Goal: Task Accomplishment & Management: Manage account settings

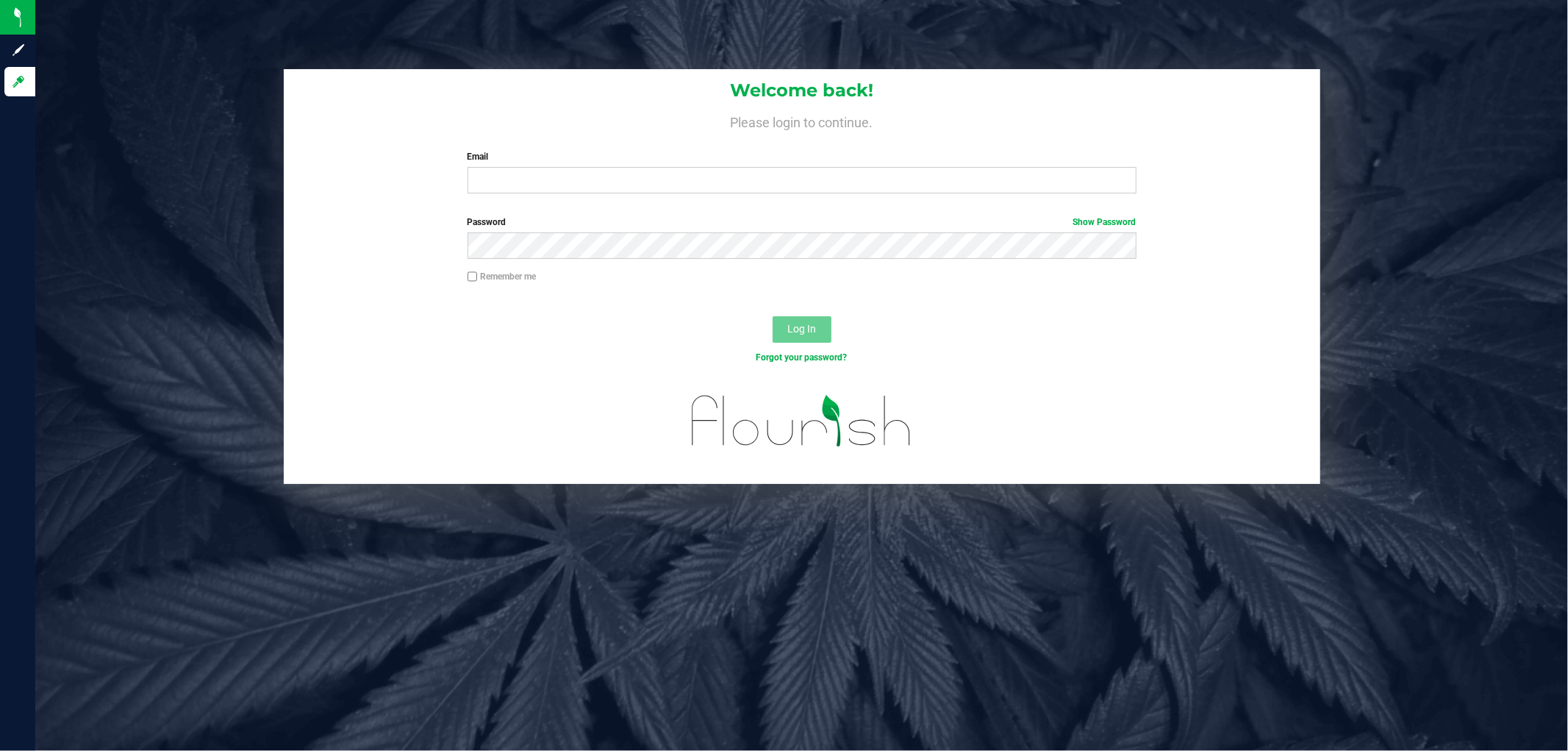
click at [623, 195] on div "Welcome back! Please login to continue. Email Required Please format your email…" at bounding box center [802, 137] width 1037 height 136
click at [626, 181] on input "Email" at bounding box center [802, 179] width 669 height 26
type input "asmithterry@liveparallel.com"
click at [772, 316] on button "Log In" at bounding box center [802, 329] width 59 height 26
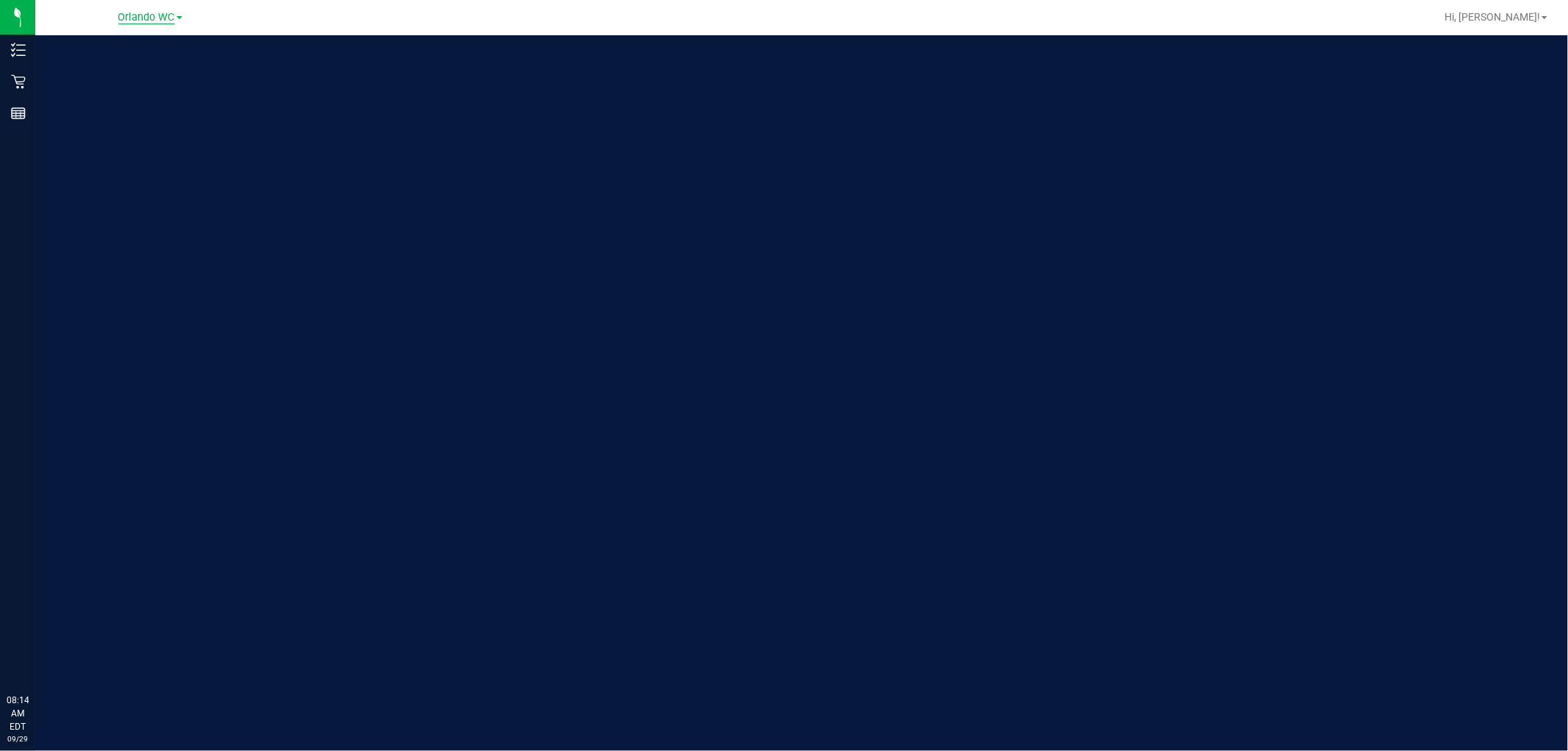
click at [143, 13] on span "Orlando WC" at bounding box center [147, 18] width 57 height 14
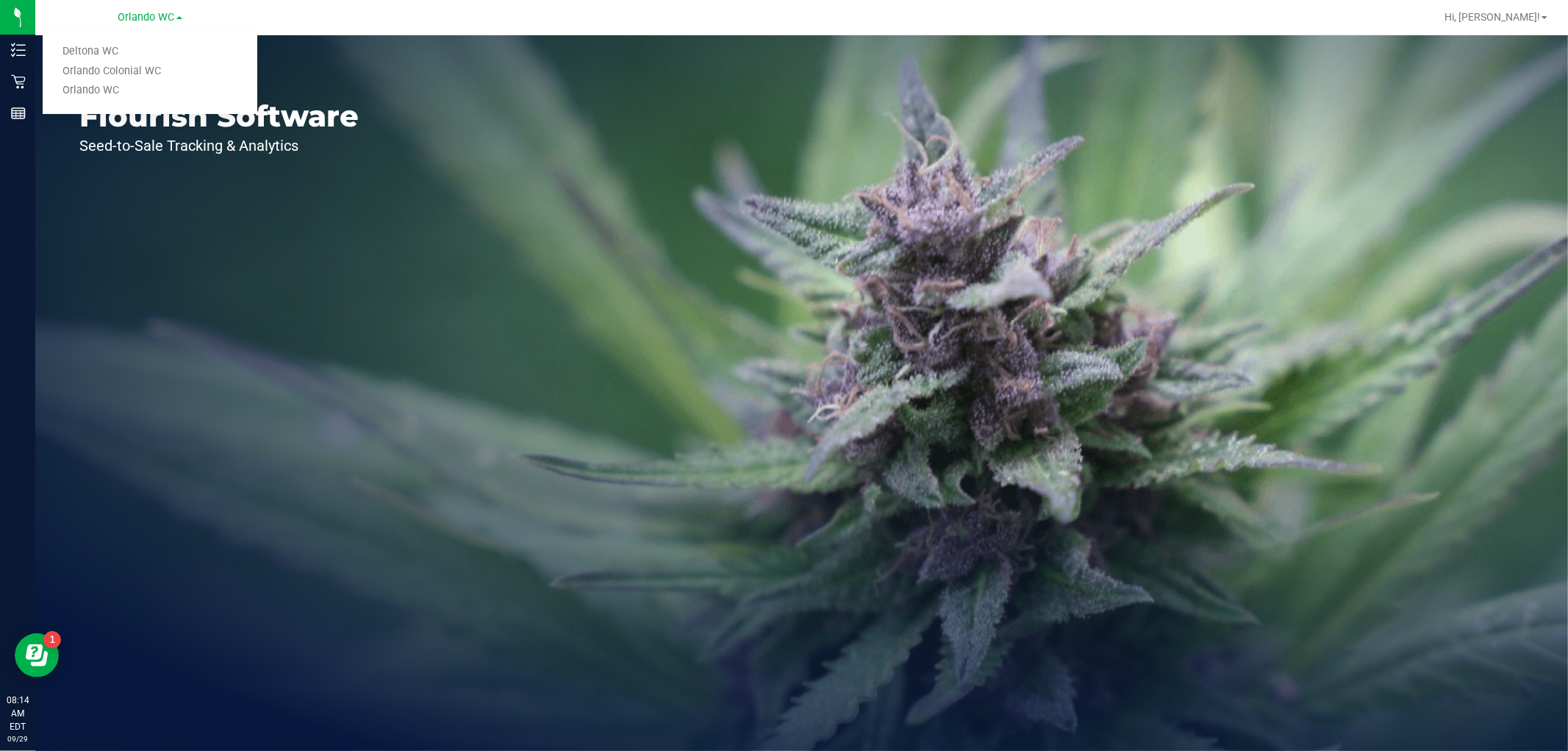
drag, startPoint x: 106, startPoint y: 44, endPoint x: 96, endPoint y: 46, distance: 10.2
click at [105, 44] on link "Deltona WC" at bounding box center [150, 52] width 214 height 20
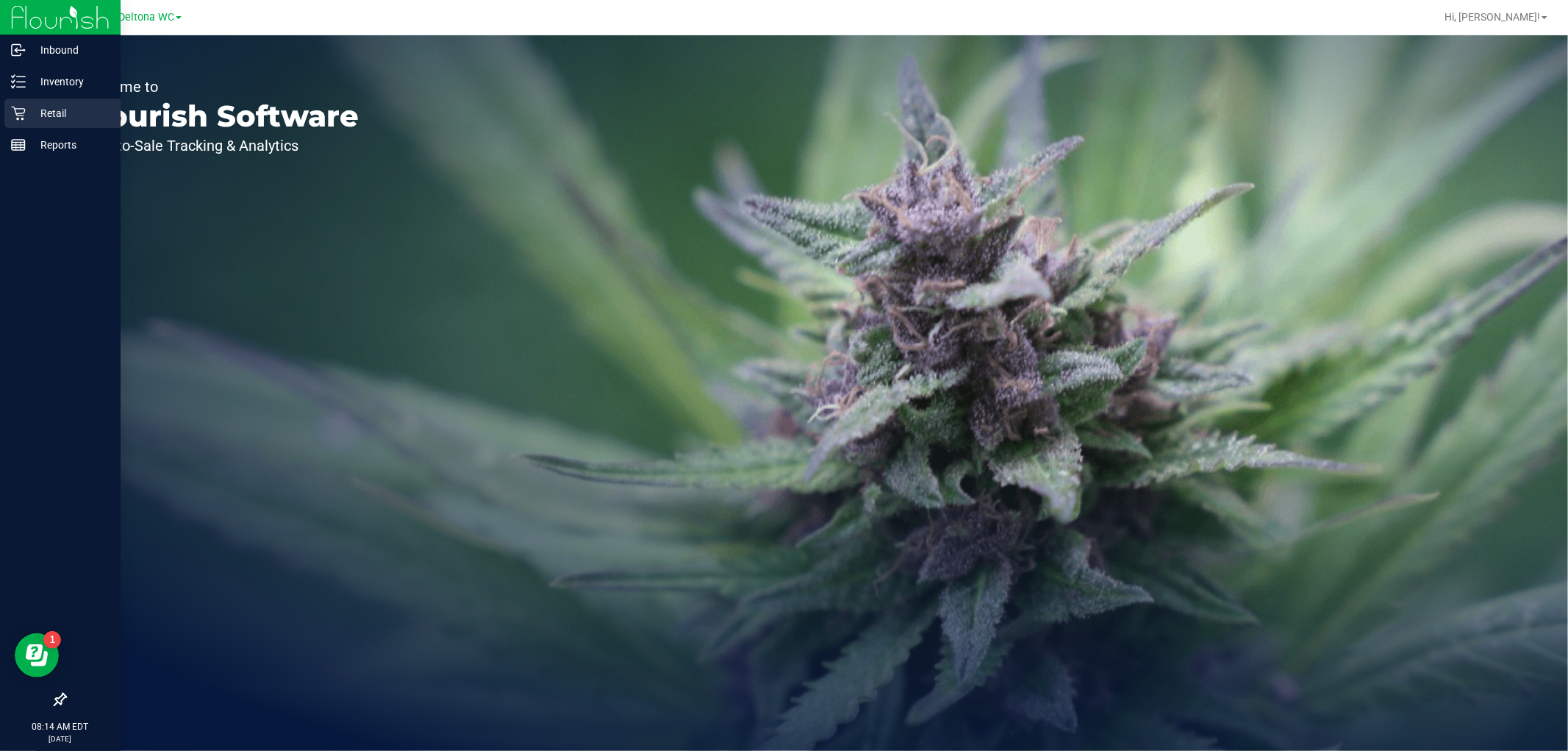
click at [44, 114] on p "Retail" at bounding box center [69, 114] width 88 height 18
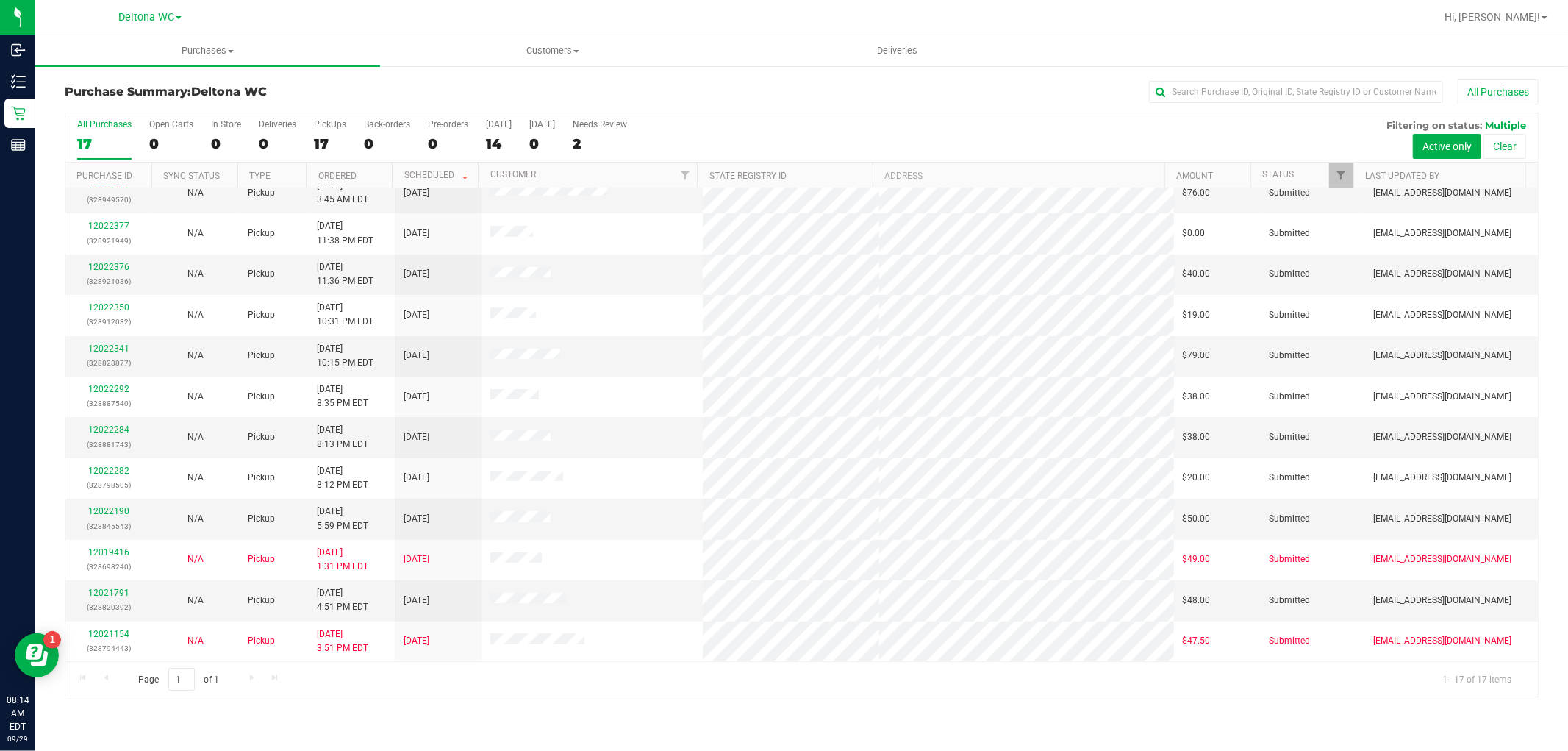
scroll to position [137, 0]
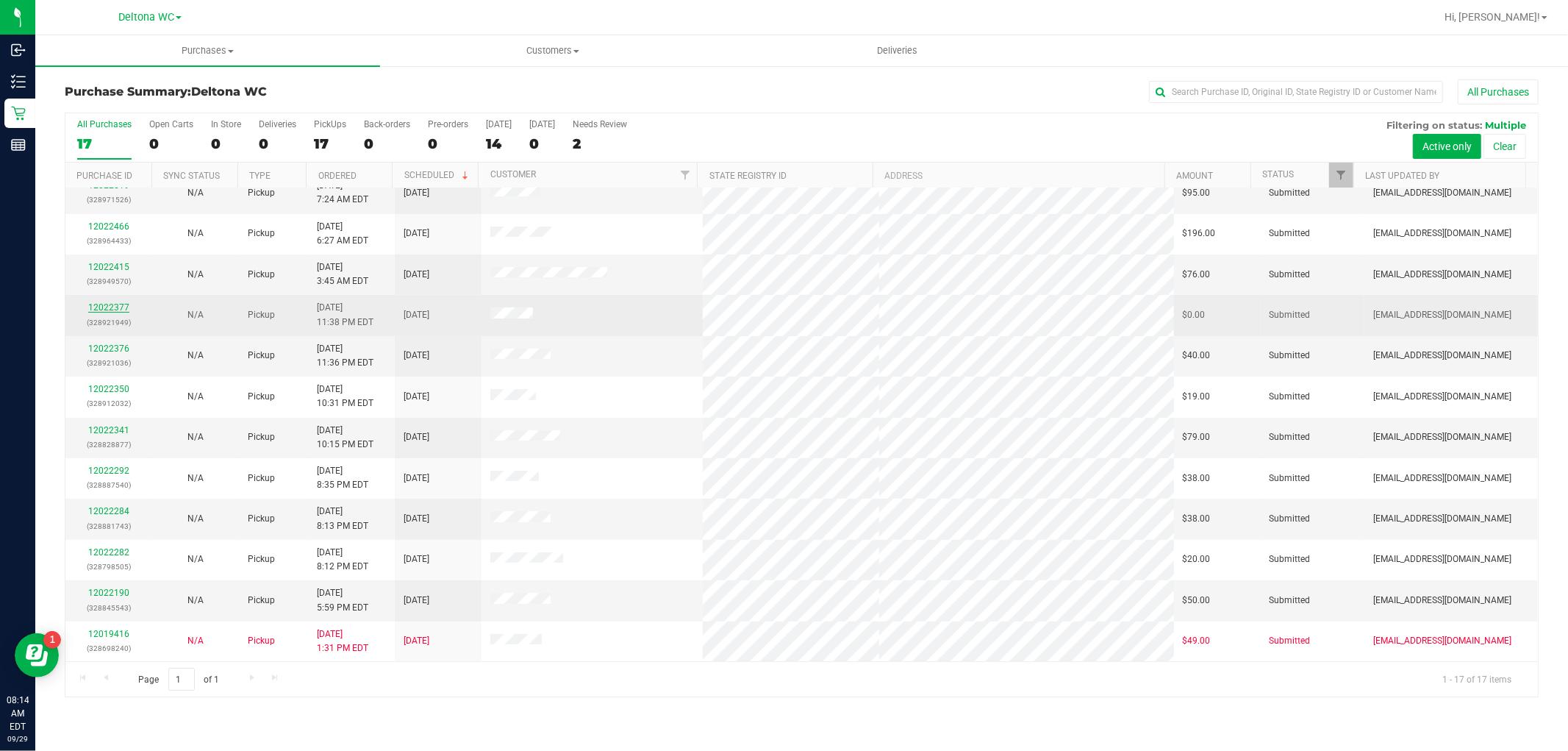
click at [118, 308] on link "12022377" at bounding box center [109, 307] width 41 height 11
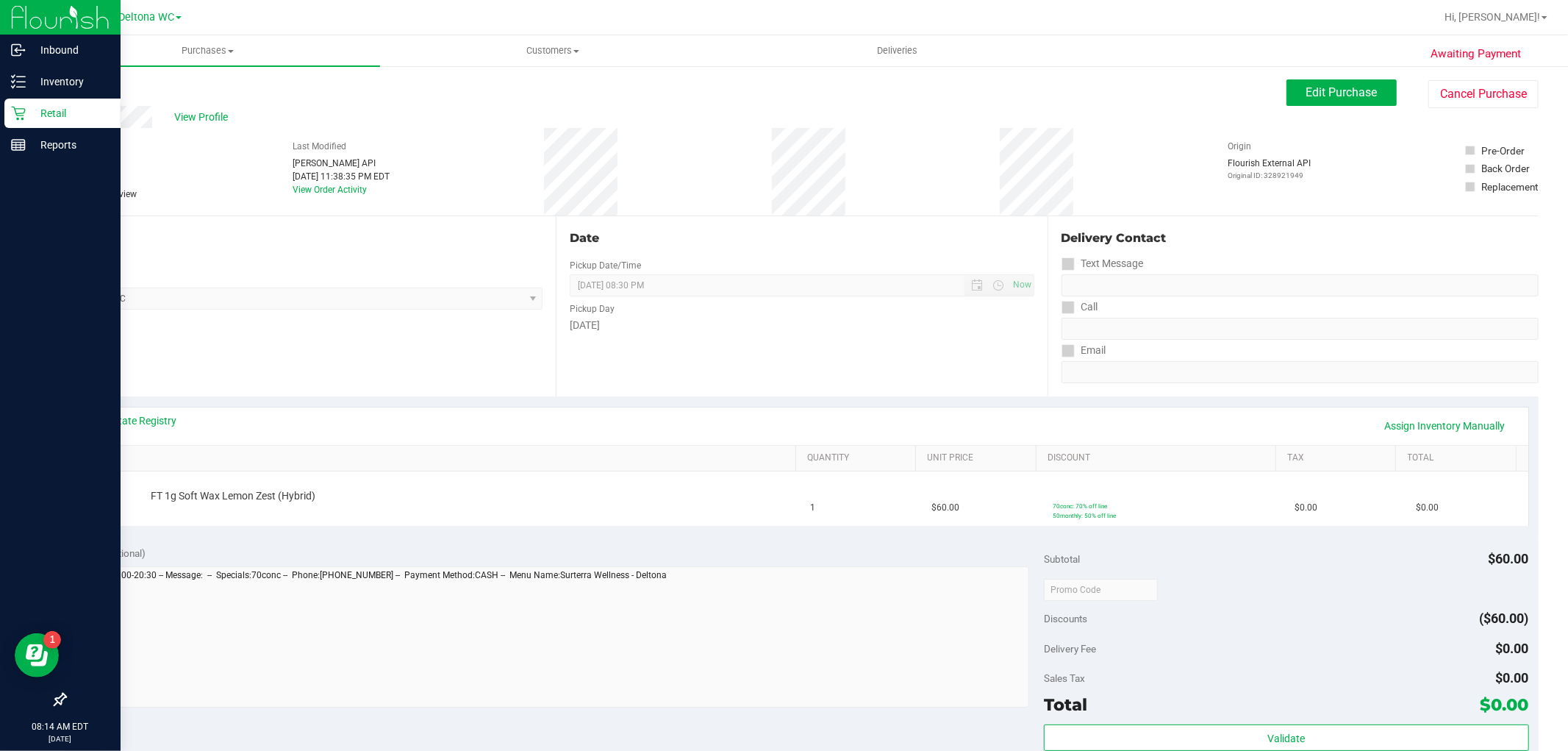
click at [49, 105] on p "Retail" at bounding box center [69, 114] width 88 height 18
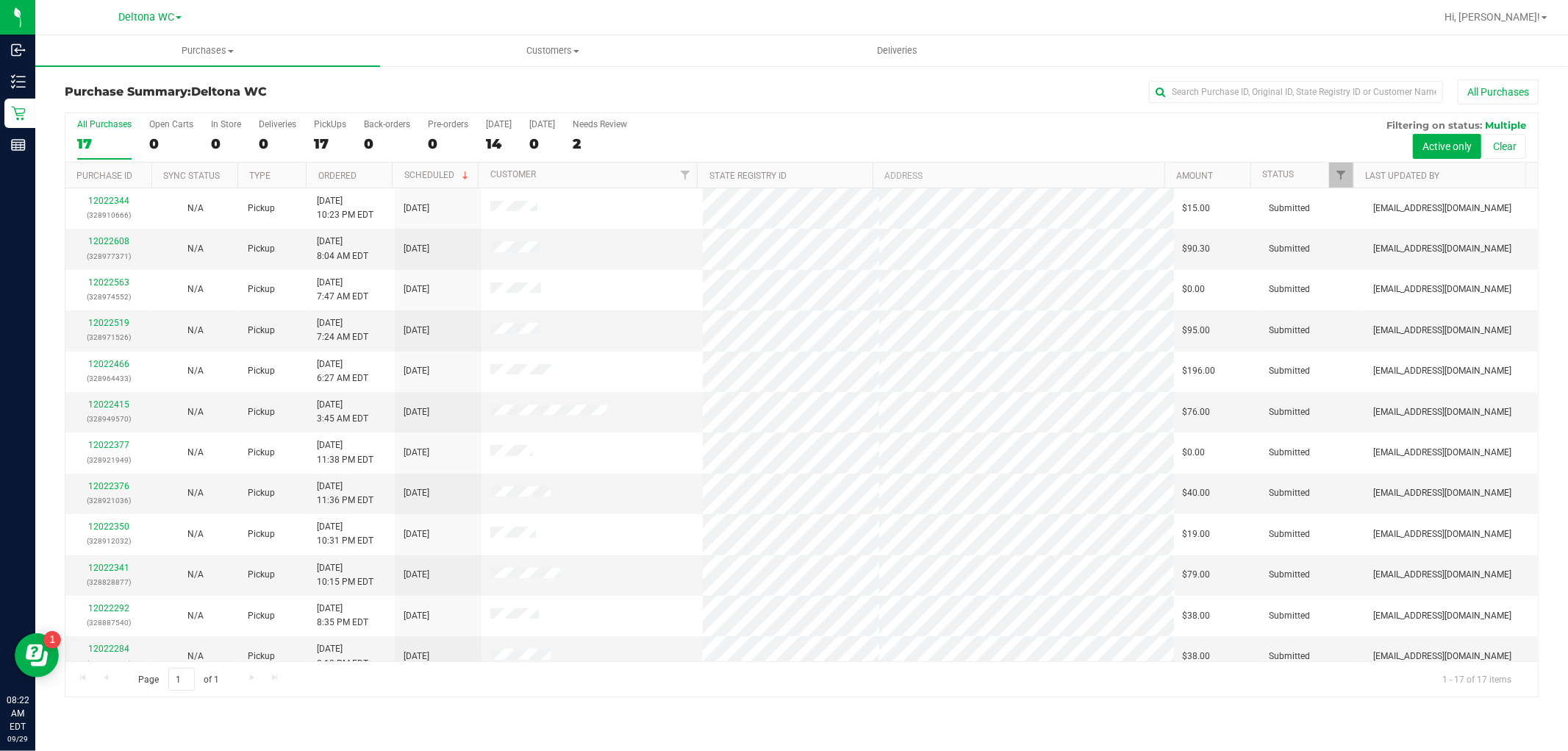
click at [1479, 38] on ul "Purchases Summary of purchases Fulfillment All purchases Customers All customer…" at bounding box center [819, 51] width 1568 height 31
click at [366, 171] on th "Ordered" at bounding box center [348, 175] width 86 height 25
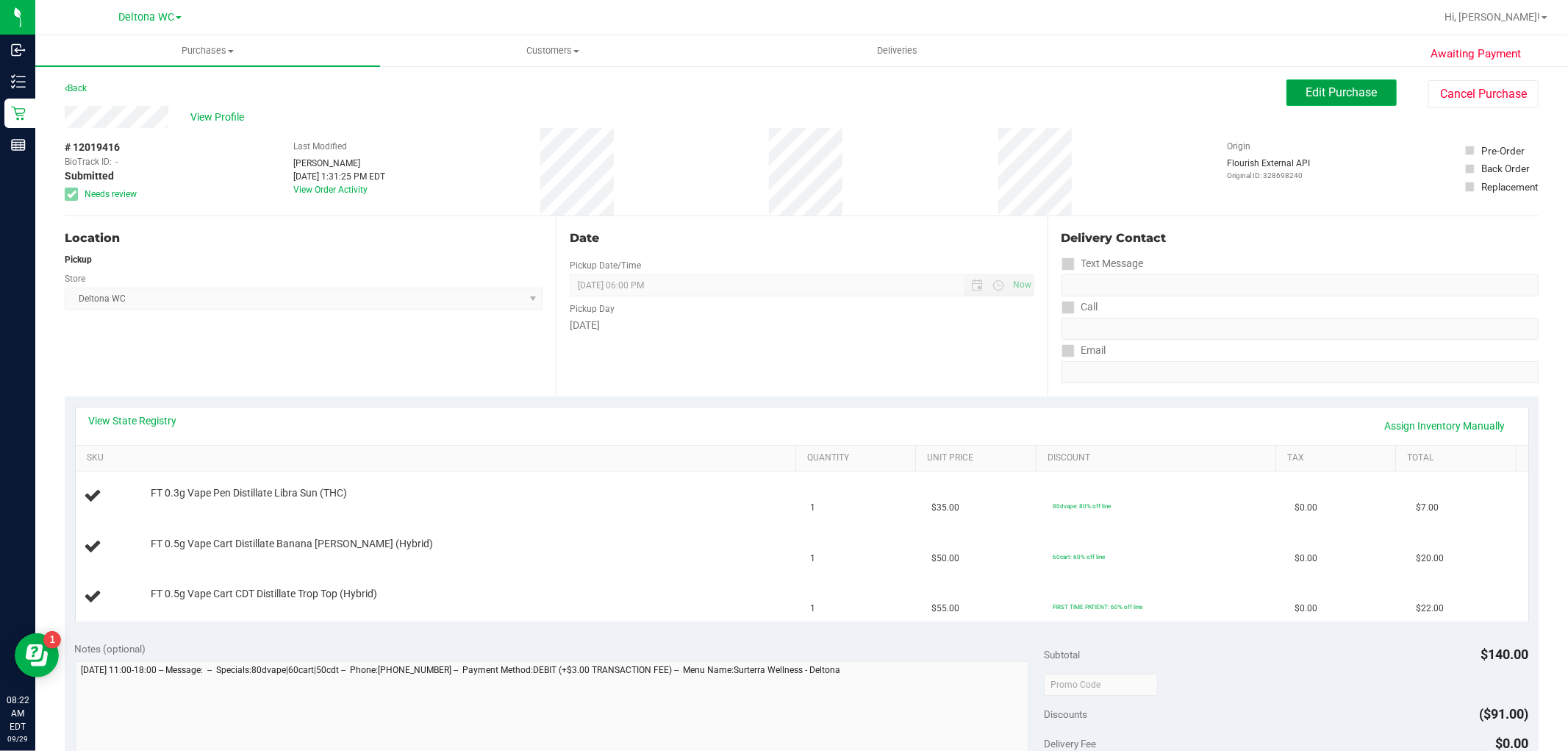
click at [1305, 99] on button "Edit Purchase" at bounding box center [1341, 92] width 111 height 26
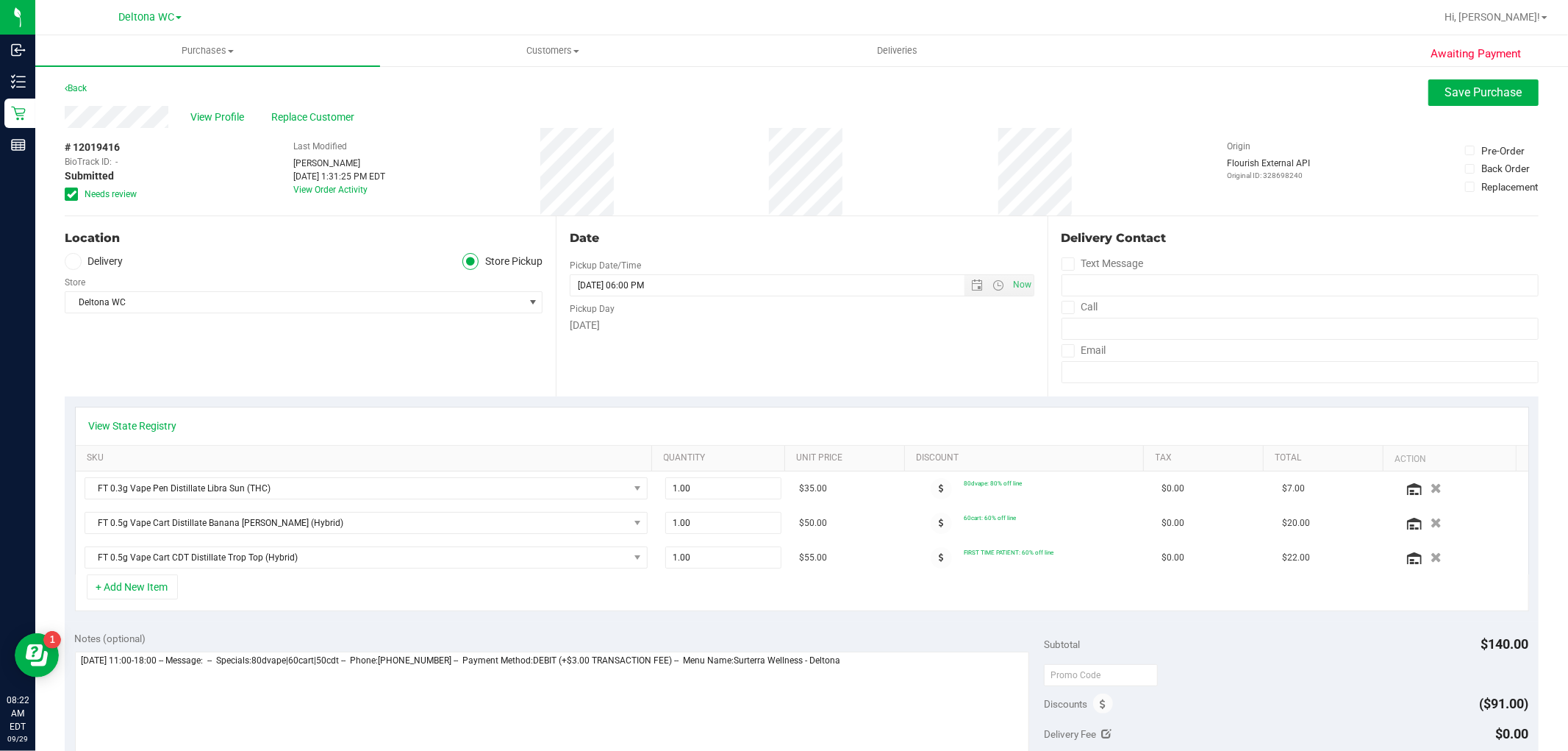
click at [102, 192] on span "Needs review" at bounding box center [110, 194] width 52 height 14
click at [0, 0] on input "Needs review" at bounding box center [0, 0] width 0 height 0
click at [1430, 93] on button "Save Purchase" at bounding box center [1483, 92] width 111 height 26
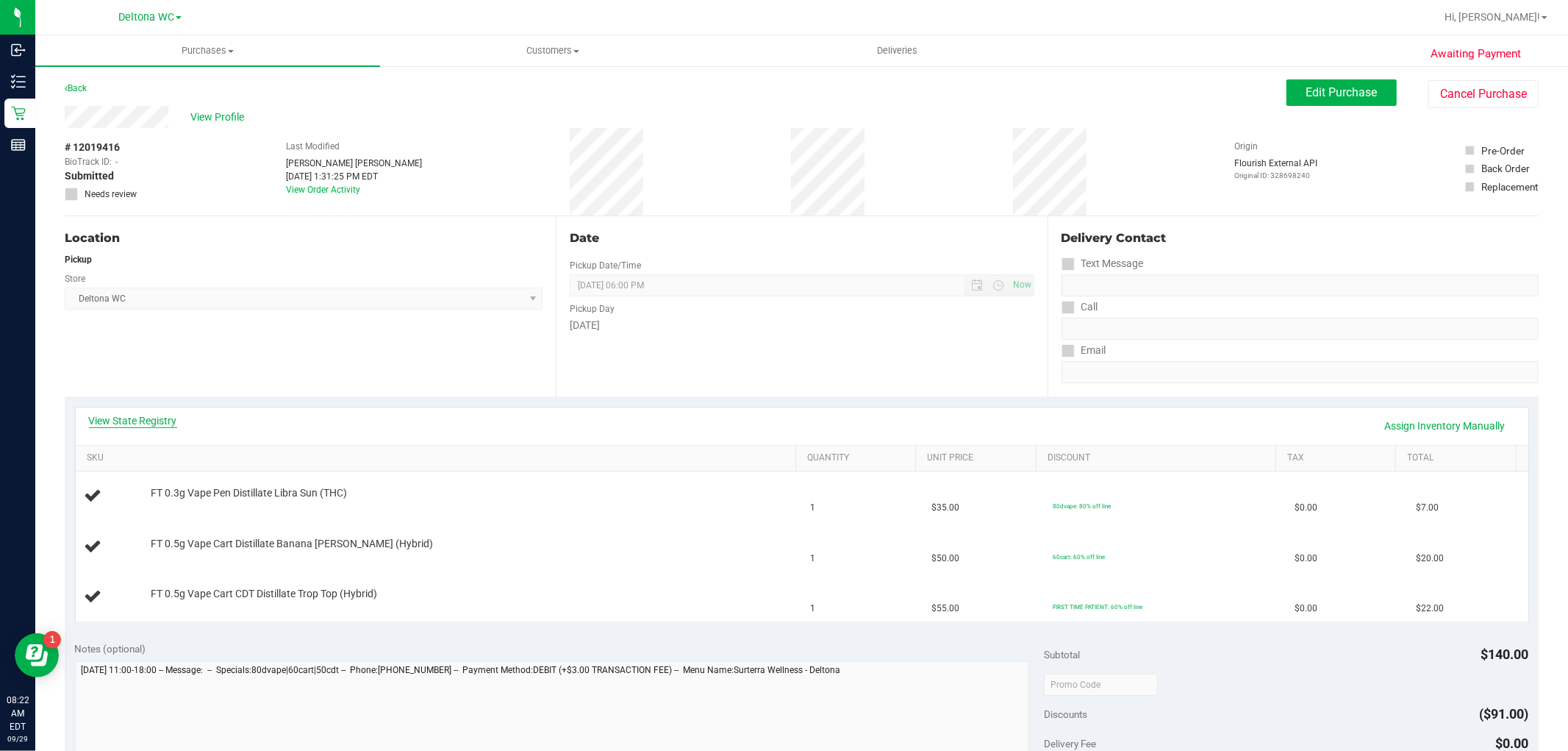
click at [136, 414] on link "View State Registry" at bounding box center [133, 420] width 88 height 15
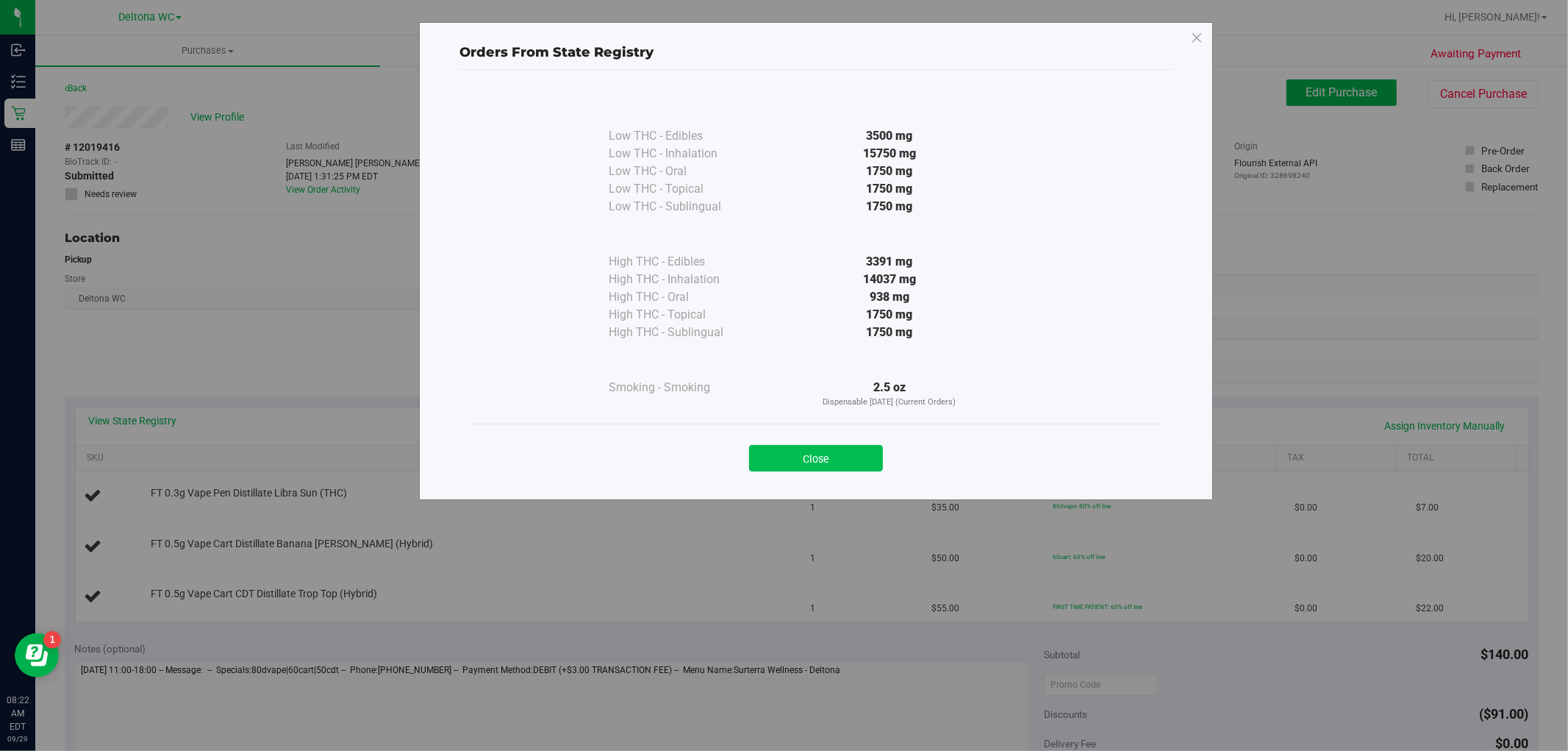
click at [817, 461] on button "Close" at bounding box center [815, 457] width 134 height 26
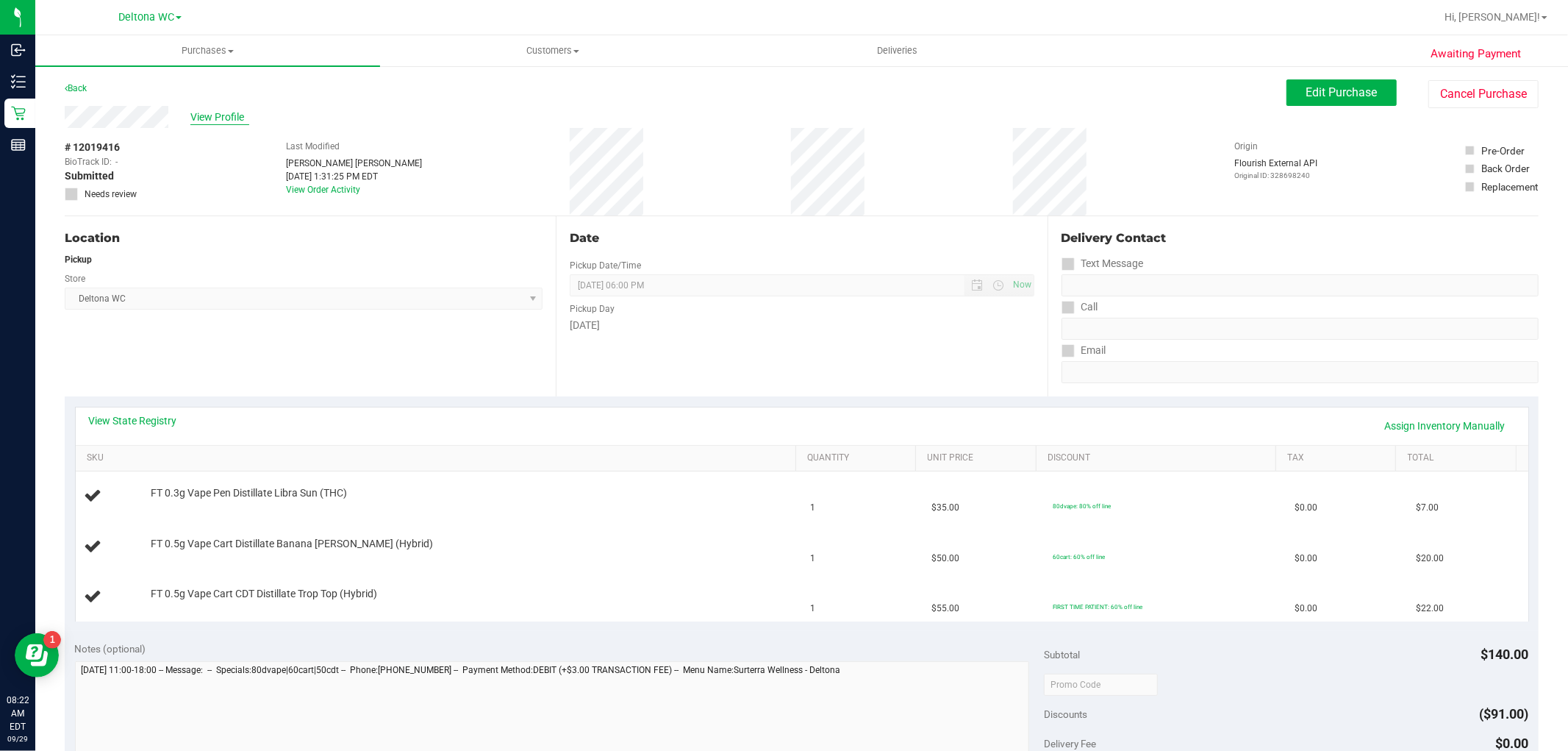
click at [226, 119] on span "View Profile" at bounding box center [219, 117] width 59 height 16
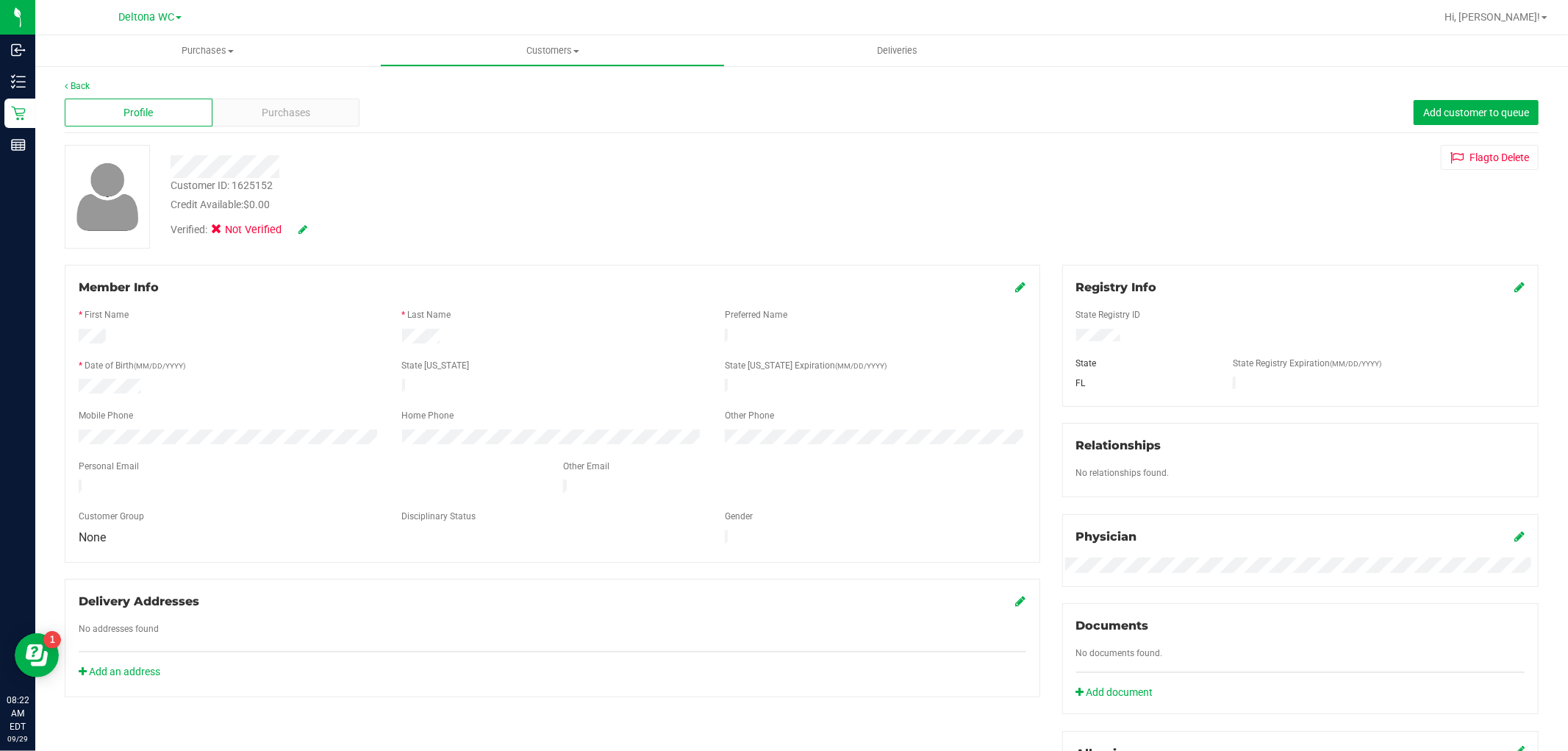
click at [297, 225] on div "Verified: Not Verified" at bounding box center [239, 230] width 137 height 17
click at [299, 225] on icon at bounding box center [302, 229] width 9 height 11
click at [228, 231] on label "Medical" at bounding box center [244, 232] width 62 height 20
click at [0, 0] on input "Medical" at bounding box center [0, 0] width 0 height 0
click at [323, 225] on icon at bounding box center [323, 230] width 12 height 11
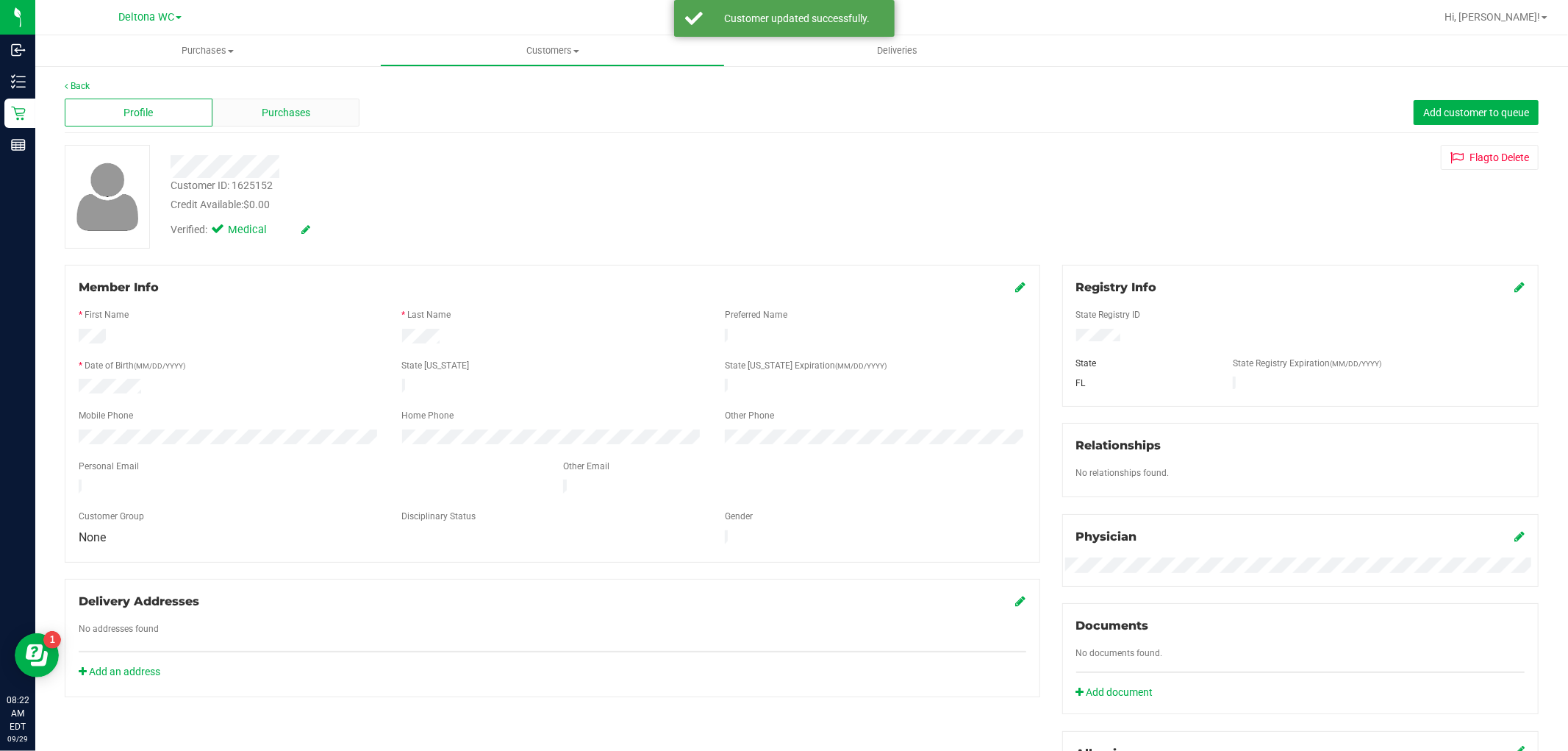
click at [339, 113] on div "Purchases" at bounding box center [286, 113] width 148 height 28
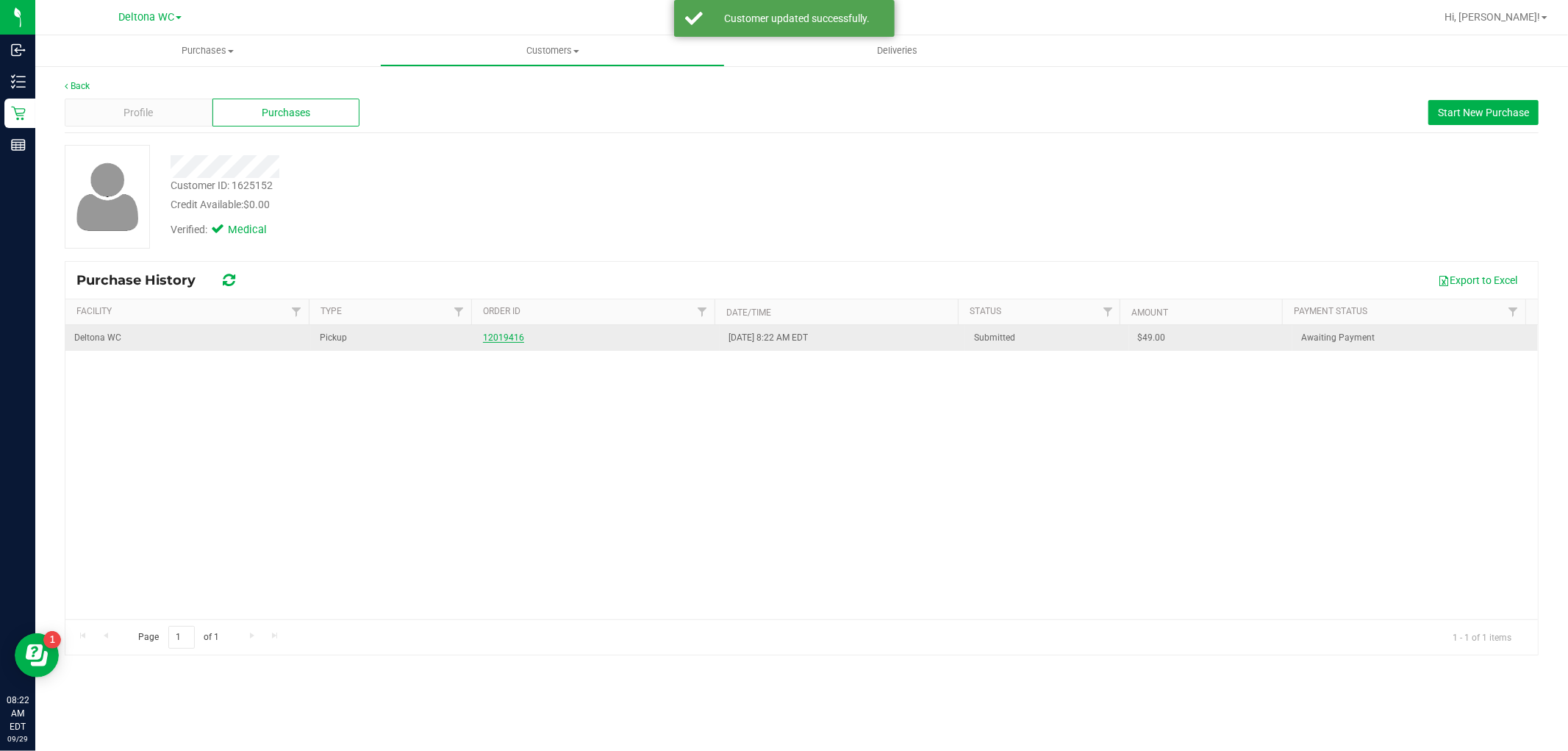
click at [496, 335] on link "12019416" at bounding box center [503, 337] width 41 height 11
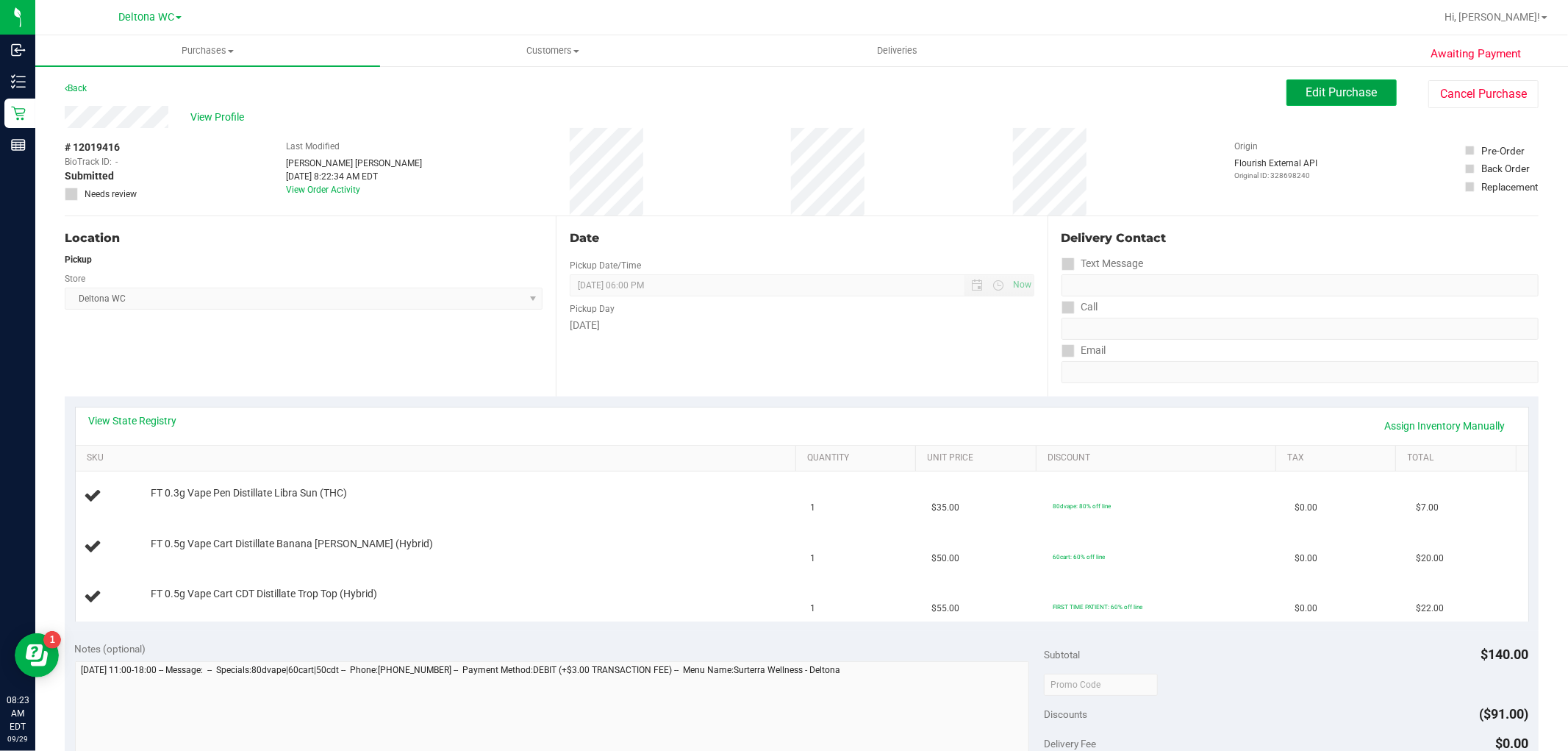
click at [1347, 84] on button "Edit Purchase" at bounding box center [1341, 92] width 111 height 26
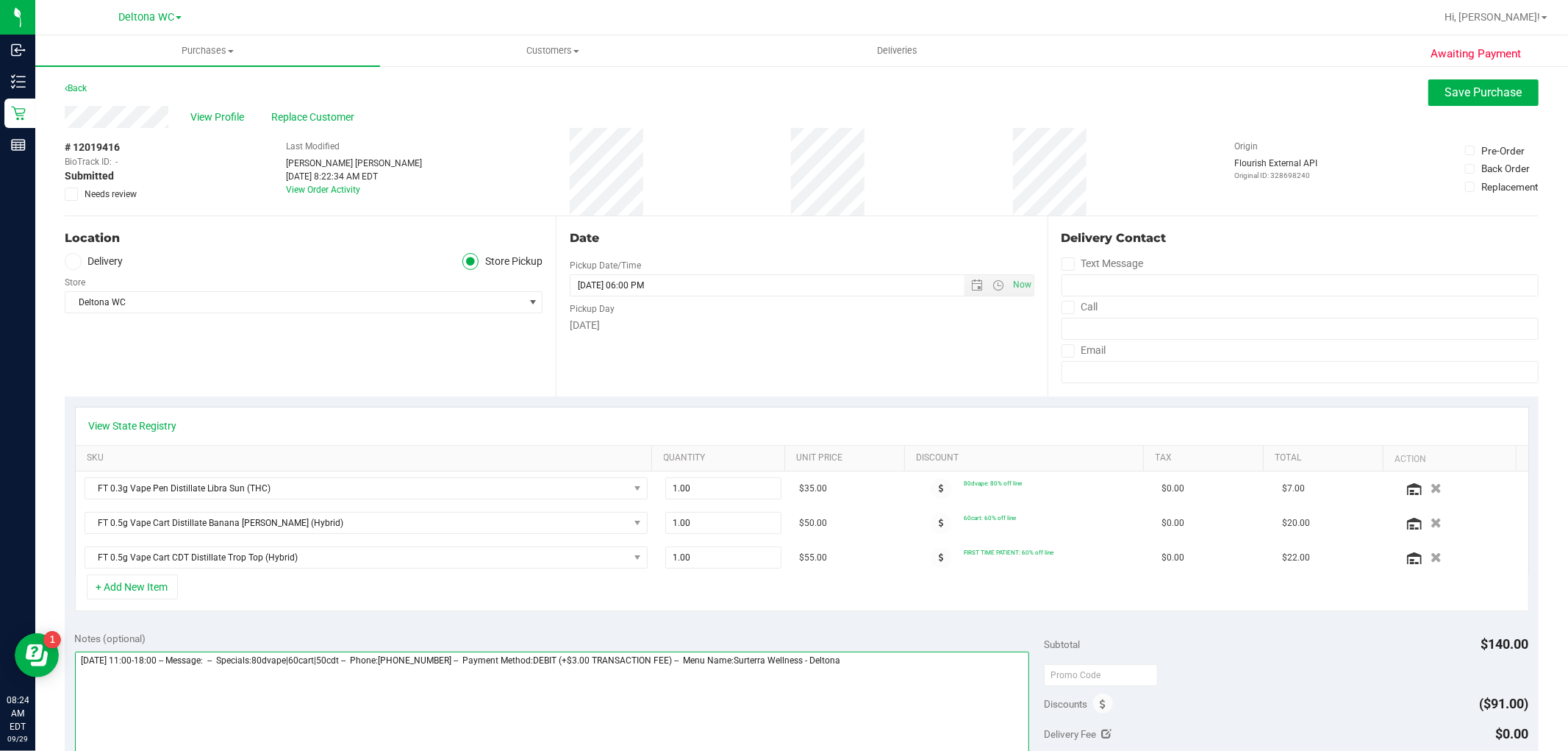
click at [944, 659] on textarea at bounding box center [552, 722] width 954 height 141
type textarea "Sunday 09/28/2025 11:00-18:00 -- Message: -- Specials:80dvape|60cart|50cdt -- P…"
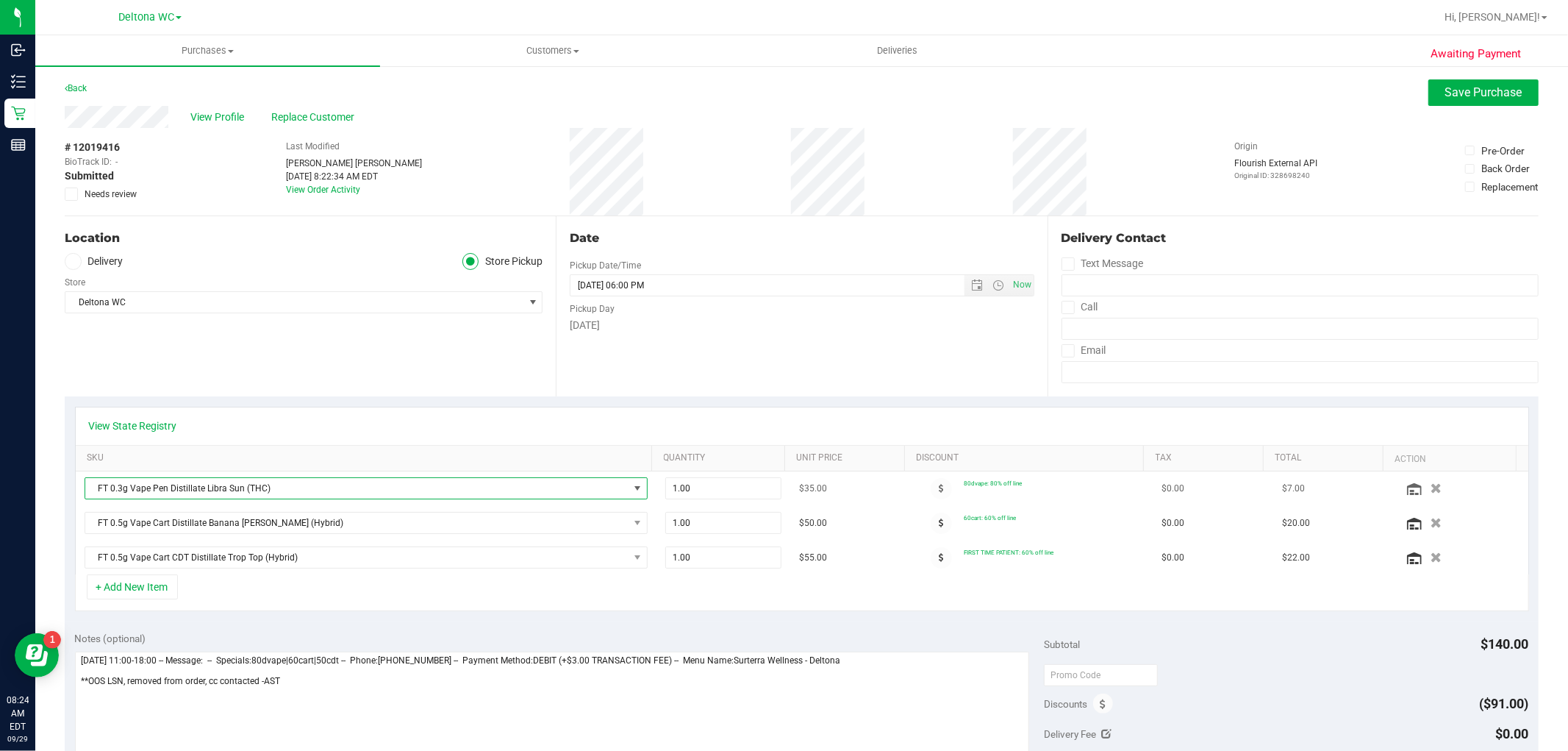
click at [291, 488] on span "FT 0.3g Vape Pen Distillate Libra Sun (THC)" at bounding box center [356, 488] width 543 height 21
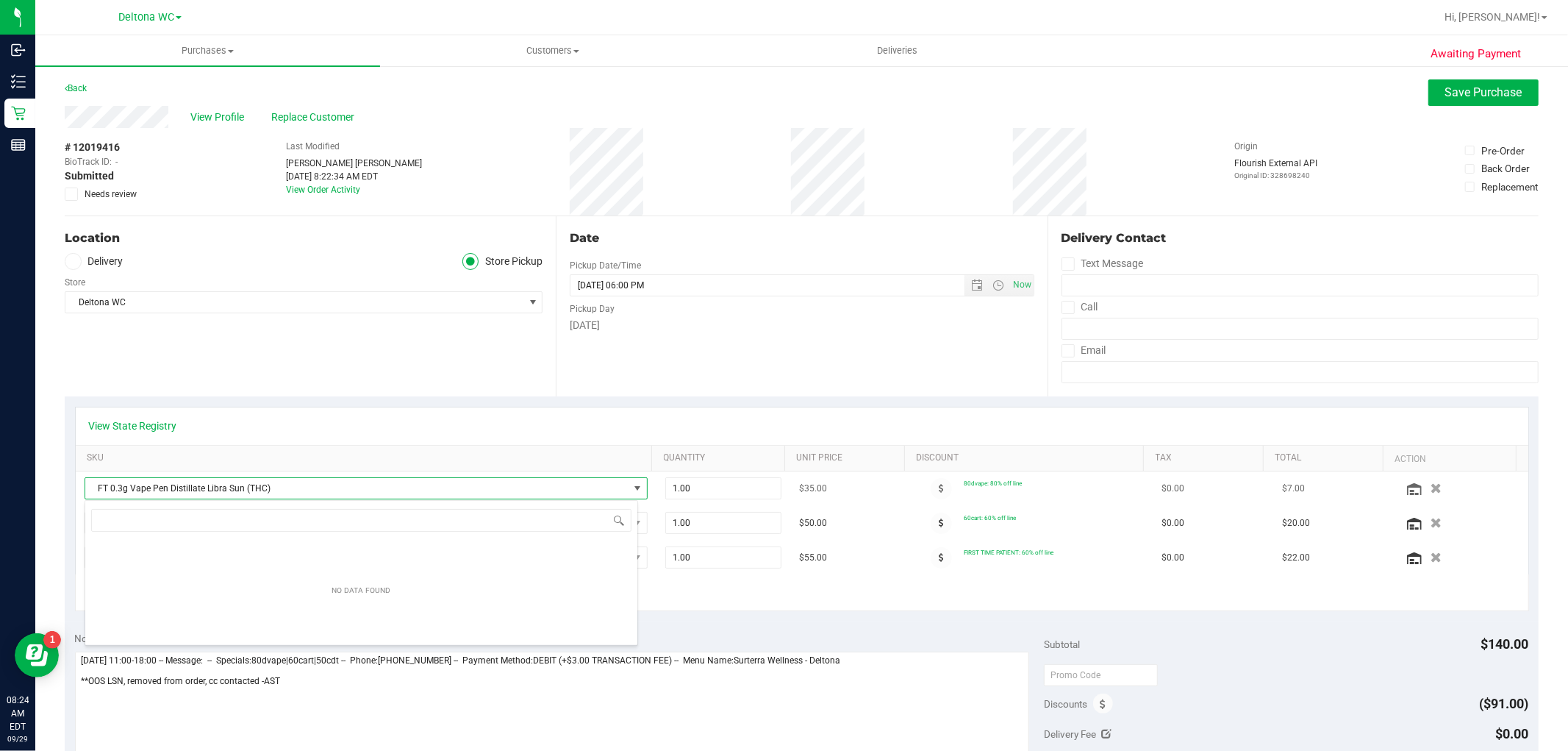
scroll to position [23, 548]
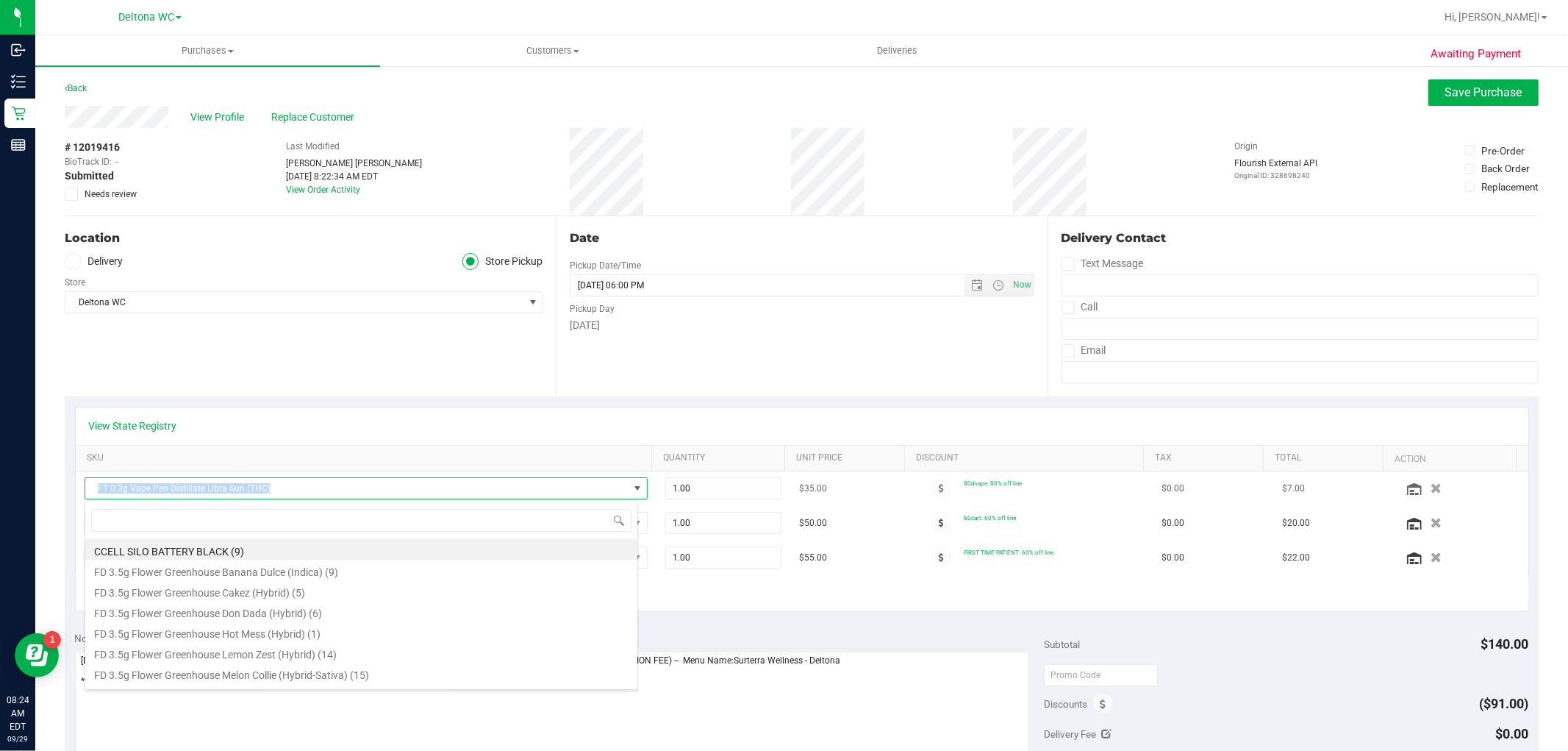
drag, startPoint x: 280, startPoint y: 486, endPoint x: 88, endPoint y: 489, distance: 192.0
click at [88, 489] on span "FT 0.3g Vape Pen Distillate Libra Sun (THC)" at bounding box center [356, 488] width 543 height 21
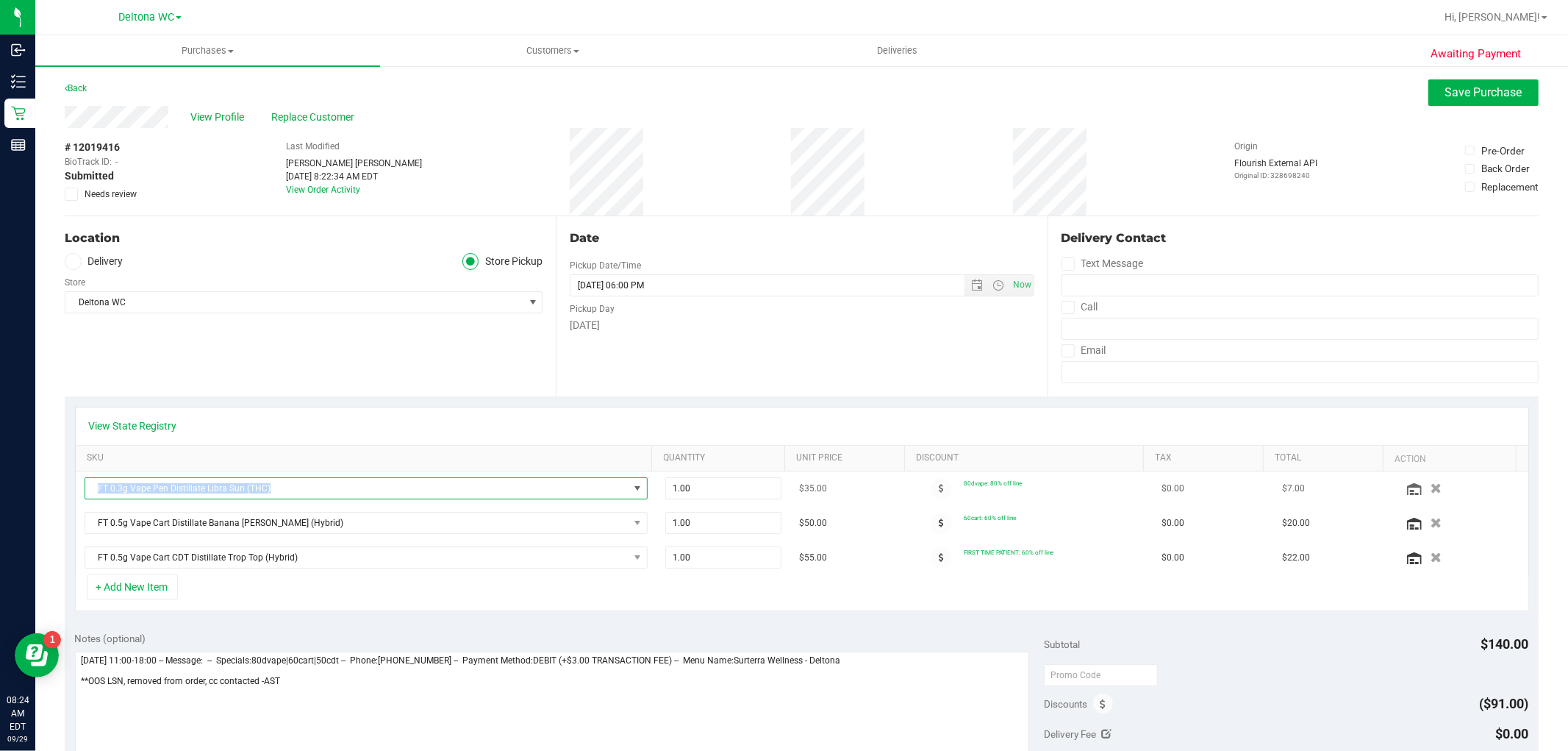
copy span "FT 0.3g Vape Pen Distillate Libra Sun (THC)"
click at [199, 209] on div "# 12019416 BioTrack ID: - Submitted Needs review Last Modified Ashley Smith Ter…" at bounding box center [801, 171] width 1473 height 87
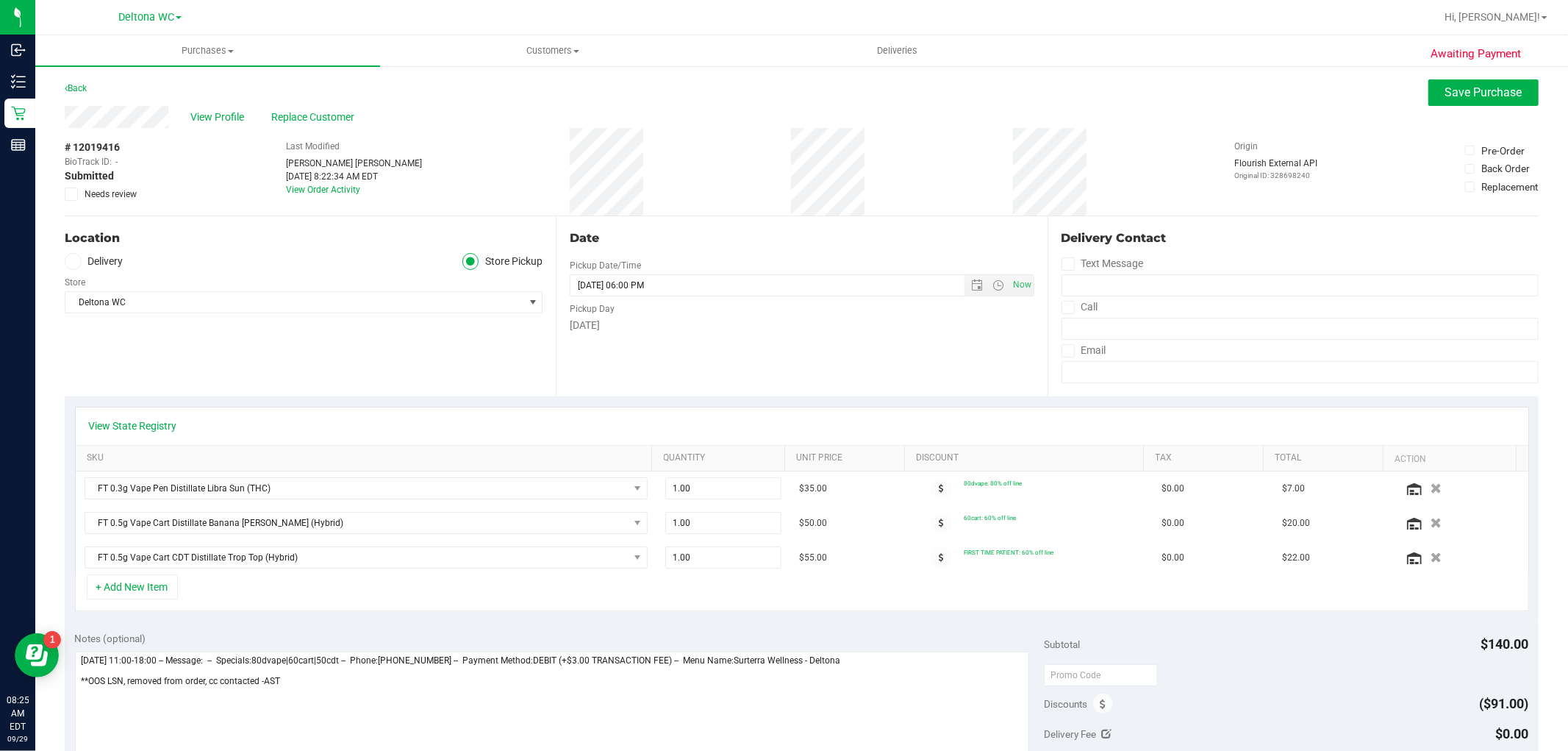
click at [90, 144] on span "# 12019416" at bounding box center [92, 148] width 55 height 16
copy span "12019416"
drag, startPoint x: 349, startPoint y: 402, endPoint x: 641, endPoint y: 398, distance: 292.0
click at [353, 401] on div "View State Registry SKU Quantity Unit Price Discount Tax Total Action FT 0.3g V…" at bounding box center [801, 509] width 1473 height 225
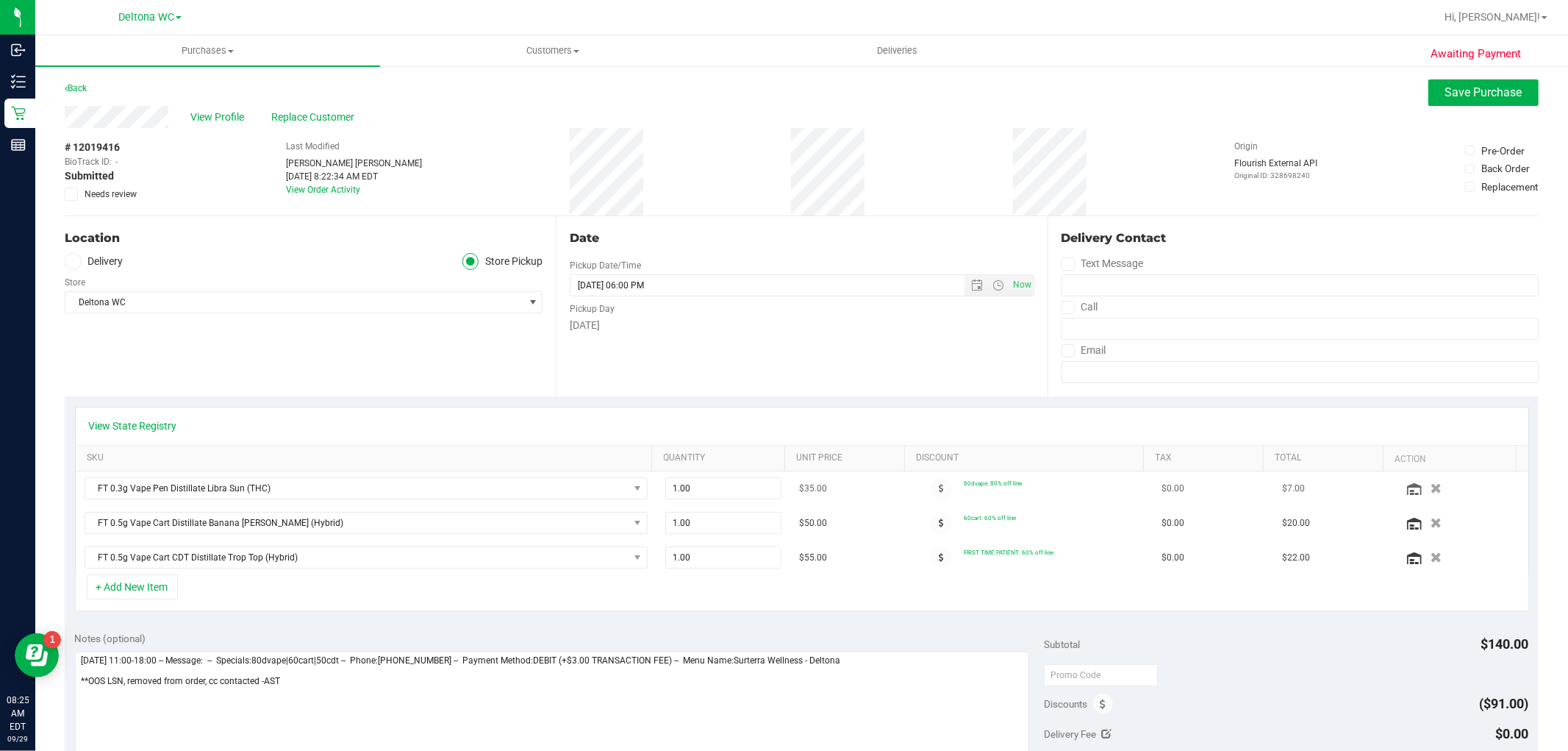
click at [1430, 484] on icon "button" at bounding box center [1435, 488] width 11 height 11
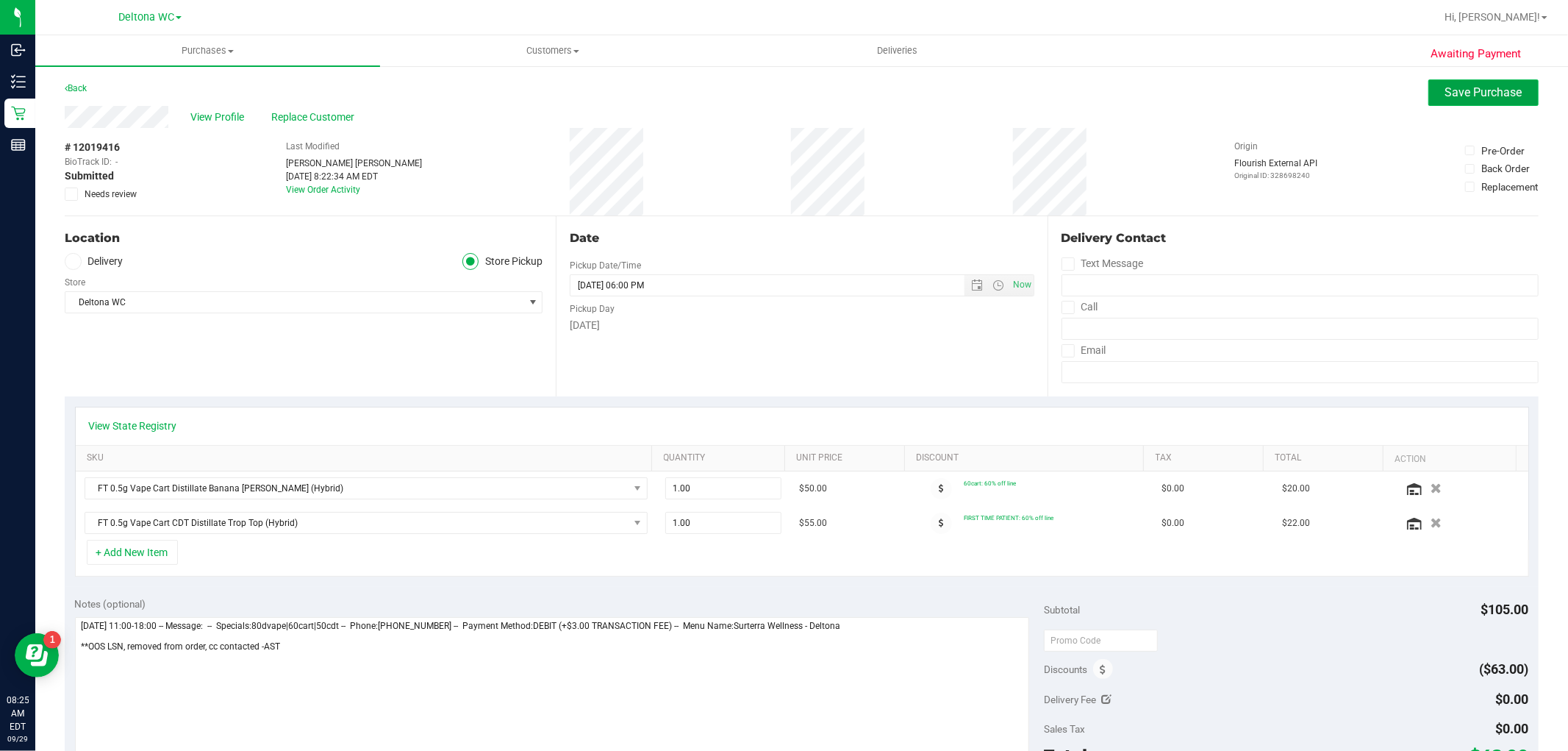
click at [1458, 97] on span "Save Purchase" at bounding box center [1483, 92] width 77 height 14
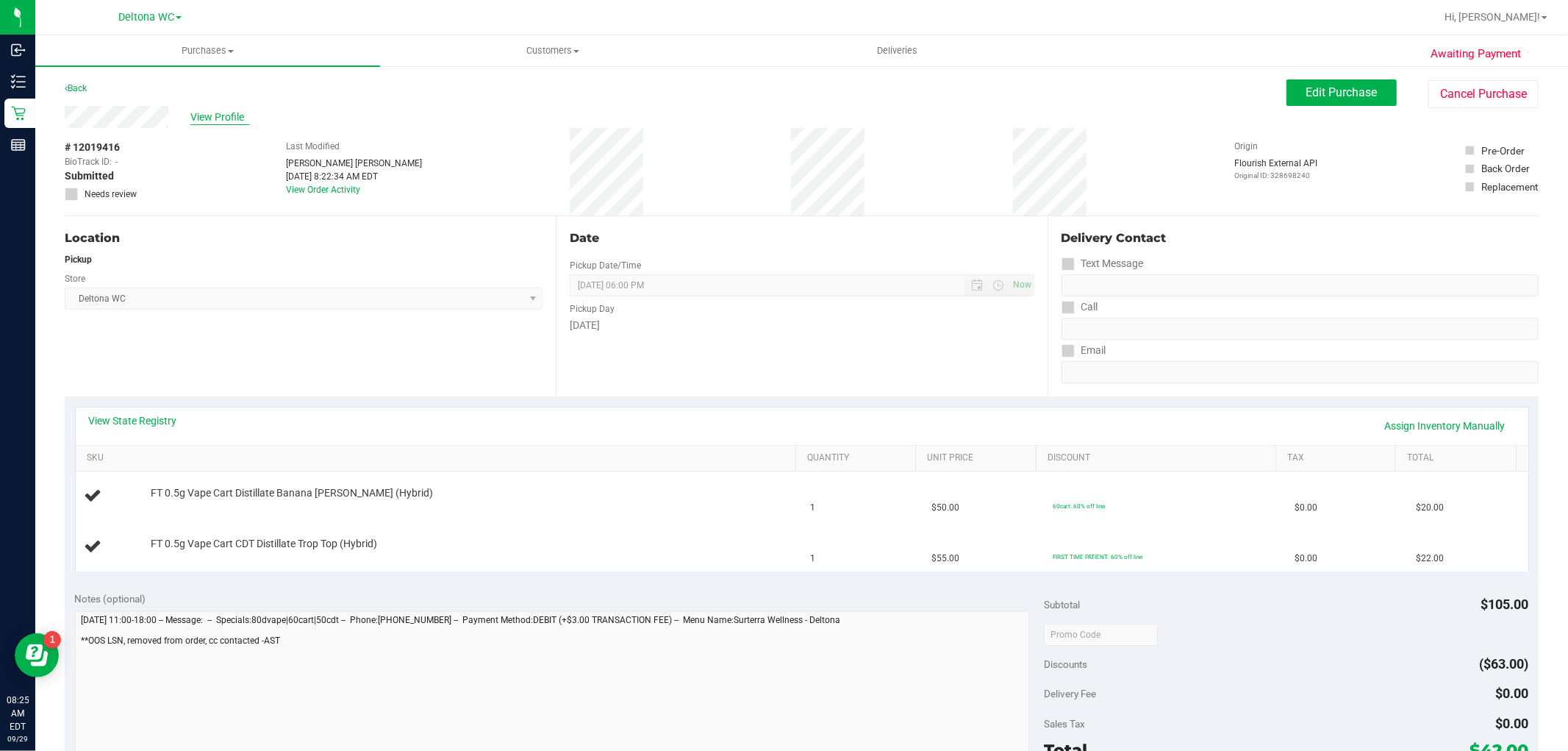
click at [219, 119] on span "View Profile" at bounding box center [219, 117] width 59 height 16
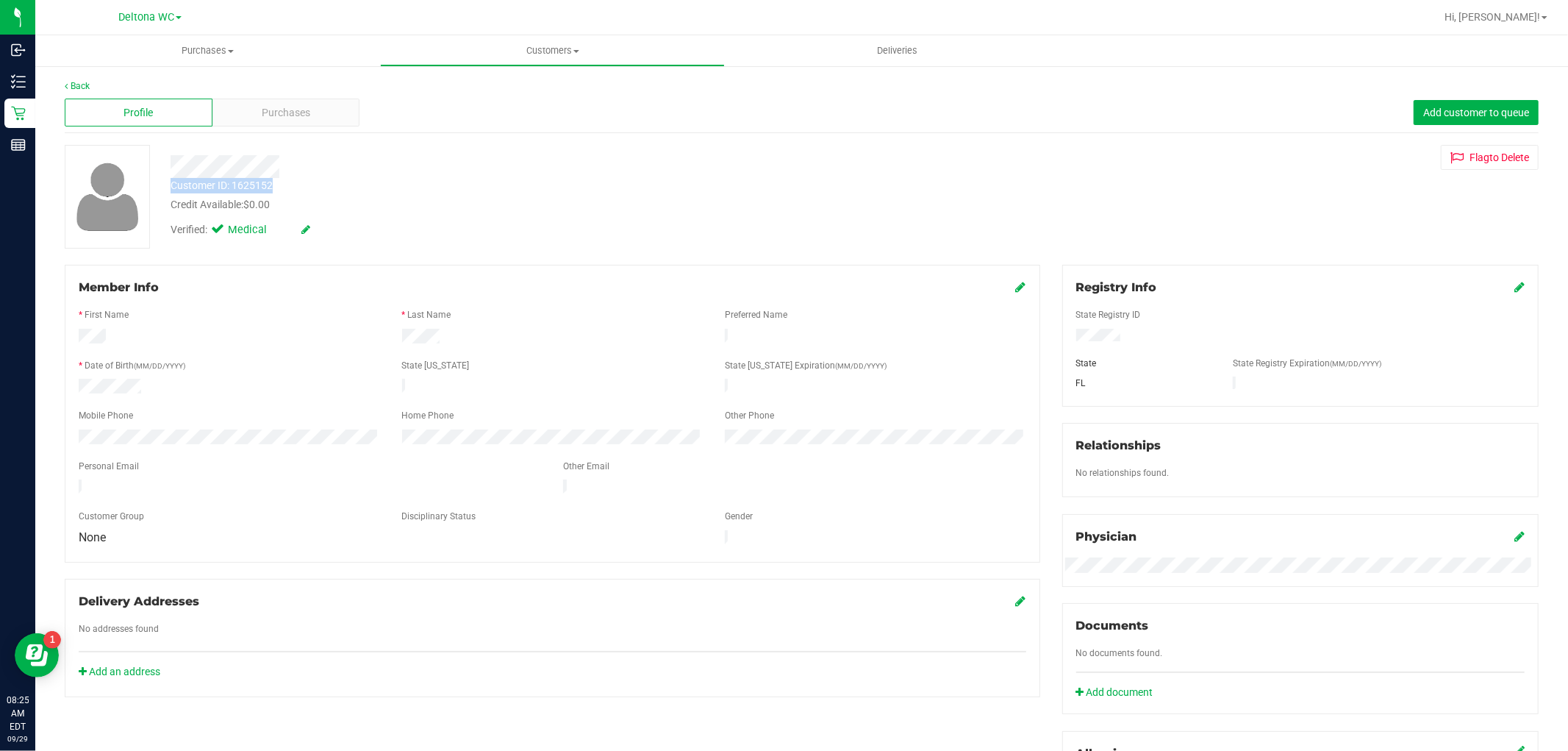
drag, startPoint x: 171, startPoint y: 187, endPoint x: 273, endPoint y: 179, distance: 102.3
click at [273, 179] on div "Customer ID: 1625152 Credit Available: $0.00" at bounding box center [533, 195] width 748 height 34
copy div "Customer ID: 1625152"
drag, startPoint x: 656, startPoint y: 221, endPoint x: 361, endPoint y: 219, distance: 295.0
click at [656, 222] on div "Verified: Medical" at bounding box center [533, 228] width 748 height 32
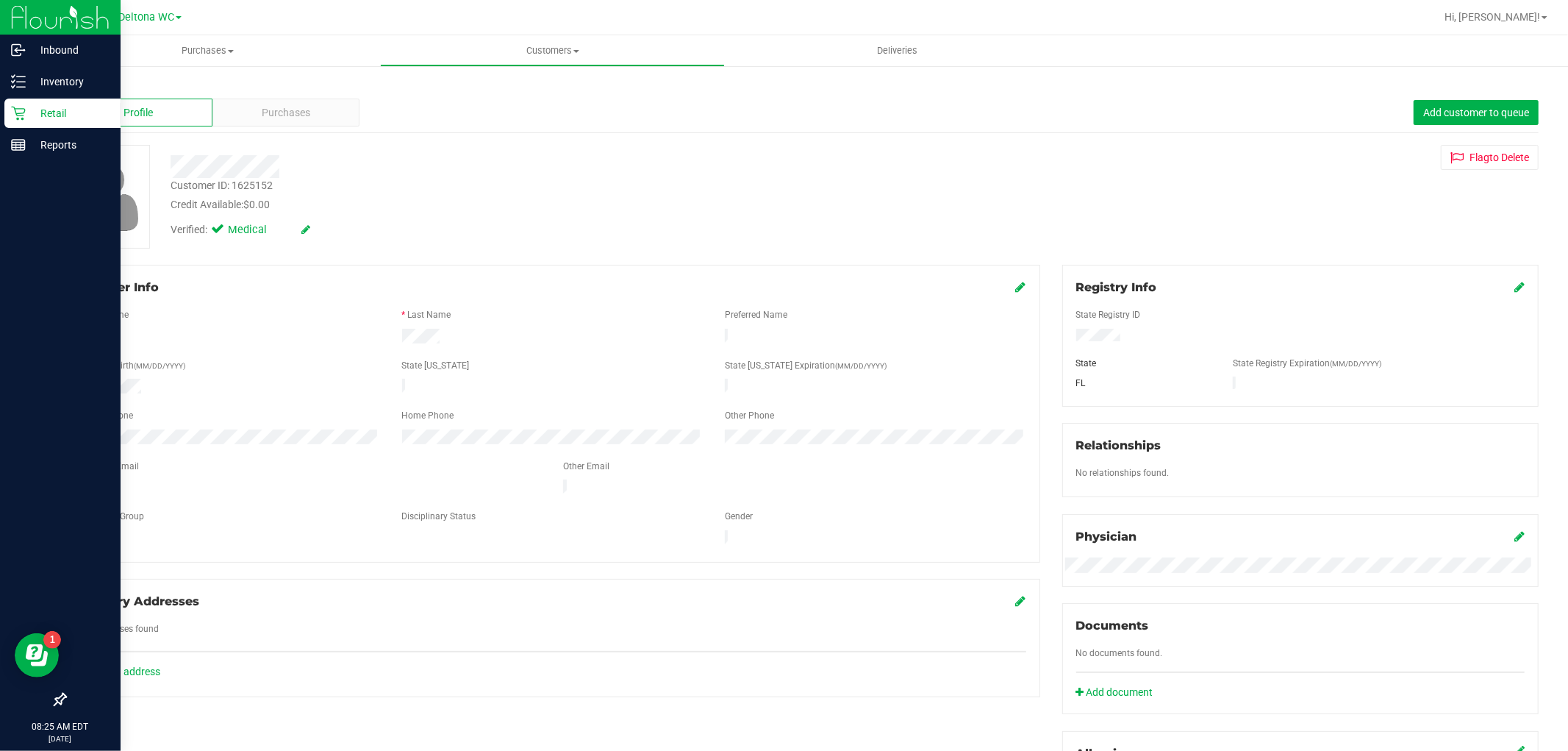
click at [27, 117] on p "Retail" at bounding box center [69, 114] width 88 height 18
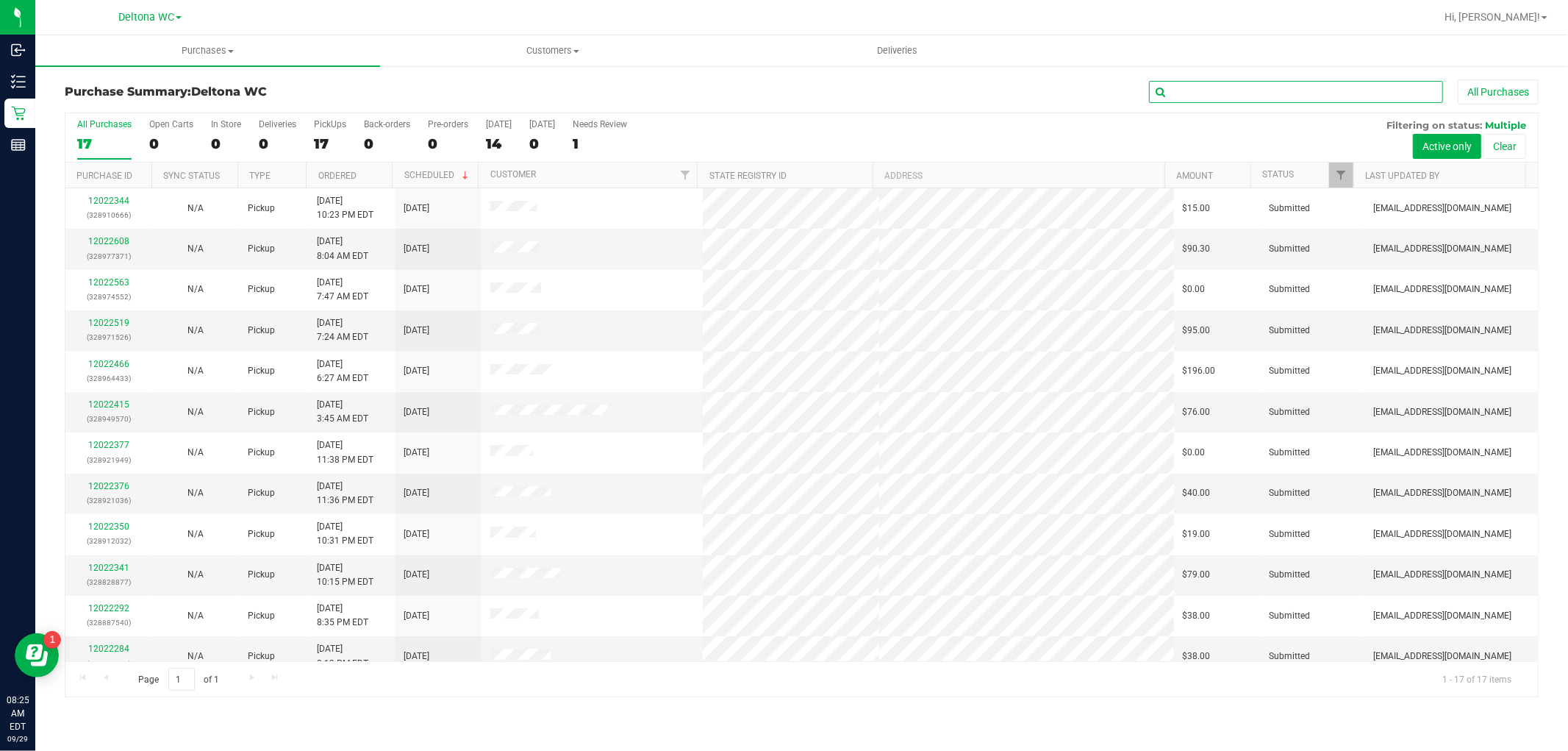
click at [1238, 96] on input "text" at bounding box center [1296, 92] width 294 height 23
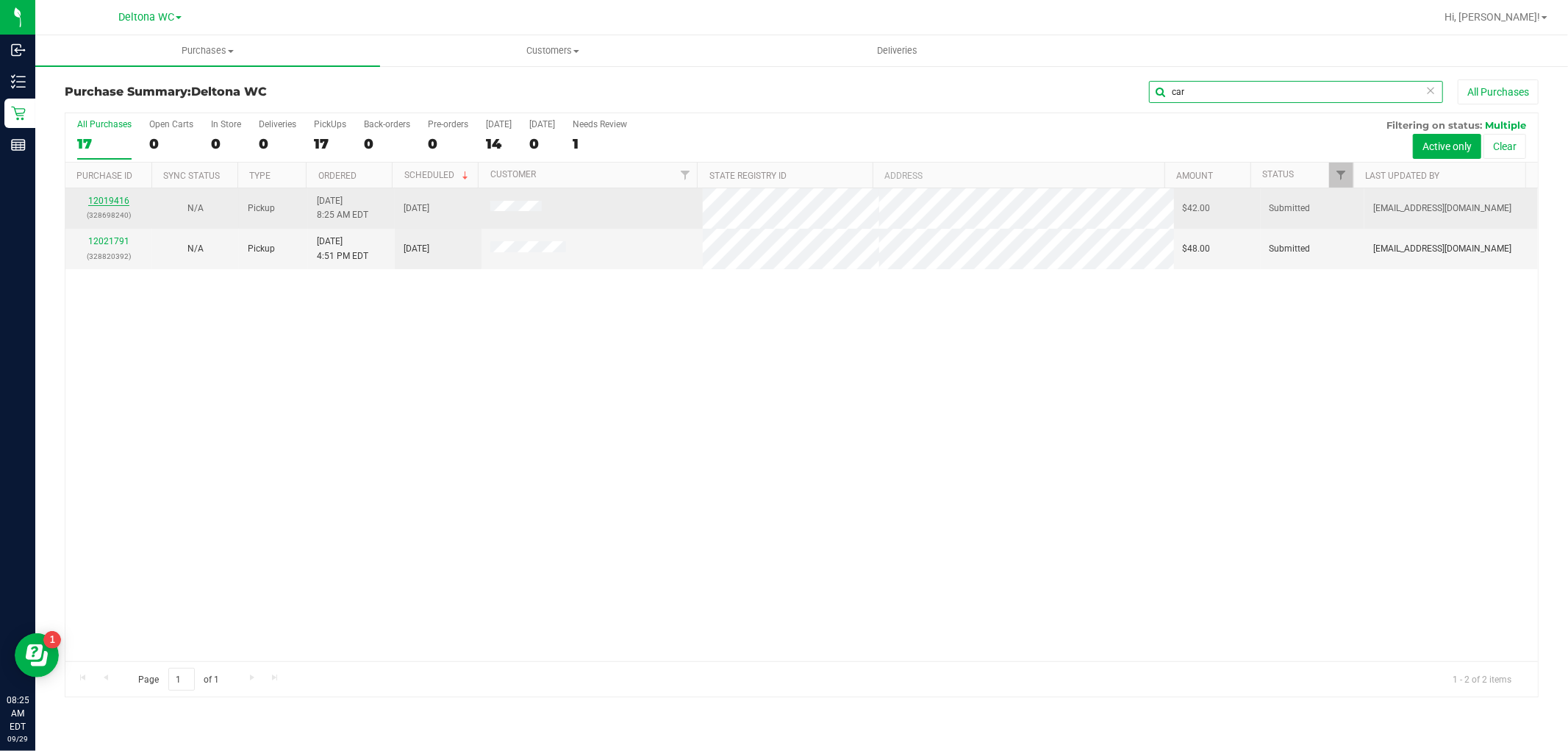
type input "car"
click at [106, 201] on link "12019416" at bounding box center [109, 201] width 41 height 11
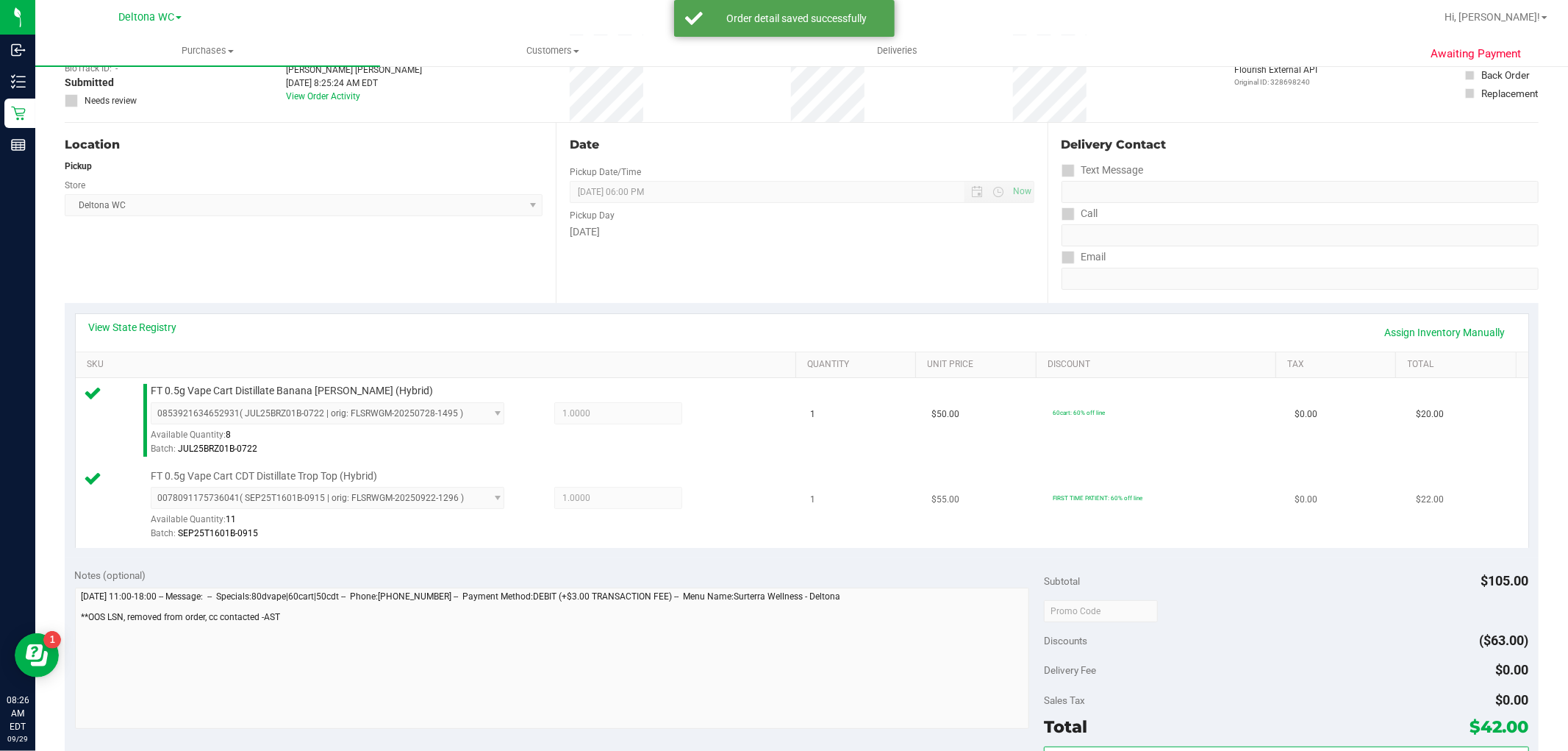
scroll to position [408, 0]
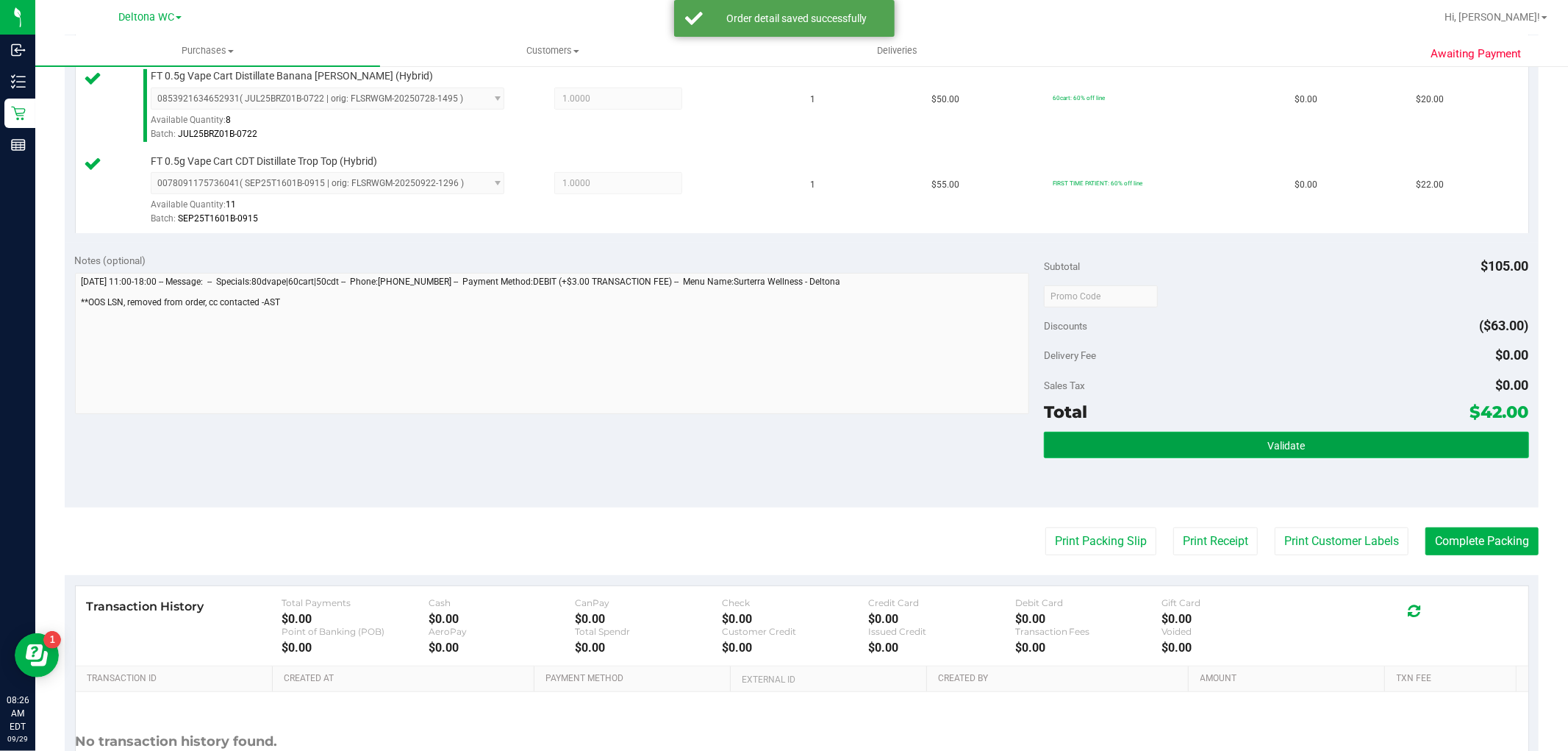
click at [1158, 438] on button "Validate" at bounding box center [1285, 445] width 484 height 26
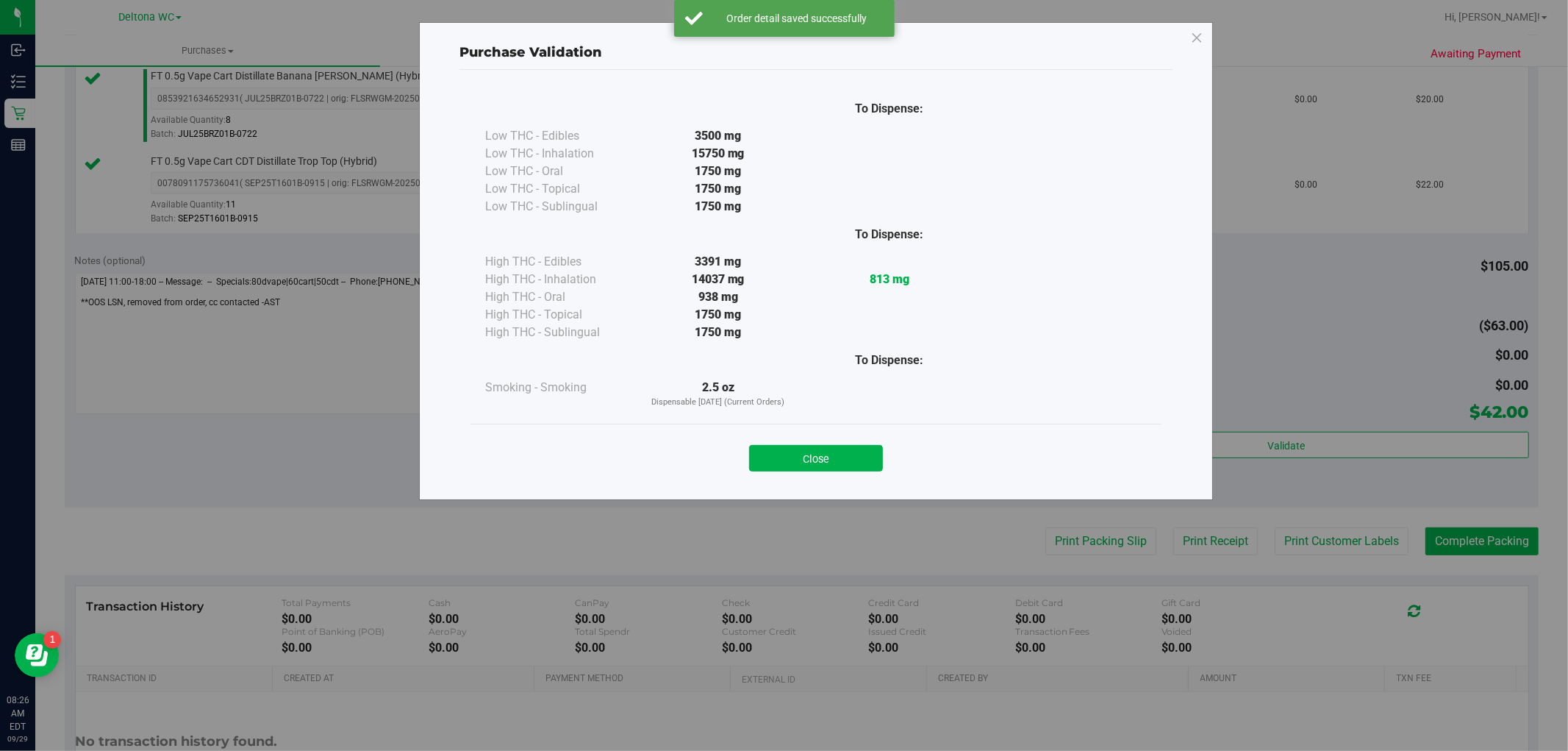
drag, startPoint x: 851, startPoint y: 450, endPoint x: 870, endPoint y: 453, distance: 19.2
click at [851, 451] on button "Close" at bounding box center [815, 457] width 134 height 26
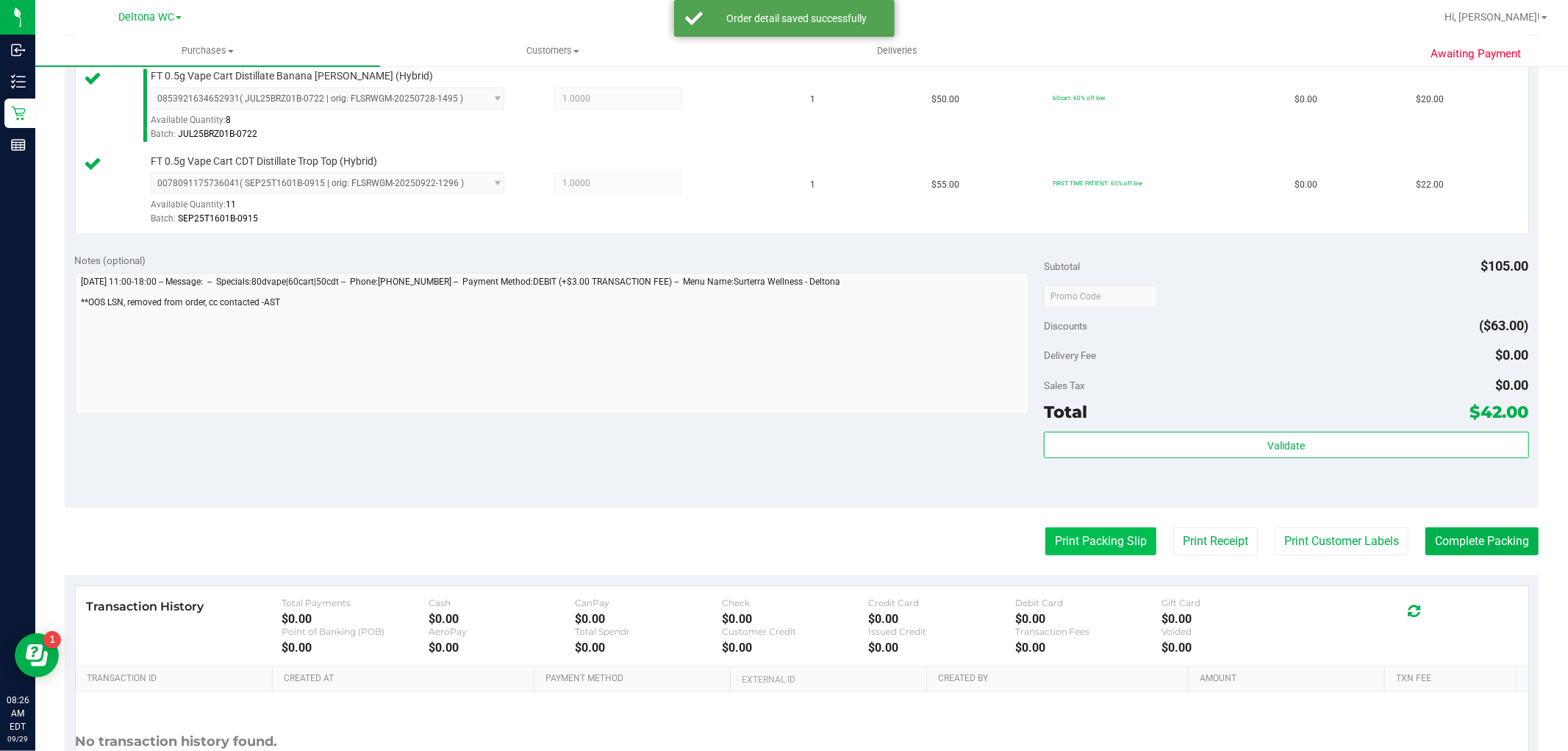
click at [1060, 546] on button "Print Packing Slip" at bounding box center [1100, 540] width 111 height 28
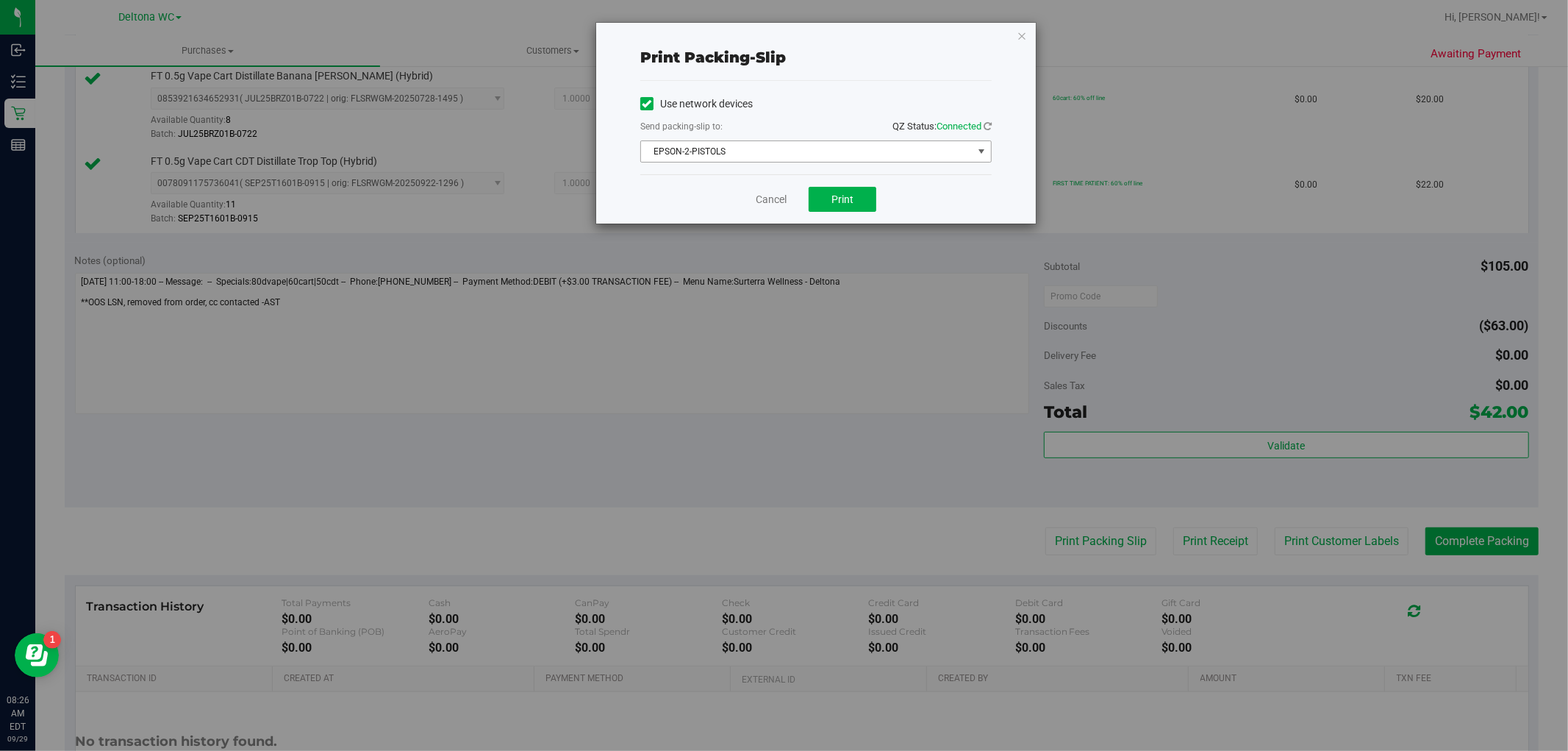
click at [840, 149] on span "EPSON-2-PISTOLS" at bounding box center [807, 151] width 332 height 21
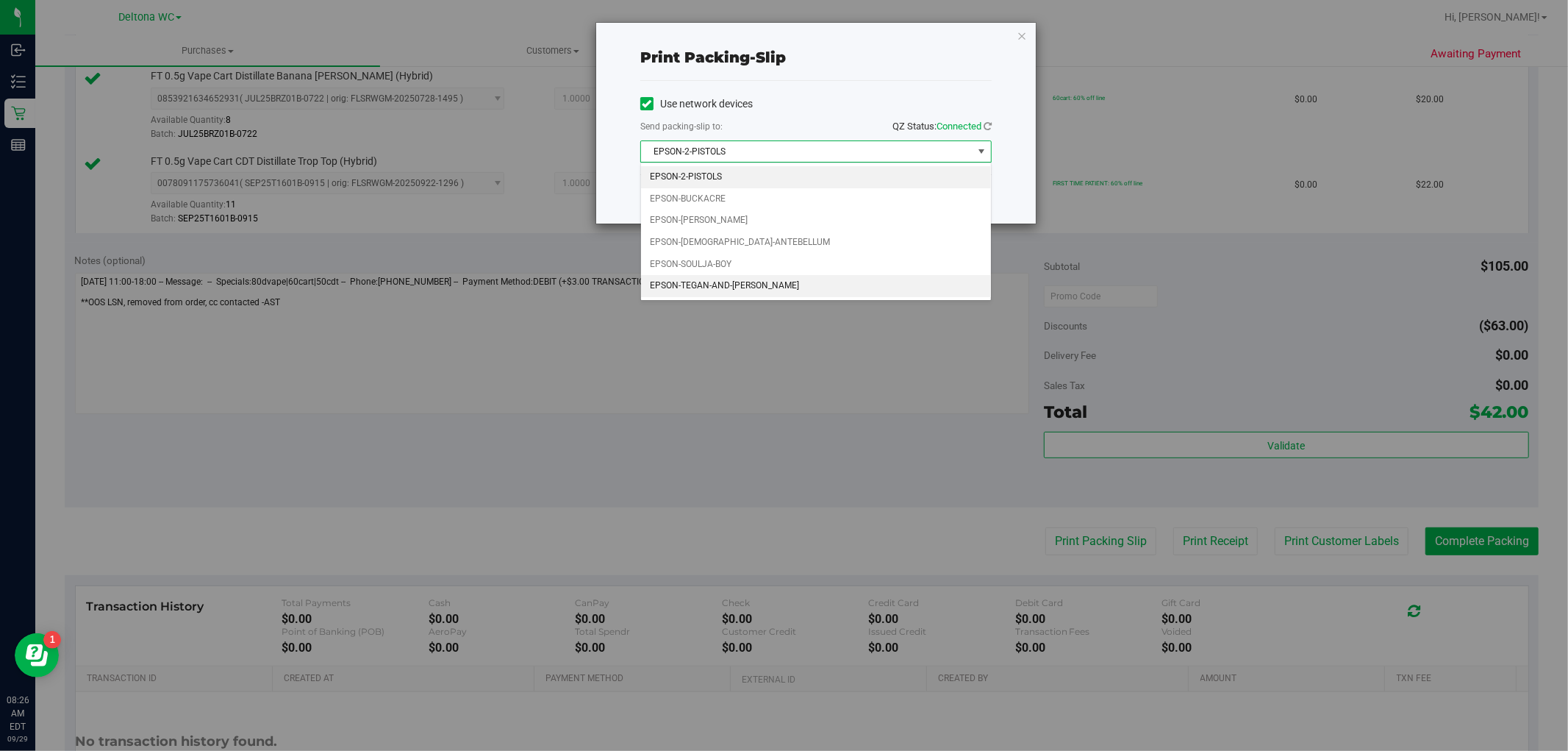
click at [762, 287] on li "EPSON-TEGAN-AND-SARA" at bounding box center [815, 286] width 349 height 23
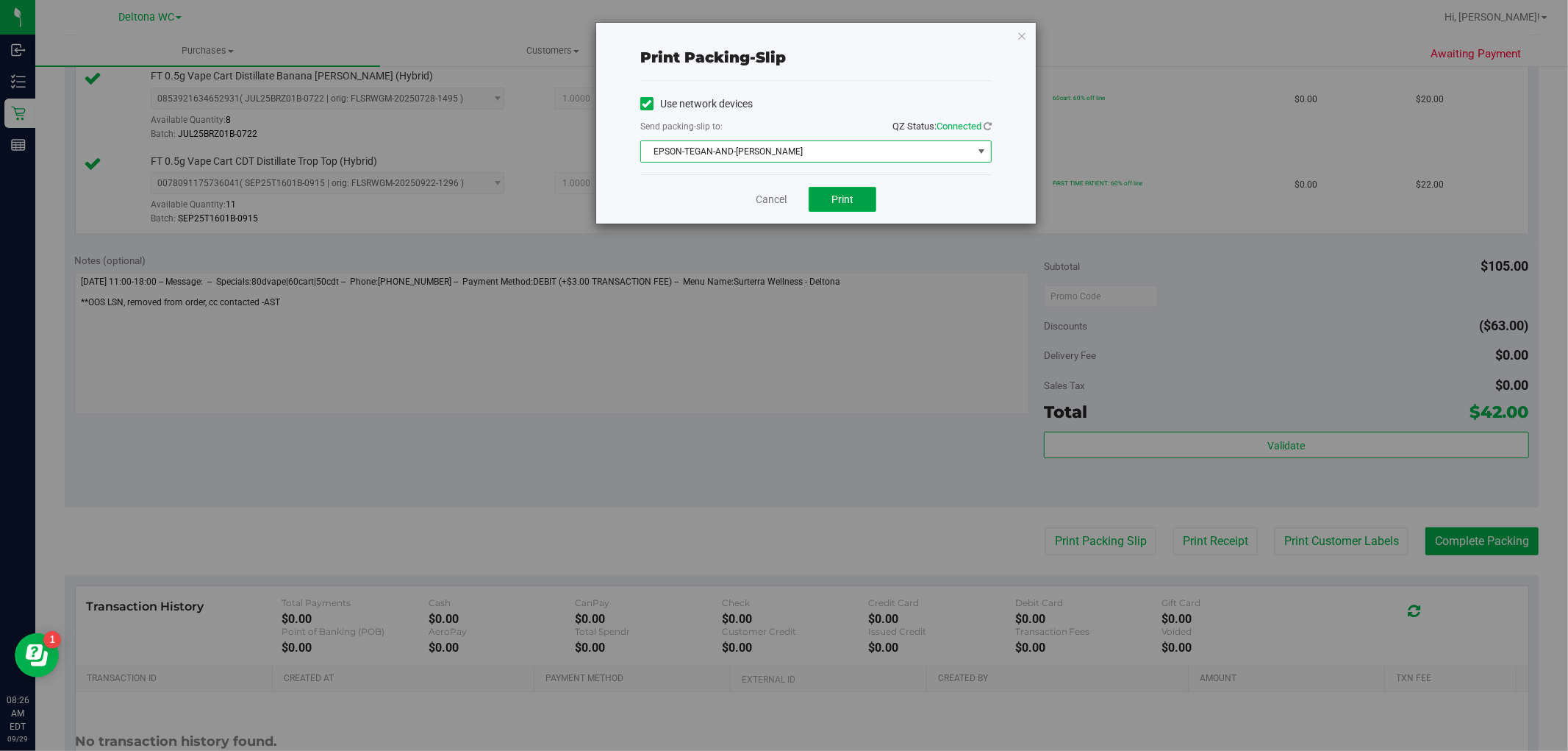
click at [819, 203] on button "Print" at bounding box center [842, 200] width 68 height 25
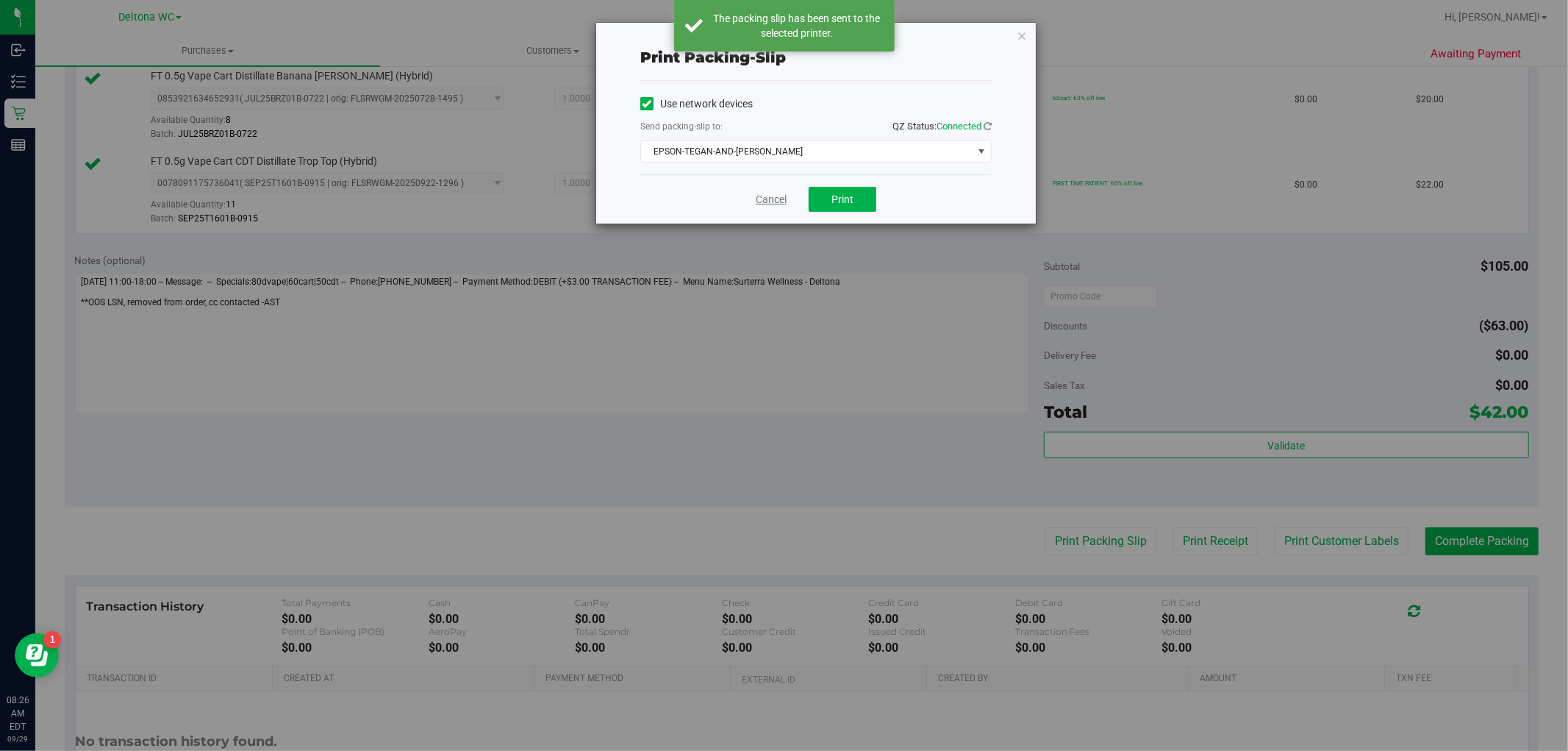
click at [760, 200] on link "Cancel" at bounding box center [771, 200] width 31 height 16
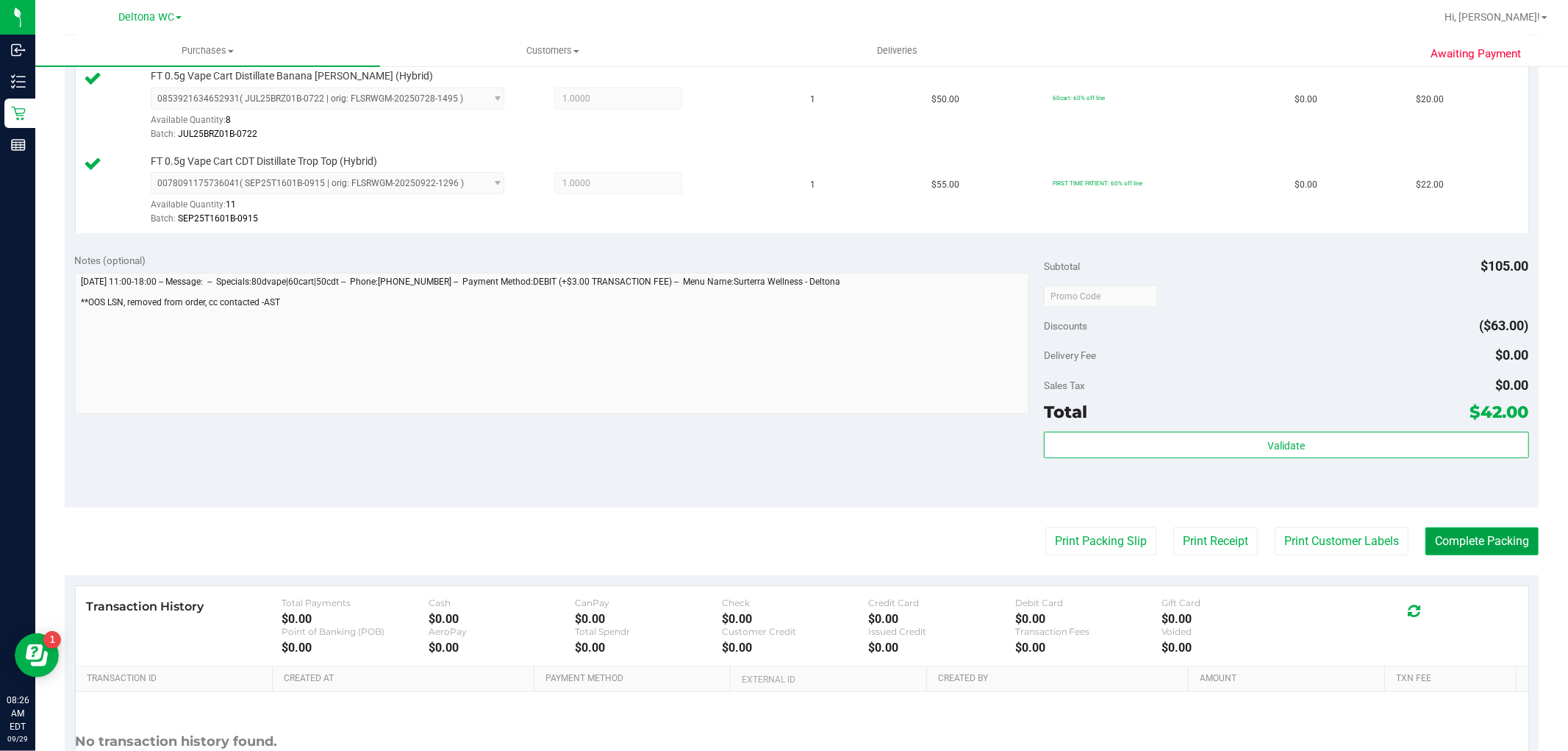
click at [1452, 544] on button "Complete Packing" at bounding box center [1482, 540] width 114 height 28
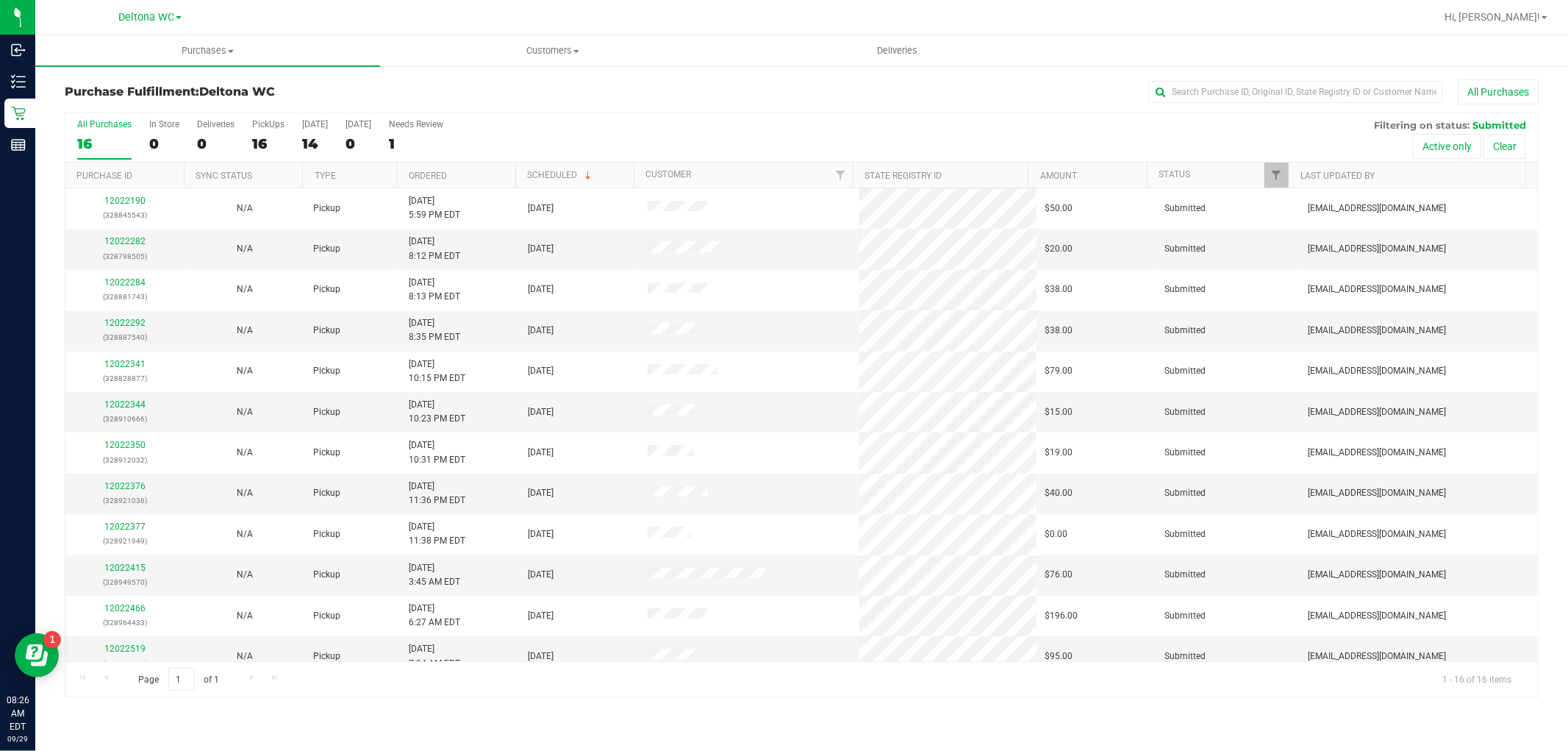
click at [463, 176] on th "Ordered" at bounding box center [455, 175] width 118 height 25
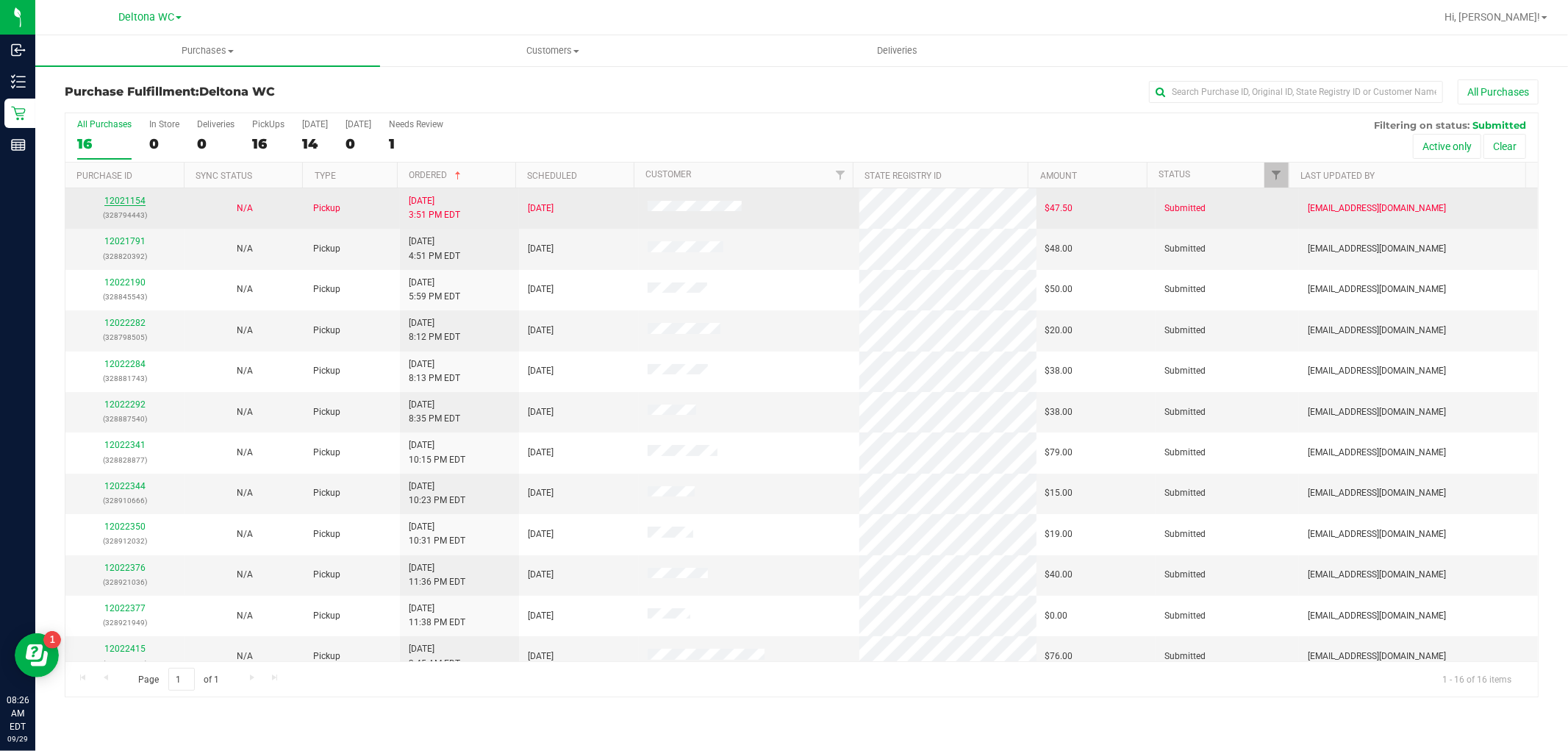
click at [119, 197] on link "12021154" at bounding box center [125, 201] width 41 height 11
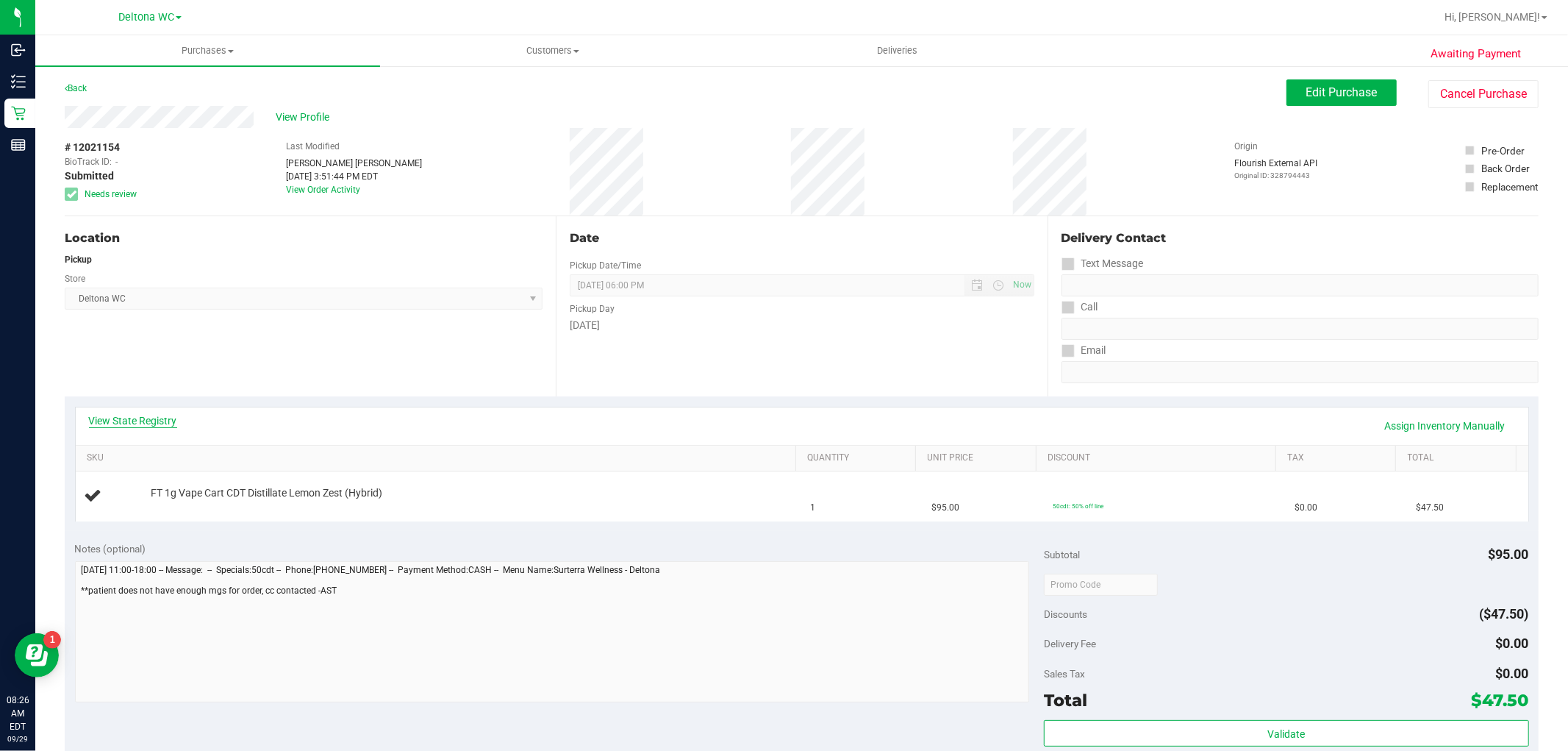
click at [158, 420] on link "View State Registry" at bounding box center [133, 420] width 88 height 15
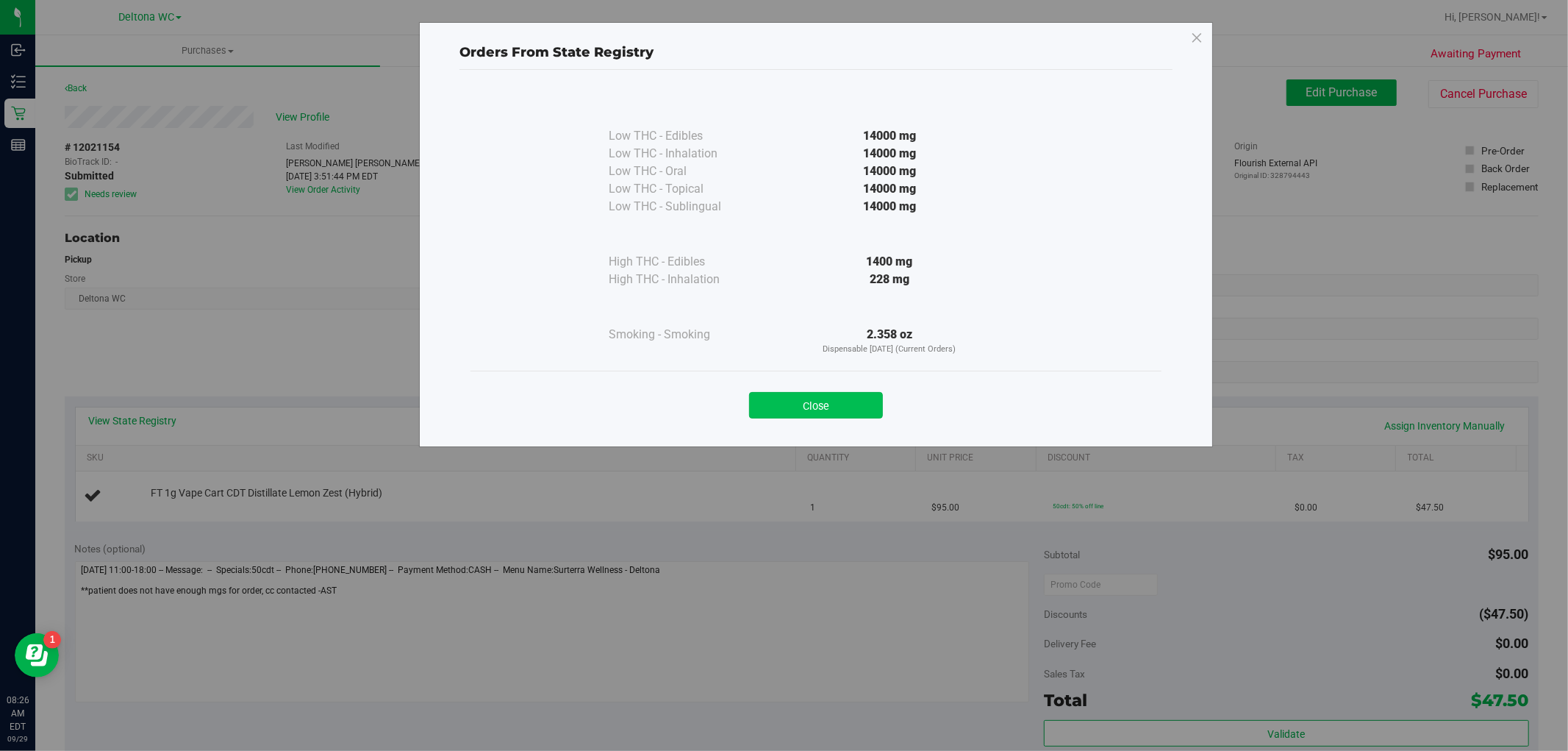
click at [848, 409] on button "Close" at bounding box center [815, 404] width 134 height 26
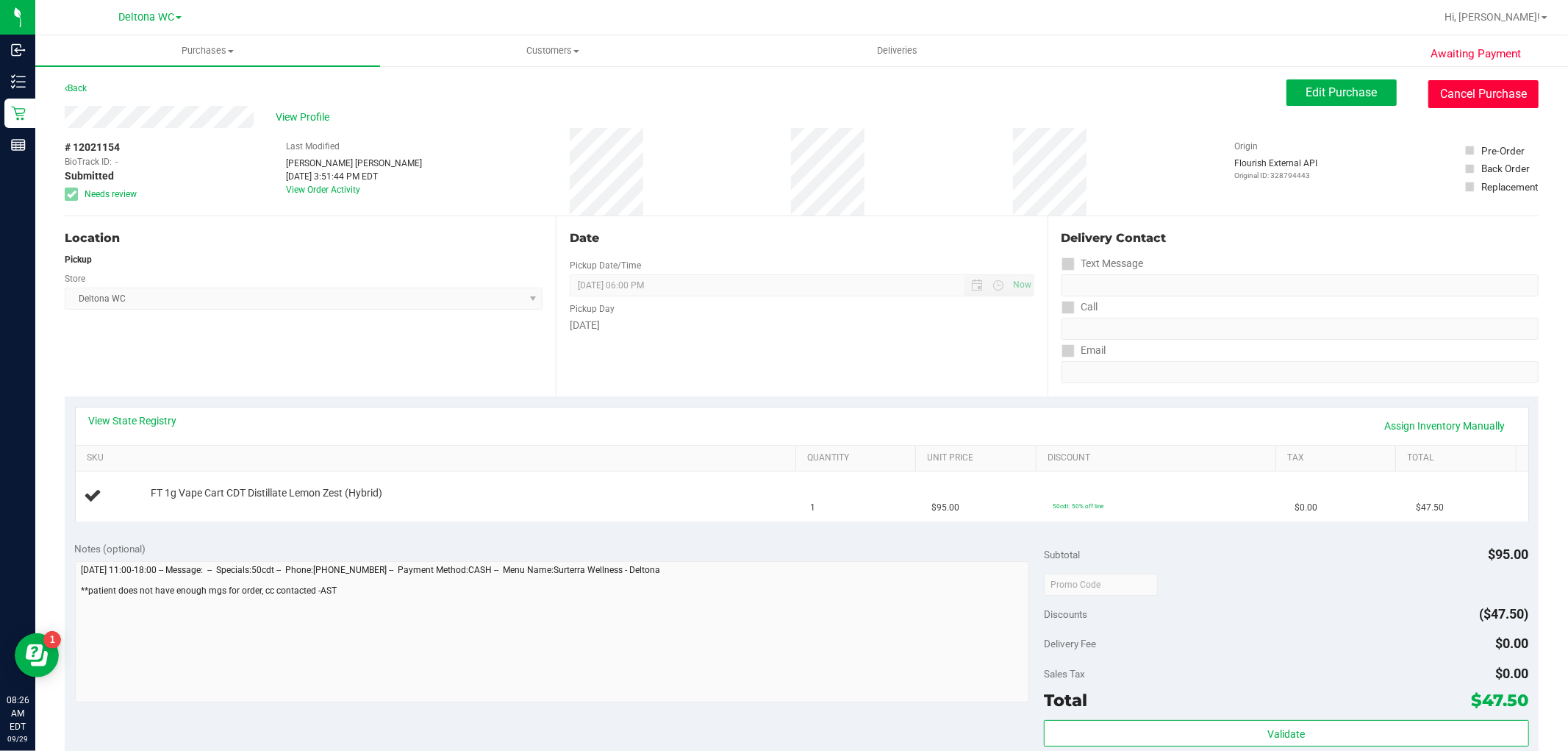
click at [1451, 92] on button "Cancel Purchase" at bounding box center [1483, 94] width 111 height 28
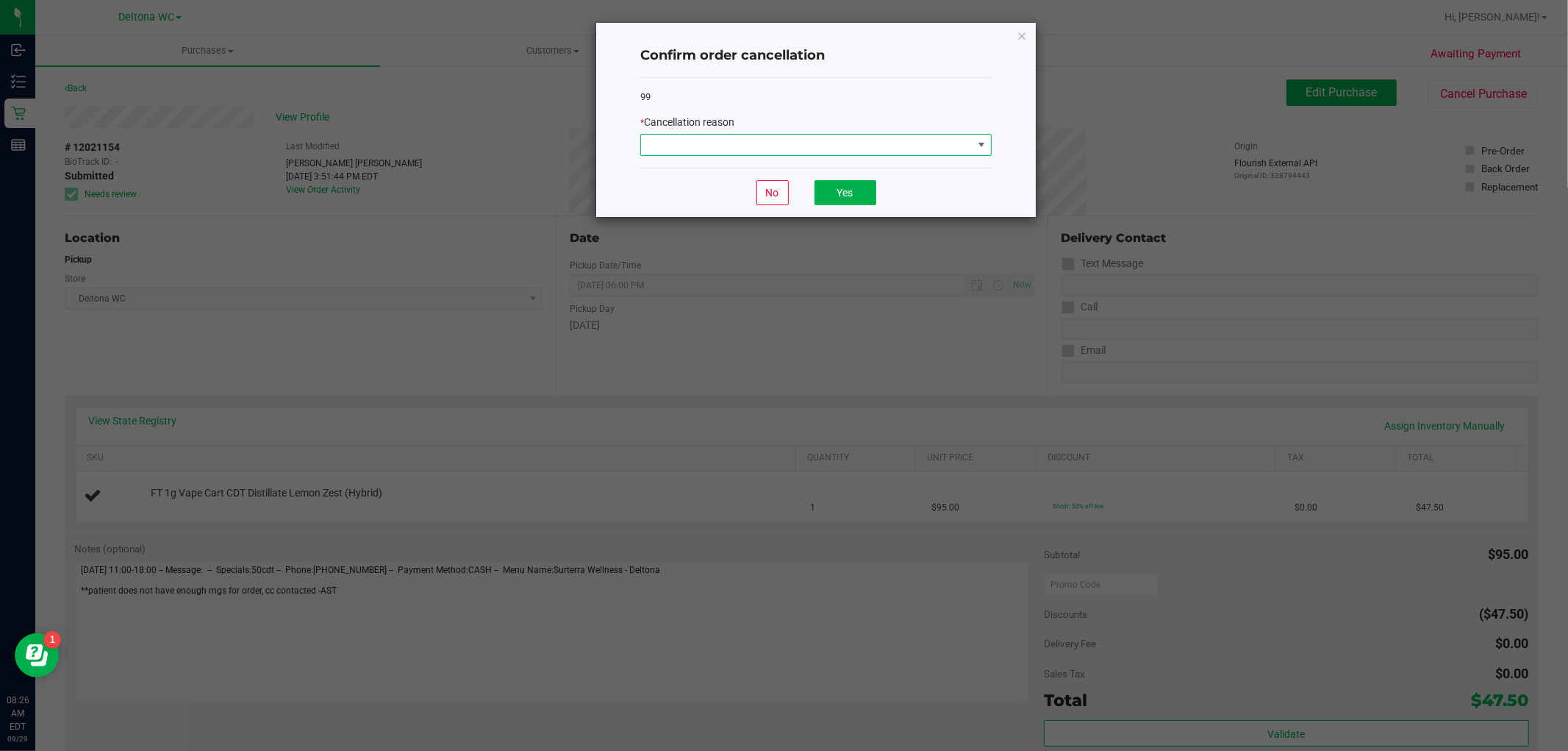
click at [859, 144] on span at bounding box center [807, 144] width 332 height 21
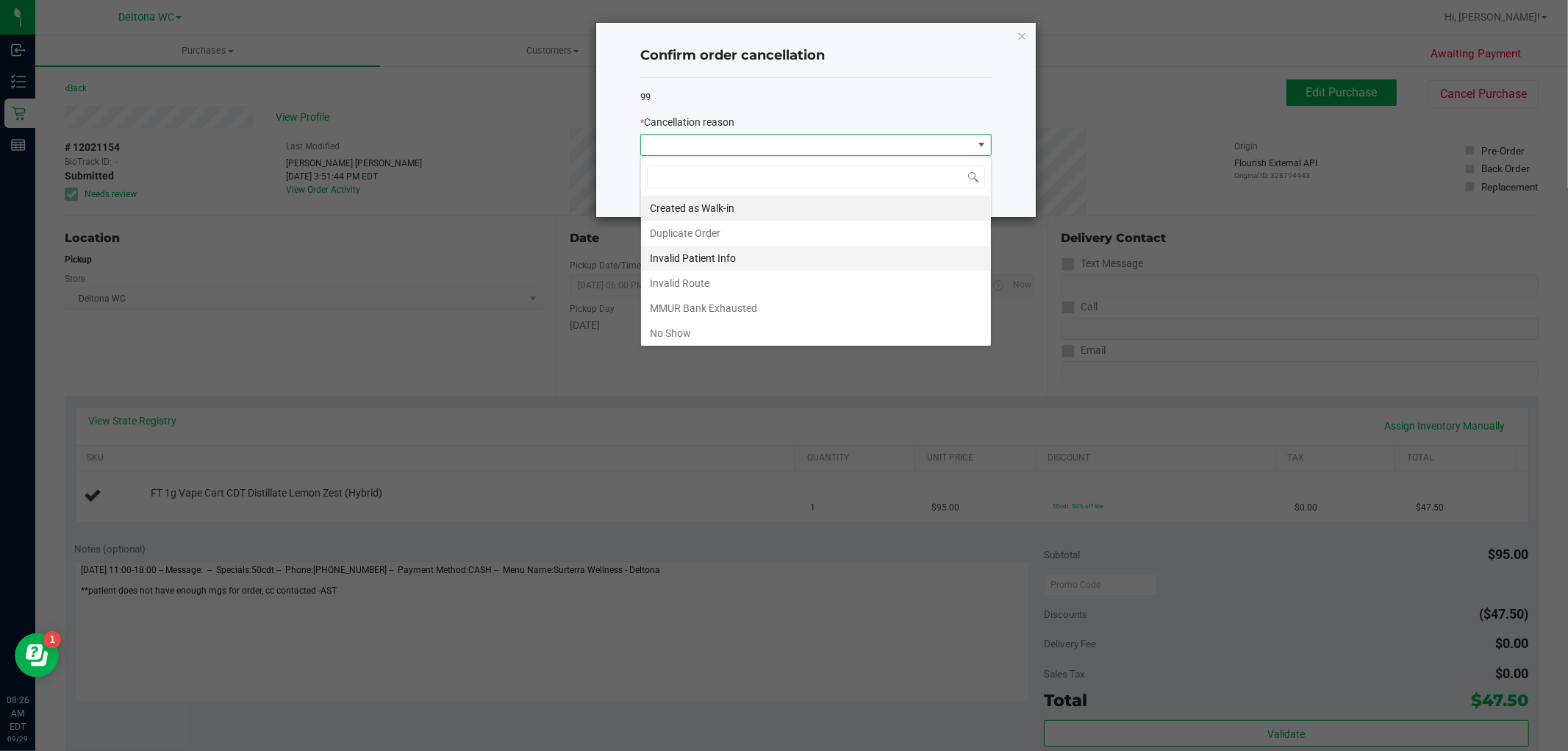
scroll to position [23, 350]
click at [721, 298] on li "MMUR Bank Exhausted" at bounding box center [815, 308] width 349 height 25
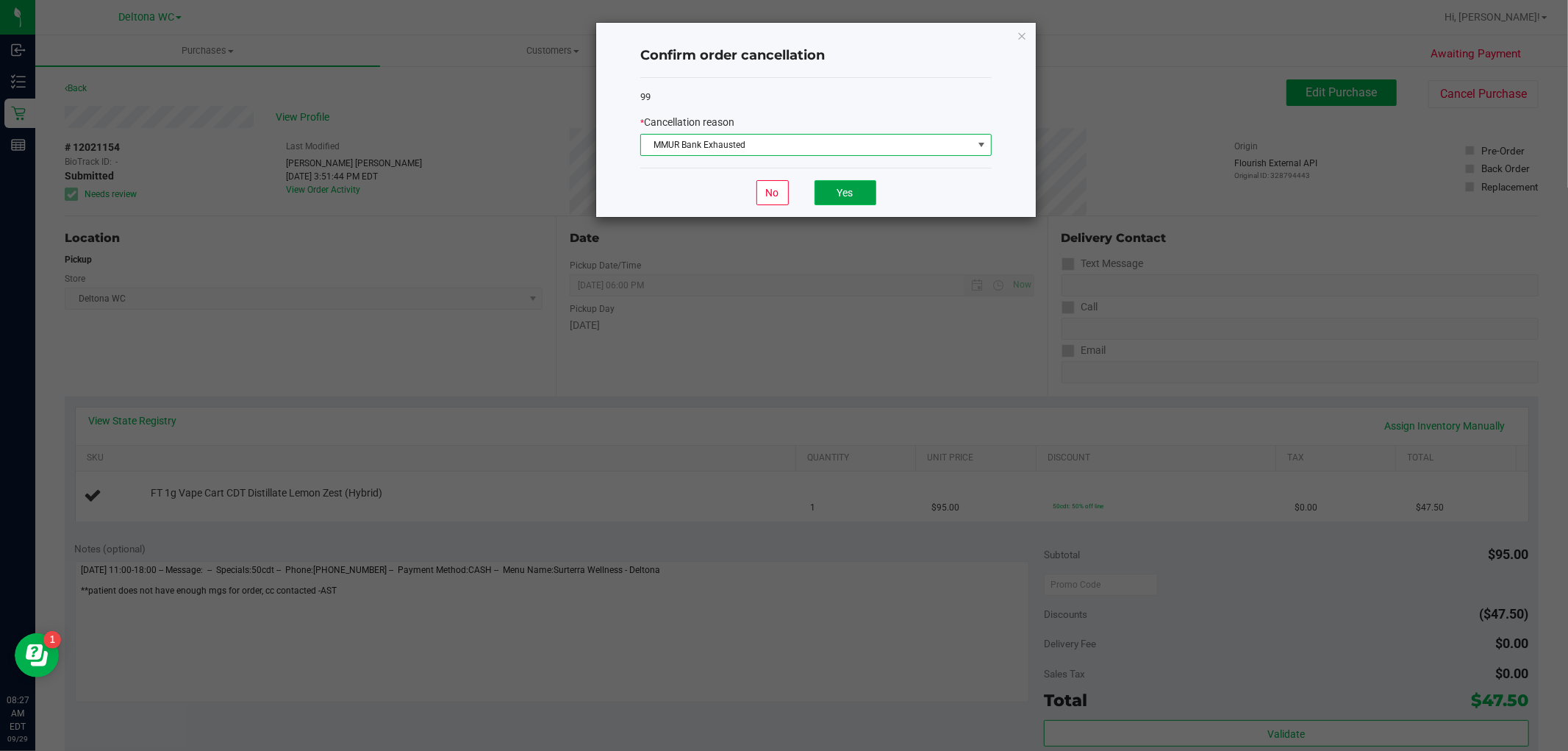
click at [839, 189] on button "Yes" at bounding box center [845, 193] width 62 height 25
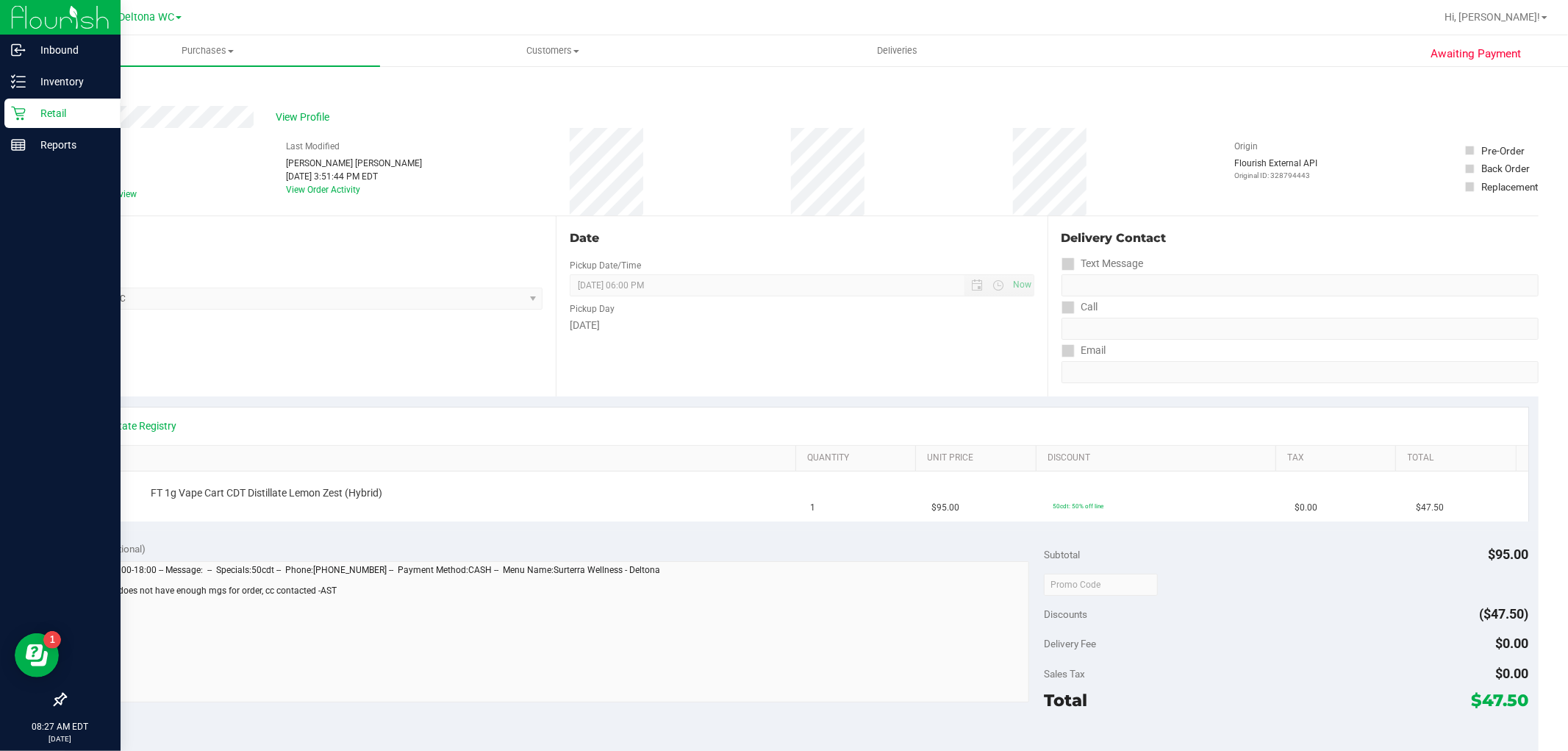
click at [27, 114] on p "Retail" at bounding box center [69, 114] width 88 height 18
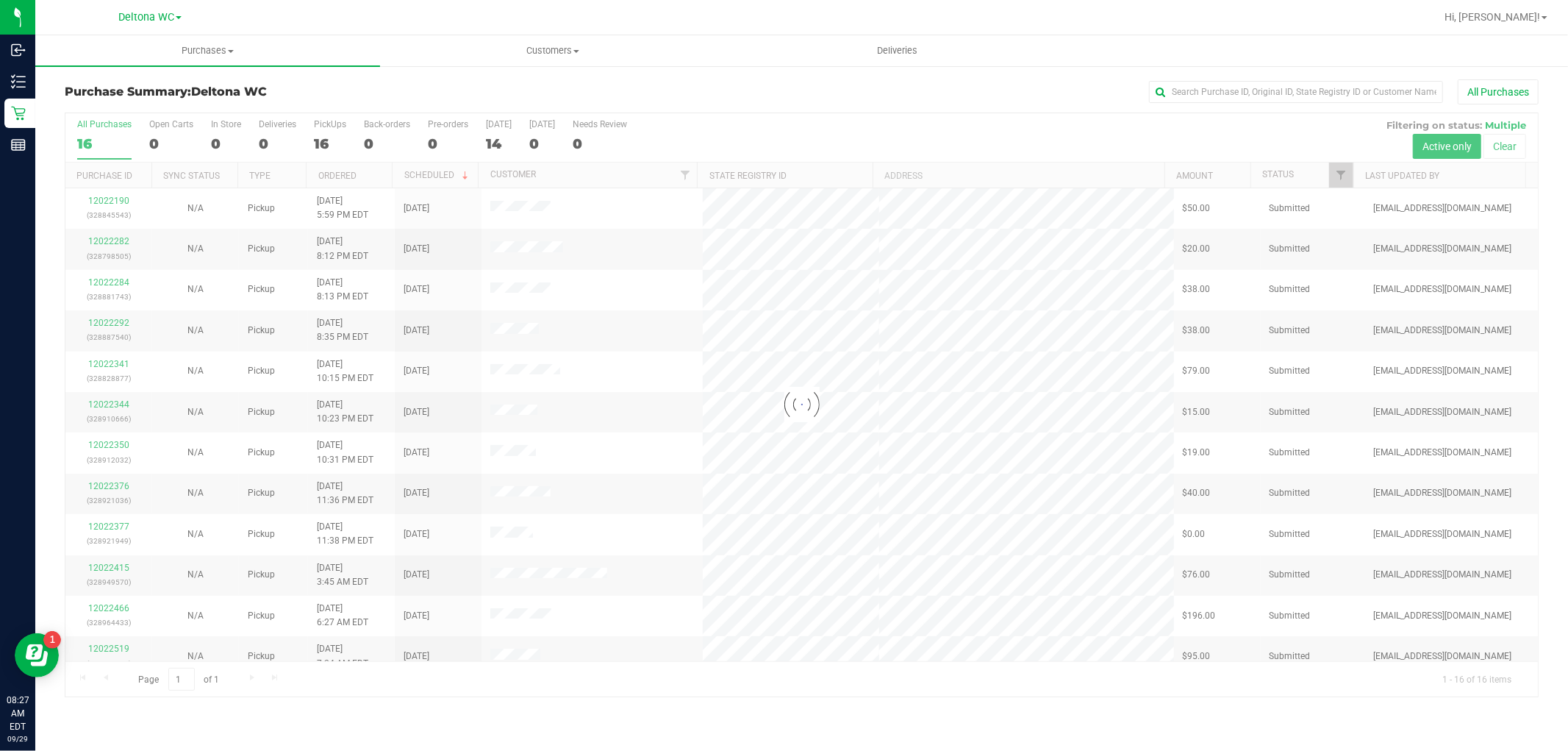
click at [370, 173] on div at bounding box center [802, 404] width 1472 height 583
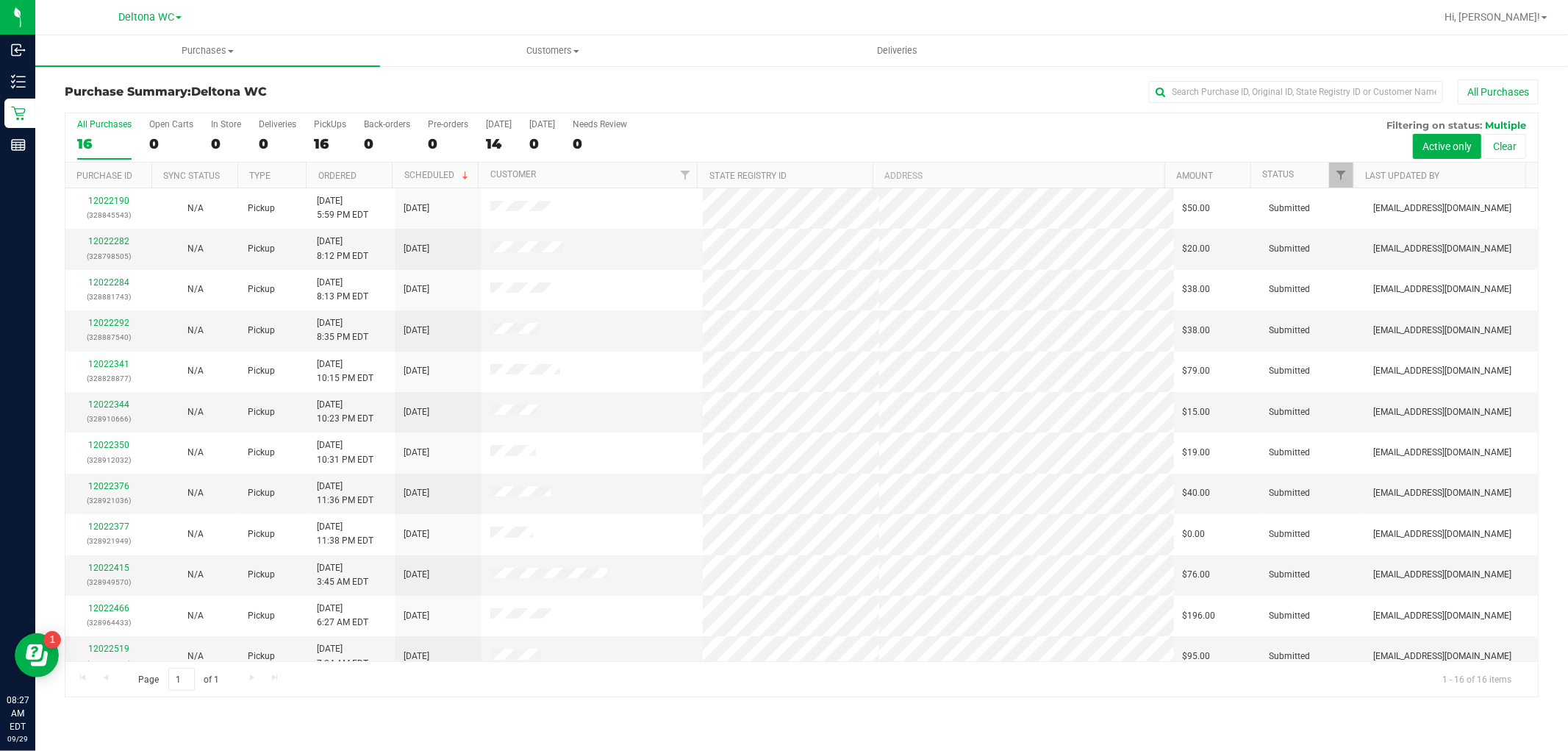
click at [372, 169] on th "Ordered" at bounding box center [348, 175] width 86 height 25
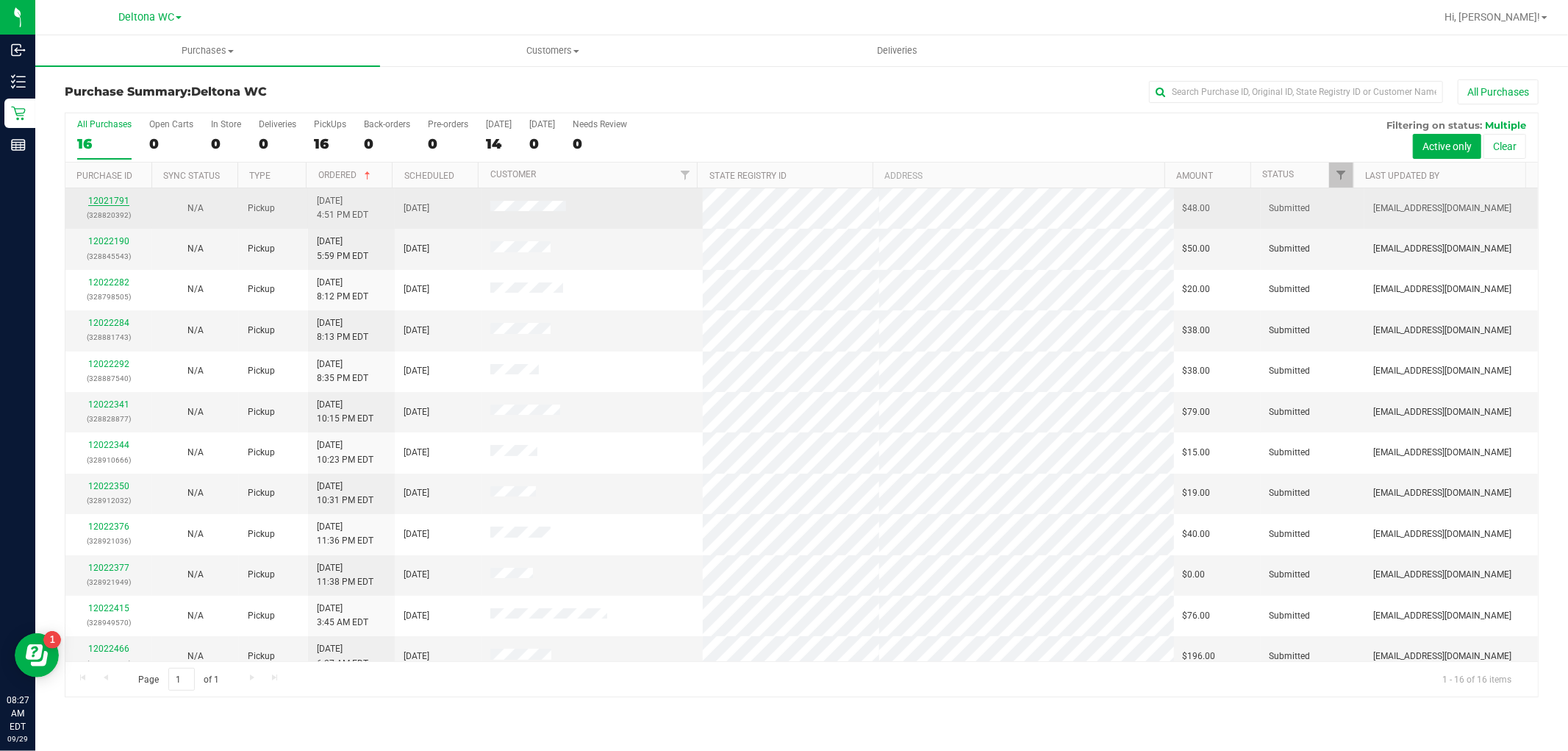
click at [118, 200] on link "12021791" at bounding box center [109, 201] width 41 height 11
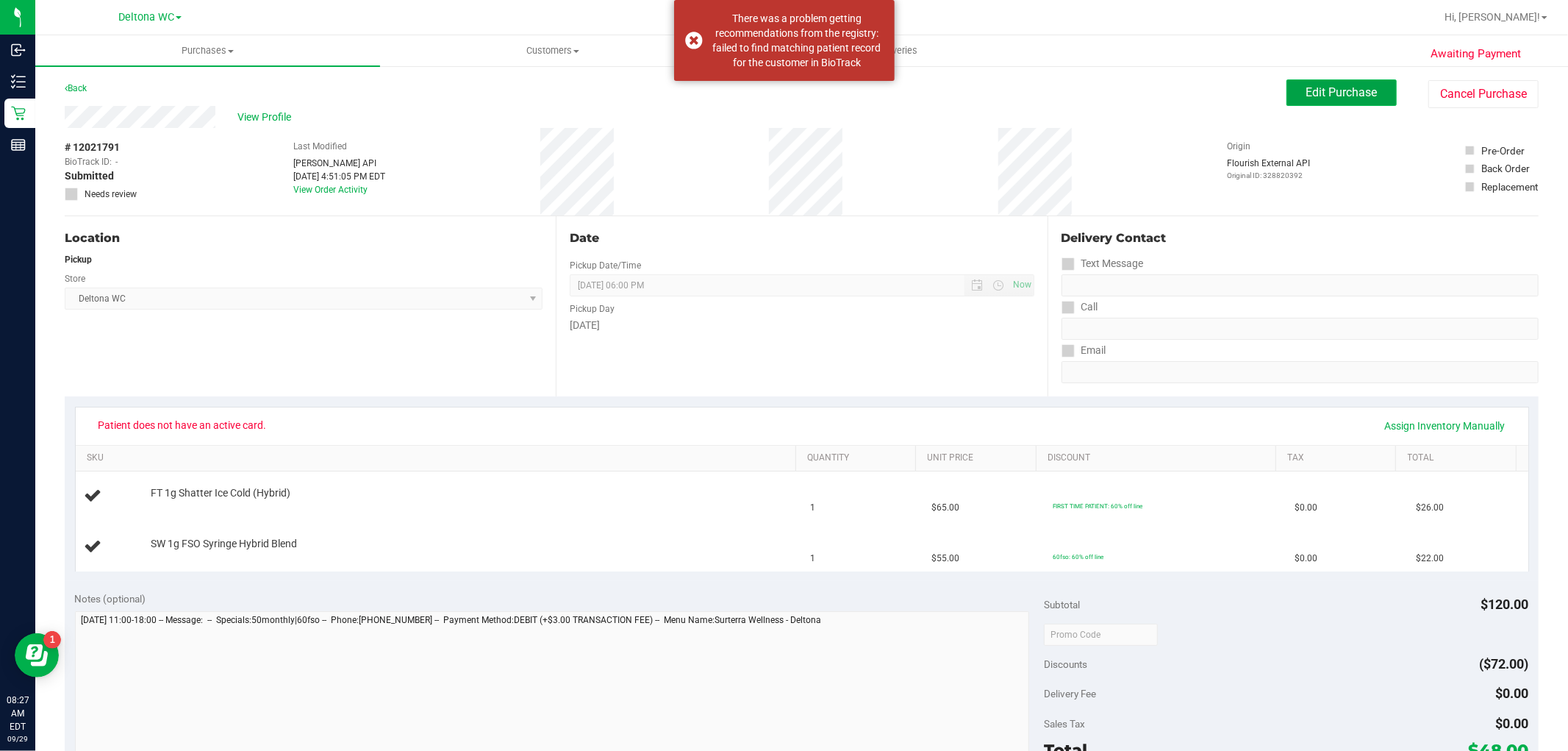
click at [1347, 88] on span "Edit Purchase" at bounding box center [1341, 92] width 71 height 14
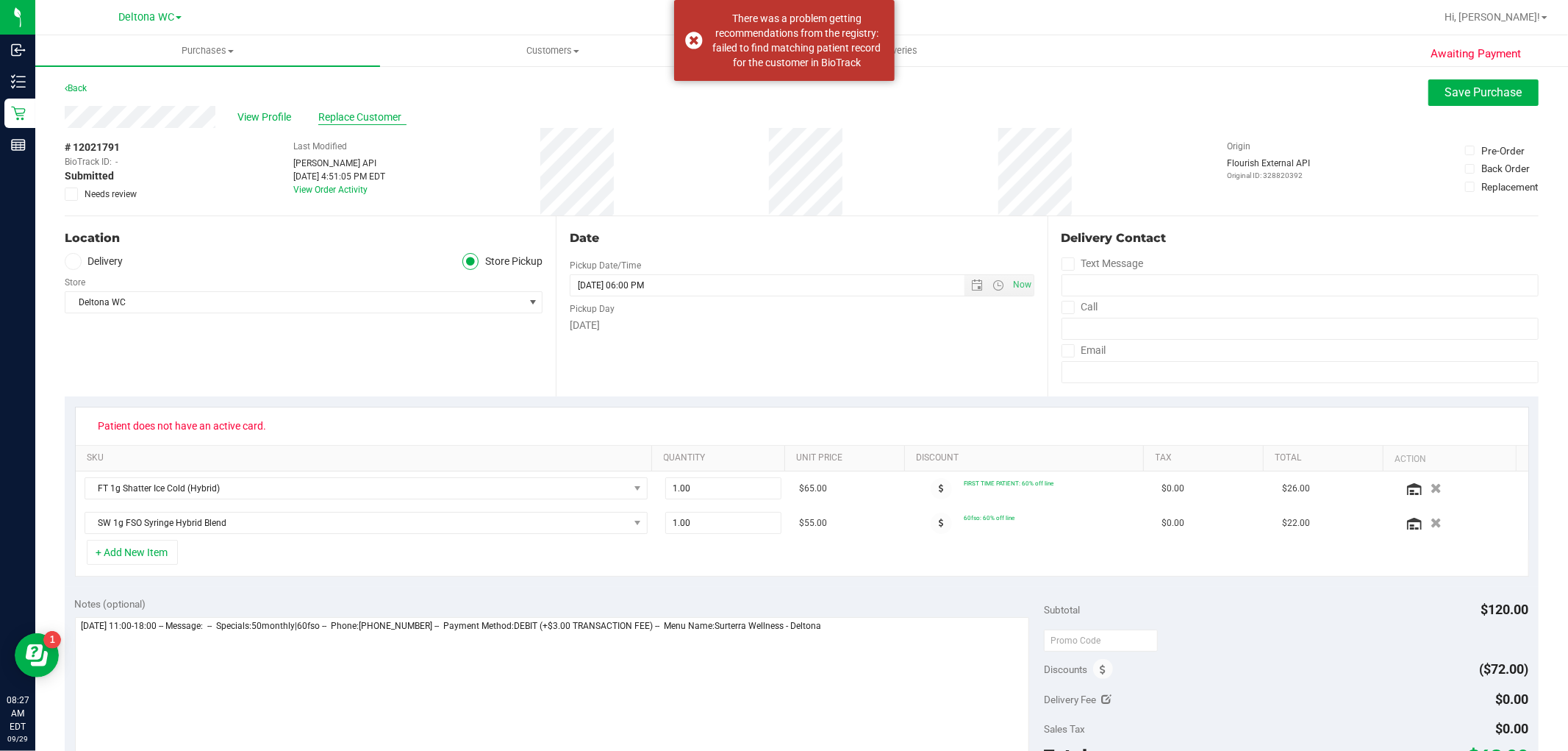
click at [387, 119] on span "Replace Customer" at bounding box center [362, 117] width 88 height 16
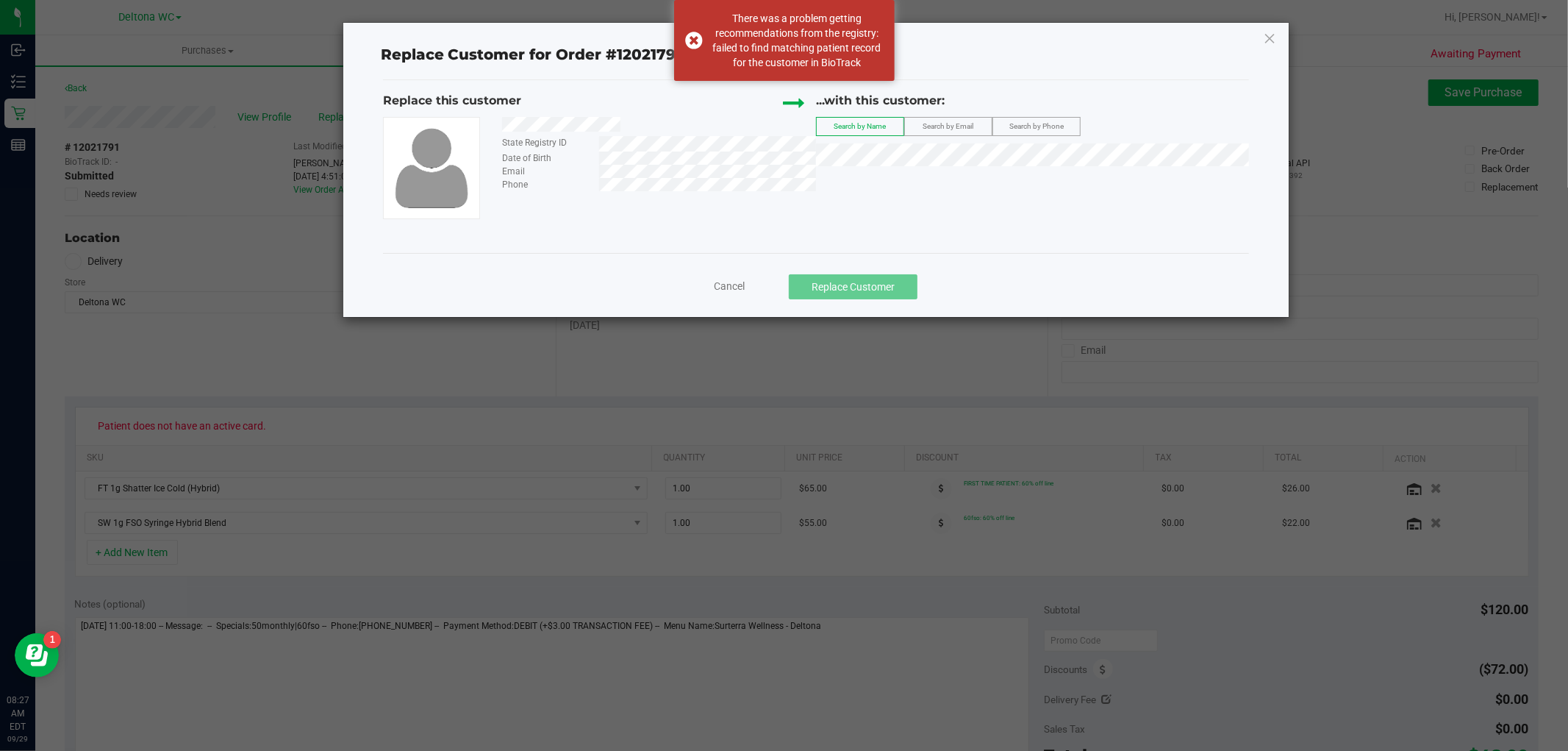
drag, startPoint x: 497, startPoint y: 123, endPoint x: 623, endPoint y: 125, distance: 126.0
click at [623, 125] on div at bounding box center [654, 126] width 325 height 20
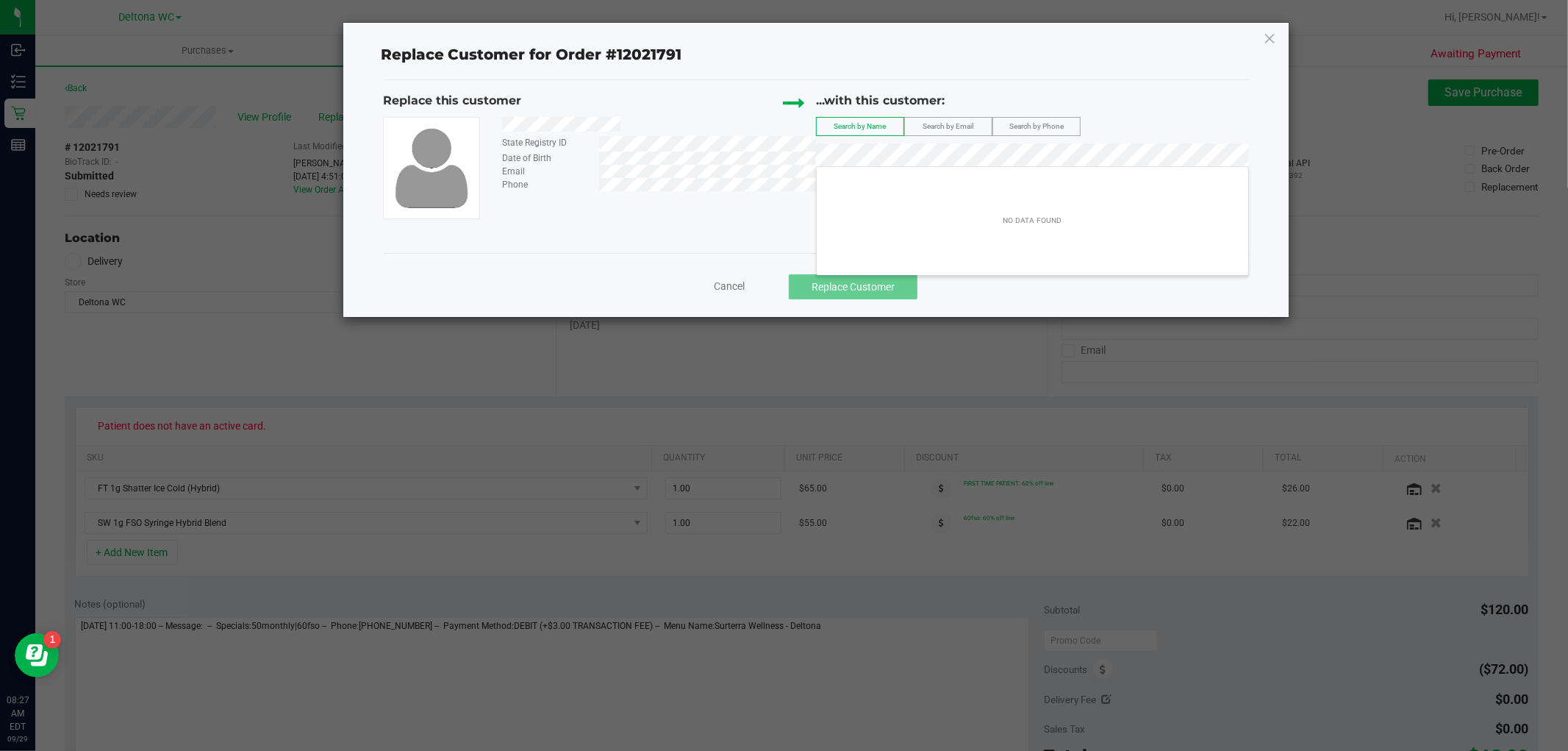
click at [741, 156] on div "Replace this customer State Registry ID Date of Birth Email Phone ...with this …" at bounding box center [815, 156] width 866 height 127
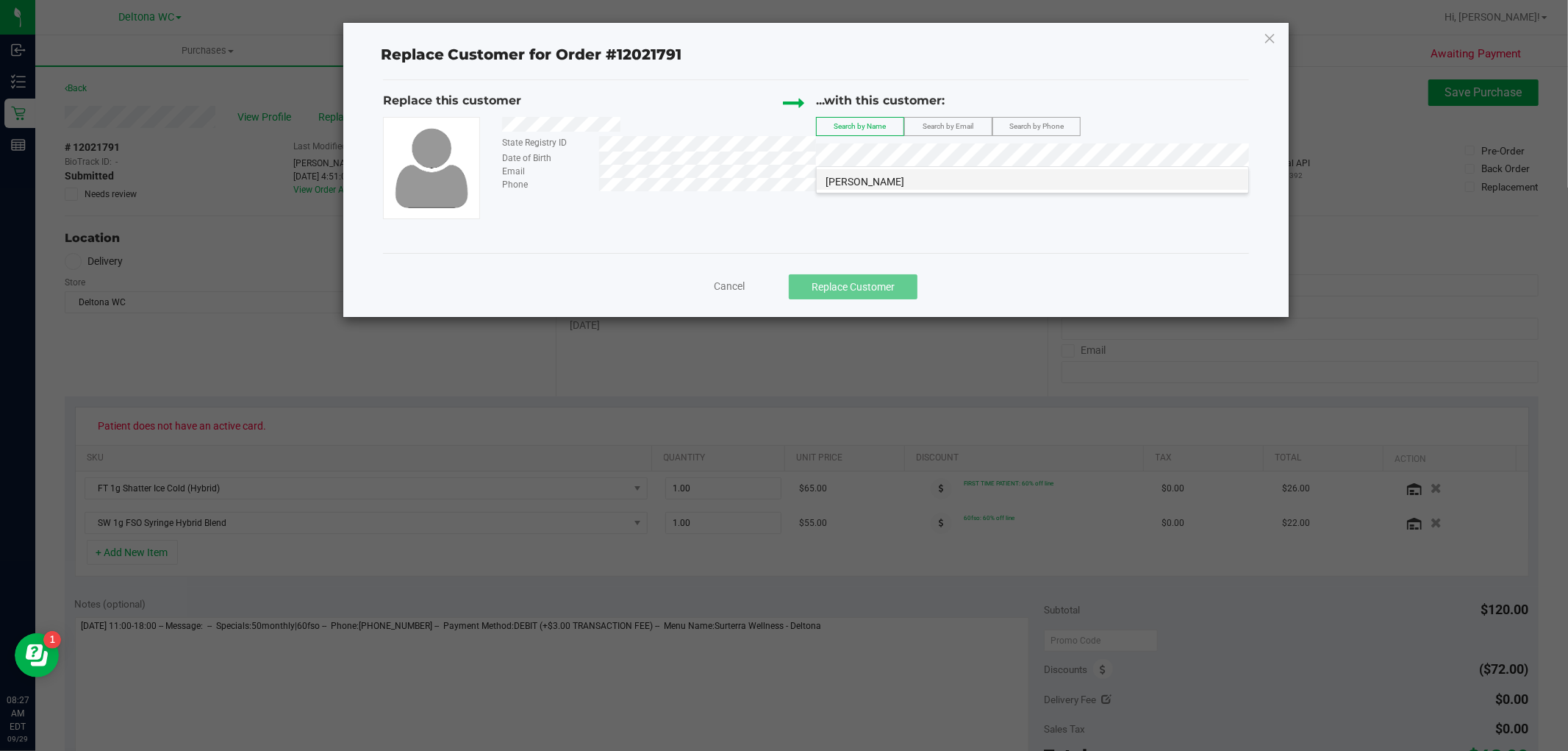
click at [839, 179] on span "CAROLINA ROSA DAVILA" at bounding box center [864, 181] width 78 height 12
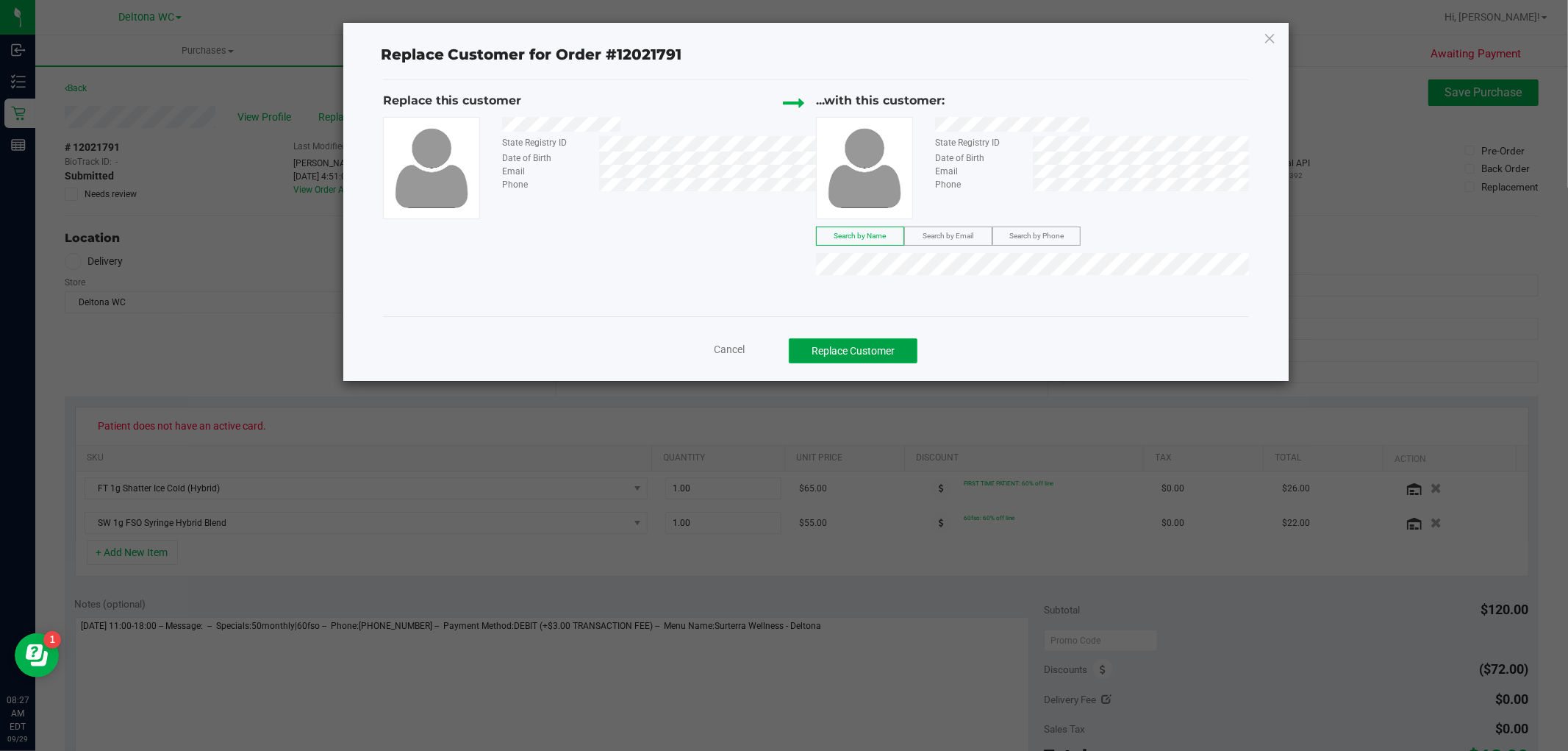
click at [890, 351] on button "Replace Customer" at bounding box center [853, 351] width 128 height 25
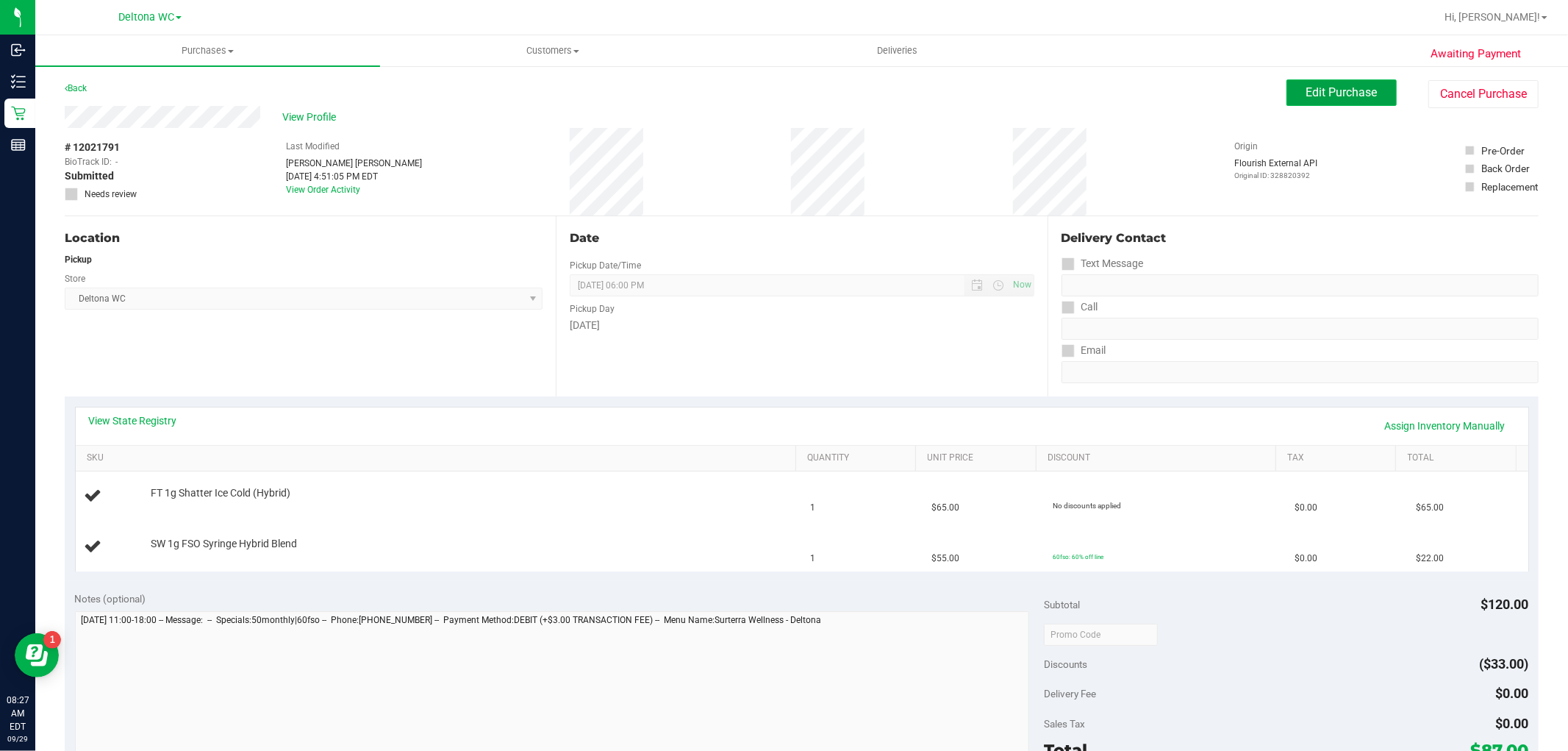
click at [1320, 93] on span "Edit Purchase" at bounding box center [1341, 92] width 71 height 14
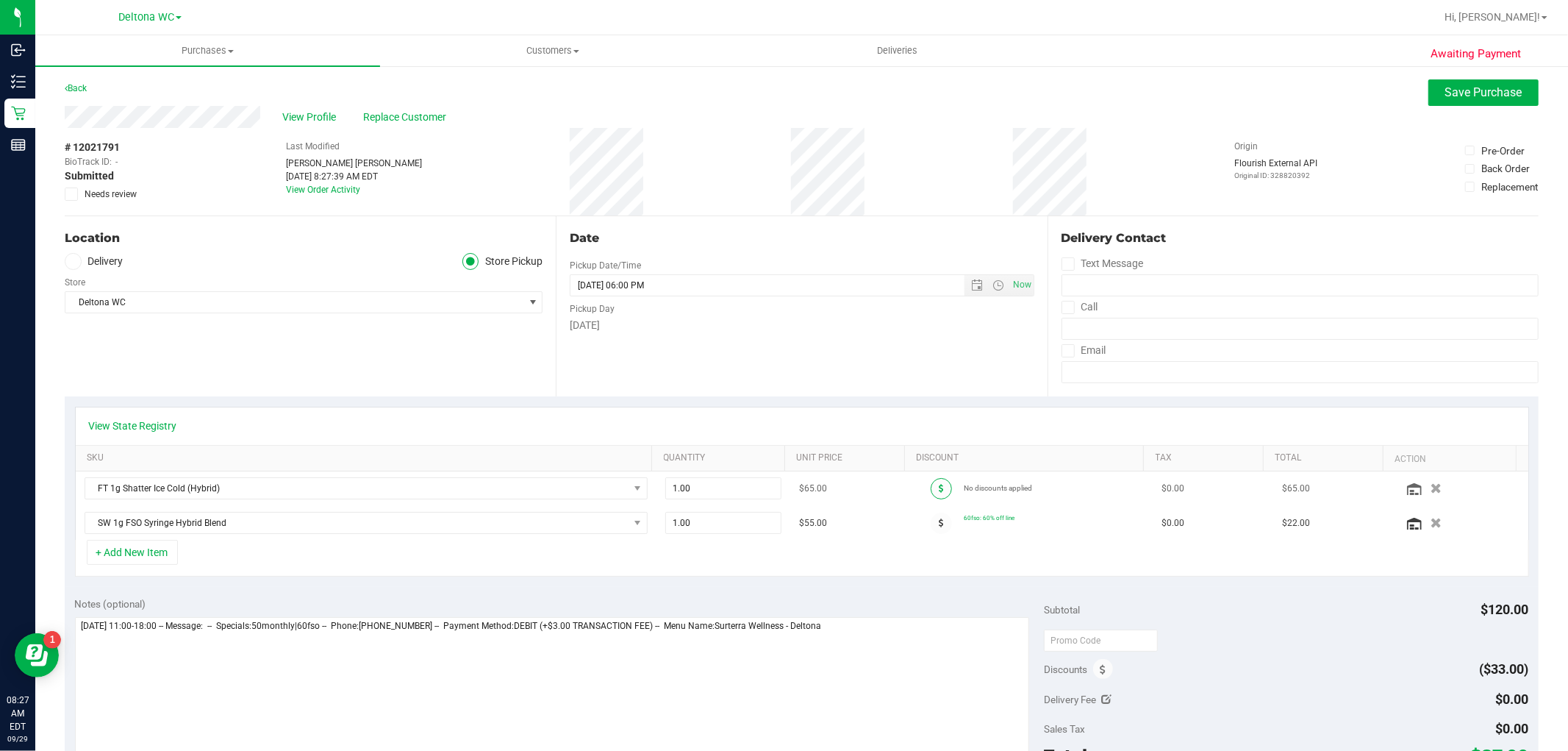
click at [931, 483] on span at bounding box center [942, 489] width 22 height 22
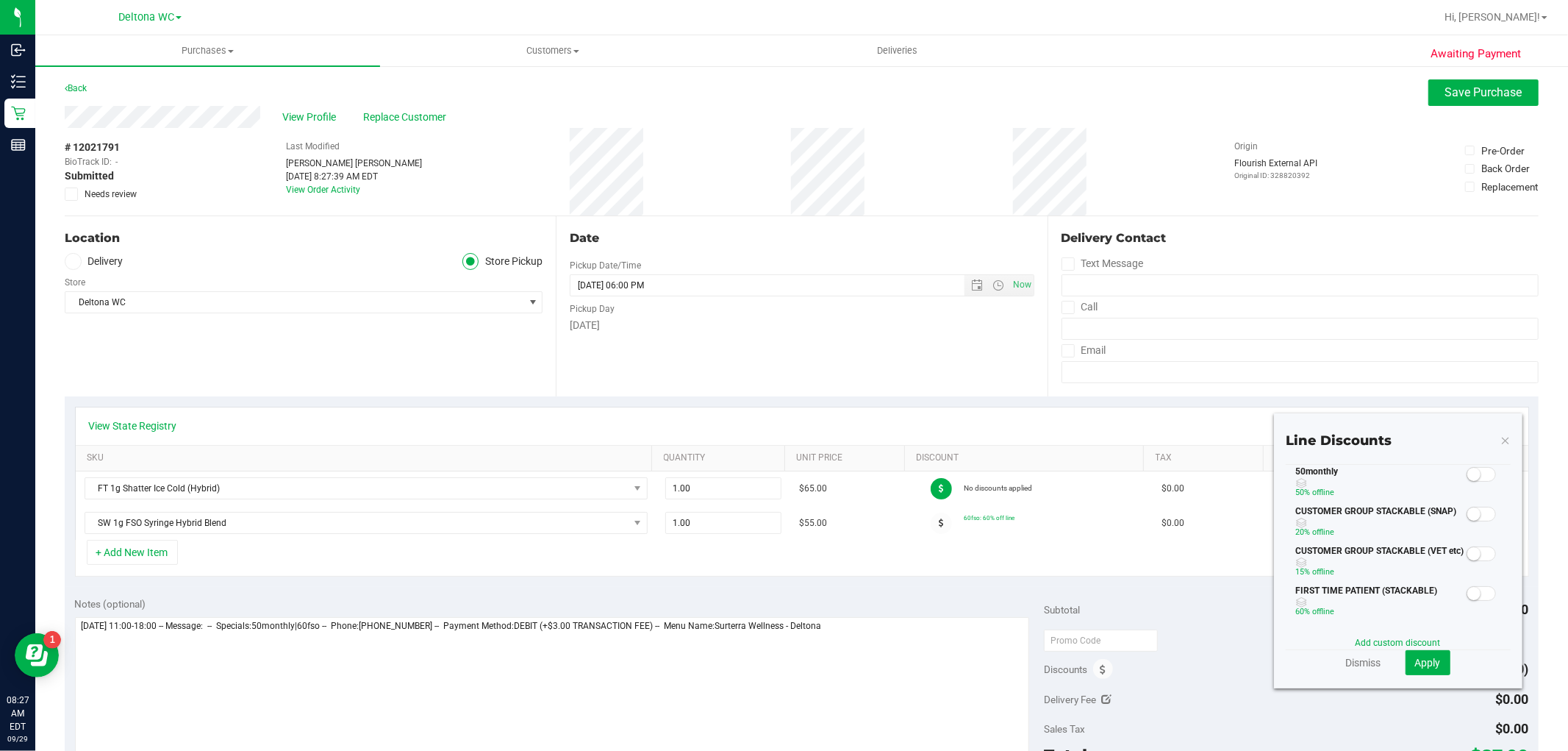
click at [1467, 475] on small at bounding box center [1474, 475] width 14 height 14
click at [1414, 656] on span "Apply" at bounding box center [1427, 662] width 25 height 12
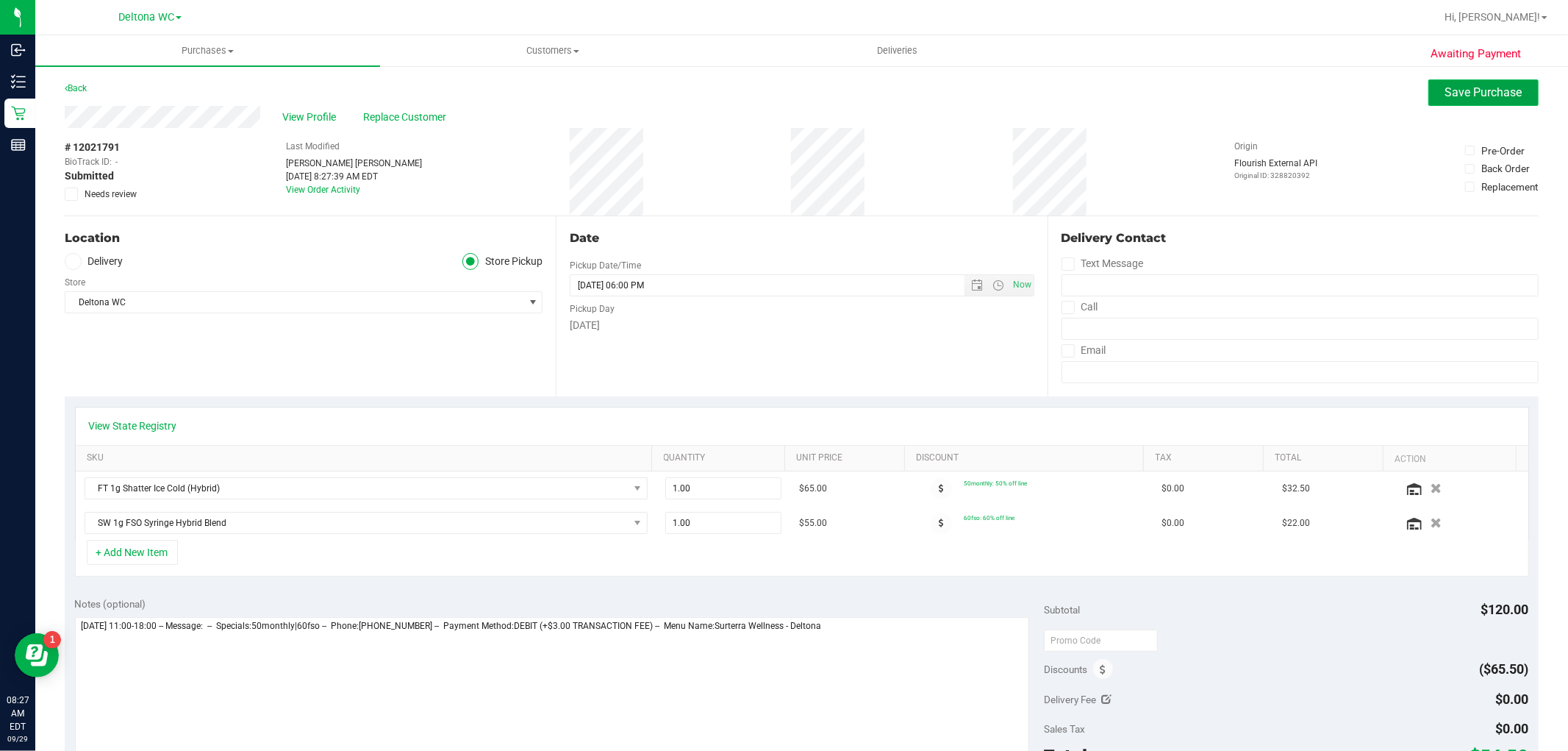
click at [1453, 79] on button "Save Purchase" at bounding box center [1483, 92] width 111 height 26
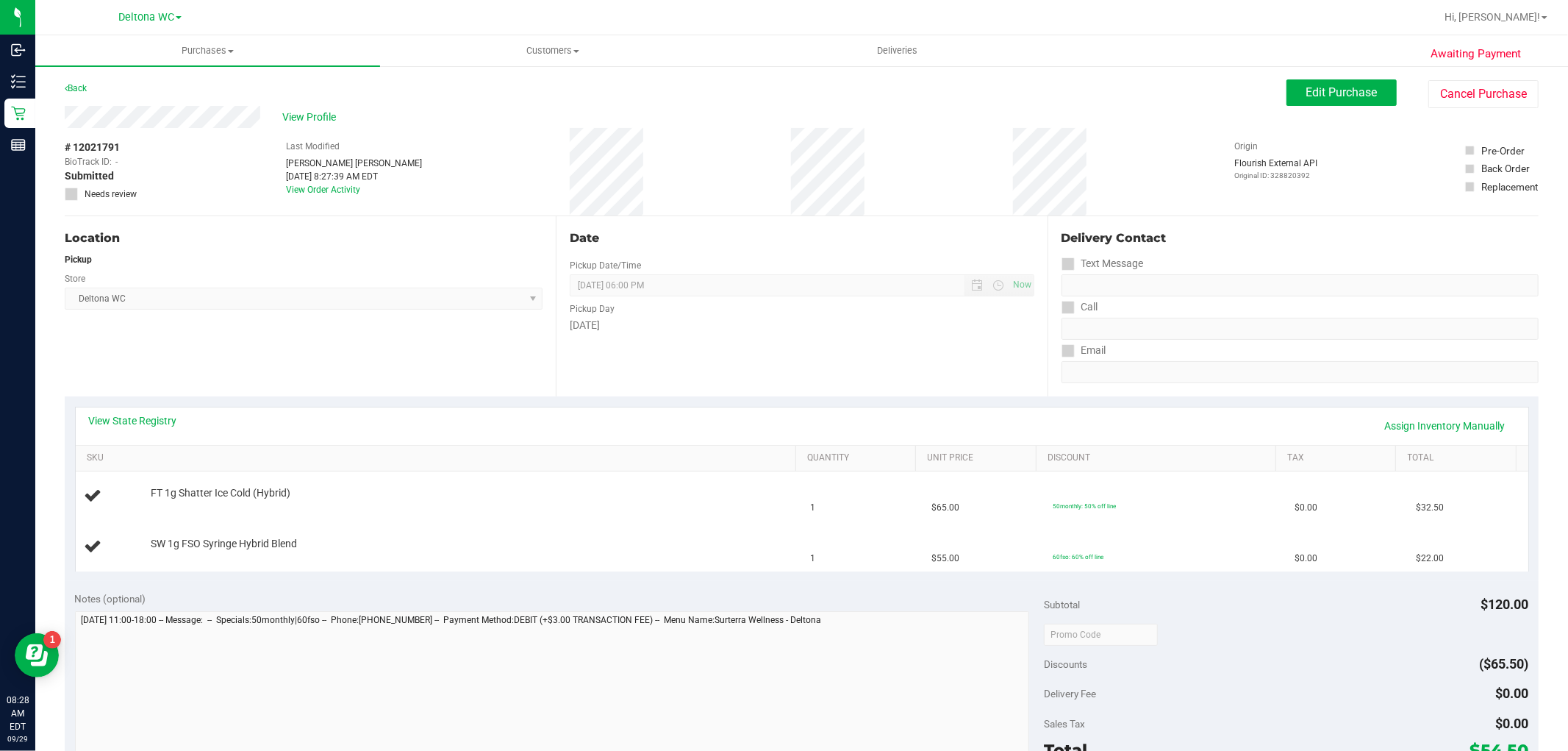
click at [155, 425] on link "View State Registry" at bounding box center [133, 420] width 88 height 15
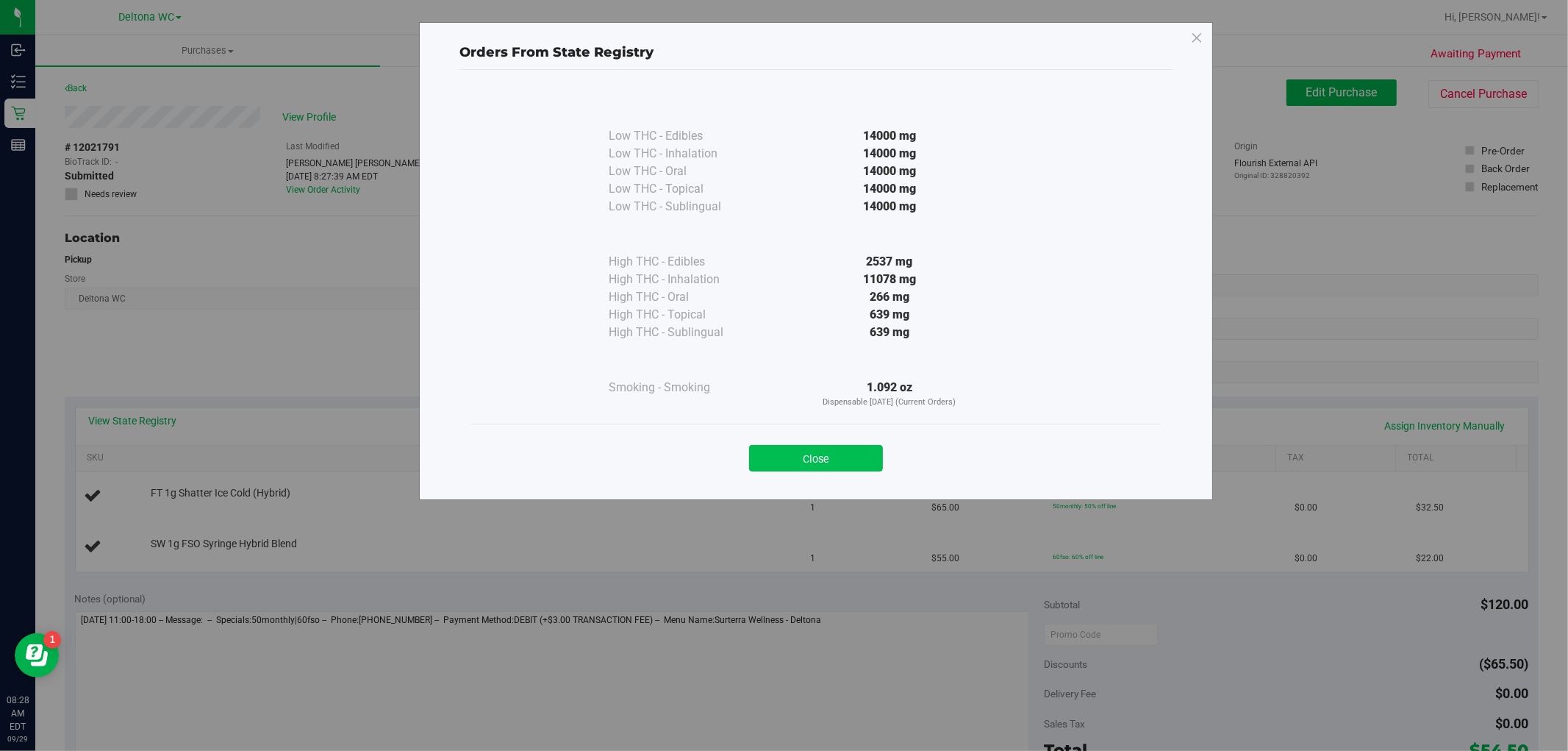
click at [783, 456] on button "Close" at bounding box center [815, 457] width 134 height 26
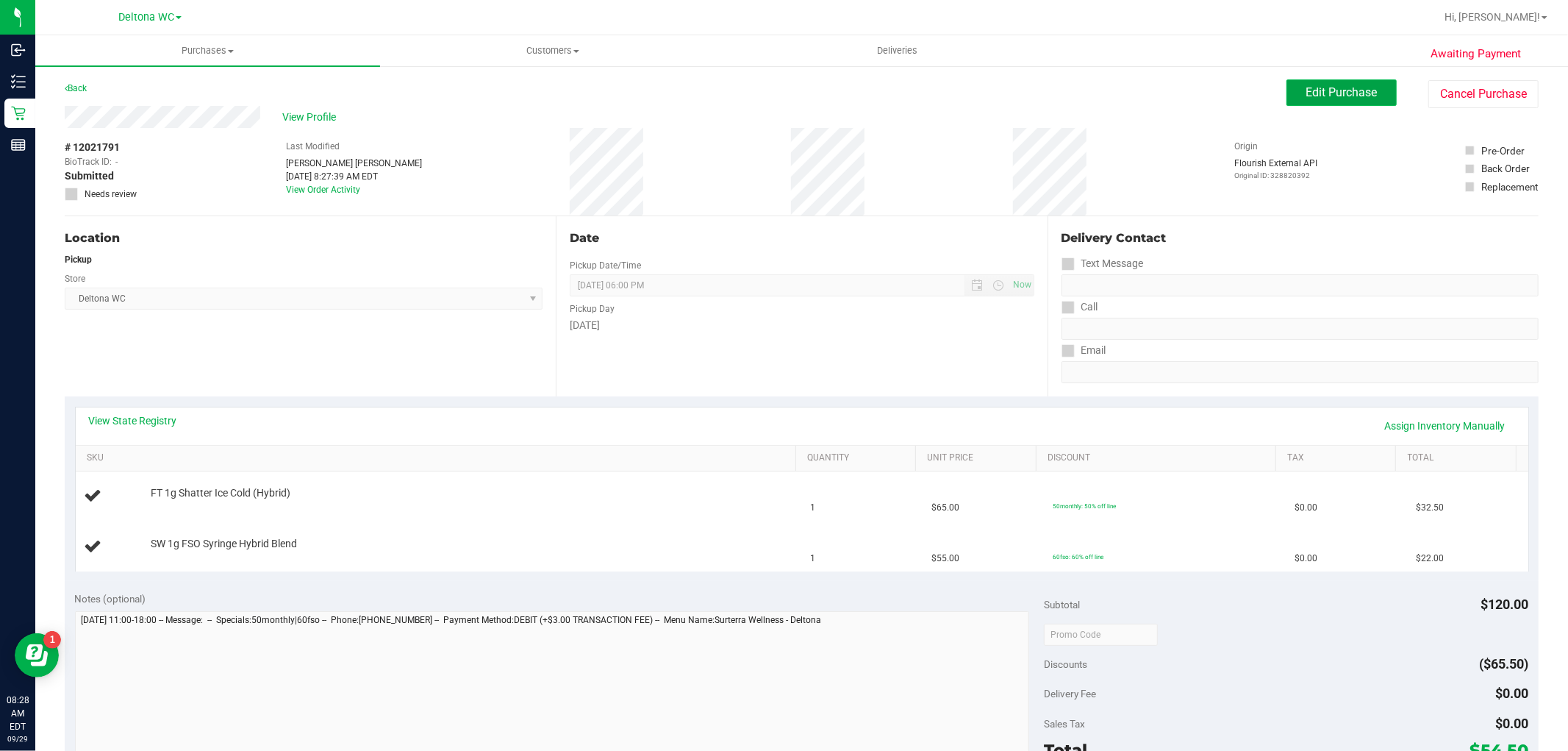
click at [1331, 85] on span "Edit Purchase" at bounding box center [1341, 92] width 71 height 14
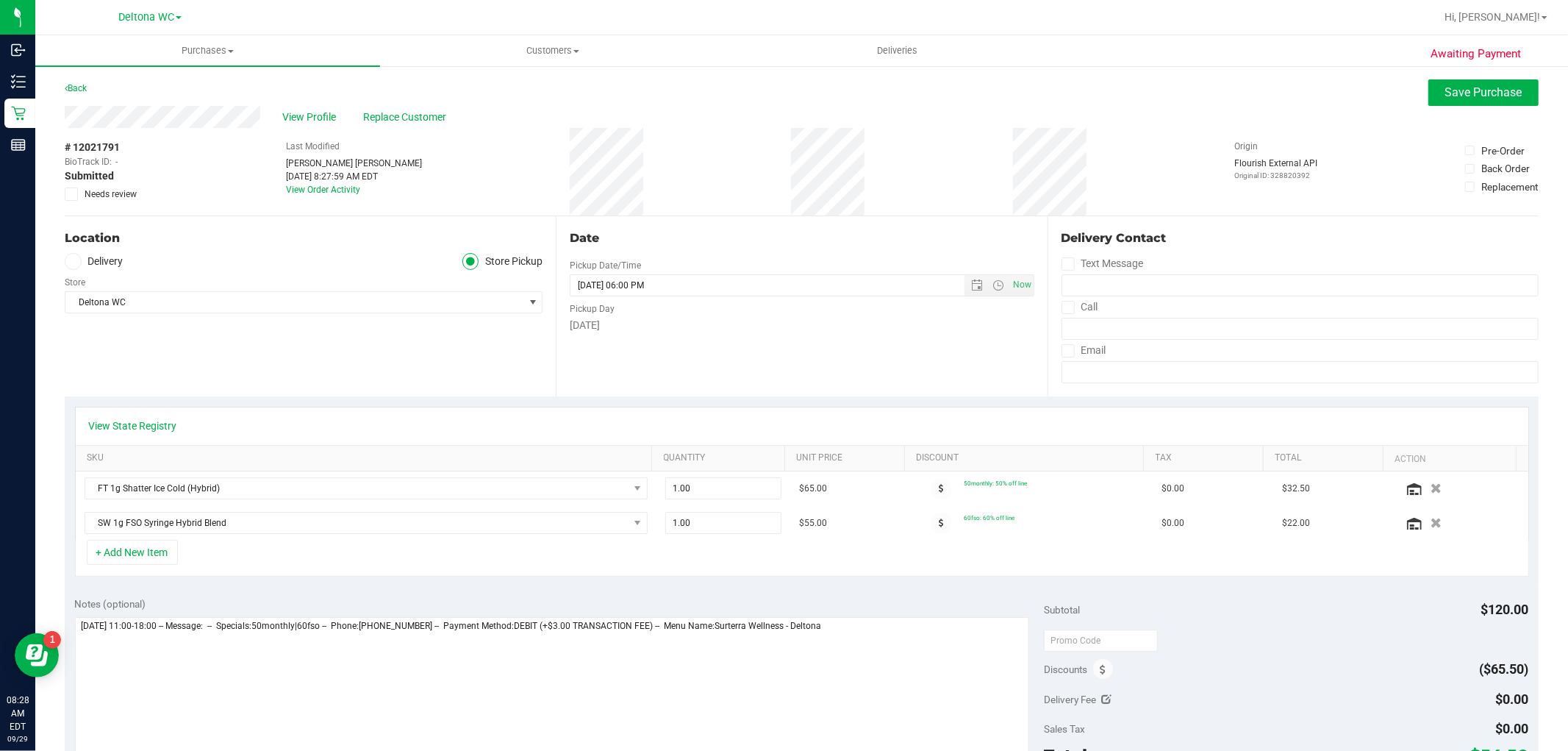
click at [105, 190] on span "Needs review" at bounding box center [110, 194] width 52 height 14
click at [0, 0] on input "Needs review" at bounding box center [0, 0] width 0 height 0
click at [897, 633] on textarea at bounding box center [552, 687] width 954 height 141
type textarea "Sunday 09/28/2025 11:00-18:00 -- Message: -- Specials:50monthly|60fso -- Phone:…"
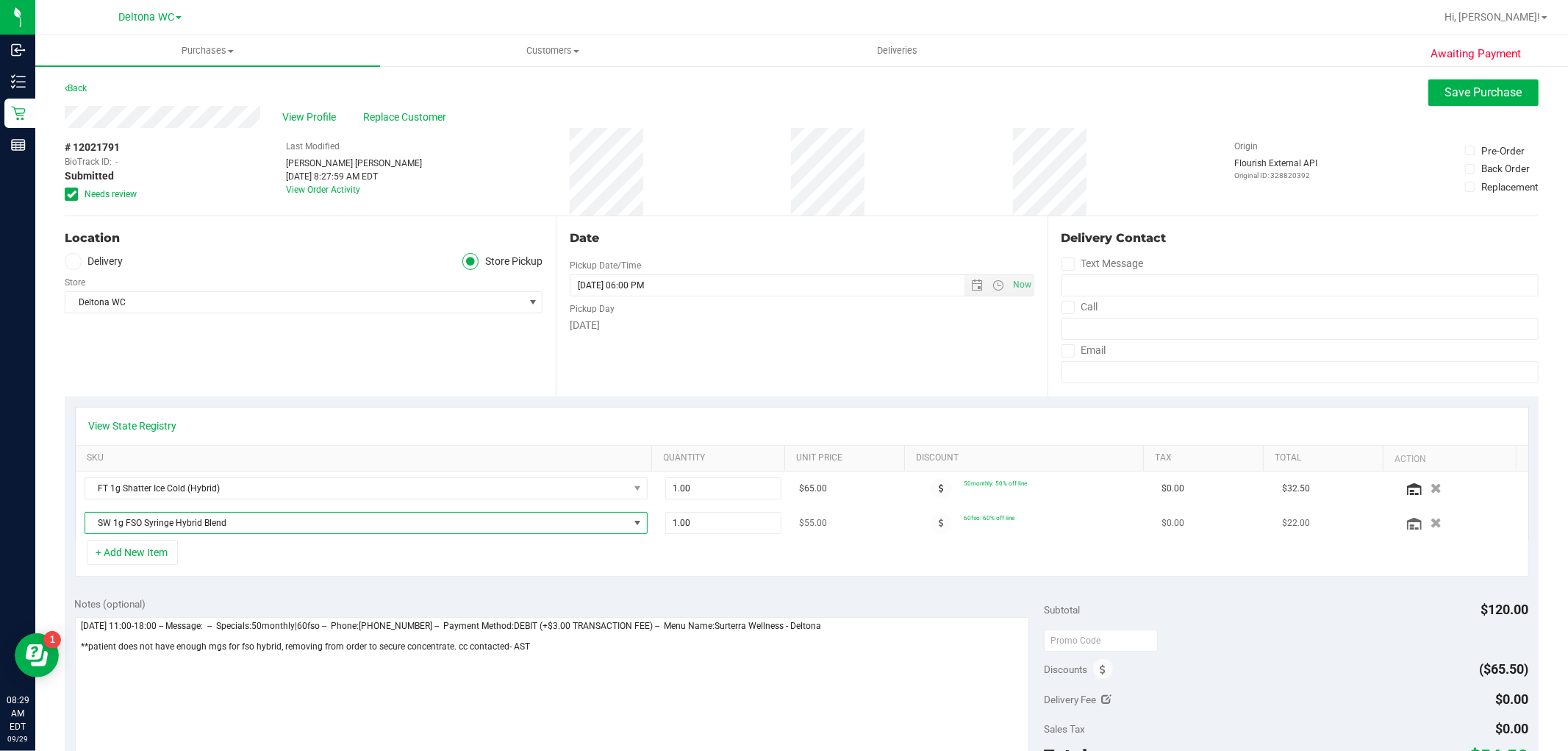
drag, startPoint x: 364, startPoint y: 522, endPoint x: 322, endPoint y: 525, distance: 42.1
click at [364, 523] on span "SW 1g FSO Syringe Hybrid Blend" at bounding box center [356, 522] width 543 height 21
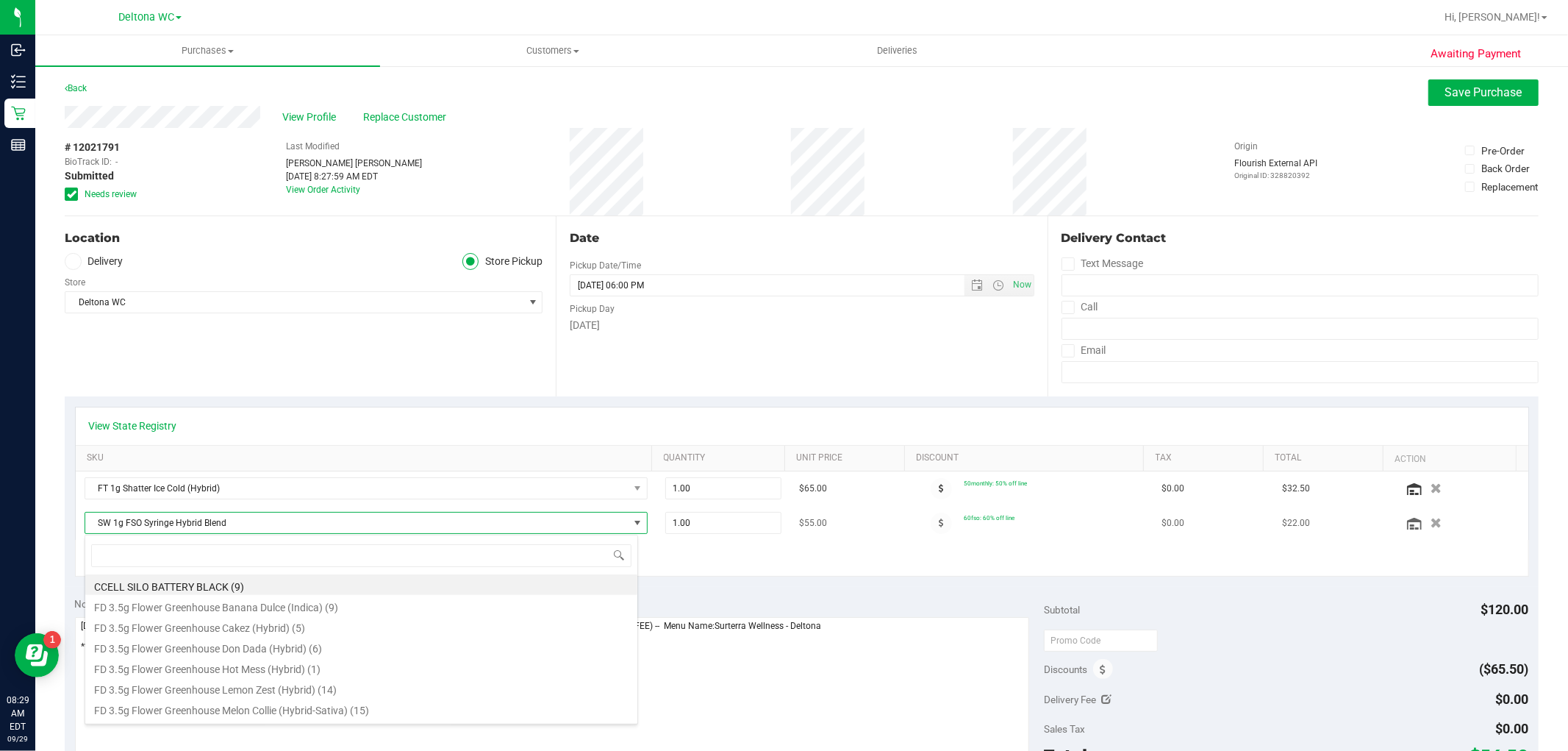
scroll to position [23, 548]
drag, startPoint x: 248, startPoint y: 522, endPoint x: 78, endPoint y: 521, distance: 170.0
click at [78, 521] on td "SW 1g FSO Syringe Hybrid Blend" at bounding box center [365, 523] width 580 height 34
copy span "SW 1g FSO Syringe Hybrid Blend"
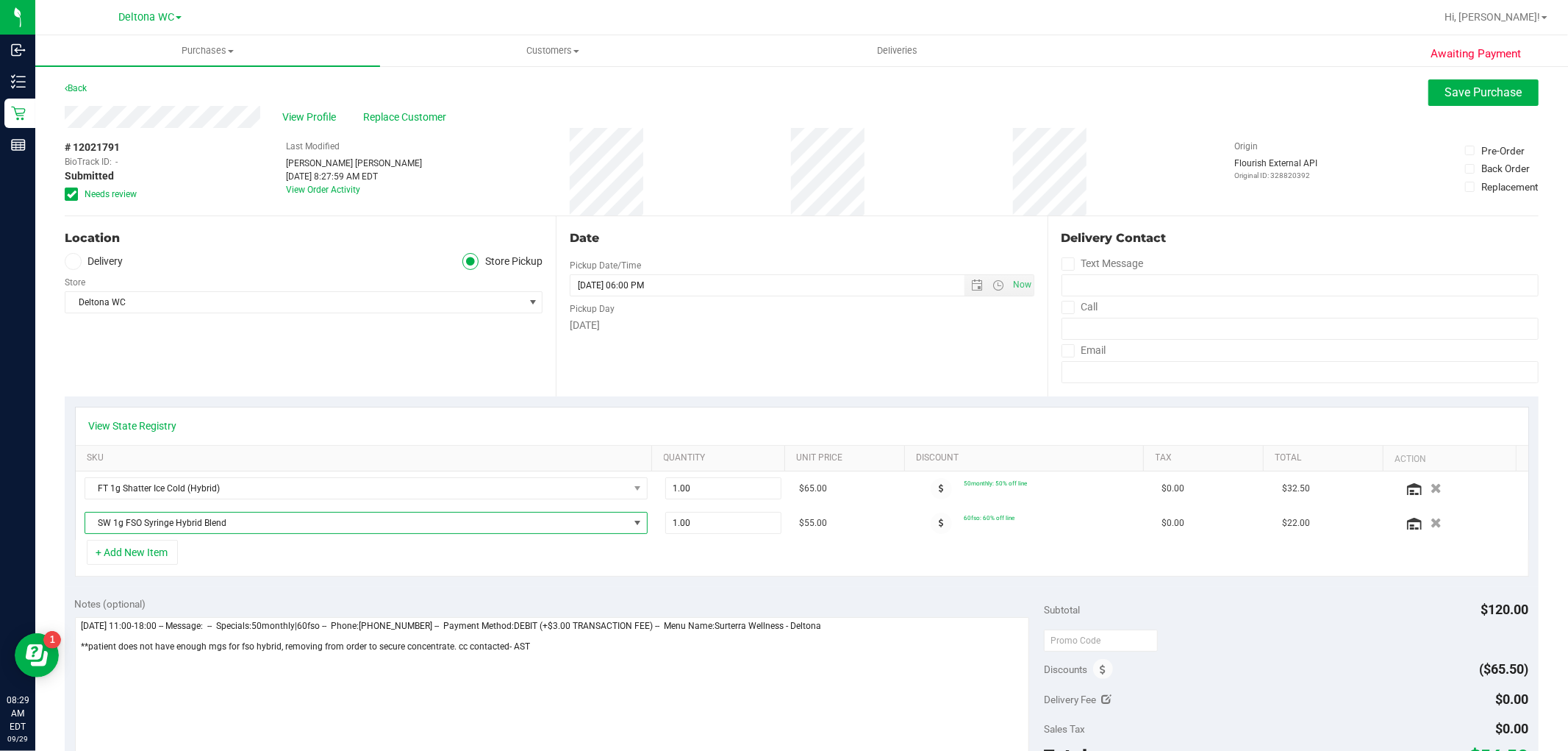
click at [100, 149] on span "# 12021791" at bounding box center [92, 148] width 55 height 16
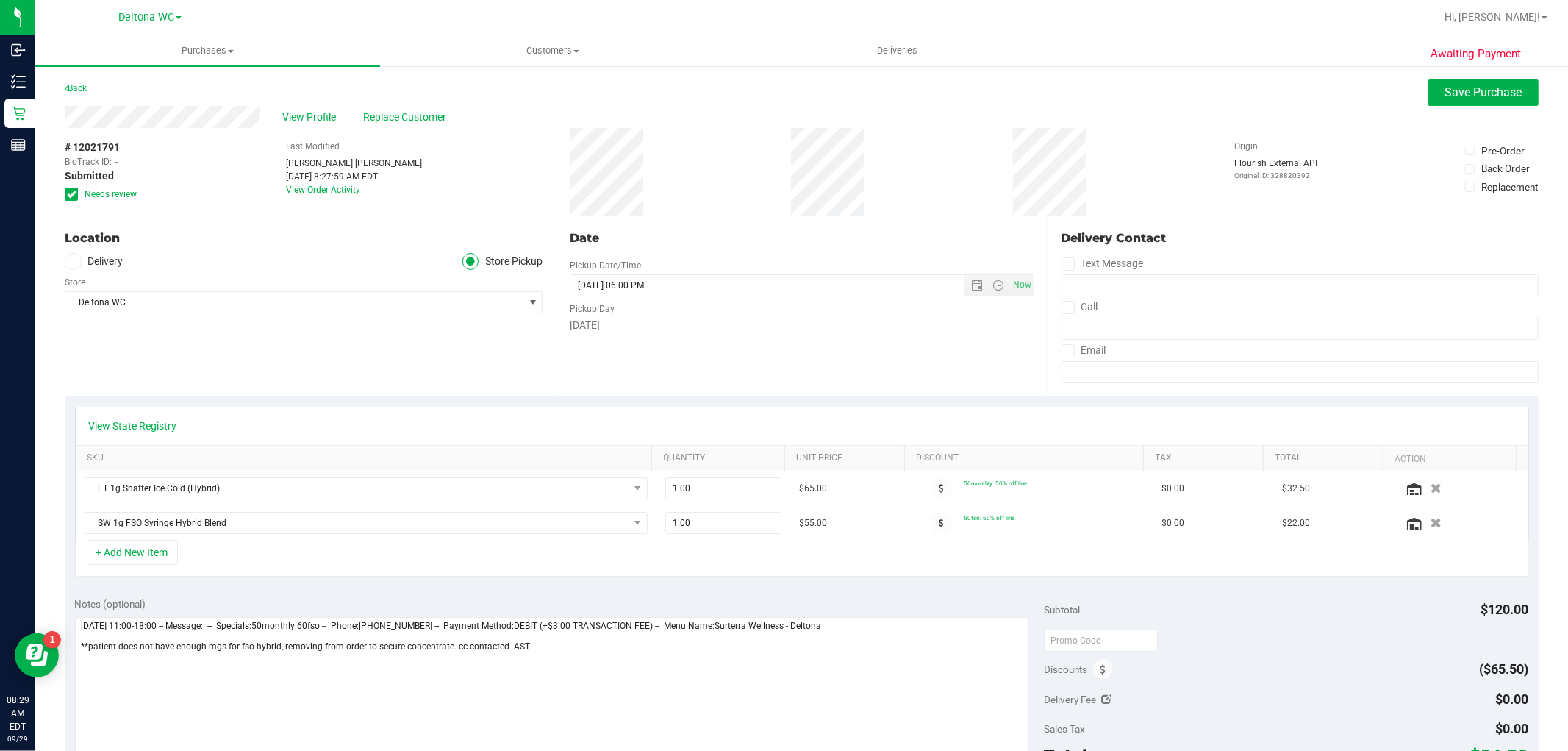
click at [100, 149] on span "# 12021791" at bounding box center [92, 148] width 55 height 16
copy span "12021791"
click at [454, 350] on div "Location Delivery Store Pickup Store Deltona WC Select Store Bonita Springs WC …" at bounding box center [310, 306] width 491 height 180
click at [1429, 521] on icon "button" at bounding box center [1435, 523] width 13 height 11
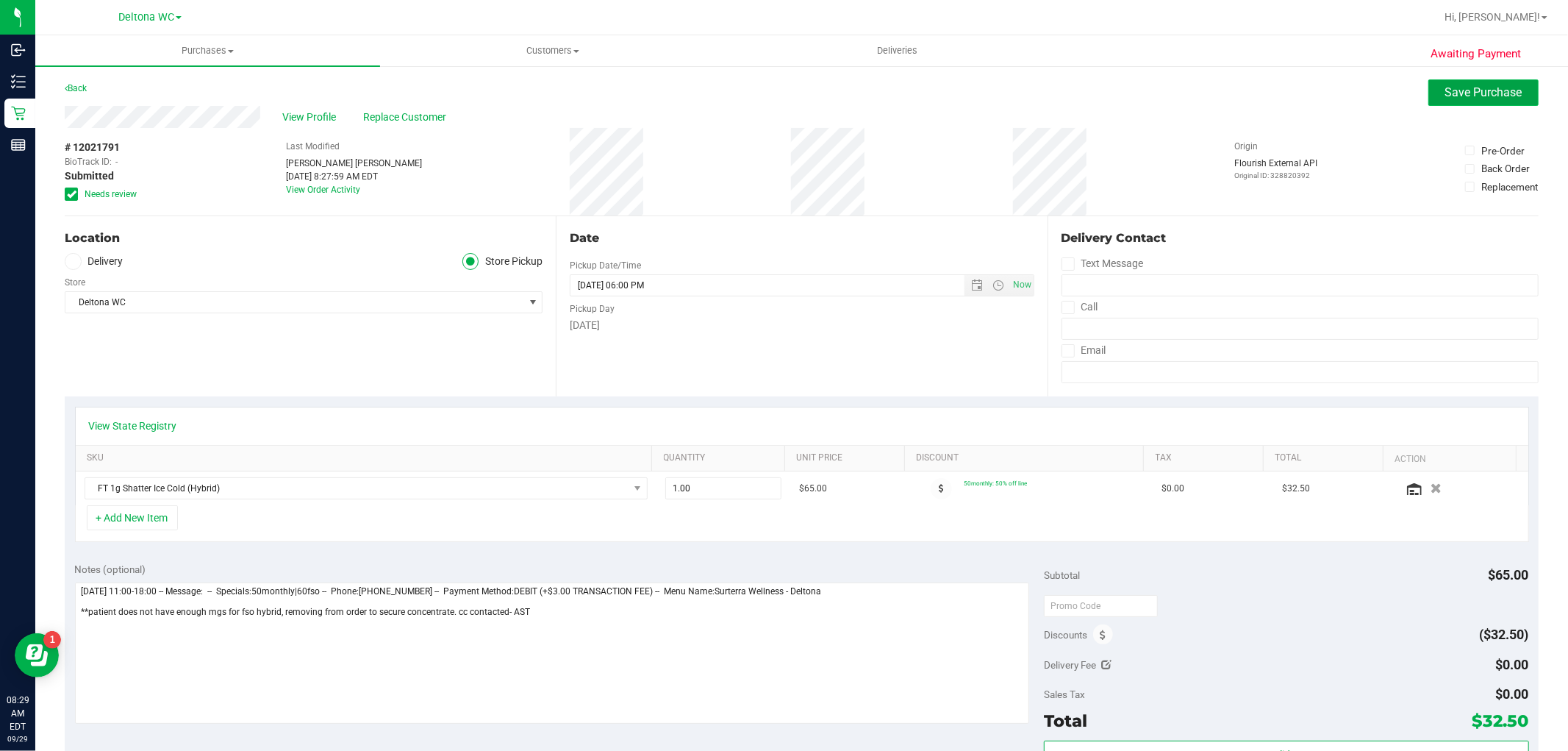
click at [1472, 82] on button "Save Purchase" at bounding box center [1483, 92] width 111 height 26
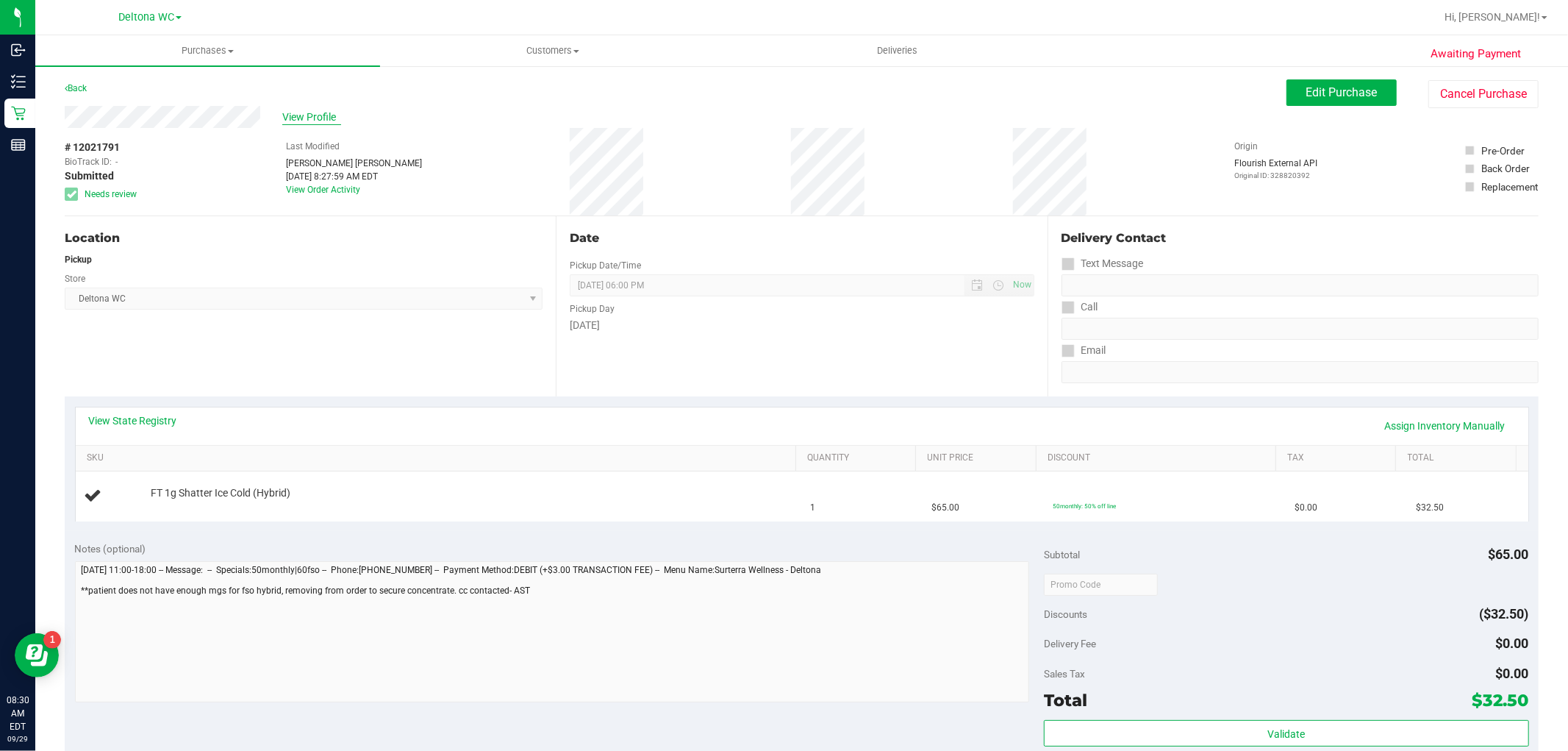
drag, startPoint x: 328, startPoint y: 109, endPoint x: 311, endPoint y: 114, distance: 17.7
click at [311, 114] on span "View Profile" at bounding box center [311, 117] width 59 height 16
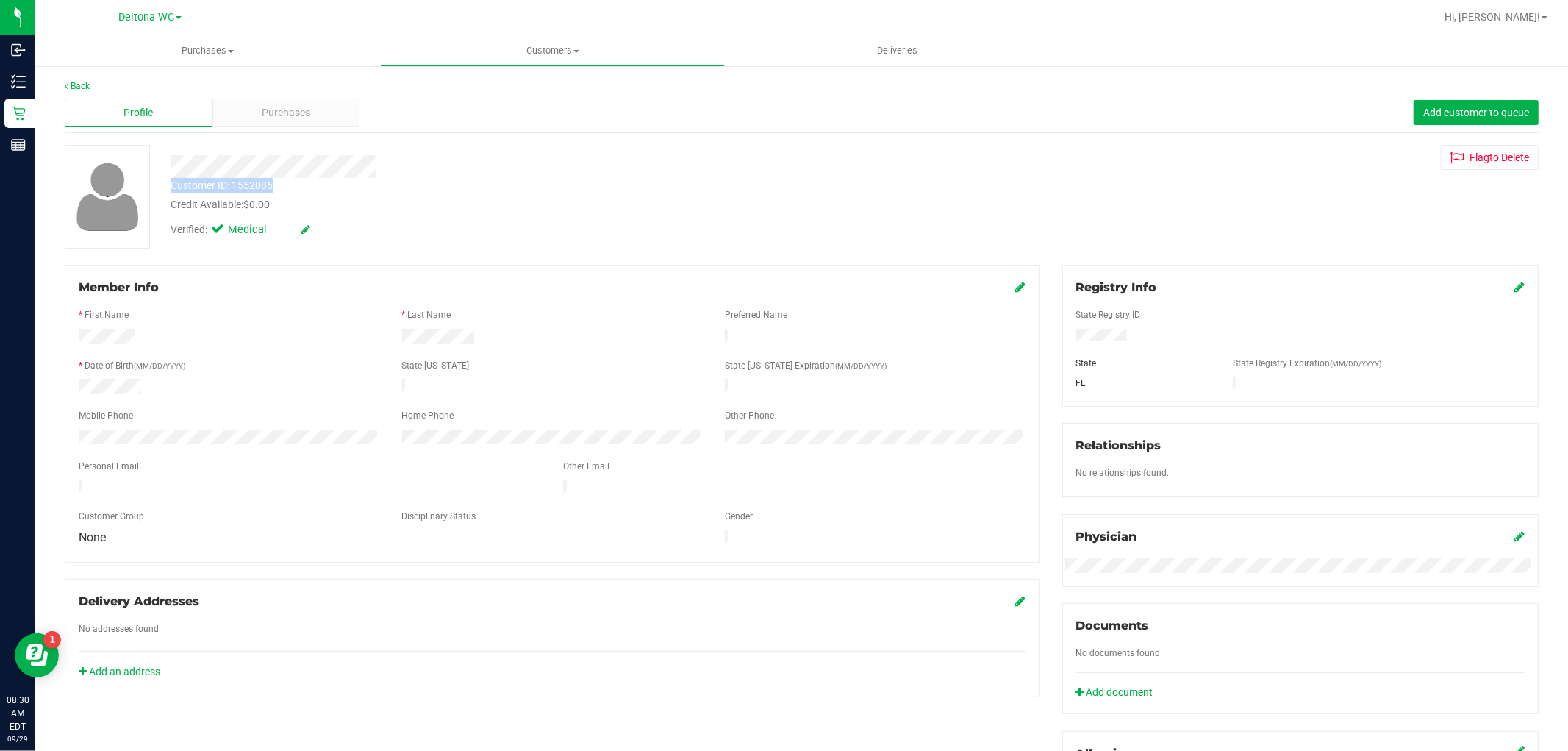
drag, startPoint x: 170, startPoint y: 181, endPoint x: 278, endPoint y: 186, distance: 108.1
click at [278, 186] on div "Customer ID: 1552086 Credit Available: $0.00" at bounding box center [533, 195] width 748 height 34
copy div "Customer ID: 1552086"
click at [172, 709] on div "Member Info * First Name * Last Name Preferred Name * Date of Birth (MM/DD/YYYY…" at bounding box center [802, 639] width 1496 height 751
click at [284, 113] on span "Purchases" at bounding box center [286, 113] width 49 height 16
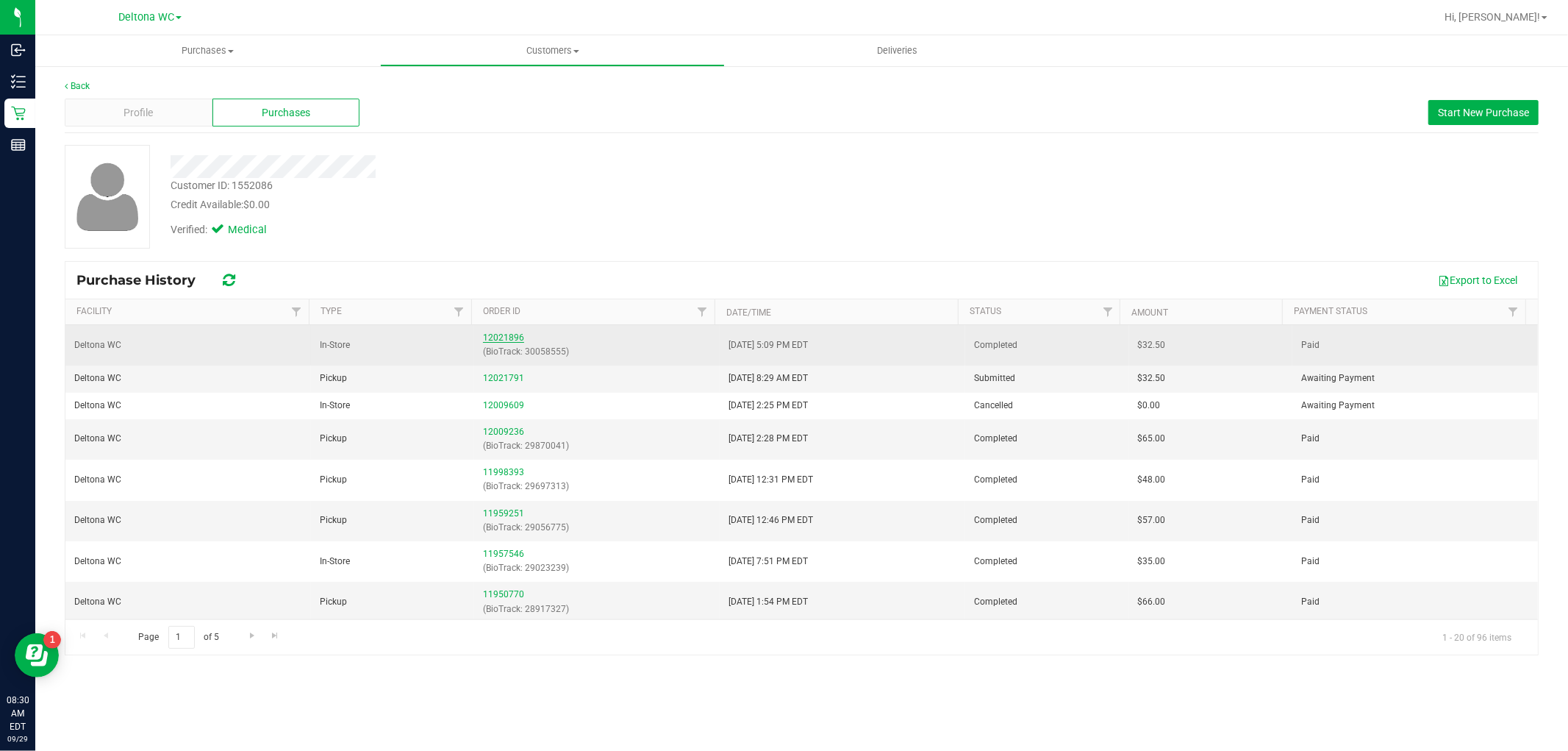
click at [502, 337] on link "12021896" at bounding box center [503, 337] width 41 height 11
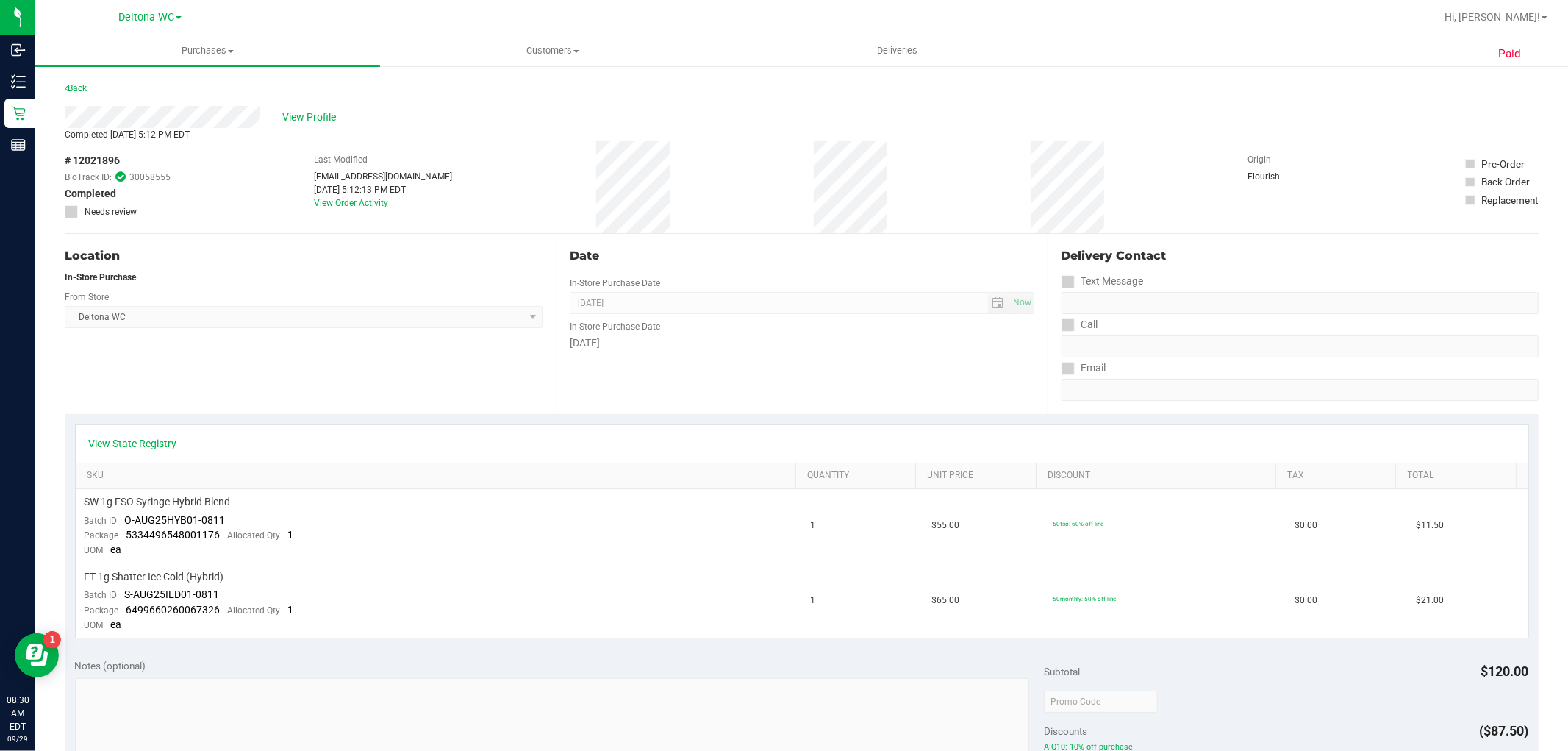
click at [69, 83] on link "Back" at bounding box center [75, 88] width 23 height 11
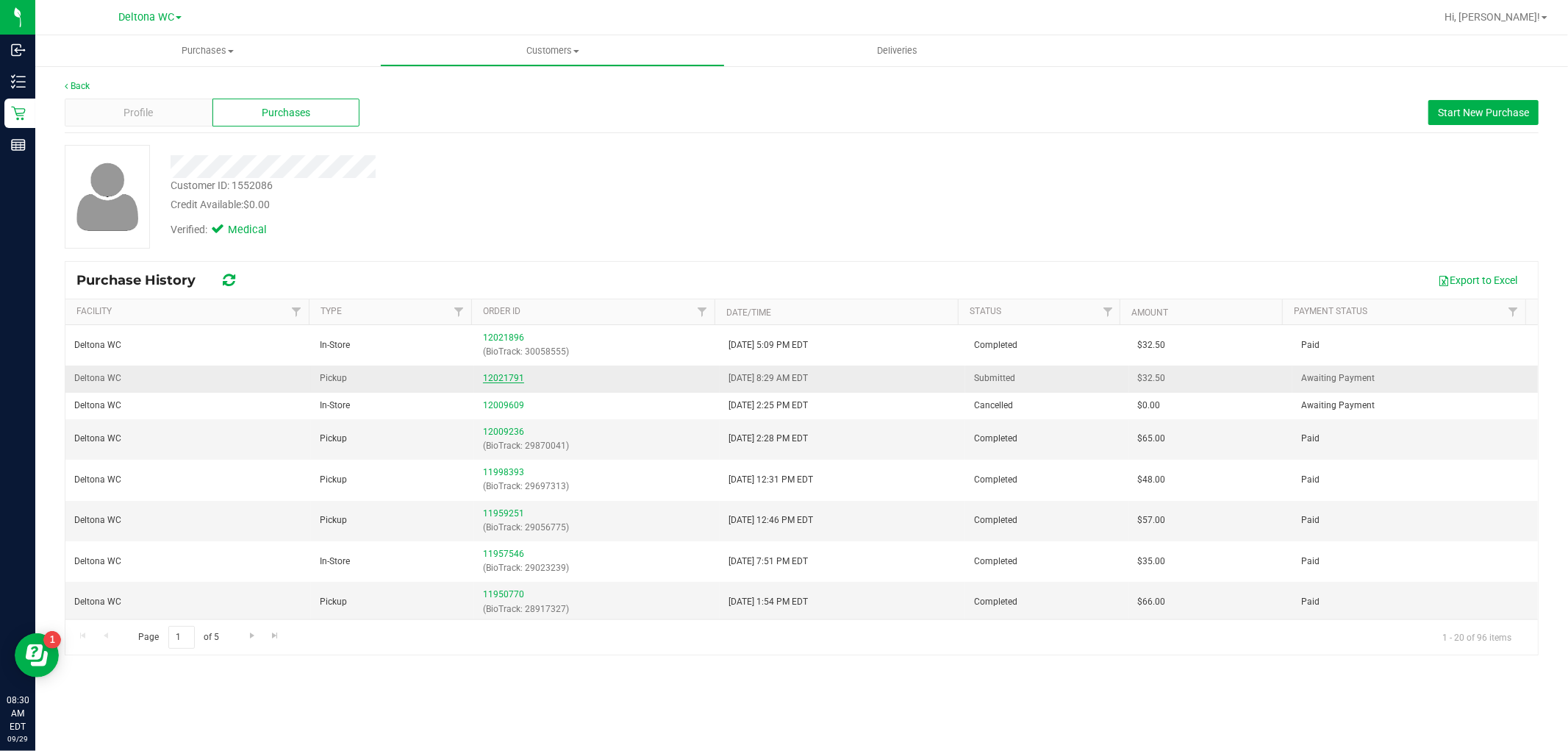
click at [488, 381] on link "12021791" at bounding box center [503, 378] width 41 height 11
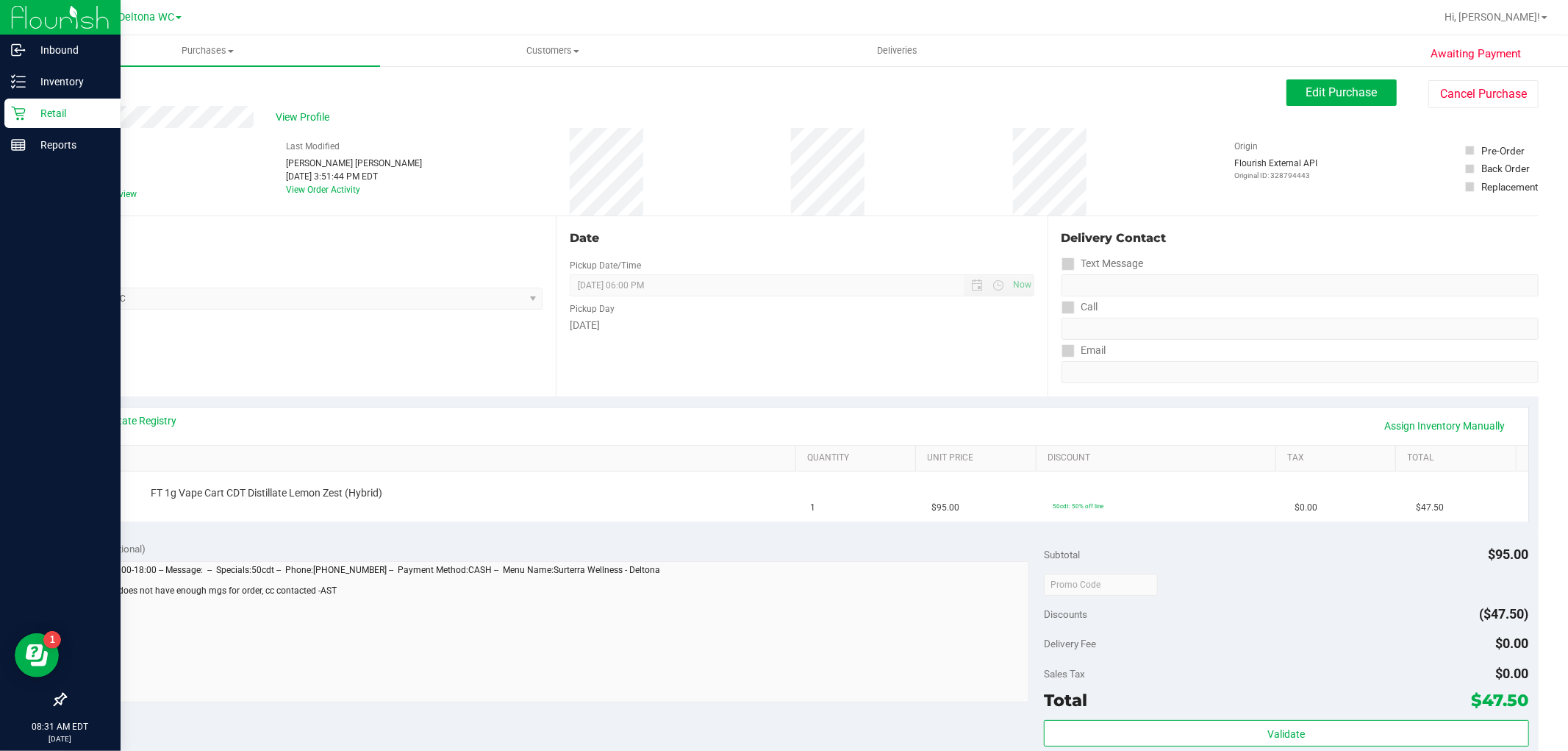
click at [15, 118] on icon at bounding box center [18, 113] width 15 height 15
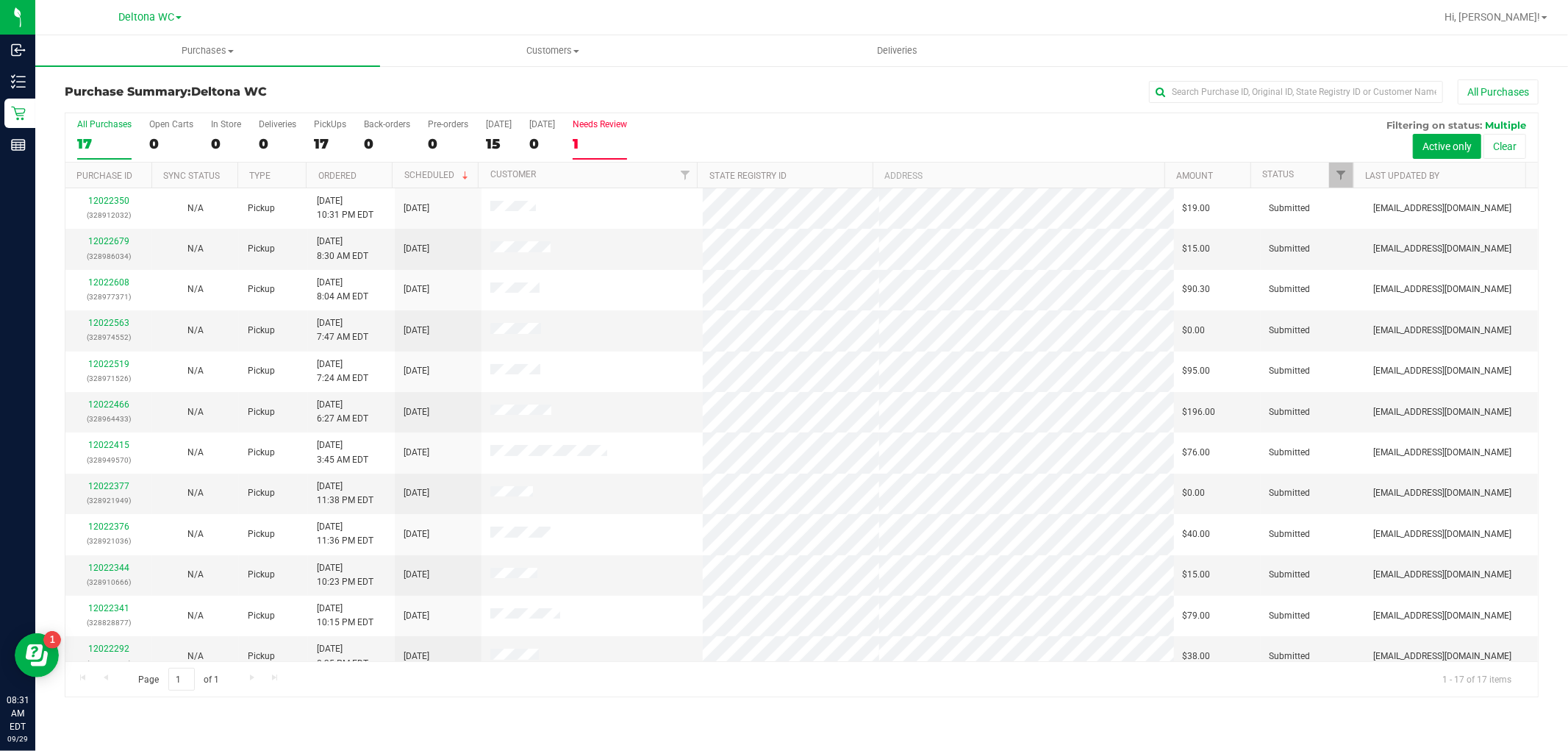
click at [598, 134] on label "Needs Review 1" at bounding box center [600, 139] width 55 height 40
click at [0, 0] on input "Needs Review 1" at bounding box center [0, 0] width 0 height 0
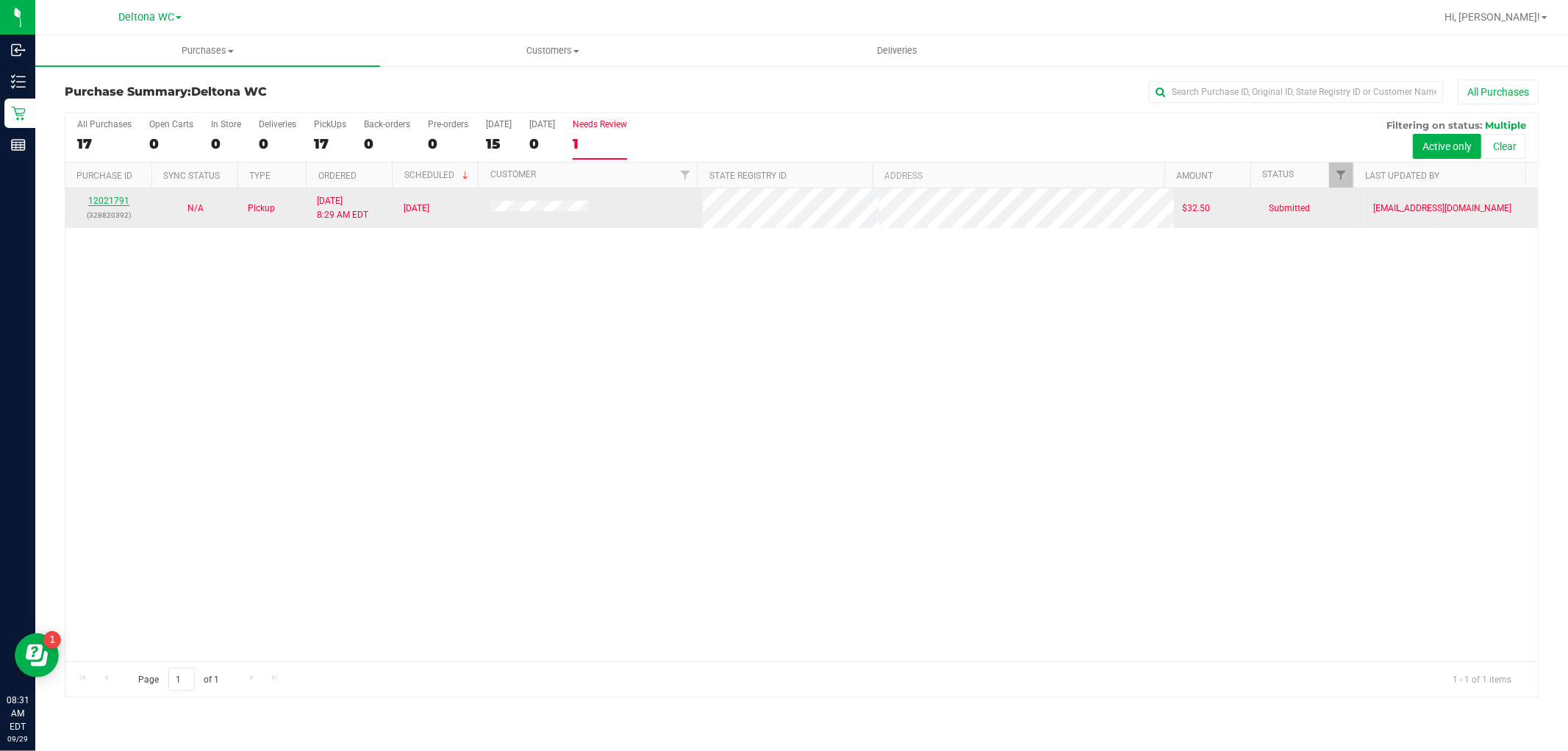
click at [112, 202] on link "12021791" at bounding box center [109, 201] width 41 height 11
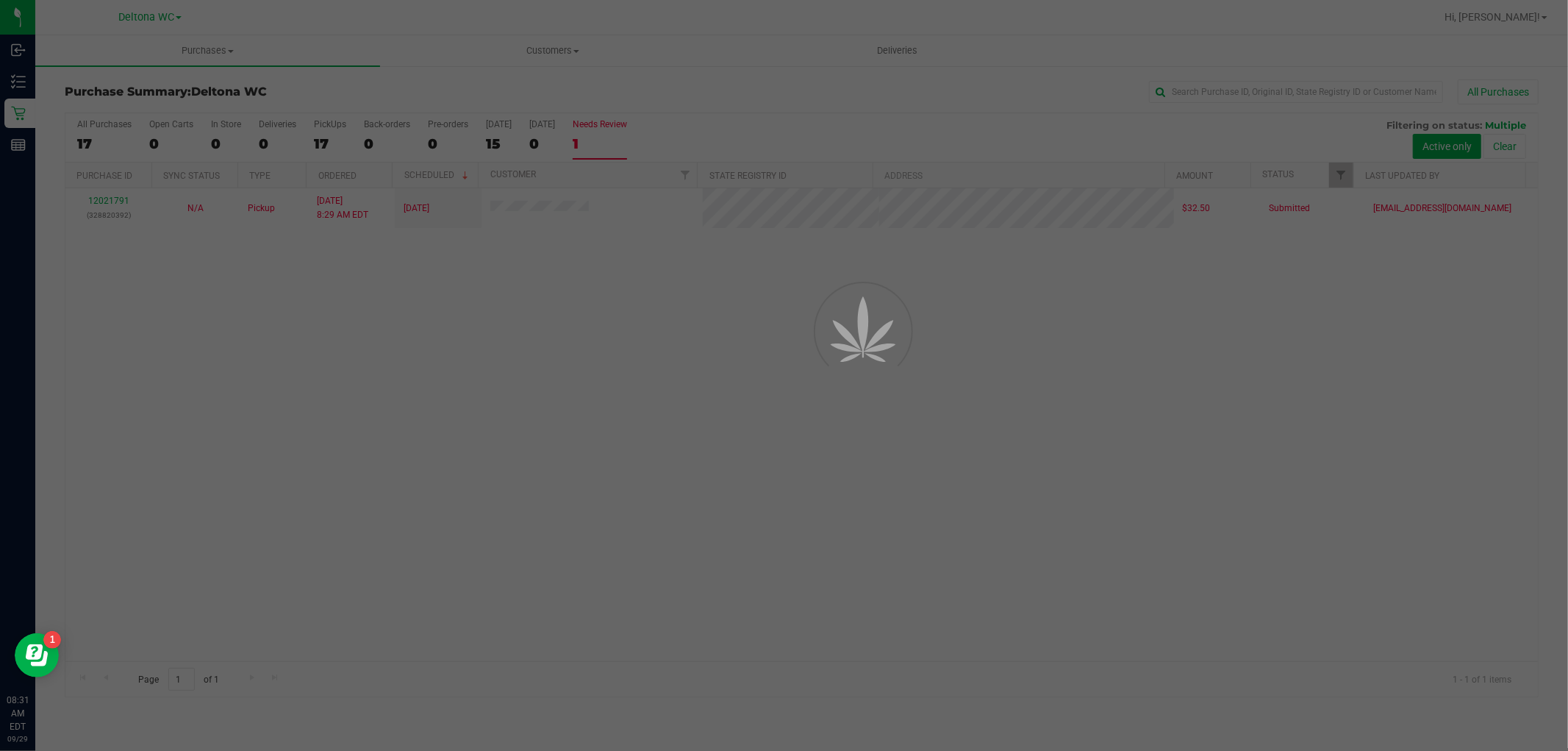
click at [226, 370] on div at bounding box center [784, 375] width 1568 height 751
click at [232, 363] on div at bounding box center [784, 375] width 1568 height 751
drag, startPoint x: 229, startPoint y: 363, endPoint x: 178, endPoint y: 259, distance: 115.8
click at [197, 320] on div at bounding box center [784, 375] width 1568 height 751
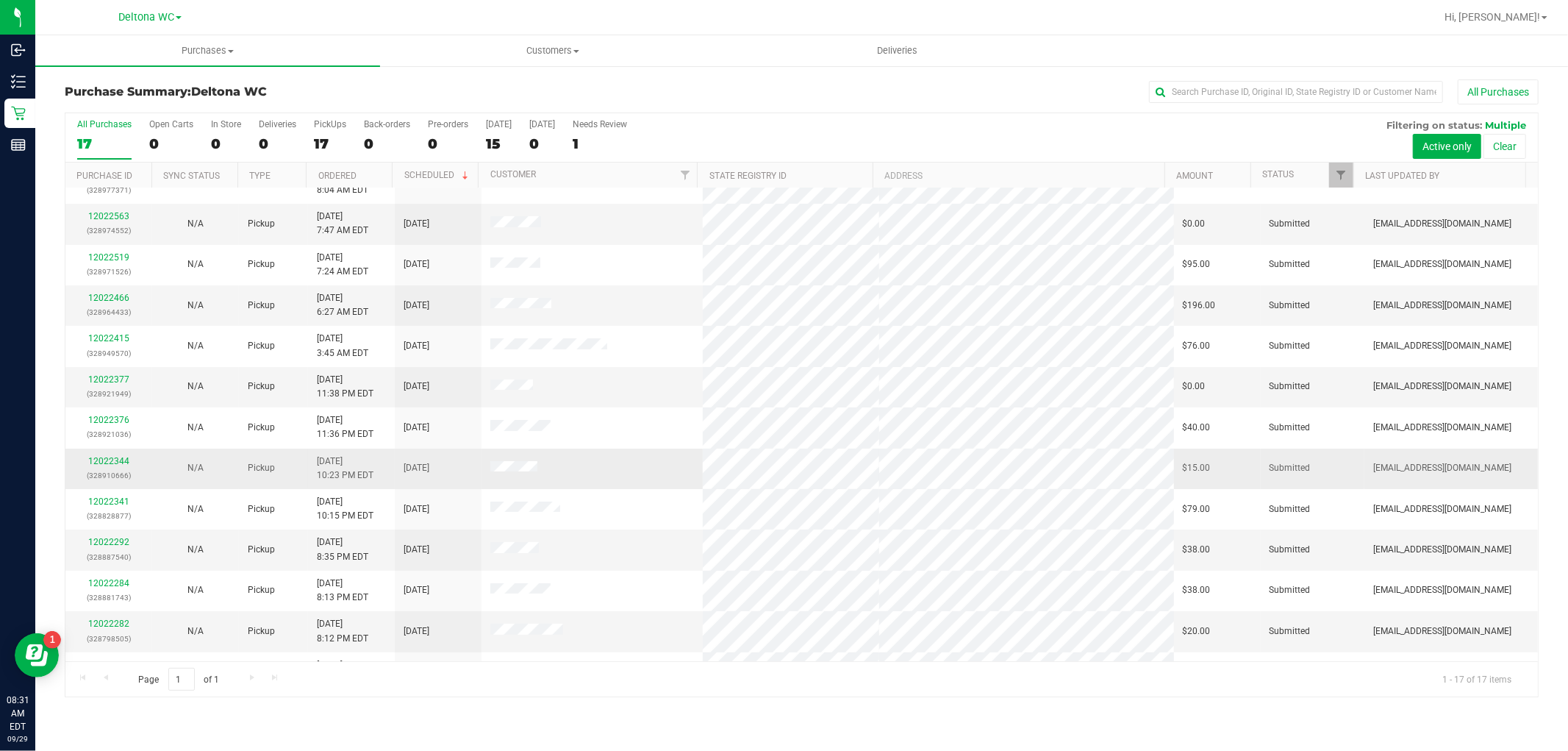
scroll to position [219, 0]
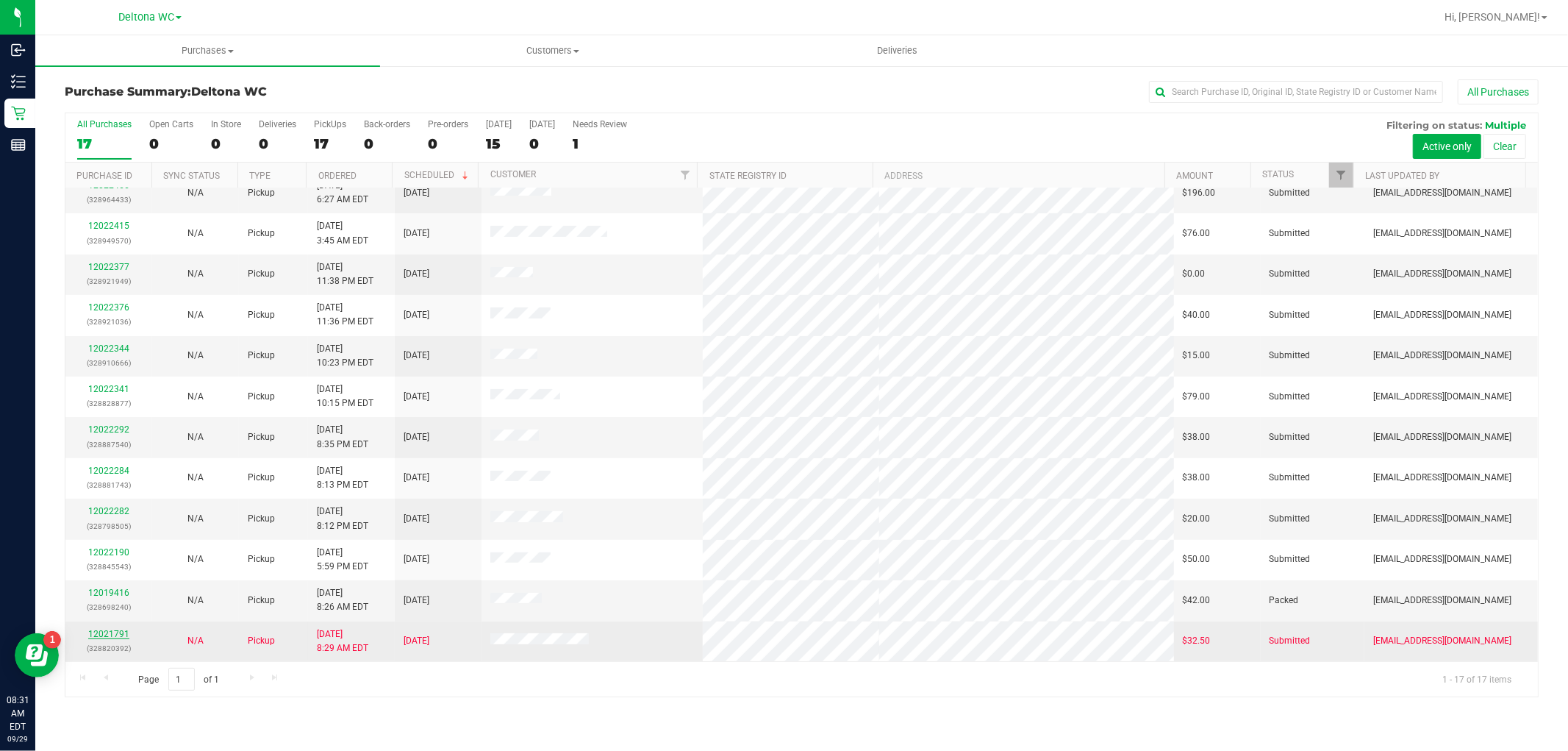
click at [114, 630] on link "12021791" at bounding box center [109, 634] width 41 height 11
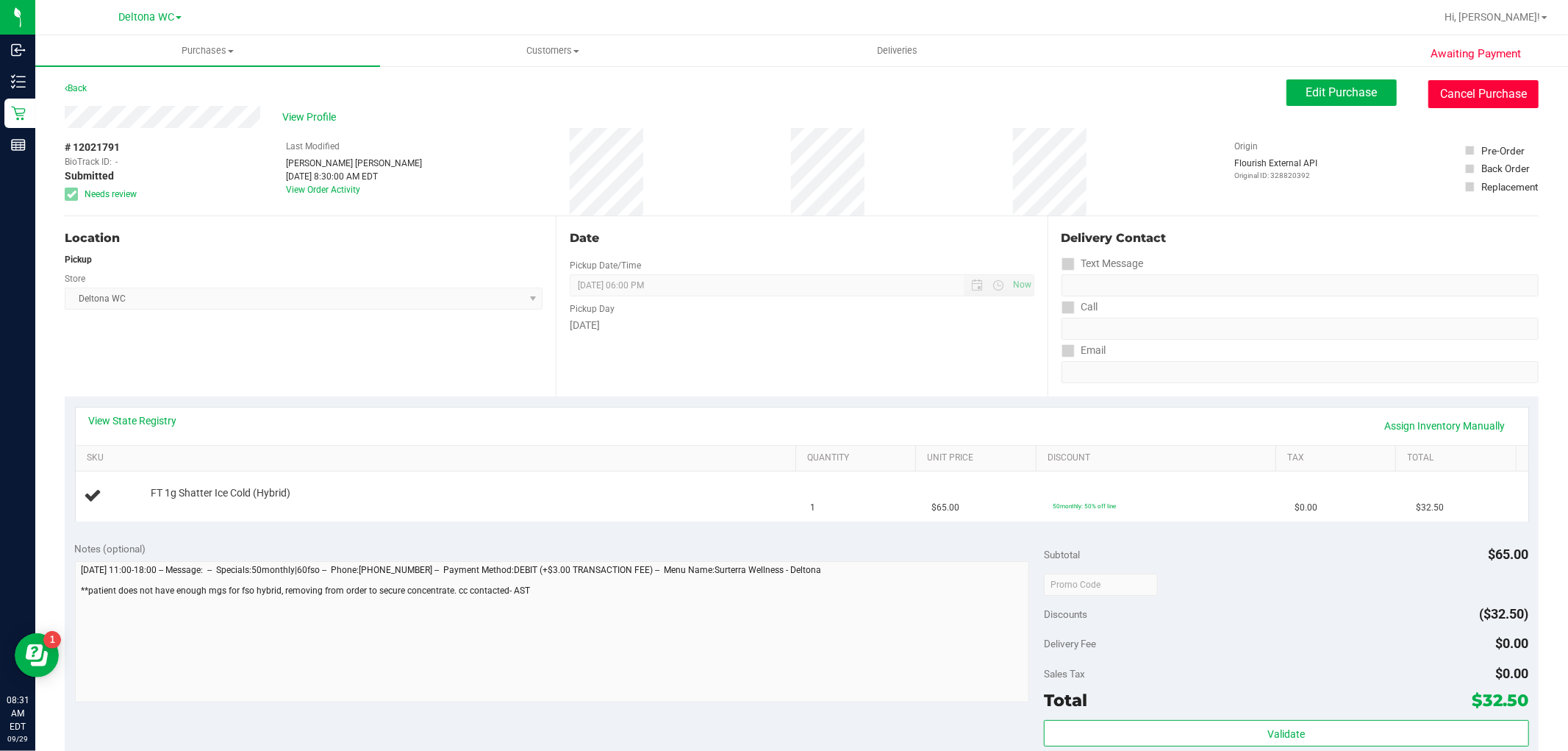
click at [1455, 96] on button "Cancel Purchase" at bounding box center [1483, 94] width 111 height 28
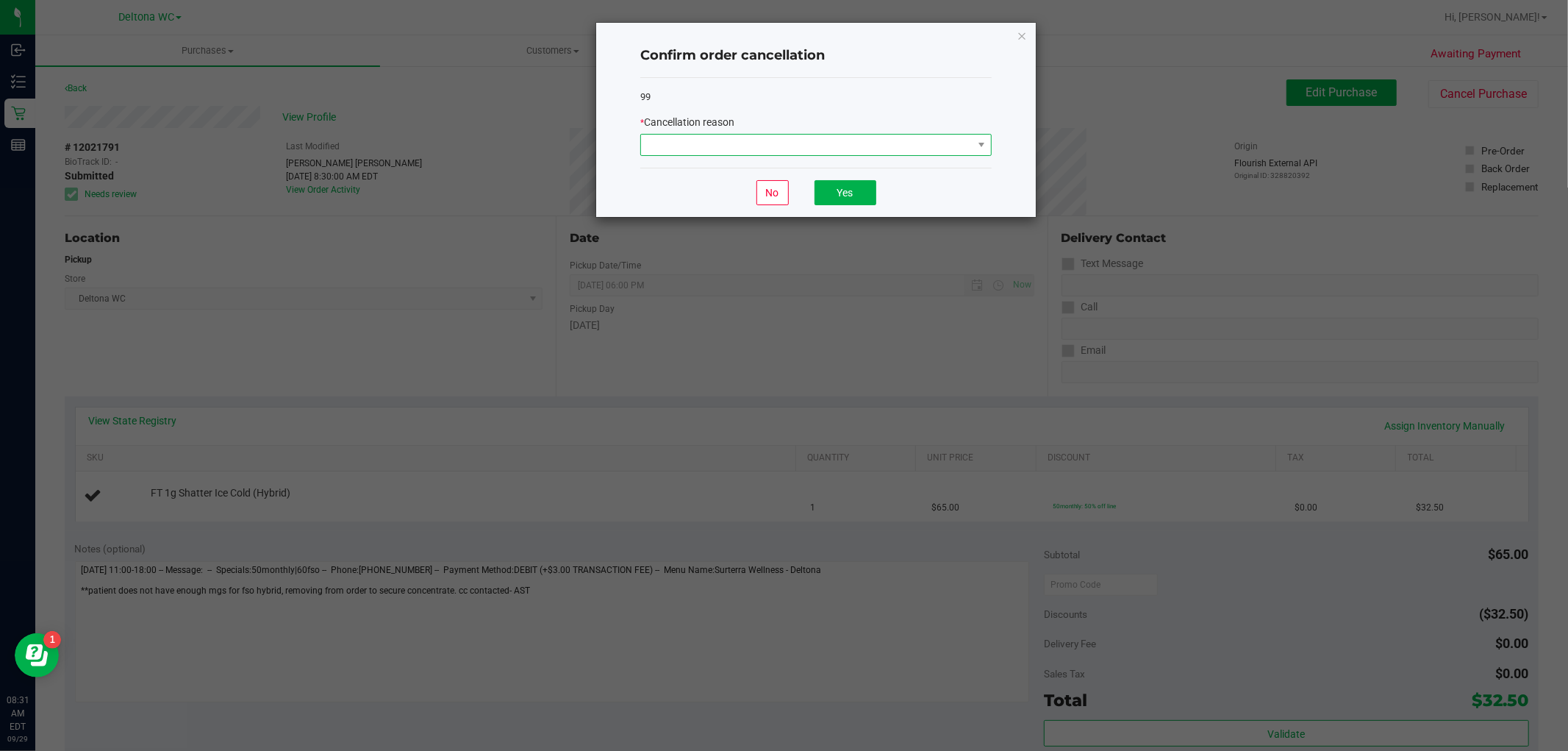
click at [953, 143] on span at bounding box center [807, 144] width 332 height 21
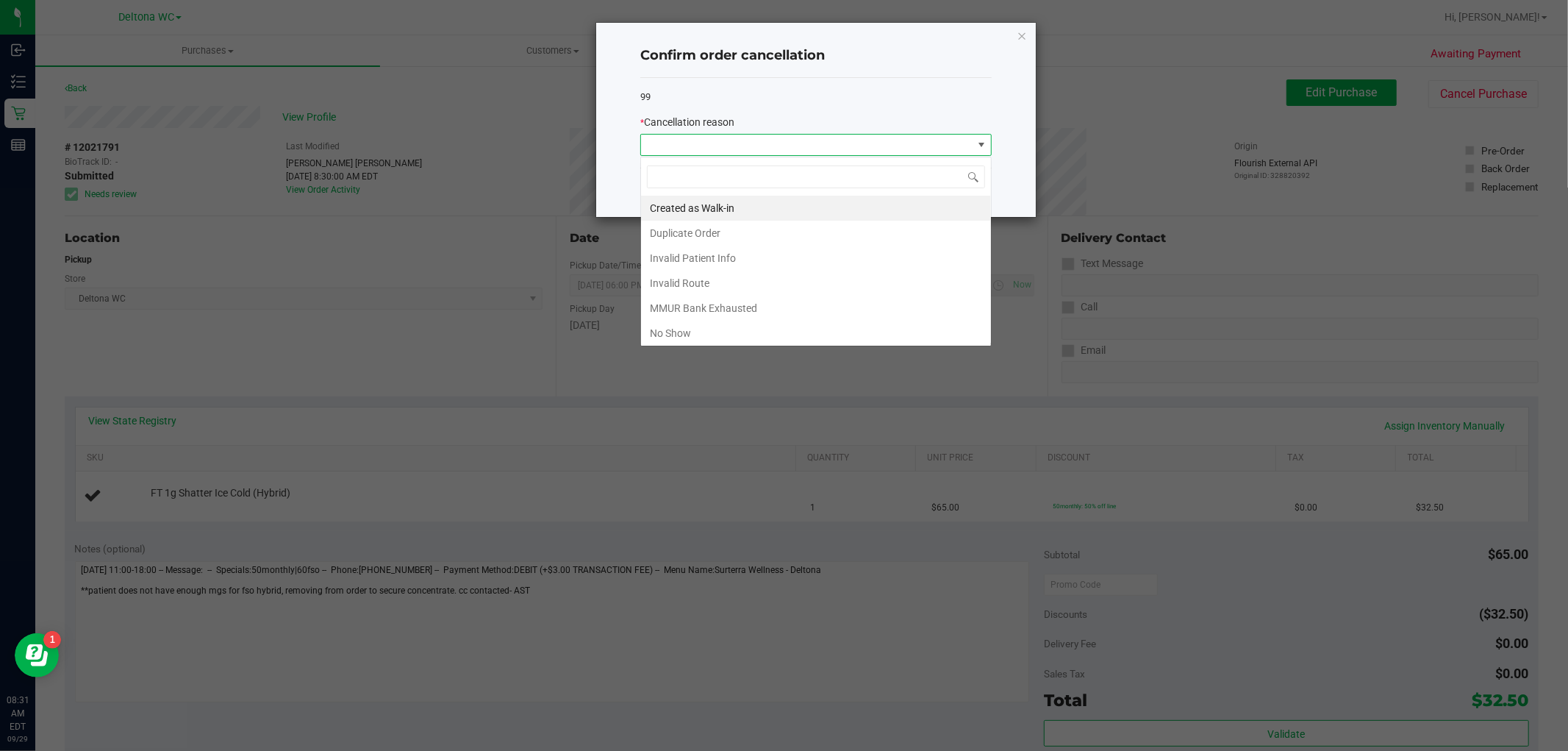
scroll to position [23, 350]
click at [774, 237] on li "Duplicate Order" at bounding box center [815, 233] width 349 height 25
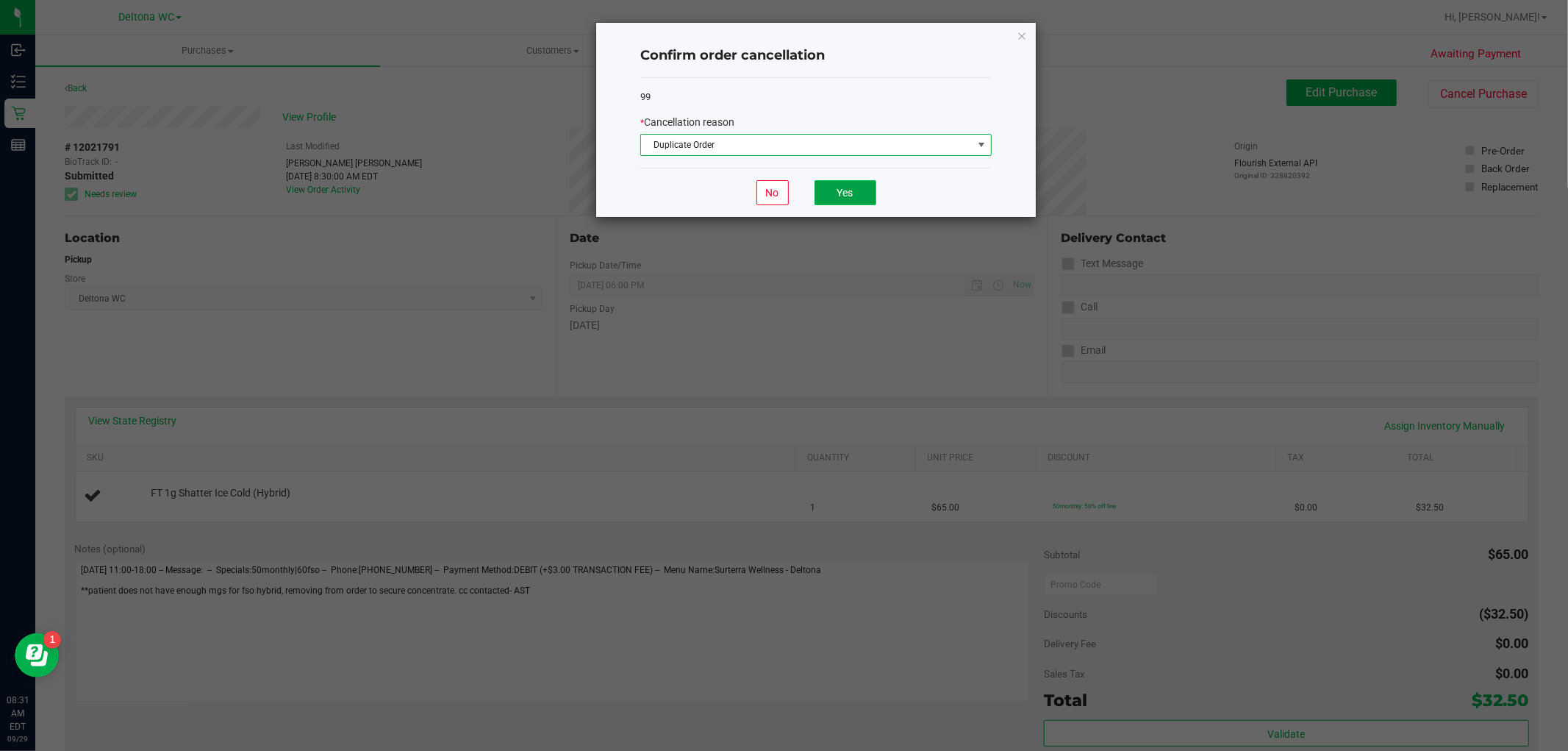
click at [855, 197] on button "Yes" at bounding box center [845, 193] width 62 height 25
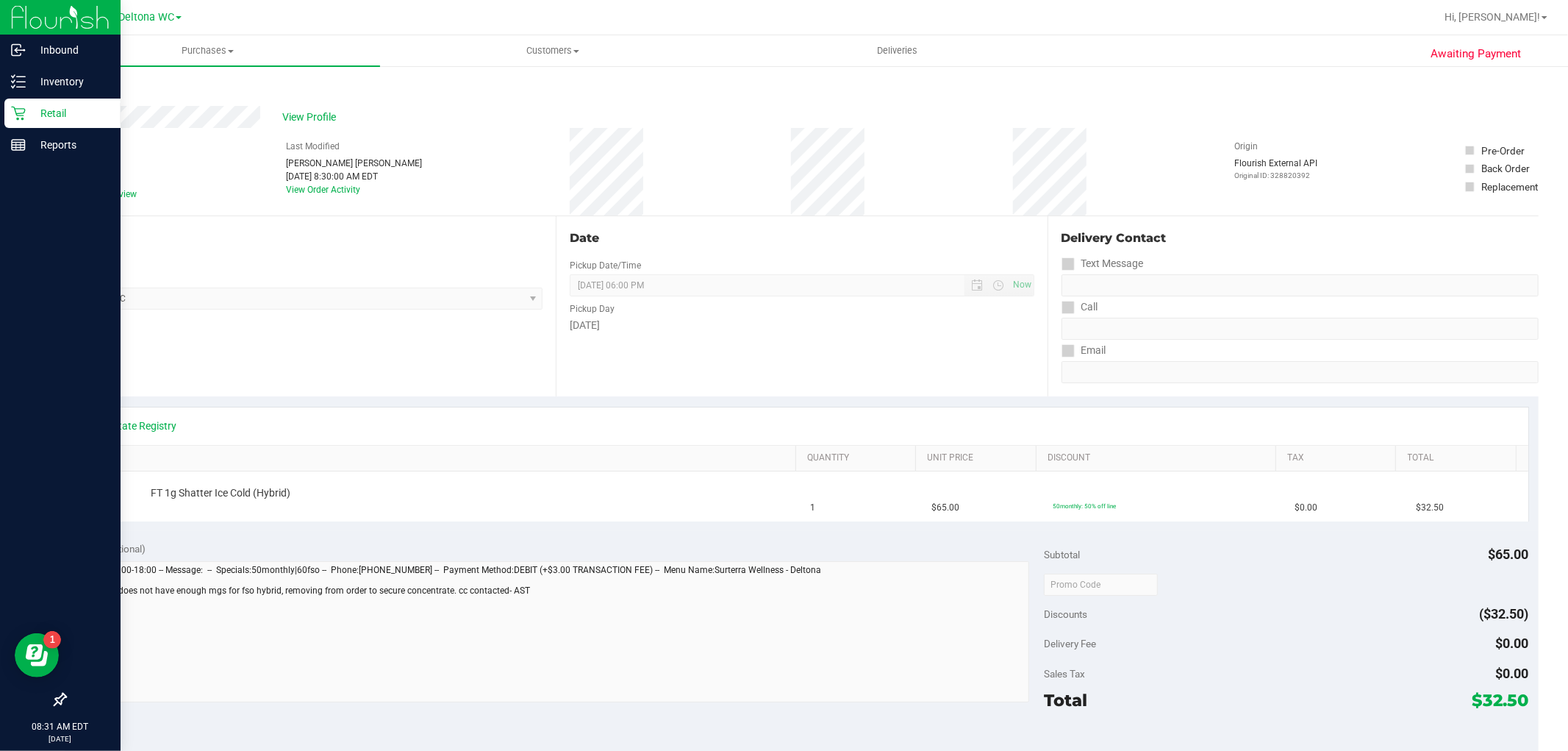
click at [31, 115] on p "Retail" at bounding box center [69, 114] width 88 height 18
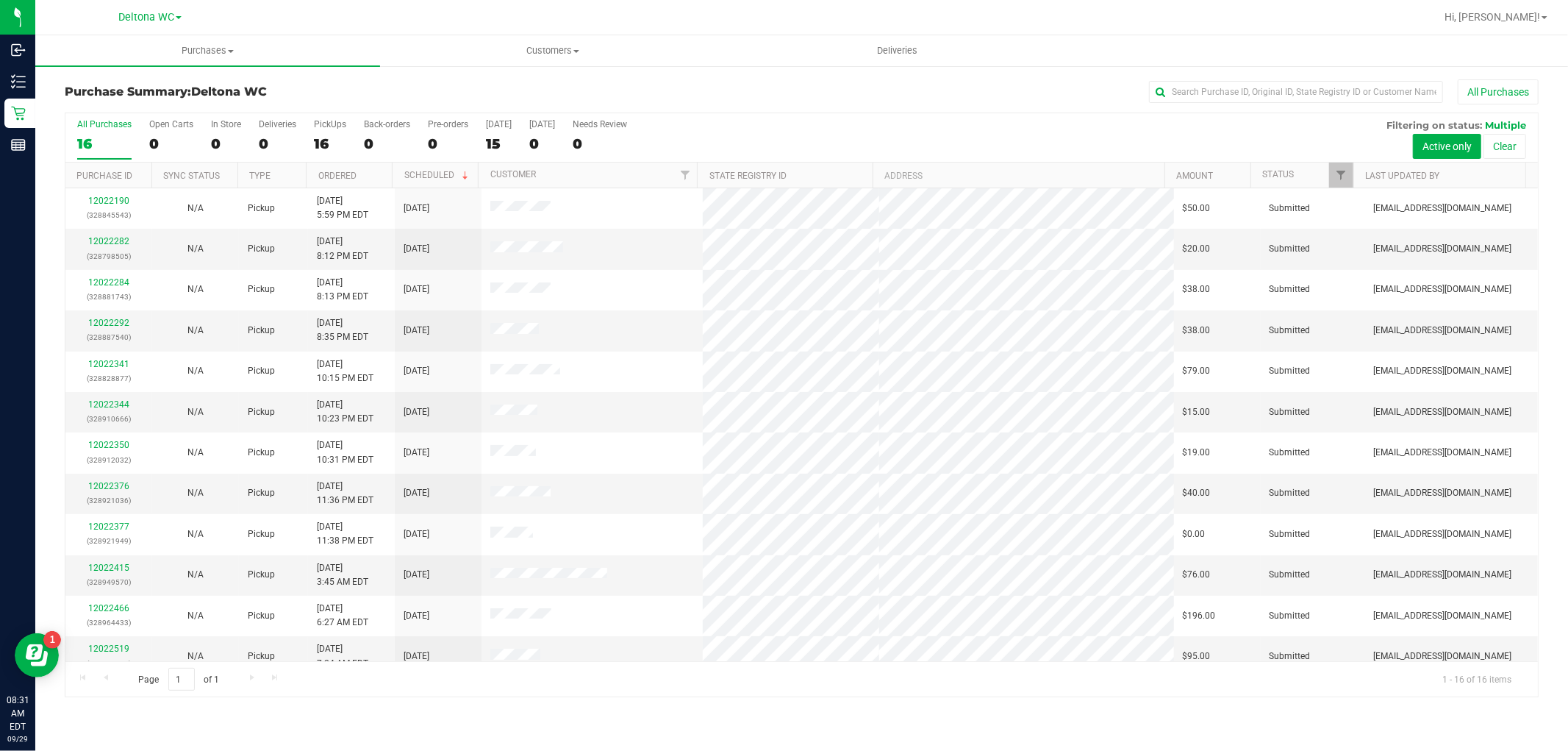
click at [369, 170] on th "Ordered" at bounding box center [348, 175] width 86 height 25
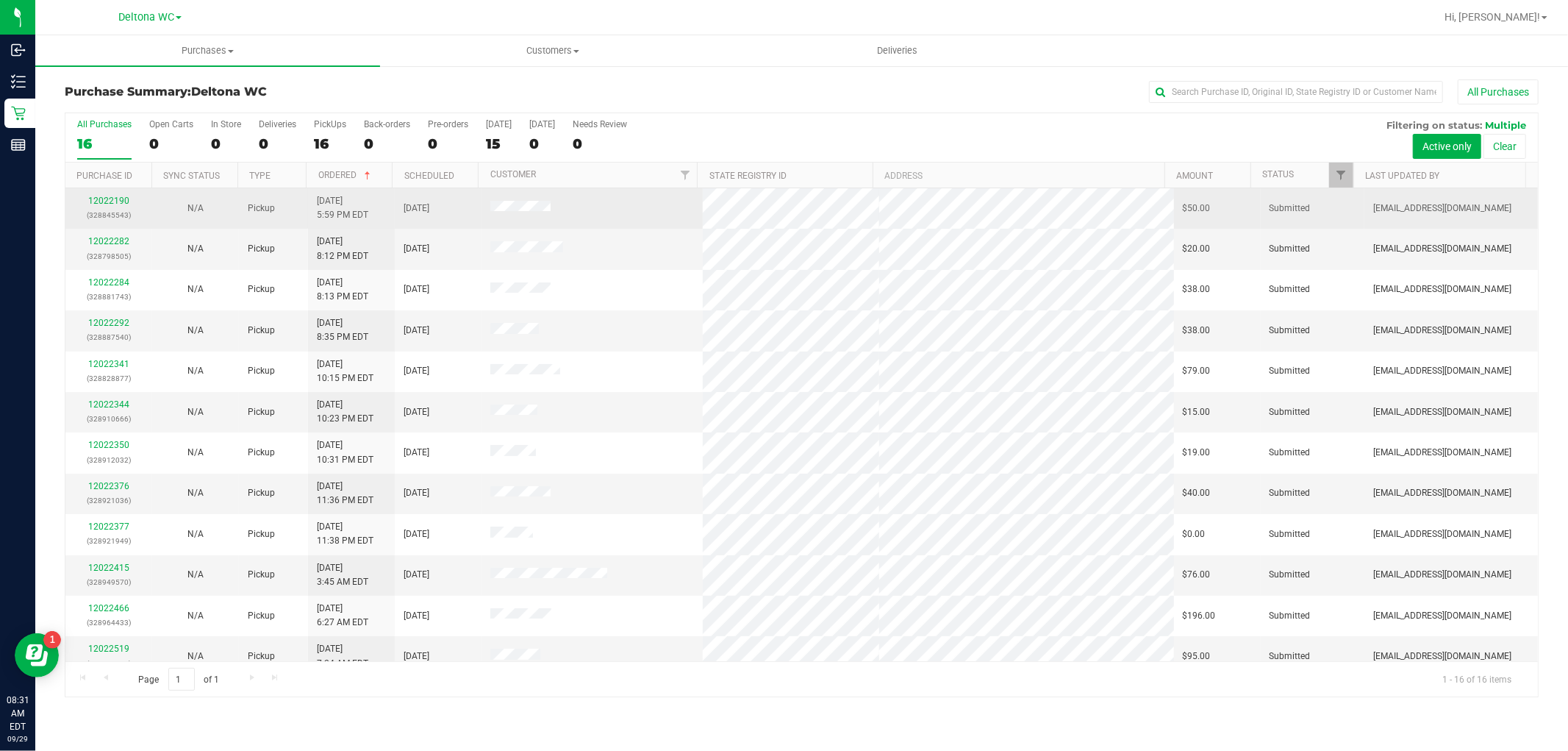
click at [521, 201] on span at bounding box center [520, 209] width 60 height 16
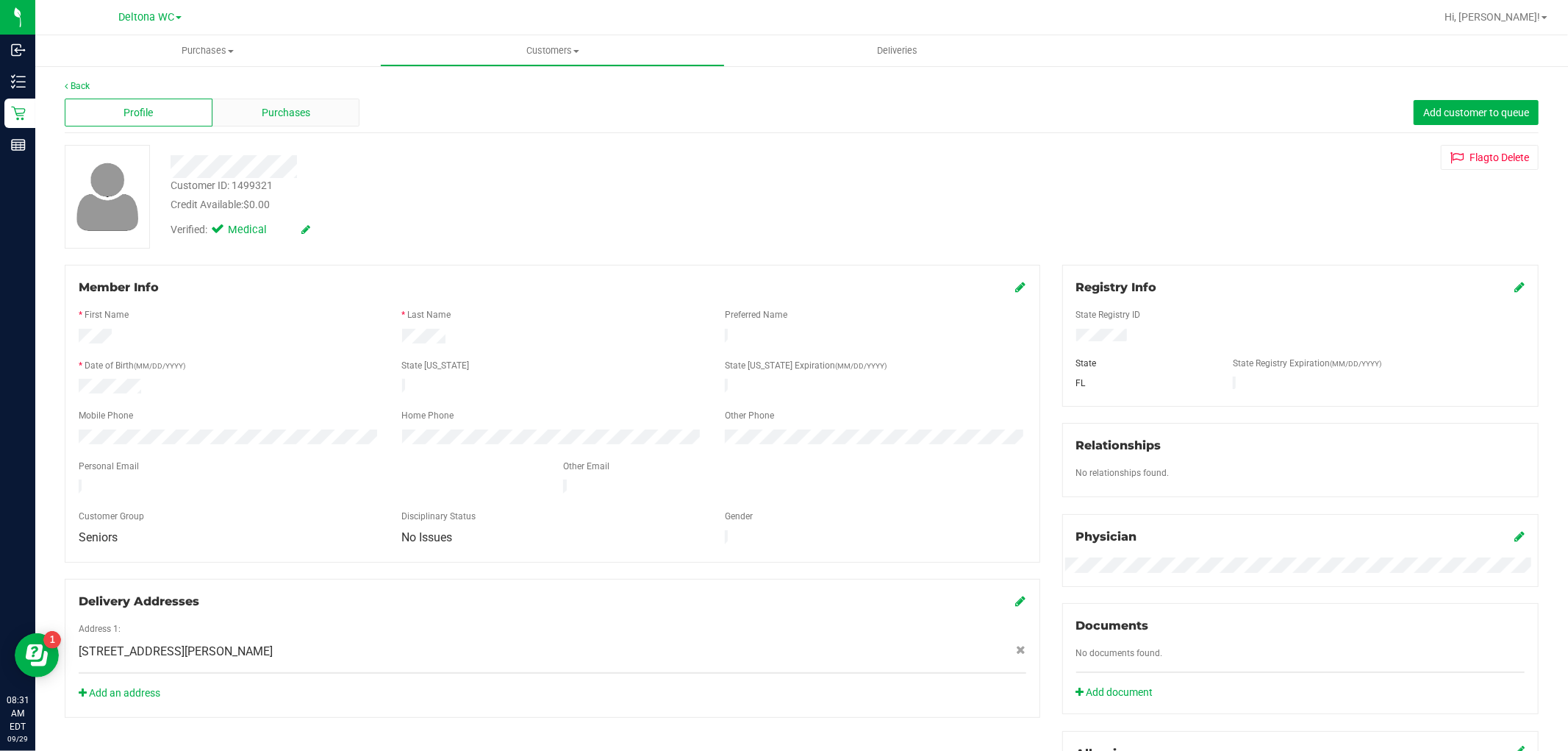
click at [326, 112] on div "Purchases" at bounding box center [286, 113] width 148 height 28
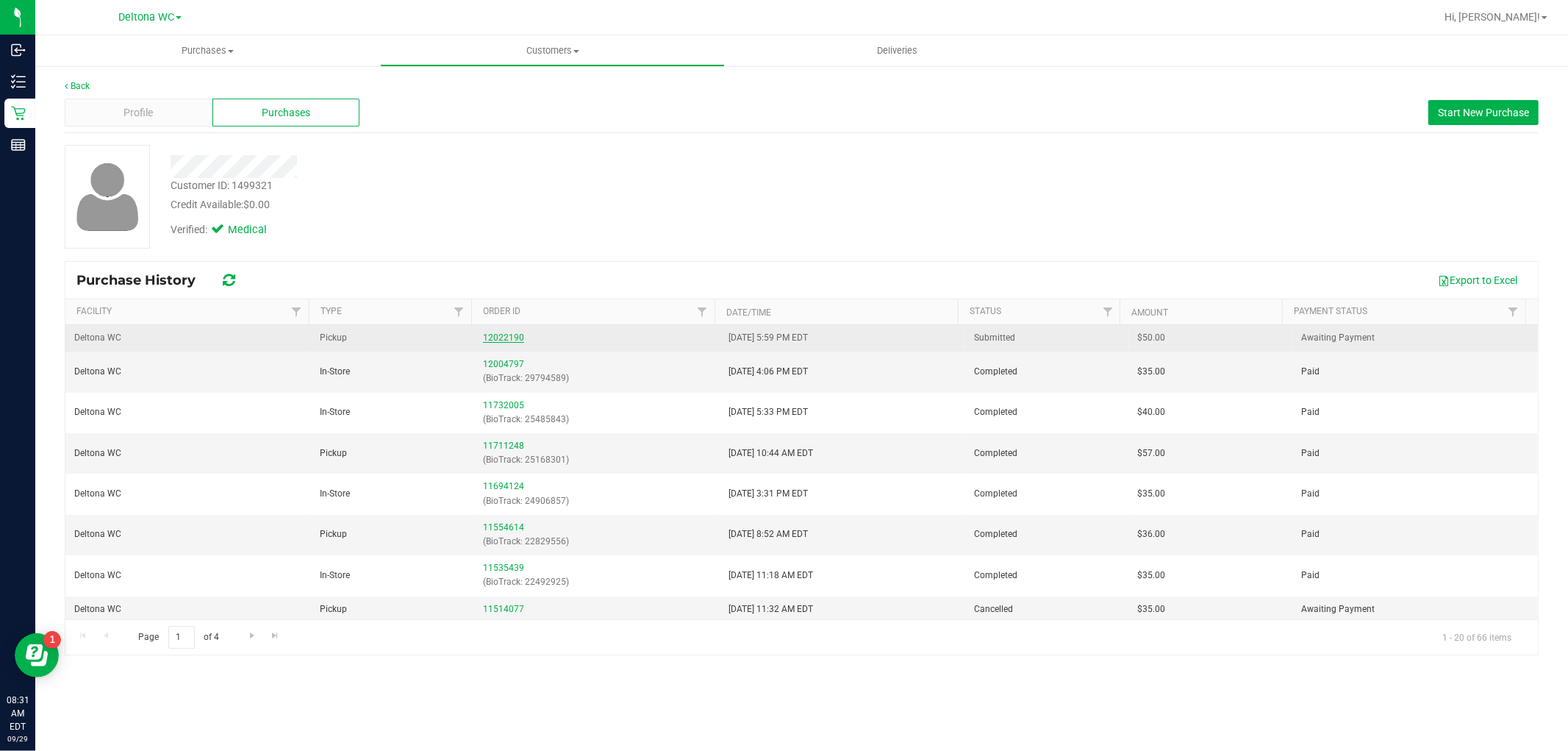
click at [498, 335] on link "12022190" at bounding box center [503, 337] width 41 height 11
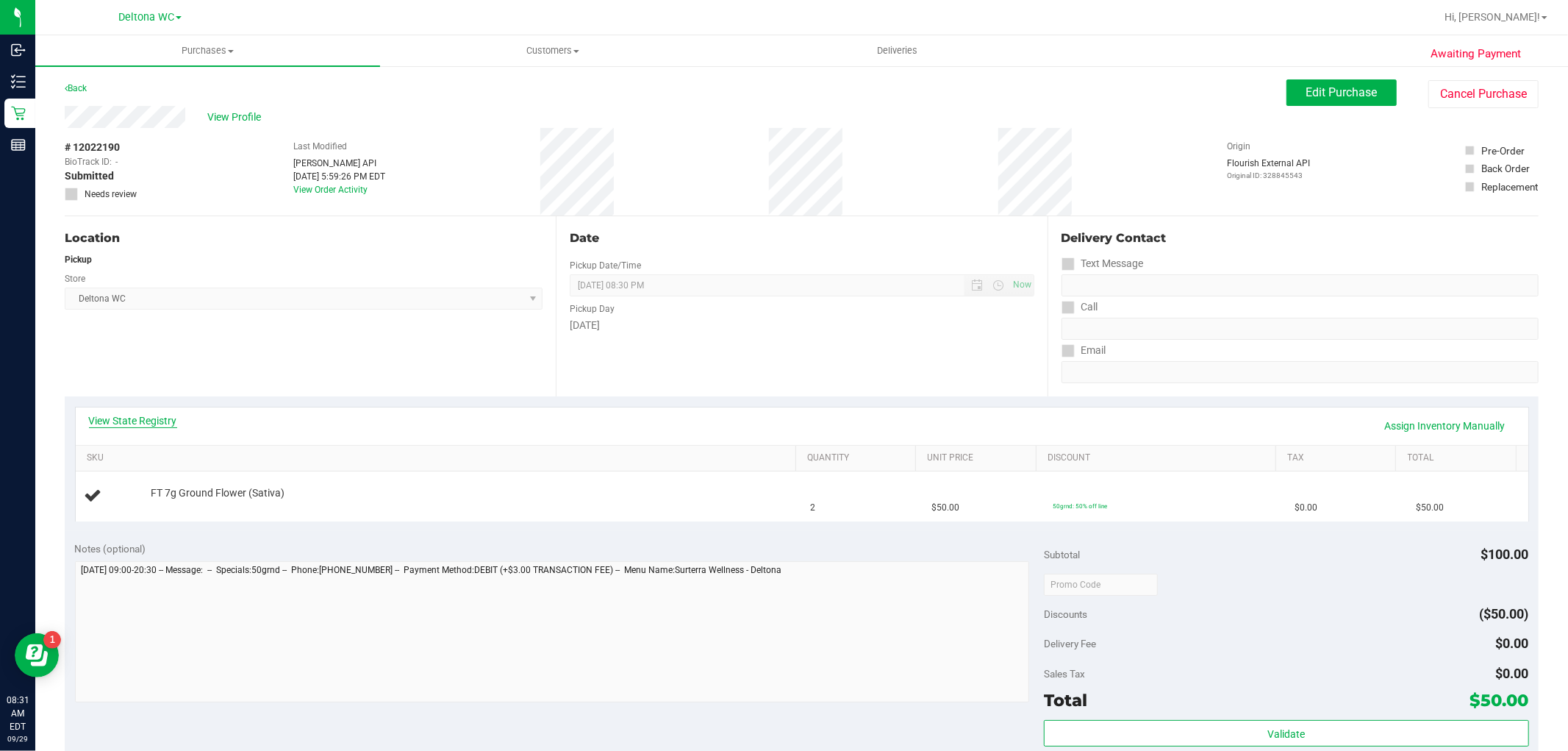
click at [125, 420] on link "View State Registry" at bounding box center [133, 420] width 88 height 15
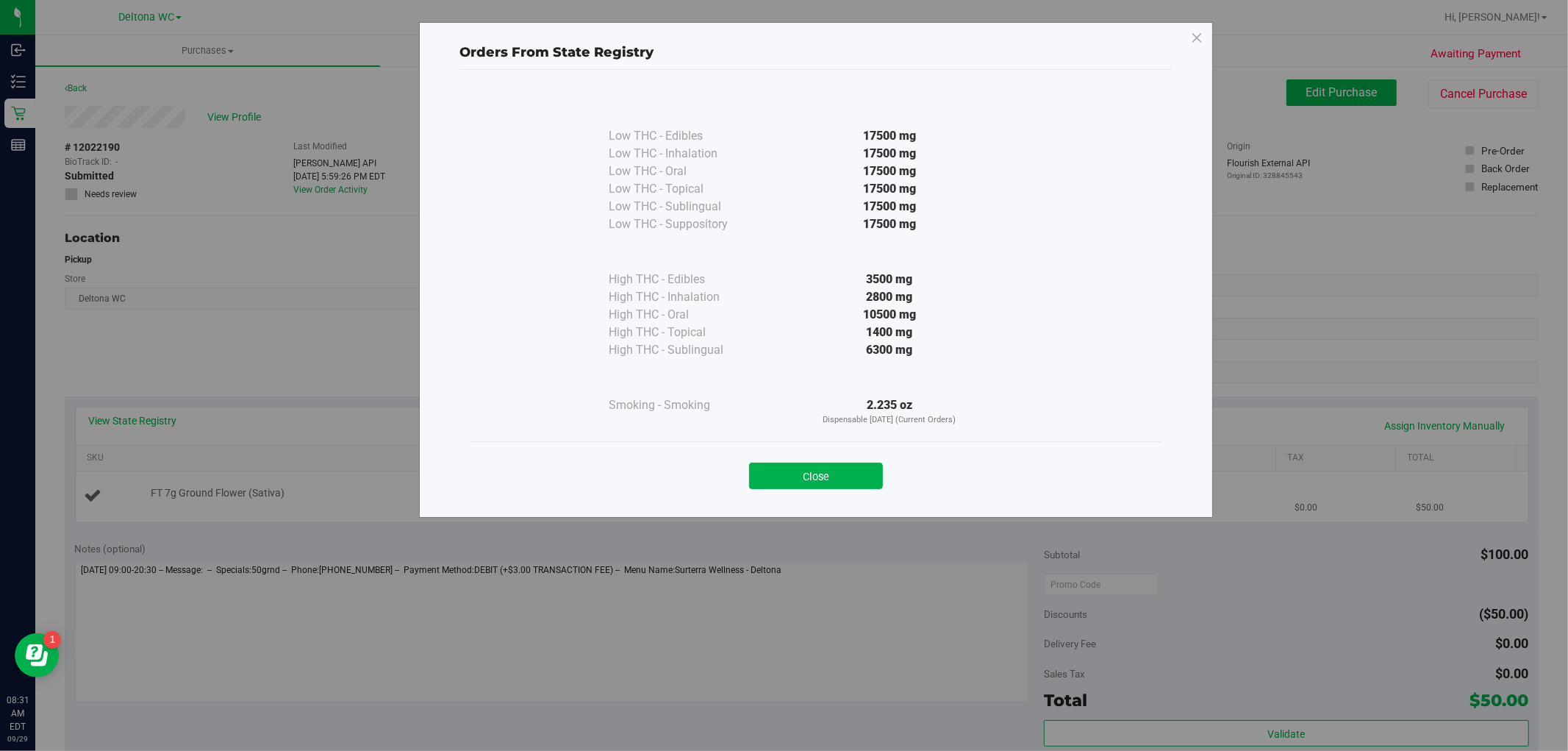
click at [842, 471] on button "Close" at bounding box center [815, 475] width 134 height 26
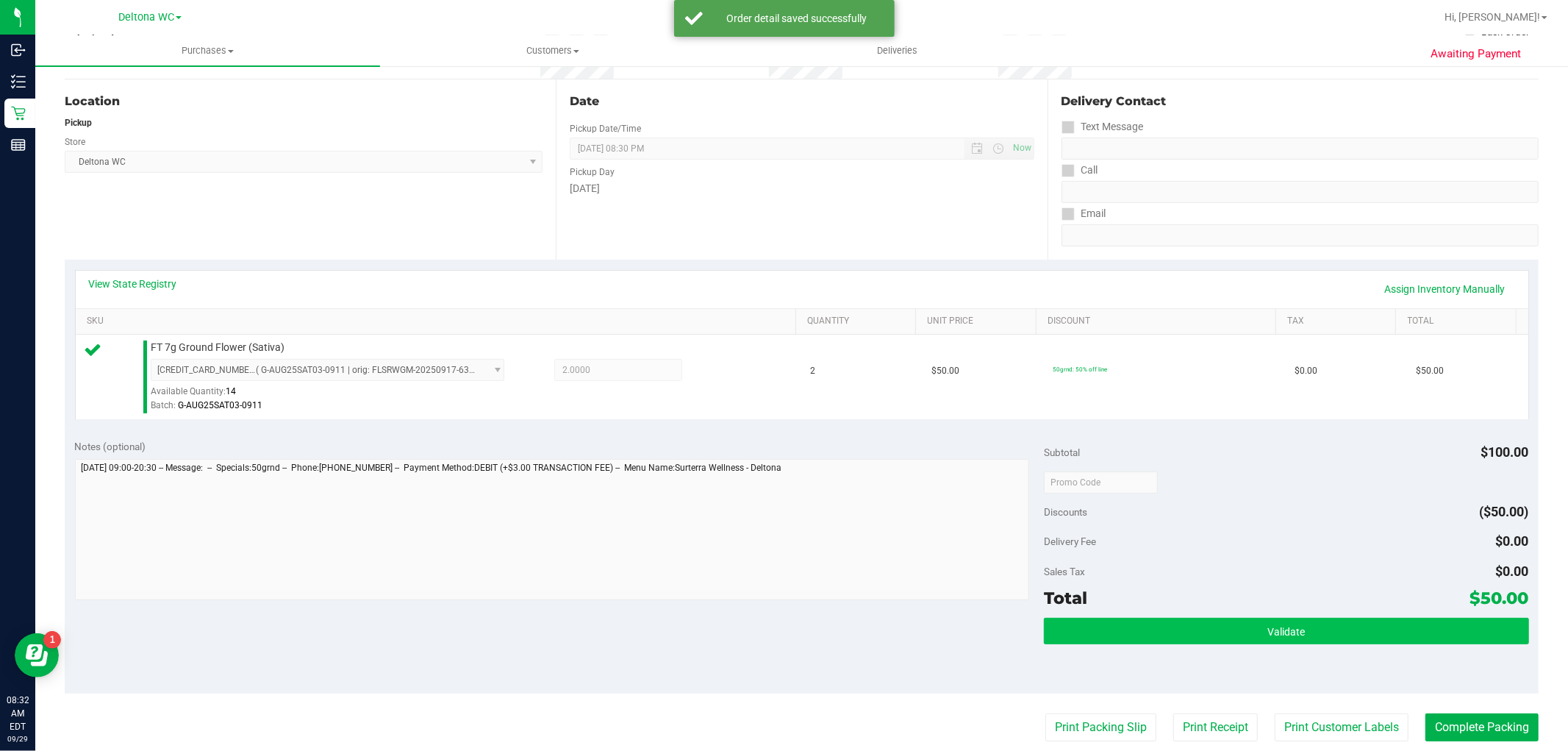
scroll to position [245, 0]
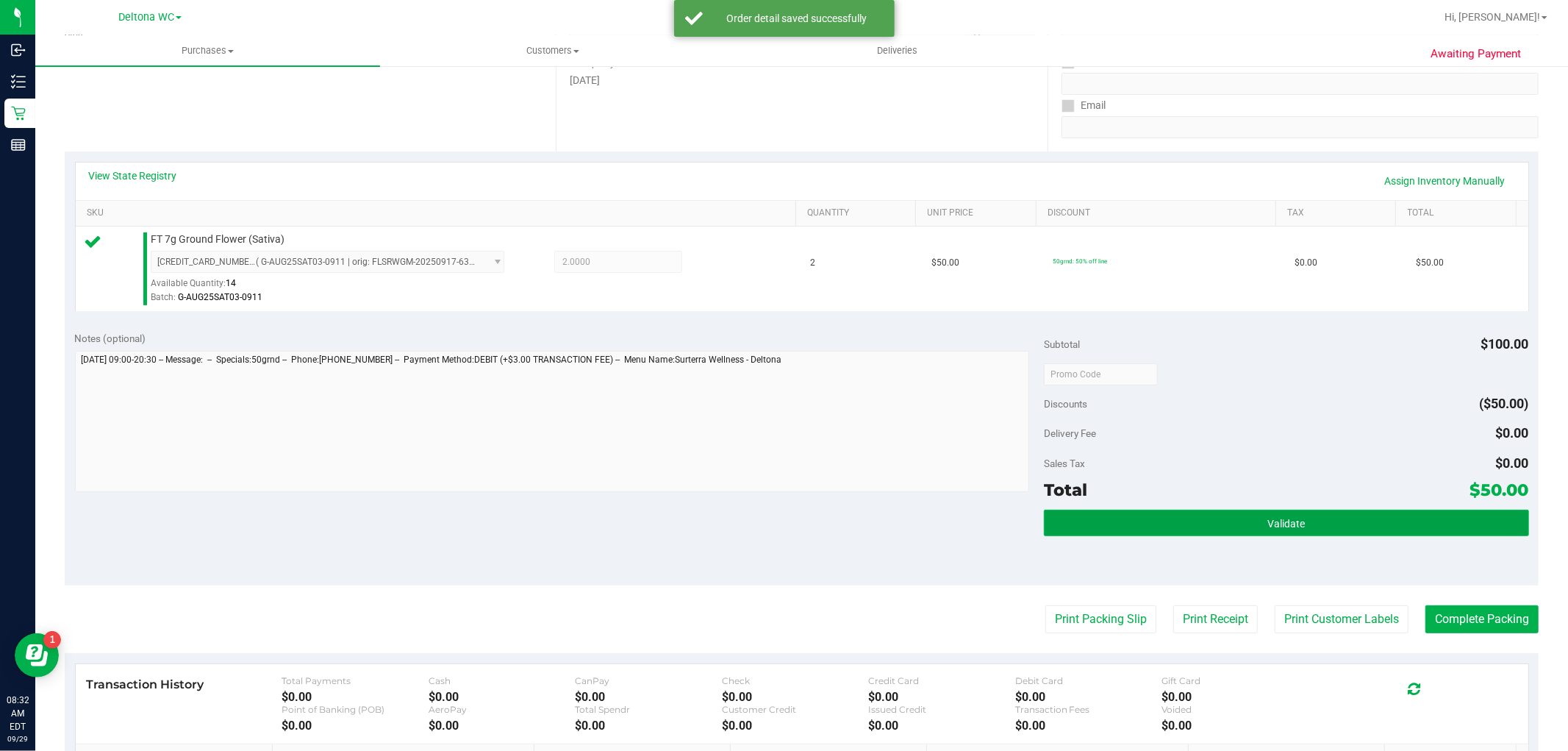
click at [1181, 524] on button "Validate" at bounding box center [1285, 522] width 484 height 26
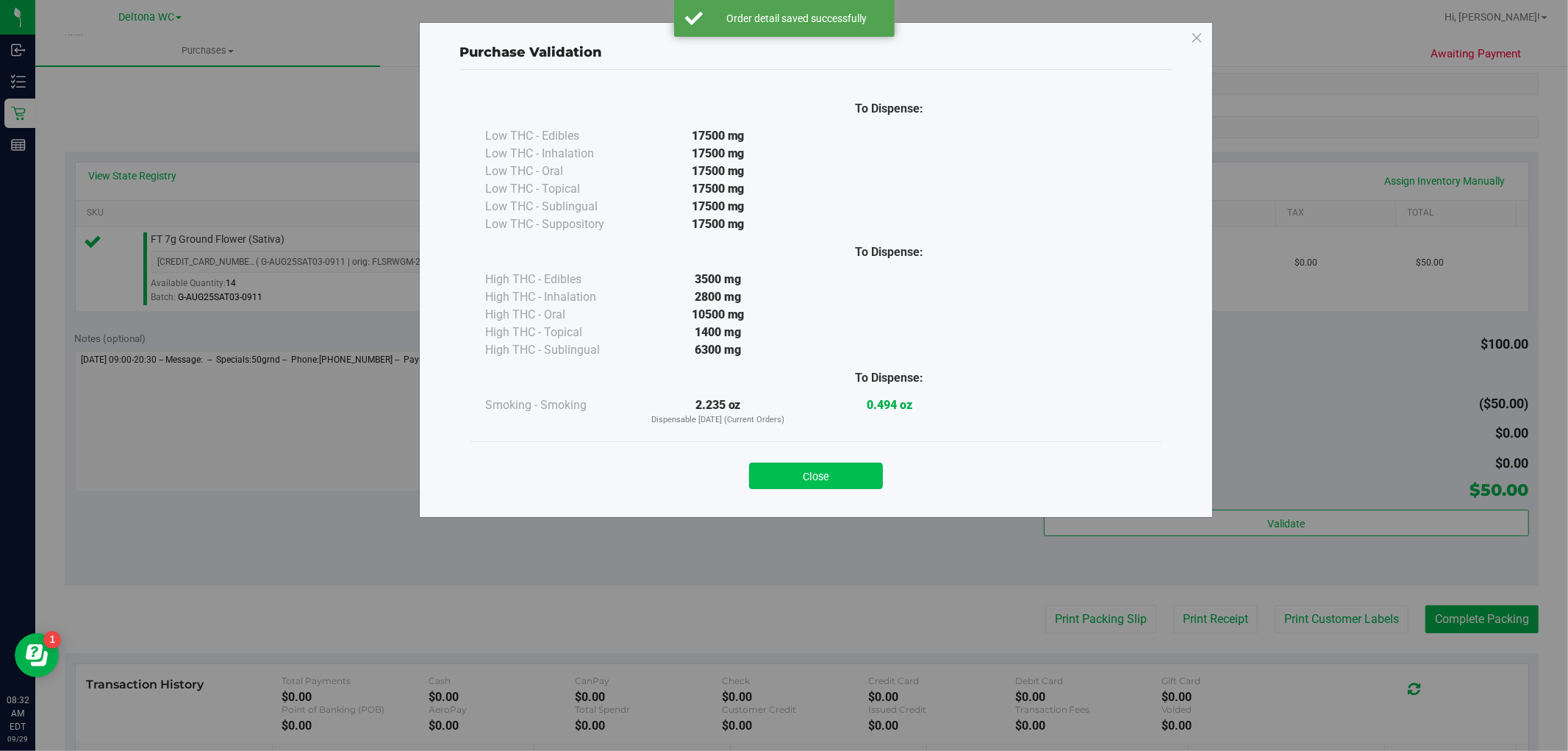
click at [807, 471] on button "Close" at bounding box center [815, 475] width 134 height 26
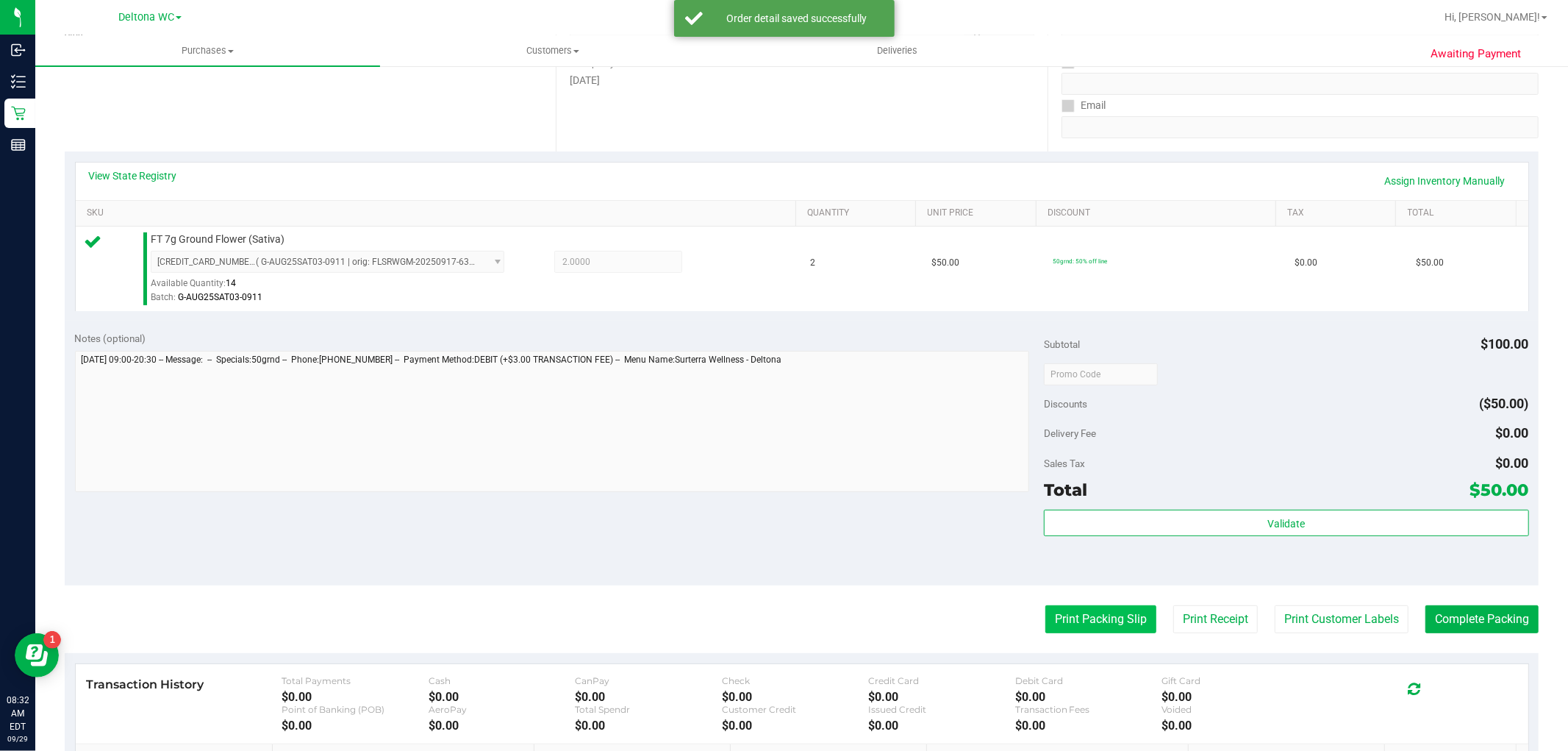
click at [1085, 618] on button "Print Packing Slip" at bounding box center [1100, 619] width 111 height 28
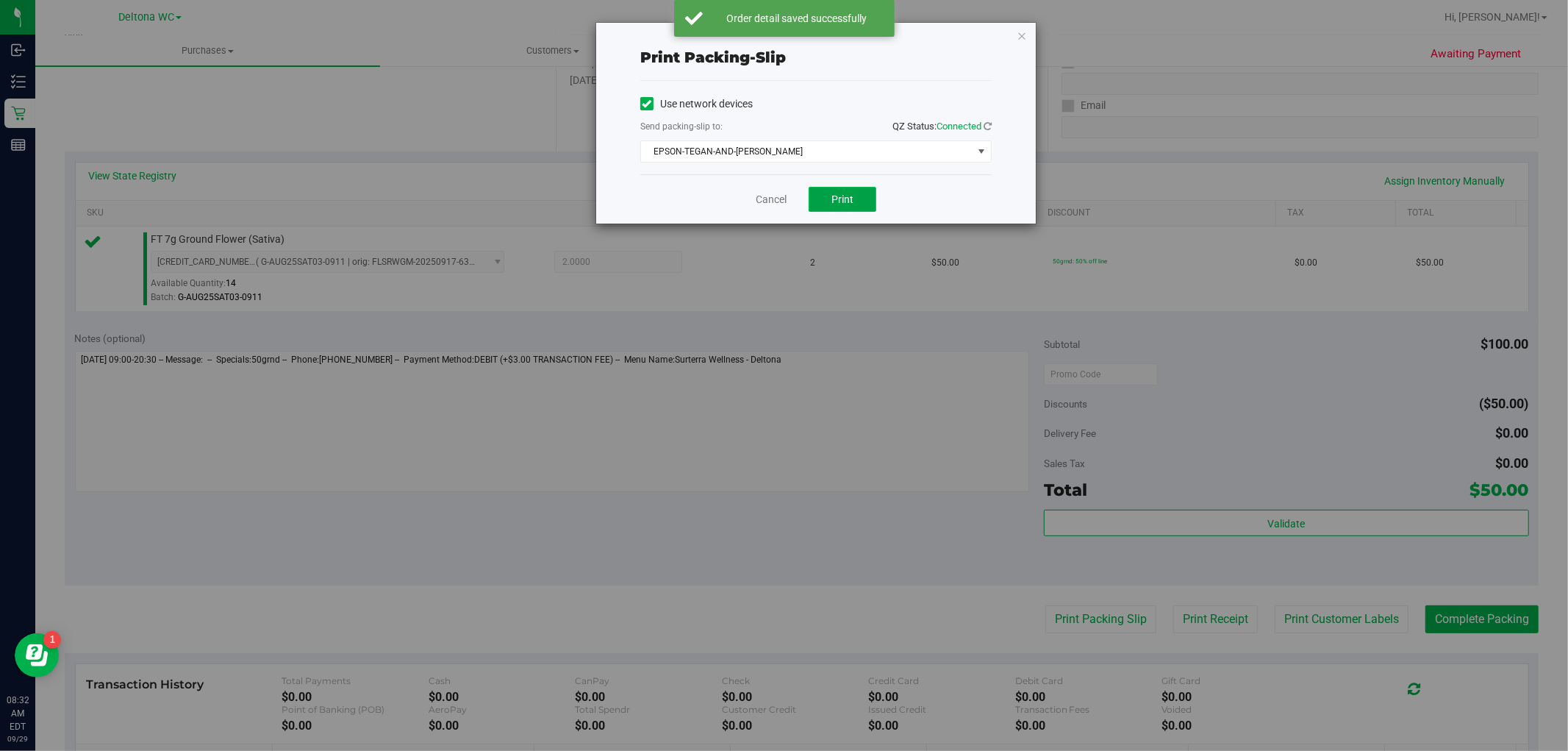
click at [832, 200] on span "Print" at bounding box center [842, 199] width 23 height 12
click at [765, 202] on link "Cancel" at bounding box center [771, 200] width 31 height 16
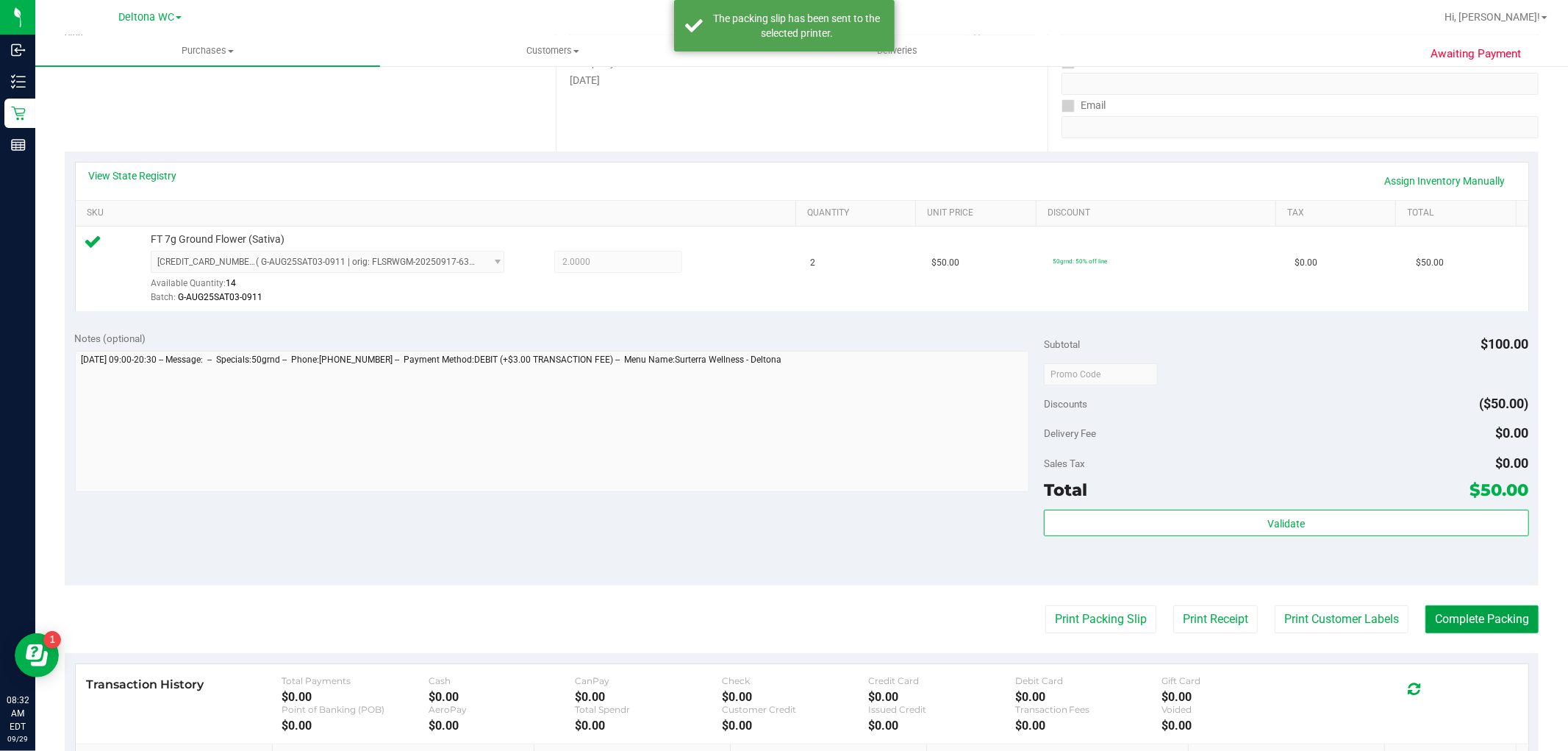
click at [1494, 613] on button "Complete Packing" at bounding box center [1482, 619] width 114 height 28
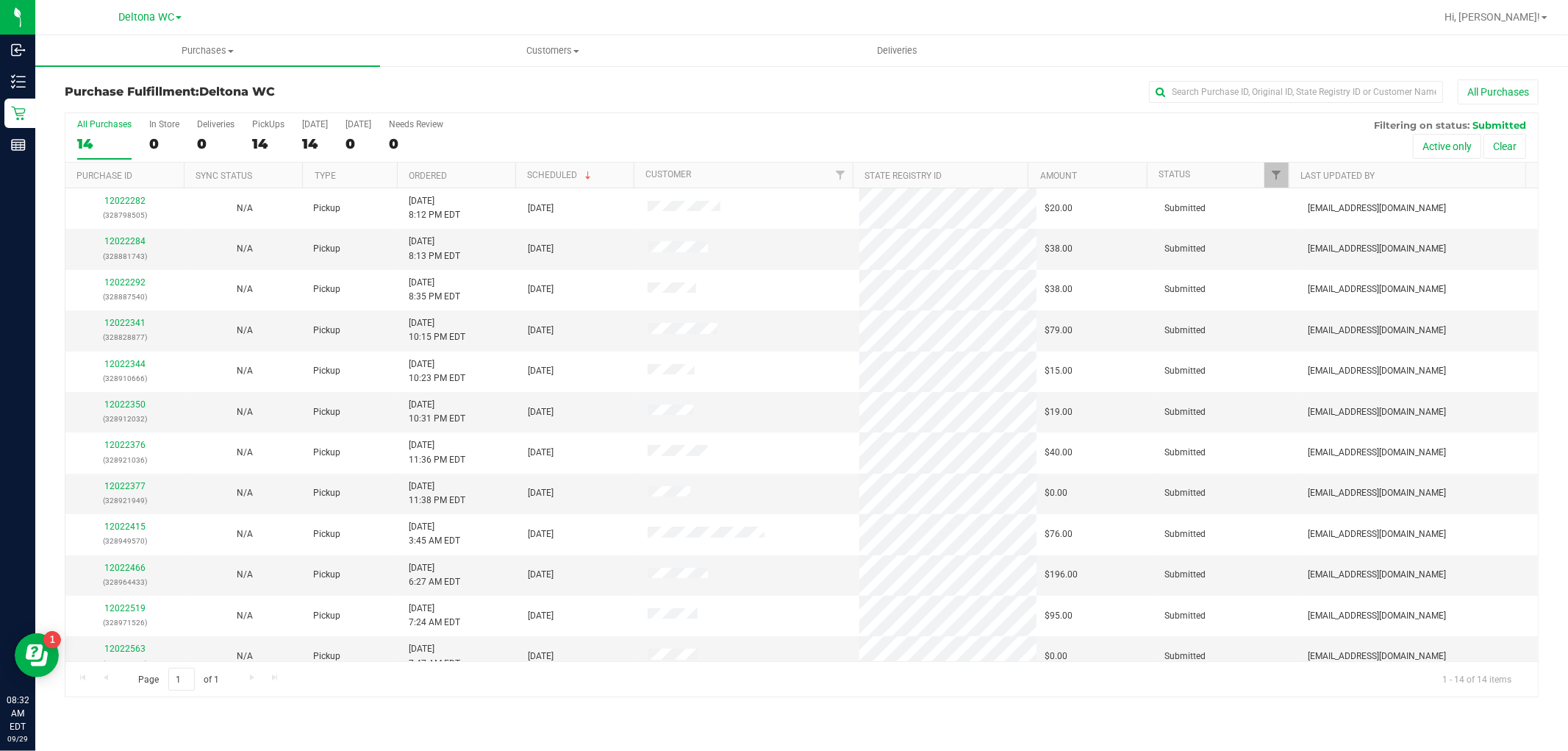
click at [459, 167] on th "Ordered" at bounding box center [455, 175] width 118 height 25
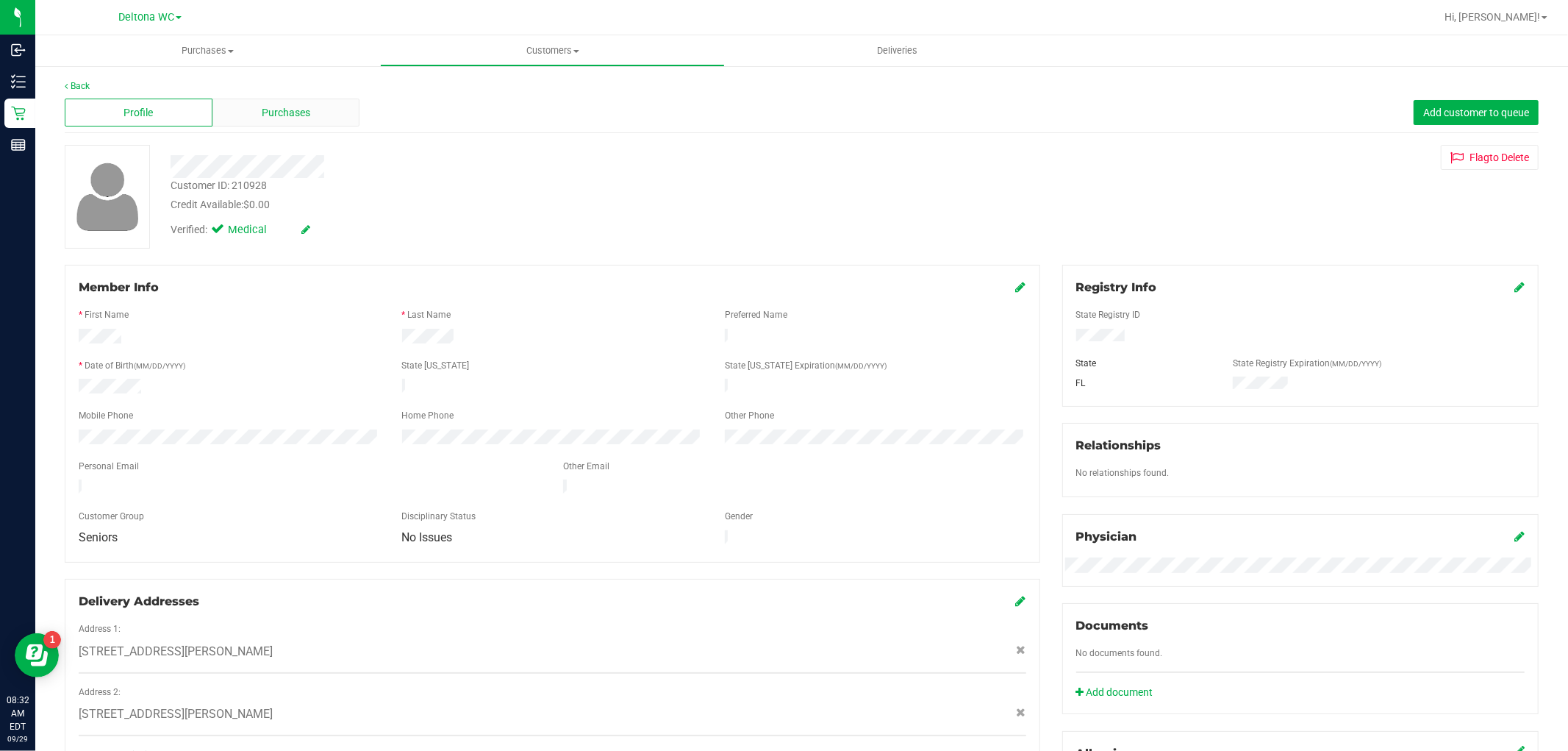
click at [297, 113] on span "Purchases" at bounding box center [286, 113] width 49 height 16
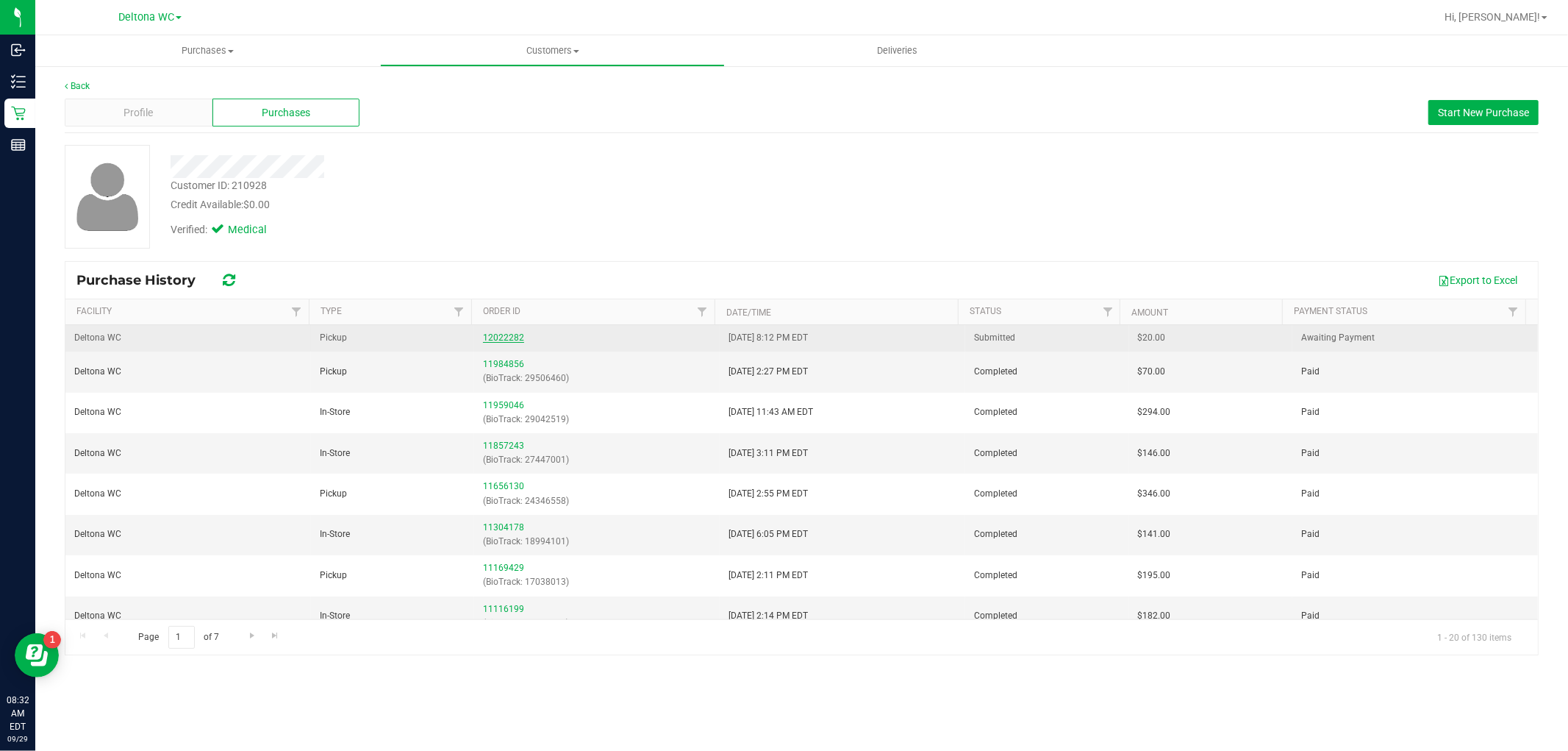
click at [495, 333] on link "12022282" at bounding box center [503, 337] width 41 height 11
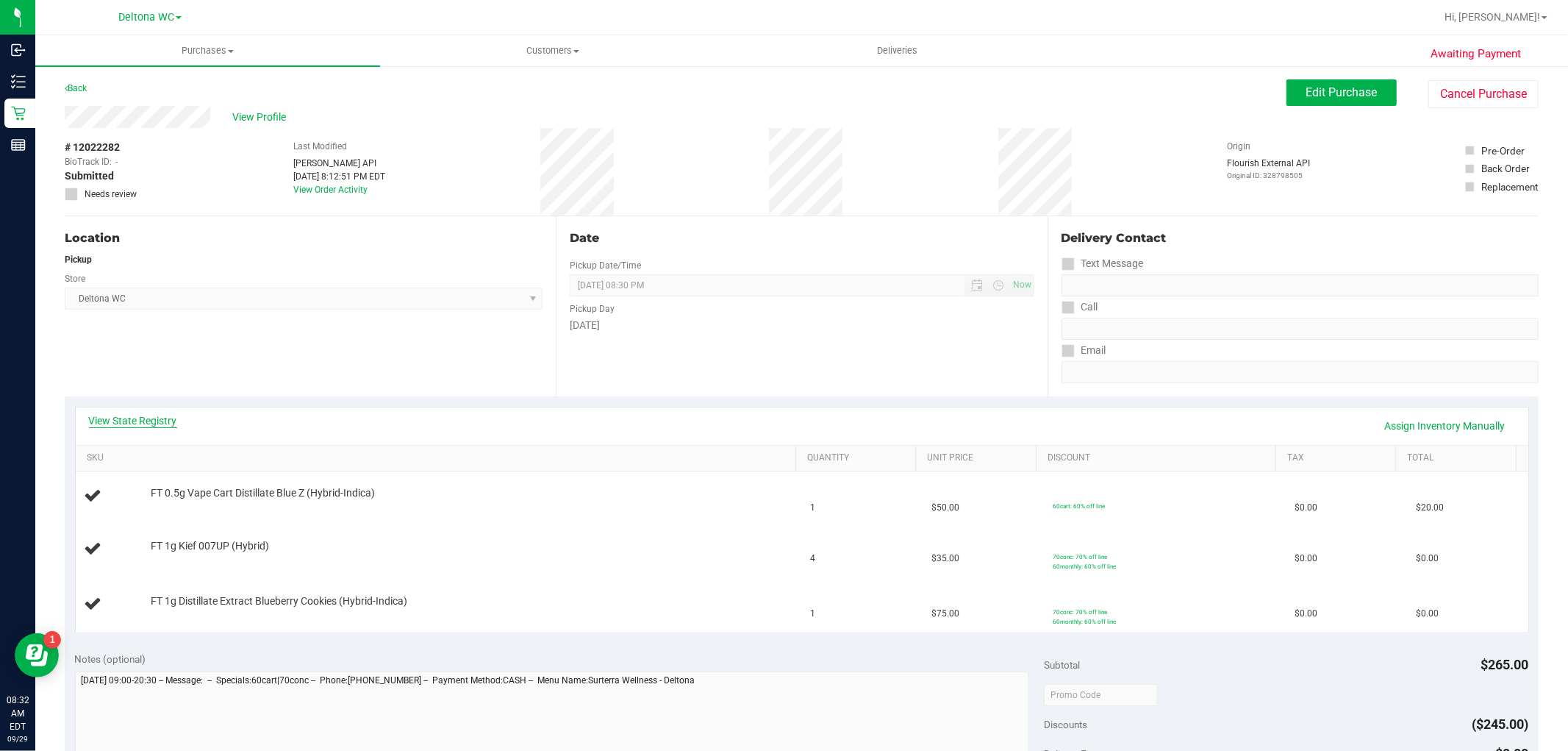
click at [128, 419] on link "View State Registry" at bounding box center [133, 420] width 88 height 15
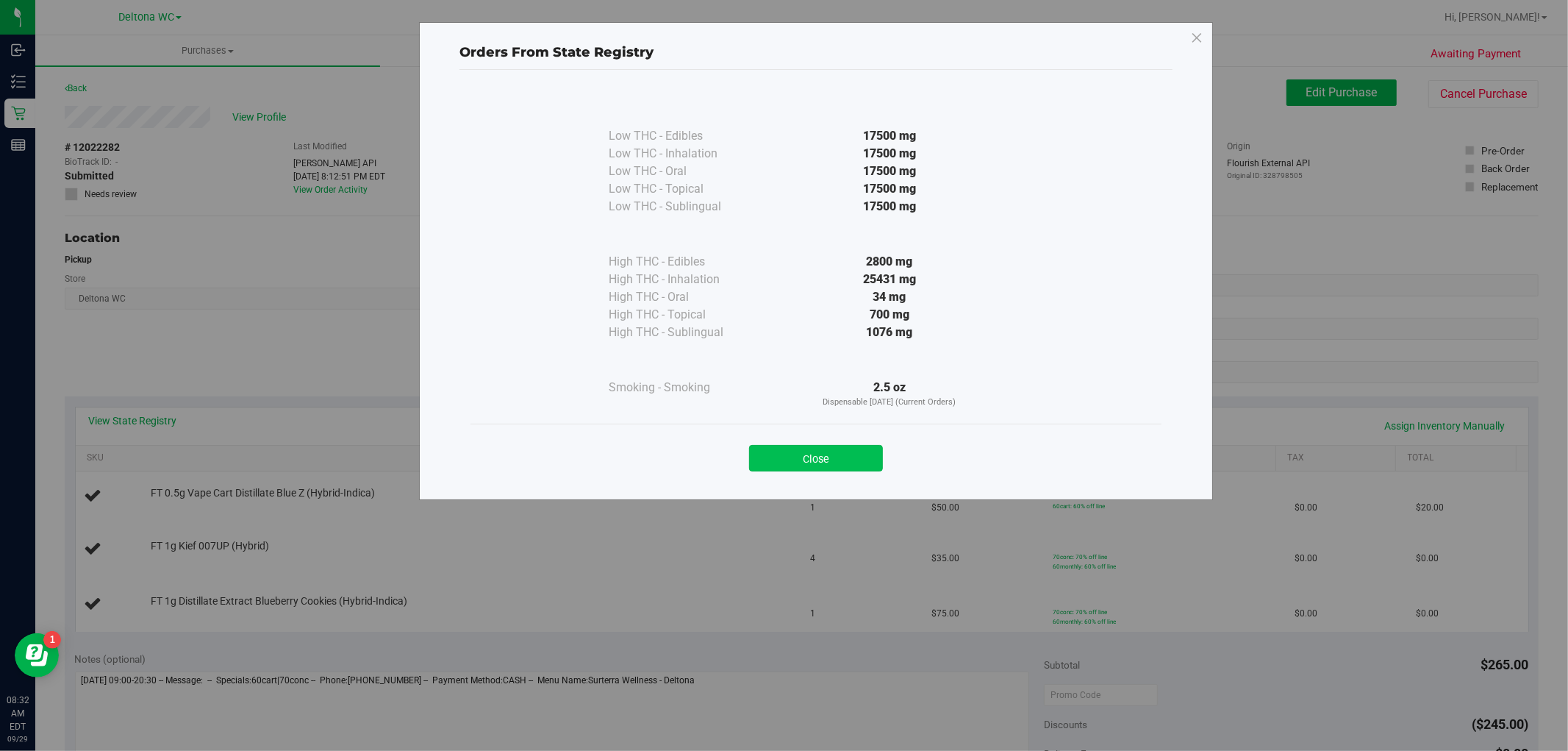
click at [844, 454] on button "Close" at bounding box center [815, 457] width 134 height 26
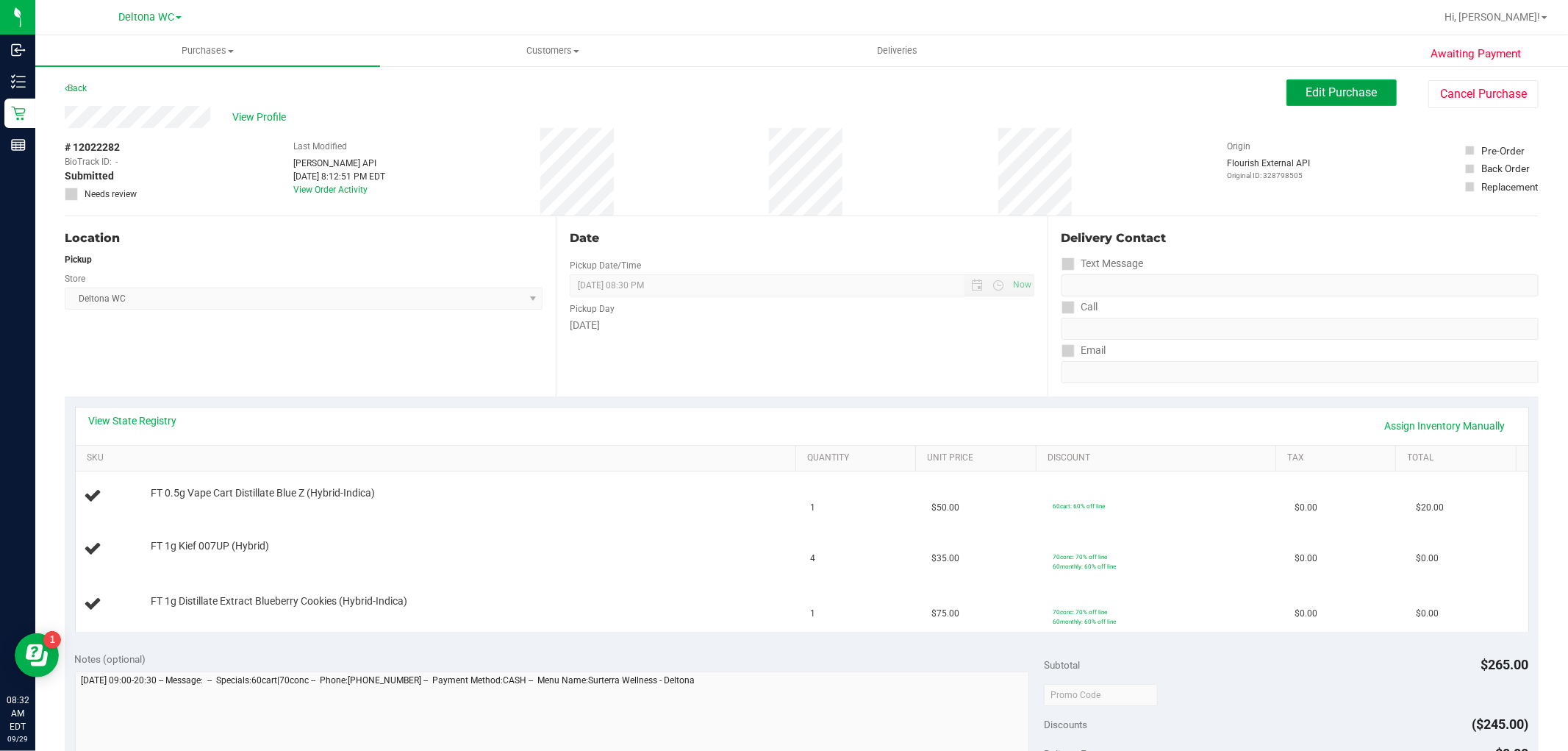
click at [1325, 96] on span "Edit Purchase" at bounding box center [1341, 92] width 71 height 14
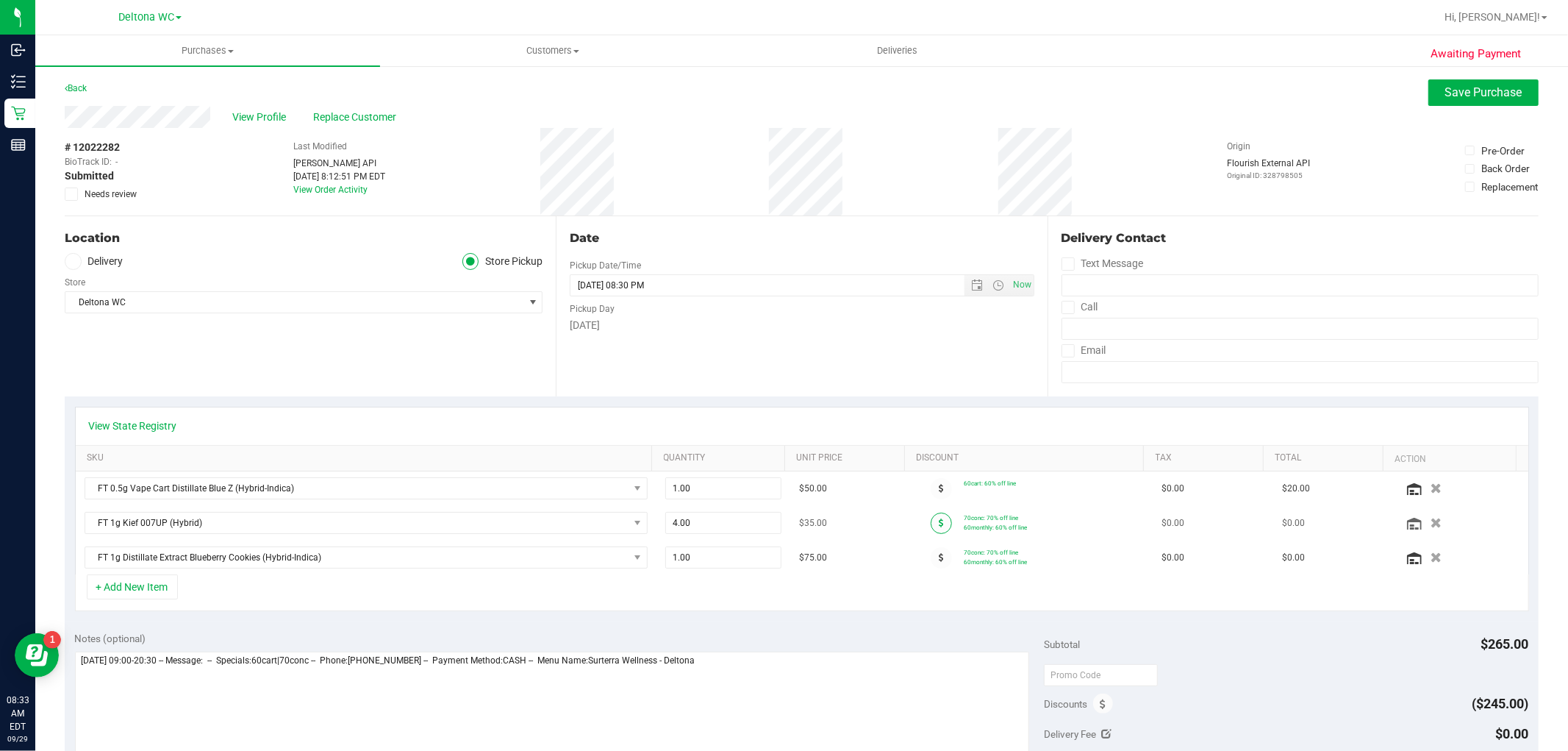
click at [931, 518] on span at bounding box center [942, 523] width 22 height 22
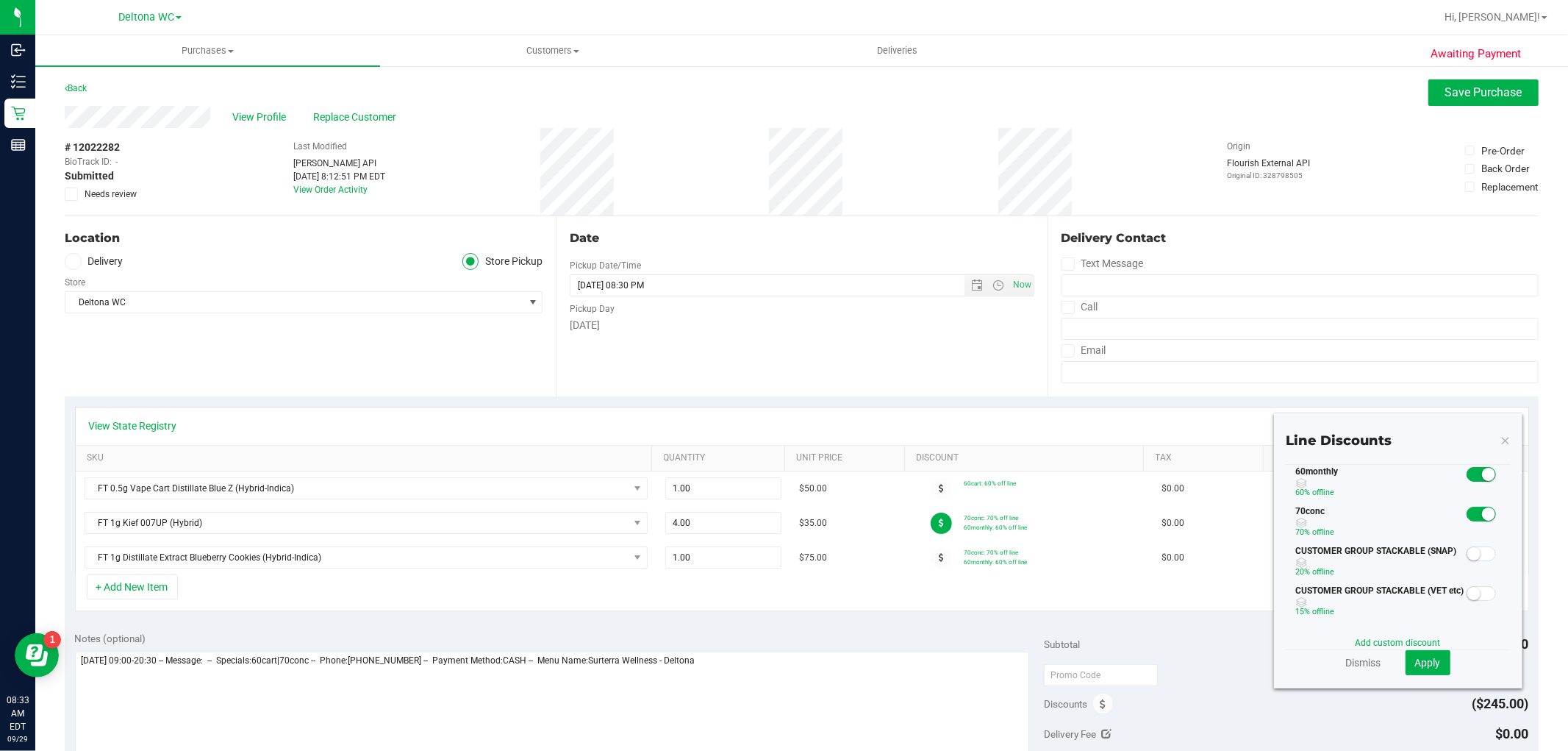
click at [1482, 471] on small at bounding box center [1489, 475] width 14 height 14
click at [1414, 662] on span "Apply" at bounding box center [1427, 662] width 25 height 12
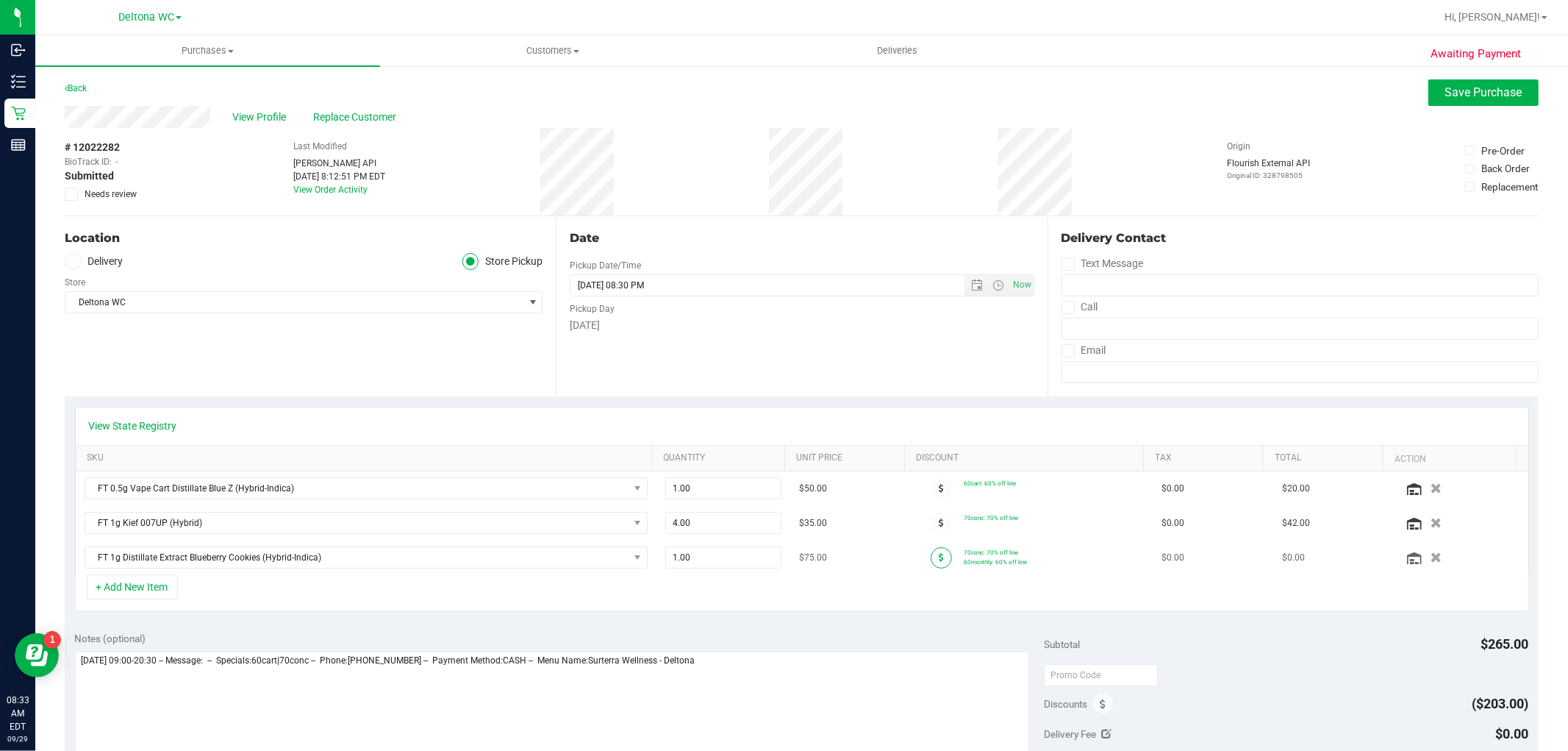
click at [939, 560] on icon at bounding box center [941, 557] width 5 height 9
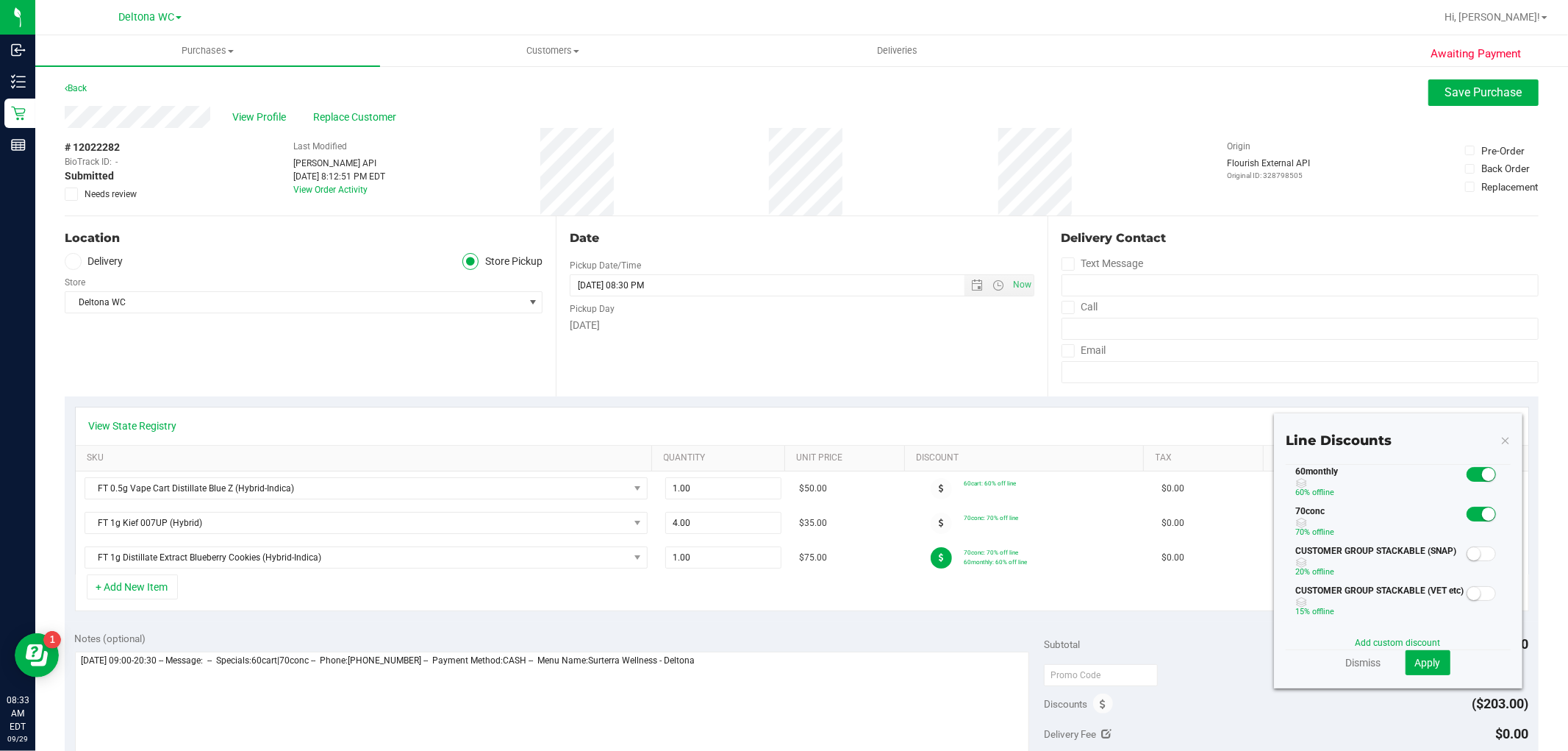
click at [1482, 476] on small at bounding box center [1489, 475] width 14 height 14
click at [1414, 660] on span "Apply" at bounding box center [1427, 662] width 25 height 12
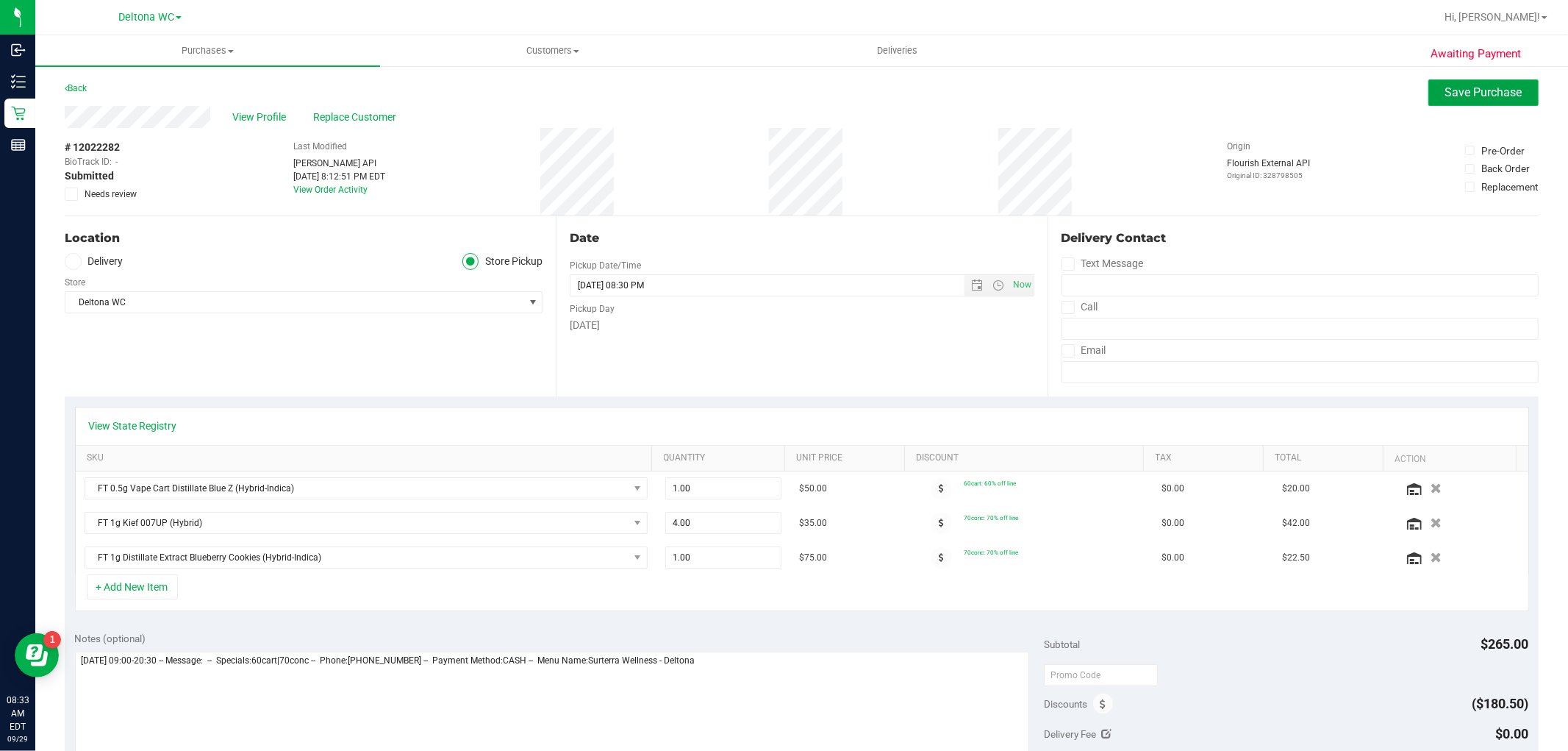
click at [1453, 90] on span "Save Purchase" at bounding box center [1483, 92] width 77 height 14
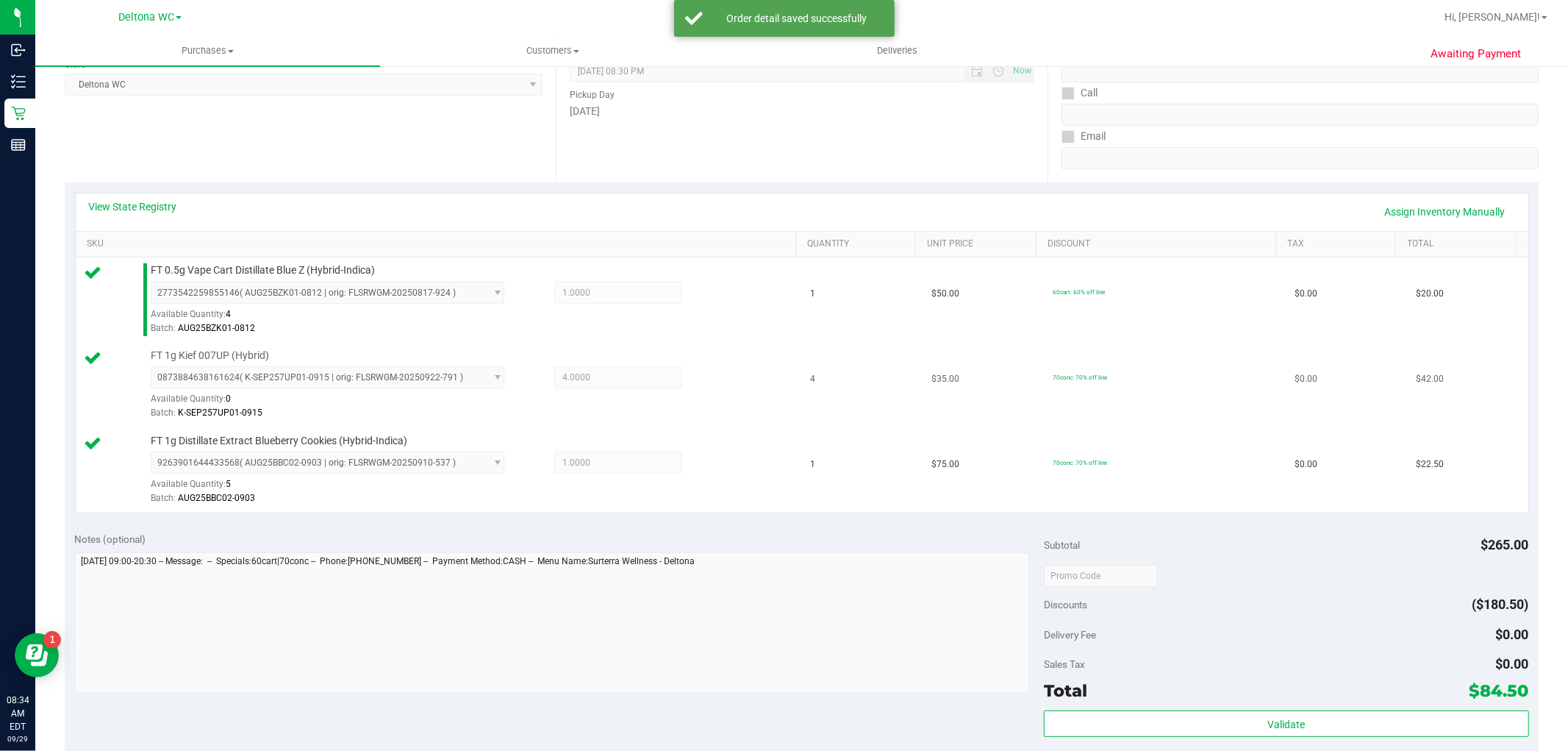
scroll to position [245, 0]
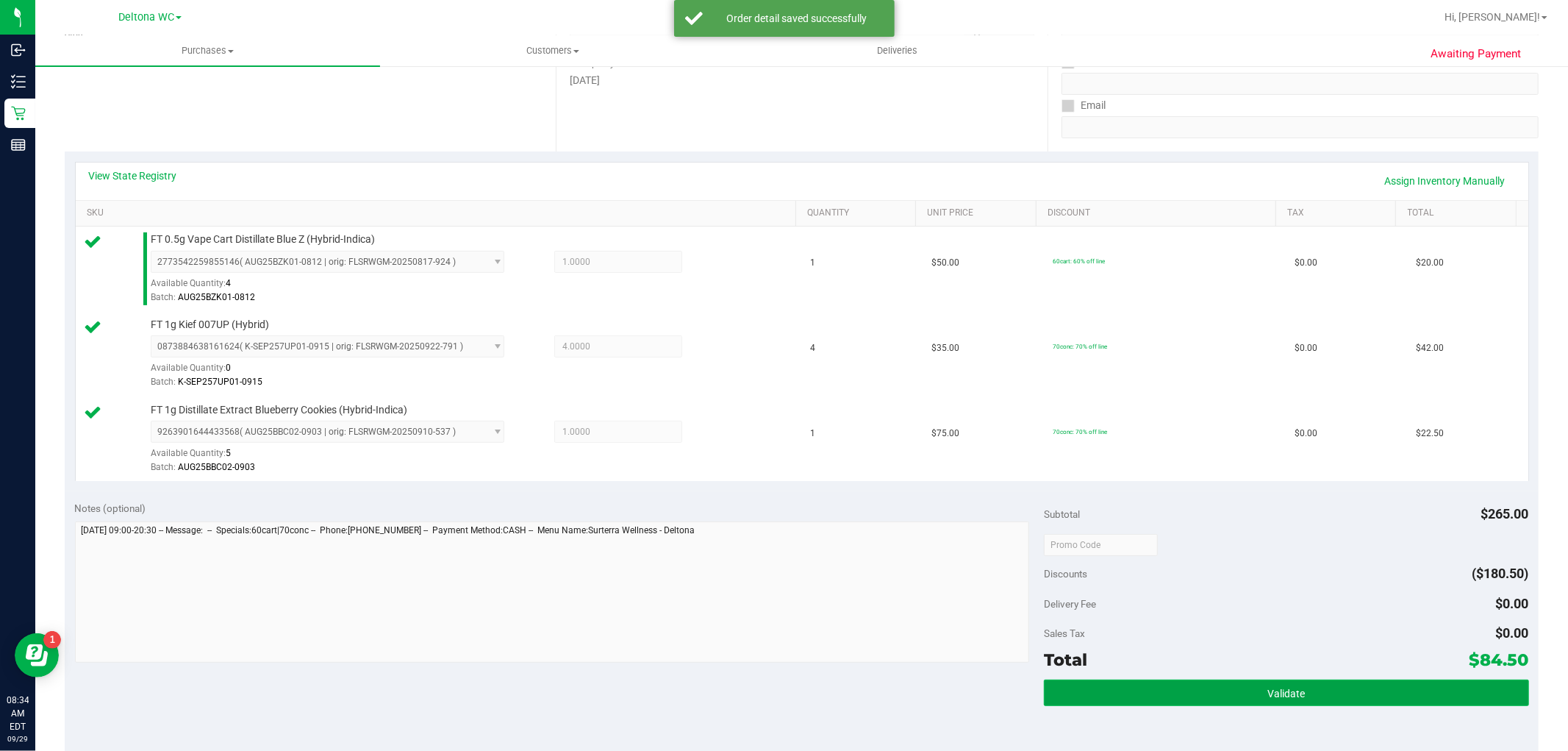
click at [1229, 689] on button "Validate" at bounding box center [1285, 692] width 484 height 26
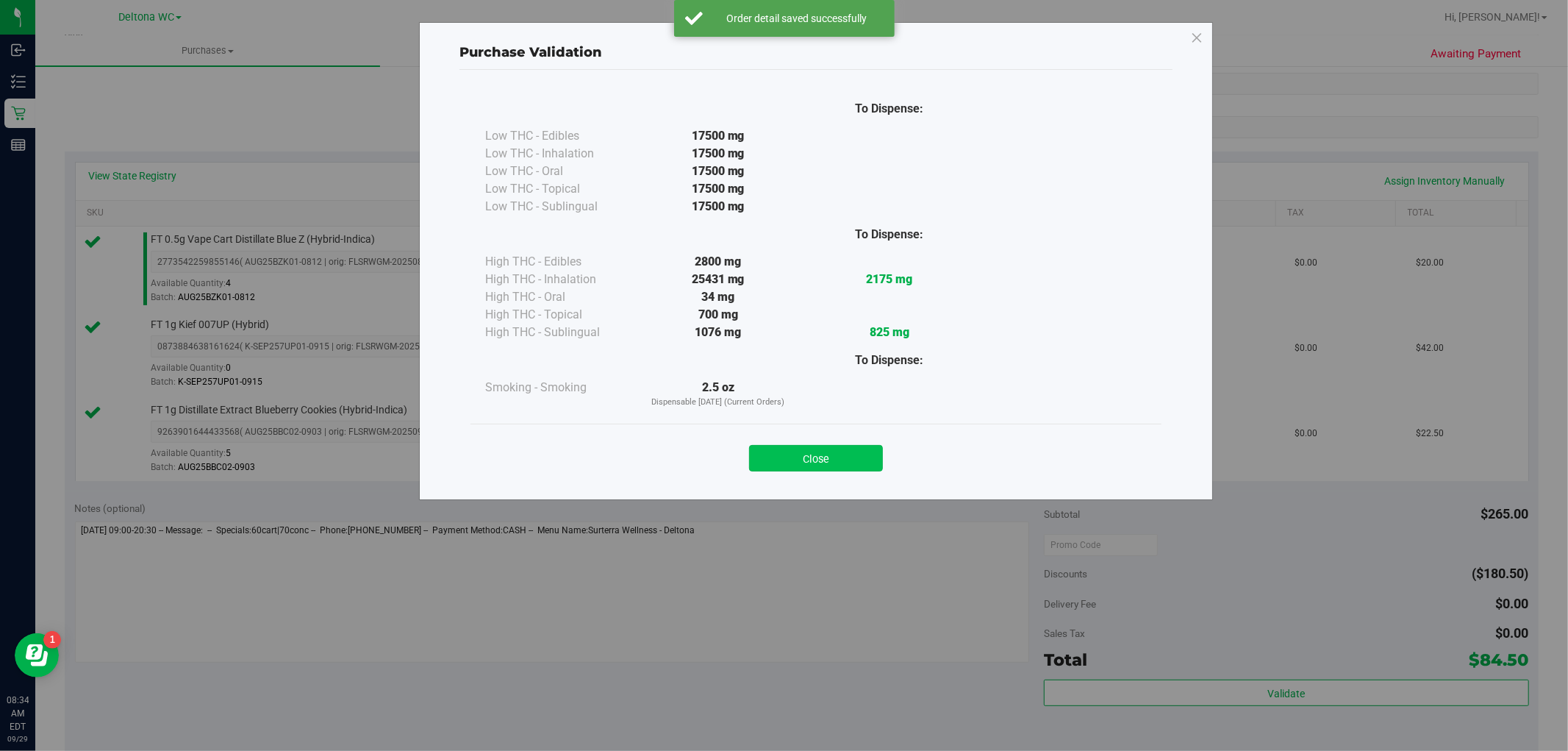
click at [864, 469] on button "Close" at bounding box center [815, 457] width 134 height 26
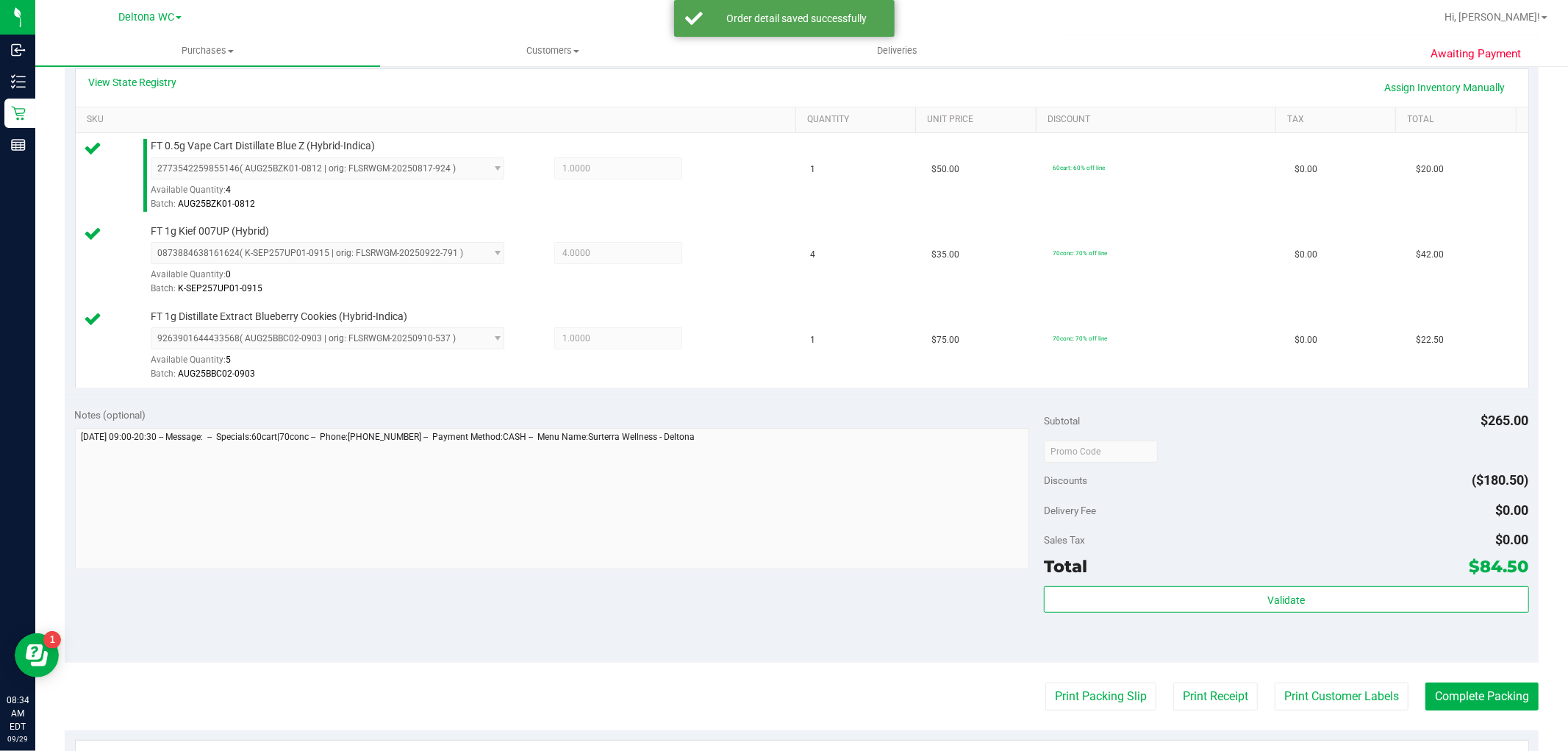
scroll to position [490, 0]
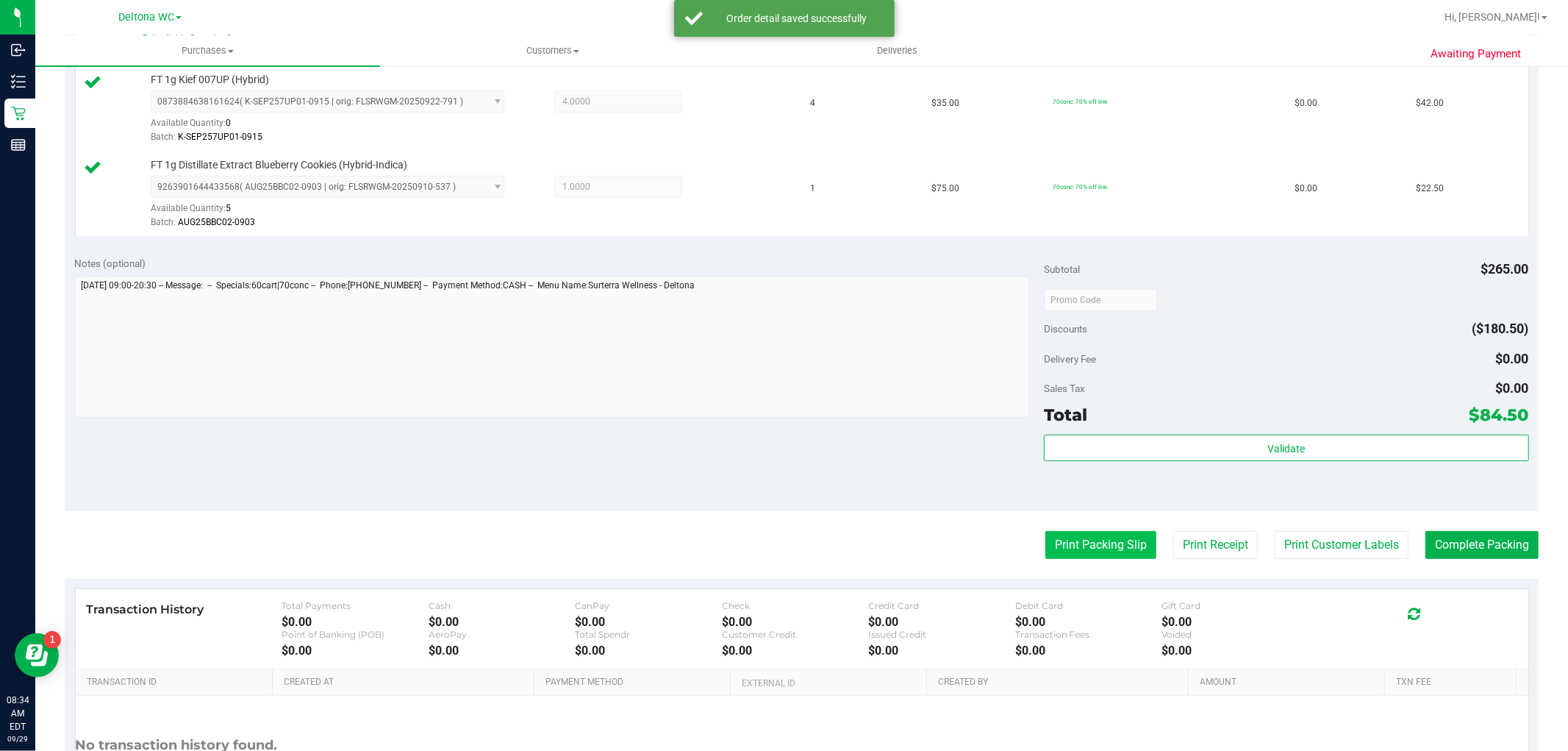
click at [1054, 553] on button "Print Packing Slip" at bounding box center [1100, 544] width 111 height 28
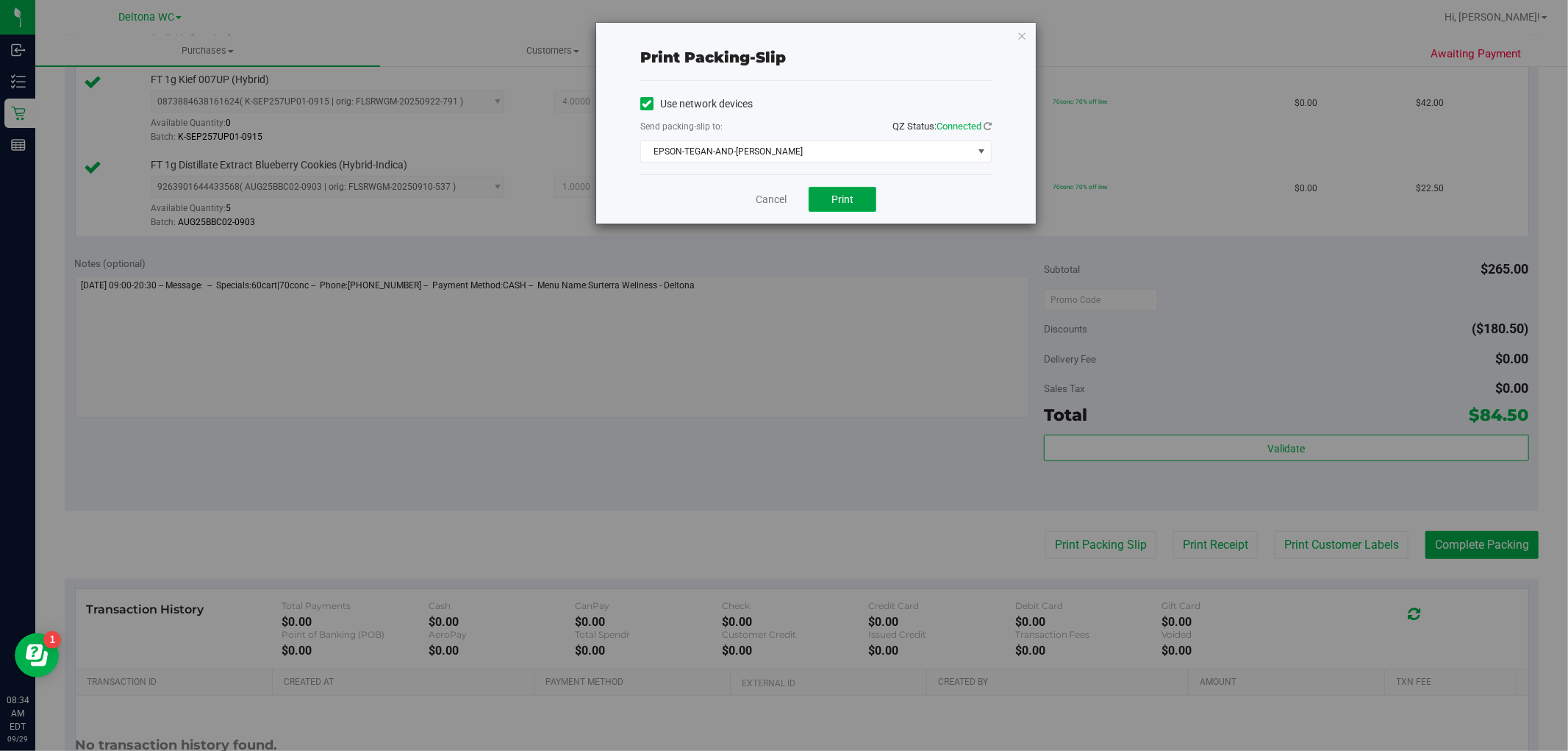
click at [827, 194] on button "Print" at bounding box center [842, 200] width 68 height 25
click at [760, 193] on link "Cancel" at bounding box center [771, 200] width 31 height 16
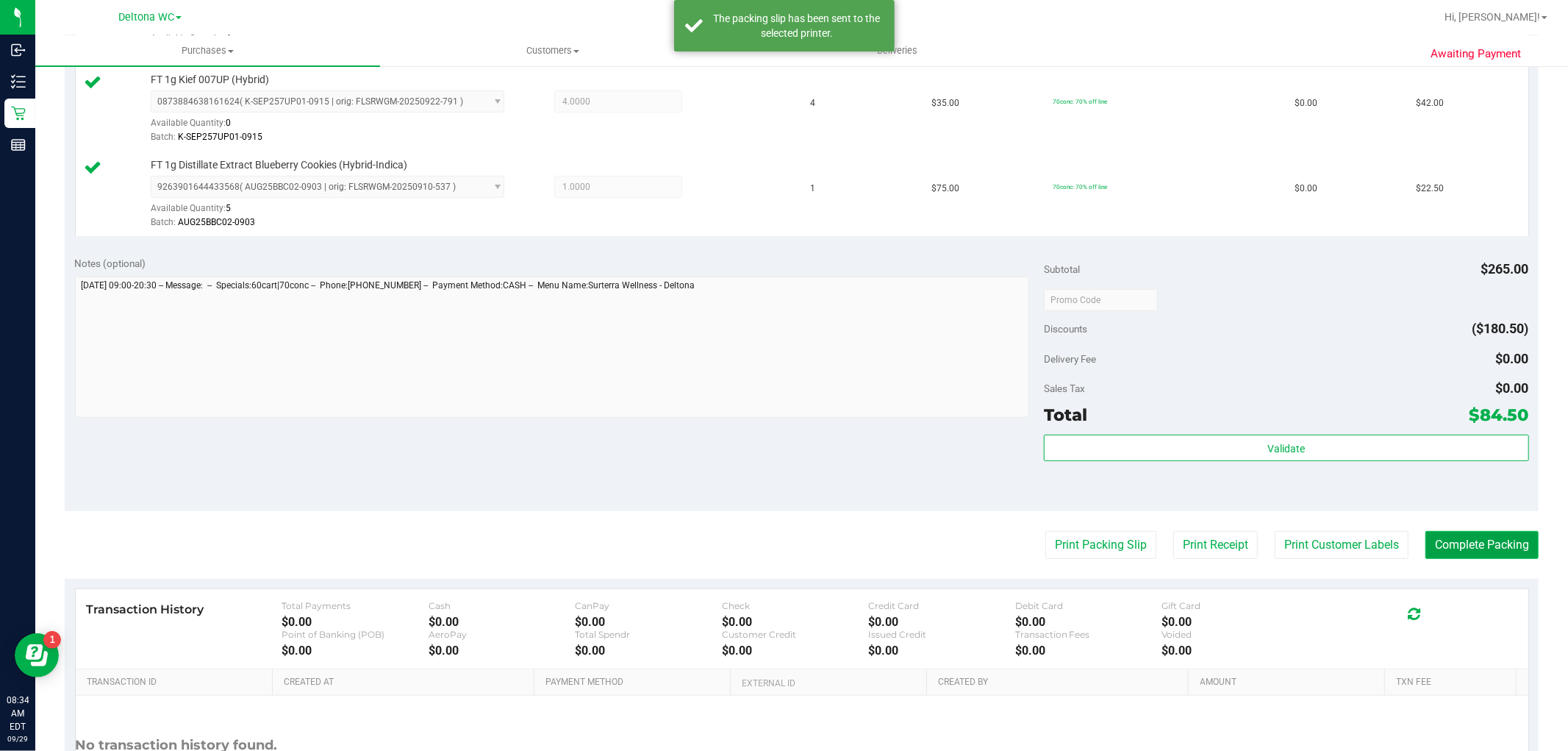
click at [1467, 544] on button "Complete Packing" at bounding box center [1482, 544] width 114 height 28
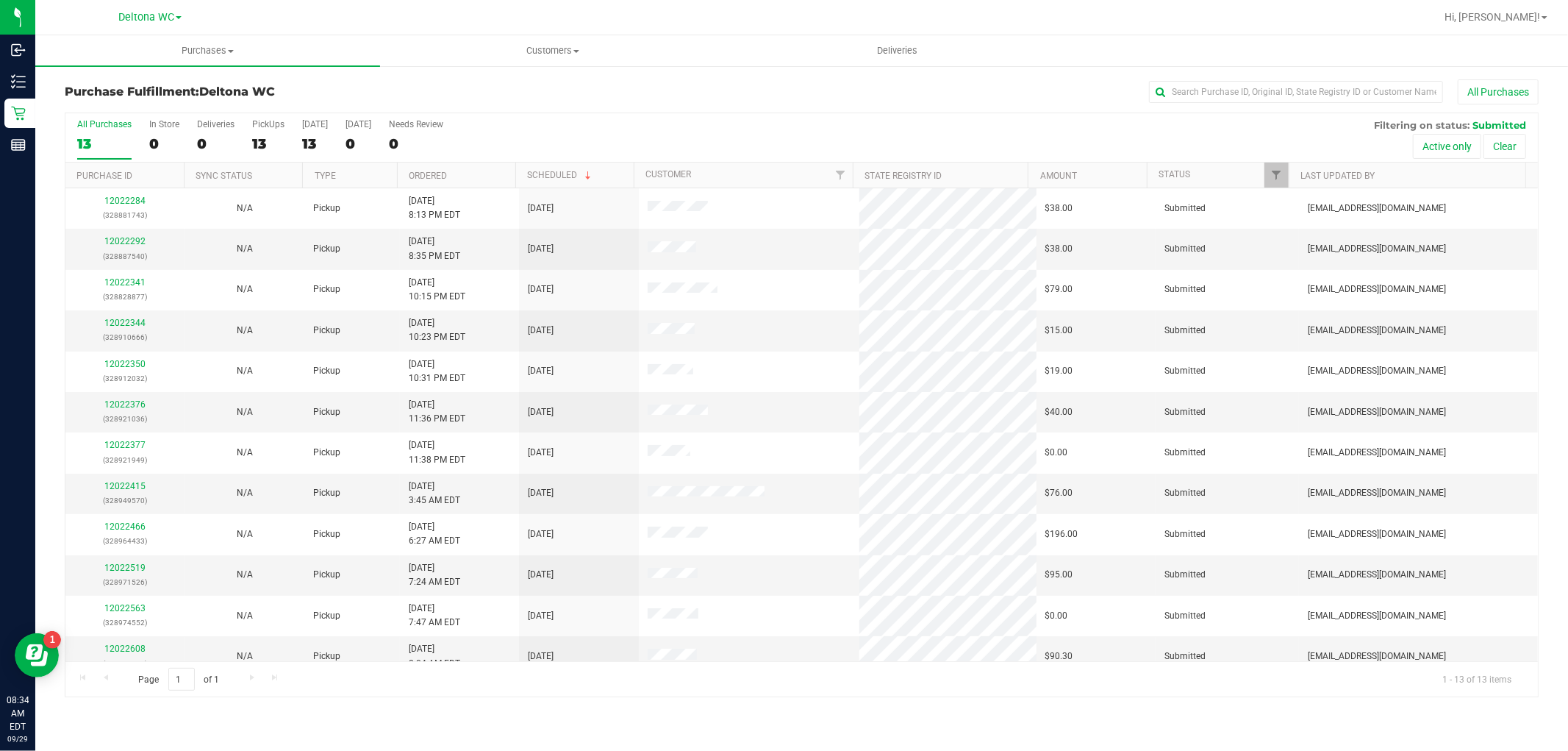
click at [469, 172] on th "Ordered" at bounding box center [455, 175] width 118 height 25
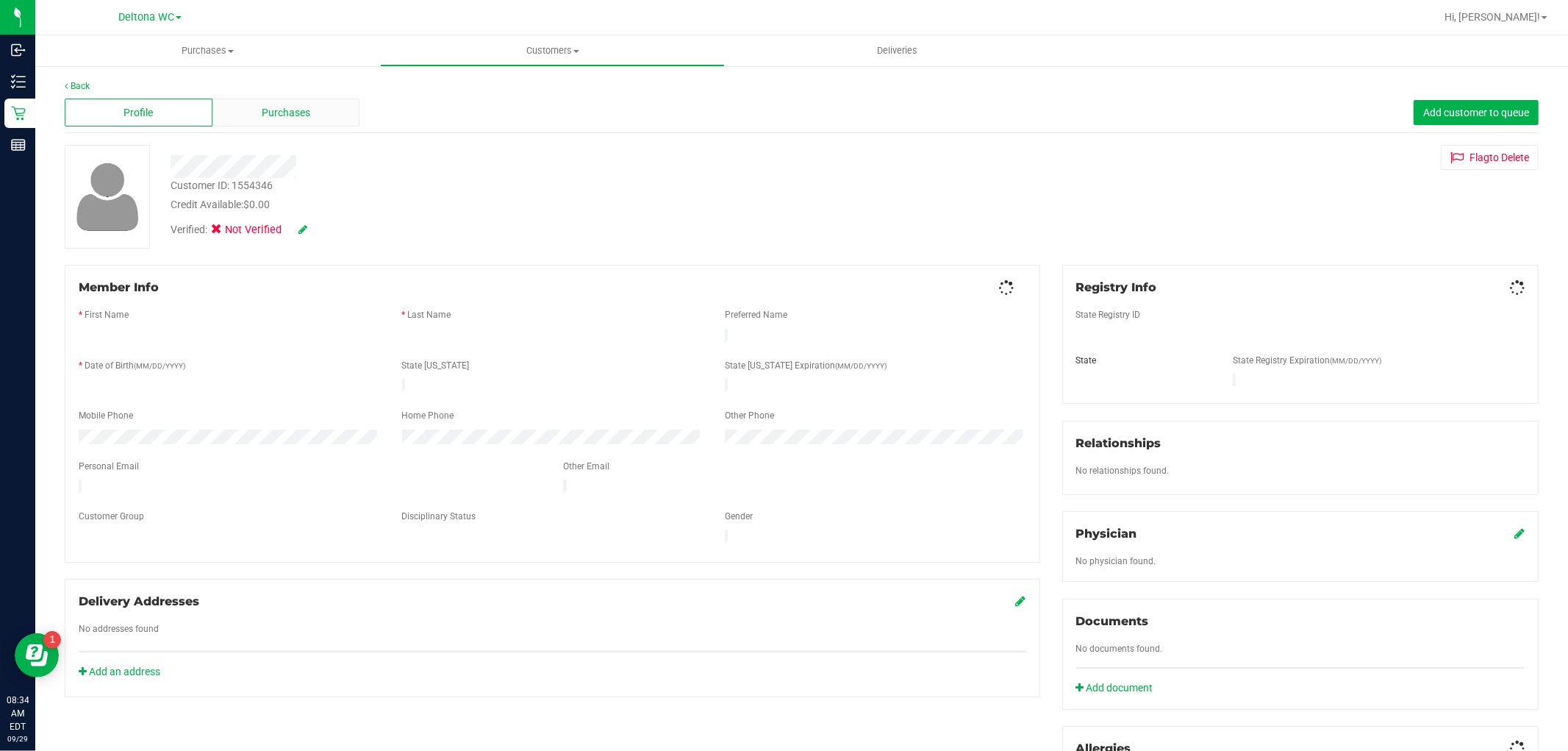
click at [307, 117] on span "Purchases" at bounding box center [286, 113] width 49 height 16
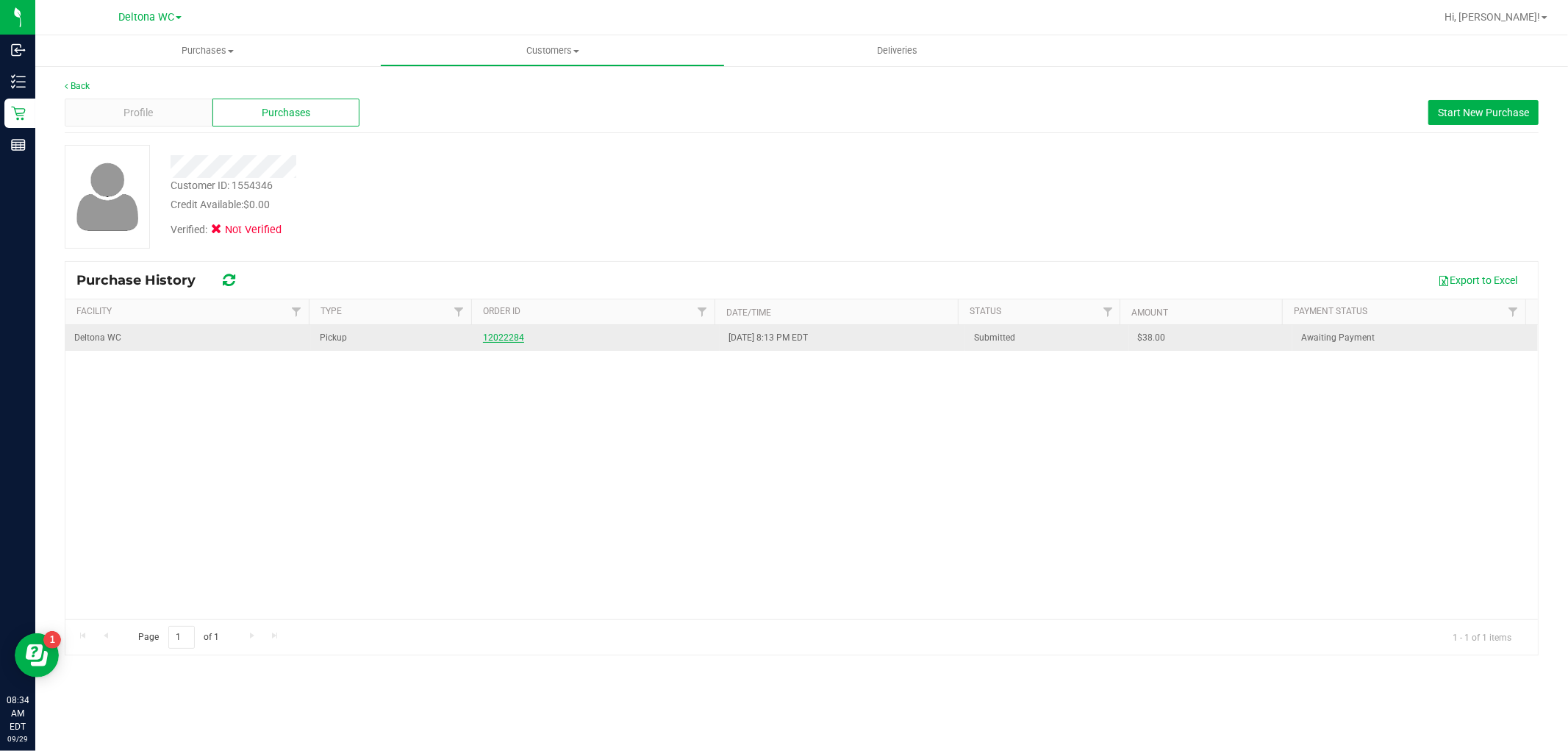
click at [504, 335] on link "12022284" at bounding box center [503, 337] width 41 height 11
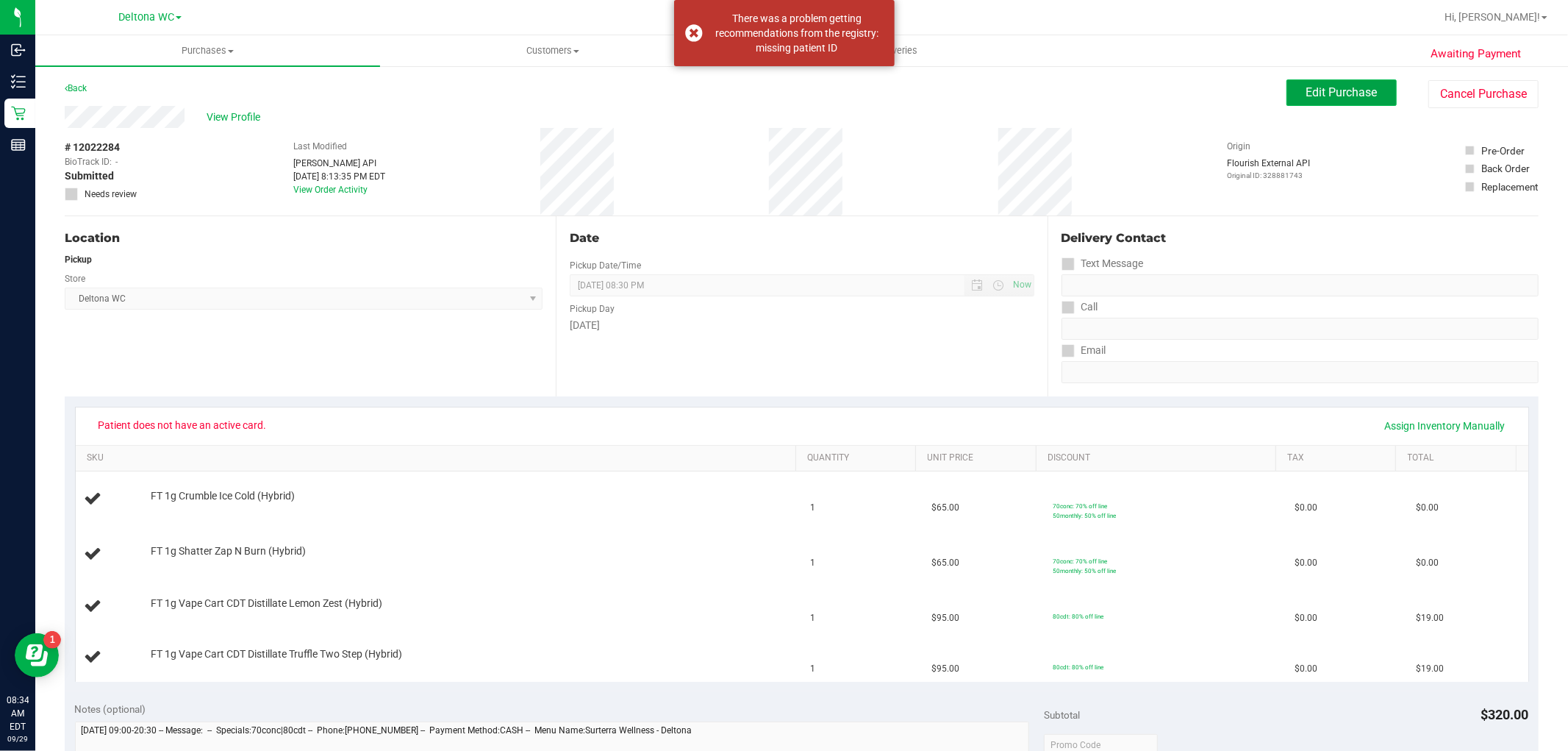
click at [1317, 85] on span "Edit Purchase" at bounding box center [1341, 92] width 71 height 14
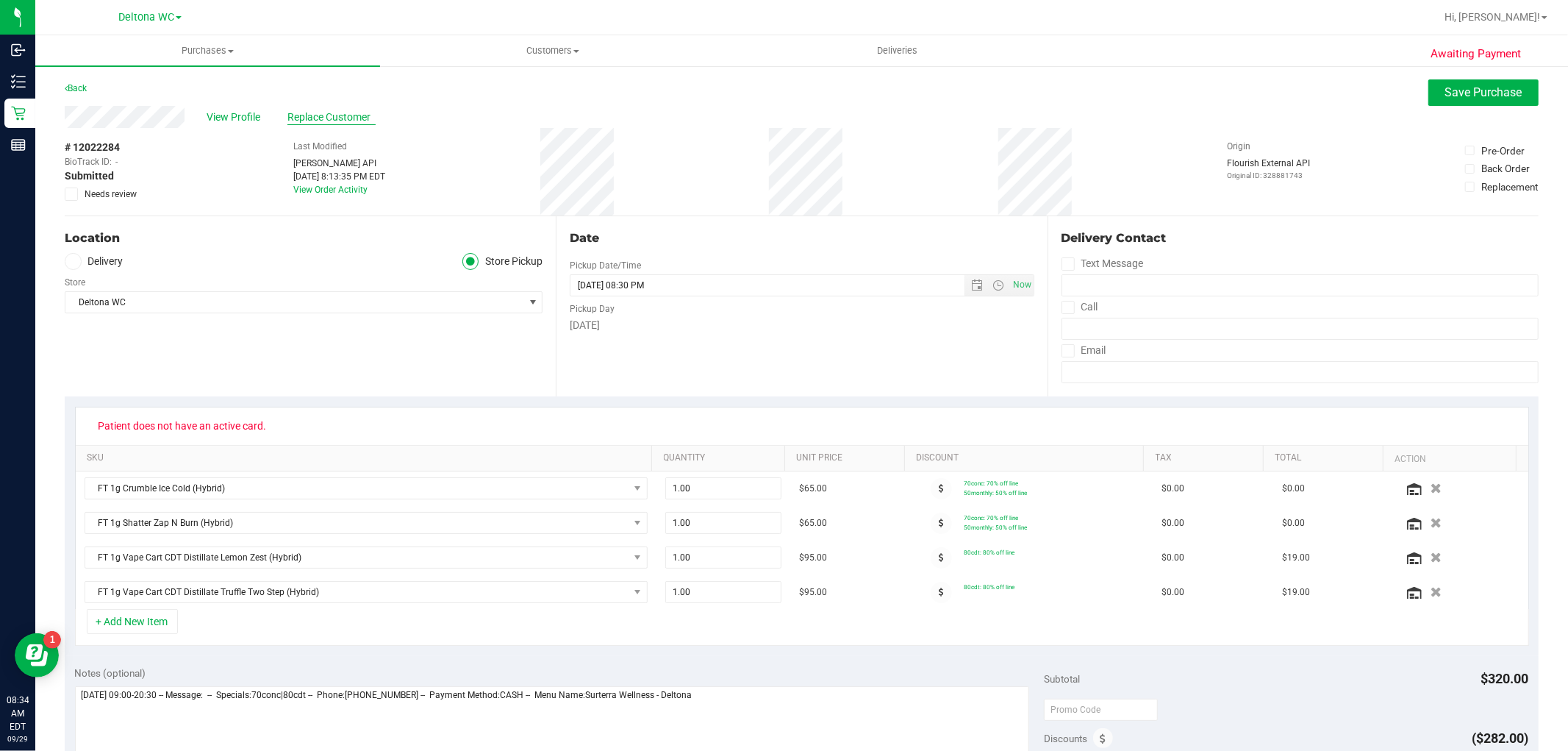
click at [299, 117] on span "Replace Customer" at bounding box center [332, 117] width 88 height 16
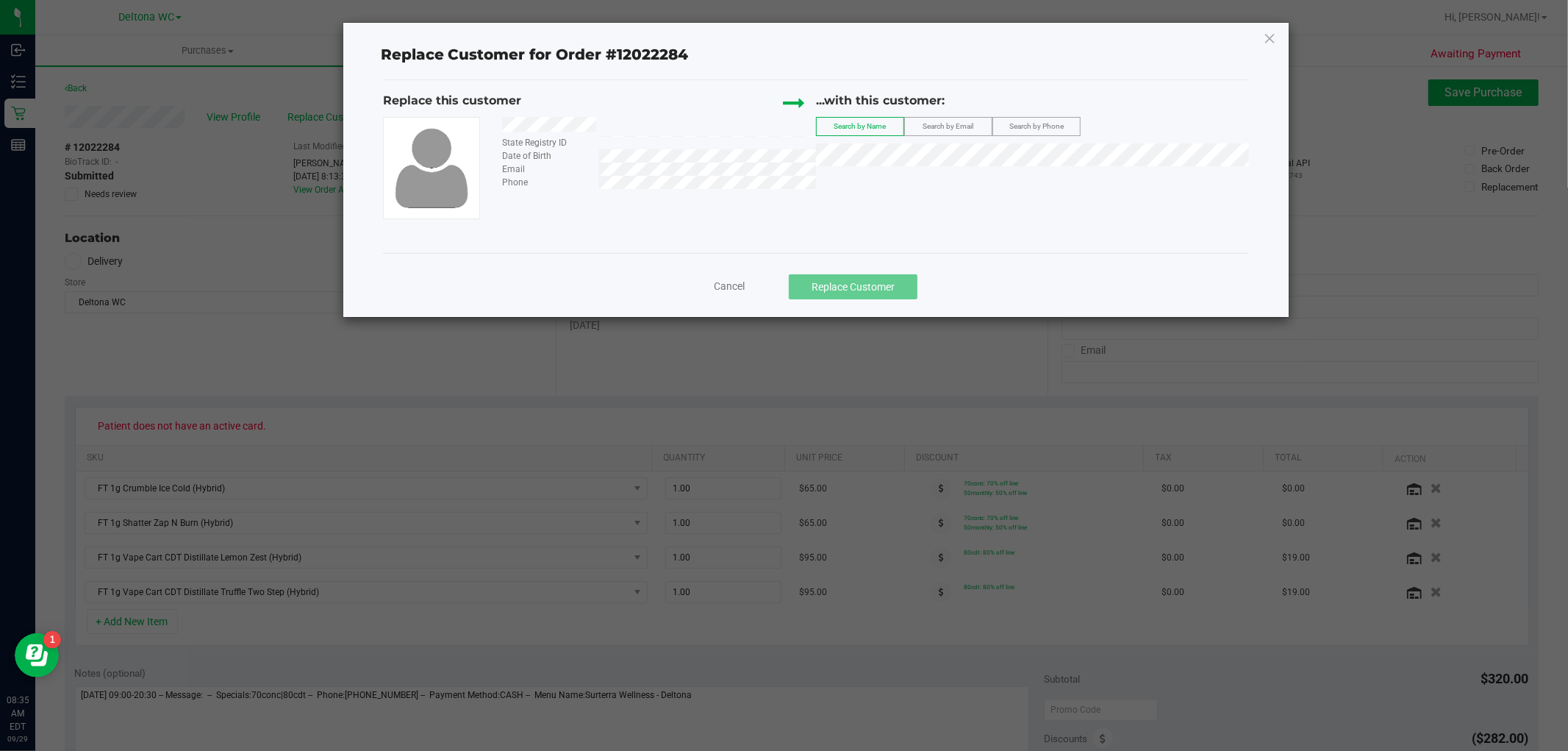
click at [600, 122] on div at bounding box center [654, 126] width 325 height 20
click at [928, 187] on li "JONATHAN MIZIN" at bounding box center [1032, 179] width 432 height 21
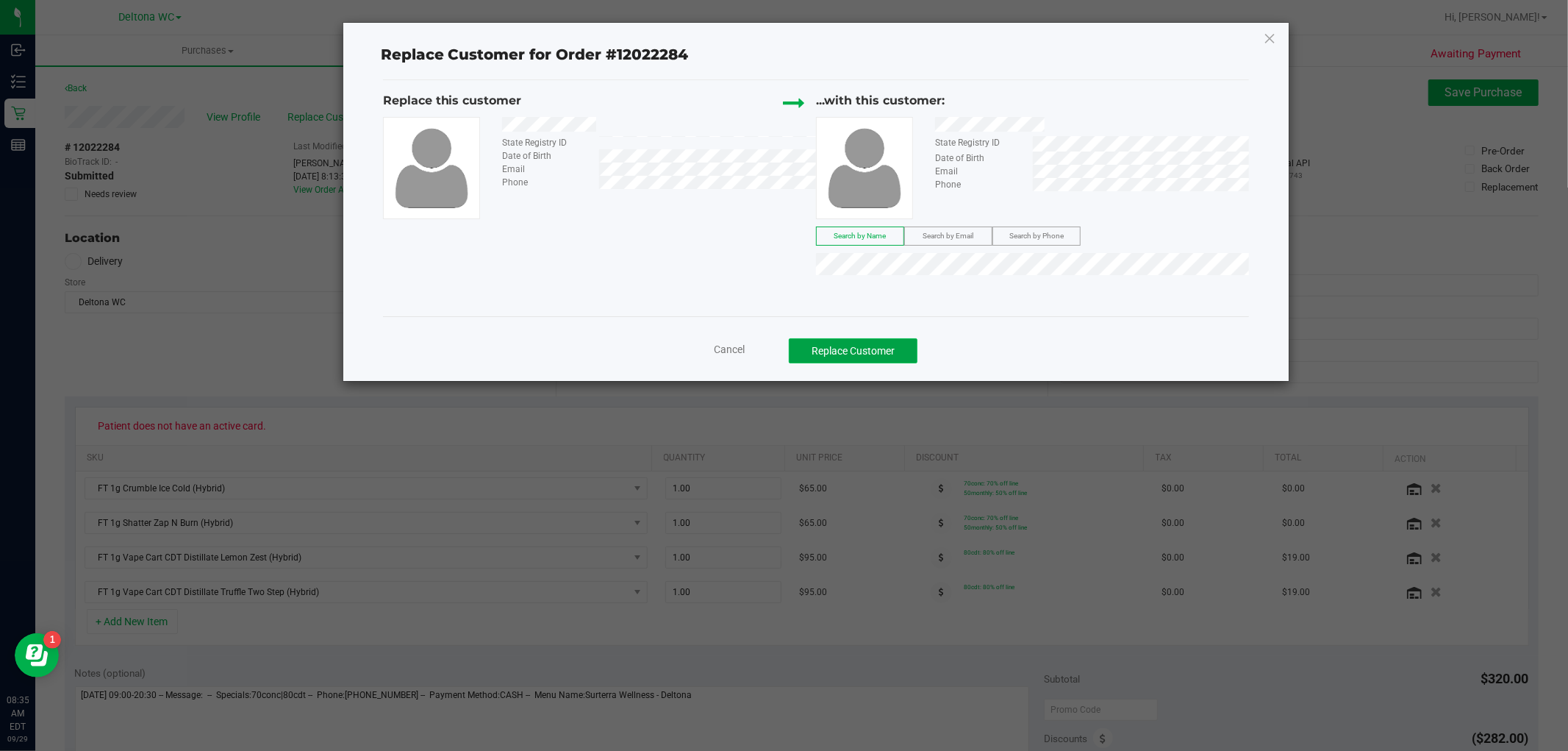
click at [880, 352] on button "Replace Customer" at bounding box center [853, 351] width 128 height 25
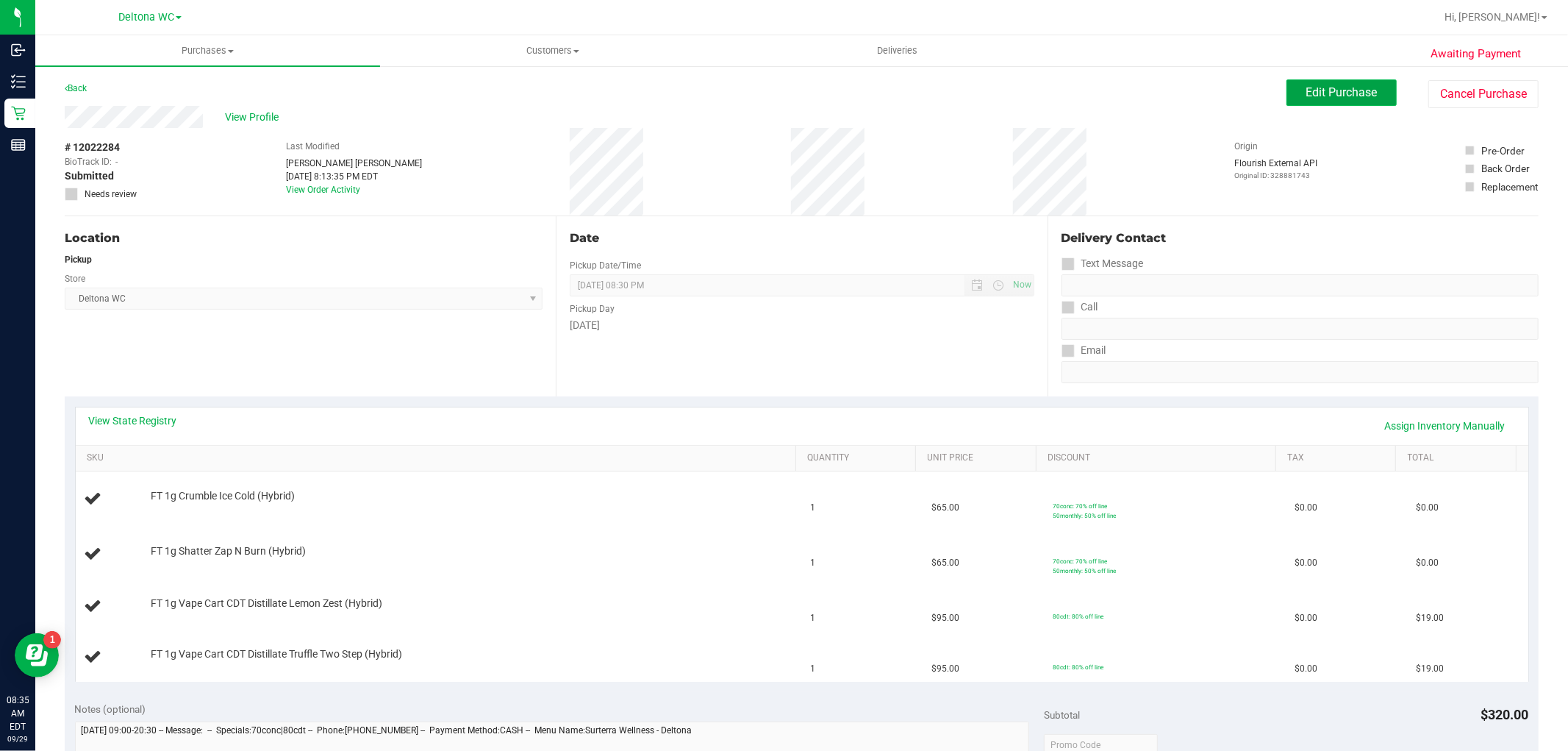
click at [1355, 88] on span "Edit Purchase" at bounding box center [1341, 92] width 71 height 14
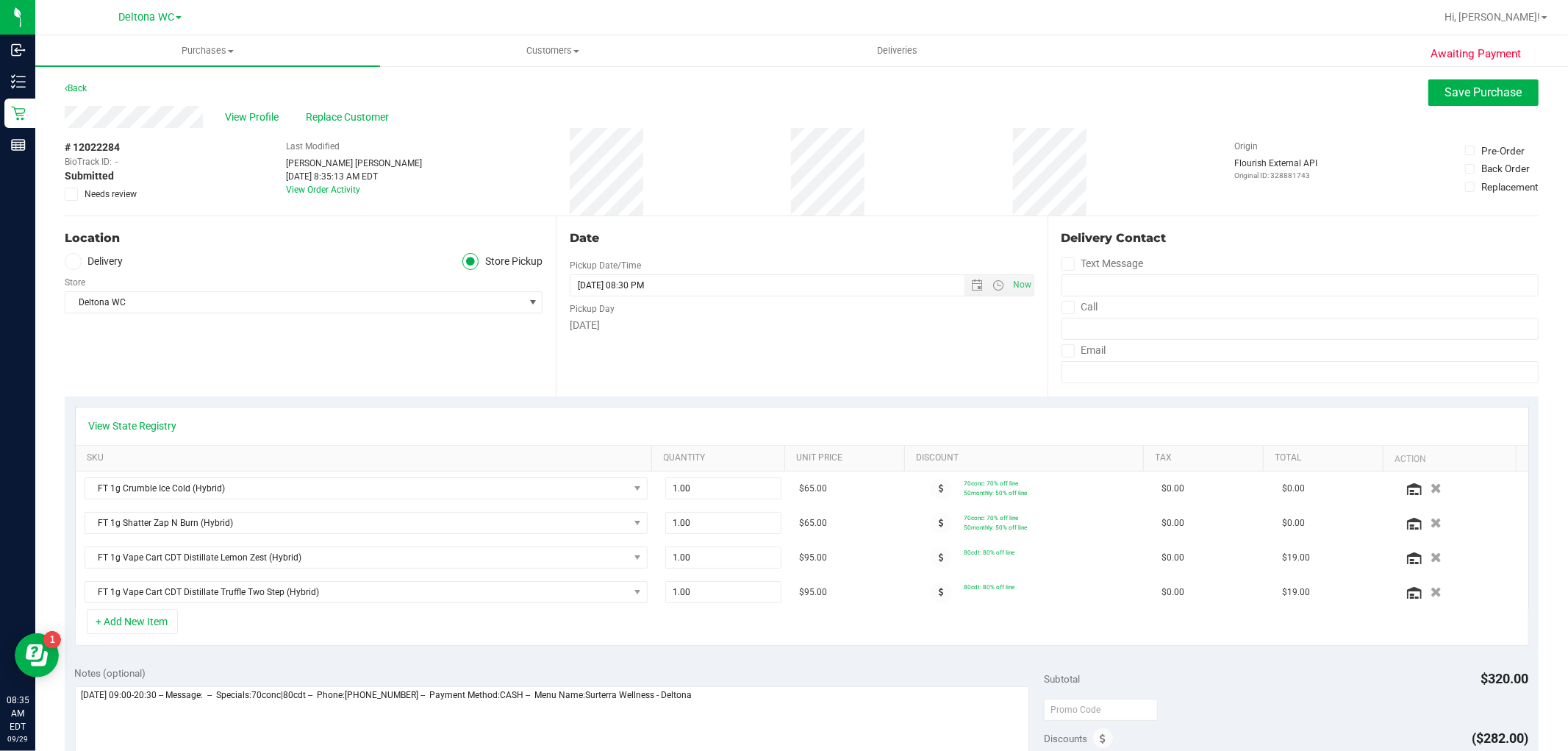
scroll to position [81, 0]
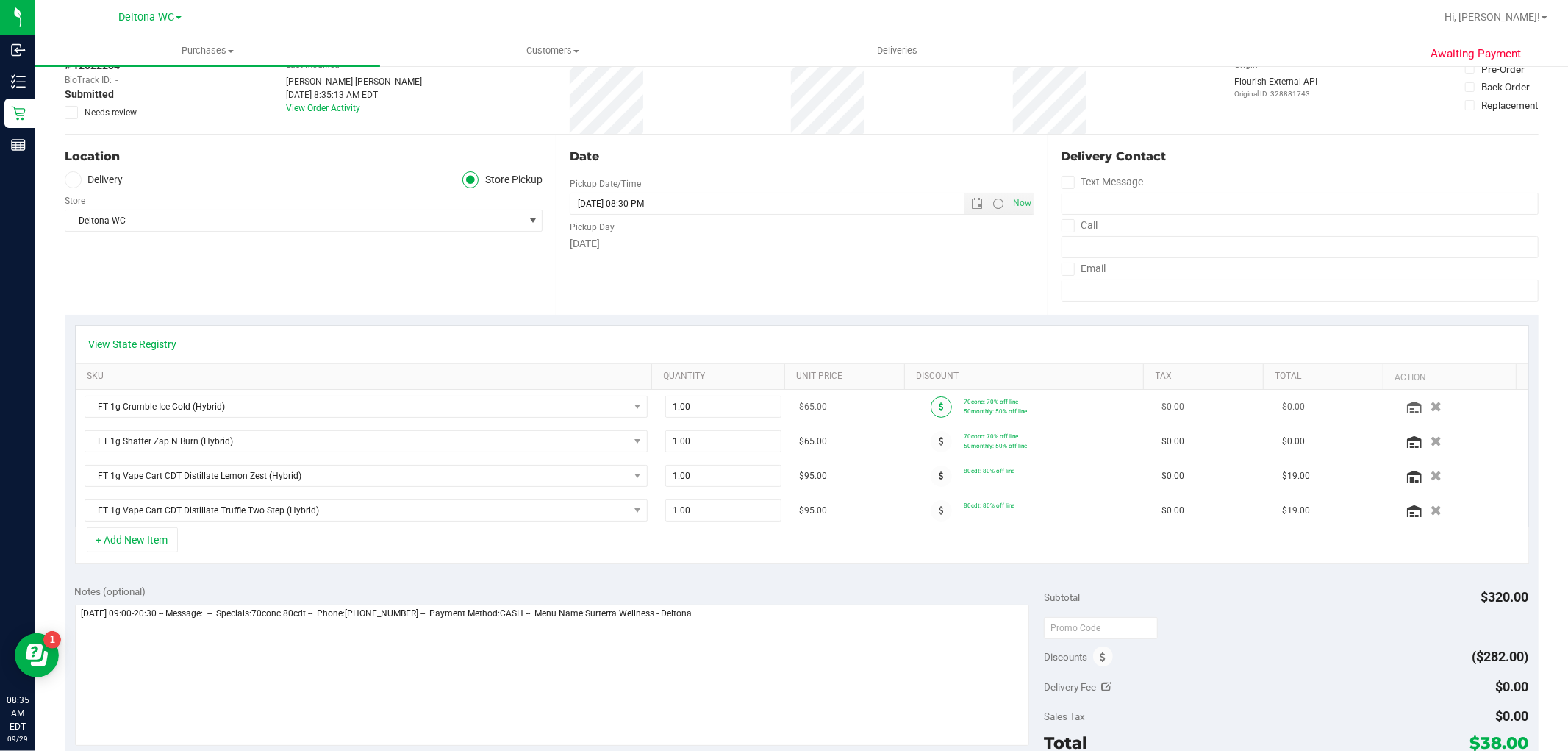
click at [931, 412] on span at bounding box center [942, 407] width 22 height 22
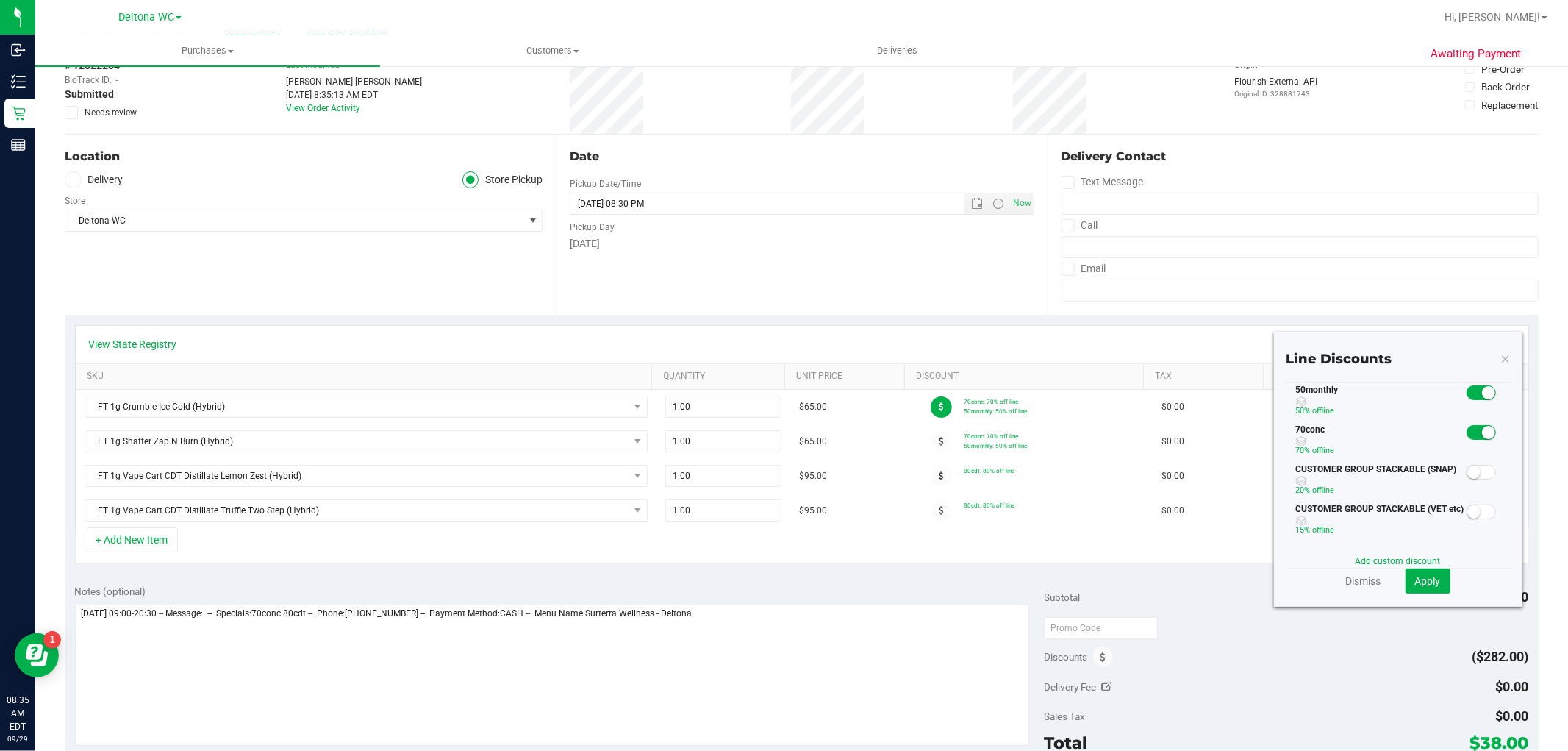
click at [1482, 388] on small at bounding box center [1489, 393] width 14 height 14
click at [1412, 570] on button "Apply" at bounding box center [1428, 581] width 45 height 25
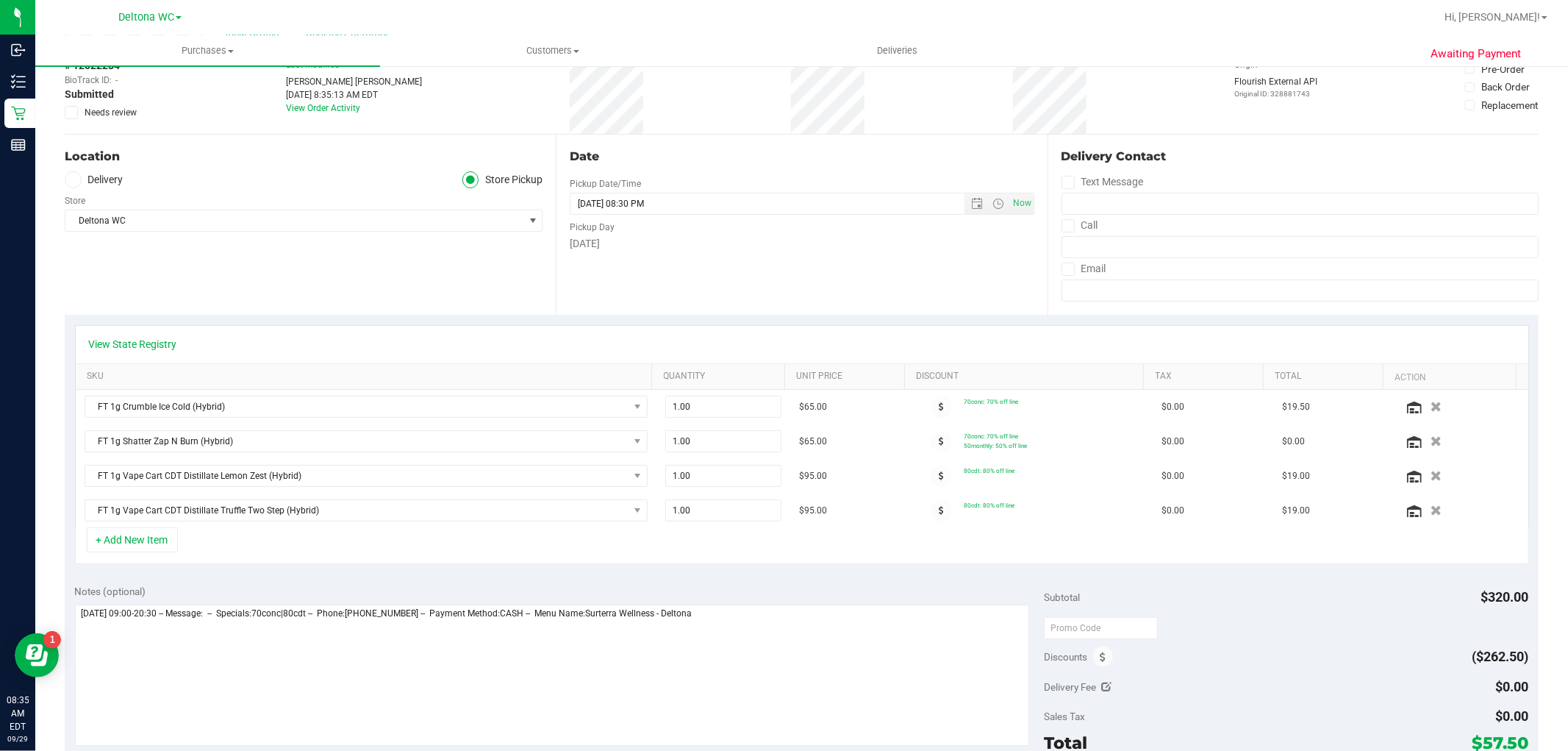
click at [931, 439] on span at bounding box center [942, 442] width 22 height 22
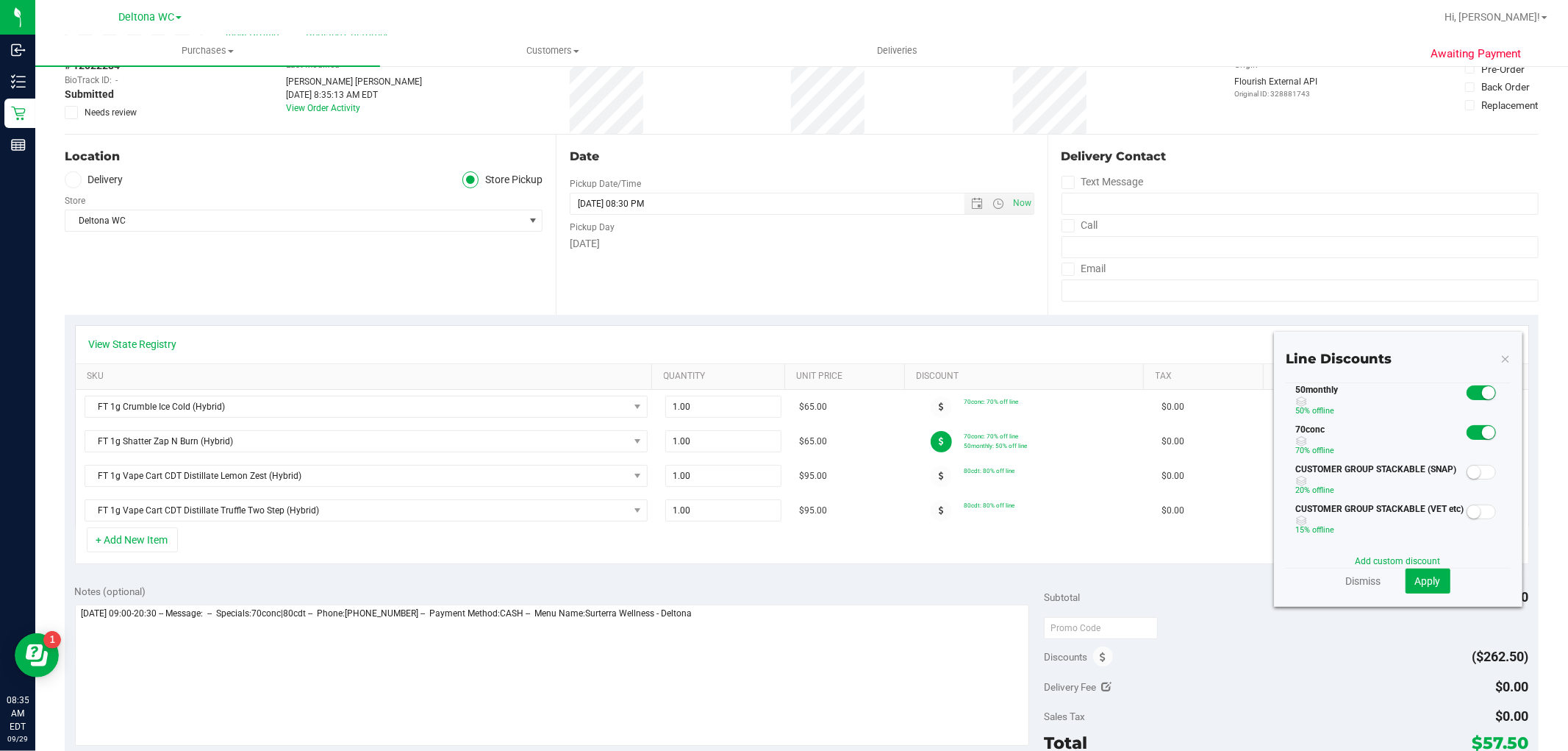
click at [1466, 394] on span at bounding box center [1481, 392] width 29 height 15
click at [1414, 575] on span "Apply" at bounding box center [1427, 581] width 25 height 12
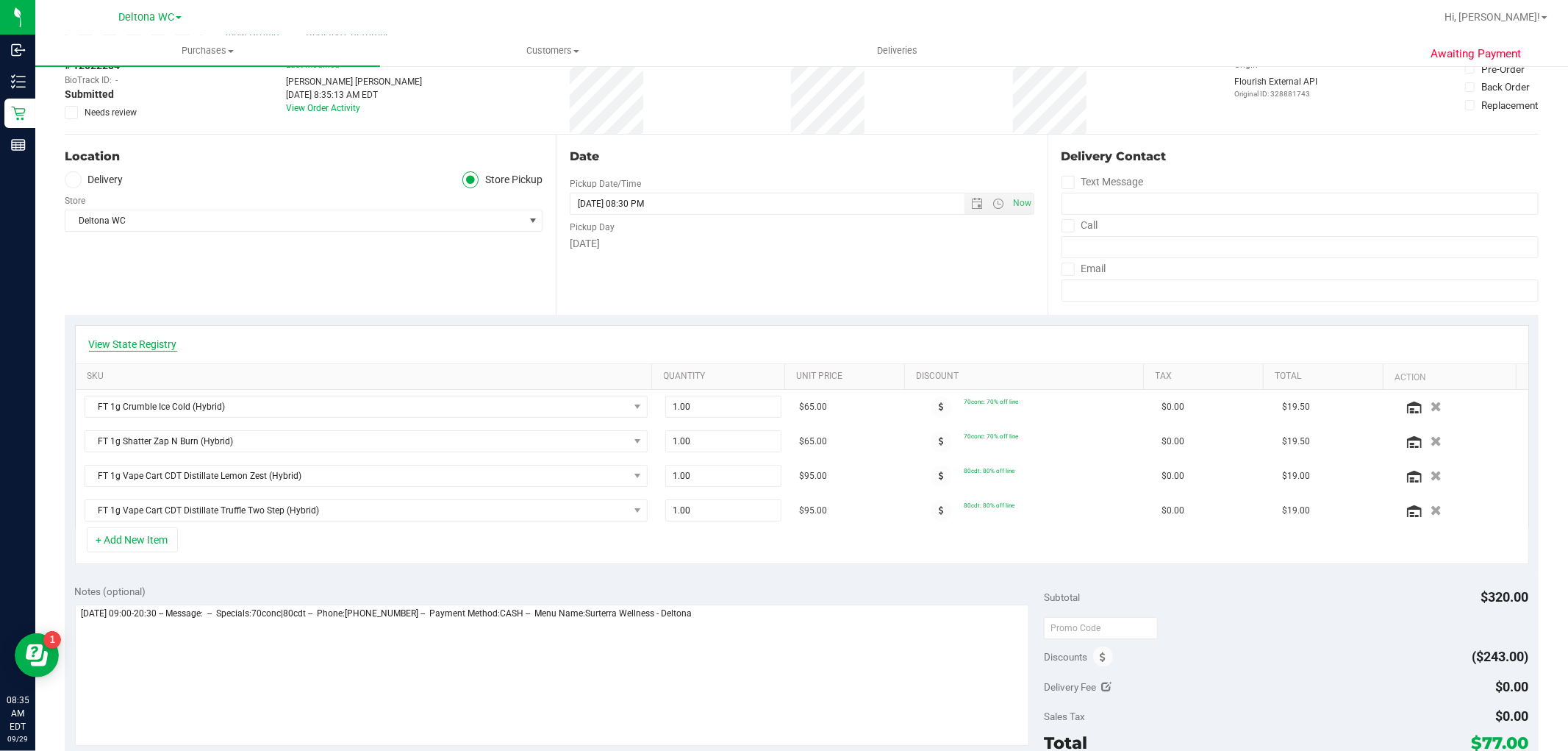
click at [143, 349] on link "View State Registry" at bounding box center [133, 344] width 88 height 15
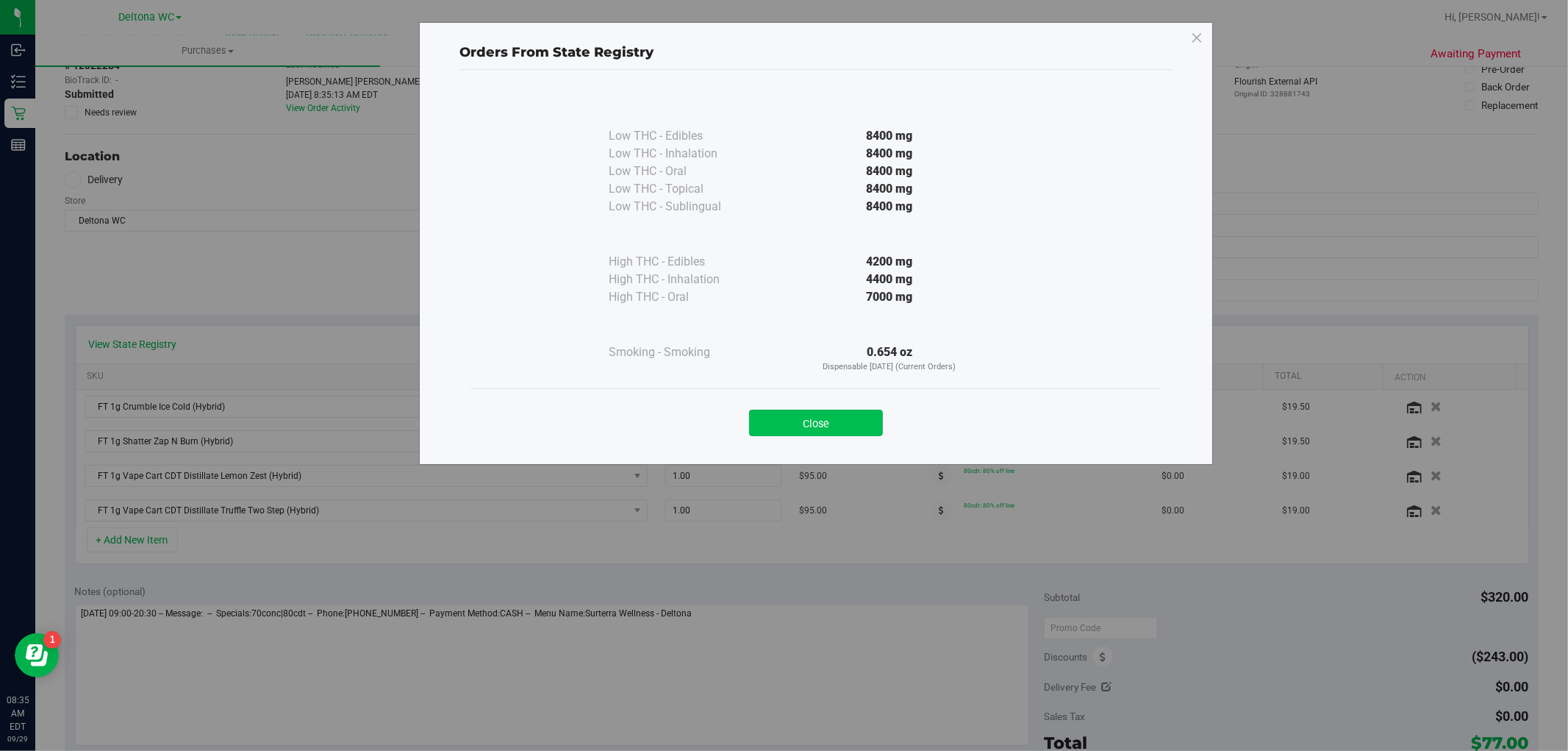
click at [844, 417] on button "Close" at bounding box center [815, 422] width 134 height 26
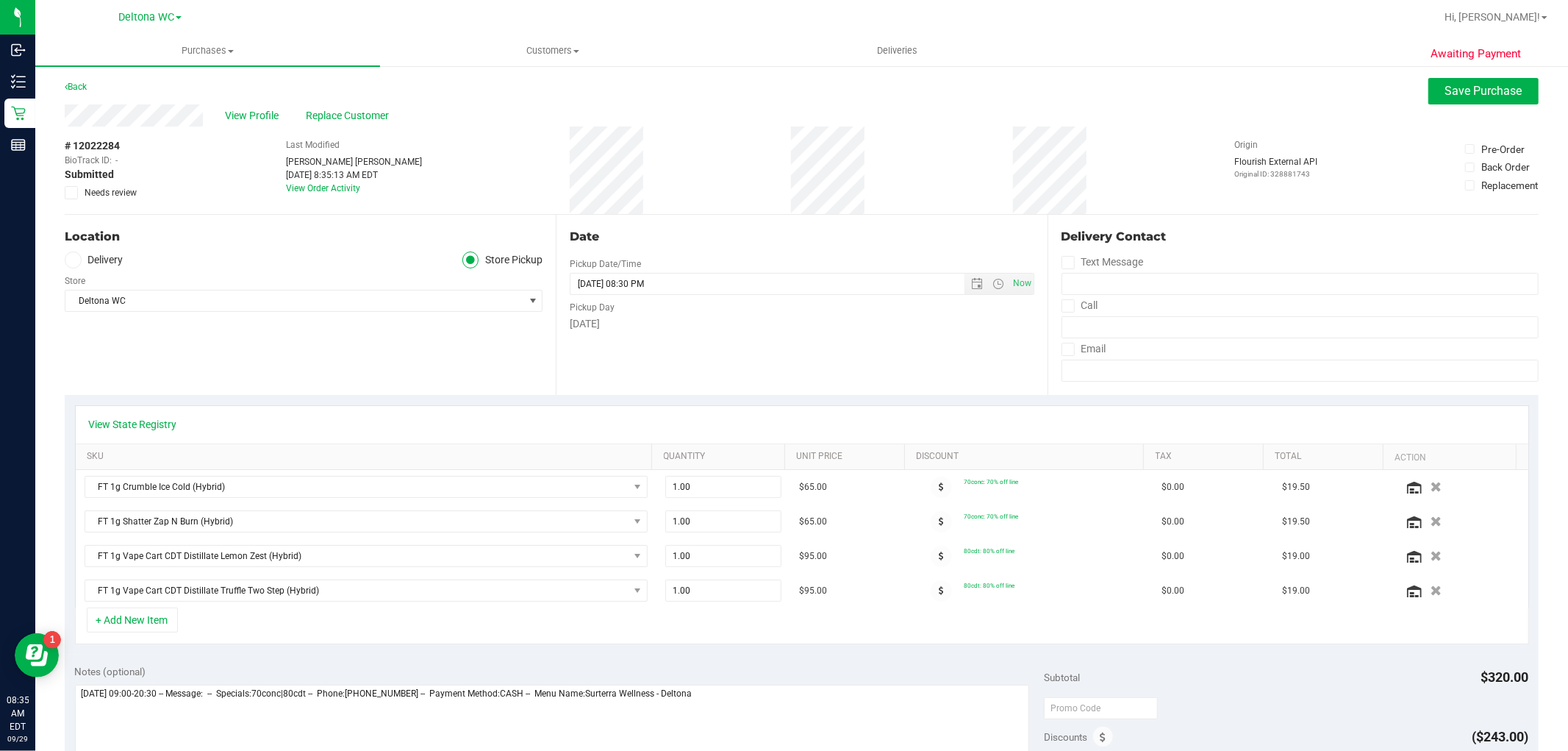
scroll to position [0, 0]
click at [1476, 99] on button "Save Purchase" at bounding box center [1483, 92] width 111 height 26
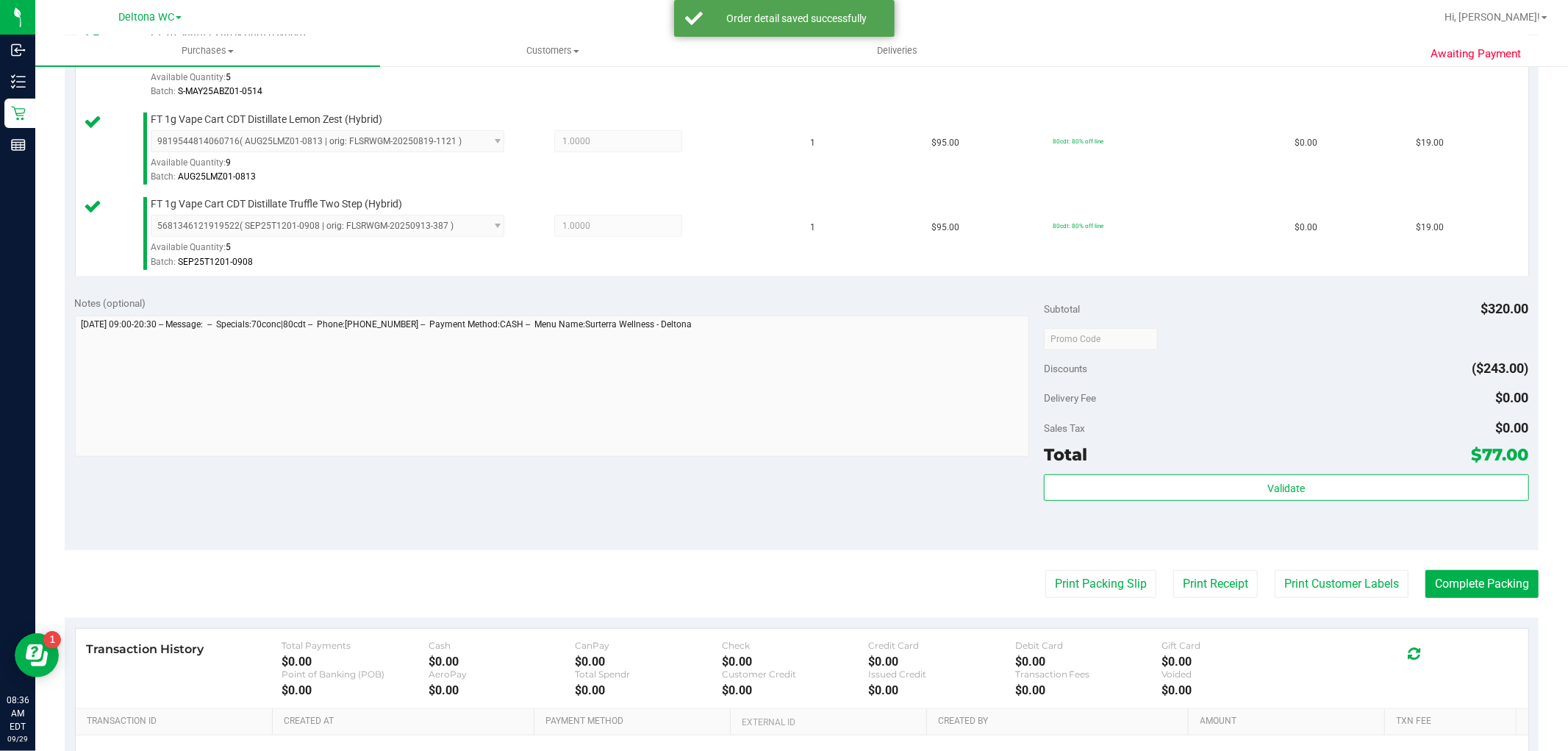
scroll to position [593, 0]
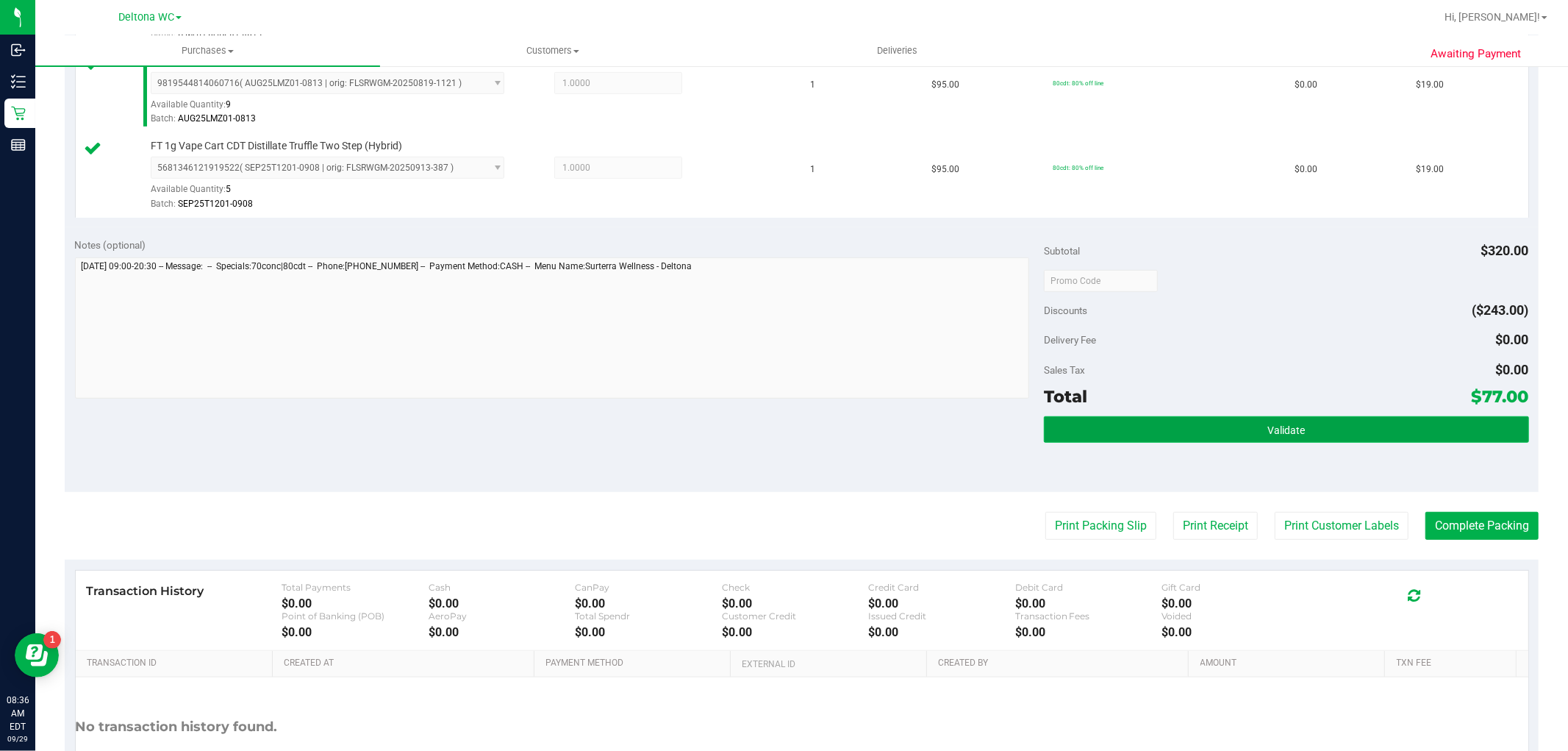
click at [1112, 438] on button "Validate" at bounding box center [1285, 429] width 484 height 26
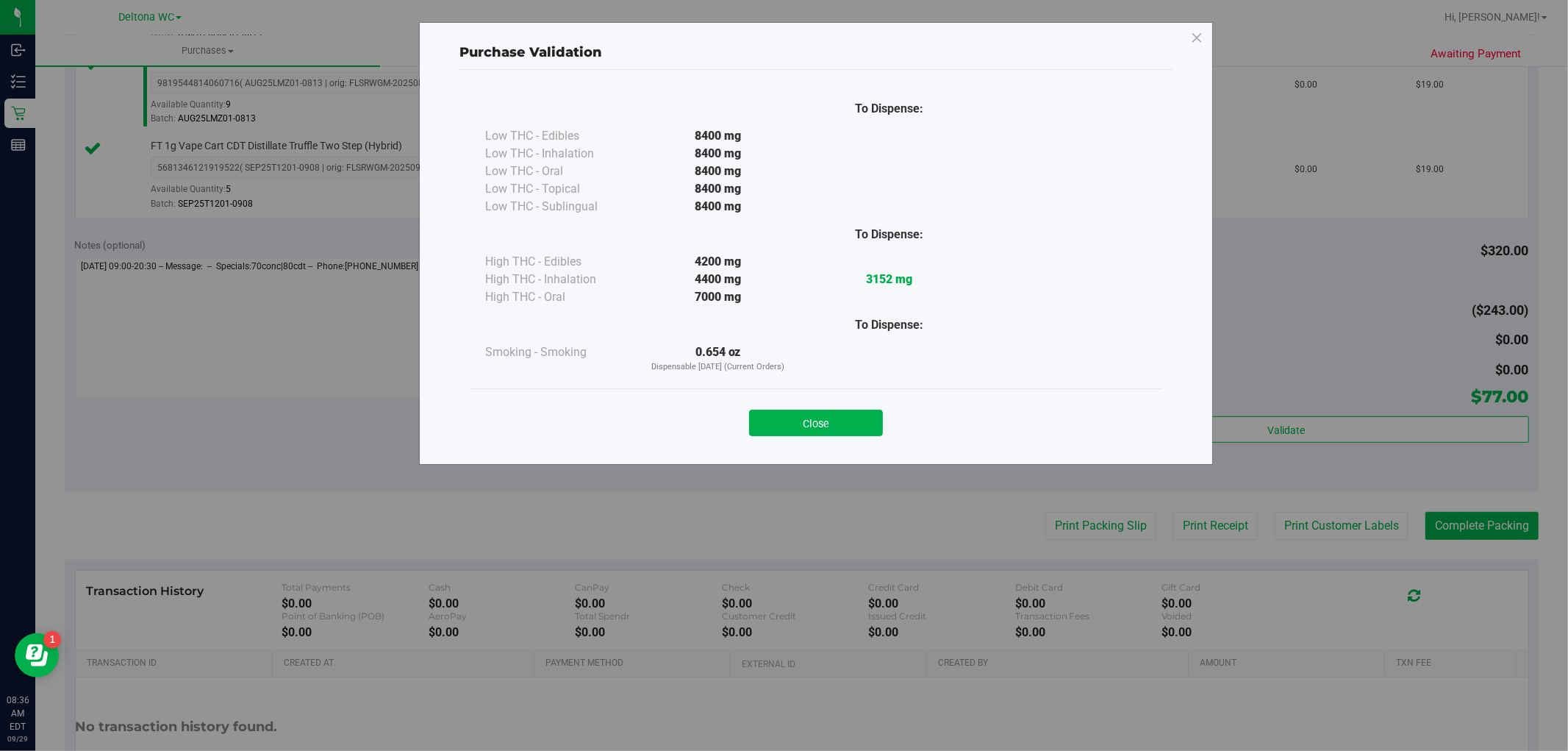
drag, startPoint x: 818, startPoint y: 421, endPoint x: 923, endPoint y: 469, distance: 115.5
click at [818, 422] on button "Close" at bounding box center [815, 422] width 134 height 26
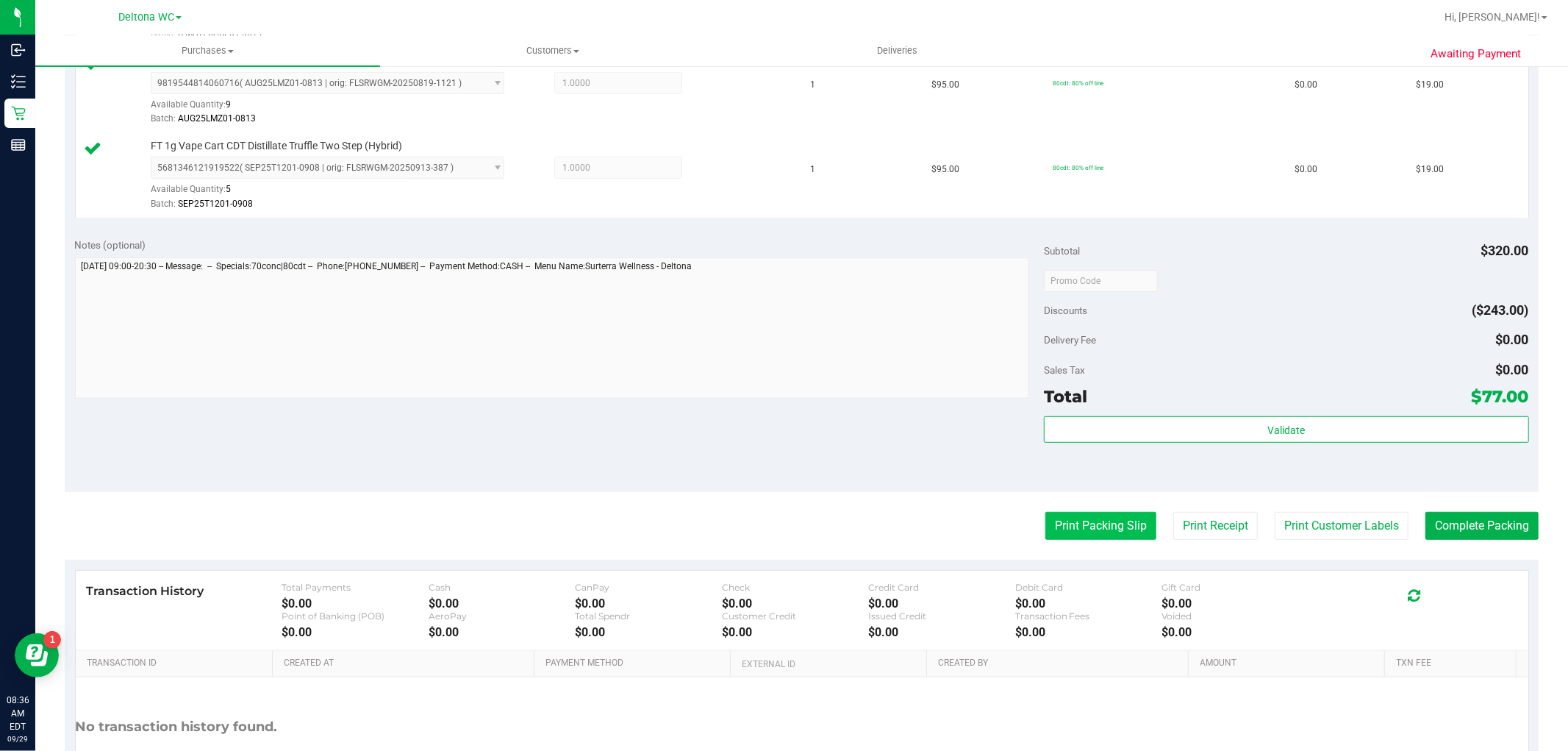
drag, startPoint x: 1054, startPoint y: 525, endPoint x: 1051, endPoint y: 516, distance: 9.5
click at [1051, 516] on button "Print Packing Slip" at bounding box center [1100, 526] width 111 height 28
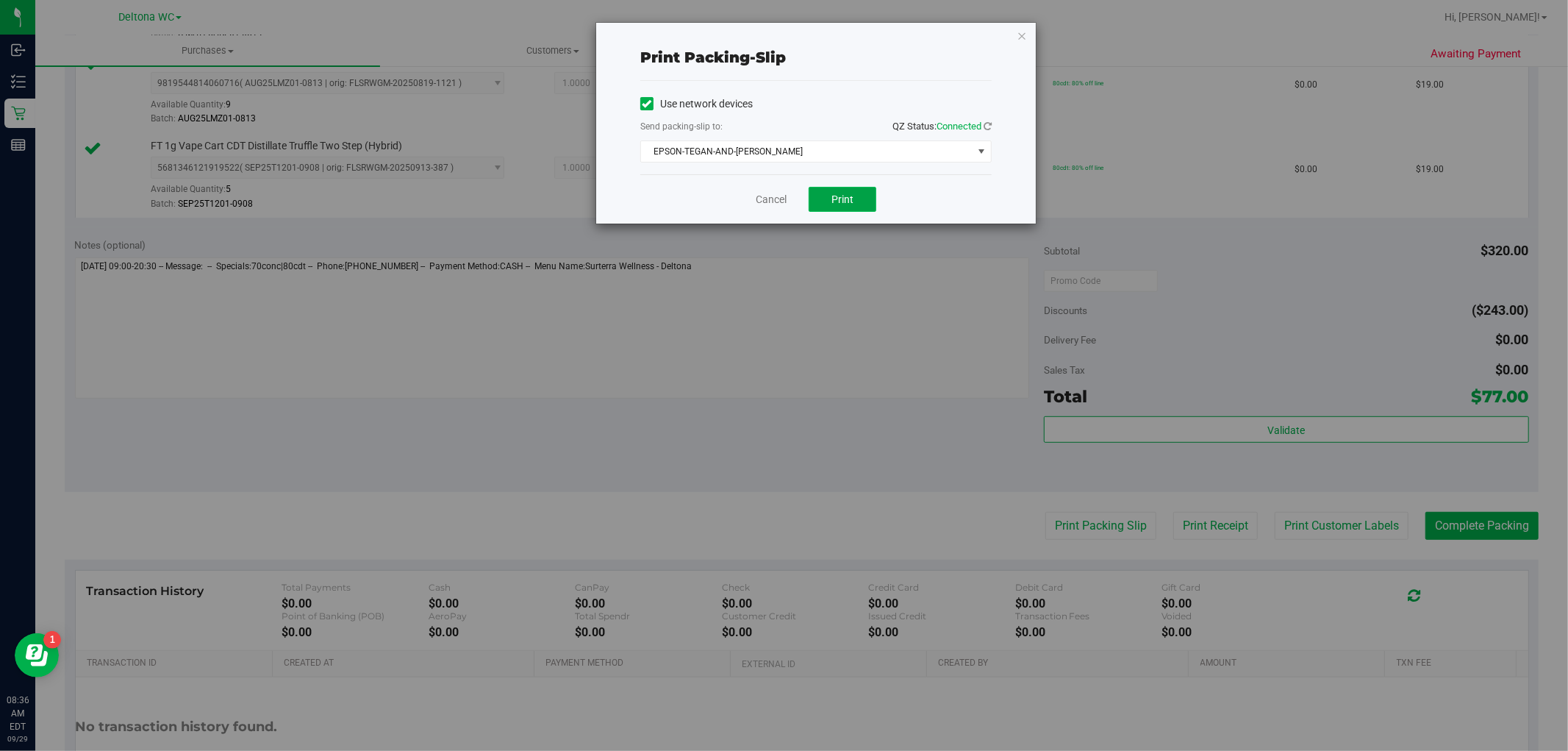
click at [859, 202] on button "Print" at bounding box center [842, 200] width 68 height 25
click at [759, 199] on link "Cancel" at bounding box center [771, 200] width 31 height 16
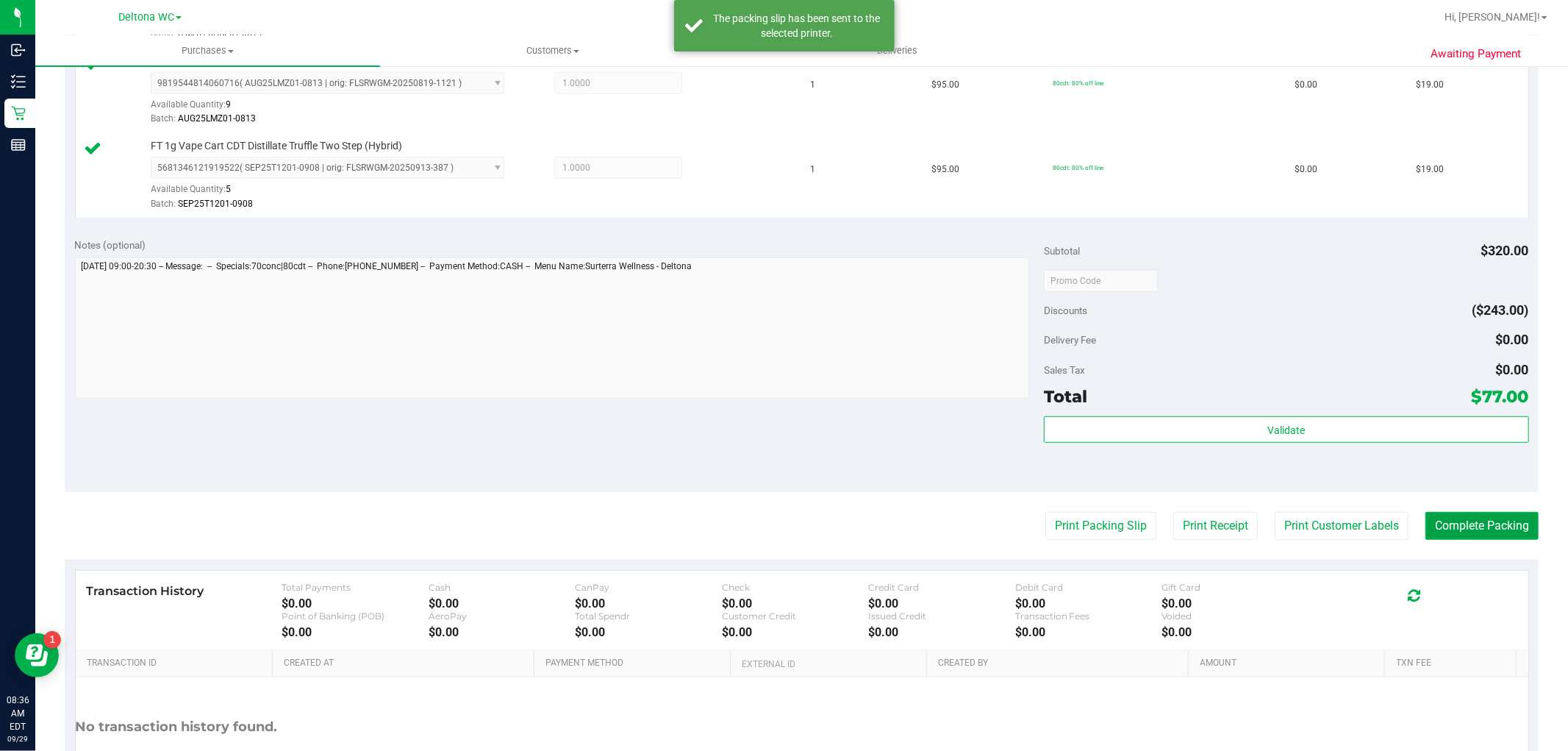
click at [1442, 527] on button "Complete Packing" at bounding box center [1482, 526] width 114 height 28
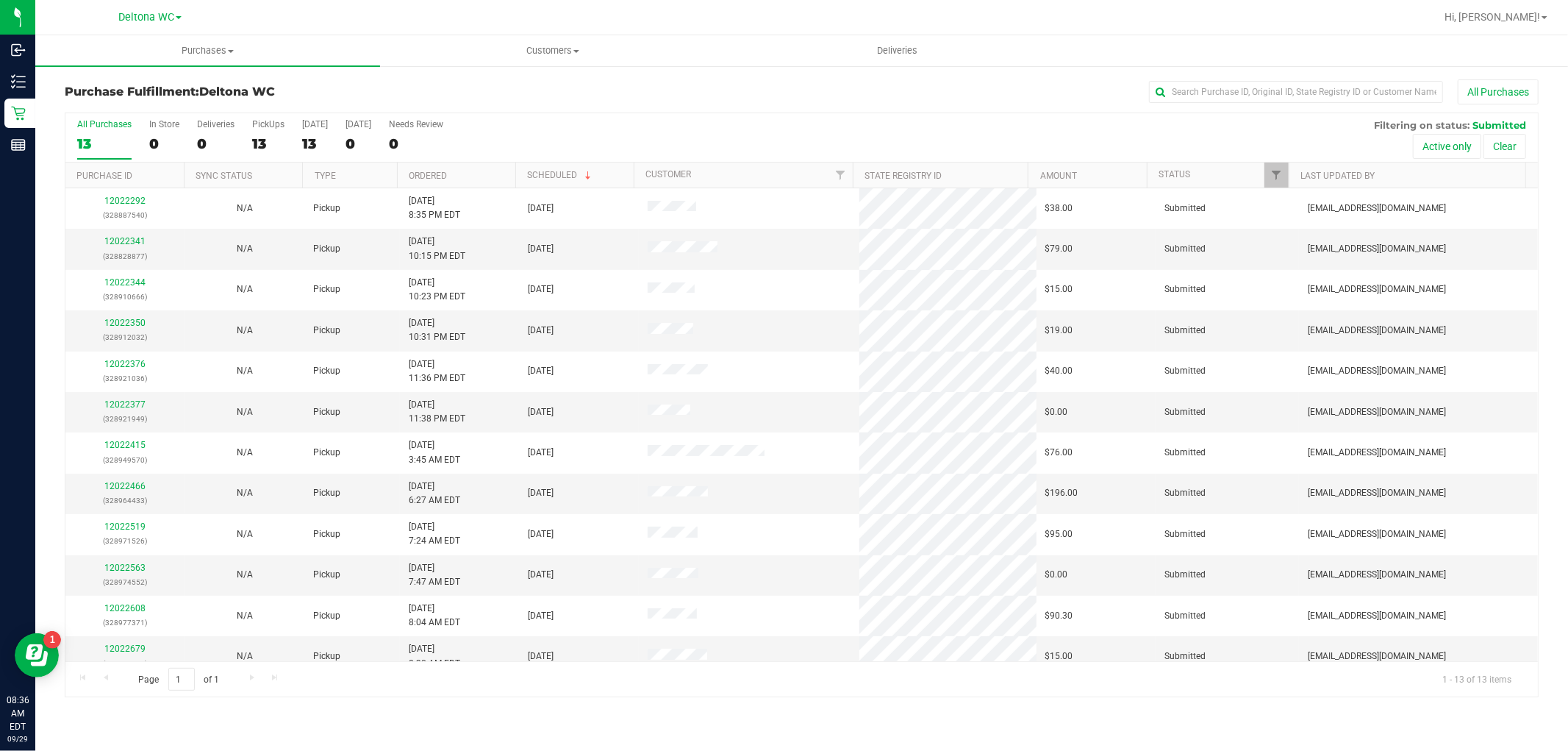
click at [472, 175] on th "Ordered" at bounding box center [455, 175] width 118 height 25
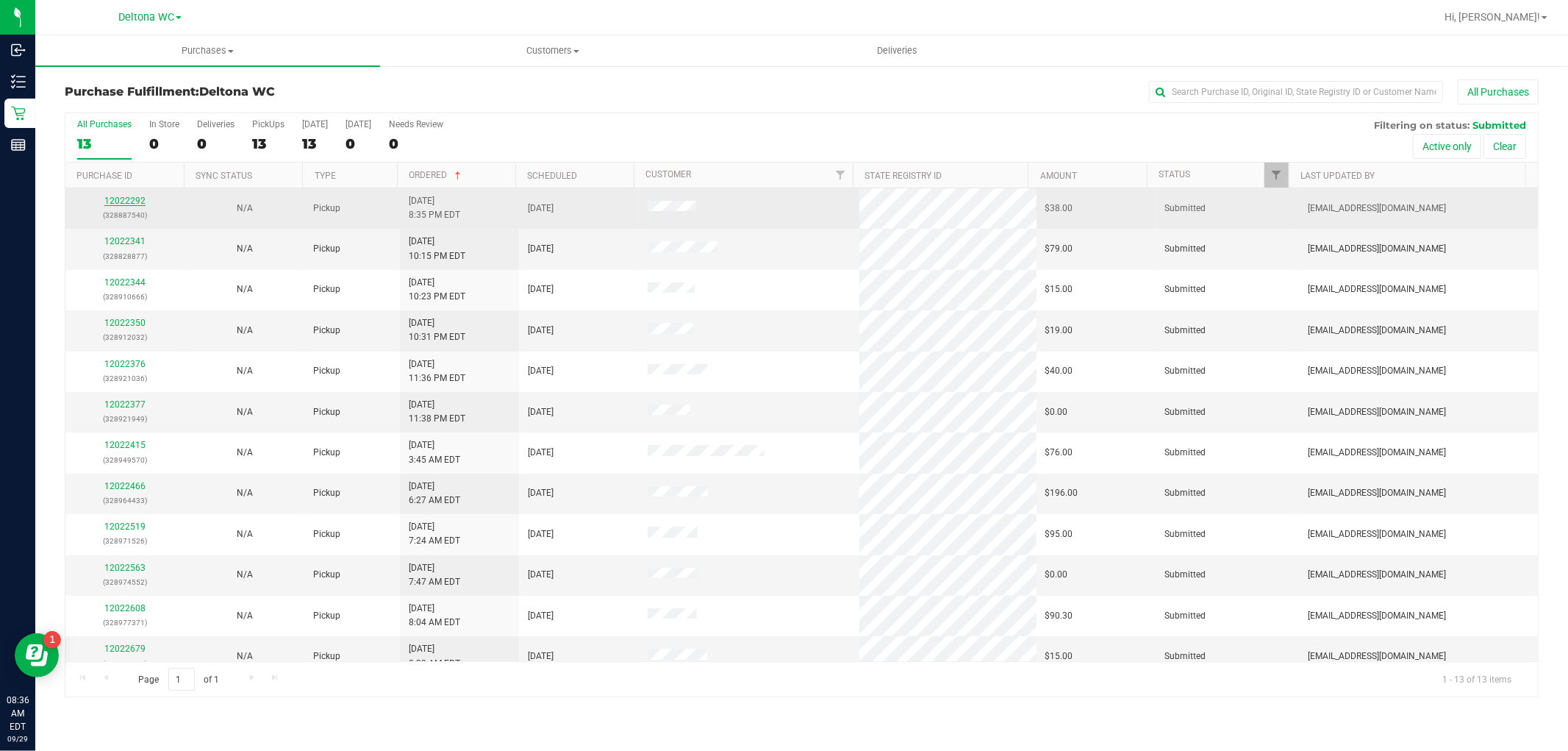
click at [116, 202] on link "12022292" at bounding box center [125, 201] width 41 height 11
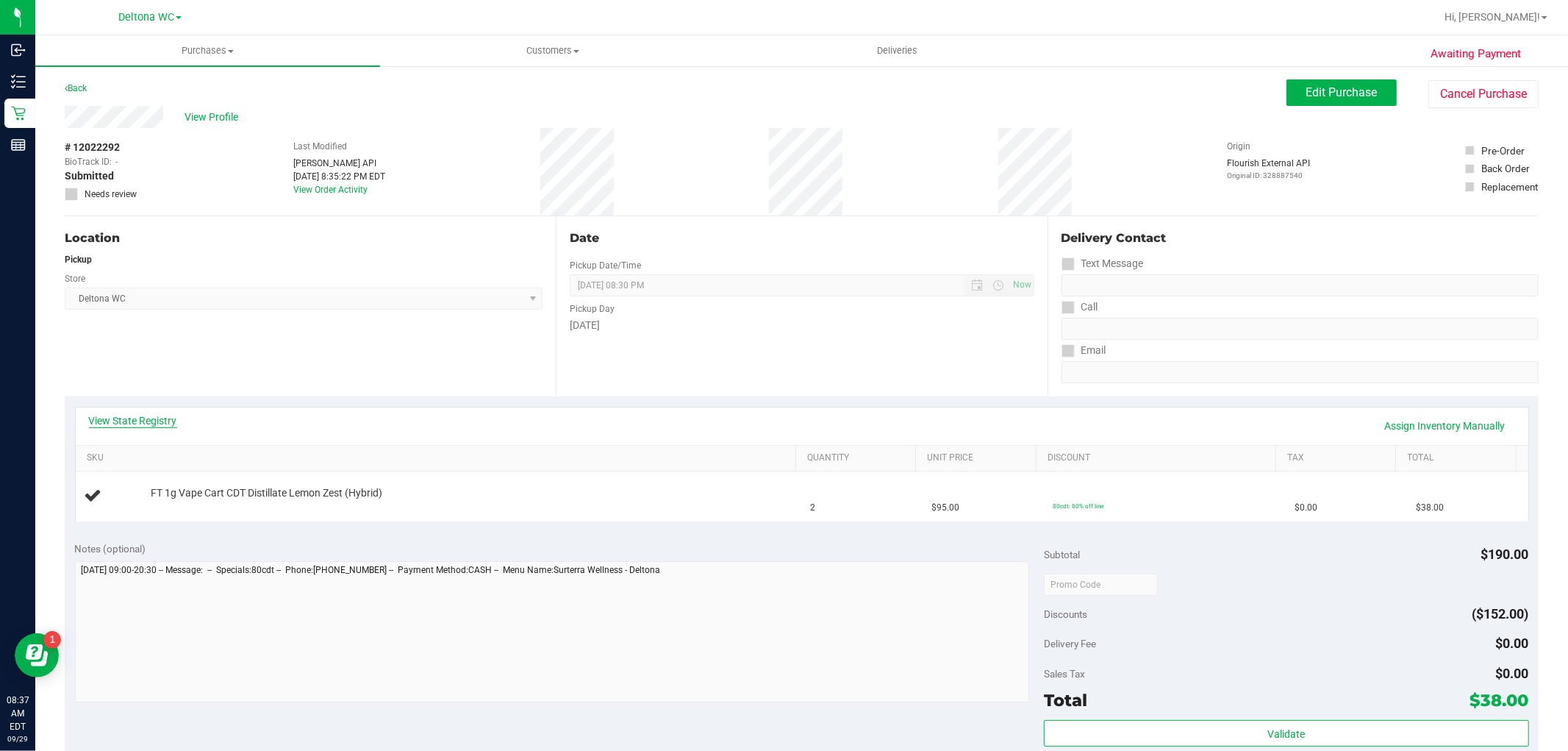
click at [137, 414] on link "View State Registry" at bounding box center [133, 420] width 88 height 15
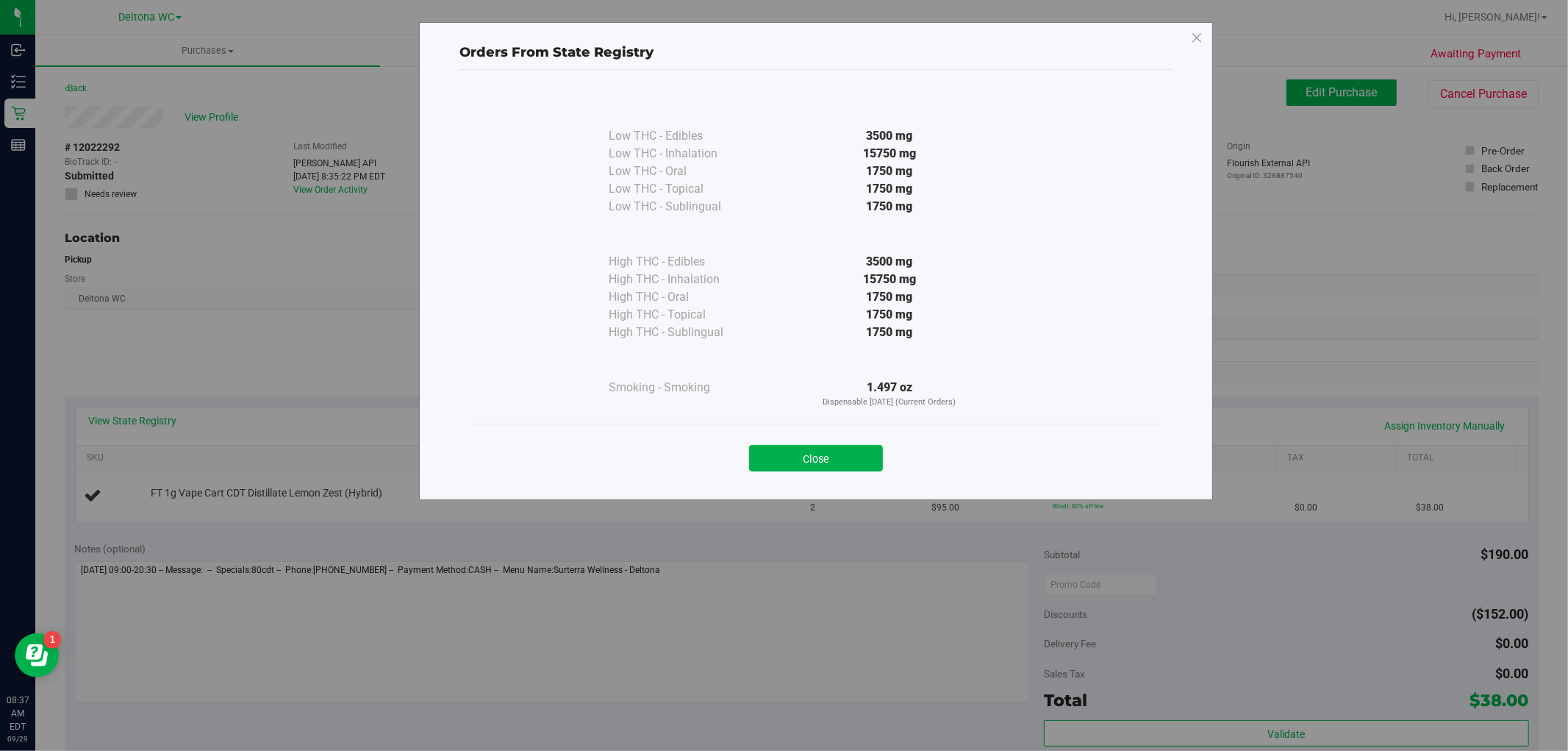
click at [848, 463] on button "Close" at bounding box center [815, 457] width 134 height 26
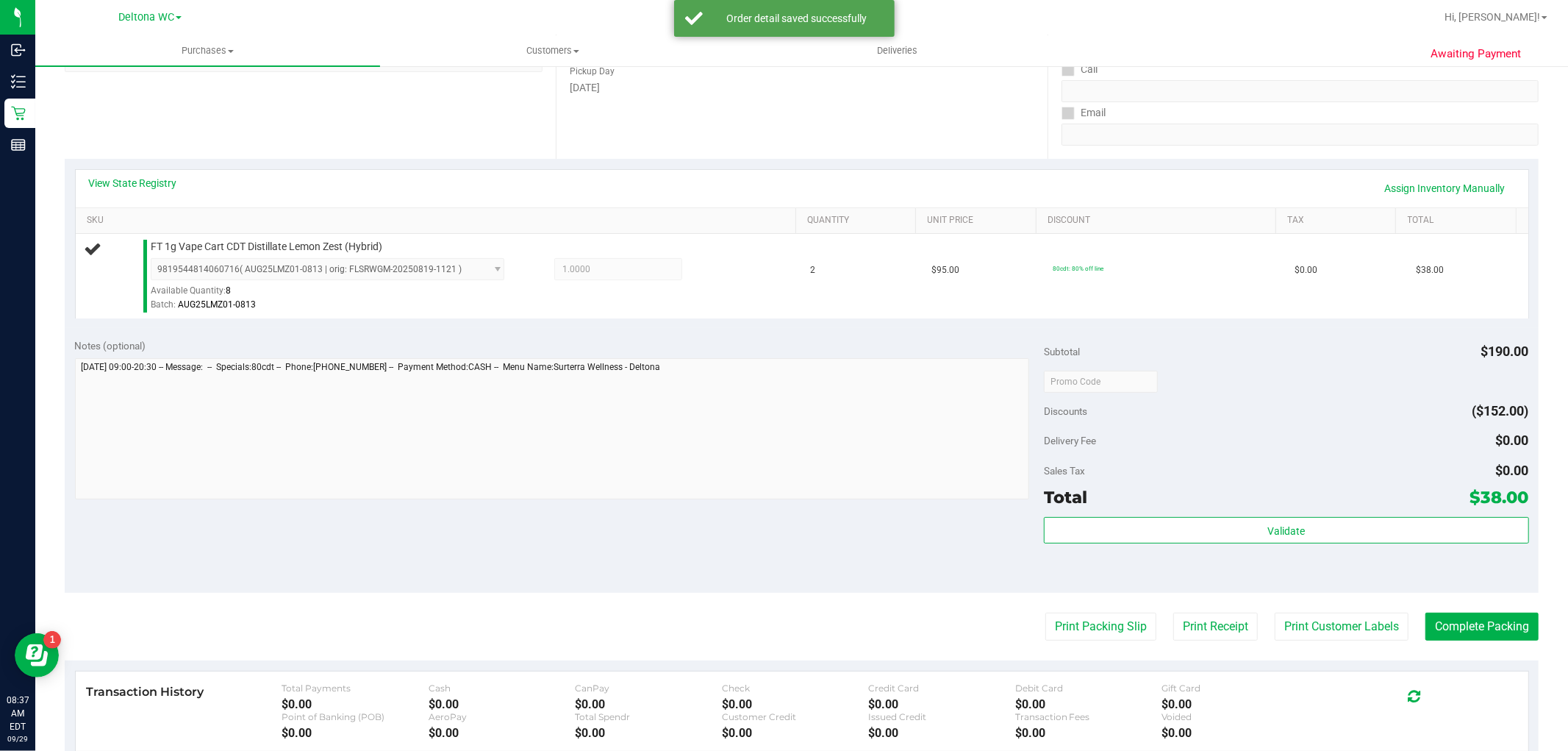
scroll to position [245, 0]
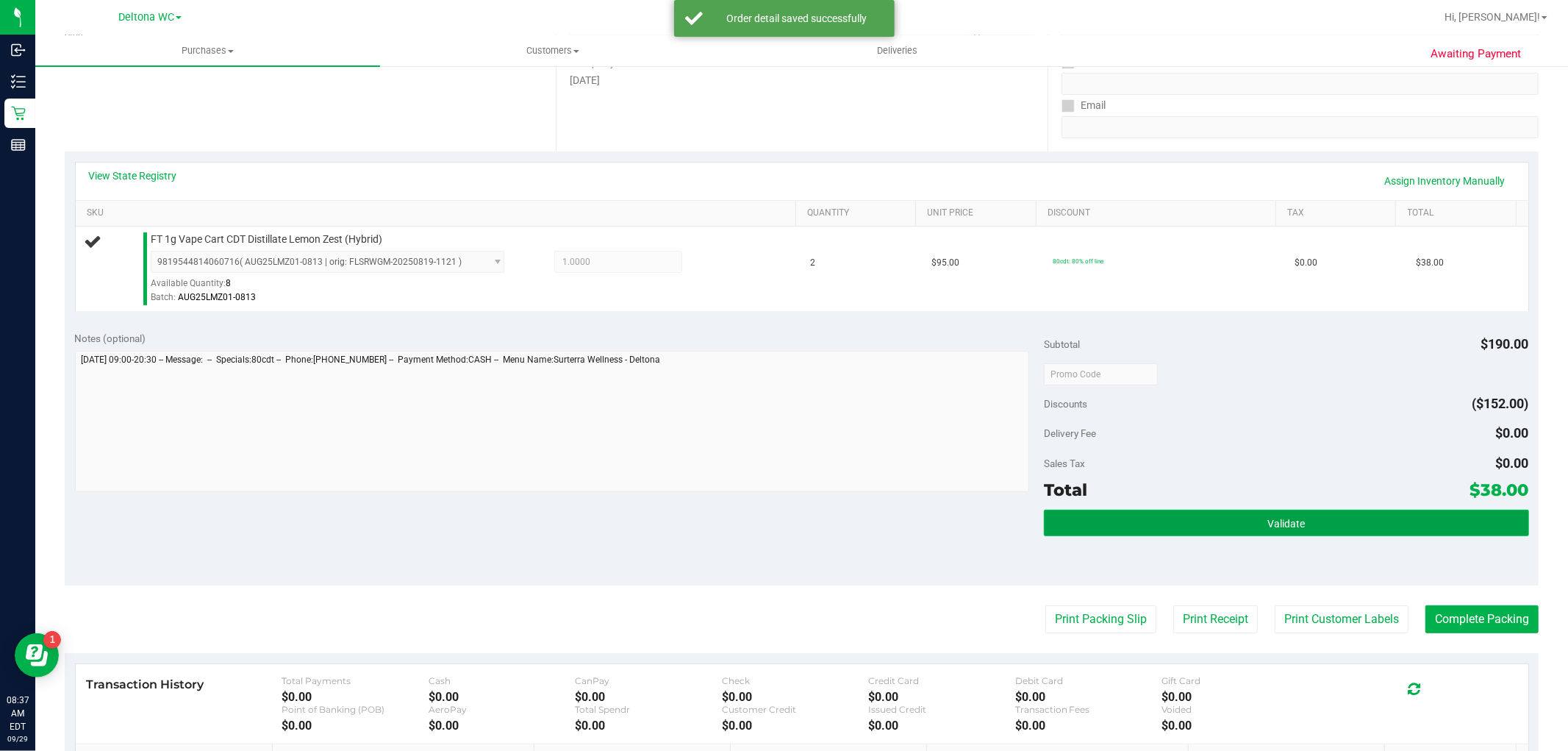
click at [1223, 527] on button "Validate" at bounding box center [1285, 522] width 484 height 26
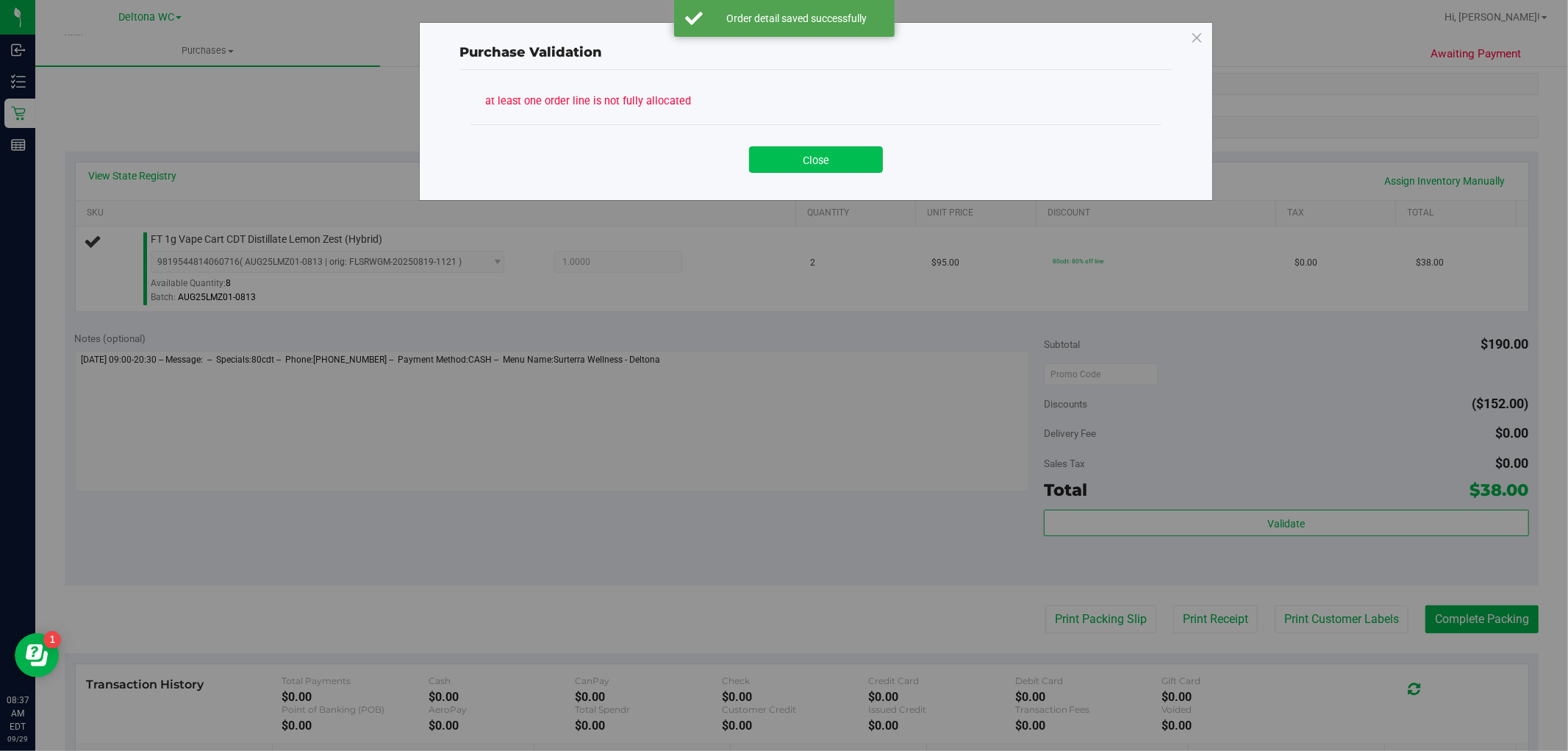
click at [800, 158] on button "Close" at bounding box center [815, 159] width 134 height 26
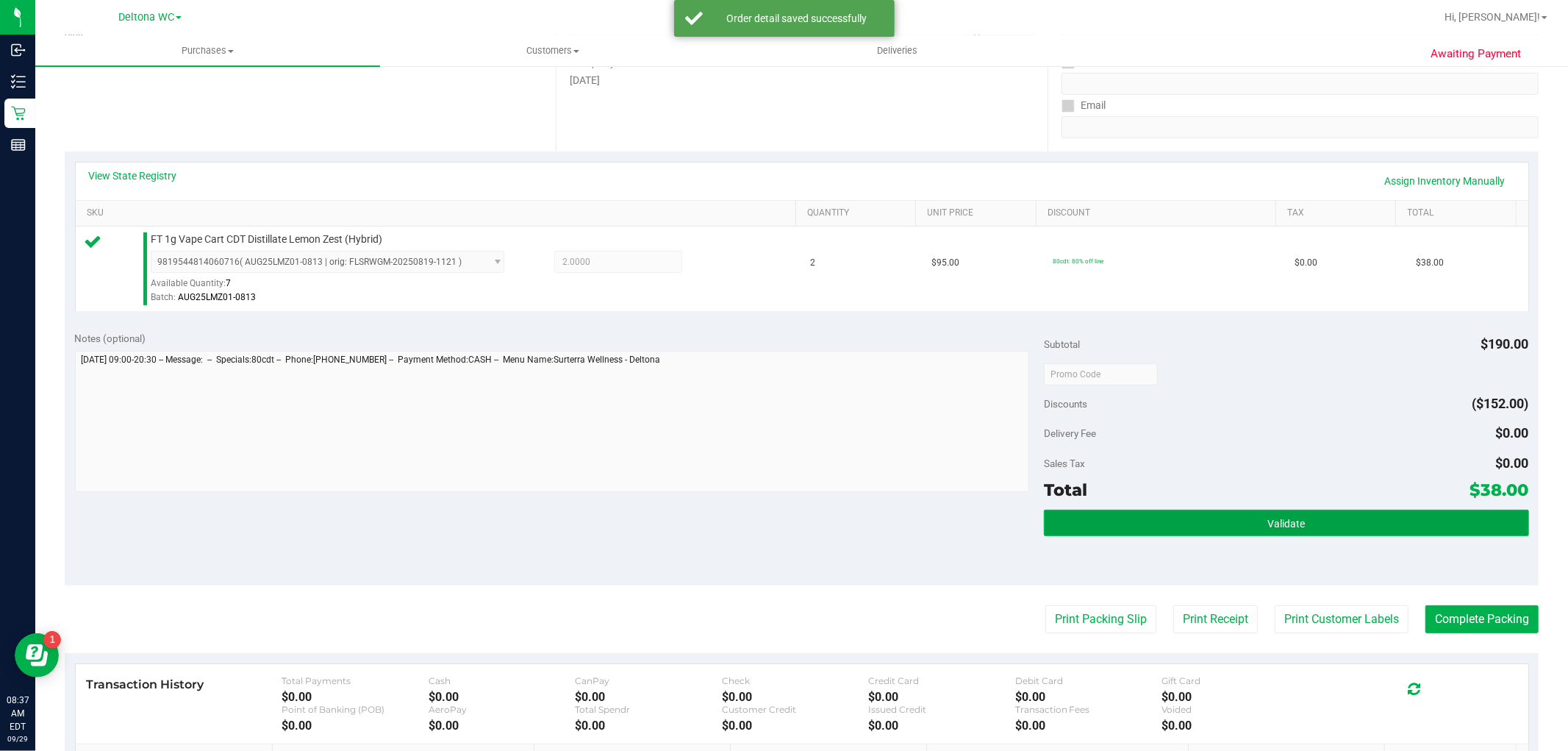
click at [1175, 527] on button "Validate" at bounding box center [1285, 522] width 484 height 26
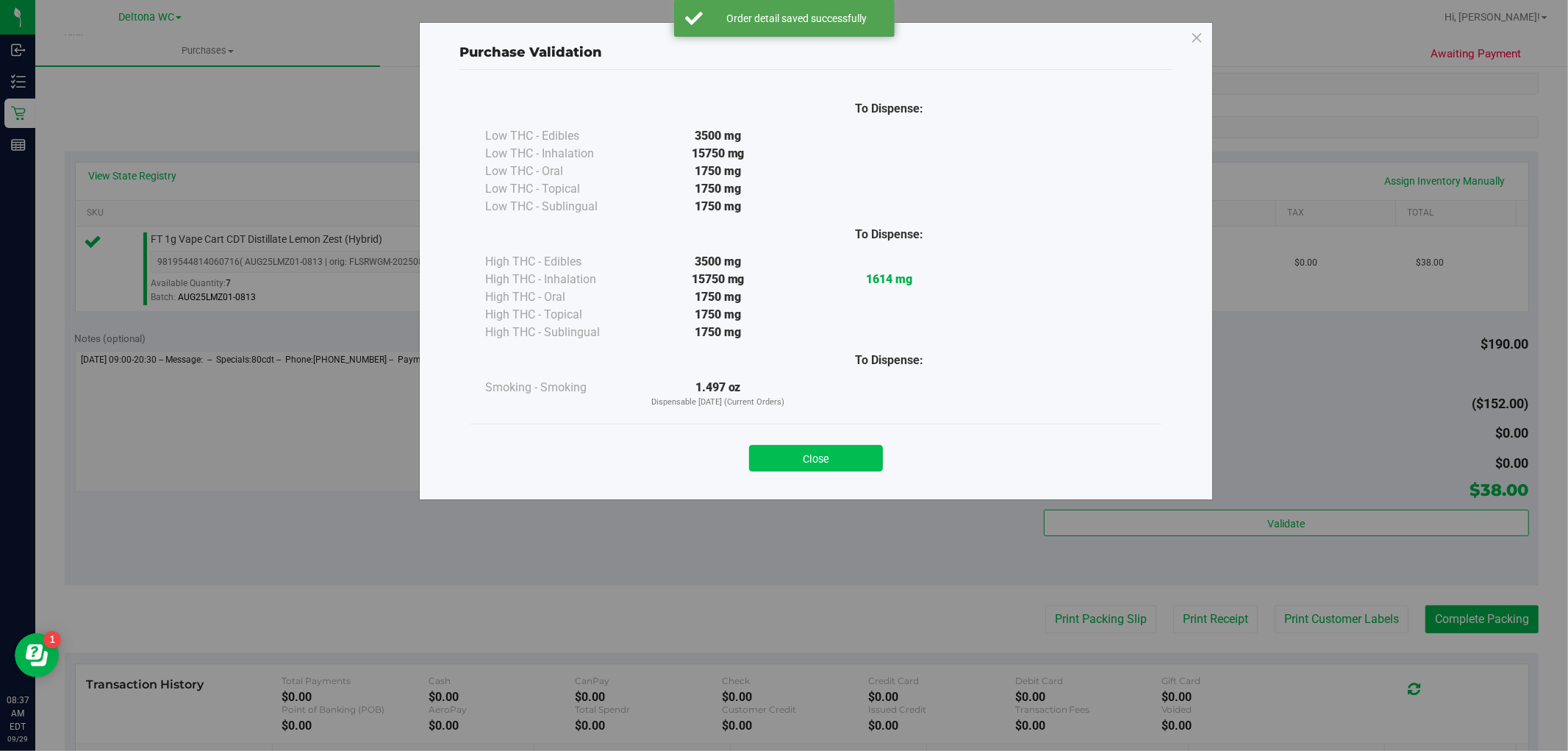
click at [803, 453] on button "Close" at bounding box center [815, 457] width 134 height 26
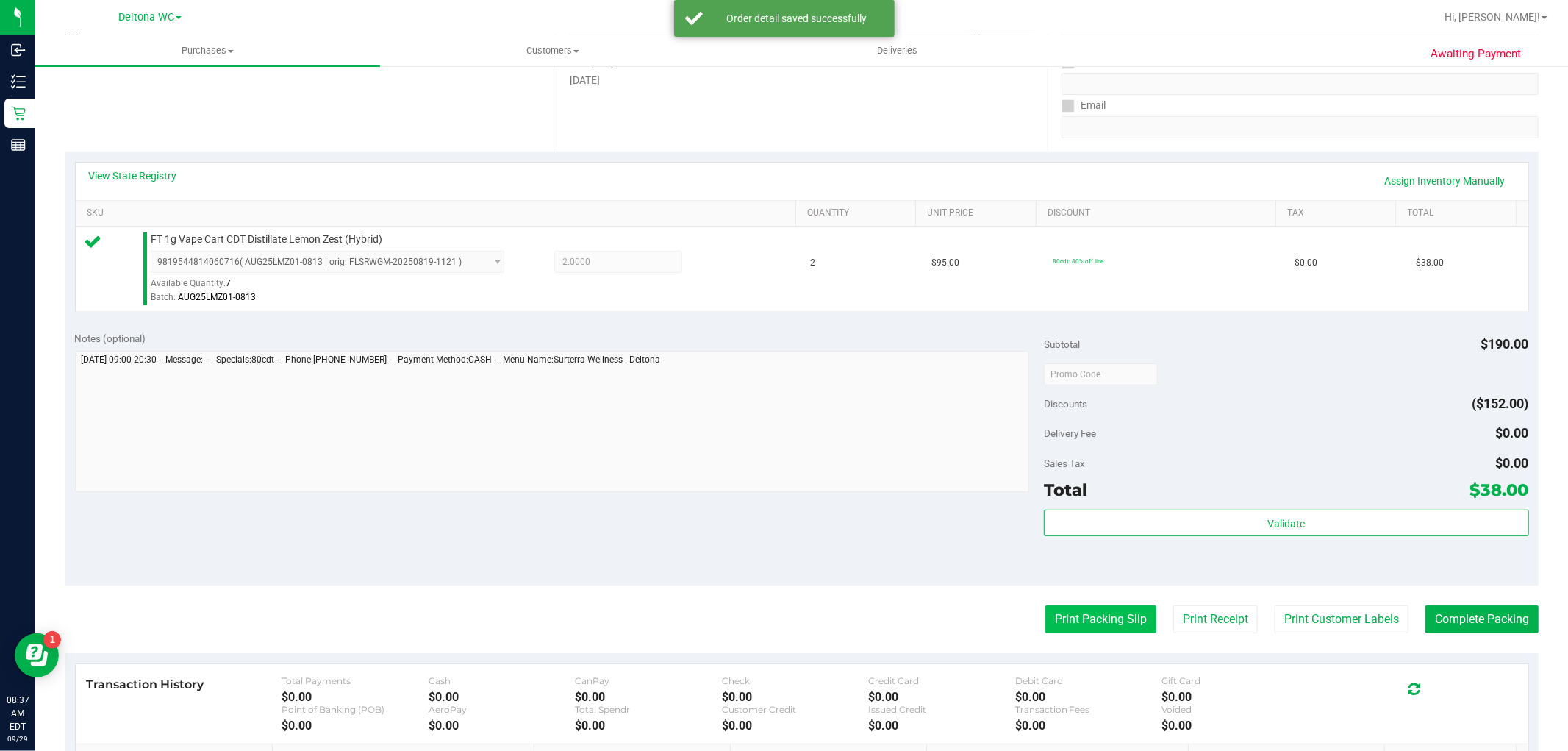
click at [1051, 610] on button "Print Packing Slip" at bounding box center [1100, 619] width 111 height 28
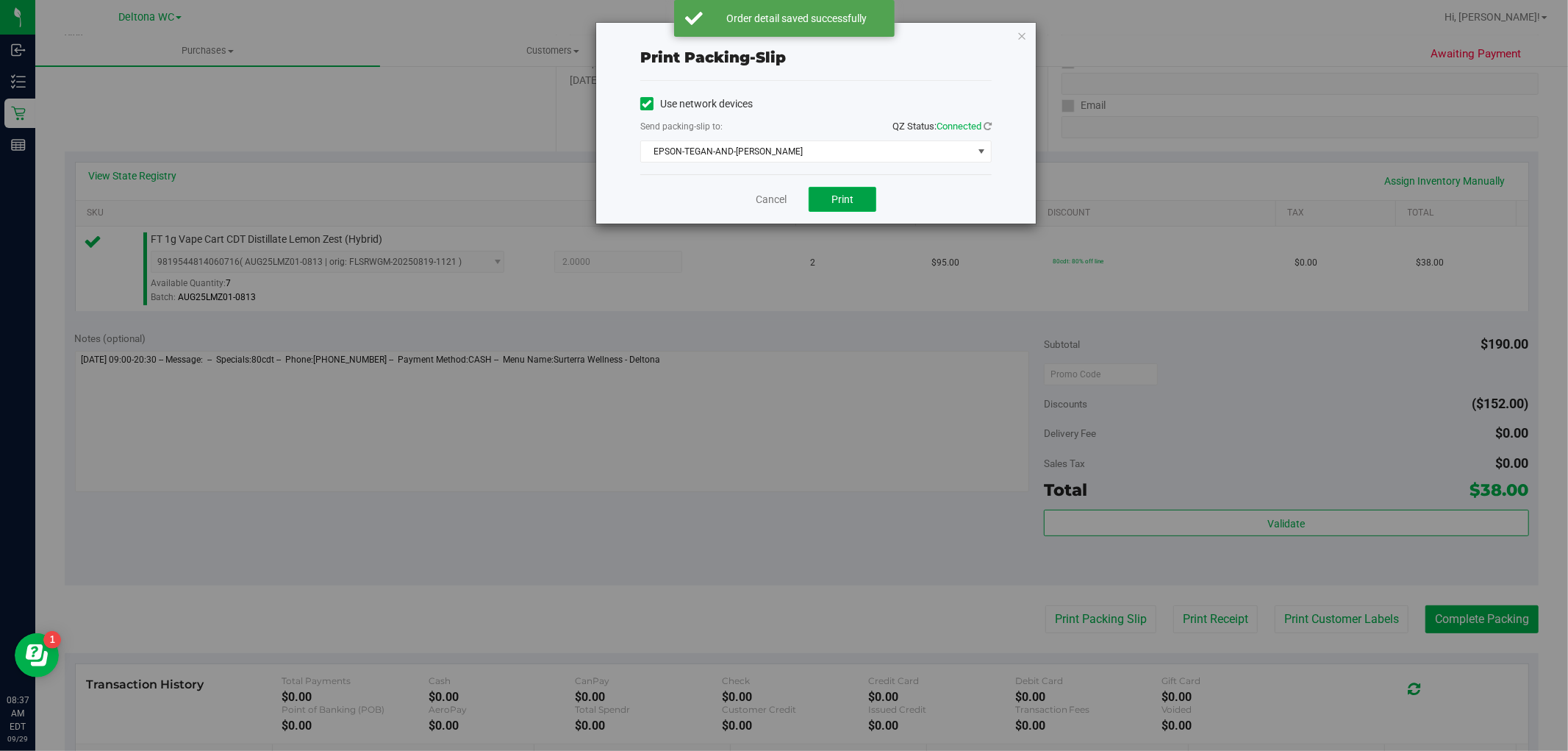
click at [834, 193] on span "Print" at bounding box center [842, 199] width 23 height 12
click at [775, 196] on link "Cancel" at bounding box center [771, 200] width 31 height 16
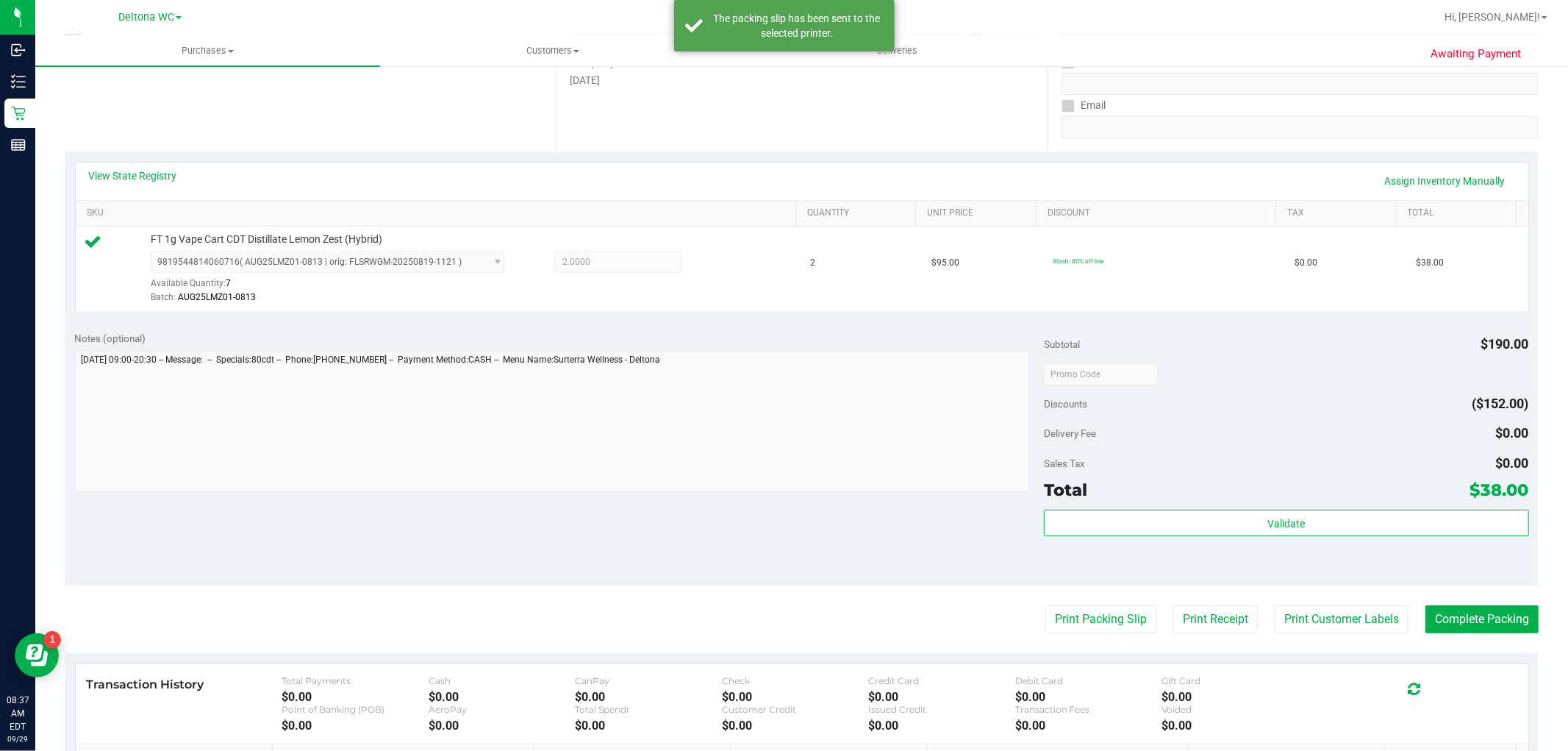
click at [1497, 643] on purchase-details "Back Edit Purchase Cancel Purchase View Profile # 12022292 BioTrack ID: - Submi…" at bounding box center [801, 381] width 1473 height 1093
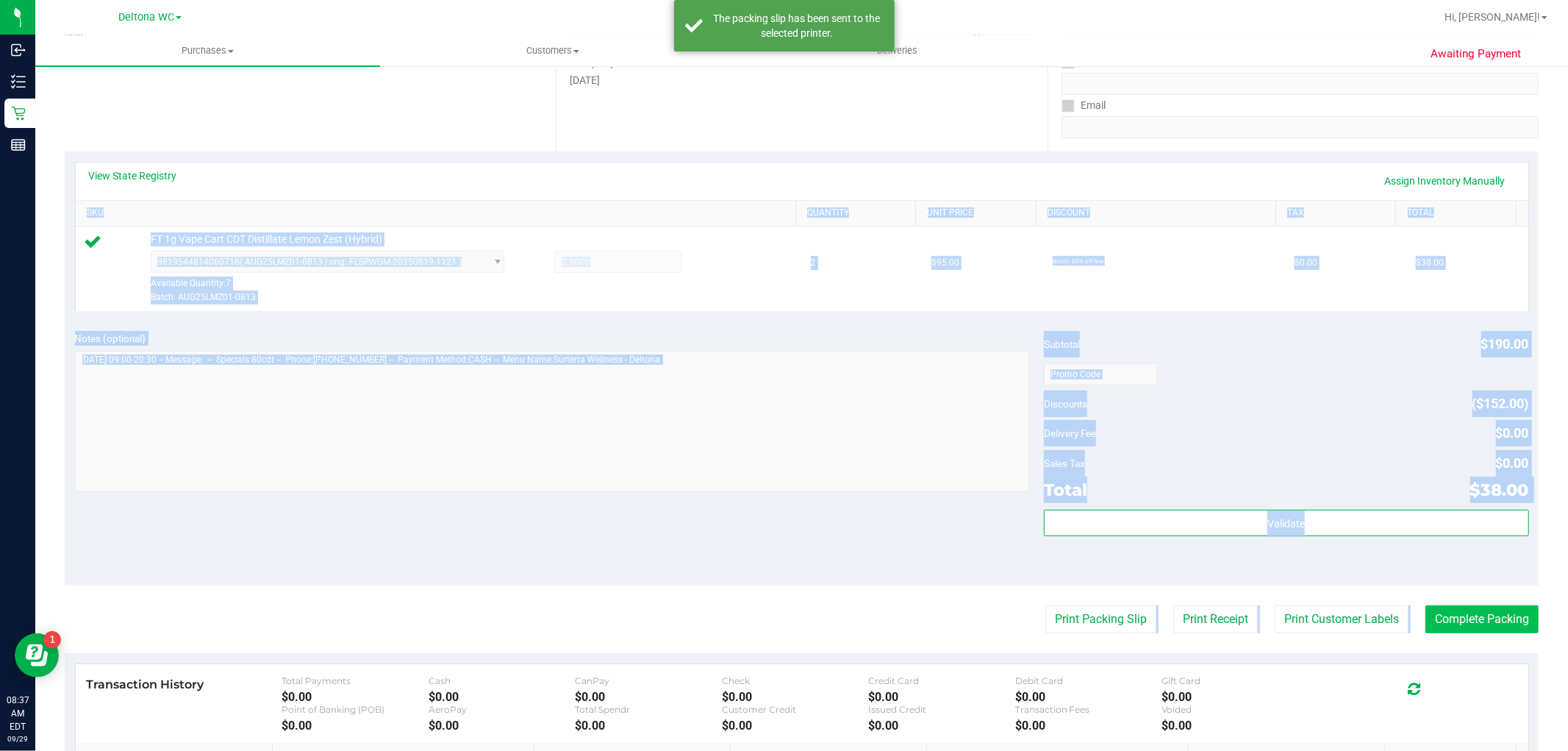
click at [1499, 633] on purchase-details "Back Edit Purchase Cancel Purchase View Profile # 12022292 BioTrack ID: - Submi…" at bounding box center [801, 381] width 1473 height 1093
click at [1488, 615] on button "Complete Packing" at bounding box center [1482, 619] width 114 height 28
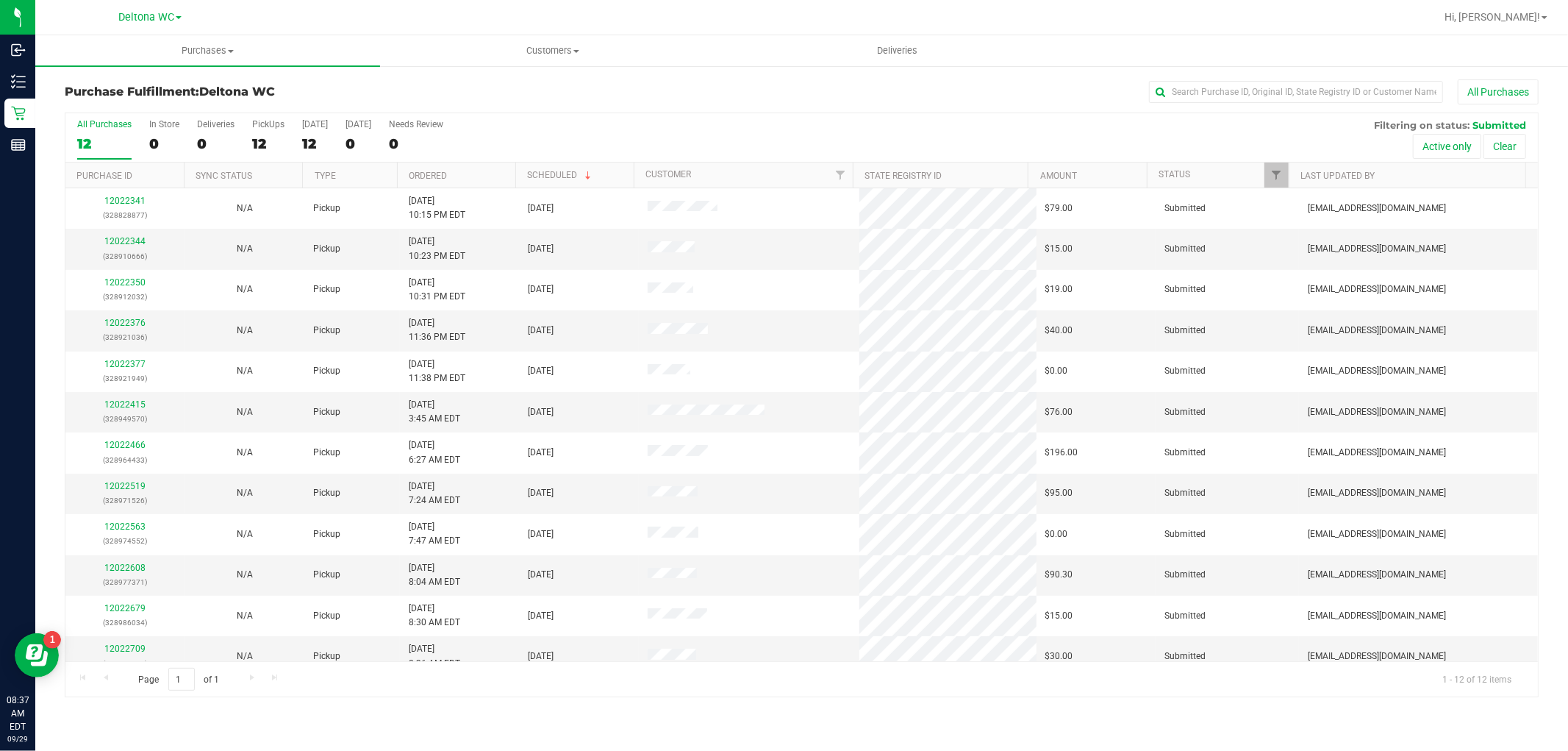
click at [480, 170] on th "Ordered" at bounding box center [455, 175] width 118 height 25
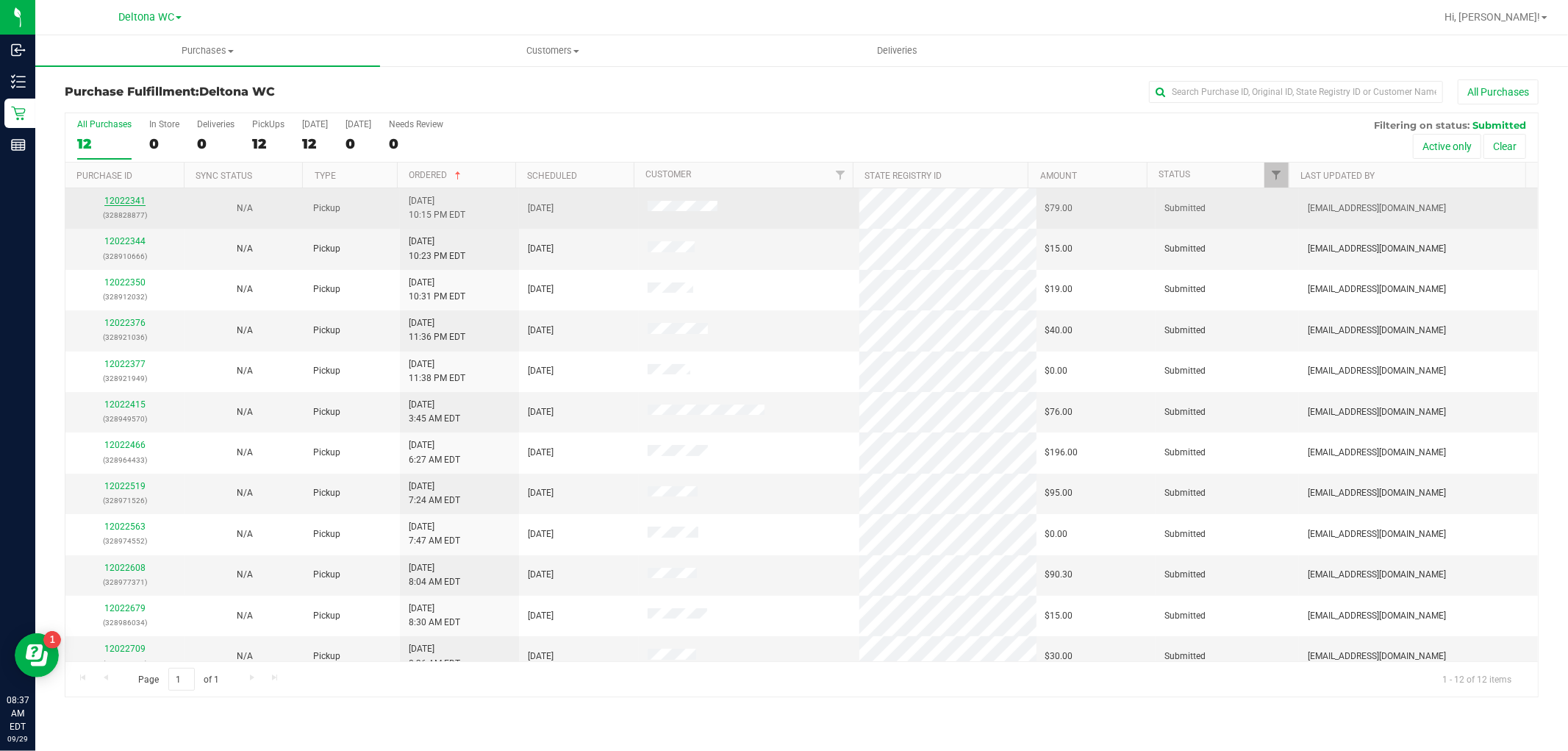
click at [120, 199] on link "12022341" at bounding box center [125, 201] width 41 height 11
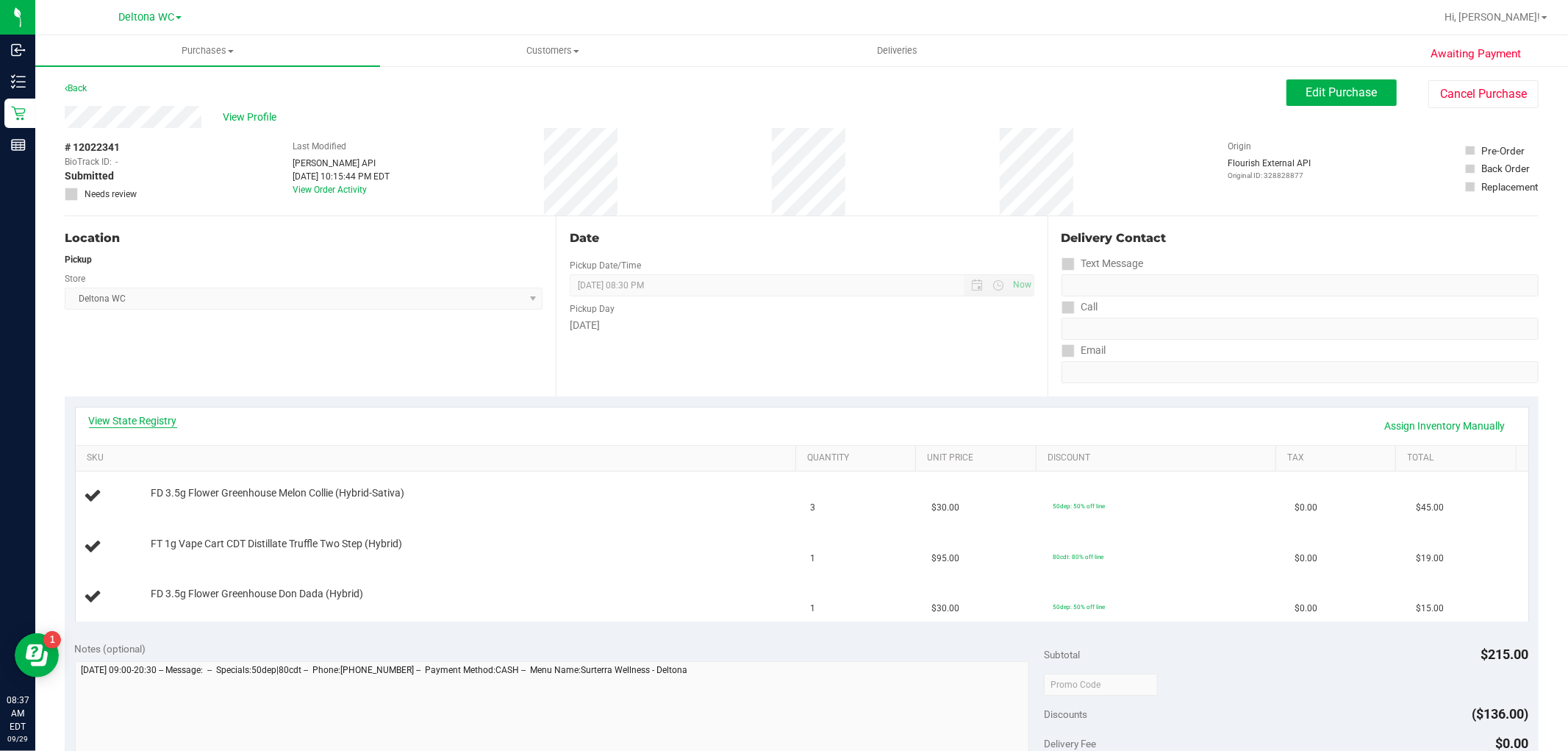
click at [158, 420] on link "View State Registry" at bounding box center [133, 420] width 88 height 15
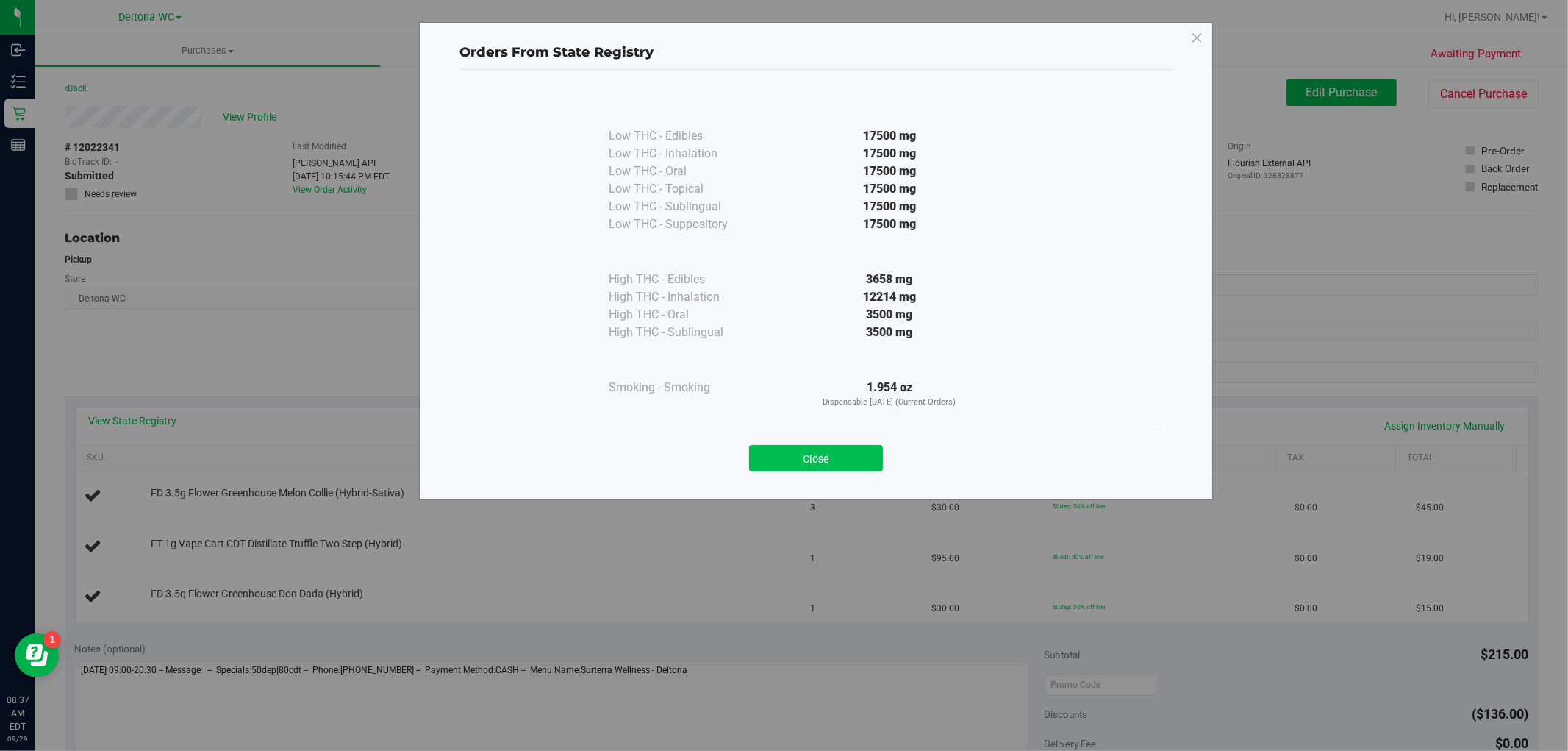
click at [849, 460] on button "Close" at bounding box center [815, 457] width 134 height 26
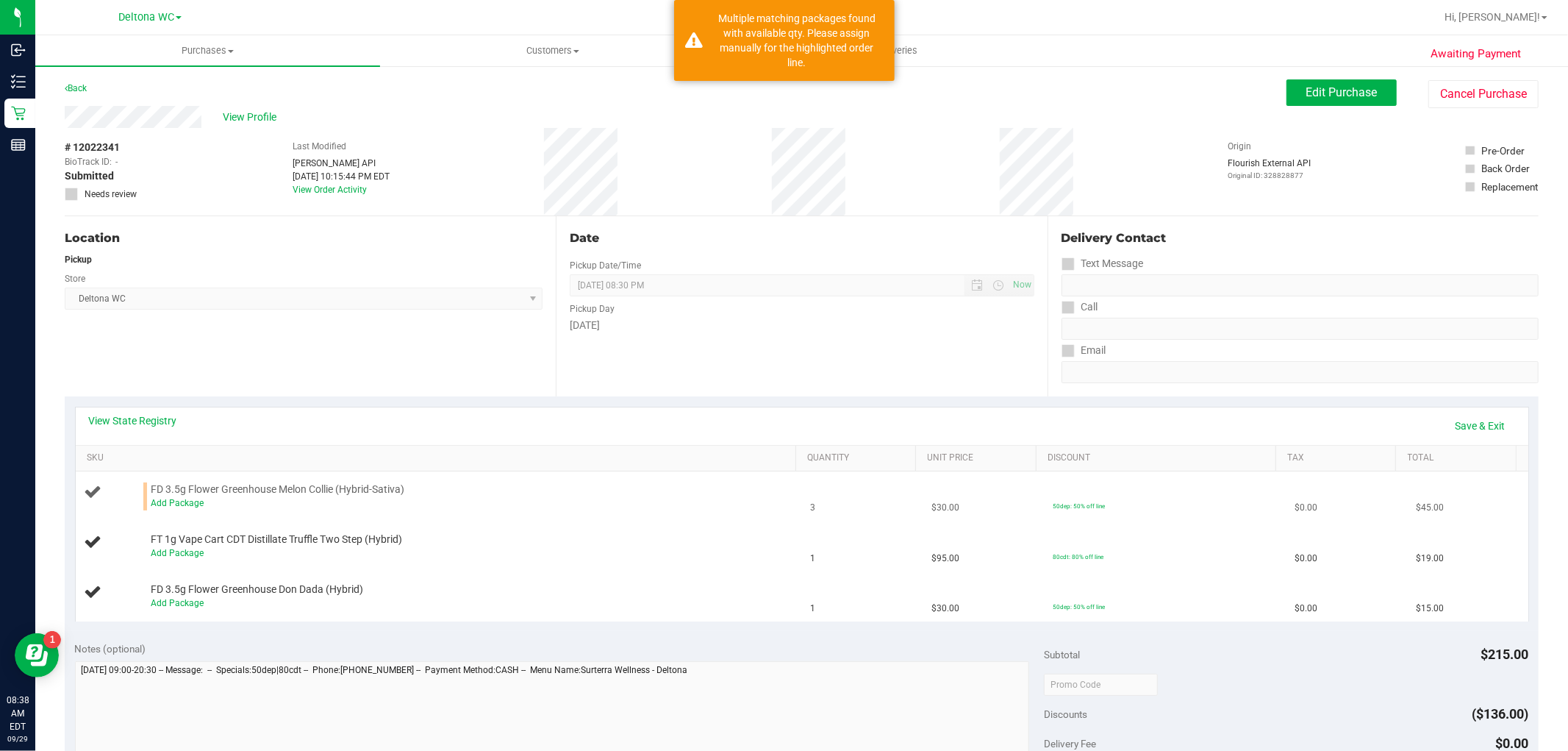
click at [187, 497] on div "Add Package" at bounding box center [470, 503] width 638 height 14
click at [187, 498] on link "Add Package" at bounding box center [177, 502] width 53 height 11
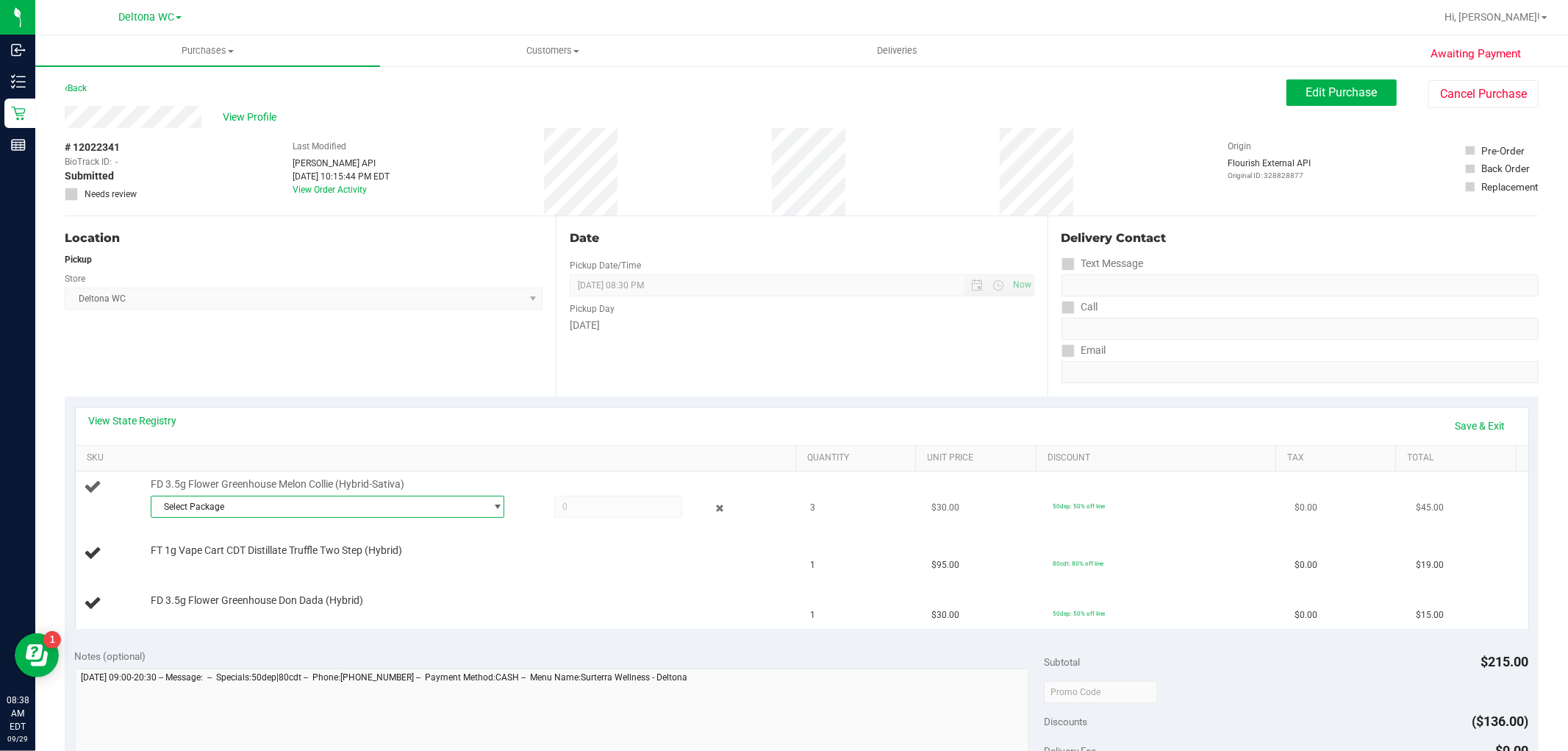
click at [305, 505] on span "Select Package" at bounding box center [318, 506] width 334 height 21
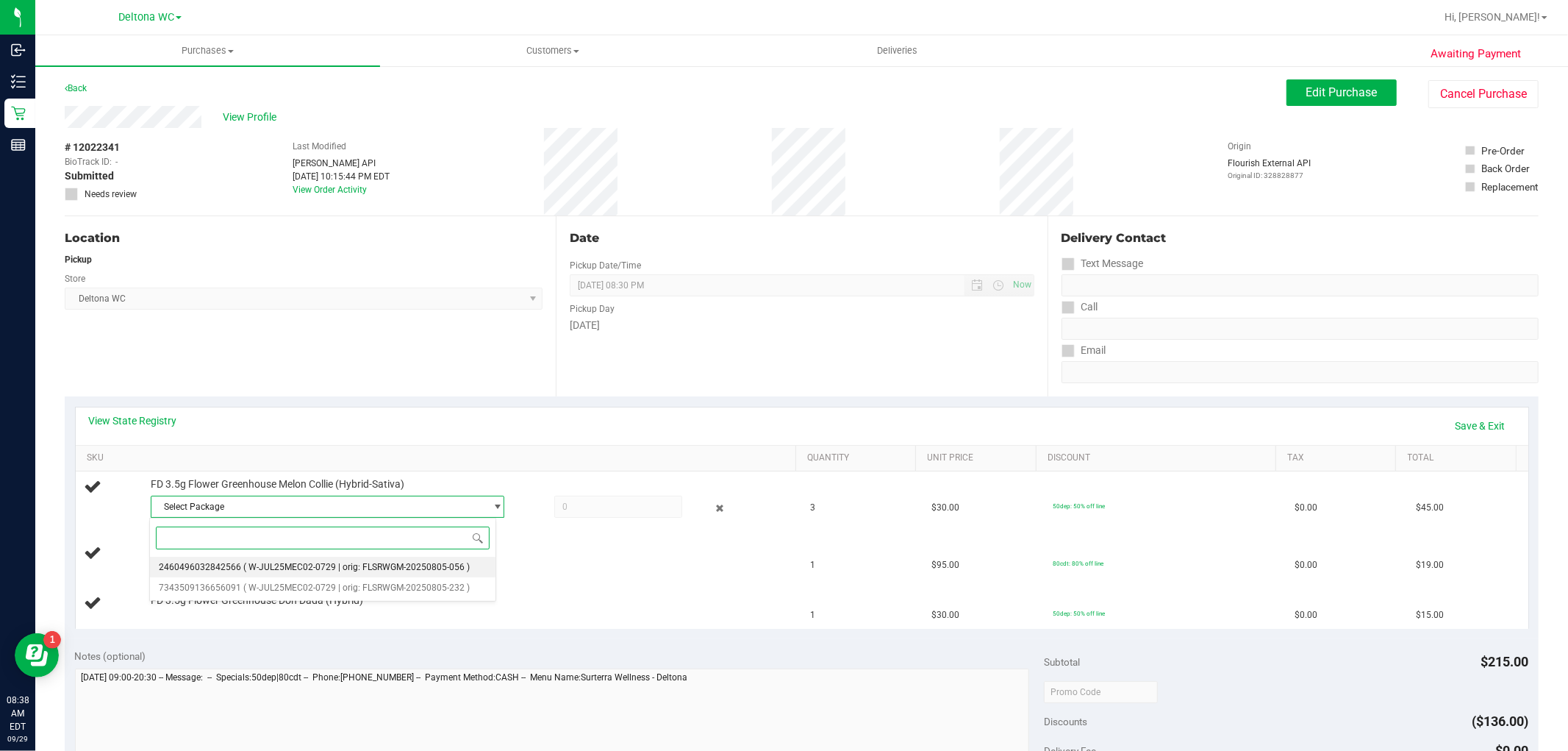
click at [308, 574] on li "2460496032842566 ( W-JUL25MEC02-0729 | orig: FLSRWGM-20250805-056 )" at bounding box center [323, 566] width 346 height 21
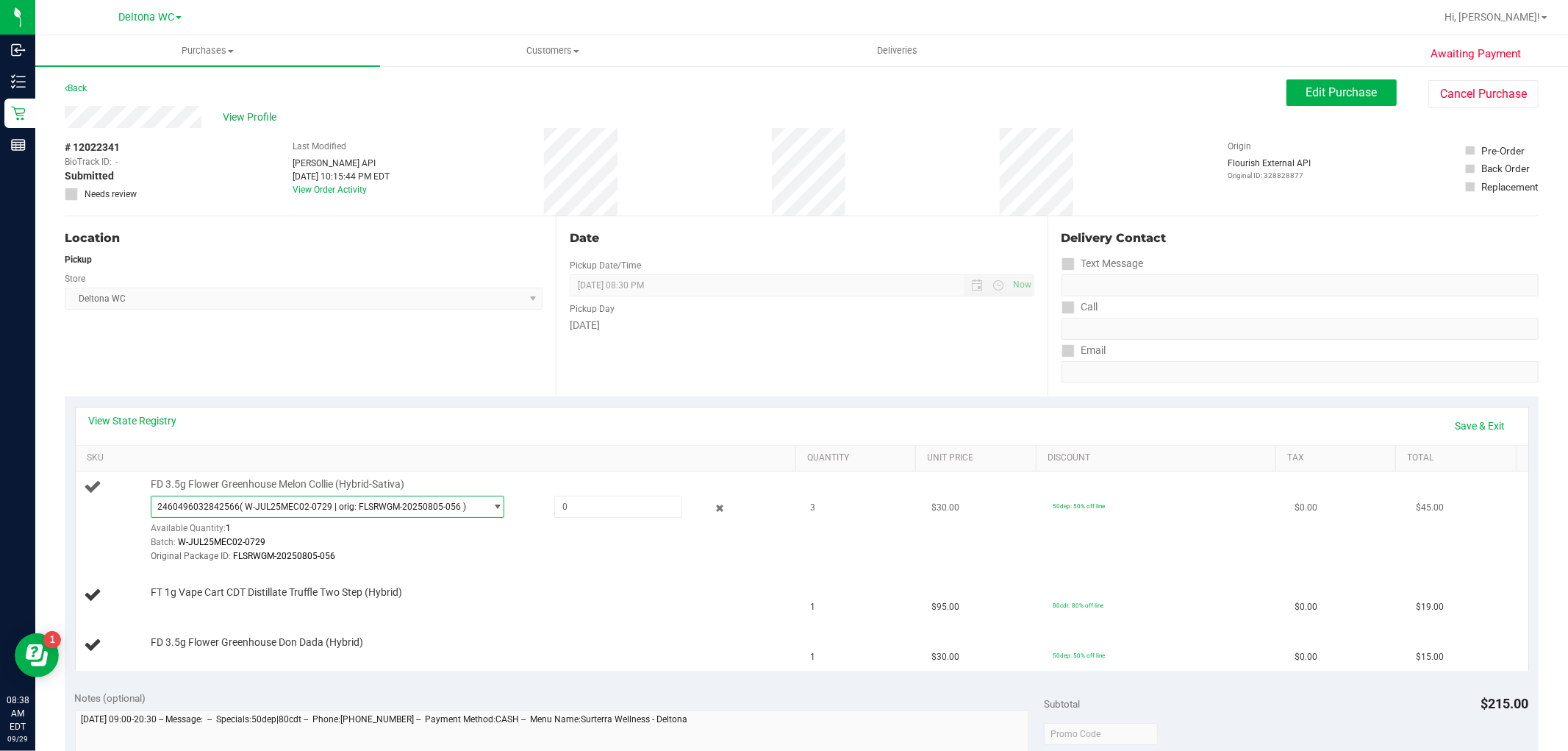
click at [309, 513] on span "2460496032842566 ( W-JUL25MEC02-0729 | orig: FLSRWGM-20250805-056 )" at bounding box center [318, 506] width 334 height 21
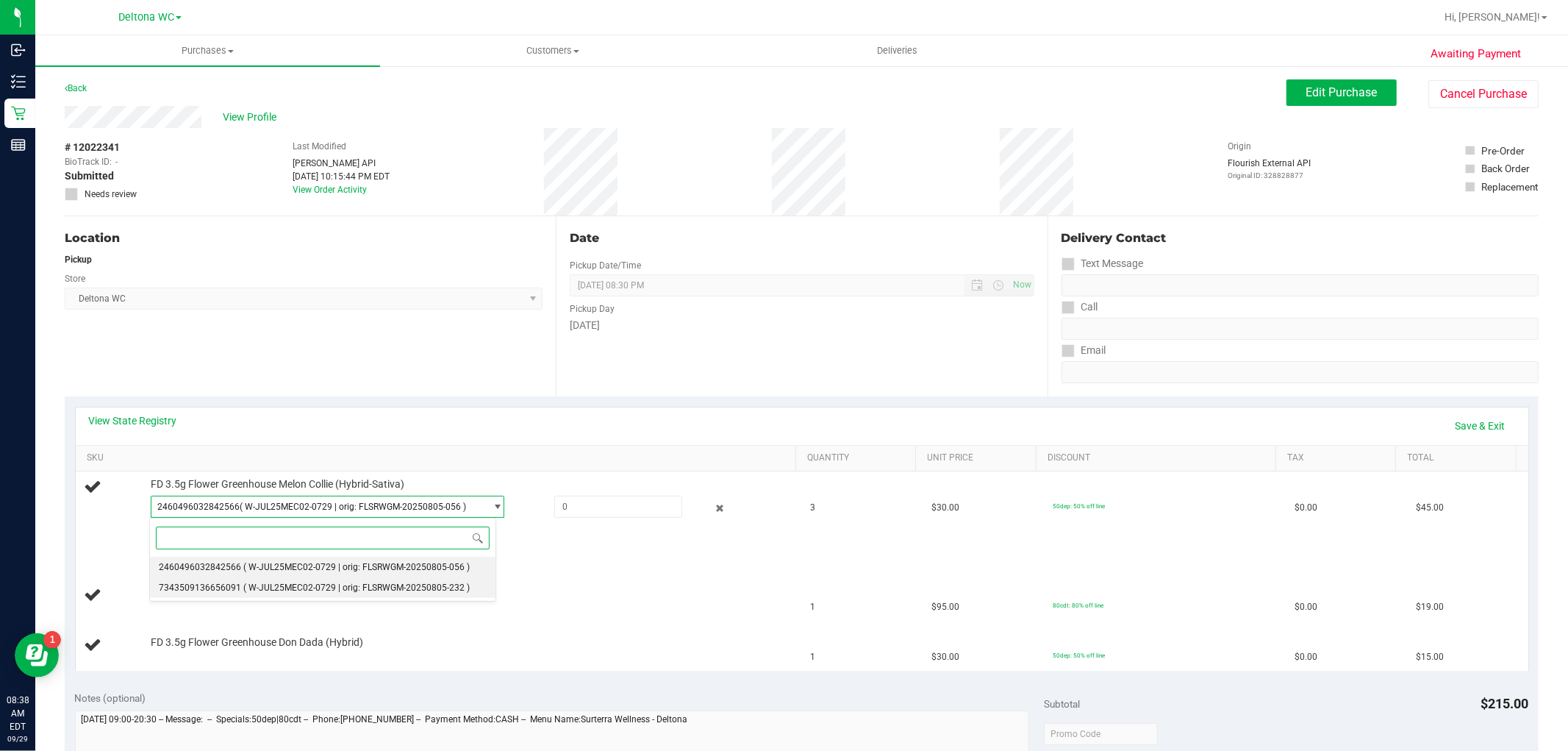
click at [306, 587] on span "( W-JUL25MEC02-0729 | orig: FLSRWGM-20250805-232 )" at bounding box center [356, 587] width 226 height 11
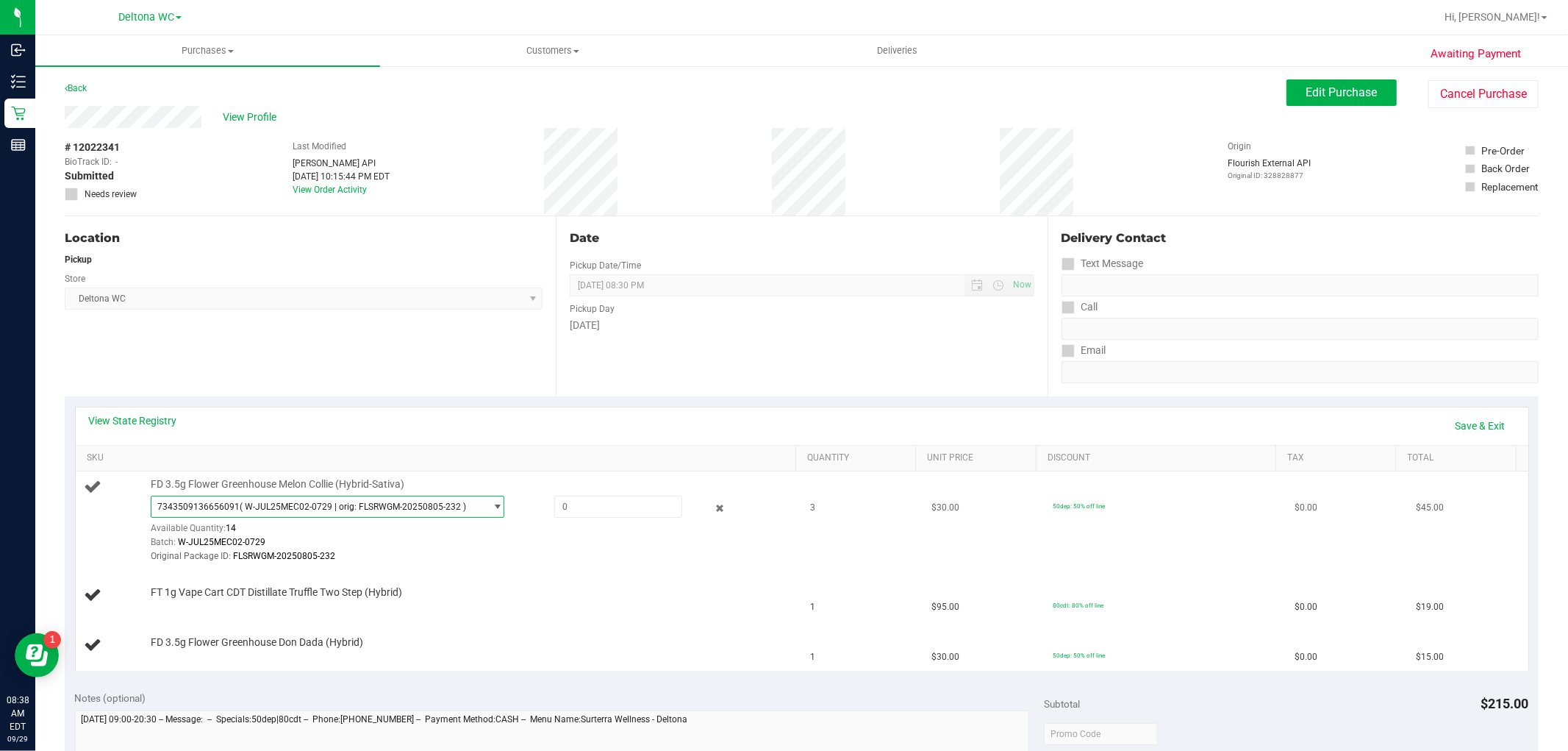
click at [309, 501] on span "( W-JUL25MEC02-0729 | orig: FLSRWGM-20250805-232 )" at bounding box center [352, 506] width 226 height 11
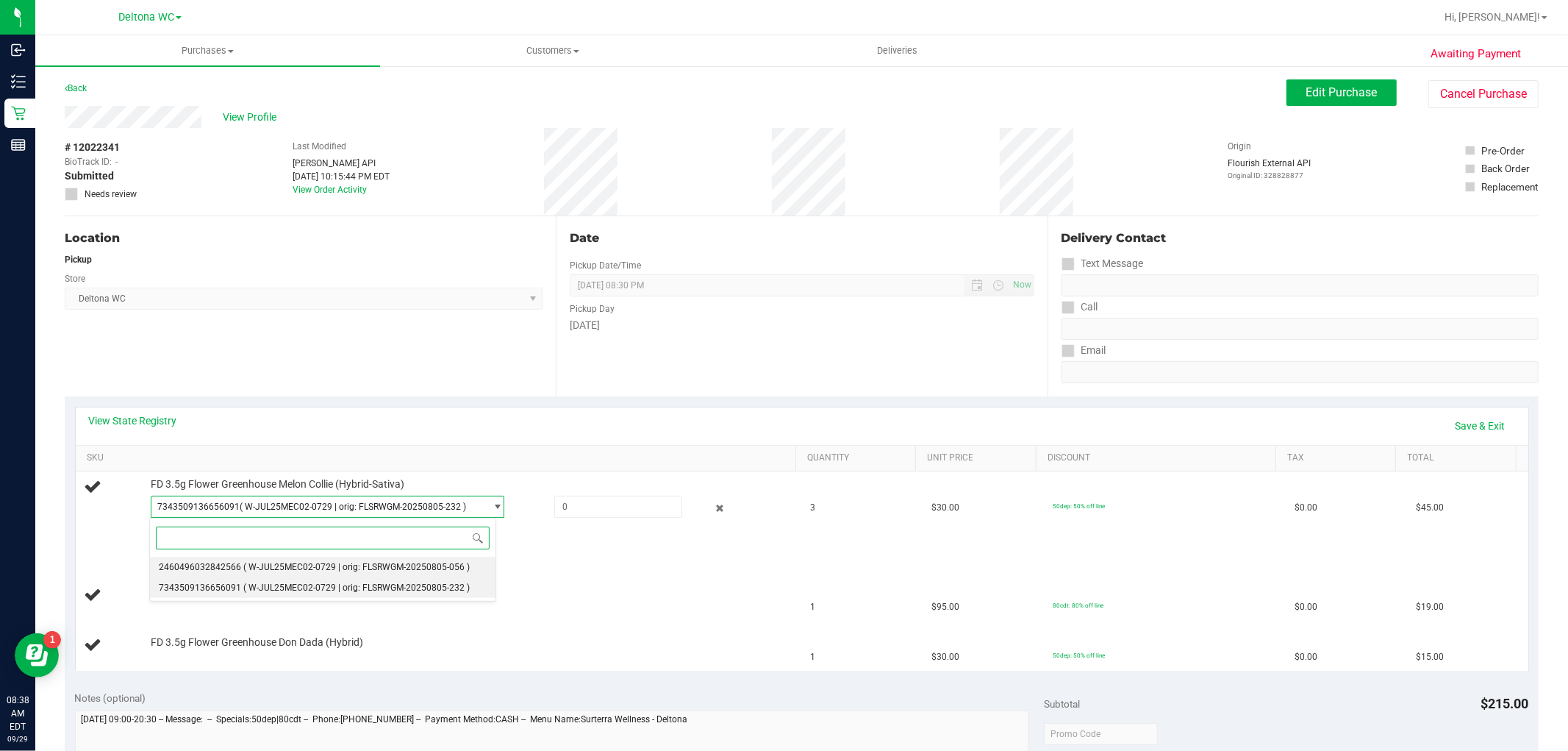
click at [328, 570] on span "( W-JUL25MEC02-0729 | orig: FLSRWGM-20250805-056 )" at bounding box center [356, 567] width 226 height 11
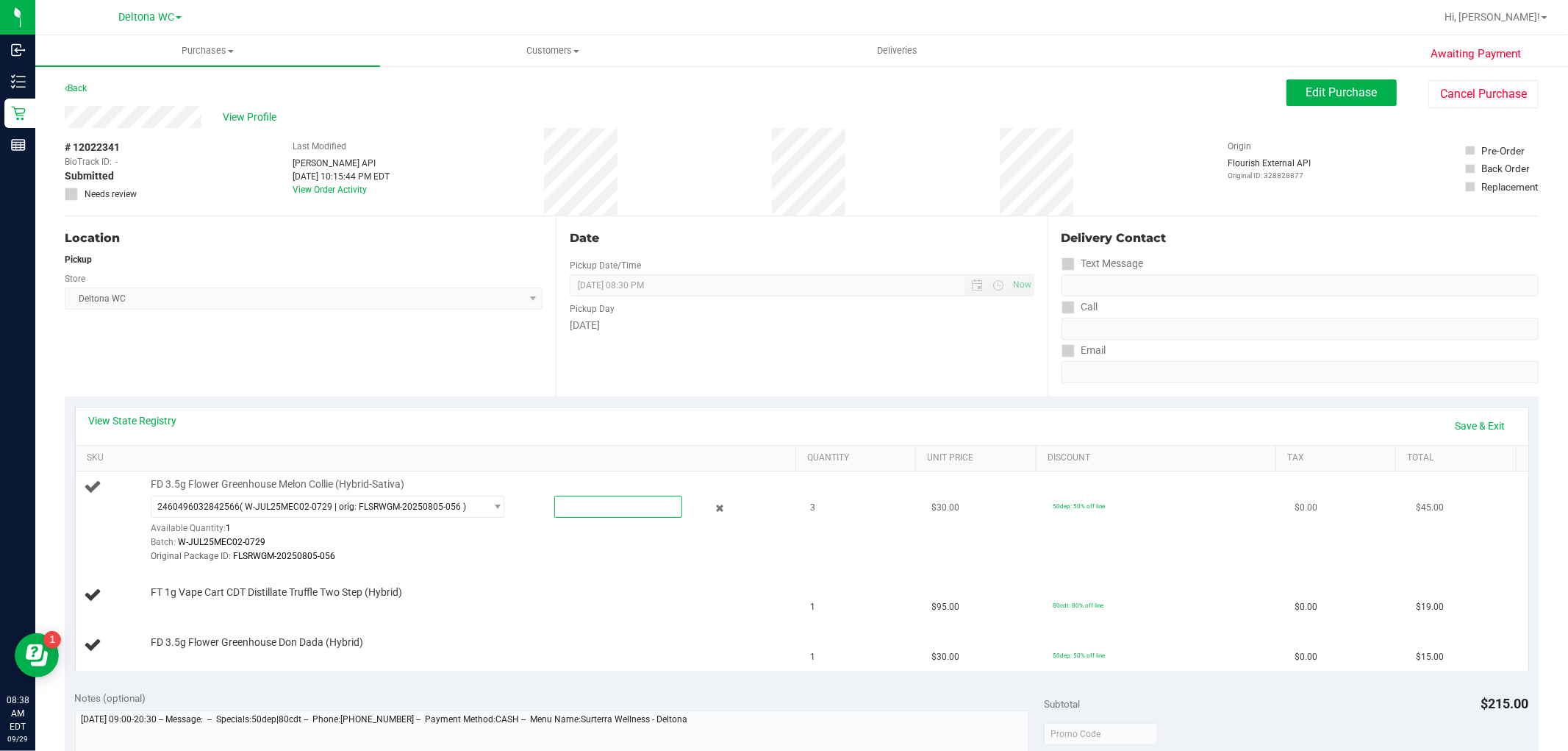
click at [562, 500] on span at bounding box center [618, 506] width 128 height 23
type input "1"
type input "1.0000"
click at [1043, 559] on td "50dep: 50% off line" at bounding box center [1164, 520] width 242 height 99
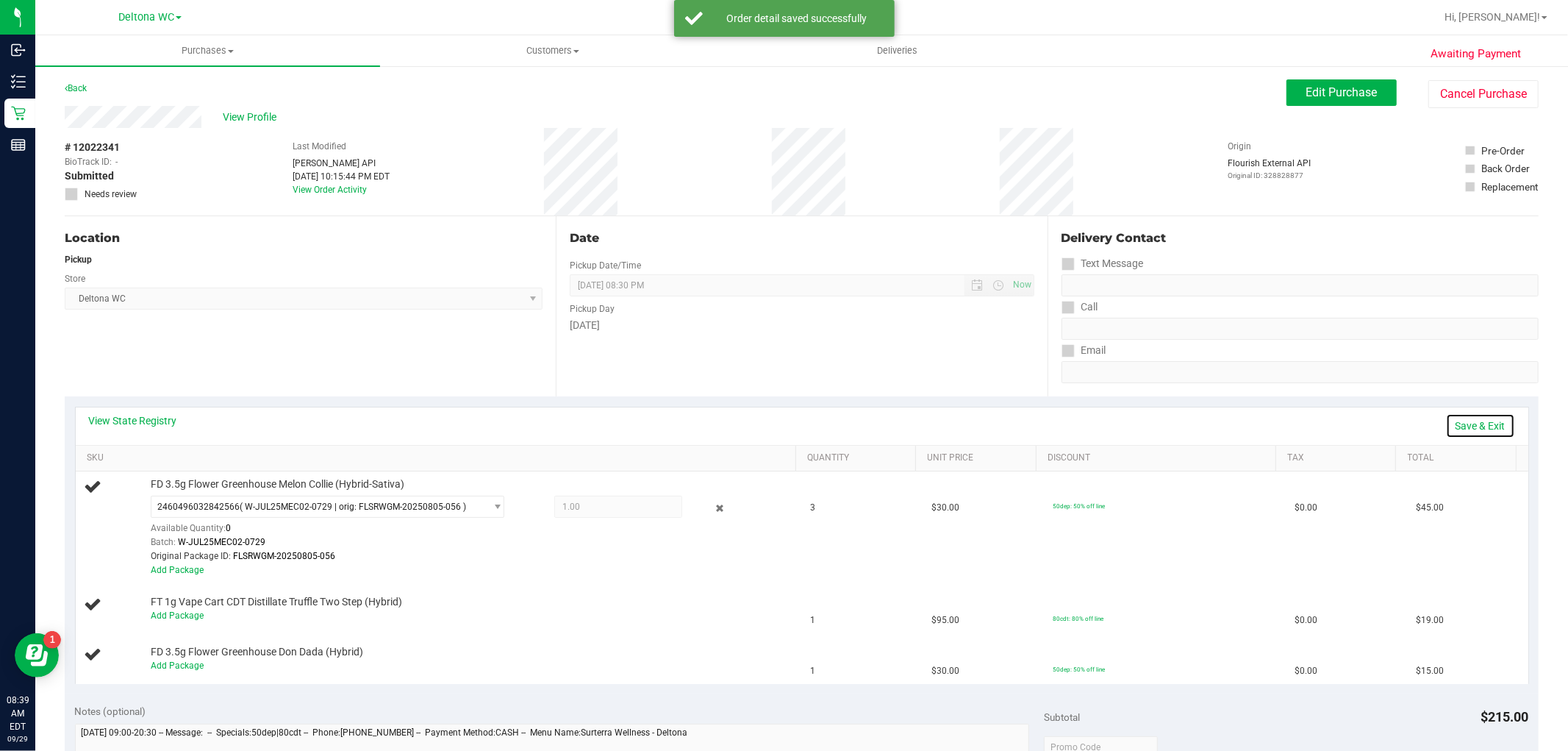
click at [1453, 425] on link "Save & Exit" at bounding box center [1480, 426] width 69 height 25
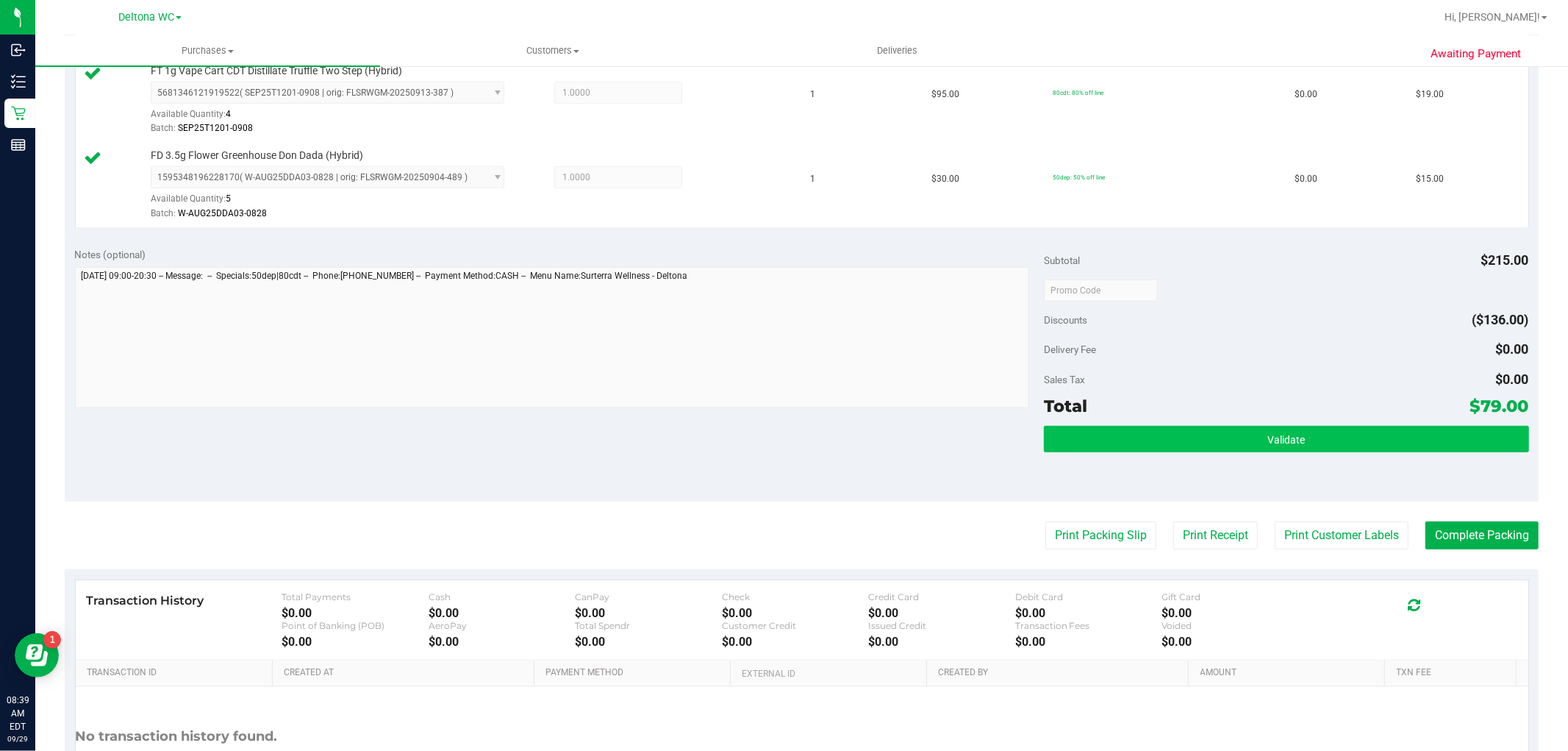
scroll to position [571, 0]
click at [1158, 429] on button "Validate" at bounding box center [1285, 438] width 484 height 26
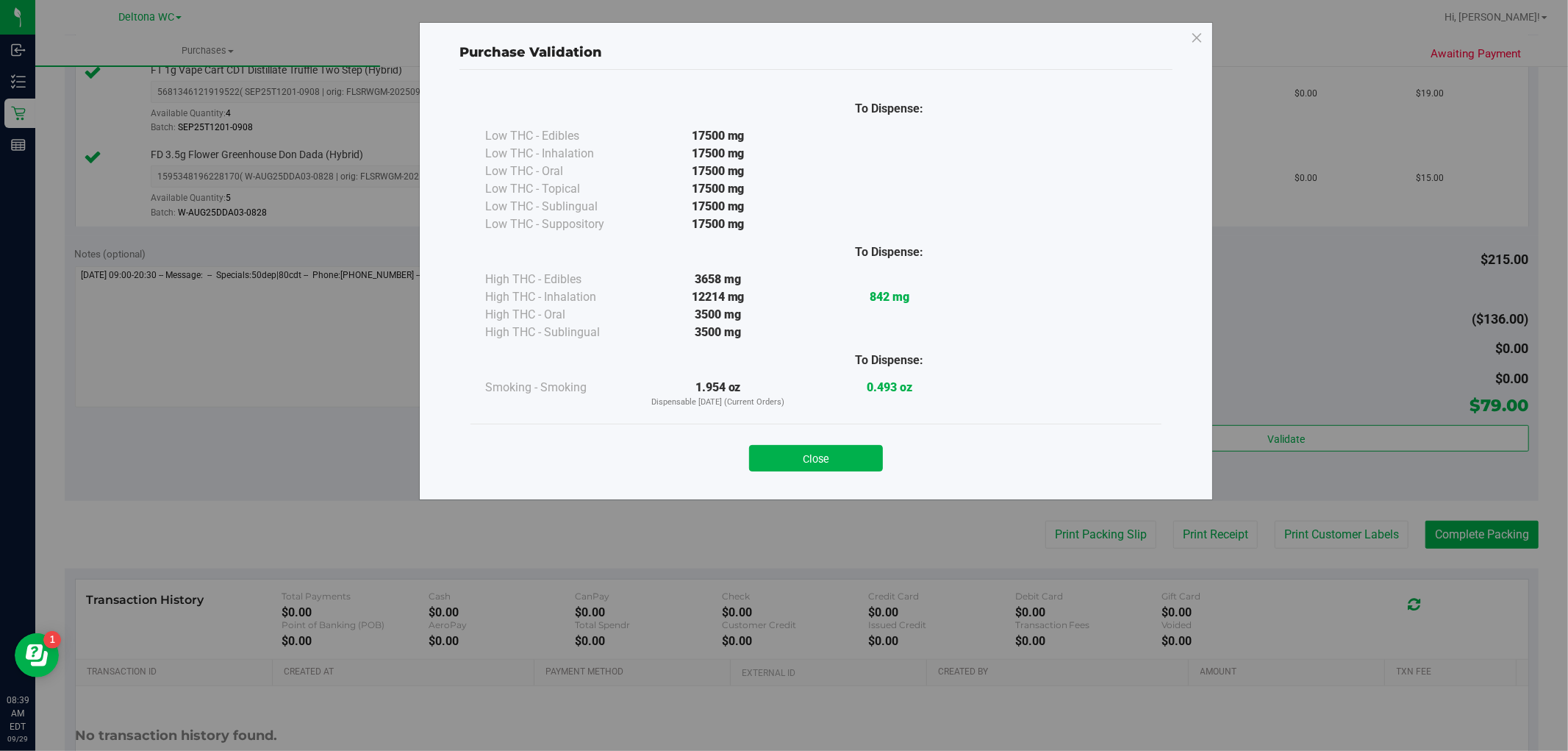
click at [854, 453] on button "Close" at bounding box center [815, 457] width 134 height 26
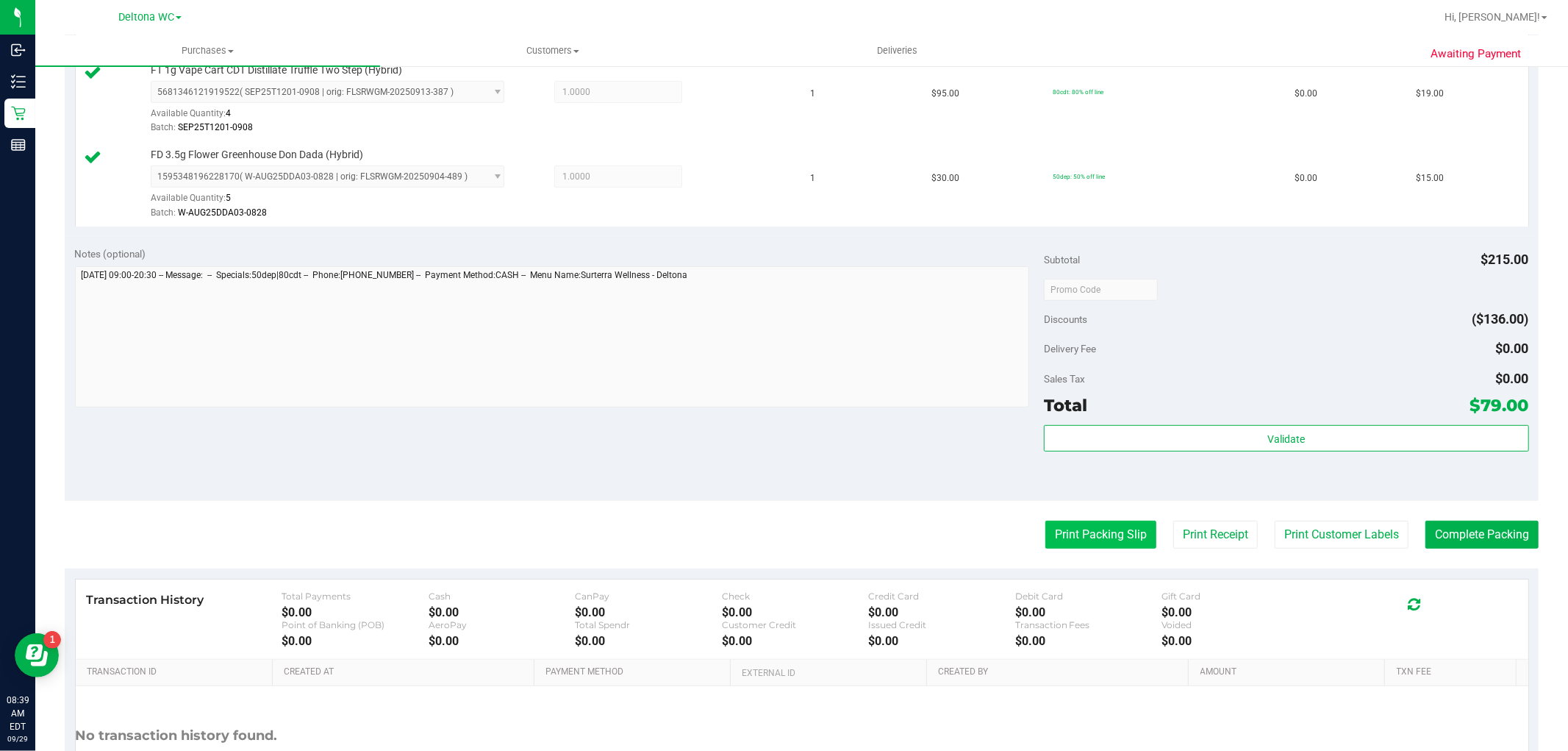
click at [1052, 536] on button "Print Packing Slip" at bounding box center [1100, 535] width 111 height 28
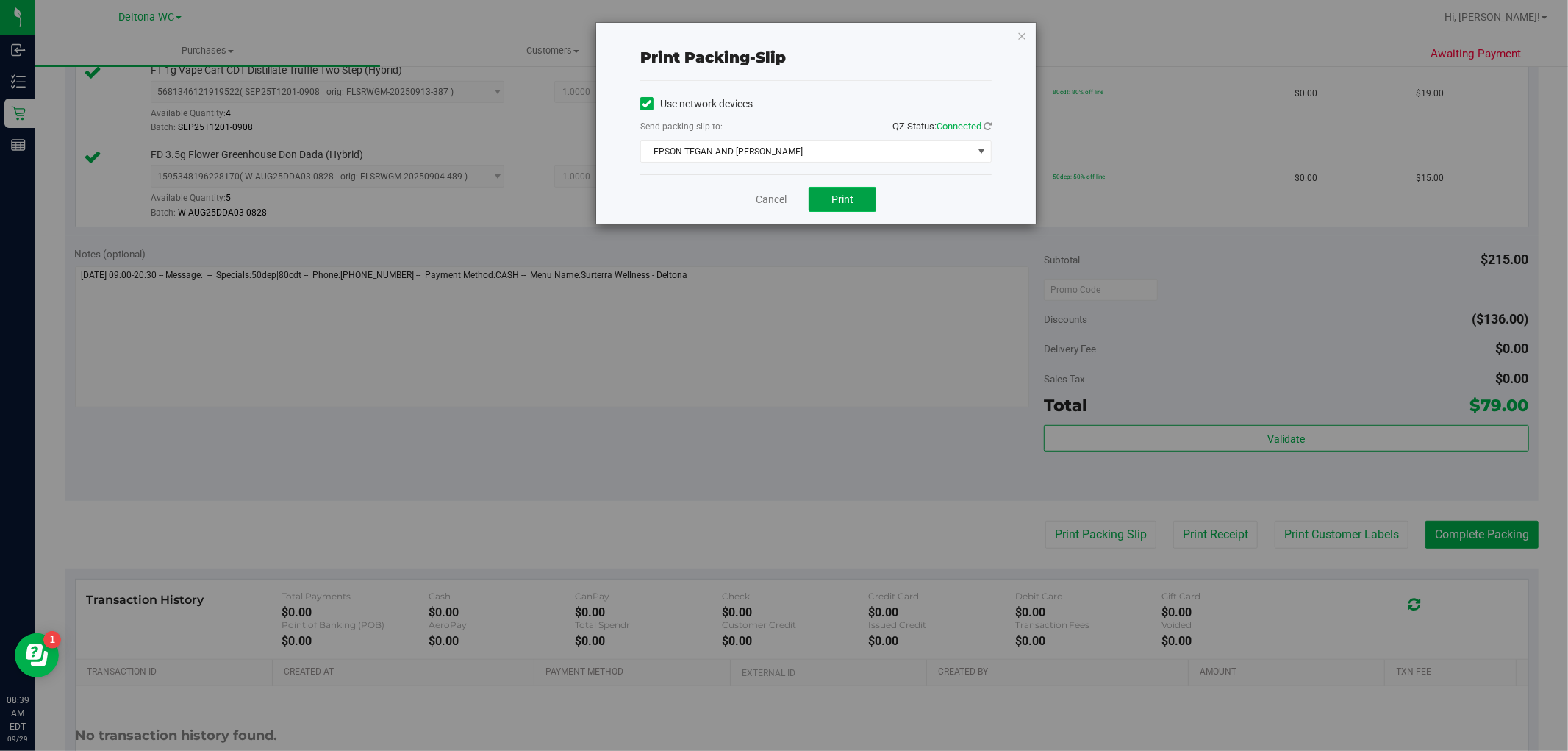
click at [813, 197] on button "Print" at bounding box center [842, 200] width 68 height 25
click at [768, 202] on link "Cancel" at bounding box center [771, 200] width 31 height 16
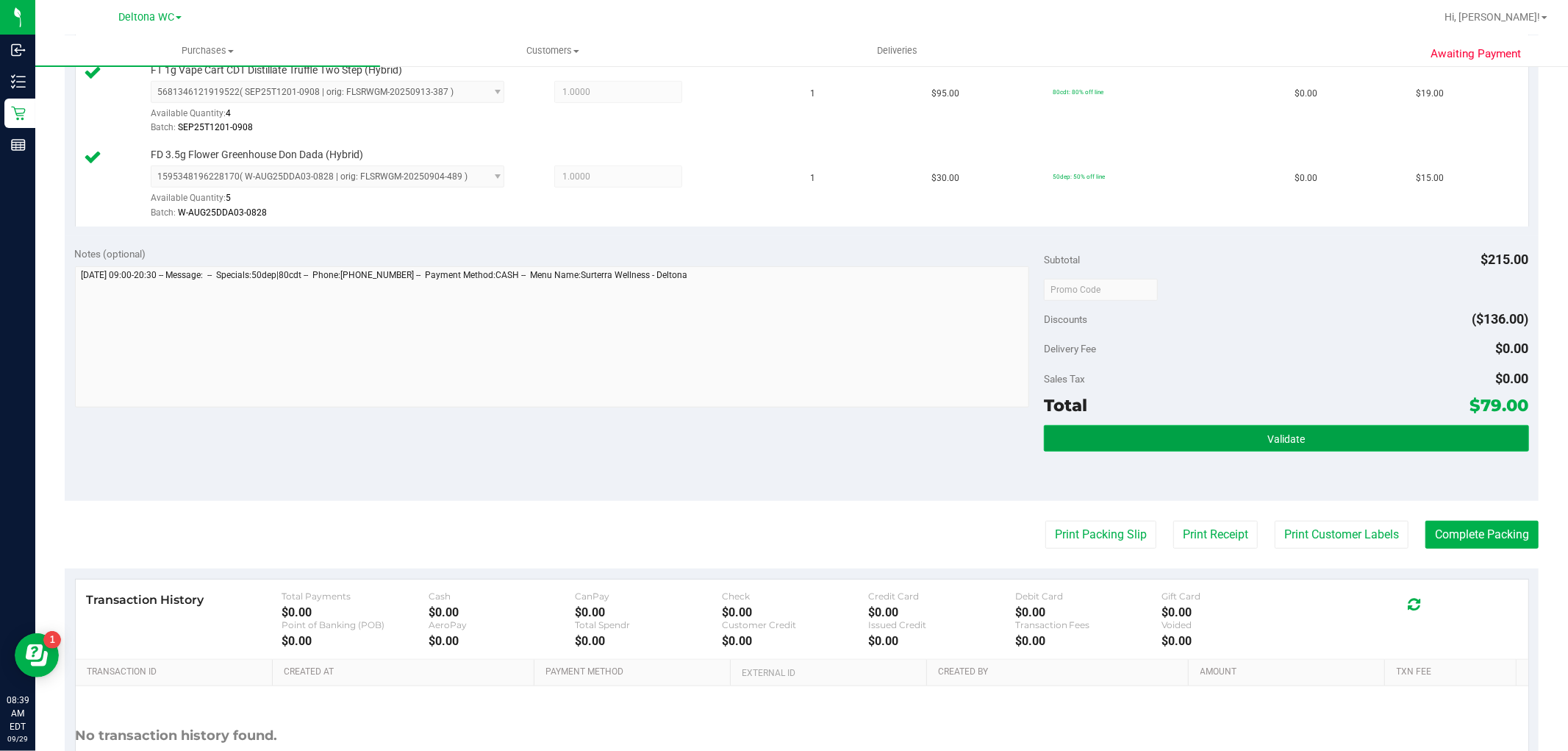
click at [1271, 446] on button "Validate" at bounding box center [1285, 438] width 484 height 26
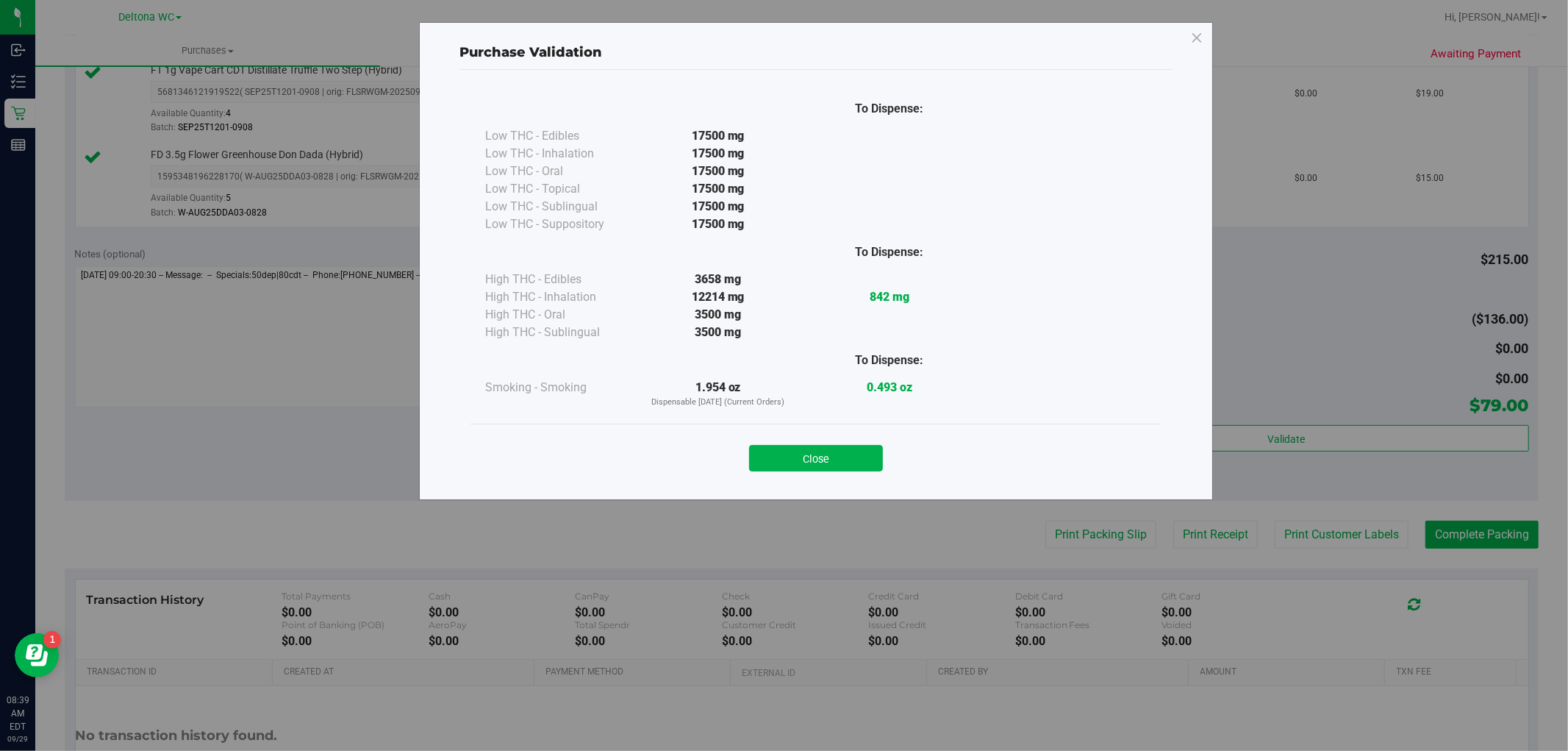
drag, startPoint x: 841, startPoint y: 448, endPoint x: 1222, endPoint y: 497, distance: 384.1
click at [841, 449] on button "Close" at bounding box center [815, 457] width 134 height 26
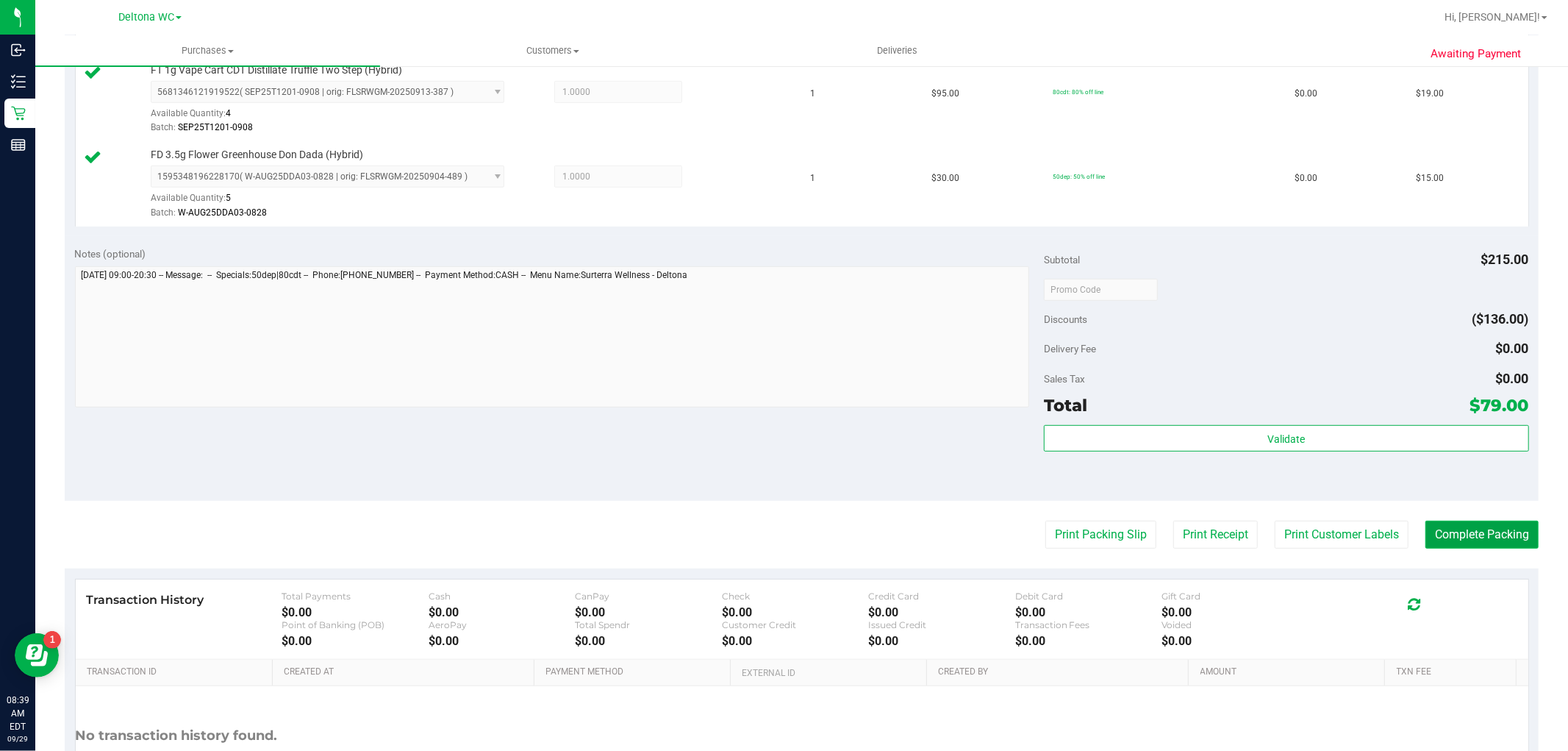
click at [1425, 541] on button "Complete Packing" at bounding box center [1482, 535] width 114 height 28
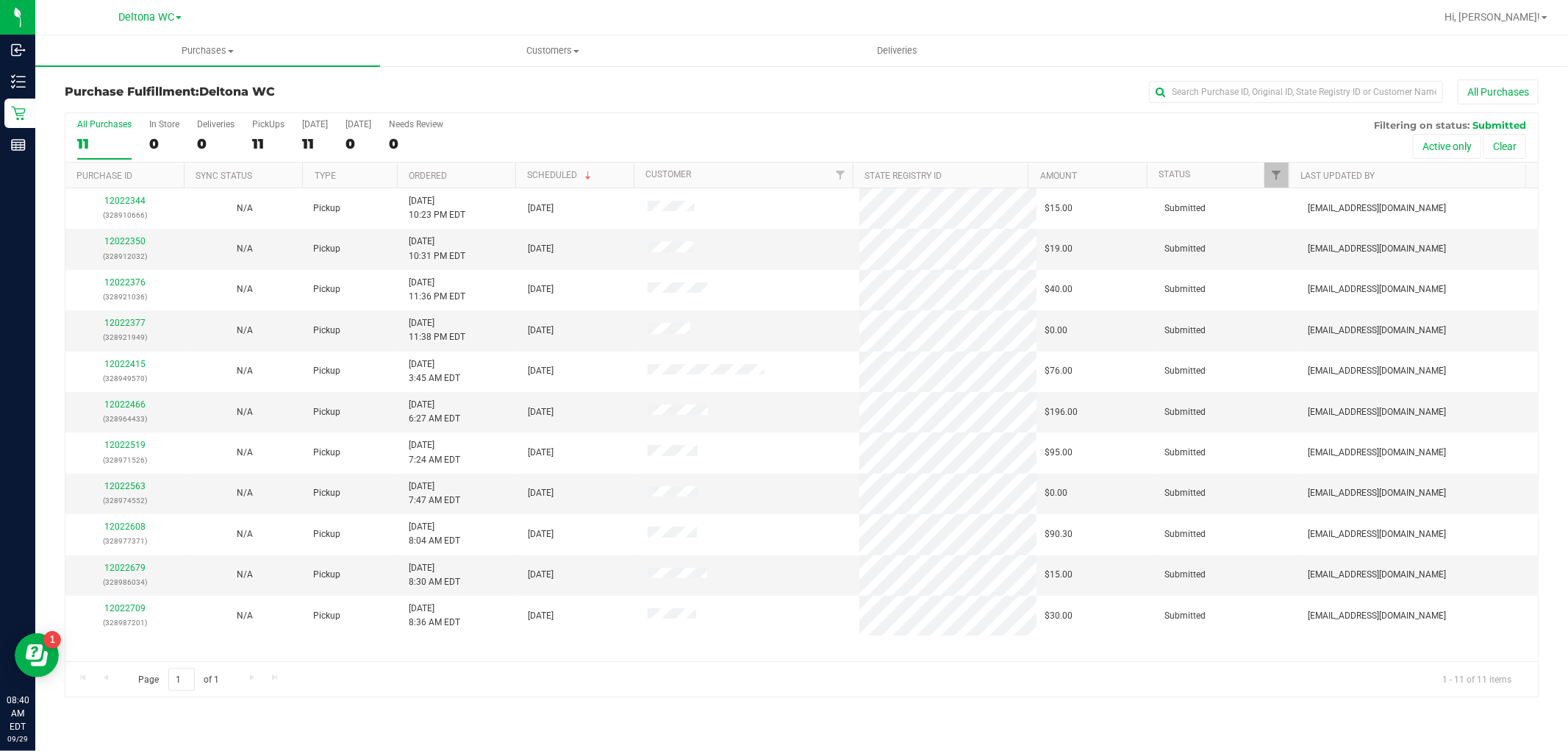
click at [464, 175] on th "Ordered" at bounding box center [455, 175] width 118 height 25
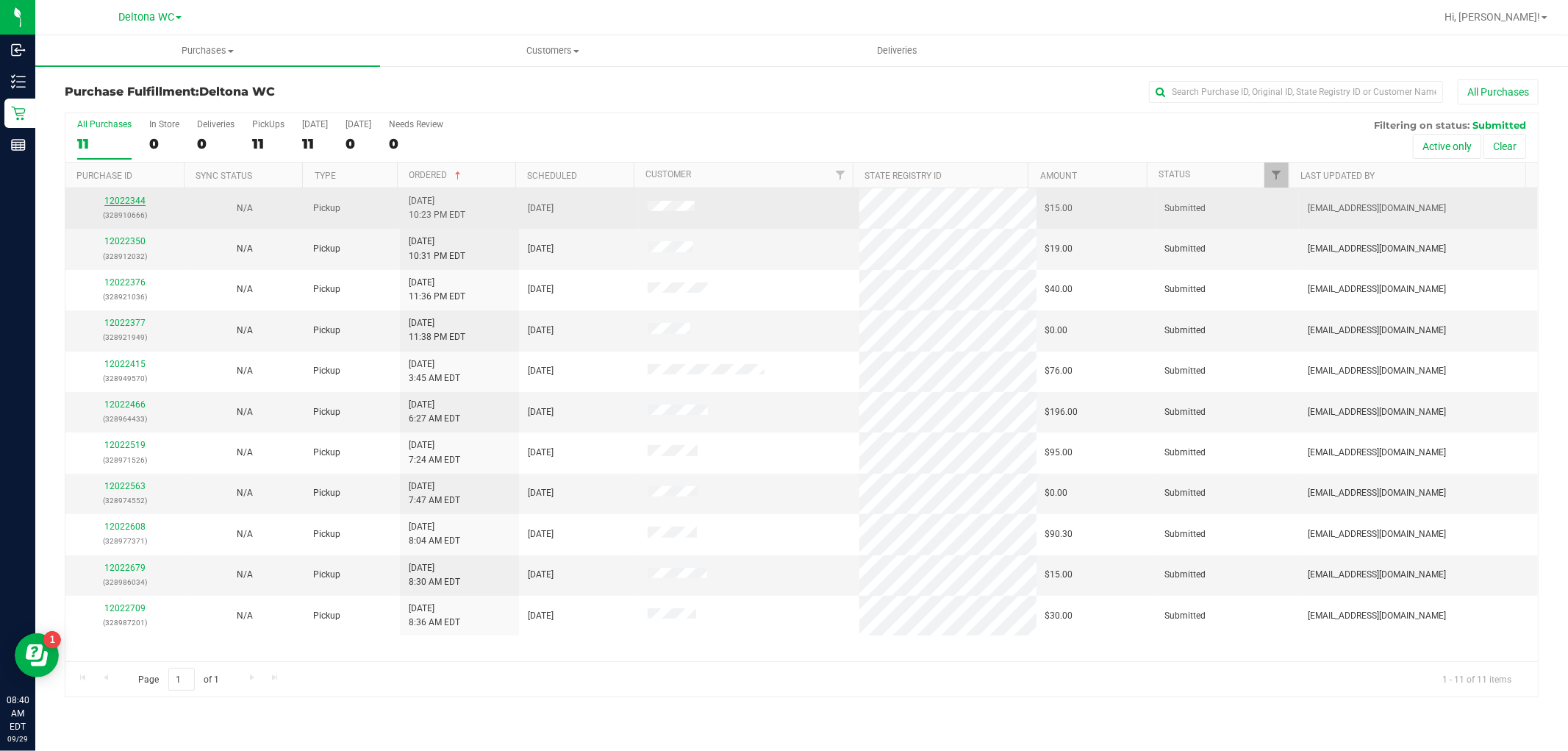
click at [125, 197] on link "12022344" at bounding box center [125, 201] width 41 height 11
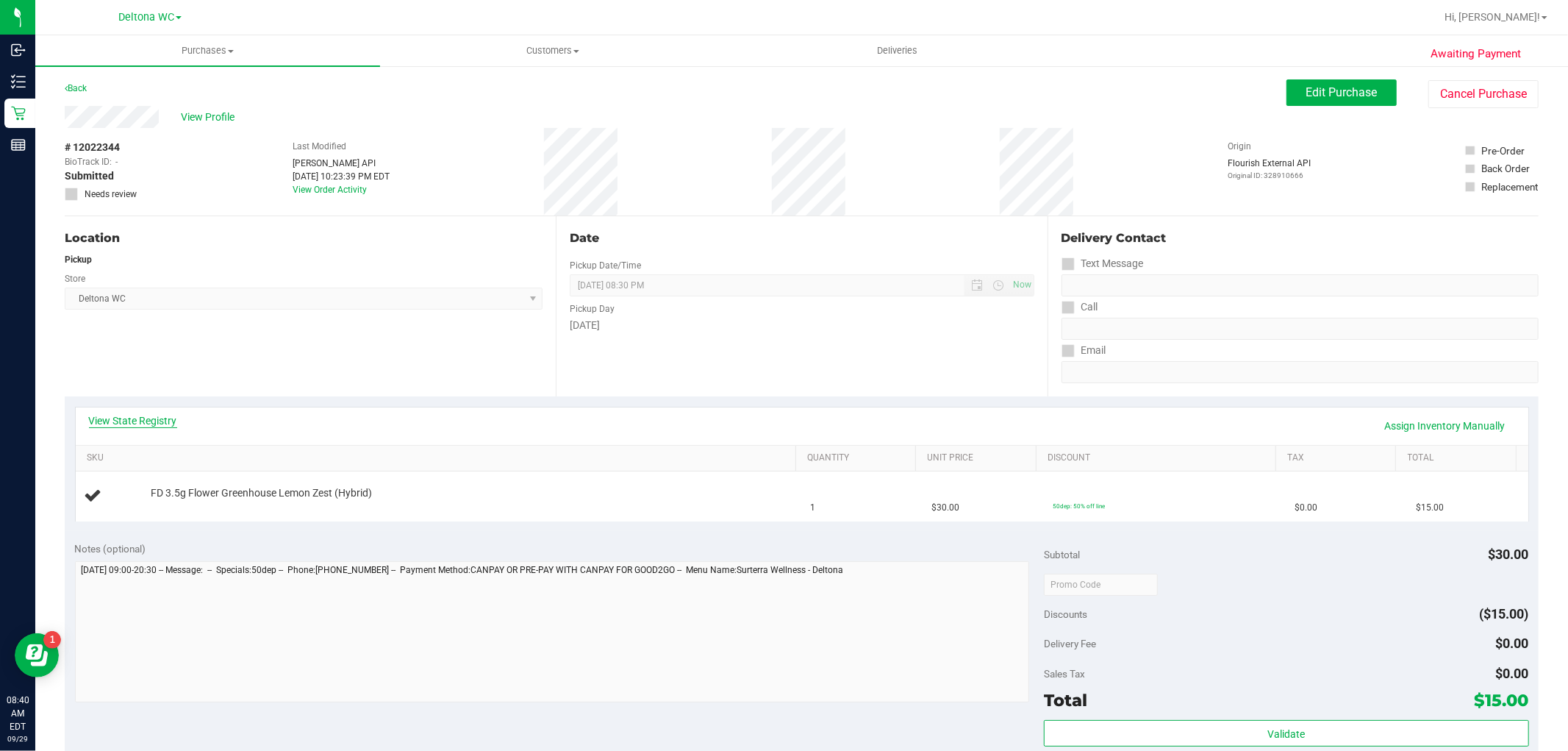
click at [163, 420] on link "View State Registry" at bounding box center [133, 420] width 88 height 15
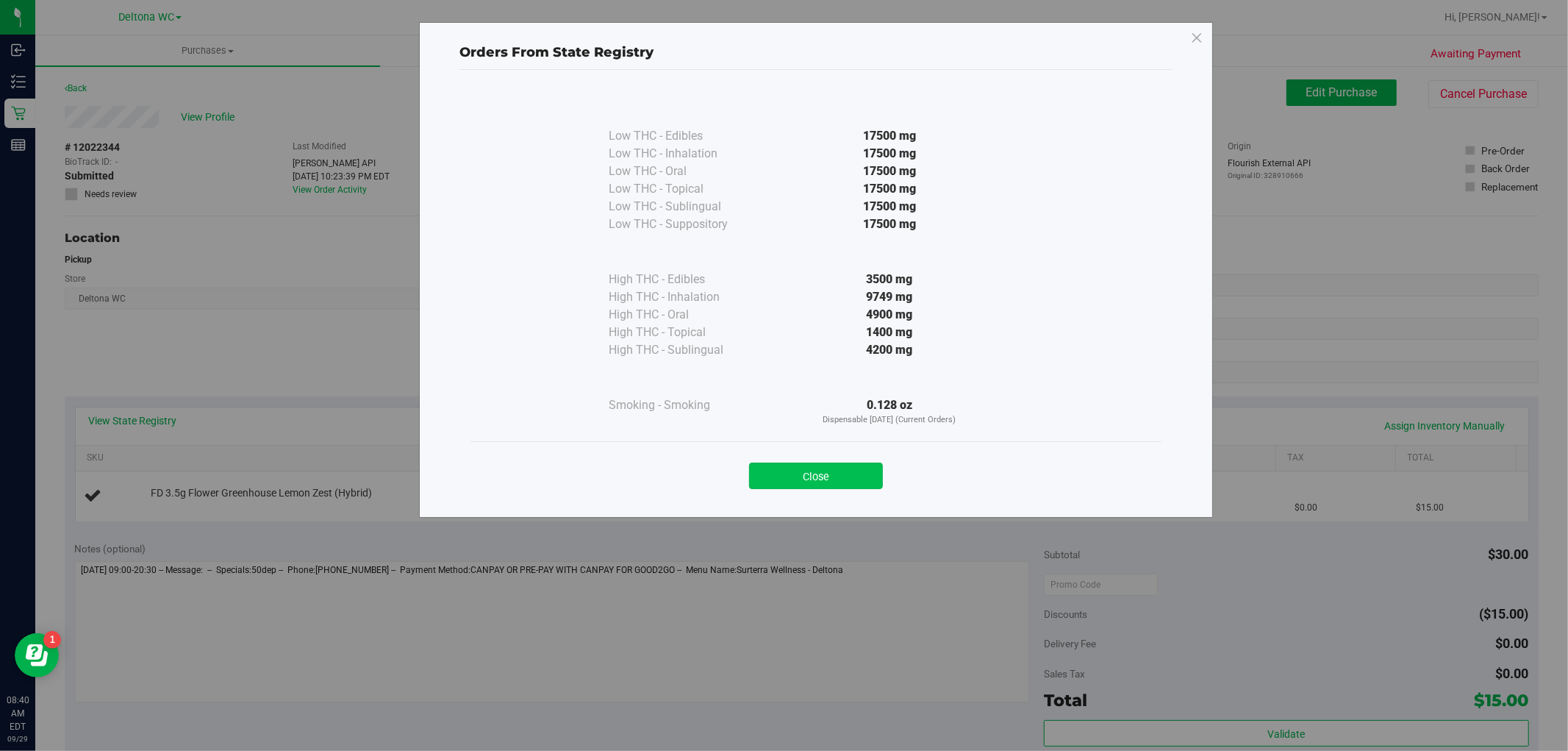
click at [868, 466] on button "Close" at bounding box center [815, 475] width 134 height 26
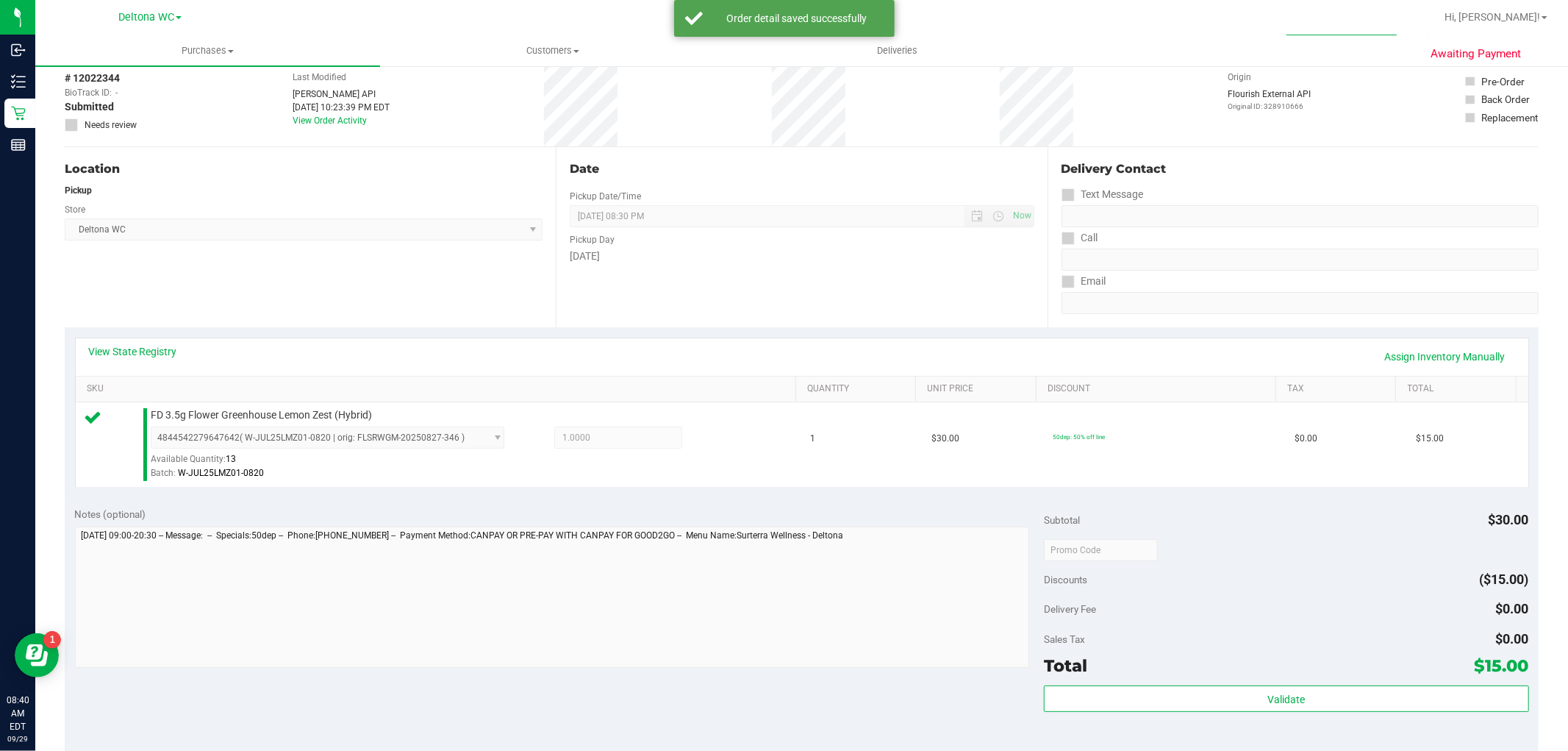
scroll to position [164, 0]
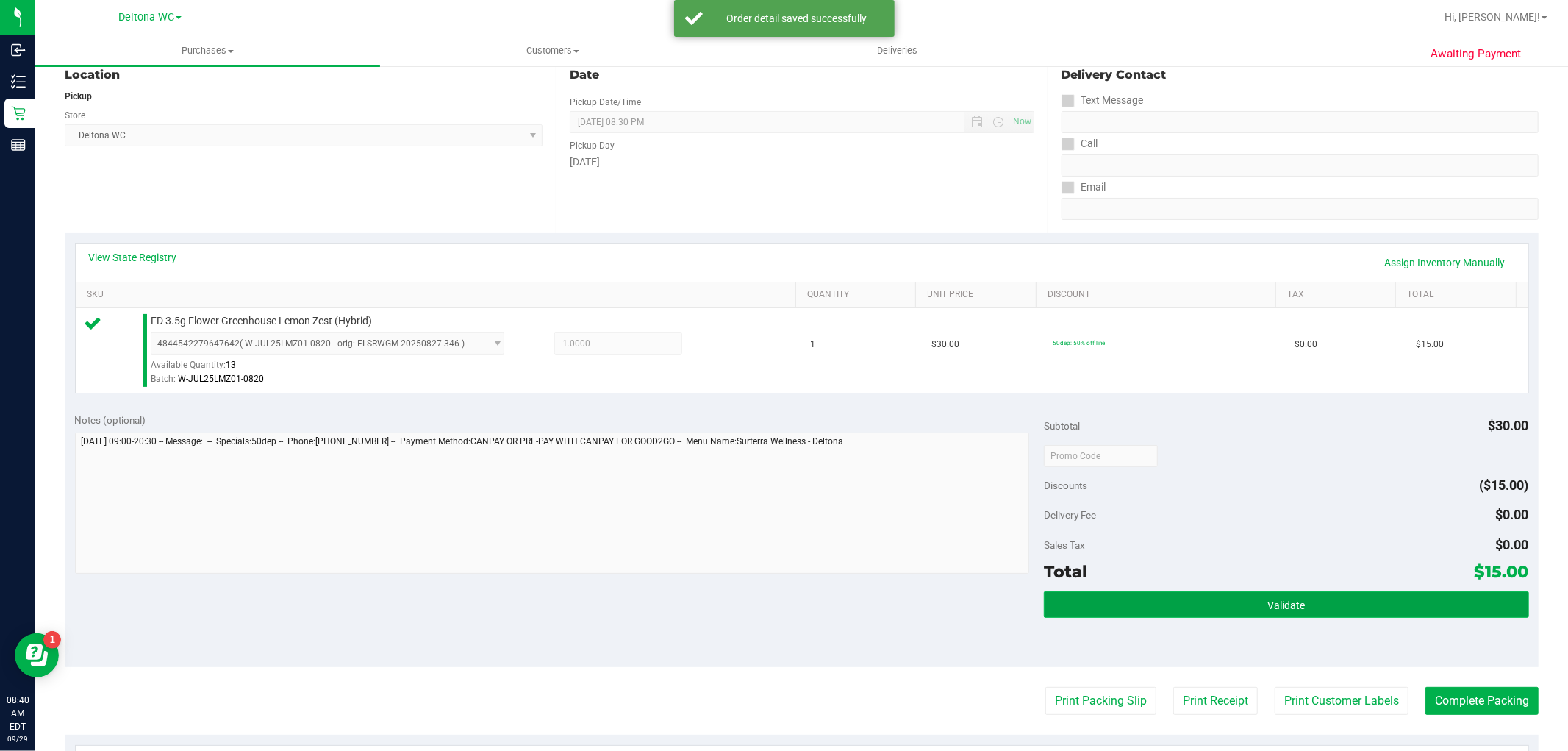
click at [1189, 594] on button "Validate" at bounding box center [1285, 604] width 484 height 26
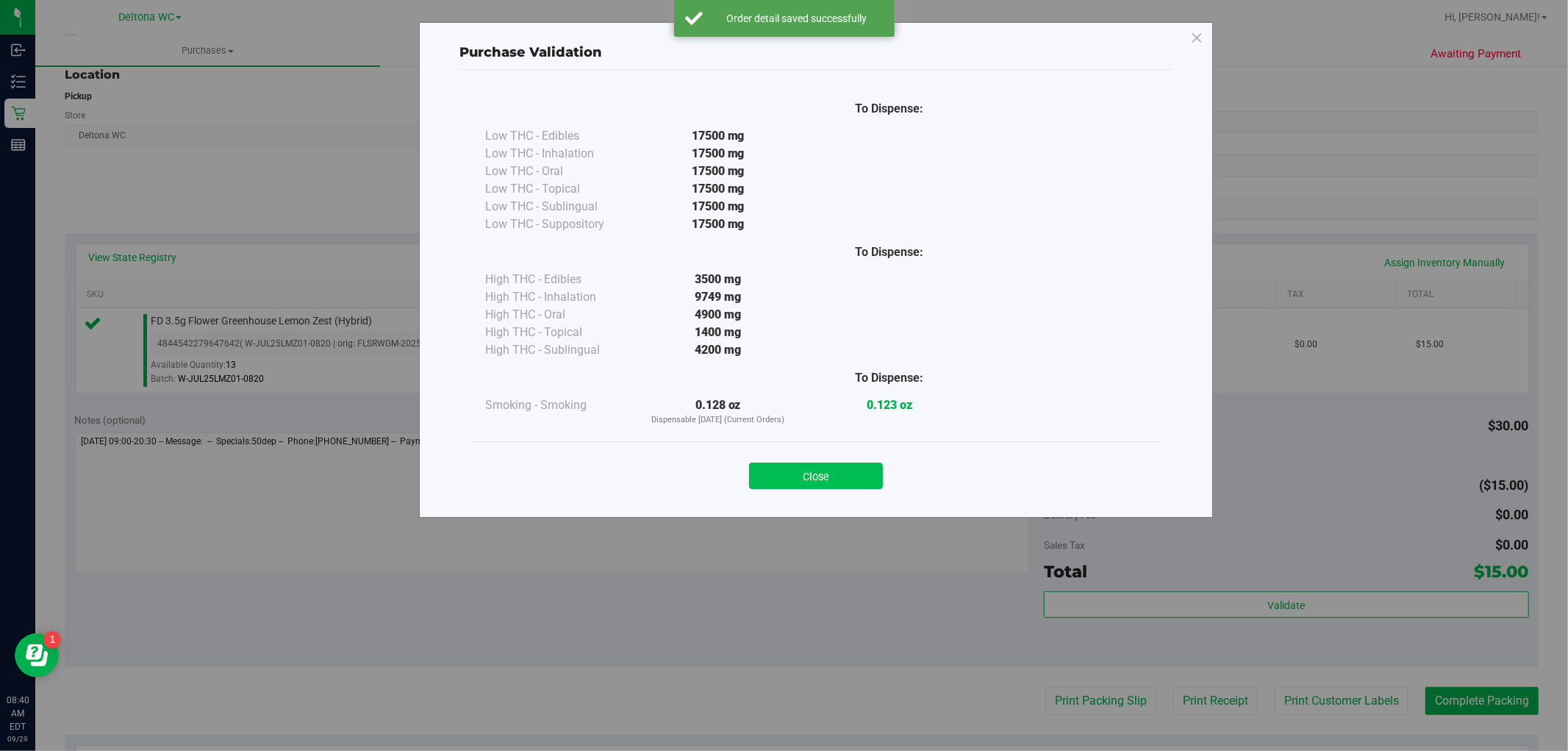
click at [816, 474] on button "Close" at bounding box center [815, 475] width 134 height 26
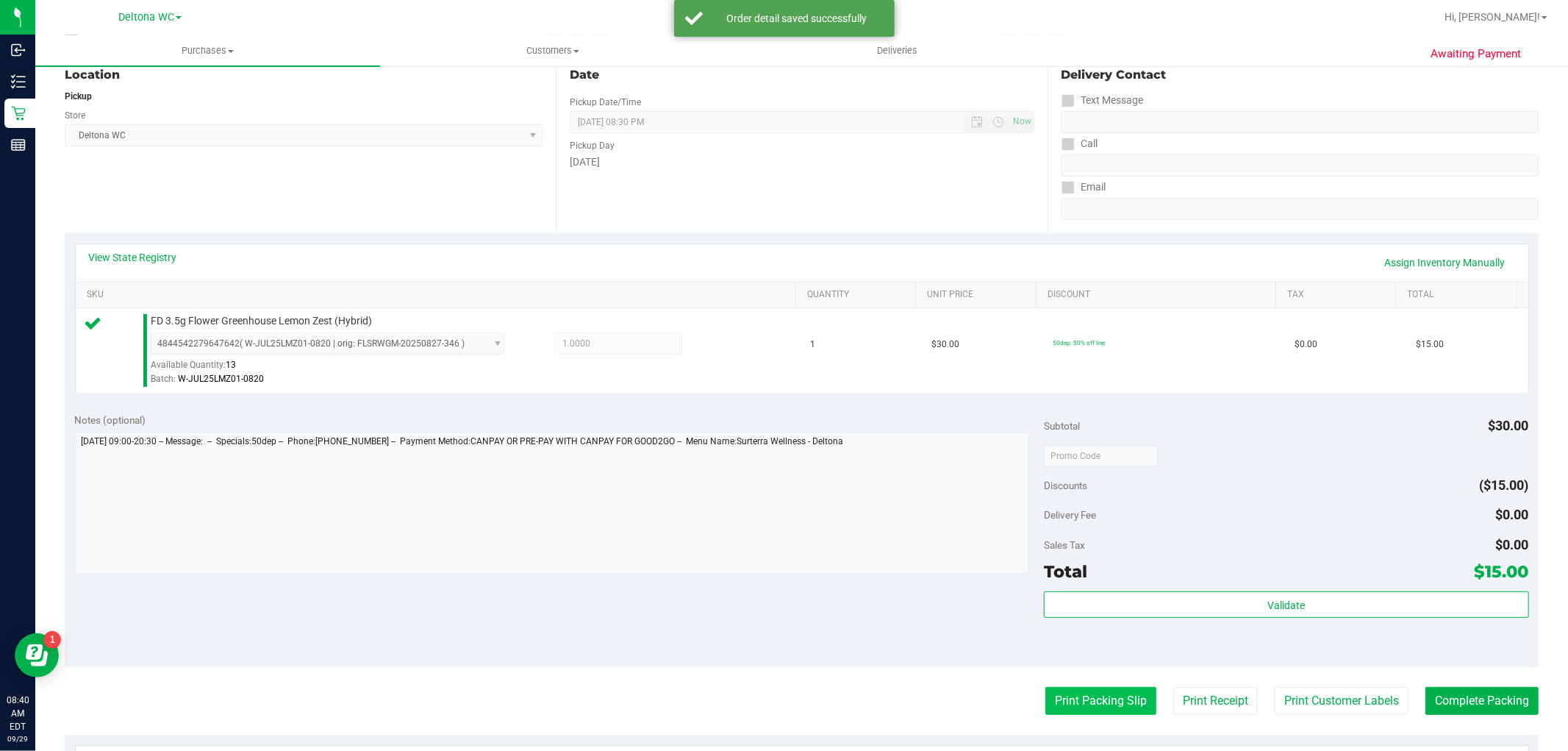
click at [1076, 702] on button "Print Packing Slip" at bounding box center [1100, 700] width 111 height 28
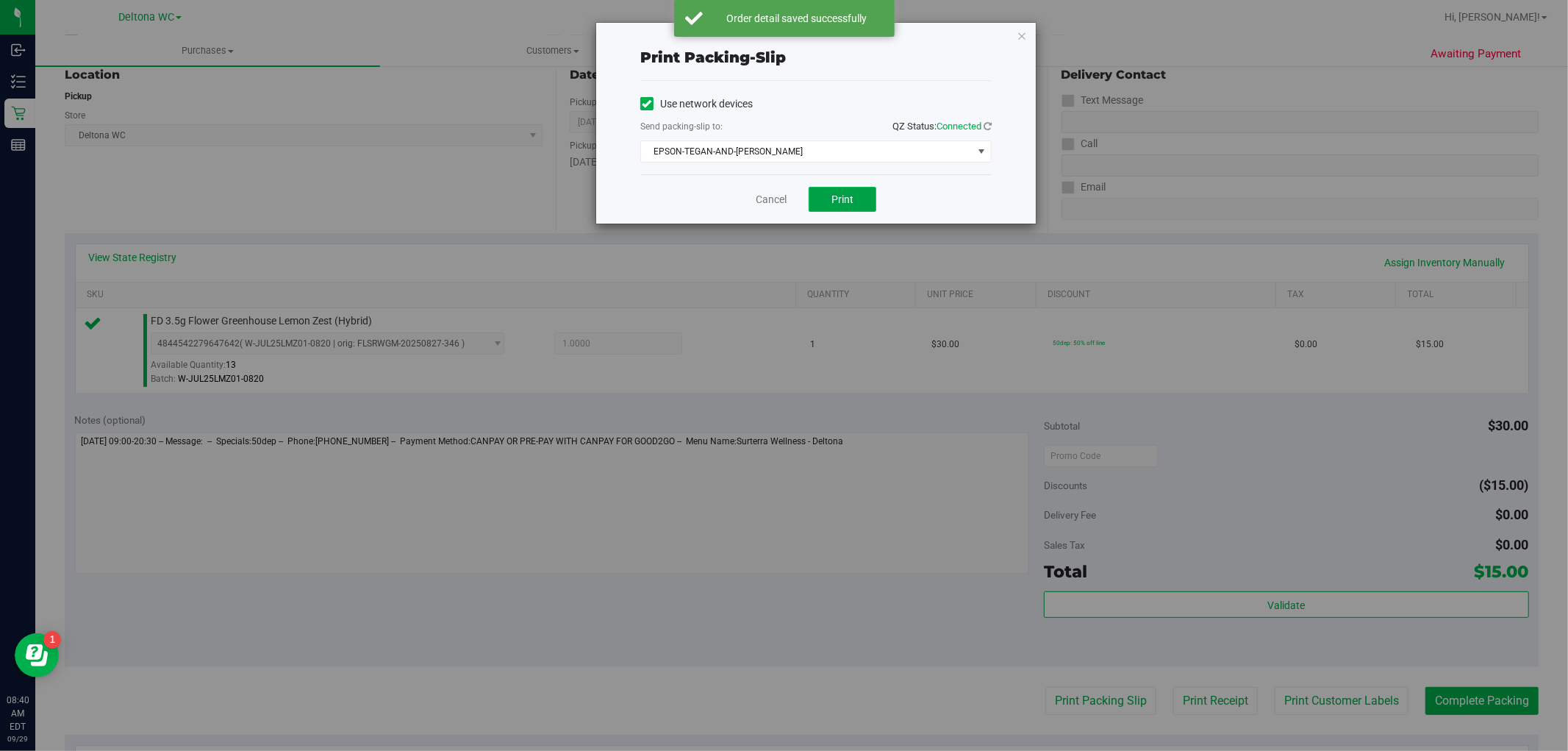
click at [827, 203] on button "Print" at bounding box center [842, 200] width 68 height 25
click at [761, 199] on link "Cancel" at bounding box center [771, 200] width 31 height 16
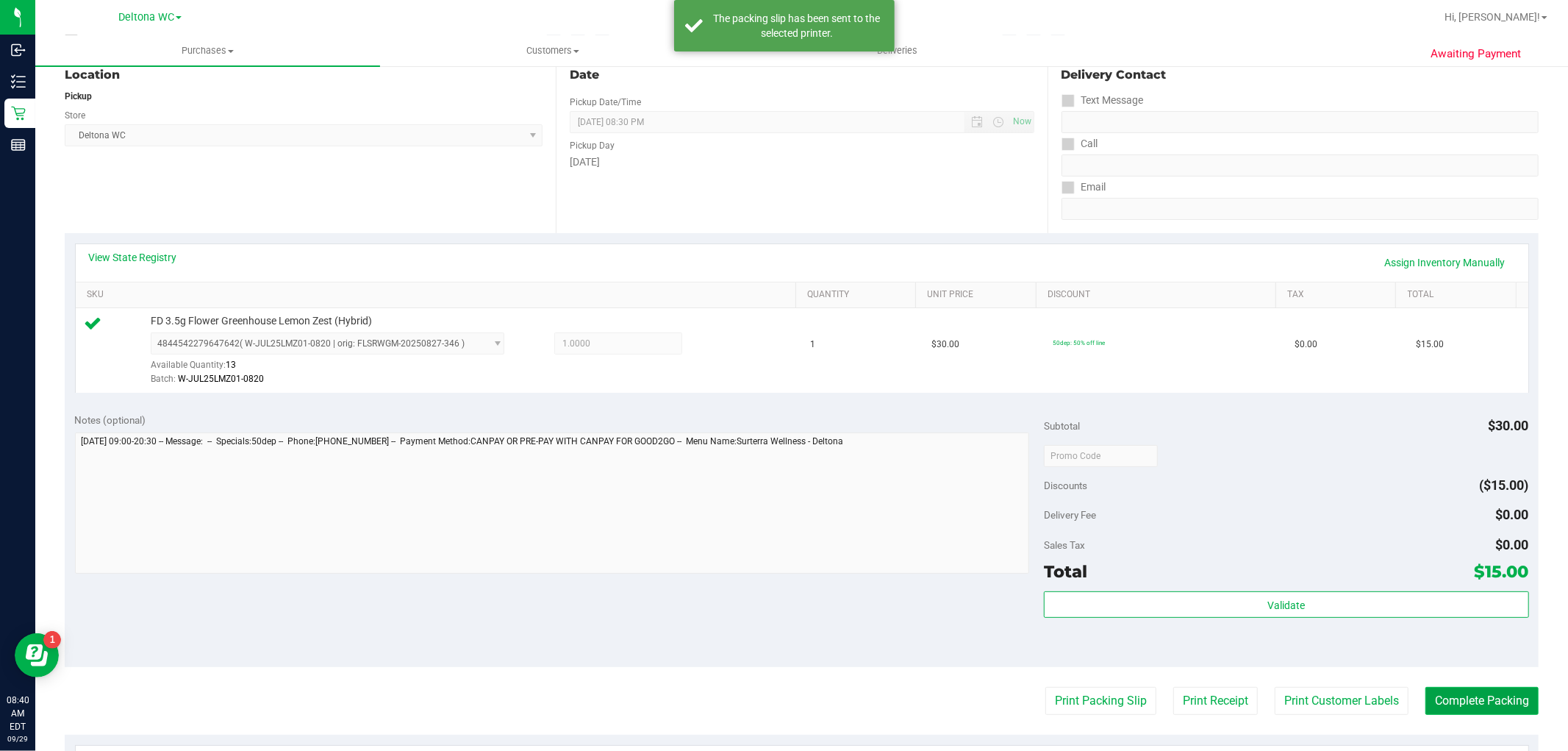
click at [1432, 692] on button "Complete Packing" at bounding box center [1482, 700] width 114 height 28
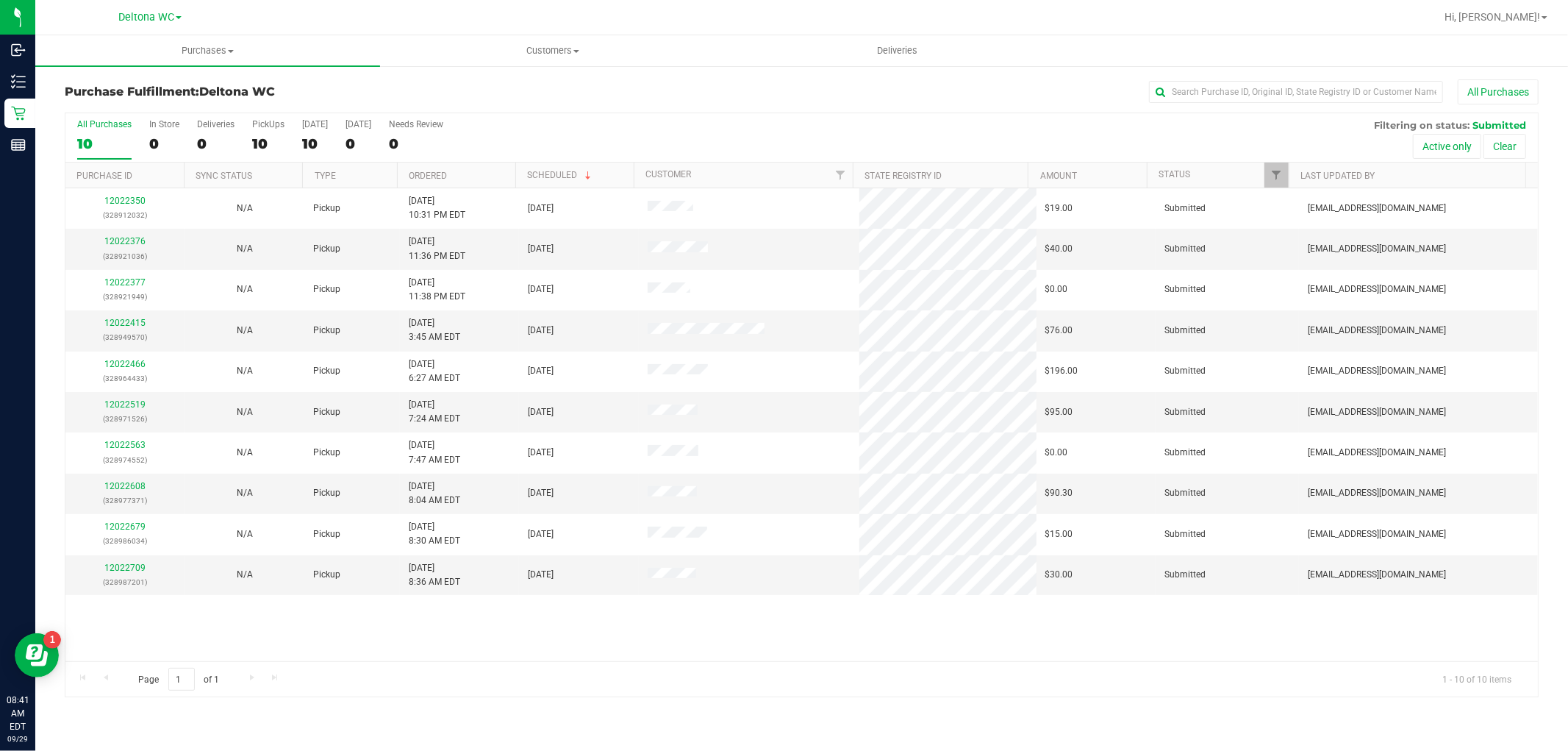
click at [465, 172] on th "Ordered" at bounding box center [455, 175] width 118 height 25
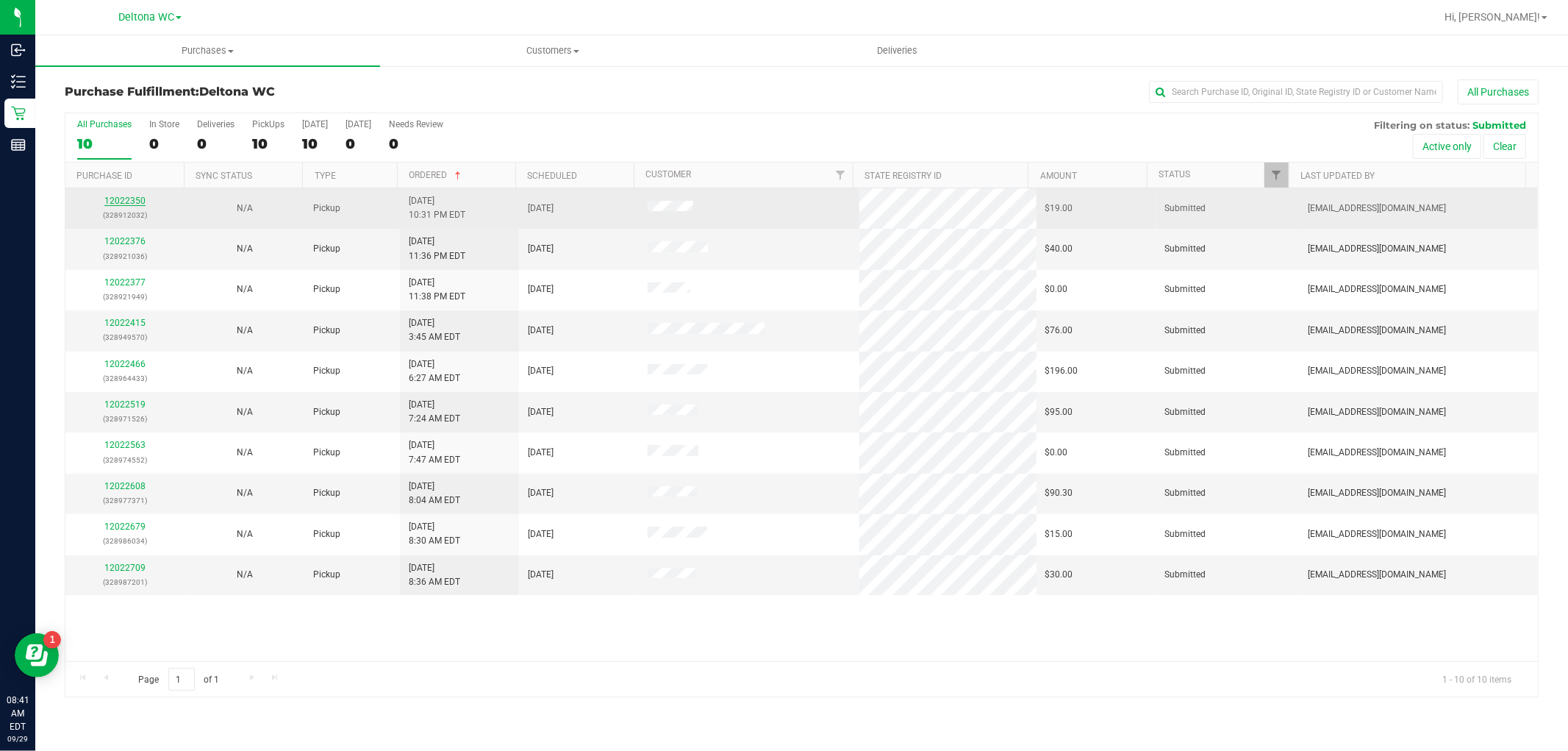
click at [134, 201] on link "12022350" at bounding box center [125, 201] width 41 height 11
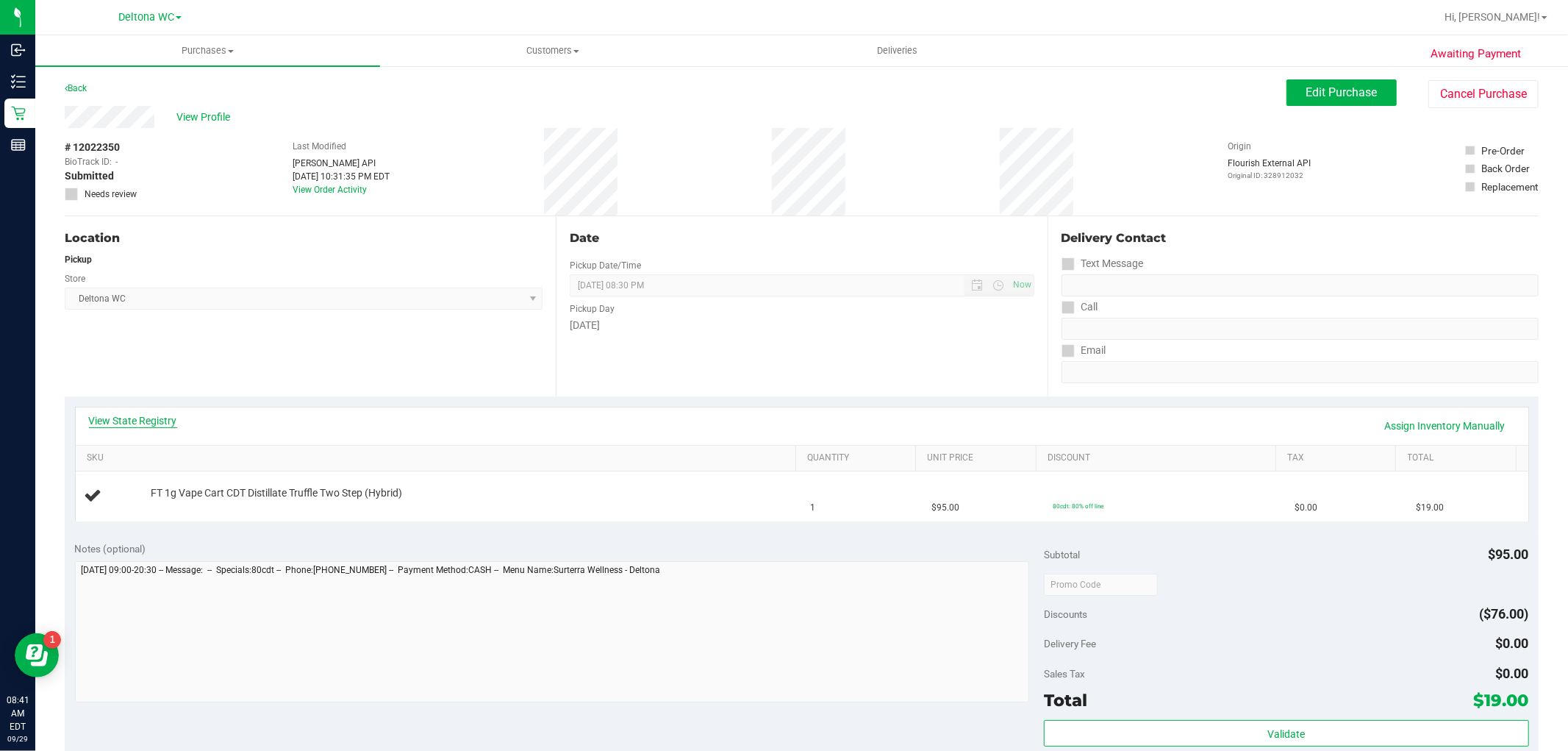
drag, startPoint x: 137, startPoint y: 409, endPoint x: 140, endPoint y: 420, distance: 11.4
click at [140, 420] on link "View State Registry" at bounding box center [133, 420] width 88 height 15
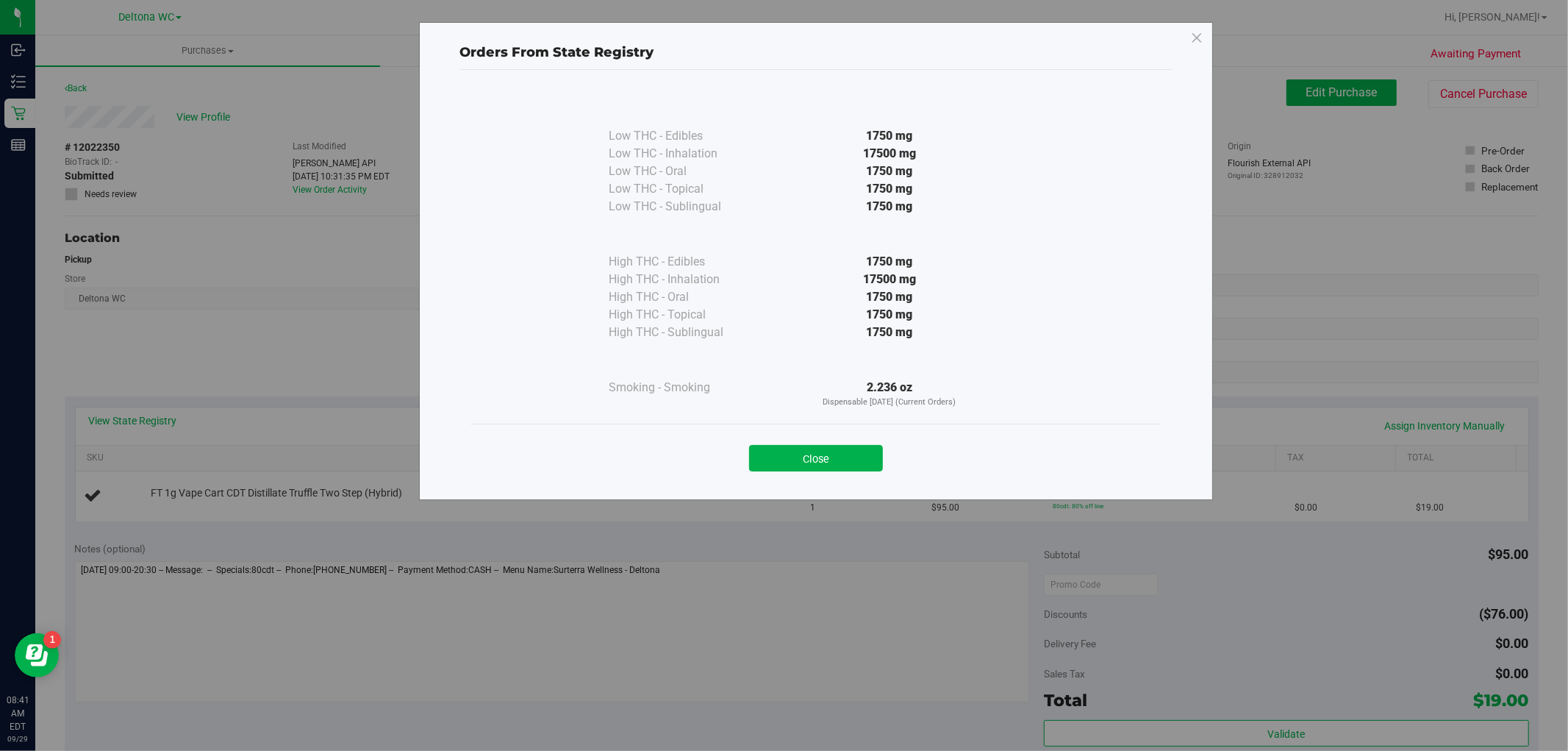
click at [816, 459] on button "Close" at bounding box center [815, 457] width 134 height 26
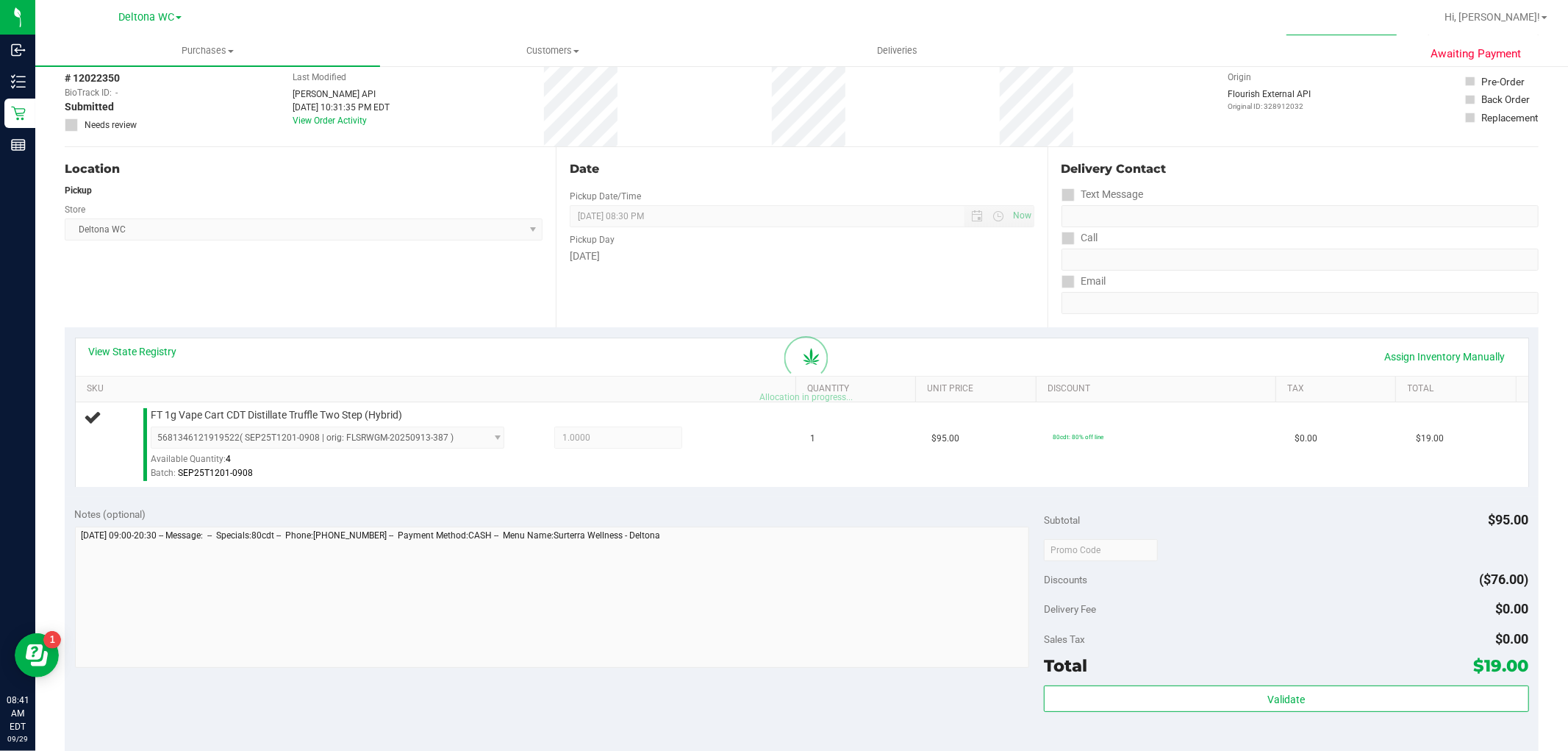
scroll to position [164, 0]
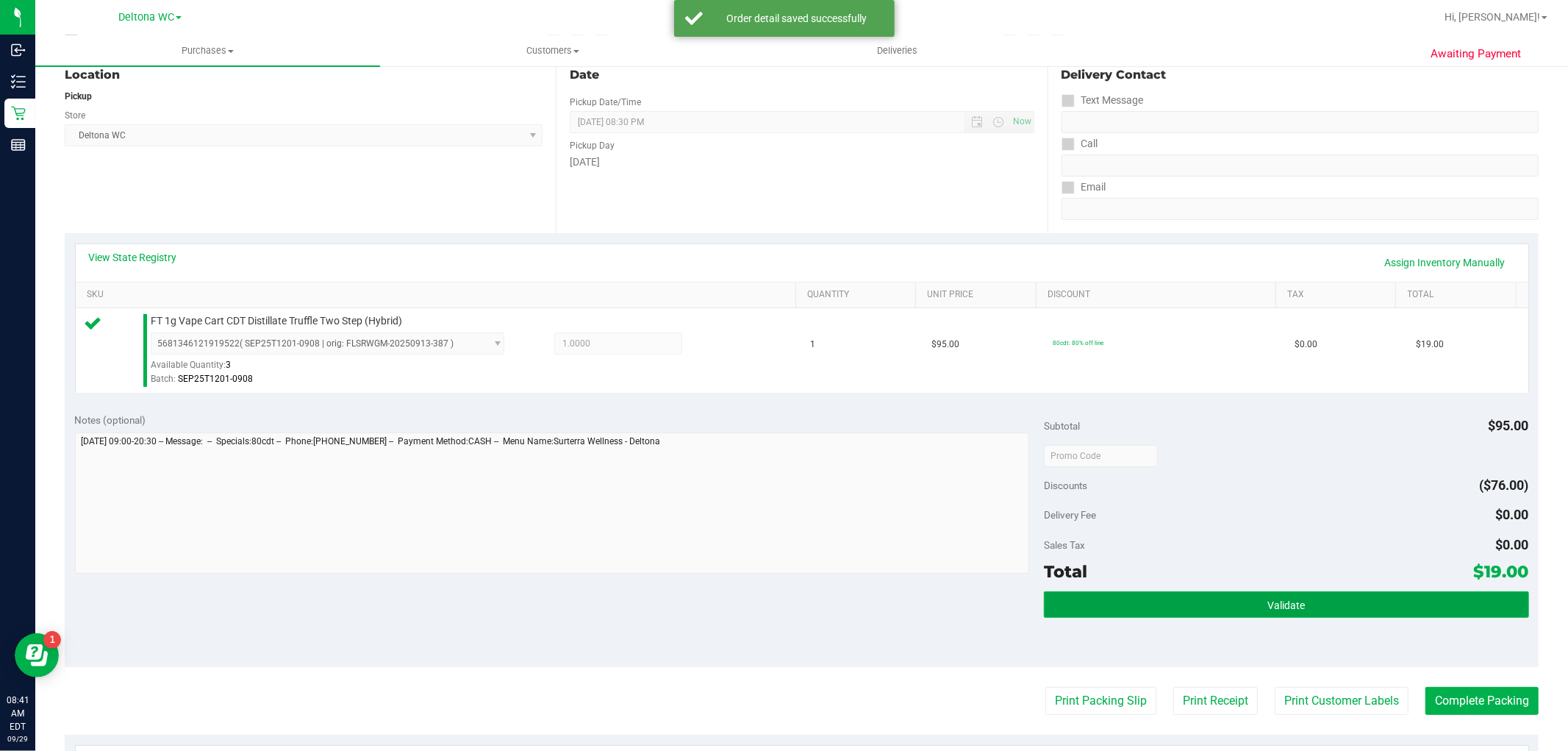
click at [1217, 606] on button "Validate" at bounding box center [1285, 604] width 484 height 26
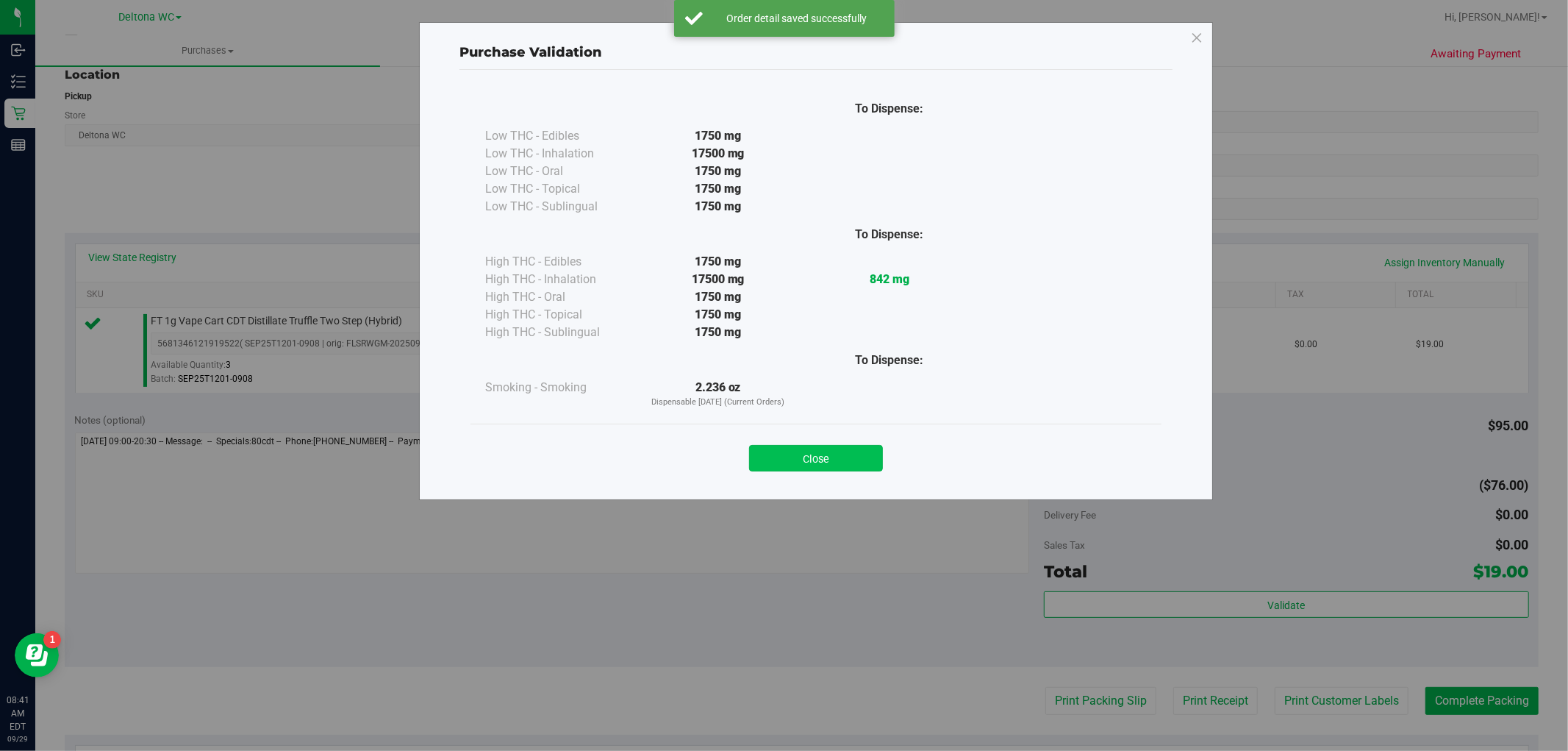
click at [860, 463] on button "Close" at bounding box center [815, 457] width 134 height 26
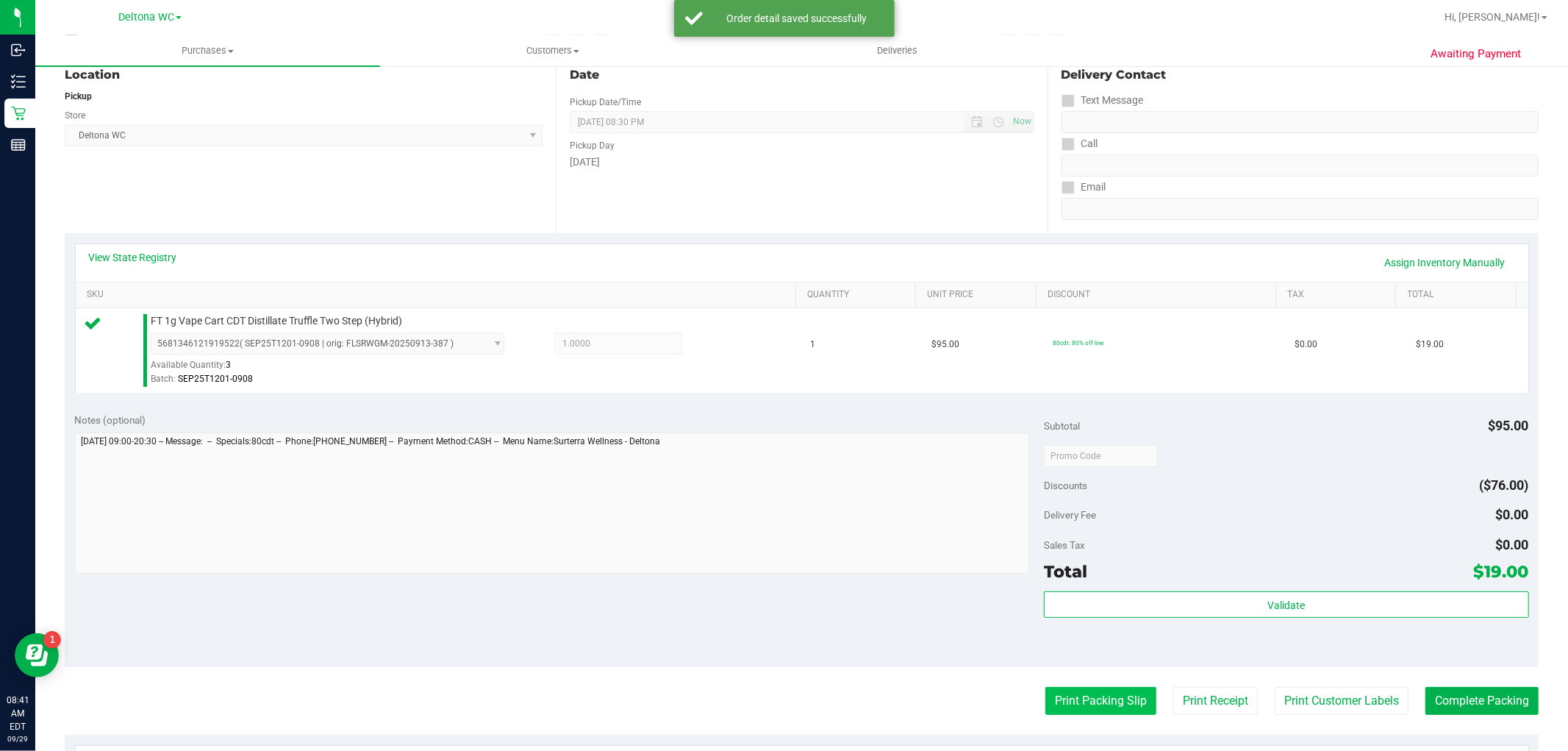
click at [1086, 708] on button "Print Packing Slip" at bounding box center [1100, 700] width 111 height 28
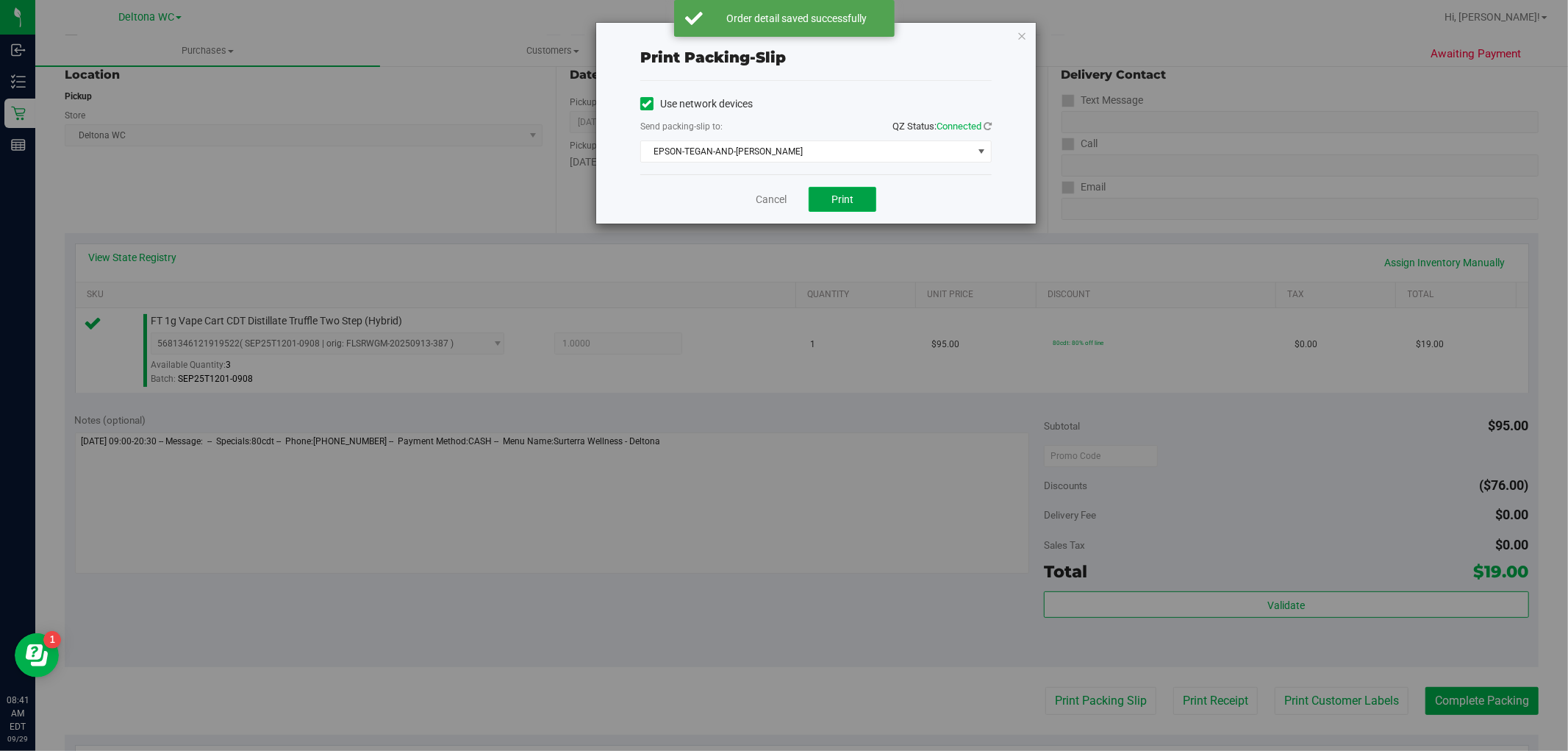
click at [847, 199] on span "Print" at bounding box center [842, 199] width 23 height 12
click at [768, 199] on link "Cancel" at bounding box center [771, 200] width 31 height 16
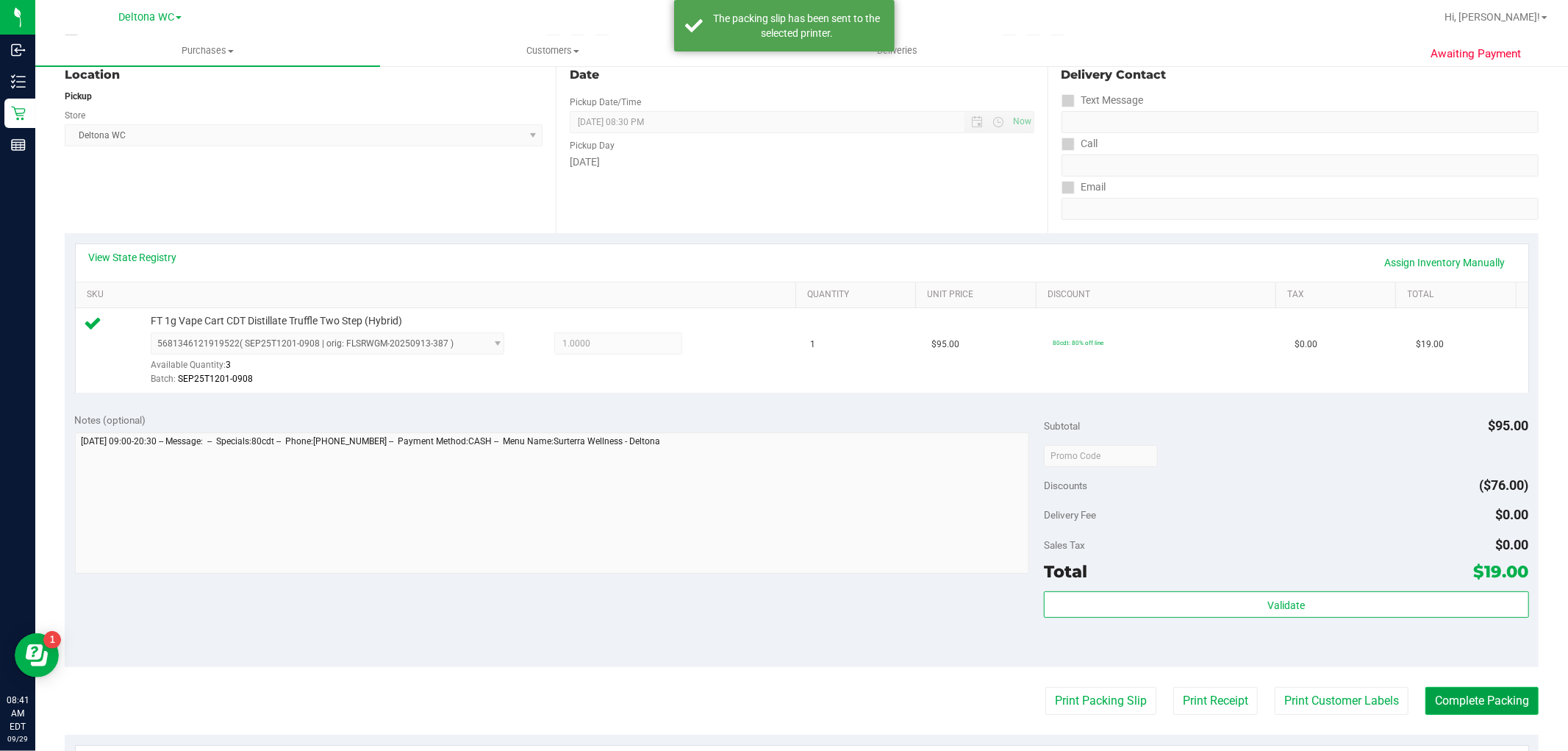
click at [1453, 700] on button "Complete Packing" at bounding box center [1482, 700] width 114 height 28
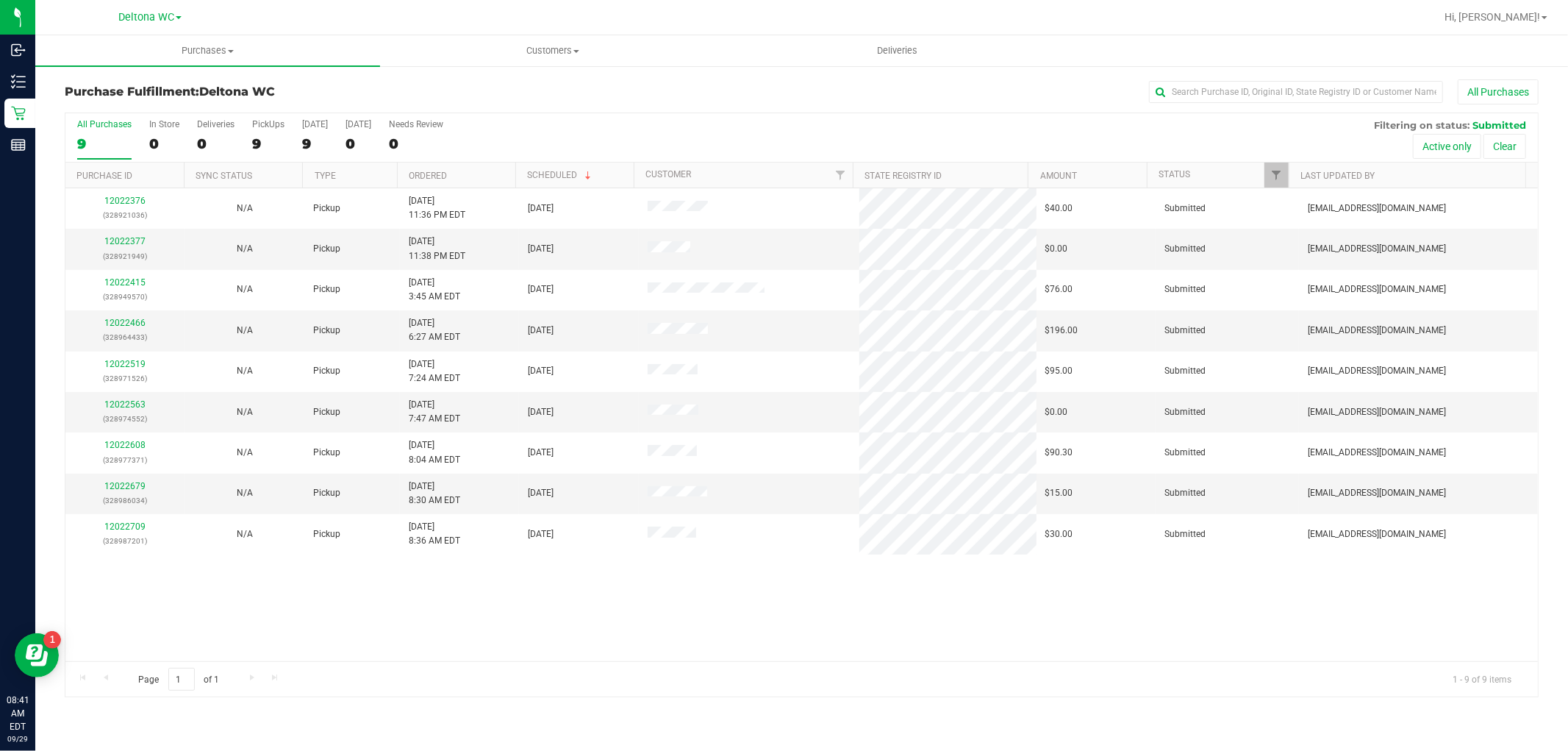
click at [466, 169] on th "Ordered" at bounding box center [455, 175] width 118 height 25
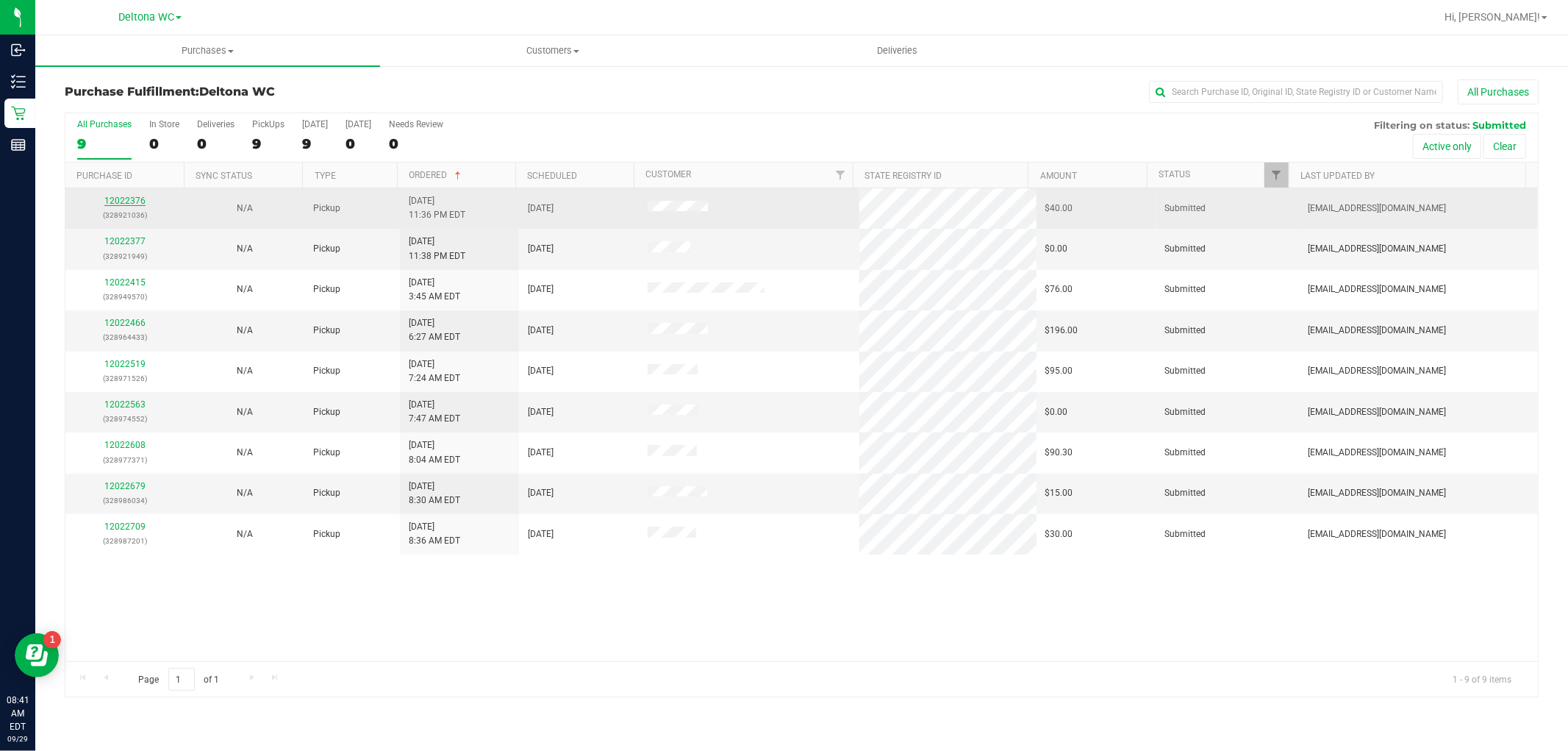
click at [121, 199] on link "12022376" at bounding box center [125, 201] width 41 height 11
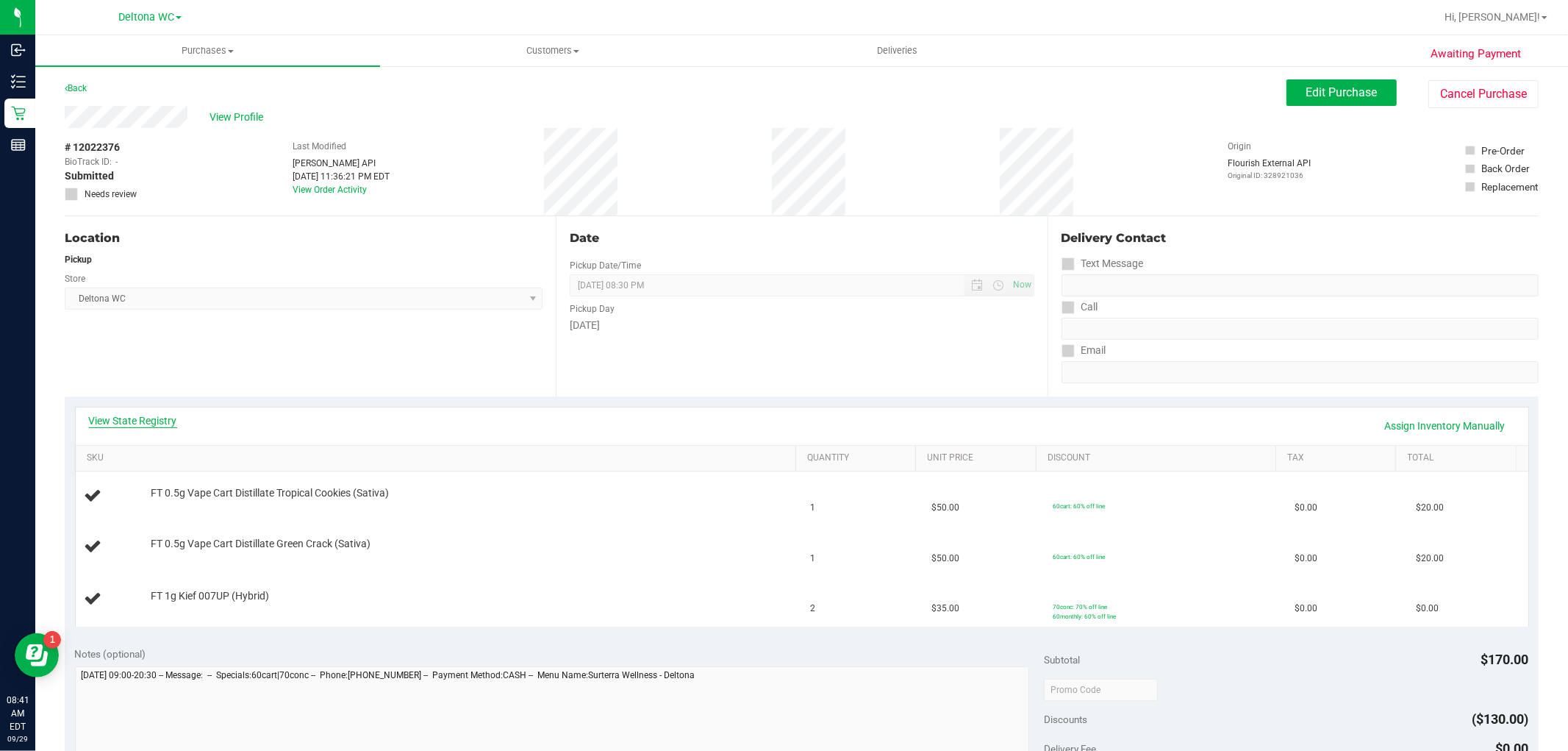
click at [163, 420] on link "View State Registry" at bounding box center [133, 420] width 88 height 15
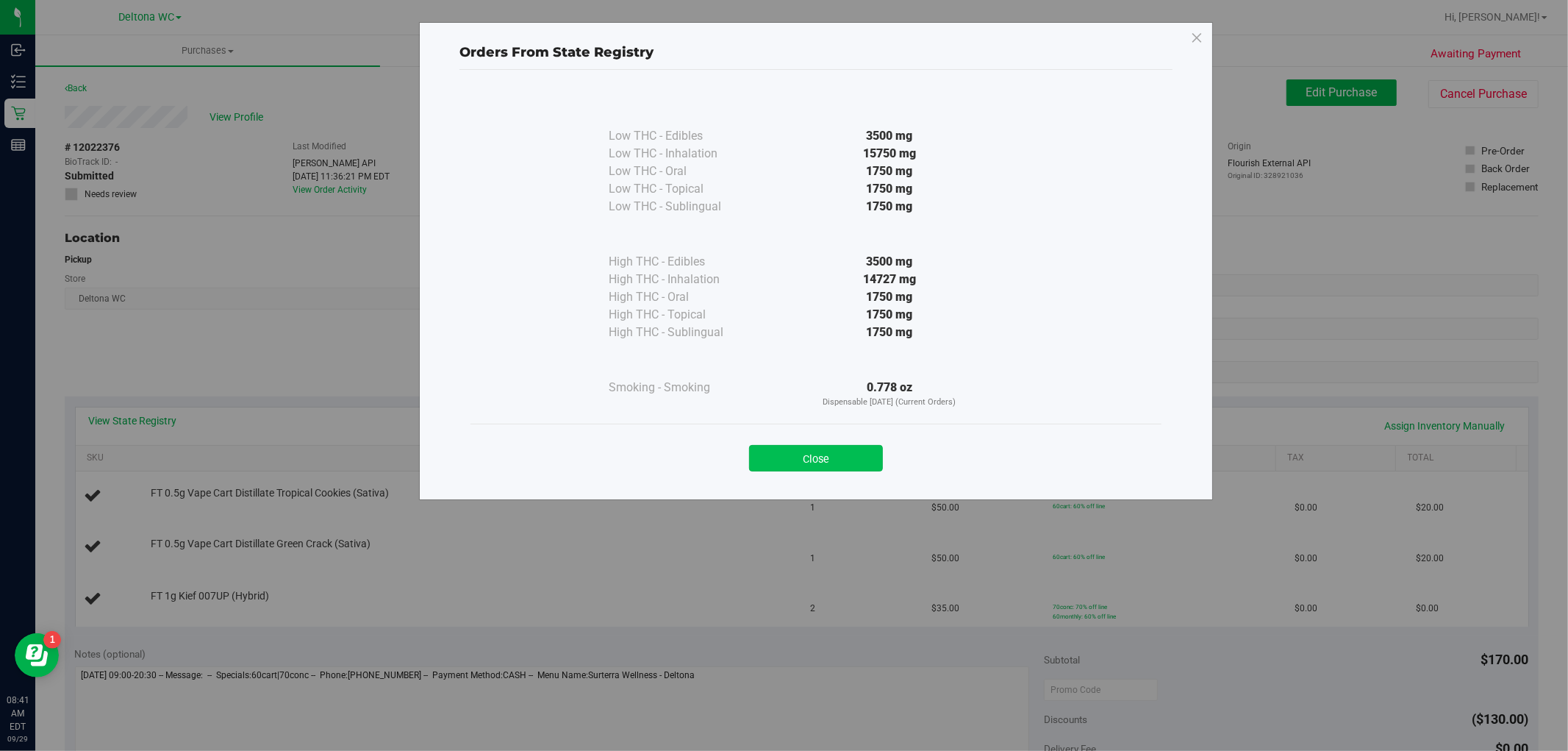
click at [784, 450] on button "Close" at bounding box center [815, 457] width 134 height 26
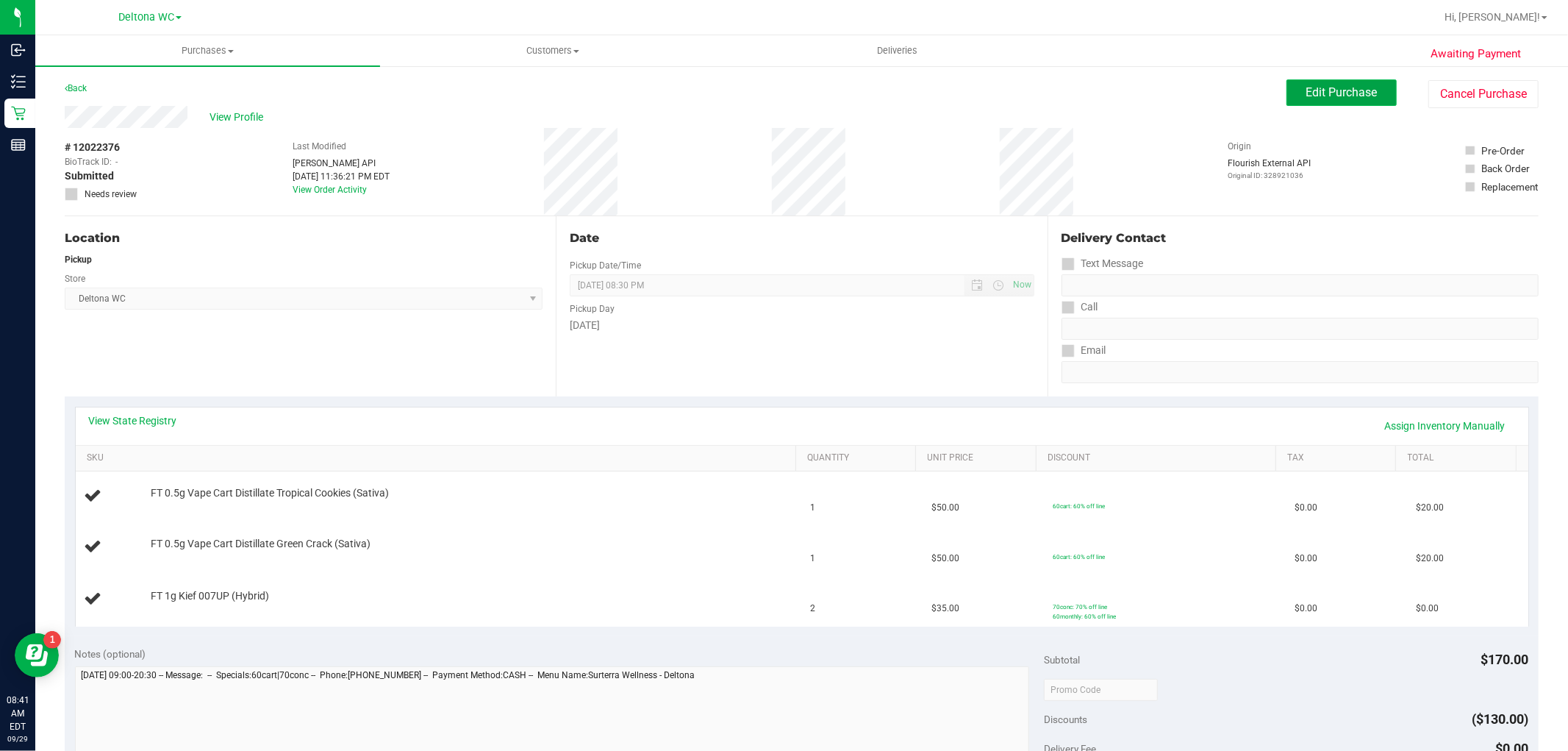
click at [1319, 93] on span "Edit Purchase" at bounding box center [1341, 92] width 71 height 14
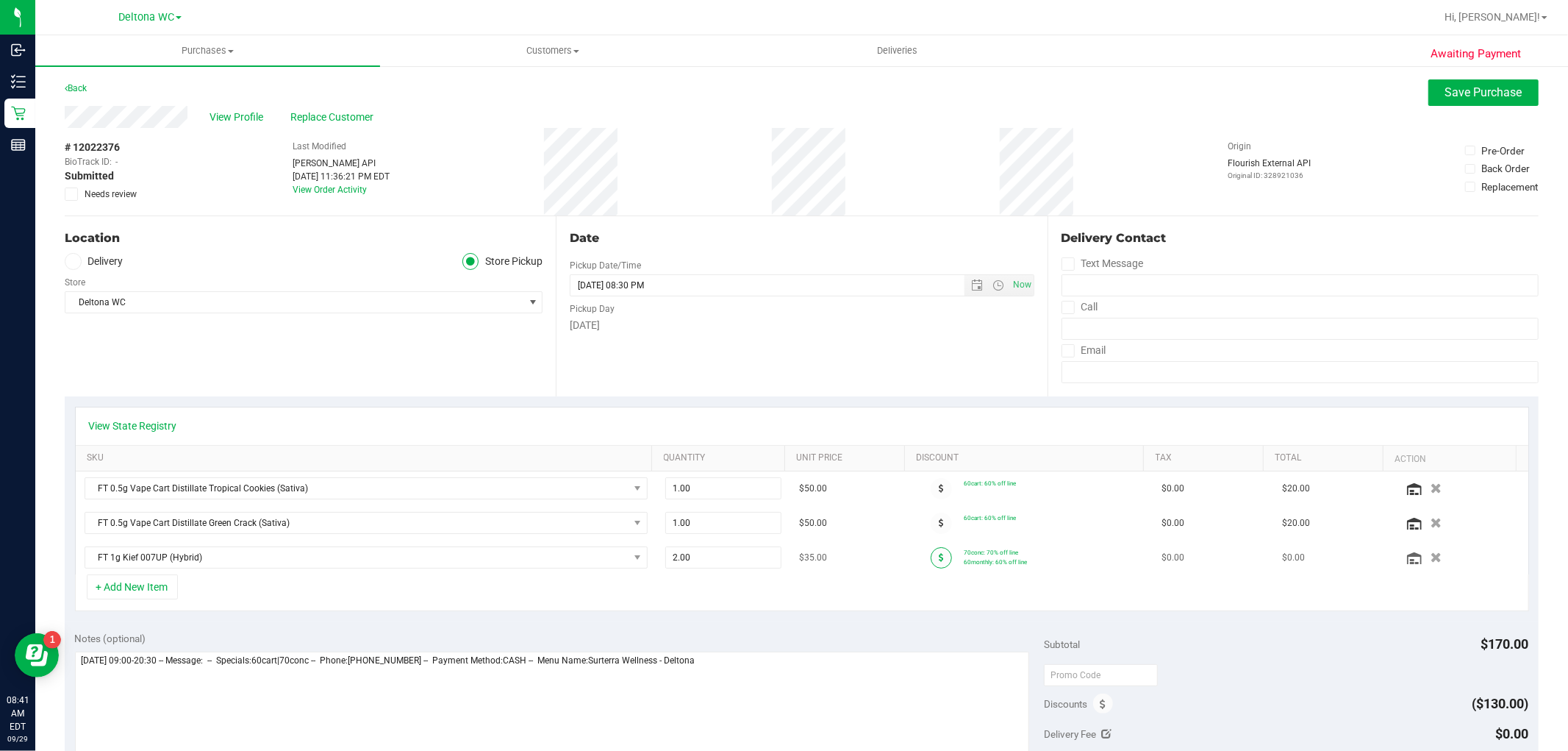
click at [939, 554] on icon at bounding box center [941, 557] width 5 height 9
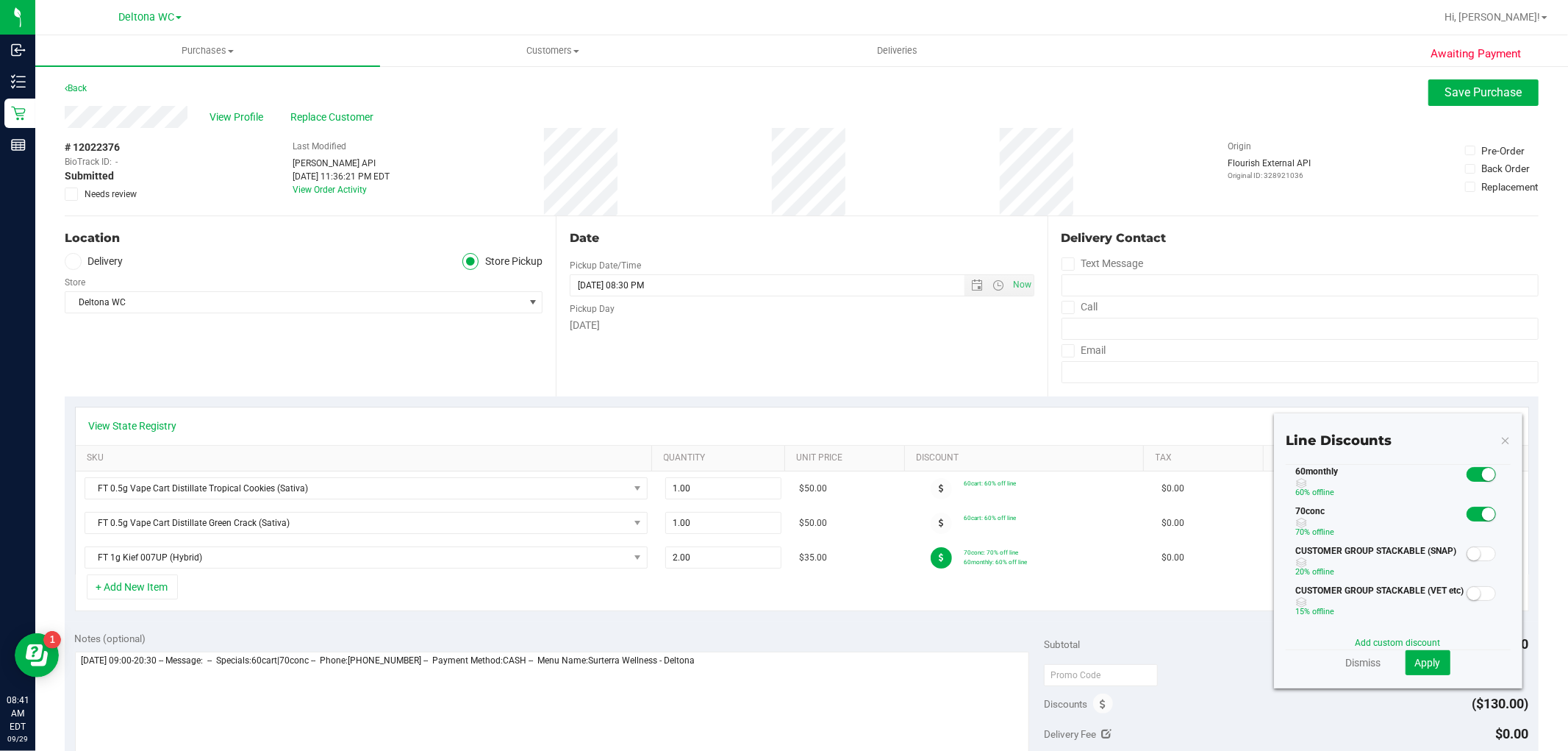
click at [1466, 478] on span at bounding box center [1481, 474] width 29 height 15
click at [1414, 656] on span "Apply" at bounding box center [1427, 662] width 25 height 12
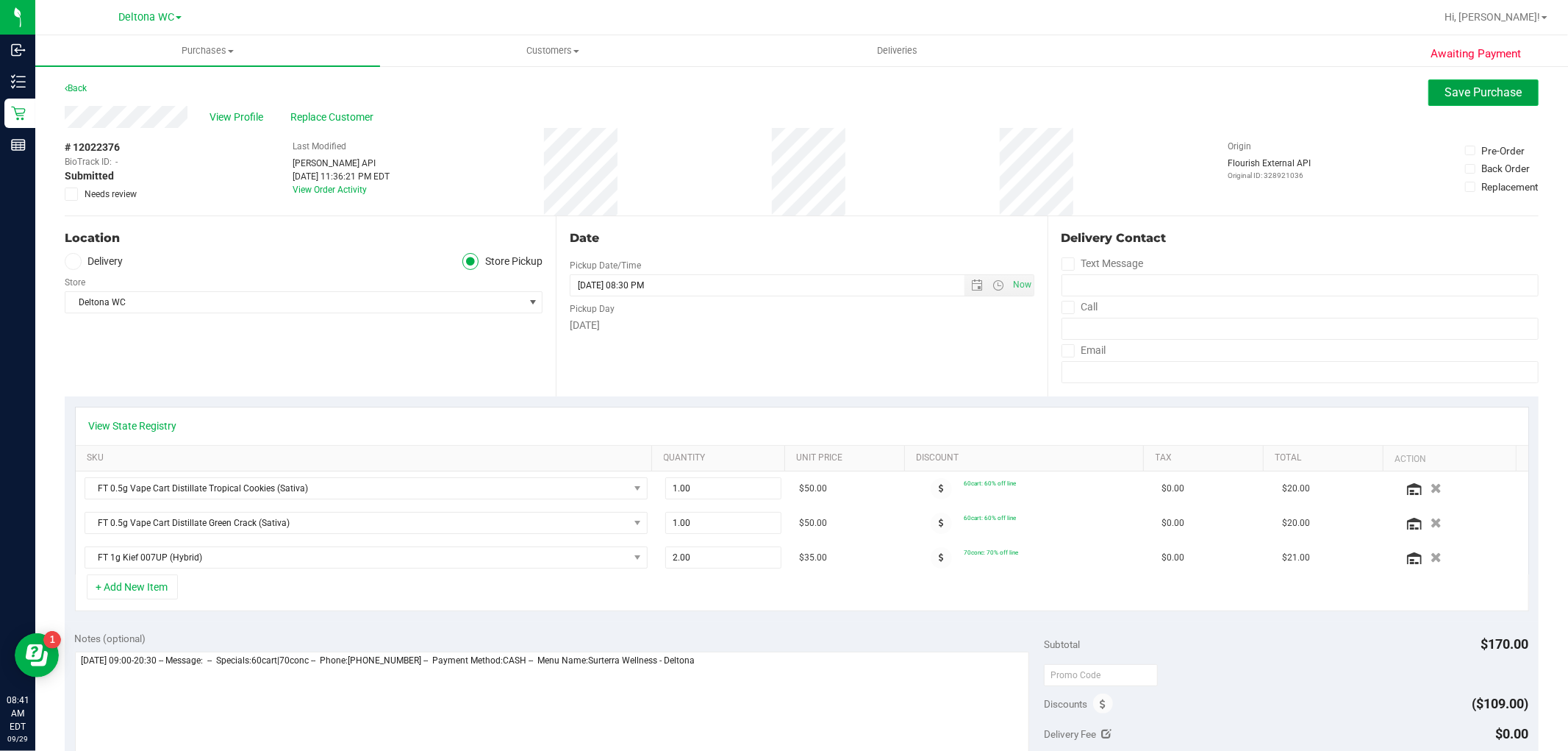
click at [1445, 98] on span "Save Purchase" at bounding box center [1483, 92] width 77 height 14
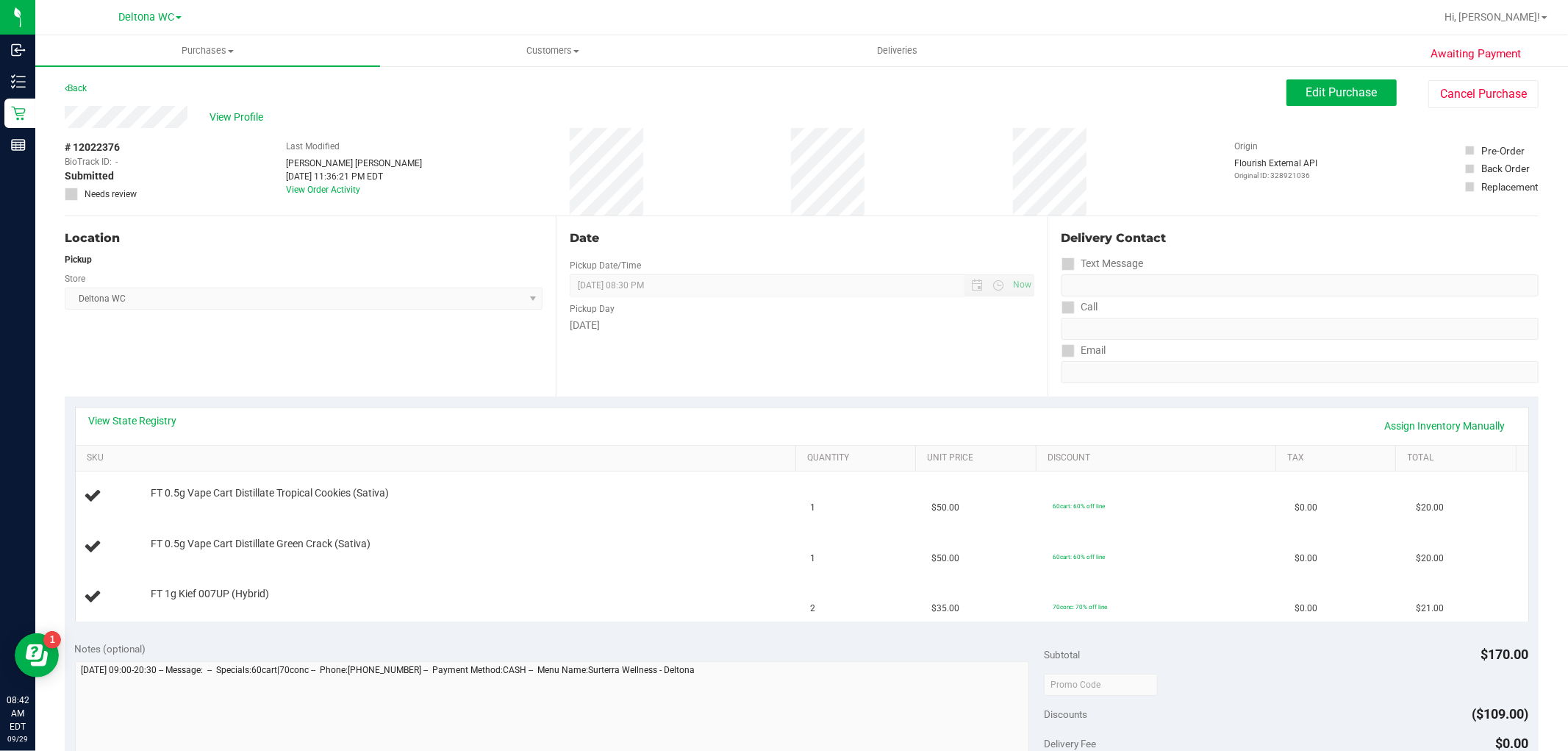
click at [1415, 236] on div "Delivery Contact" at bounding box center [1299, 238] width 477 height 18
click at [169, 421] on link "View State Registry" at bounding box center [133, 420] width 88 height 15
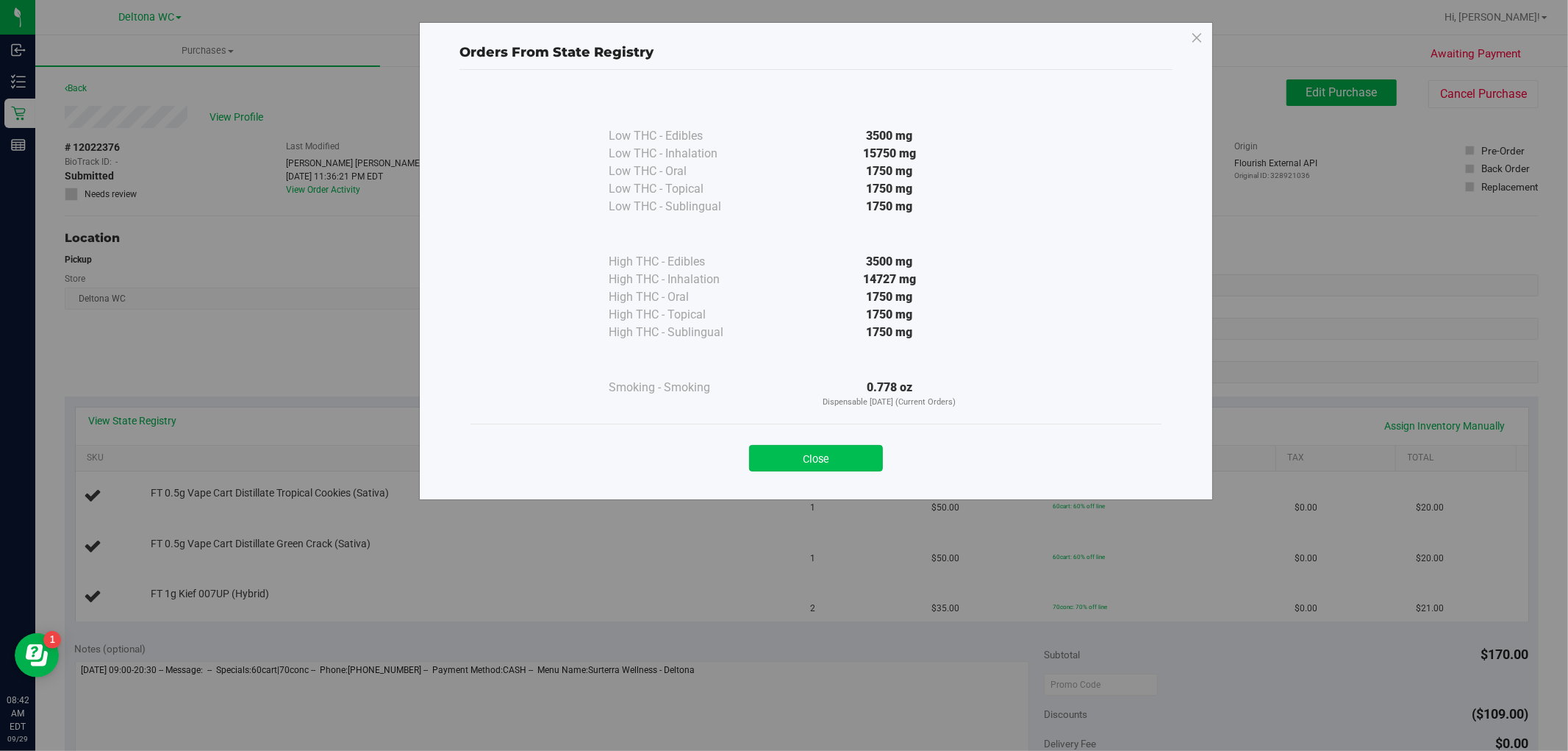
click at [851, 447] on button "Close" at bounding box center [815, 457] width 134 height 26
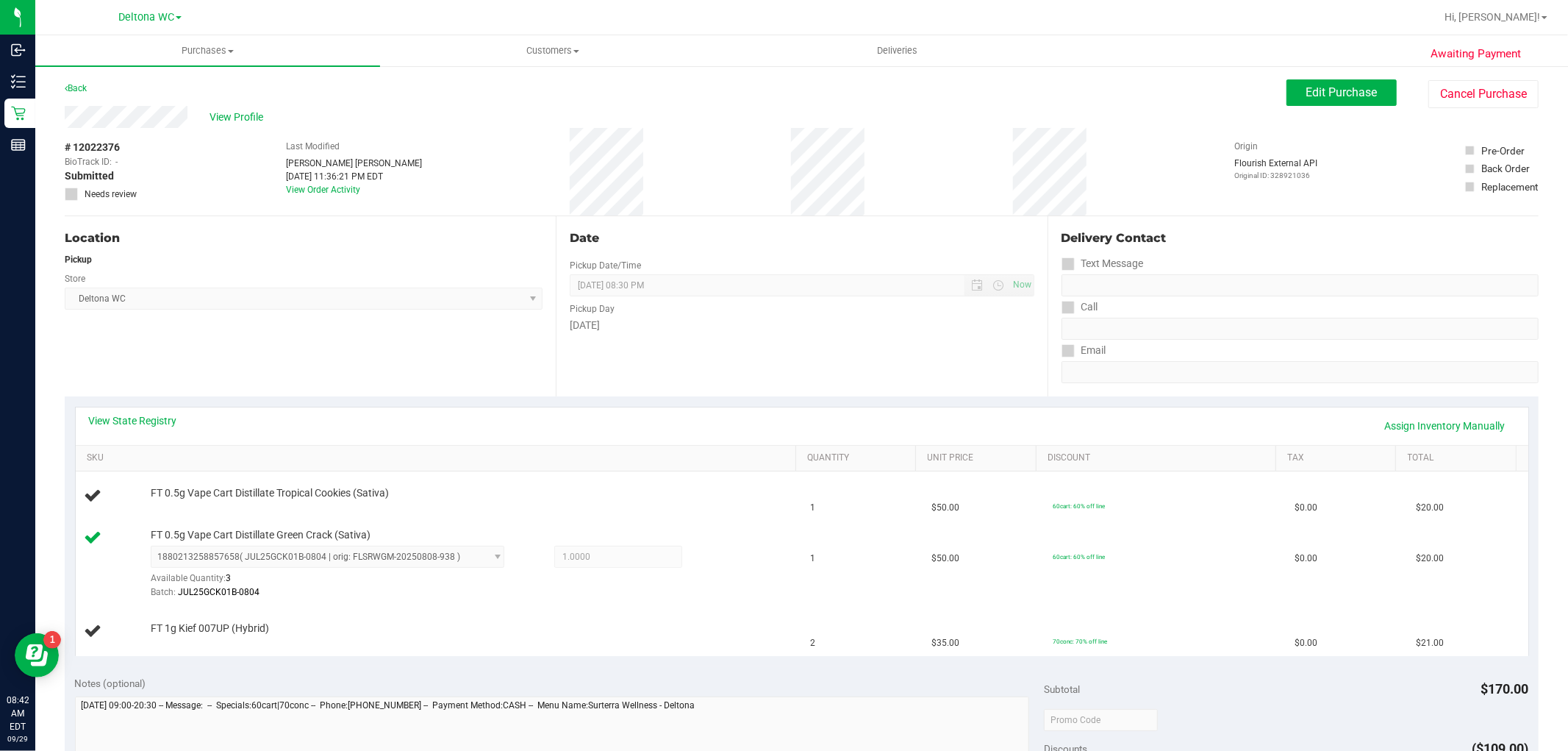
click at [1535, 358] on div "Awaiting Payment Back Edit Purchase Cancel Purchase View Profile # 12022376 Bio…" at bounding box center [801, 683] width 1532 height 1238
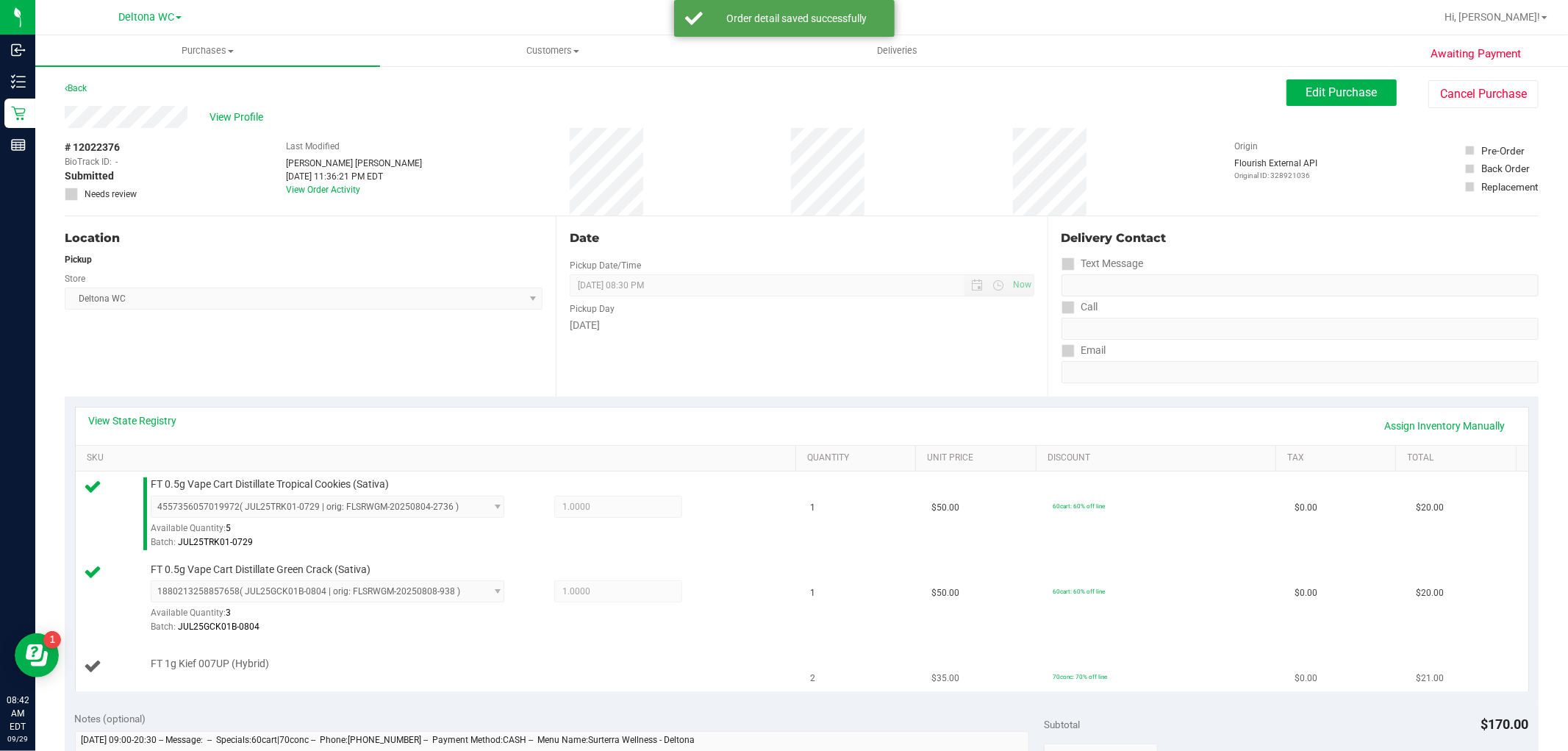
click at [217, 666] on span "FT 1g Kief 007UP (Hybrid)" at bounding box center [209, 663] width 118 height 14
copy div "FT 1g Kief 007UP (Hybrid)"
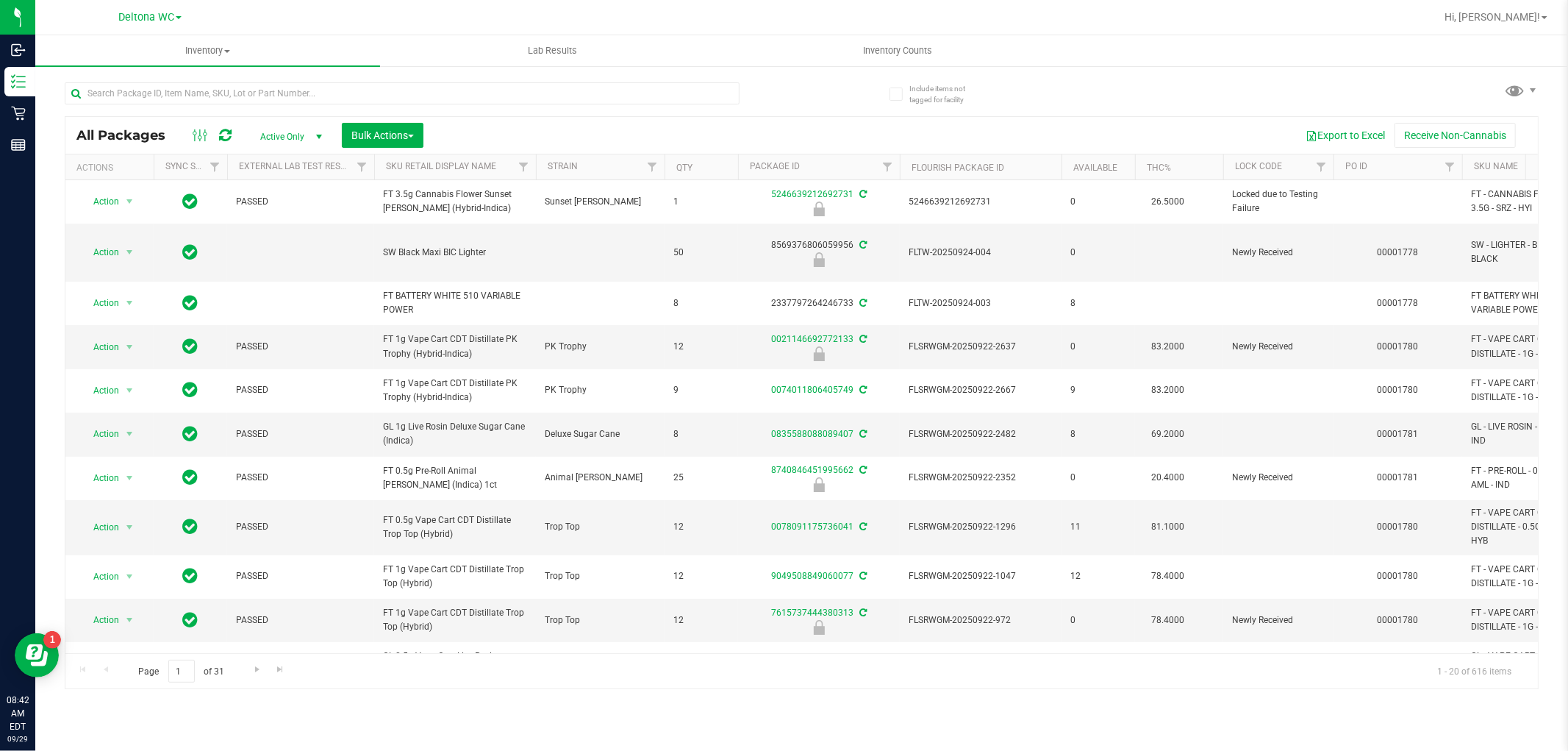
click at [1428, 59] on ul "Inventory All packages All inventory Waste log Create inventory Lab Results Inv…" at bounding box center [819, 51] width 1568 height 31
click at [428, 78] on div at bounding box center [433, 93] width 737 height 47
click at [424, 88] on input "text" at bounding box center [401, 93] width 674 height 23
paste input "FT 1g Kief 007UP (Hybrid)"
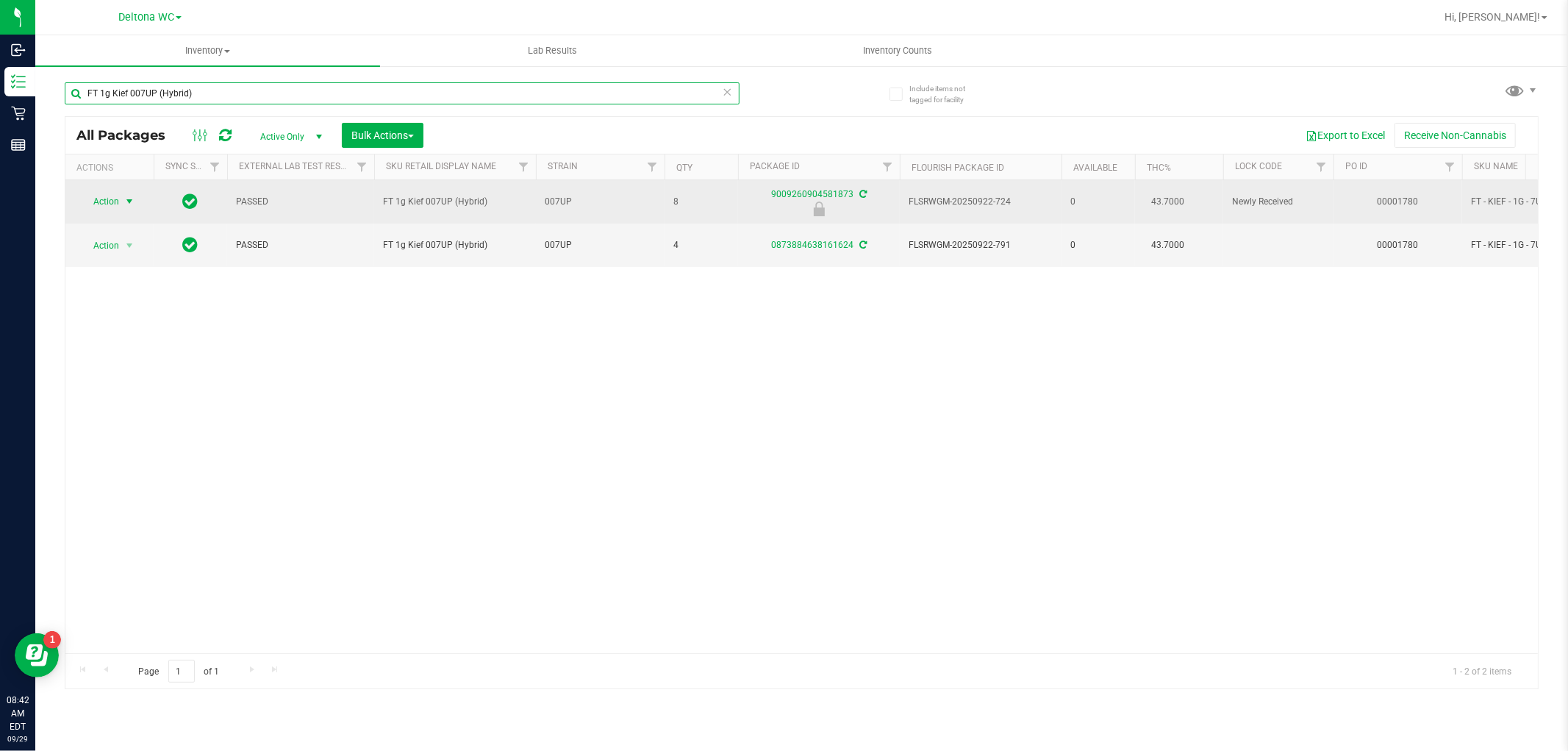
type input "FT 1g Kief 007UP (Hybrid)"
click at [126, 200] on span "select" at bounding box center [129, 202] width 12 height 12
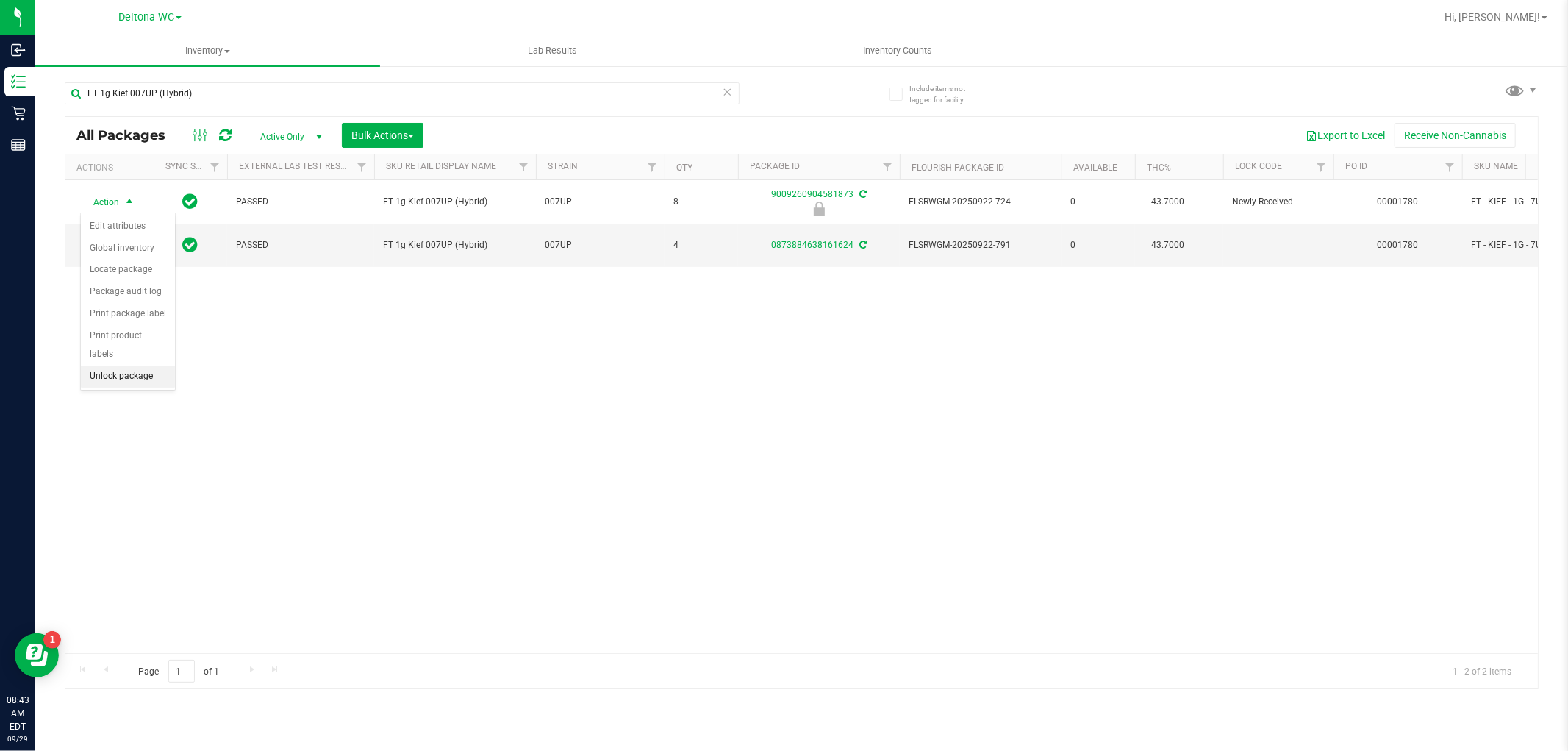
click at [149, 373] on li "Unlock package" at bounding box center [128, 376] width 94 height 23
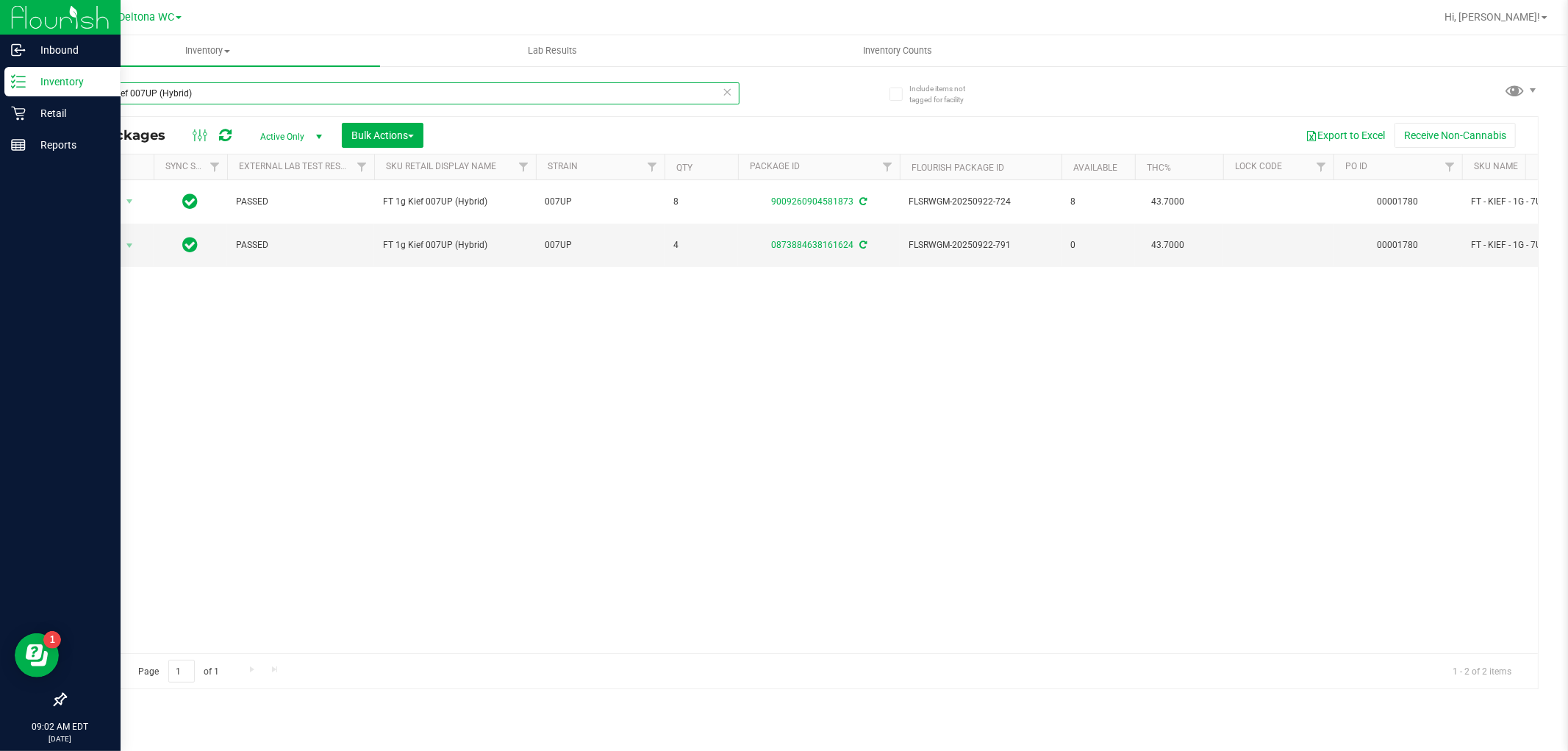
drag, startPoint x: 340, startPoint y: 87, endPoint x: 0, endPoint y: 74, distance: 340.2
click at [0, 74] on div "Inbound Inventory Retail Reports 09:02 AM EDT 09/29/2025 09/29 Deltona WC Hi, A…" at bounding box center [784, 375] width 1568 height 751
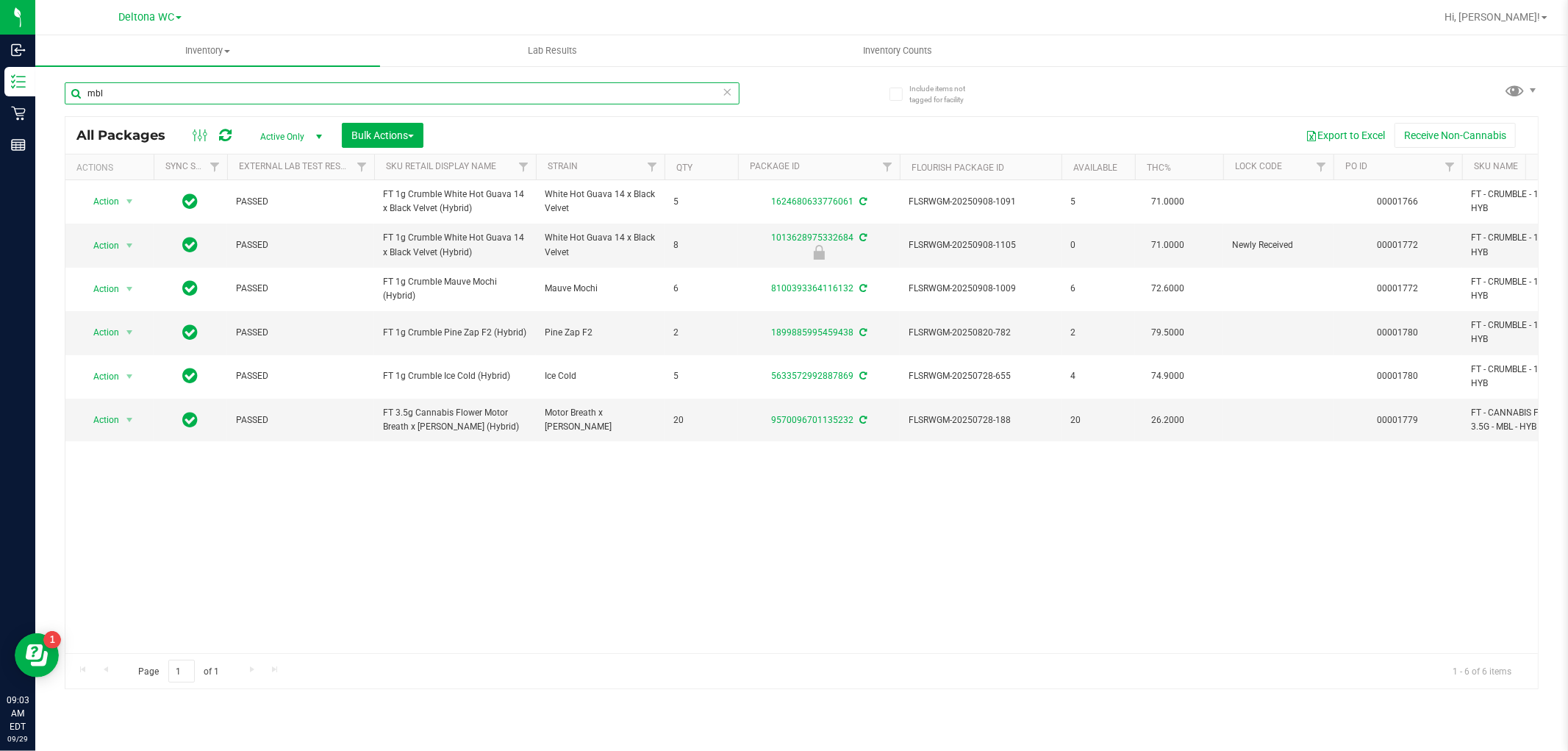
type input "mbl"
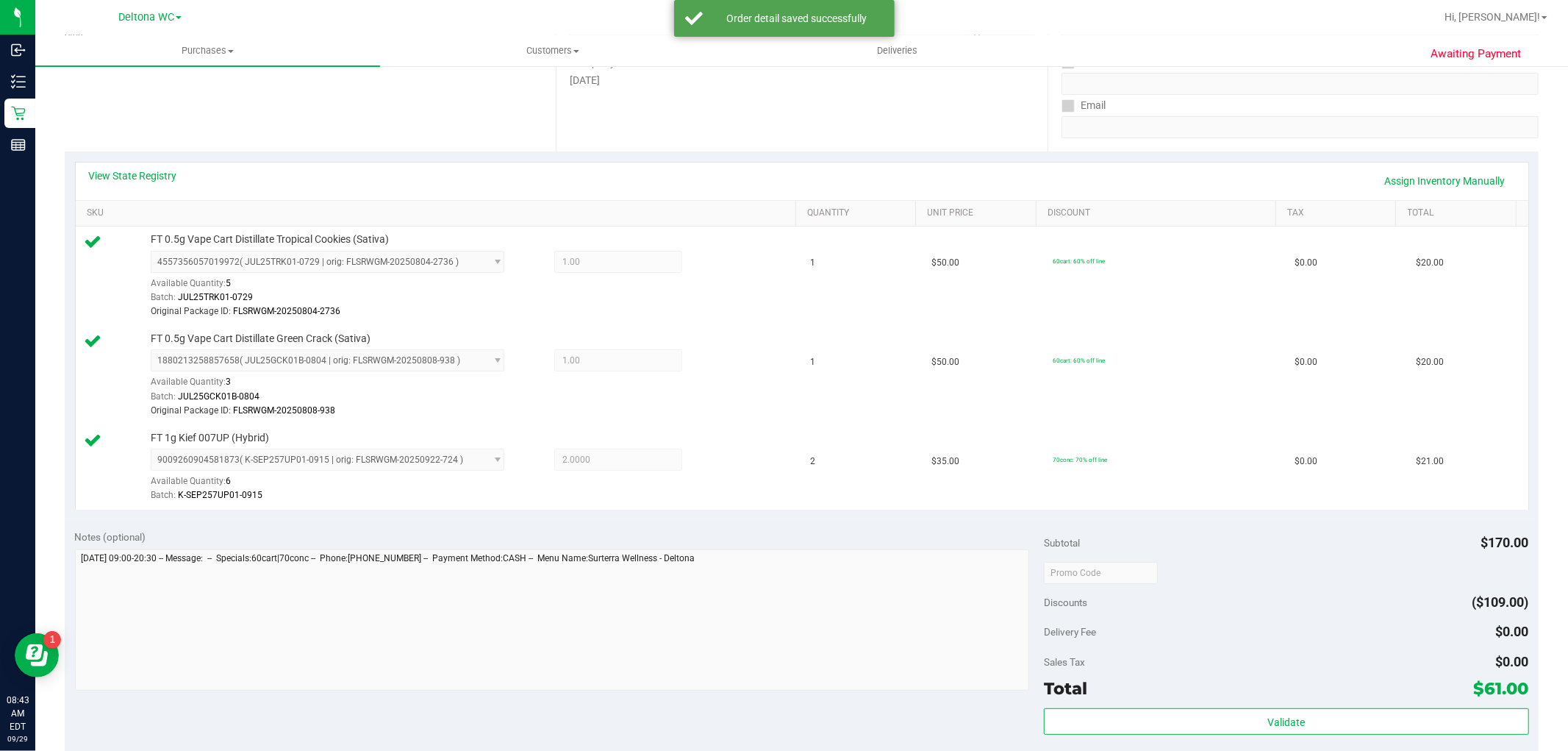
scroll to position [408, 0]
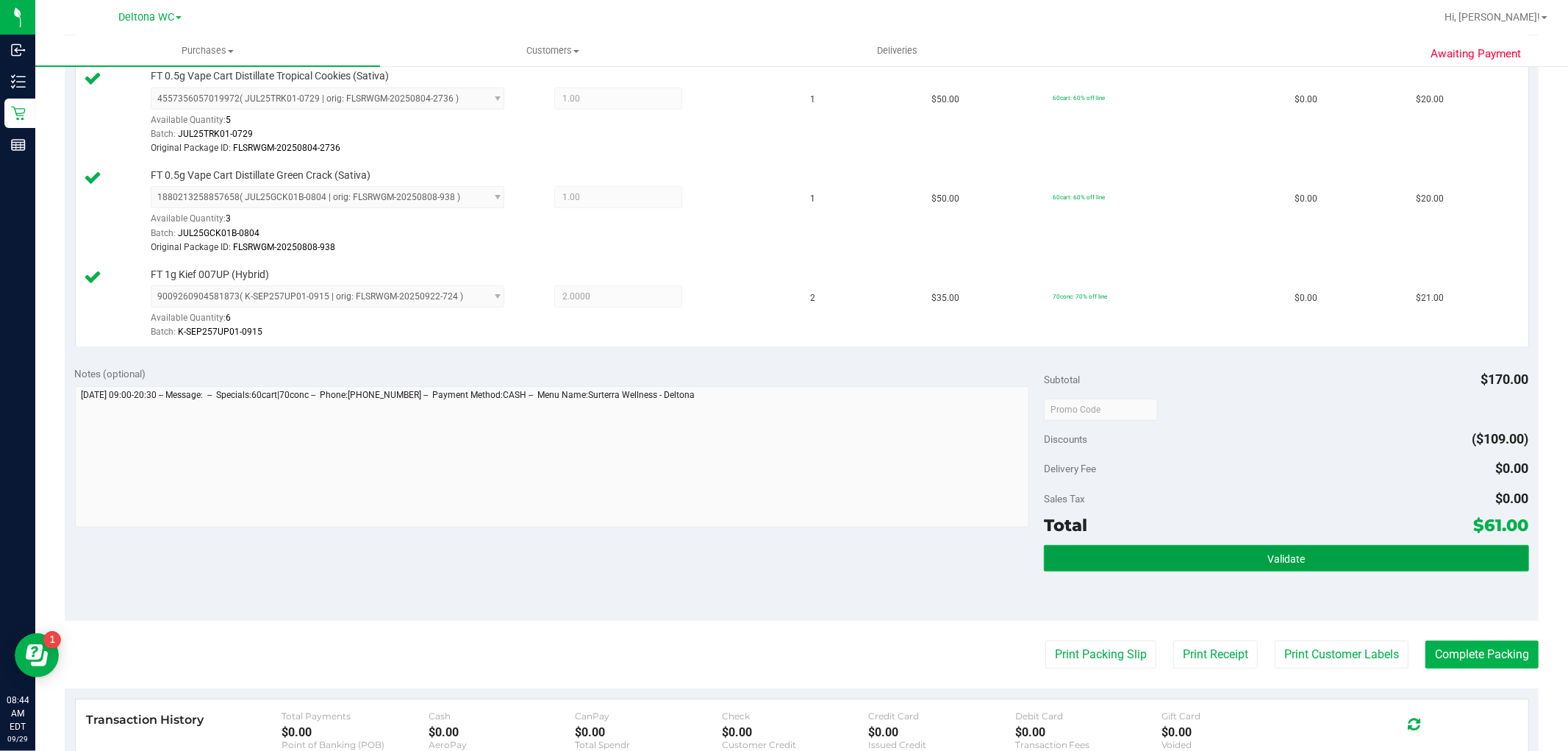
click at [1290, 550] on button "Validate" at bounding box center [1285, 557] width 484 height 26
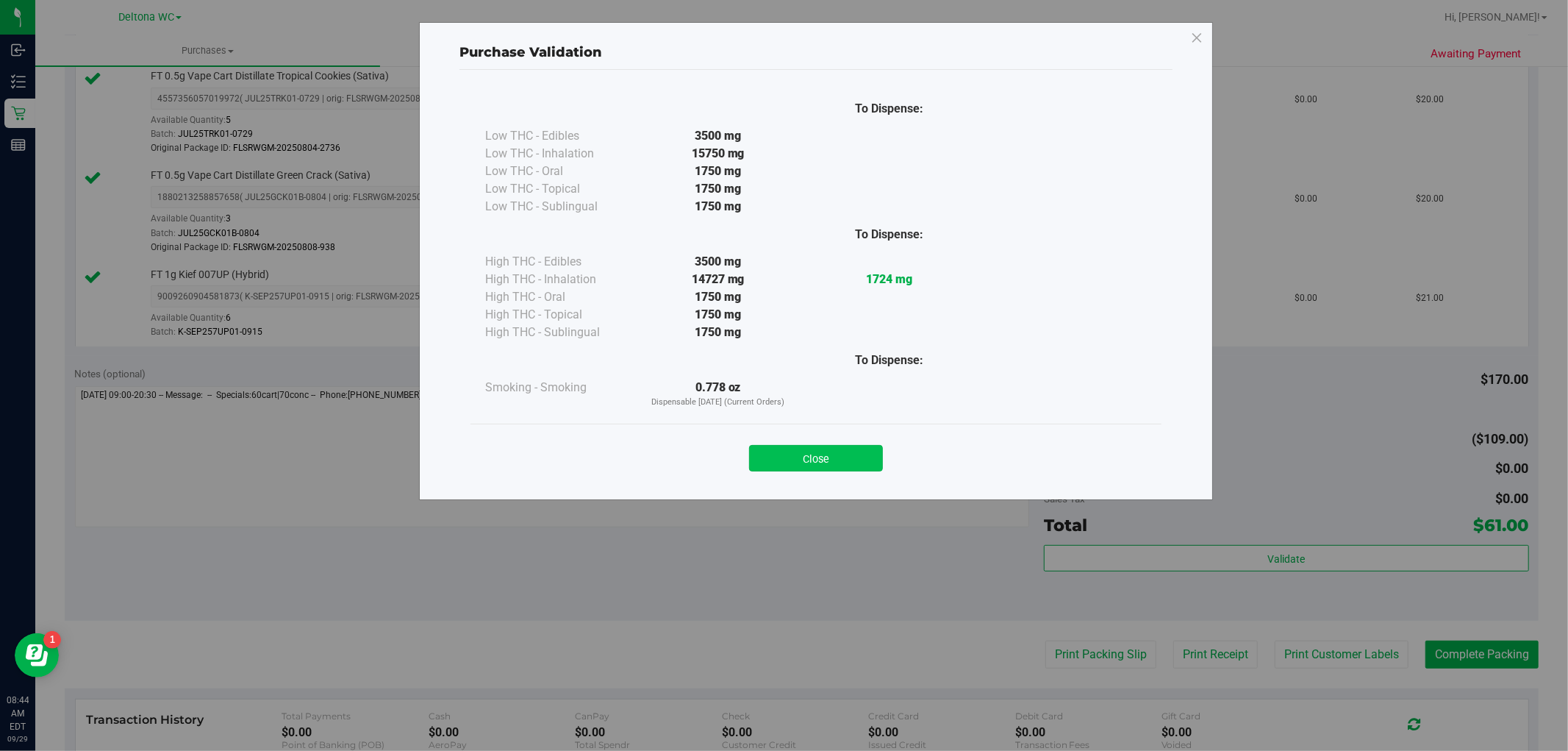
click at [847, 451] on button "Close" at bounding box center [815, 457] width 134 height 26
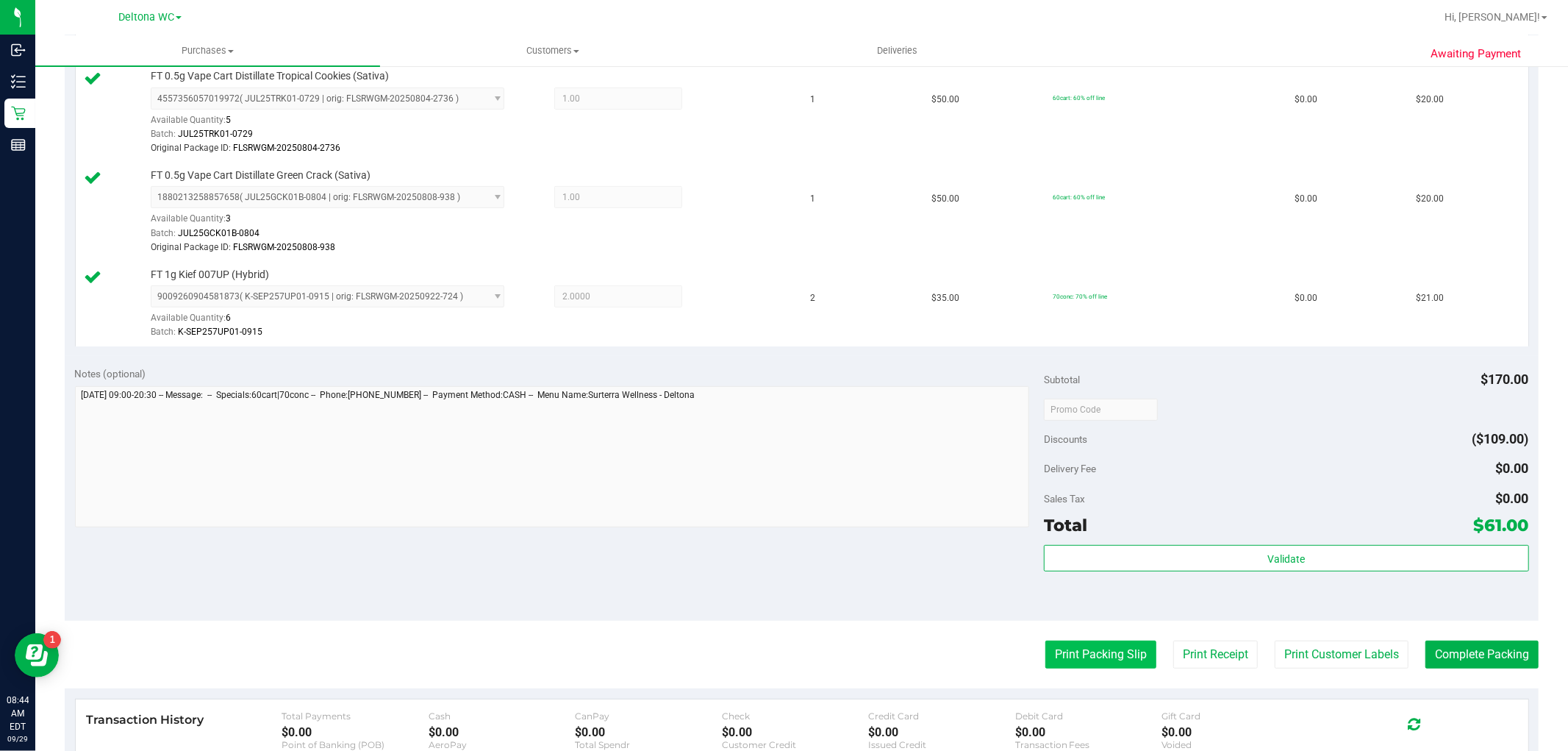
click at [1084, 651] on button "Print Packing Slip" at bounding box center [1100, 654] width 111 height 28
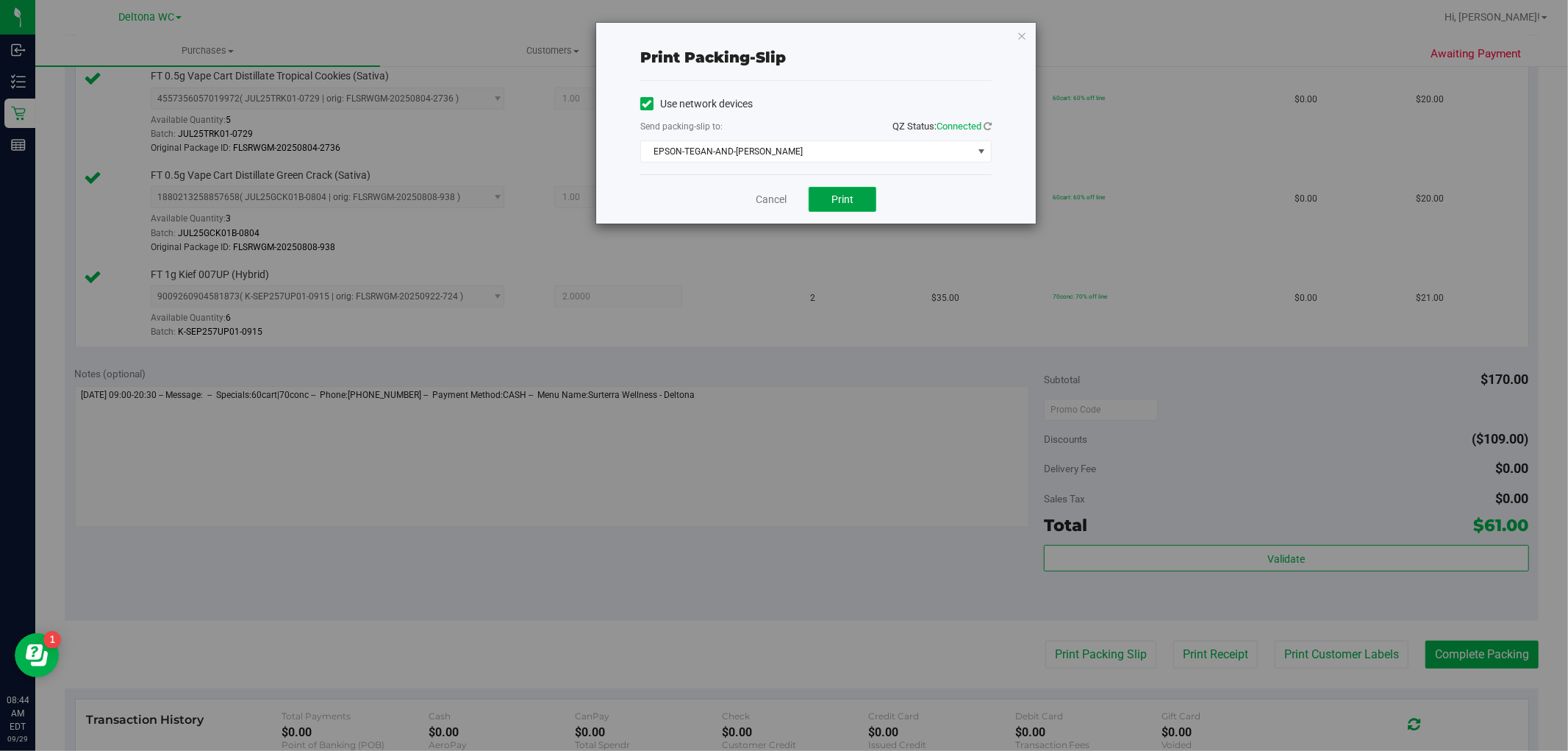
click at [834, 205] on button "Print" at bounding box center [842, 200] width 68 height 25
click at [766, 203] on link "Cancel" at bounding box center [771, 200] width 31 height 16
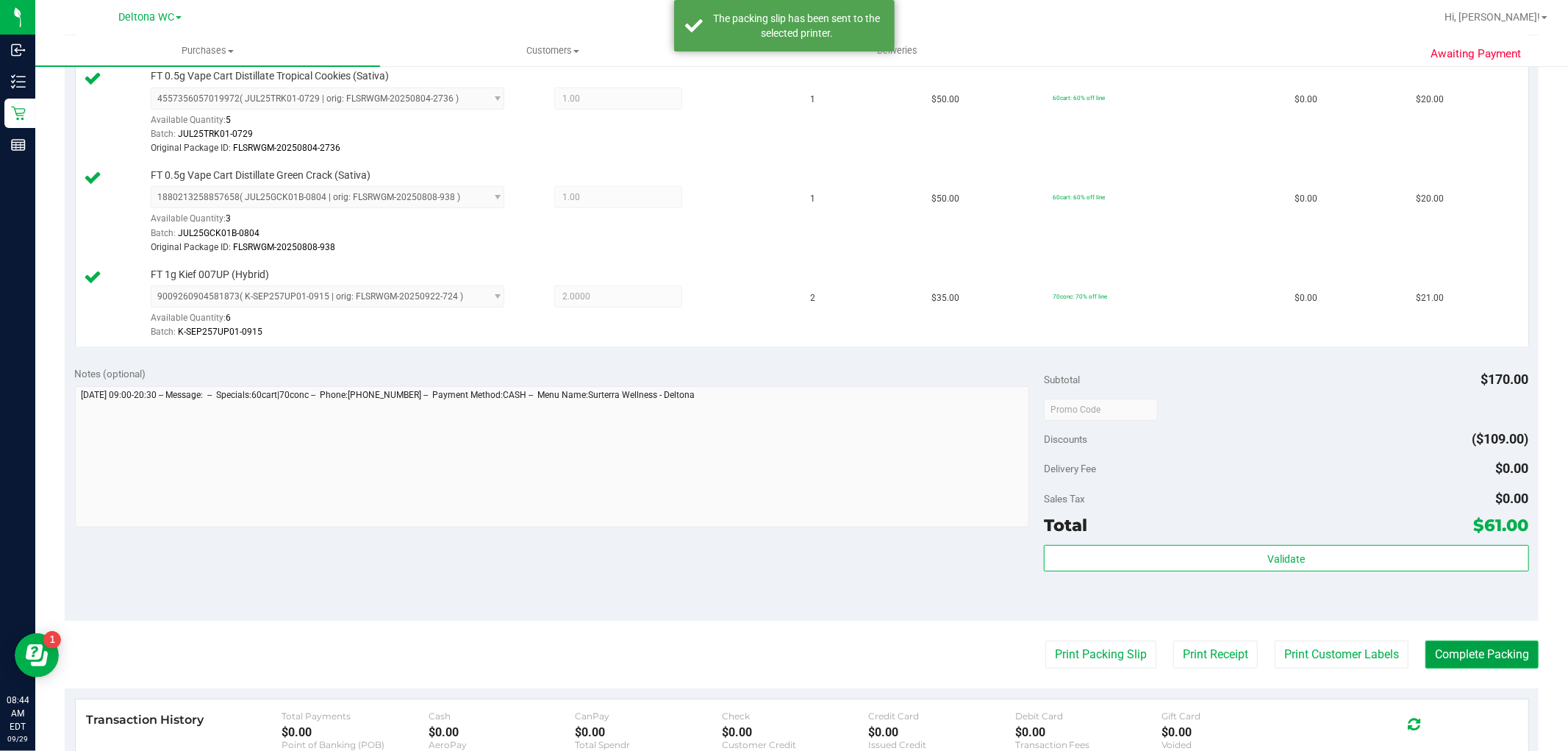
click at [1471, 652] on button "Complete Packing" at bounding box center [1482, 654] width 114 height 28
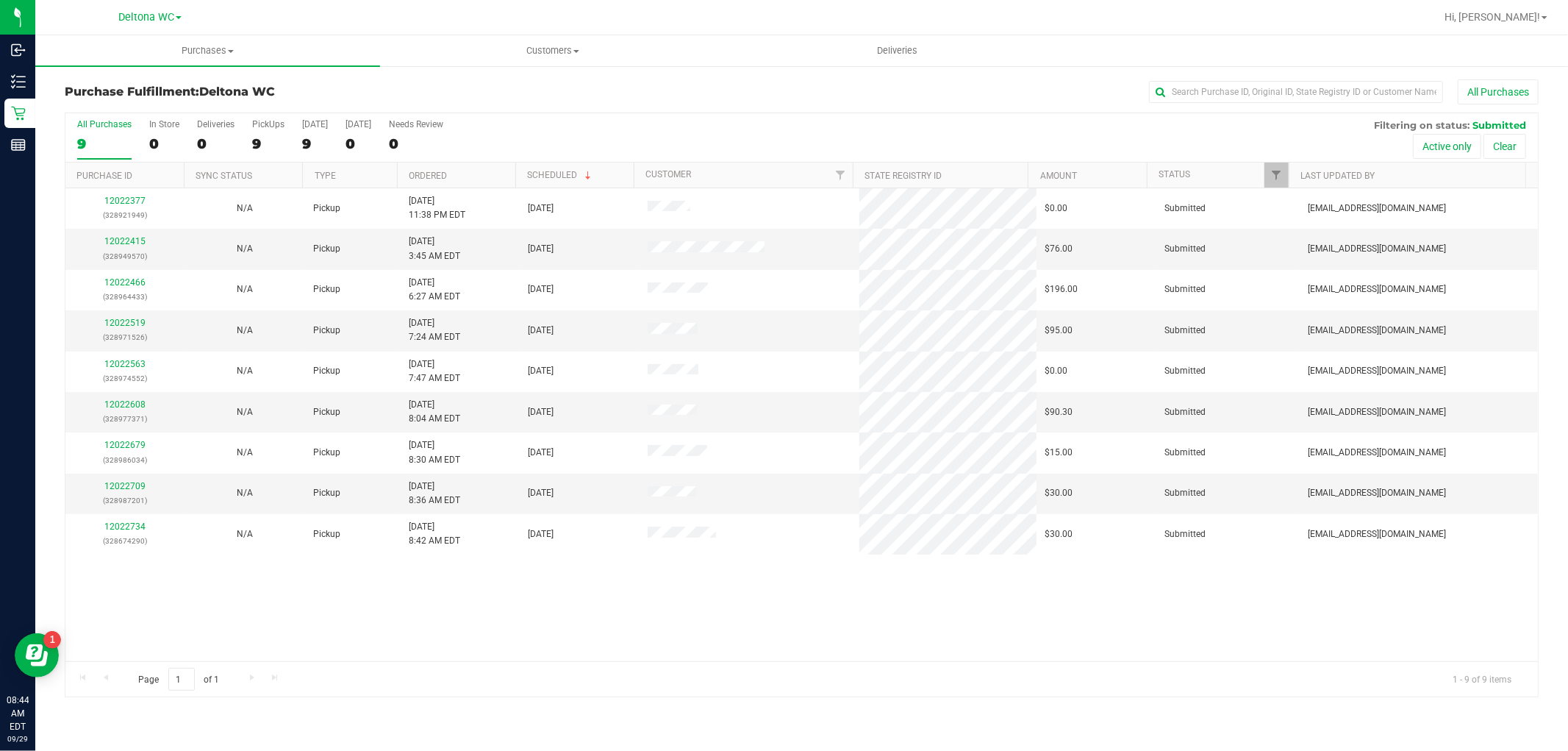
click at [465, 177] on th "Ordered" at bounding box center [455, 175] width 118 height 25
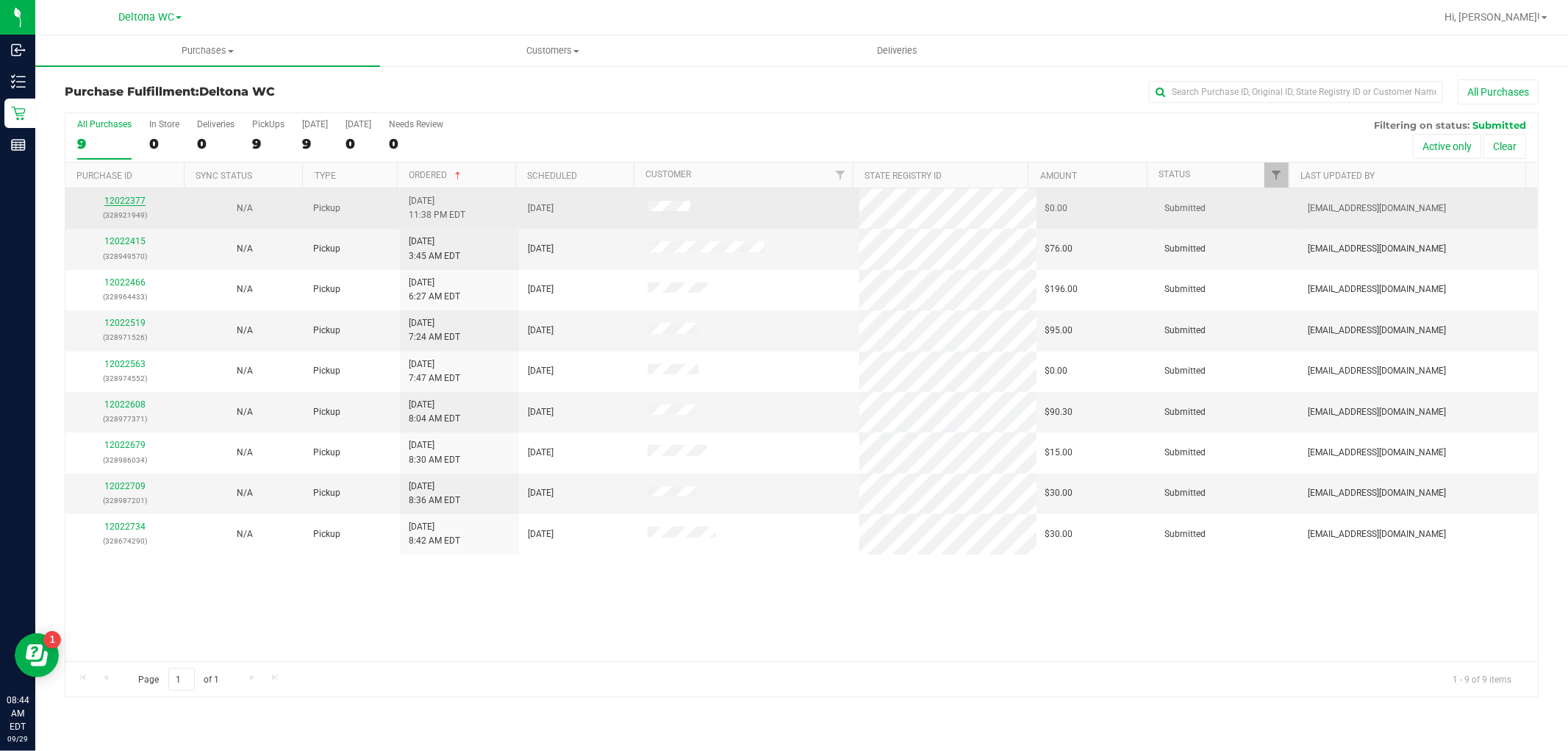
click at [115, 199] on link "12022377" at bounding box center [125, 201] width 41 height 11
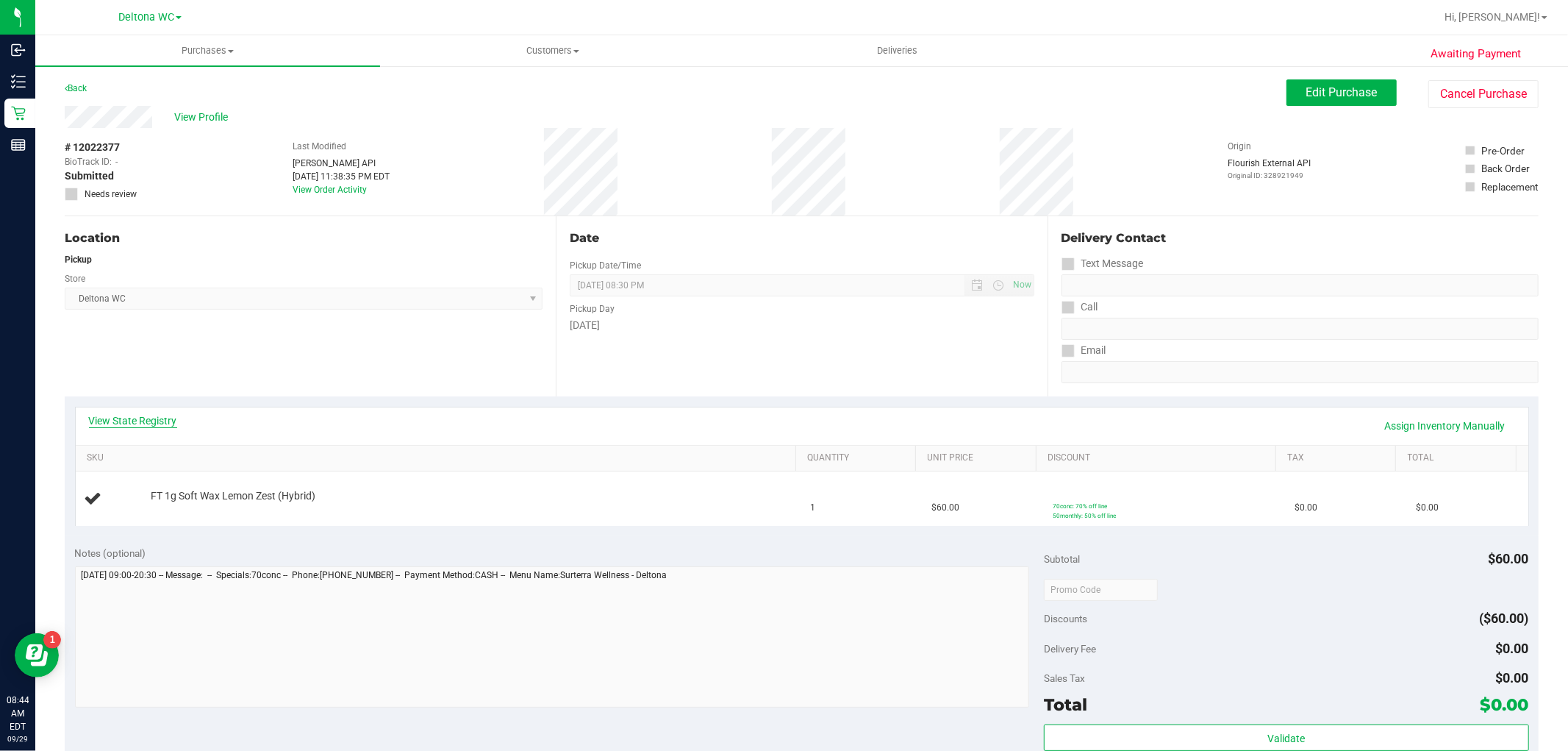
click at [166, 417] on link "View State Registry" at bounding box center [133, 420] width 88 height 15
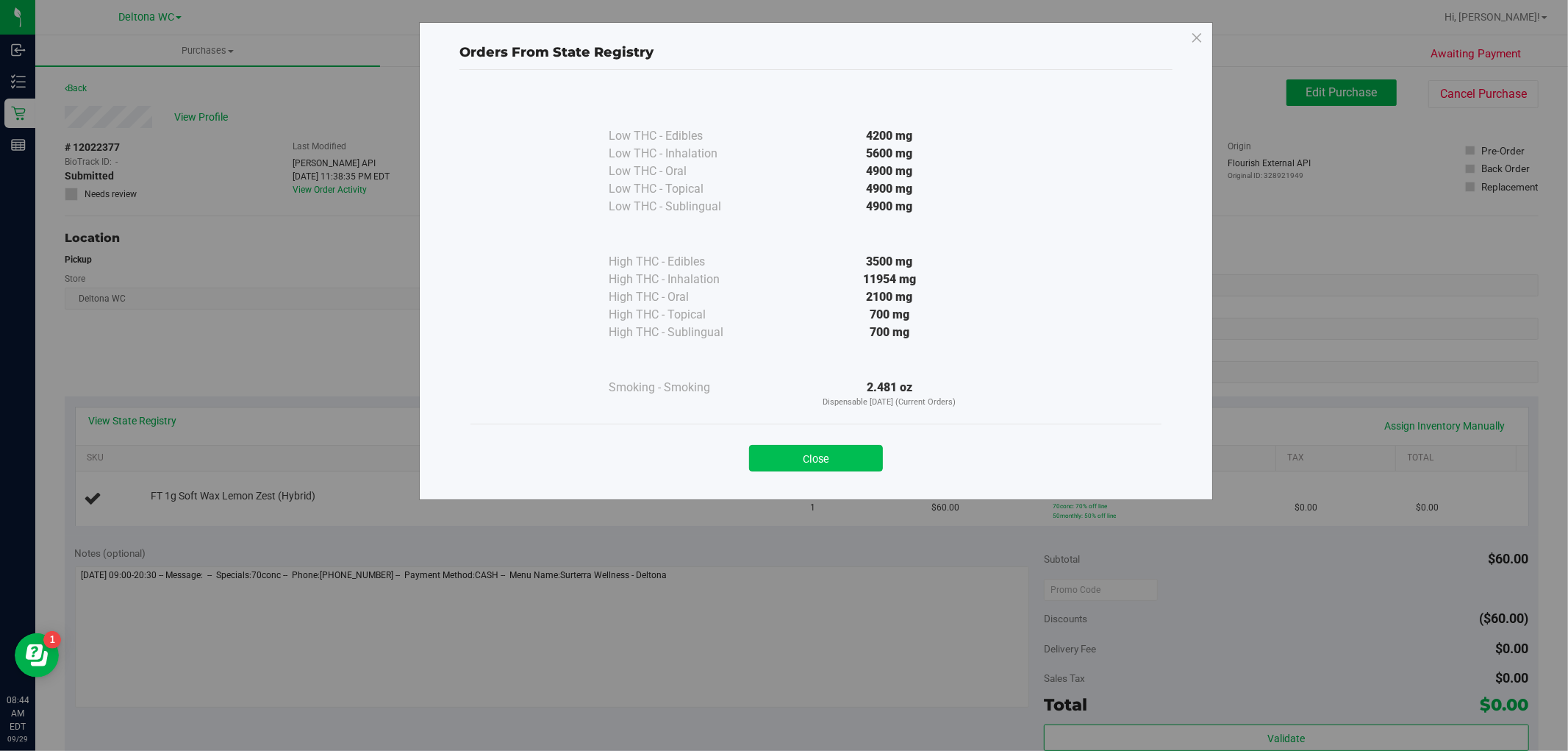
click at [869, 456] on button "Close" at bounding box center [815, 457] width 134 height 26
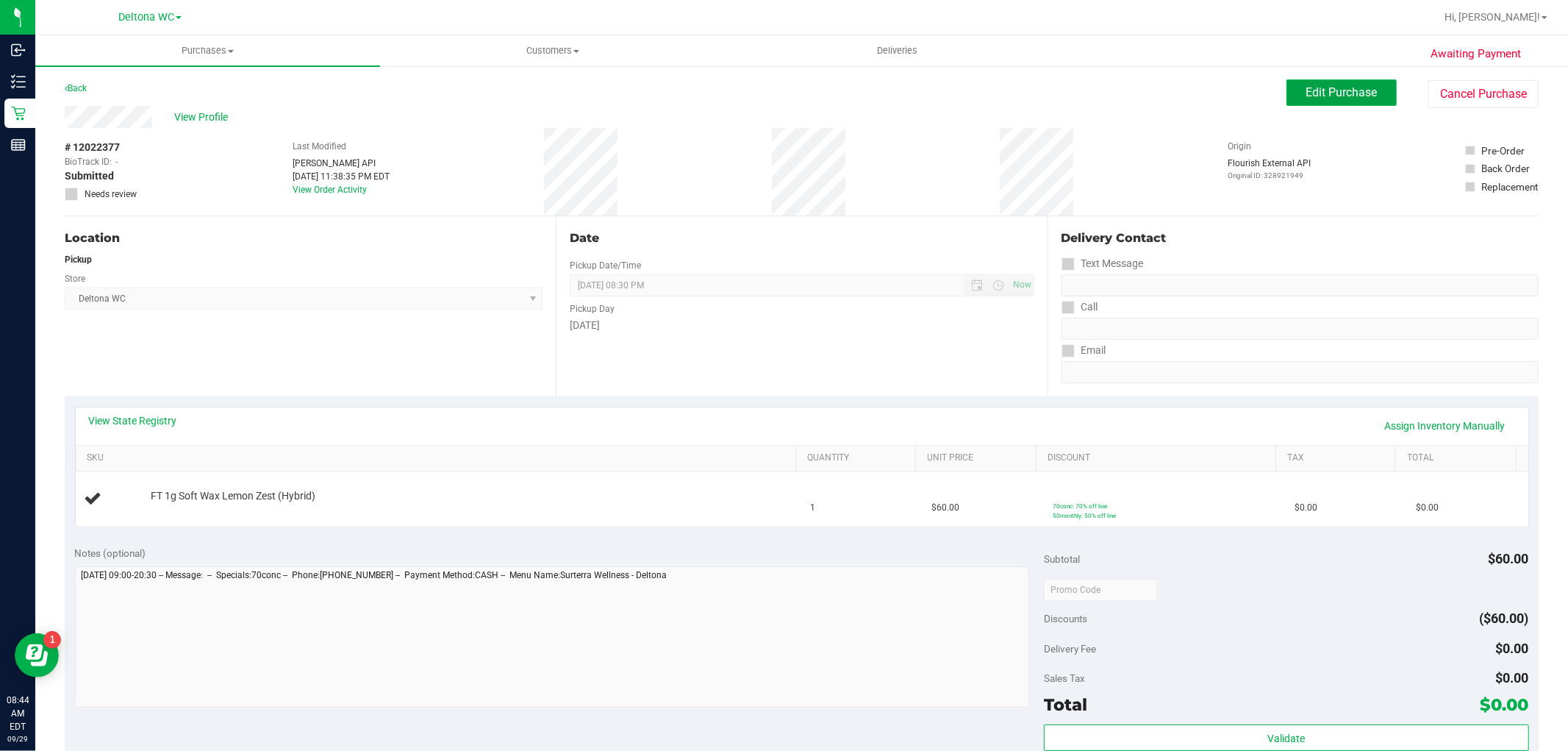
click at [1306, 89] on span "Edit Purchase" at bounding box center [1341, 92] width 71 height 14
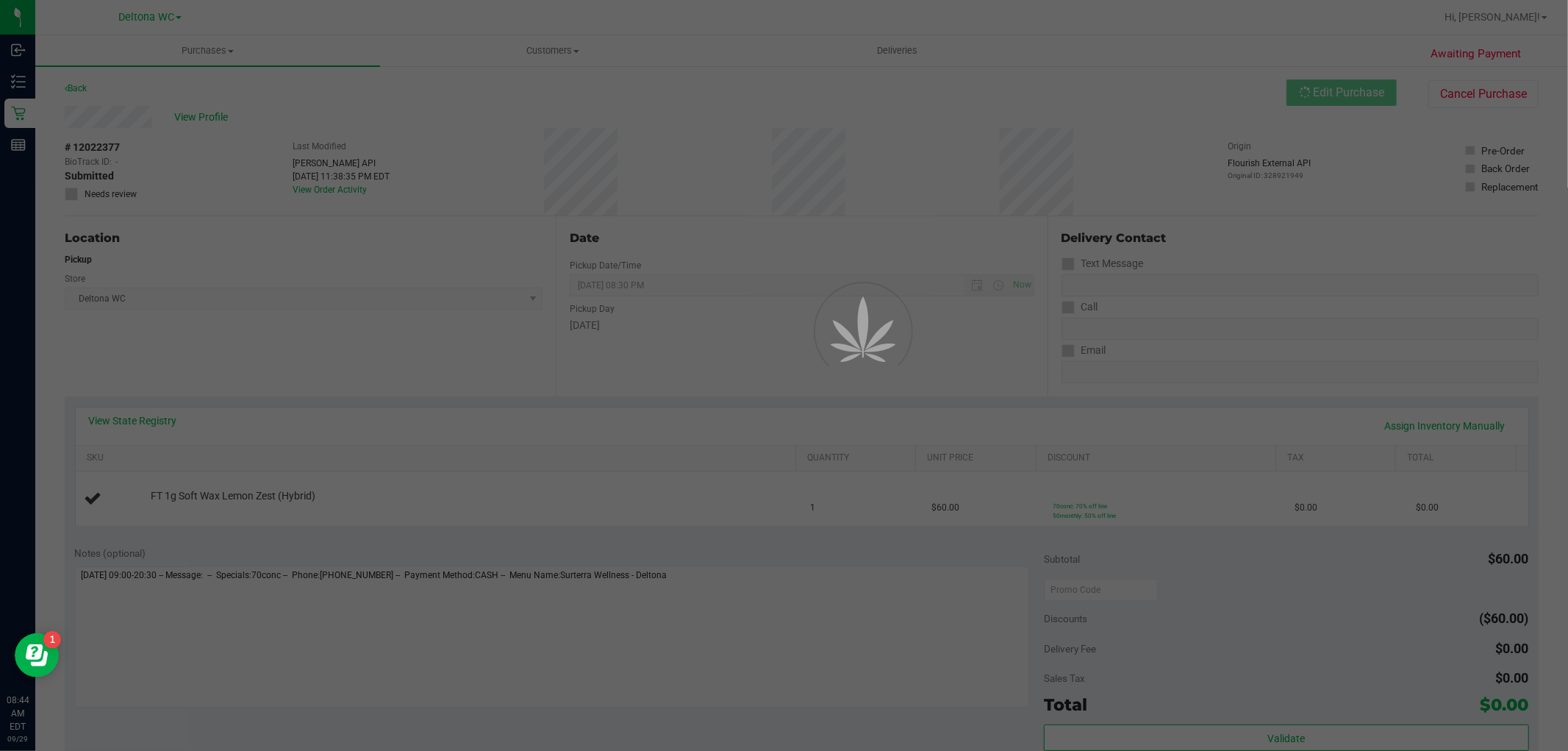
click at [1294, 89] on div at bounding box center [784, 375] width 1568 height 751
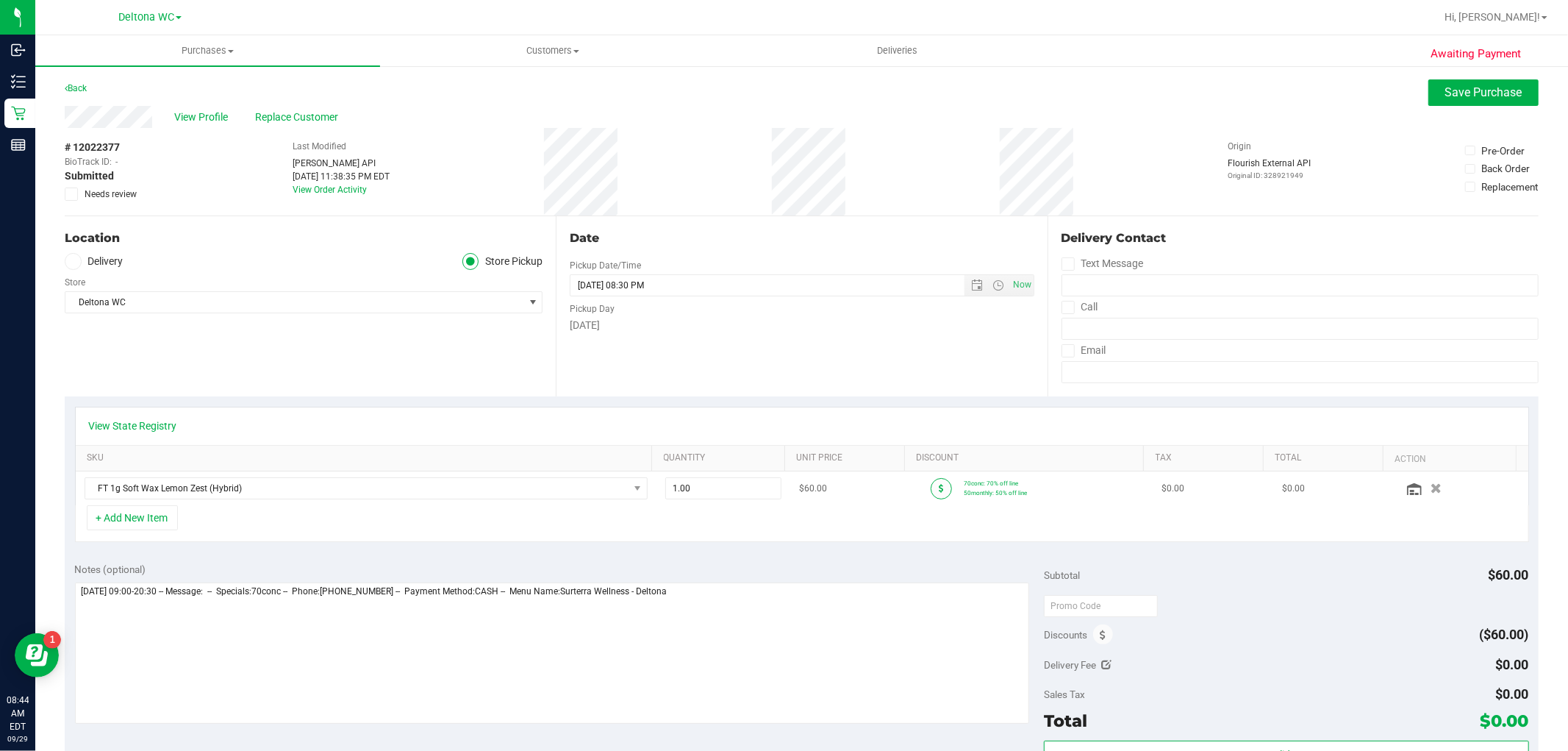
click at [931, 488] on span at bounding box center [942, 489] width 22 height 22
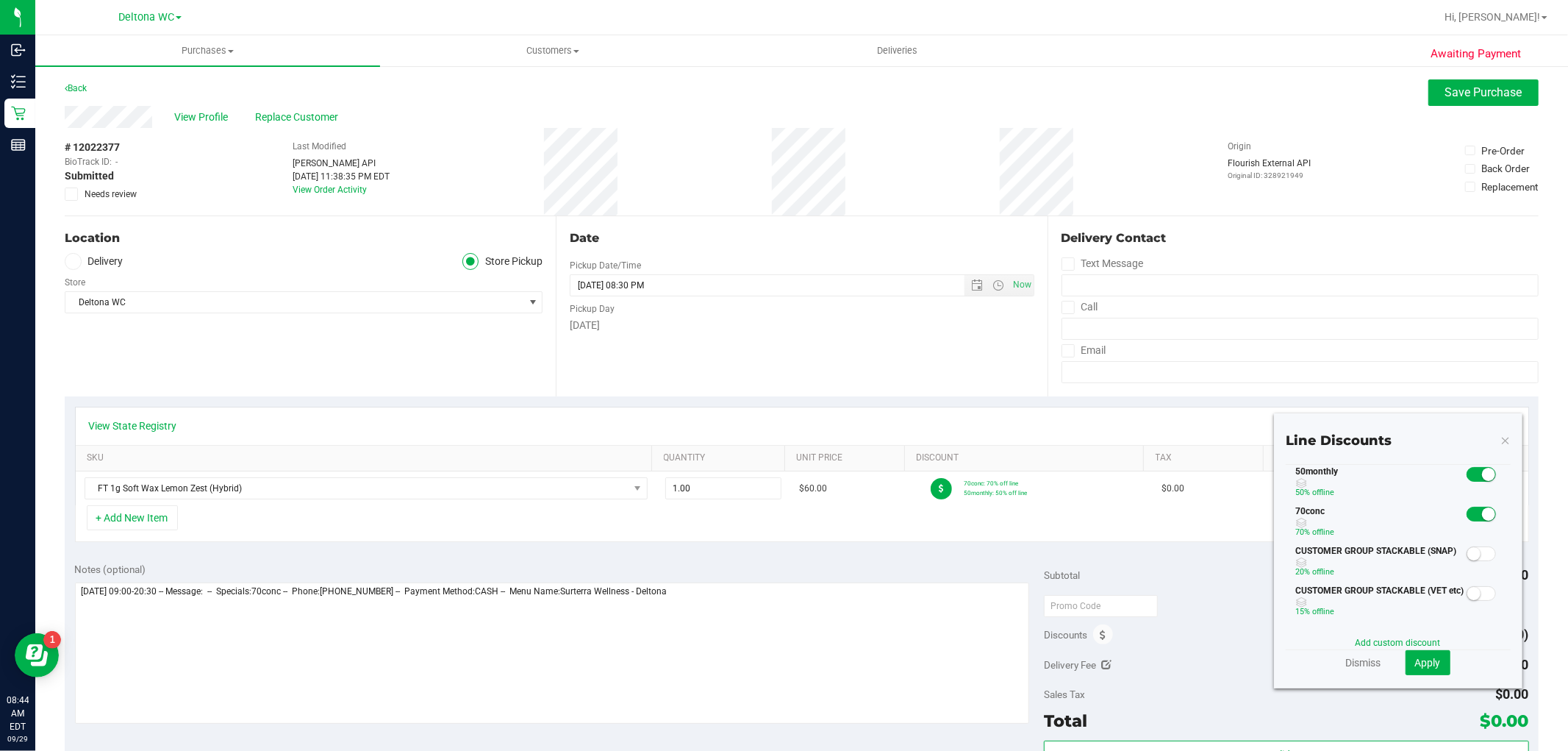
click at [1482, 471] on small at bounding box center [1489, 475] width 14 height 14
click at [1419, 656] on span "Apply" at bounding box center [1427, 662] width 25 height 12
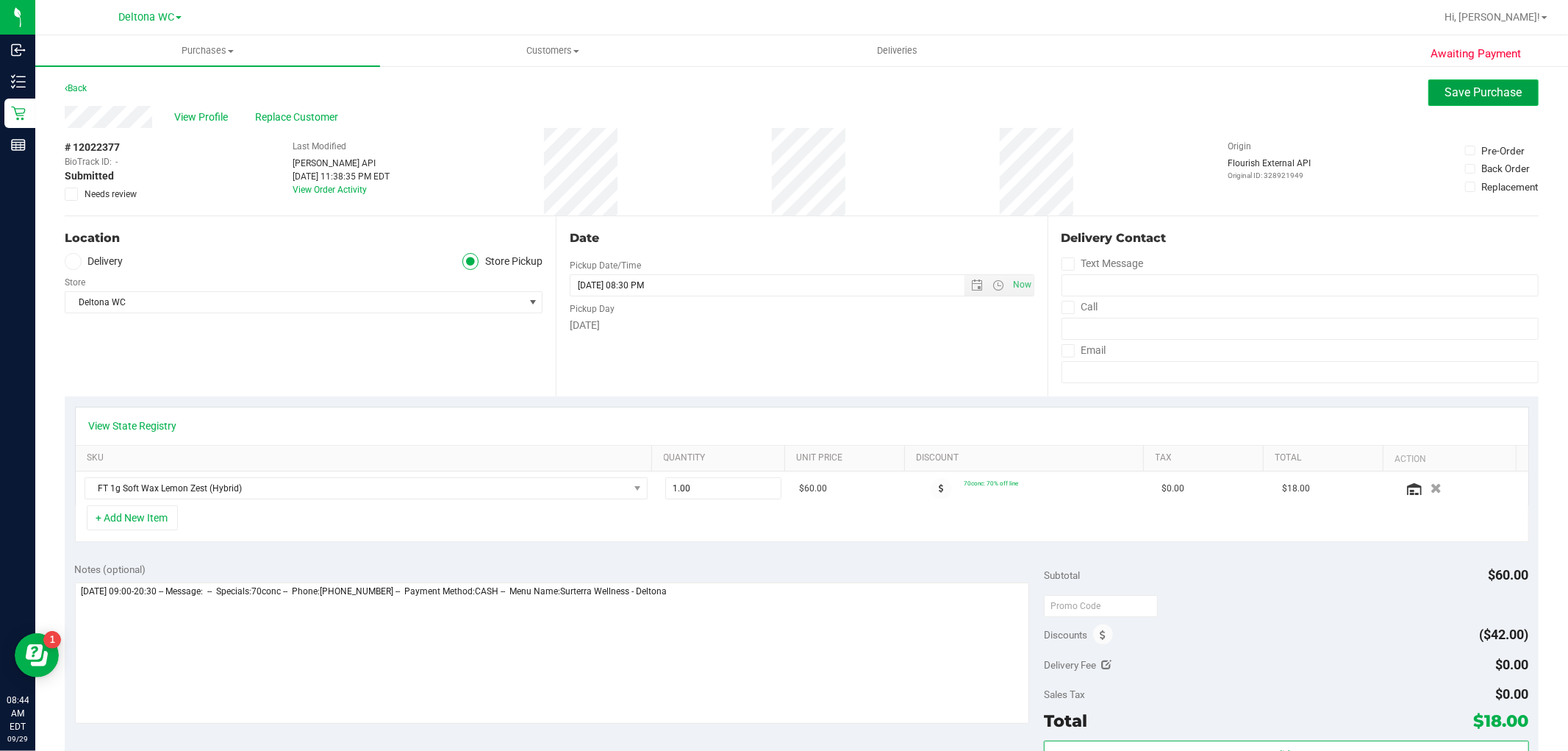
click at [1502, 93] on span "Save Purchase" at bounding box center [1483, 92] width 77 height 14
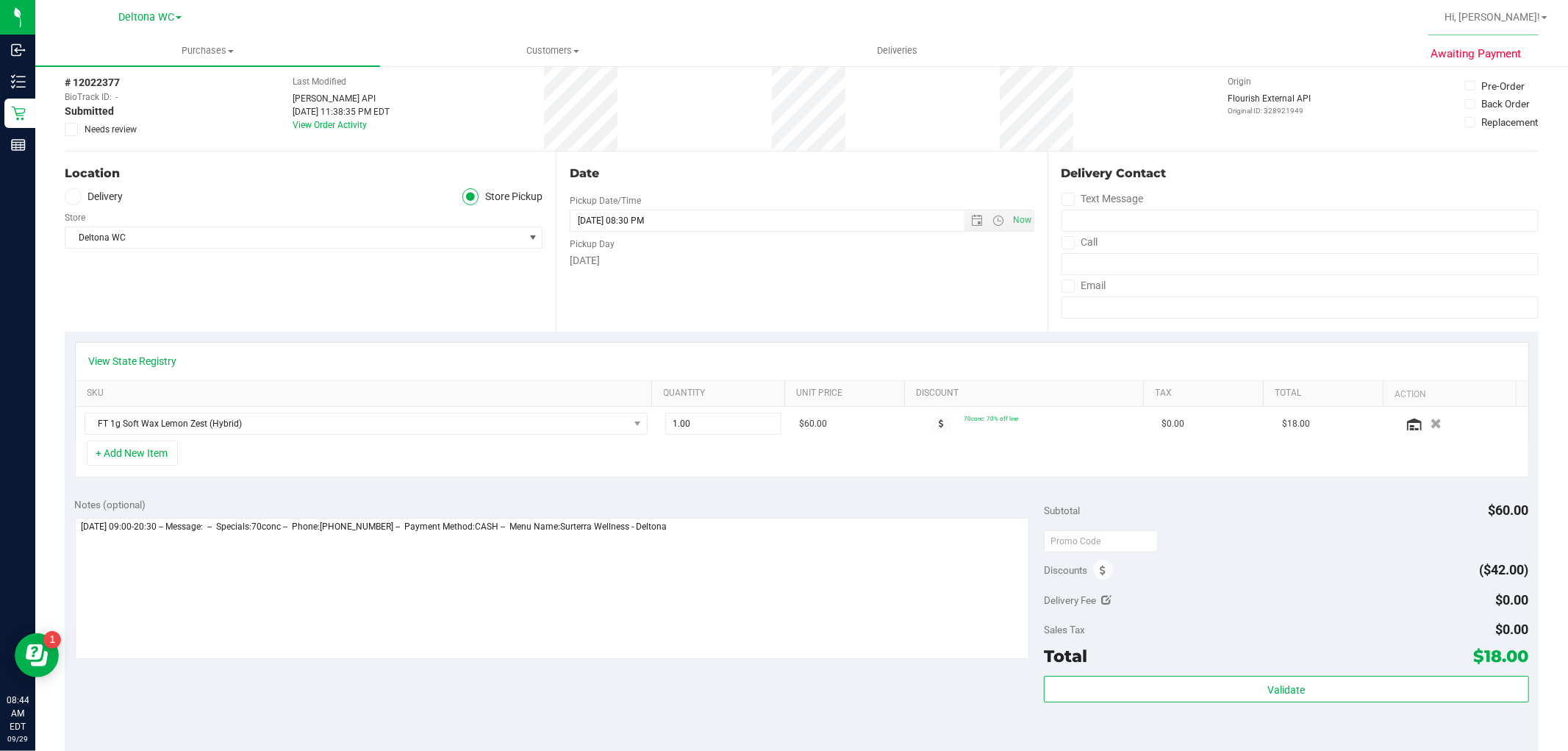
scroll to position [164, 0]
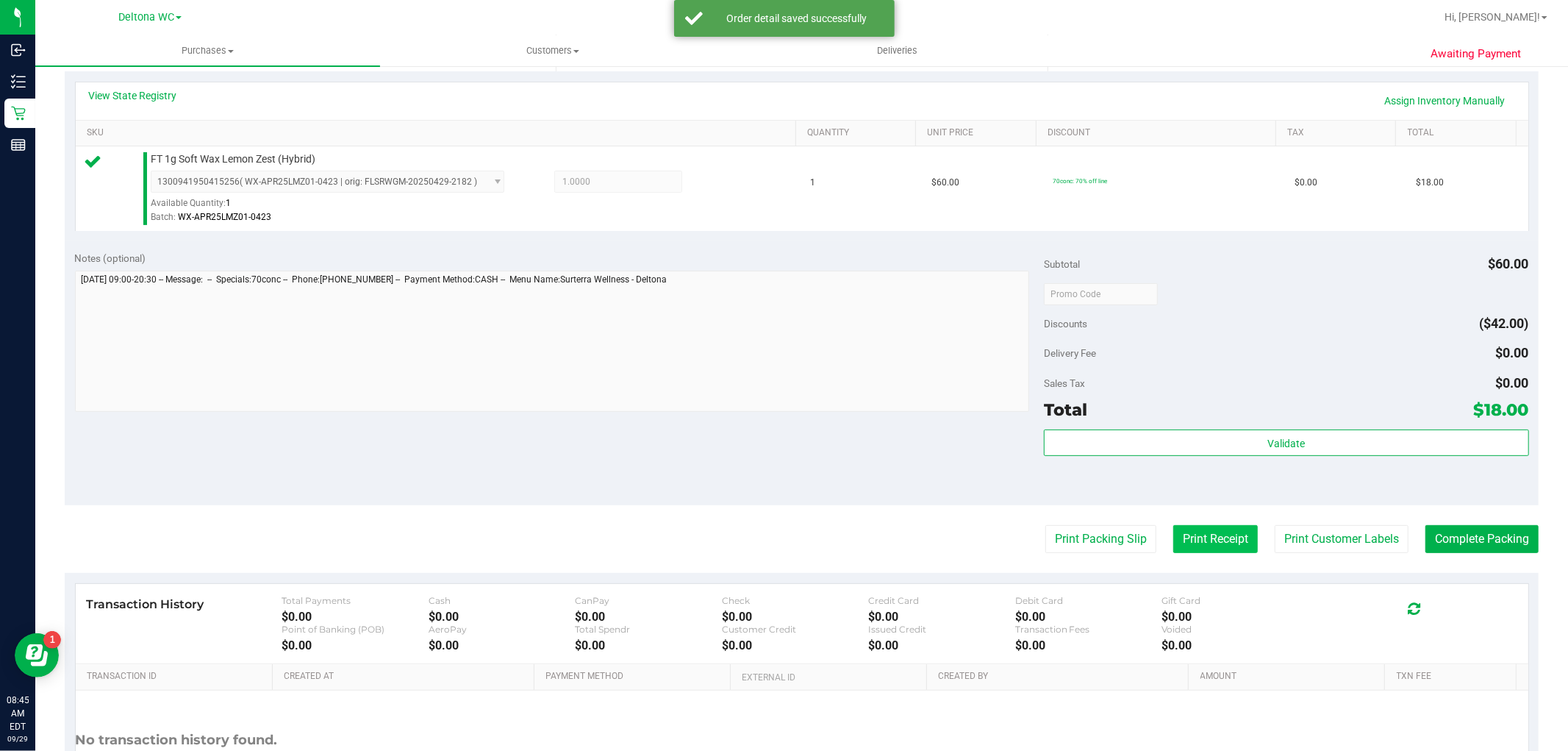
scroll to position [326, 0]
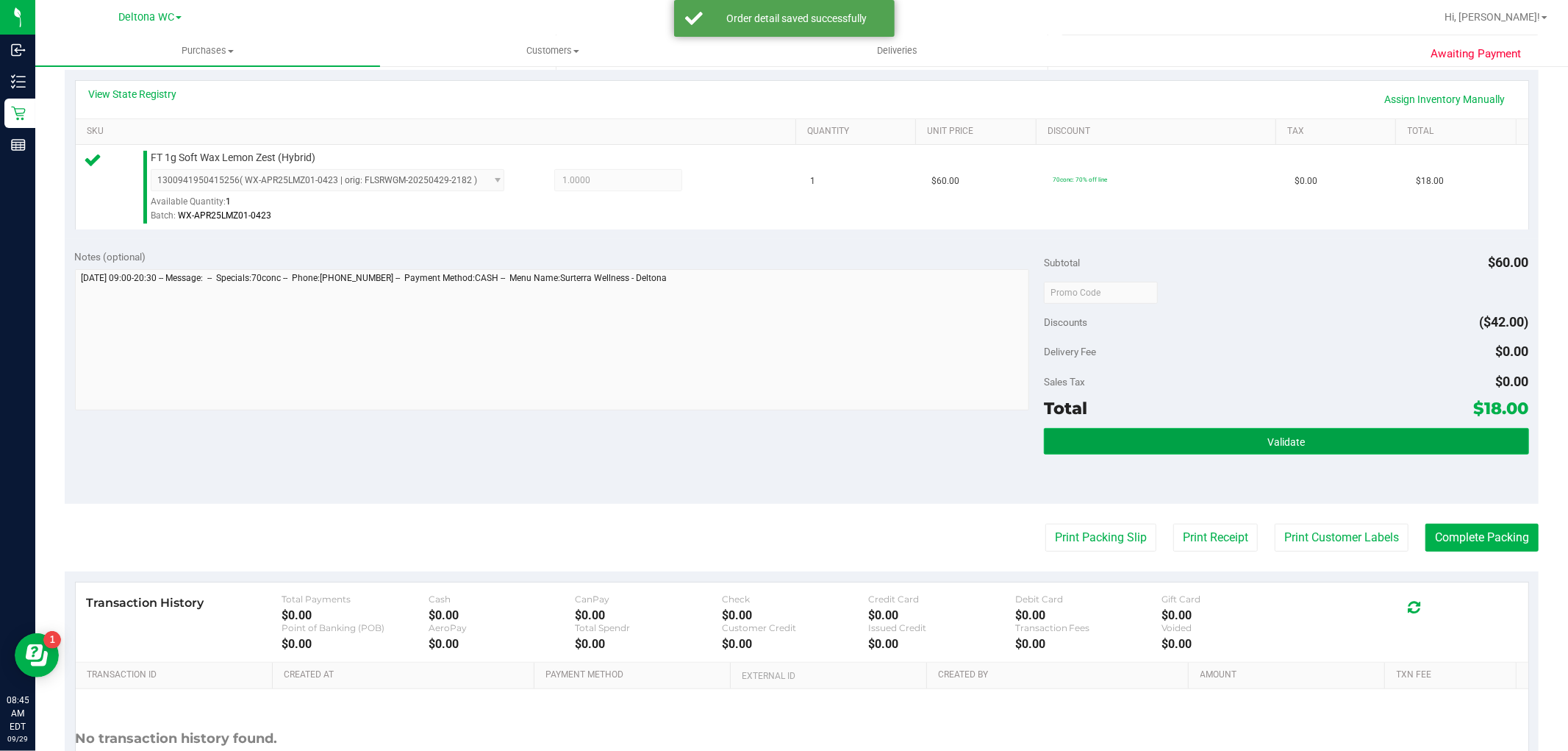
click at [1220, 434] on button "Validate" at bounding box center [1285, 441] width 484 height 26
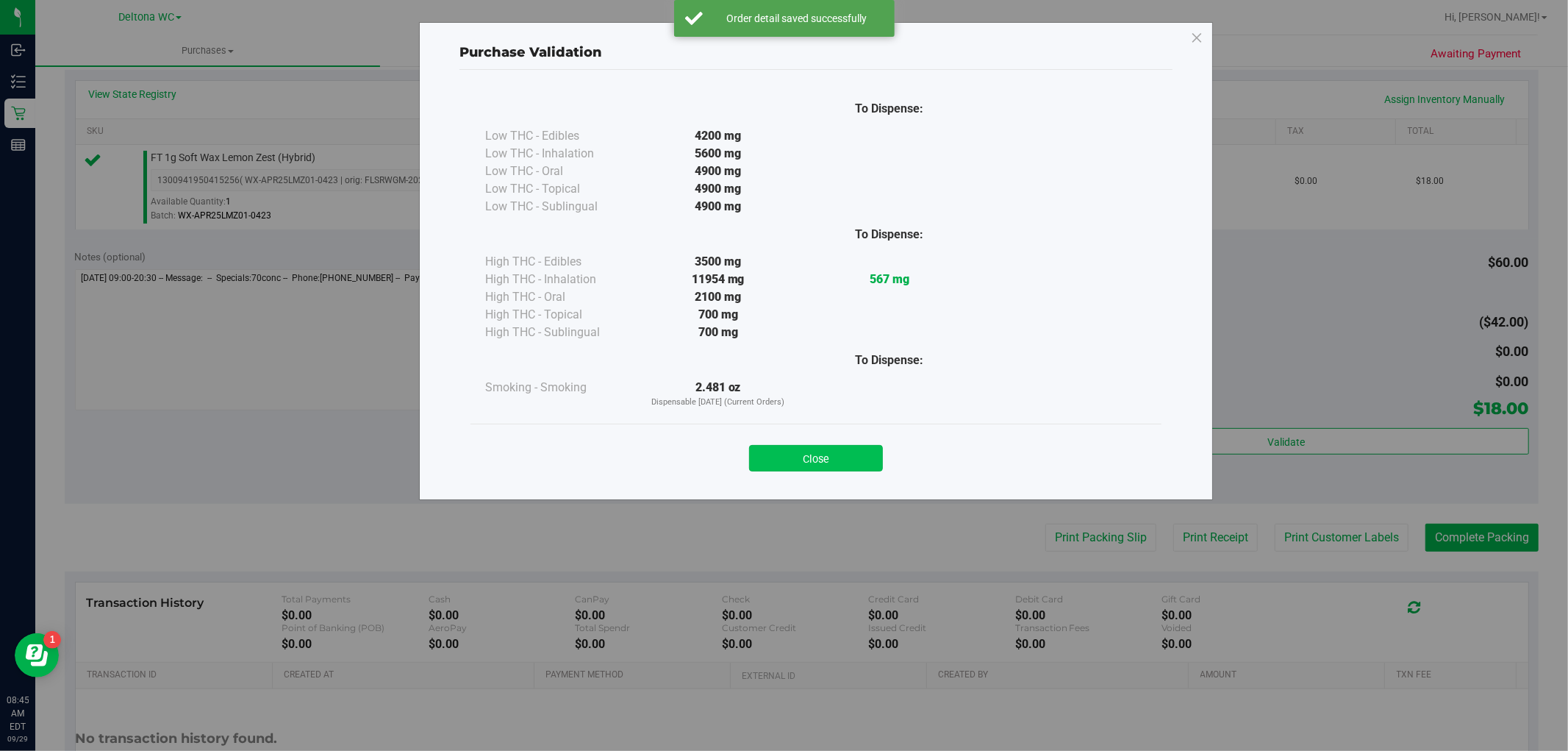
click at [868, 466] on button "Close" at bounding box center [815, 457] width 134 height 26
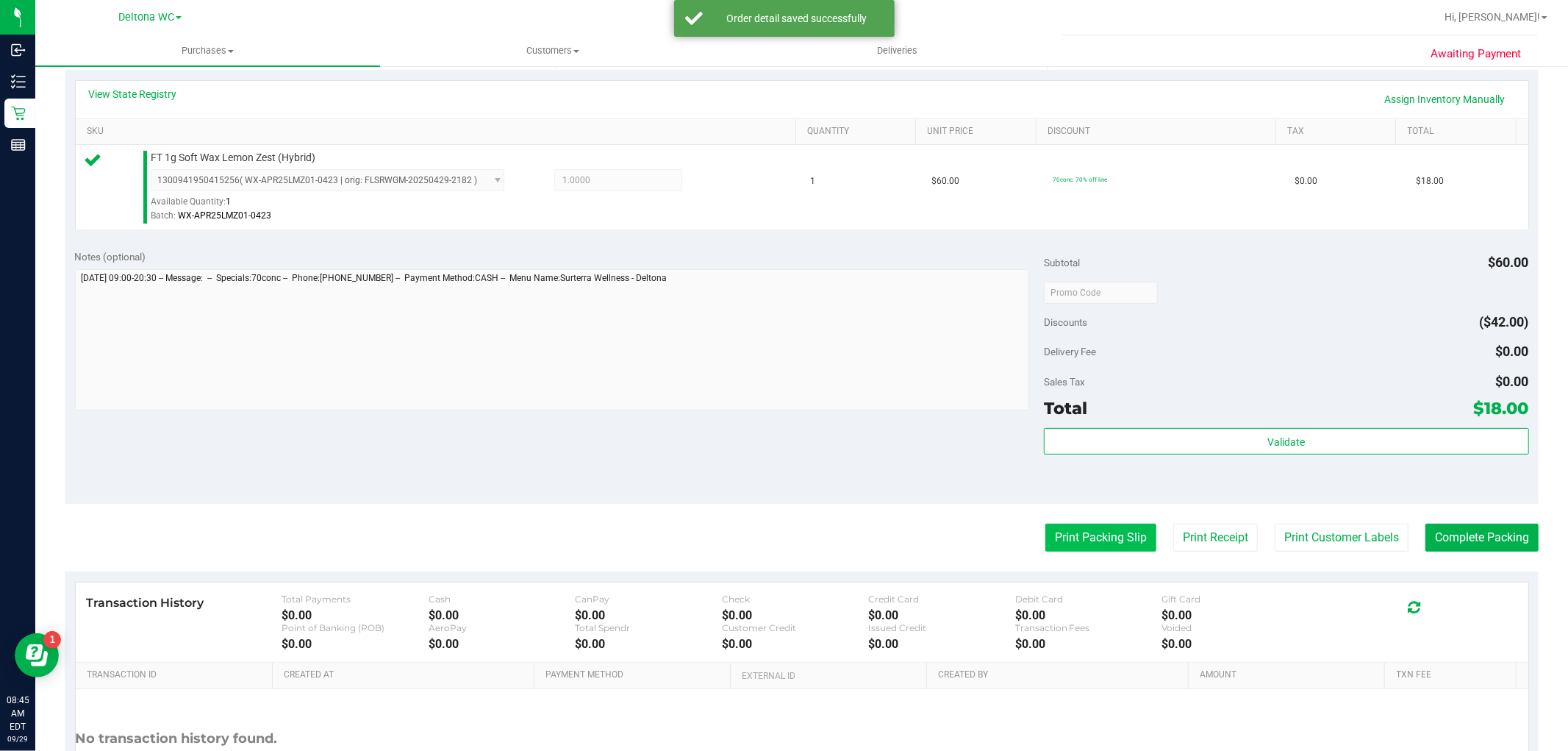
click at [1063, 537] on button "Print Packing Slip" at bounding box center [1100, 538] width 111 height 28
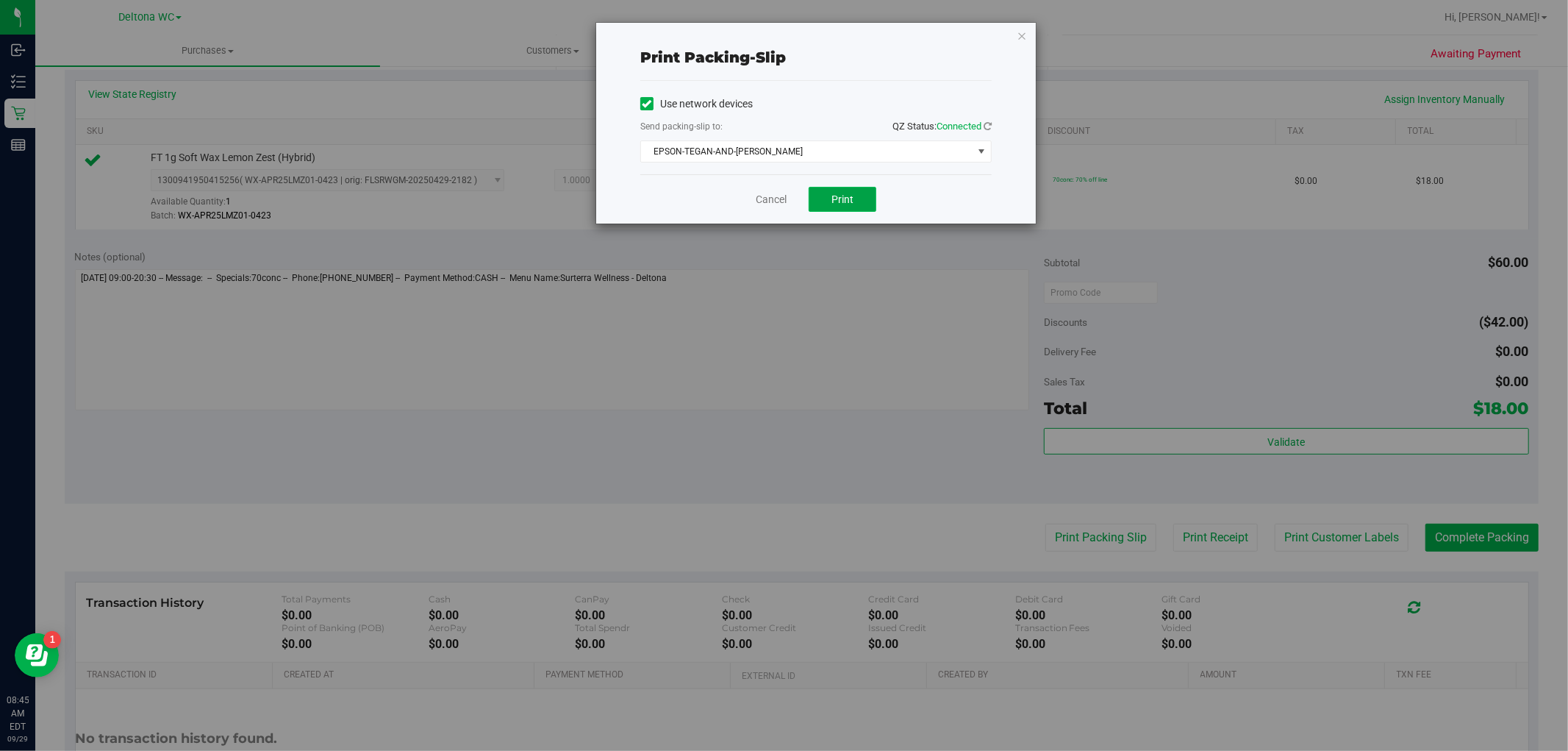
click at [856, 191] on button "Print" at bounding box center [842, 200] width 68 height 25
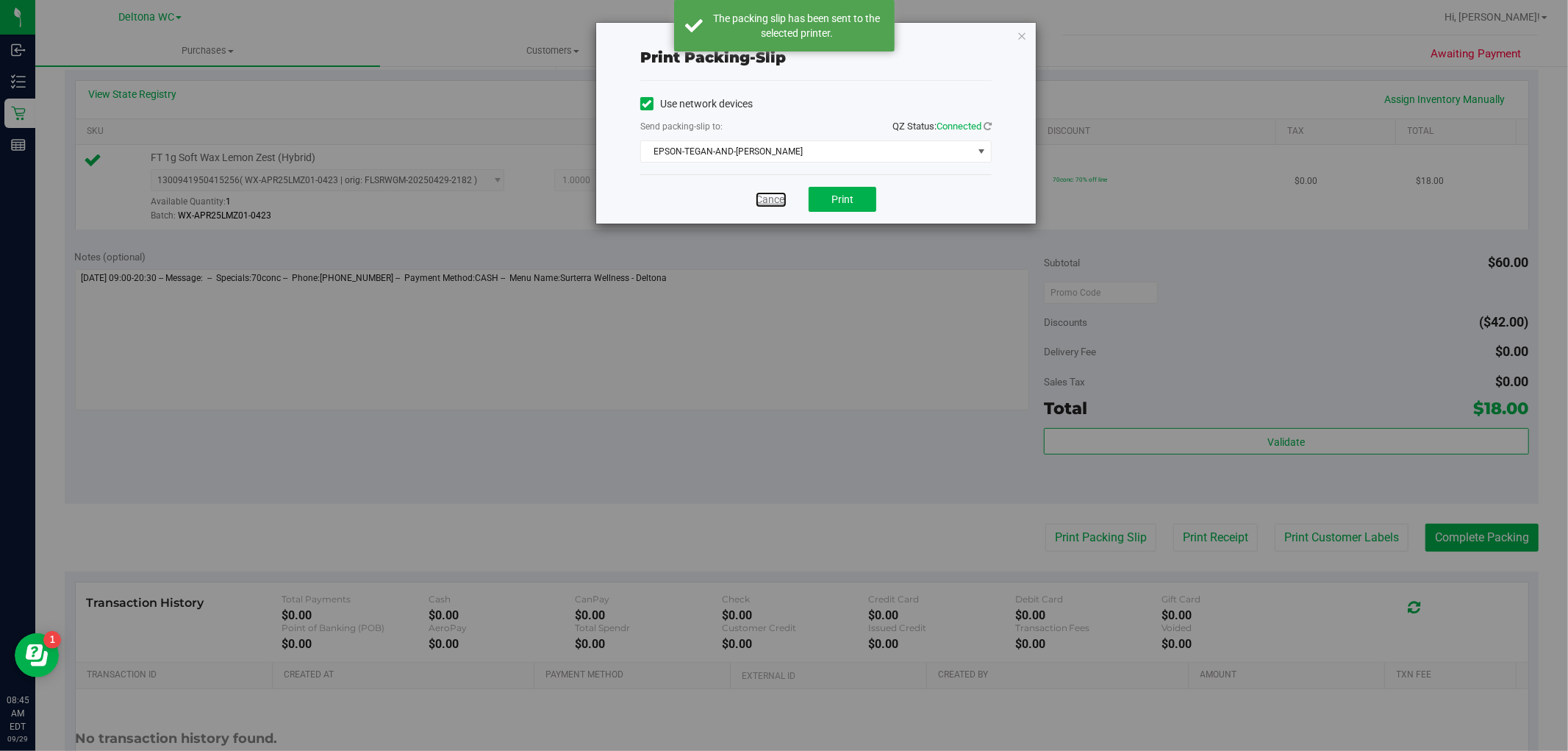
click at [760, 199] on link "Cancel" at bounding box center [771, 200] width 31 height 16
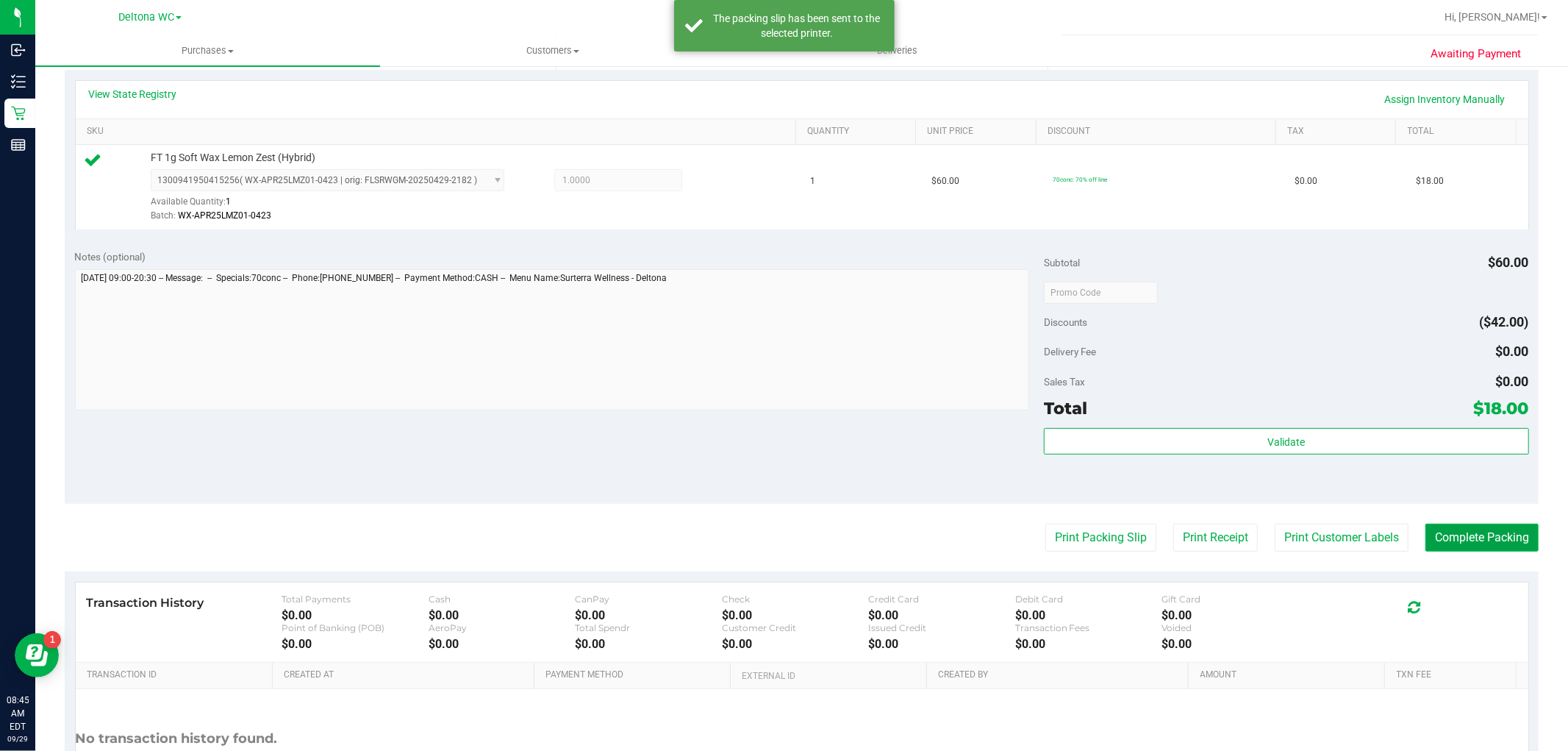
click at [1478, 530] on button "Complete Packing" at bounding box center [1482, 538] width 114 height 28
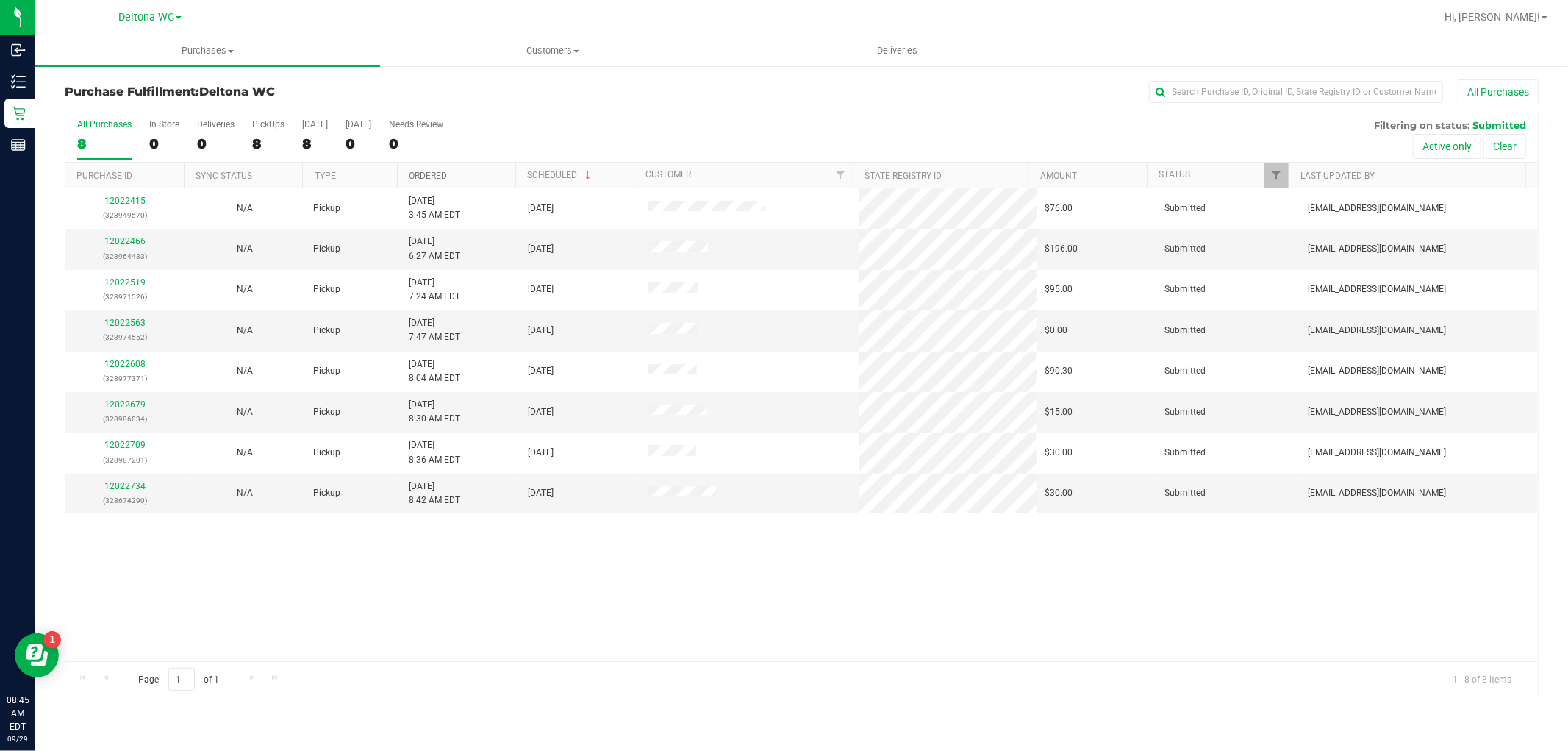
click at [445, 172] on link "Ordered" at bounding box center [427, 175] width 38 height 11
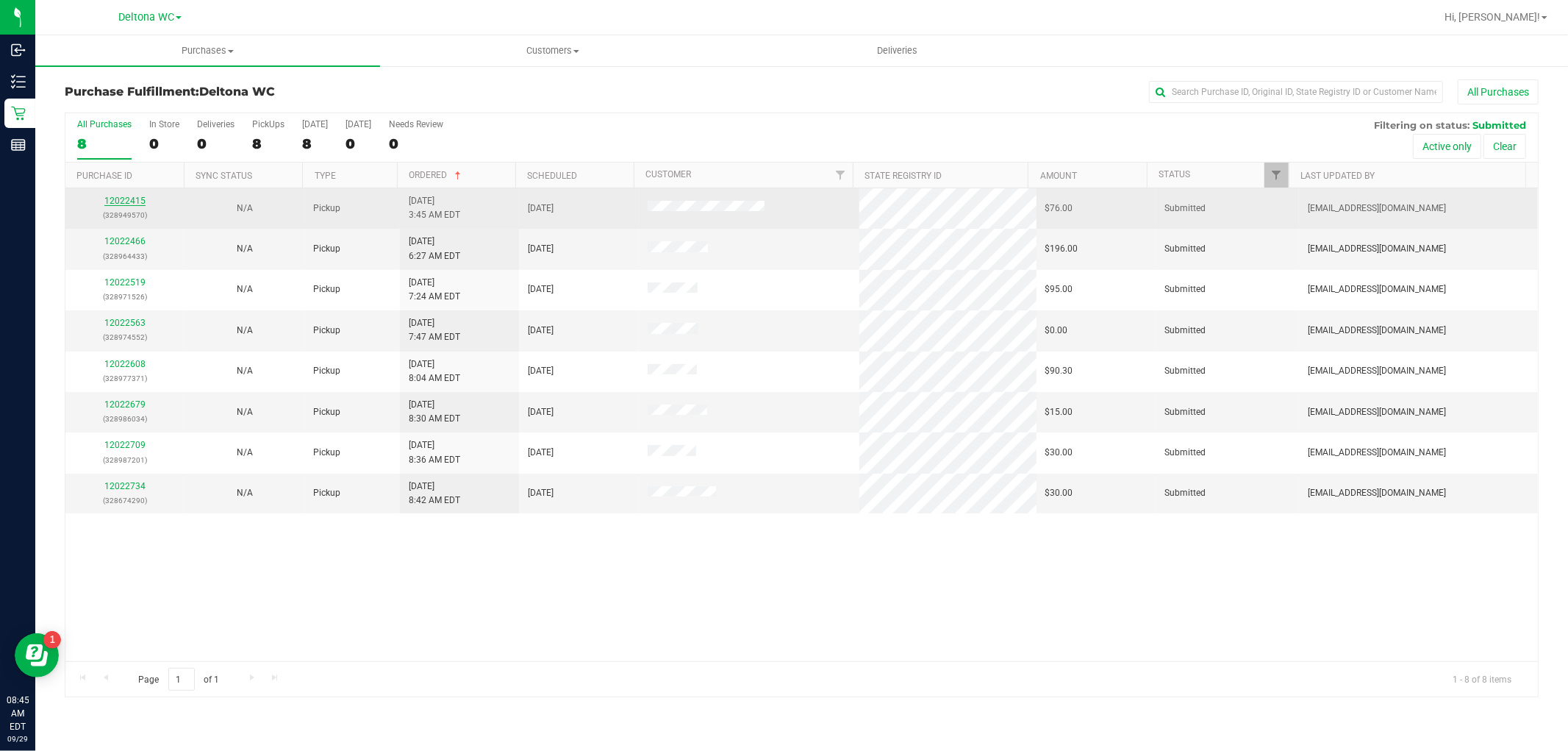
click at [116, 202] on link "12022415" at bounding box center [125, 201] width 41 height 11
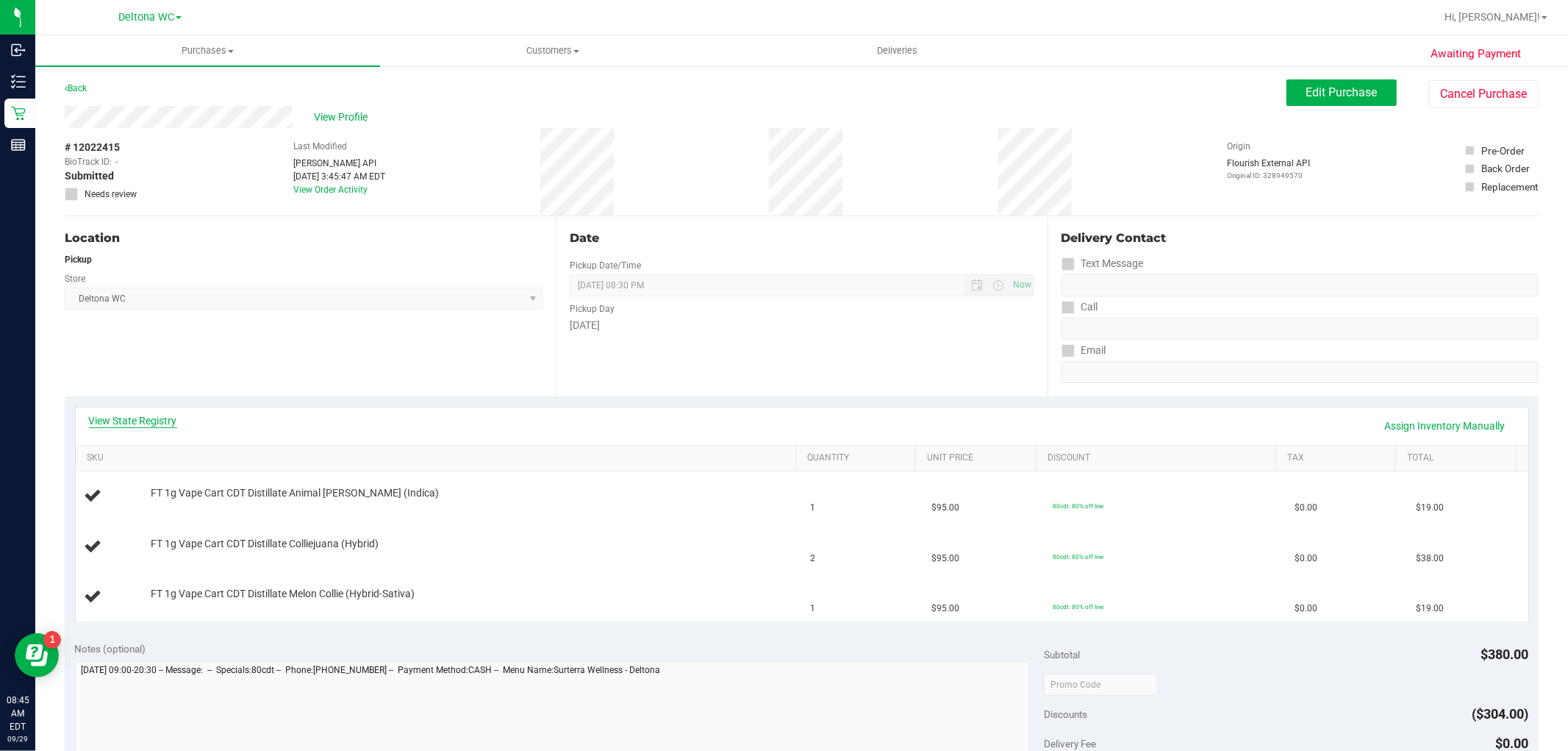
click at [119, 420] on link "View State Registry" at bounding box center [133, 420] width 88 height 15
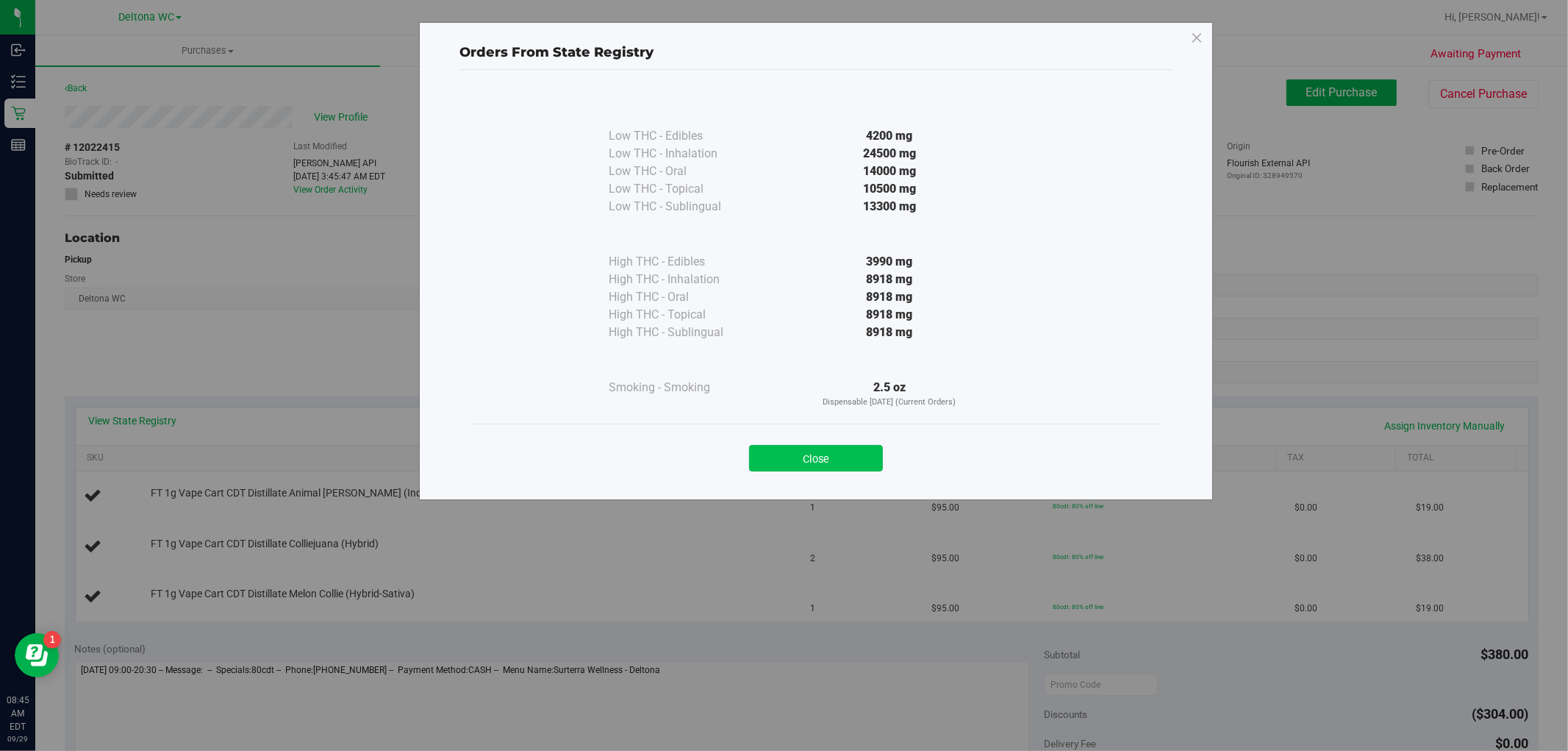
click at [790, 459] on button "Close" at bounding box center [815, 457] width 134 height 26
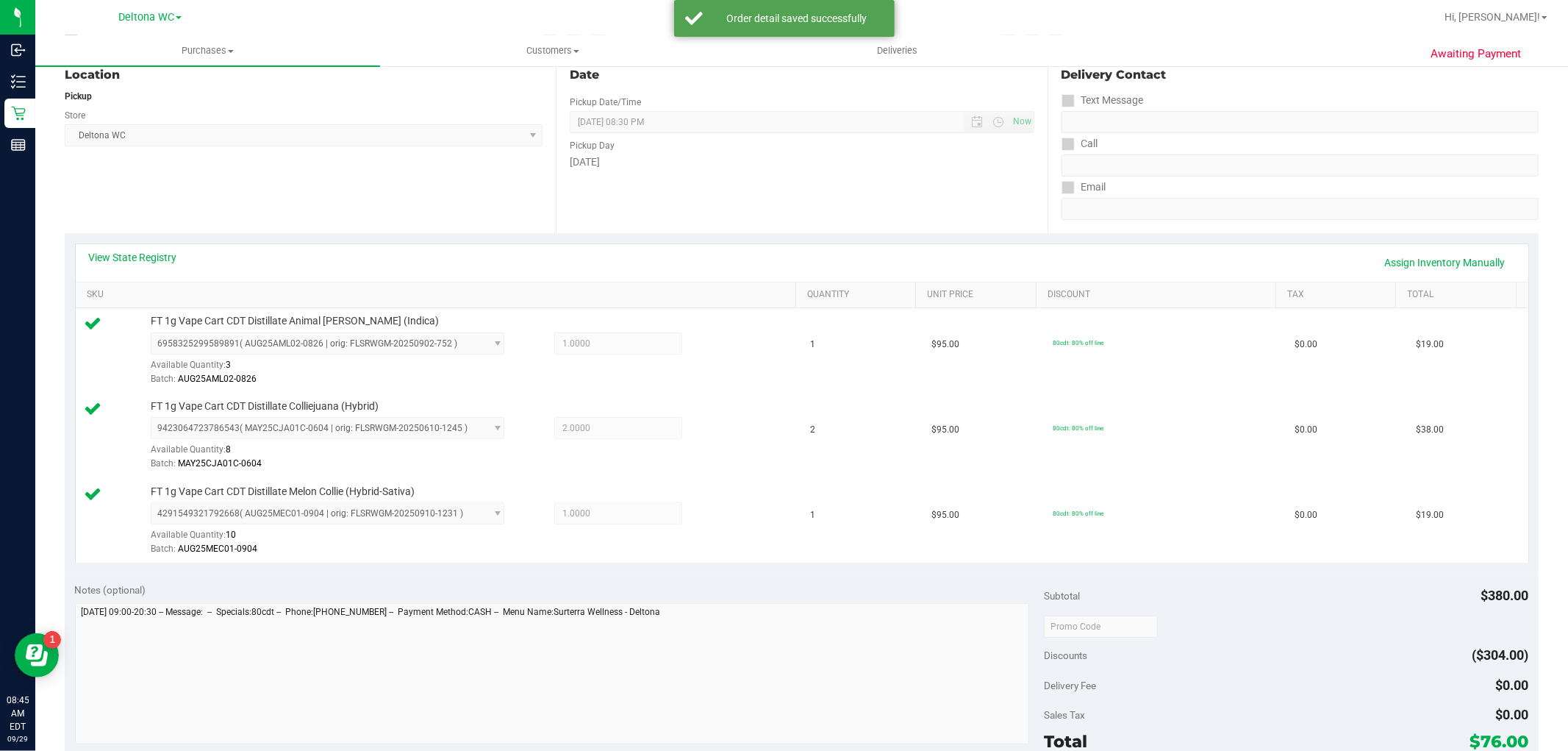
scroll to position [245, 0]
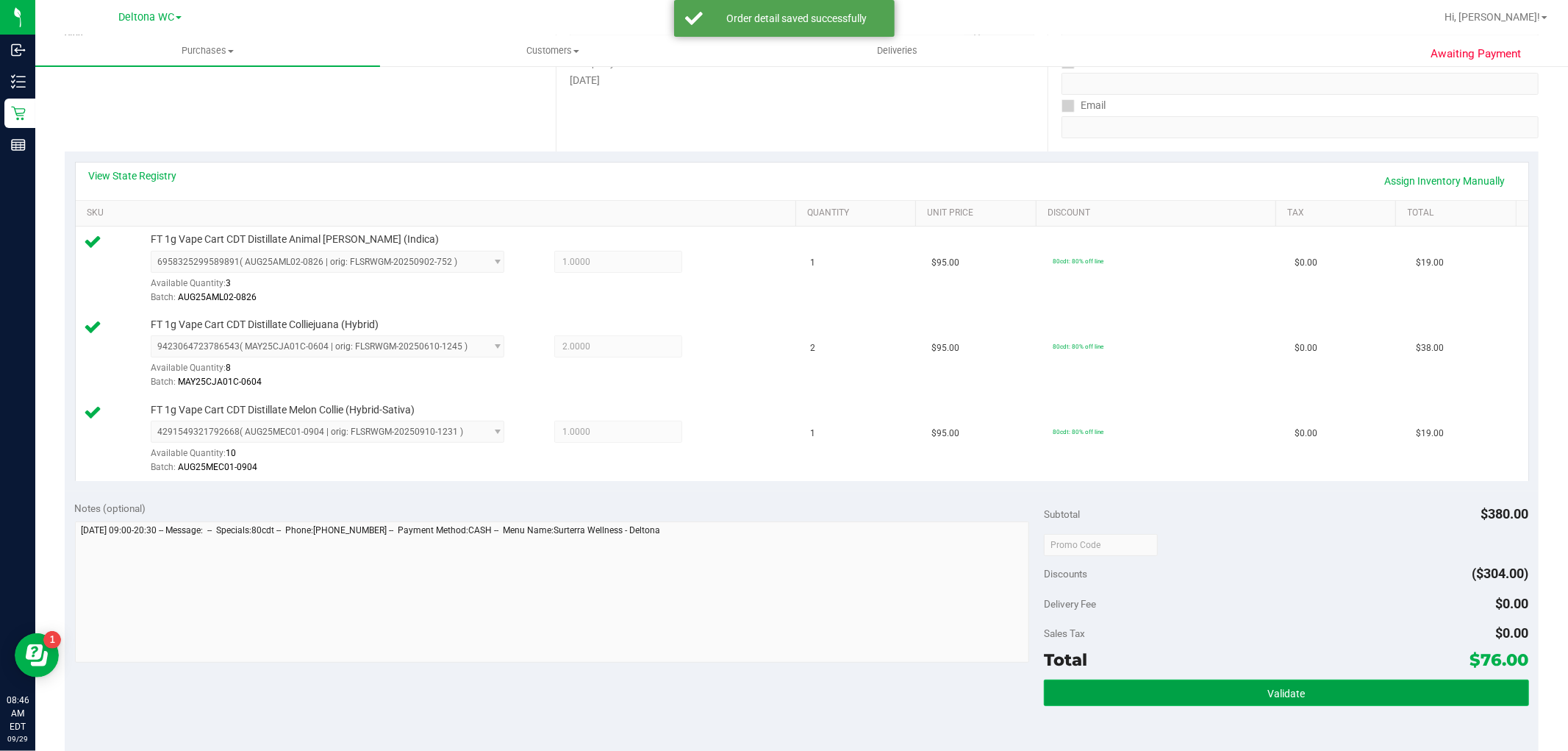
click at [1203, 685] on button "Validate" at bounding box center [1285, 692] width 484 height 26
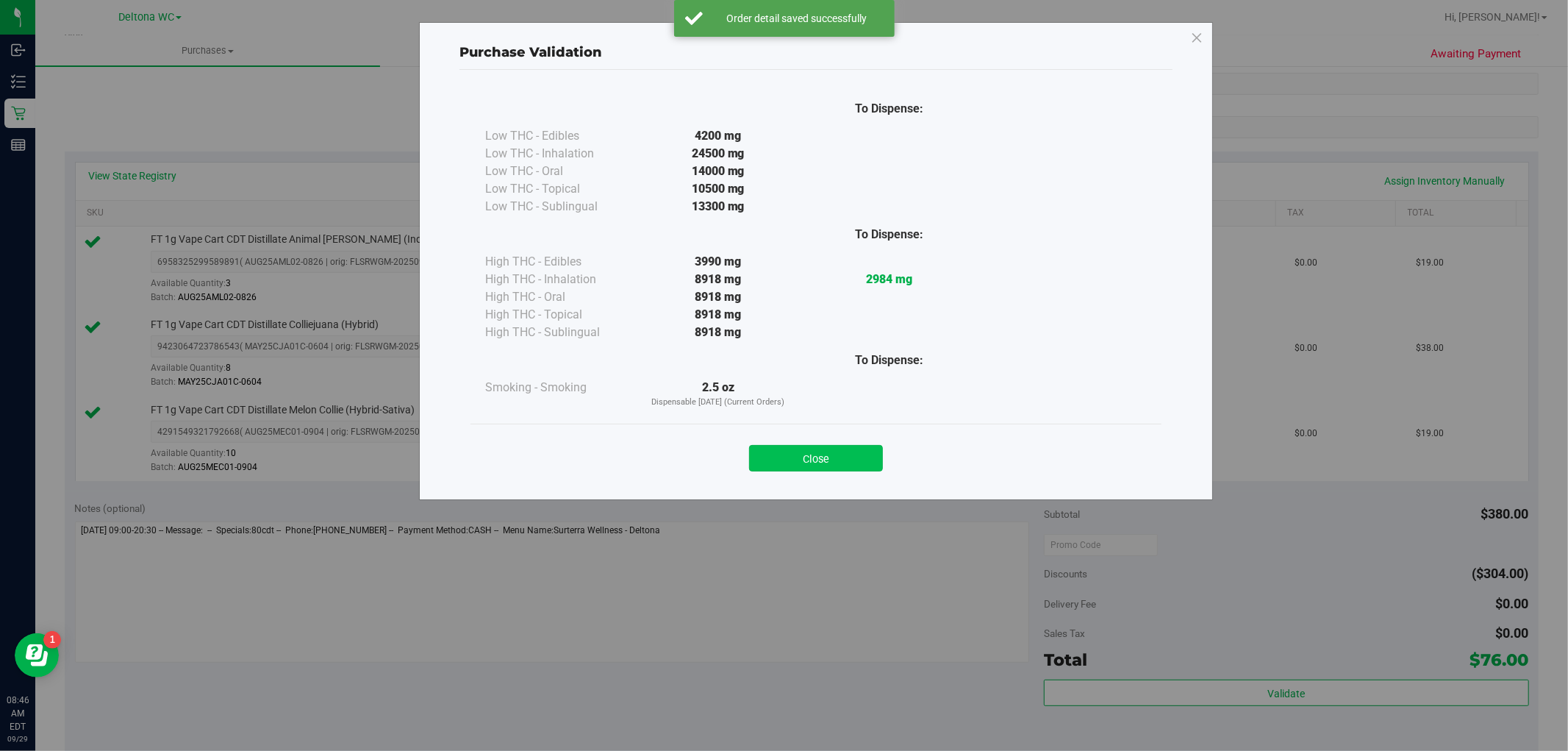
click at [814, 456] on button "Close" at bounding box center [815, 457] width 134 height 26
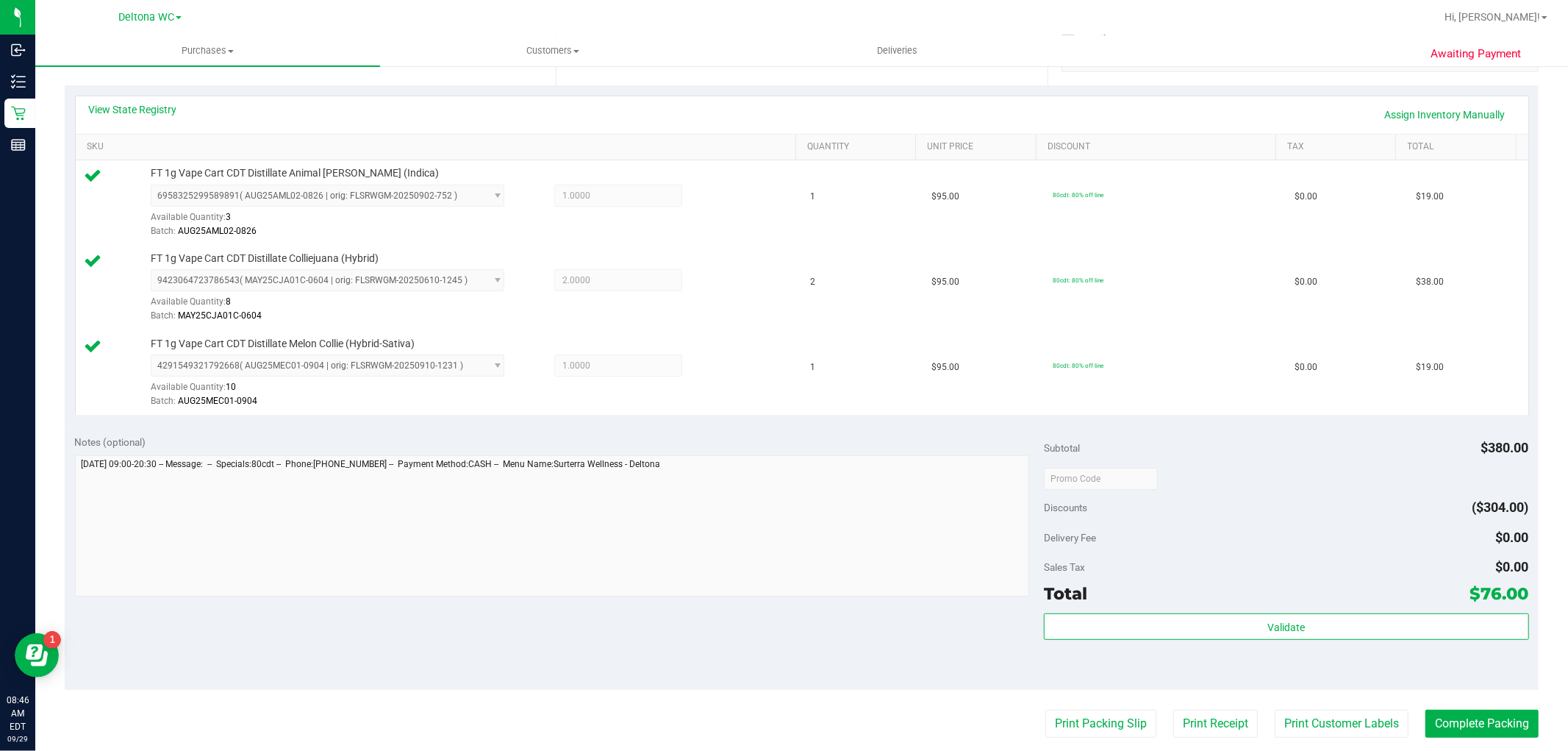
scroll to position [408, 0]
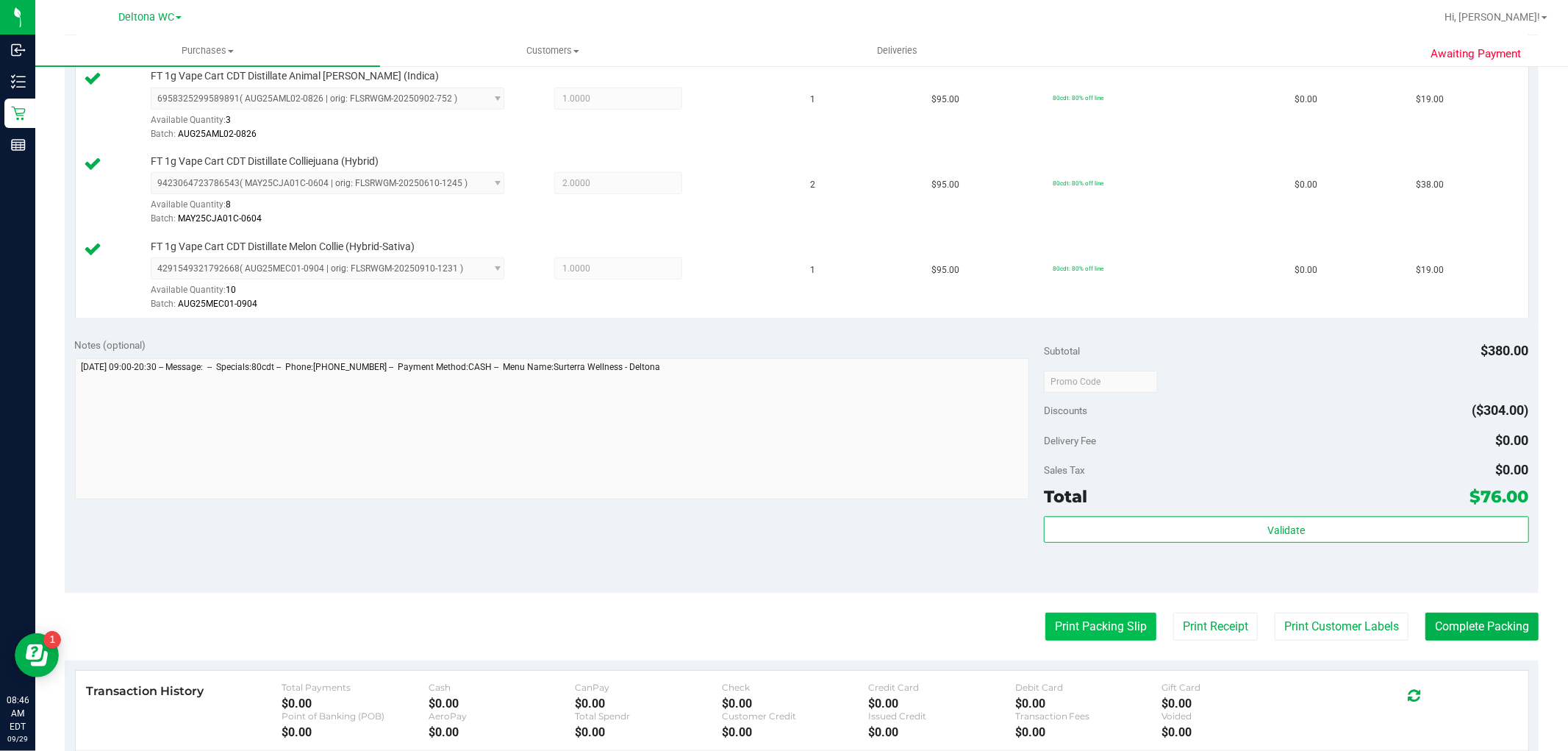
click at [1045, 630] on button "Print Packing Slip" at bounding box center [1100, 626] width 111 height 28
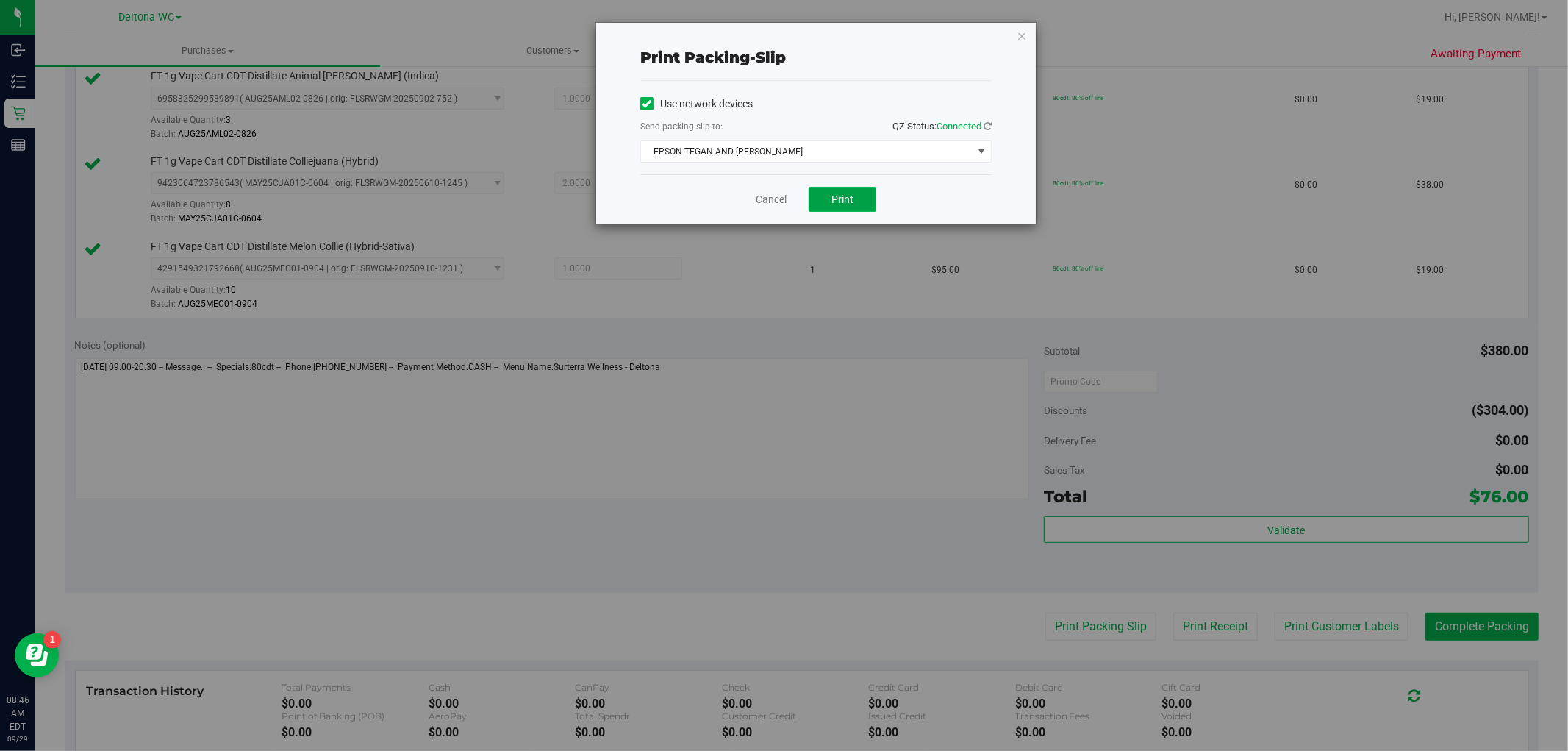
click at [839, 199] on span "Print" at bounding box center [842, 199] width 23 height 12
click at [772, 202] on link "Cancel" at bounding box center [771, 200] width 31 height 16
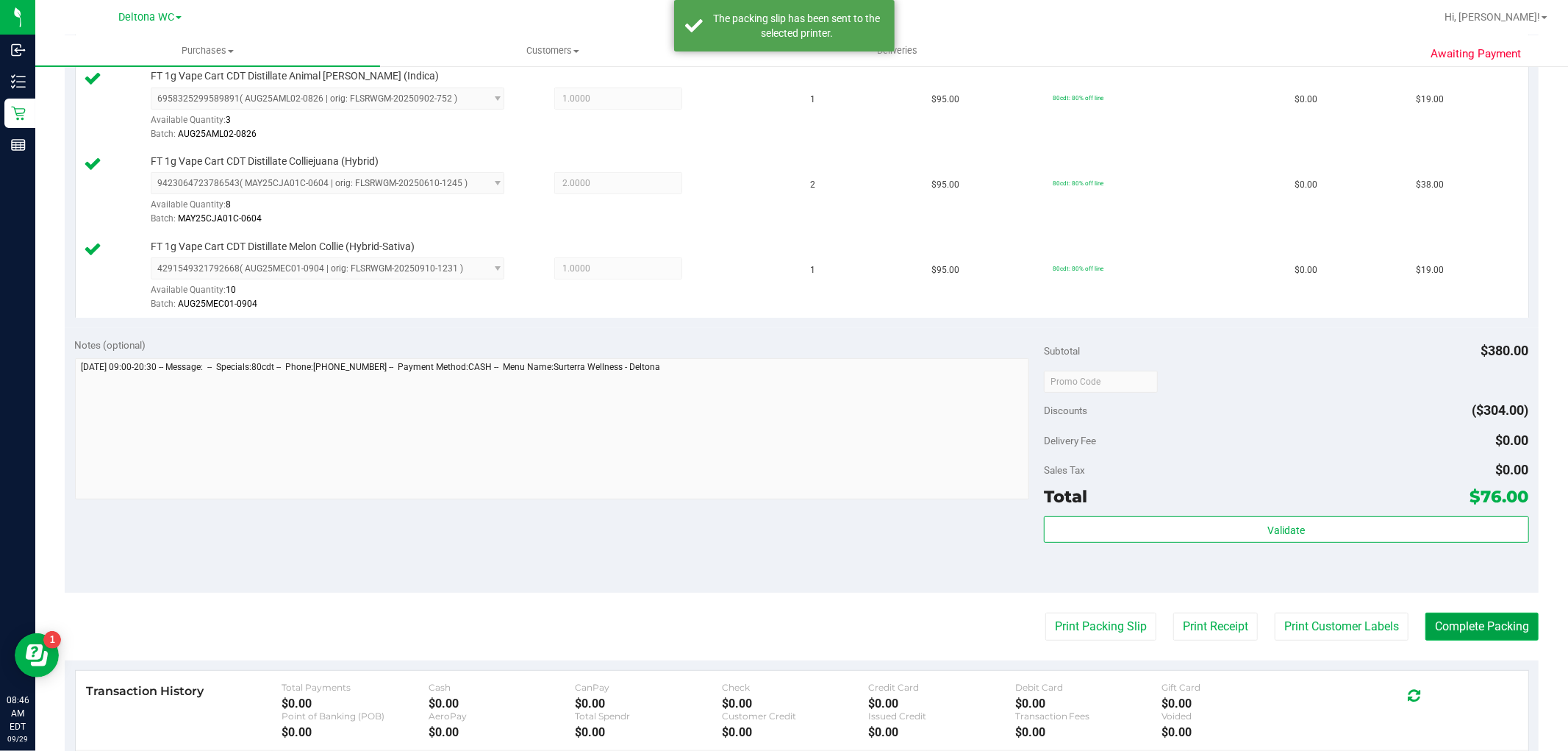
click at [1447, 630] on button "Complete Packing" at bounding box center [1482, 626] width 114 height 28
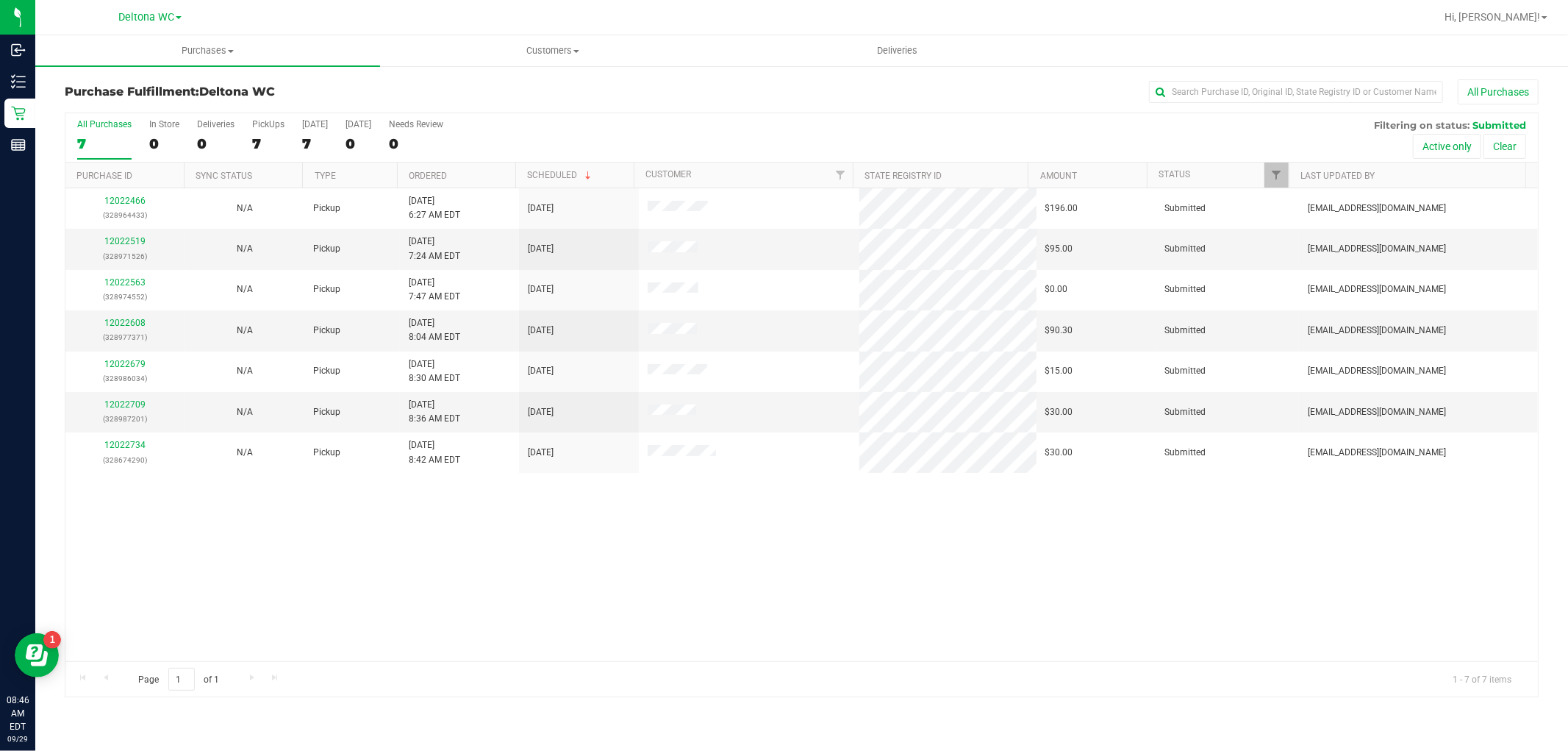
click at [460, 158] on div "All Purchases 7 In Store 0 Deliveries 0 PickUps 7 Today 7 Tomorrow 0 Needs Revi…" at bounding box center [802, 138] width 1472 height 49
click at [468, 172] on th "Ordered" at bounding box center [455, 175] width 118 height 25
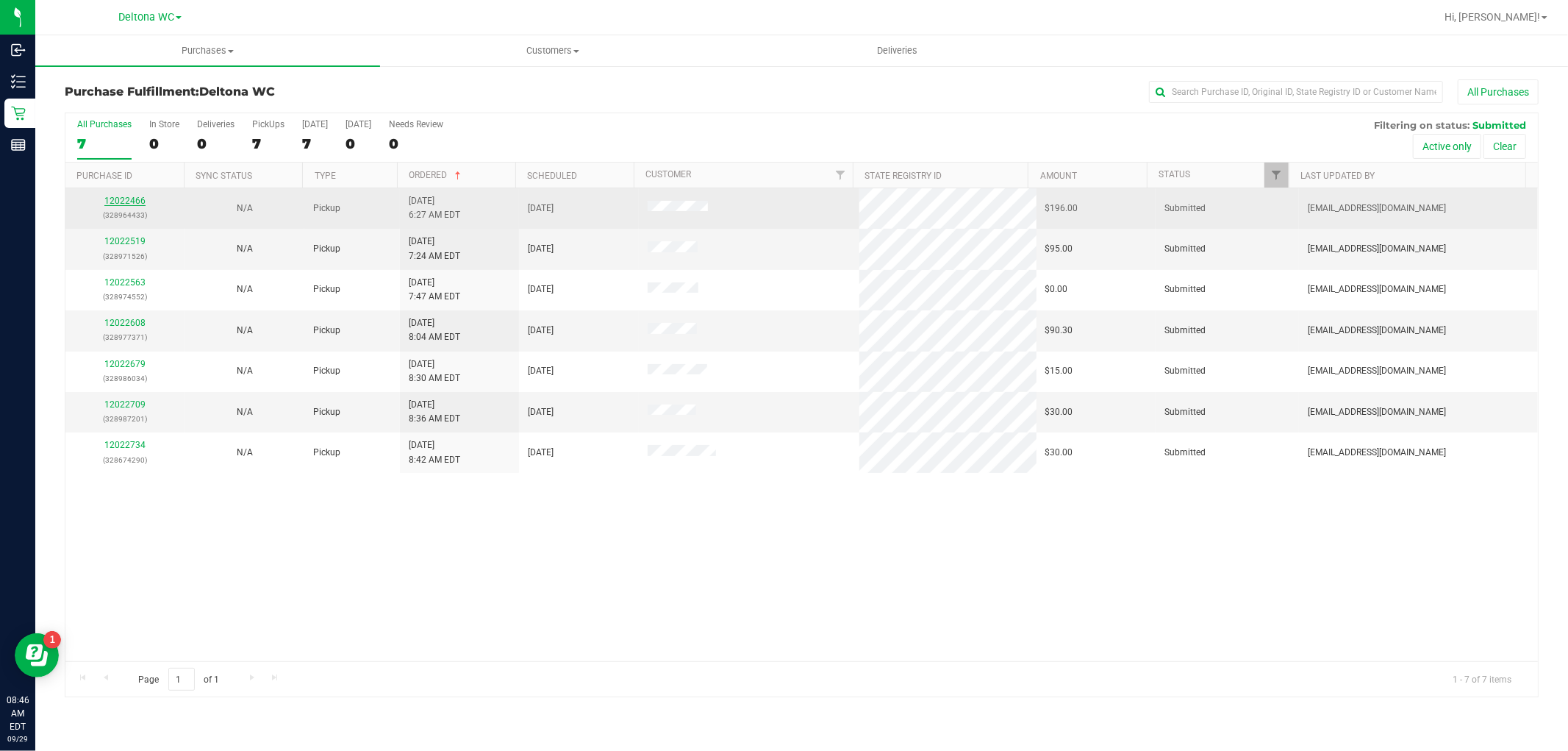
click at [115, 203] on link "12022466" at bounding box center [125, 201] width 41 height 11
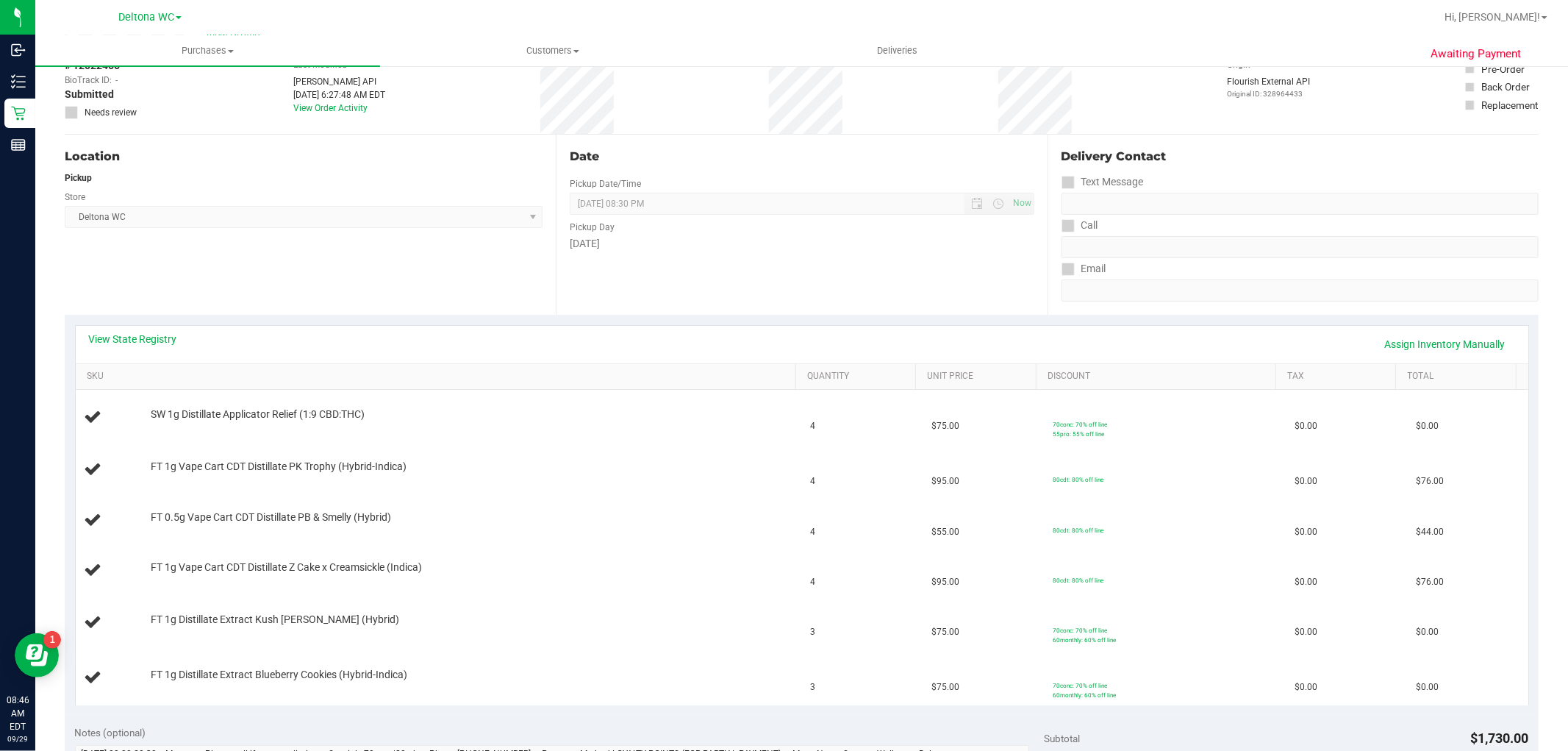
scroll to position [164, 0]
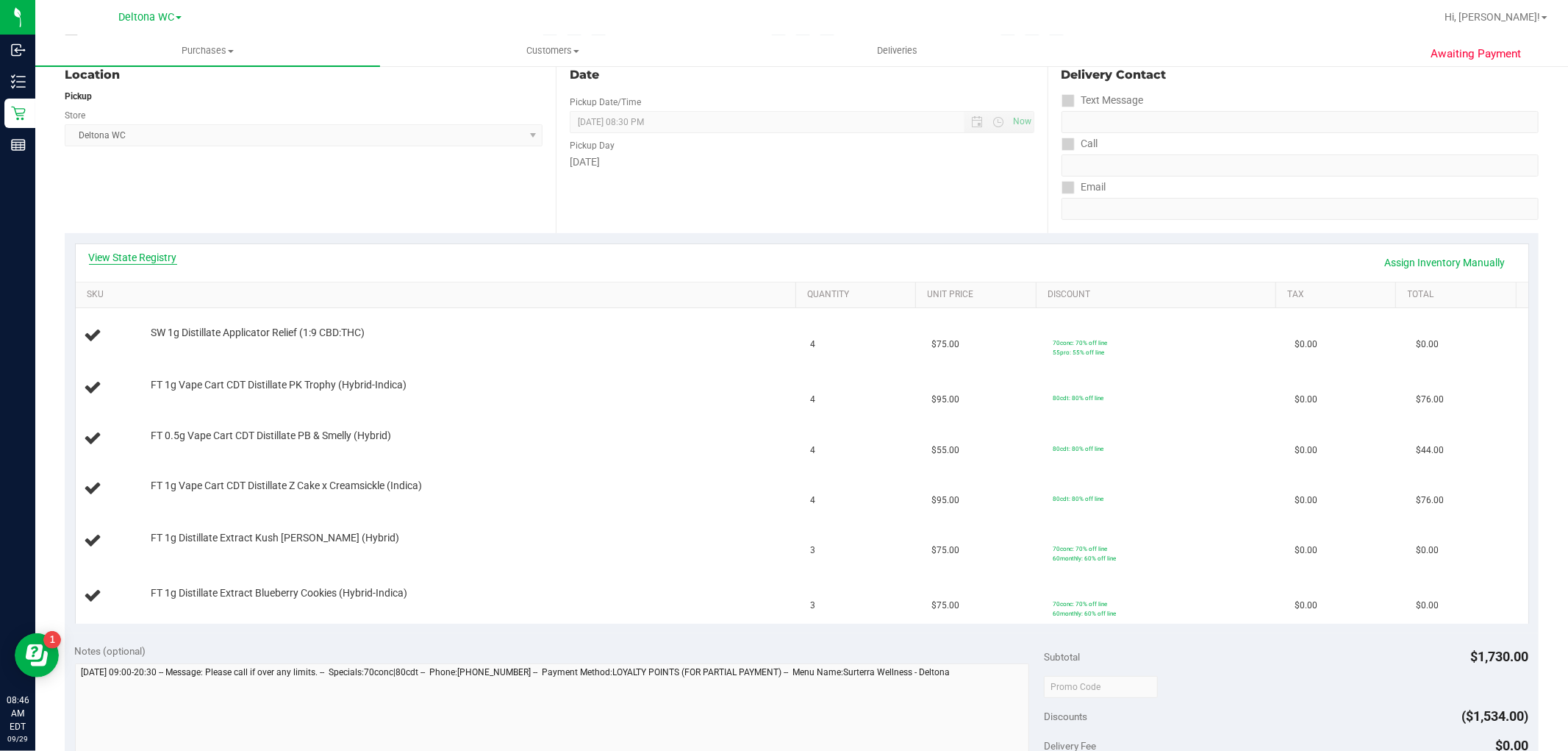
click at [151, 253] on link "View State Registry" at bounding box center [133, 257] width 88 height 15
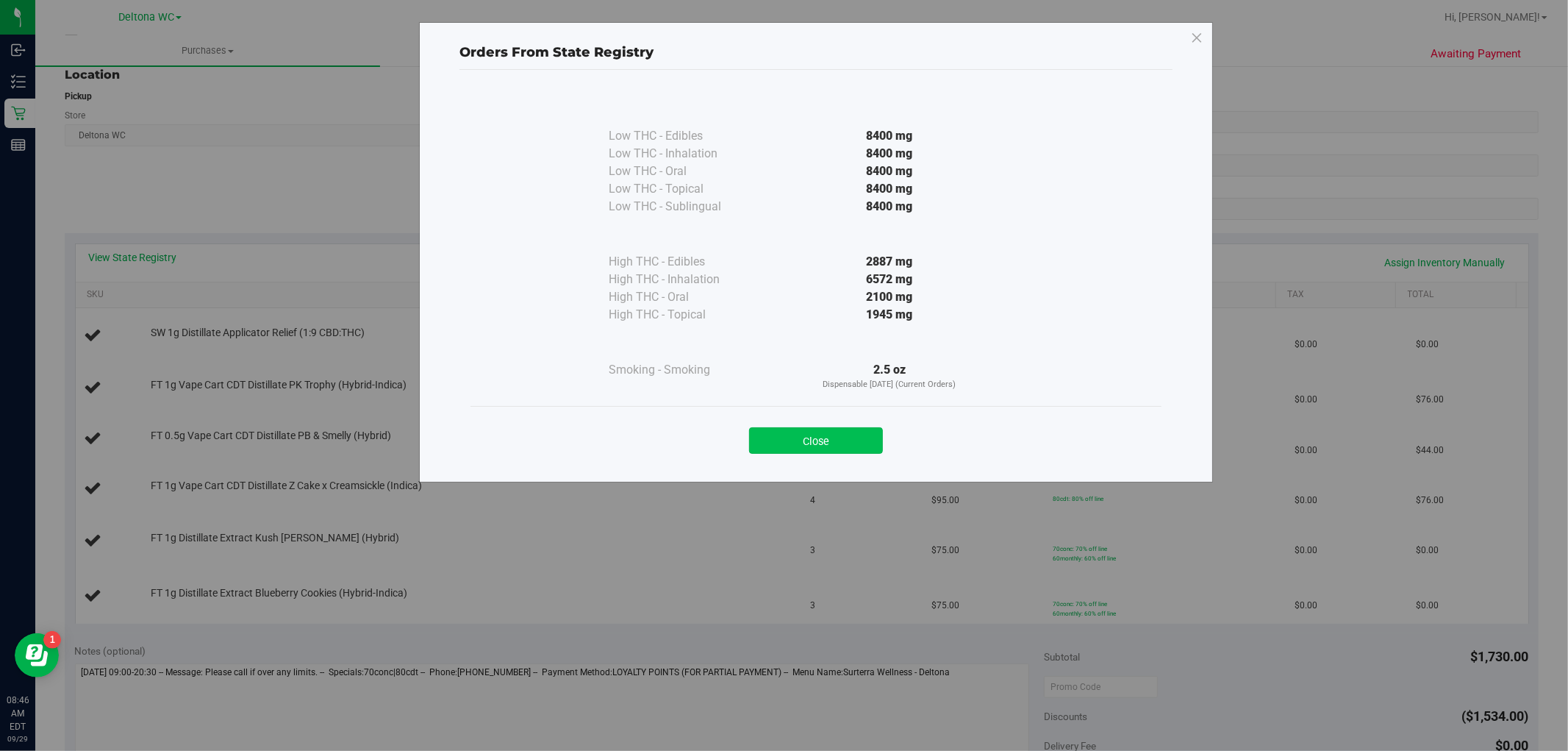
click at [841, 430] on button "Close" at bounding box center [815, 440] width 134 height 26
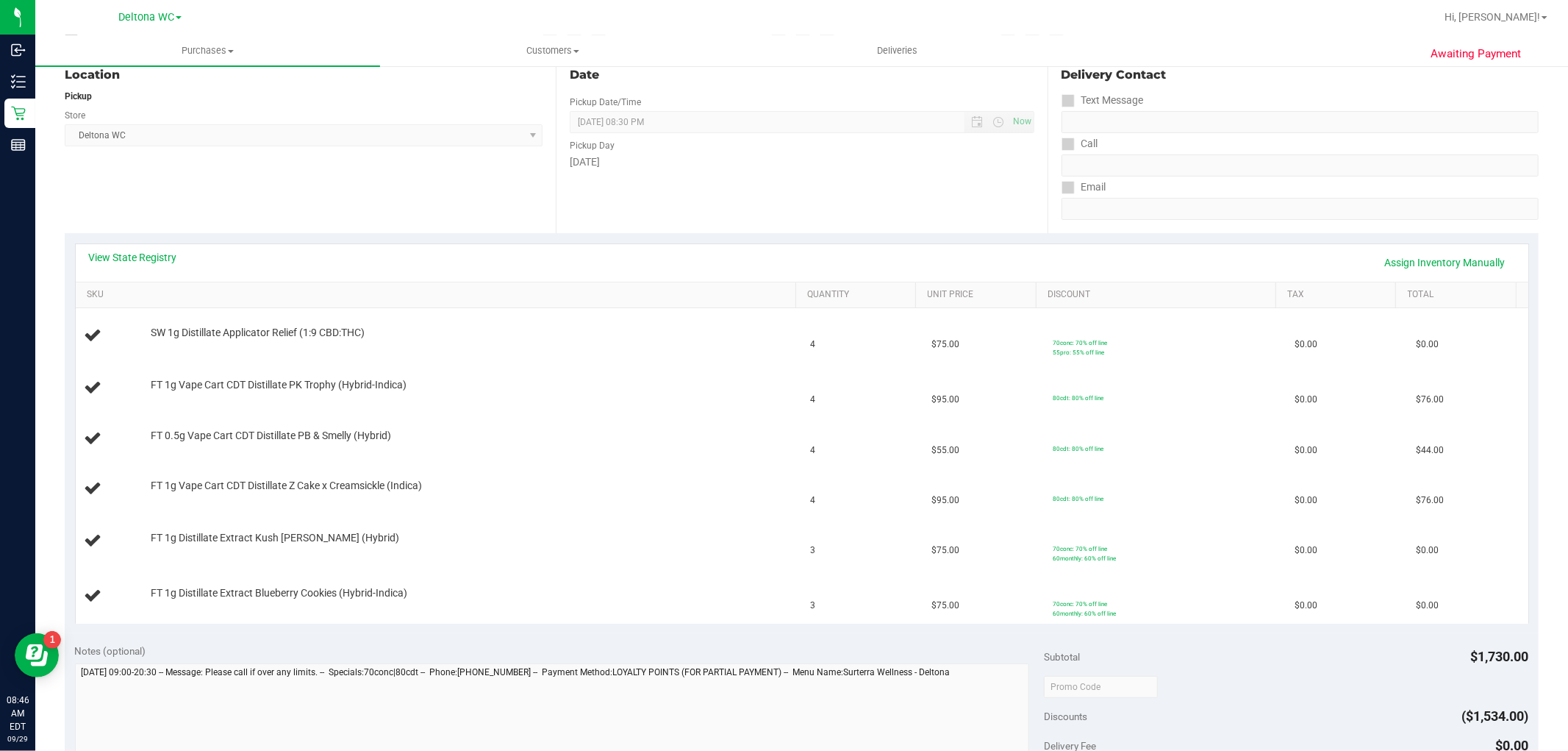
click at [702, 192] on div "Date Pickup Date/Time 09/29/2025 Now 09/29/2025 08:30 PM Now Pickup Day Monday" at bounding box center [802, 143] width 491 height 180
click at [150, 256] on link "View State Registry" at bounding box center [133, 257] width 88 height 15
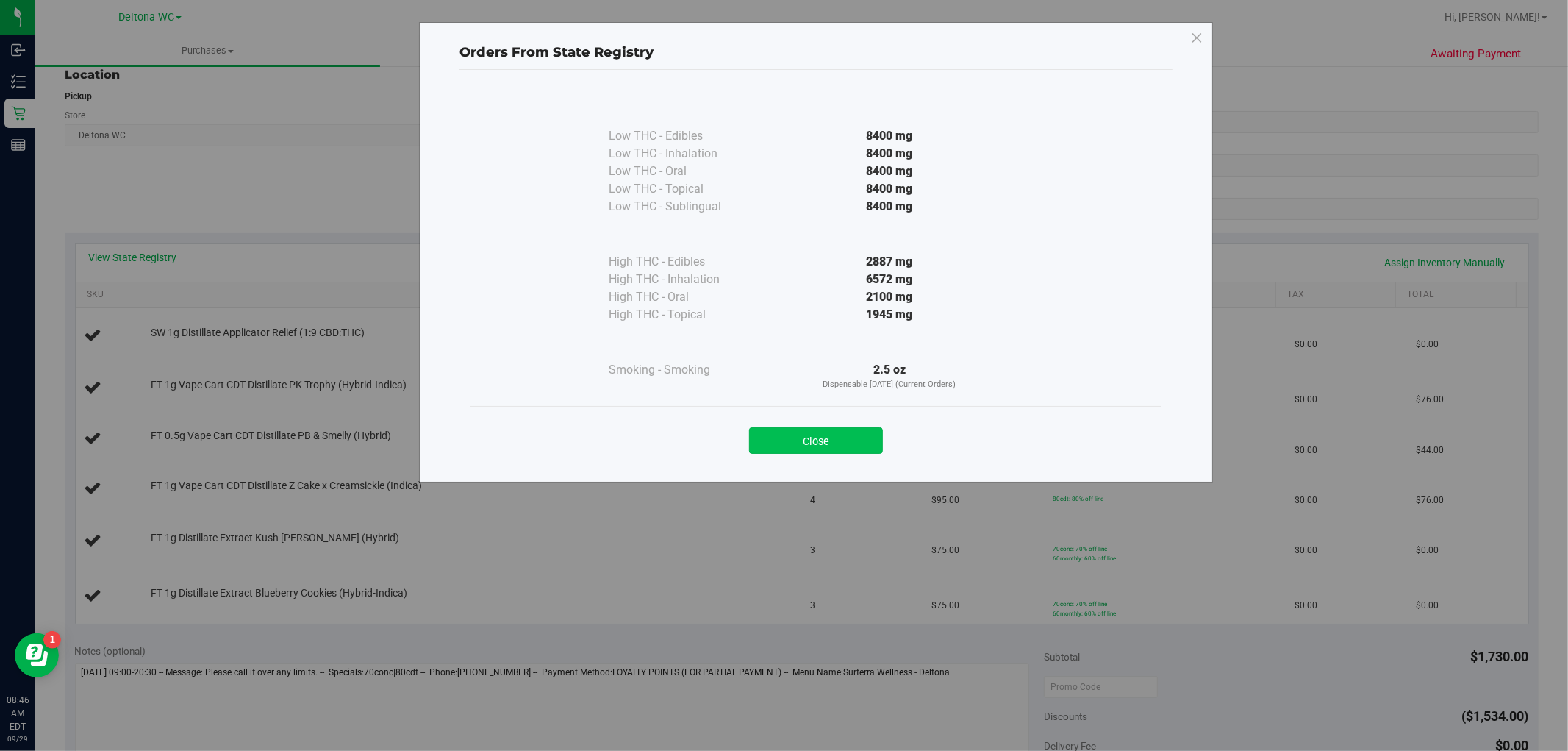
click at [851, 442] on button "Close" at bounding box center [815, 440] width 134 height 26
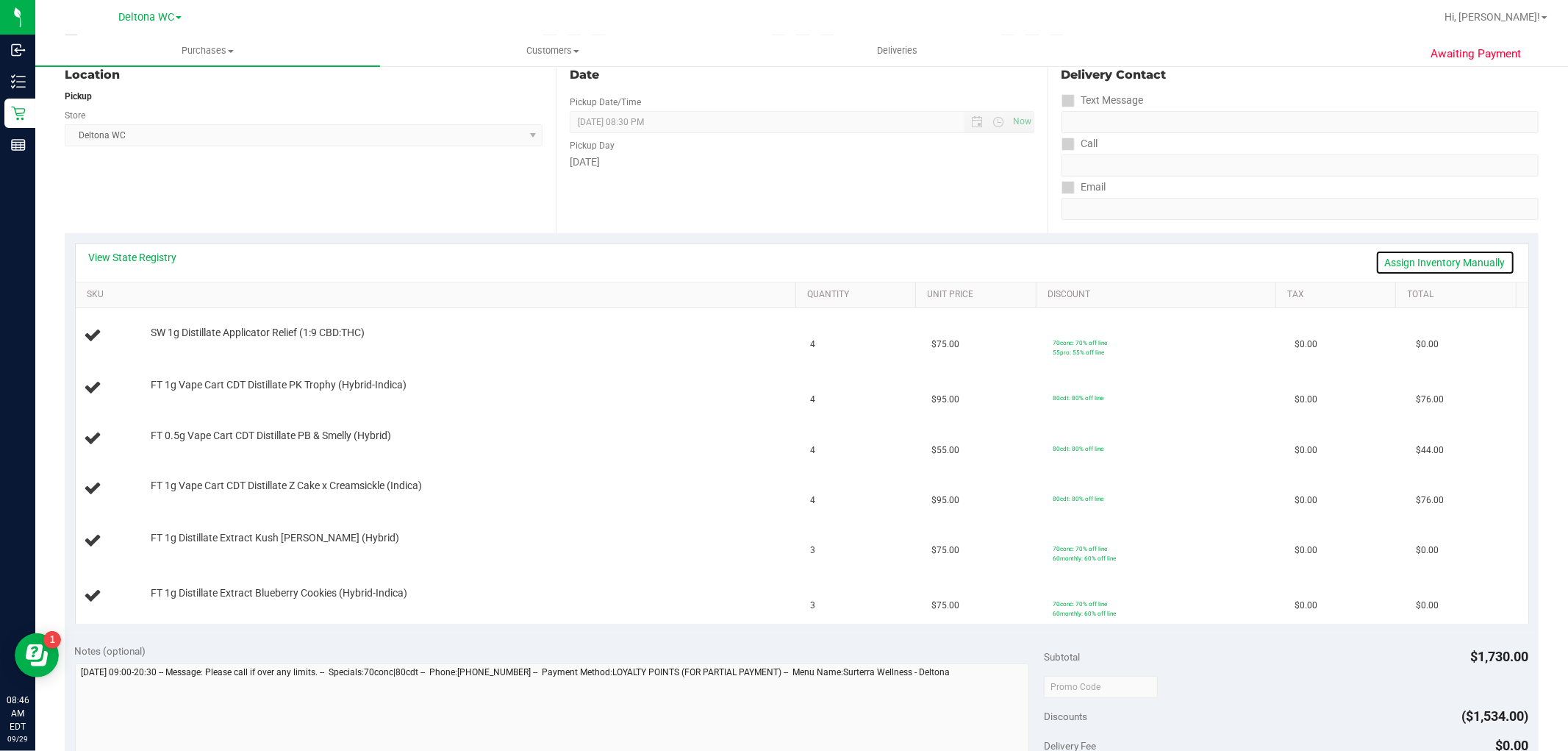
click at [1485, 258] on link "Assign Inventory Manually" at bounding box center [1445, 262] width 140 height 25
click at [1467, 267] on link "Save & Exit" at bounding box center [1480, 262] width 69 height 25
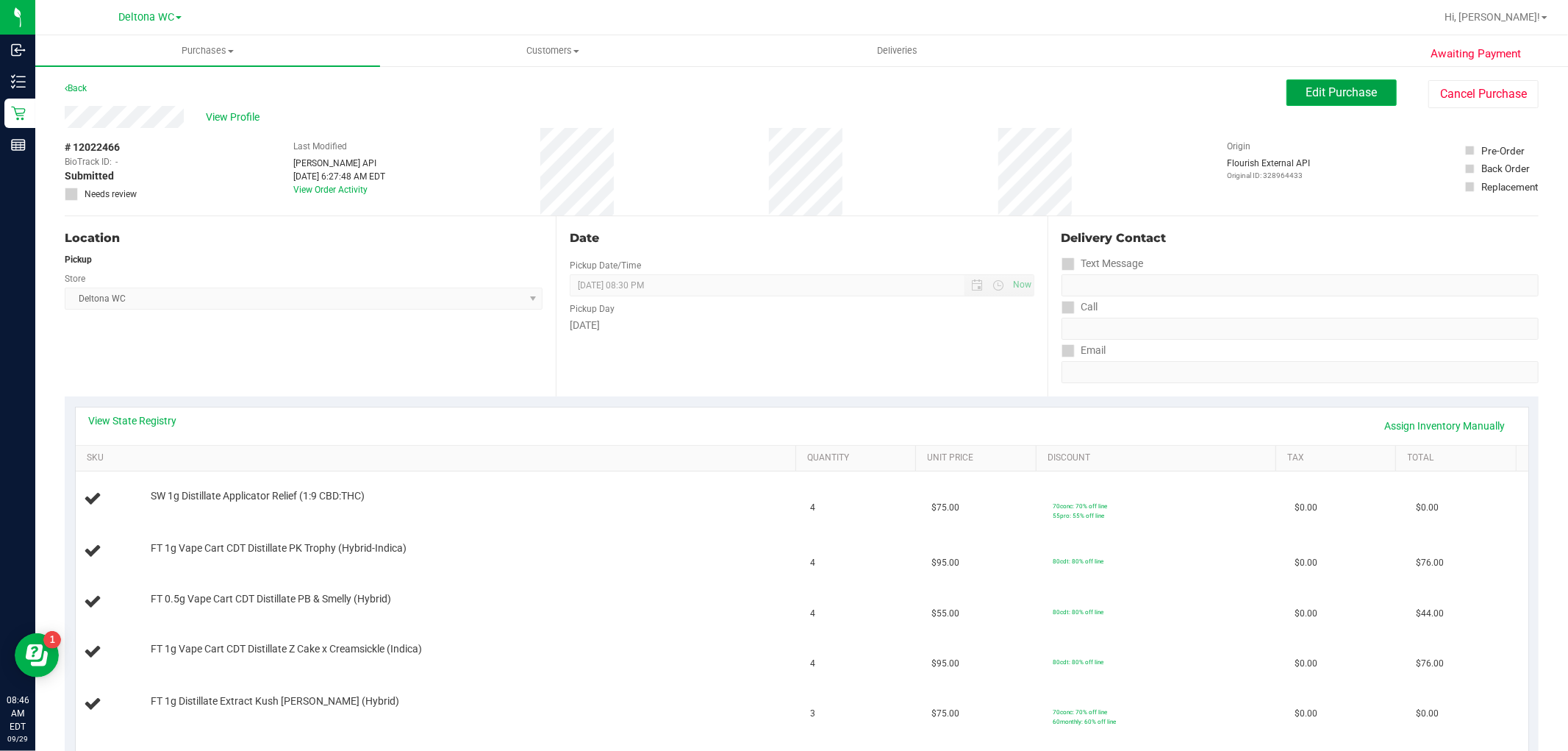
click at [1340, 102] on button "Edit Purchase" at bounding box center [1341, 92] width 111 height 26
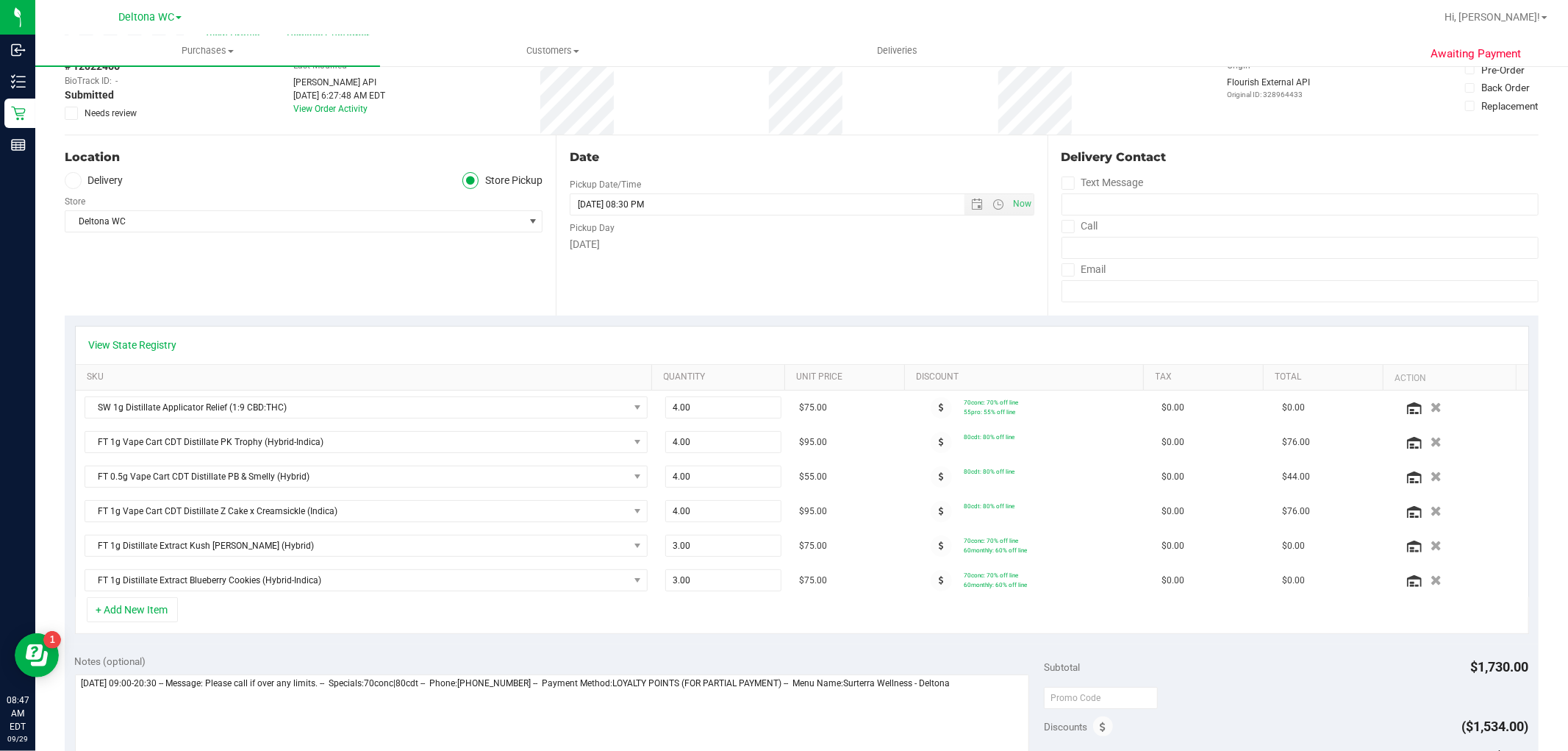
scroll to position [81, 0]
click at [931, 410] on span at bounding box center [942, 407] width 22 height 22
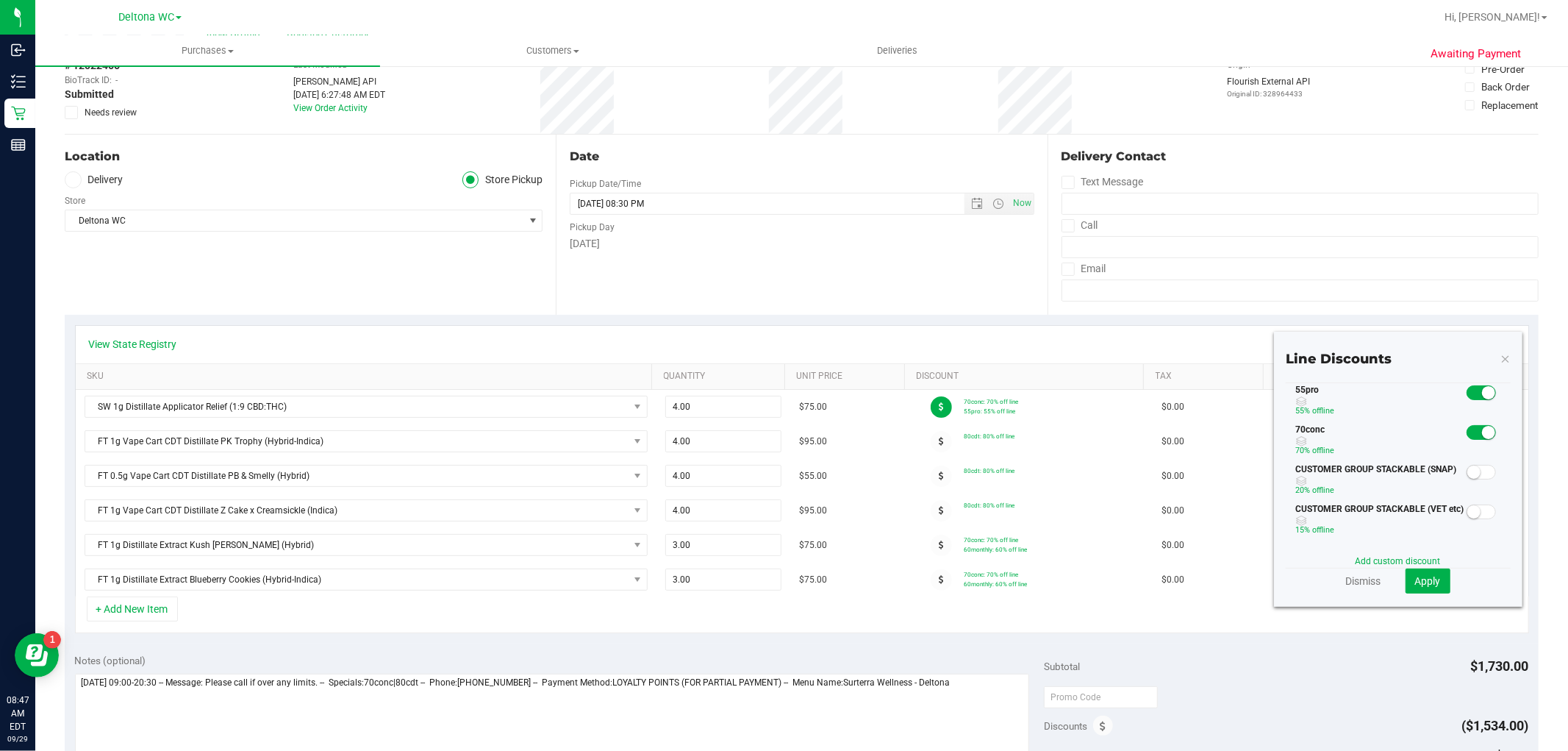
click at [1467, 388] on span at bounding box center [1481, 392] width 29 height 15
click at [1423, 575] on span "Apply" at bounding box center [1427, 581] width 25 height 12
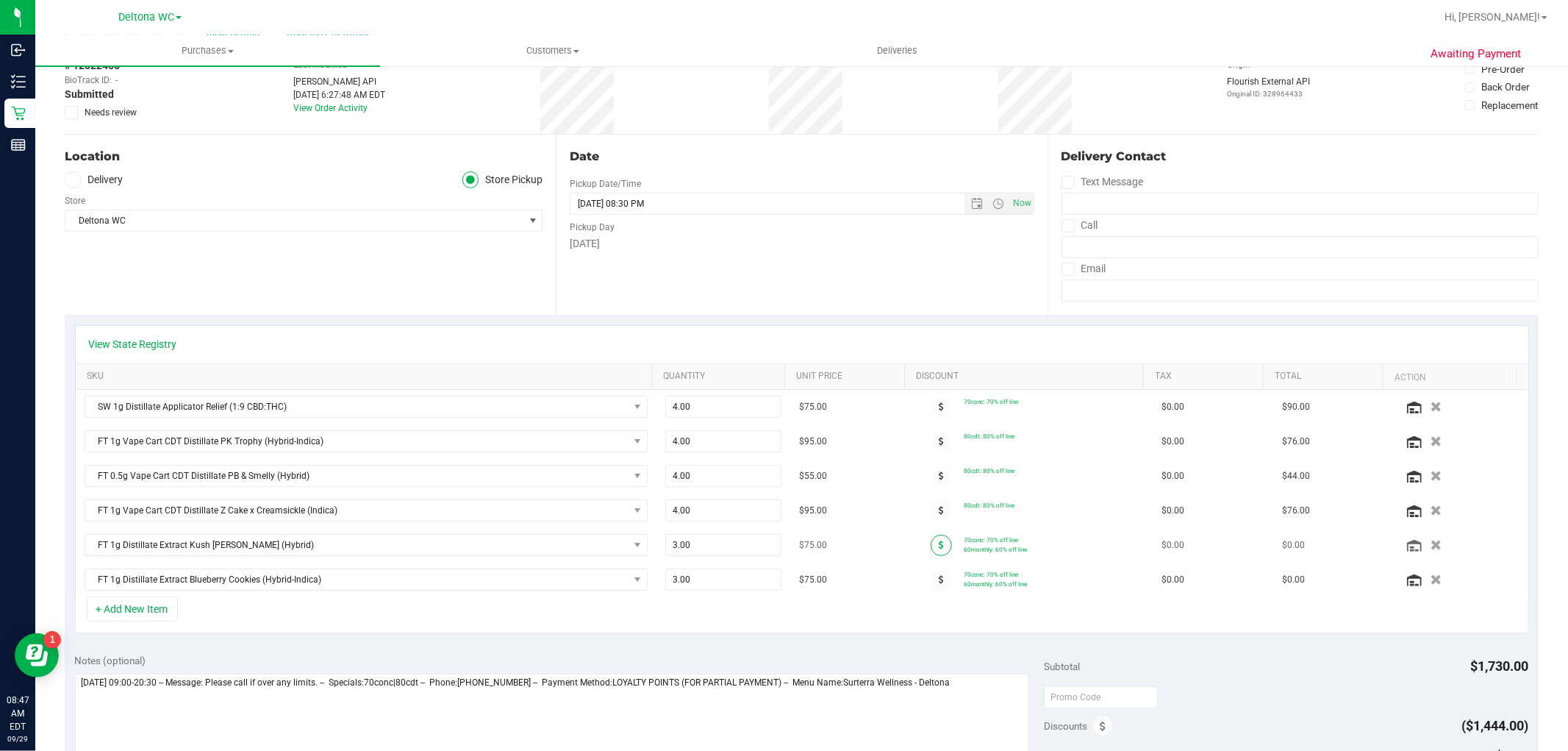
click at [939, 546] on icon at bounding box center [941, 544] width 5 height 9
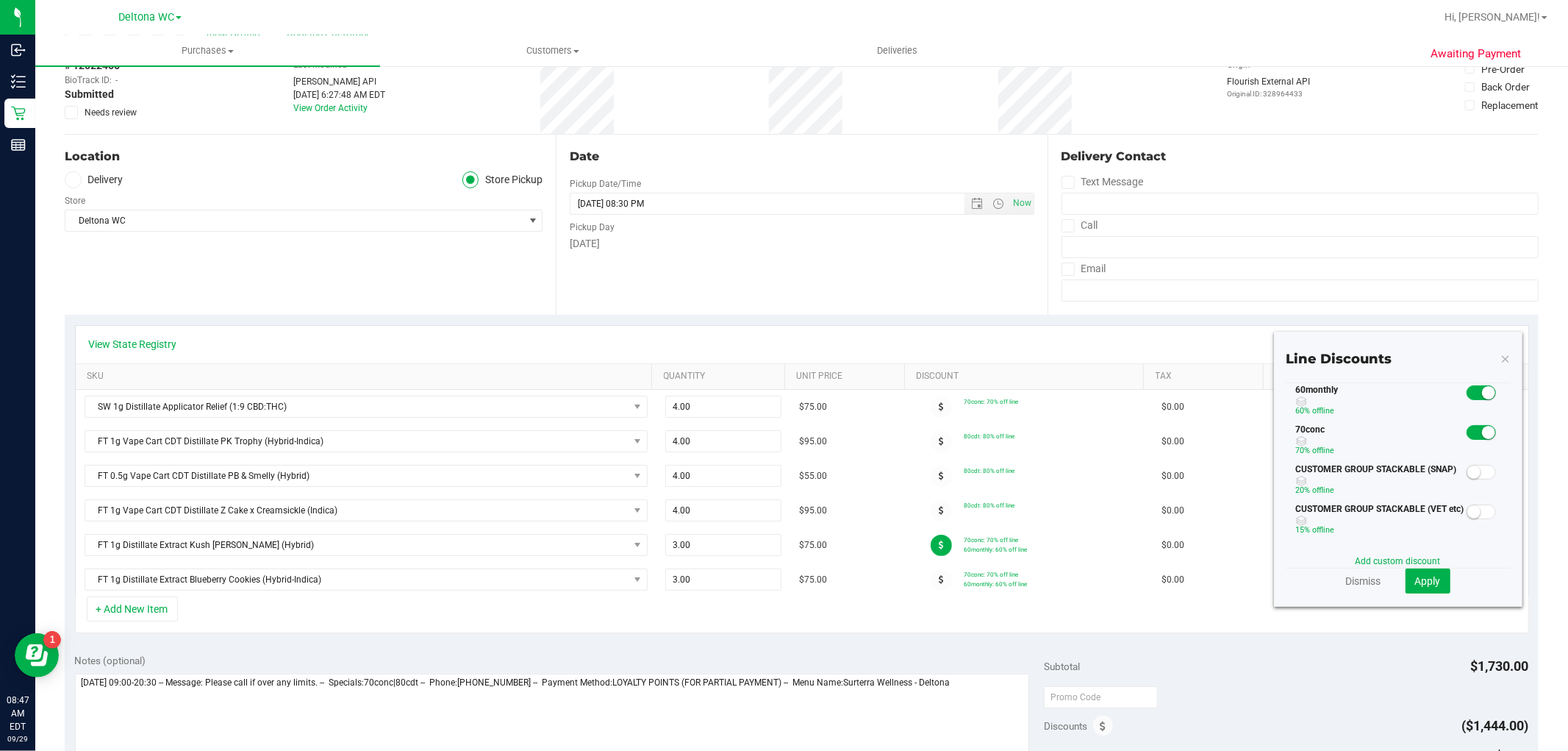
click at [1482, 392] on small at bounding box center [1489, 393] width 14 height 14
click at [1426, 570] on button "Apply" at bounding box center [1428, 581] width 45 height 25
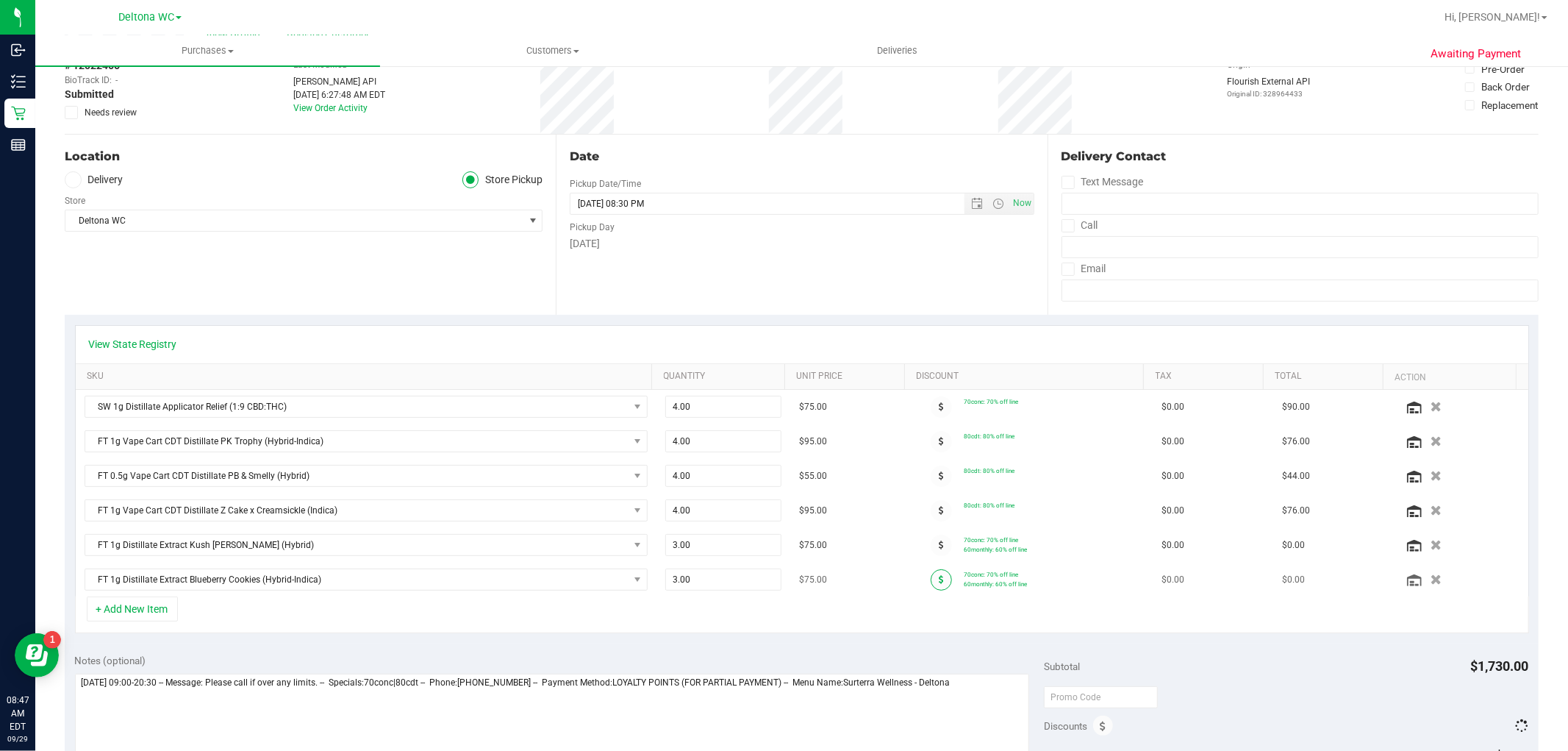
click at [939, 576] on icon at bounding box center [941, 579] width 5 height 9
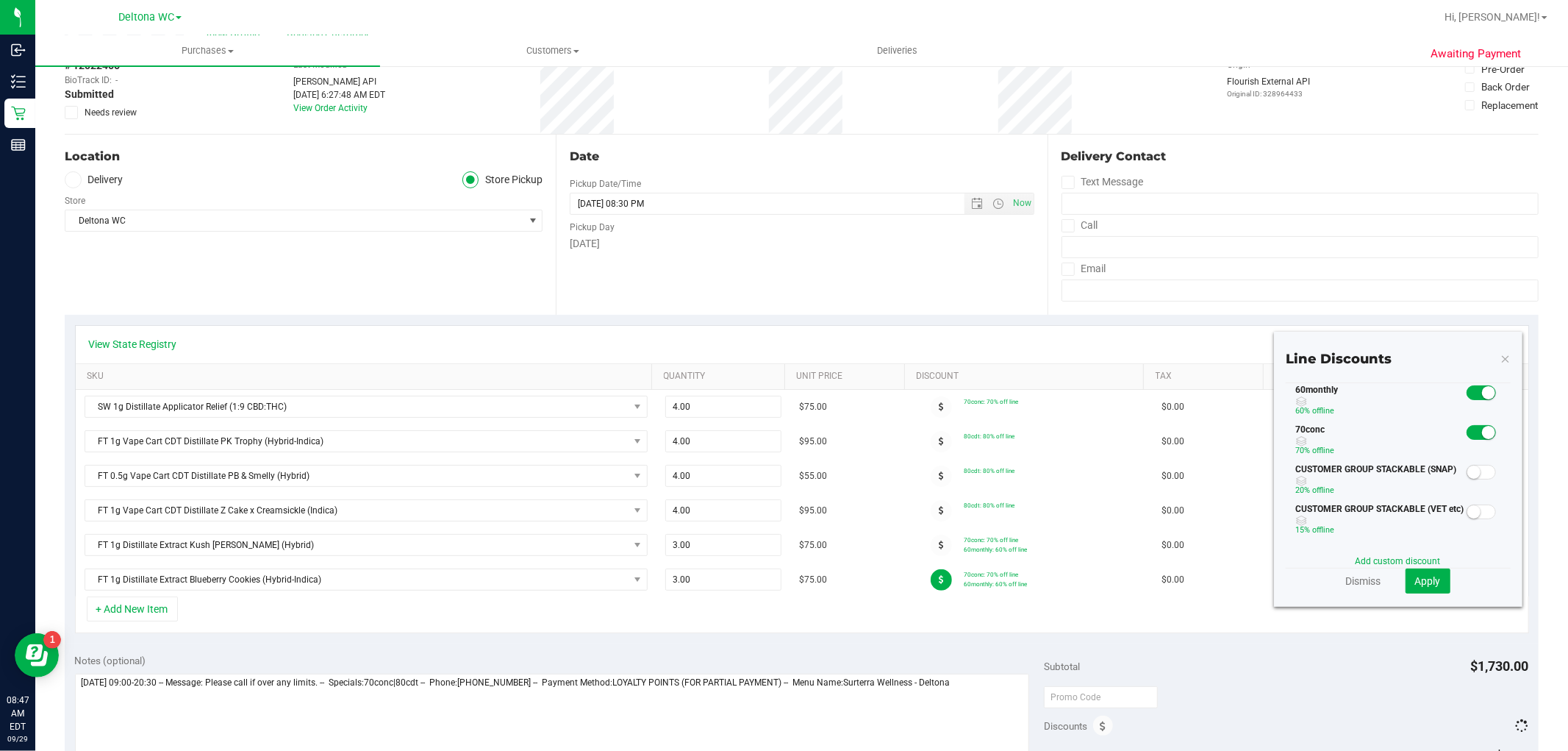
click at [1482, 393] on small at bounding box center [1489, 393] width 14 height 14
click at [1414, 577] on span "Apply" at bounding box center [1427, 581] width 25 height 12
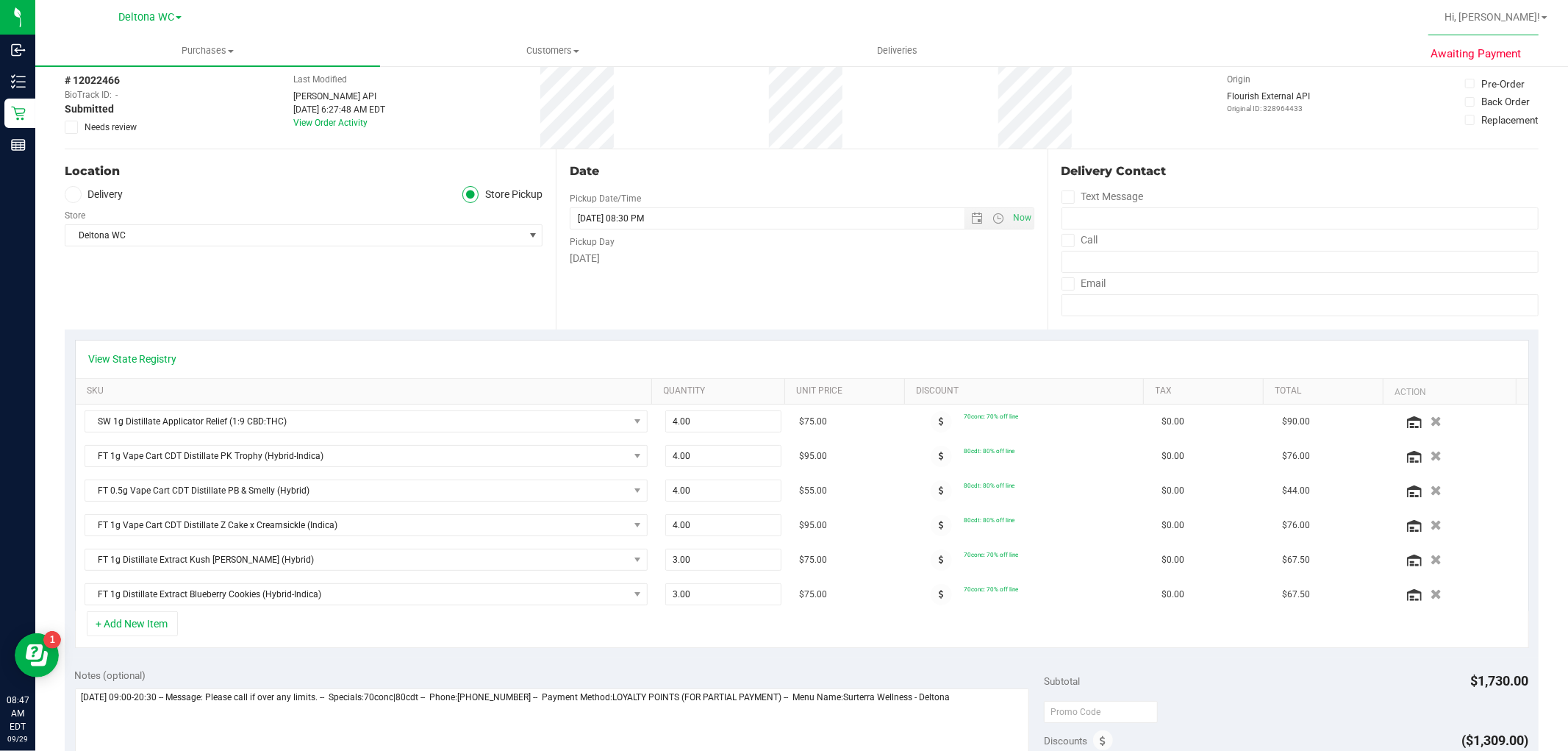
scroll to position [0, 0]
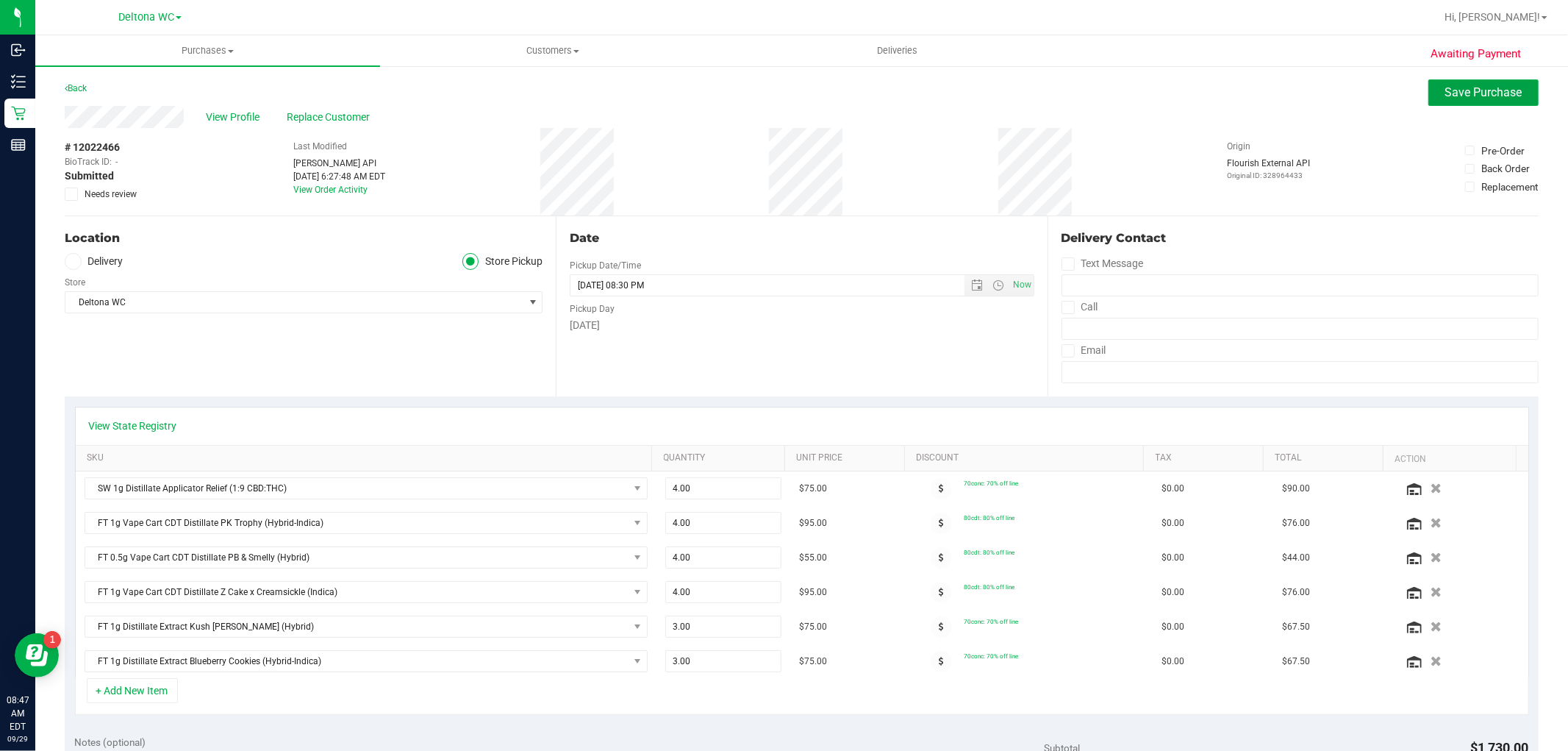
drag, startPoint x: 1460, startPoint y: 91, endPoint x: 1245, endPoint y: 189, distance: 236.3
click at [1460, 93] on span "Save Purchase" at bounding box center [1483, 92] width 77 height 14
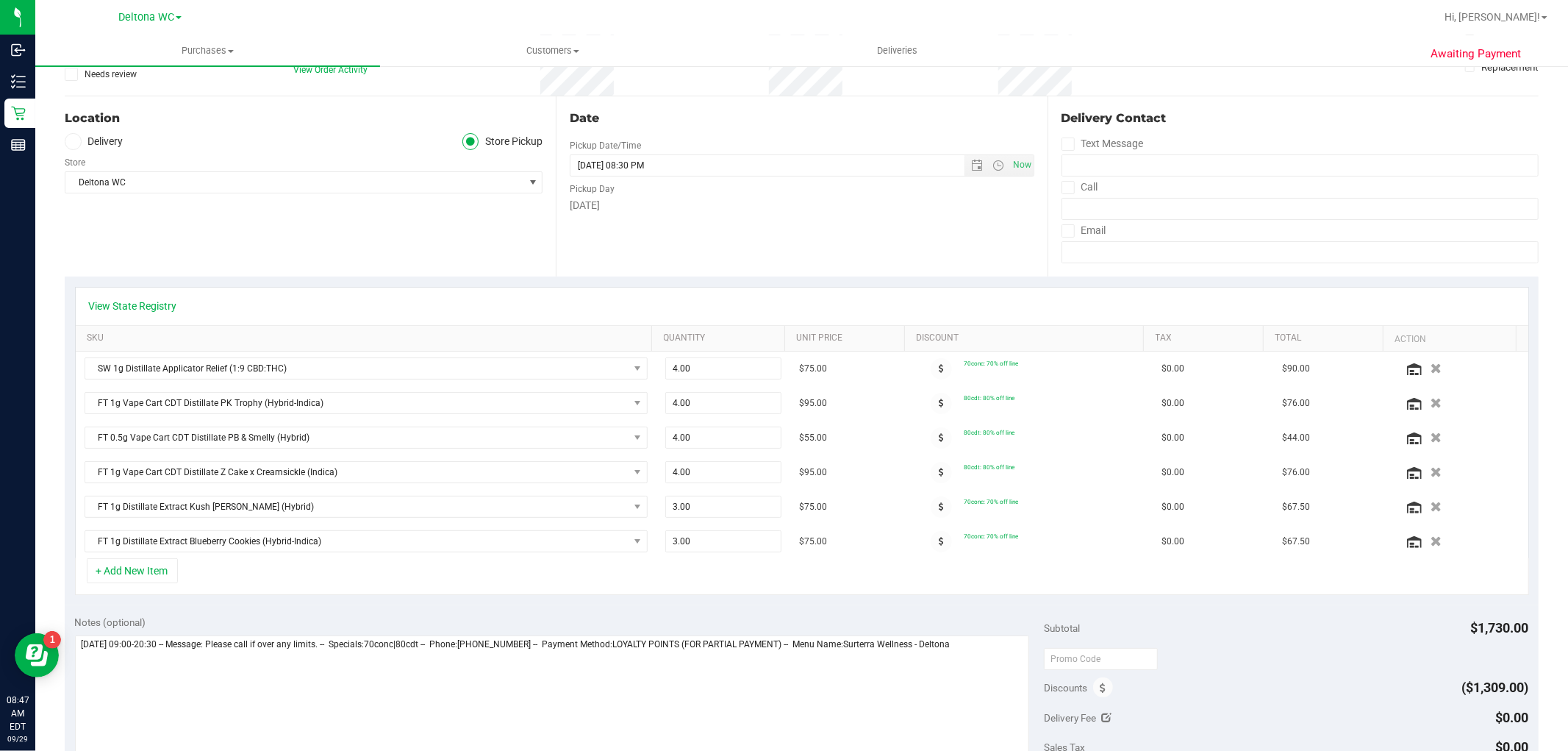
scroll to position [326, 0]
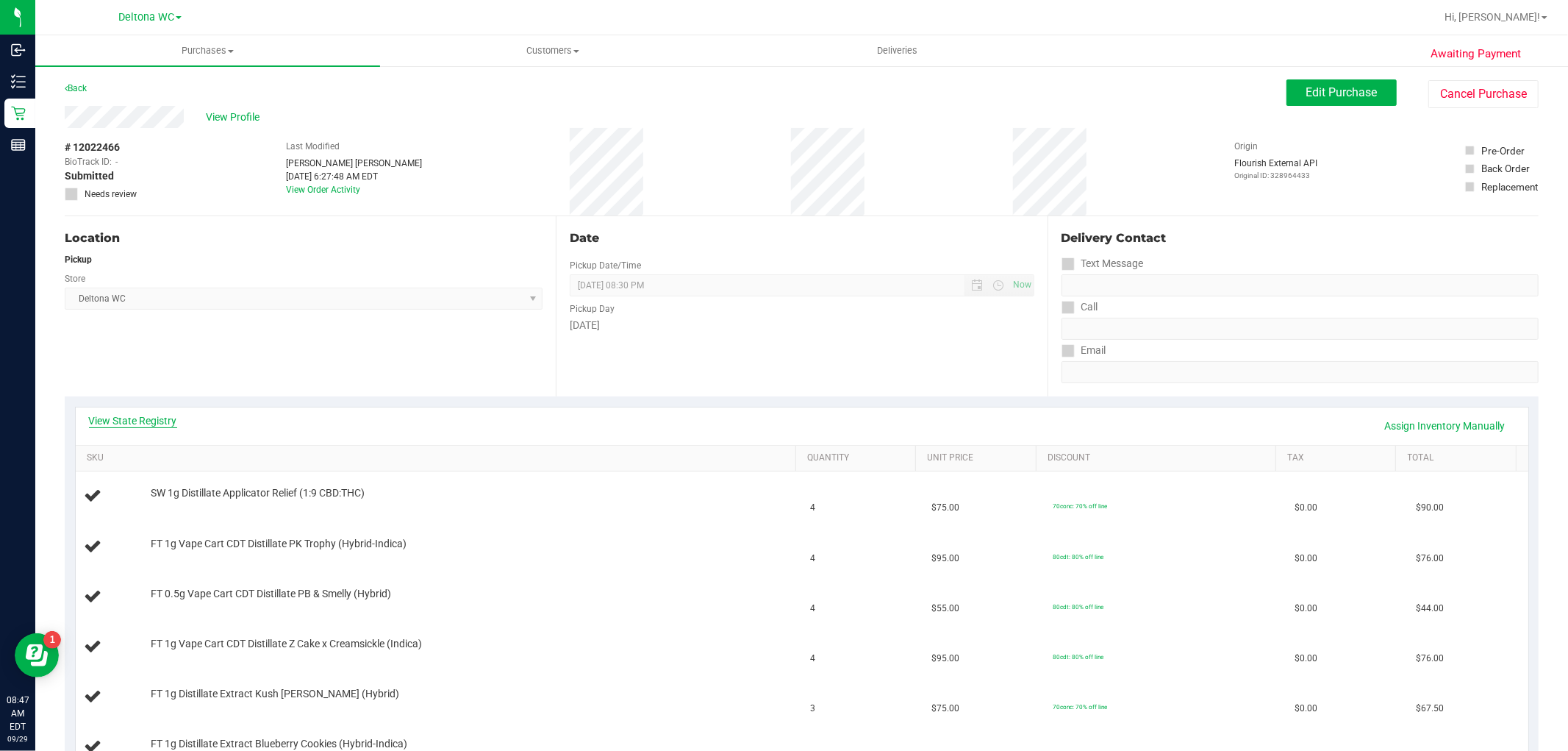
click at [146, 425] on link "View State Registry" at bounding box center [133, 420] width 88 height 15
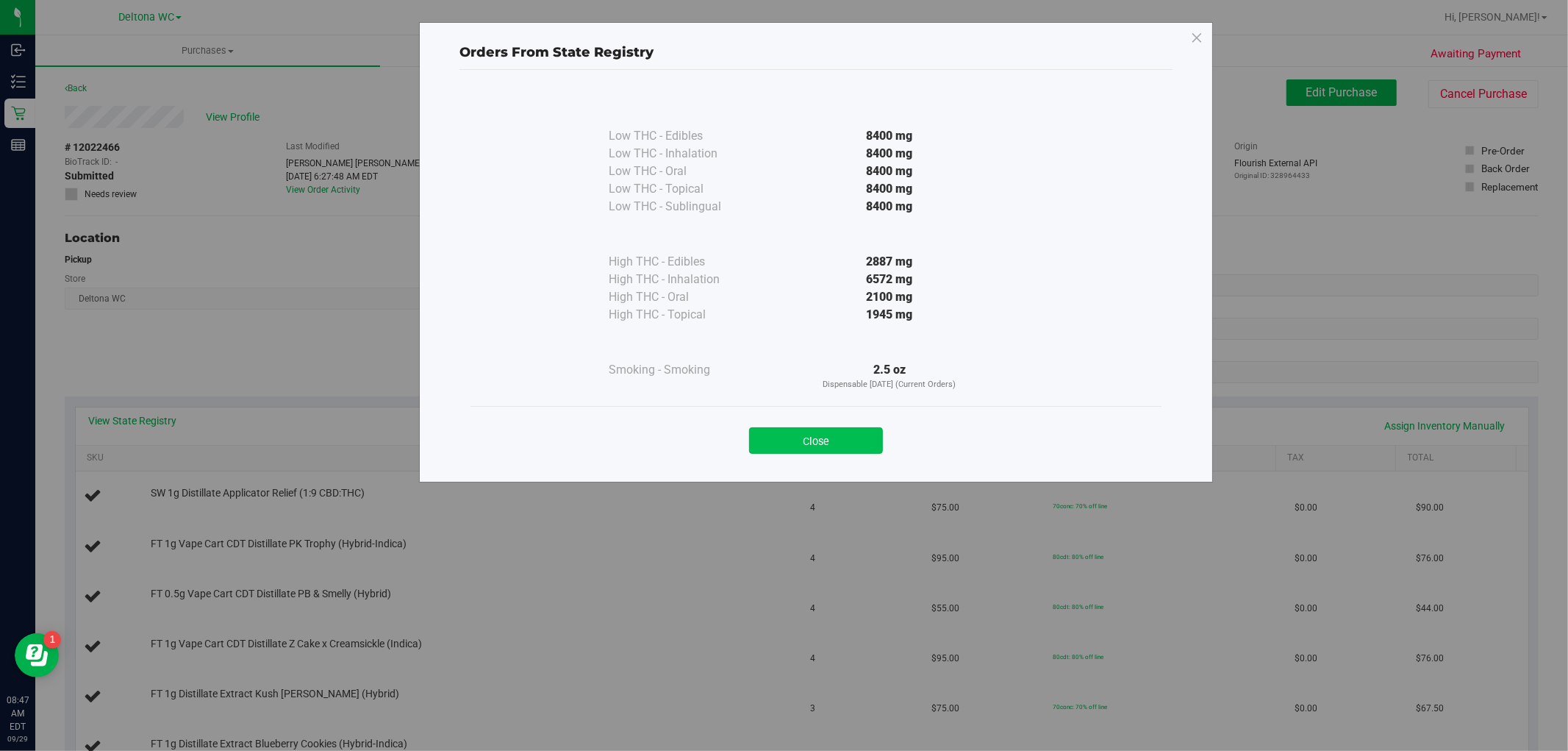
click at [813, 441] on button "Close" at bounding box center [815, 440] width 134 height 26
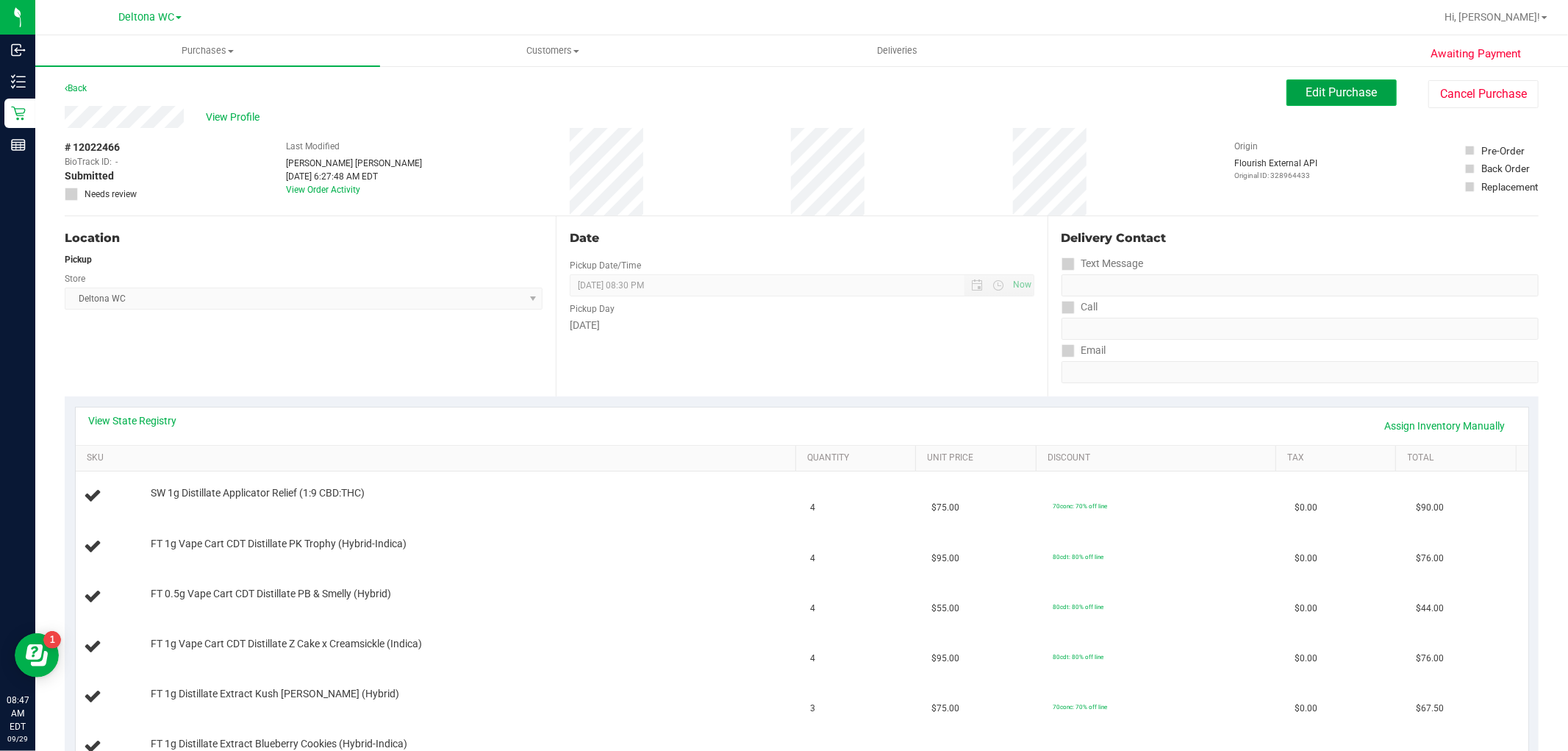
click at [1306, 89] on span "Edit Purchase" at bounding box center [1341, 92] width 71 height 14
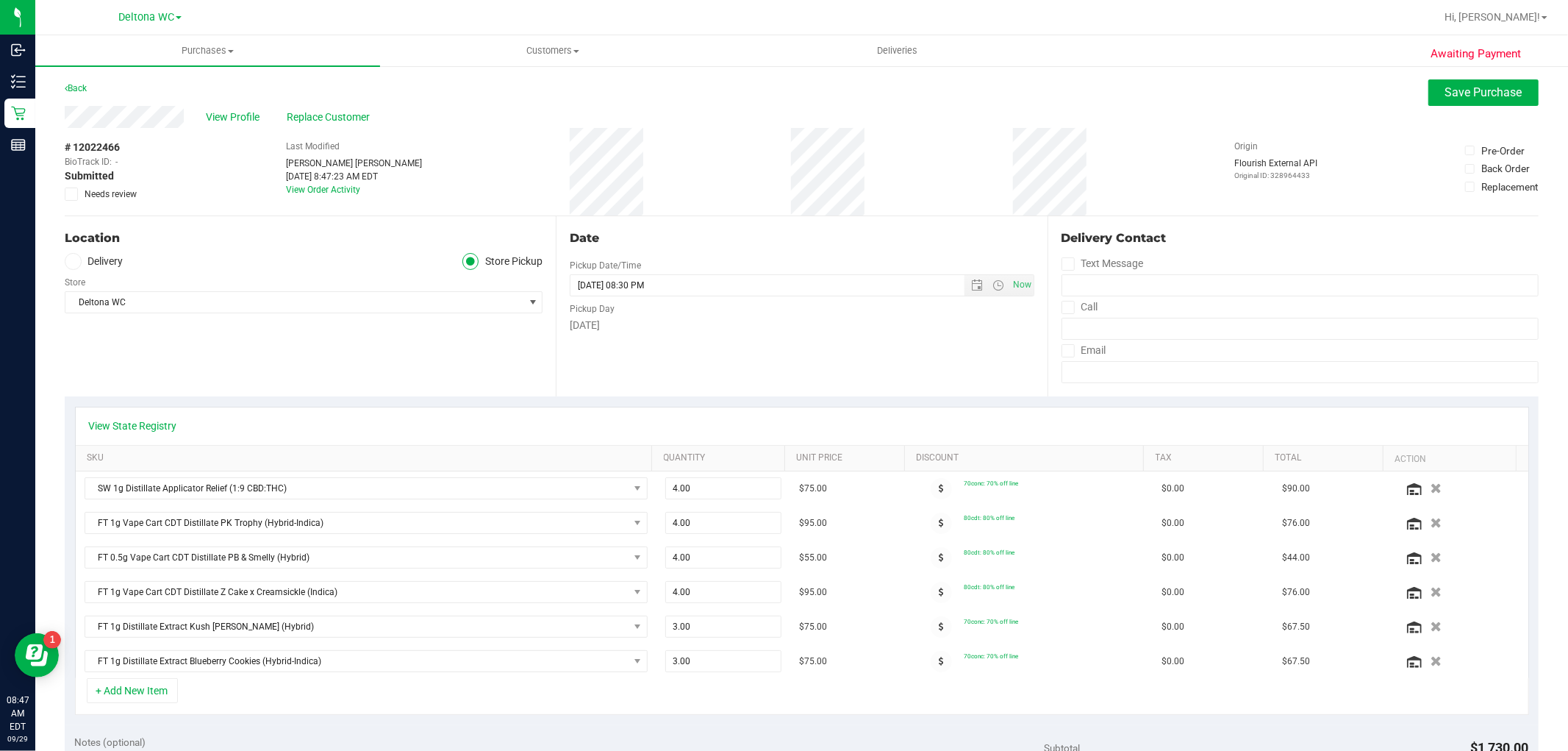
click at [108, 192] on span "Needs review" at bounding box center [110, 194] width 52 height 14
click at [0, 0] on input "Needs review" at bounding box center [0, 0] width 0 height 0
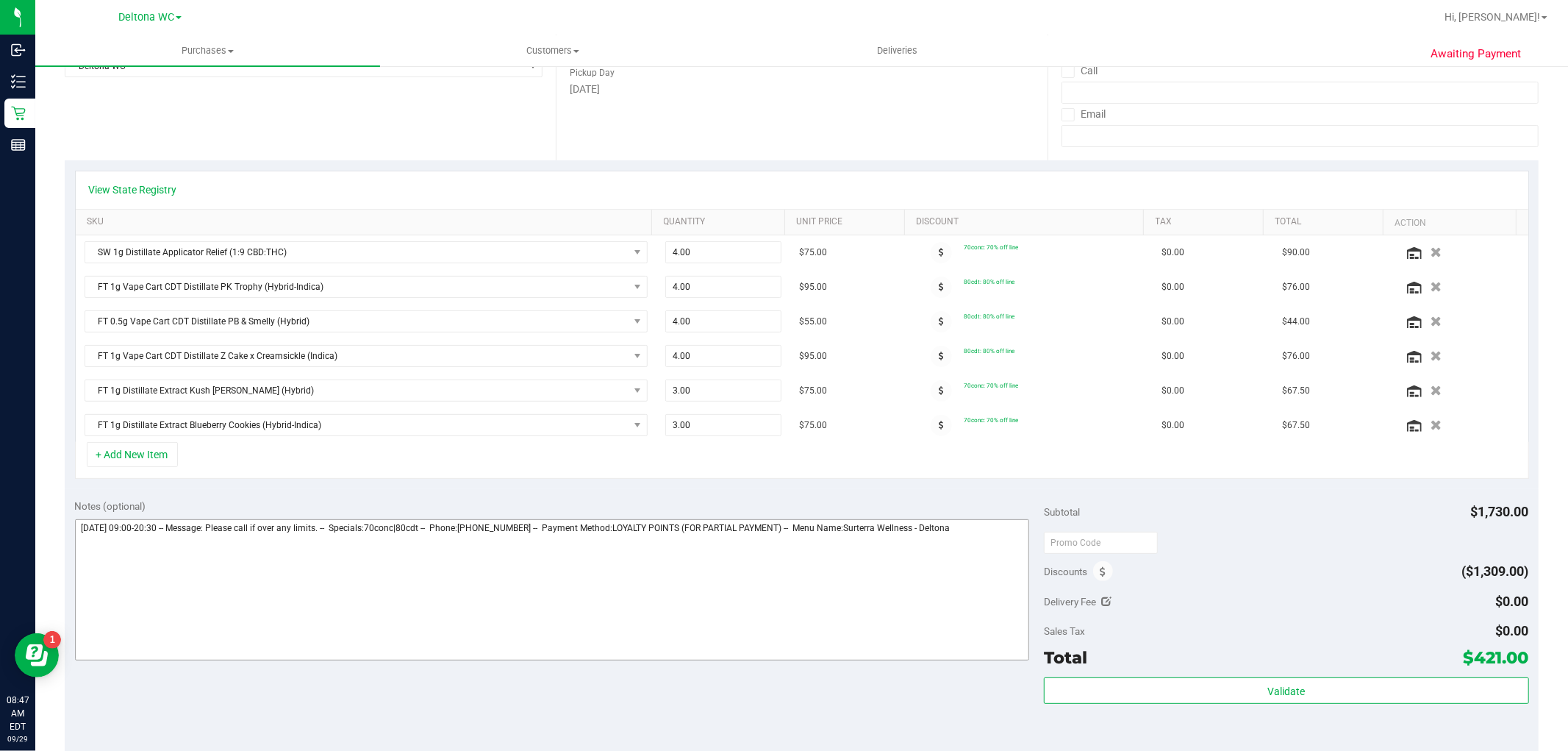
scroll to position [245, 0]
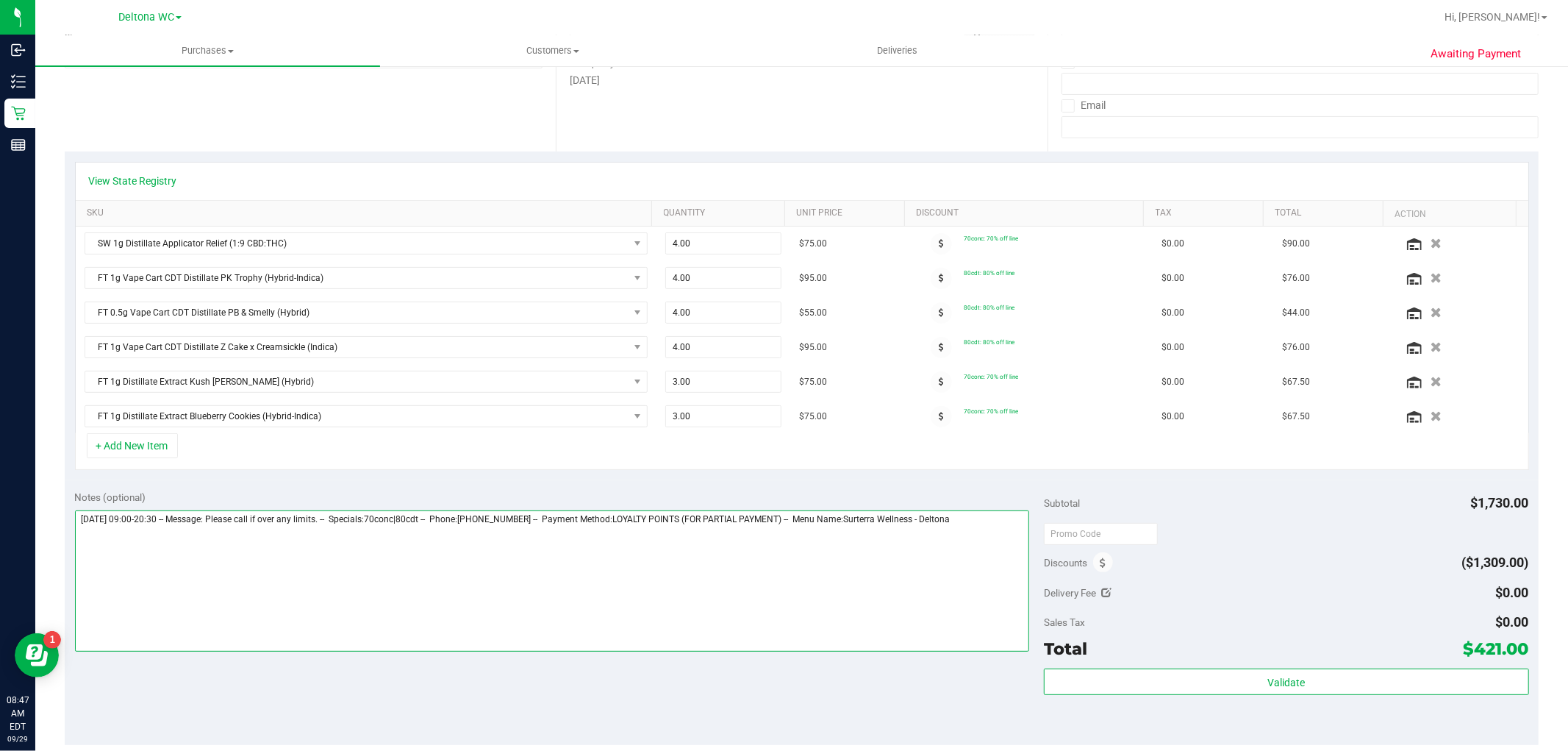
click at [983, 547] on textarea at bounding box center [552, 581] width 954 height 141
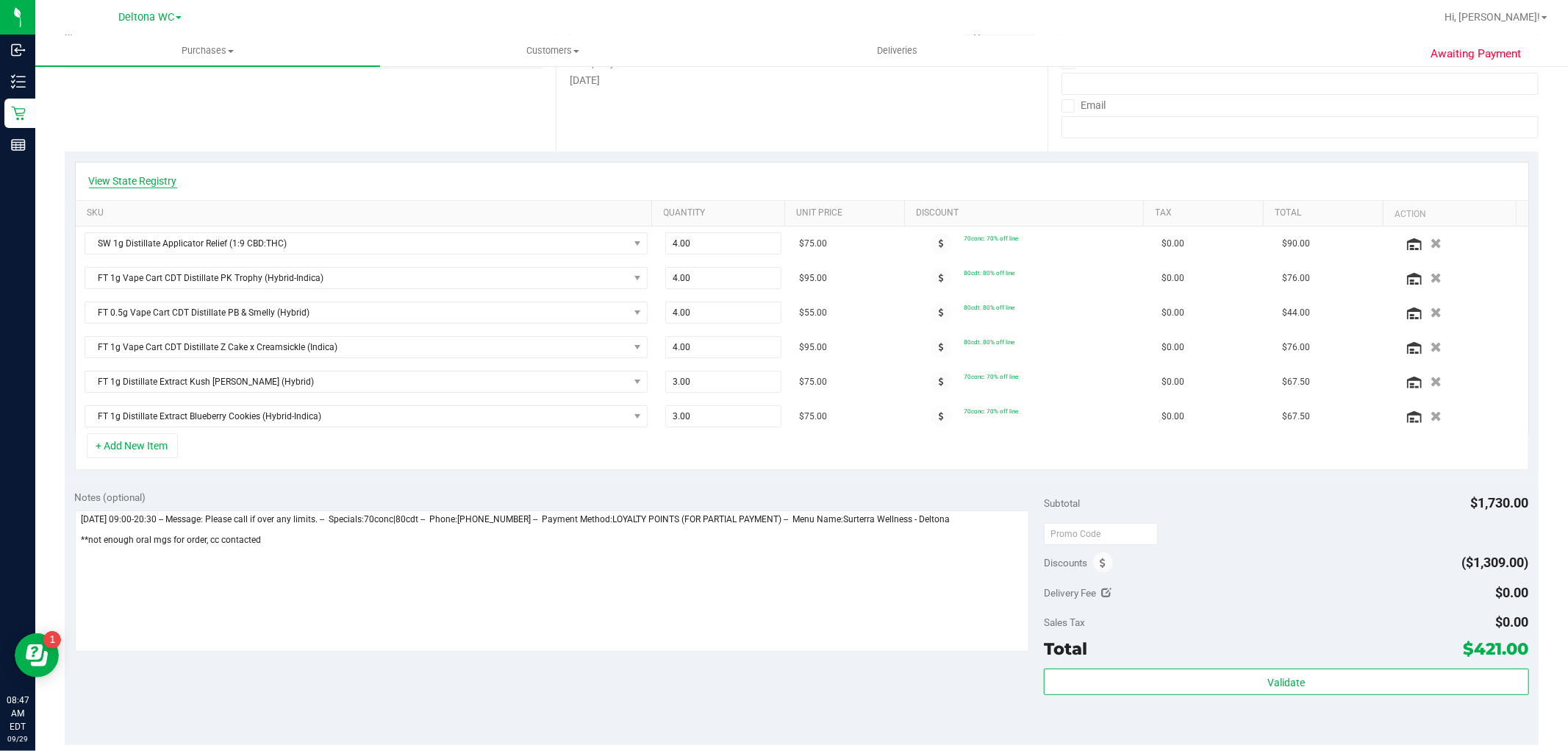
click at [112, 178] on link "View State Registry" at bounding box center [133, 180] width 88 height 15
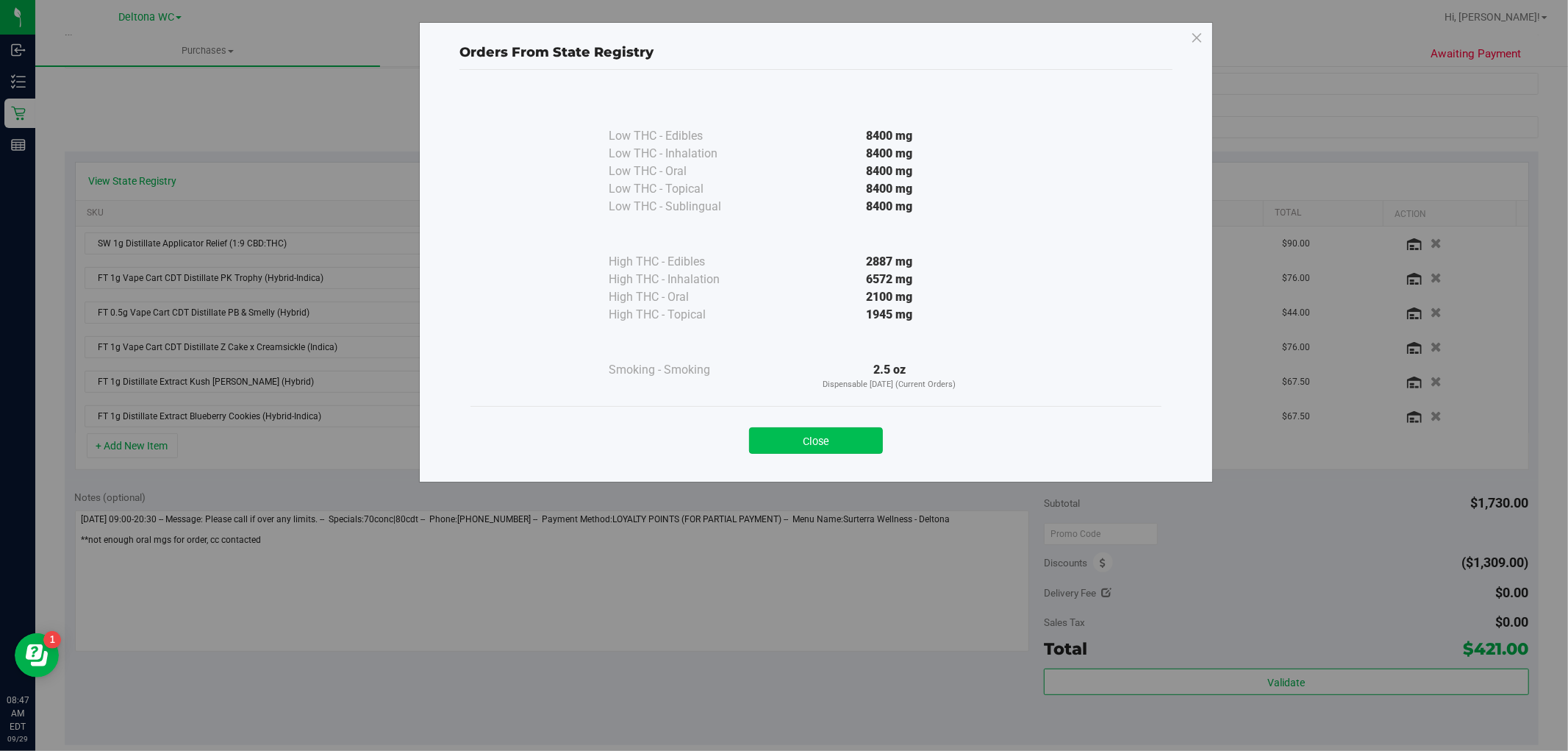
click at [819, 440] on button "Close" at bounding box center [815, 440] width 134 height 26
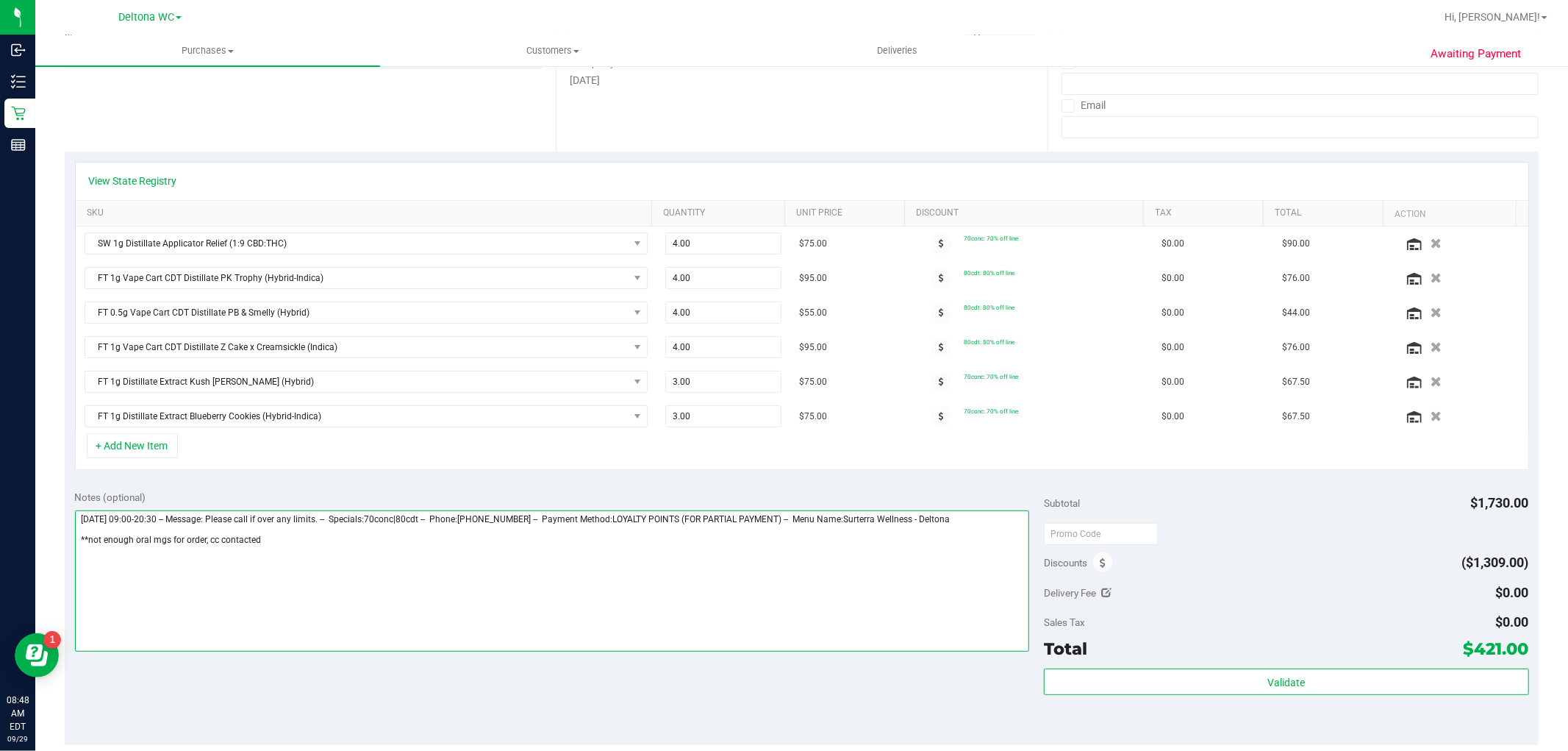
click at [314, 540] on textarea at bounding box center [552, 581] width 954 height 141
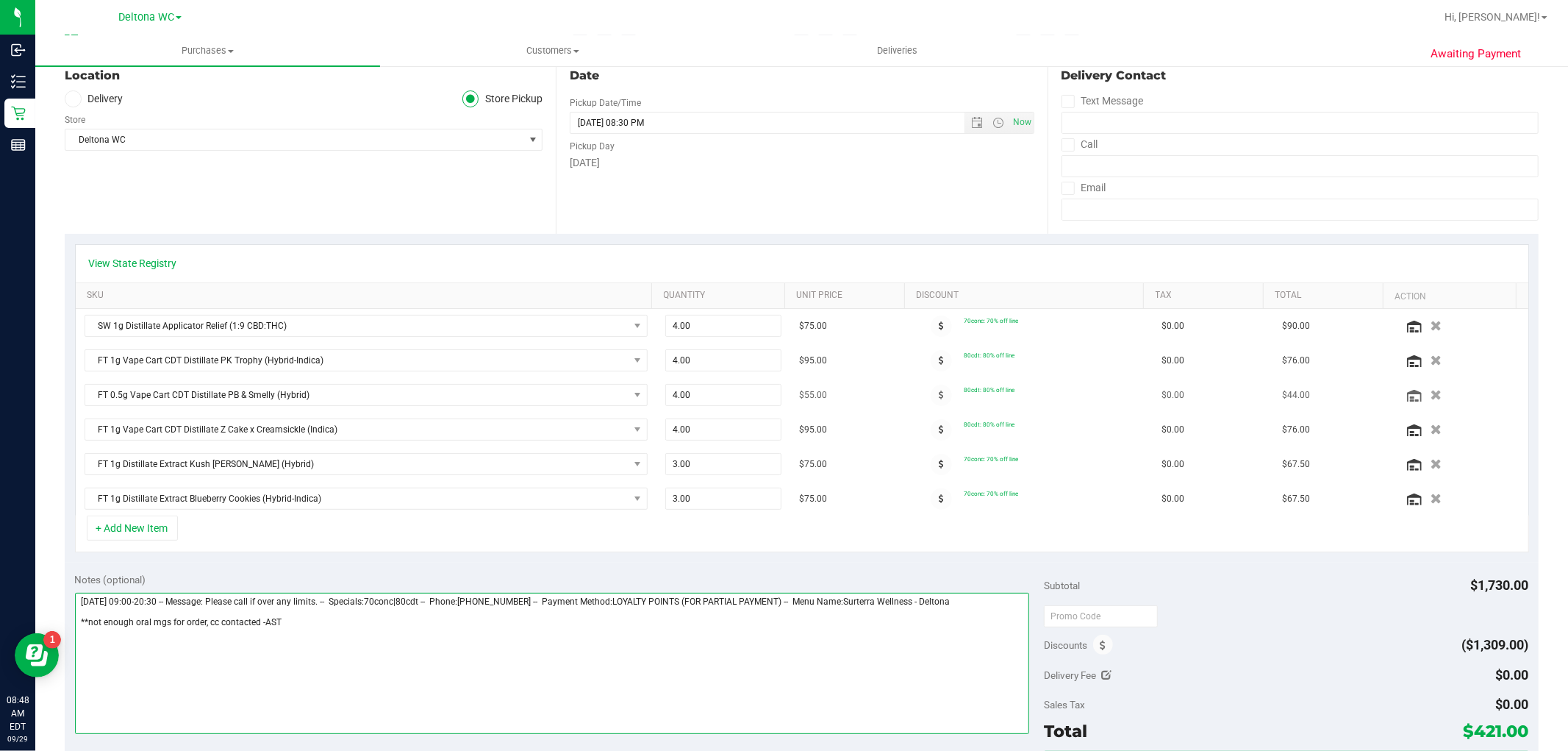
scroll to position [0, 0]
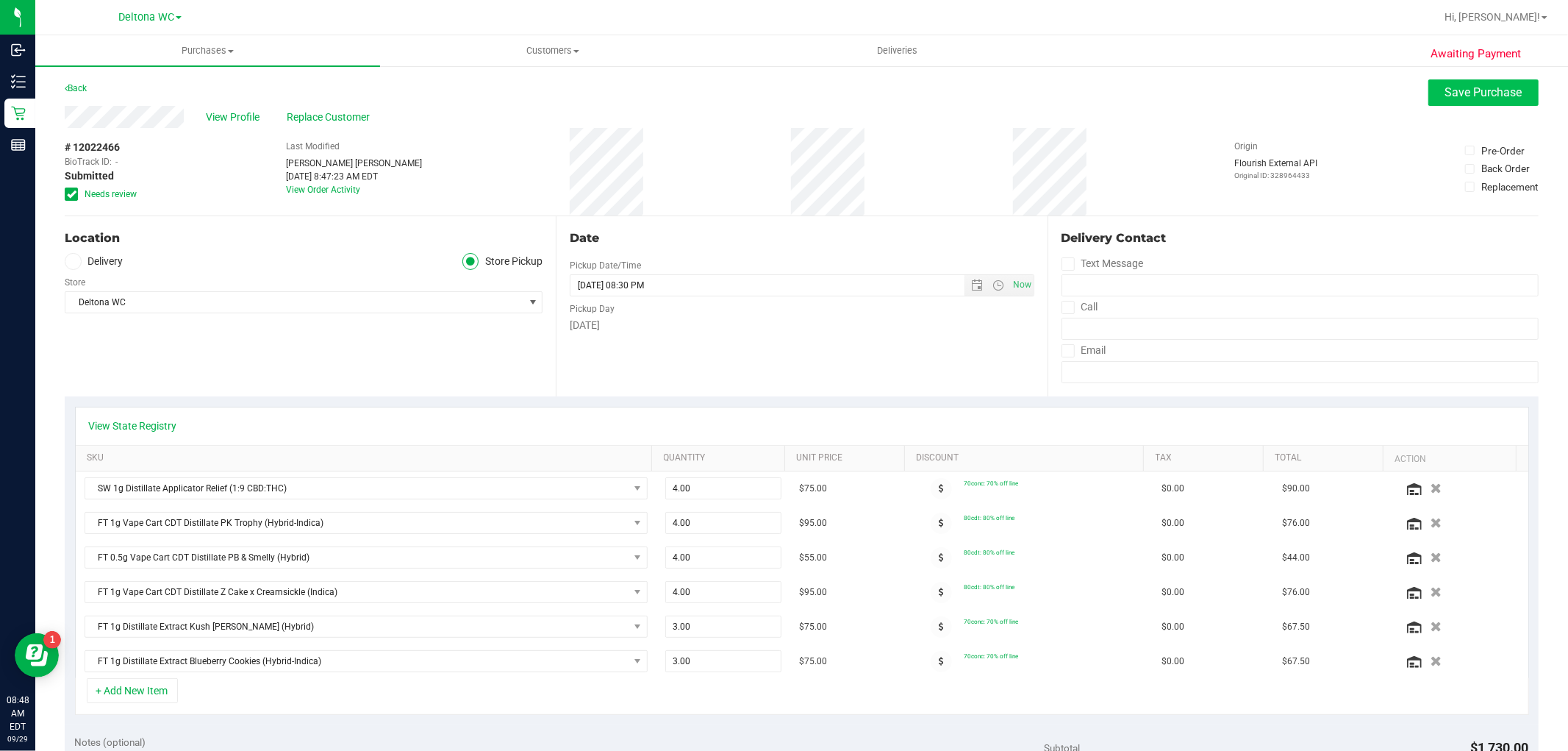
type textarea "Monday 09/29/2025 09:00-20:30 -- Message: Please call if over any limits. -- Sp…"
click at [1452, 98] on span "Save Purchase" at bounding box center [1483, 92] width 77 height 14
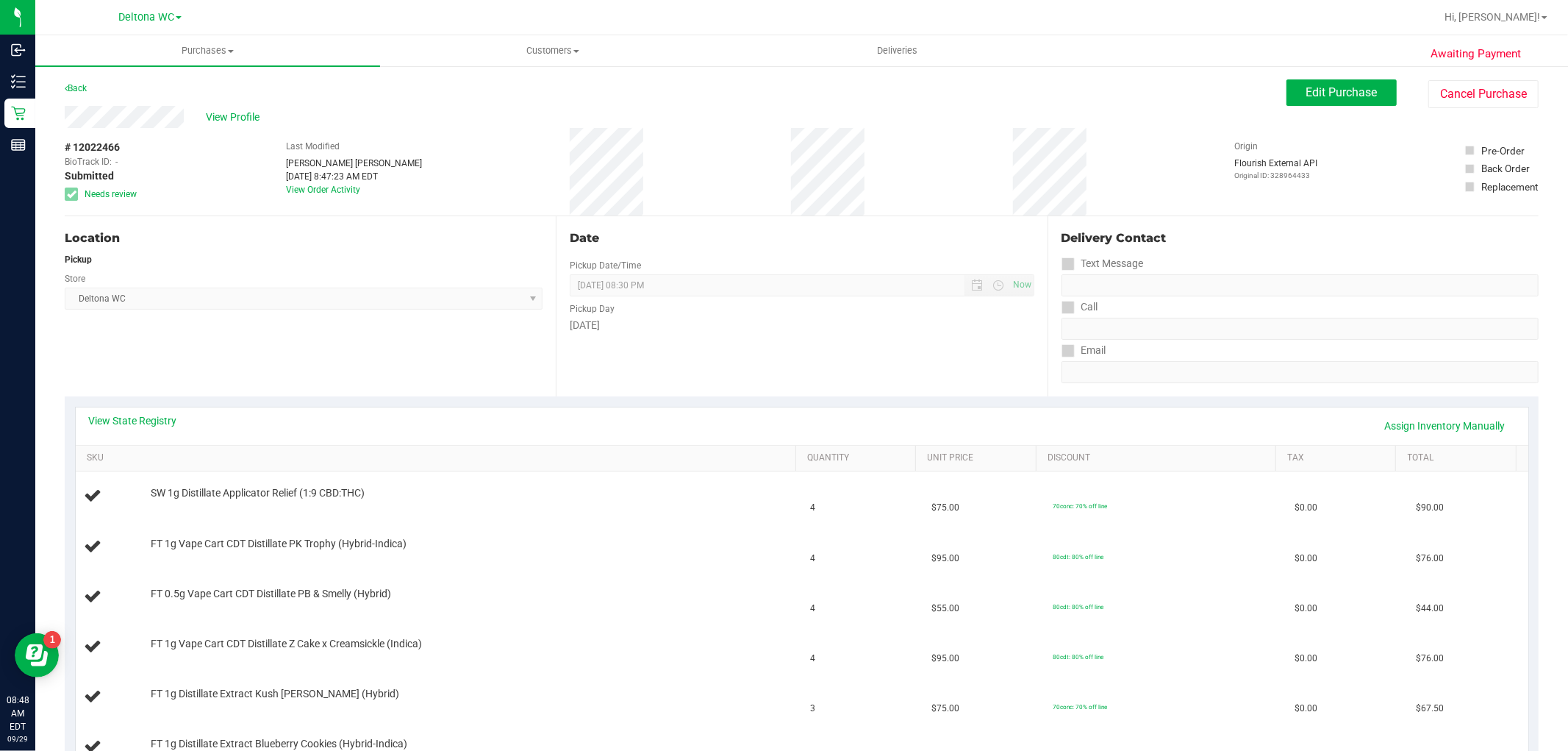
click at [93, 142] on span "# 12022466" at bounding box center [92, 148] width 55 height 16
copy span "12022466"
click at [385, 329] on div "Location Pickup Store Deltona WC Select Store Bonita Springs WC Boynton Beach W…" at bounding box center [310, 306] width 491 height 180
click at [233, 111] on span "View Profile" at bounding box center [235, 117] width 59 height 16
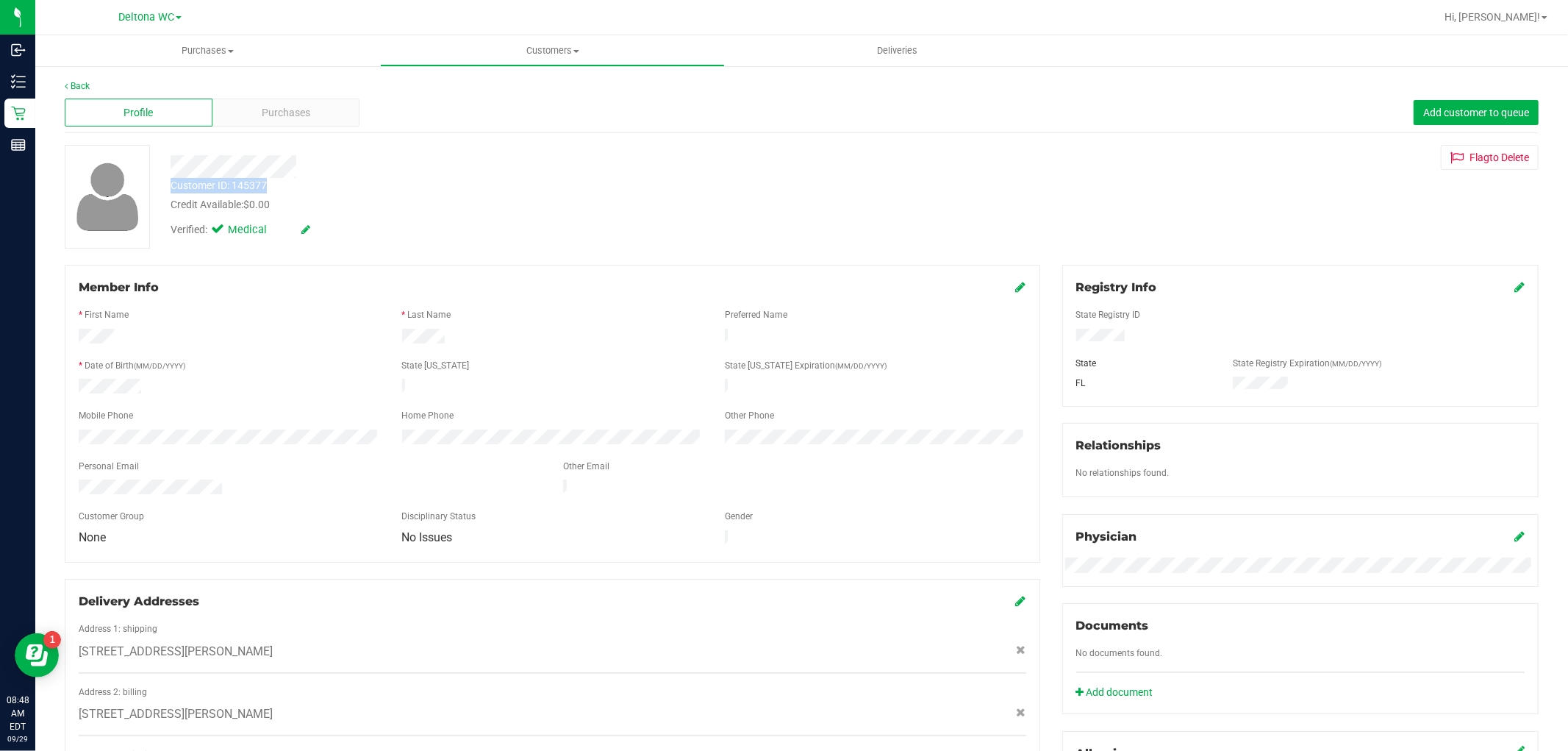
drag, startPoint x: 172, startPoint y: 182, endPoint x: 276, endPoint y: 181, distance: 104.0
click at [276, 181] on div "Customer ID: 145377 Credit Available: $0.00" at bounding box center [533, 195] width 748 height 34
copy div "Customer ID: 145377"
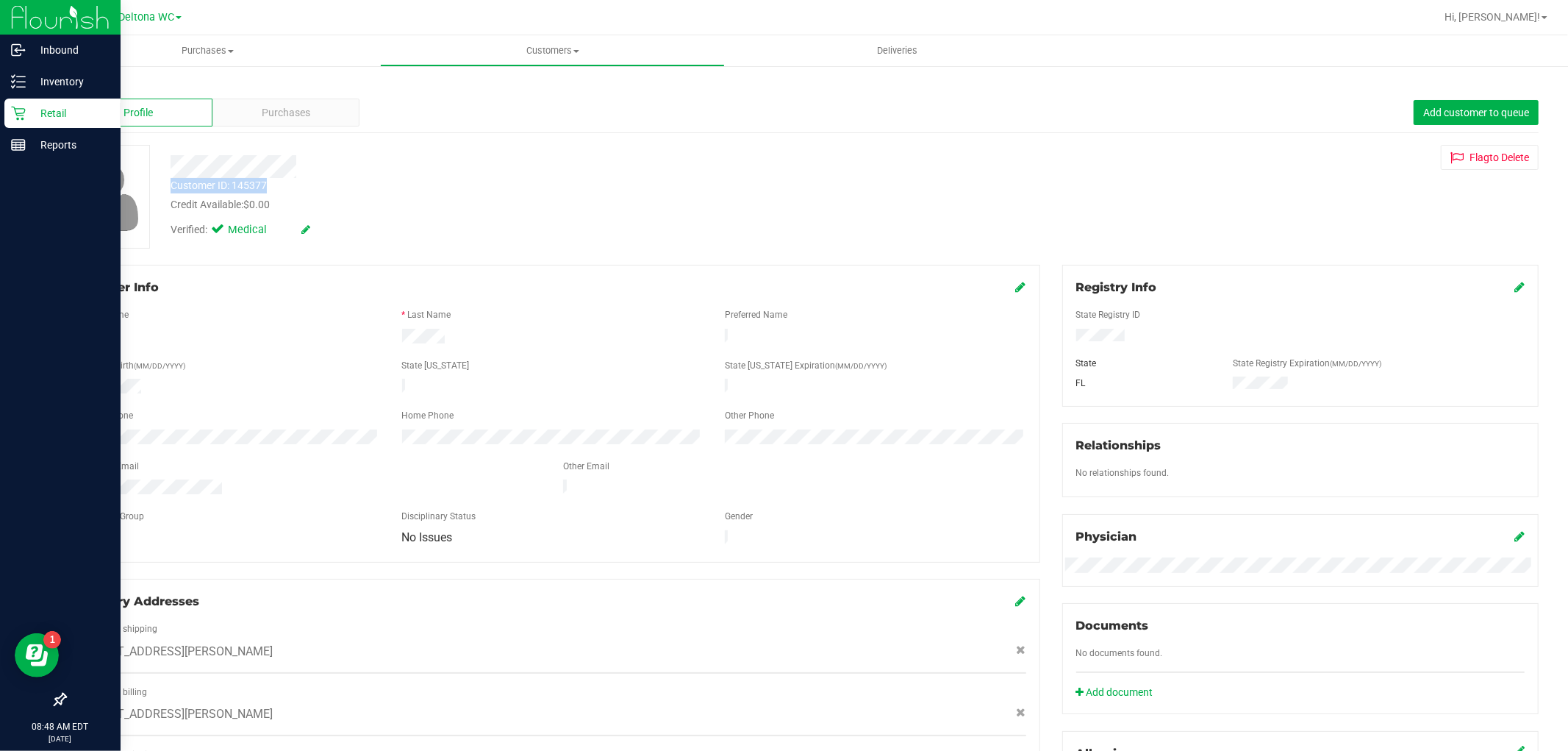
click at [18, 115] on icon at bounding box center [18, 114] width 14 height 14
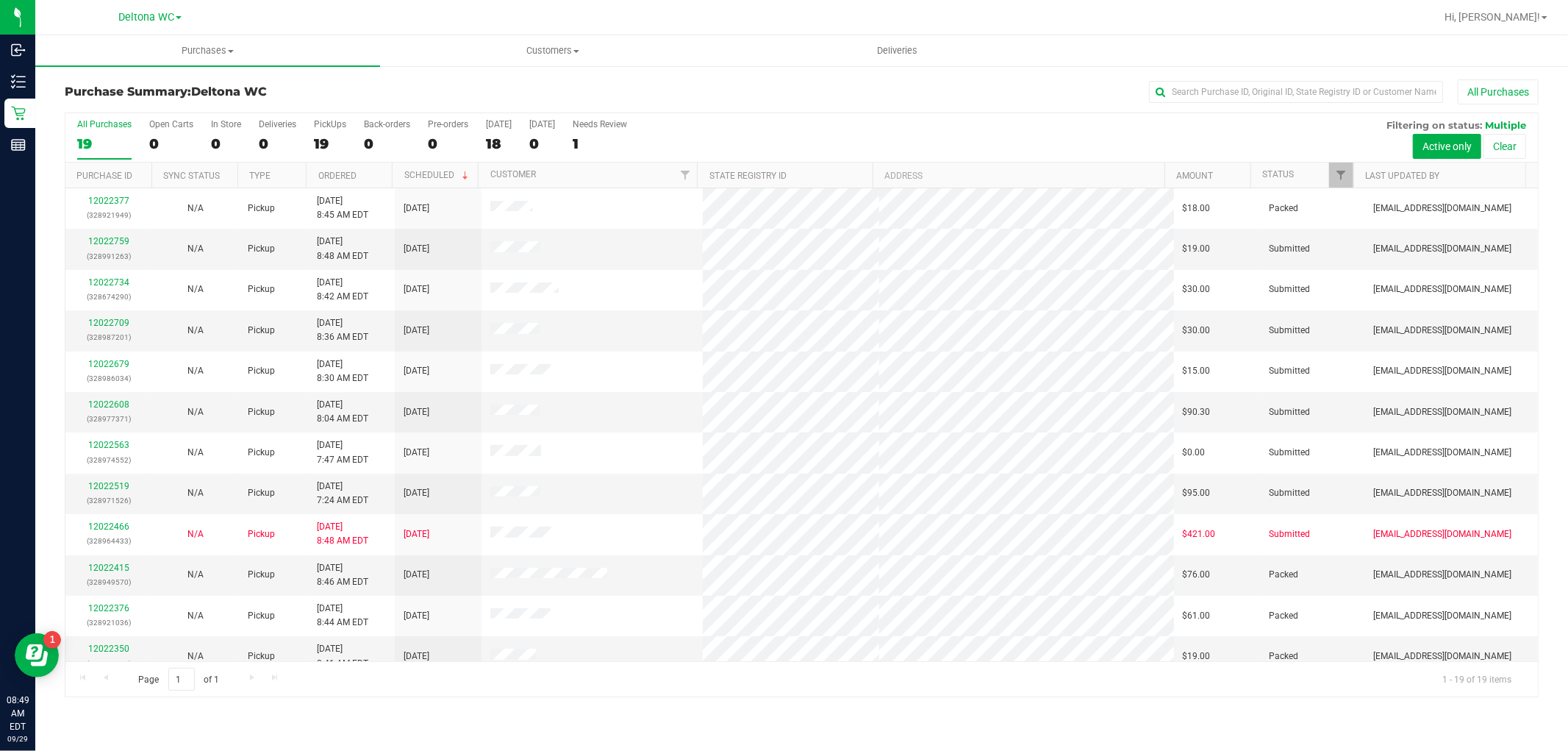
click at [364, 172] on th "Ordered" at bounding box center [348, 175] width 86 height 25
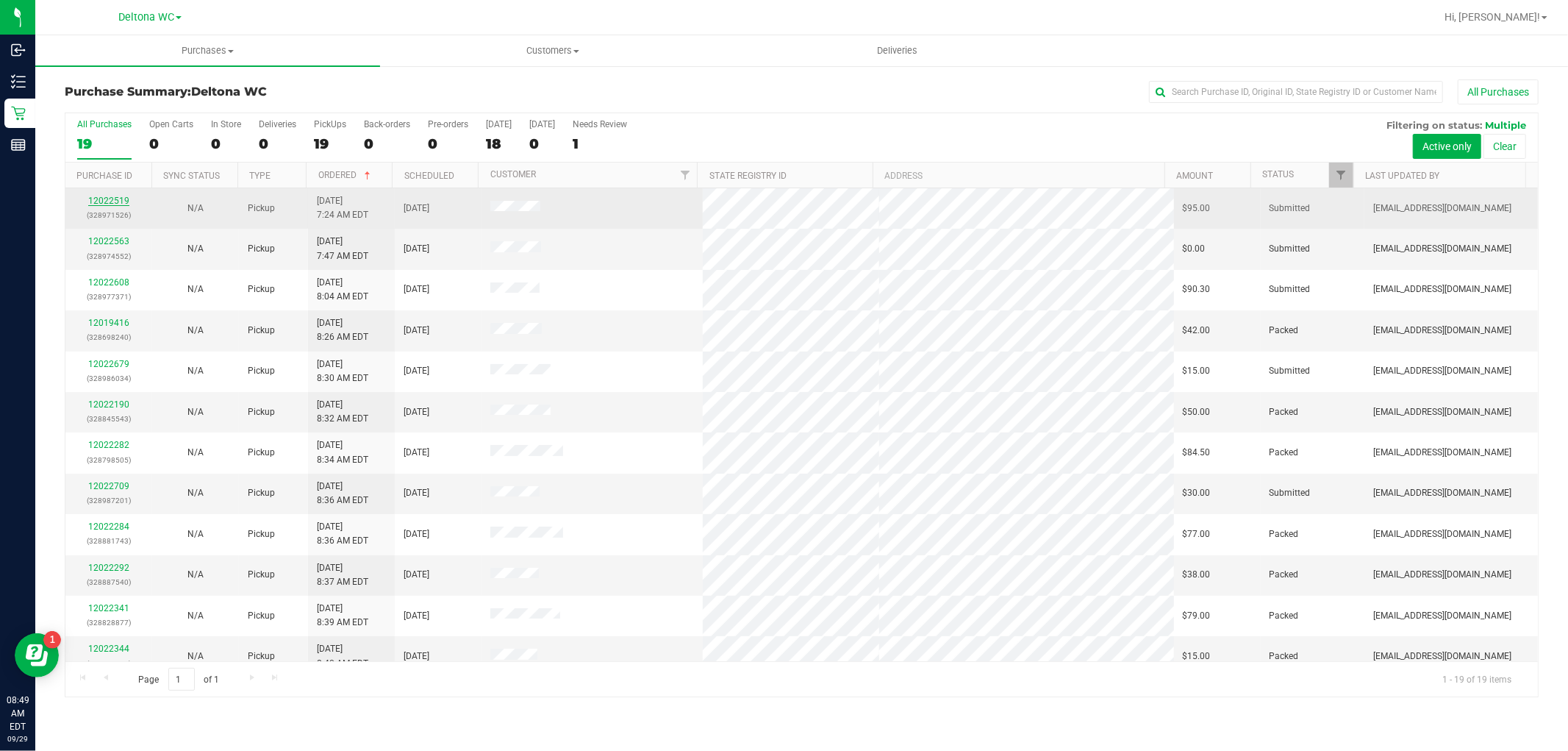
click at [117, 196] on link "12022519" at bounding box center [109, 201] width 41 height 11
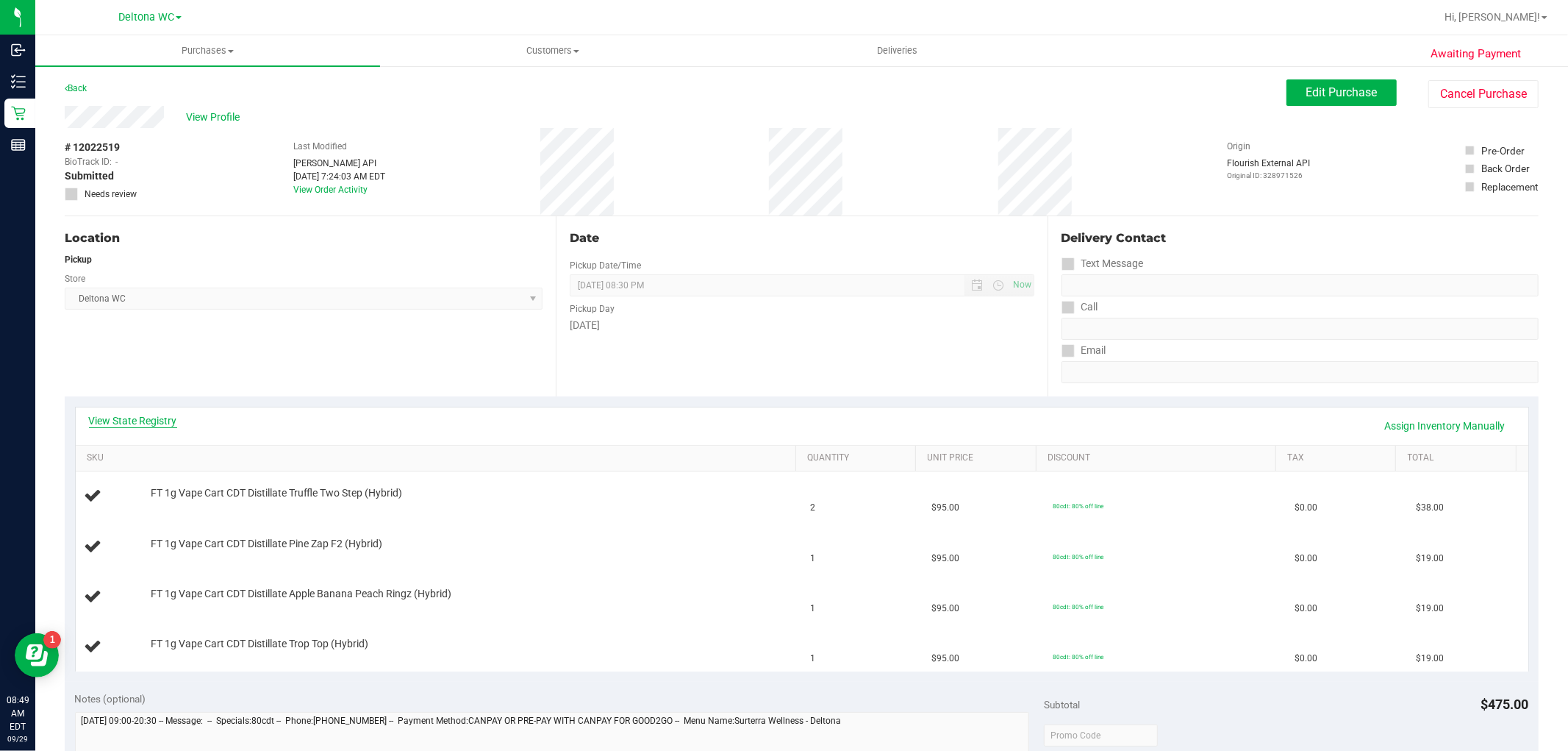
click at [136, 415] on link "View State Registry" at bounding box center [133, 420] width 88 height 15
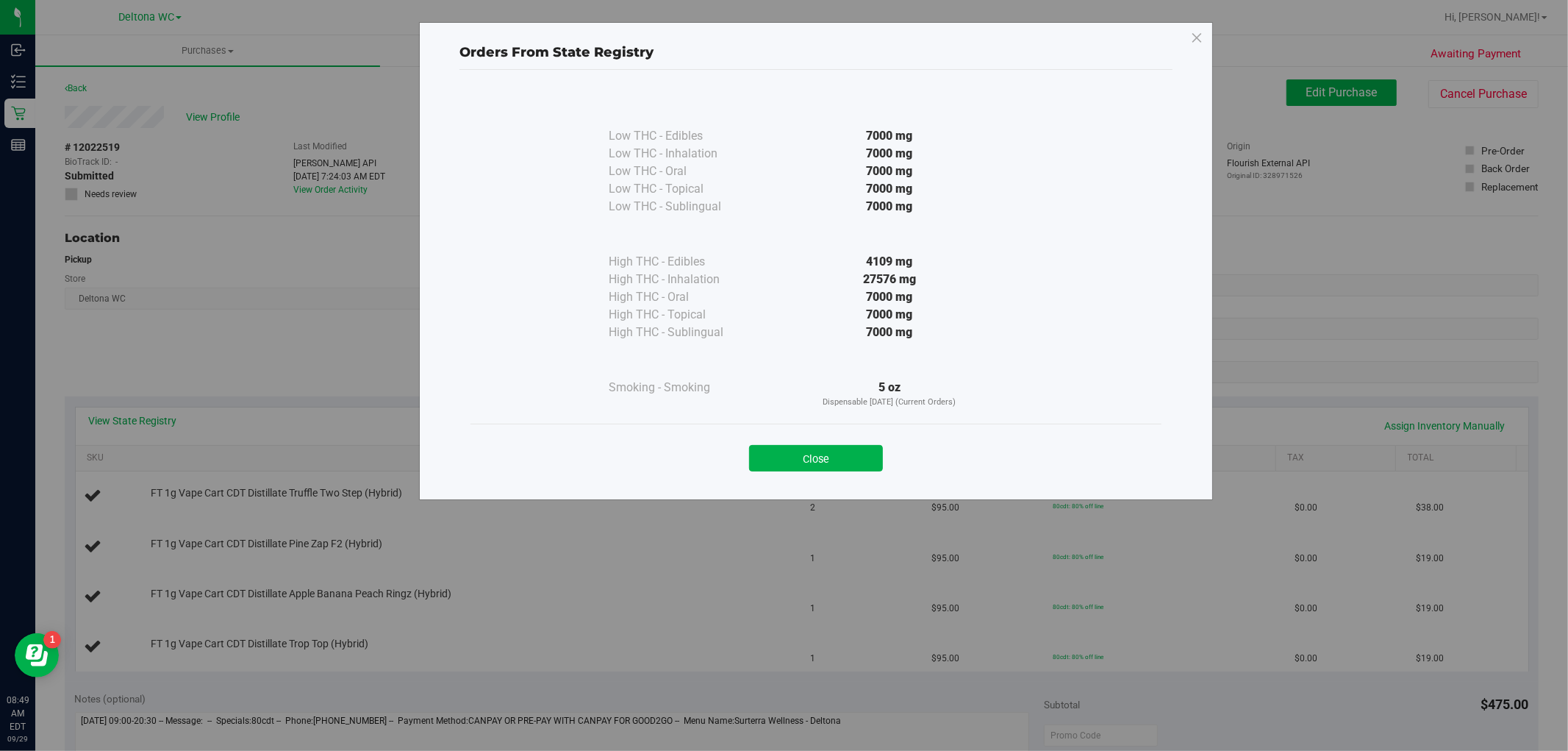
click at [828, 454] on button "Close" at bounding box center [815, 457] width 134 height 26
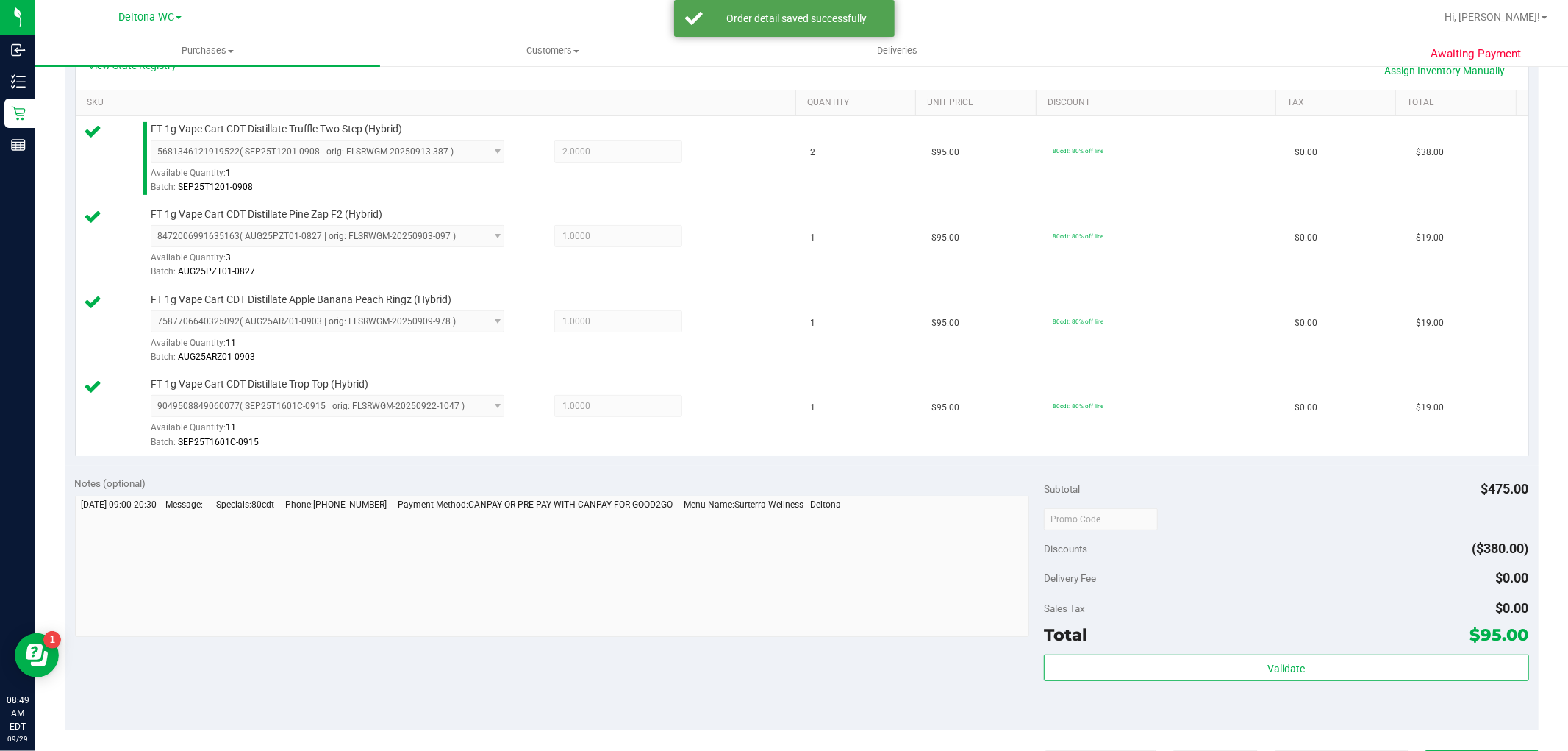
scroll to position [490, 0]
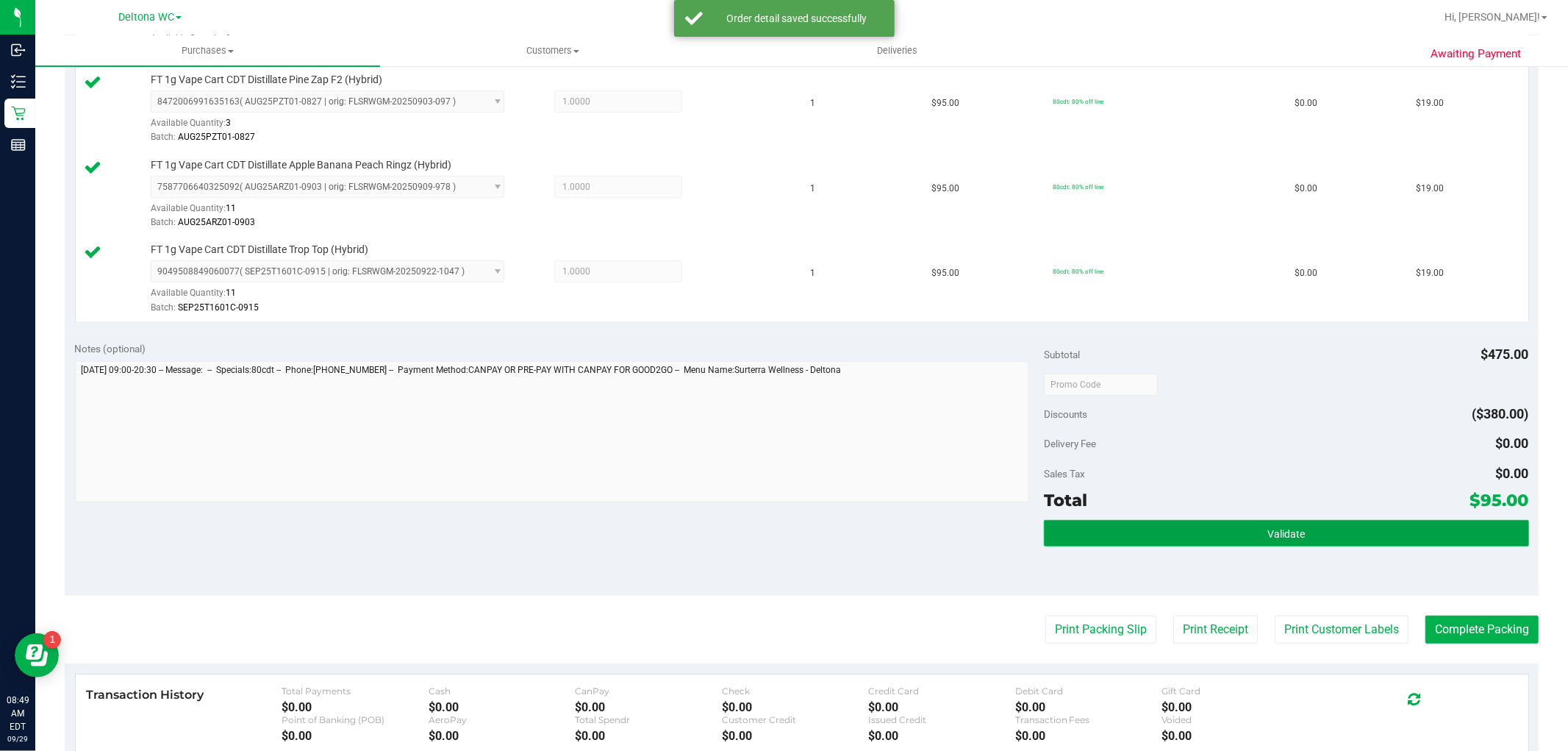
click at [1152, 541] on button "Validate" at bounding box center [1285, 533] width 484 height 26
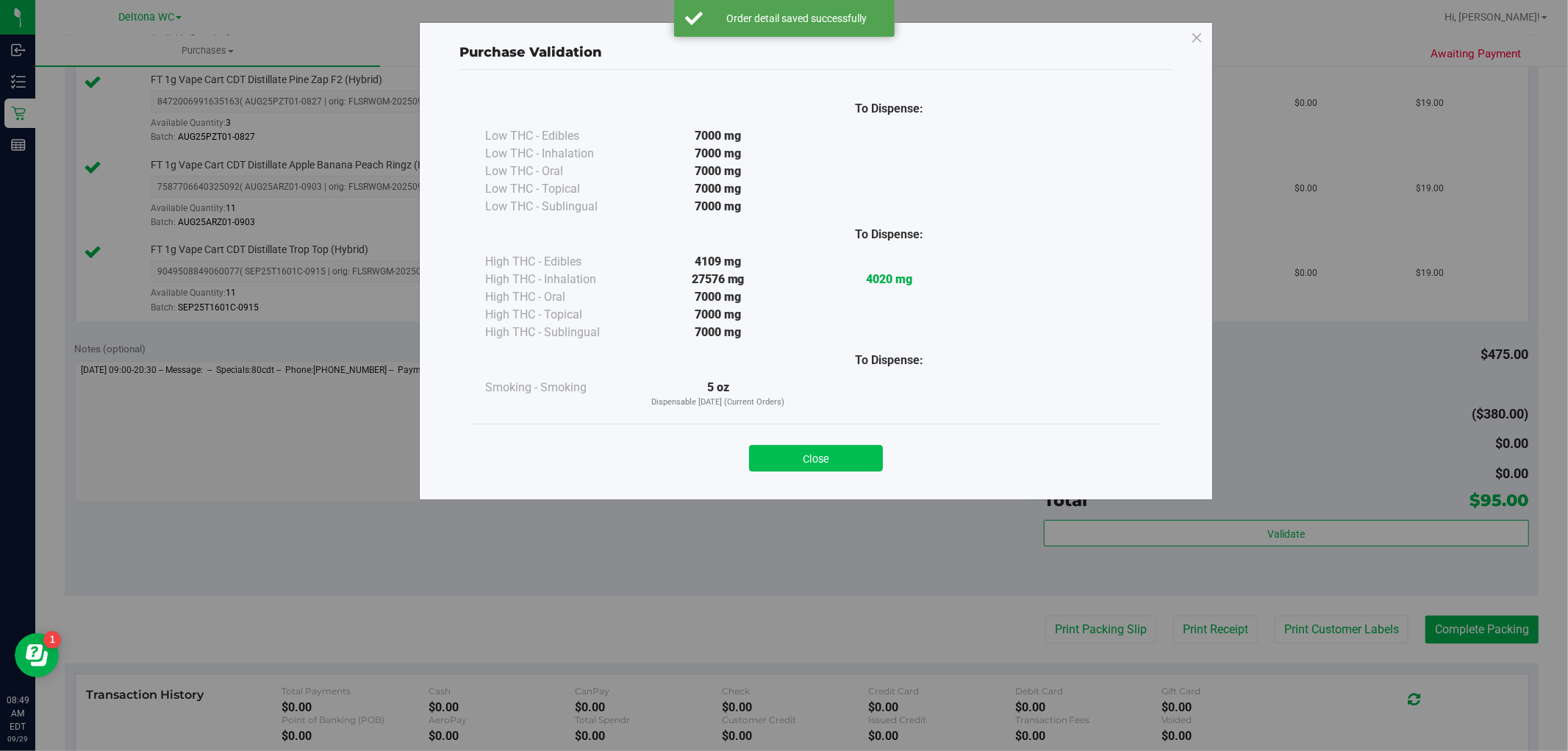
click at [775, 468] on button "Close" at bounding box center [815, 457] width 134 height 26
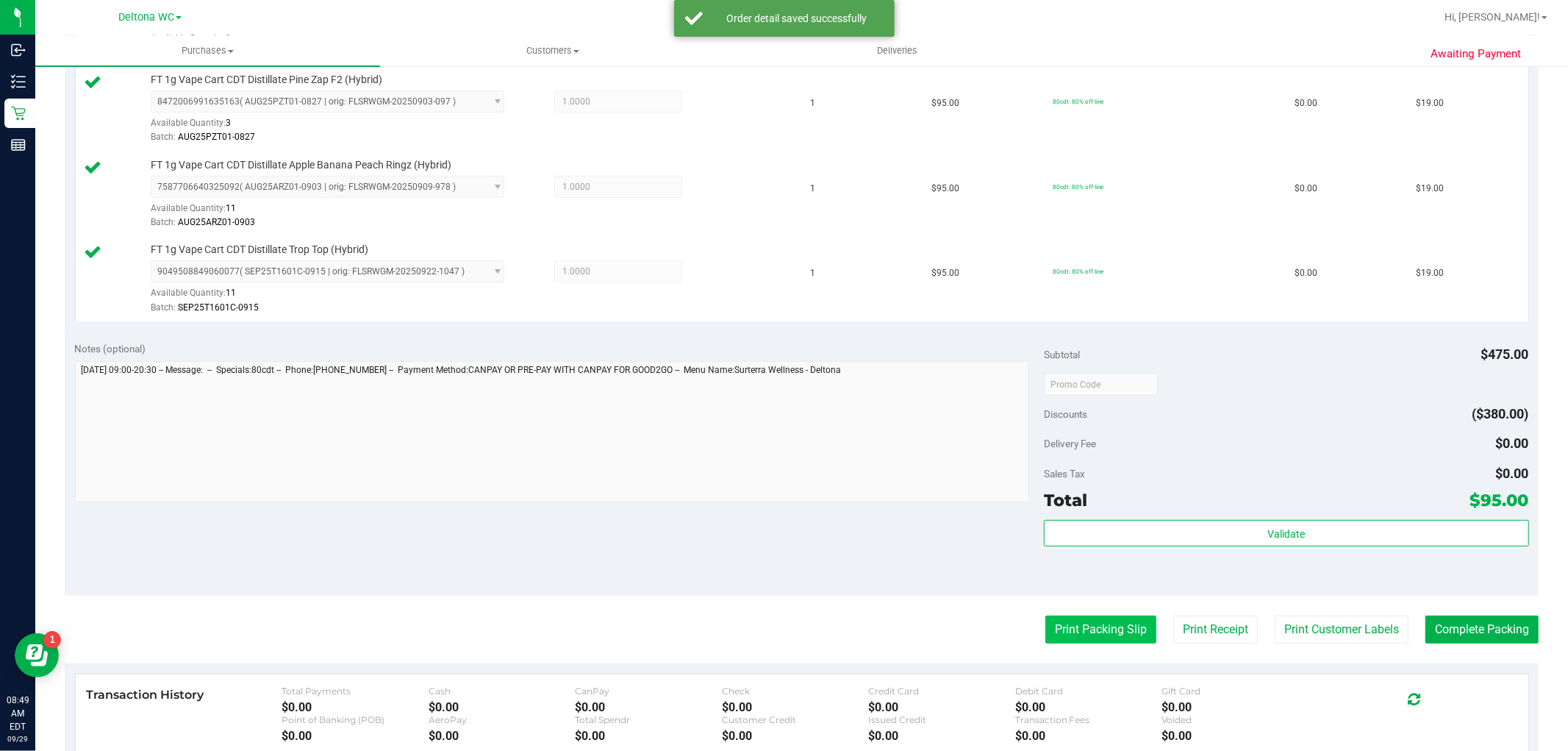
click at [1067, 642] on button "Print Packing Slip" at bounding box center [1100, 629] width 111 height 28
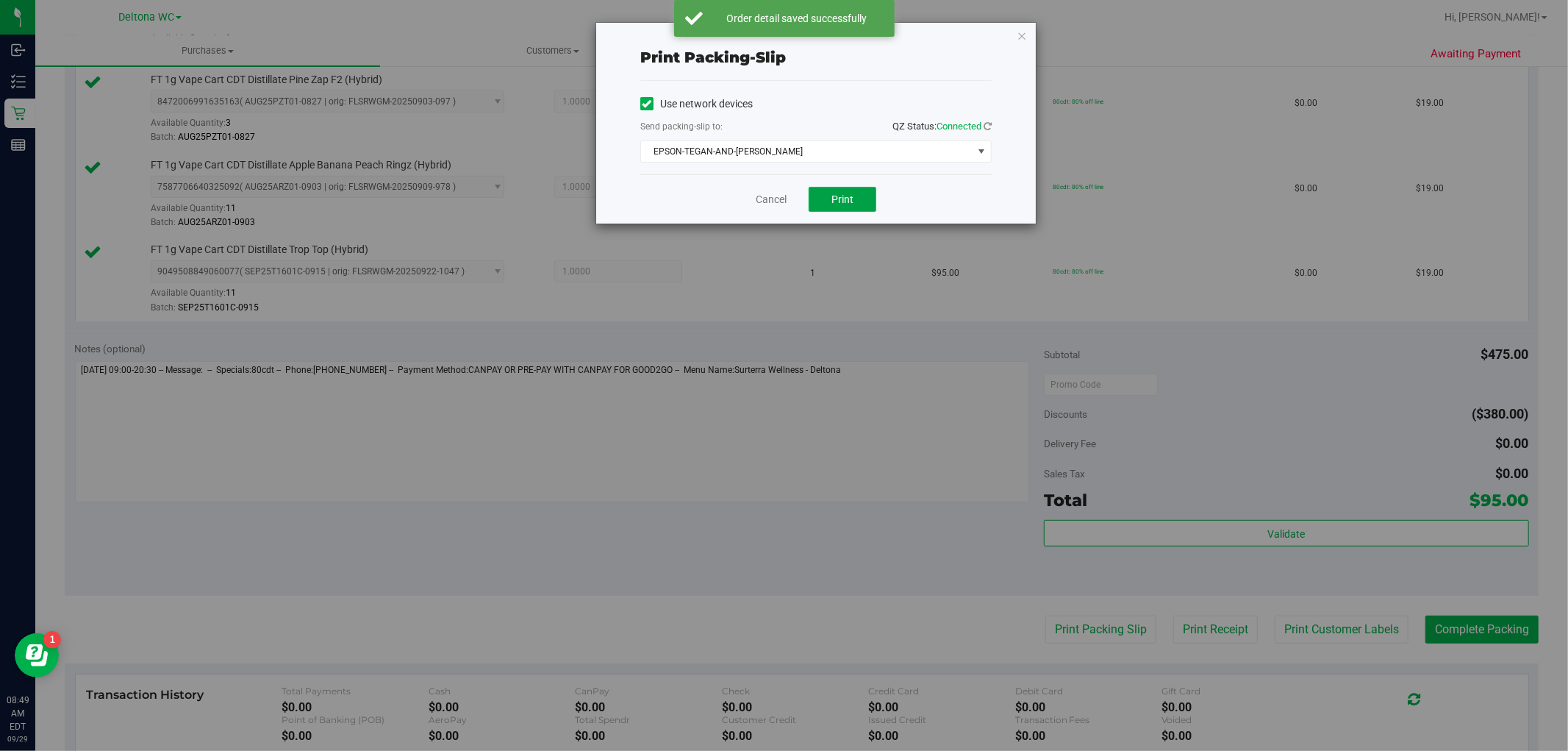
drag, startPoint x: 831, startPoint y: 200, endPoint x: 817, endPoint y: 200, distance: 14.0
click at [830, 200] on button "Print" at bounding box center [842, 200] width 68 height 25
click at [764, 202] on link "Cancel" at bounding box center [771, 200] width 31 height 16
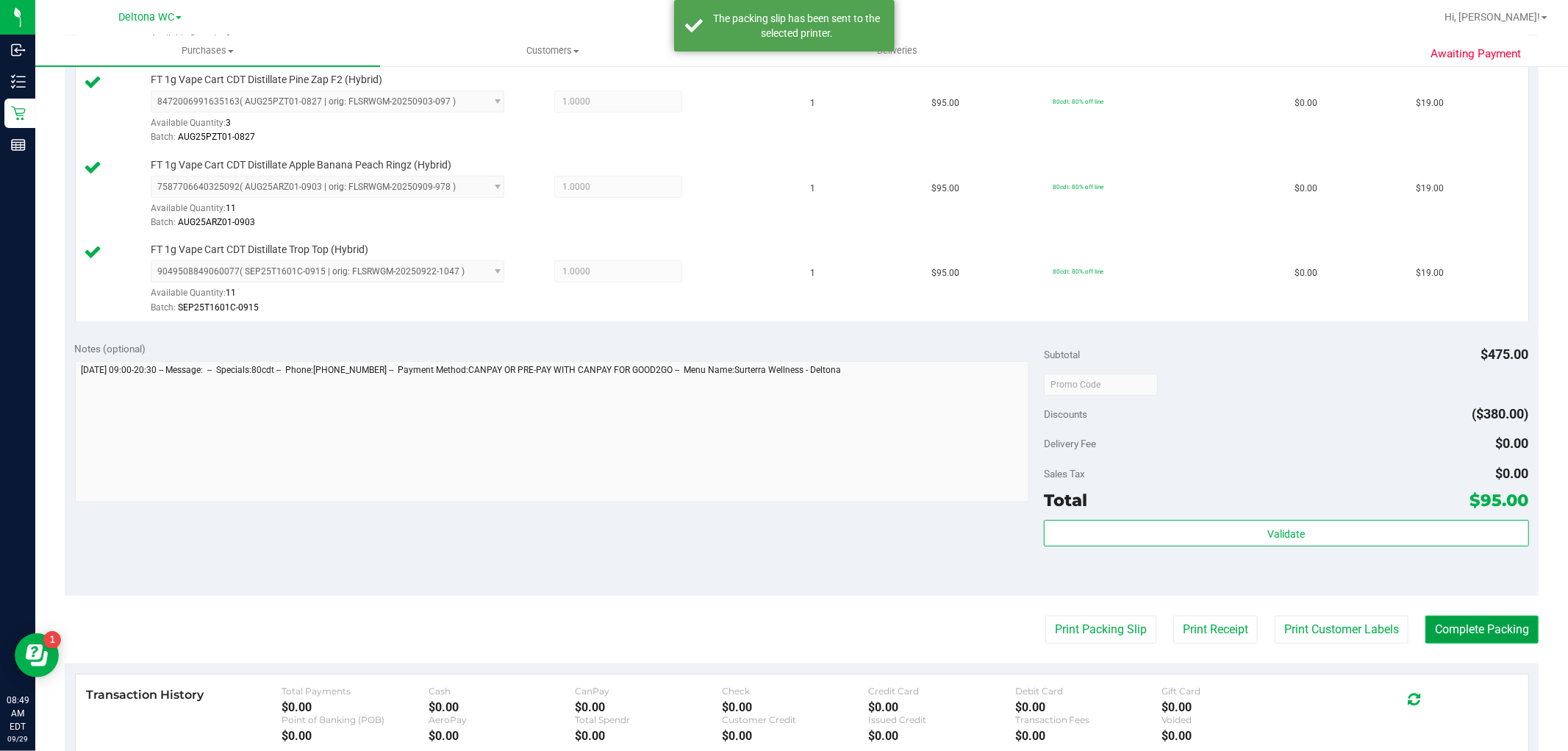
click at [1425, 633] on button "Complete Packing" at bounding box center [1482, 629] width 114 height 28
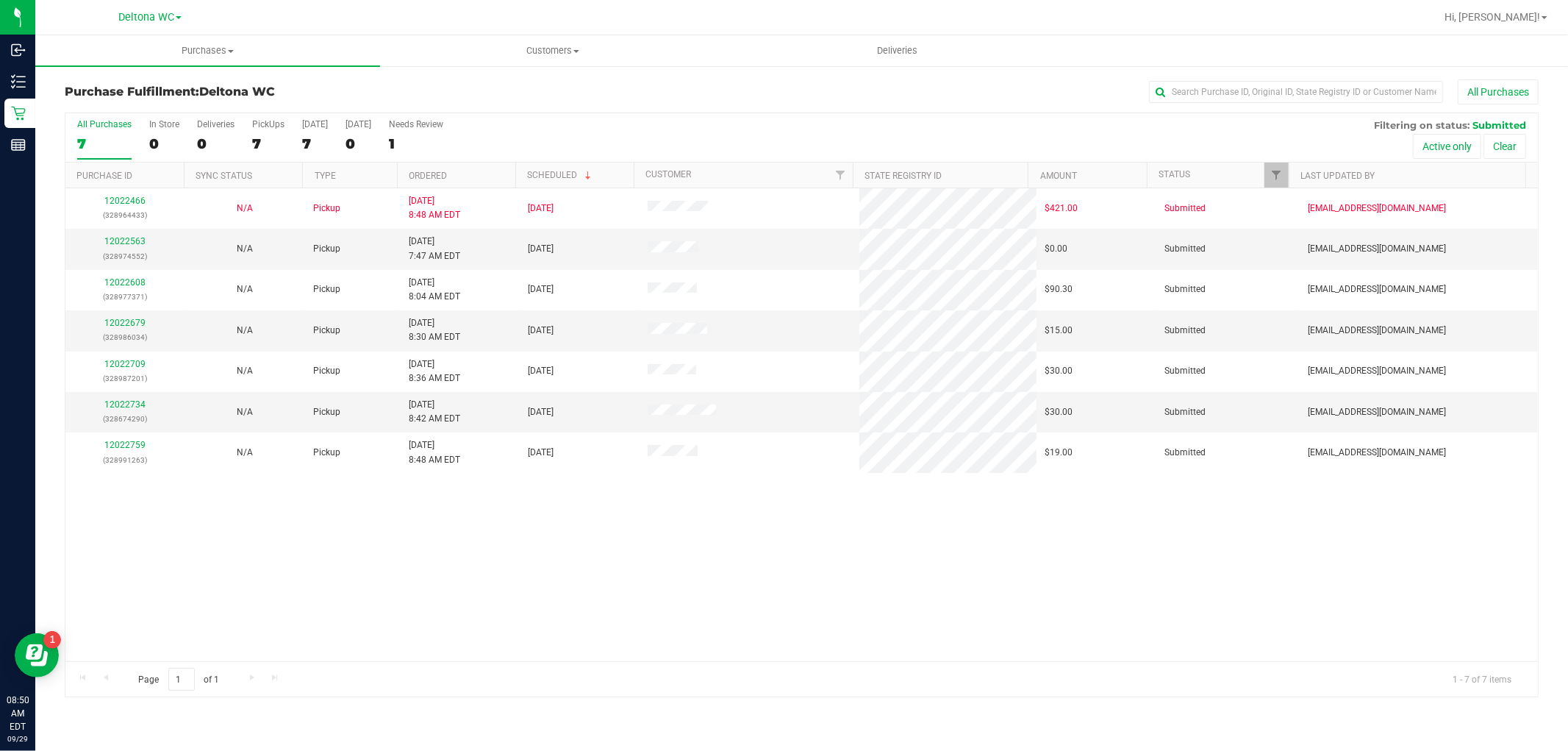
drag, startPoint x: 477, startPoint y: 140, endPoint x: 481, endPoint y: 161, distance: 21.4
click at [477, 146] on div "All Purchases 7 In Store 0 Deliveries 0 PickUps 7 Today 7 Tomorrow 0 Needs Revi…" at bounding box center [802, 138] width 1472 height 49
click at [482, 163] on th "Ordered" at bounding box center [455, 175] width 118 height 25
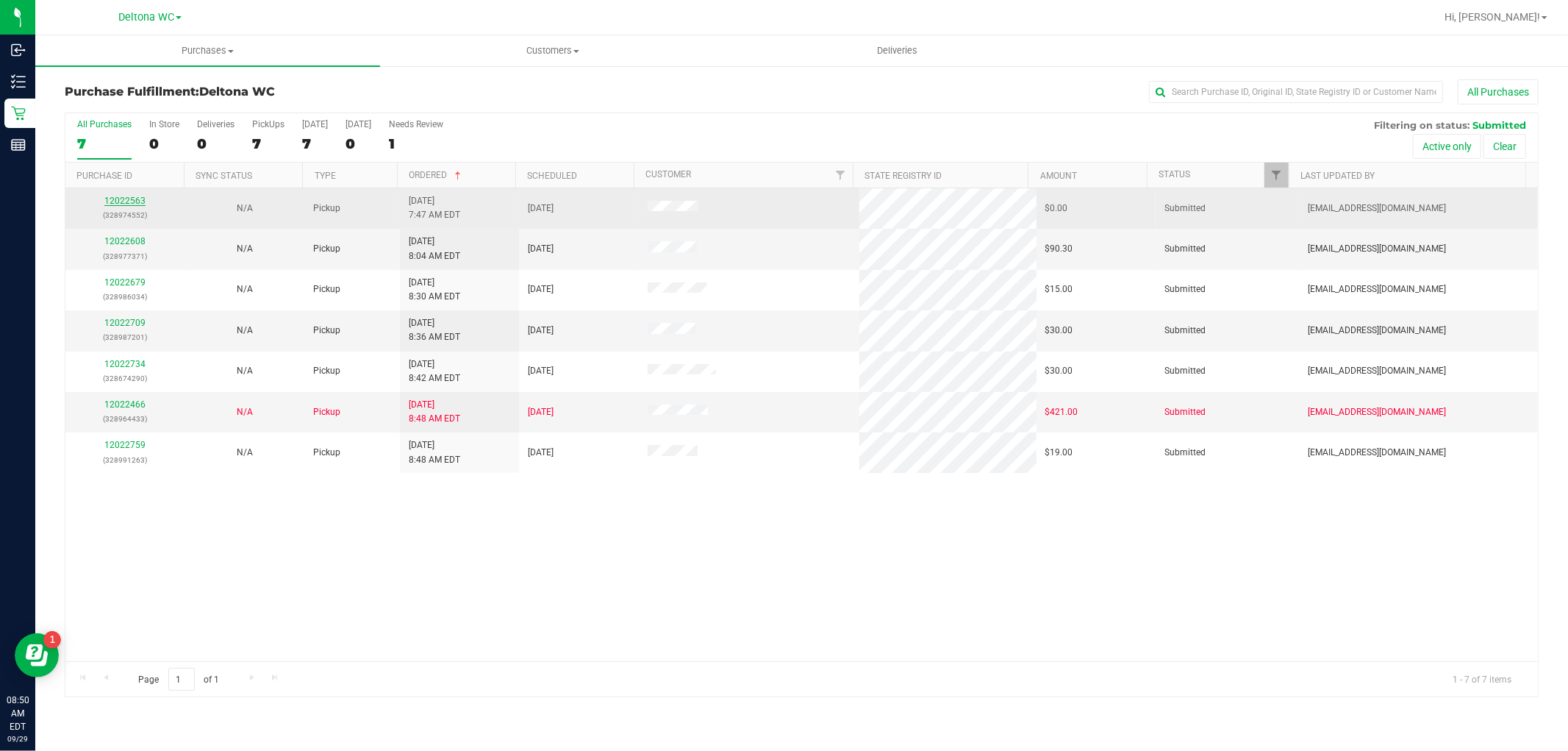
click at [119, 203] on link "12022563" at bounding box center [125, 201] width 41 height 11
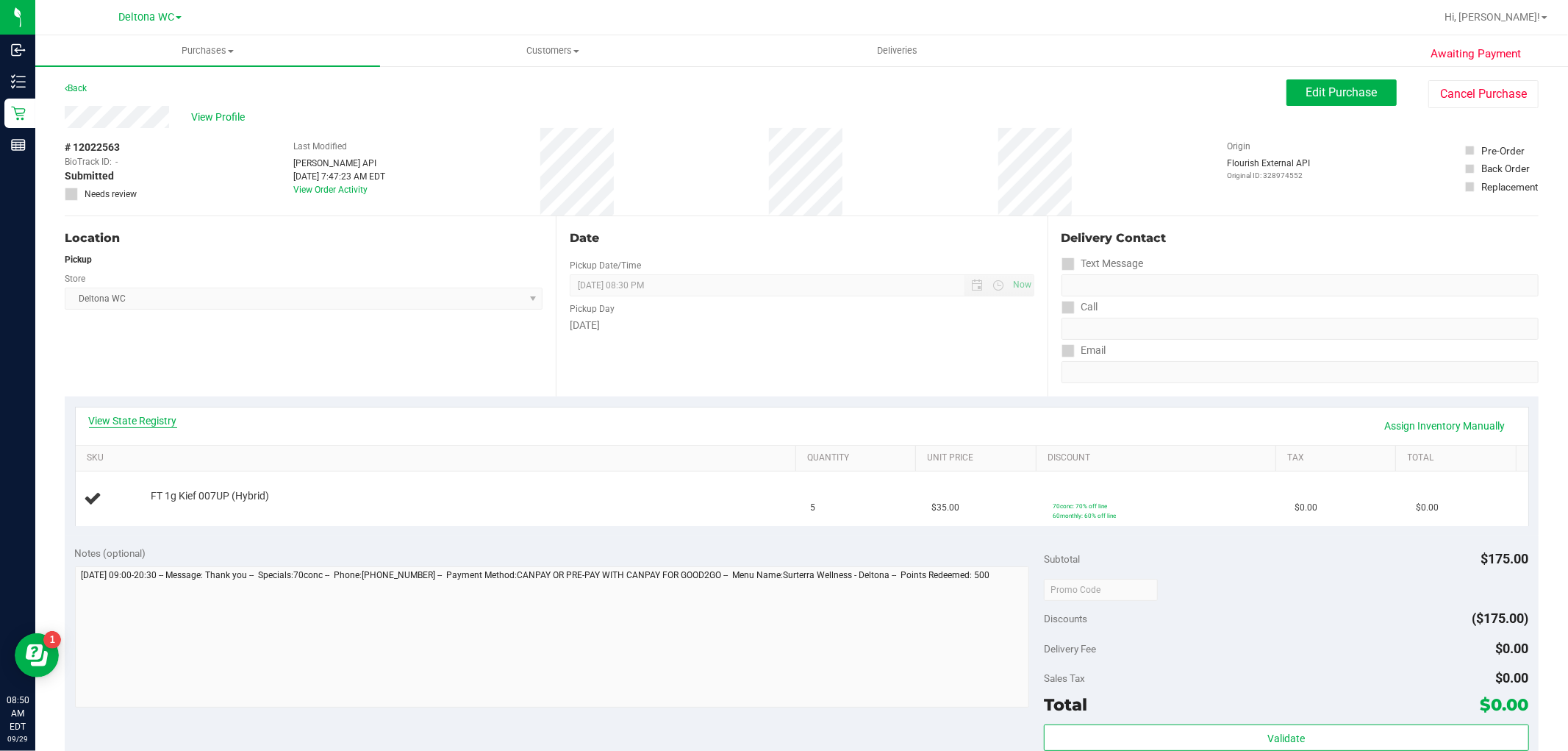
click at [156, 413] on link "View State Registry" at bounding box center [133, 420] width 88 height 15
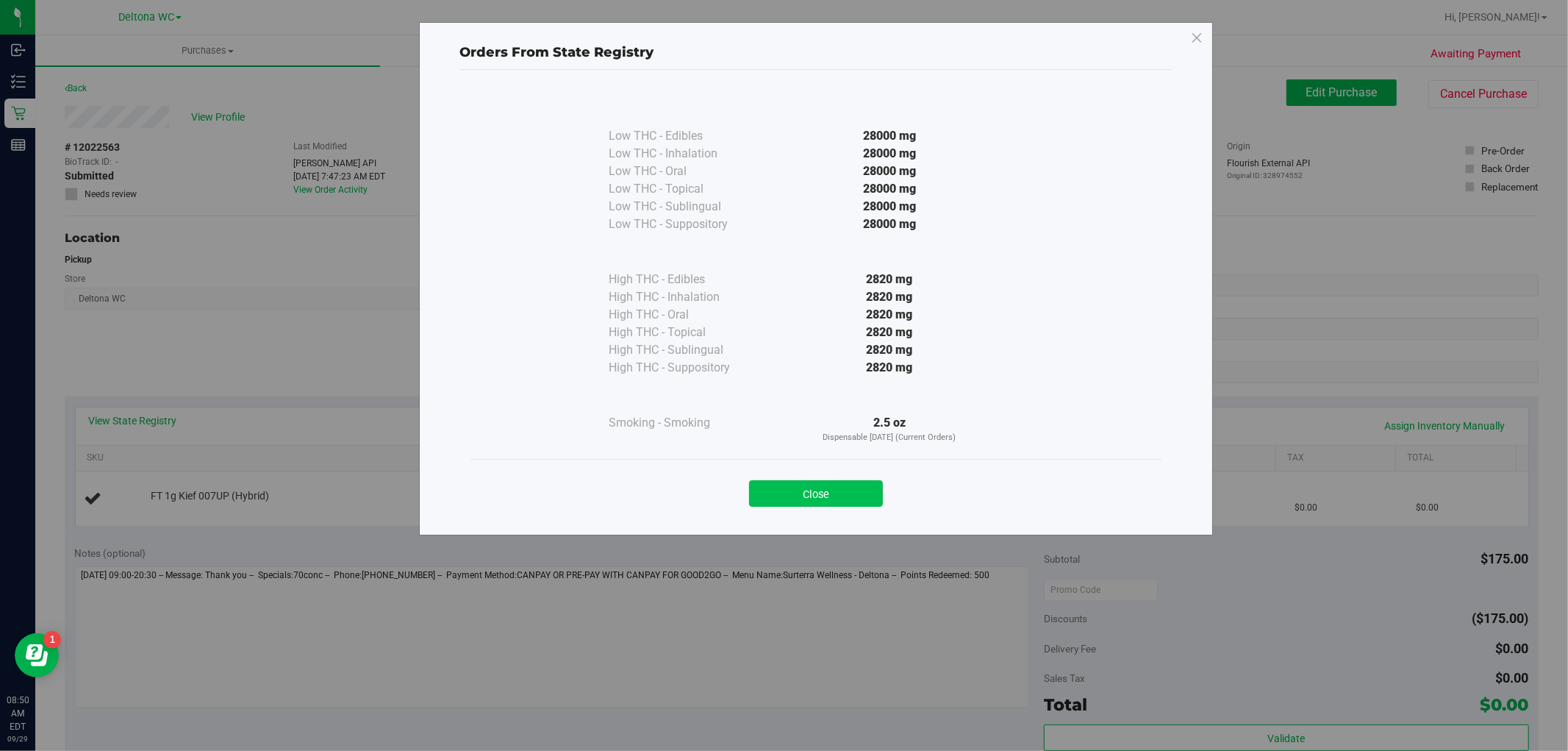
click at [855, 494] on button "Close" at bounding box center [815, 493] width 134 height 26
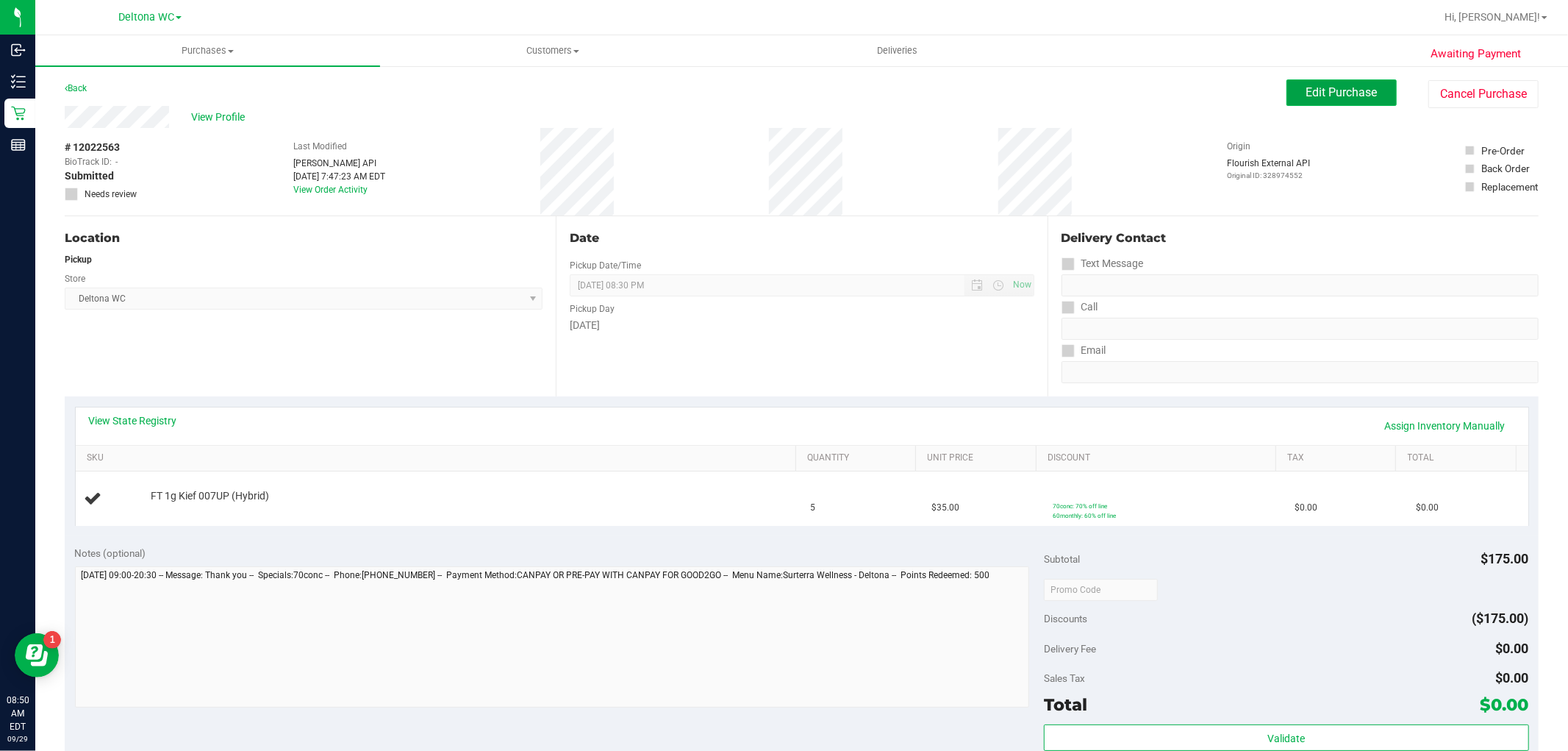
click at [1334, 91] on span "Edit Purchase" at bounding box center [1341, 92] width 71 height 14
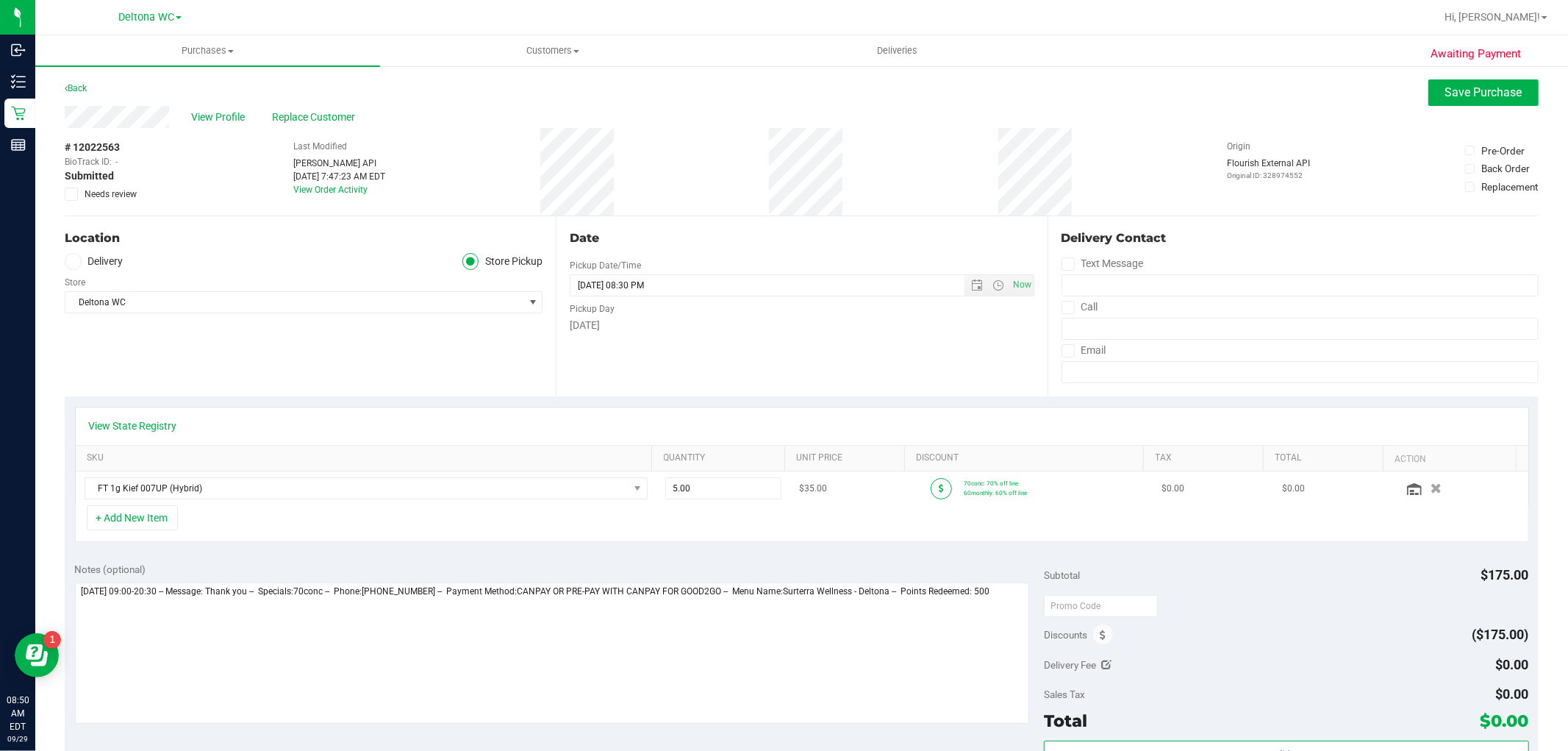
click at [932, 496] on div at bounding box center [941, 489] width 46 height 22
click at [939, 493] on icon at bounding box center [941, 488] width 5 height 9
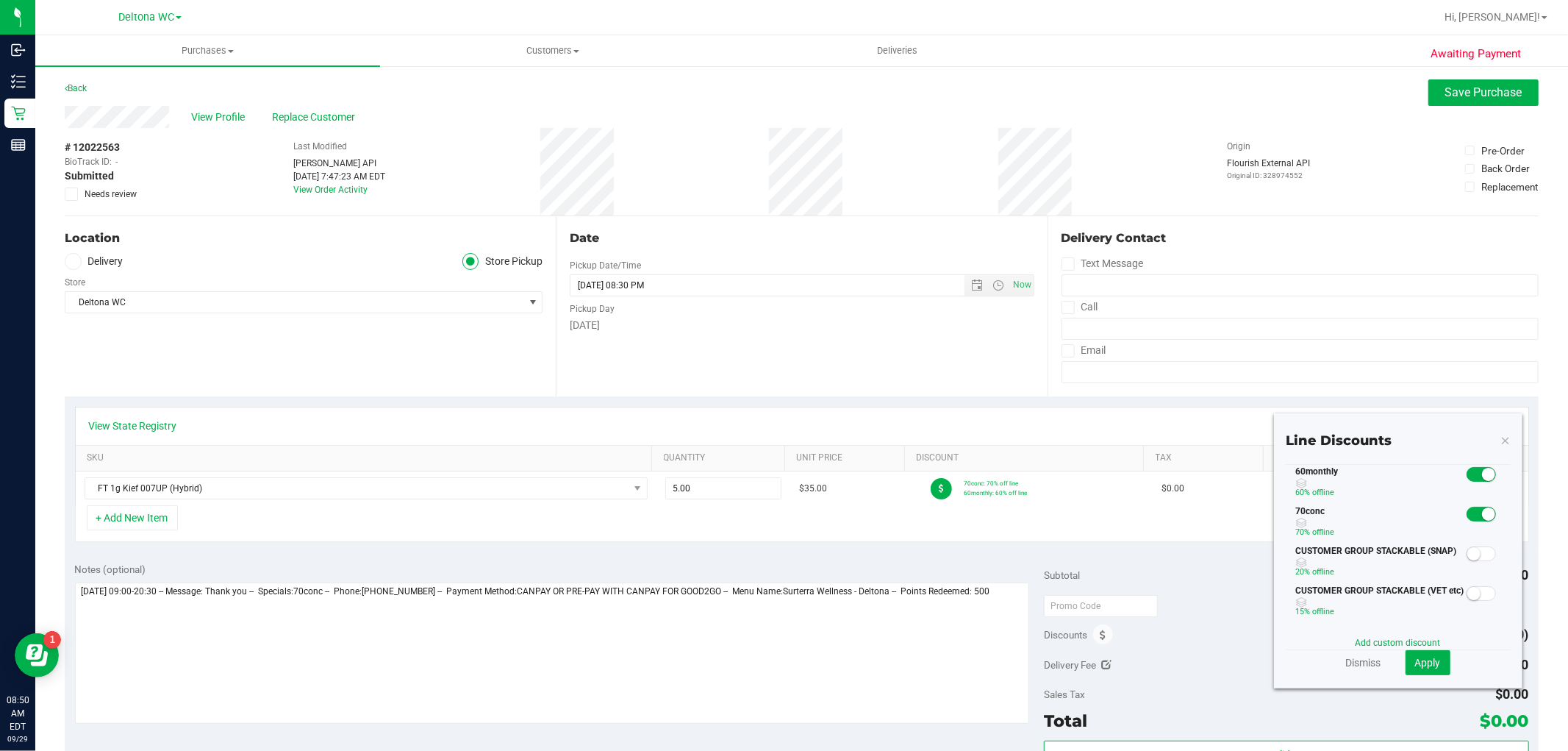
click at [1482, 478] on small at bounding box center [1489, 475] width 14 height 14
click at [1414, 656] on span "Apply" at bounding box center [1427, 662] width 25 height 12
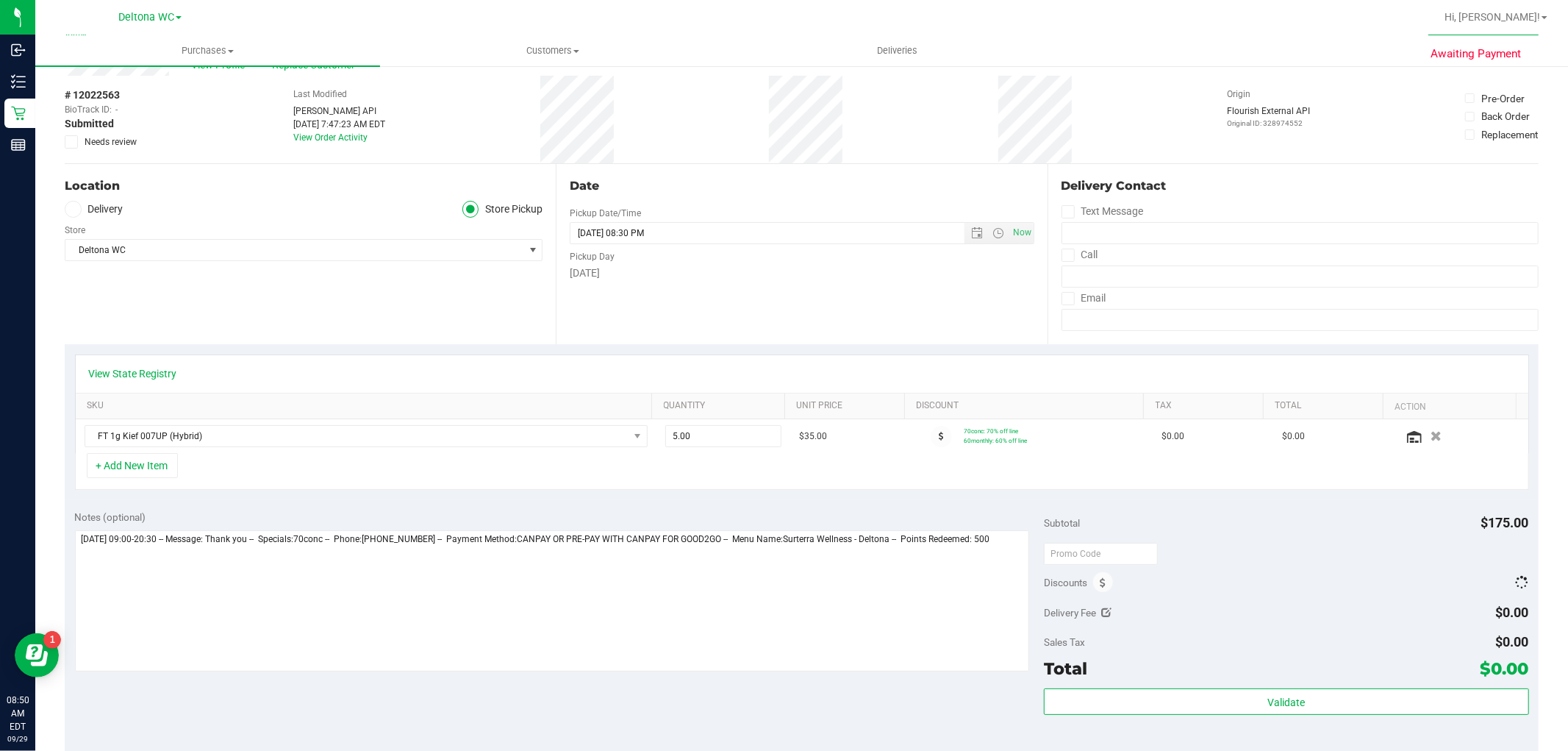
scroll to position [81, 0]
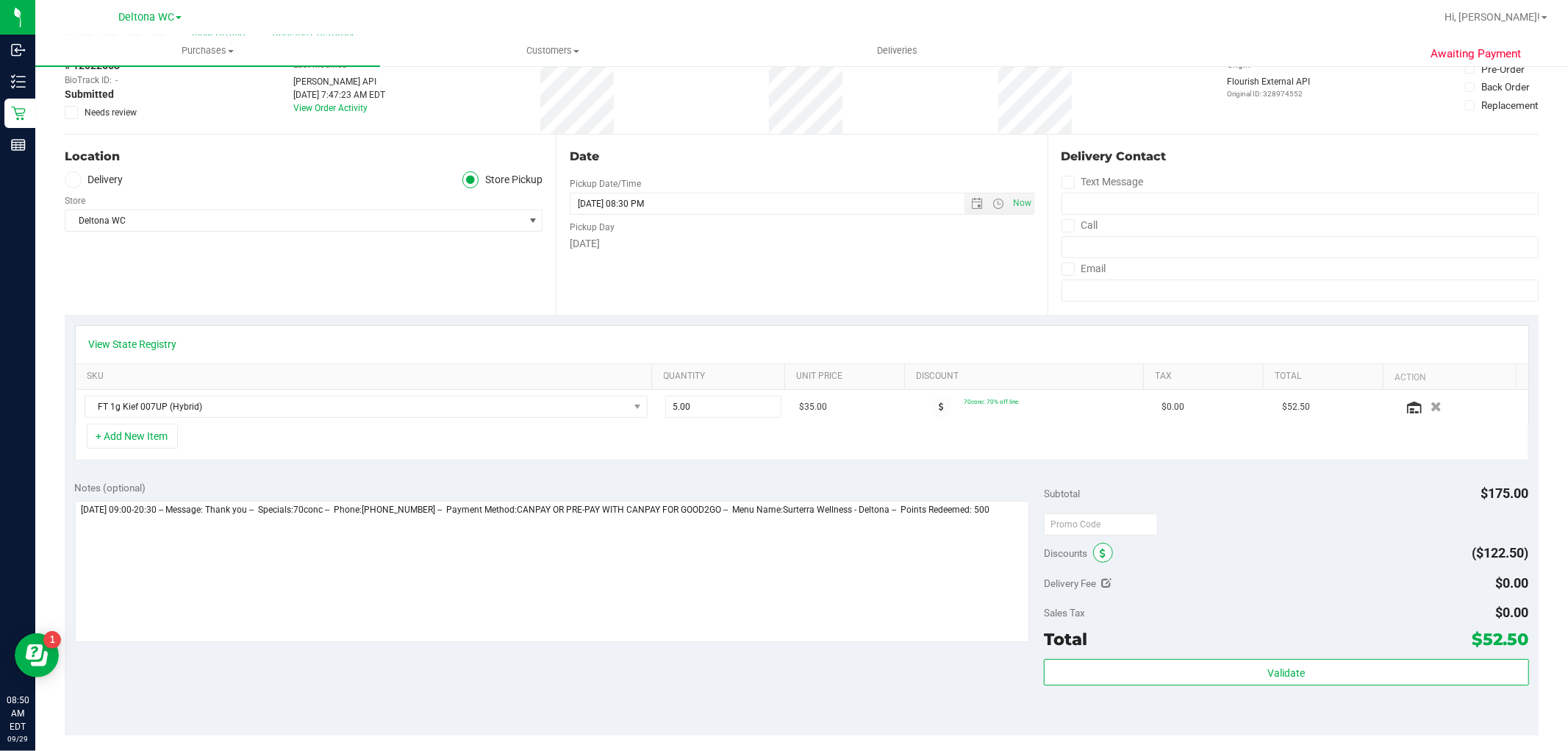
click at [1092, 552] on span at bounding box center [1102, 552] width 20 height 20
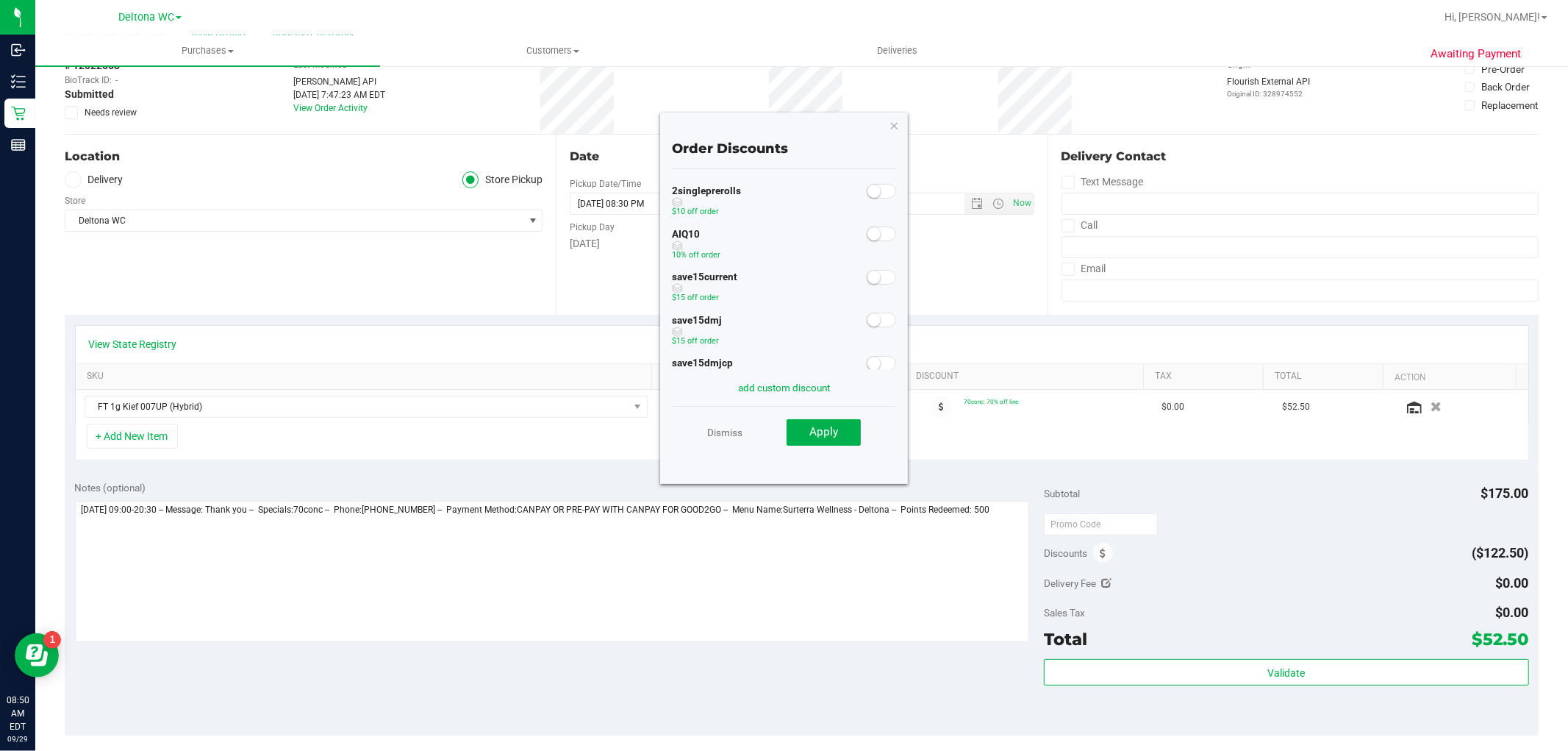
click at [871, 236] on span at bounding box center [881, 233] width 29 height 15
click at [826, 432] on span "Apply" at bounding box center [823, 432] width 28 height 14
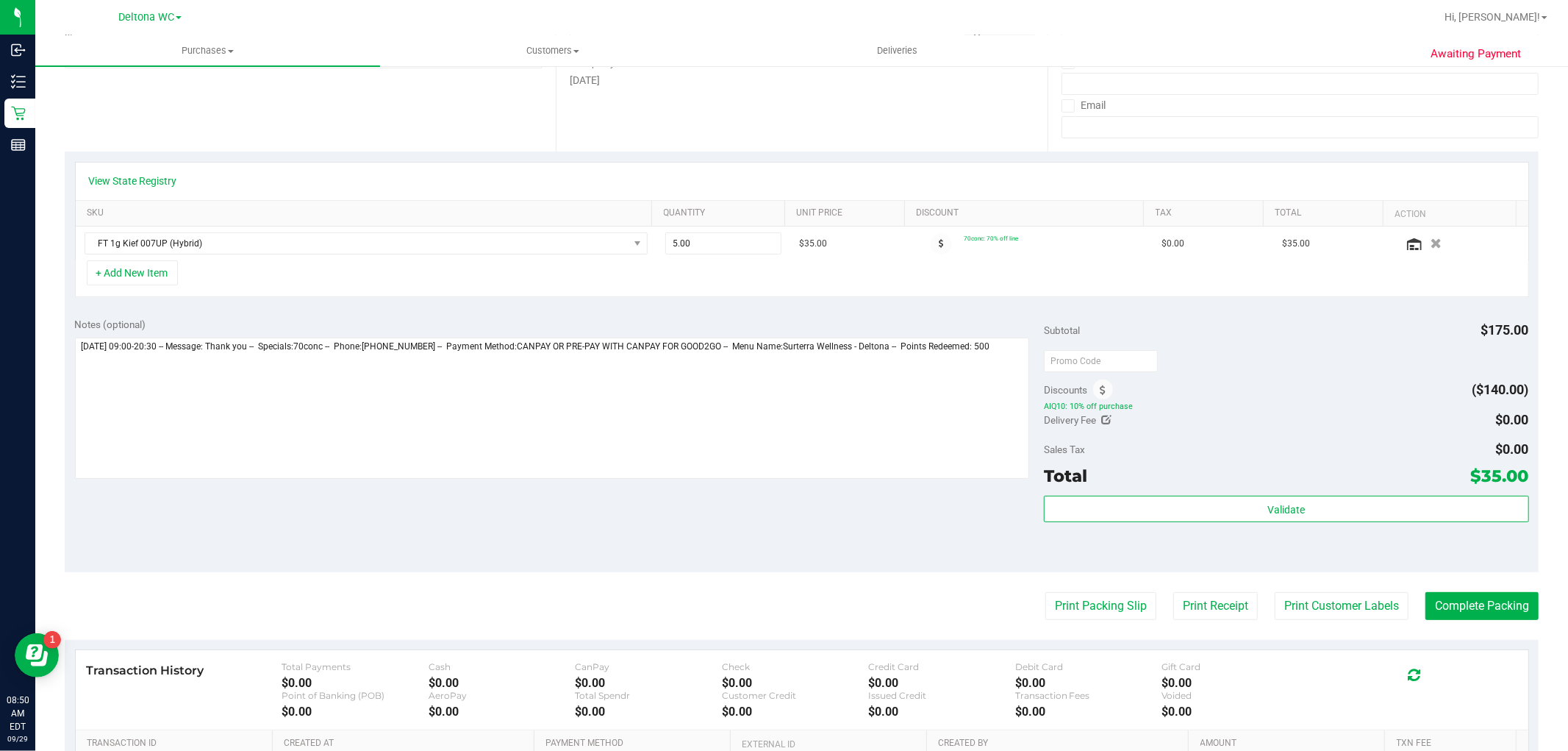
scroll to position [0, 0]
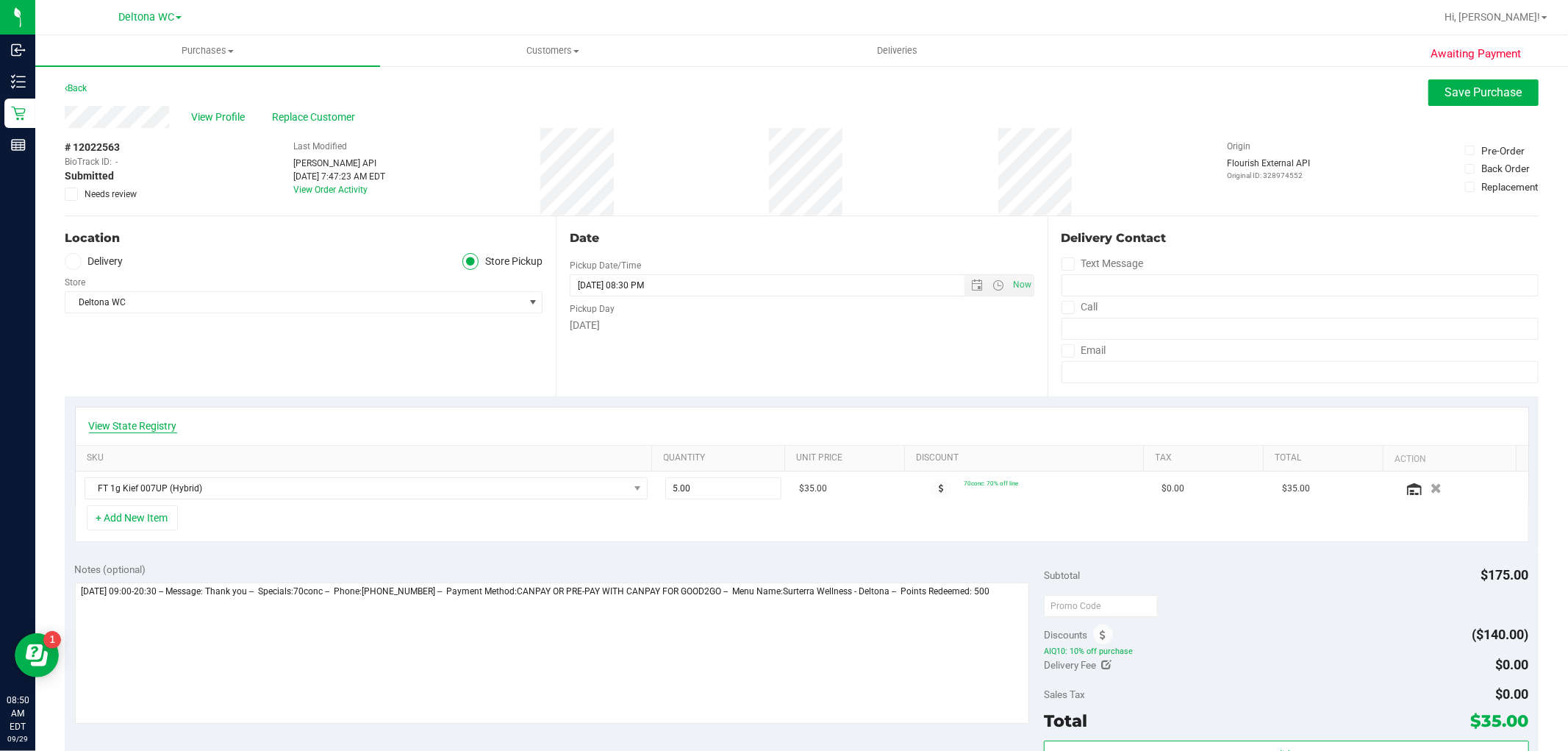
click at [140, 427] on link "View State Registry" at bounding box center [133, 425] width 88 height 15
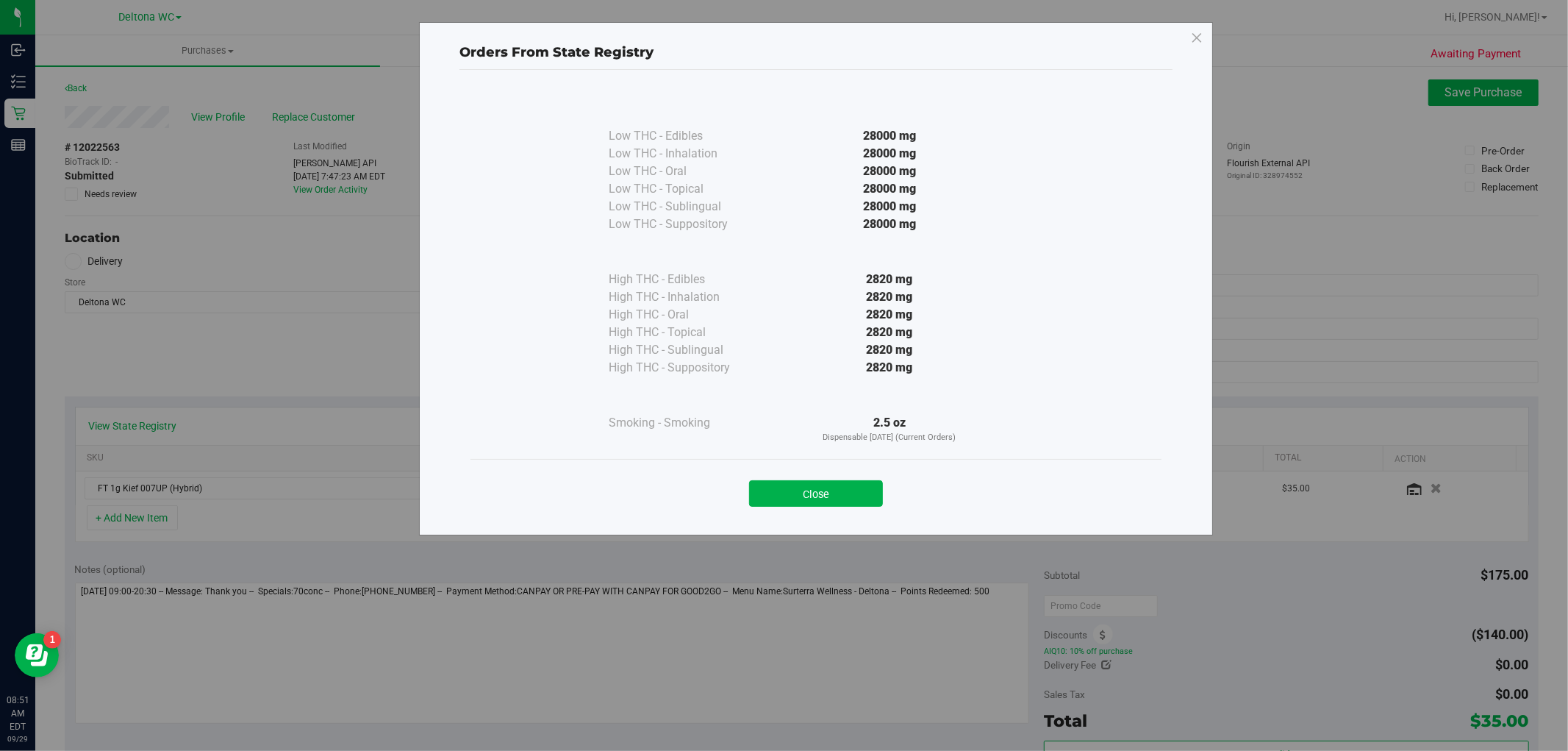
drag, startPoint x: 786, startPoint y: 498, endPoint x: 788, endPoint y: 272, distance: 226.0
click at [786, 493] on button "Close" at bounding box center [815, 493] width 134 height 26
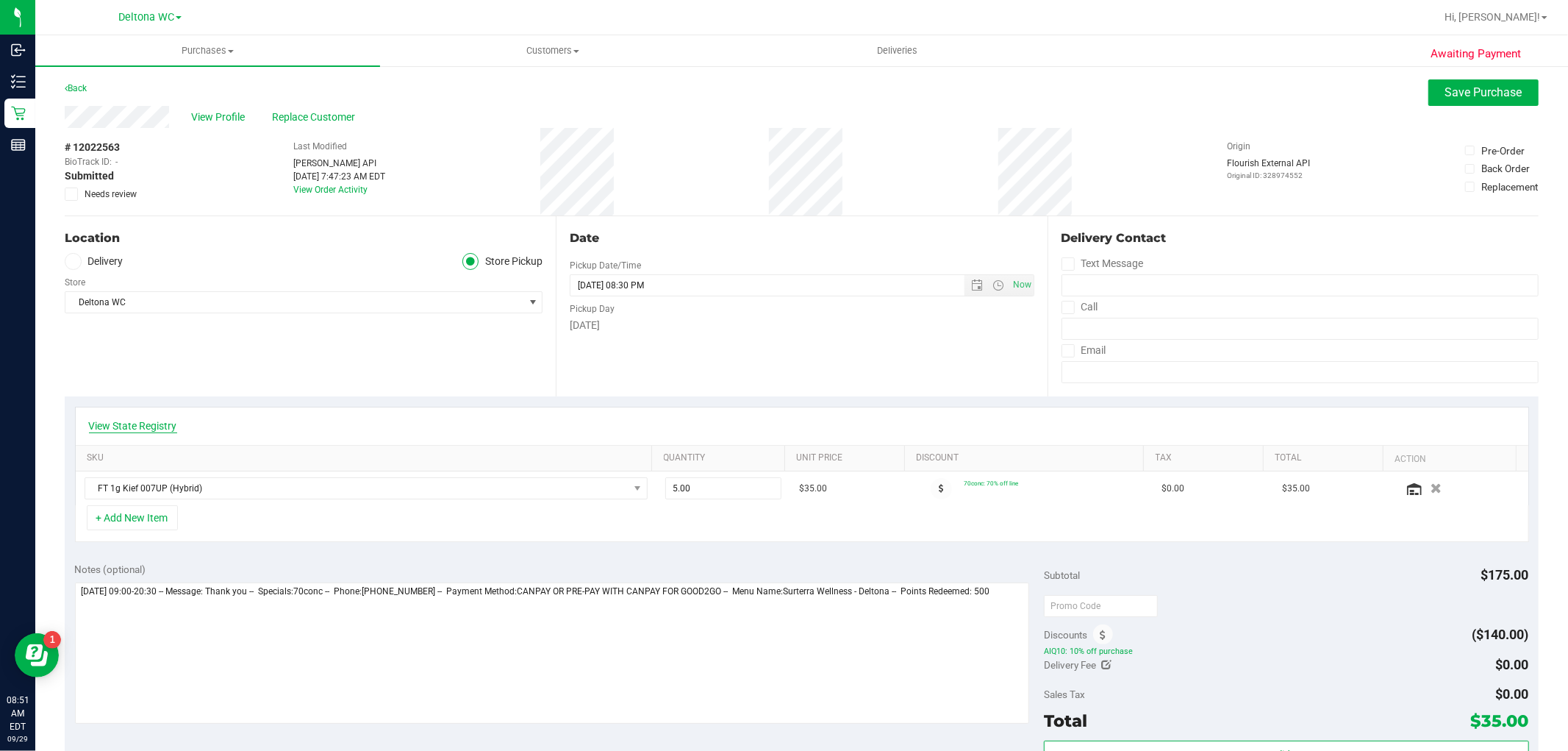
click at [149, 429] on link "View State Registry" at bounding box center [133, 425] width 88 height 15
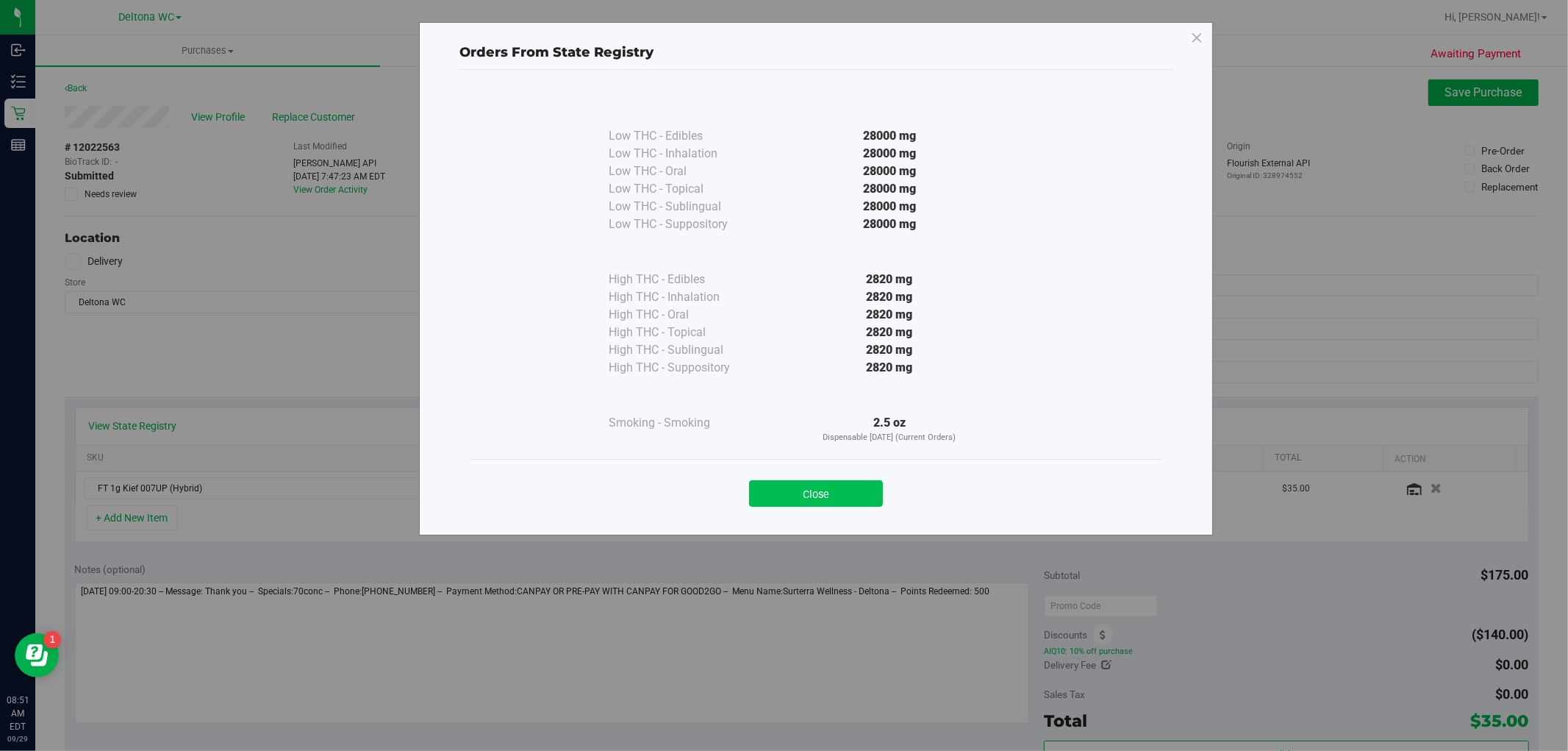
click at [813, 496] on button "Close" at bounding box center [815, 493] width 134 height 26
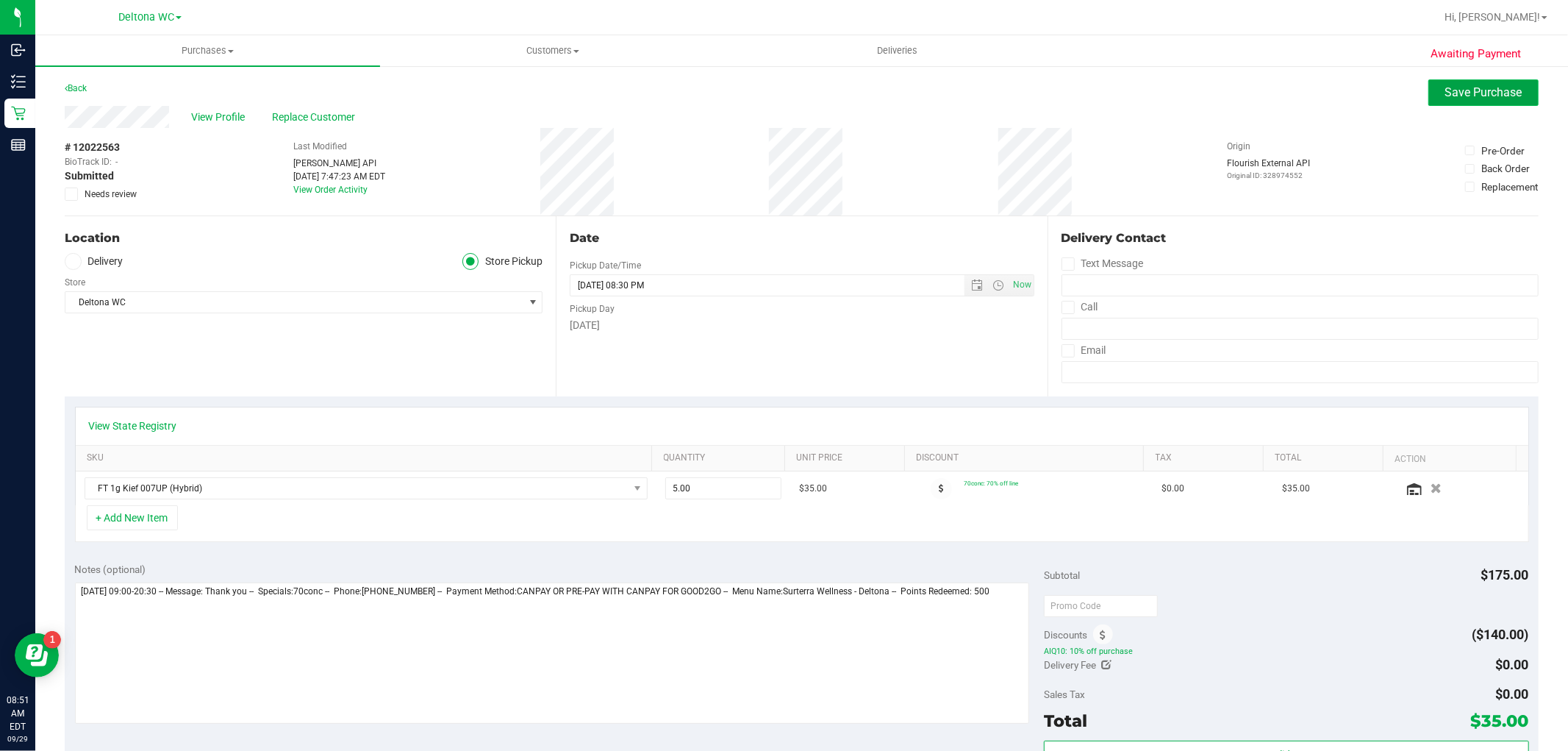
click at [1482, 96] on span "Save Purchase" at bounding box center [1483, 92] width 77 height 14
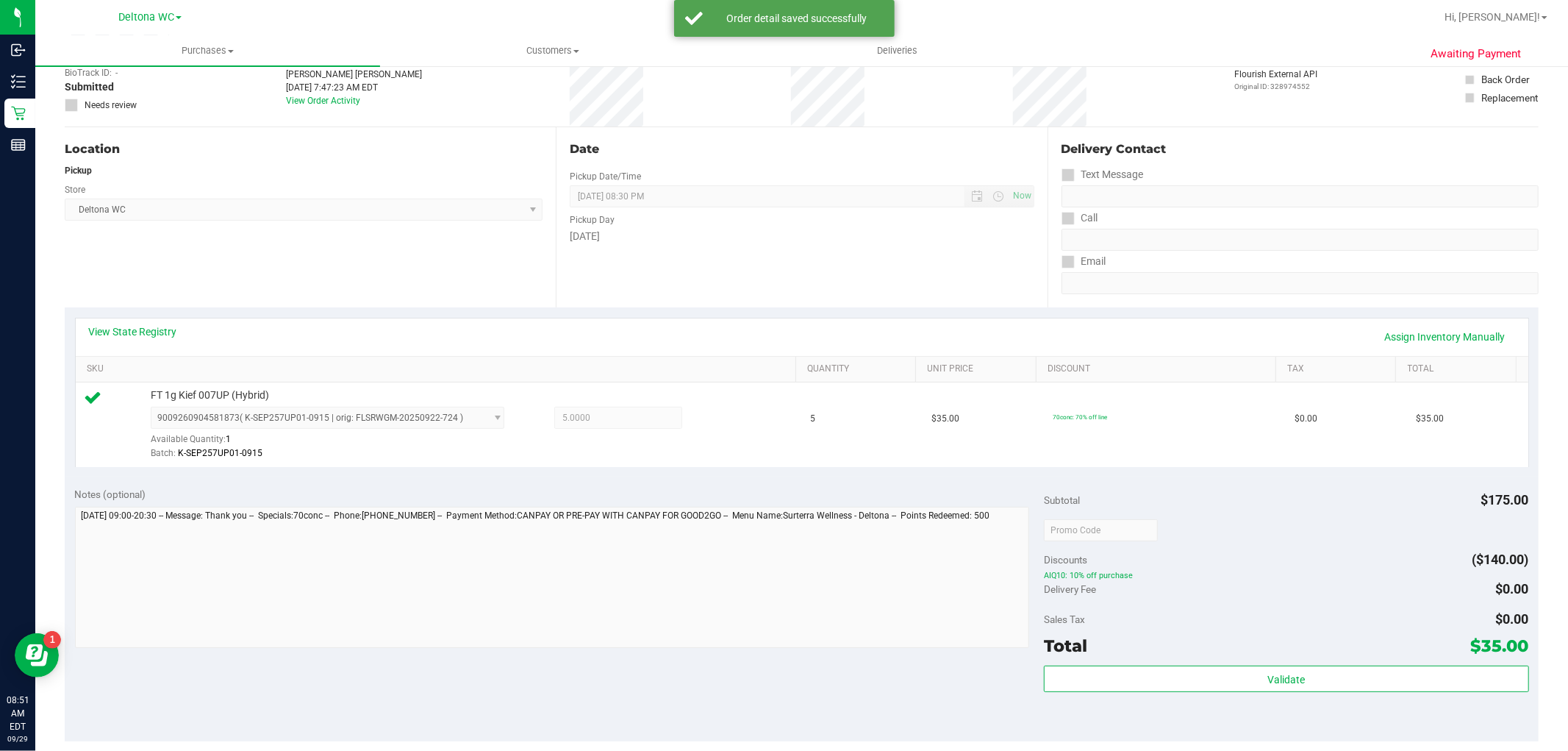
scroll to position [245, 0]
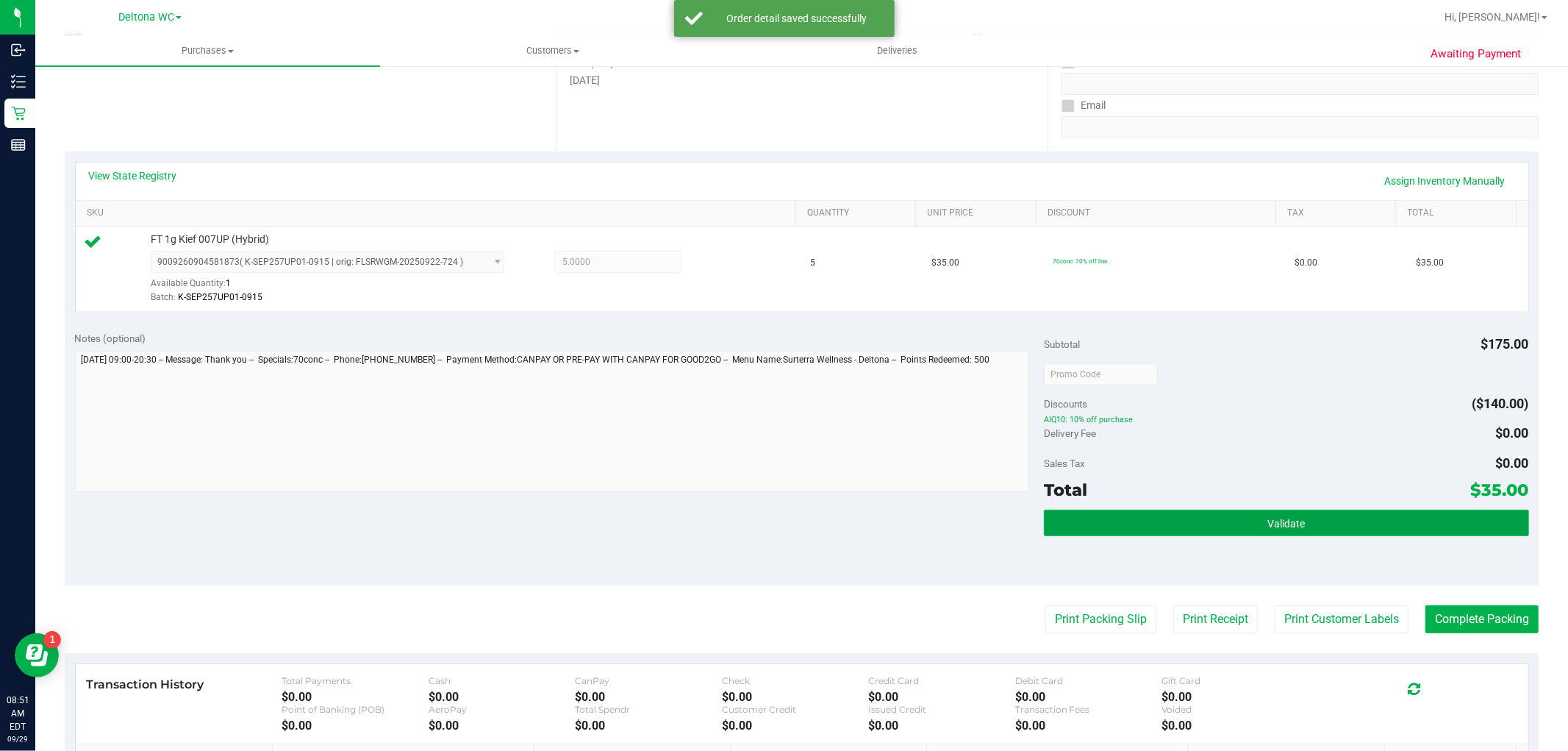
click at [1220, 521] on button "Validate" at bounding box center [1285, 522] width 484 height 26
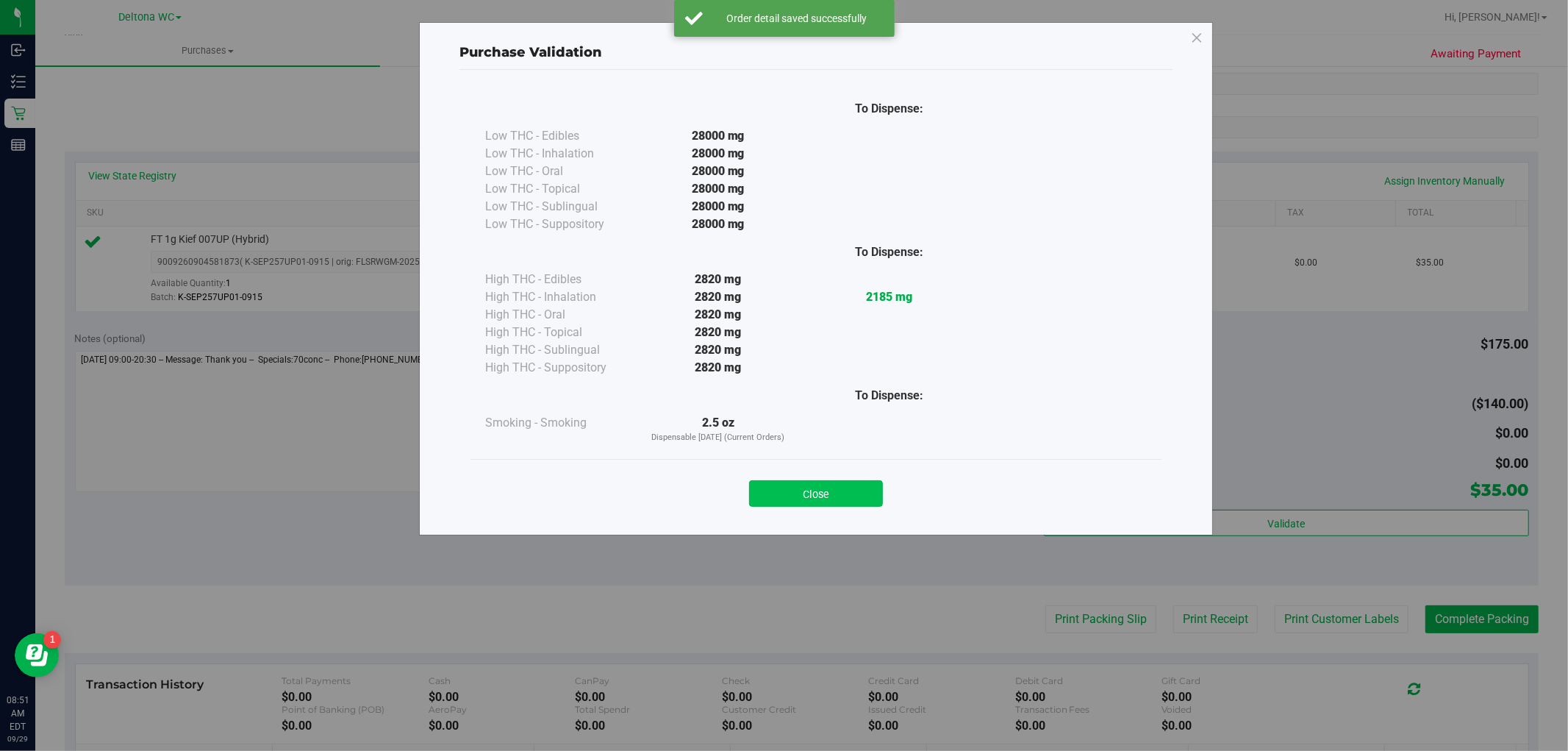
click at [851, 500] on button "Close" at bounding box center [815, 493] width 134 height 26
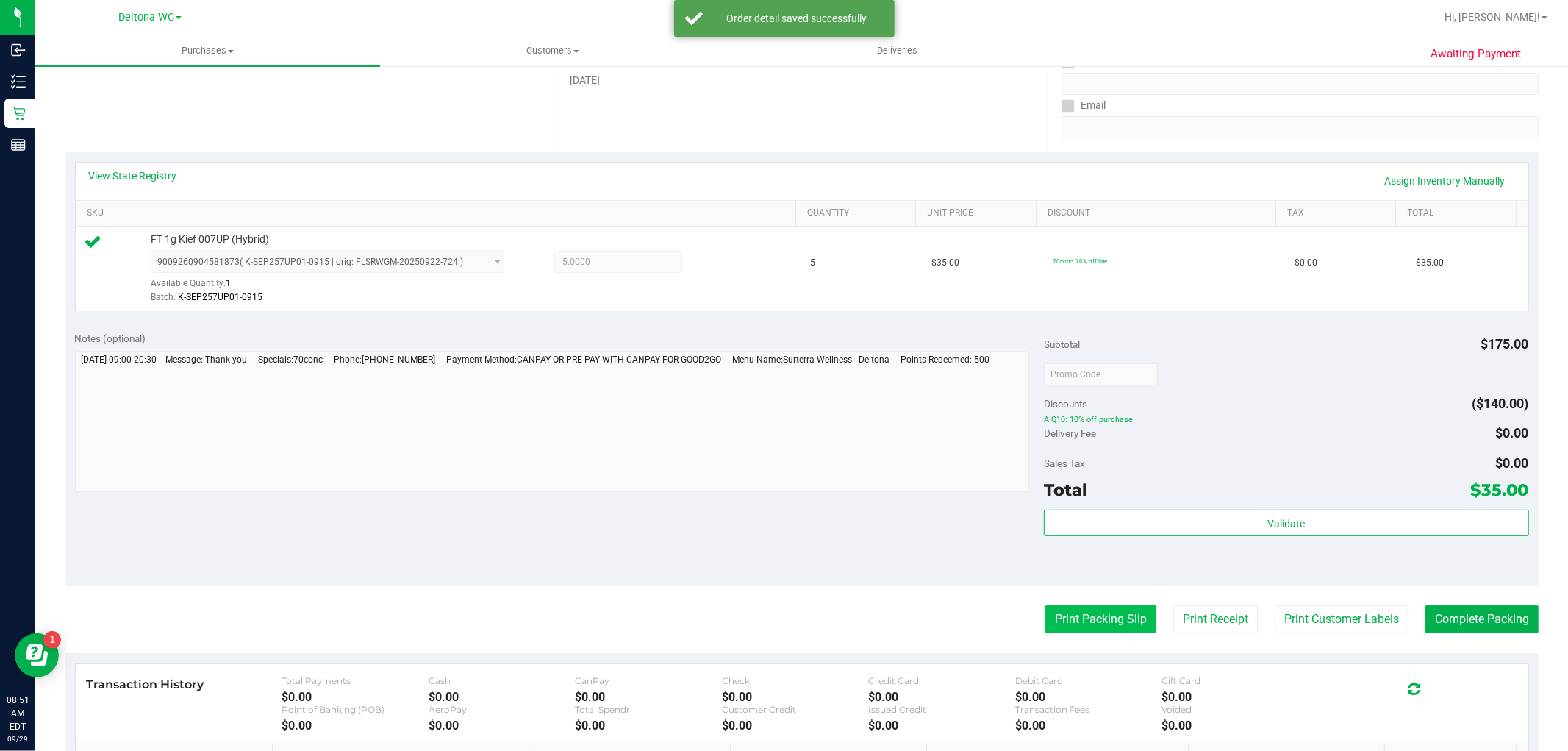
click at [1087, 616] on button "Print Packing Slip" at bounding box center [1100, 619] width 111 height 28
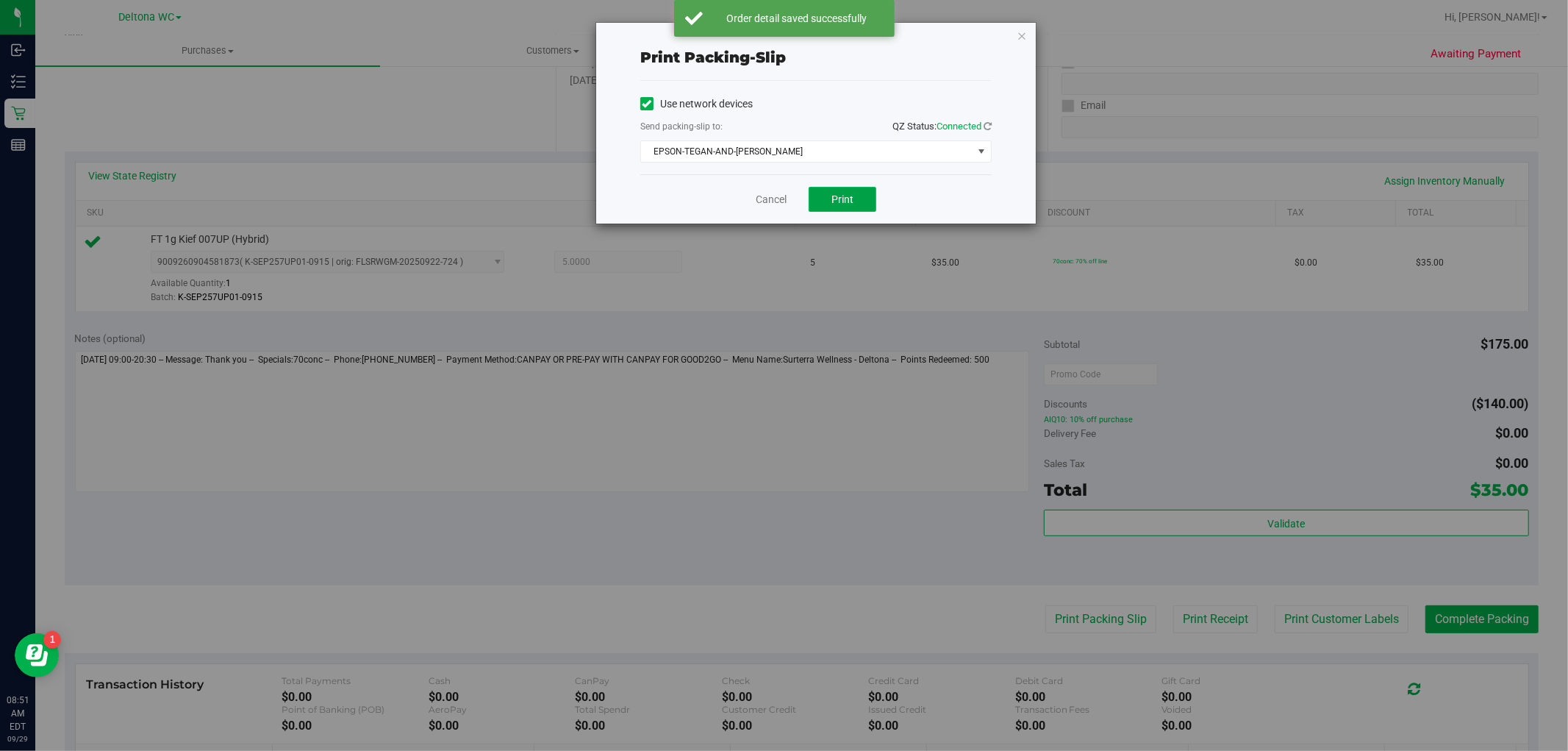
click at [848, 189] on button "Print" at bounding box center [842, 200] width 68 height 25
click at [756, 196] on link "Cancel" at bounding box center [771, 200] width 31 height 16
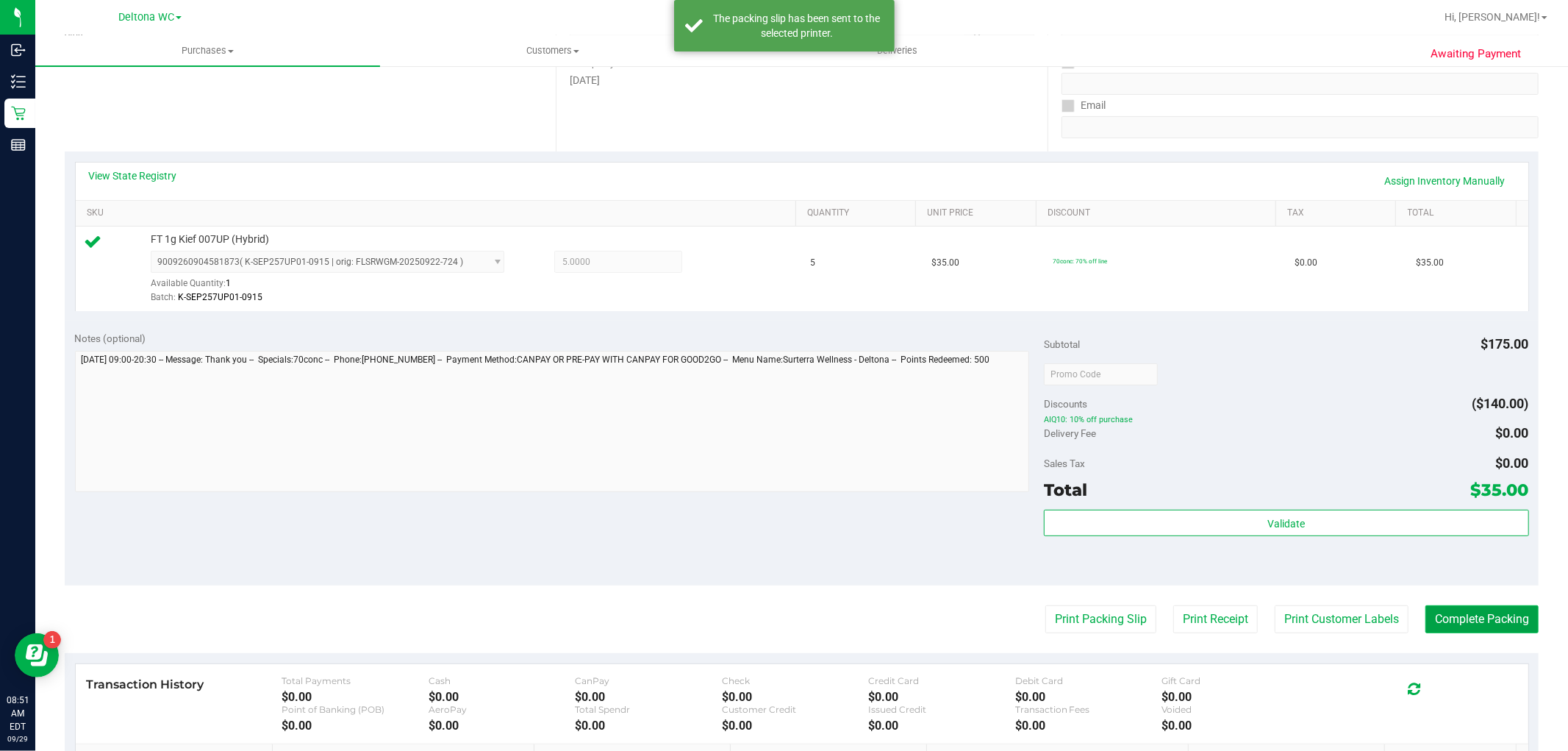
click at [1474, 606] on button "Complete Packing" at bounding box center [1482, 619] width 114 height 28
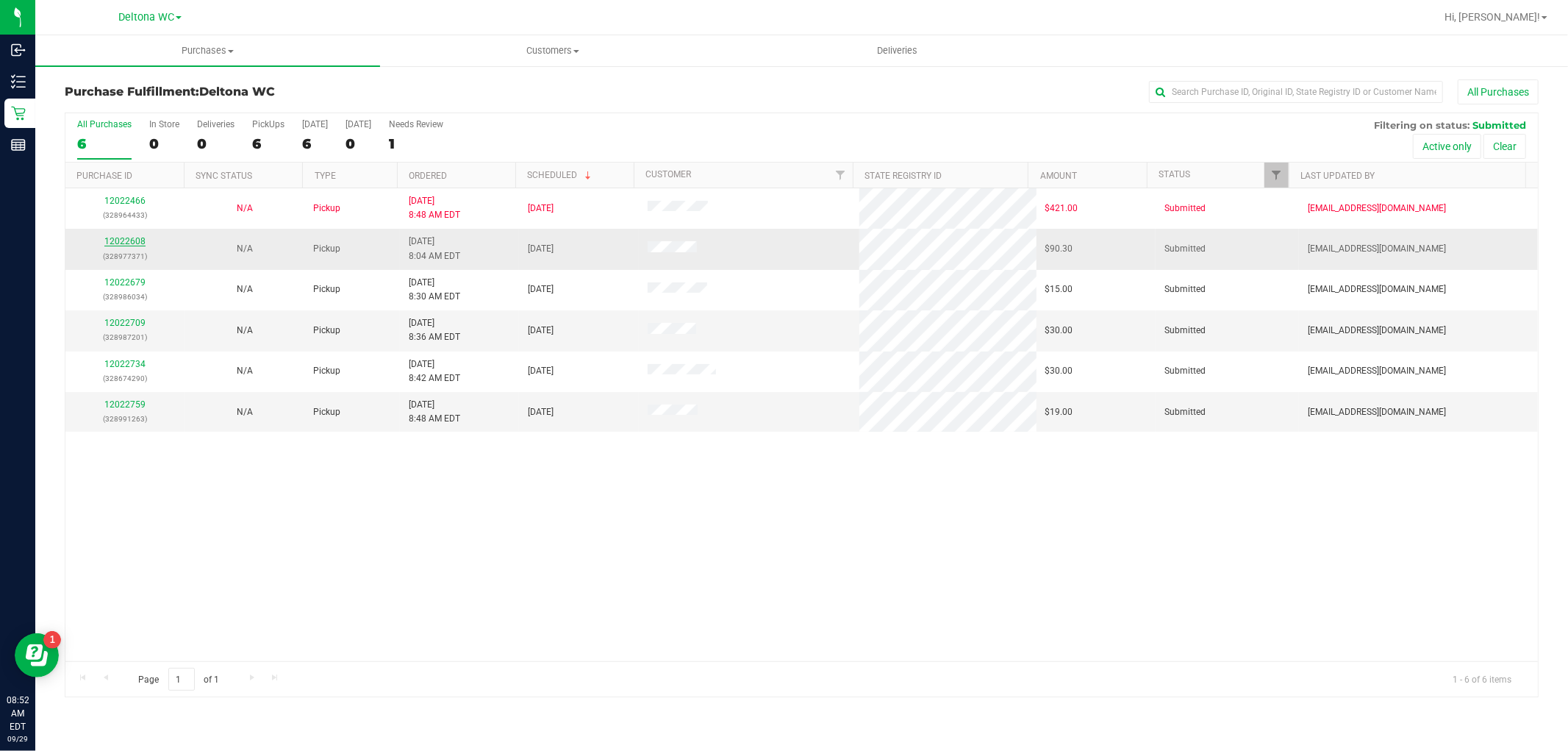
click at [129, 243] on link "12022608" at bounding box center [125, 241] width 41 height 11
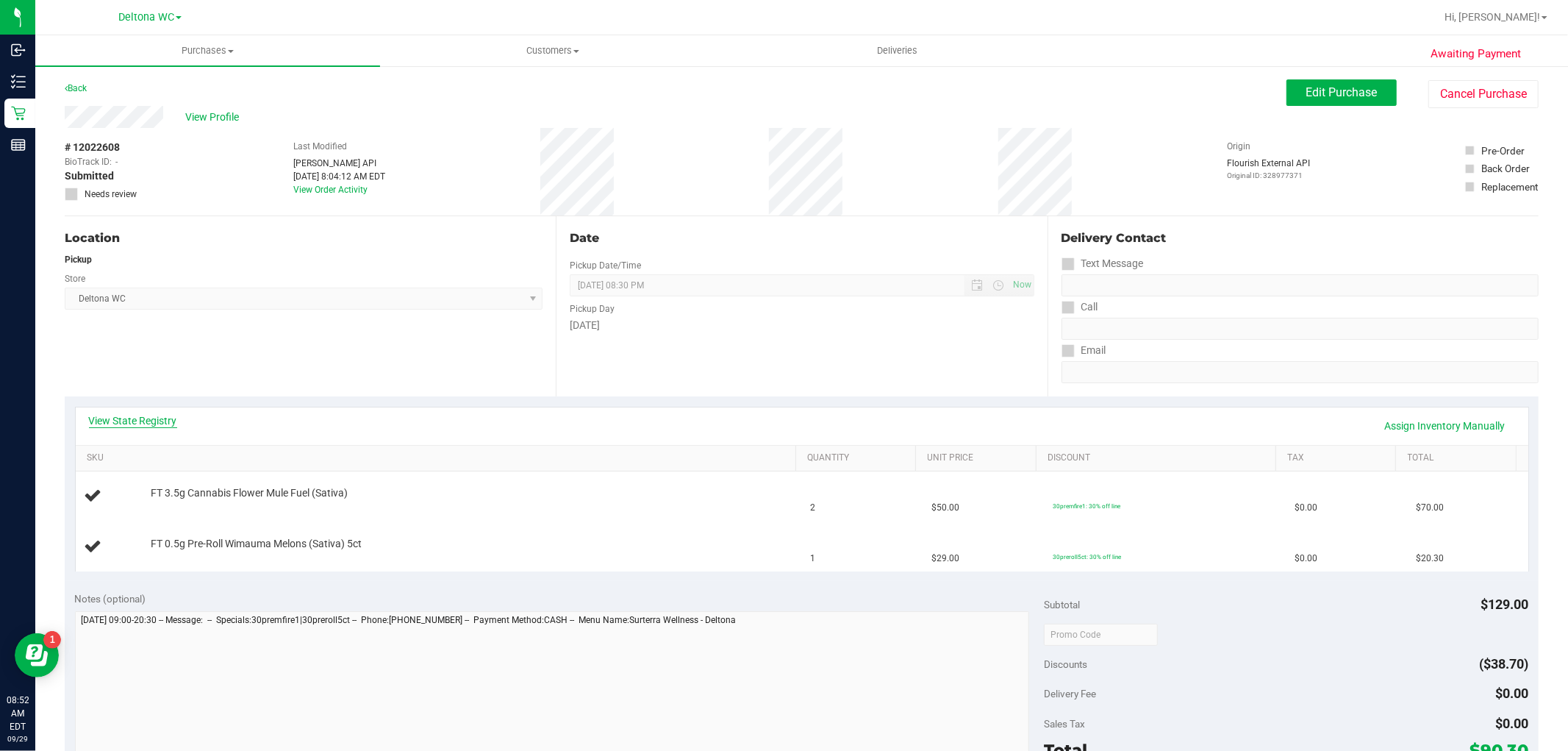
click at [152, 416] on link "View State Registry" at bounding box center [133, 420] width 88 height 15
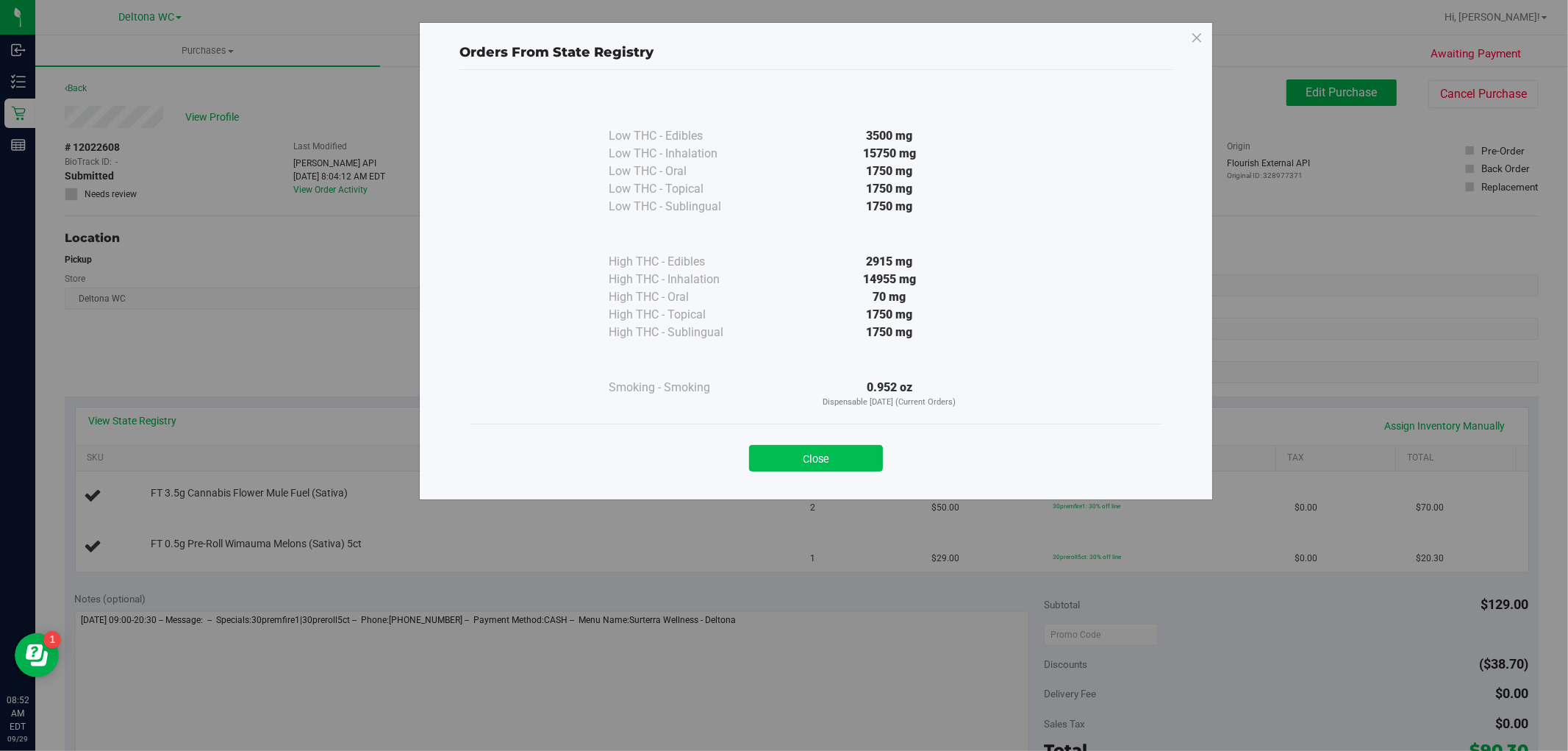
click at [853, 454] on button "Close" at bounding box center [815, 457] width 134 height 26
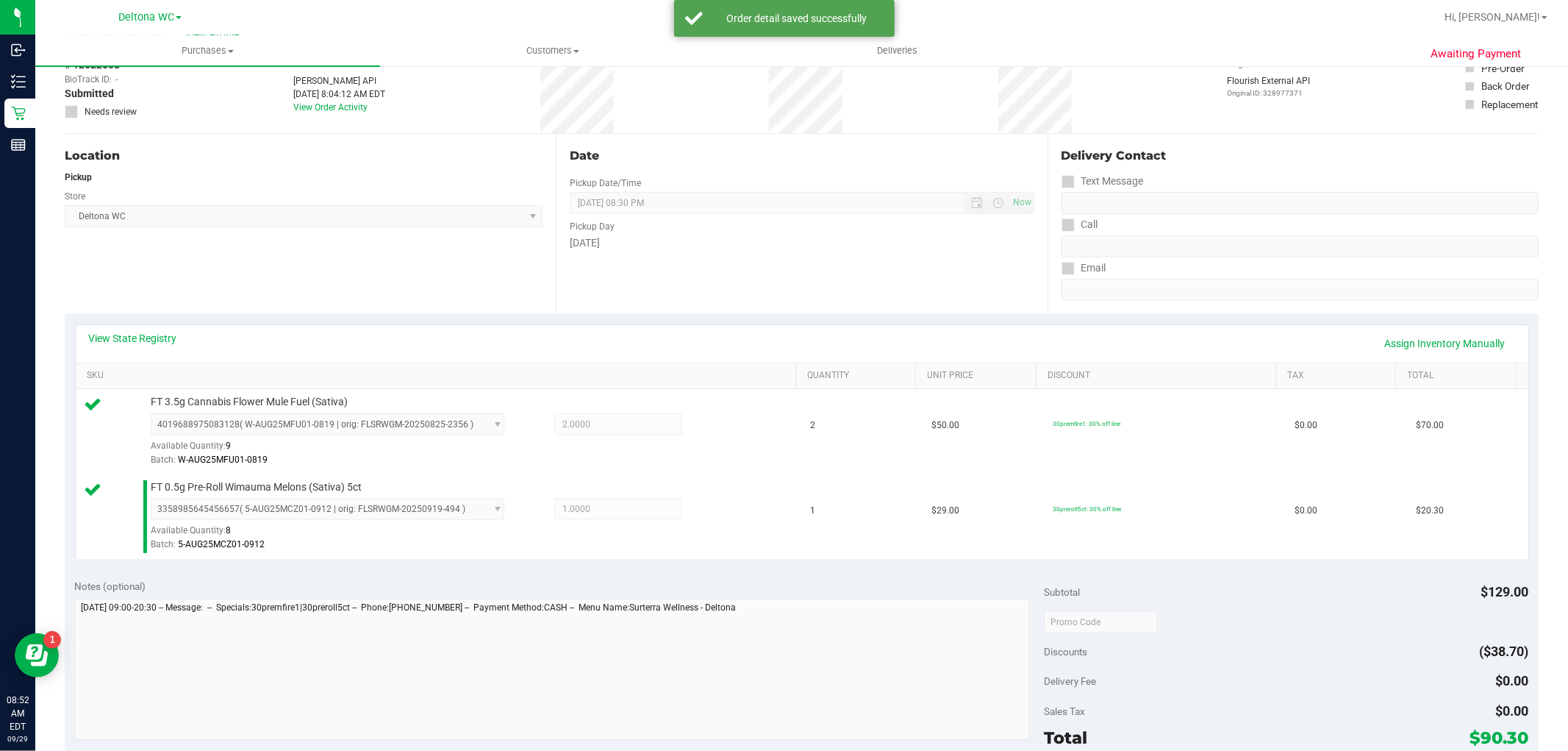
scroll to position [326, 0]
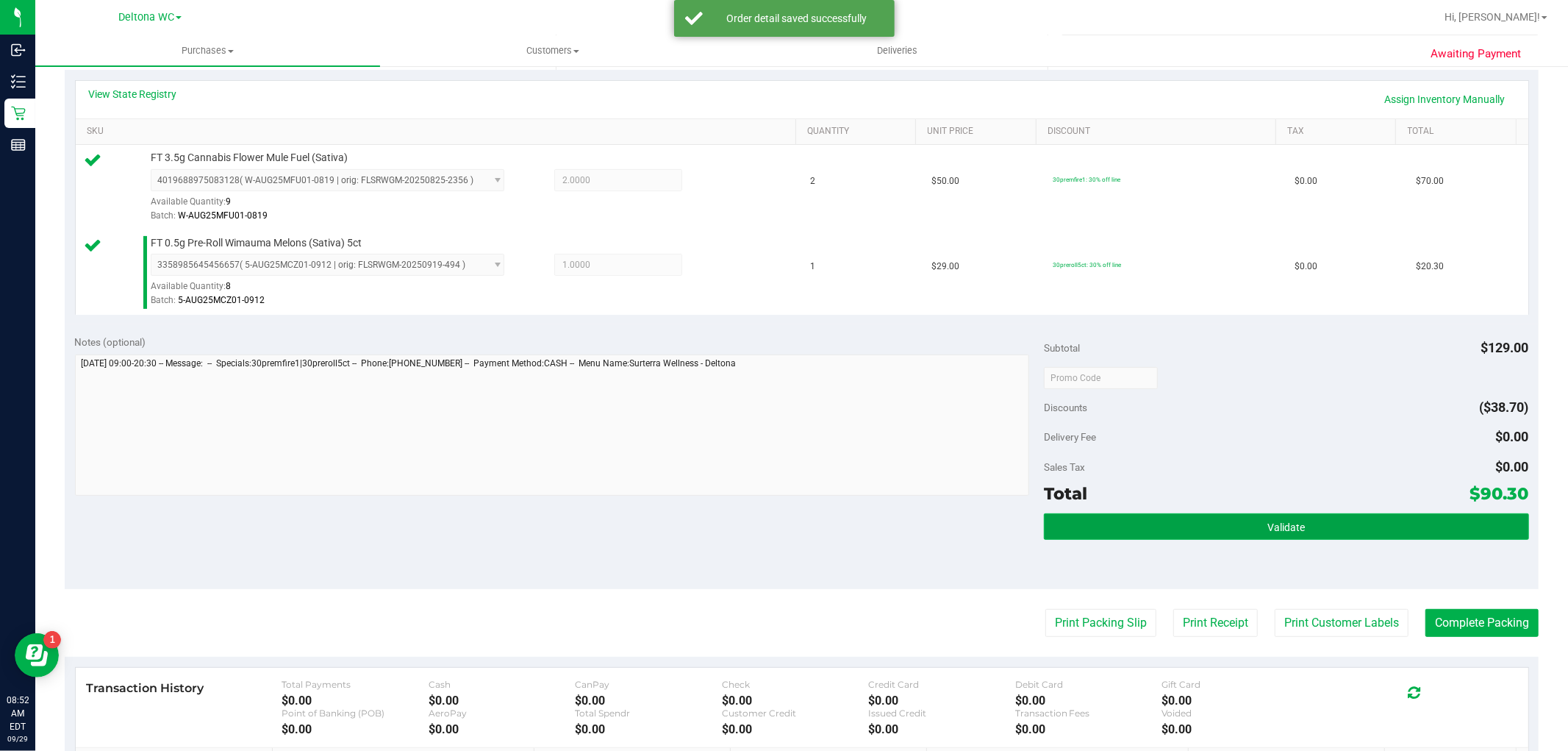
click at [1343, 515] on button "Validate" at bounding box center [1285, 526] width 484 height 26
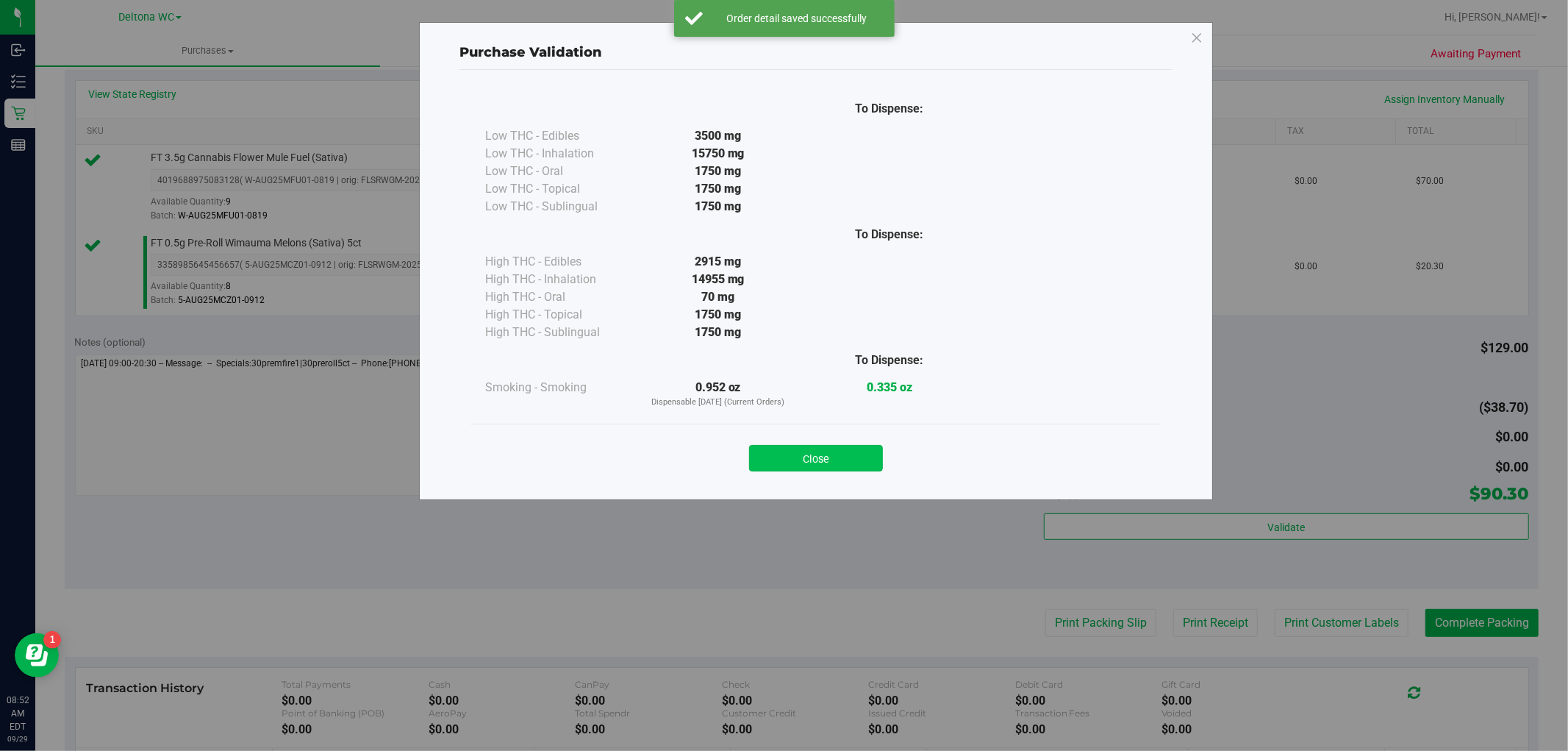
click at [824, 449] on button "Close" at bounding box center [815, 457] width 134 height 26
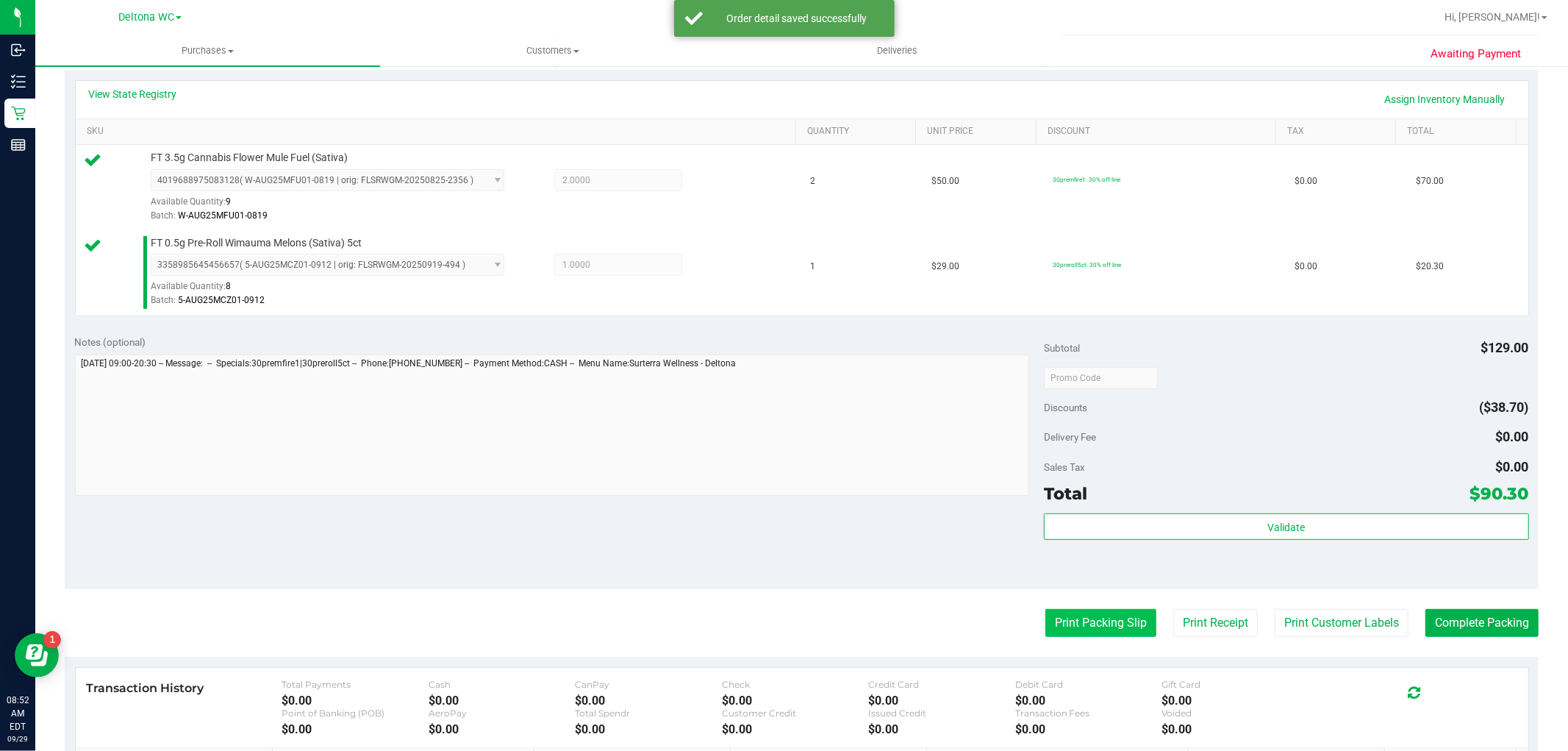
click at [1077, 615] on button "Print Packing Slip" at bounding box center [1100, 623] width 111 height 28
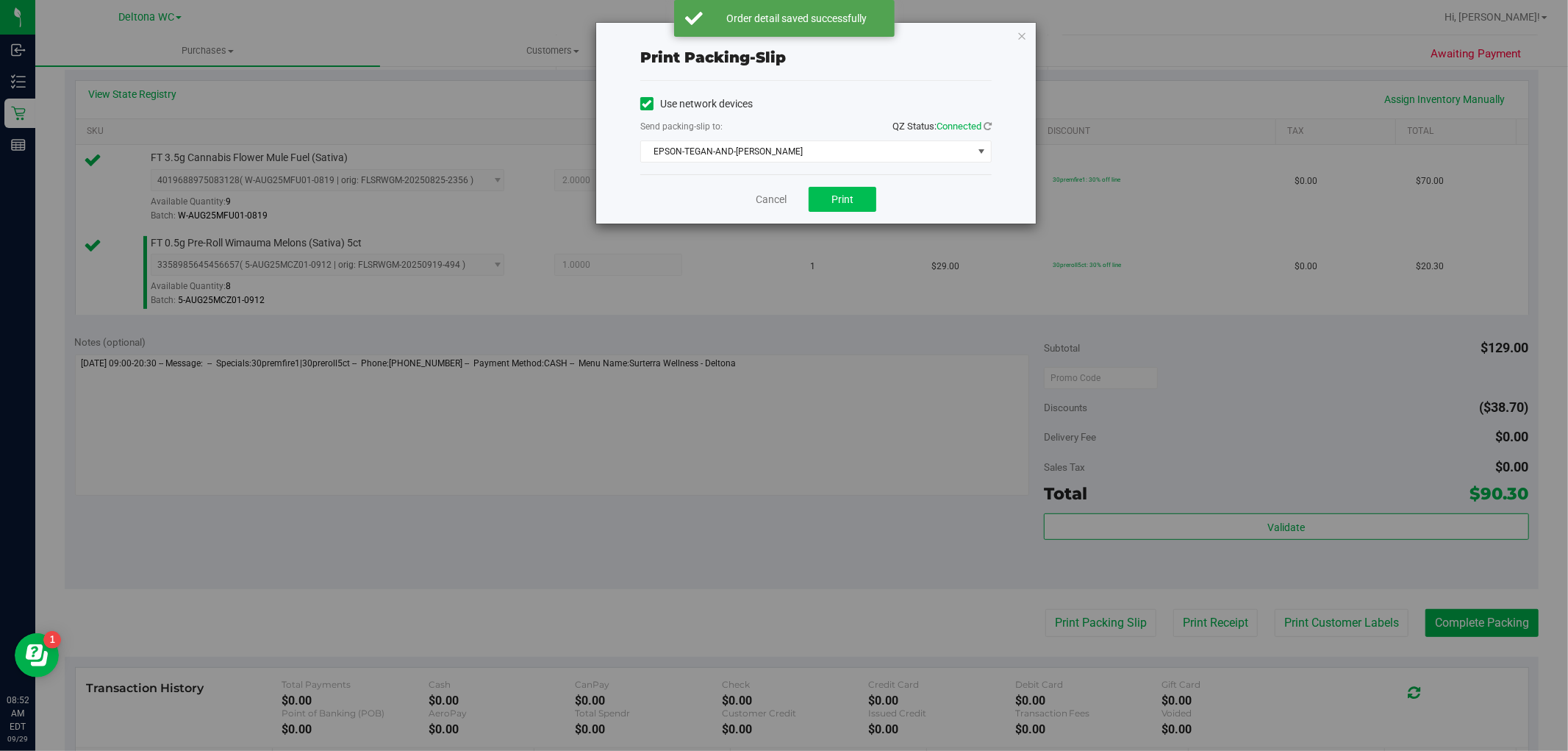
click at [846, 211] on div "Cancel Print" at bounding box center [815, 199] width 351 height 49
click at [836, 208] on button "Print" at bounding box center [842, 200] width 68 height 25
click at [767, 194] on link "Cancel" at bounding box center [771, 200] width 31 height 16
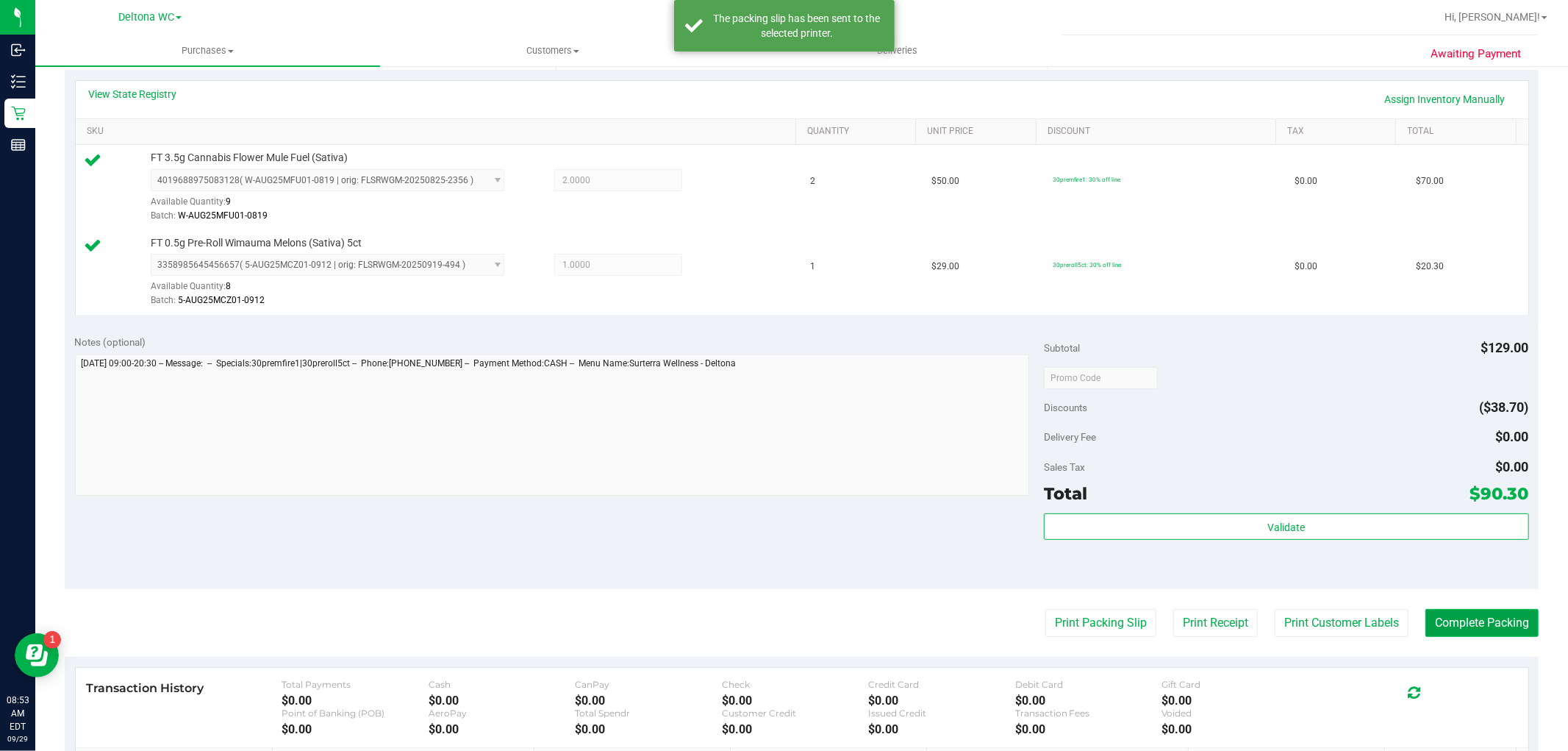
click at [1473, 621] on button "Complete Packing" at bounding box center [1482, 623] width 114 height 28
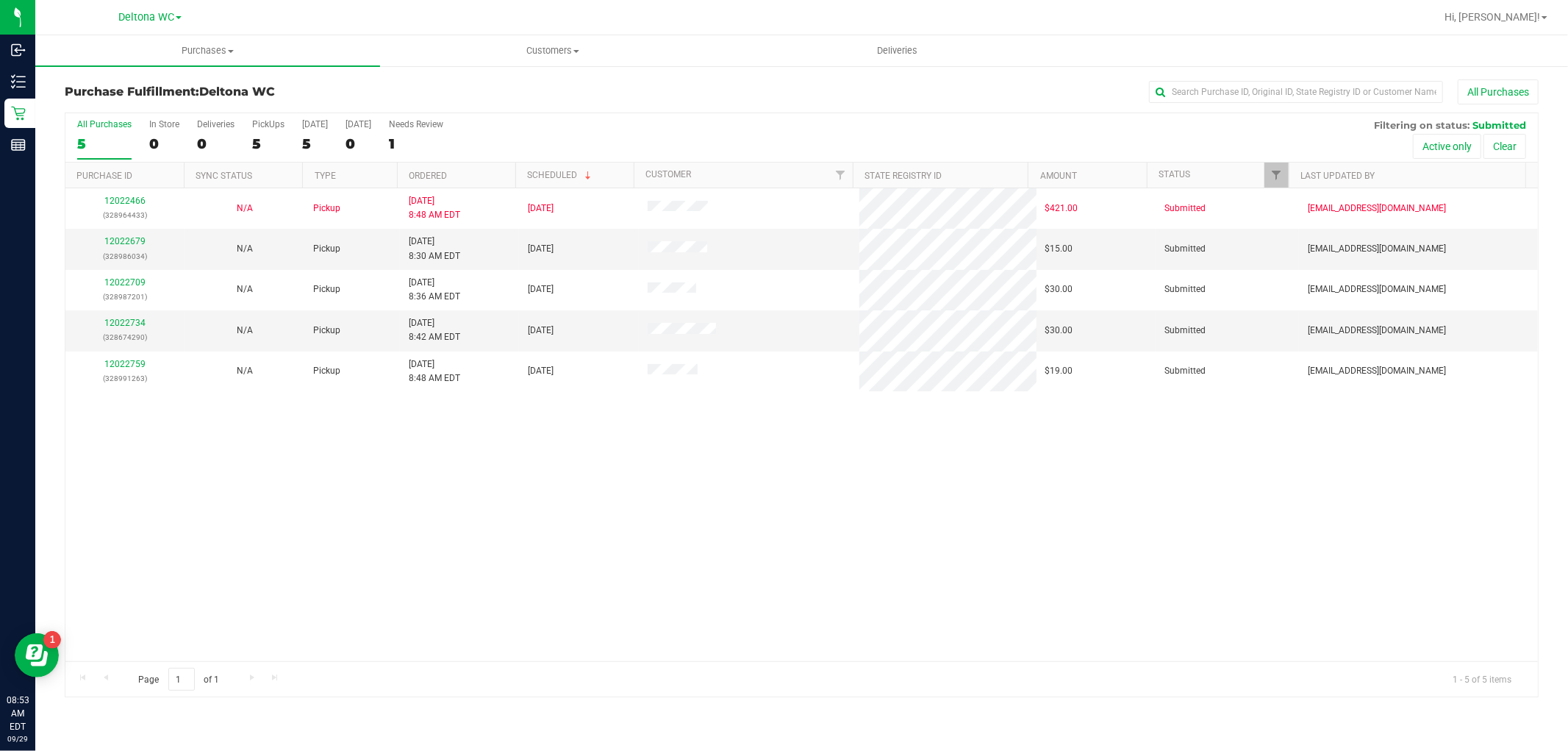
click at [476, 174] on th "Ordered" at bounding box center [455, 175] width 118 height 25
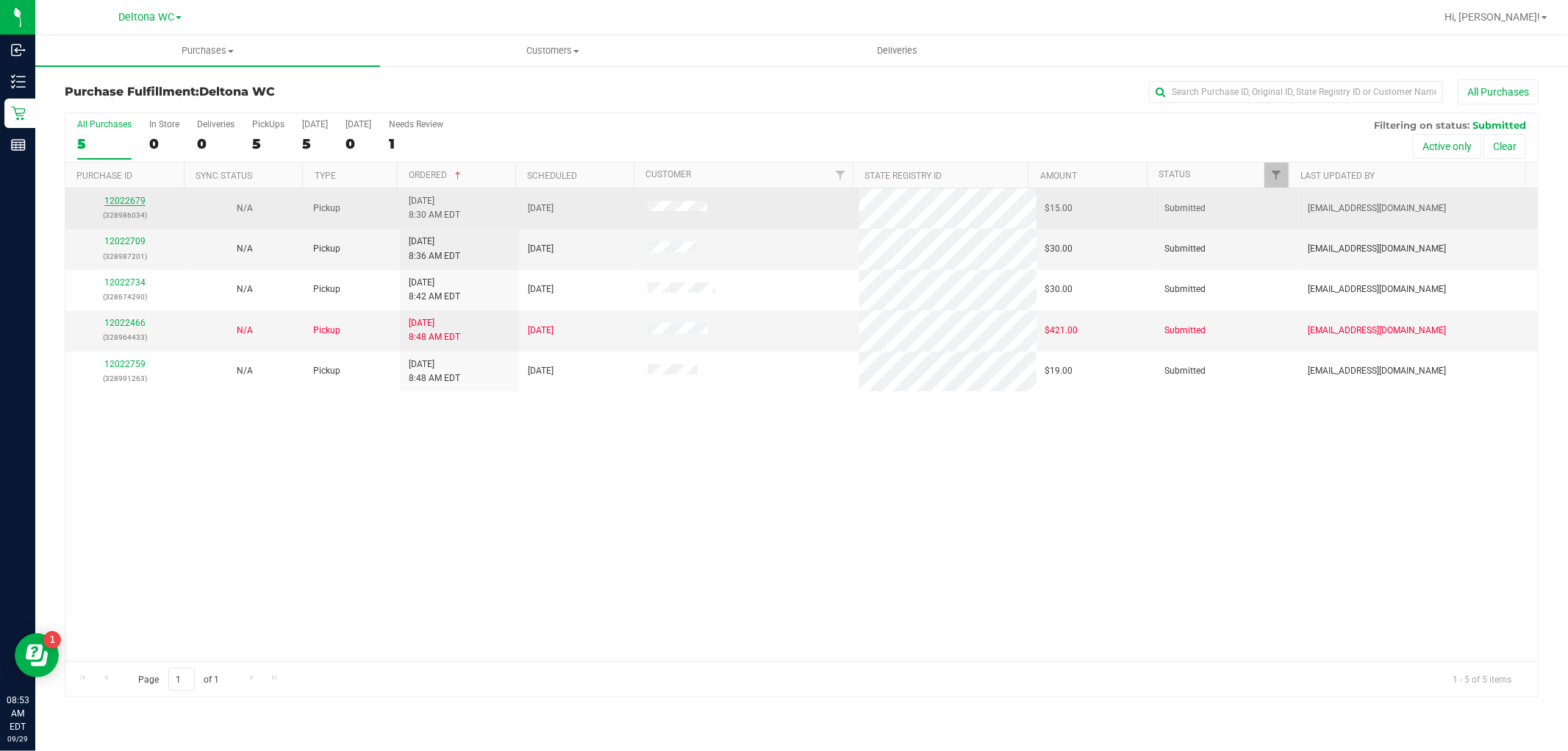
click at [126, 197] on link "12022679" at bounding box center [125, 201] width 41 height 11
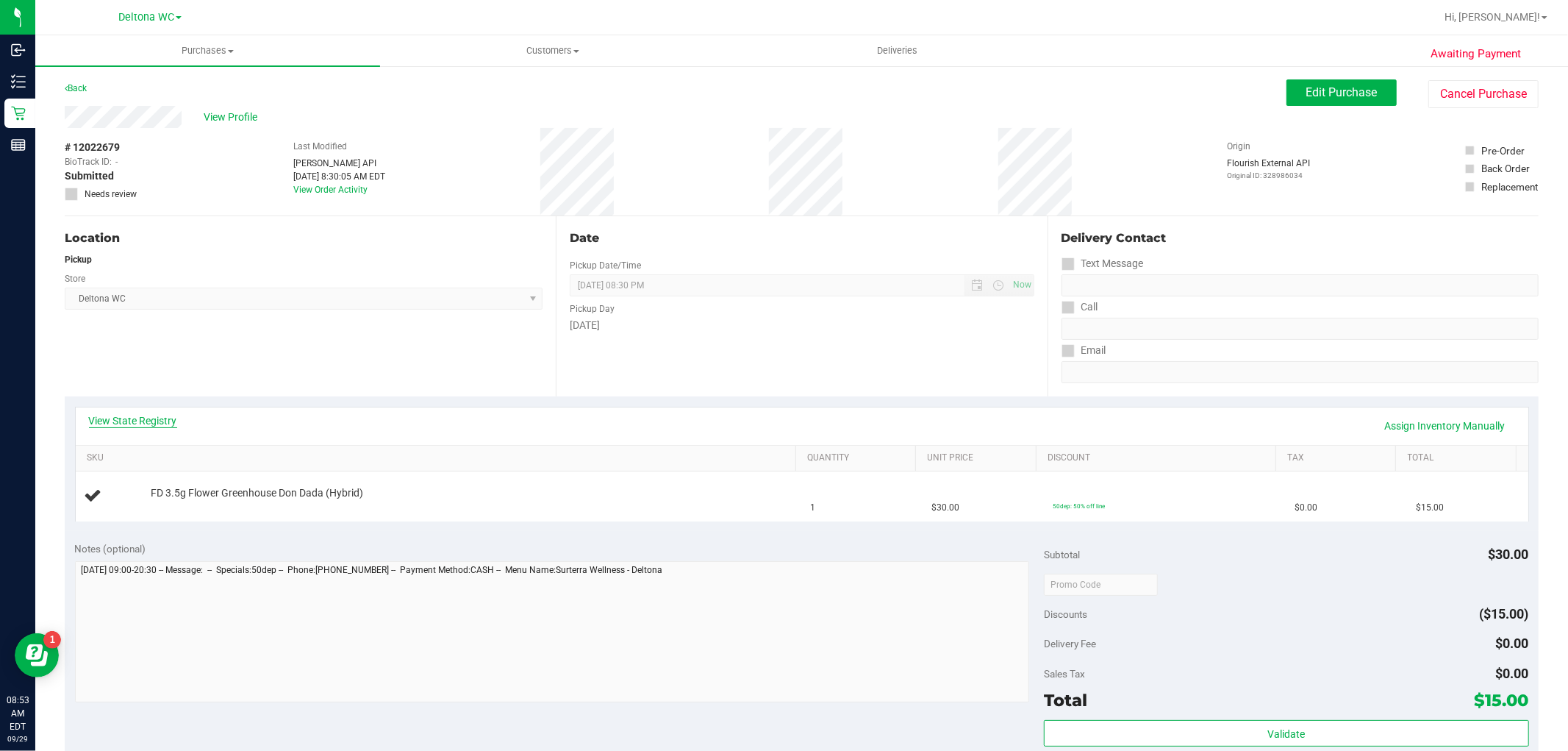
click at [120, 417] on link "View State Registry" at bounding box center [133, 420] width 88 height 15
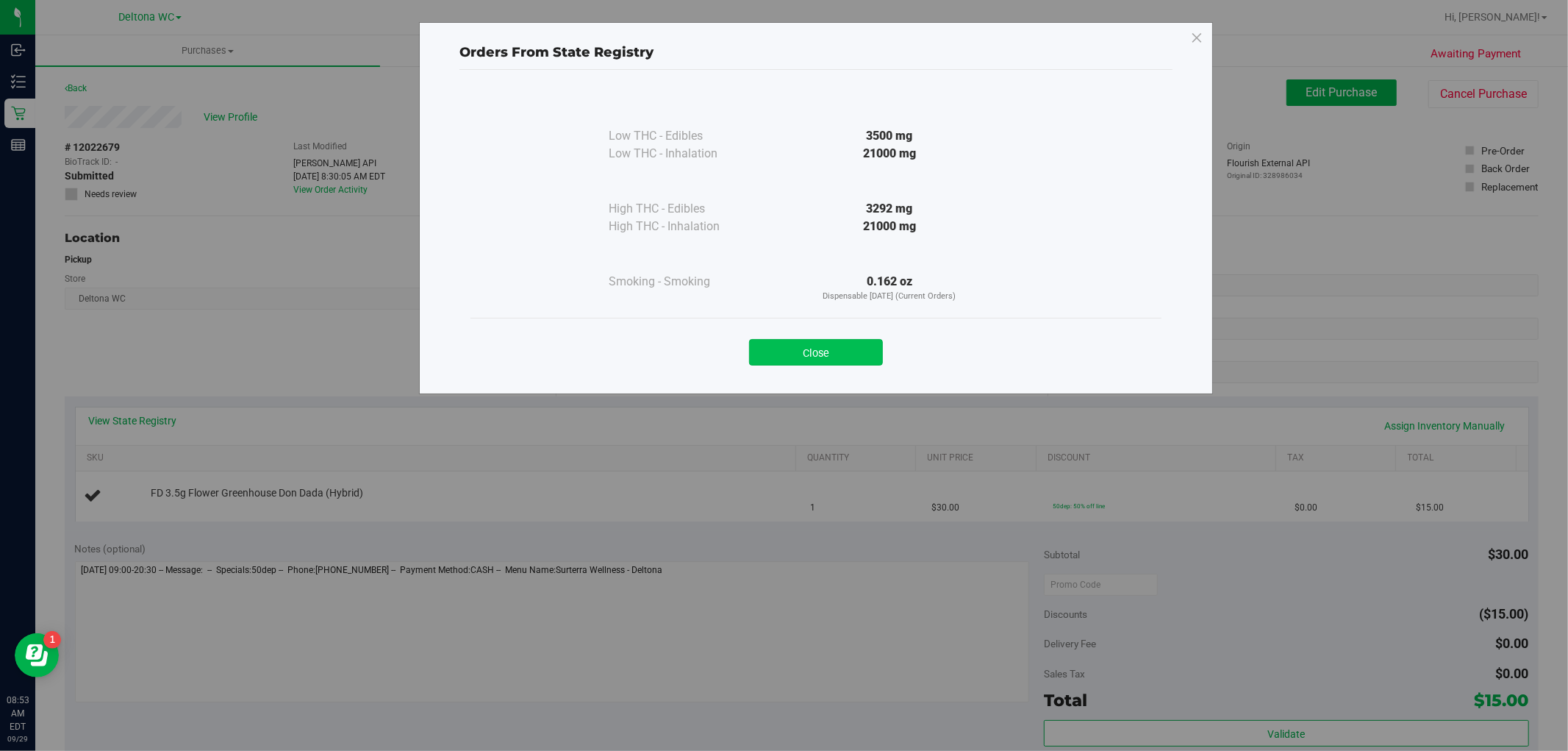
click at [804, 343] on button "Close" at bounding box center [815, 352] width 134 height 26
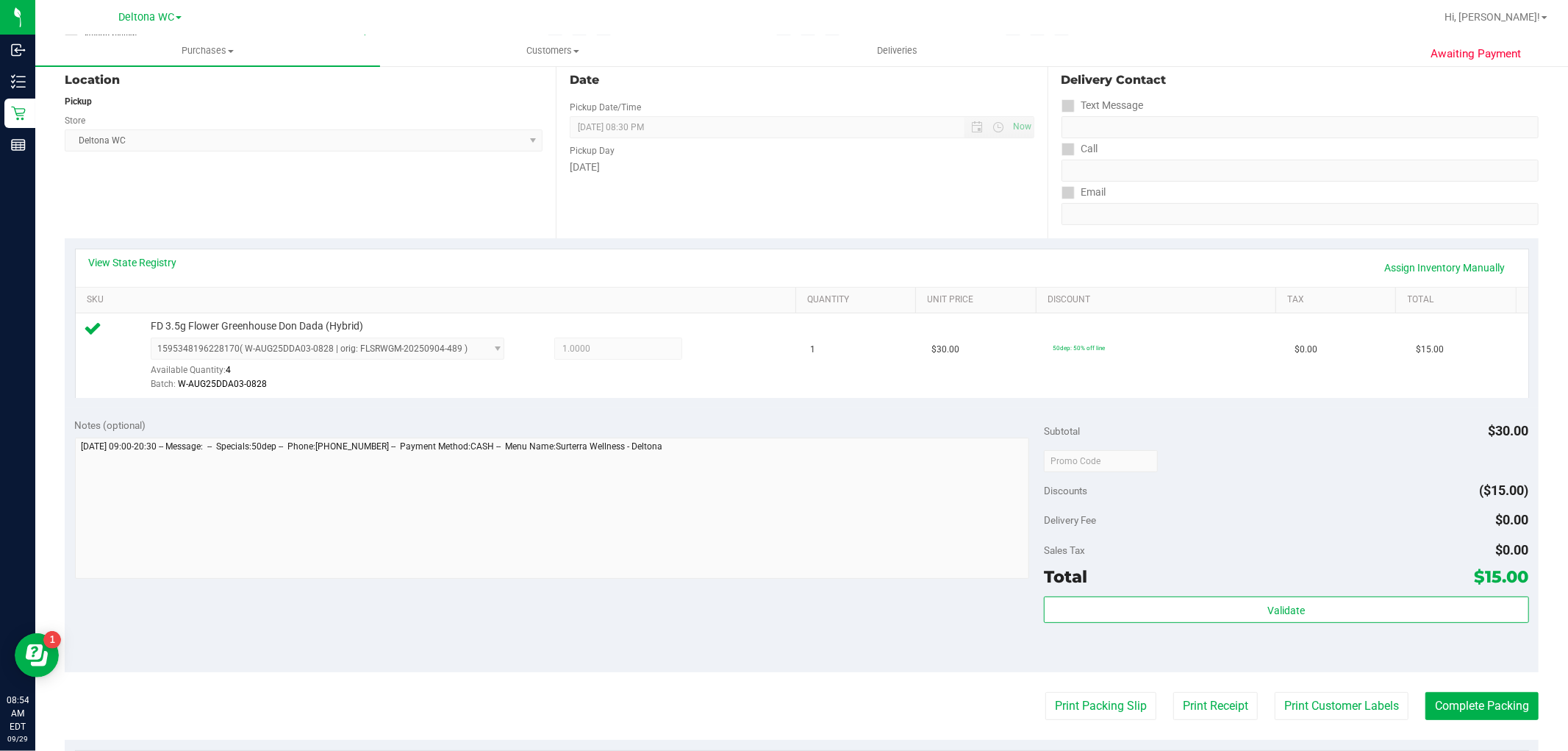
scroll to position [164, 0]
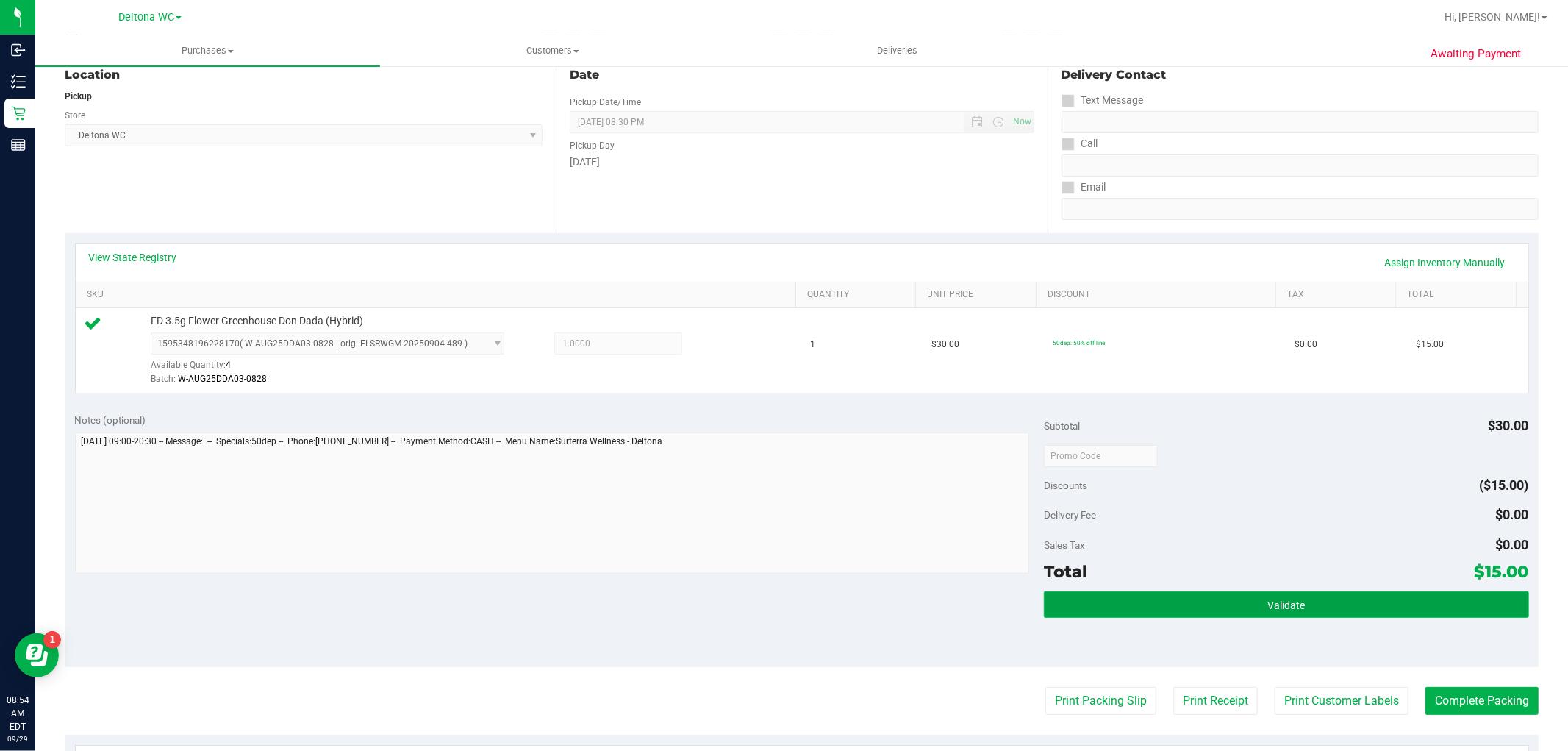
click at [1216, 603] on button "Validate" at bounding box center [1285, 604] width 484 height 26
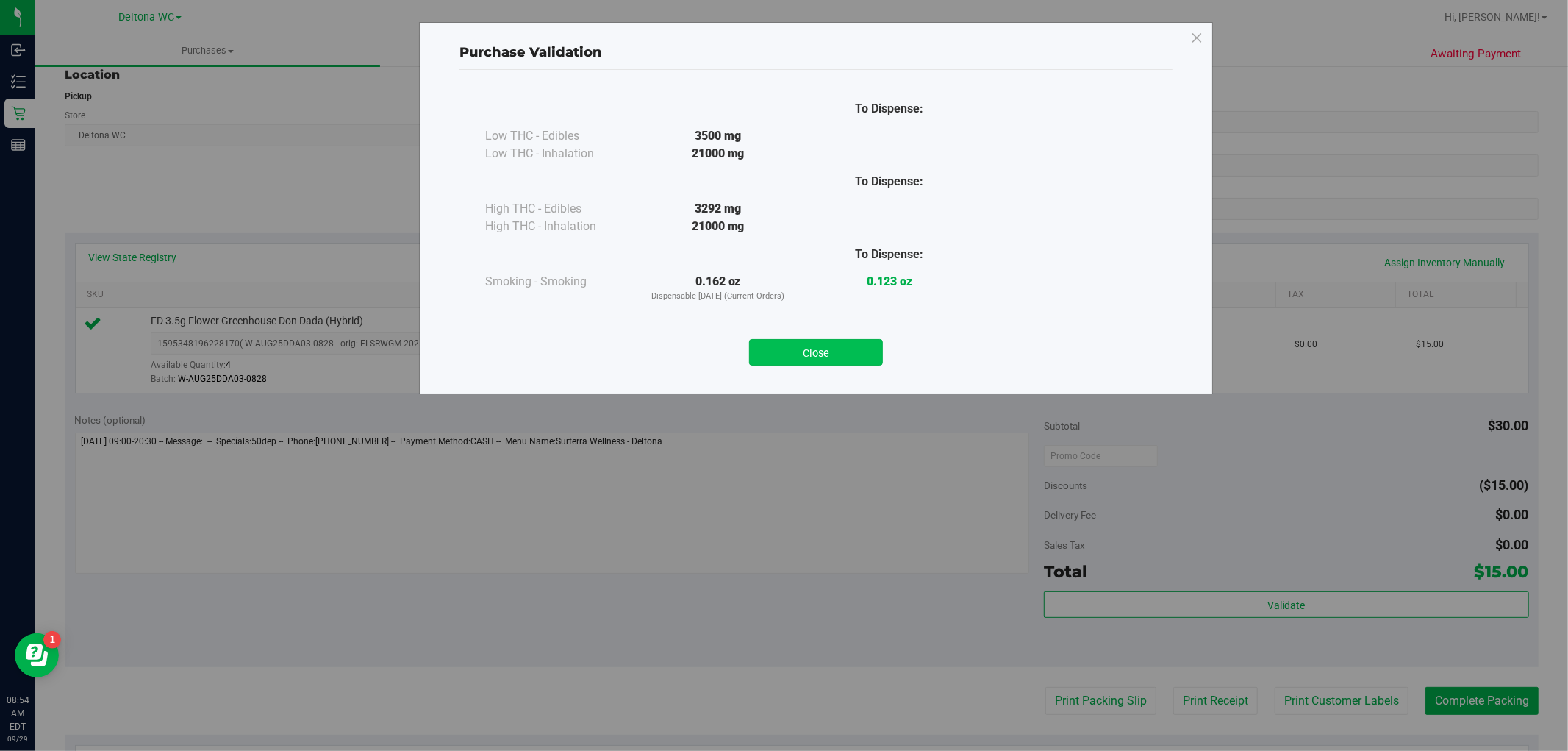
click at [824, 358] on button "Close" at bounding box center [815, 352] width 134 height 26
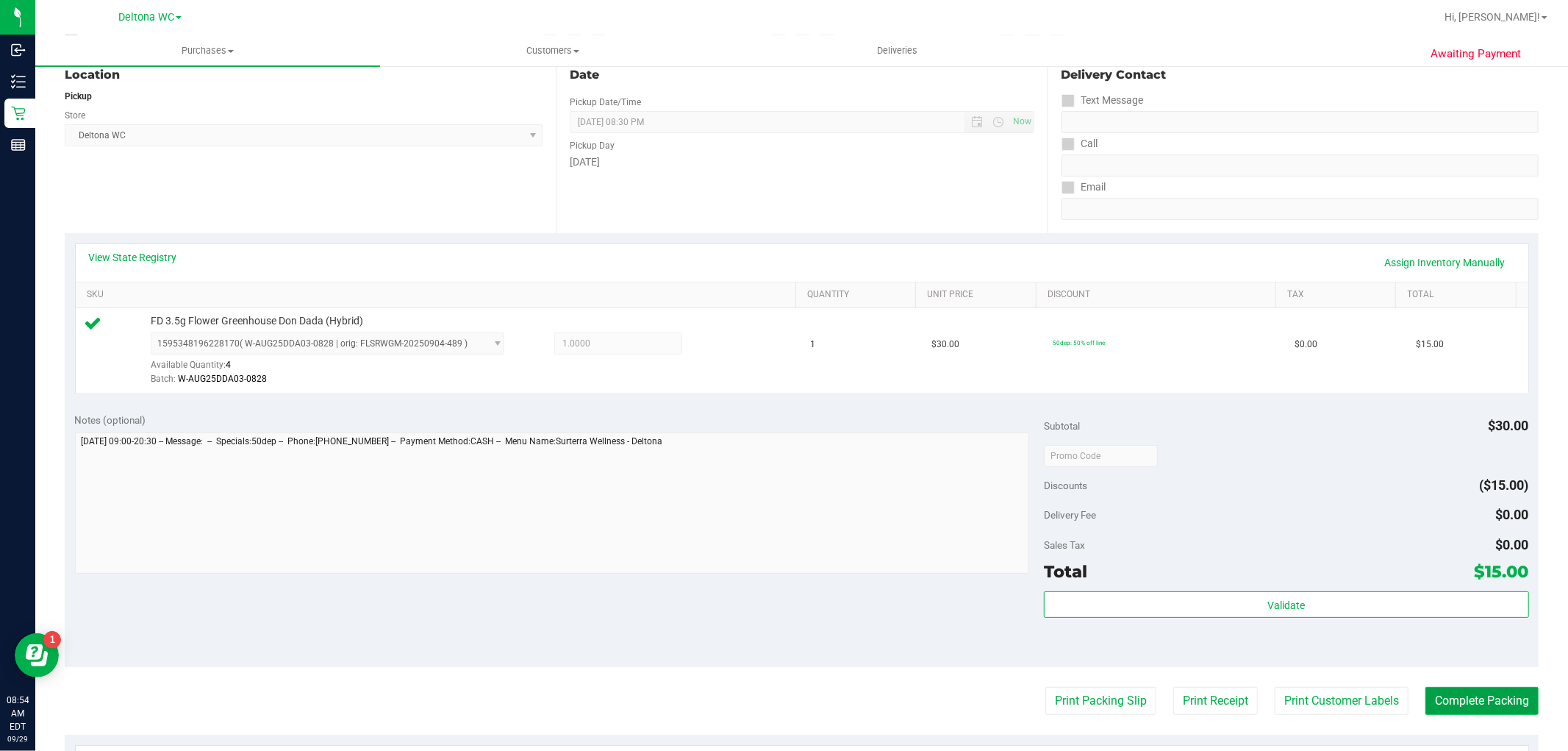
click at [1435, 695] on button "Complete Packing" at bounding box center [1482, 700] width 114 height 28
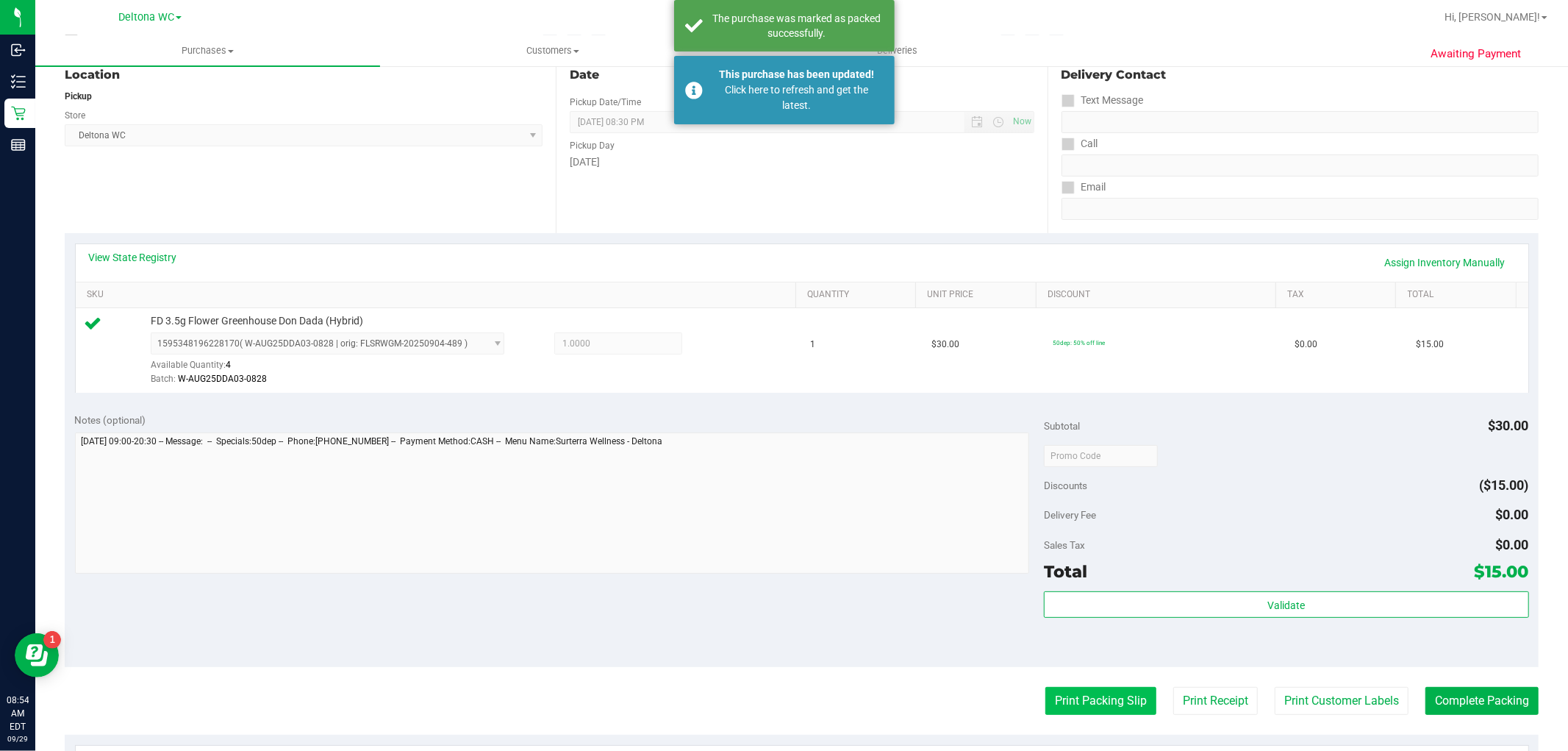
click at [1066, 698] on button "Print Packing Slip" at bounding box center [1100, 700] width 111 height 28
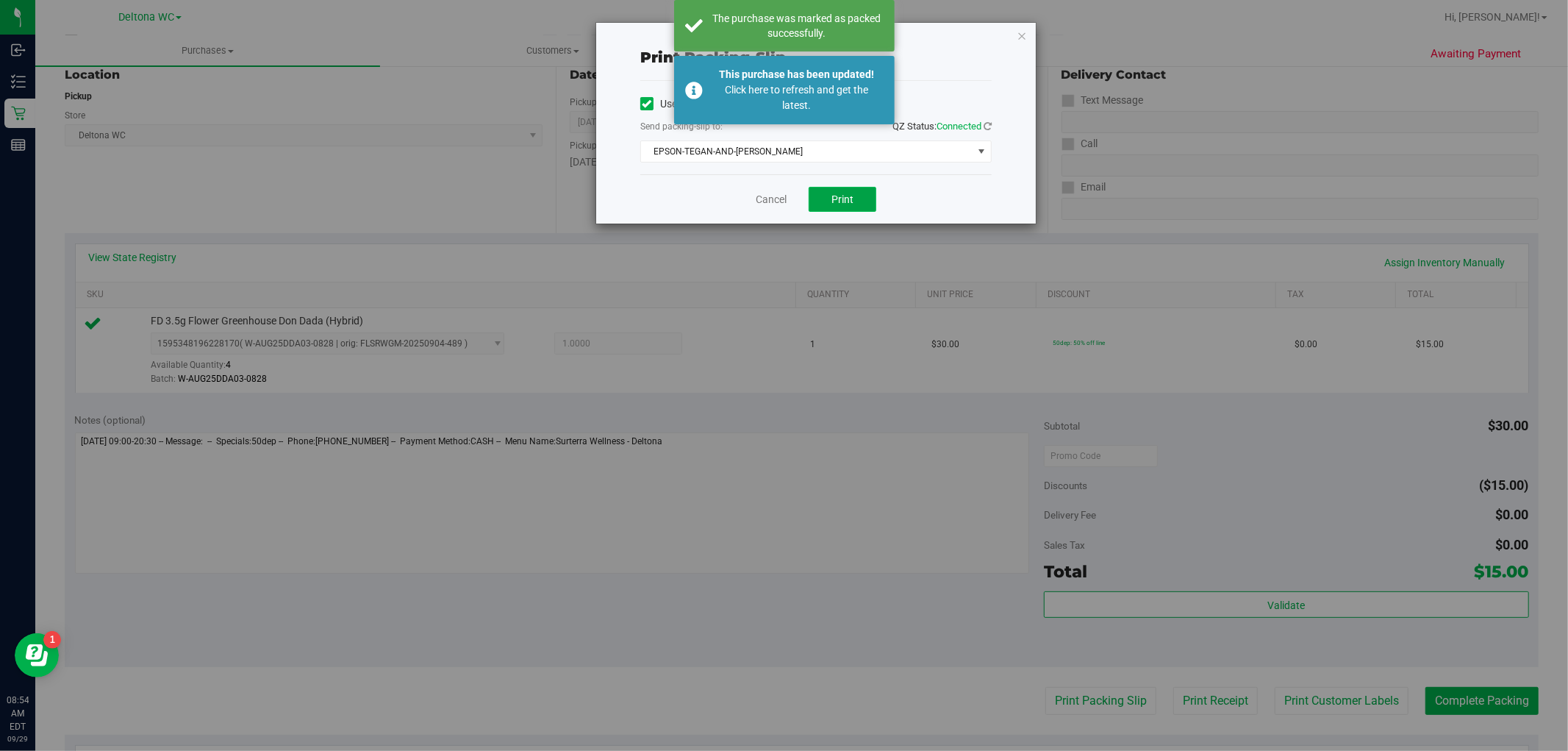
click at [834, 187] on button "Print" at bounding box center [842, 200] width 68 height 25
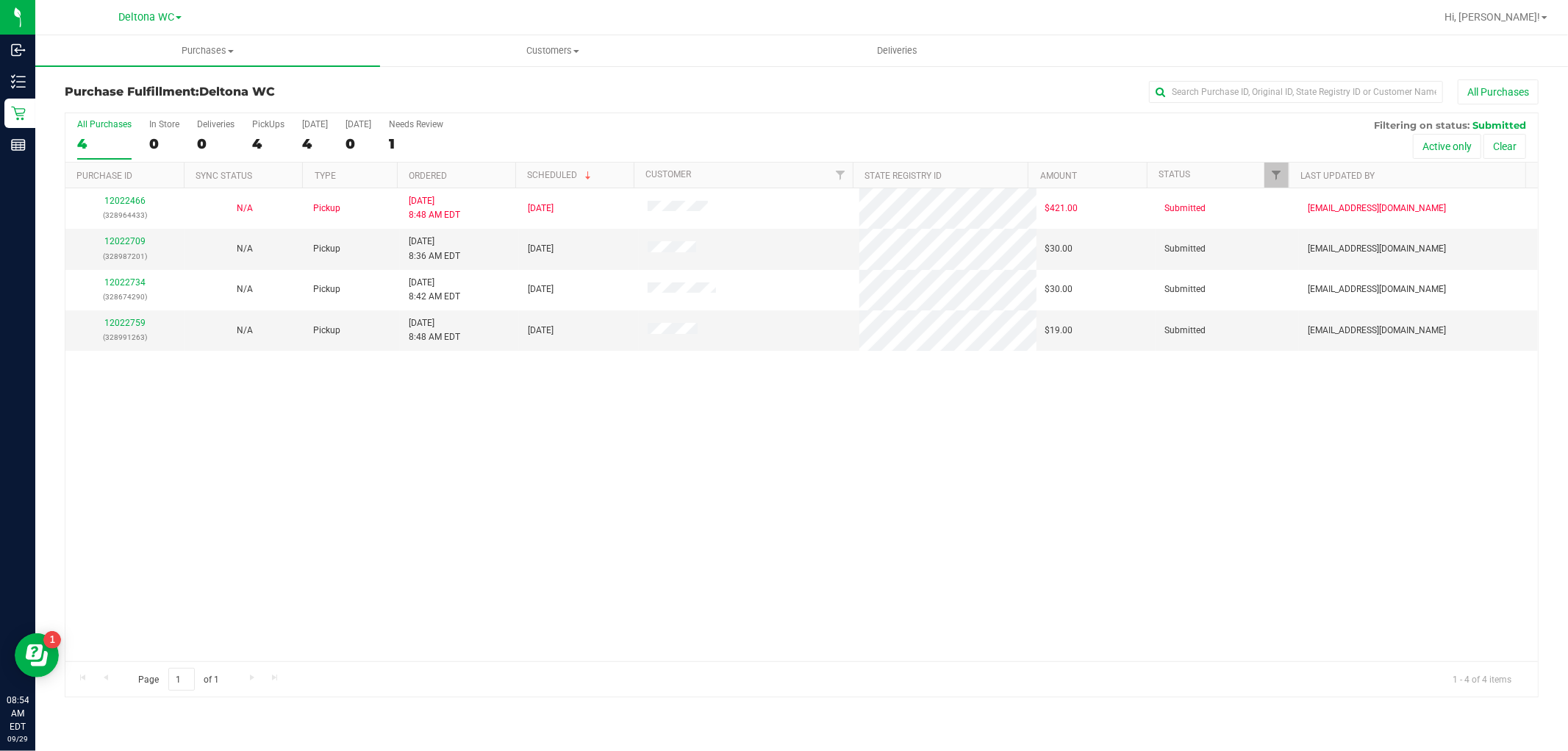
click at [1385, 497] on div "12022466 (328964433) N/A Pickup 9/29/2025 8:48 AM EDT 9/29/2025 $421.00 Submitt…" at bounding box center [802, 424] width 1472 height 473
click at [138, 241] on link "12022709" at bounding box center [125, 241] width 41 height 11
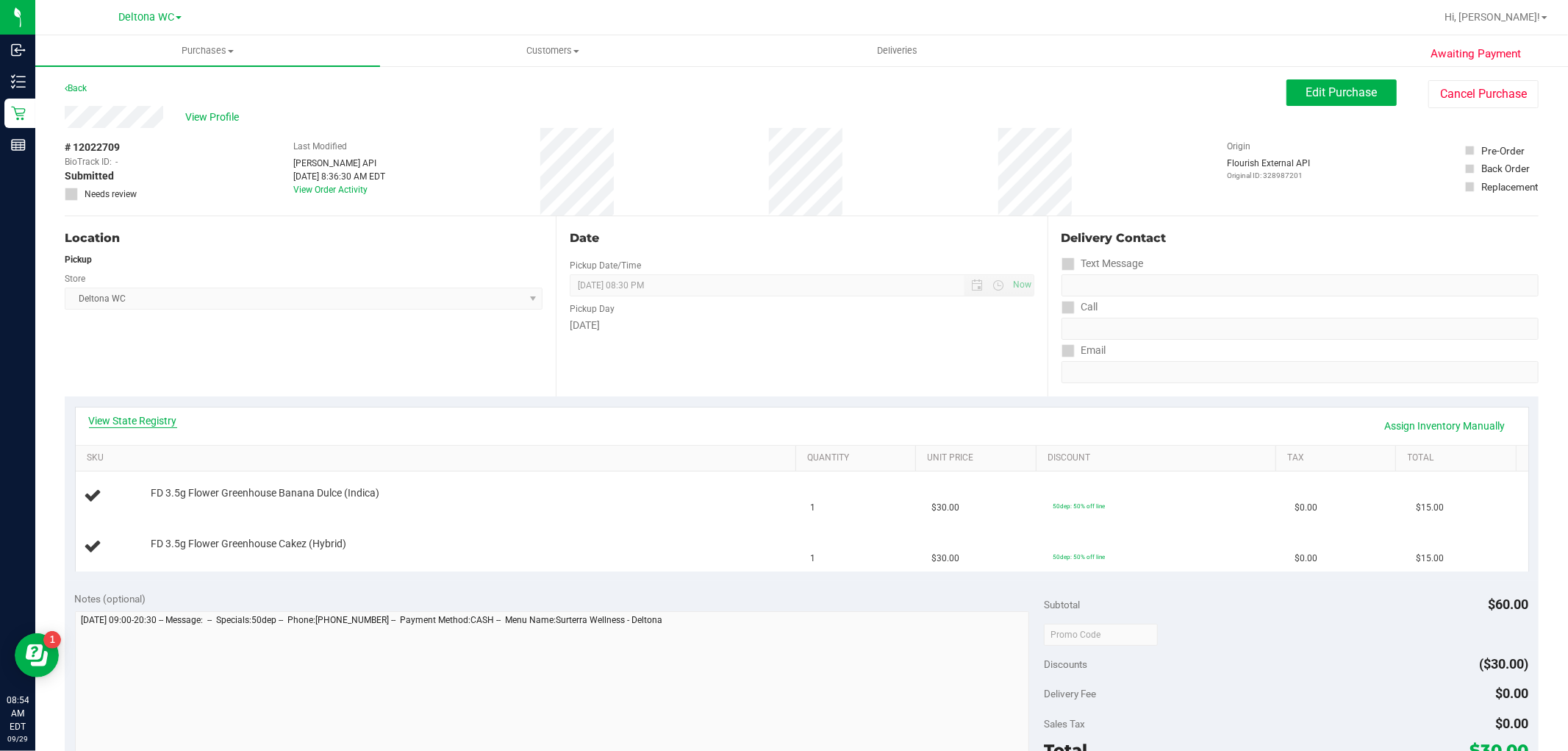
click at [116, 420] on link "View State Registry" at bounding box center [133, 420] width 88 height 15
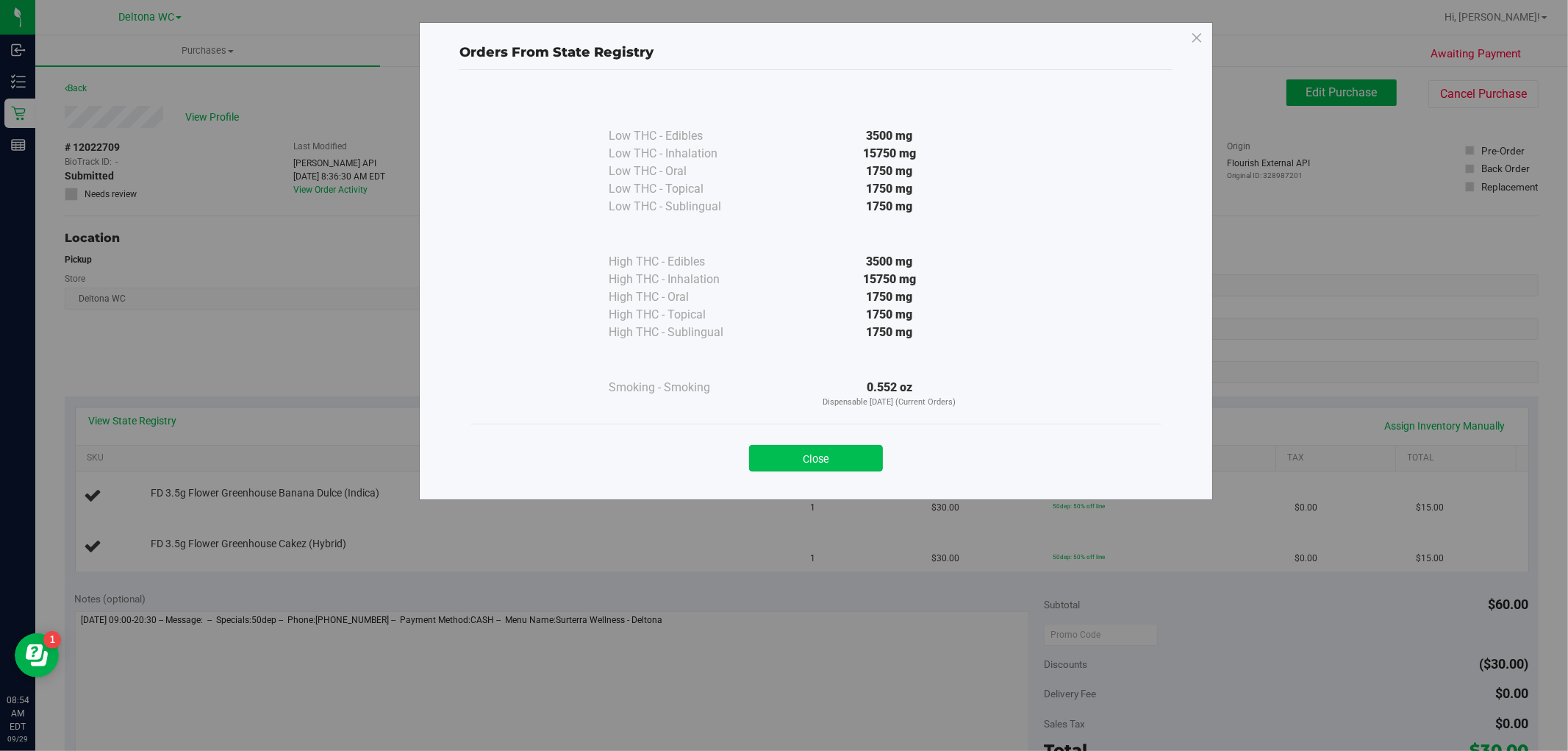
click at [833, 450] on button "Close" at bounding box center [815, 457] width 134 height 26
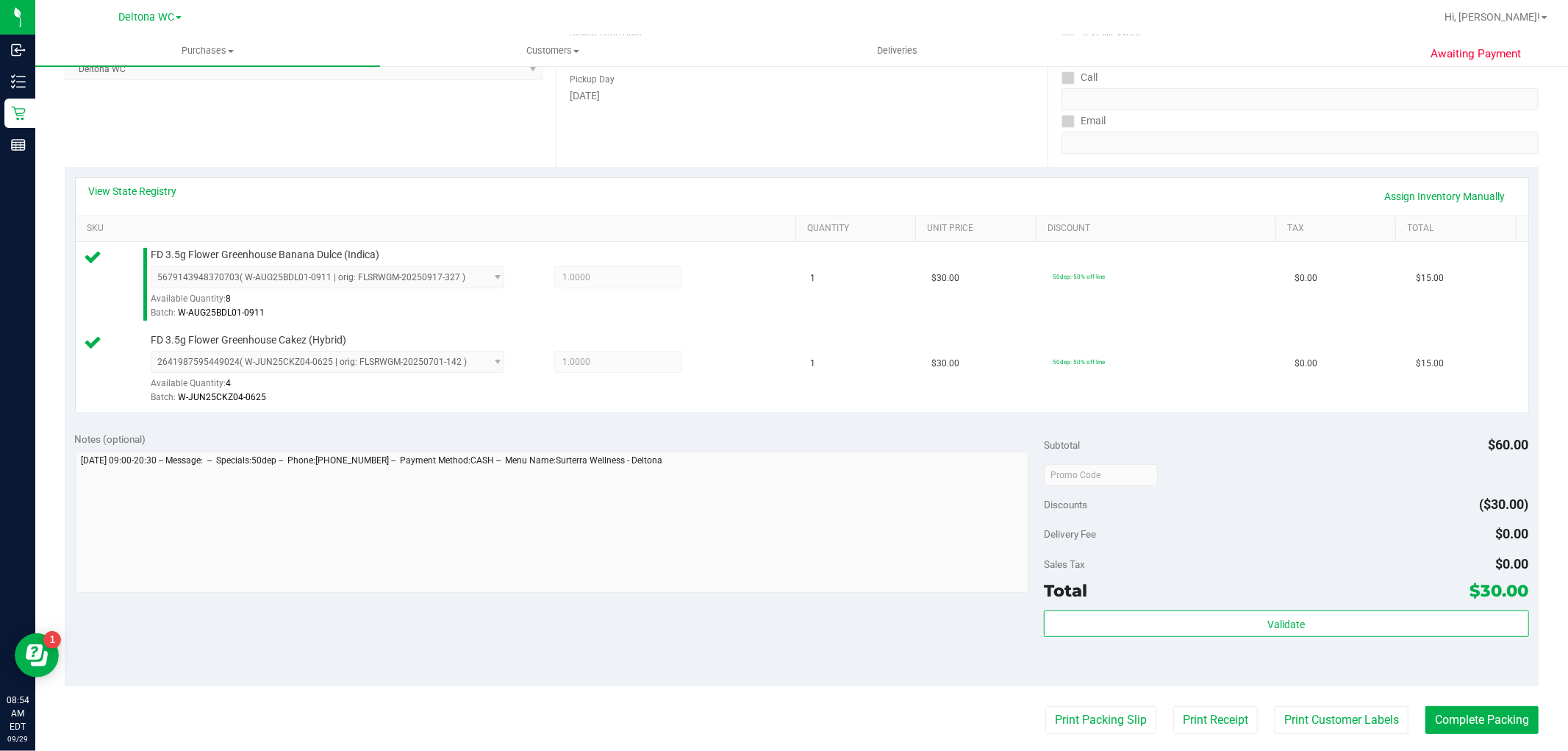
scroll to position [245, 0]
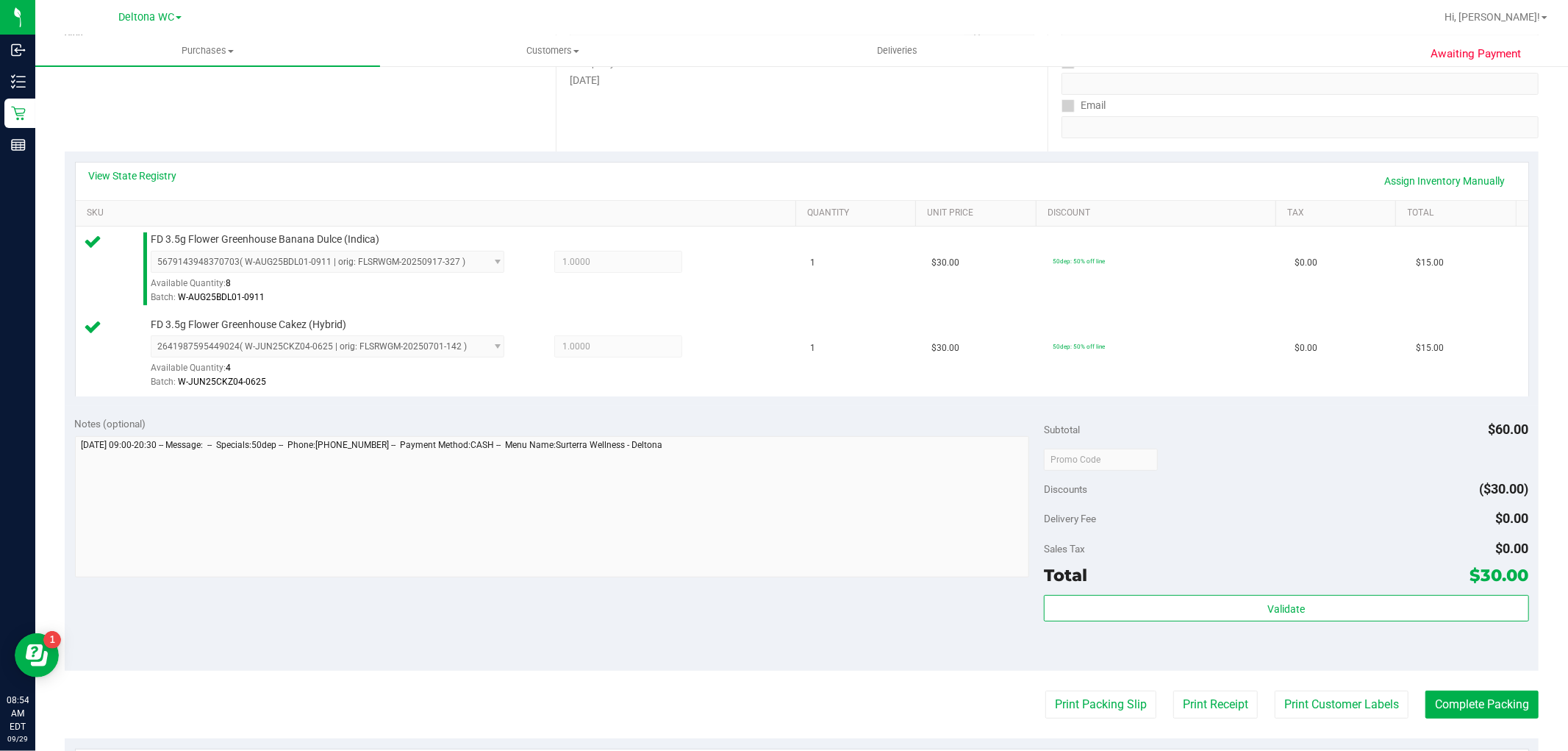
click at [1181, 591] on div "Subtotal $60.00 Discounts ($30.00) Delivery Fee $0.00 Sales Tax $0.00 Total $30…" at bounding box center [1285, 539] width 484 height 245
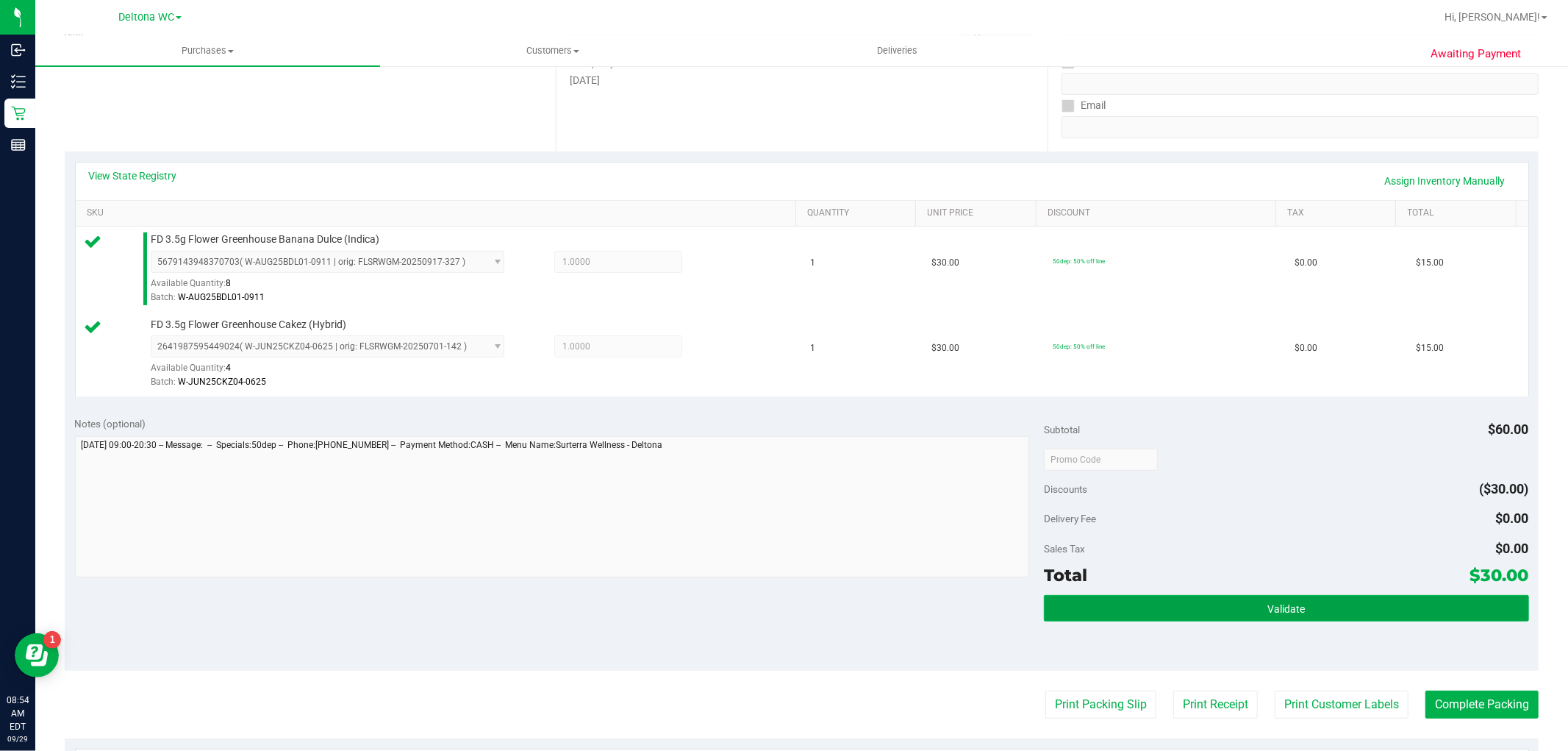
click at [1192, 601] on button "Validate" at bounding box center [1285, 607] width 484 height 26
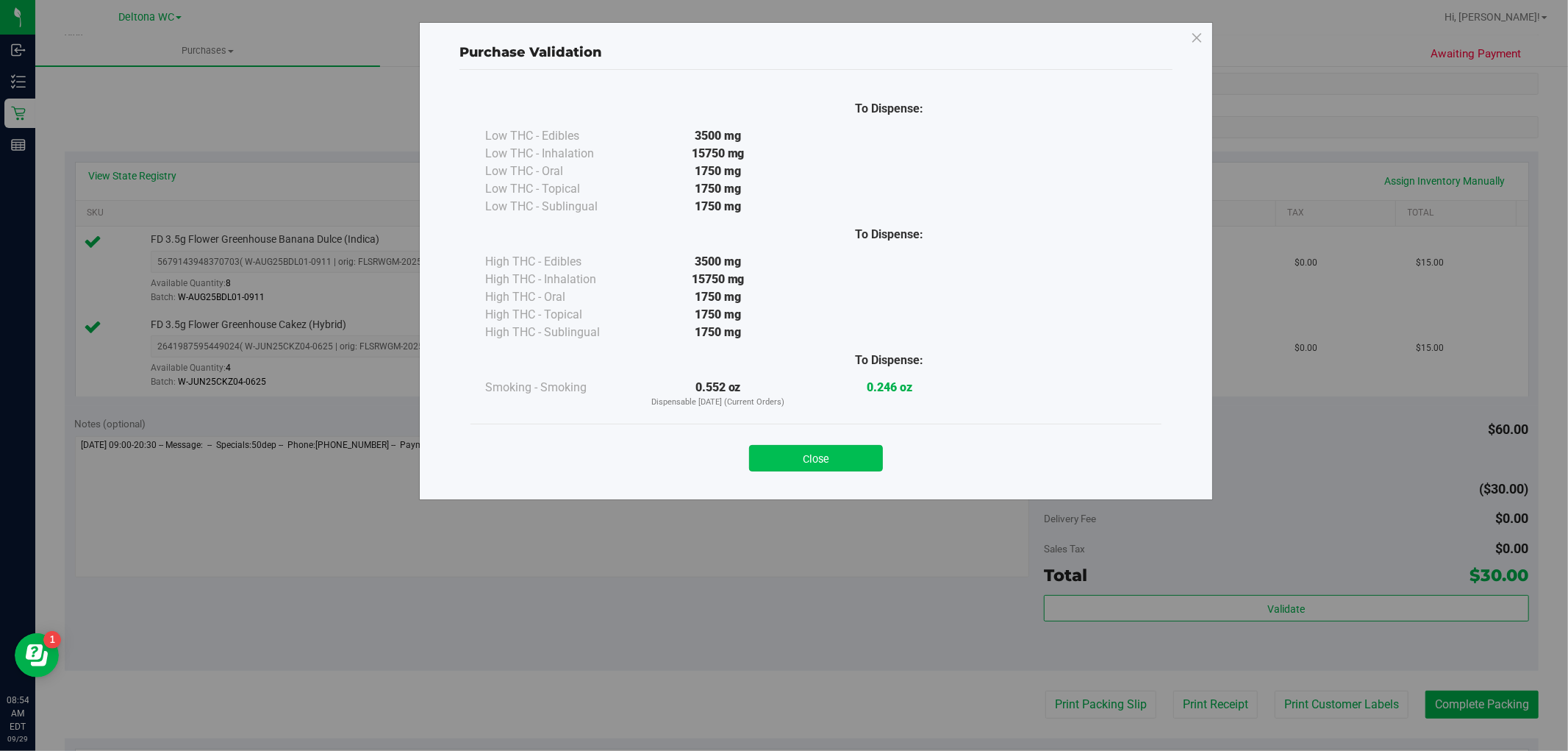
click at [858, 461] on button "Close" at bounding box center [815, 457] width 134 height 26
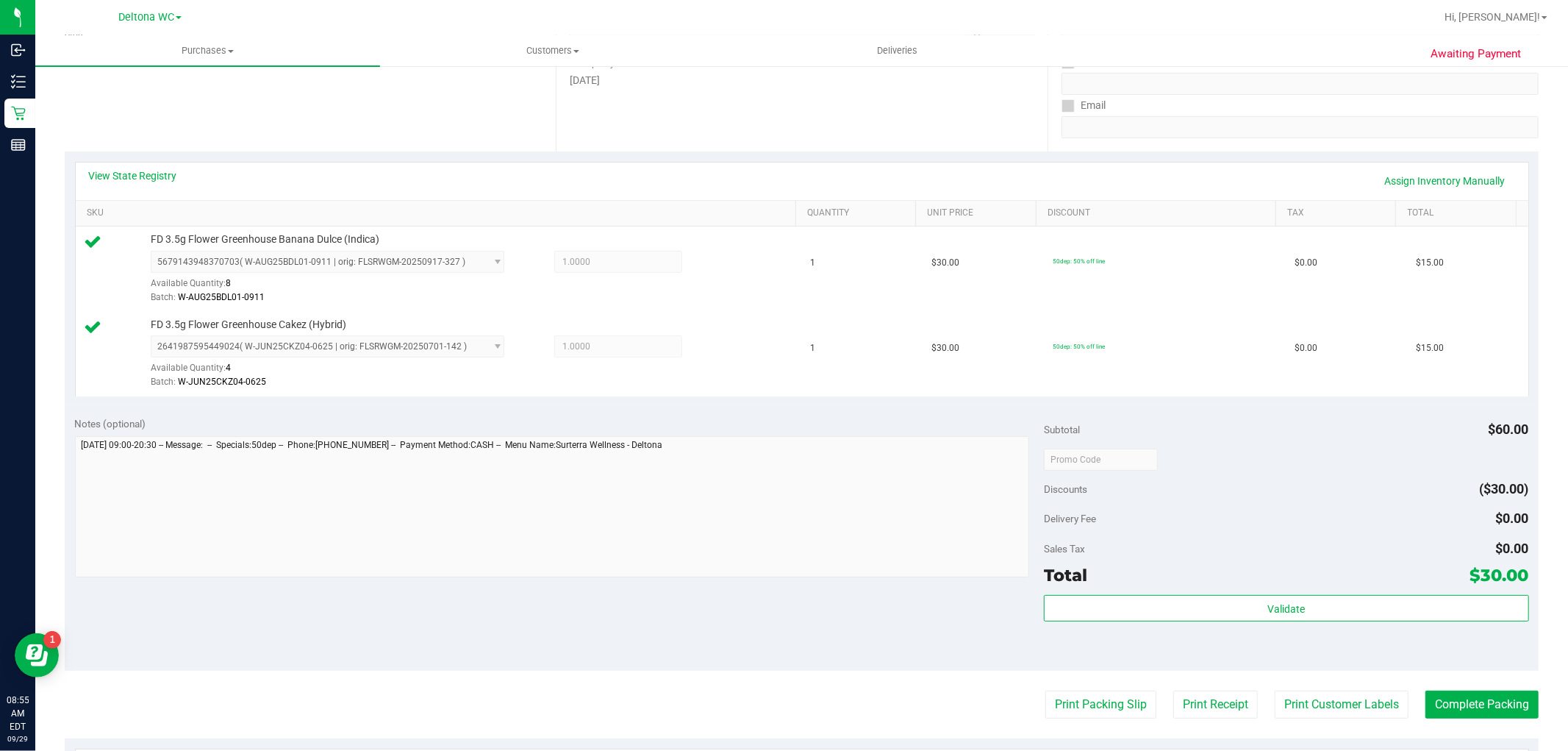
click at [1096, 721] on purchase-details "Back Edit Purchase Cancel Purchase View Profile # 12022709 BioTrack ID: - Submi…" at bounding box center [801, 424] width 1473 height 1179
click at [1081, 697] on button "Print Packing Slip" at bounding box center [1100, 704] width 111 height 28
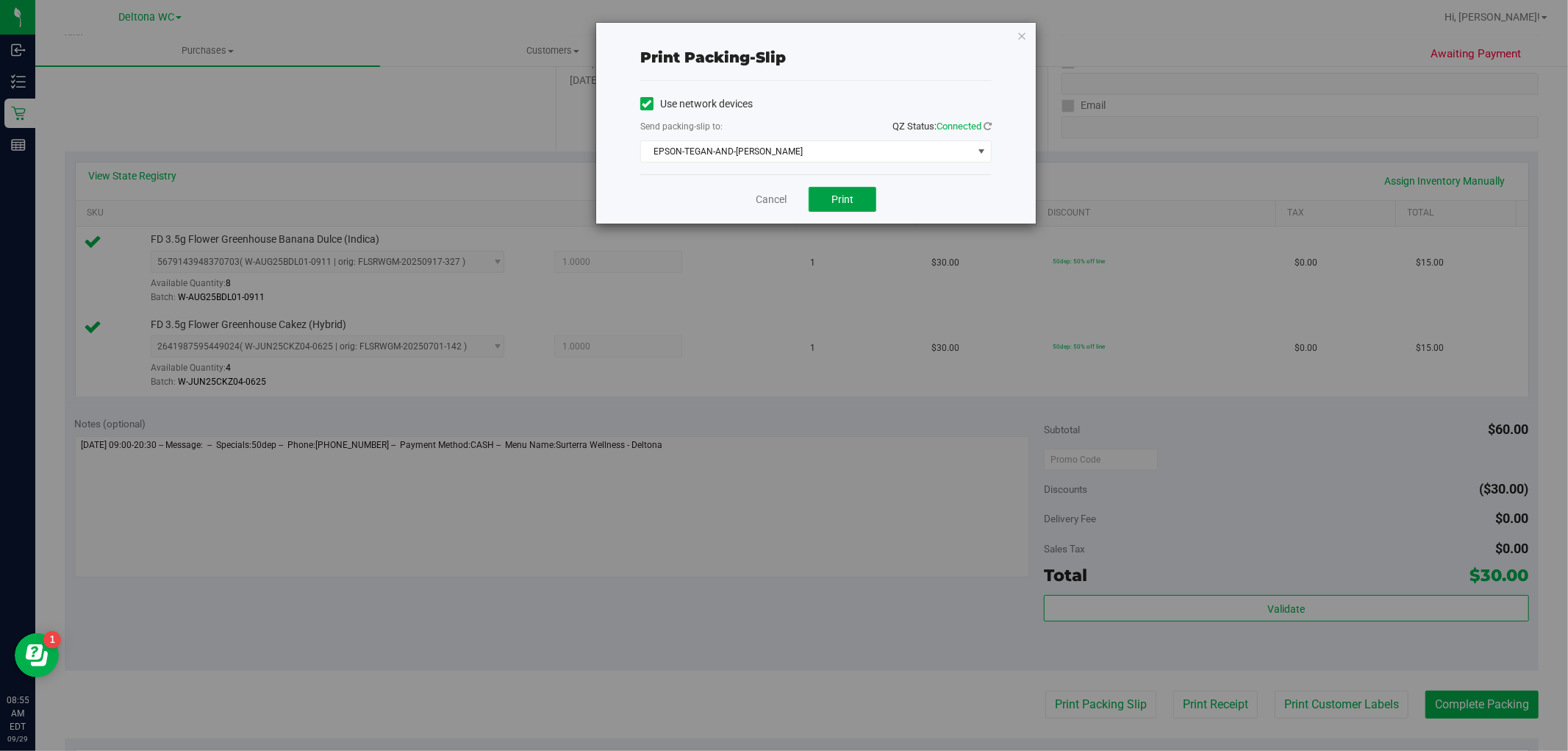
click at [833, 205] on span "Print" at bounding box center [842, 199] width 23 height 12
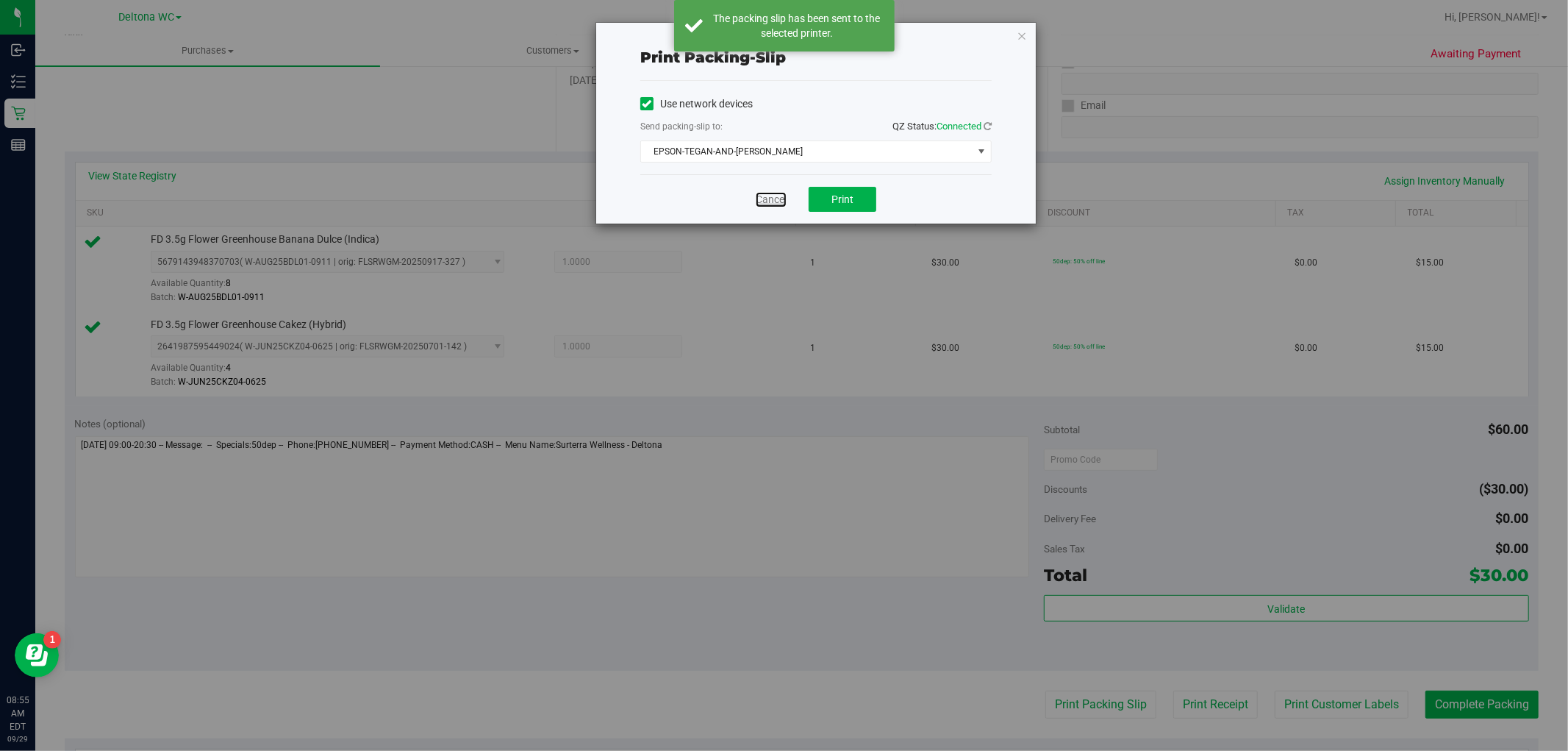
drag, startPoint x: 768, startPoint y: 194, endPoint x: 775, endPoint y: 200, distance: 9.2
click at [768, 193] on link "Cancel" at bounding box center [771, 200] width 31 height 16
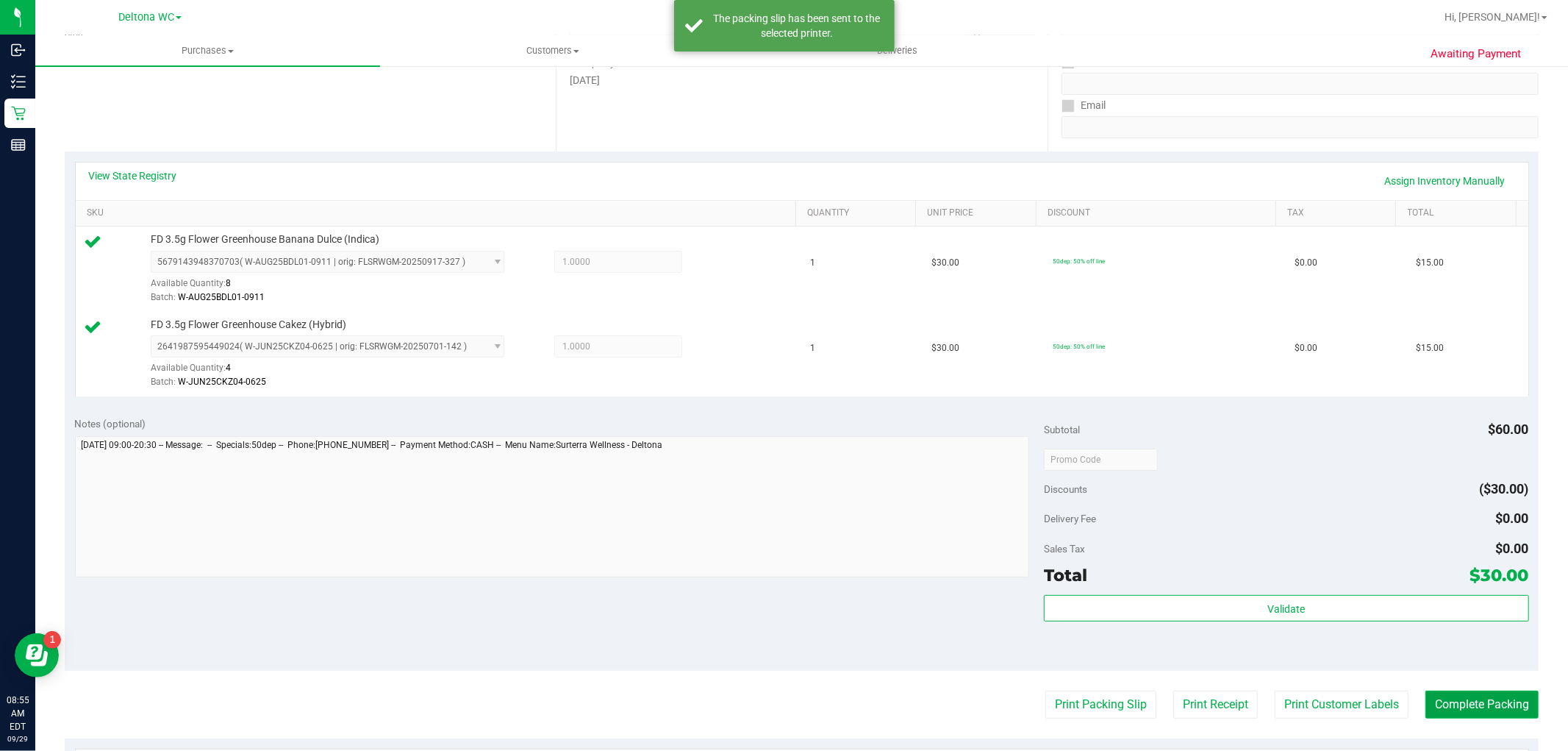
click at [1450, 697] on button "Complete Packing" at bounding box center [1482, 704] width 114 height 28
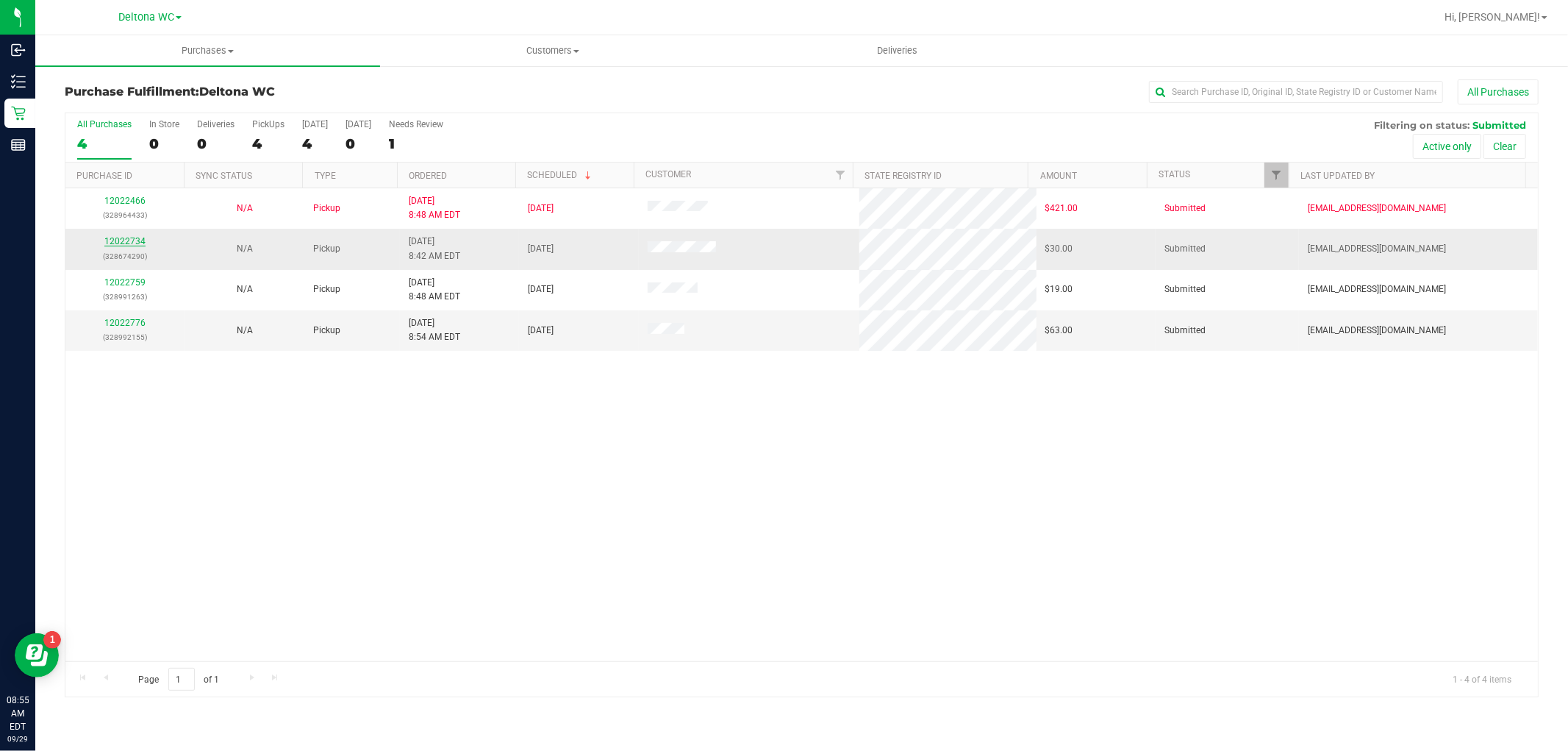
click at [122, 243] on link "12022734" at bounding box center [125, 241] width 41 height 11
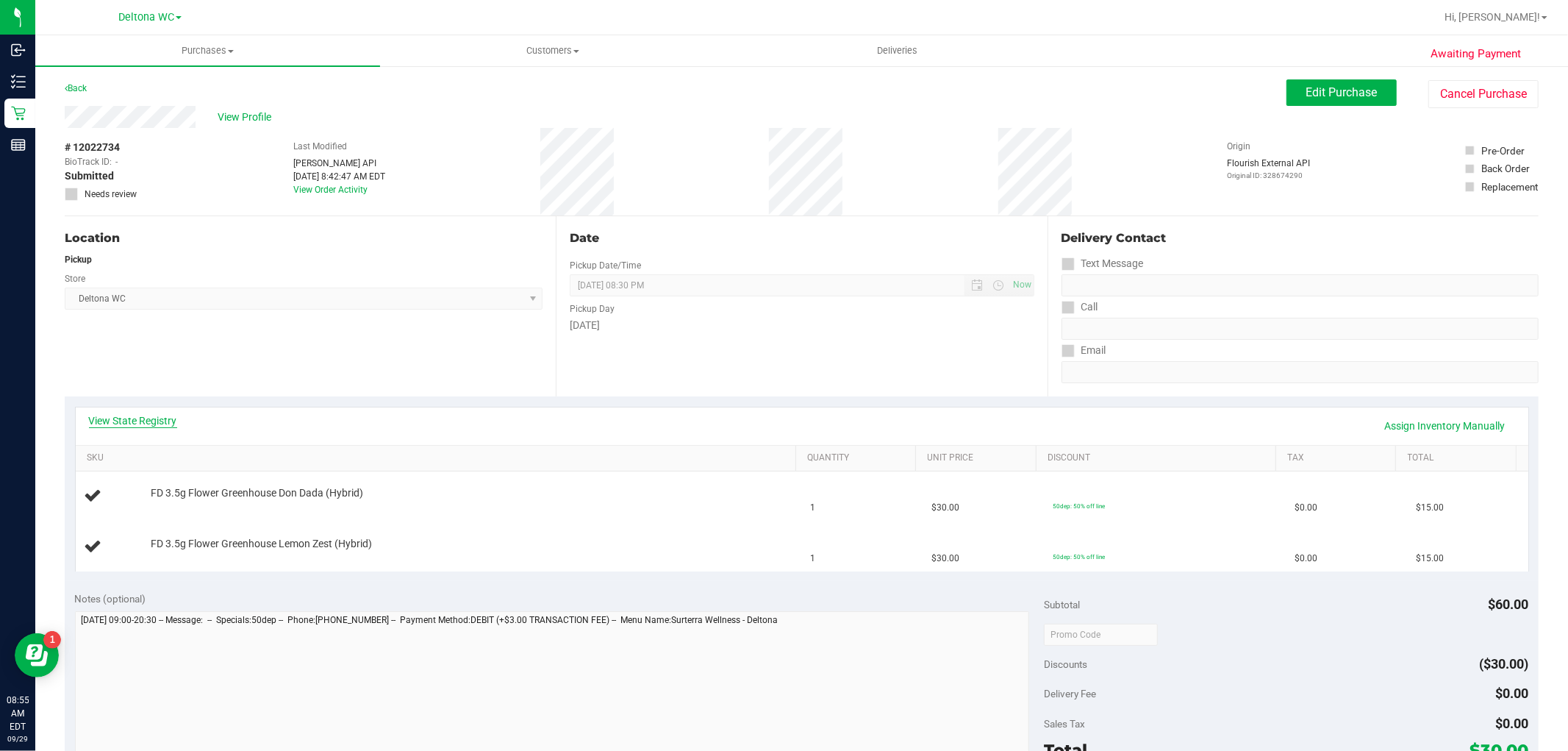
click at [142, 415] on link "View State Registry" at bounding box center [133, 420] width 88 height 15
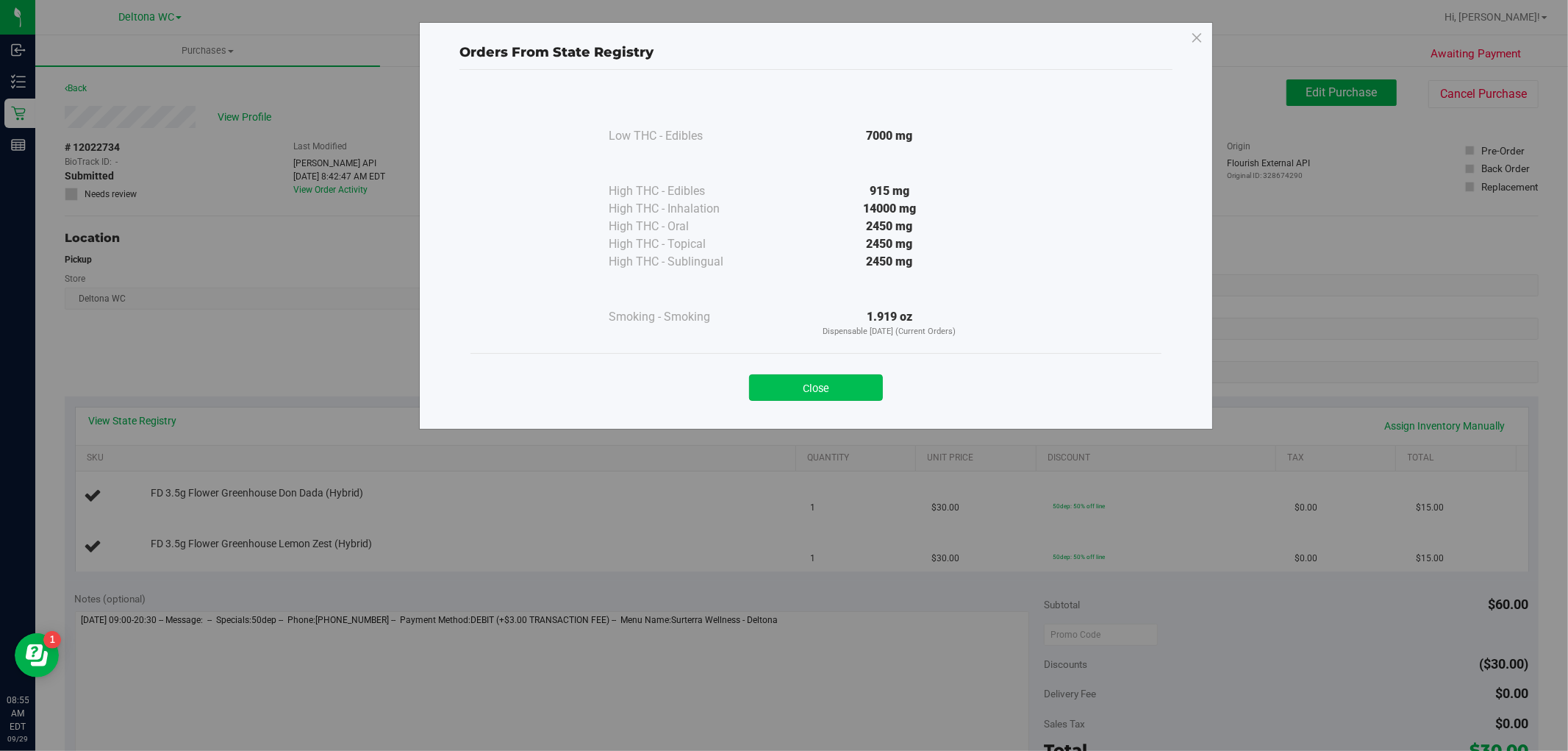
click at [787, 380] on button "Close" at bounding box center [815, 387] width 134 height 26
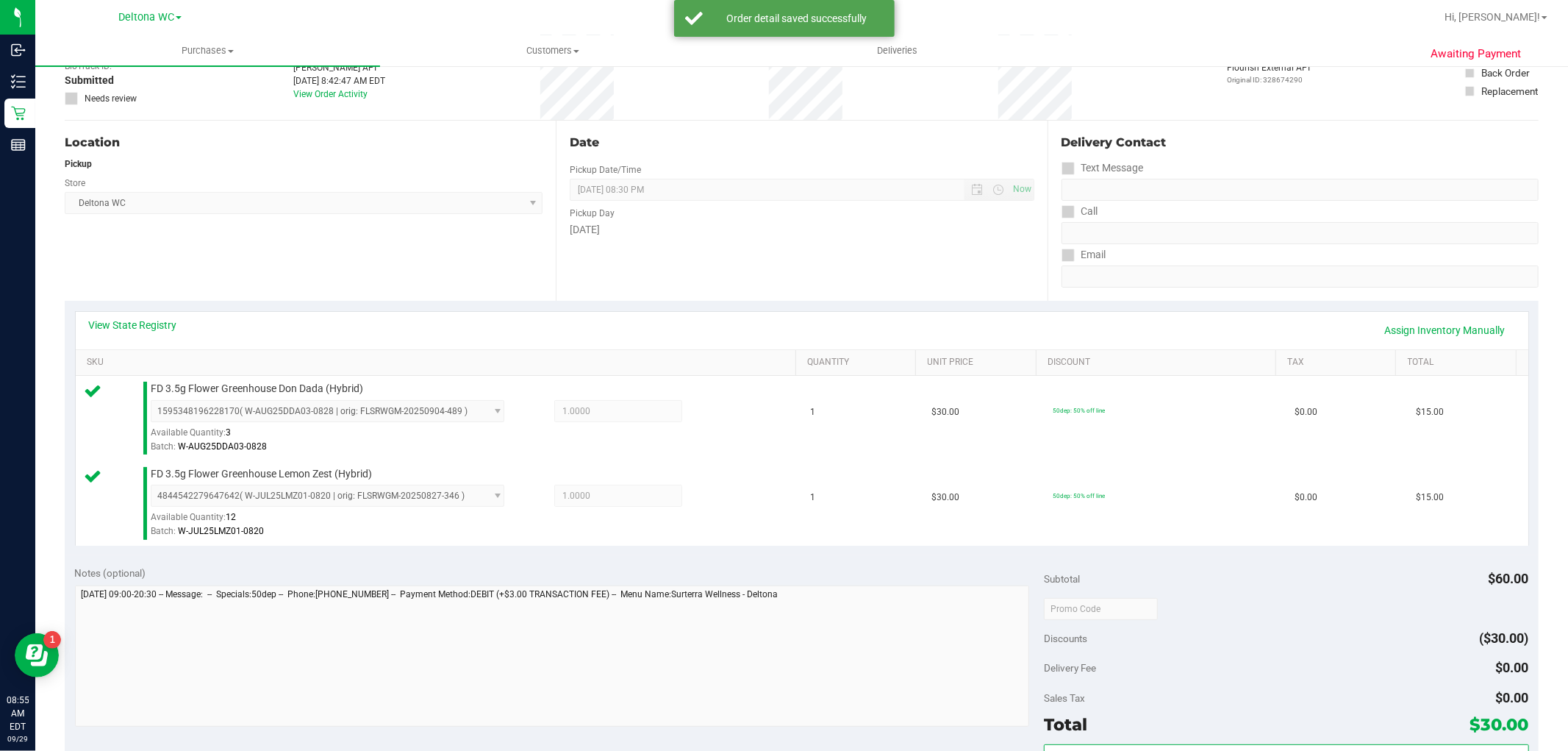
scroll to position [245, 0]
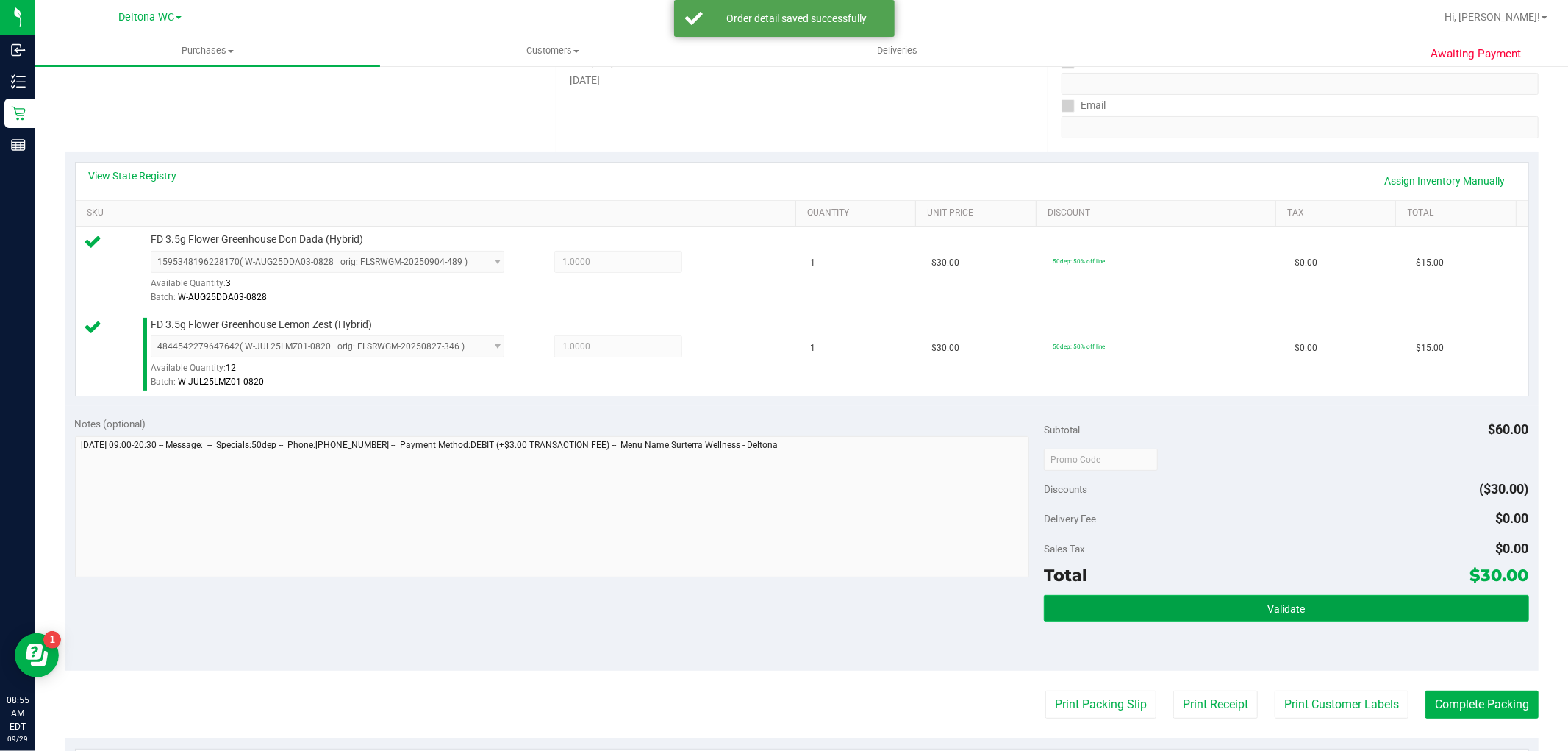
click at [1301, 603] on button "Validate" at bounding box center [1285, 607] width 484 height 26
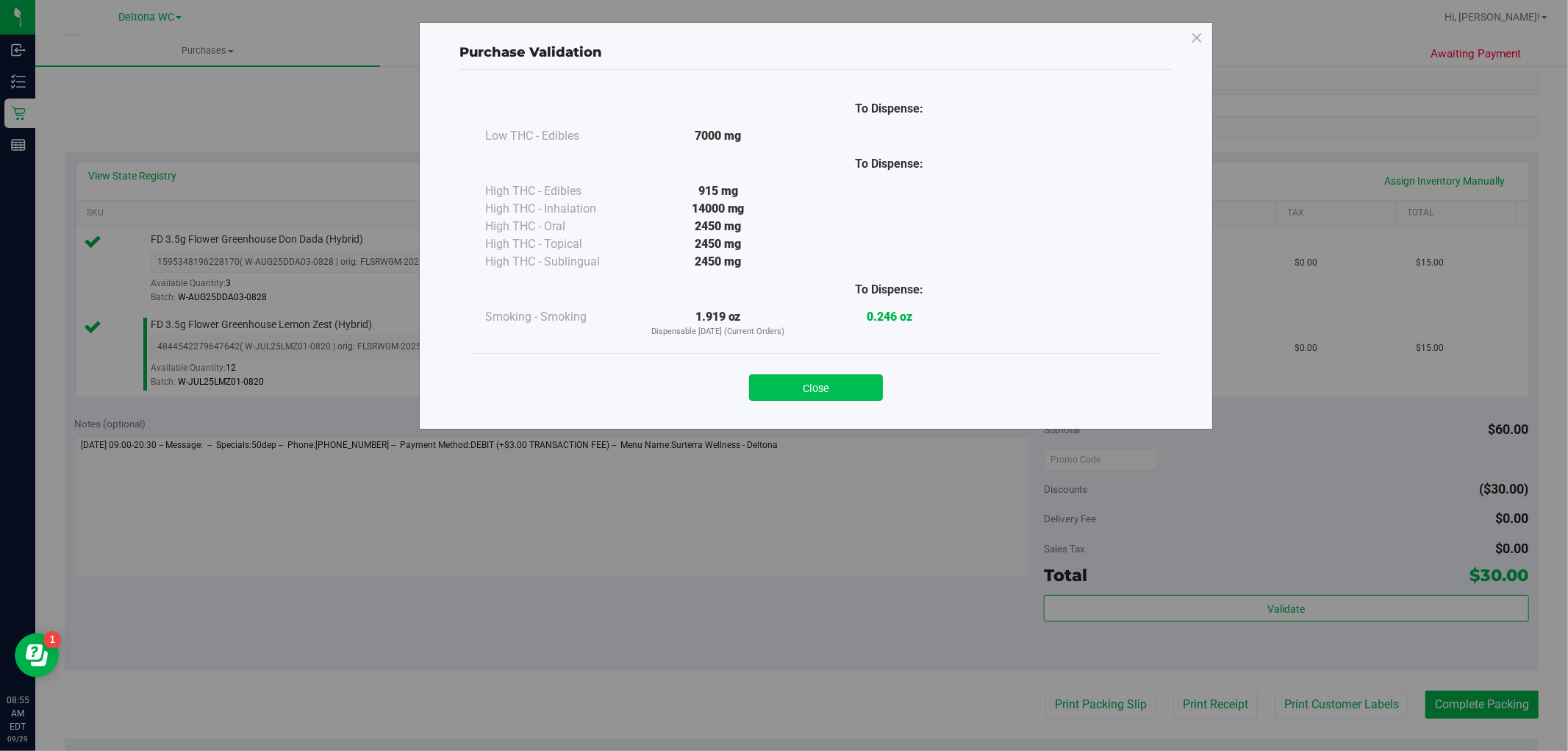
click at [843, 391] on button "Close" at bounding box center [815, 387] width 134 height 26
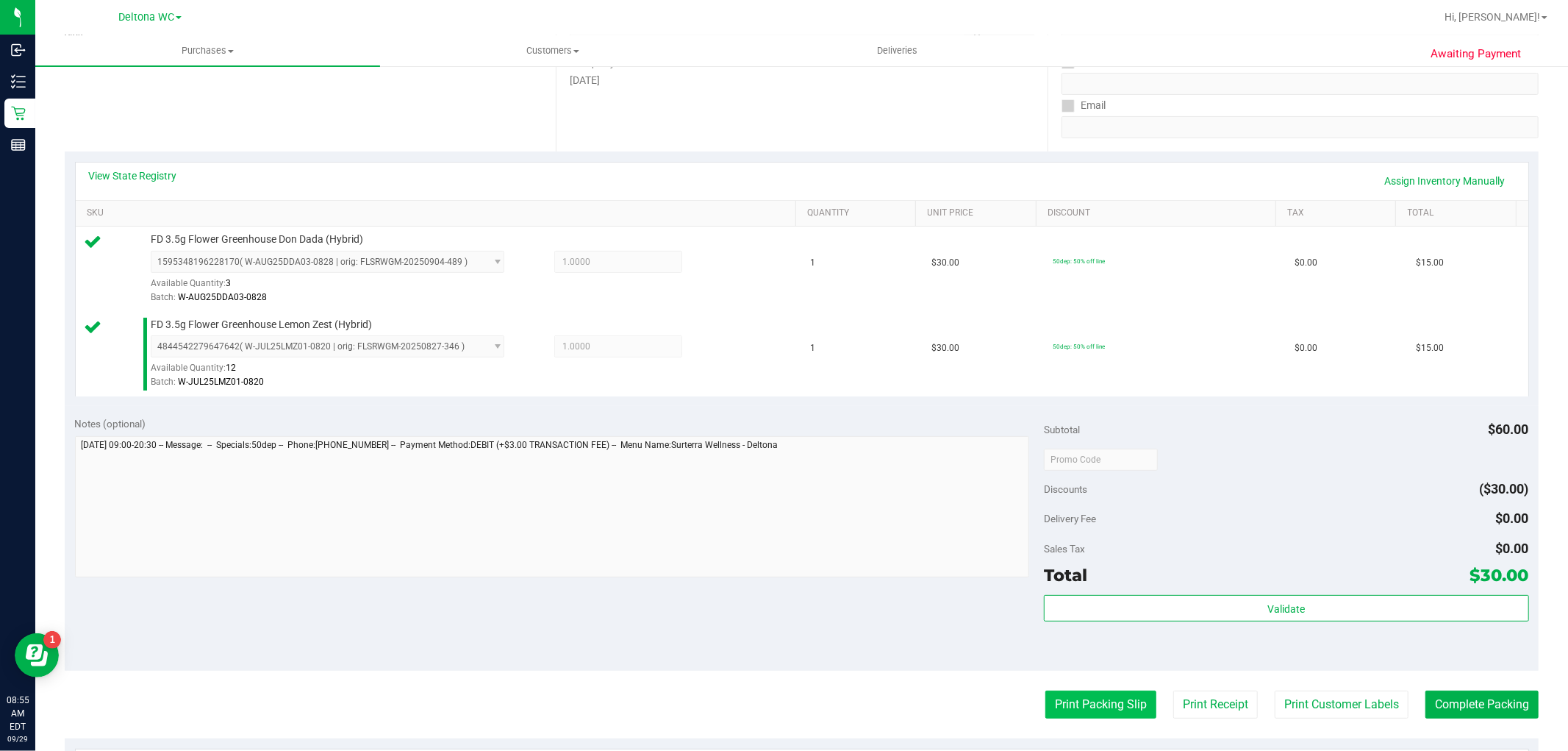
click at [1092, 703] on button "Print Packing Slip" at bounding box center [1100, 704] width 111 height 28
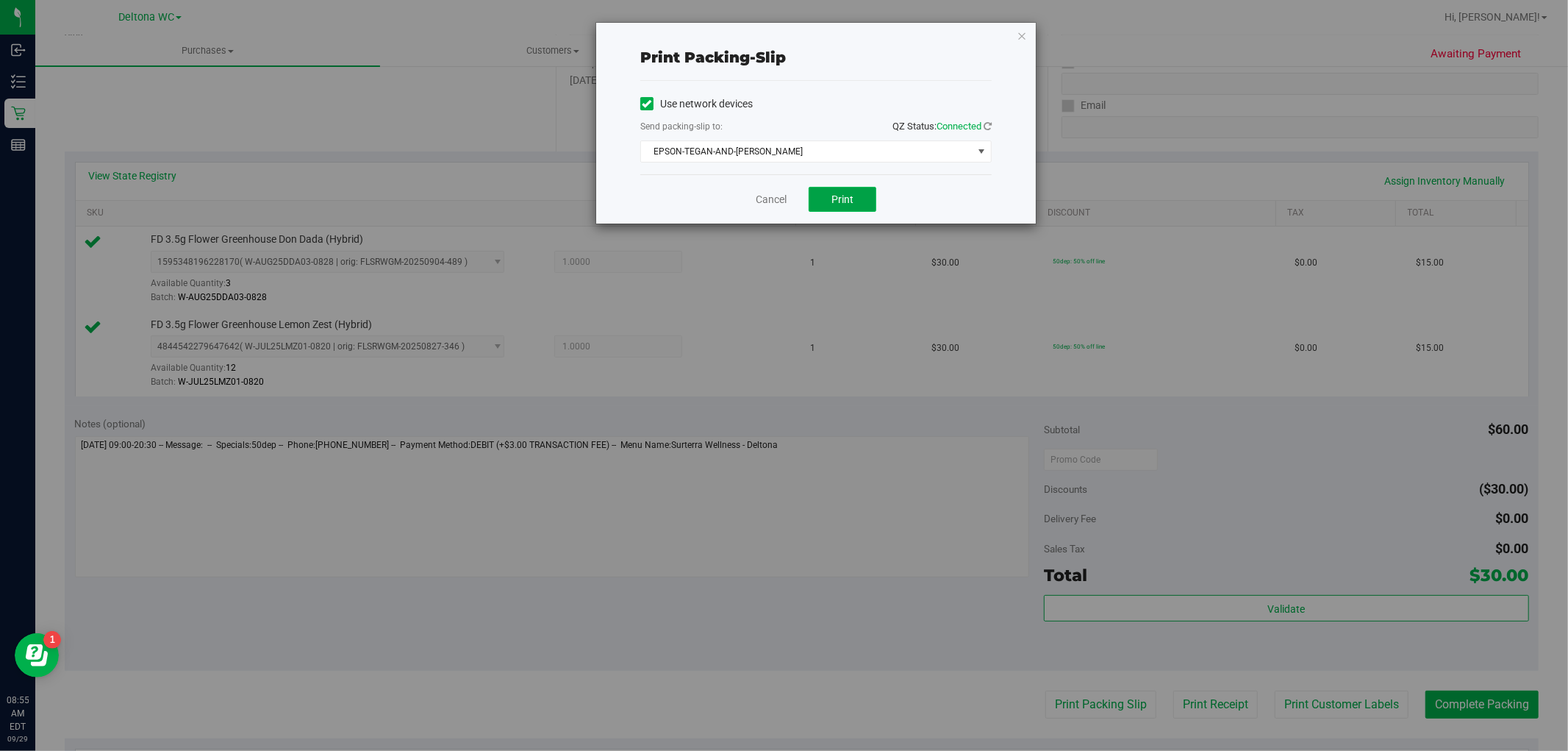
click at [834, 210] on button "Print" at bounding box center [842, 200] width 68 height 25
click at [762, 202] on link "Cancel" at bounding box center [771, 200] width 31 height 16
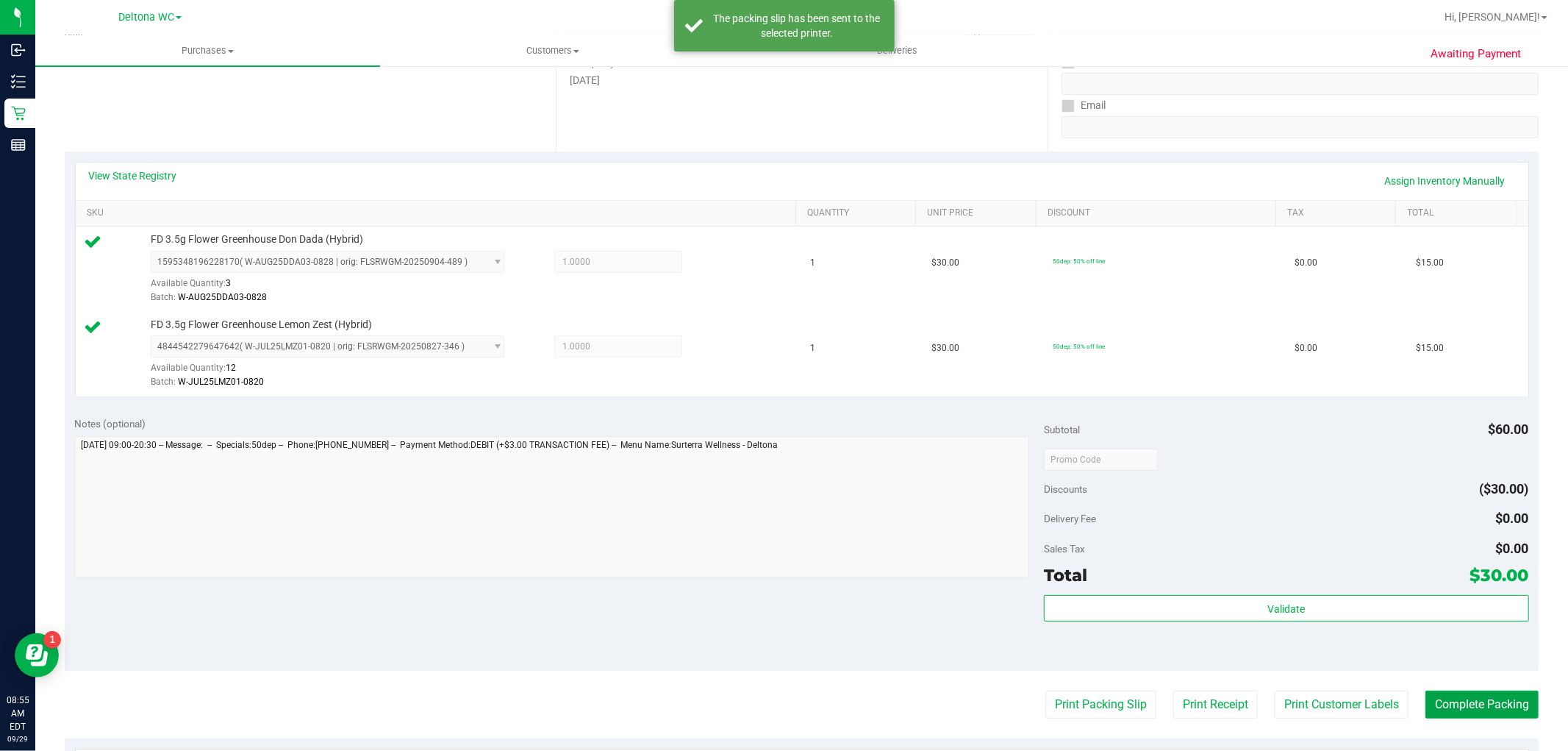
click at [1468, 708] on button "Complete Packing" at bounding box center [1482, 704] width 114 height 28
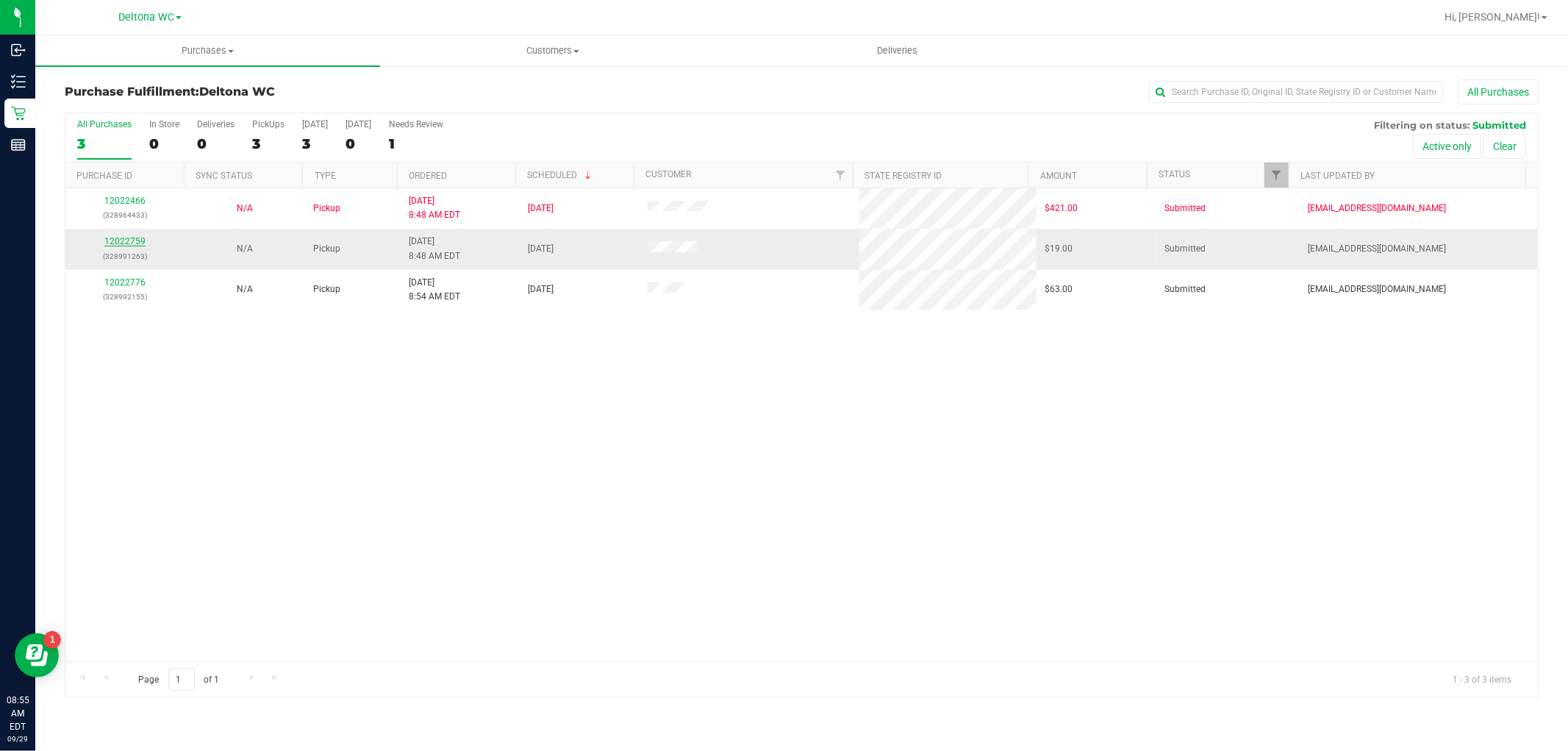
click at [128, 243] on link "12022759" at bounding box center [125, 241] width 41 height 11
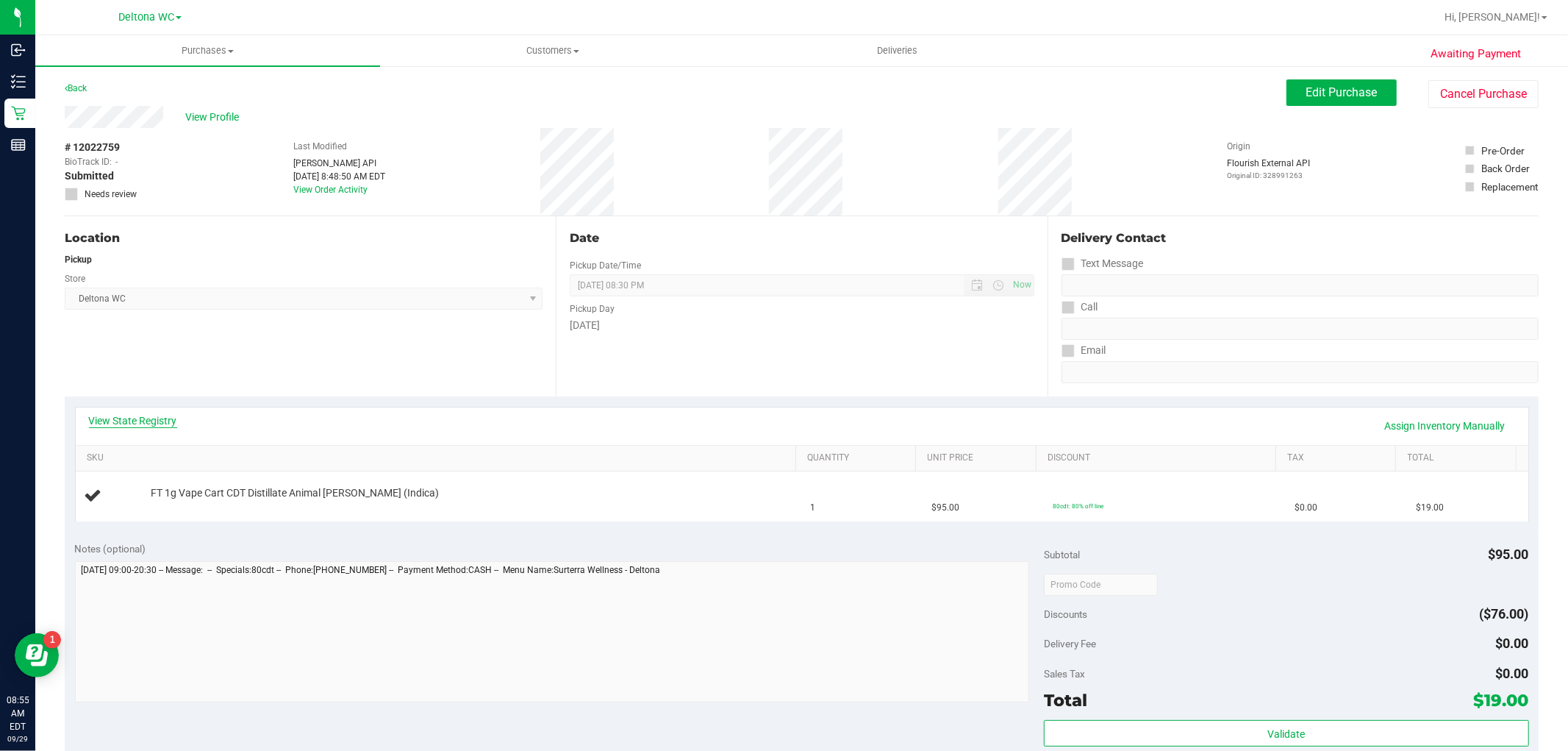
click at [167, 426] on link "View State Registry" at bounding box center [133, 420] width 88 height 15
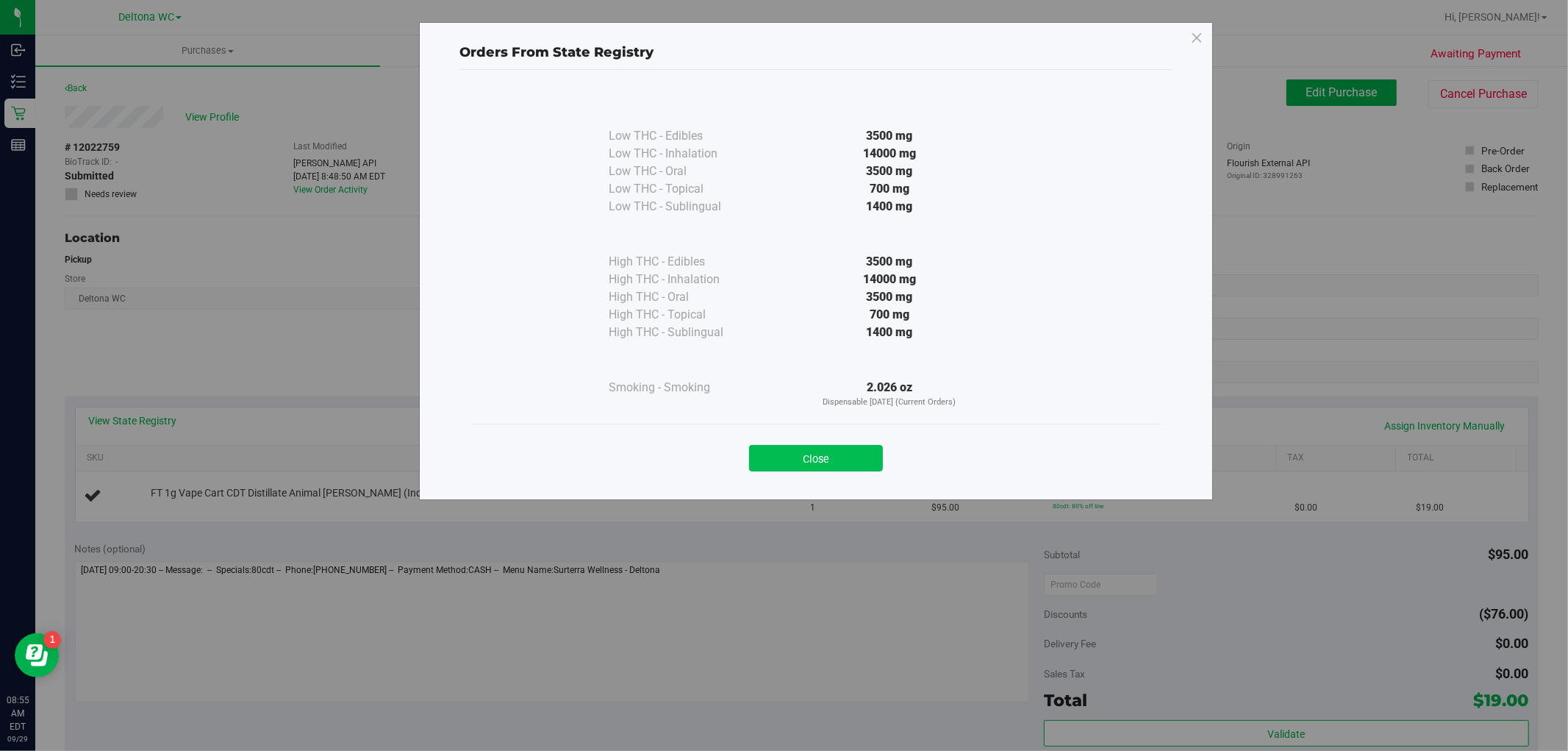
click at [795, 458] on button "Close" at bounding box center [815, 457] width 134 height 26
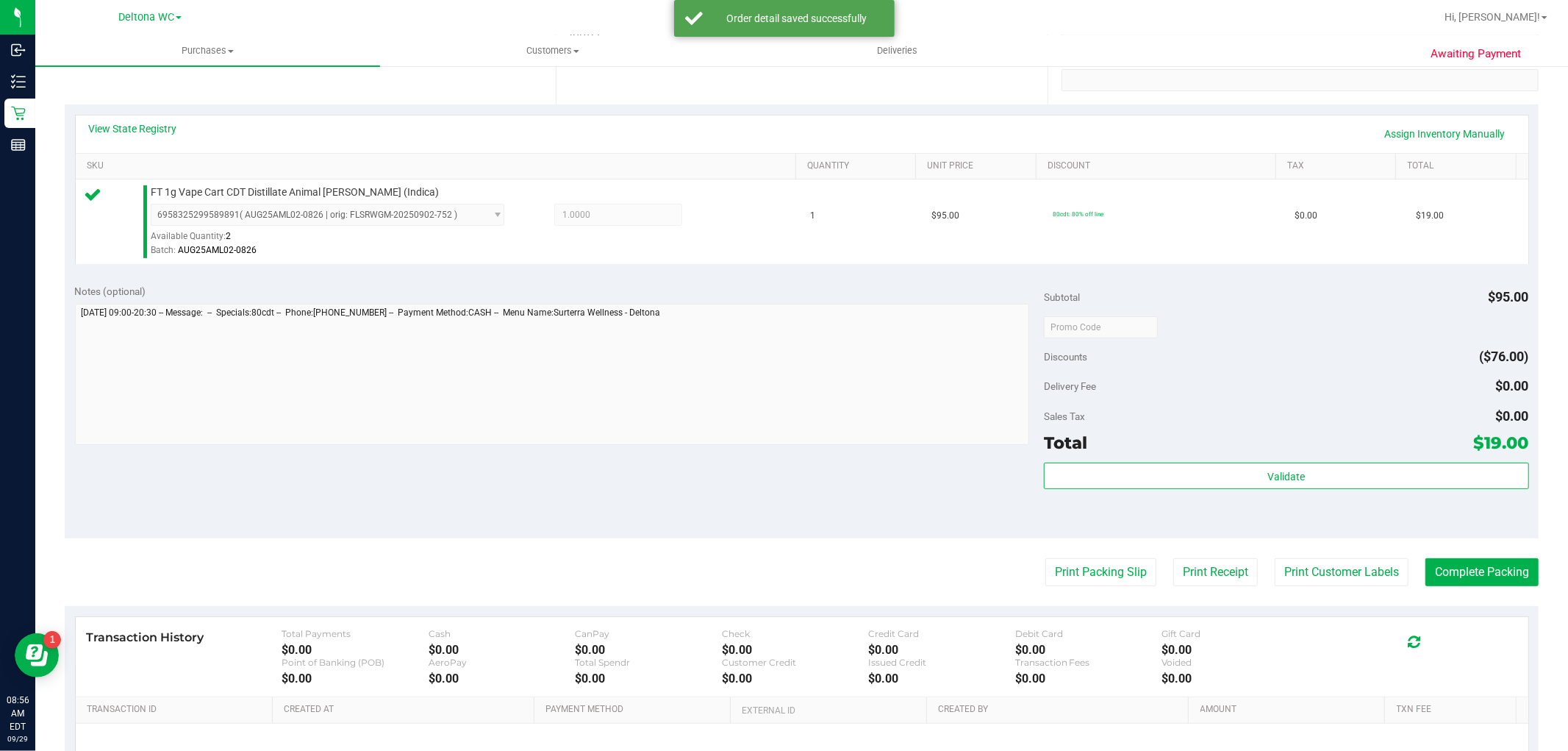
scroll to position [326, 0]
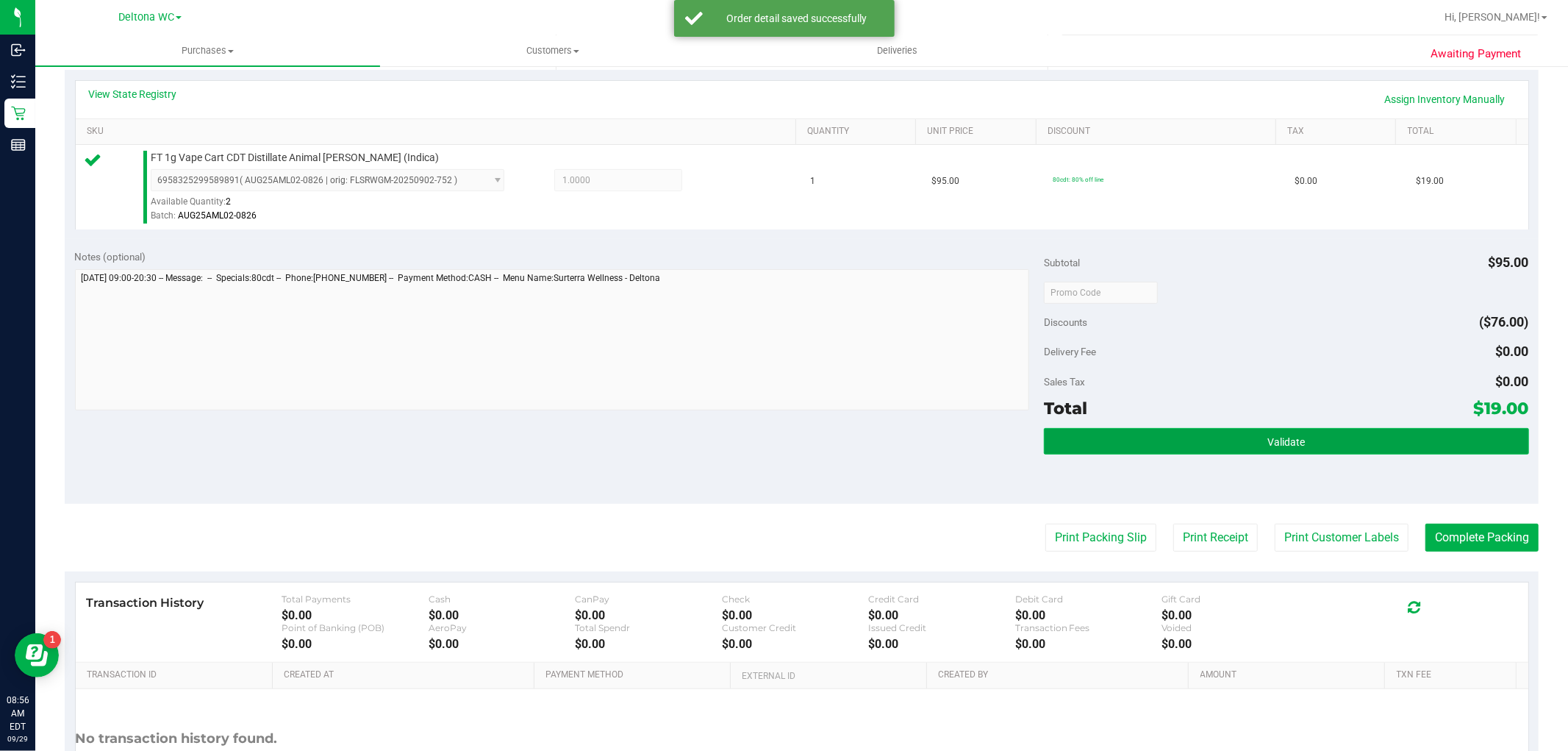
click at [1220, 442] on button "Validate" at bounding box center [1285, 441] width 484 height 26
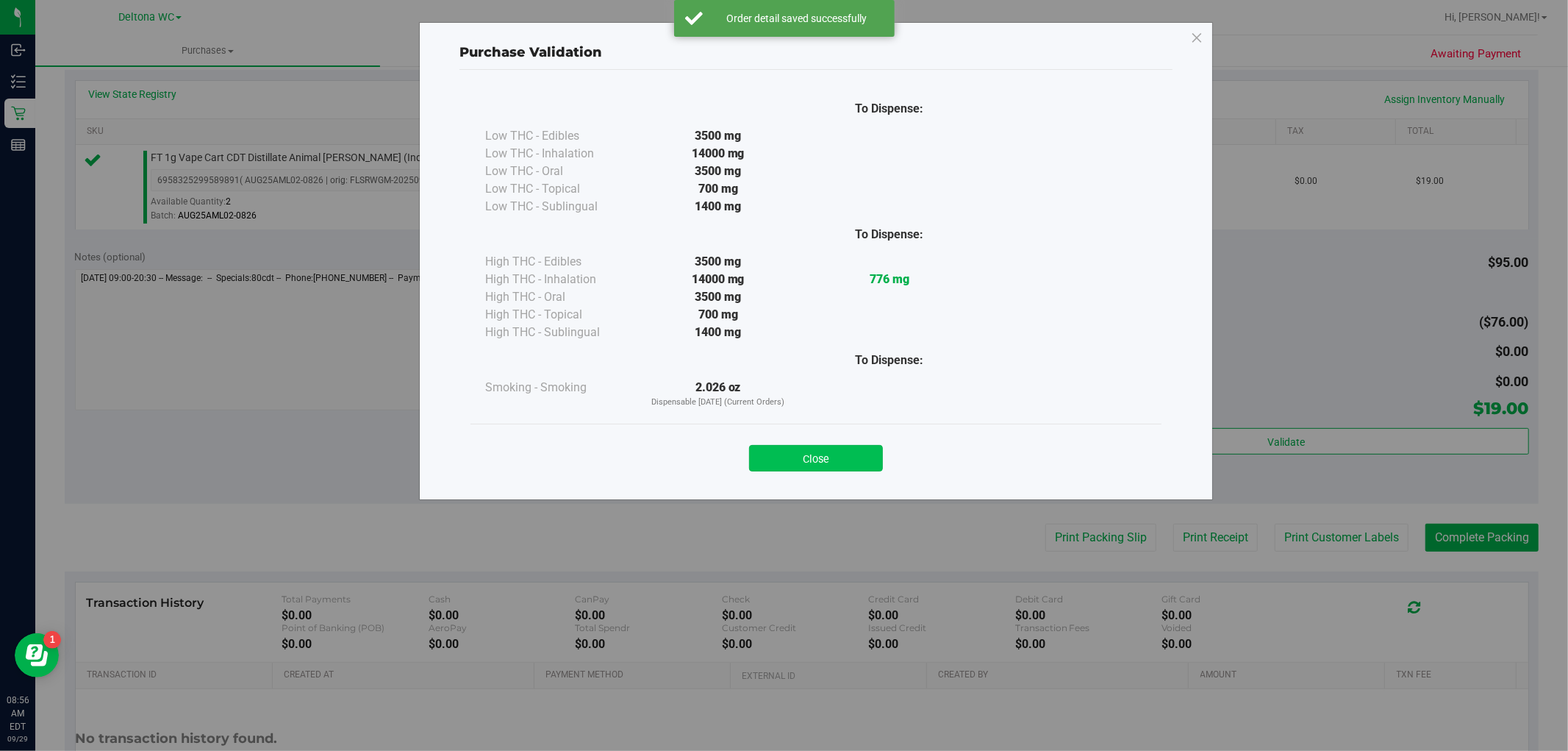
click at [840, 464] on button "Close" at bounding box center [815, 457] width 134 height 26
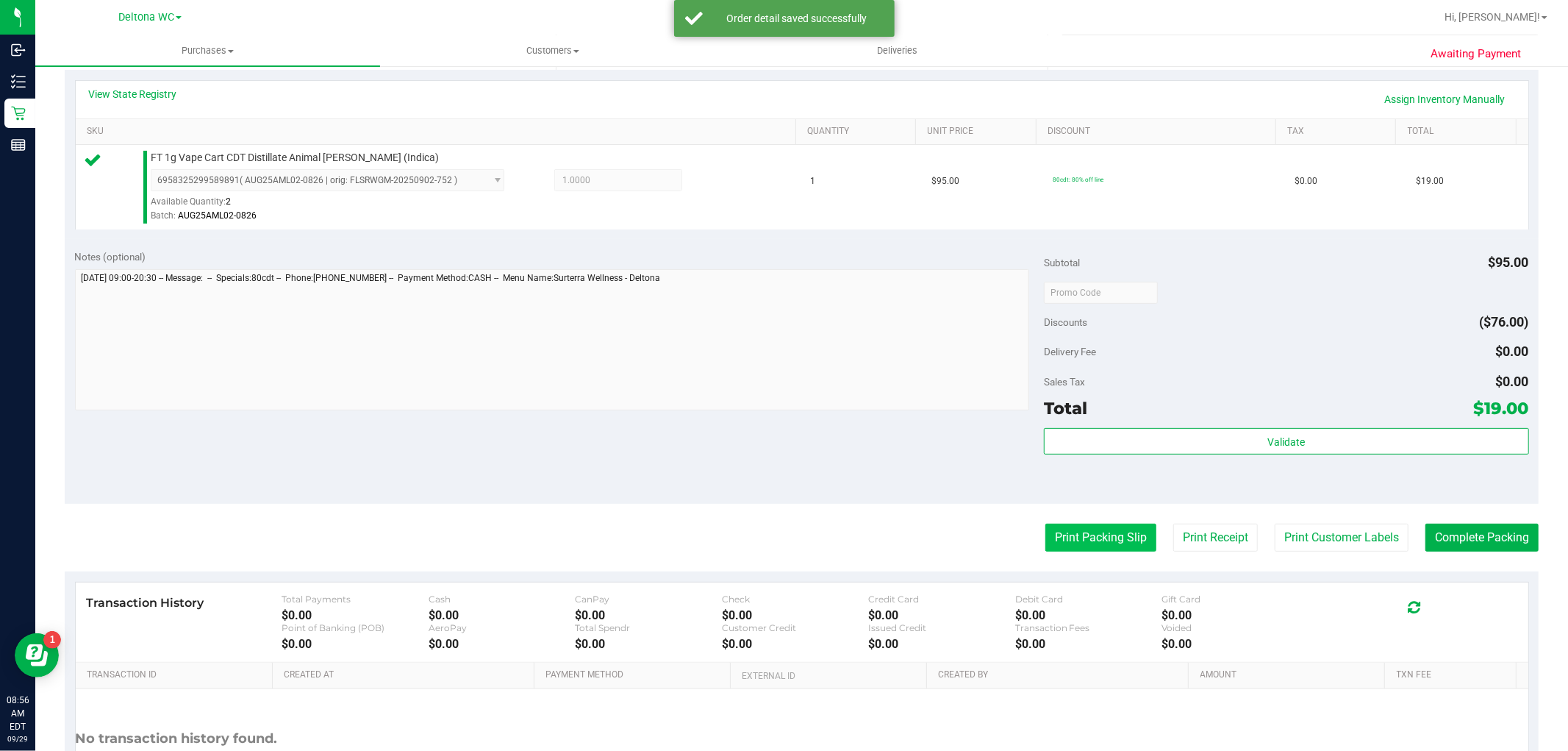
click at [1092, 540] on button "Print Packing Slip" at bounding box center [1100, 538] width 111 height 28
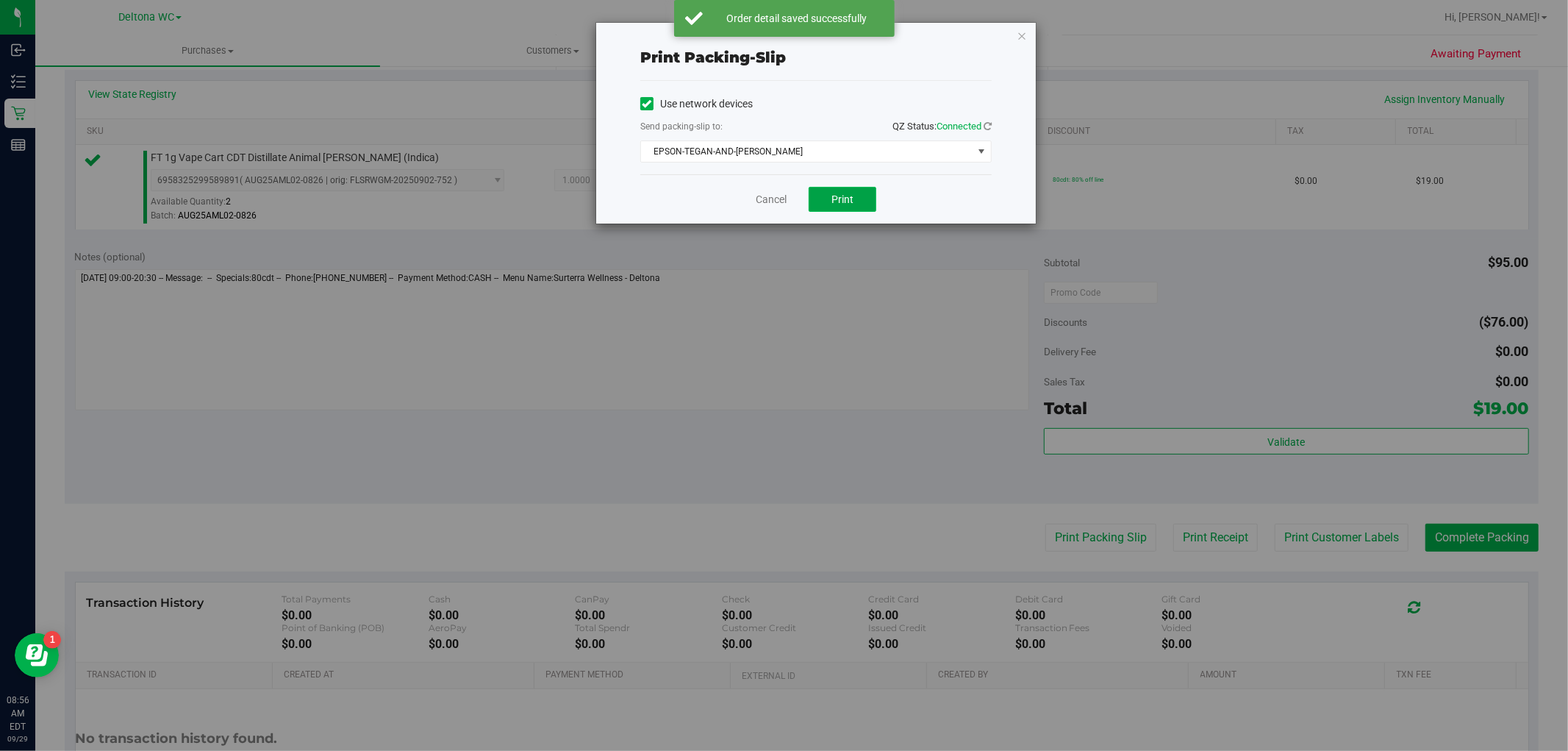
drag, startPoint x: 862, startPoint y: 202, endPoint x: 818, endPoint y: 200, distance: 44.0
click at [862, 202] on button "Print" at bounding box center [842, 200] width 68 height 25
click at [768, 193] on link "Cancel" at bounding box center [771, 200] width 31 height 16
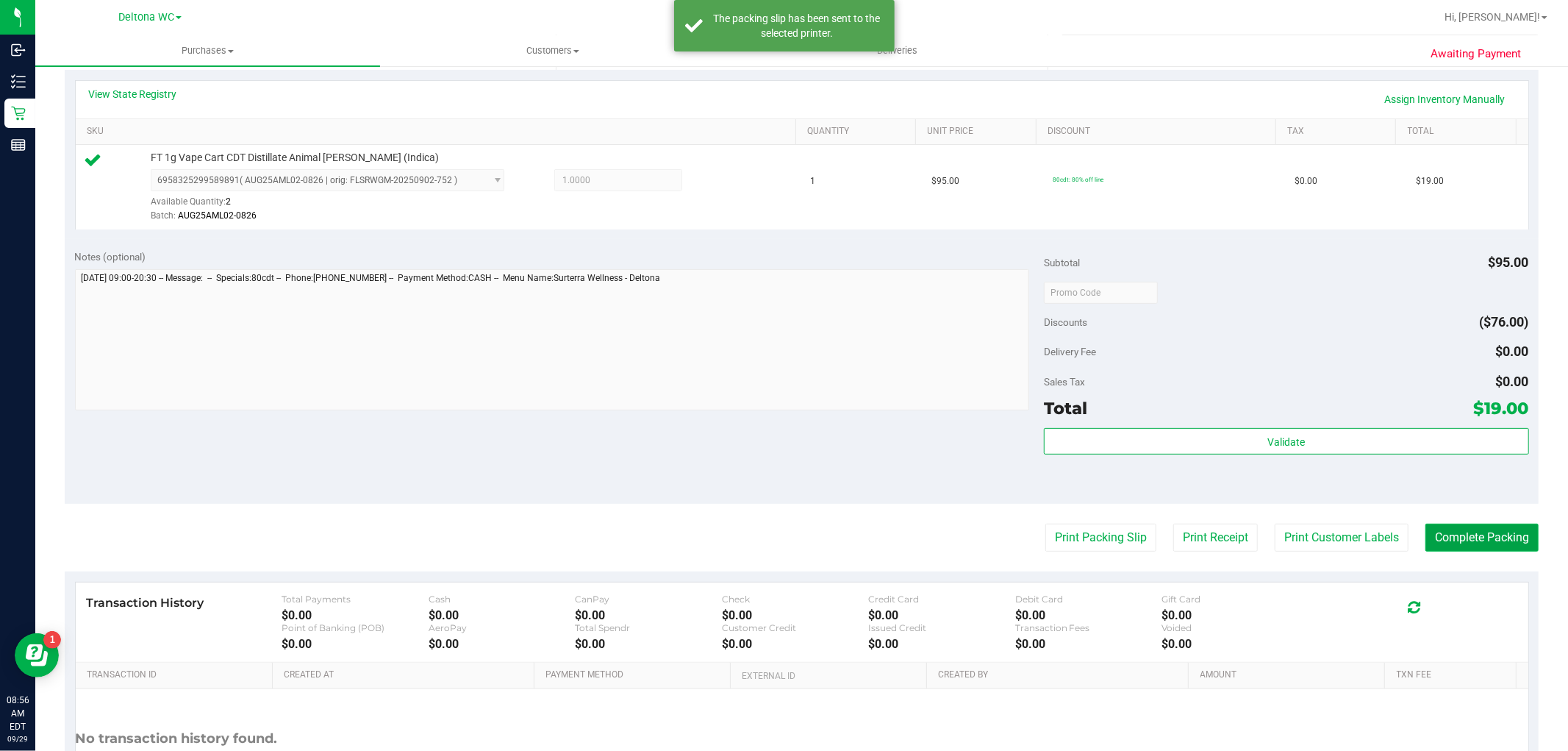
click at [1468, 539] on button "Complete Packing" at bounding box center [1482, 538] width 114 height 28
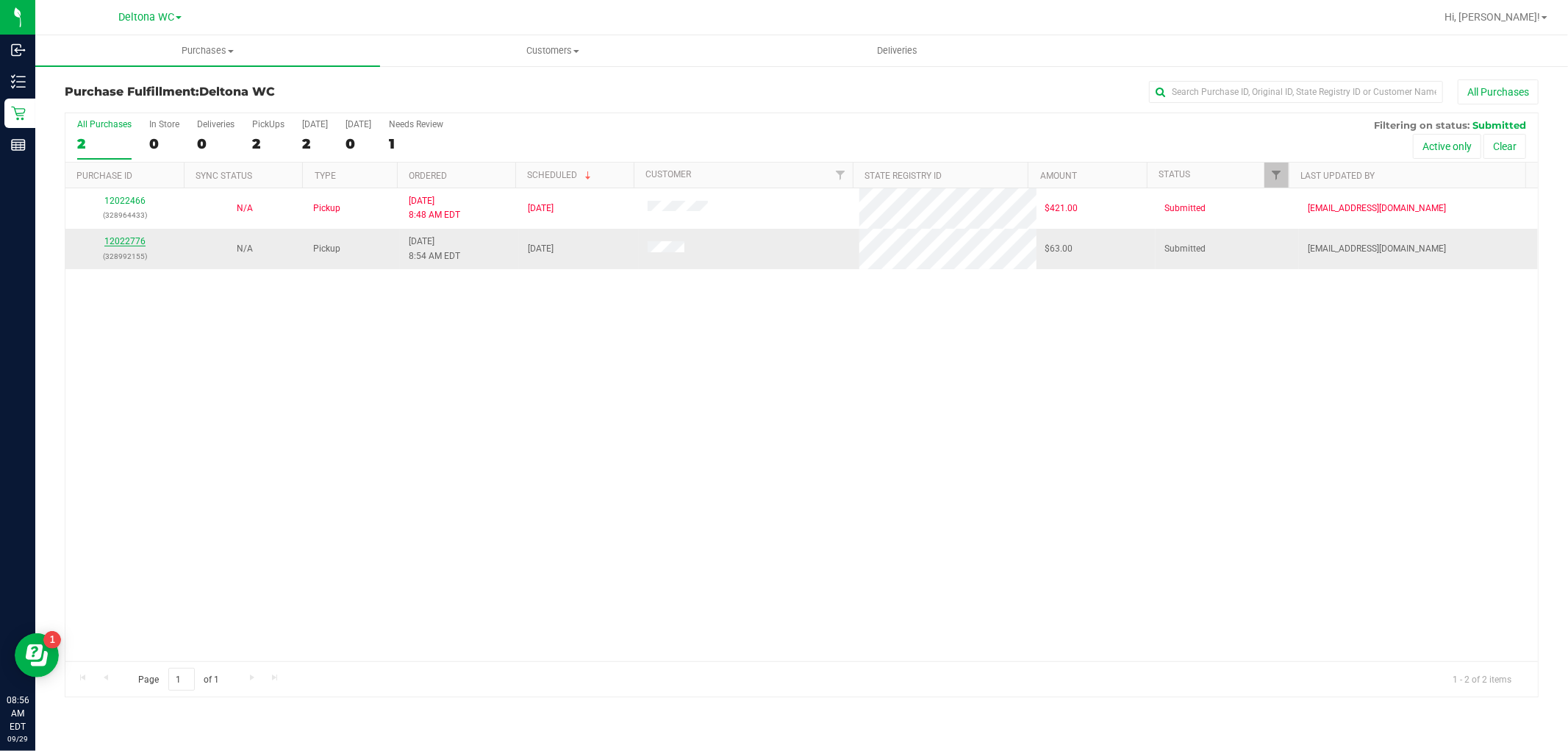
click at [128, 238] on link "12022776" at bounding box center [125, 241] width 41 height 11
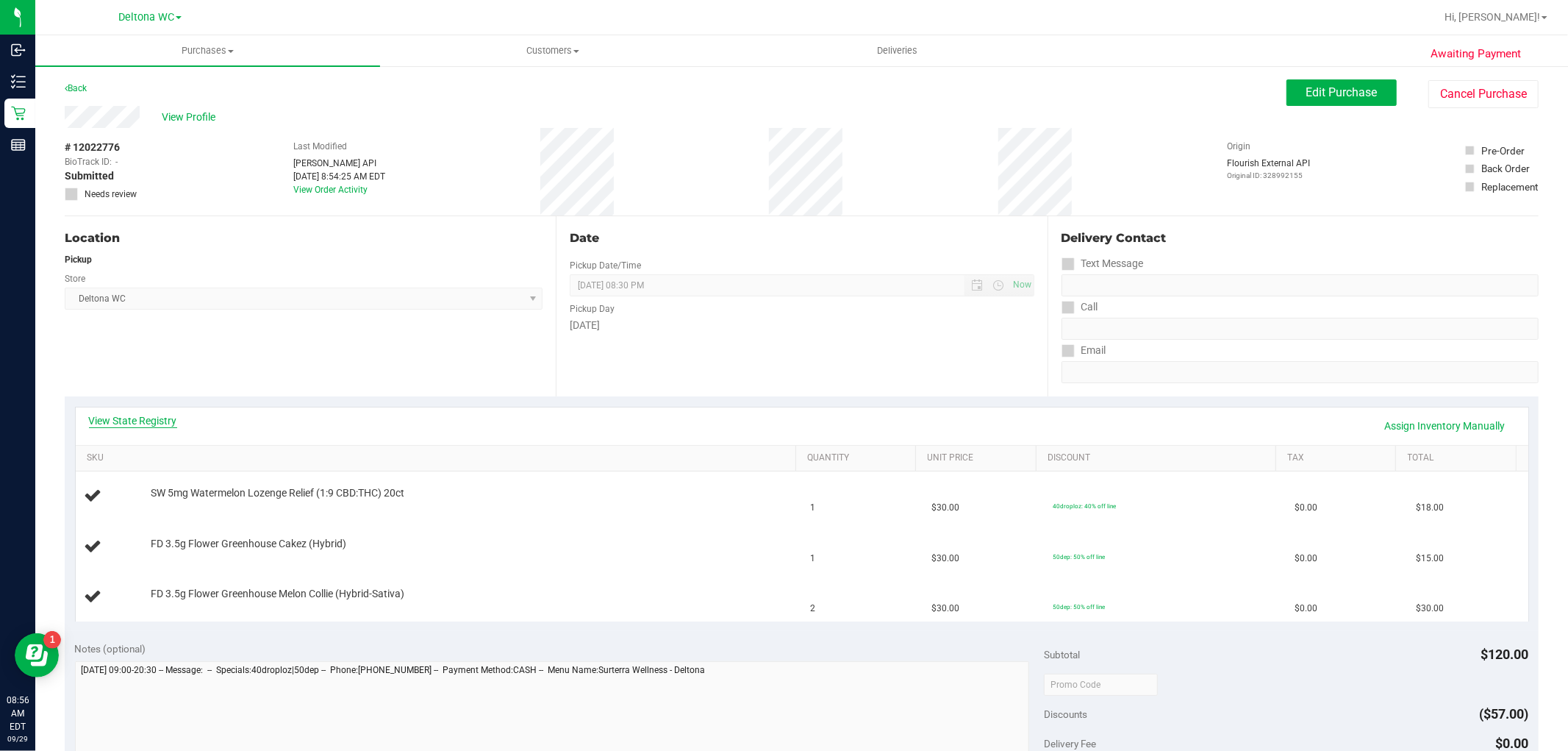
click at [145, 422] on link "View State Registry" at bounding box center [133, 420] width 88 height 15
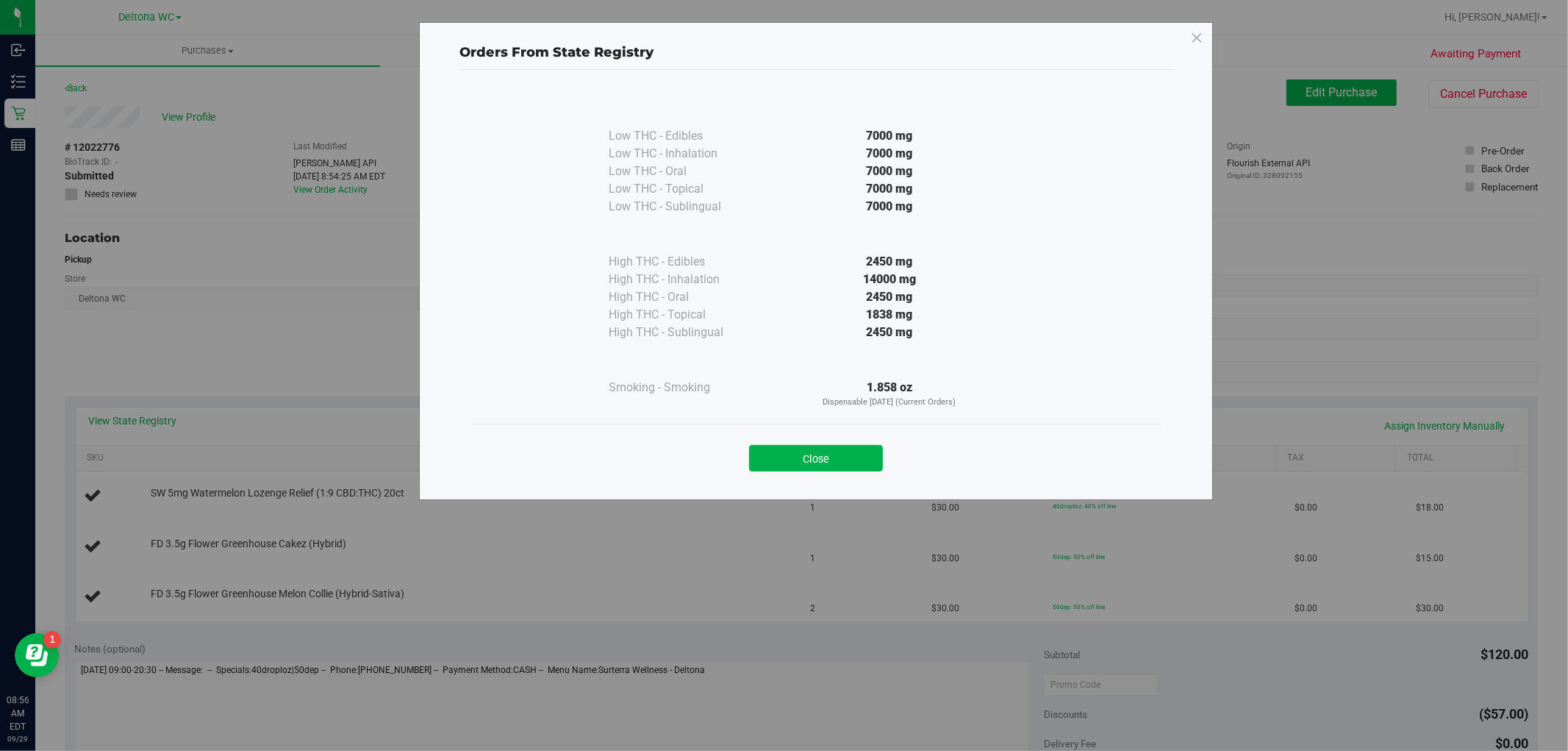
click at [809, 453] on button "Close" at bounding box center [815, 457] width 134 height 26
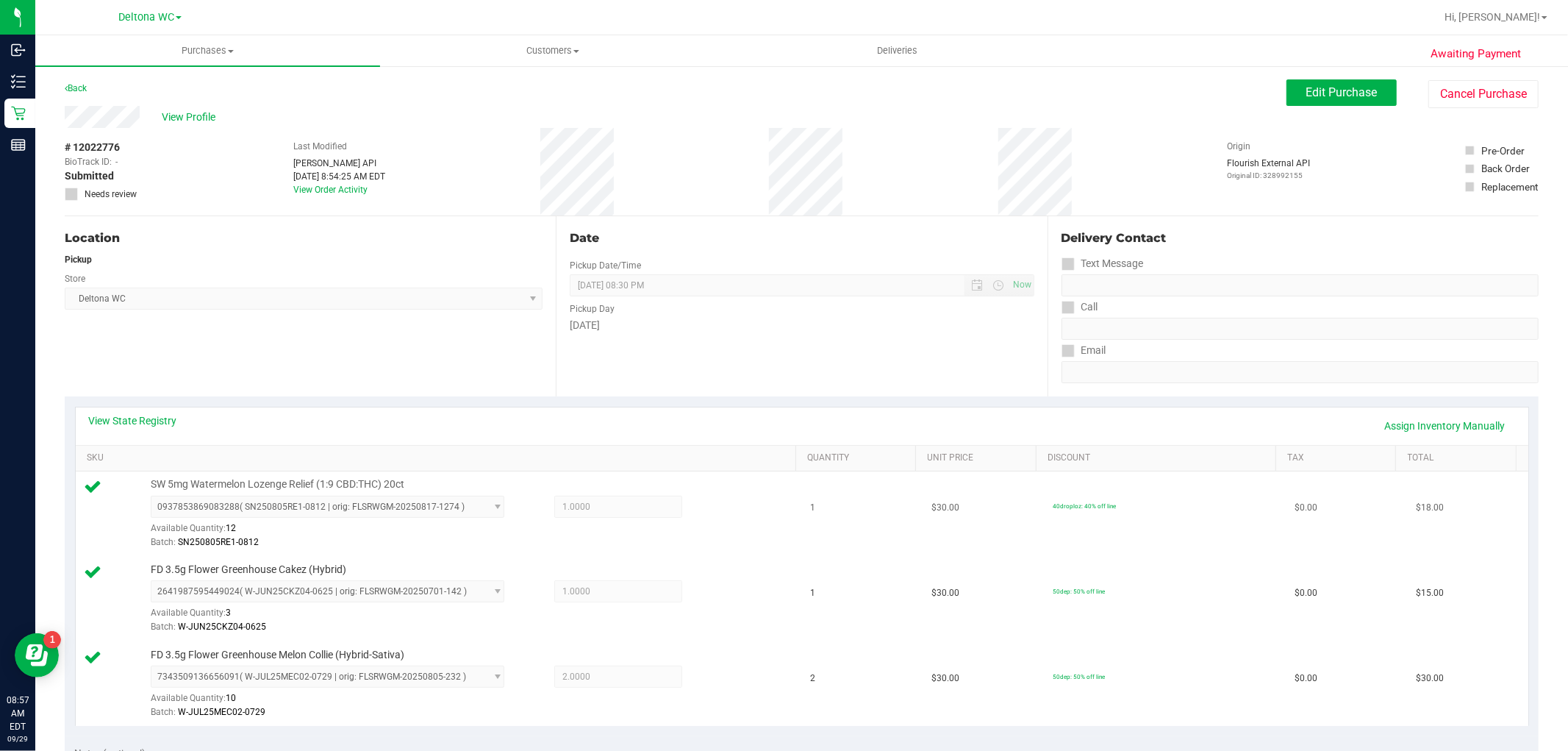
scroll to position [326, 0]
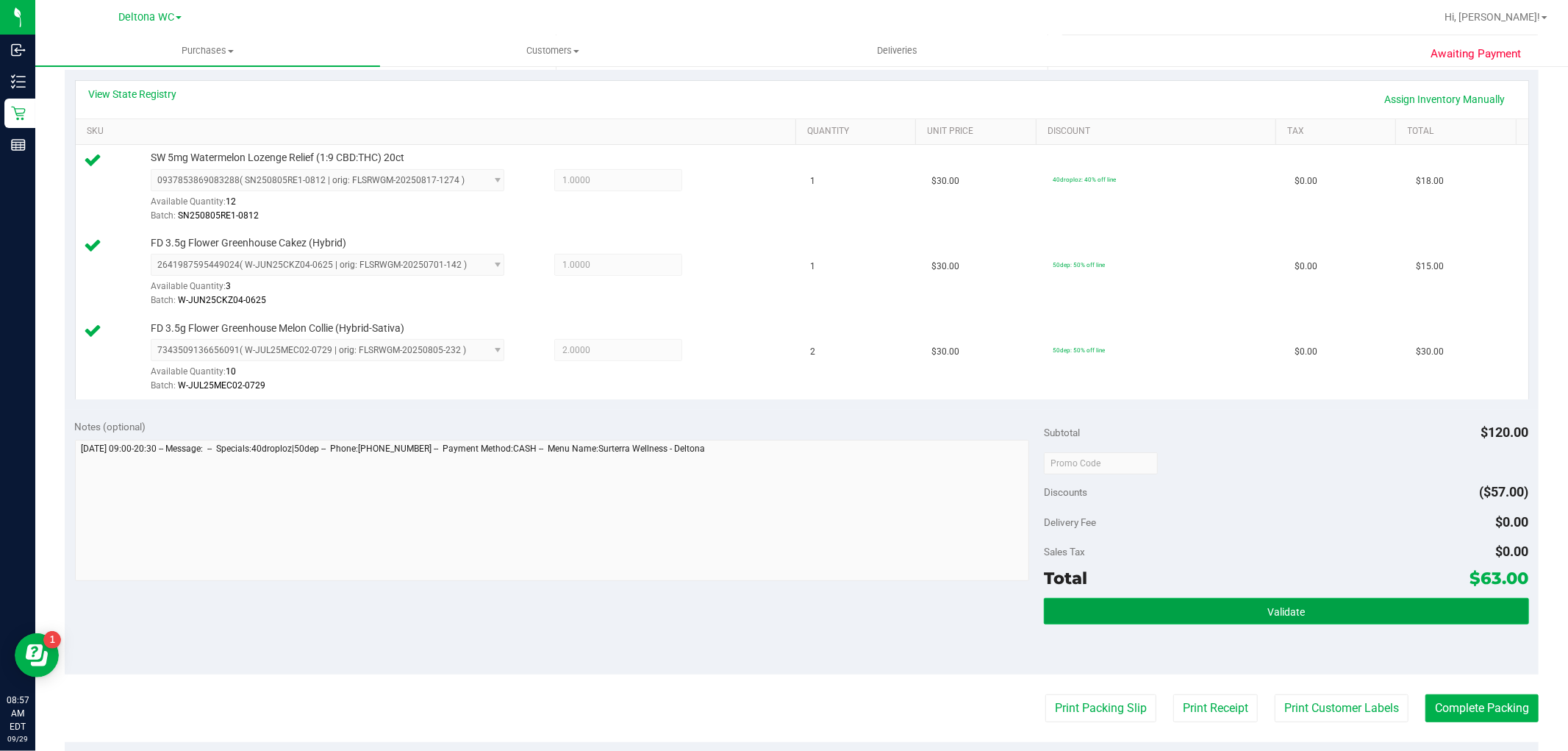
click at [1229, 604] on button "Validate" at bounding box center [1285, 610] width 484 height 26
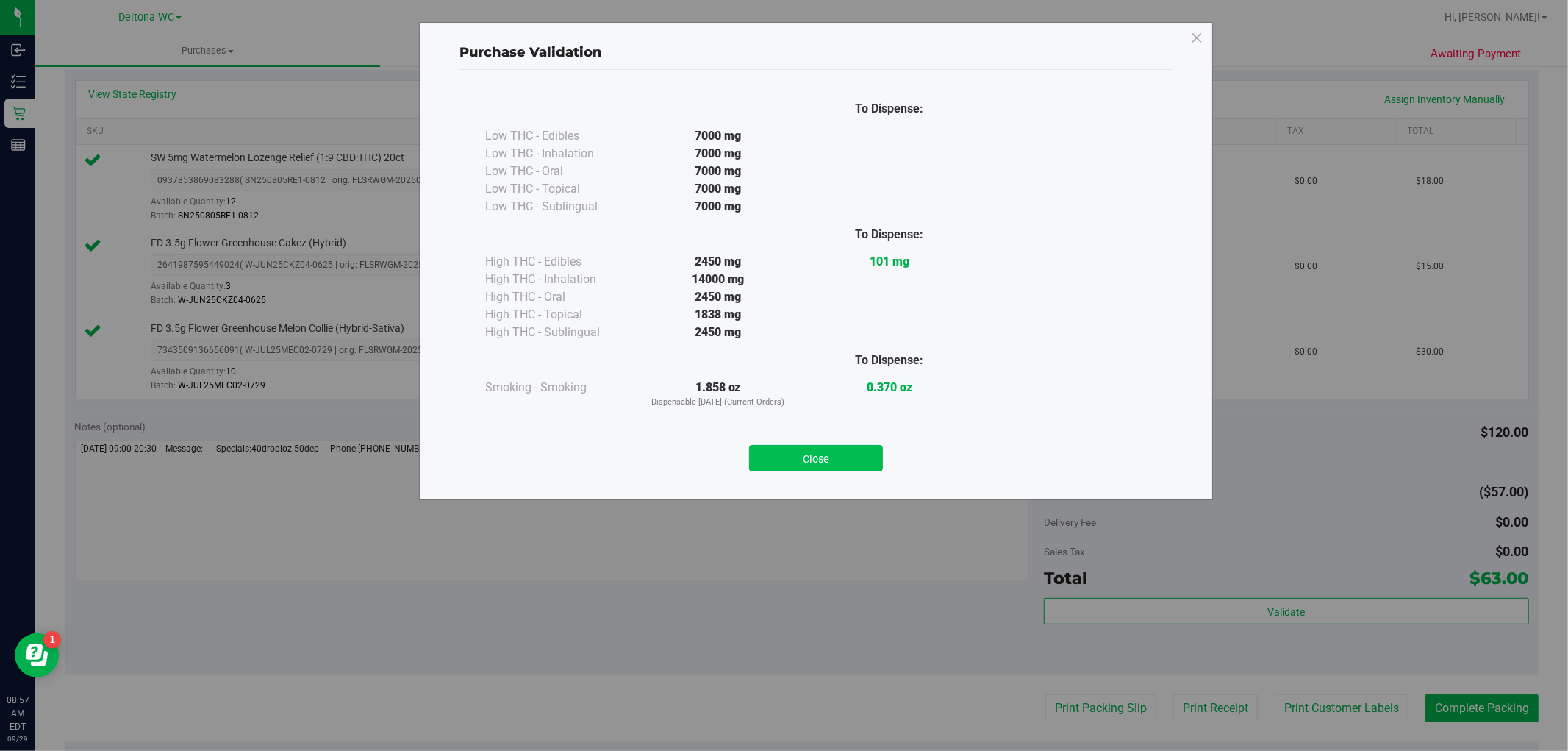
click at [833, 448] on button "Close" at bounding box center [815, 457] width 134 height 26
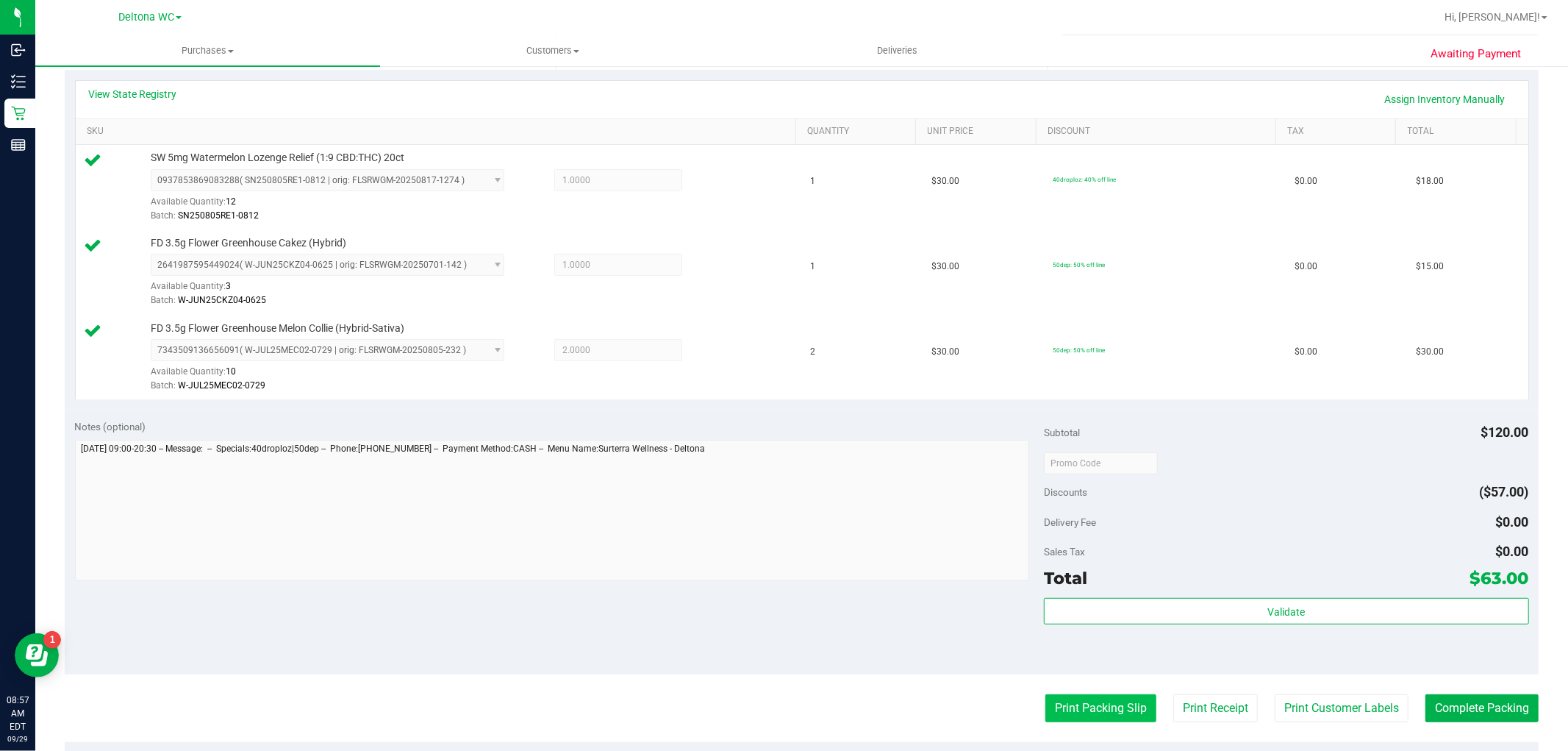
click at [1090, 696] on button "Print Packing Slip" at bounding box center [1100, 708] width 111 height 28
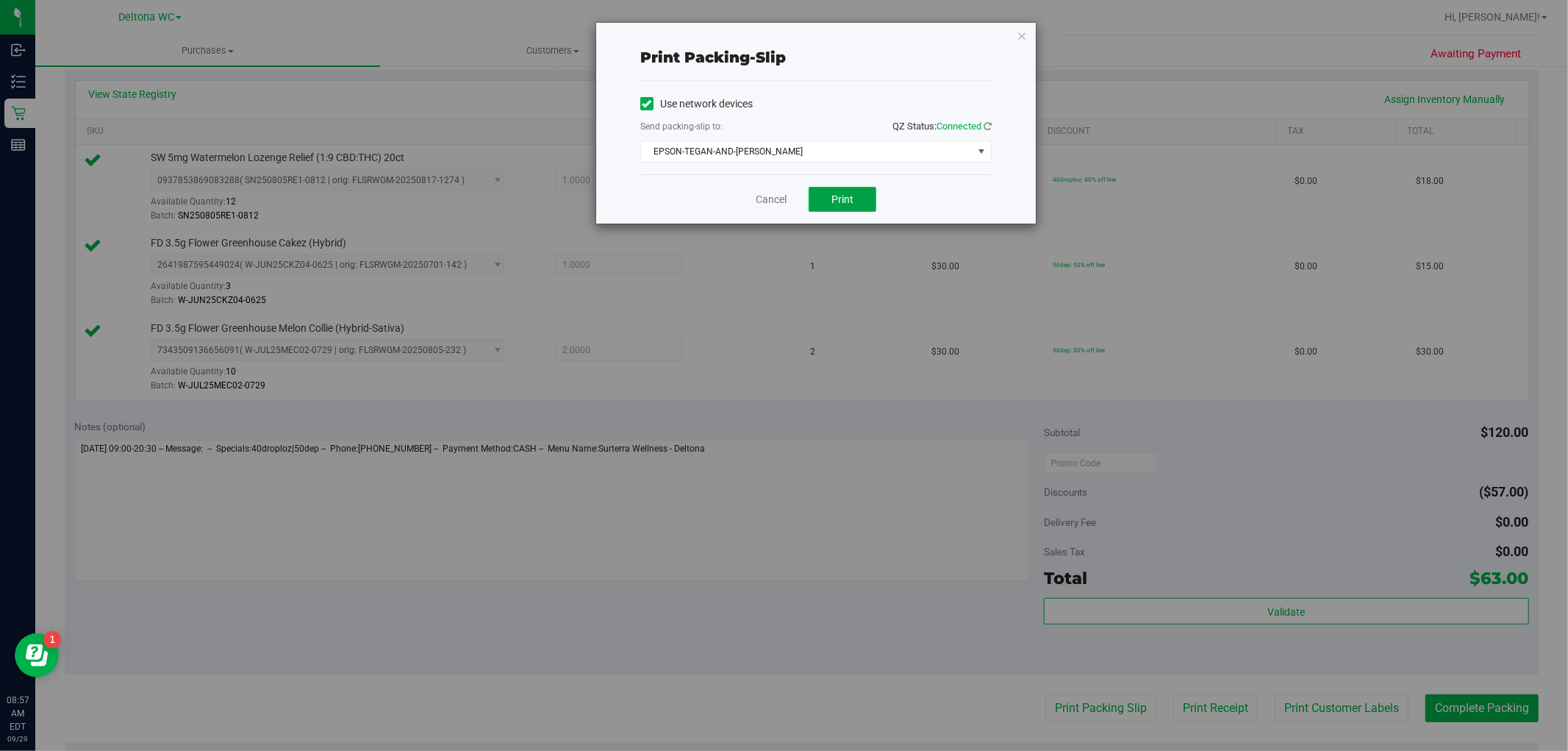
click at [839, 201] on span "Print" at bounding box center [842, 199] width 23 height 12
click at [761, 199] on link "Cancel" at bounding box center [771, 200] width 31 height 16
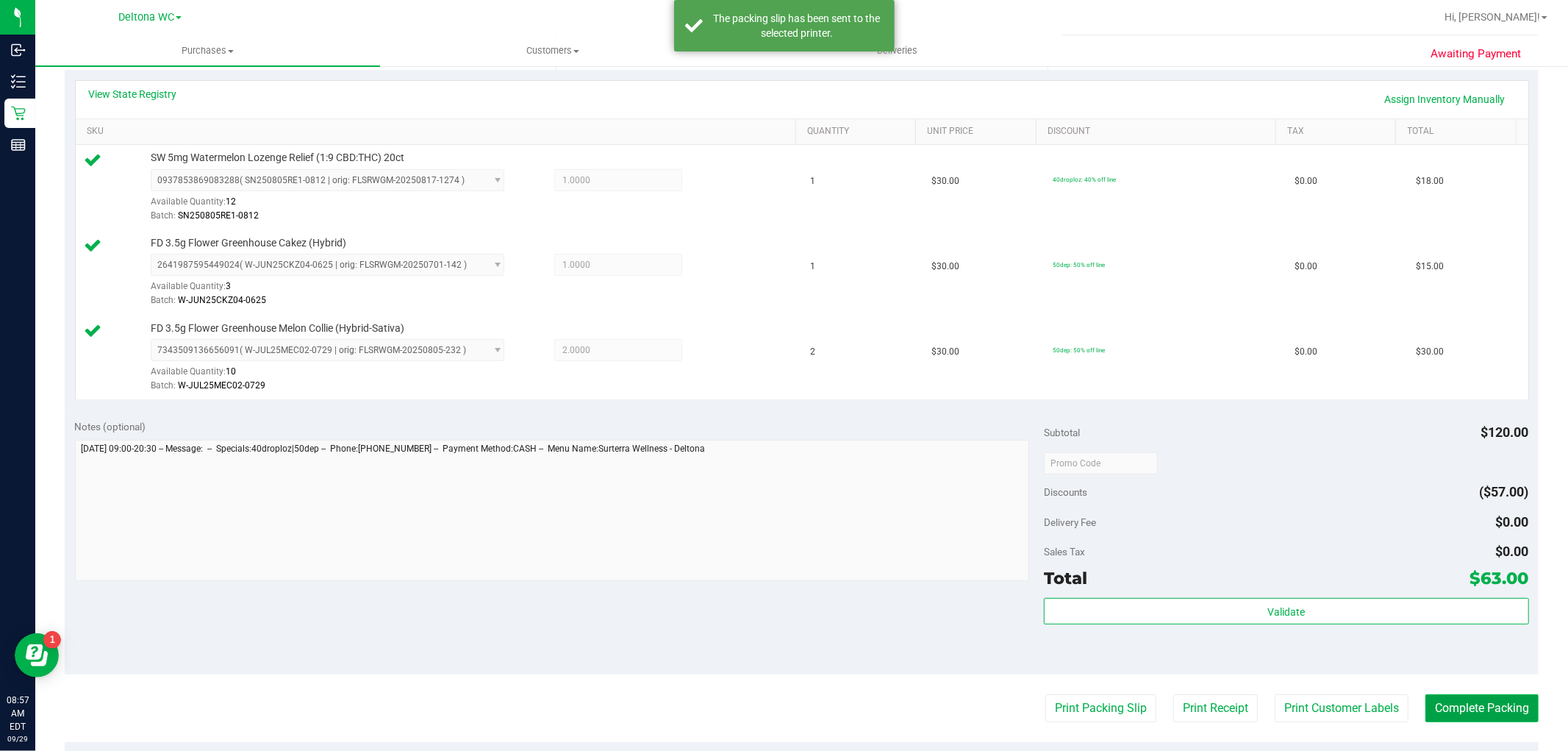
click at [1490, 709] on button "Complete Packing" at bounding box center [1482, 708] width 114 height 28
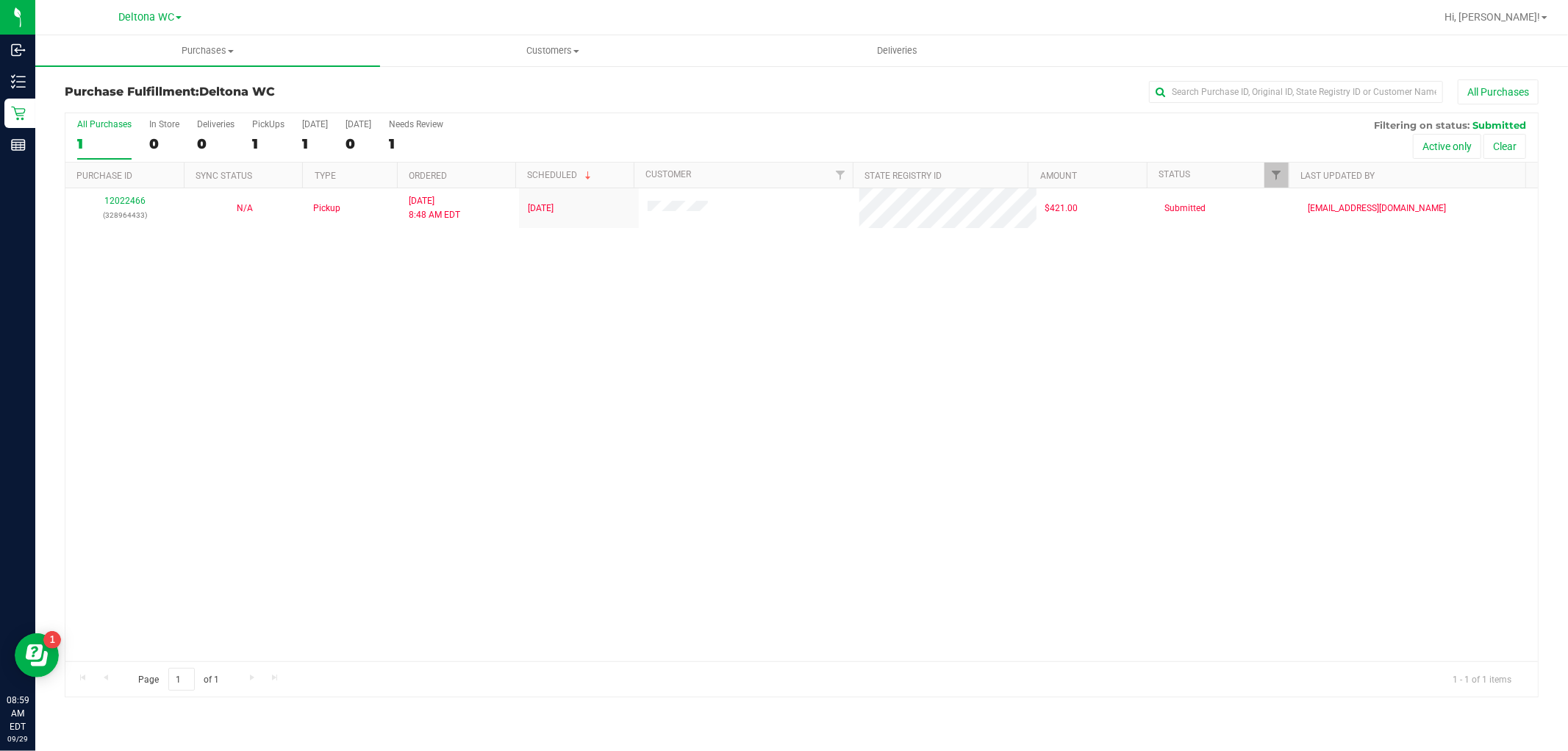
click at [1446, 393] on div "12022466 (328964433) N/A Pickup 9/29/2025 8:48 AM EDT 9/29/2025 $421.00 Submitt…" at bounding box center [802, 424] width 1472 height 473
click at [1145, 519] on div "12022466 (328964433) N/A Pickup 9/29/2025 8:48 AM EDT 9/29/2025 $421.00 Submitt…" at bounding box center [802, 424] width 1472 height 473
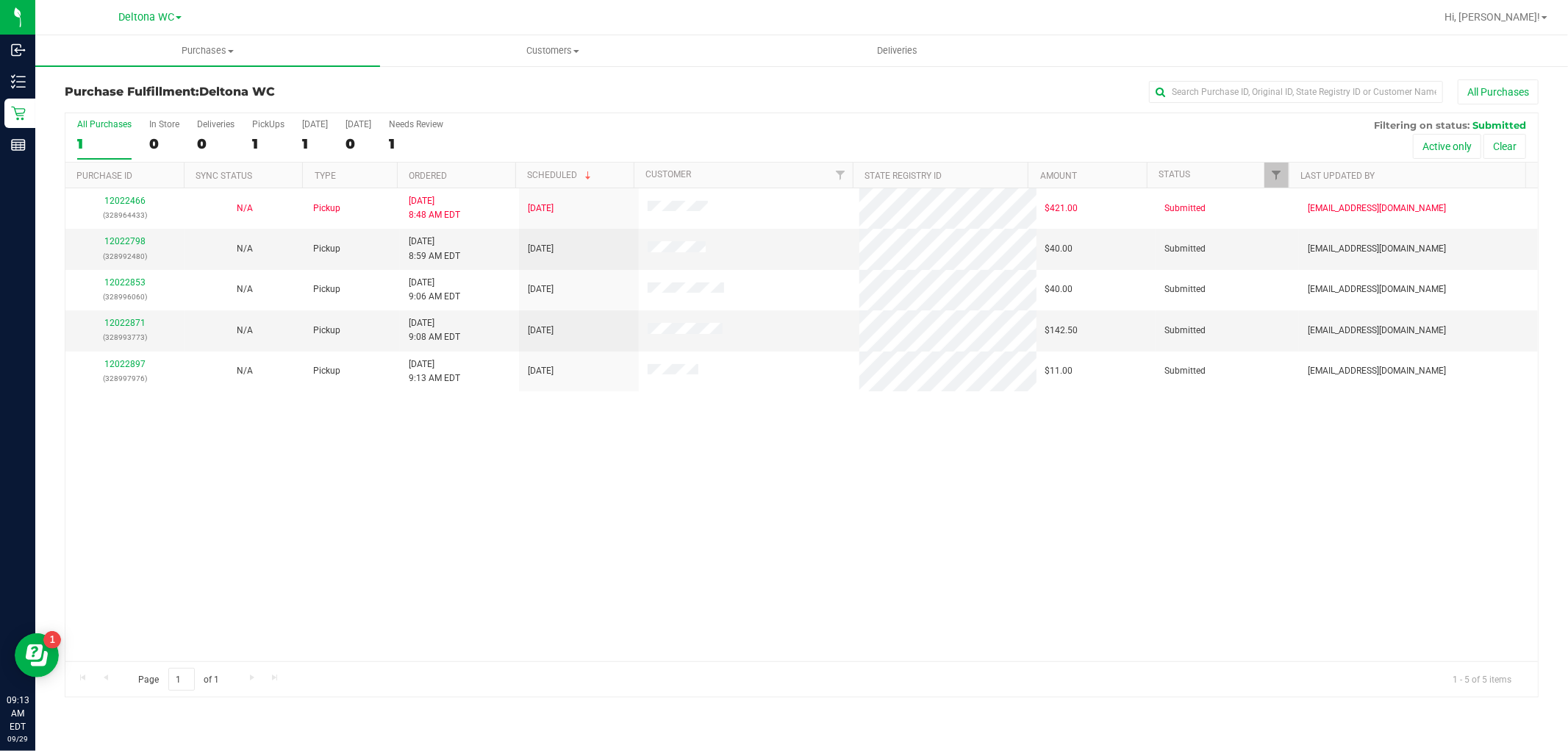
click at [474, 173] on th "Ordered" at bounding box center [455, 175] width 118 height 25
click at [119, 239] on link "12022798" at bounding box center [125, 241] width 41 height 11
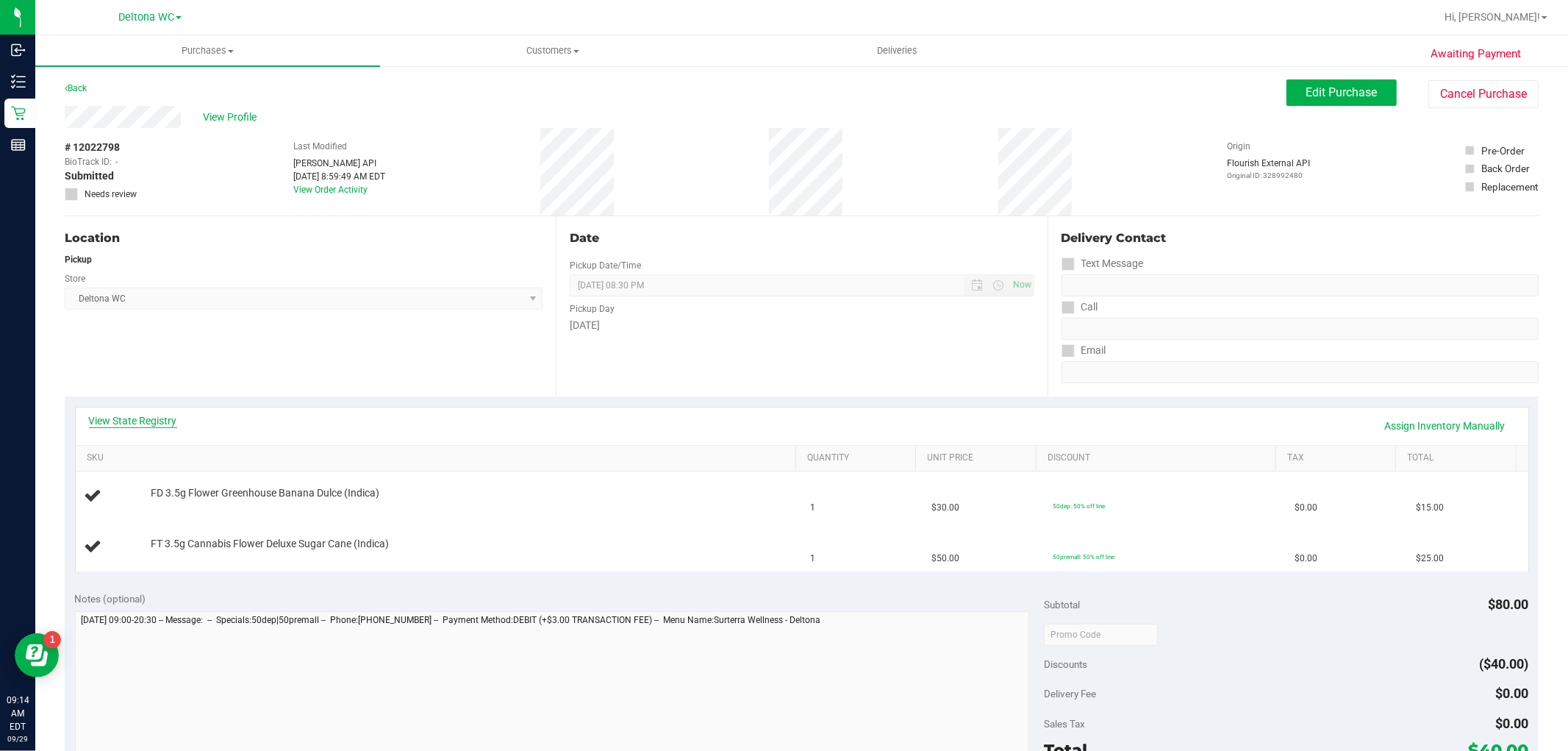
click at [144, 413] on link "View State Registry" at bounding box center [133, 420] width 88 height 15
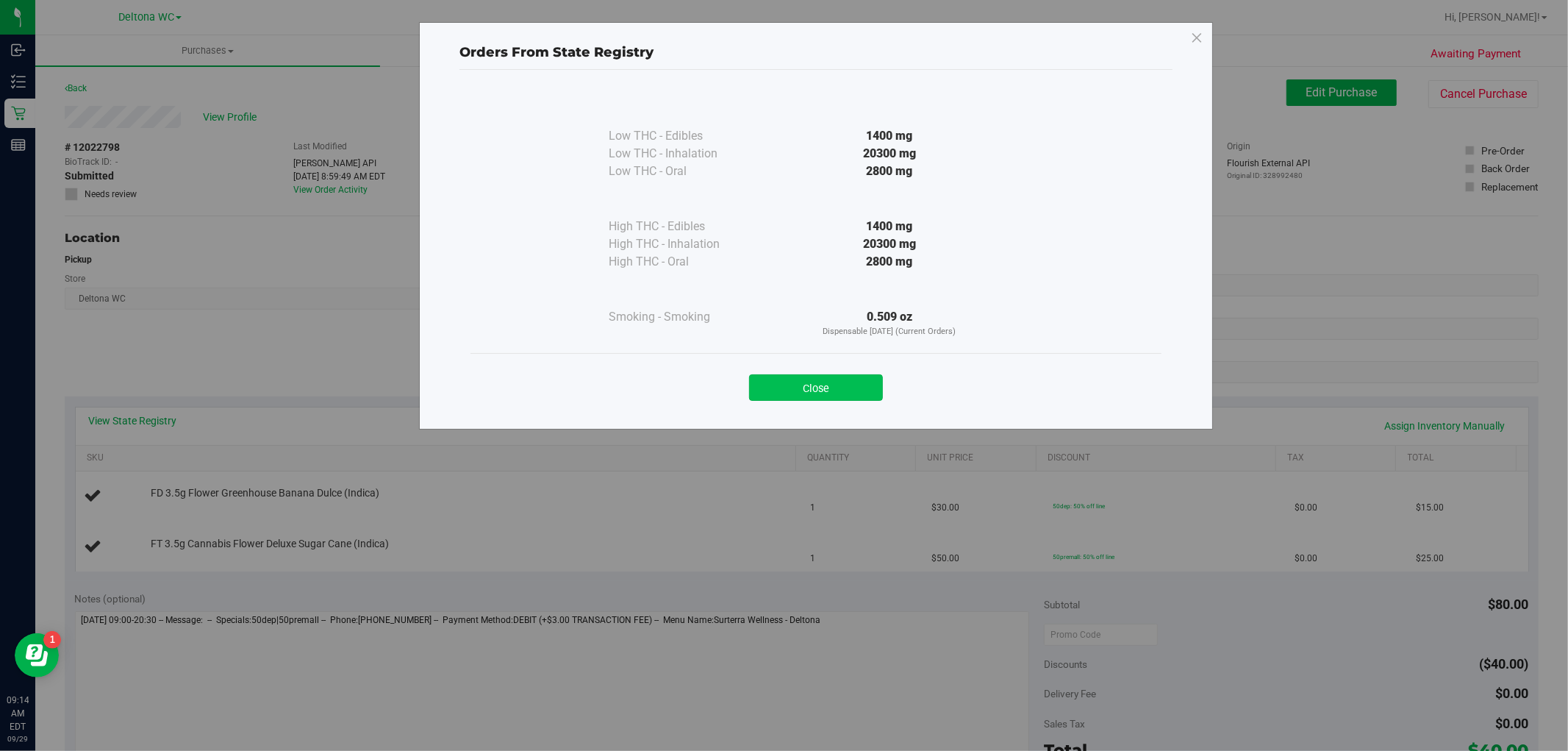
click at [838, 388] on button "Close" at bounding box center [815, 387] width 134 height 26
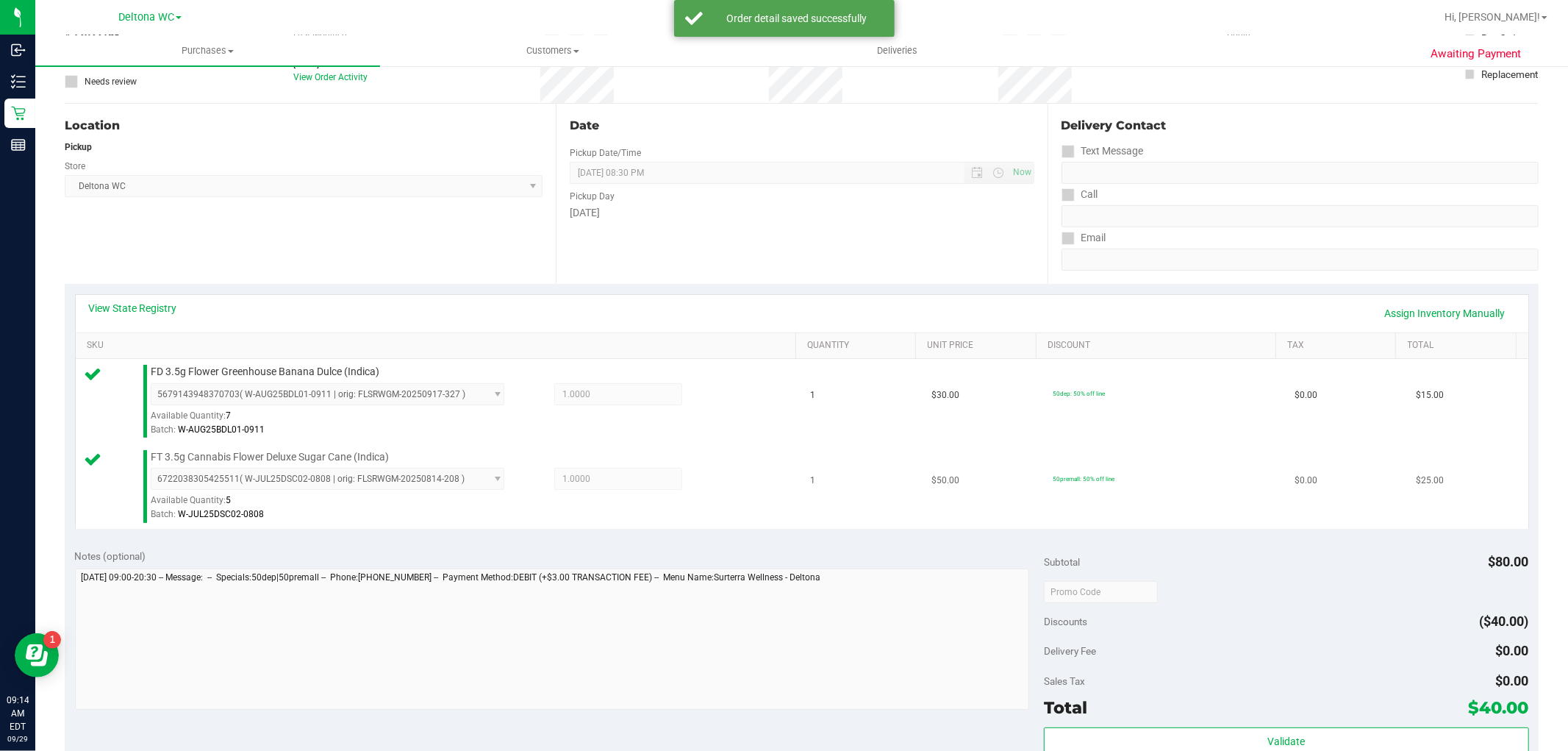
scroll to position [245, 0]
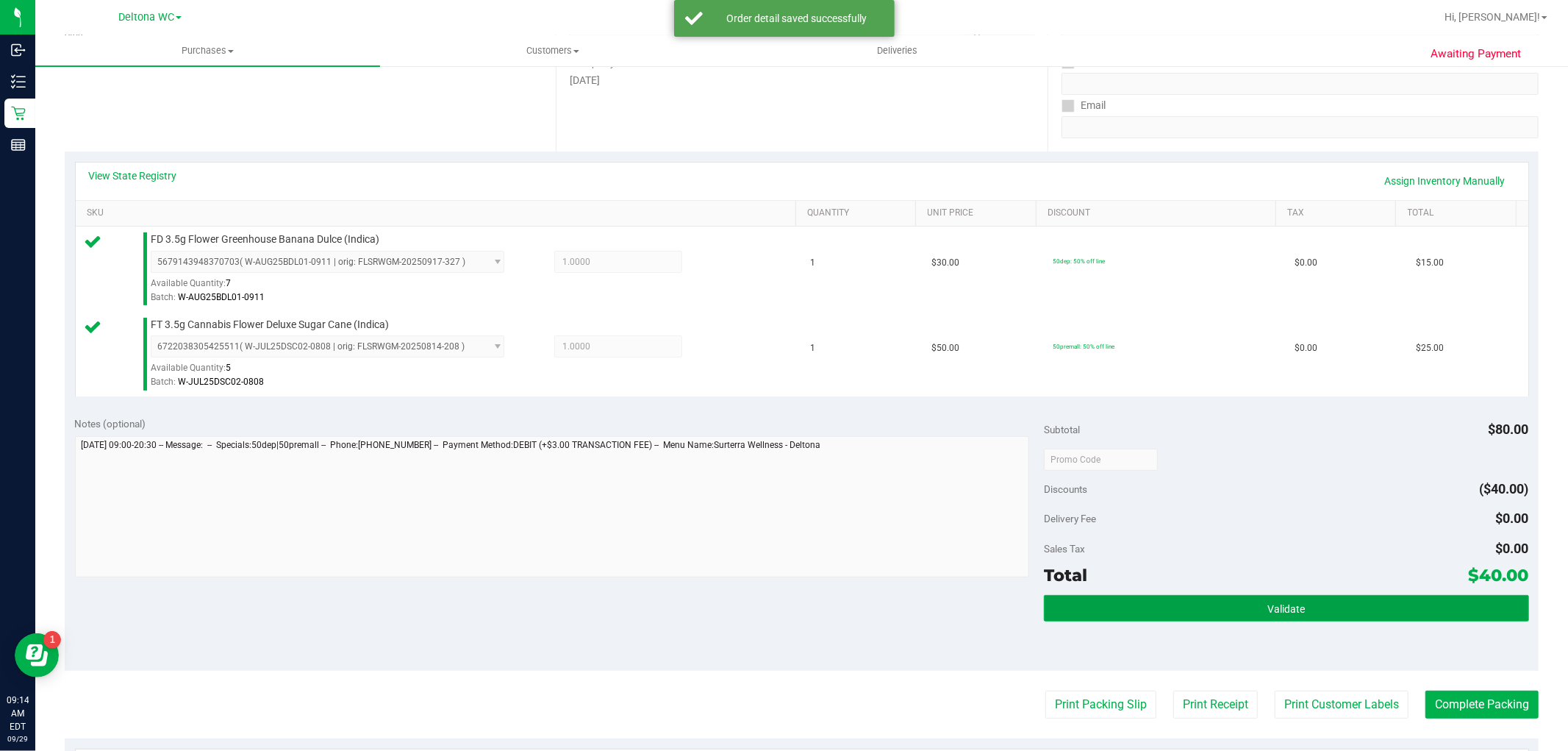
click at [1171, 615] on button "Validate" at bounding box center [1285, 607] width 484 height 26
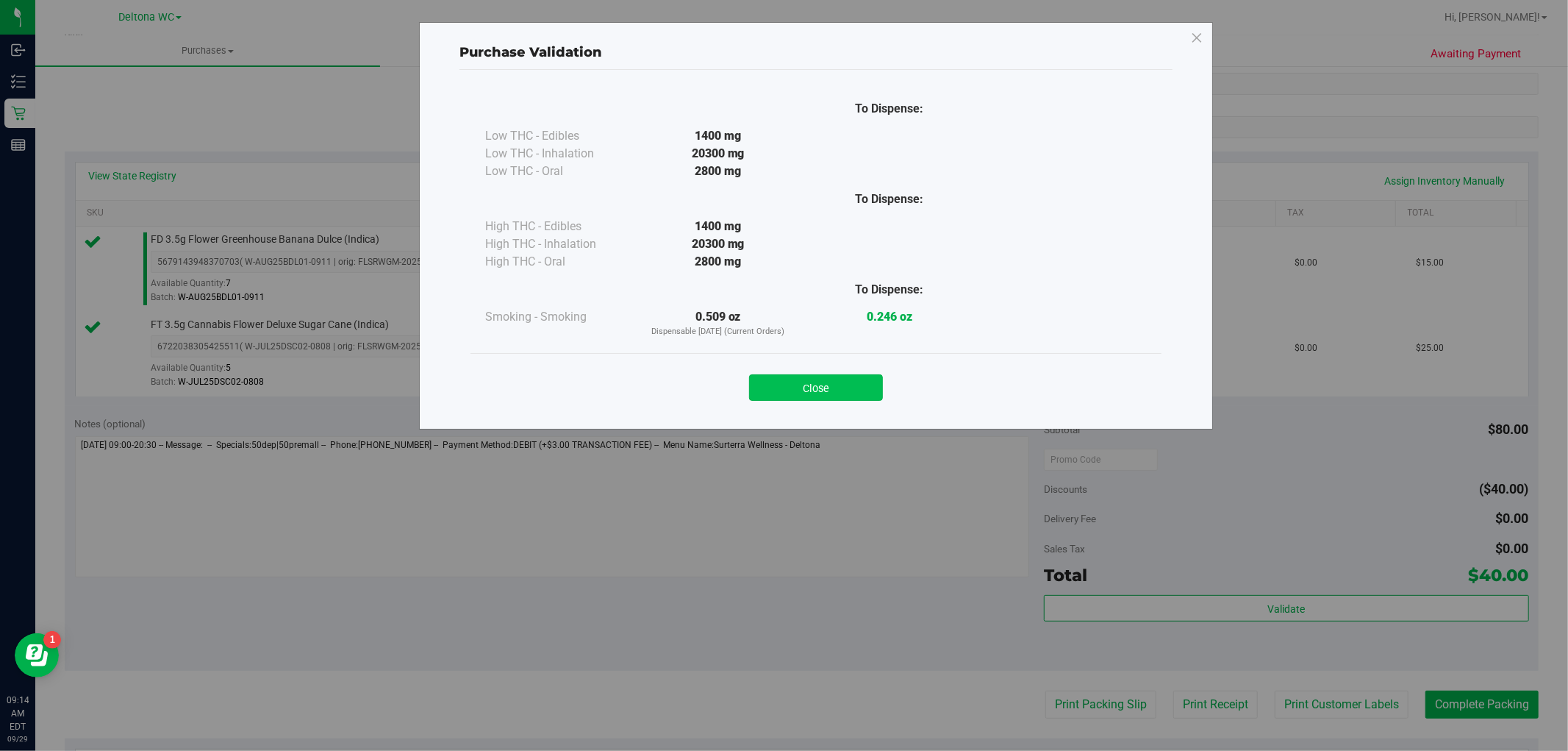
click at [795, 383] on button "Close" at bounding box center [815, 387] width 134 height 26
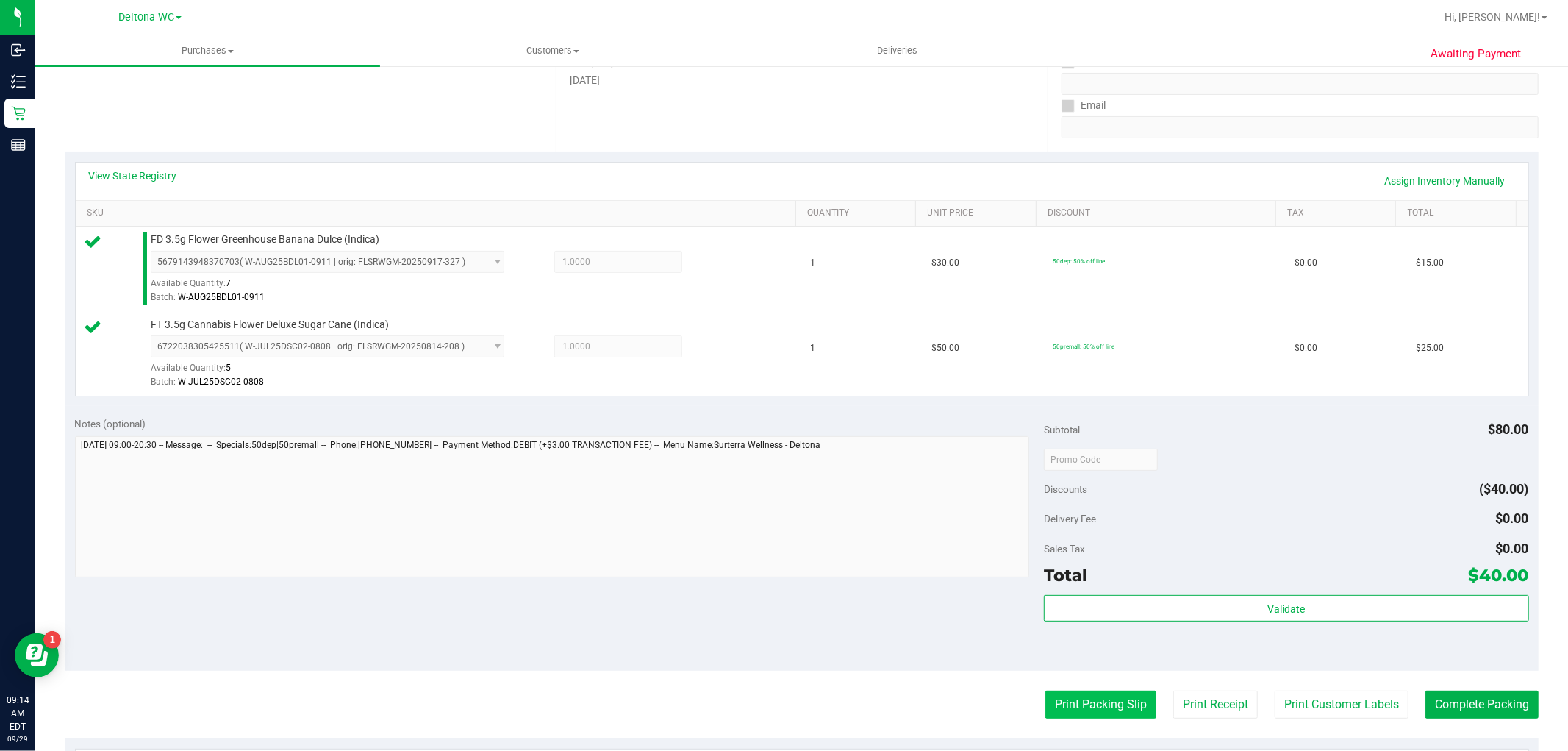
click at [1069, 716] on button "Print Packing Slip" at bounding box center [1100, 704] width 111 height 28
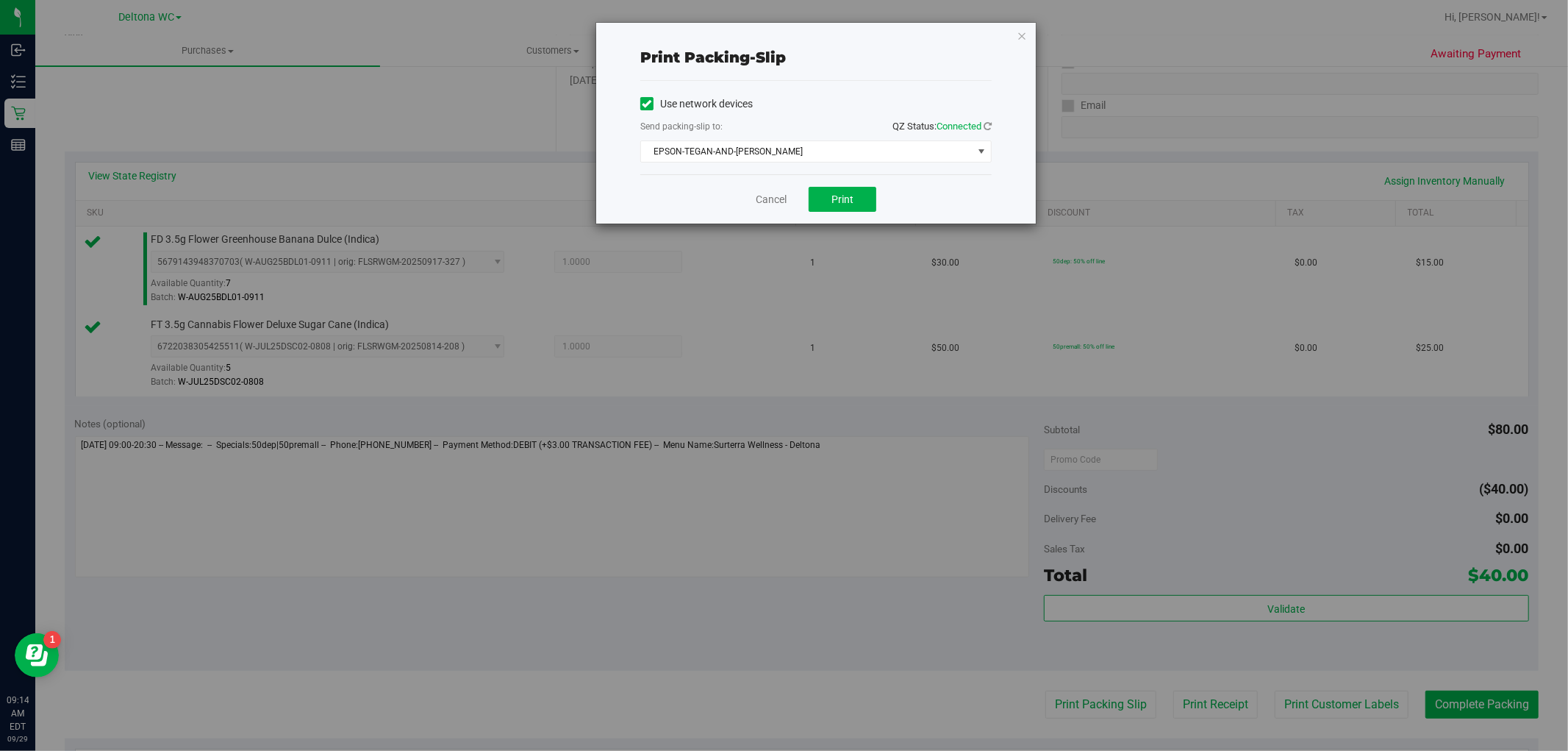
click at [829, 186] on div "Cancel Print" at bounding box center [815, 199] width 351 height 49
click at [819, 199] on button "Print" at bounding box center [842, 200] width 68 height 25
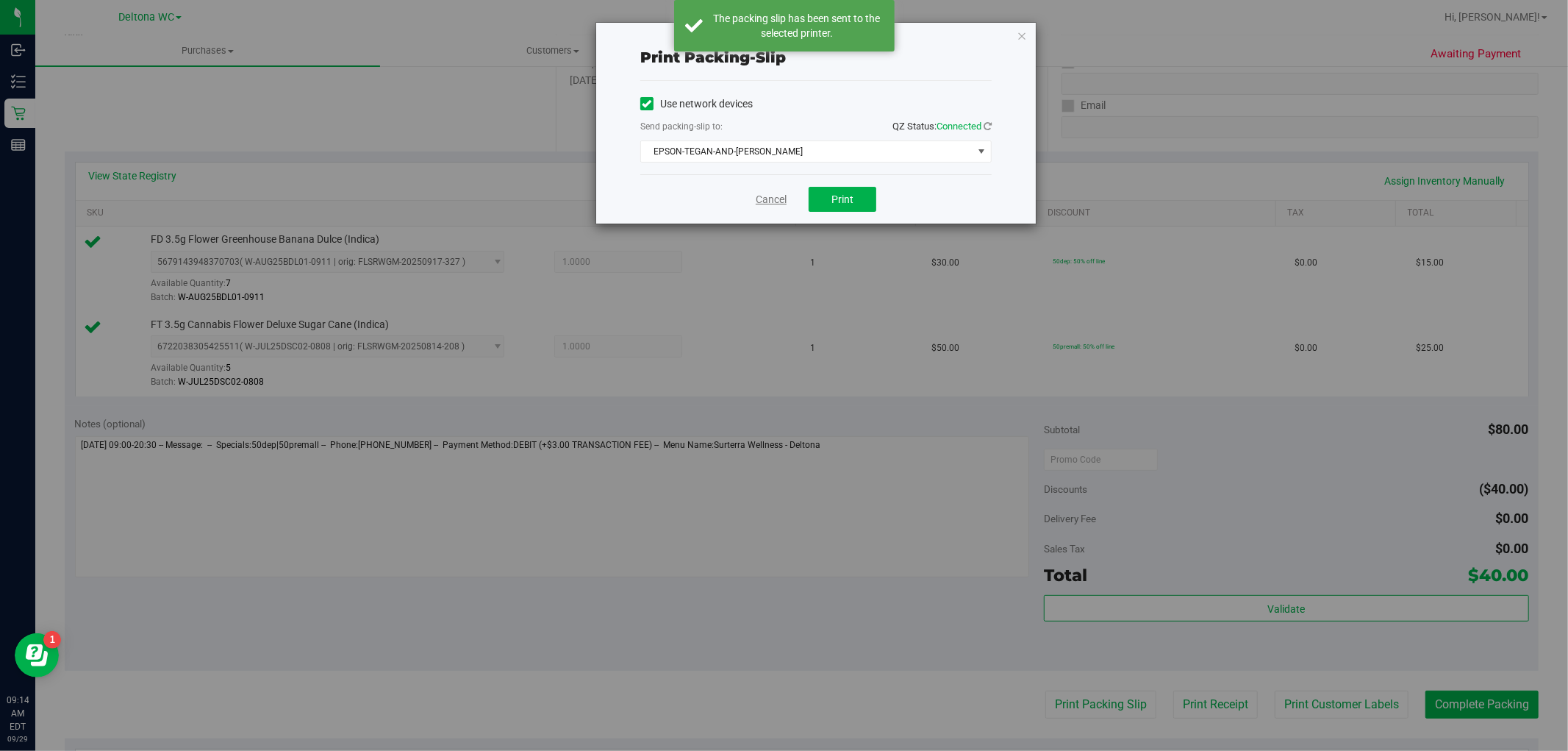
click at [760, 202] on link "Cancel" at bounding box center [771, 200] width 31 height 16
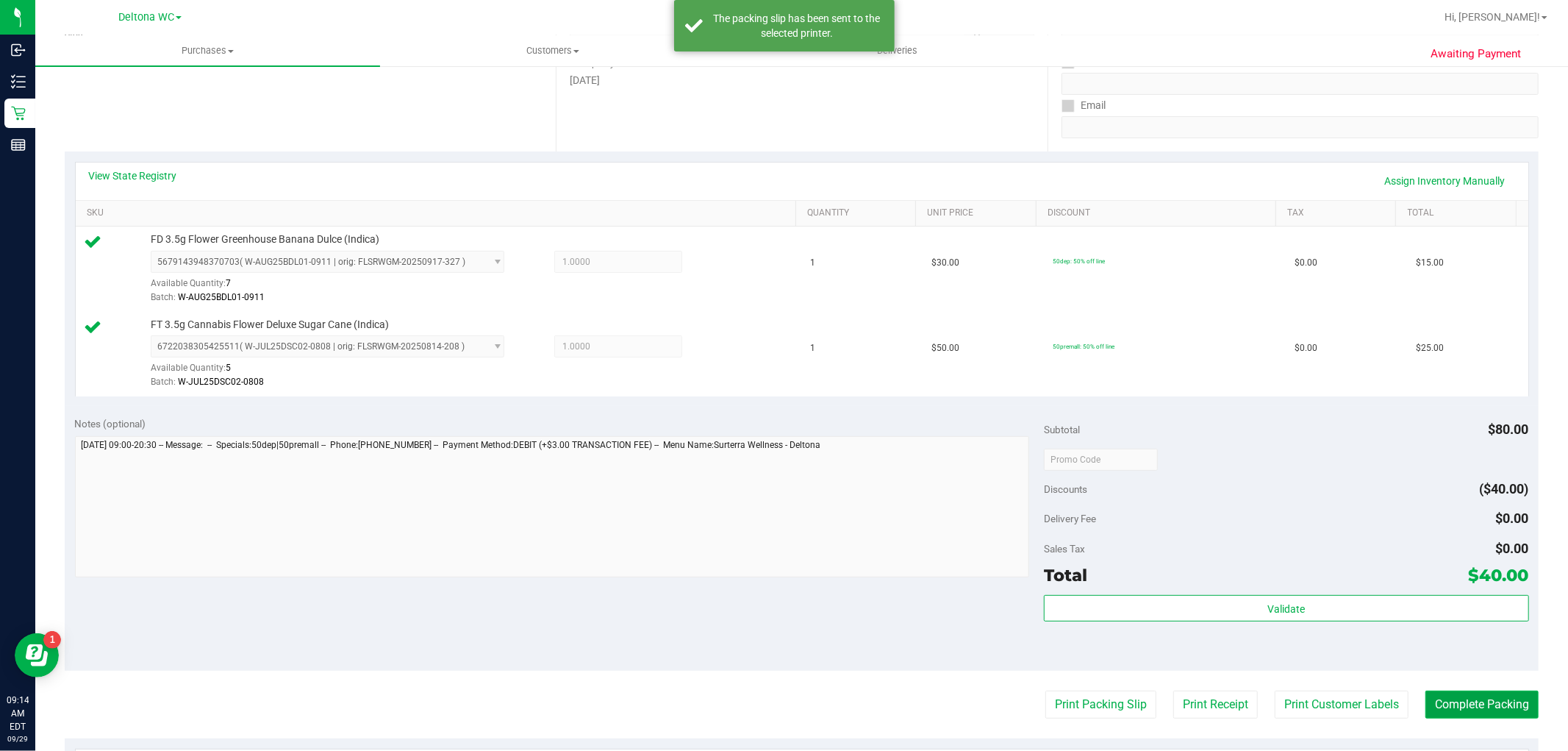
click at [1486, 711] on button "Complete Packing" at bounding box center [1482, 704] width 114 height 28
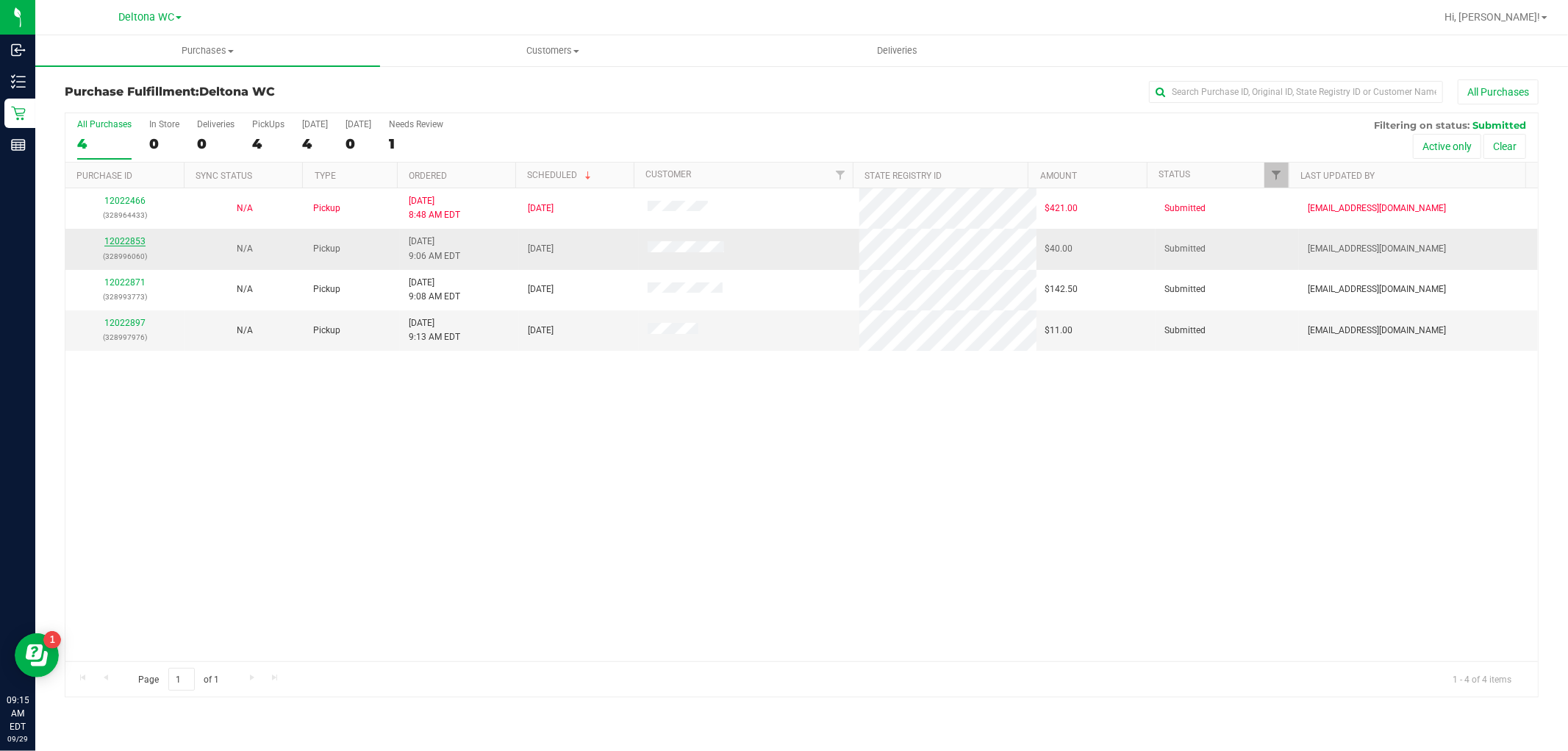
click at [140, 238] on link "12022853" at bounding box center [125, 241] width 41 height 11
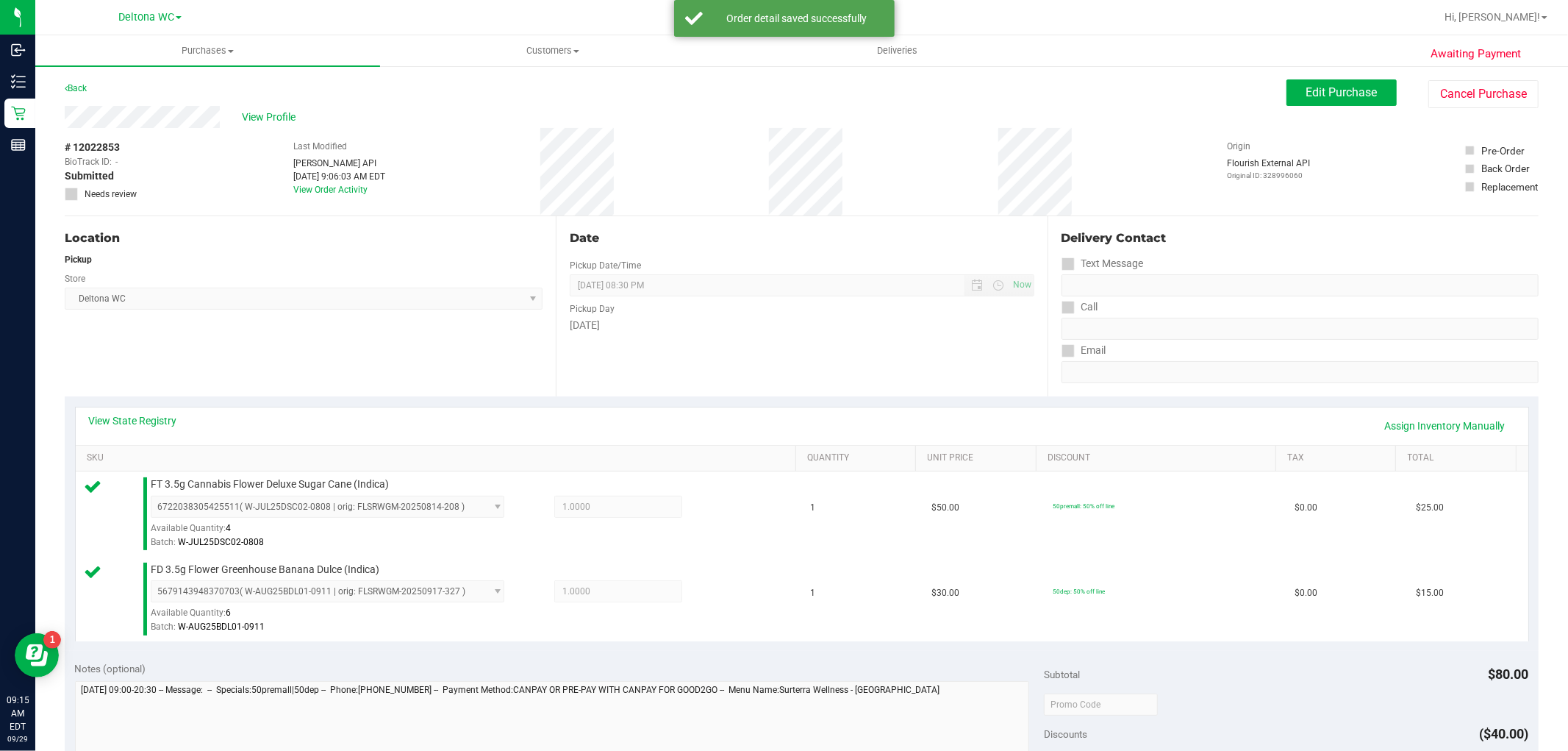
scroll to position [326, 0]
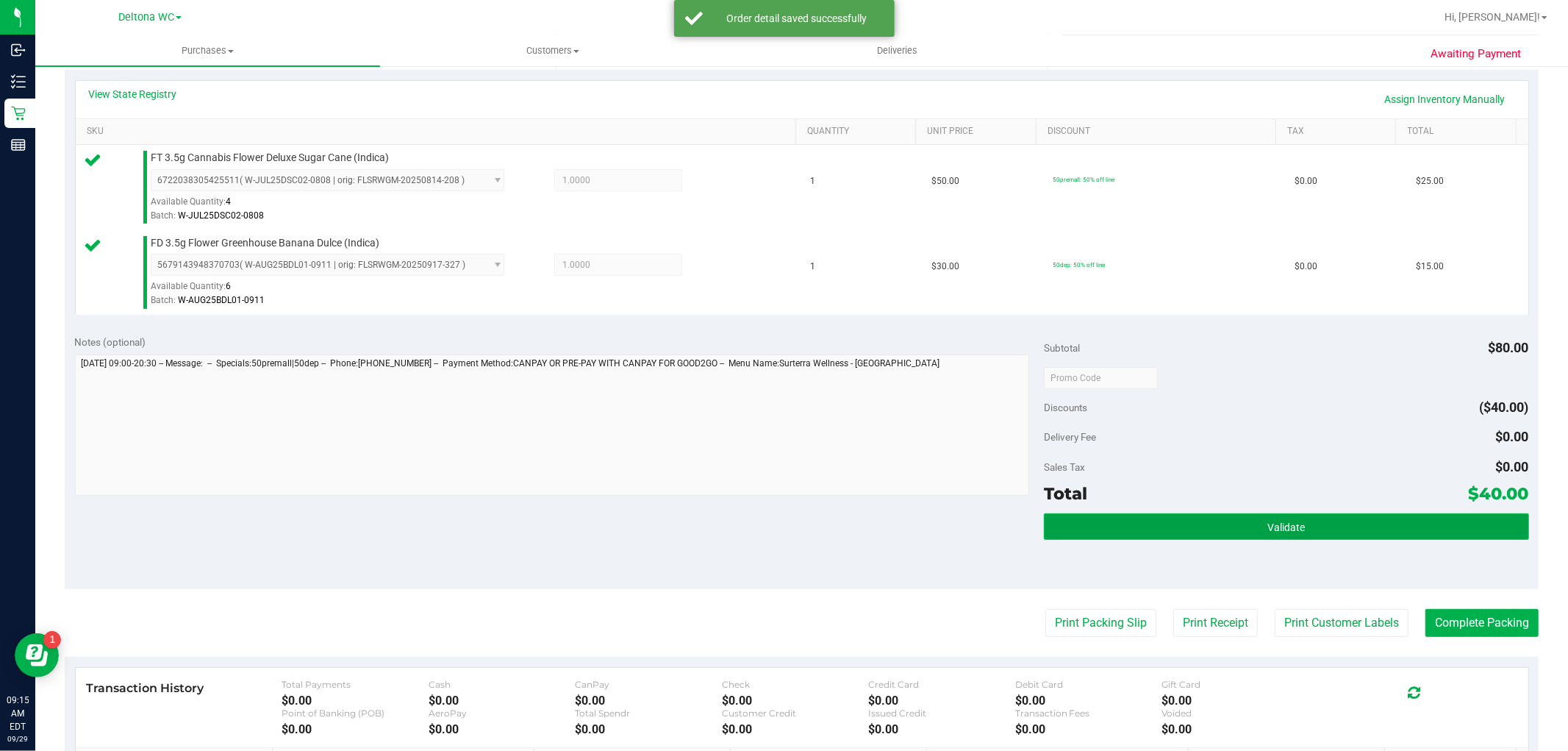
click at [1202, 515] on button "Validate" at bounding box center [1285, 526] width 484 height 26
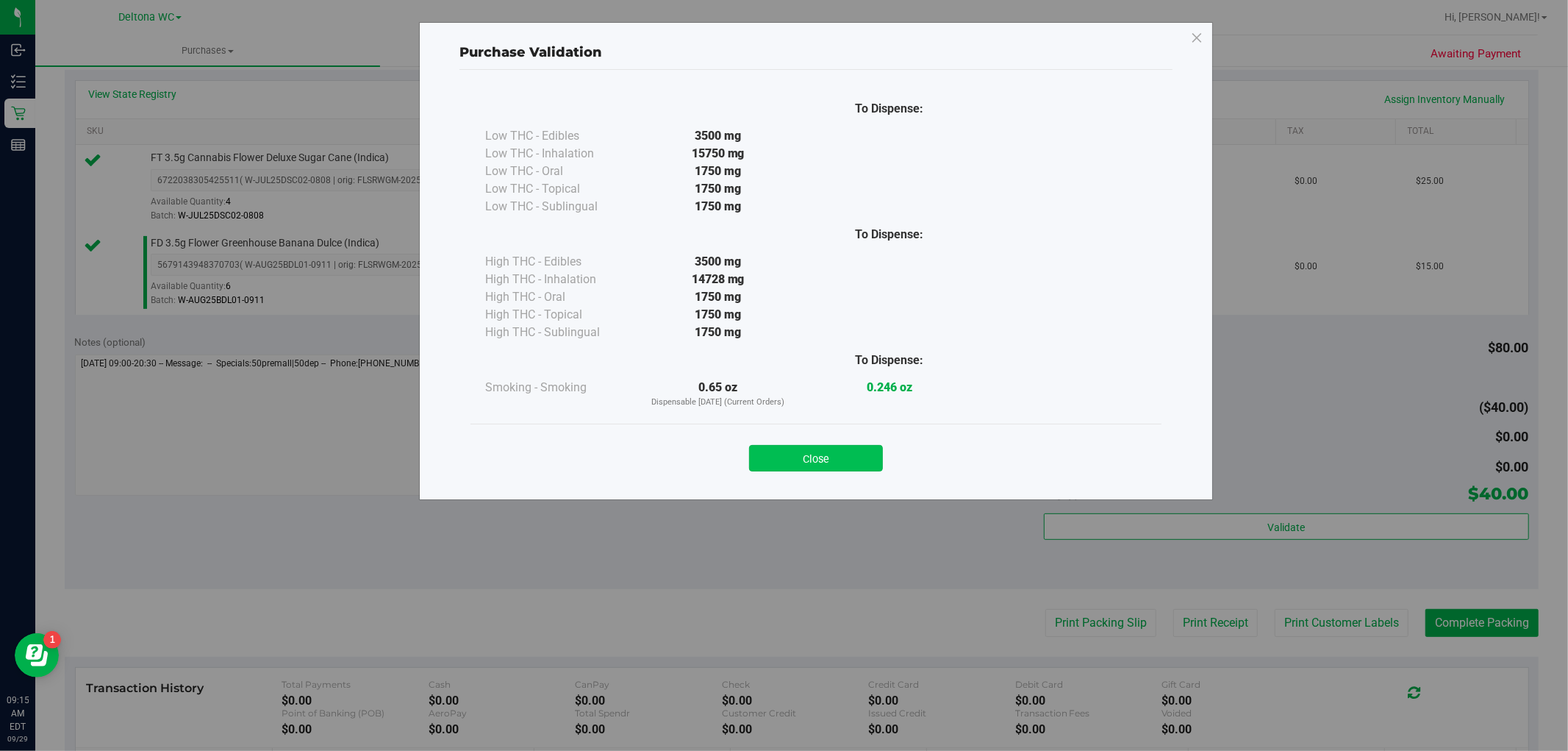
click at [857, 465] on button "Close" at bounding box center [815, 457] width 134 height 26
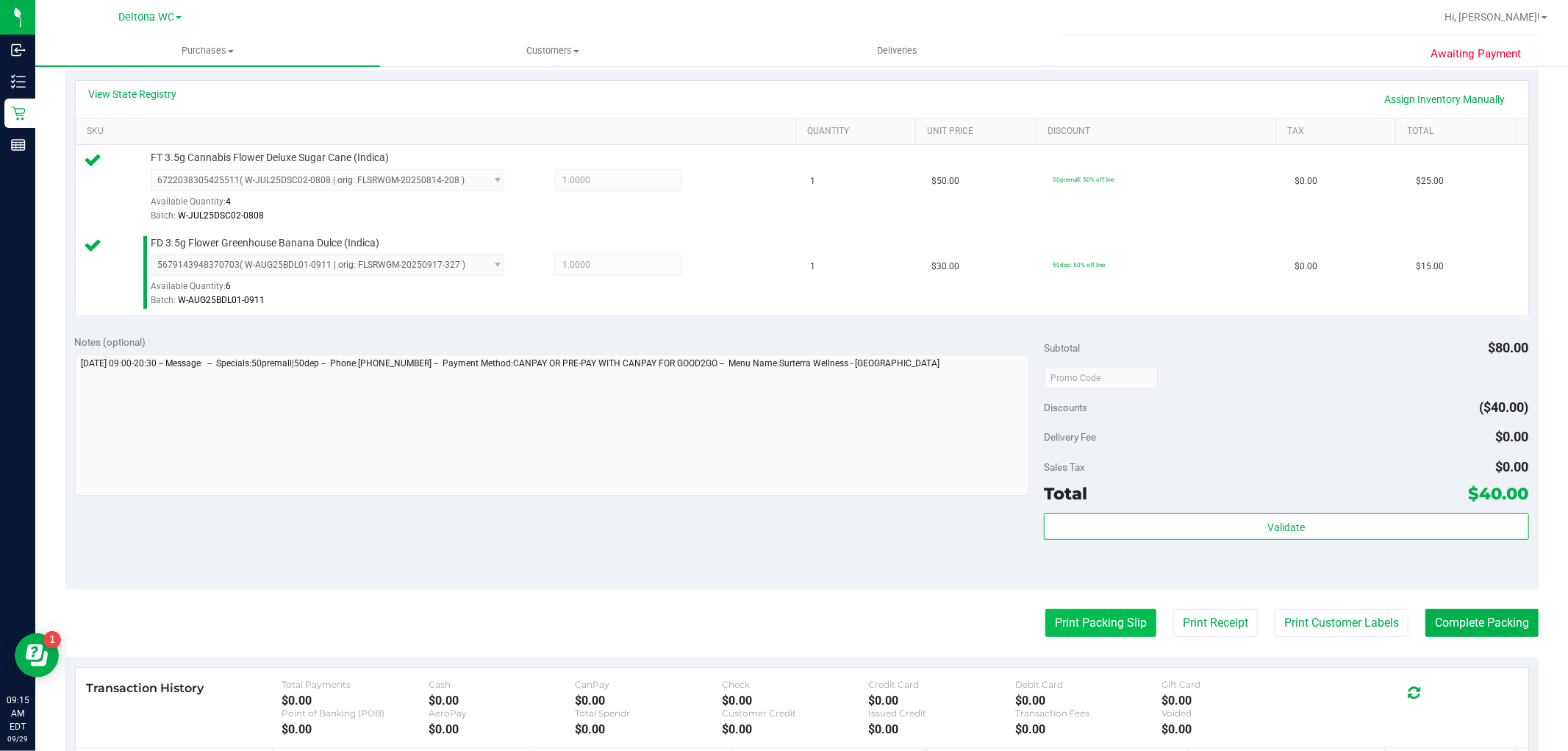
click at [1045, 613] on button "Print Packing Slip" at bounding box center [1100, 623] width 111 height 28
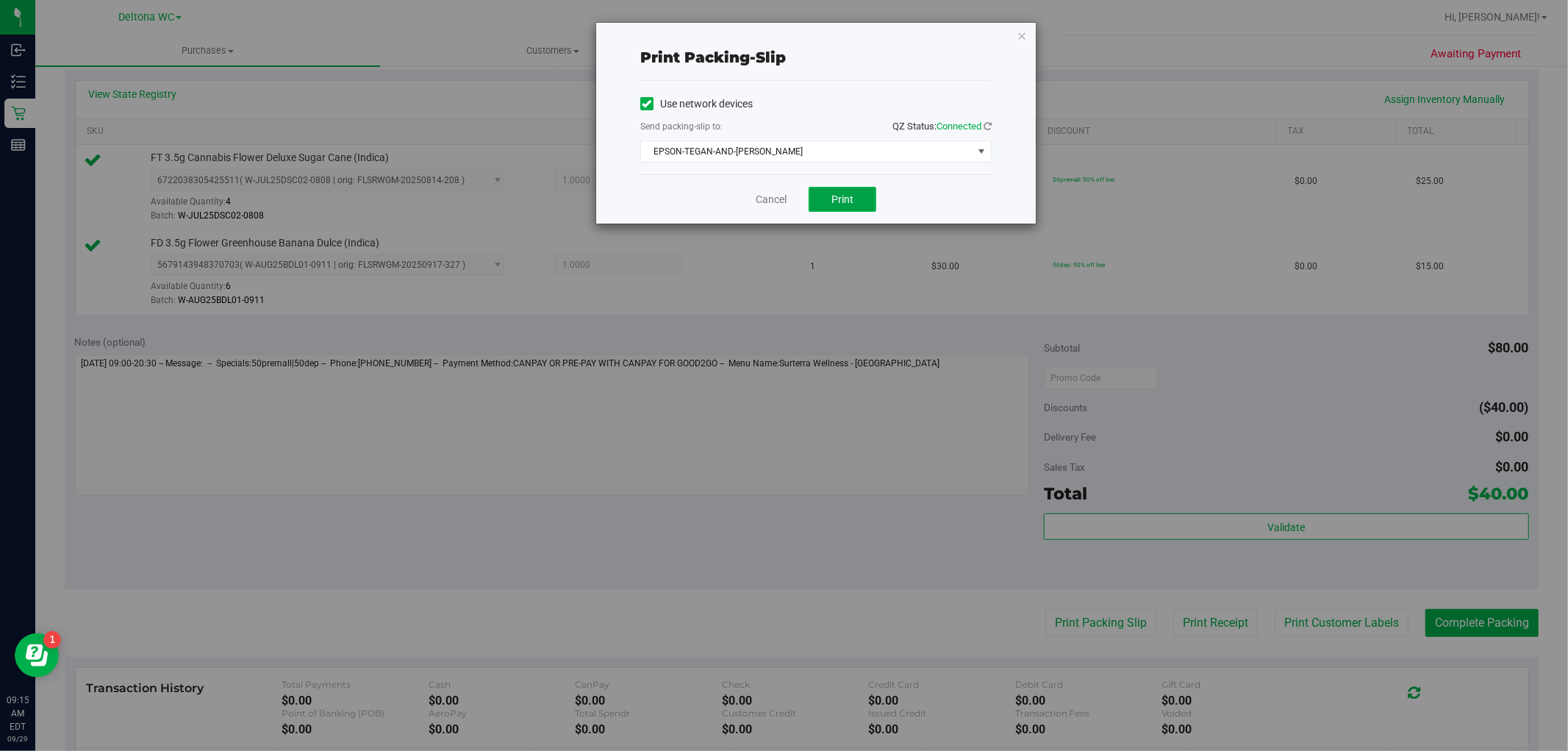
click at [829, 203] on button "Print" at bounding box center [842, 200] width 68 height 25
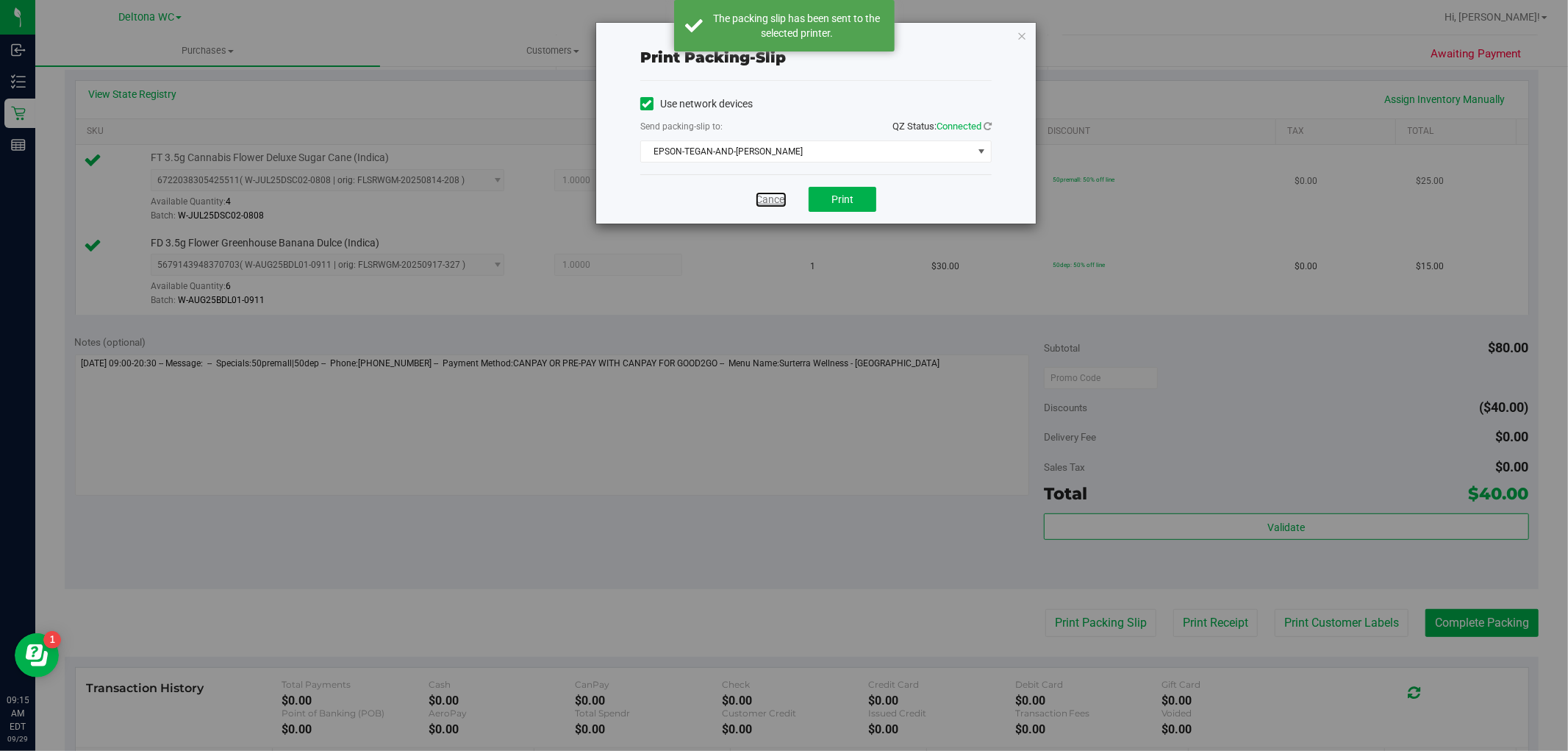
click at [759, 203] on link "Cancel" at bounding box center [771, 200] width 31 height 16
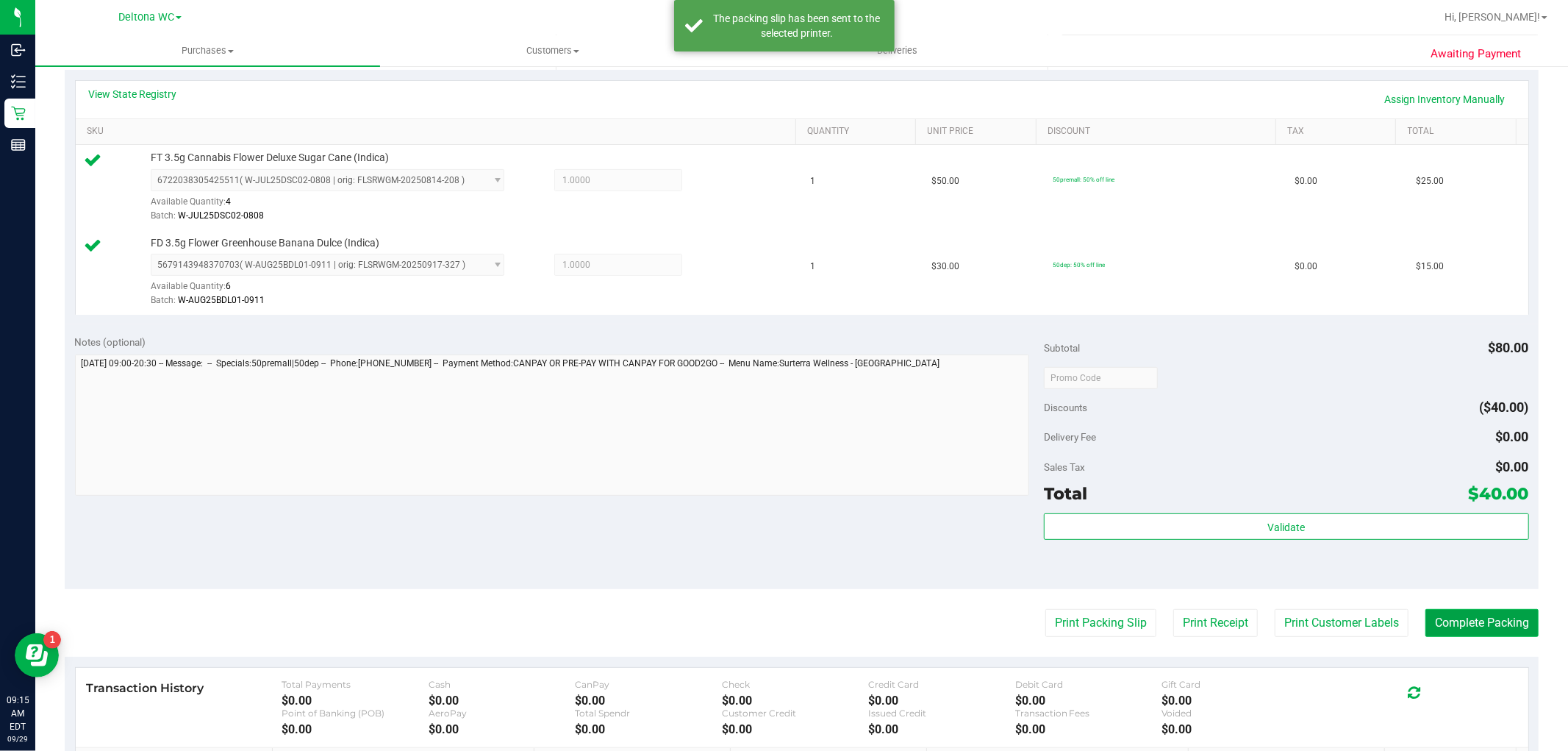
click at [1464, 633] on button "Complete Packing" at bounding box center [1482, 623] width 114 height 28
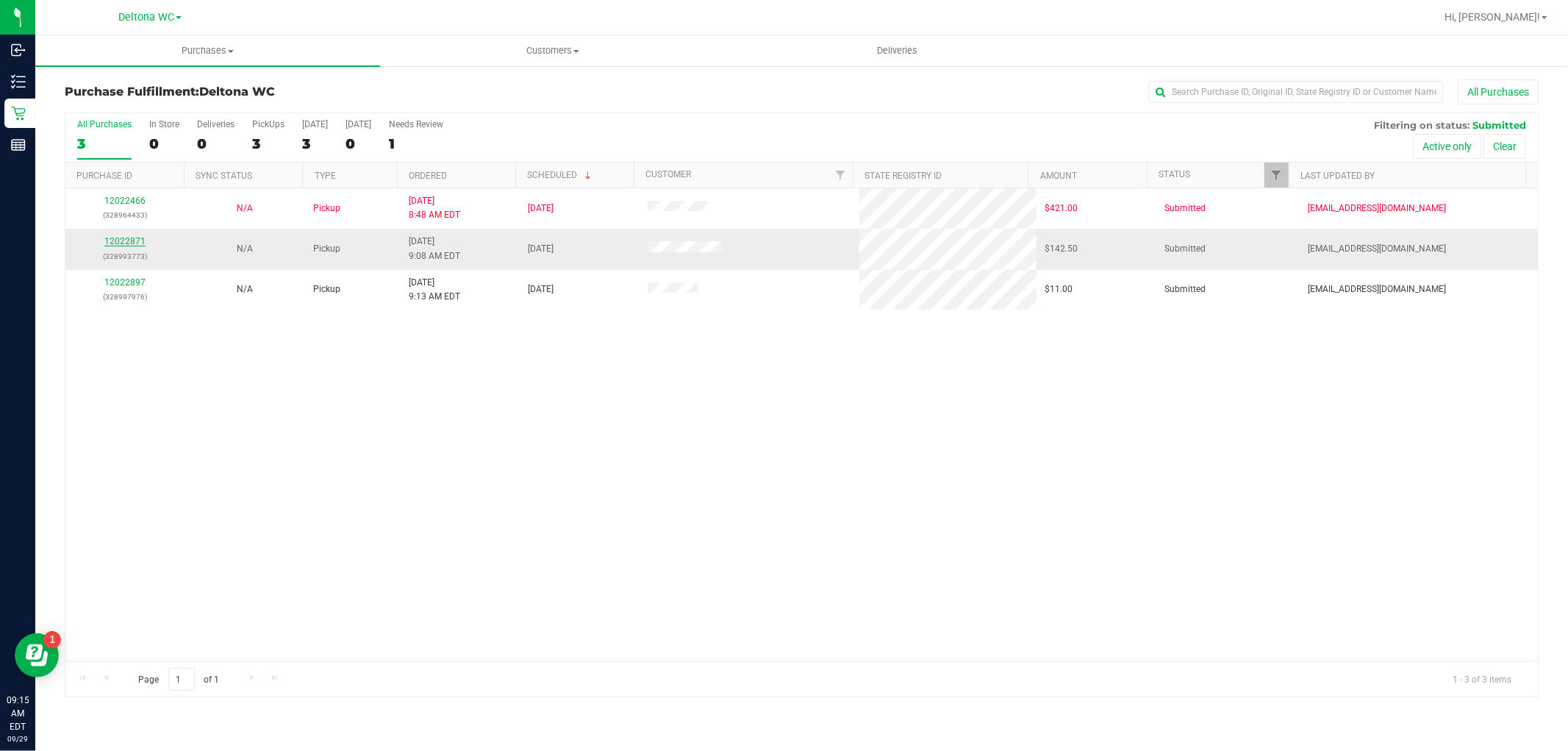
click at [111, 241] on link "12022871" at bounding box center [125, 241] width 41 height 11
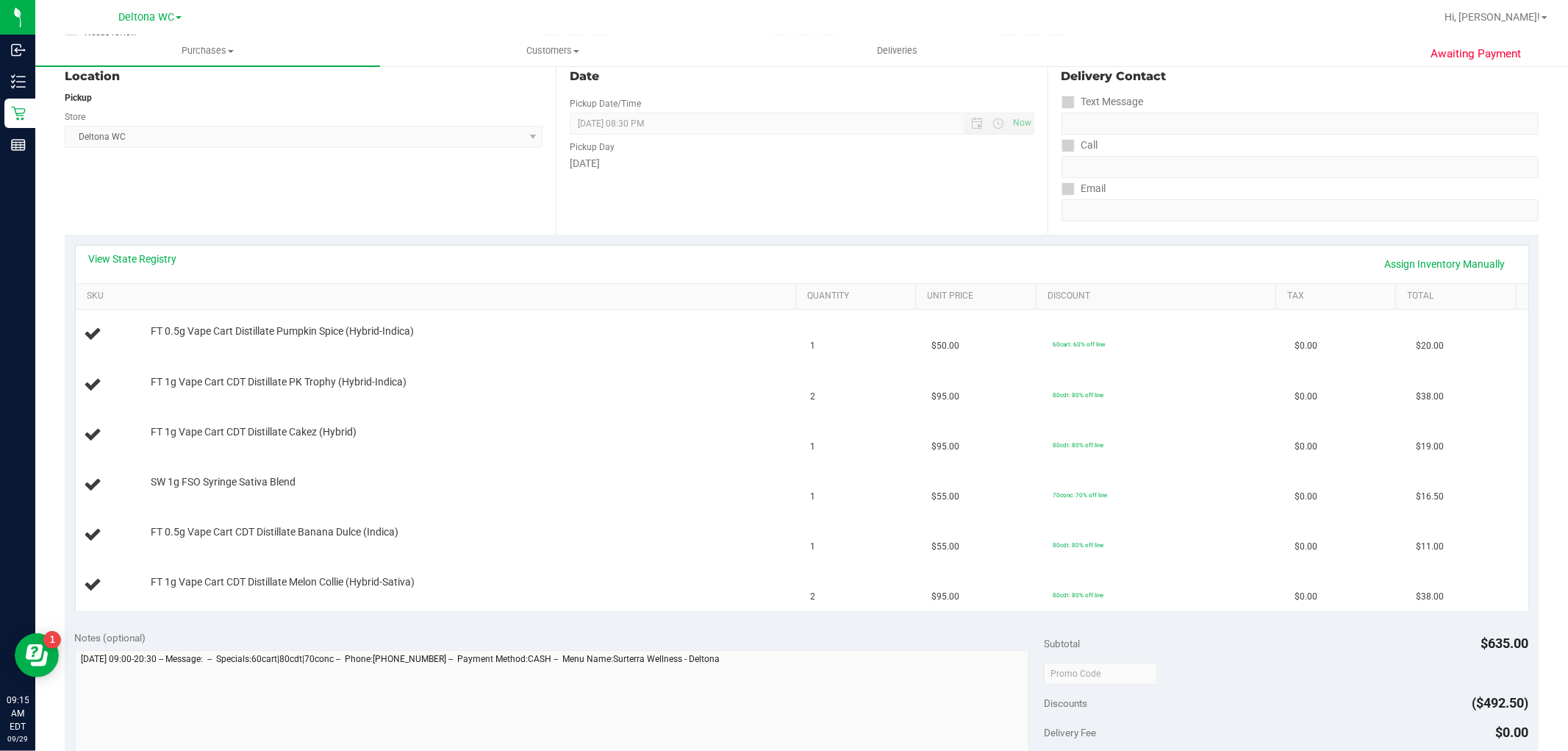
scroll to position [164, 0]
click at [127, 247] on div "View State Registry Assign Inventory Manually" at bounding box center [802, 262] width 1453 height 37
click at [133, 260] on link "View State Registry" at bounding box center [133, 257] width 88 height 15
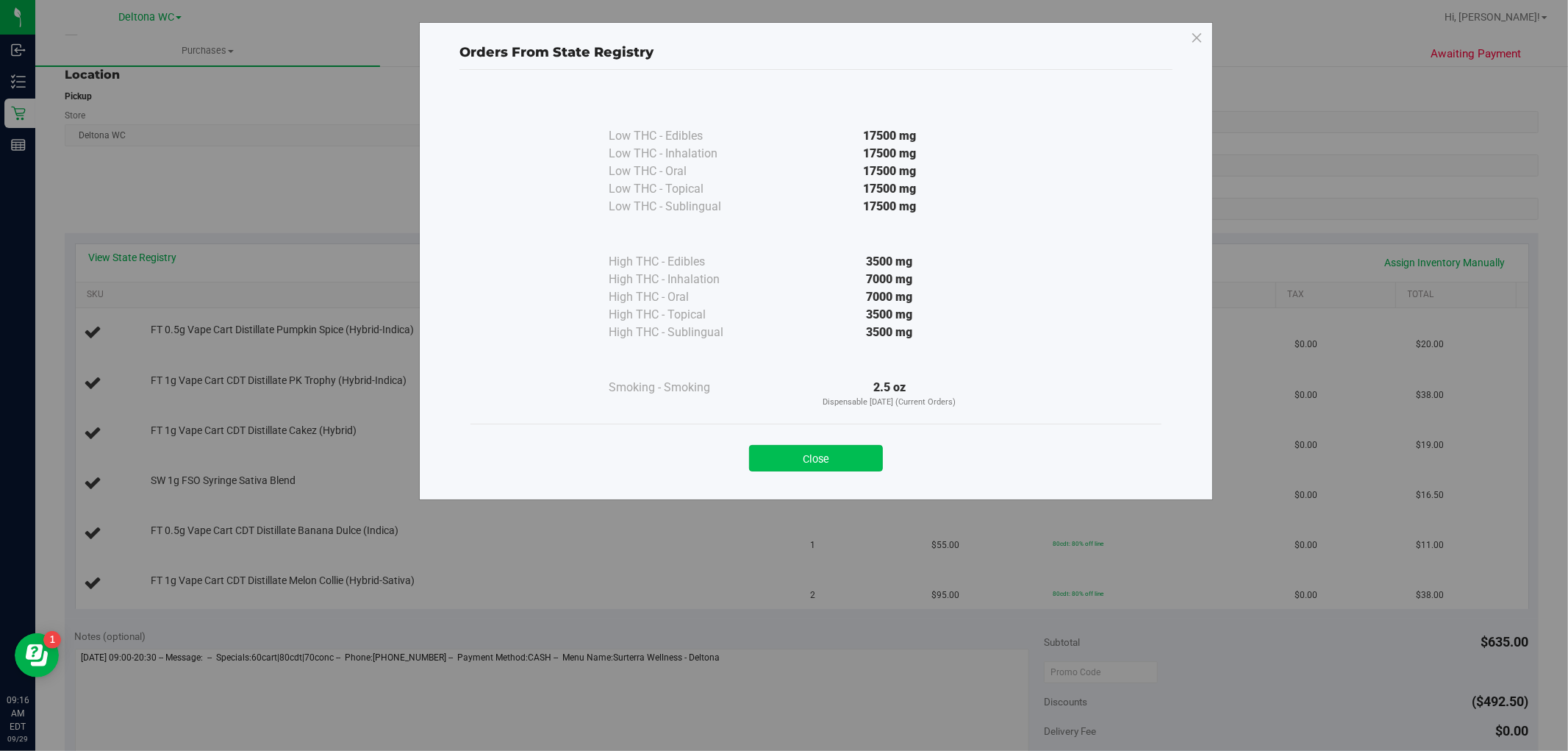
click at [800, 453] on button "Close" at bounding box center [815, 457] width 134 height 26
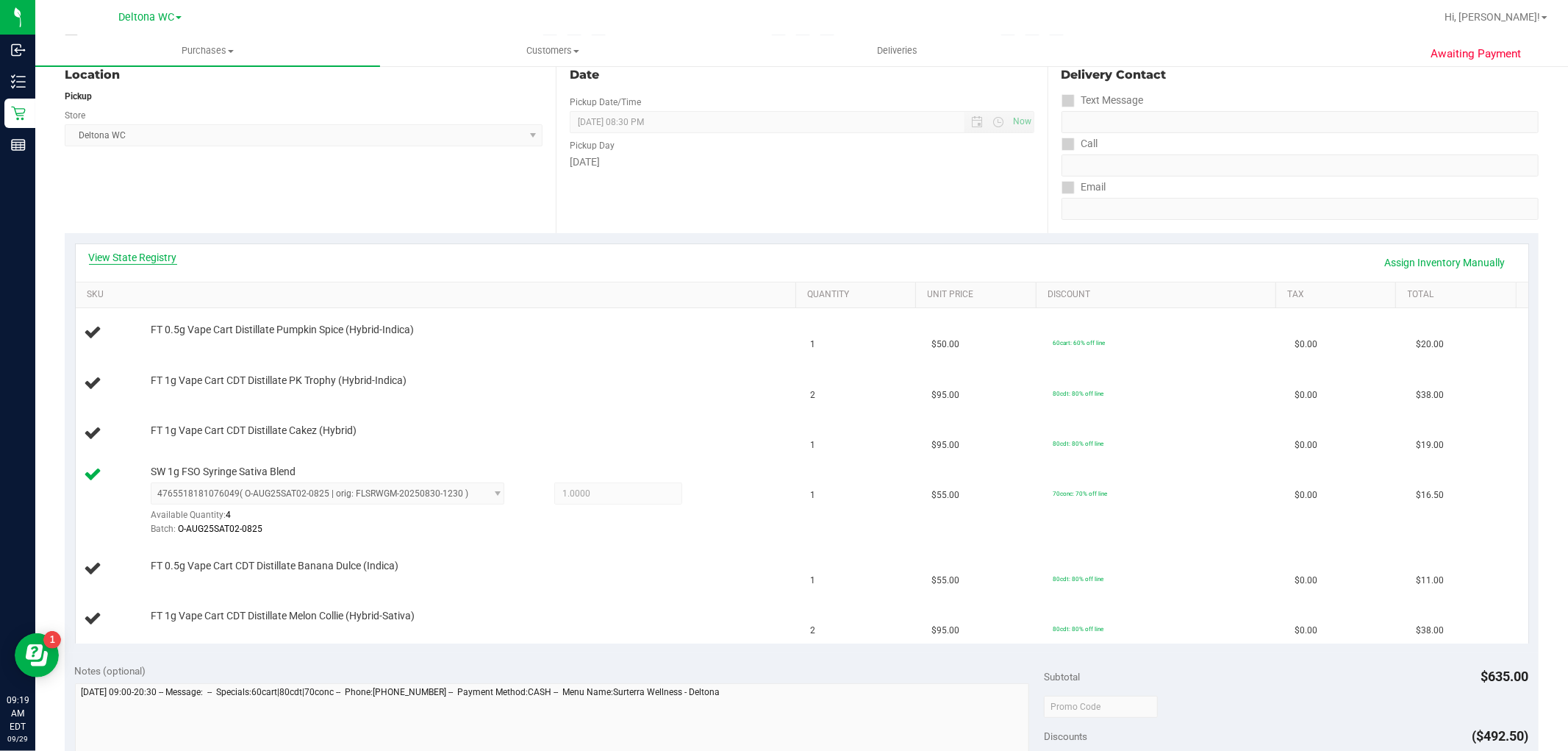
click at [149, 252] on link "View State Registry" at bounding box center [133, 257] width 88 height 15
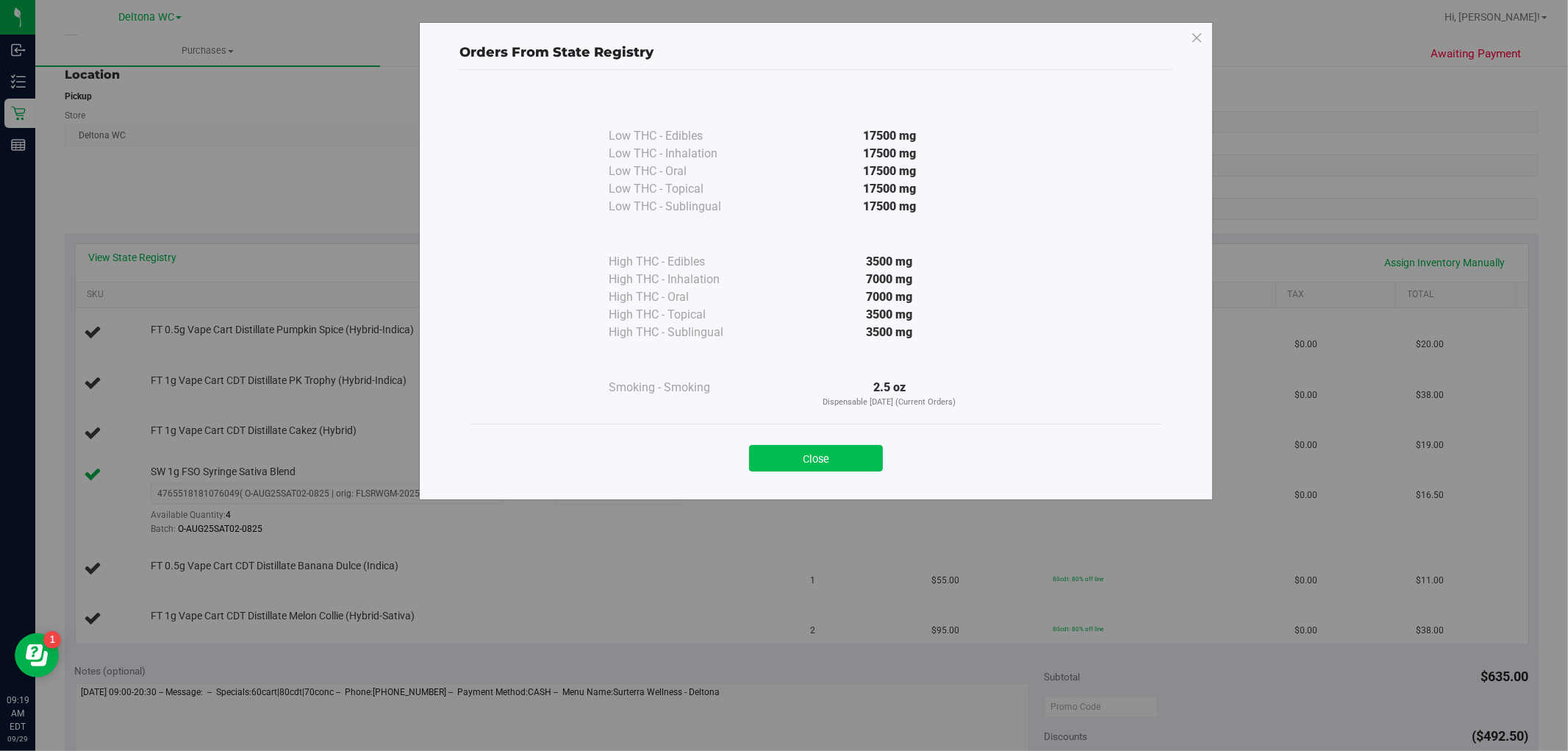
click at [854, 450] on button "Close" at bounding box center [815, 457] width 134 height 26
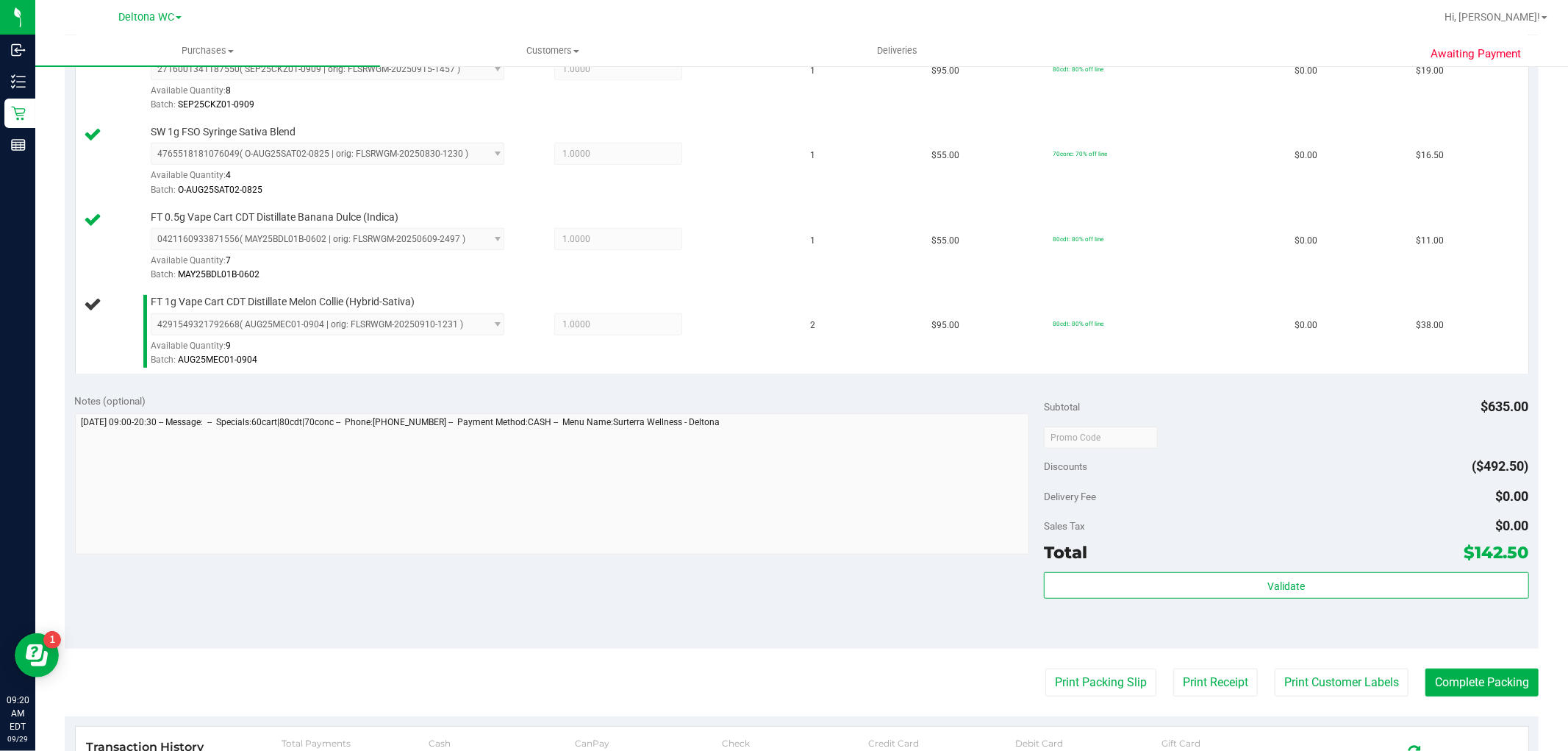
scroll to position [616, 0]
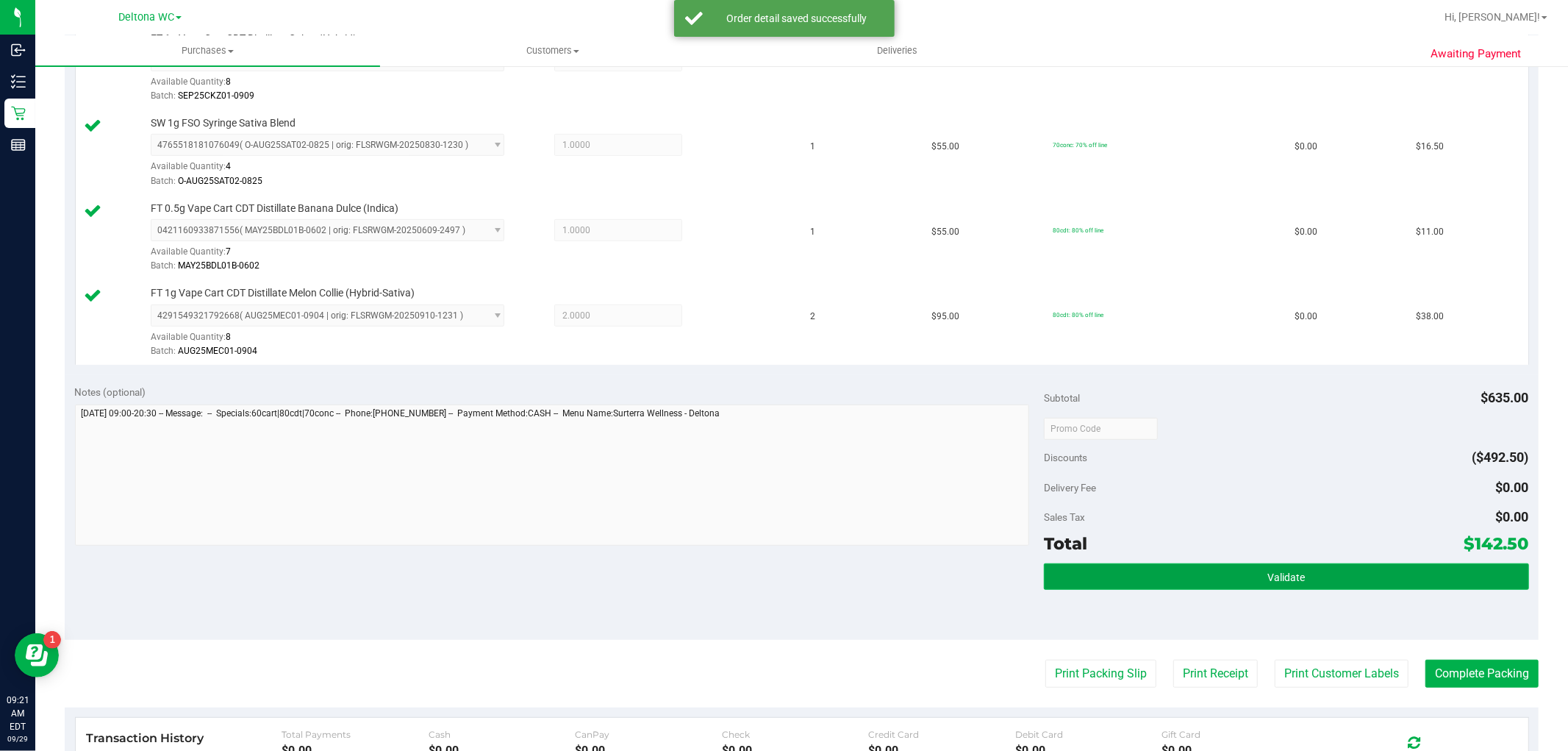
click at [1356, 577] on button "Validate" at bounding box center [1285, 576] width 484 height 26
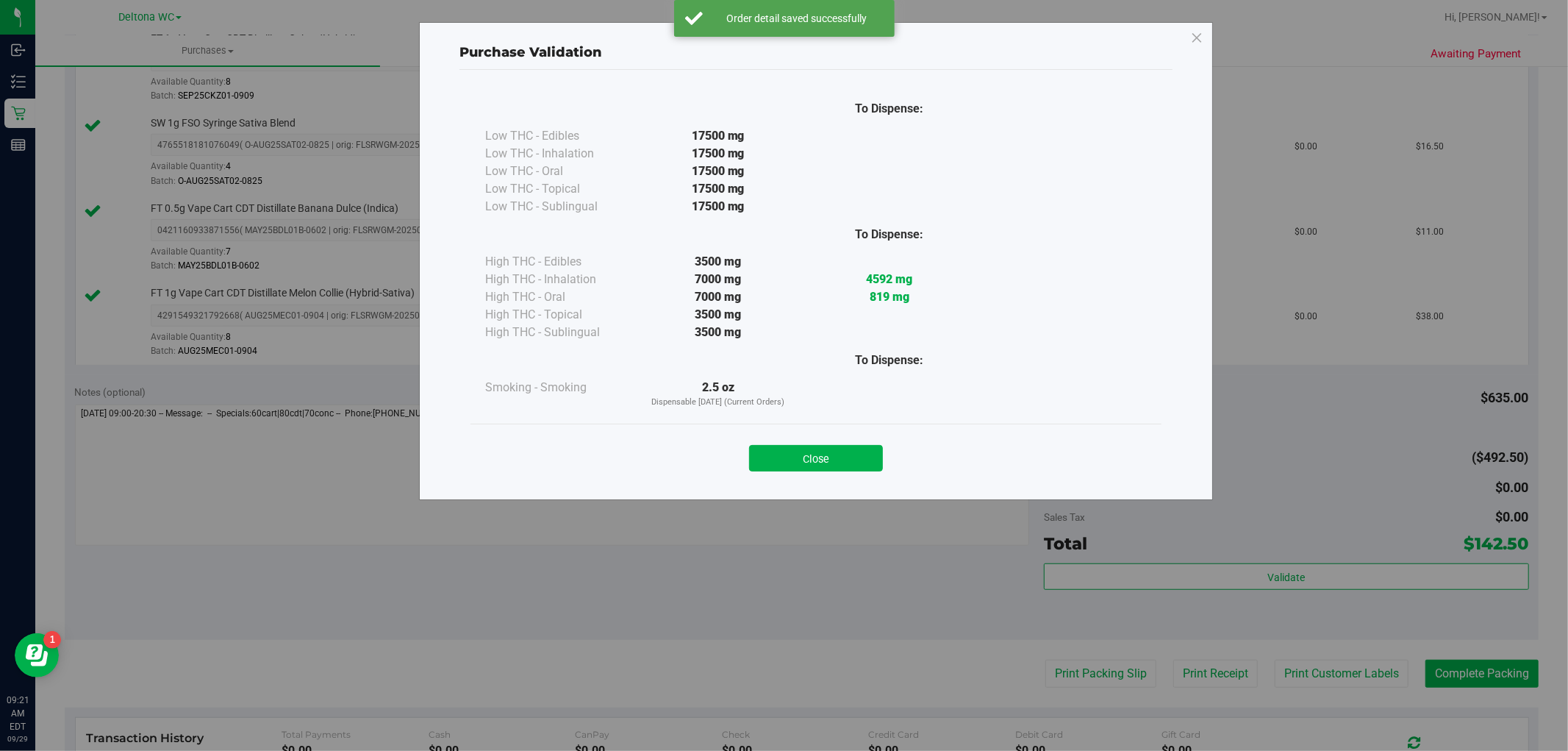
drag, startPoint x: 821, startPoint y: 456, endPoint x: 853, endPoint y: 473, distance: 36.2
click at [821, 456] on button "Close" at bounding box center [815, 457] width 134 height 26
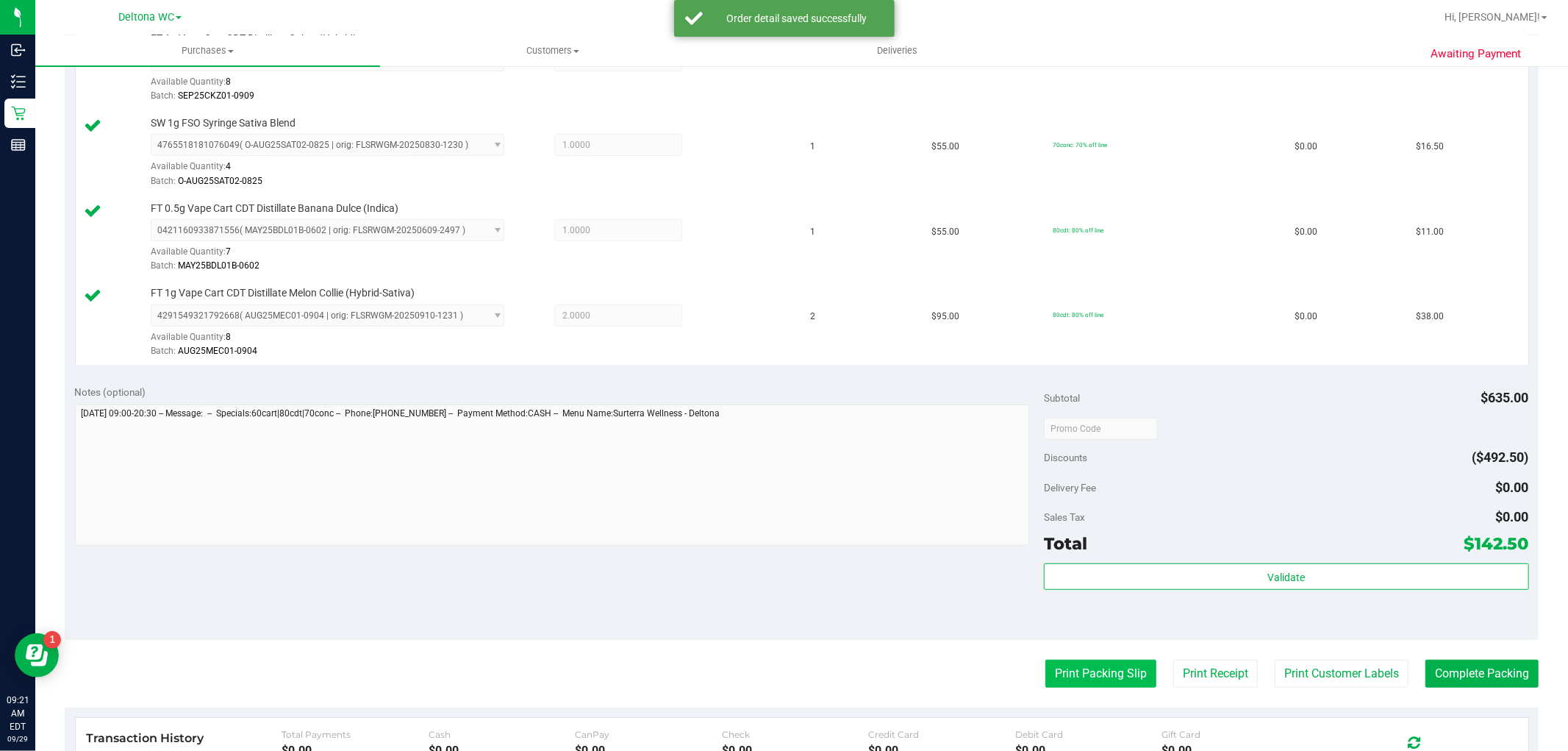
click at [1107, 674] on button "Print Packing Slip" at bounding box center [1100, 673] width 111 height 28
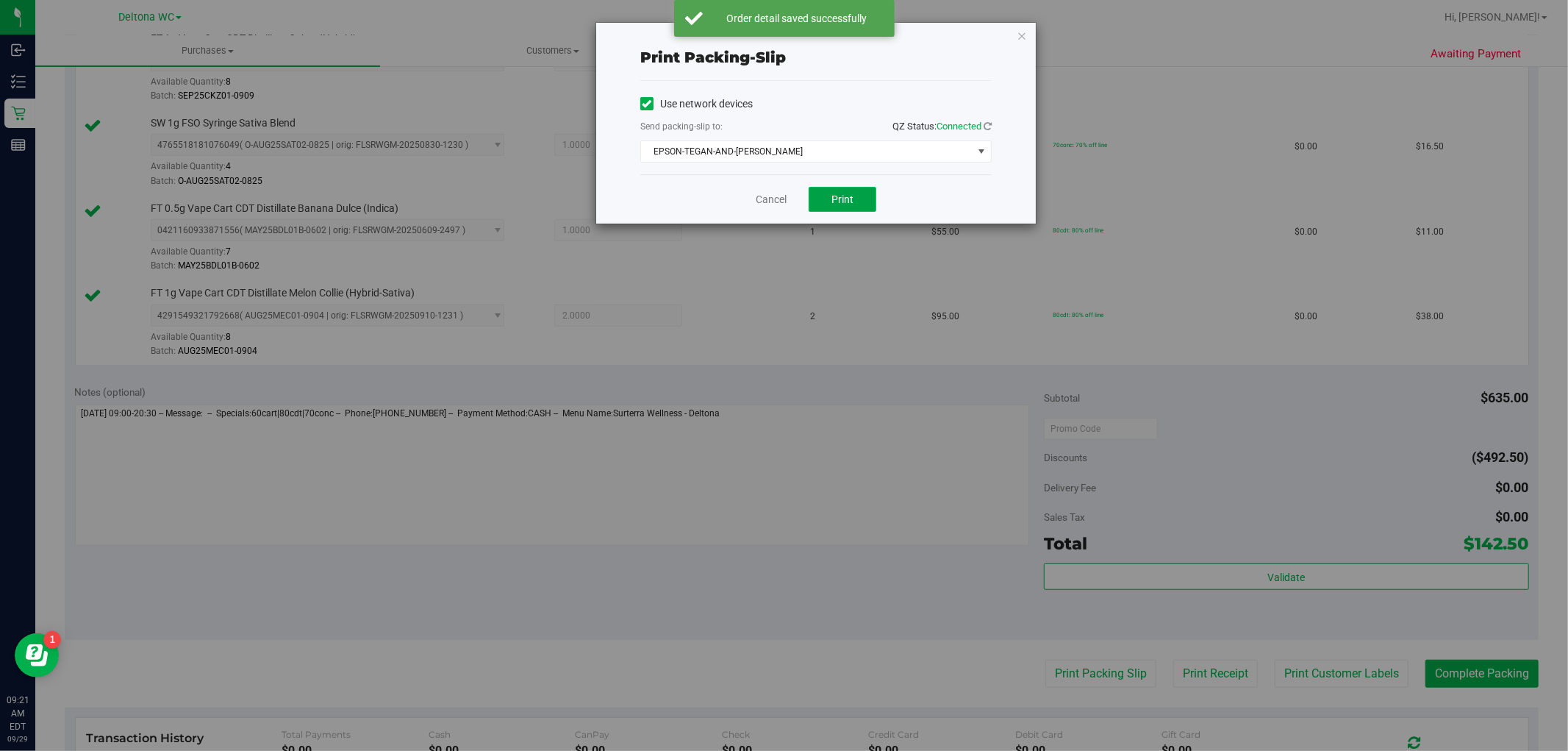
click at [834, 195] on span "Print" at bounding box center [842, 199] width 23 height 12
drag, startPoint x: 769, startPoint y: 203, endPoint x: 1042, endPoint y: 364, distance: 316.9
click at [769, 204] on link "Cancel" at bounding box center [771, 200] width 31 height 16
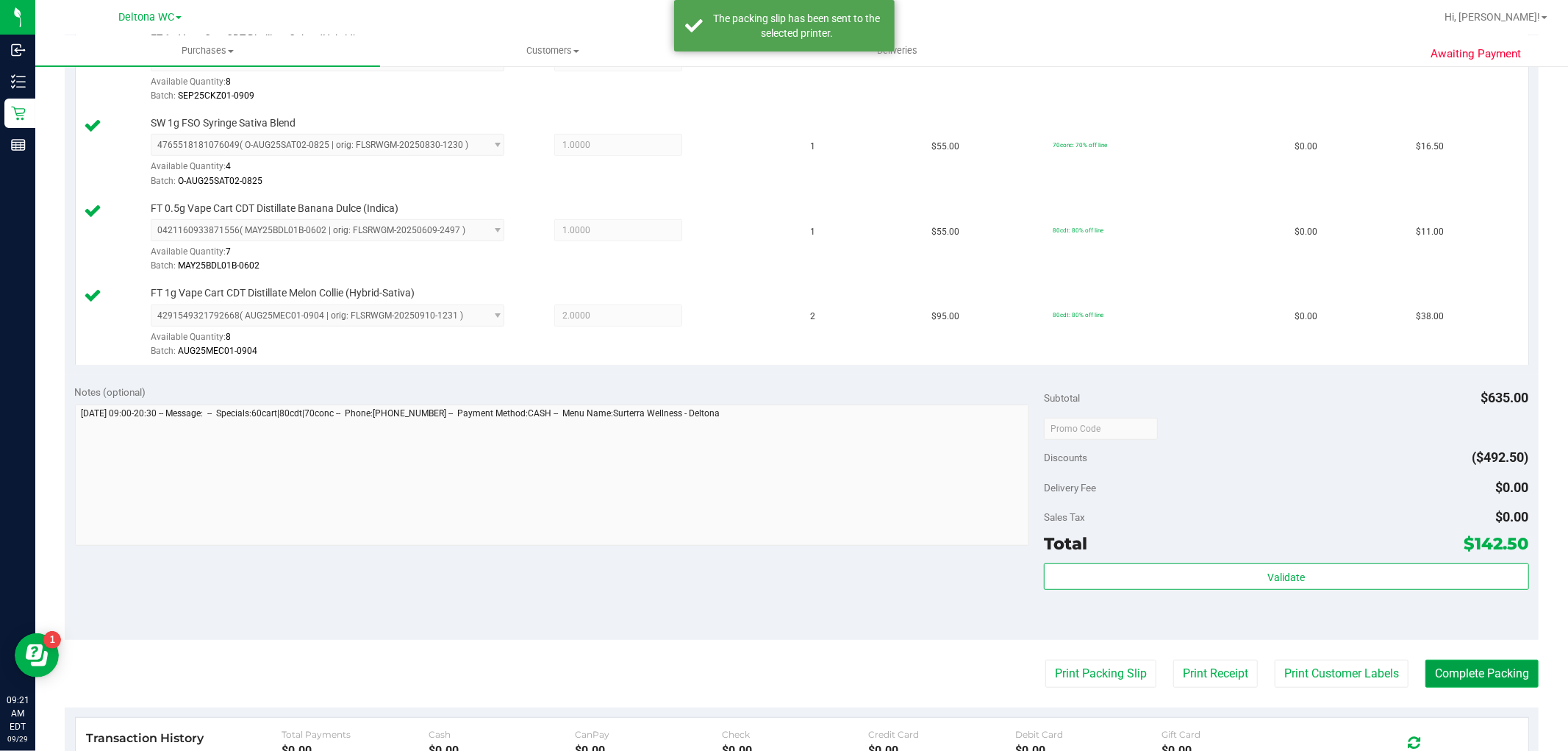
click at [1494, 674] on button "Complete Packing" at bounding box center [1482, 673] width 114 height 28
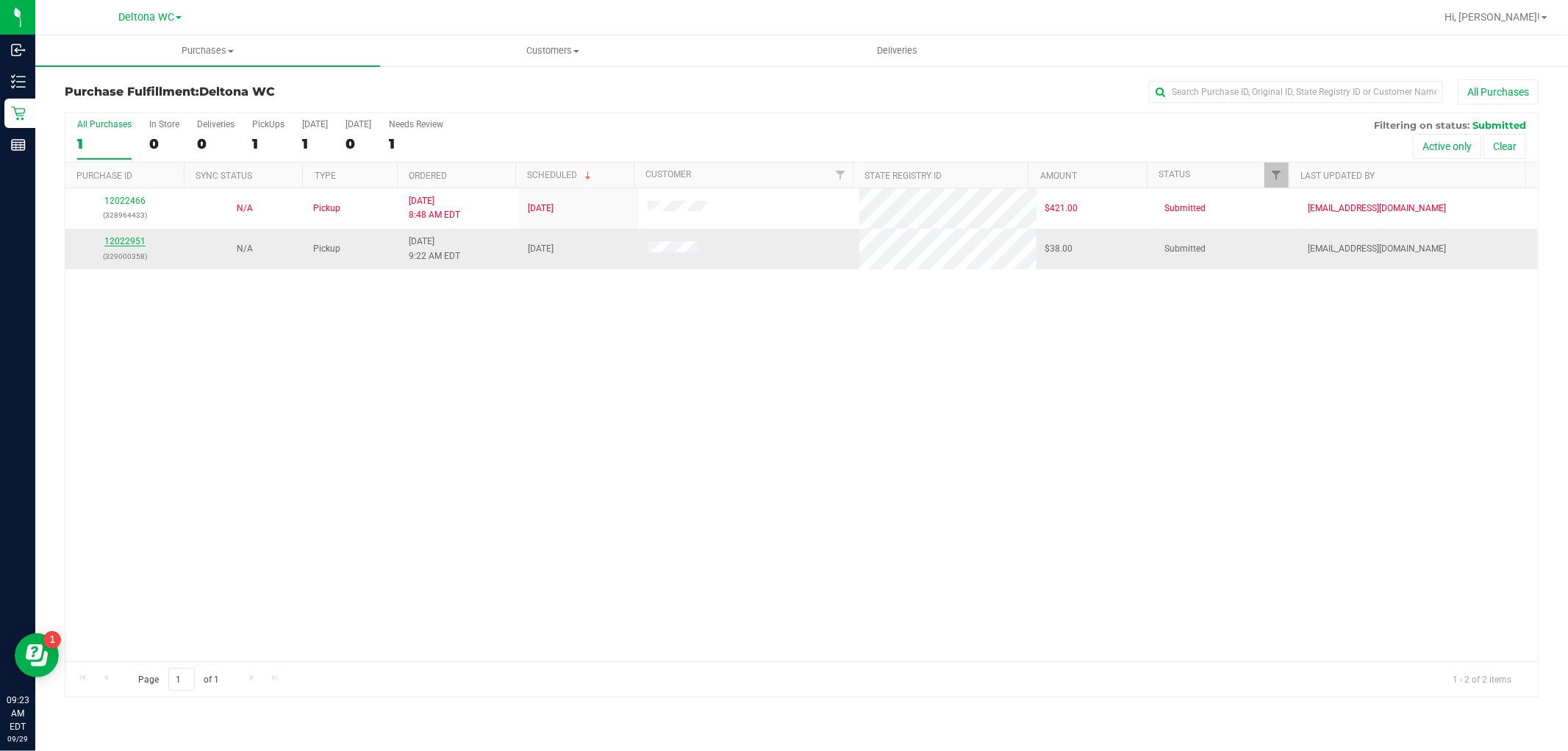
click at [114, 244] on link "12022951" at bounding box center [125, 241] width 41 height 11
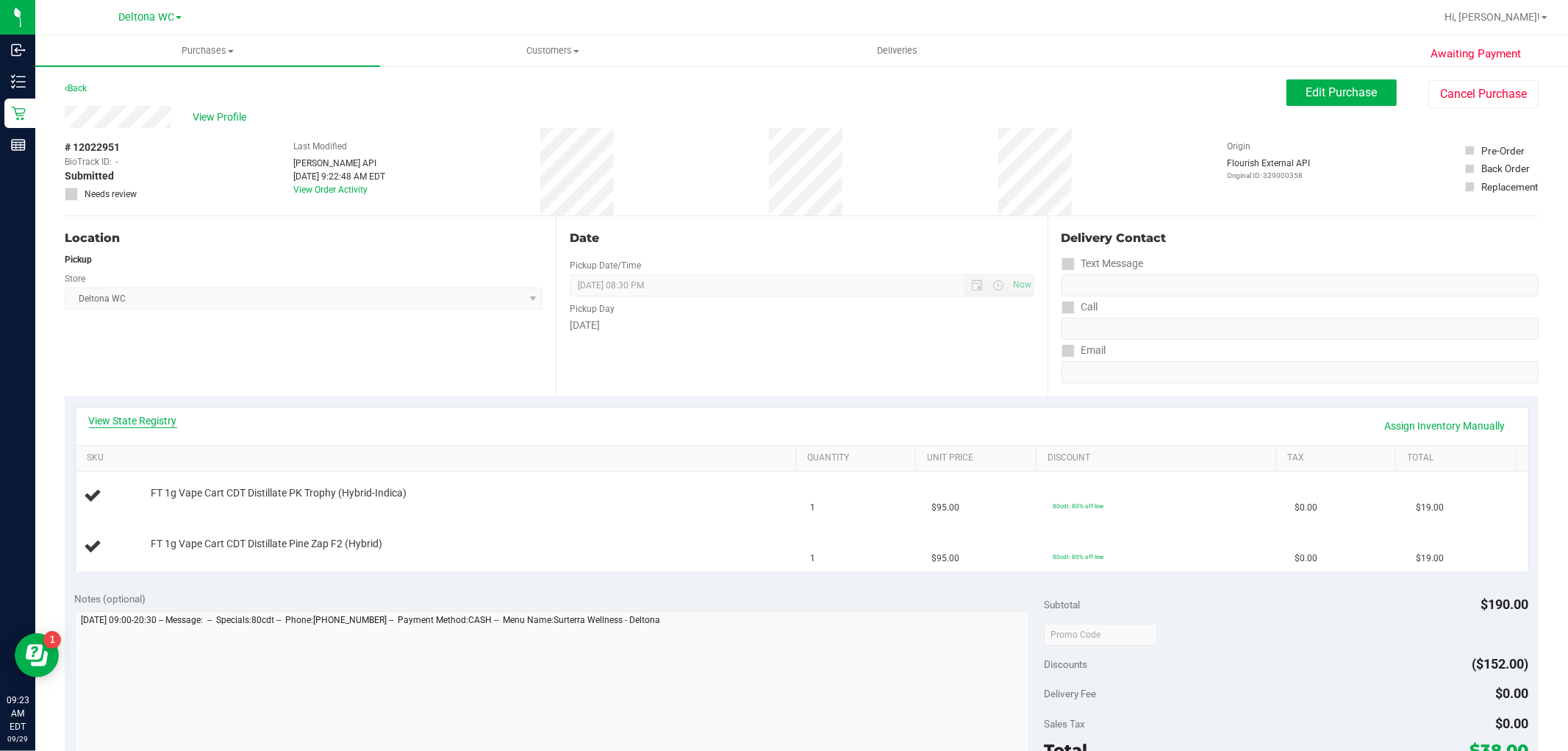
click at [112, 422] on link "View State Registry" at bounding box center [133, 420] width 88 height 15
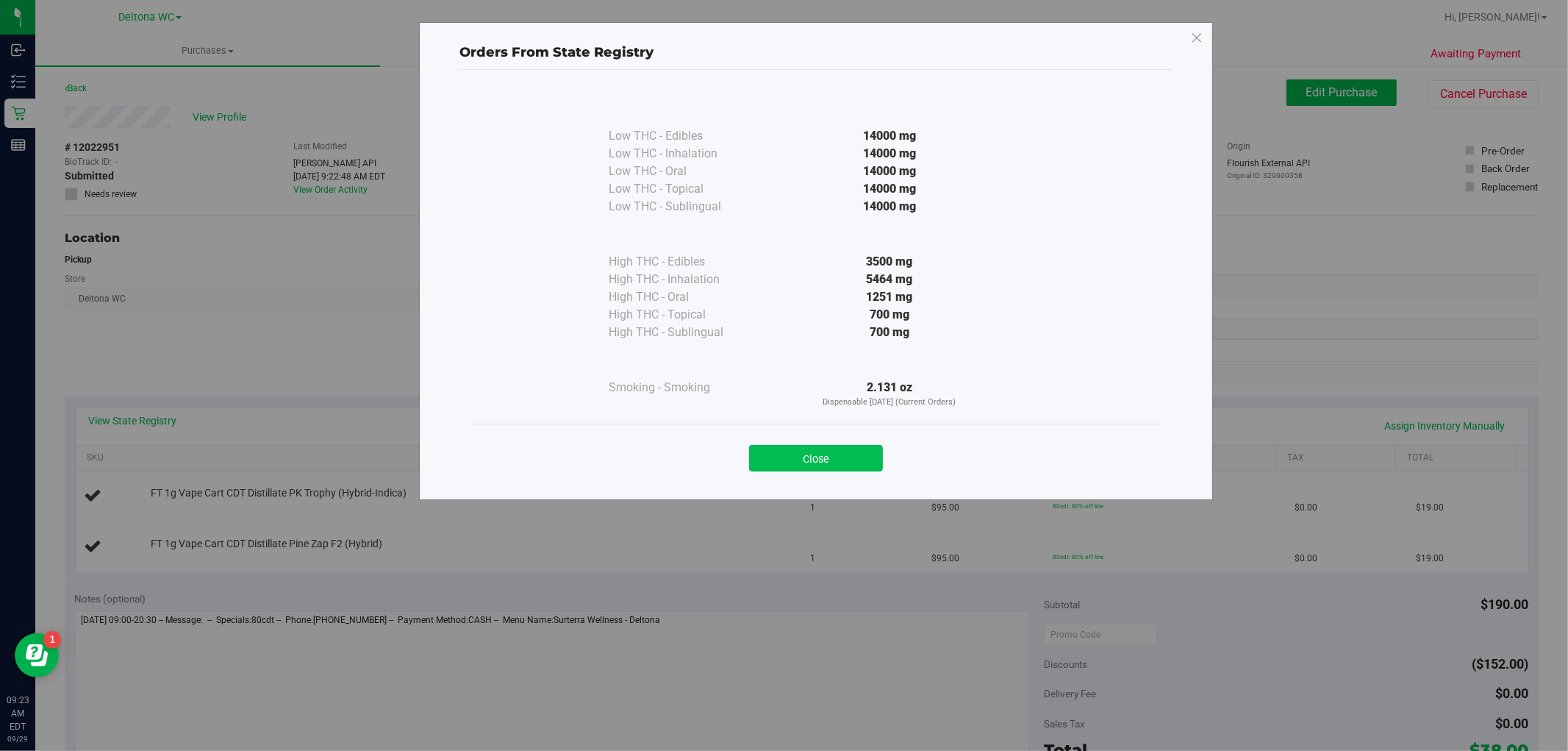
click at [824, 464] on button "Close" at bounding box center [815, 457] width 134 height 26
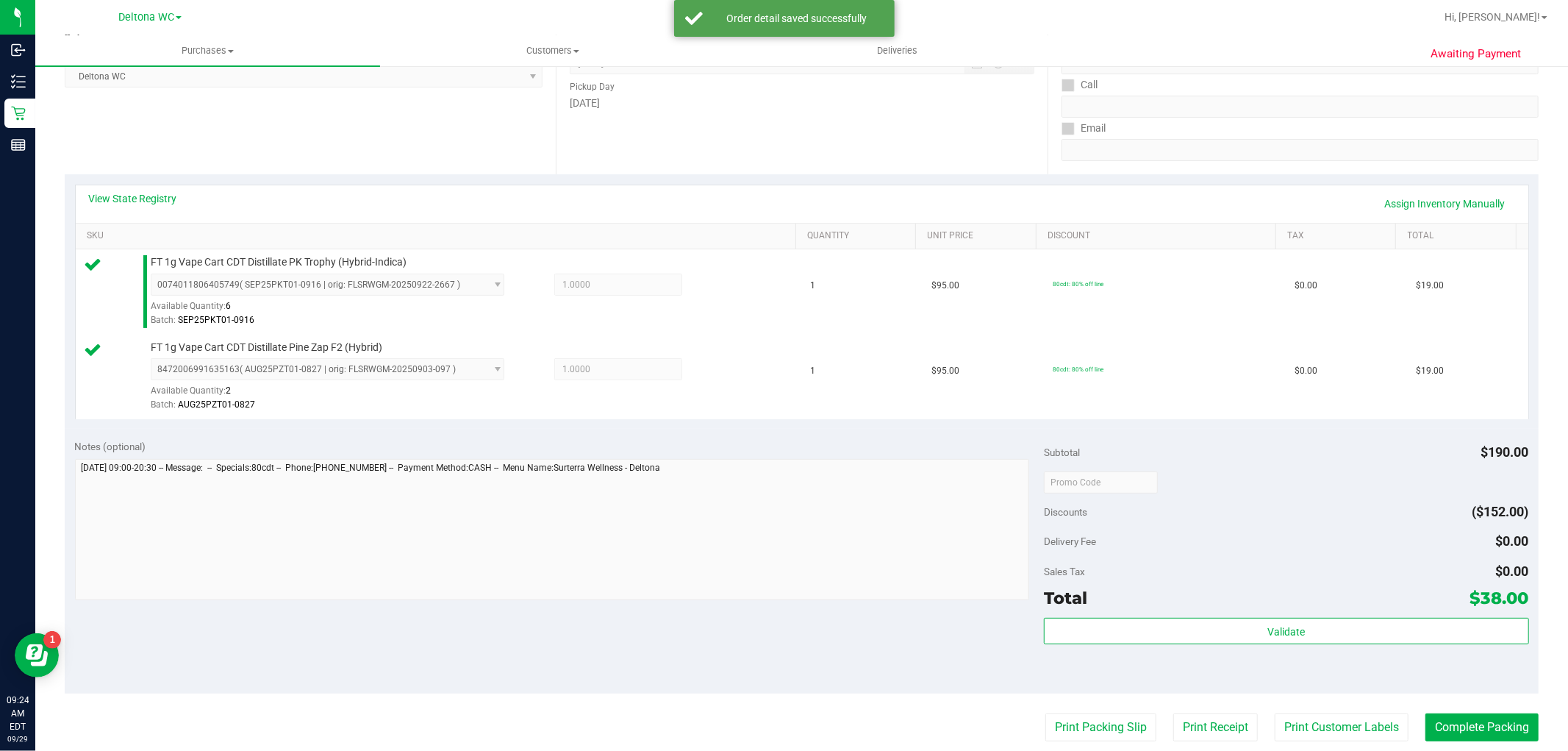
scroll to position [245, 0]
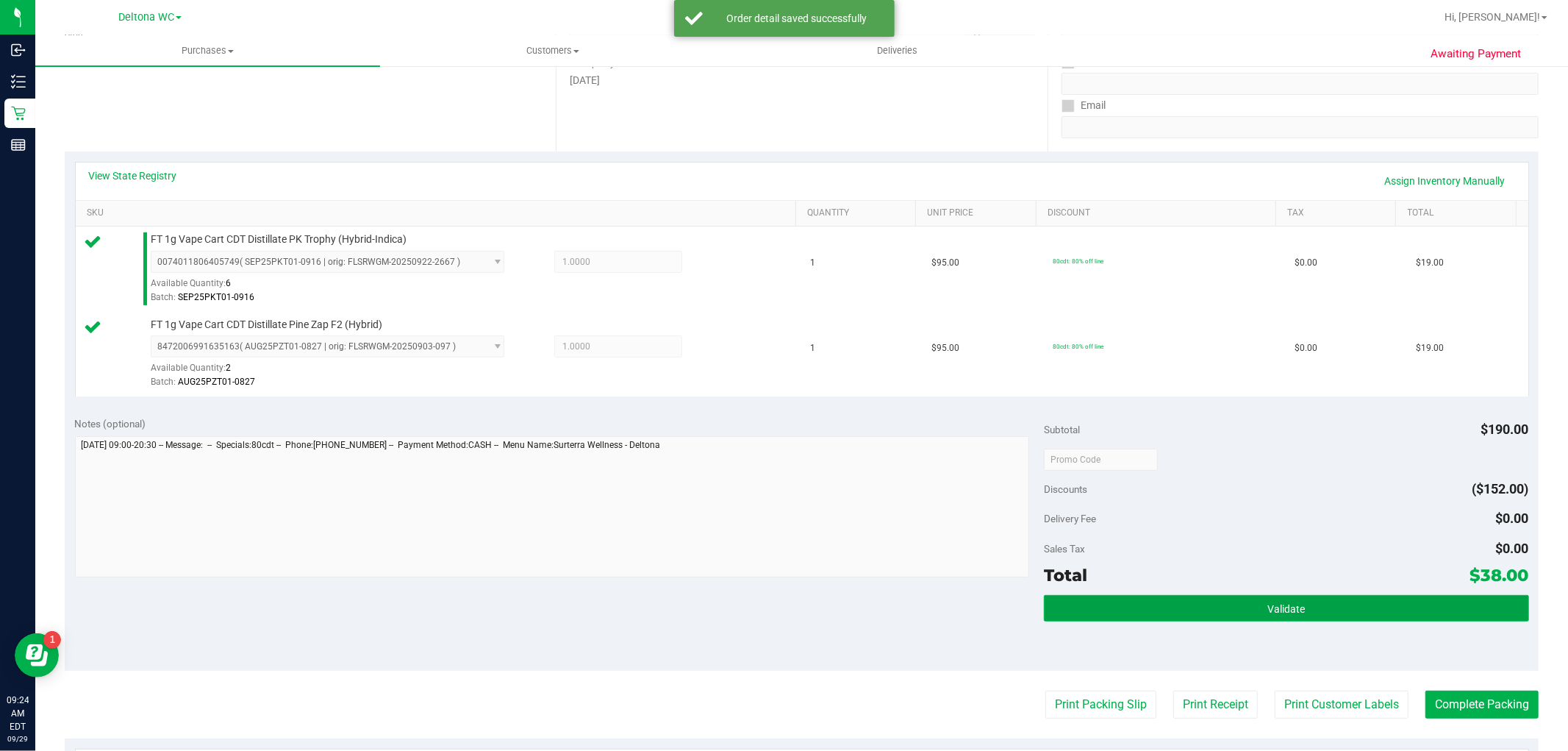
click at [1268, 615] on button "Validate" at bounding box center [1285, 607] width 484 height 26
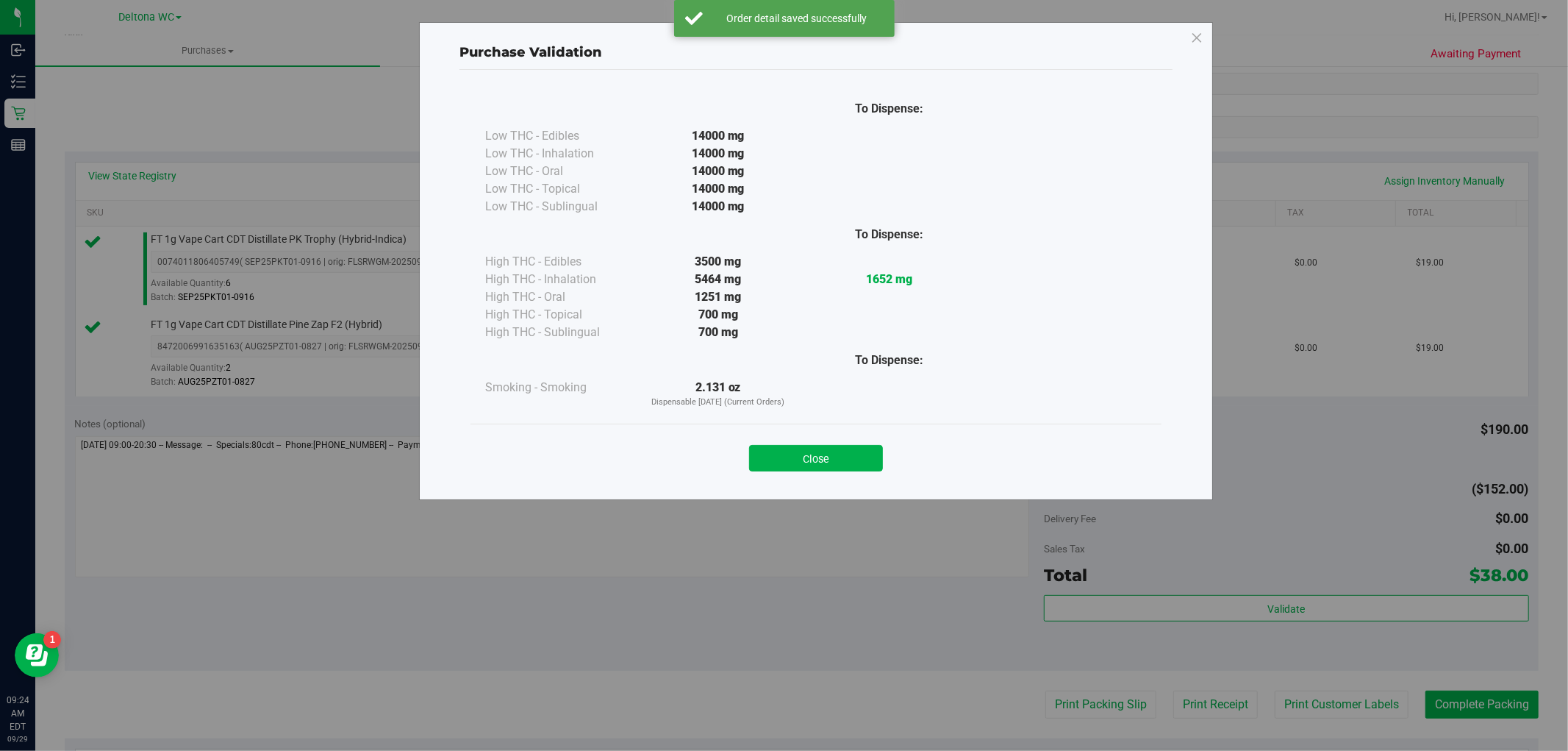
click at [796, 459] on button "Close" at bounding box center [815, 457] width 134 height 26
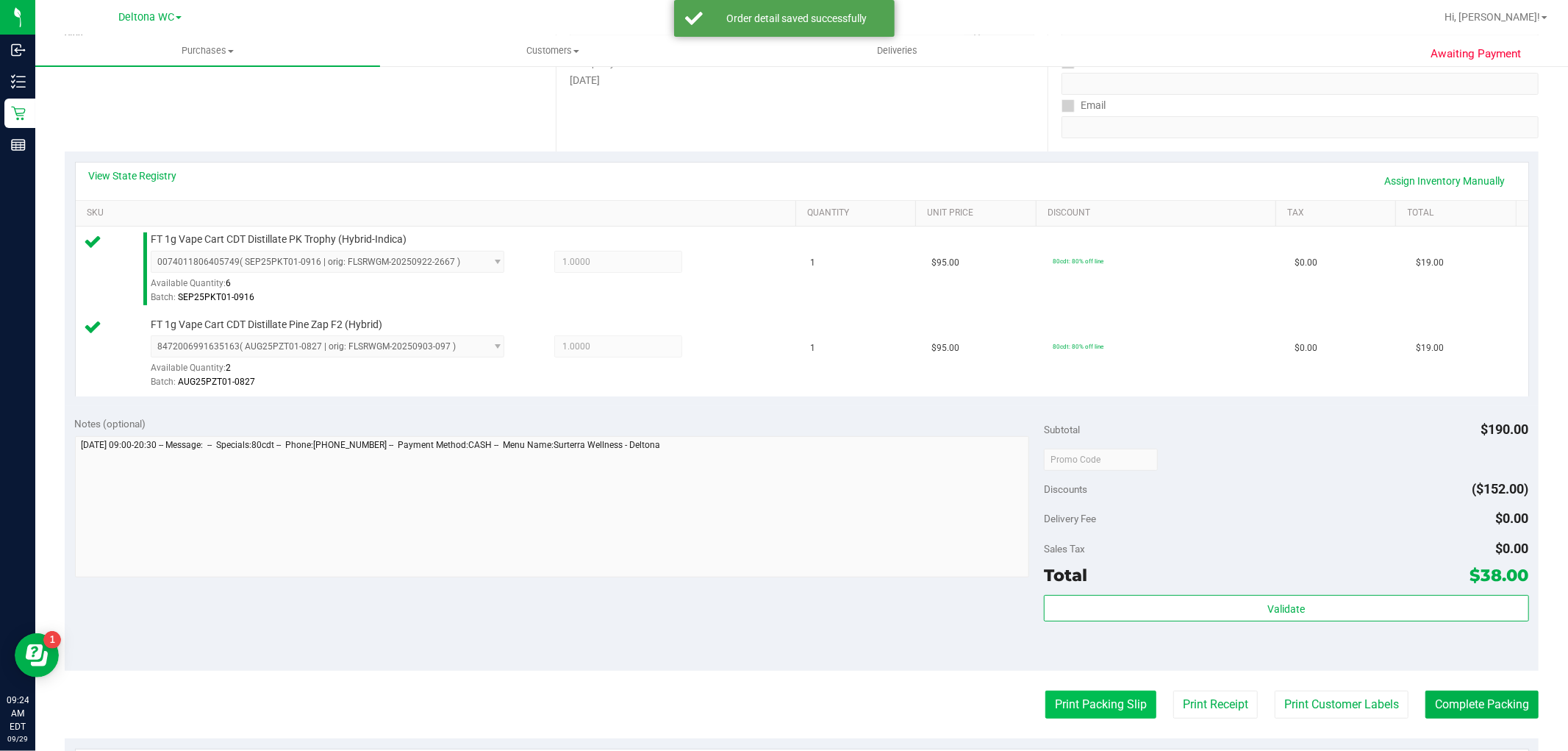
click at [1057, 700] on button "Print Packing Slip" at bounding box center [1100, 704] width 111 height 28
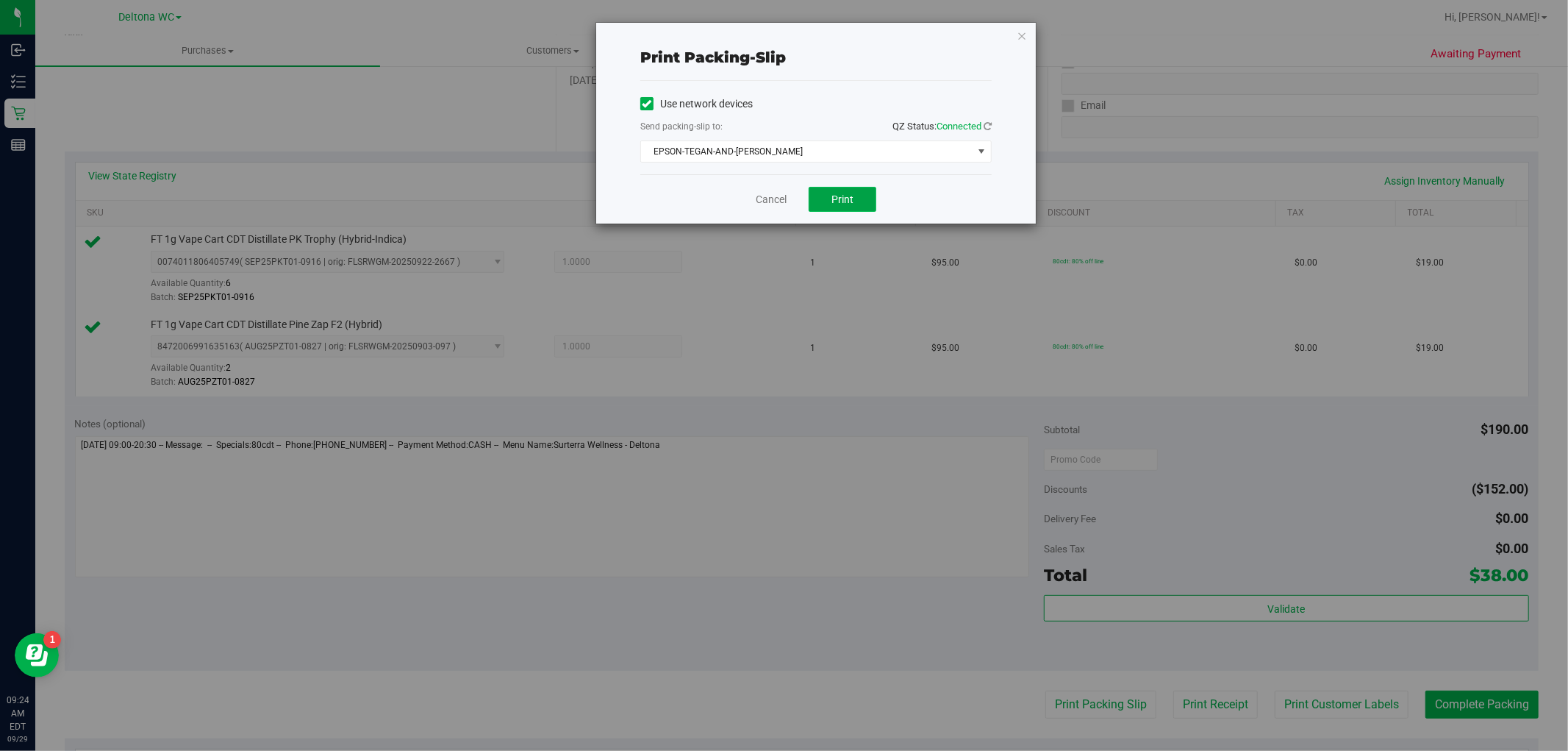
click at [834, 195] on span "Print" at bounding box center [842, 199] width 23 height 12
click at [782, 203] on link "Cancel" at bounding box center [771, 200] width 31 height 16
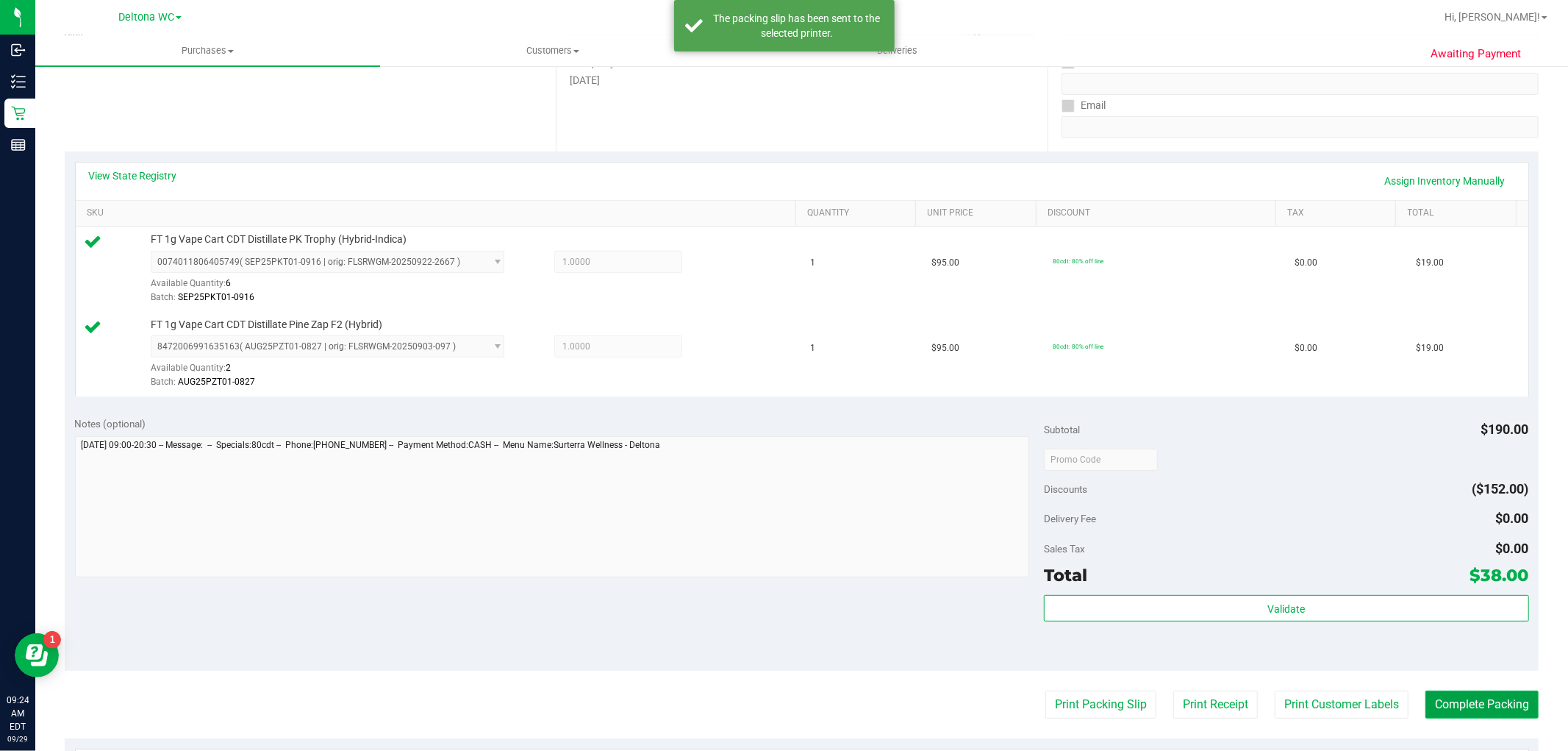
click at [1453, 709] on button "Complete Packing" at bounding box center [1482, 704] width 114 height 28
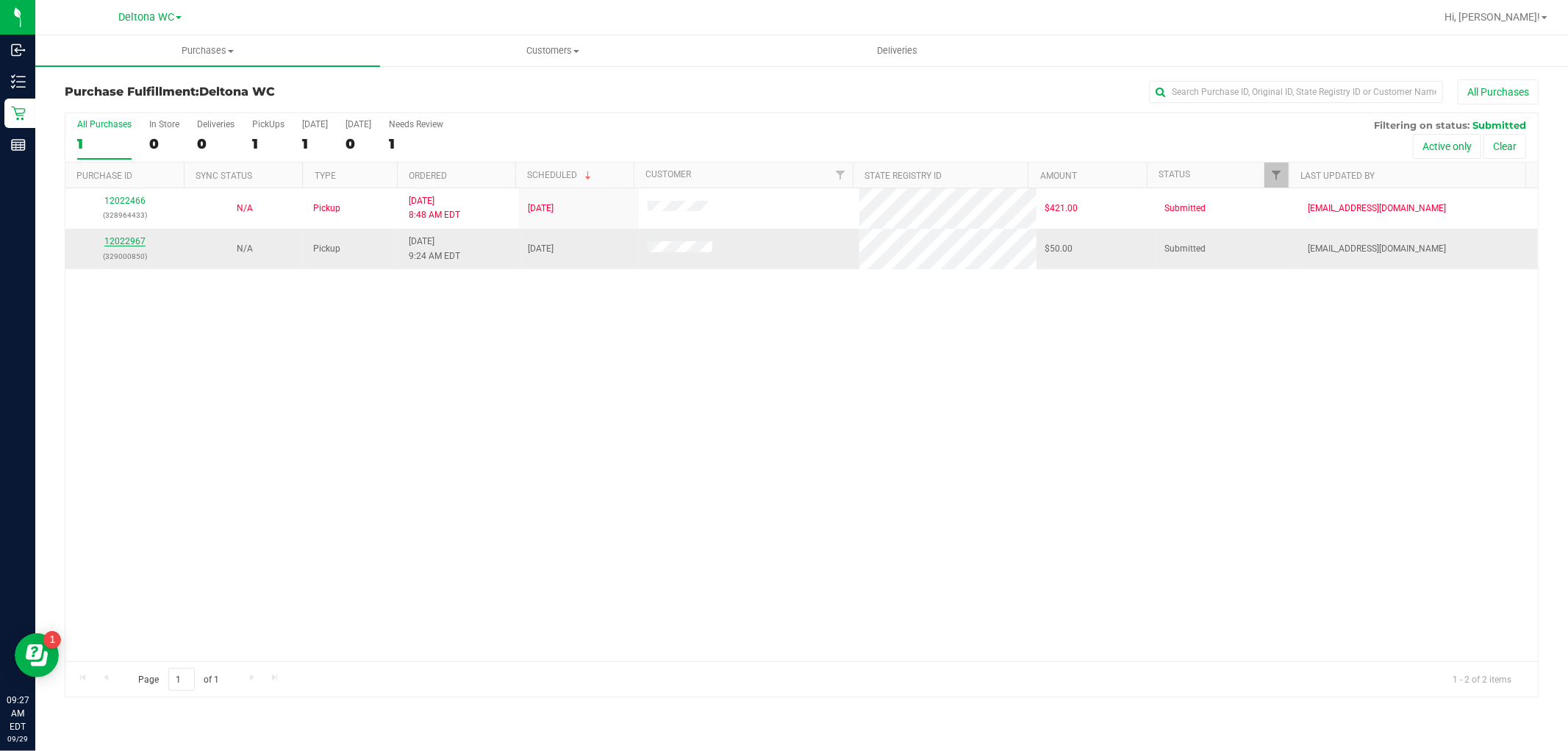
click at [117, 241] on link "12022967" at bounding box center [125, 241] width 41 height 11
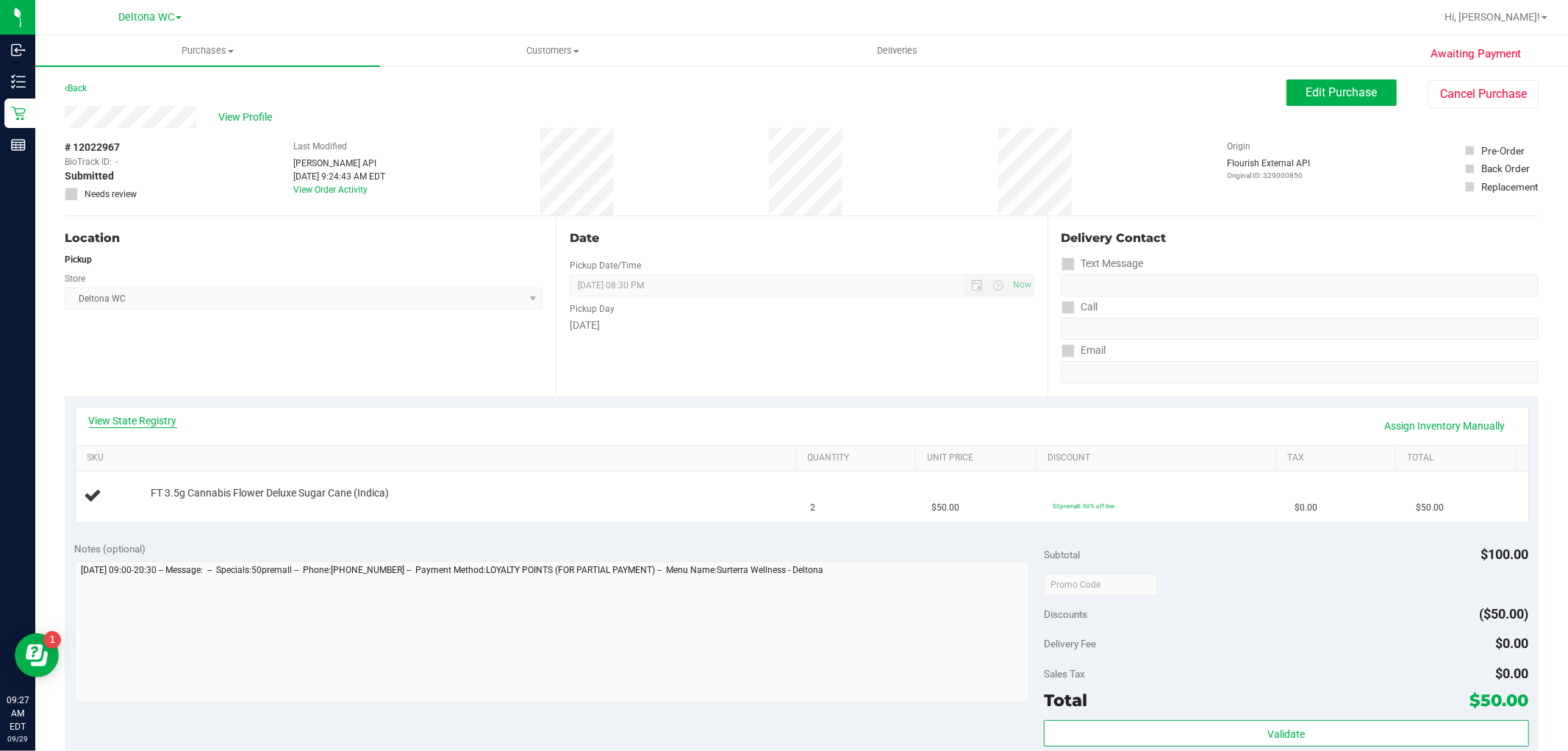
click at [149, 417] on link "View State Registry" at bounding box center [133, 420] width 88 height 15
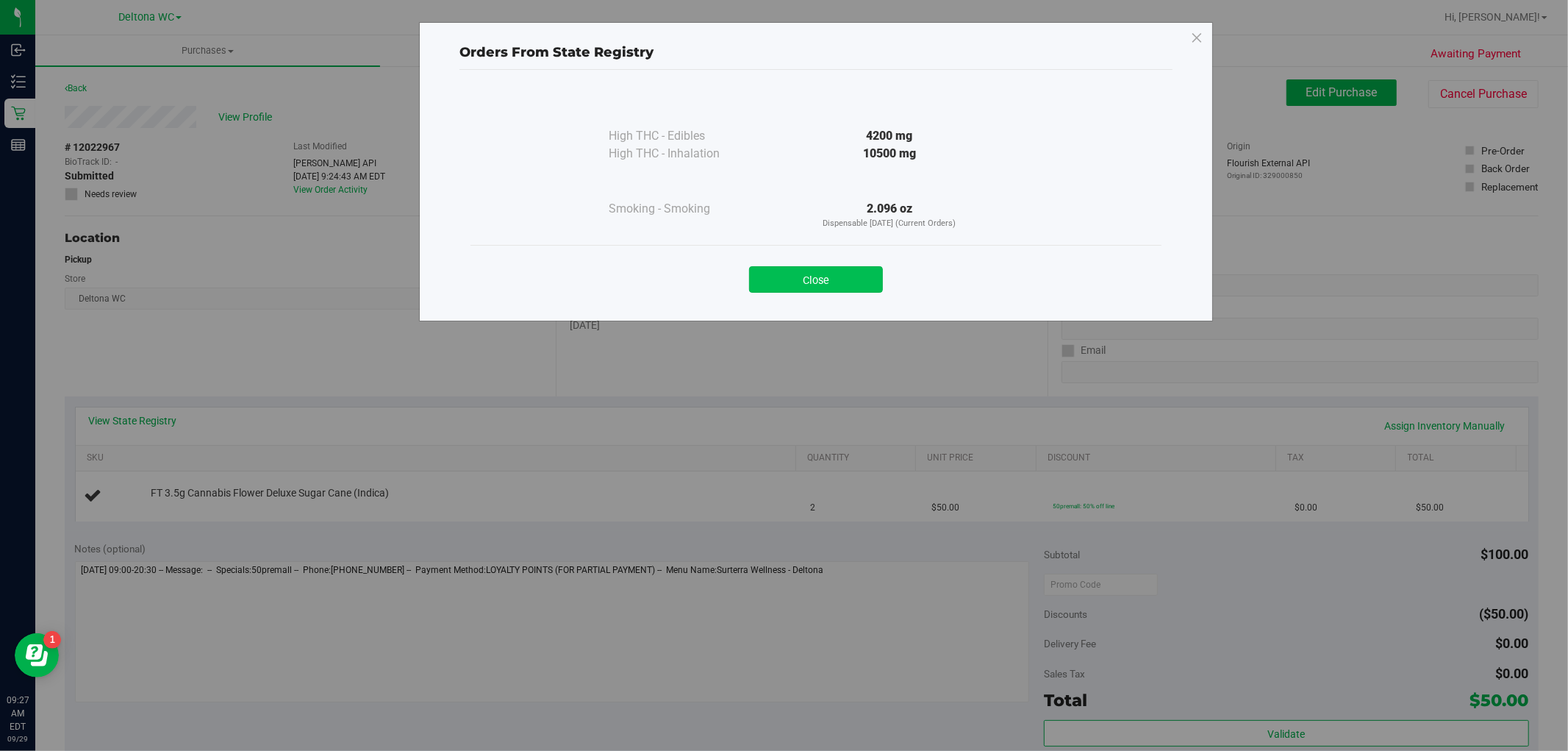
click at [862, 276] on button "Close" at bounding box center [815, 279] width 134 height 26
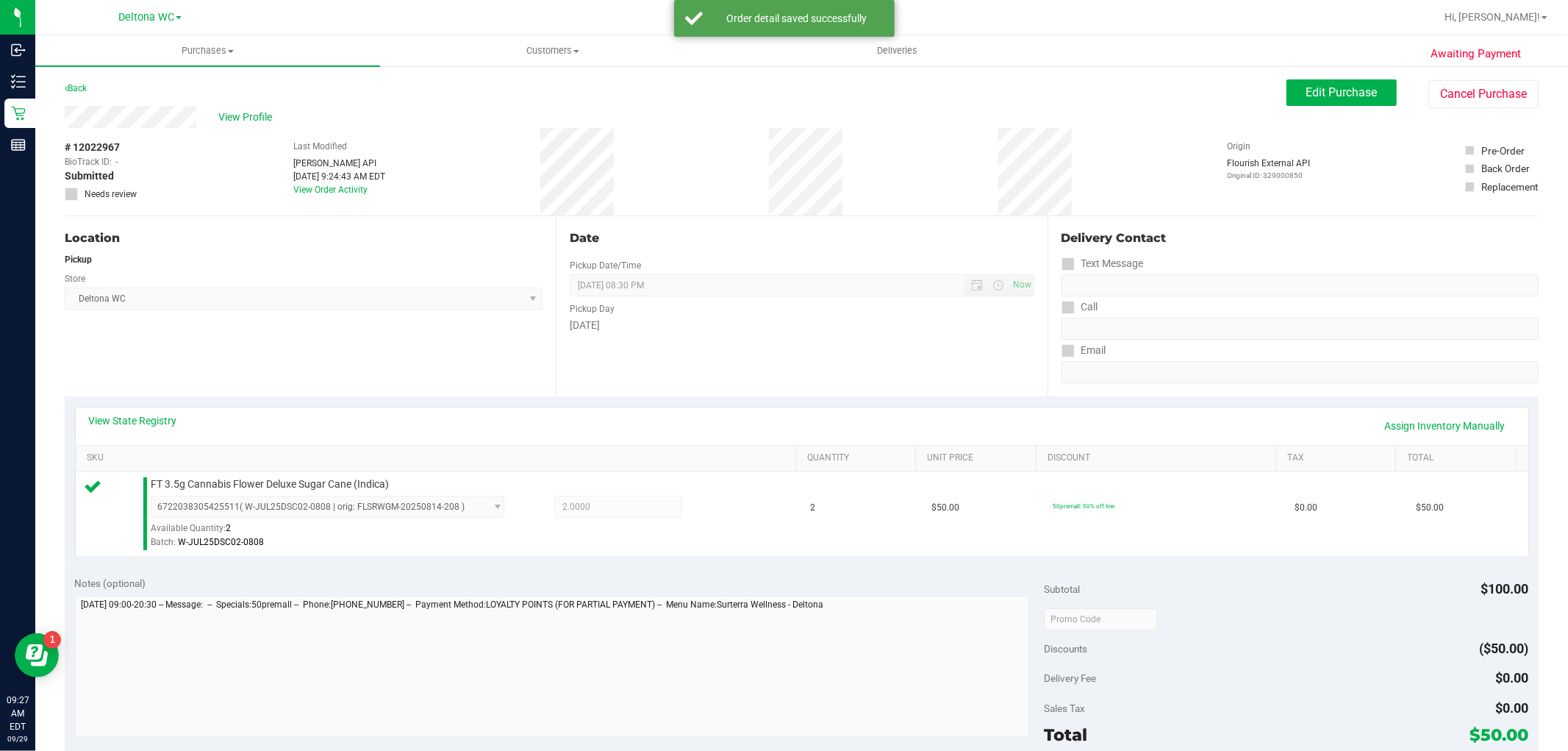
scroll to position [326, 0]
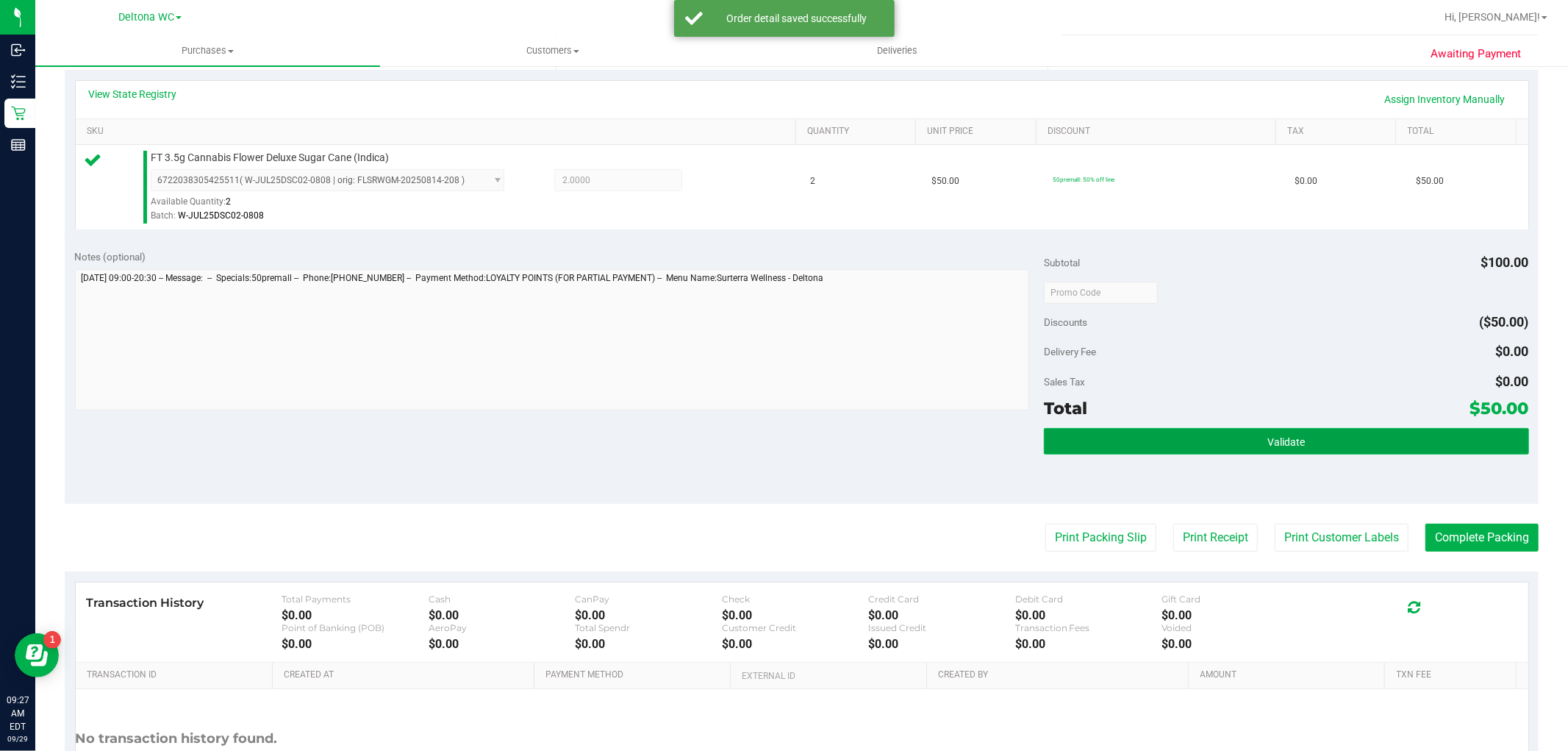
click at [1158, 445] on button "Validate" at bounding box center [1285, 441] width 484 height 26
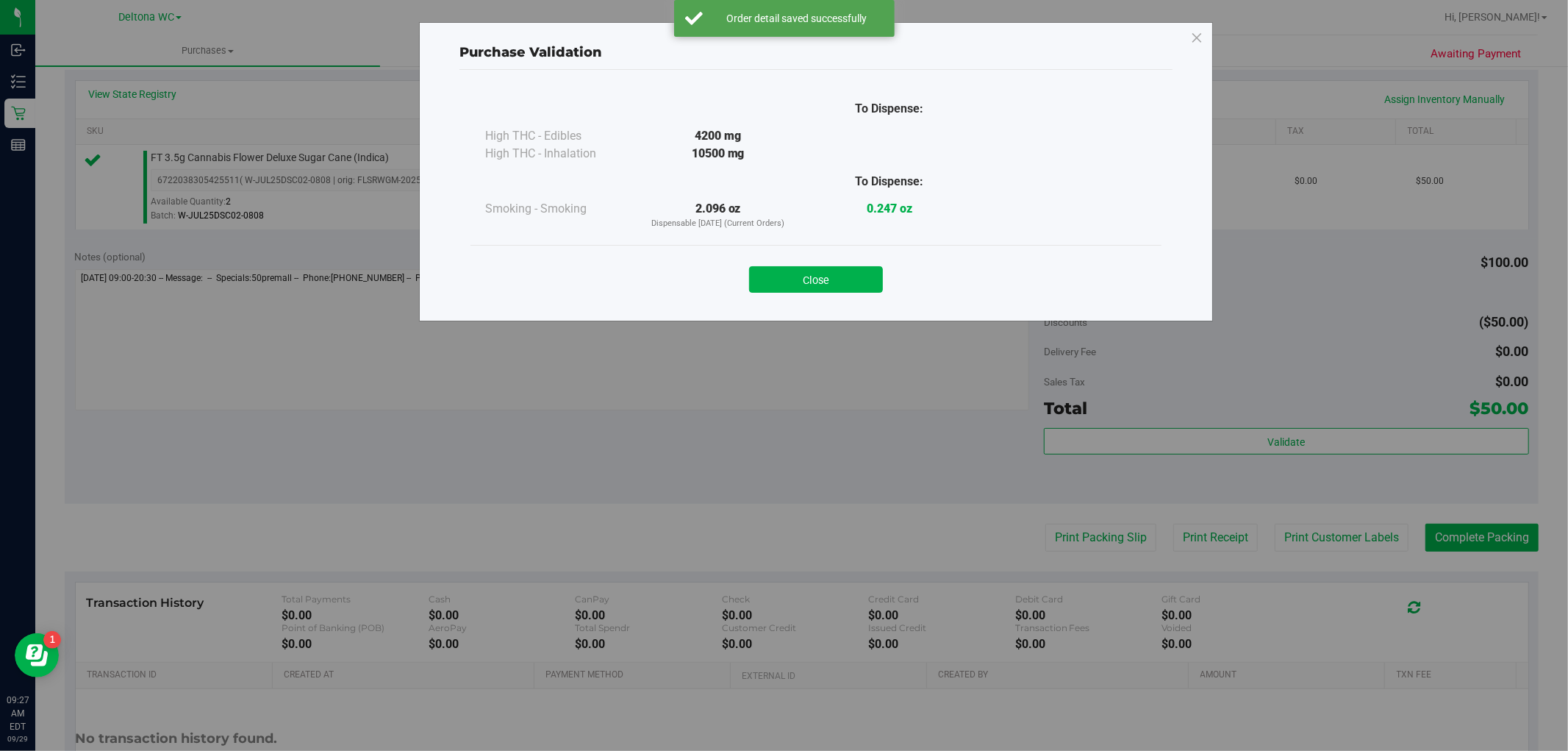
click at [848, 285] on button "Close" at bounding box center [815, 279] width 134 height 26
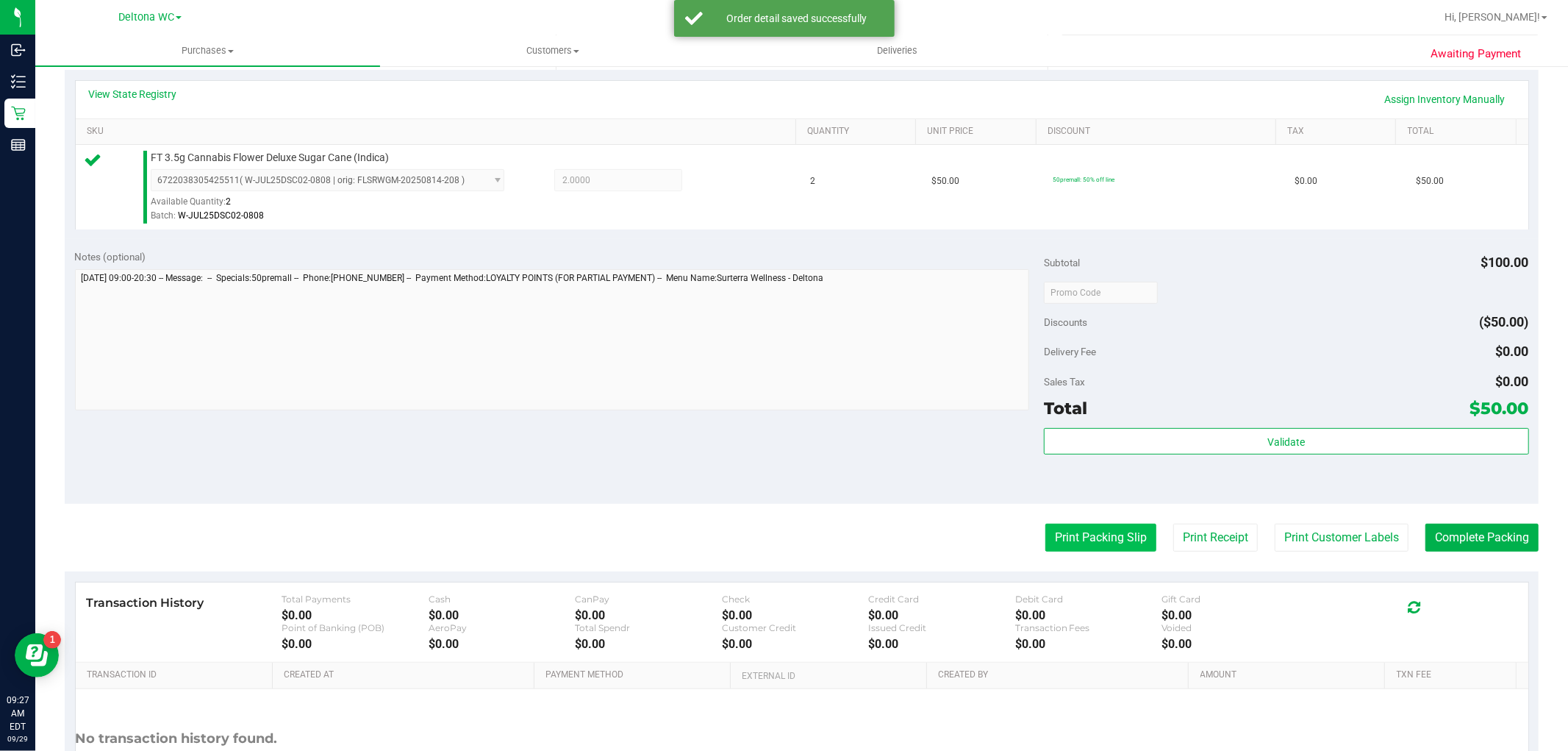
click at [1054, 542] on button "Print Packing Slip" at bounding box center [1100, 538] width 111 height 28
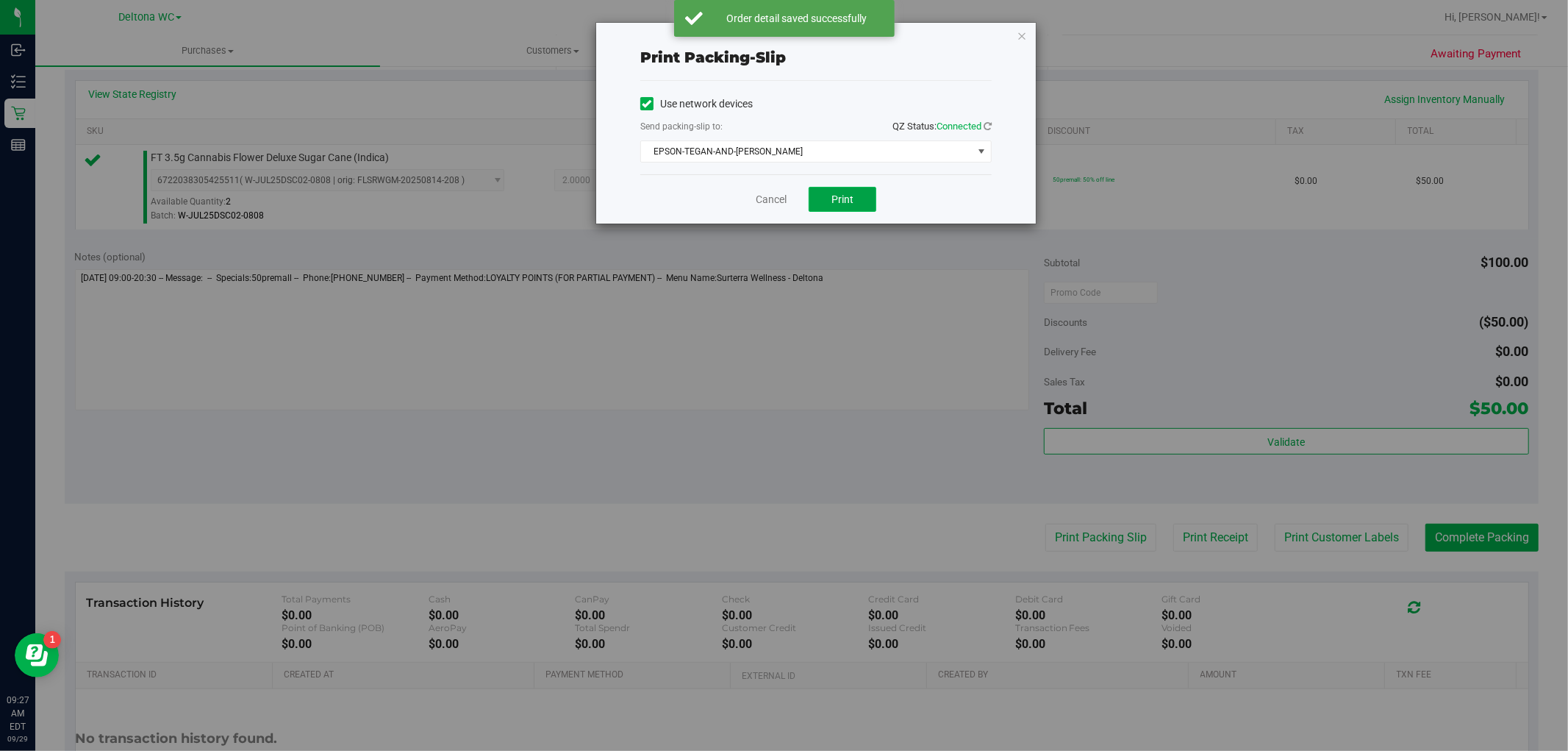
click at [842, 199] on span "Print" at bounding box center [842, 199] width 23 height 12
click at [773, 199] on link "Cancel" at bounding box center [771, 200] width 31 height 16
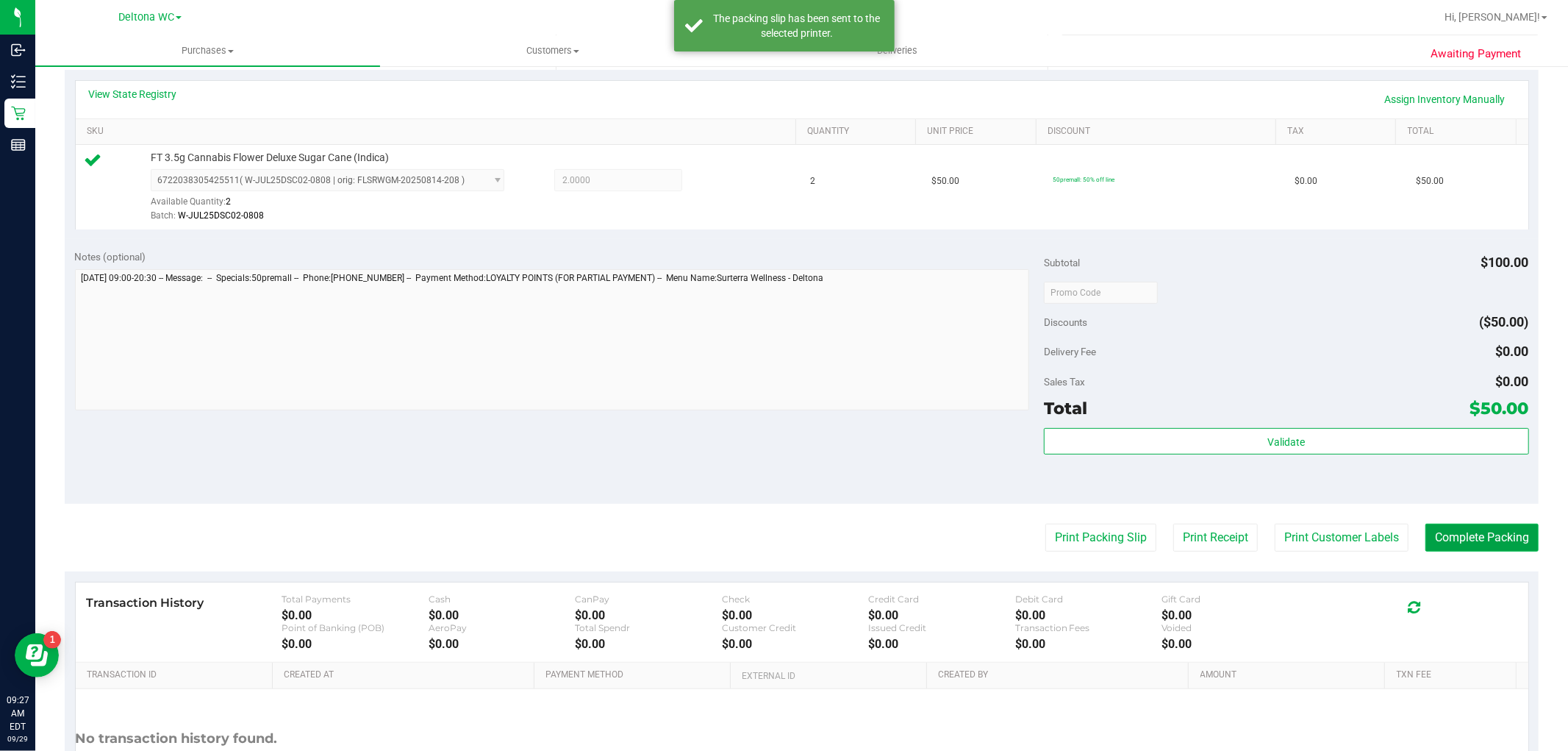
click at [1452, 530] on button "Complete Packing" at bounding box center [1482, 538] width 114 height 28
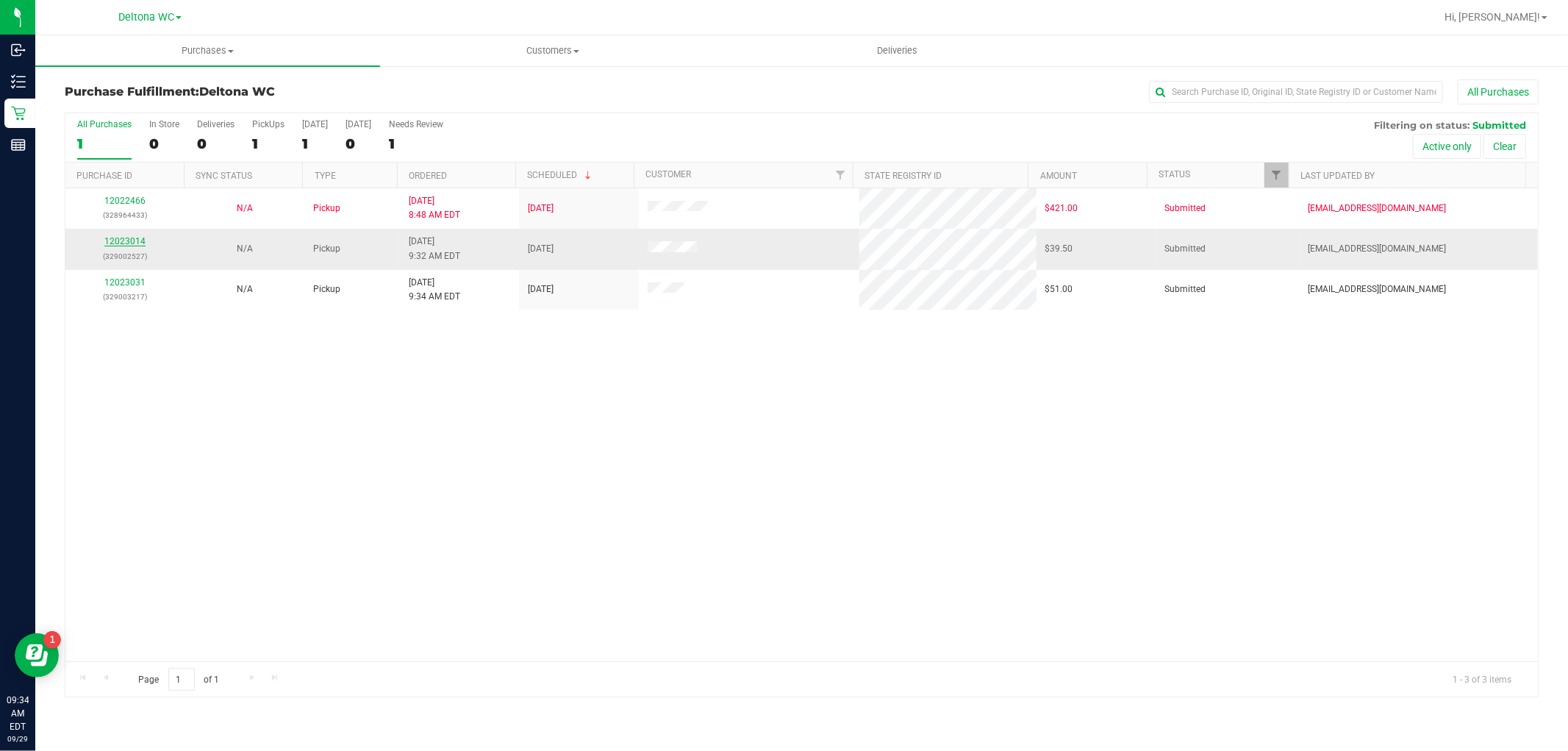
click at [137, 241] on link "12023014" at bounding box center [125, 241] width 41 height 11
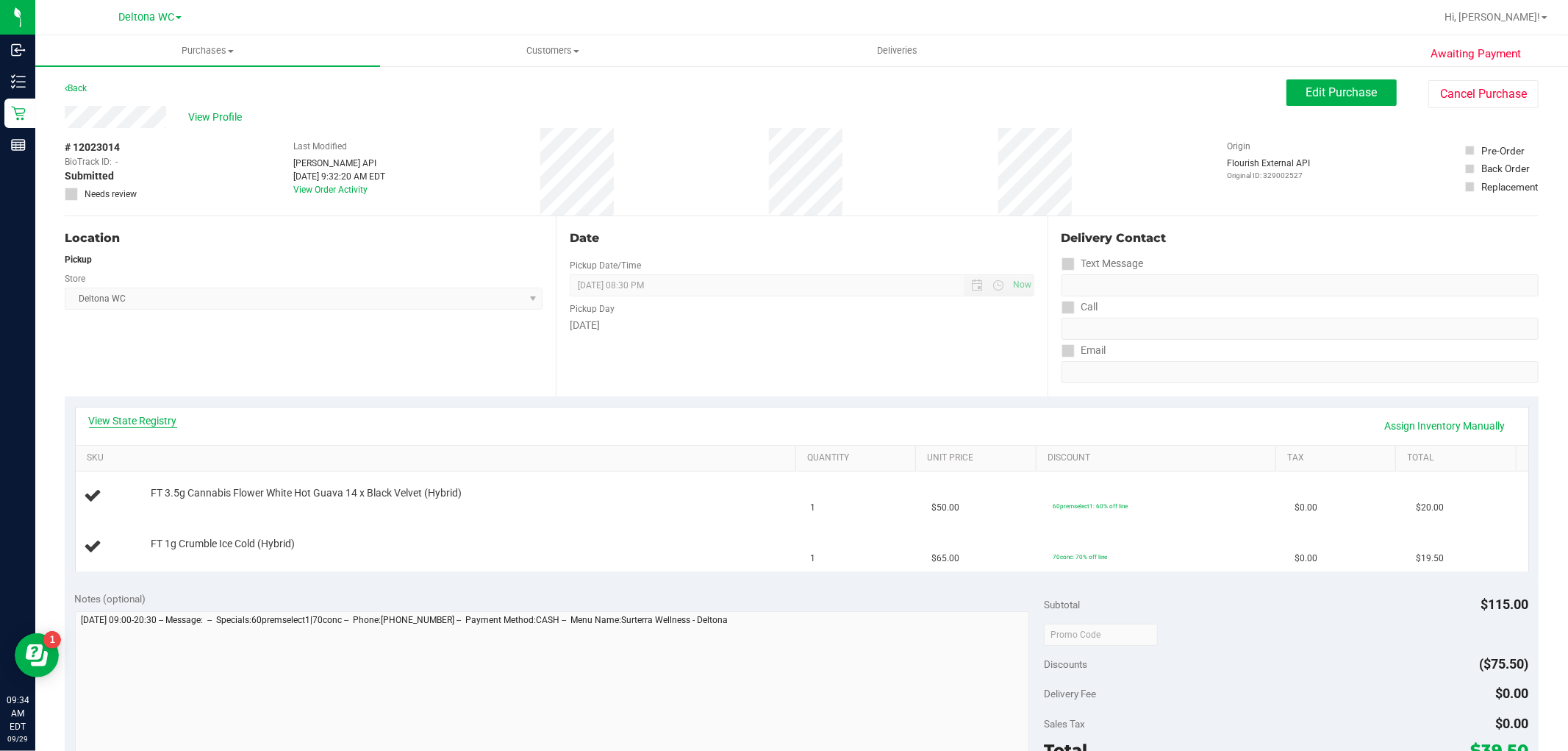
click at [155, 424] on link "View State Registry" at bounding box center [133, 420] width 88 height 15
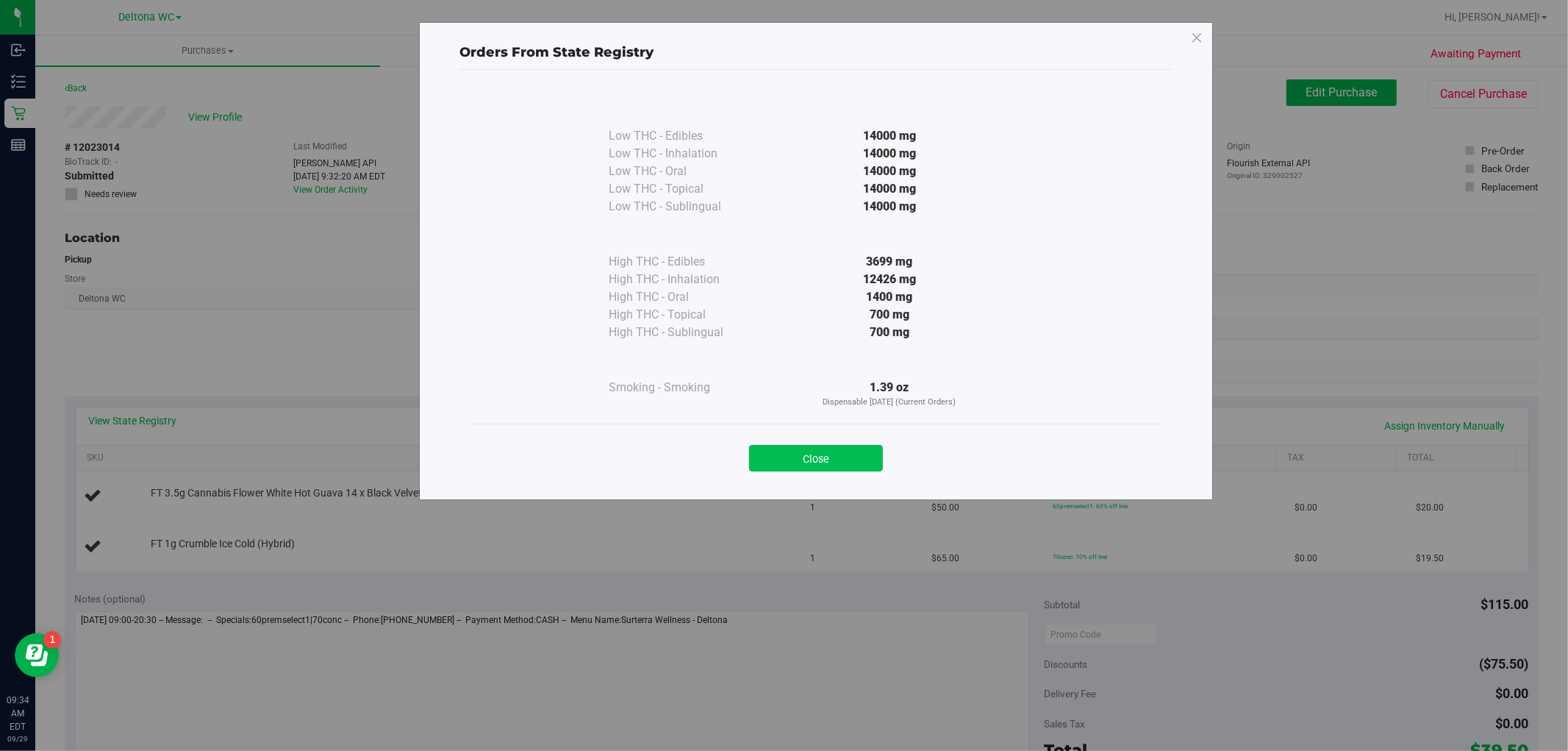
click at [859, 456] on button "Close" at bounding box center [815, 457] width 134 height 26
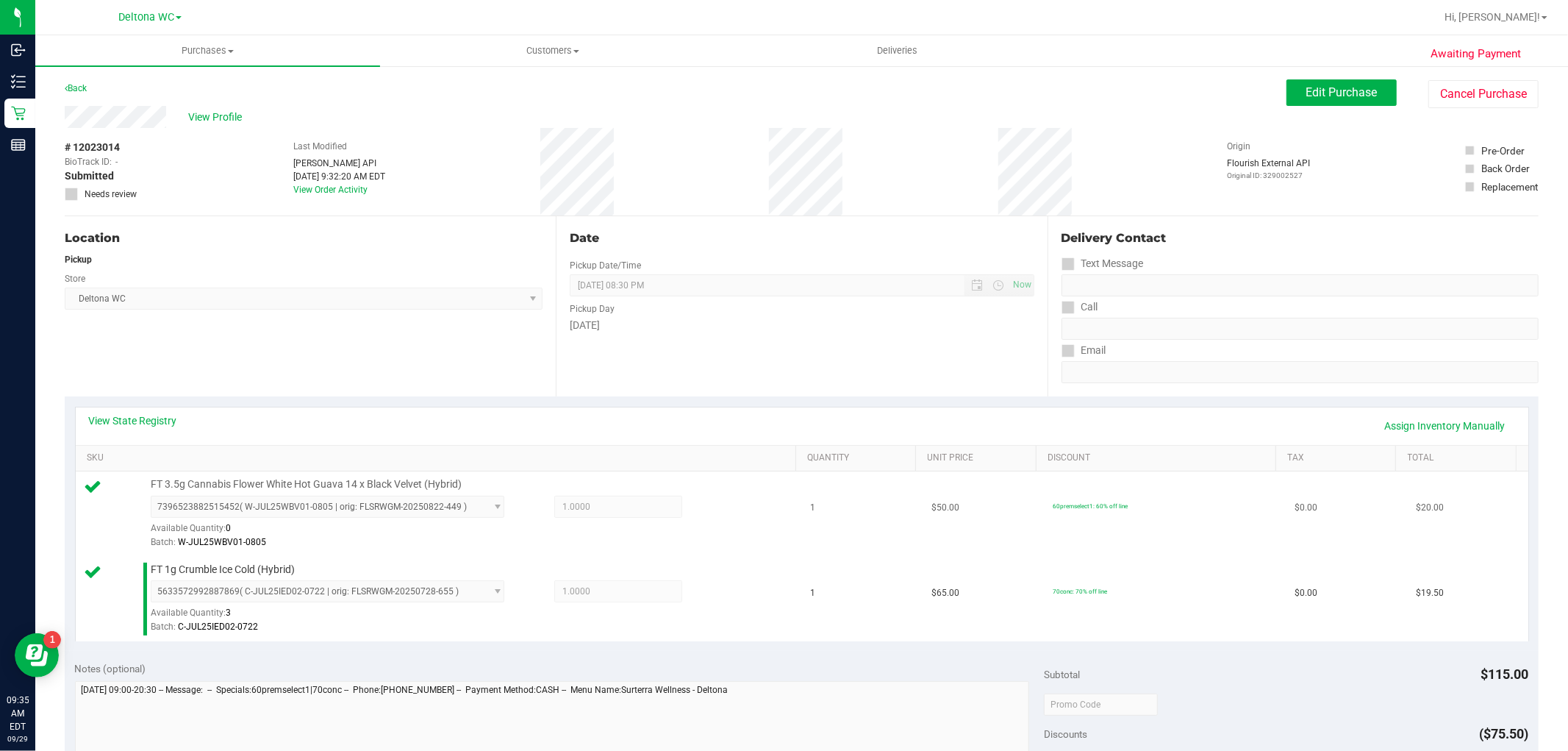
click at [284, 478] on span "FT 3.5g Cannabis Flower White Hot Guava 14 x Black Velvet (Hybrid)" at bounding box center [306, 484] width 311 height 14
click at [291, 483] on span "FT 3.5g Cannabis Flower White Hot Guava 14 x Black Velvet (Hybrid)" at bounding box center [306, 484] width 311 height 14
copy div "FT 3.5g Cannabis Flower White Hot Guava 14 x Black Velvet (Hybrid)"
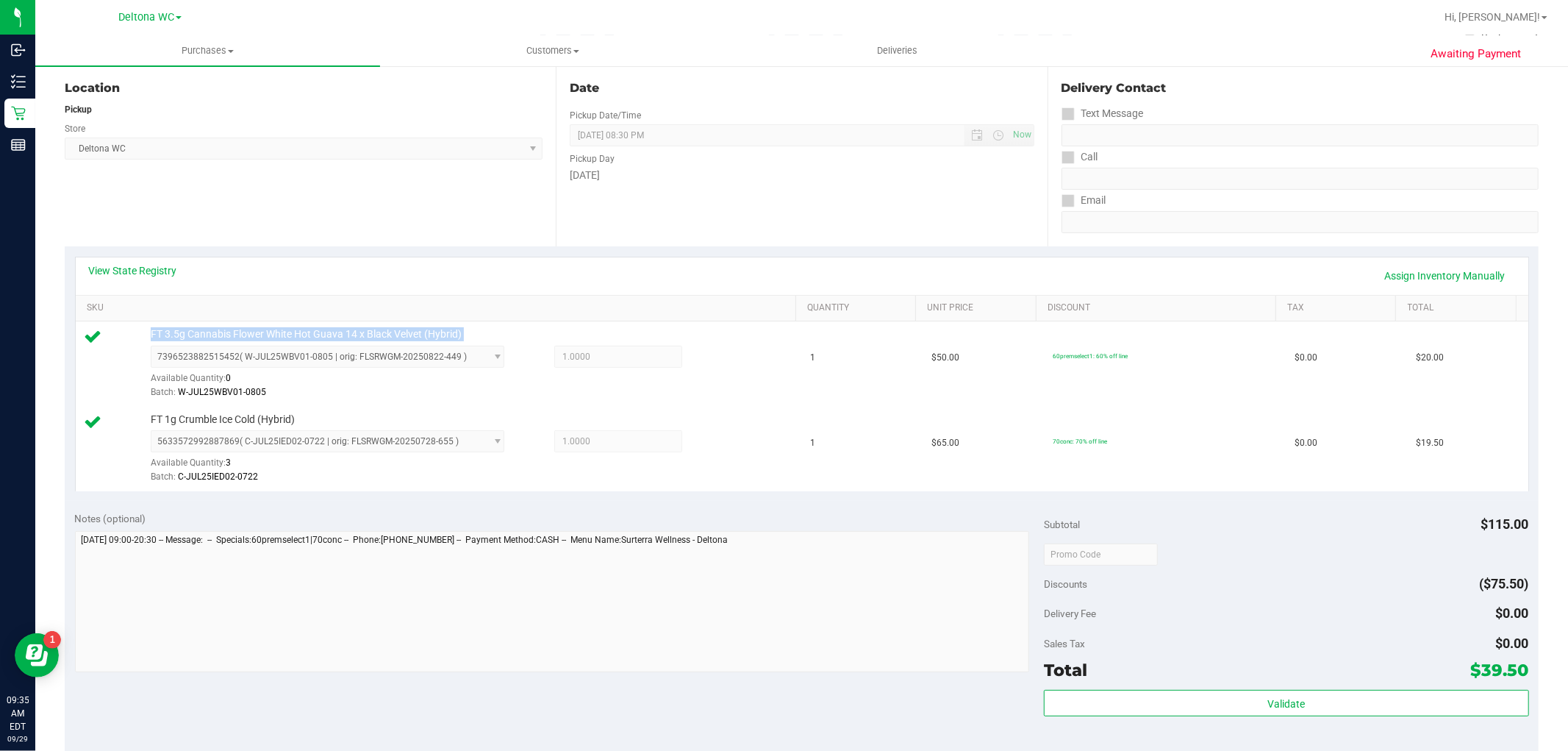
scroll to position [408, 0]
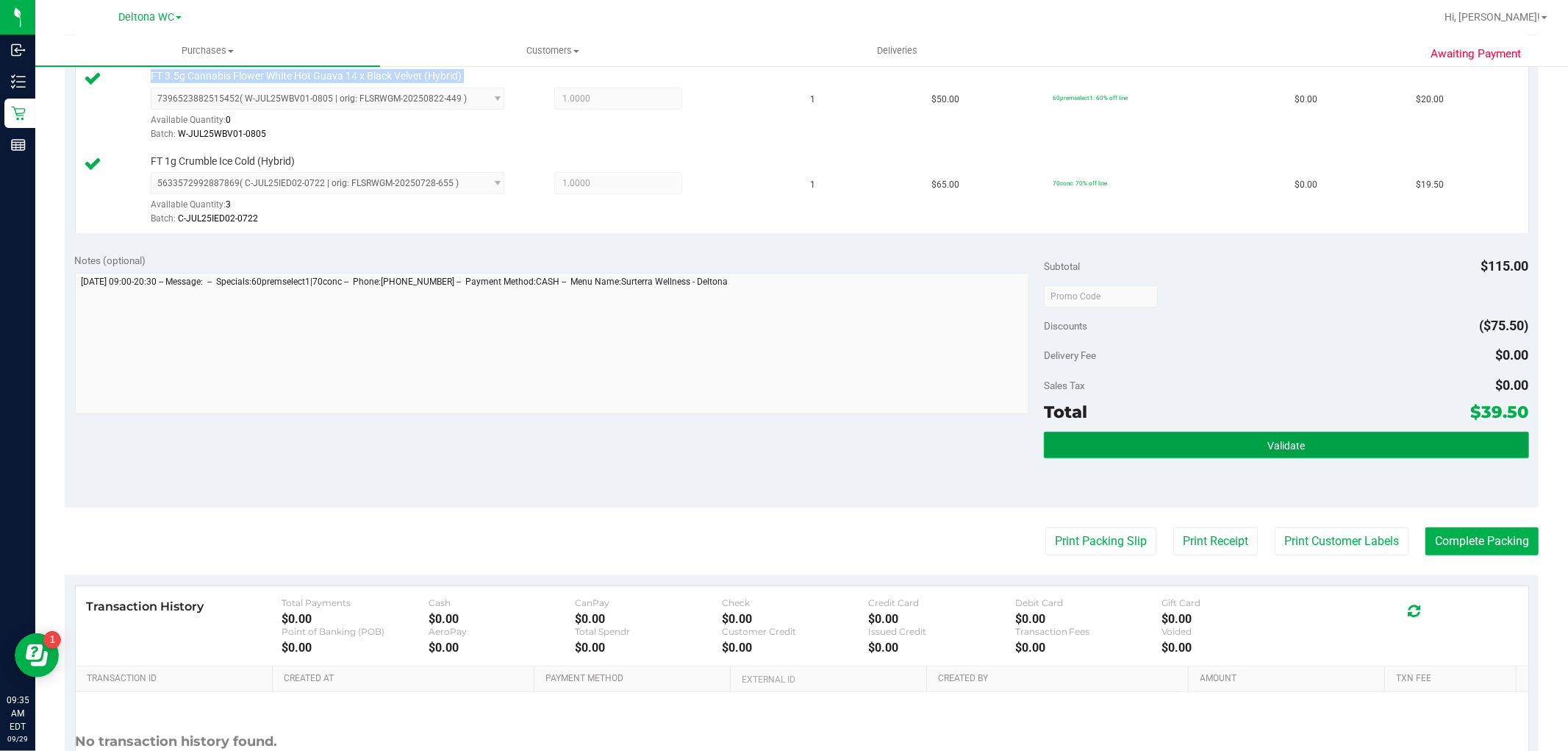
click at [1227, 440] on button "Validate" at bounding box center [1285, 445] width 484 height 26
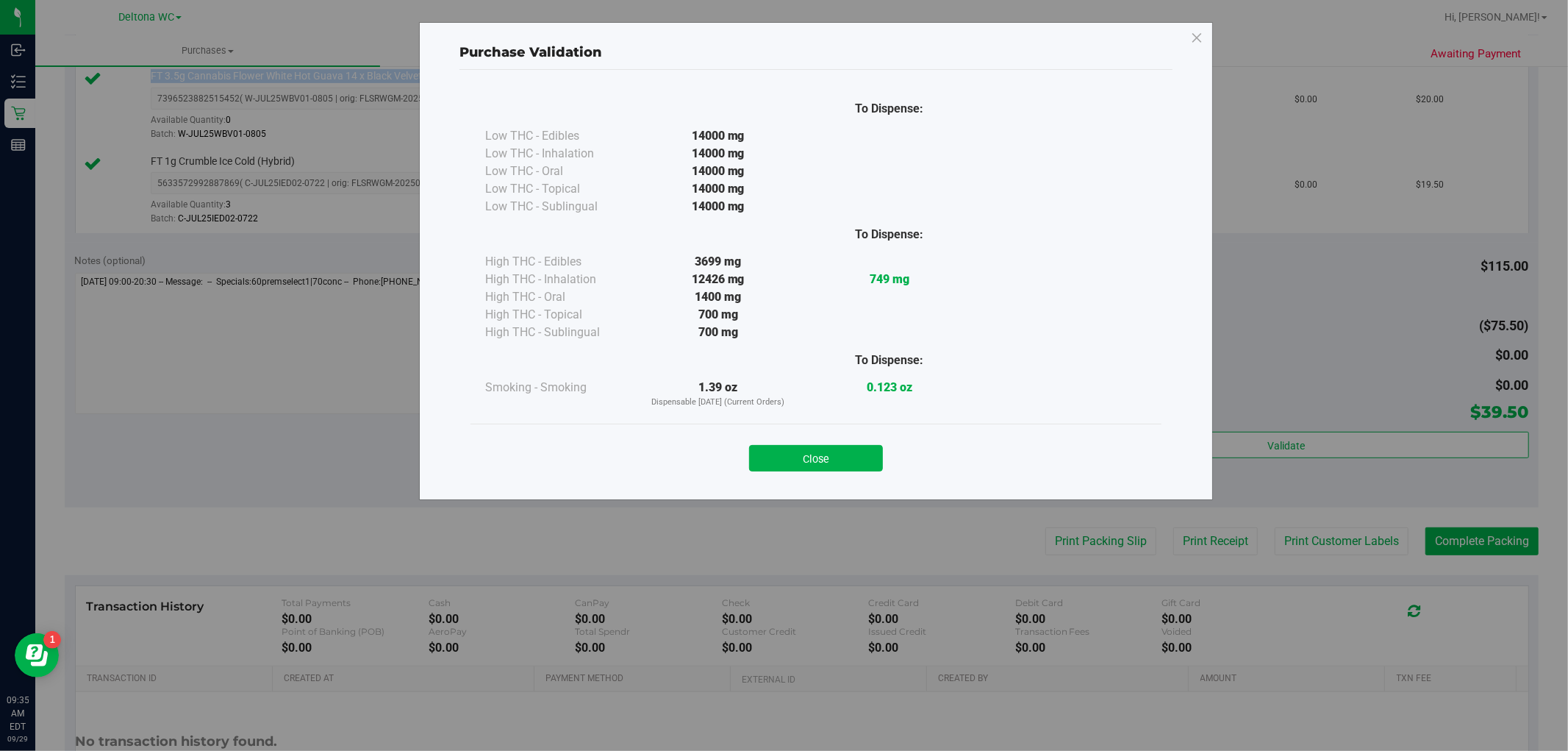
click at [860, 453] on button "Close" at bounding box center [815, 457] width 134 height 26
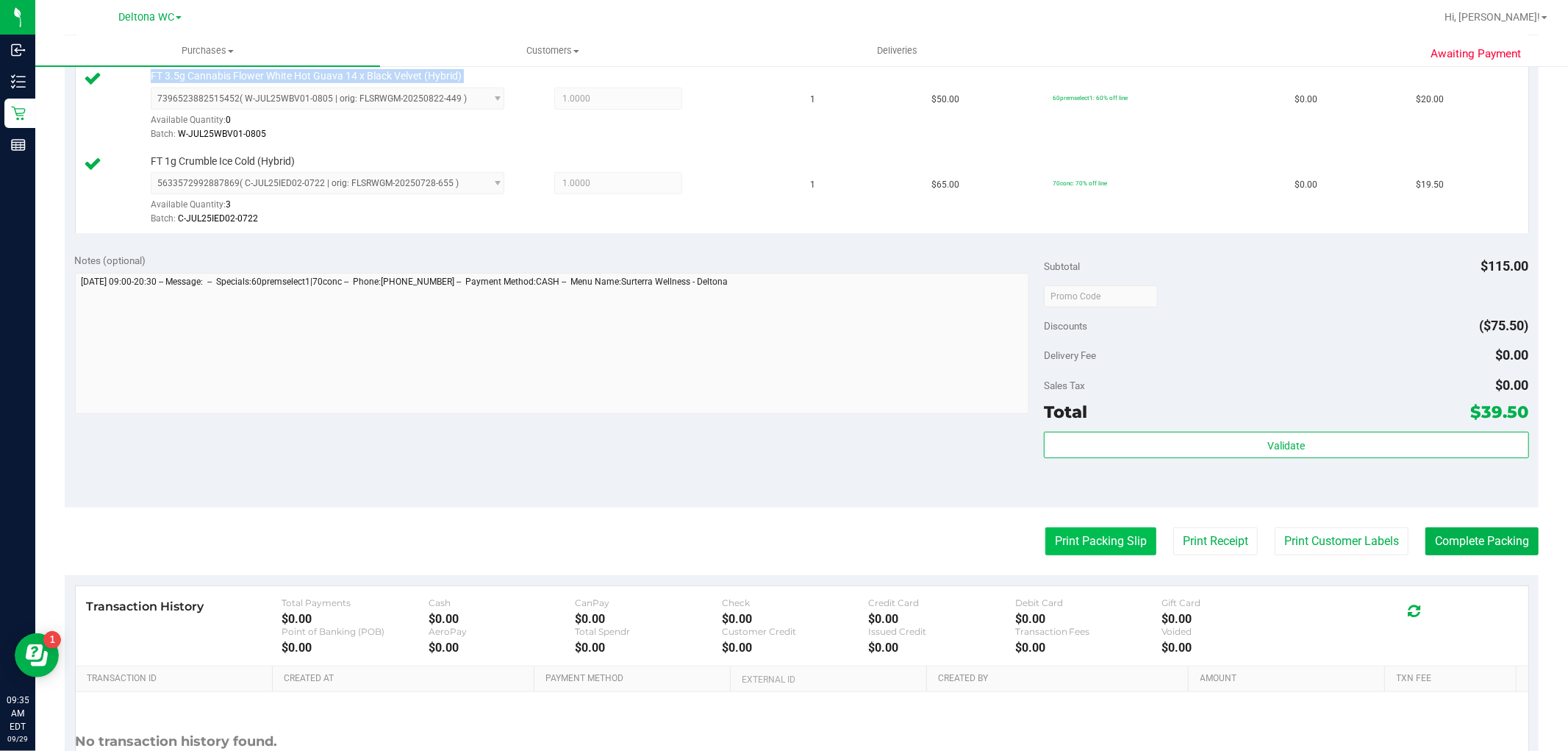
click at [1063, 534] on button "Print Packing Slip" at bounding box center [1100, 540] width 111 height 28
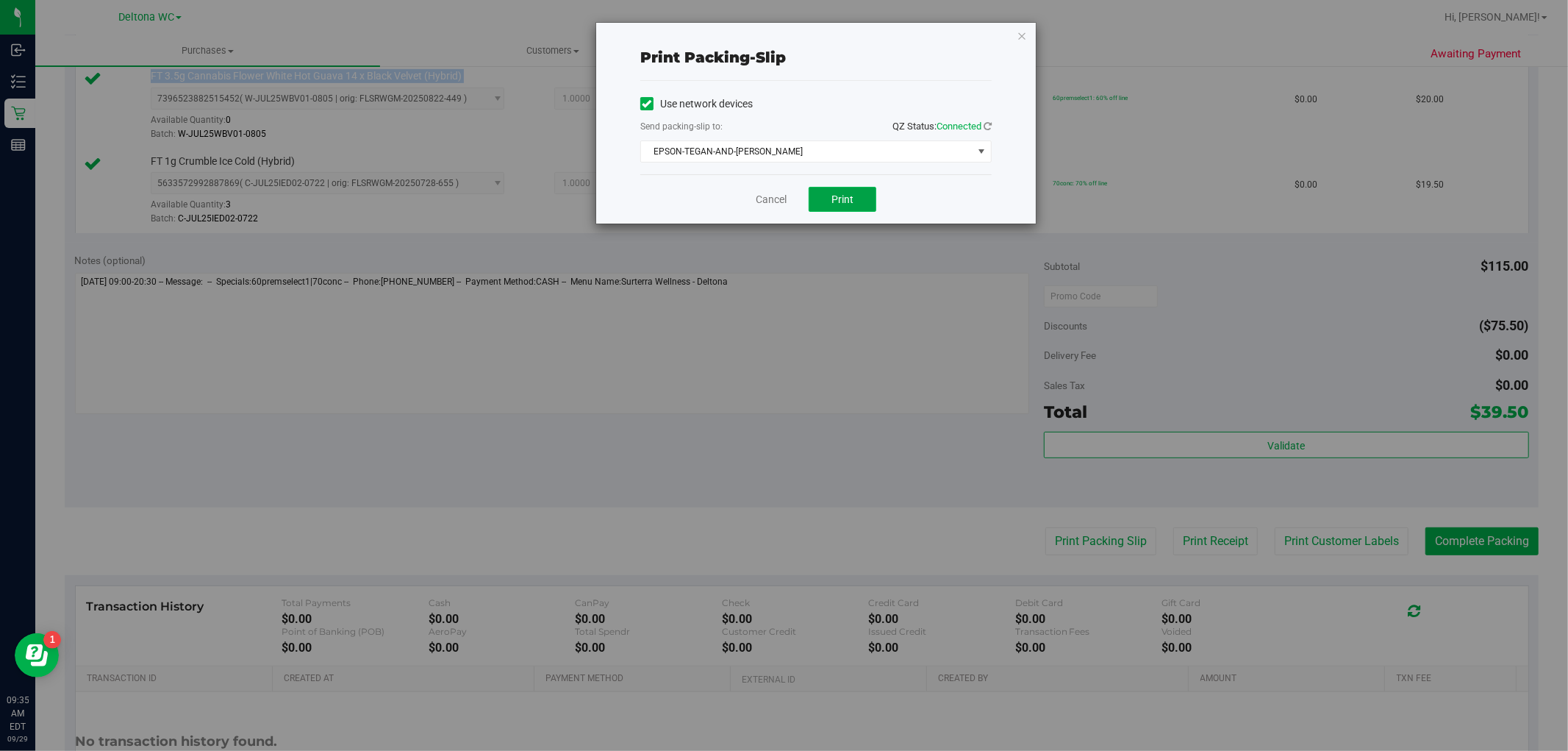
click at [840, 199] on span "Print" at bounding box center [842, 199] width 23 height 12
click at [765, 200] on link "Cancel" at bounding box center [771, 200] width 31 height 16
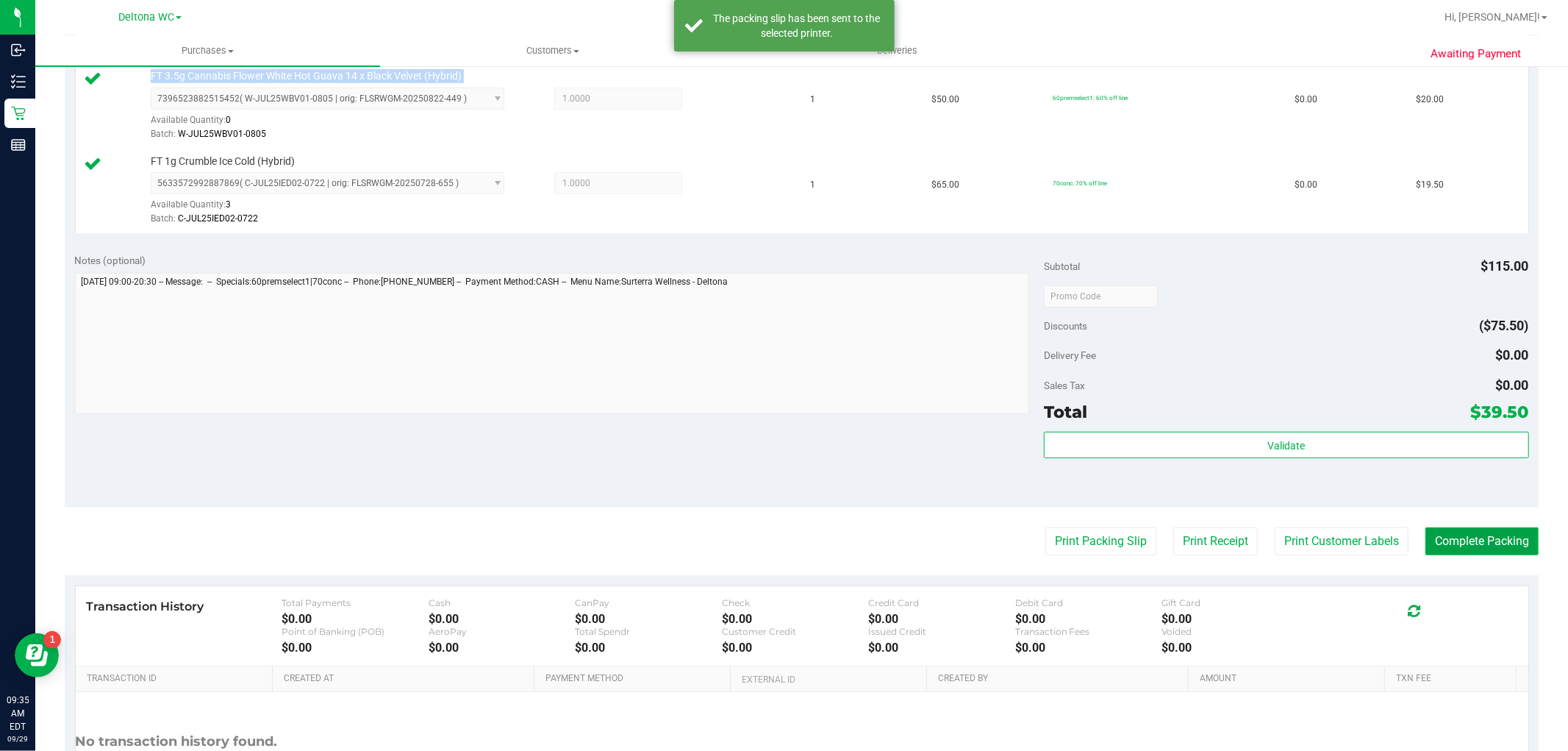
click at [1470, 542] on button "Complete Packing" at bounding box center [1482, 540] width 114 height 28
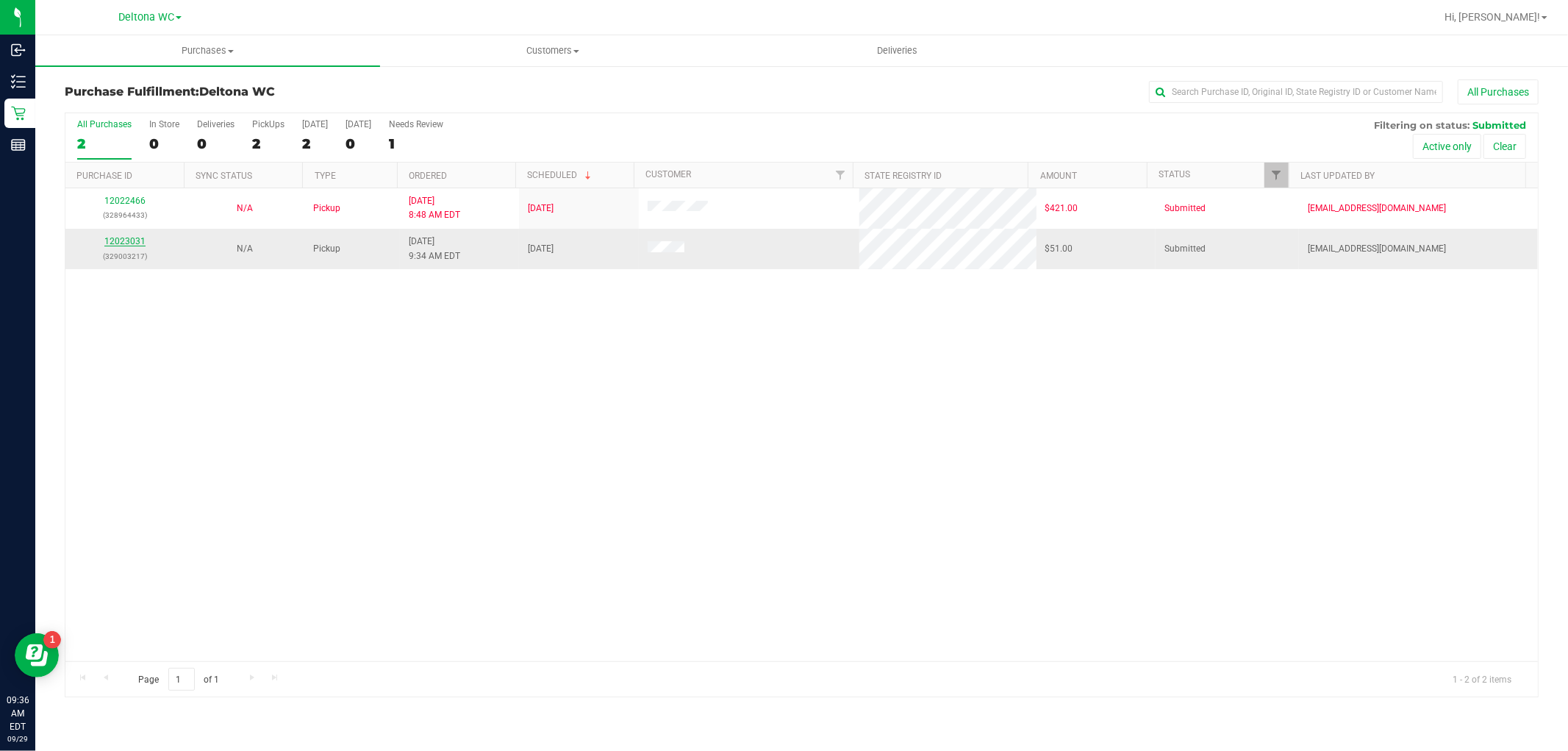
click at [113, 241] on link "12023031" at bounding box center [125, 241] width 41 height 11
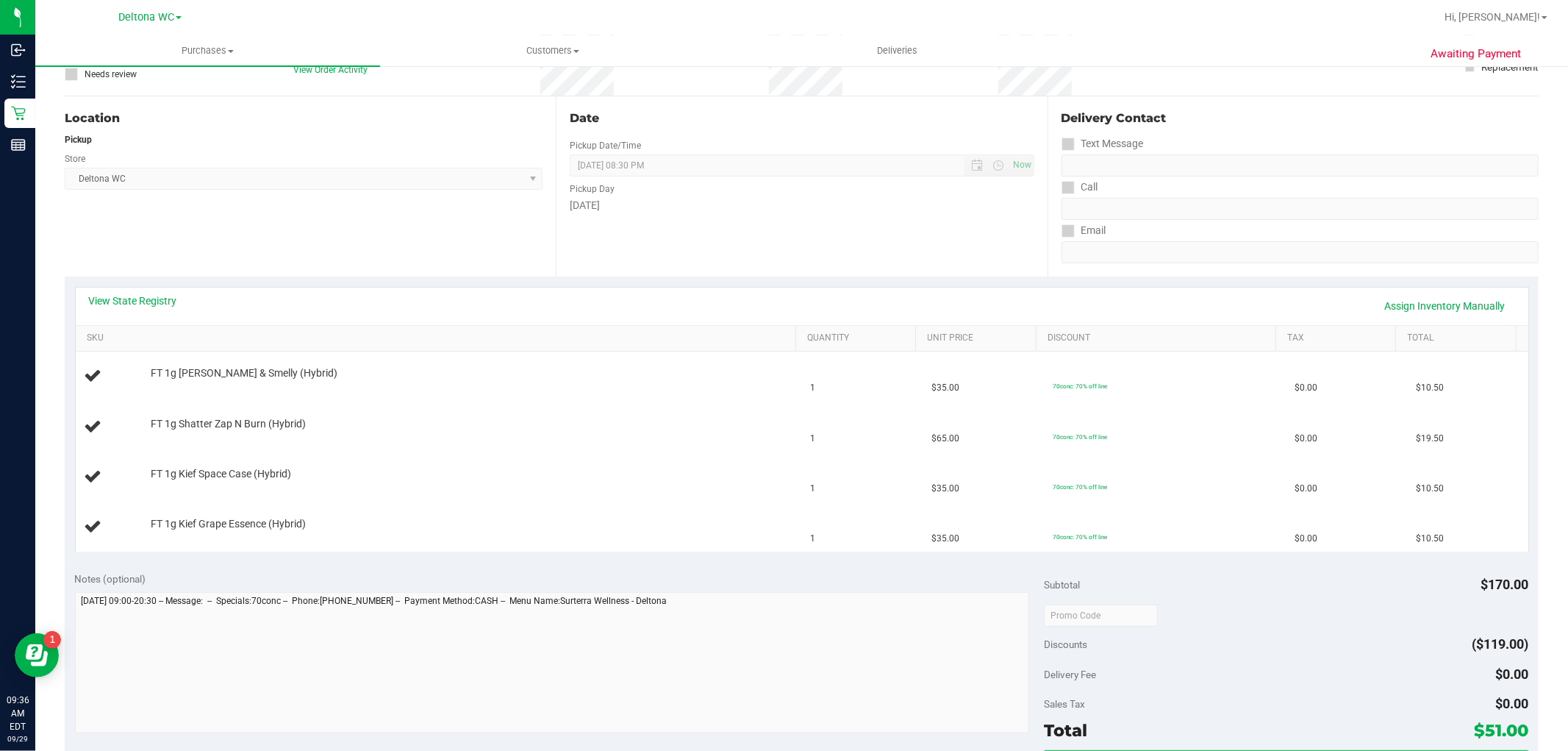
scroll to position [122, 0]
click at [149, 297] on link "View State Registry" at bounding box center [133, 298] width 88 height 15
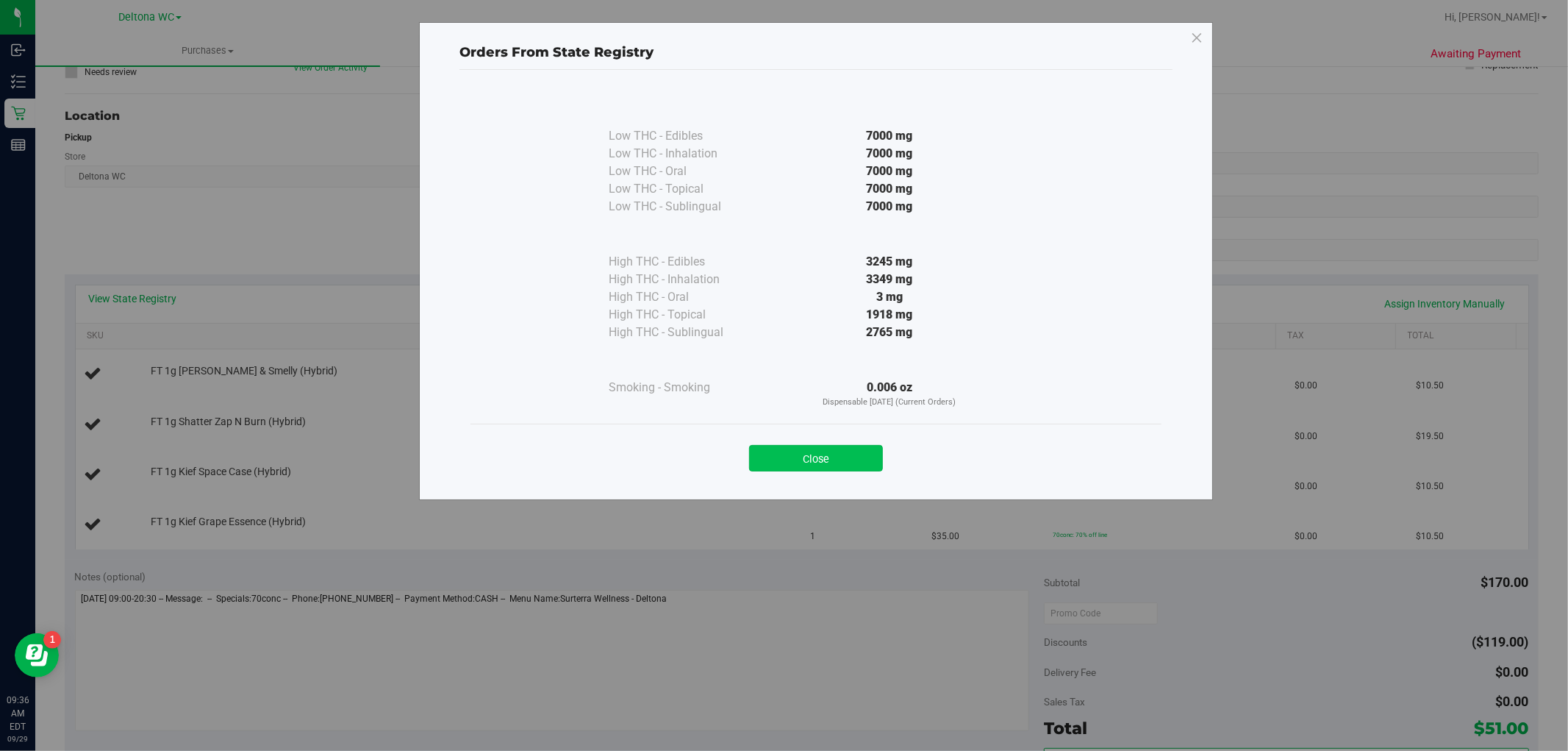
click at [791, 460] on button "Close" at bounding box center [815, 457] width 134 height 26
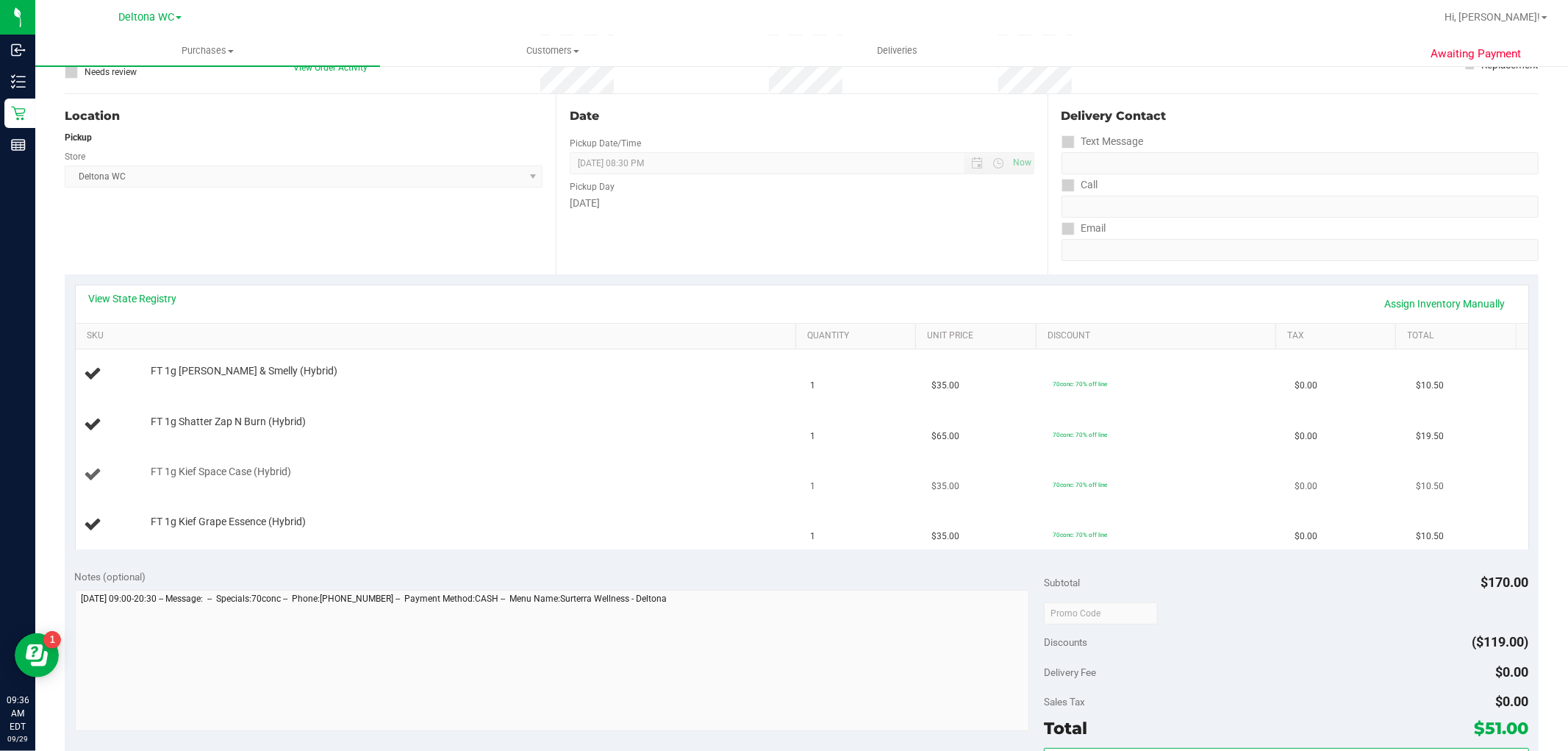
scroll to position [0, 0]
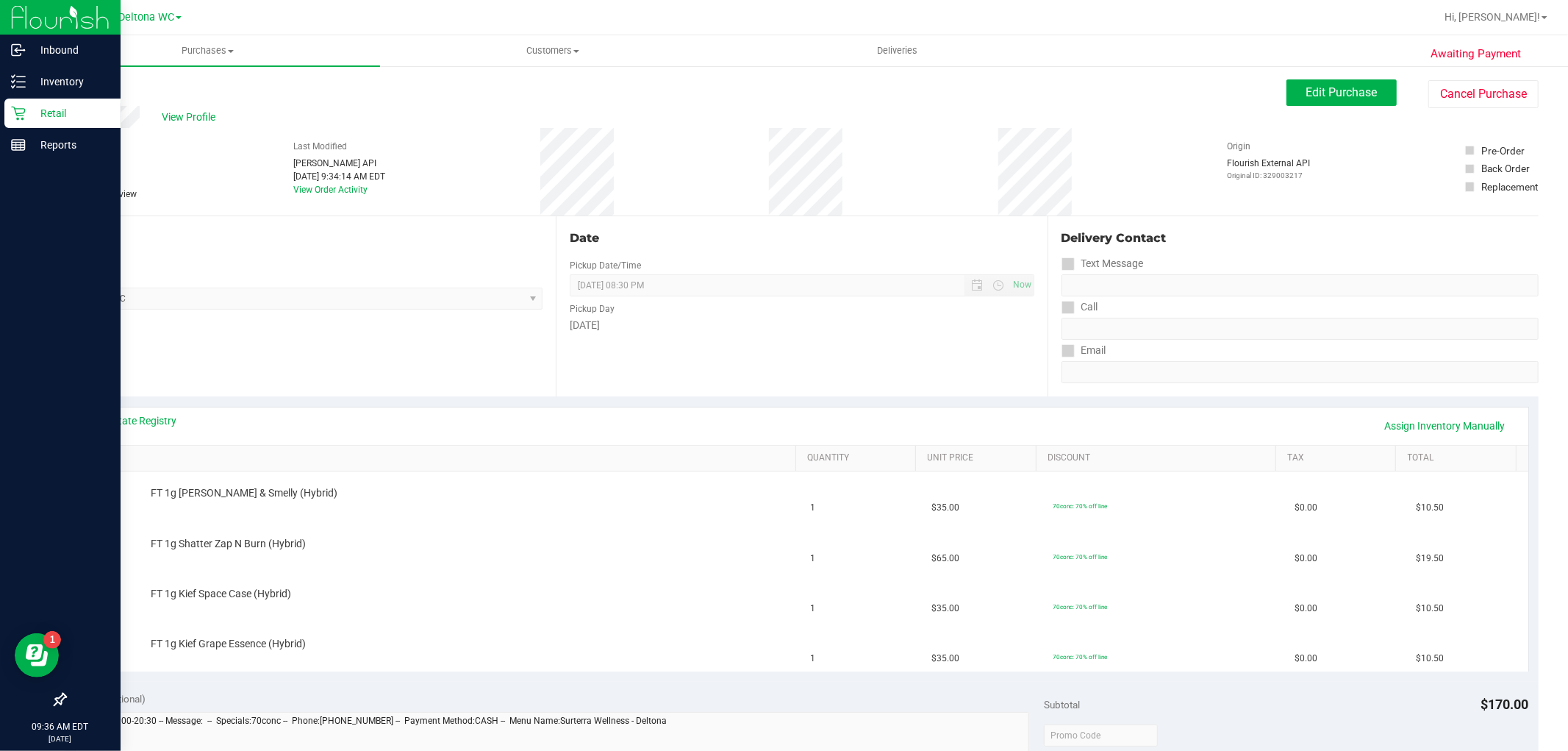
click at [31, 115] on p "Retail" at bounding box center [69, 114] width 88 height 18
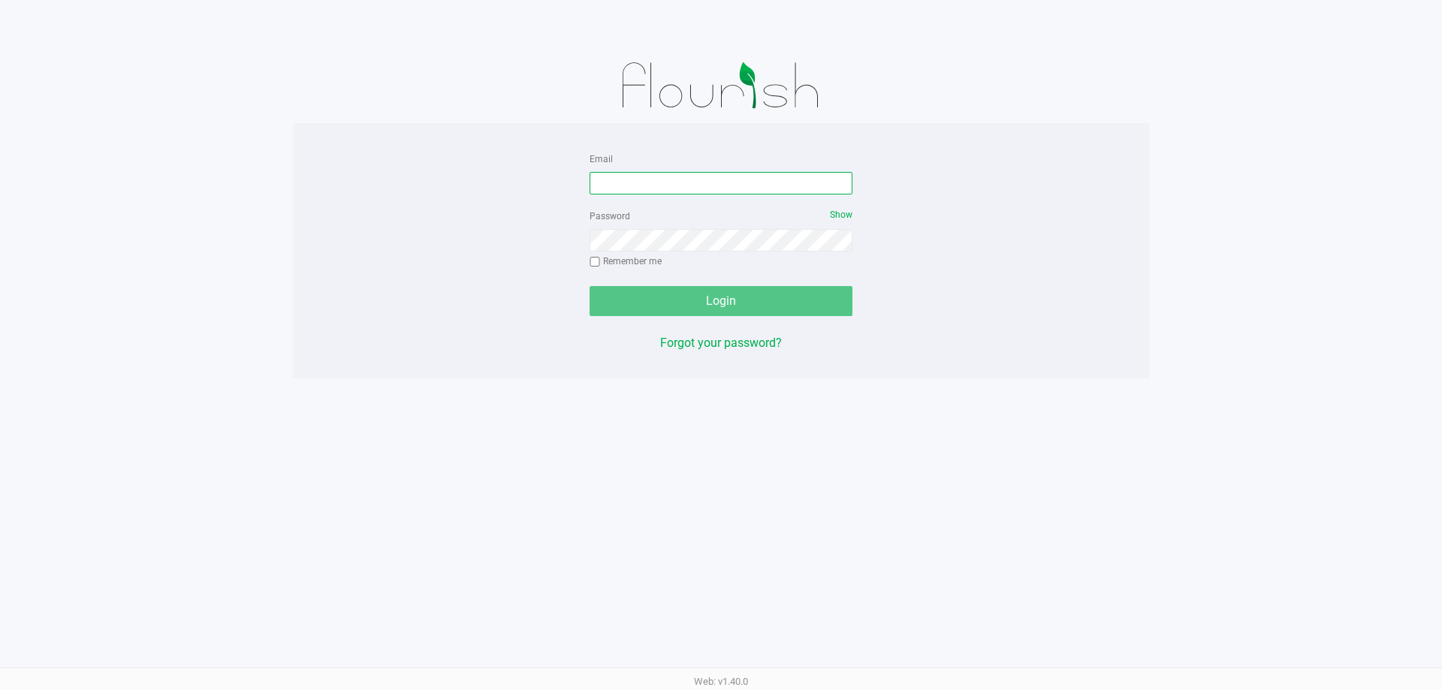
click at [793, 182] on input "Email" at bounding box center [720, 183] width 263 height 23
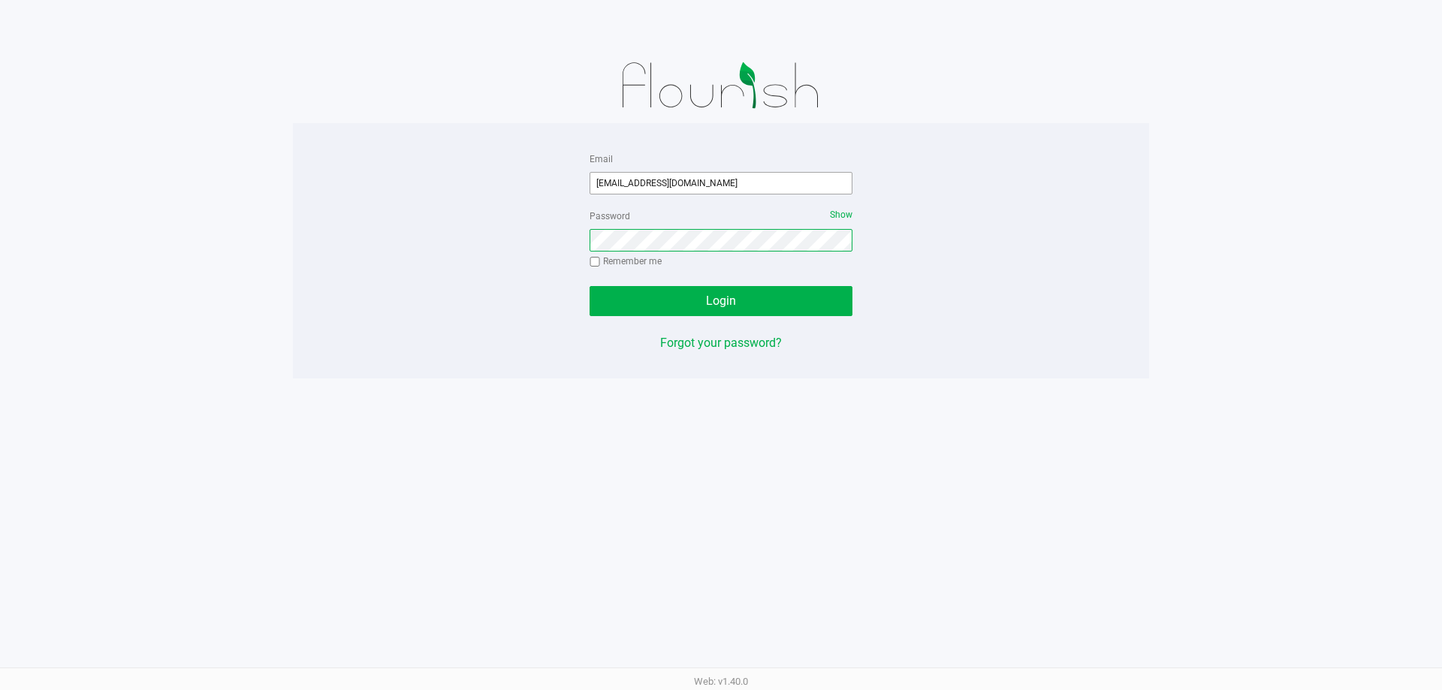
click at [589, 286] on button "Login" at bounding box center [720, 301] width 263 height 30
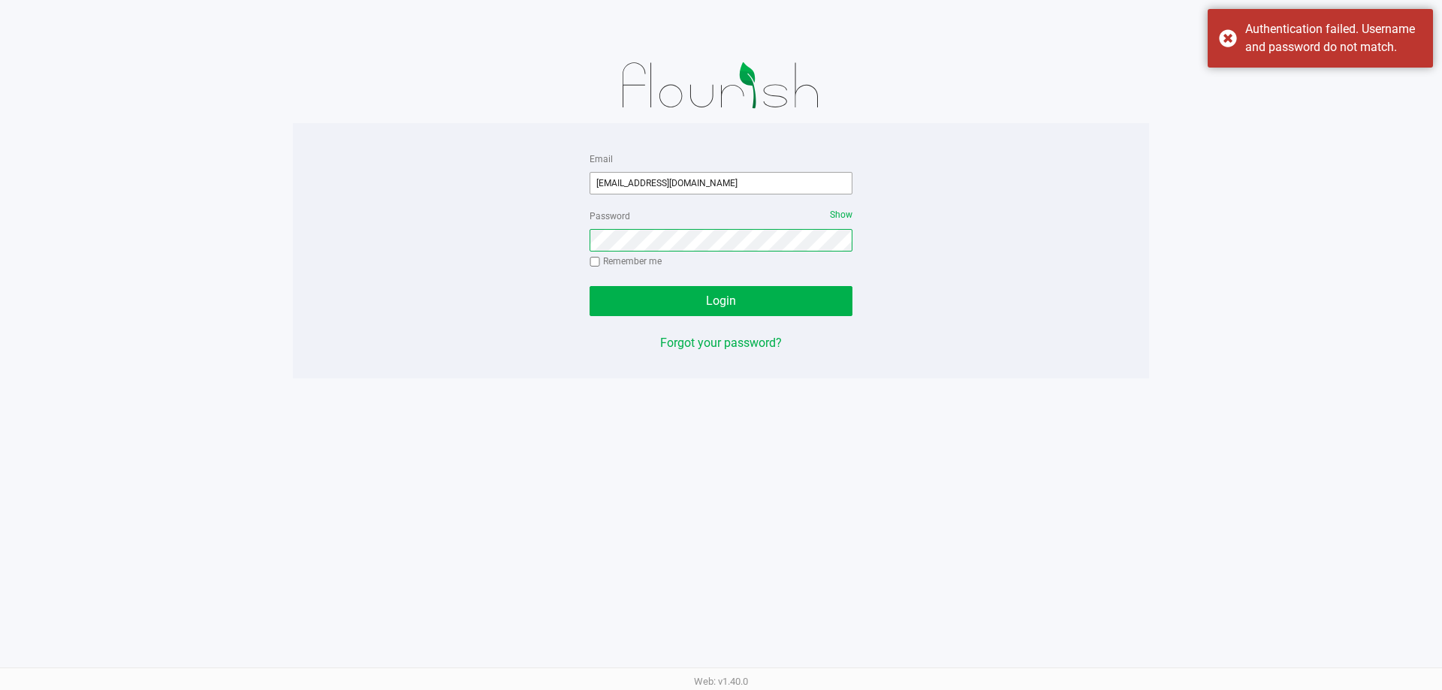
click at [589, 286] on button "Login" at bounding box center [720, 301] width 263 height 30
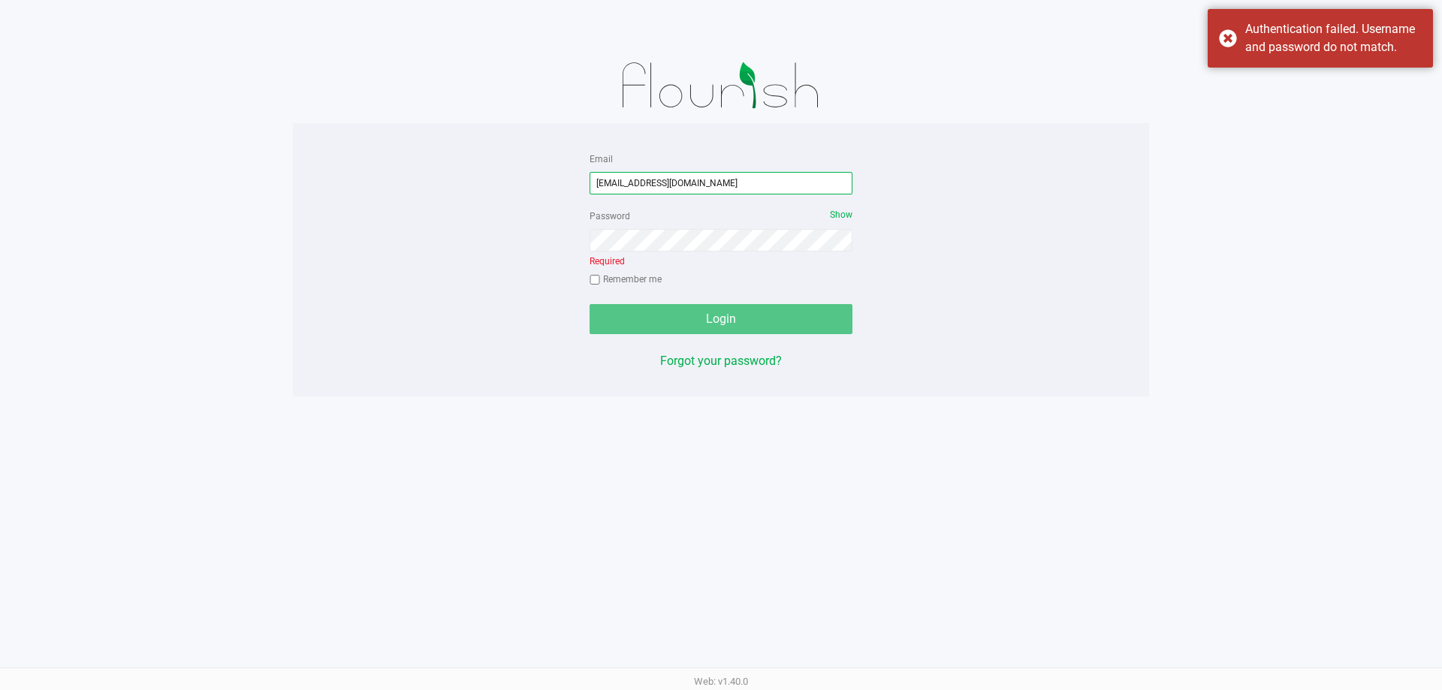
click at [667, 181] on input "[EMAIL_ADDRESS][DOMAIN_NAME]" at bounding box center [720, 183] width 263 height 23
type input "[EMAIL_ADDRESS][DOMAIN_NAME]"
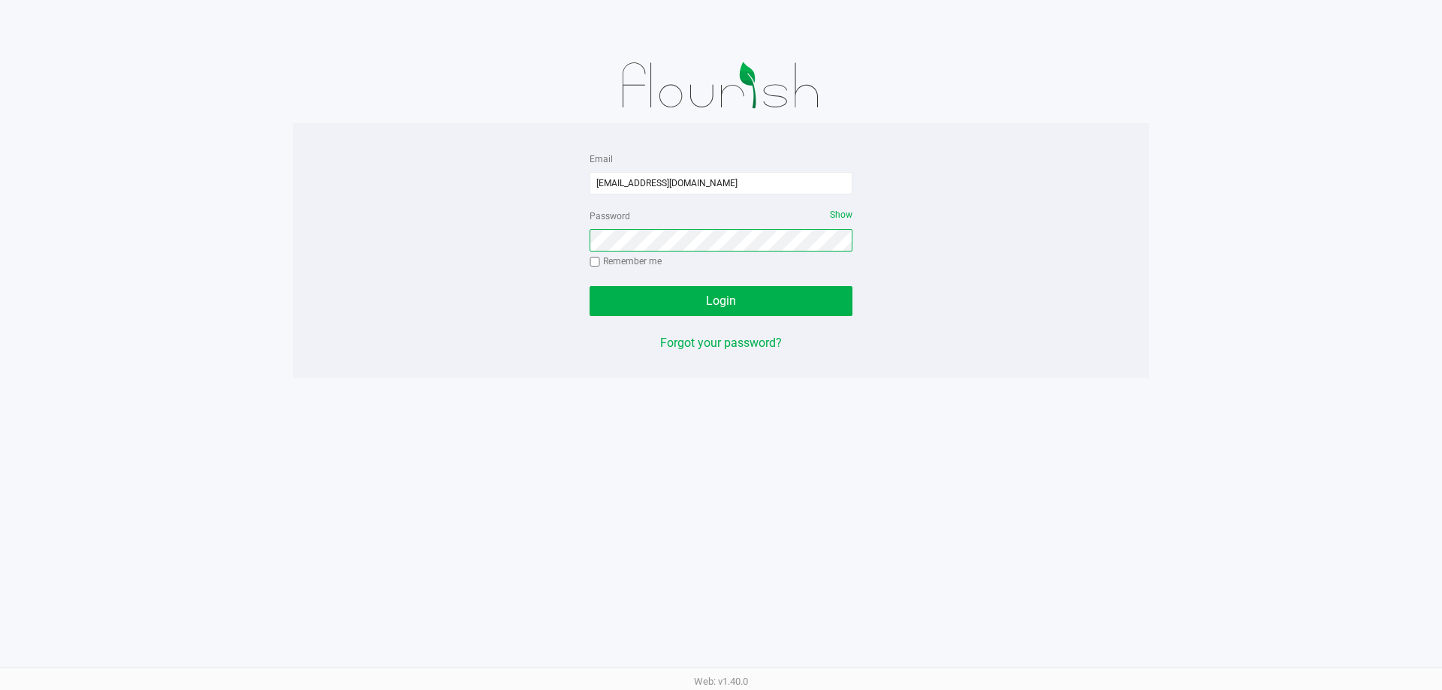
click at [589, 286] on button "Login" at bounding box center [720, 301] width 263 height 30
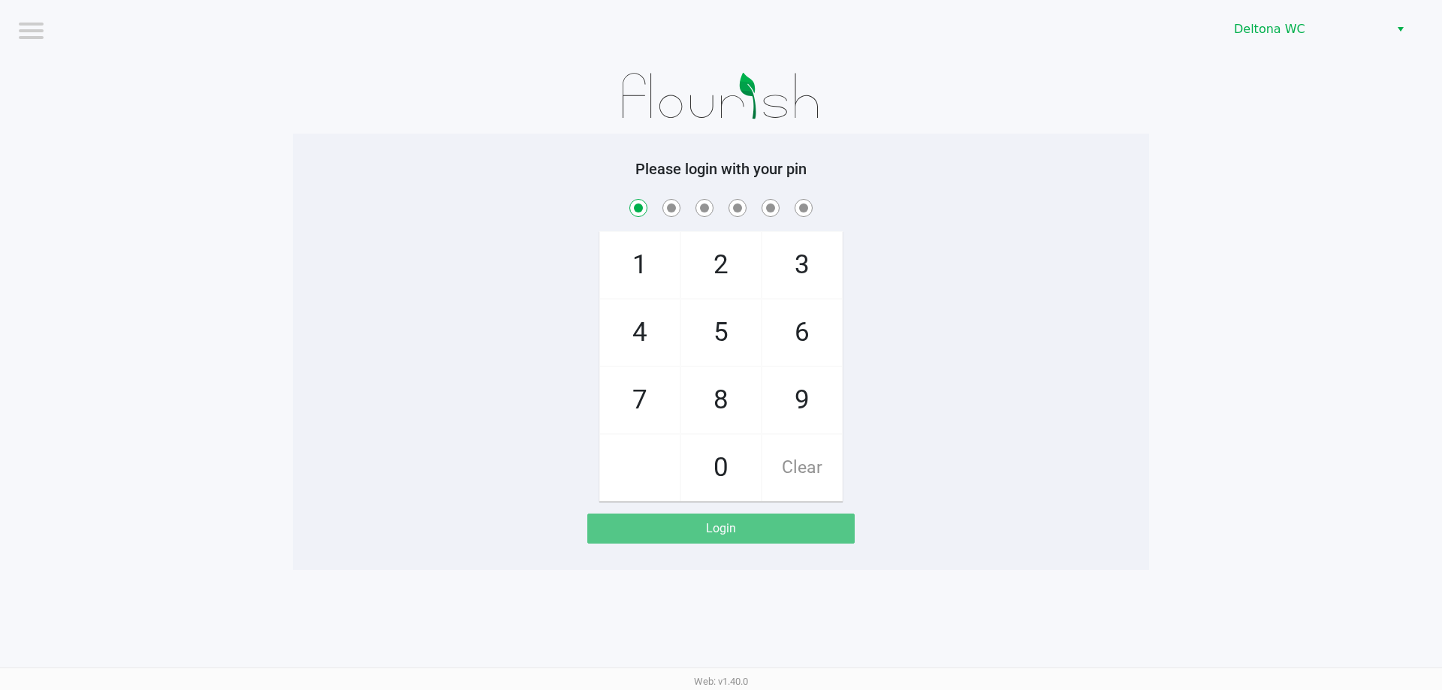
checkbox input "true"
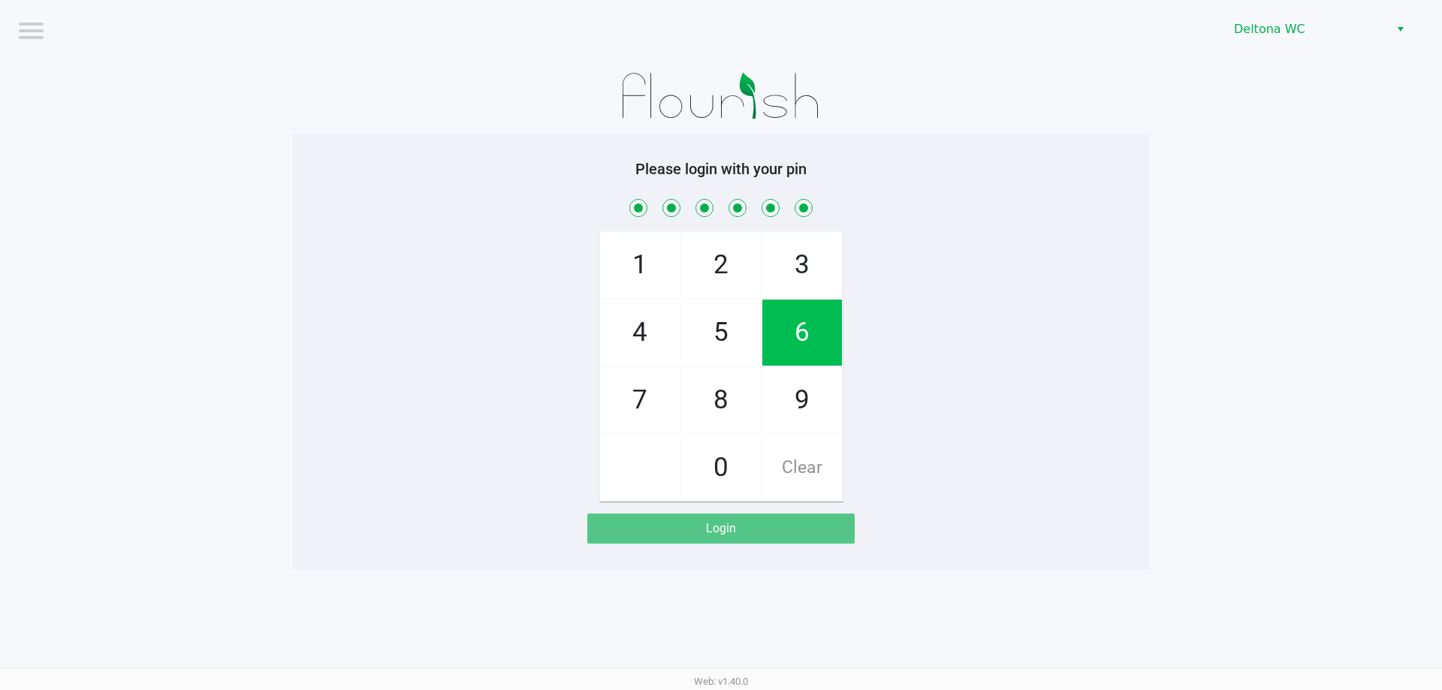
checkbox input "true"
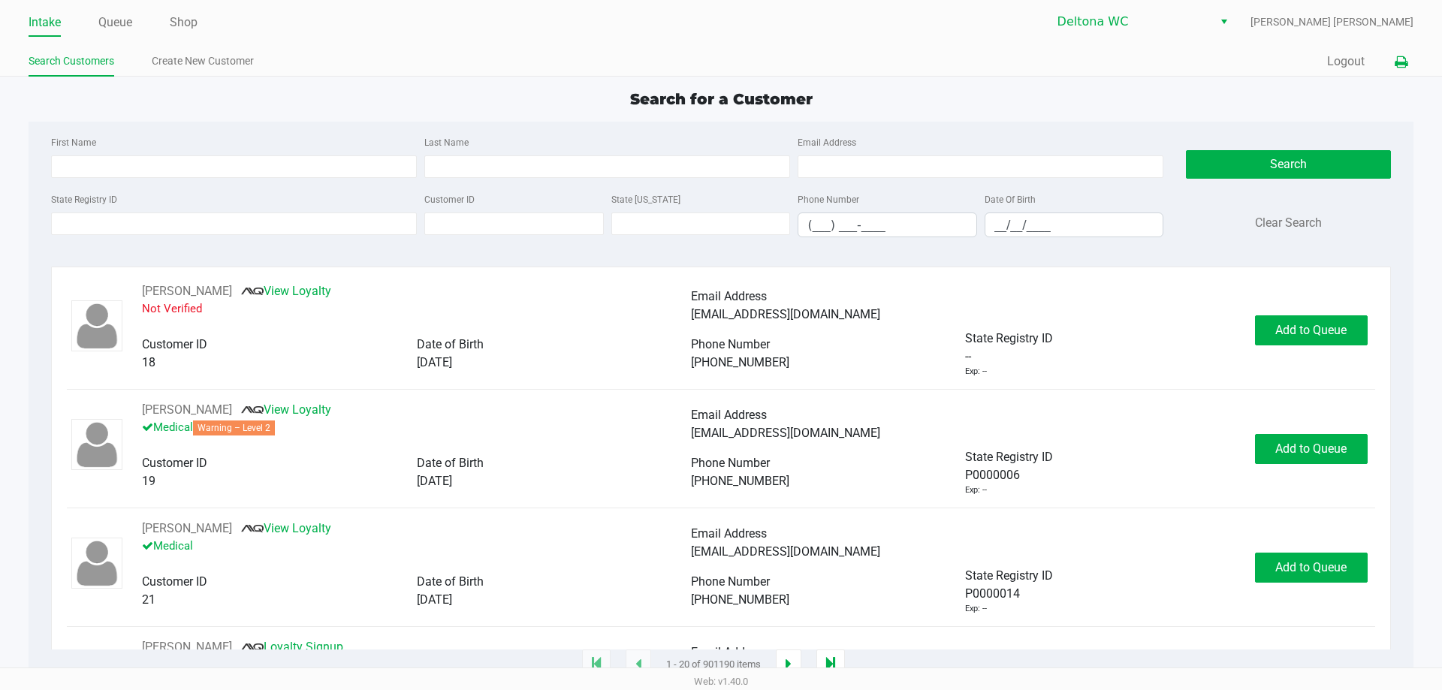
click at [1411, 65] on button at bounding box center [1400, 62] width 25 height 28
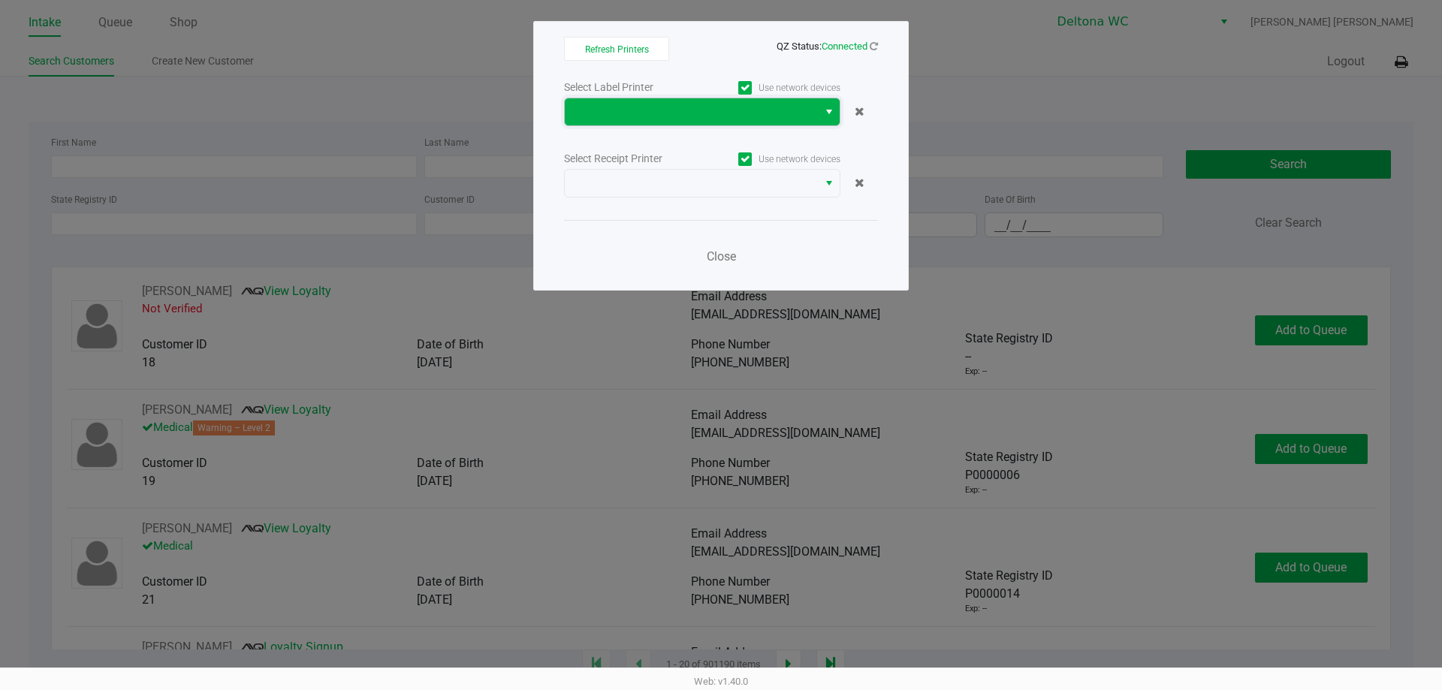
click at [677, 108] on span at bounding box center [691, 112] width 235 height 18
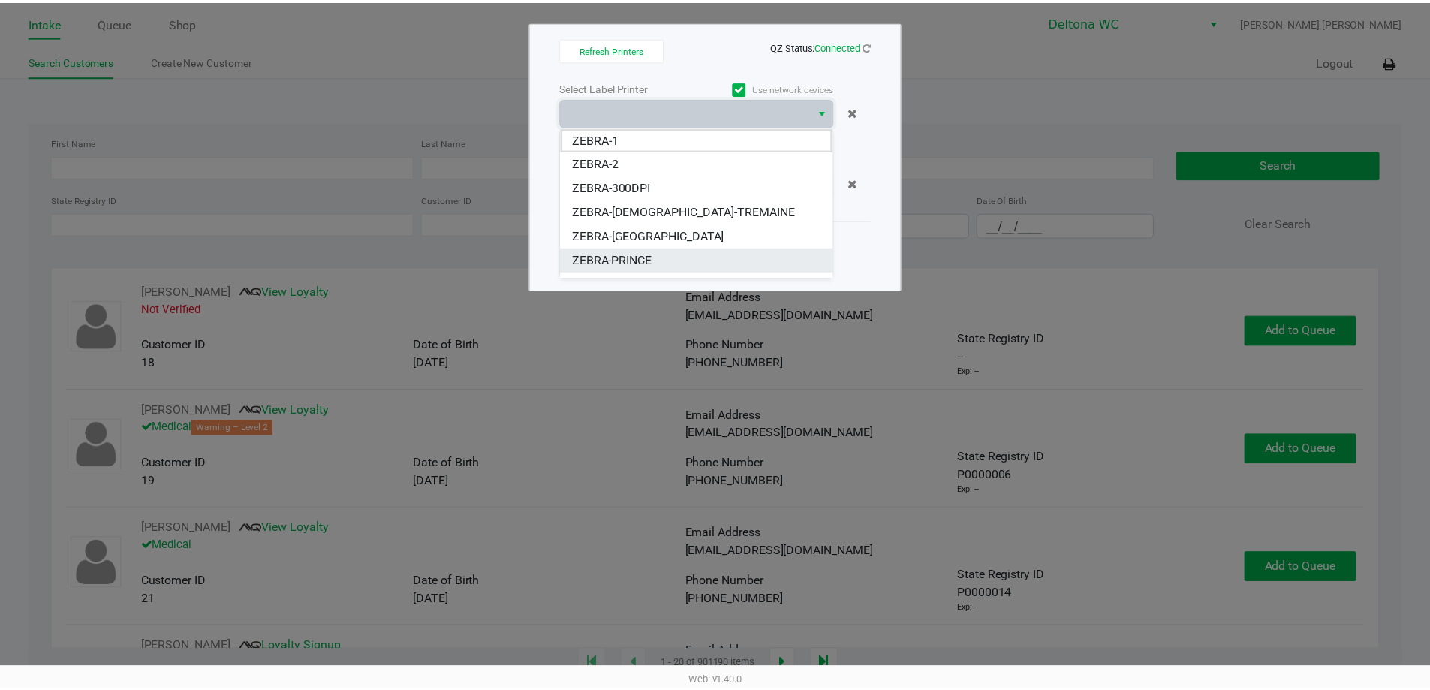
scroll to position [18, 0]
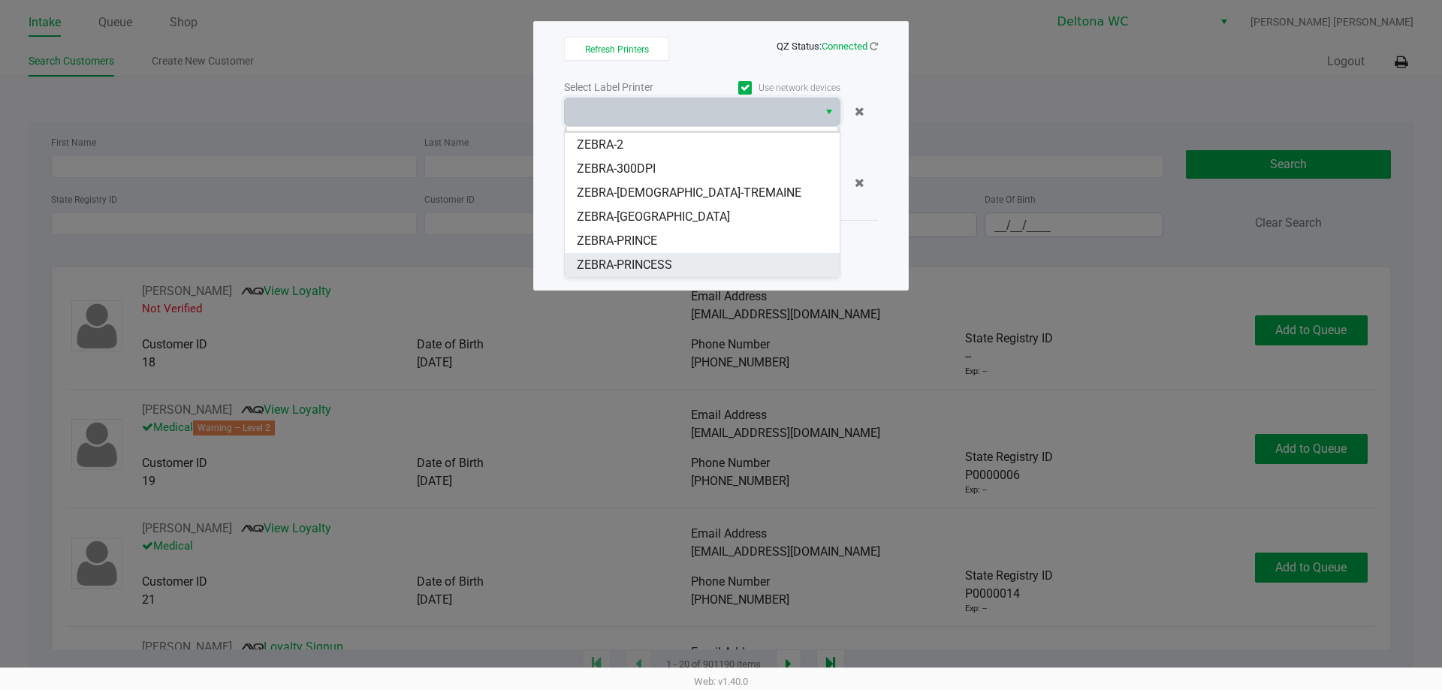
click at [672, 263] on span "ZEBRA-PRINCESS" at bounding box center [624, 265] width 95 height 18
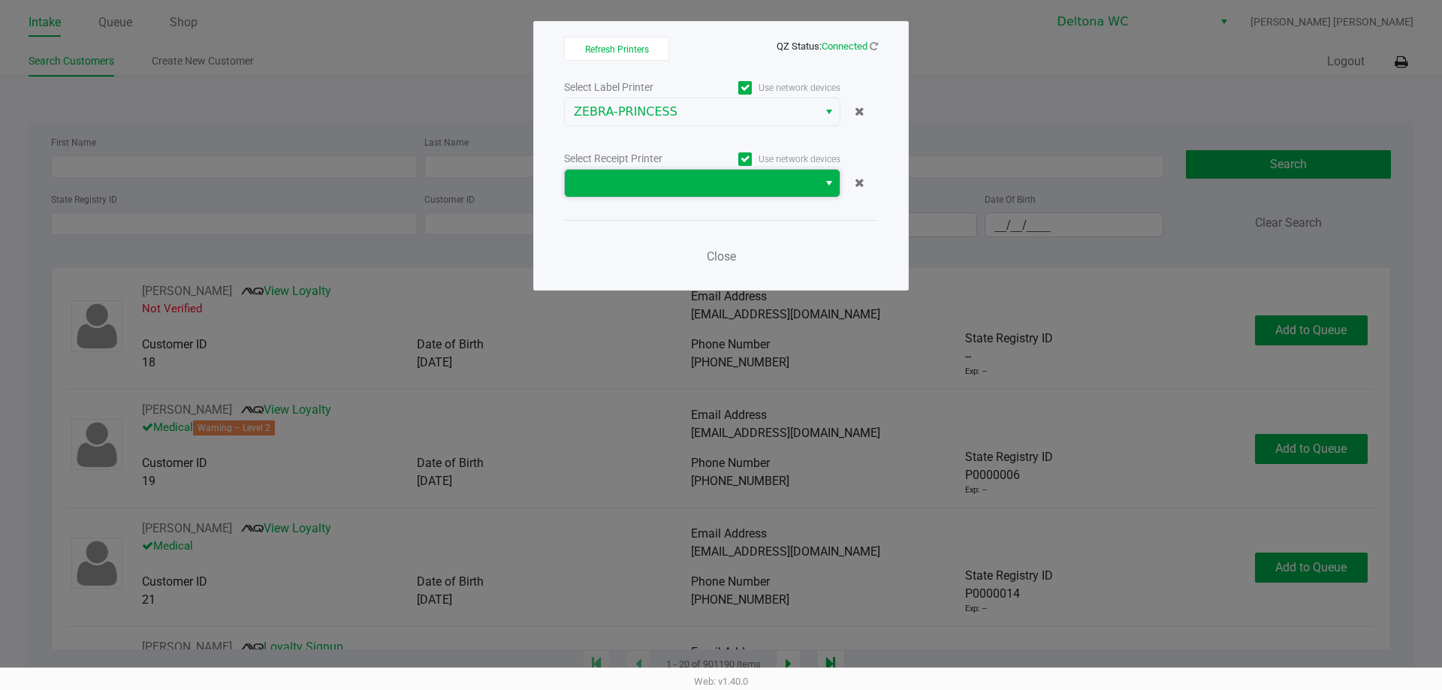
click at [722, 188] on span at bounding box center [691, 183] width 235 height 18
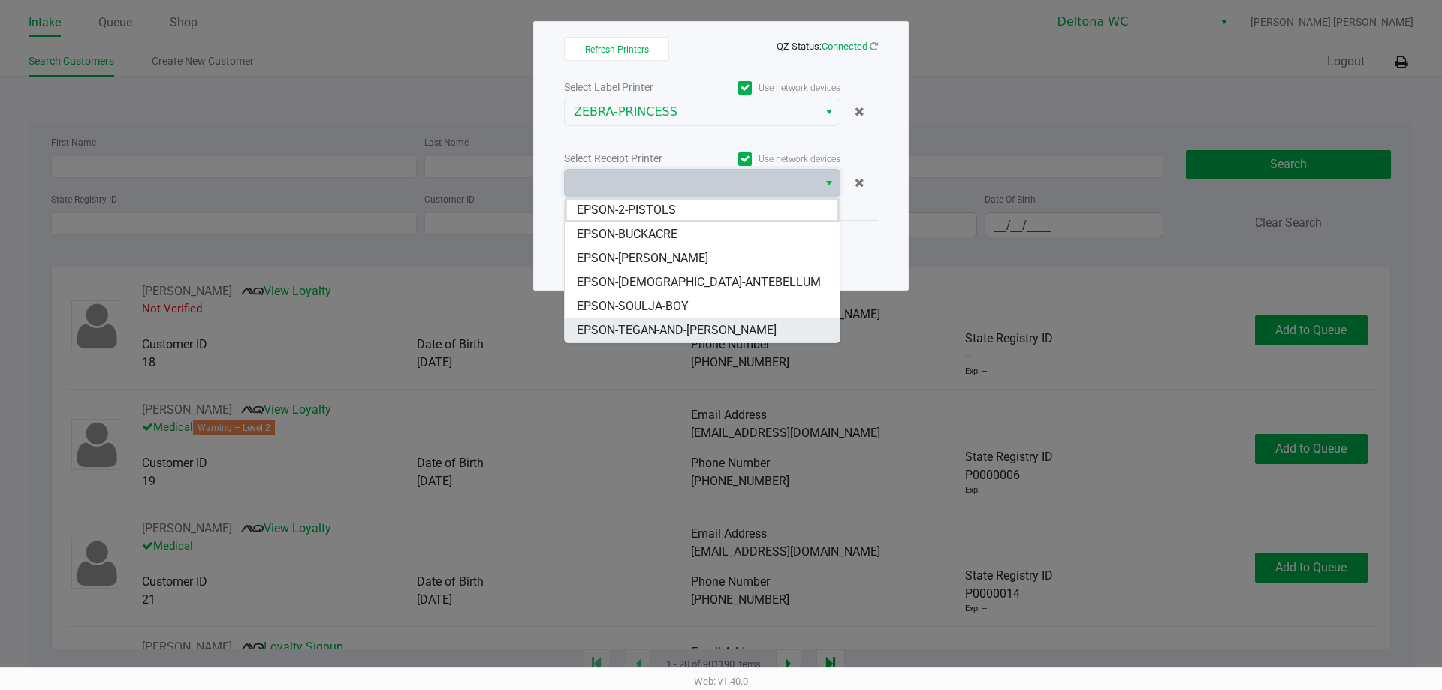
click at [703, 321] on span "EPSON-TEGAN-AND-[PERSON_NAME]" at bounding box center [677, 330] width 200 height 18
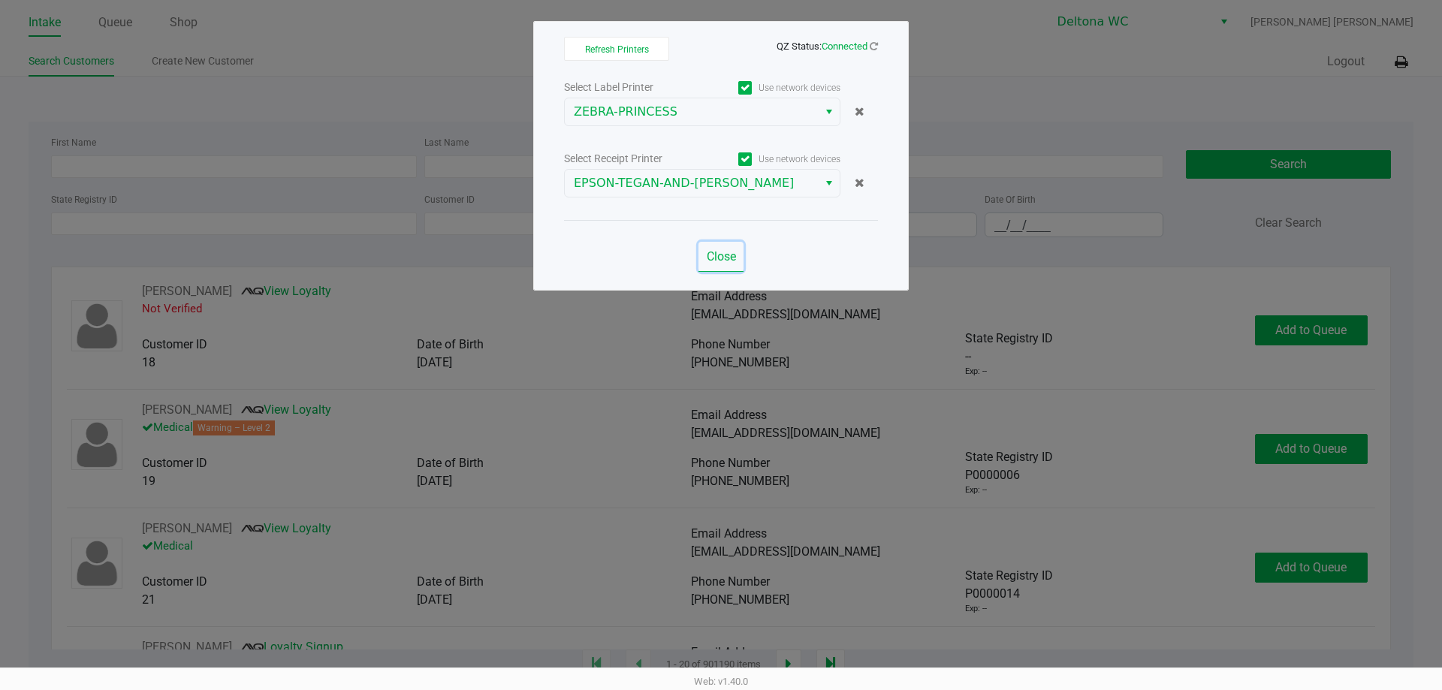
click at [728, 256] on span "Close" at bounding box center [721, 256] width 29 height 14
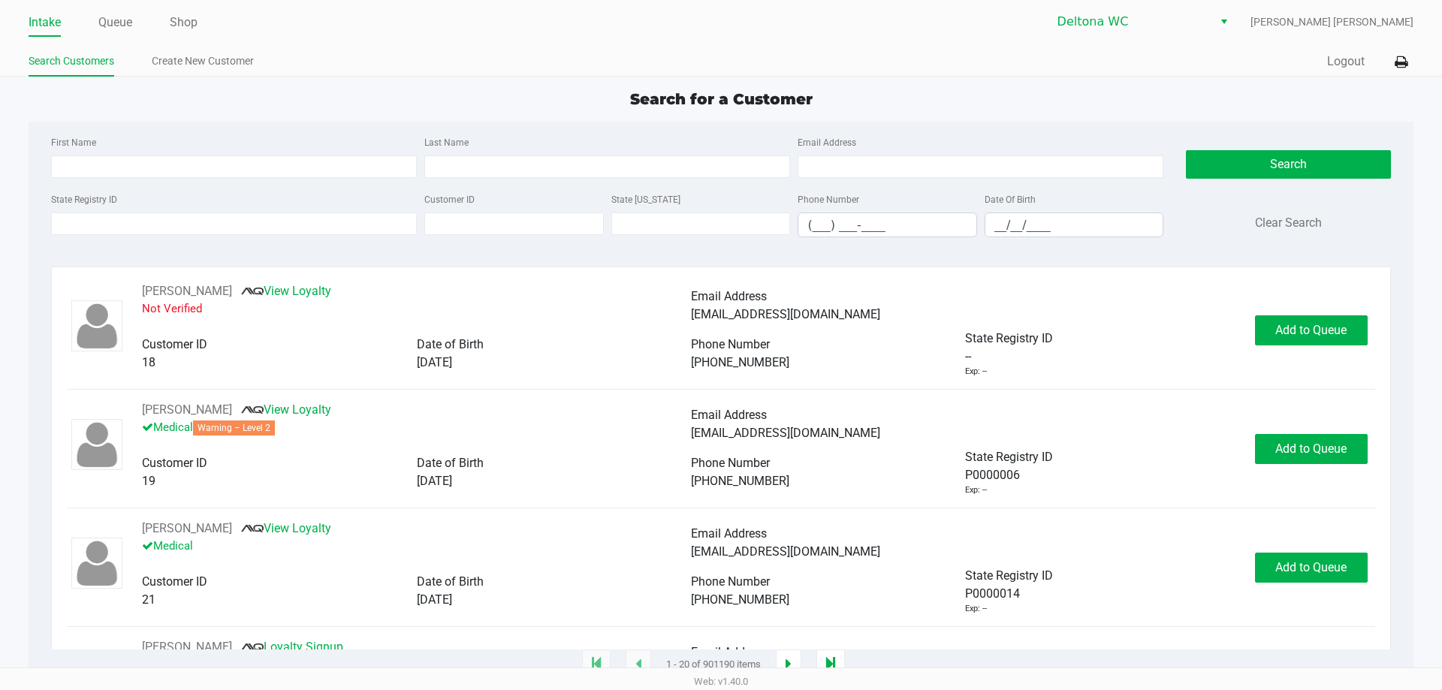
drag, startPoint x: 128, startPoint y: 20, endPoint x: 131, endPoint y: 48, distance: 28.0
click at [128, 21] on link "Queue" at bounding box center [115, 22] width 34 height 21
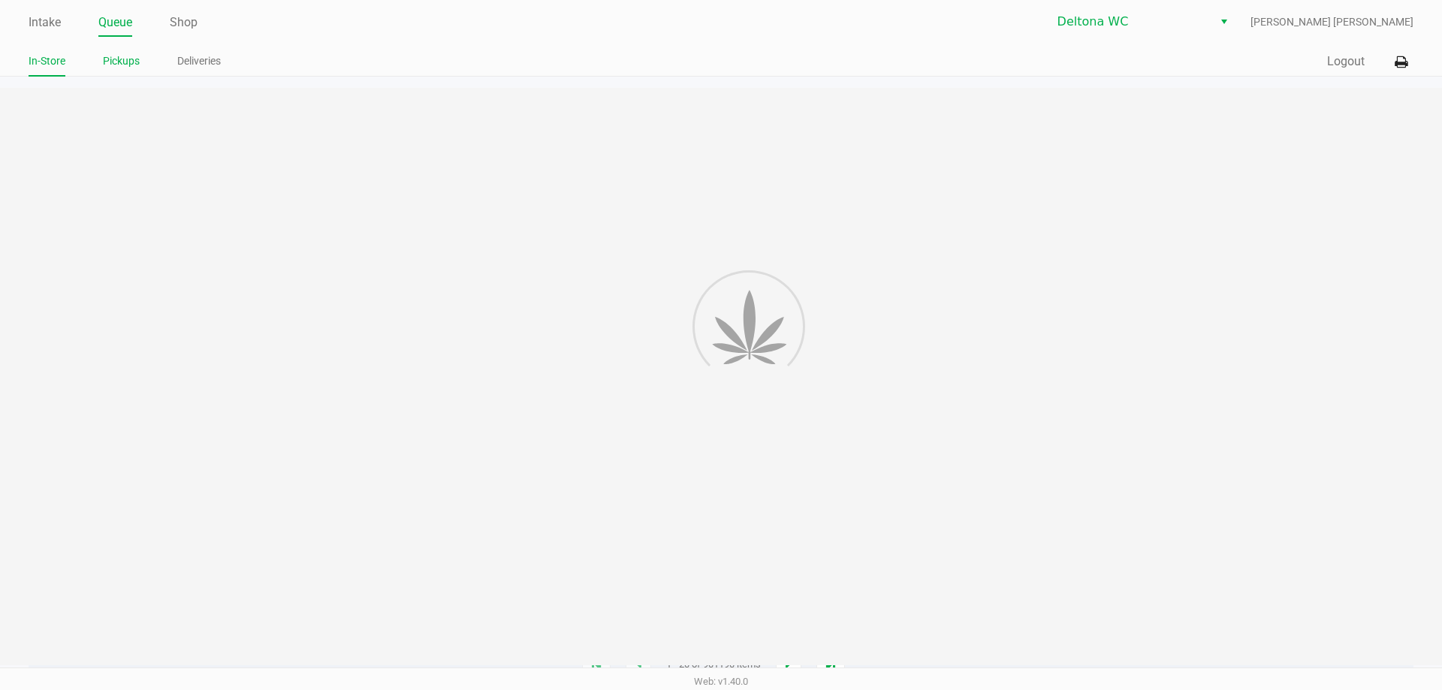
click at [131, 65] on link "Pickups" at bounding box center [121, 61] width 37 height 19
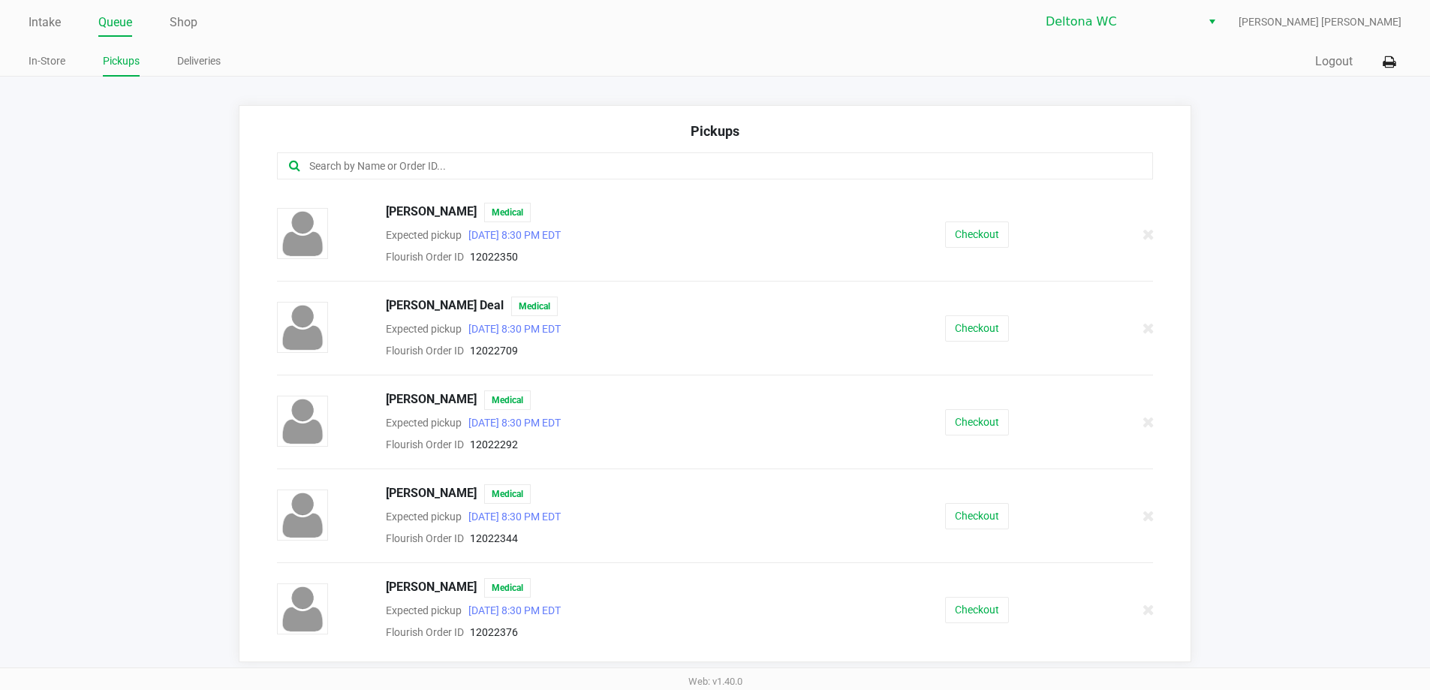
scroll to position [976, 0]
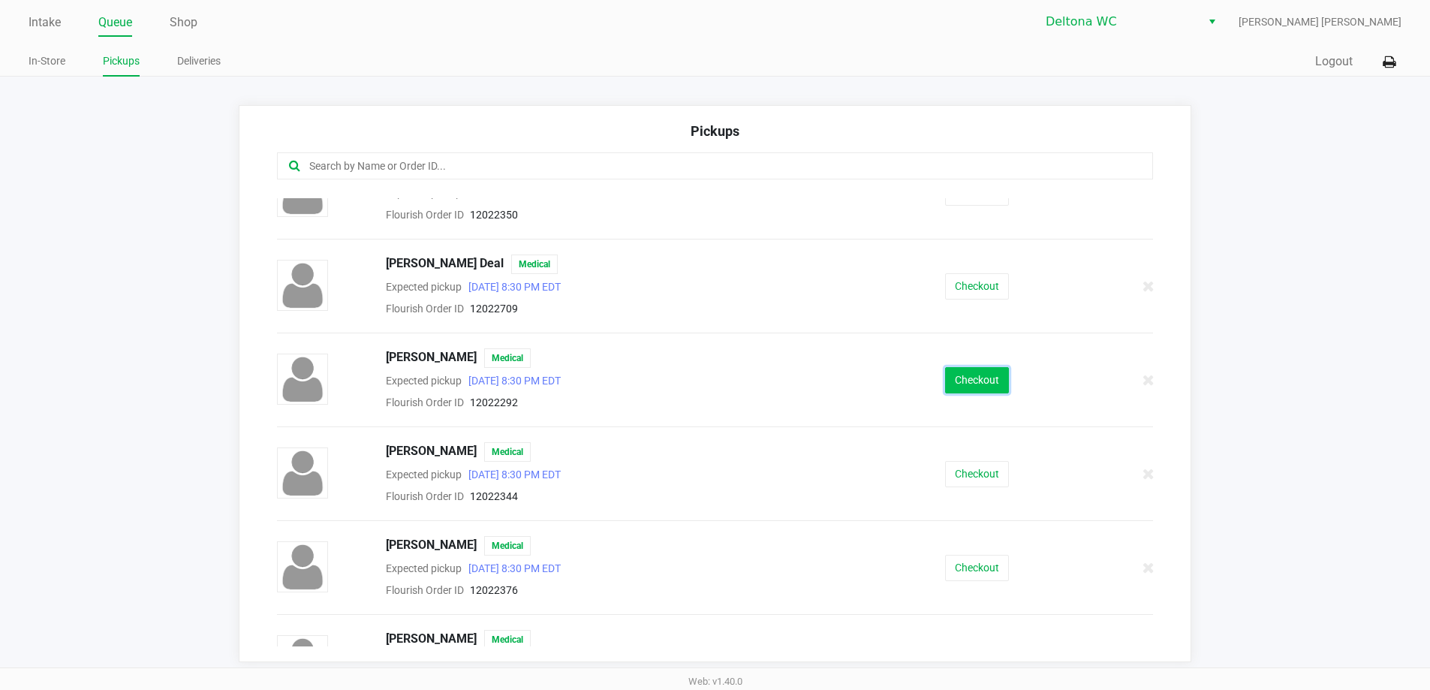
click at [963, 375] on button "Checkout" at bounding box center [977, 380] width 64 height 26
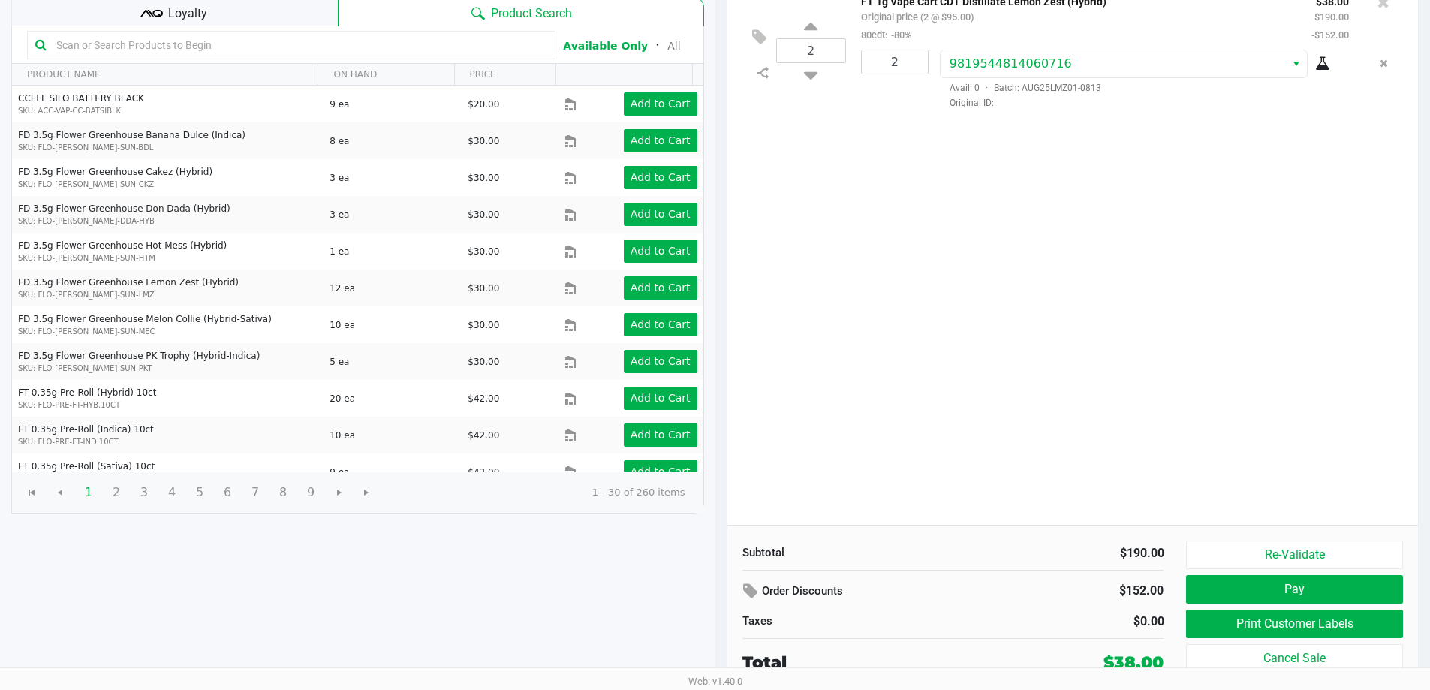
scroll to position [154, 0]
click at [1216, 612] on button "Print Customer Labels" at bounding box center [1294, 623] width 216 height 29
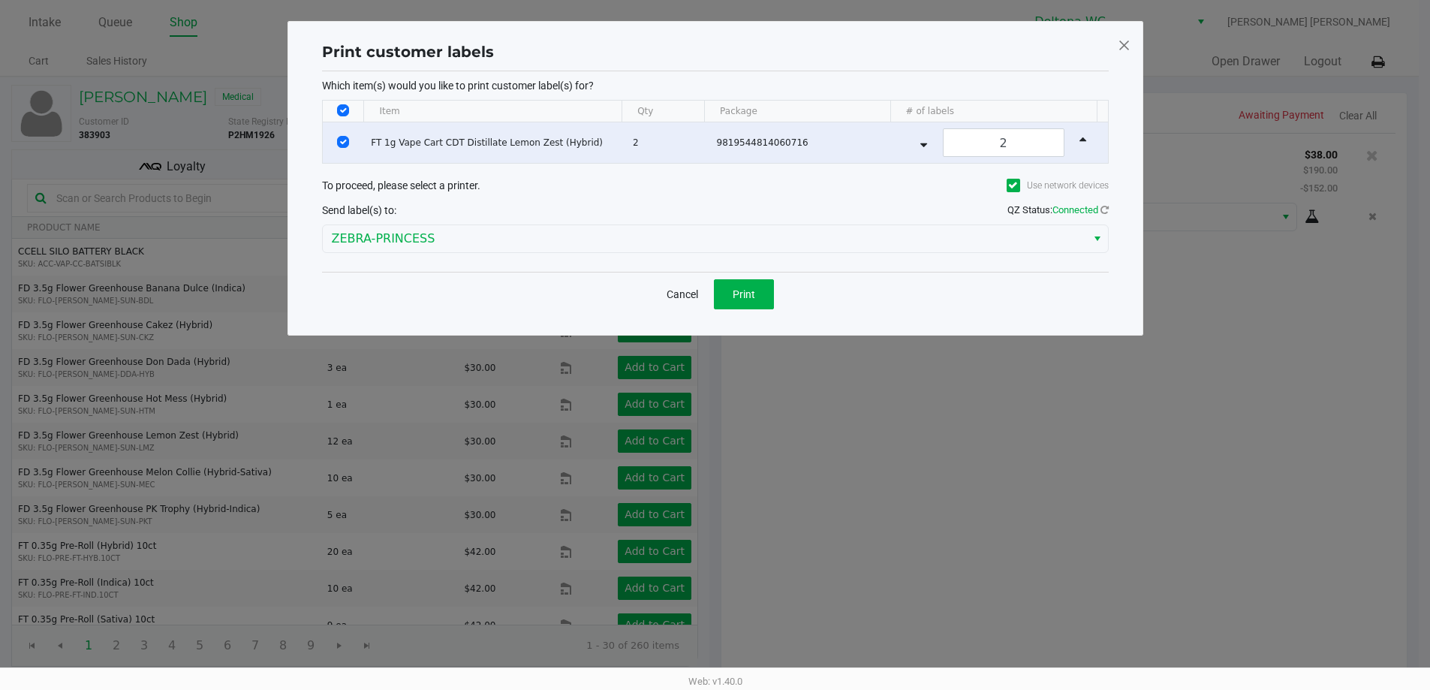
scroll to position [0, 0]
click at [740, 290] on span "Print" at bounding box center [749, 294] width 23 height 12
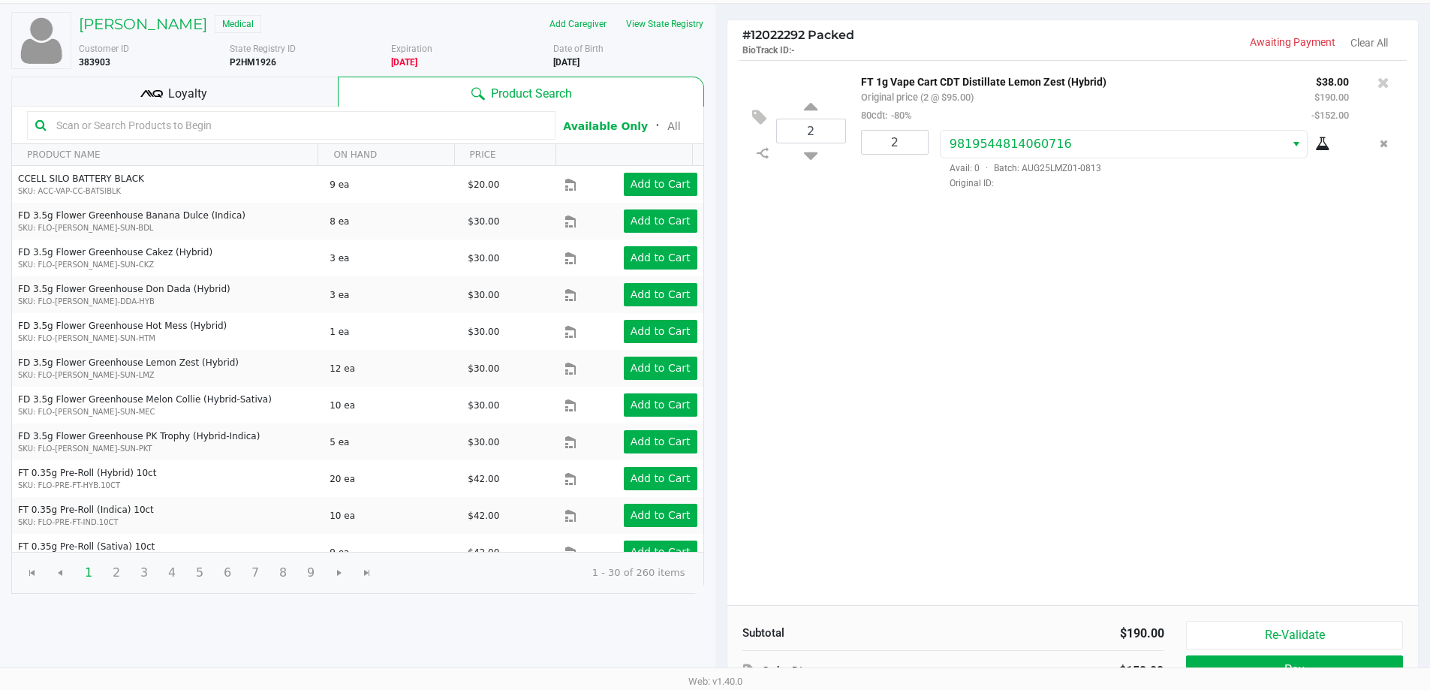
scroll to position [154, 0]
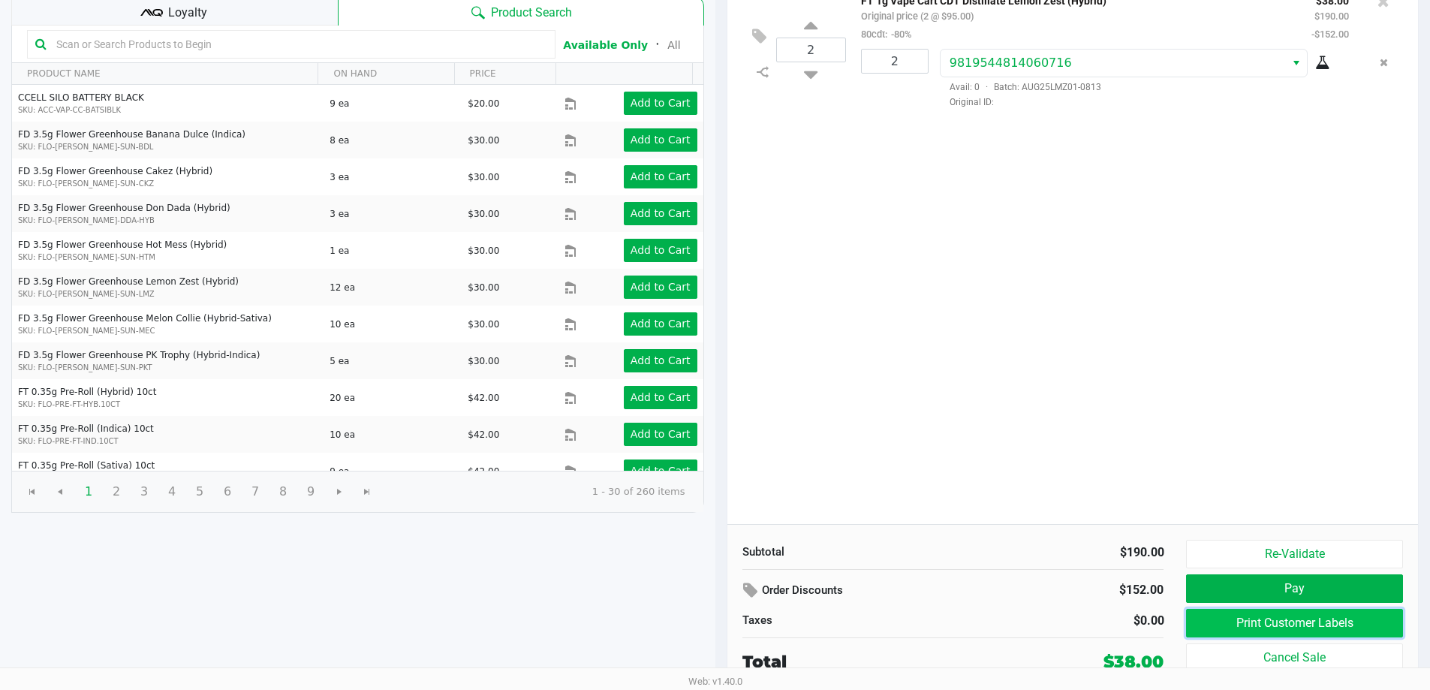
click at [1272, 616] on button "Print Customer Labels" at bounding box center [1294, 623] width 216 height 29
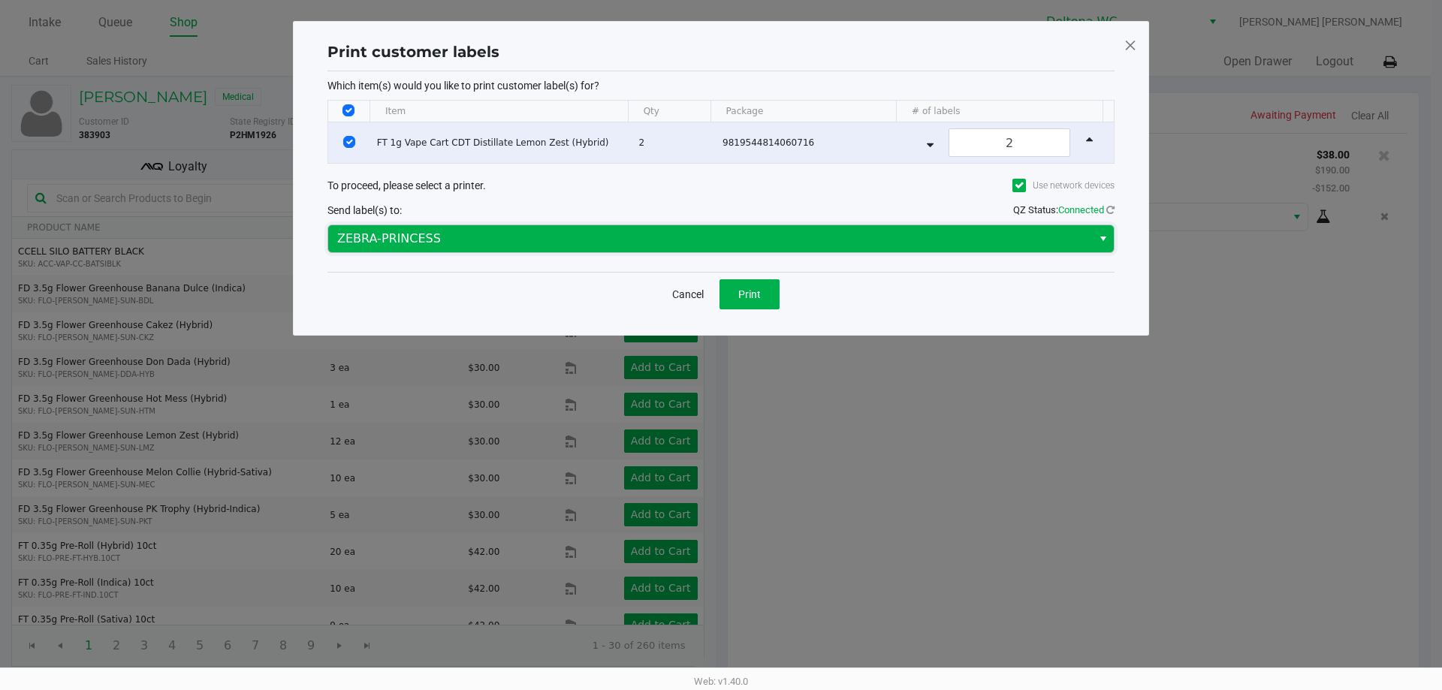
drag, startPoint x: 667, startPoint y: 240, endPoint x: 649, endPoint y: 249, distance: 19.8
click at [666, 240] on span "ZEBRA-PRINCESS" at bounding box center [710, 239] width 746 height 18
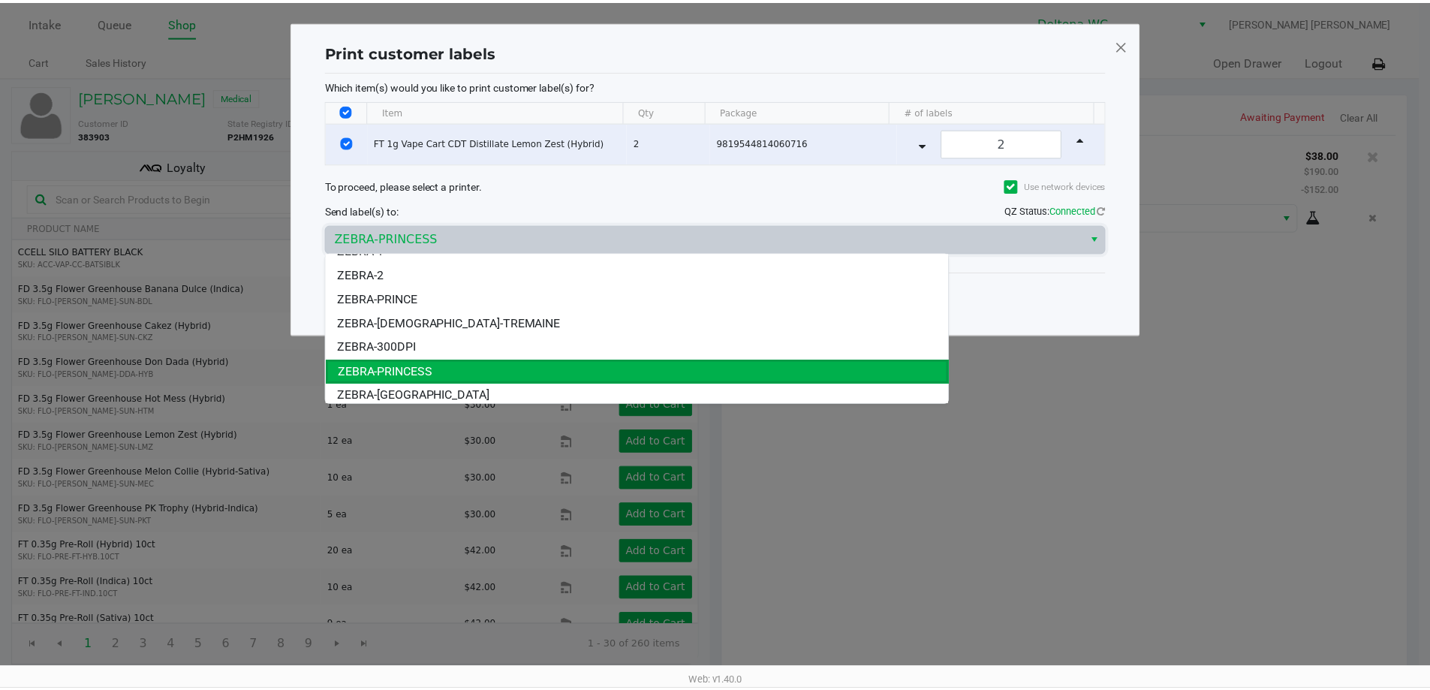
scroll to position [18, 0]
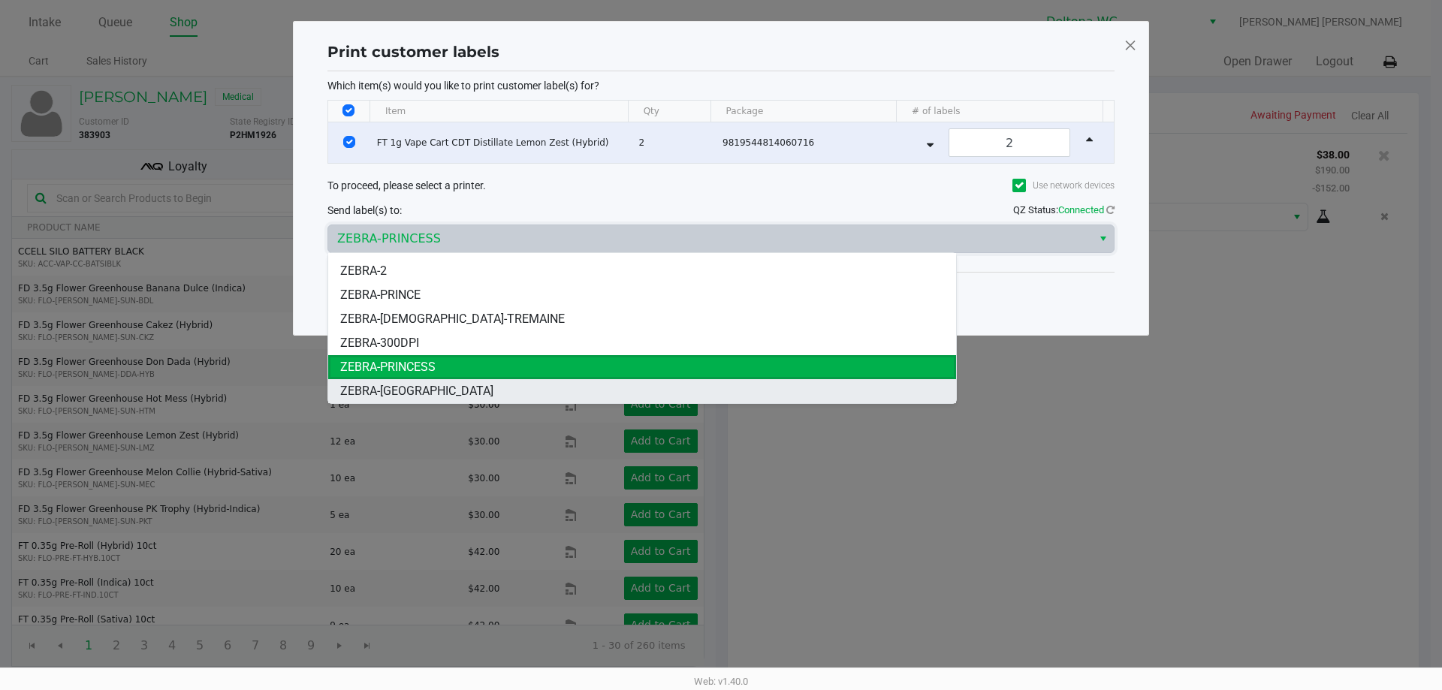
click at [448, 384] on li "ZEBRA-[GEOGRAPHIC_DATA]" at bounding box center [642, 391] width 628 height 24
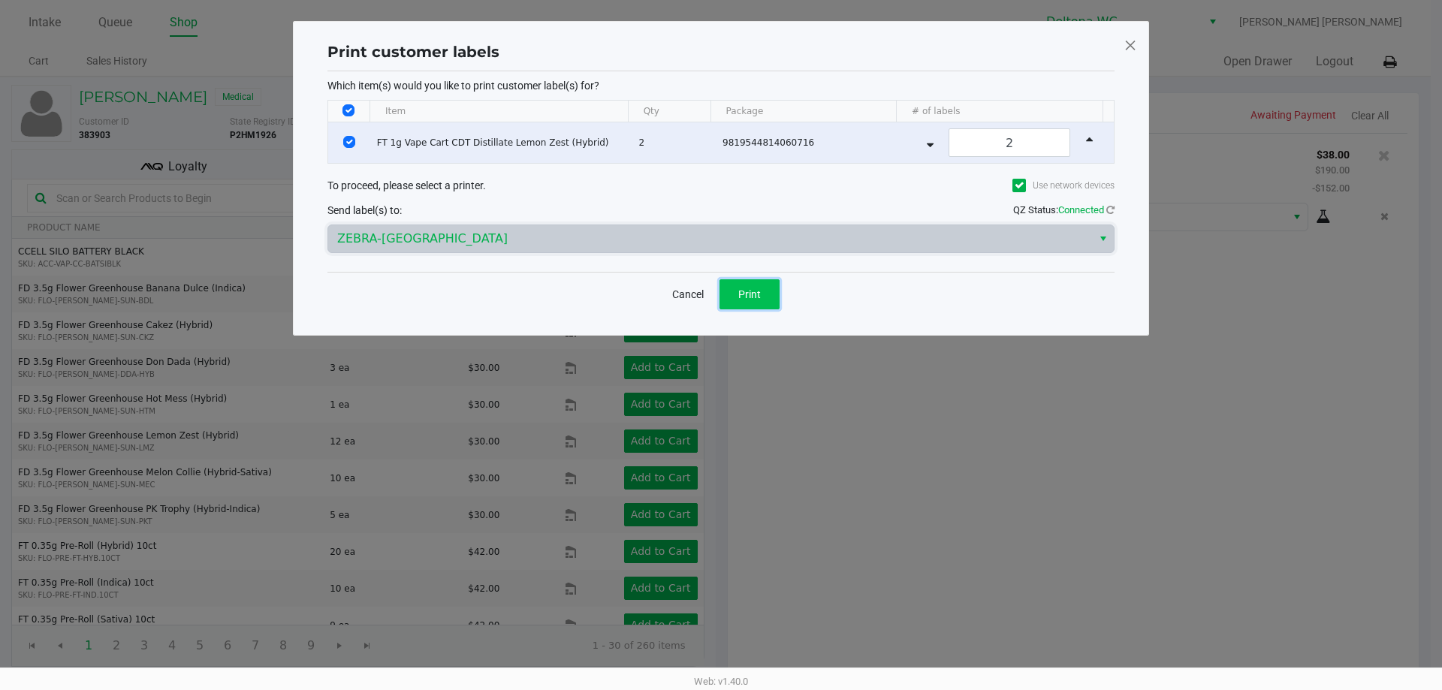
click at [740, 292] on span "Print" at bounding box center [749, 294] width 23 height 12
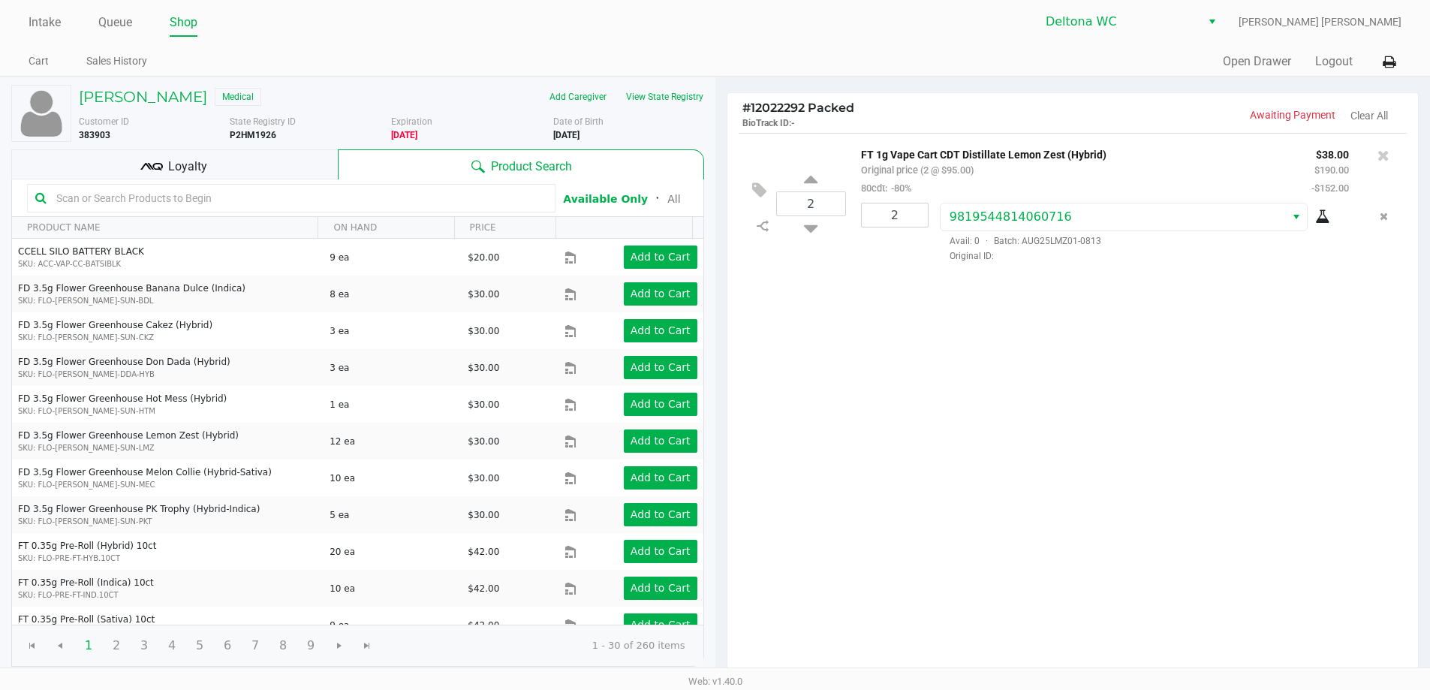
click at [1065, 415] on div "2 FT 1g Vape Cart CDT Distillate Lemon Zest (Hybrid) Original price (2 @ $95.00…" at bounding box center [1074, 405] width 692 height 545
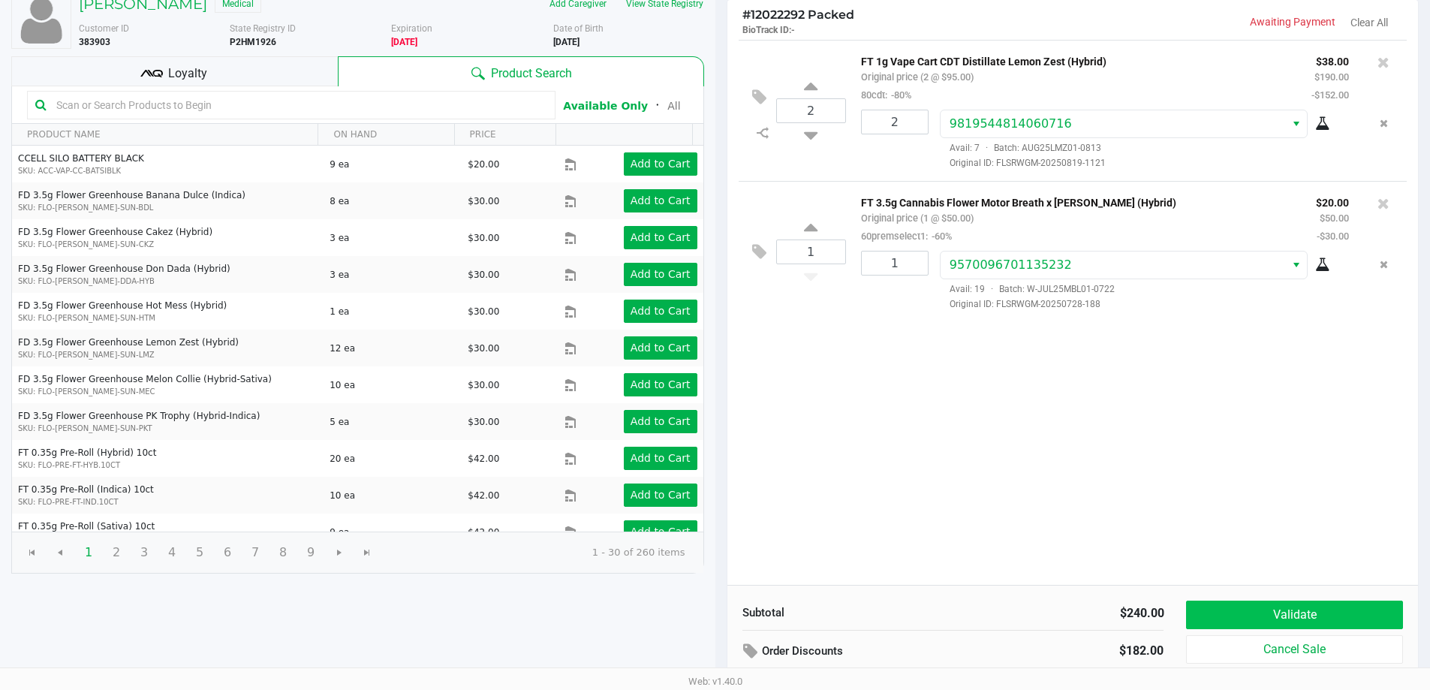
scroll to position [154, 0]
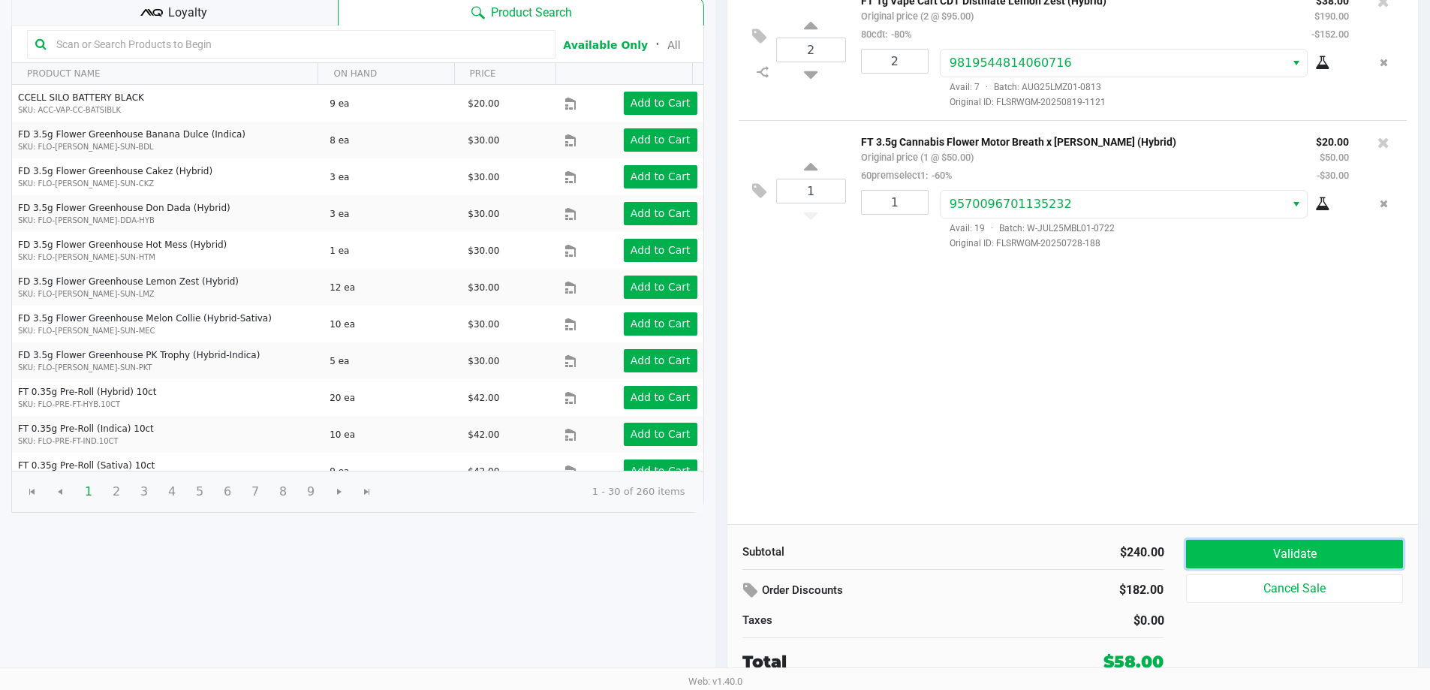
click at [1303, 558] on button "Validate" at bounding box center [1294, 554] width 216 height 29
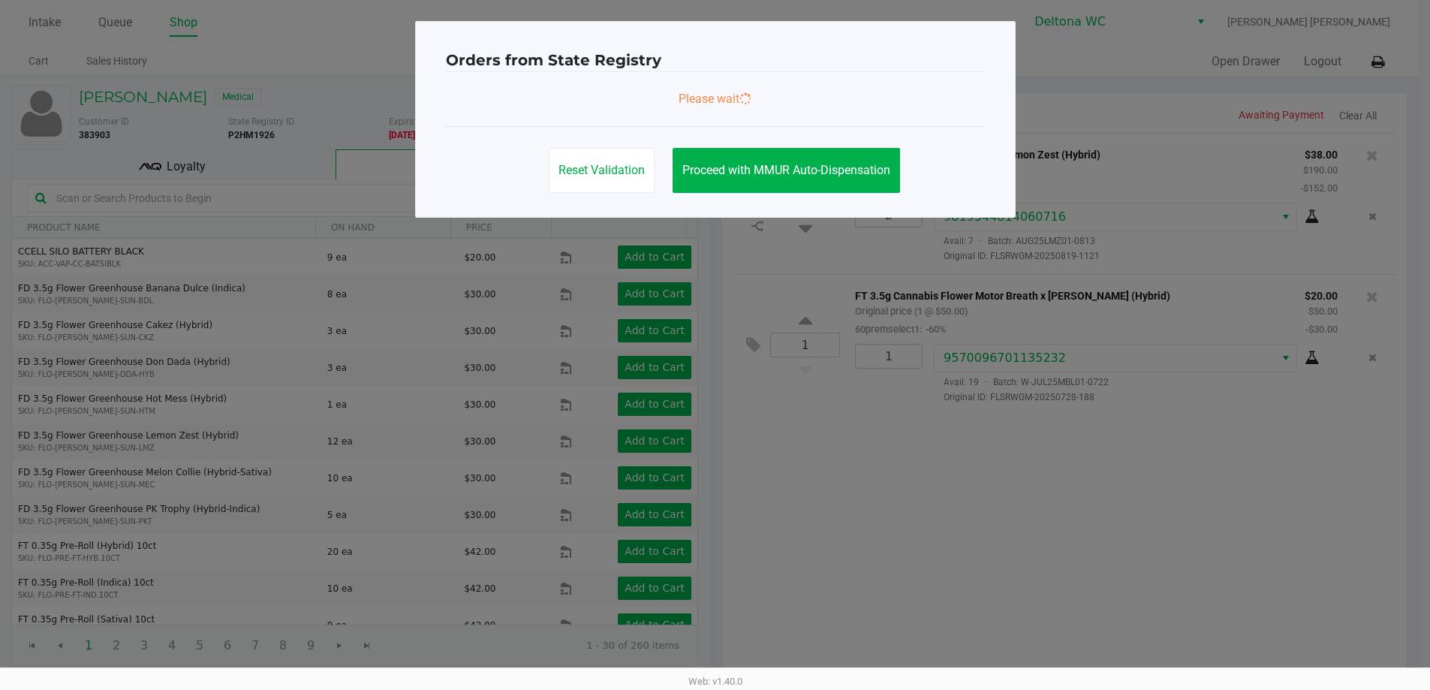
scroll to position [0, 0]
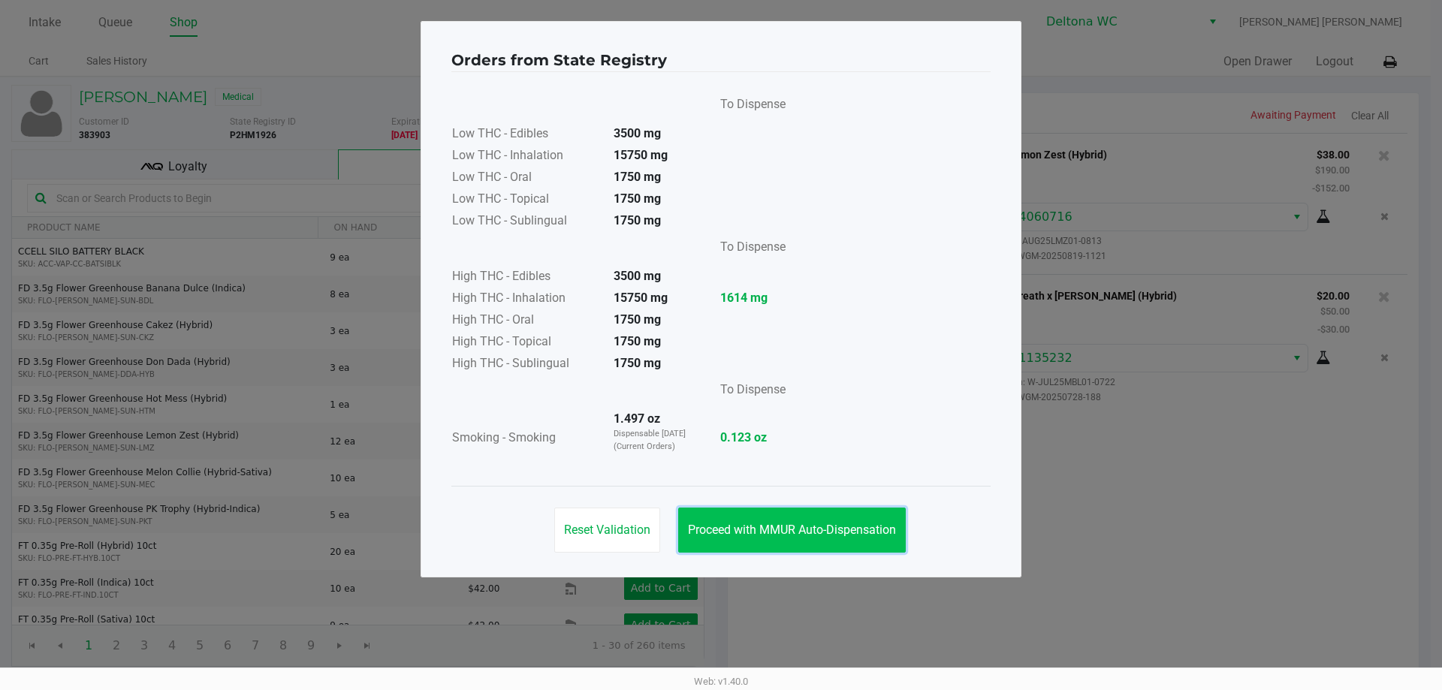
click at [830, 523] on span "Proceed with MMUR Auto-Dispensation" at bounding box center [792, 530] width 208 height 14
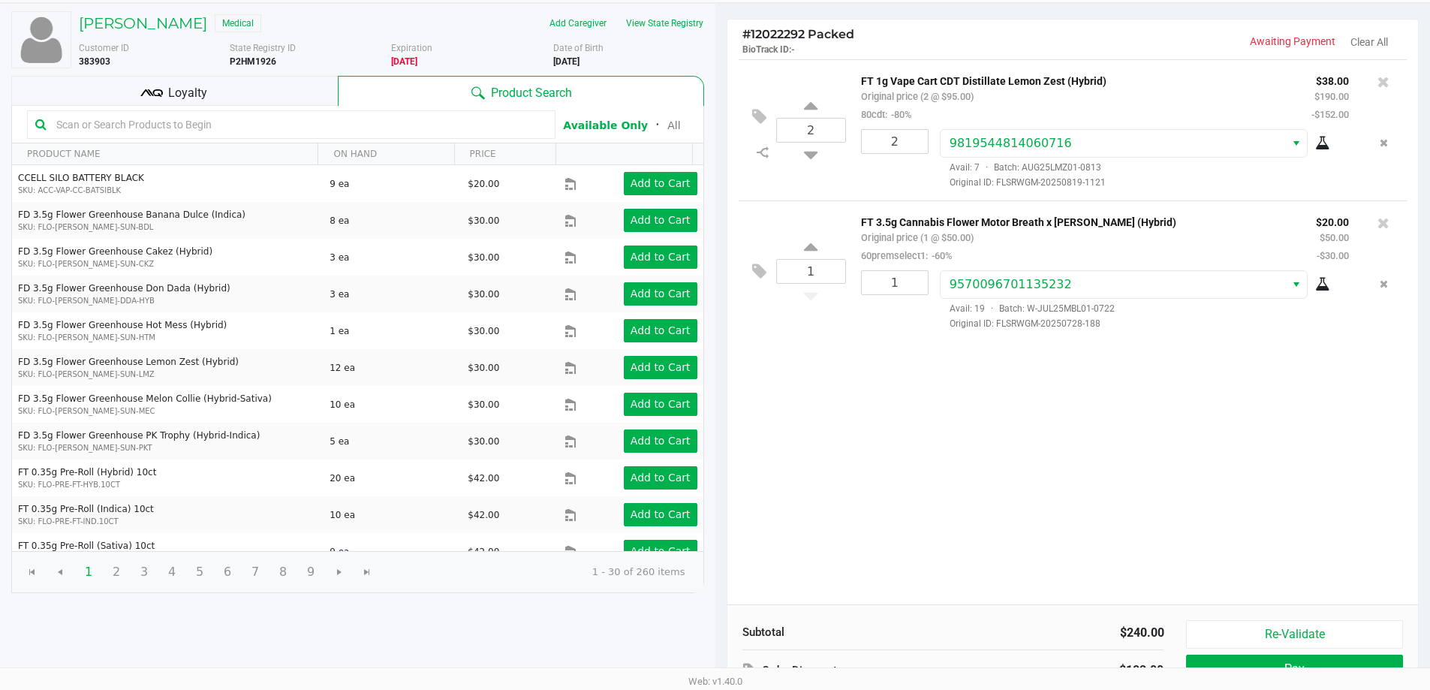
scroll to position [154, 0]
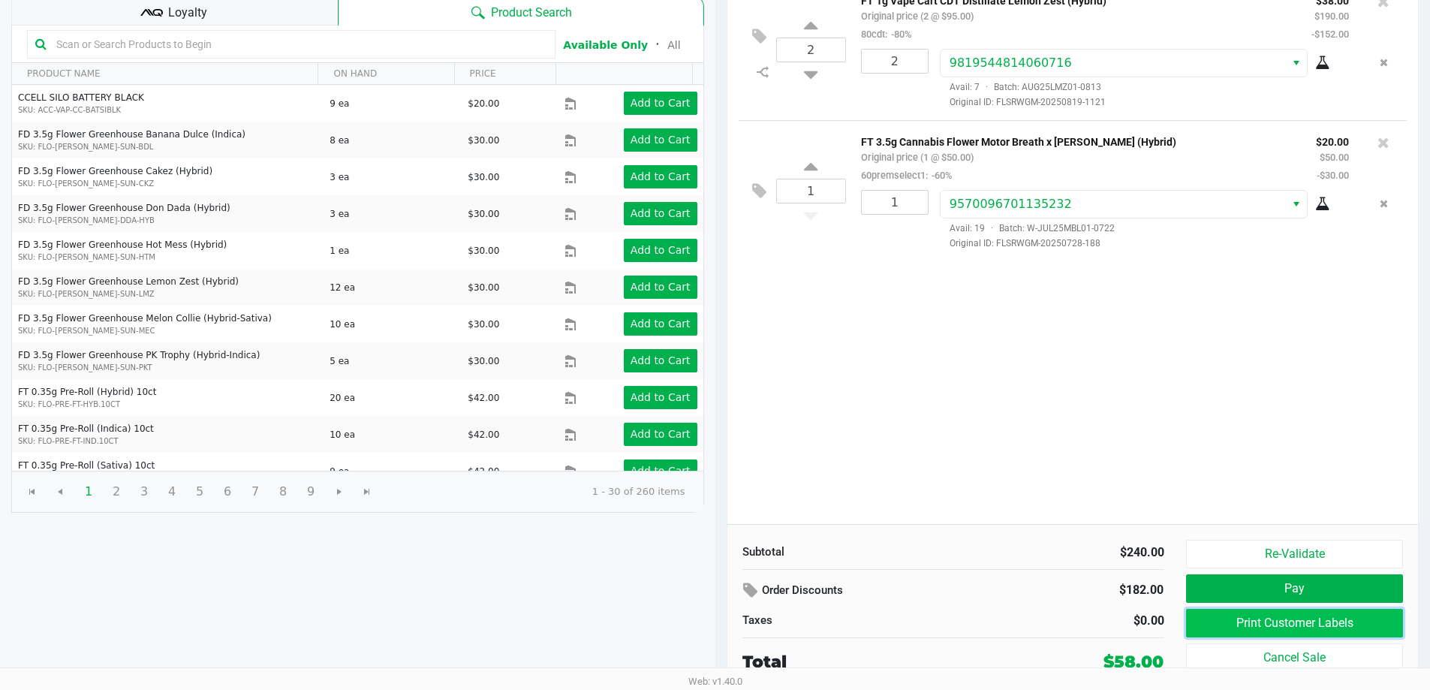
click at [1256, 621] on button "Print Customer Labels" at bounding box center [1294, 623] width 216 height 29
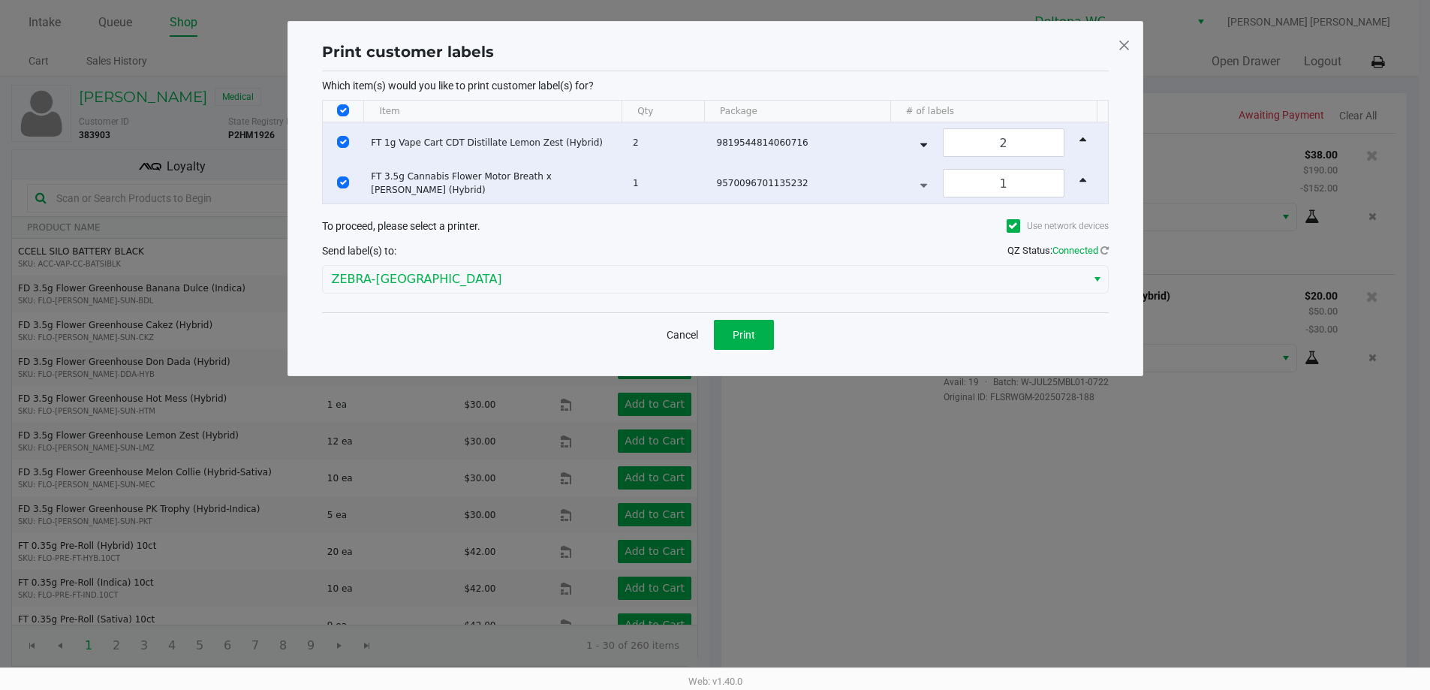
scroll to position [0, 0]
click at [343, 142] on input "Select Row" at bounding box center [349, 142] width 12 height 12
checkbox input "false"
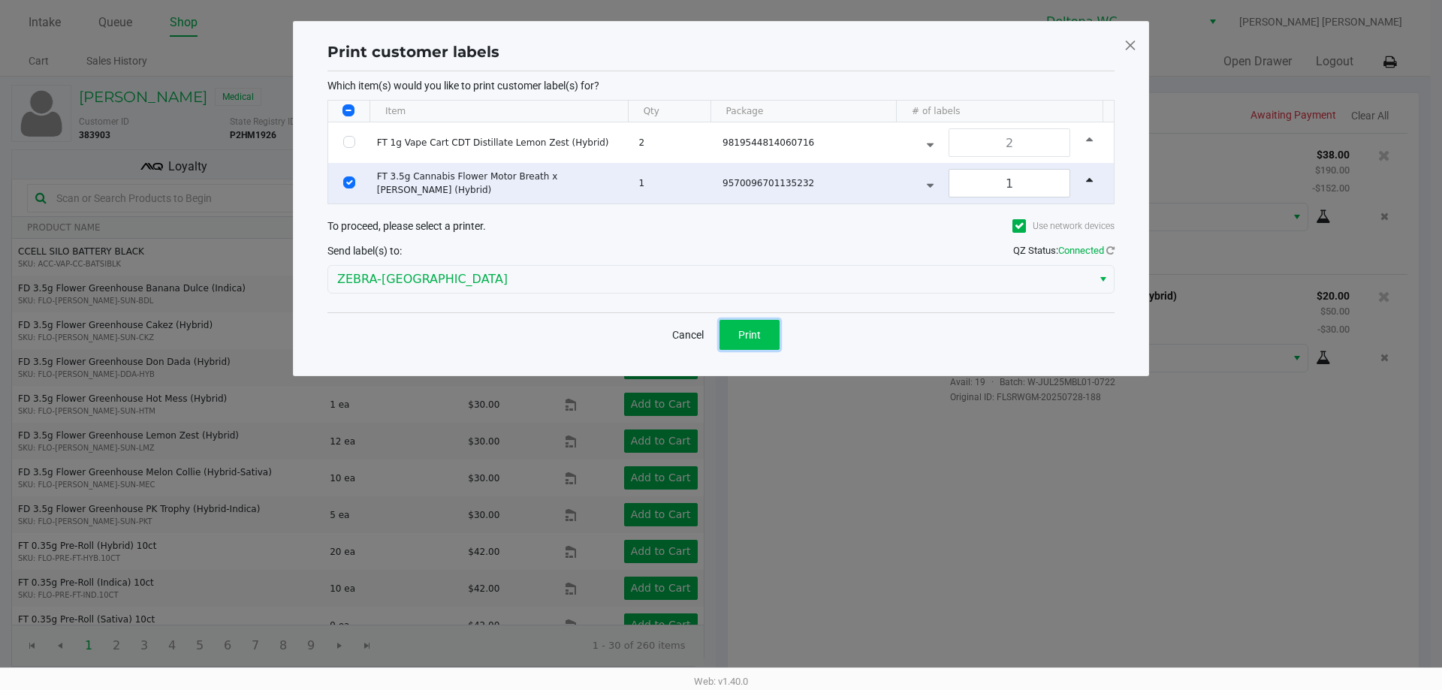
click at [755, 334] on span "Print" at bounding box center [749, 335] width 23 height 12
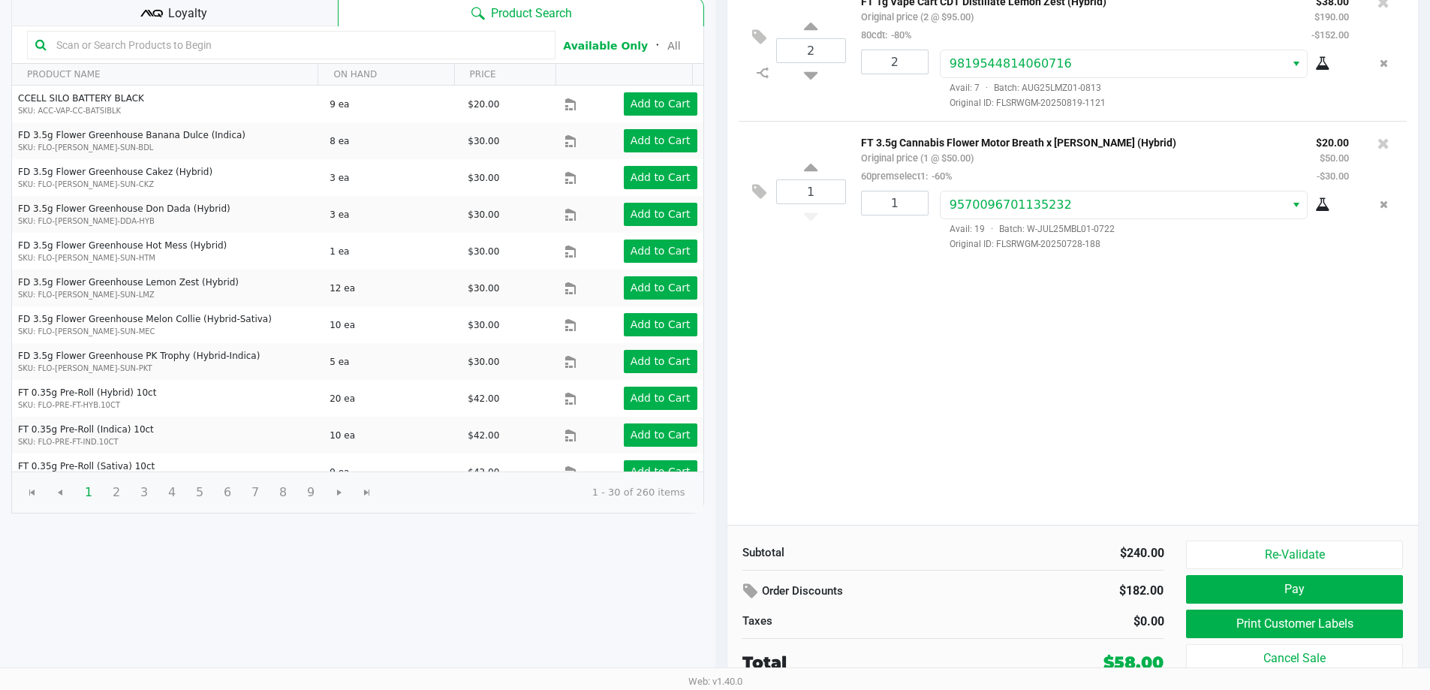
scroll to position [154, 0]
click at [1222, 595] on button "Pay" at bounding box center [1294, 588] width 216 height 29
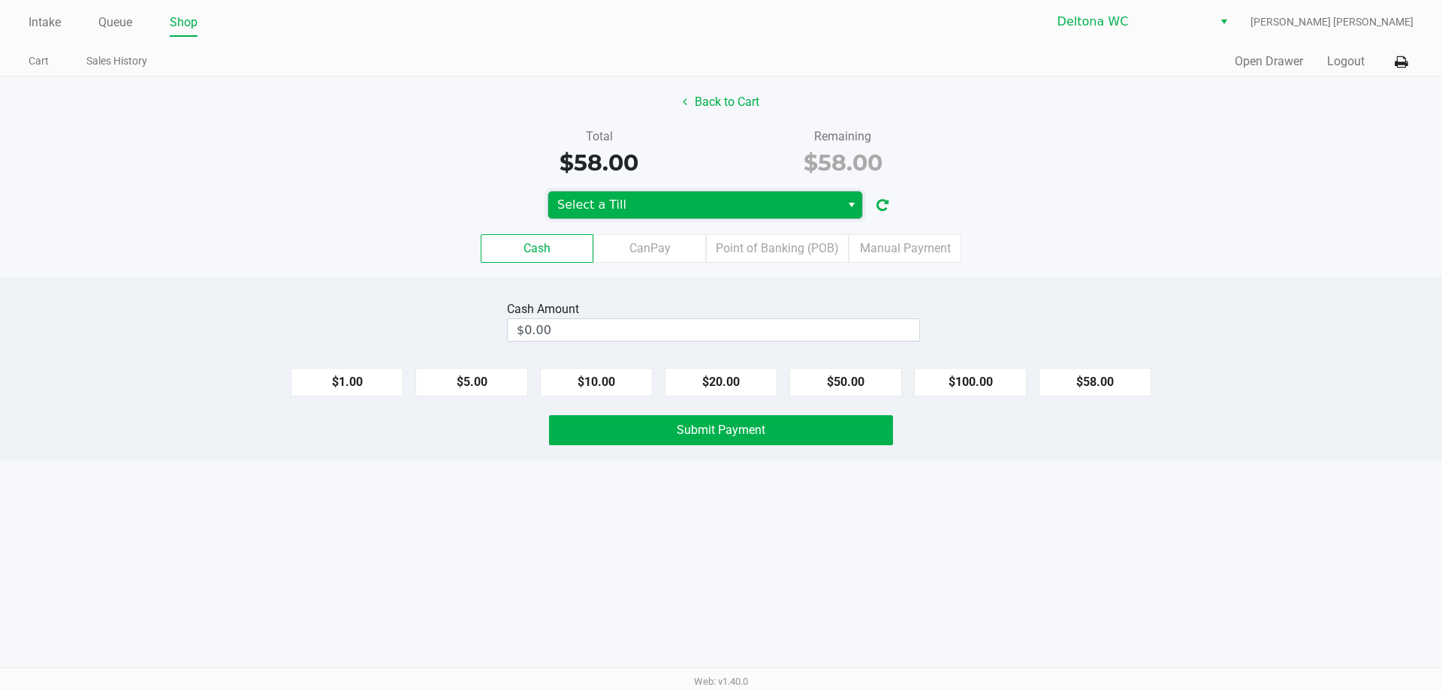
click at [786, 209] on span "Select a Till" at bounding box center [694, 205] width 274 height 18
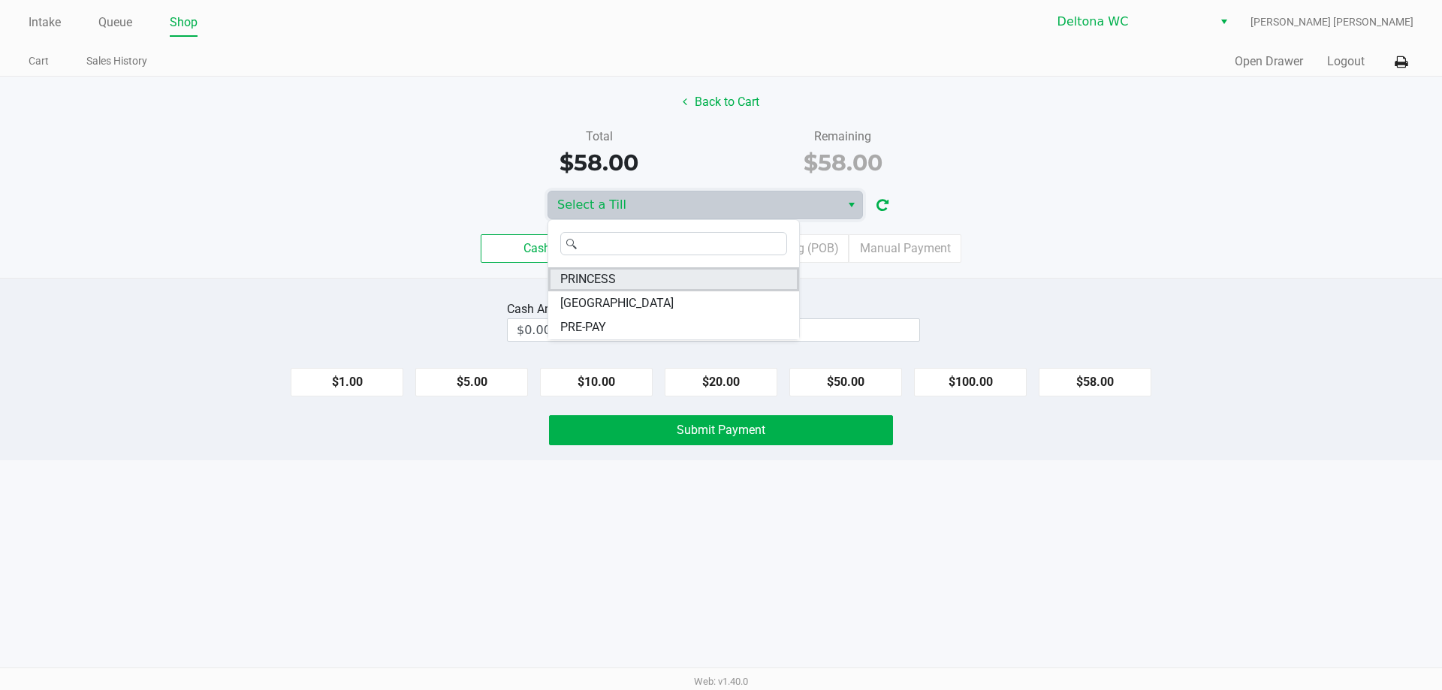
click at [622, 280] on li "PRINCESS" at bounding box center [673, 279] width 251 height 24
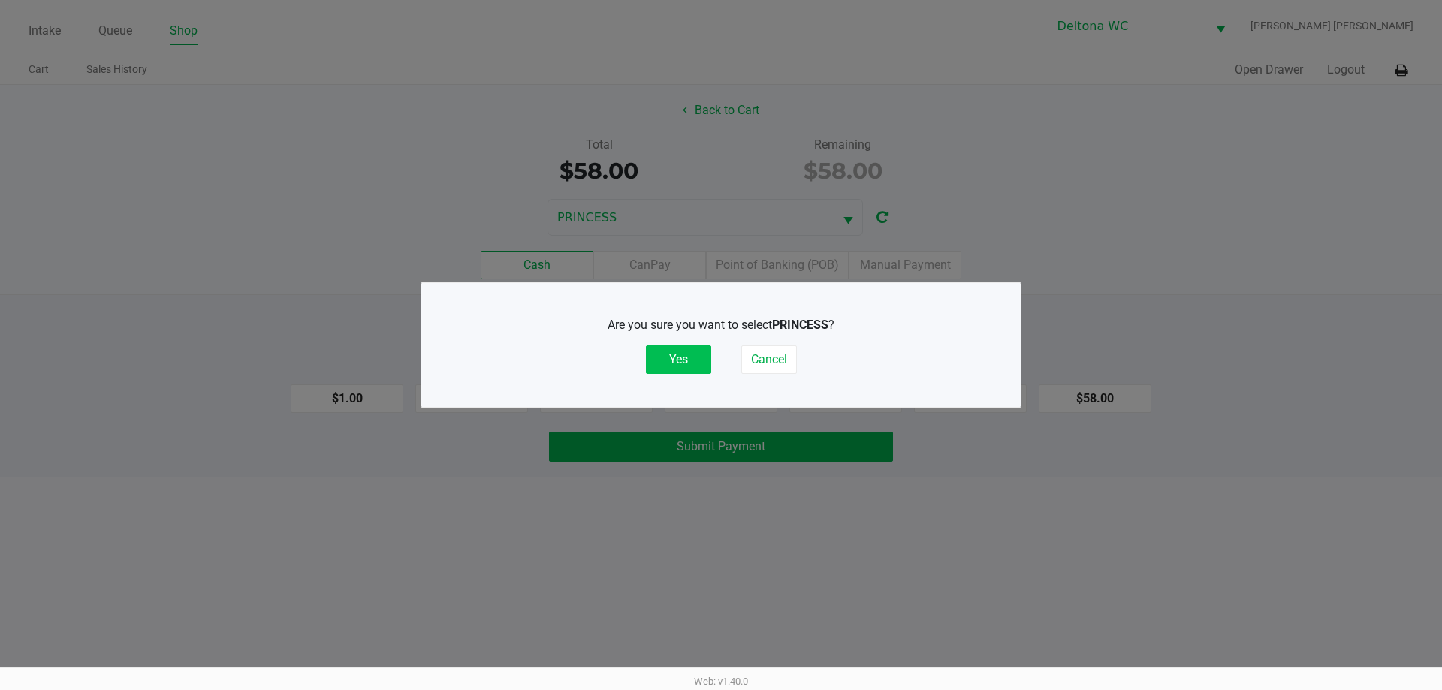
click at [664, 360] on button "Yes" at bounding box center [678, 359] width 65 height 29
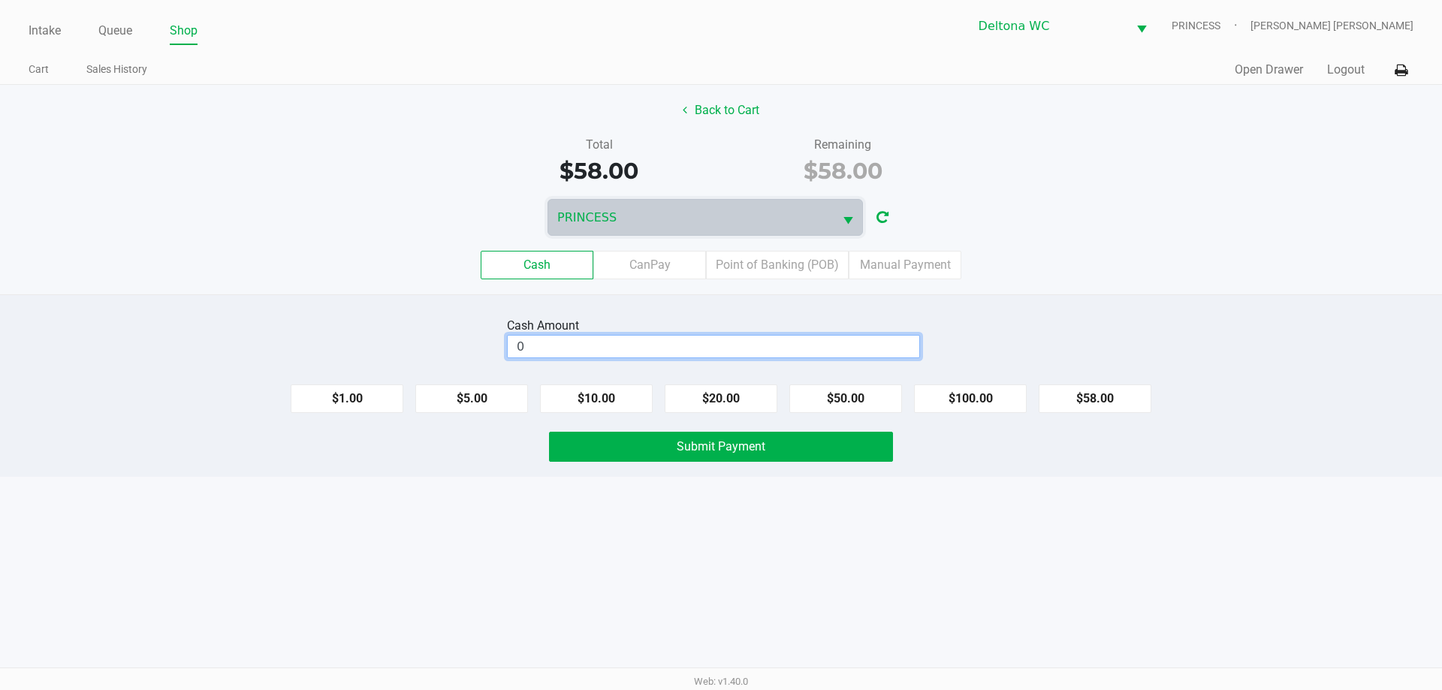
click at [696, 342] on input "0" at bounding box center [713, 347] width 411 height 22
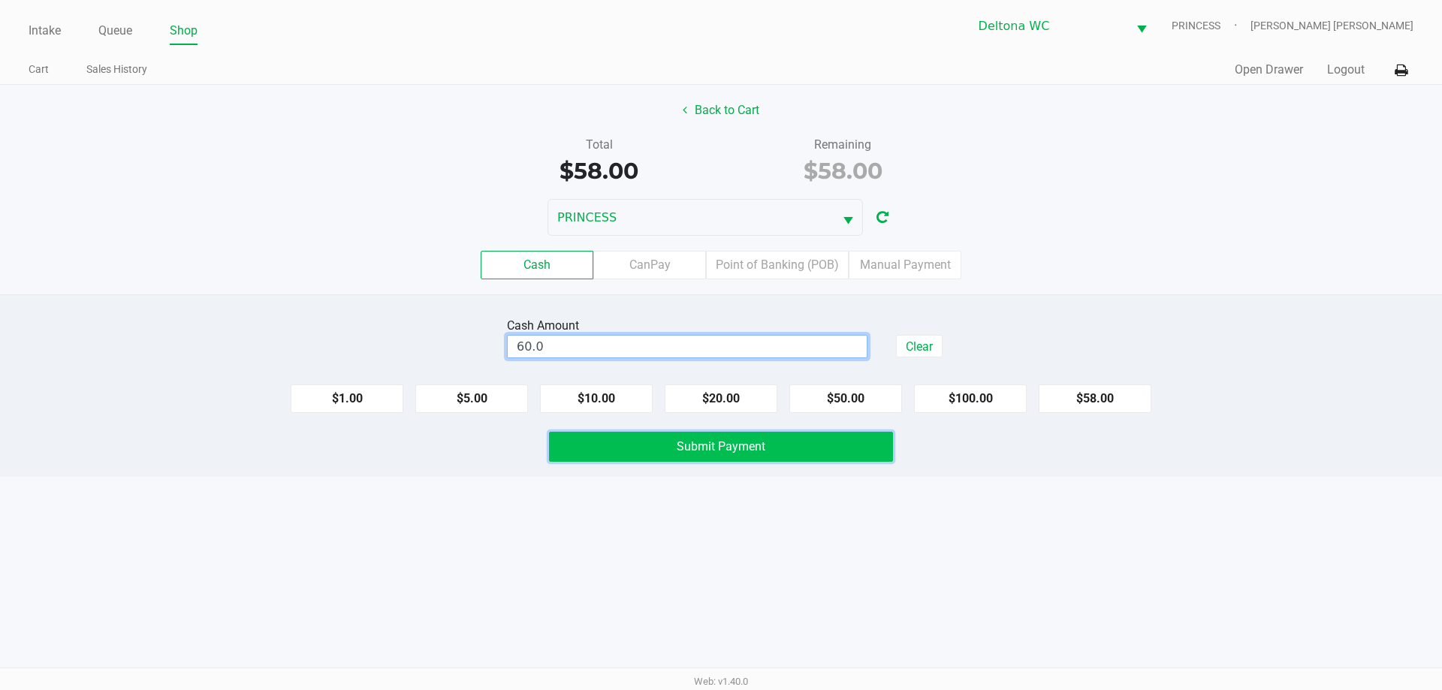
type input "$60.00"
click at [725, 441] on span "Submit Payment" at bounding box center [721, 446] width 89 height 14
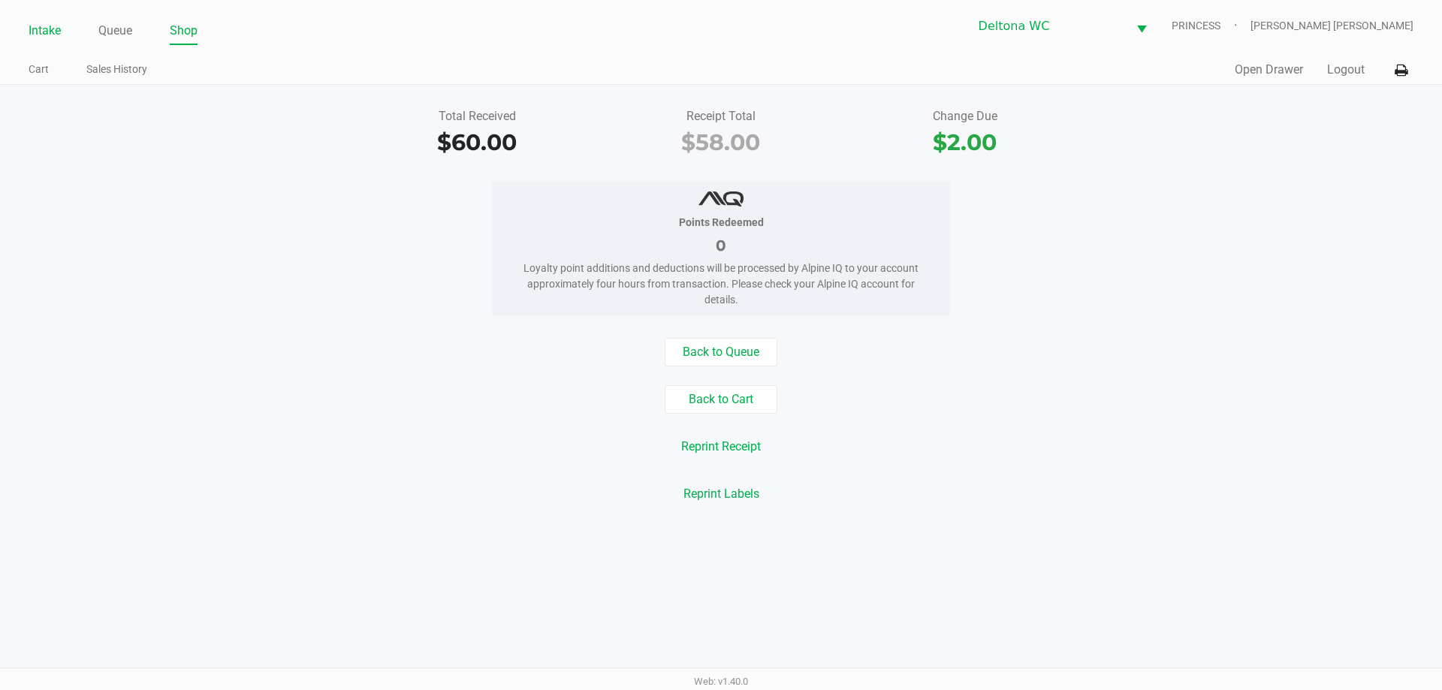
click at [47, 24] on link "Intake" at bounding box center [45, 30] width 32 height 21
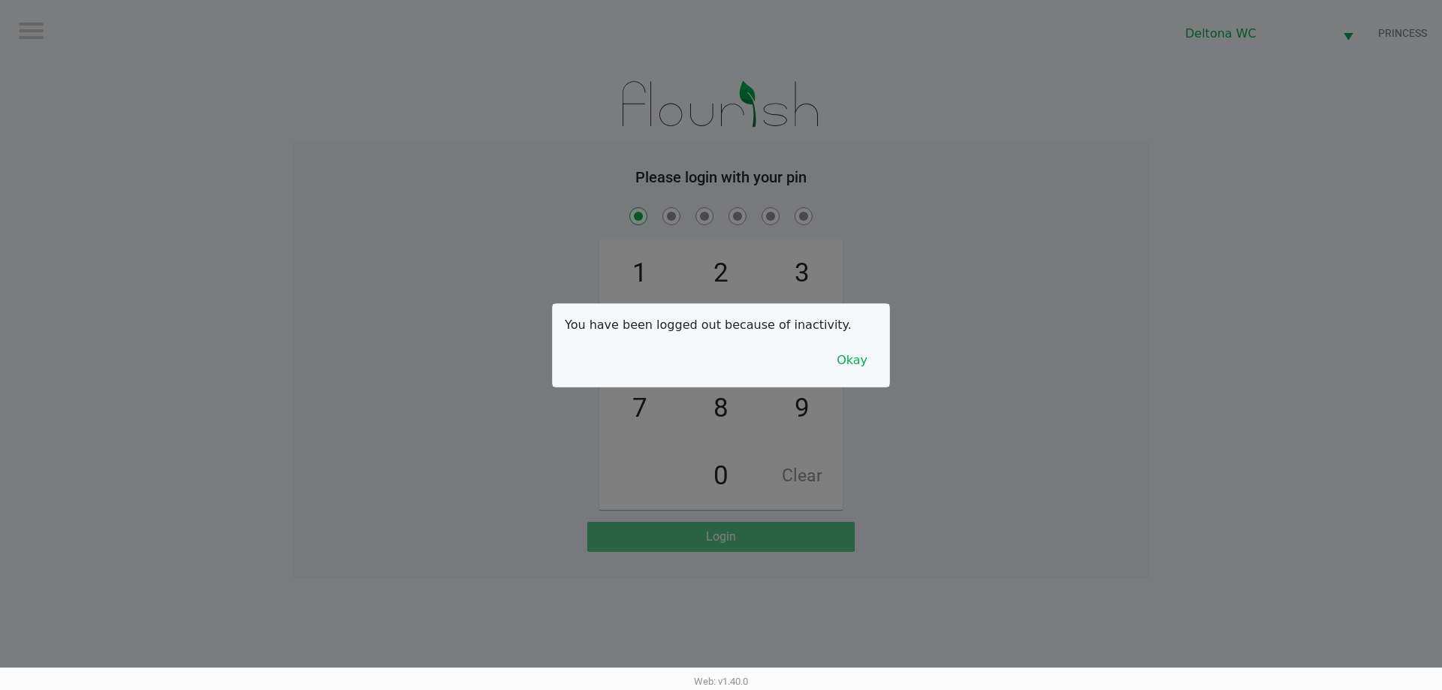
checkbox input "true"
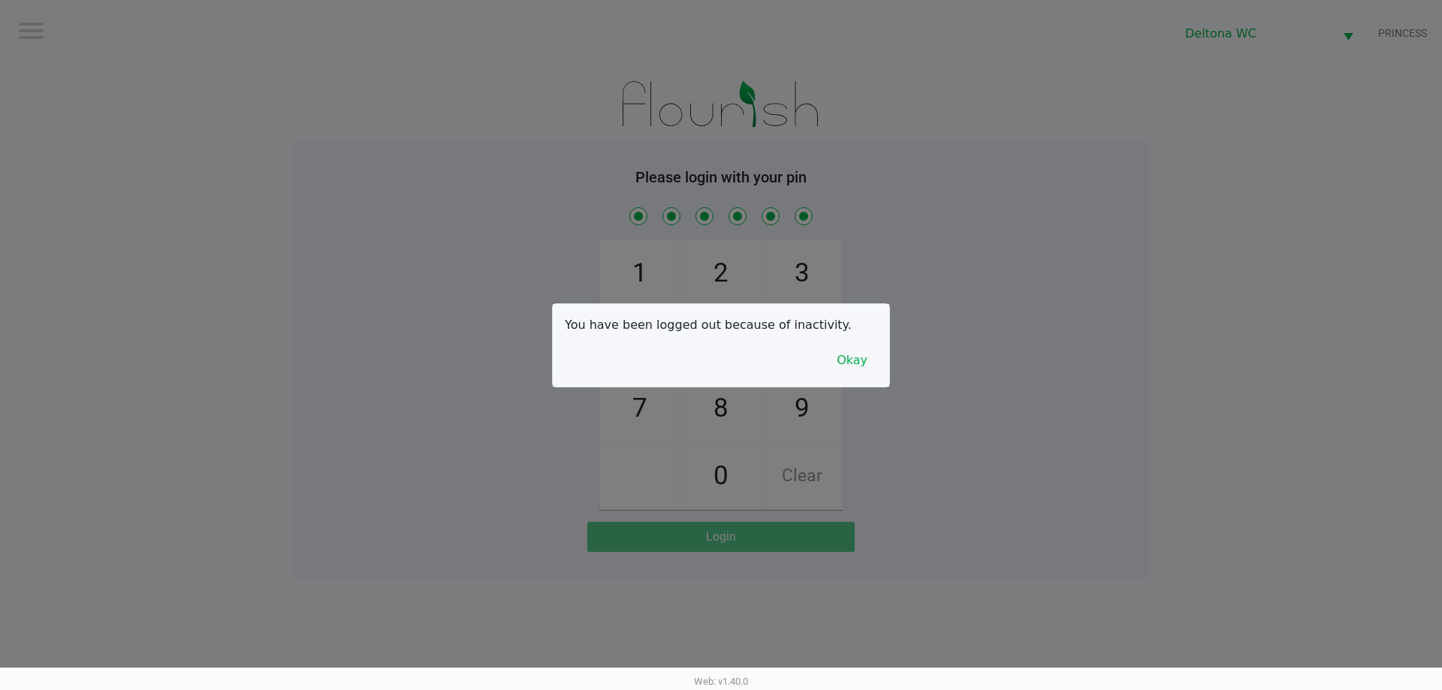
checkbox input "true"
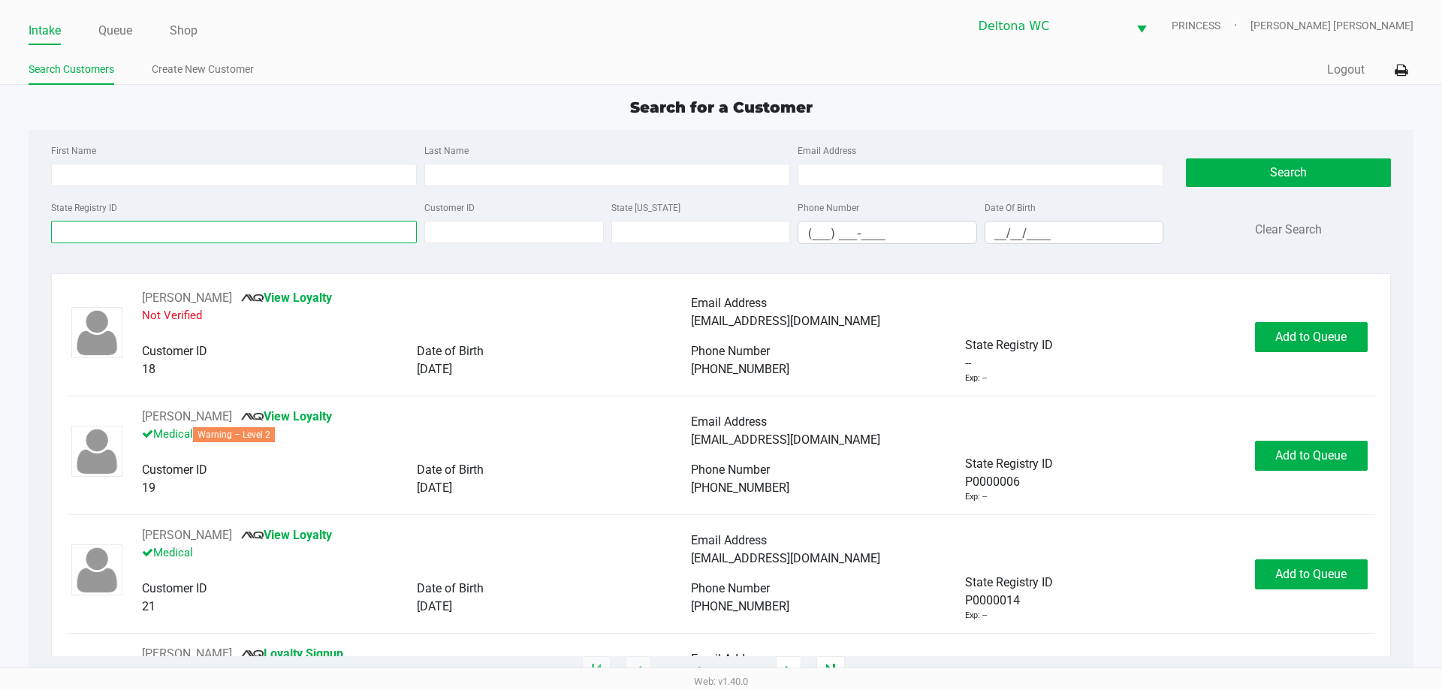
click at [206, 235] on input "State Registry ID" at bounding box center [234, 232] width 366 height 23
click at [117, 30] on link "Queue" at bounding box center [115, 30] width 34 height 21
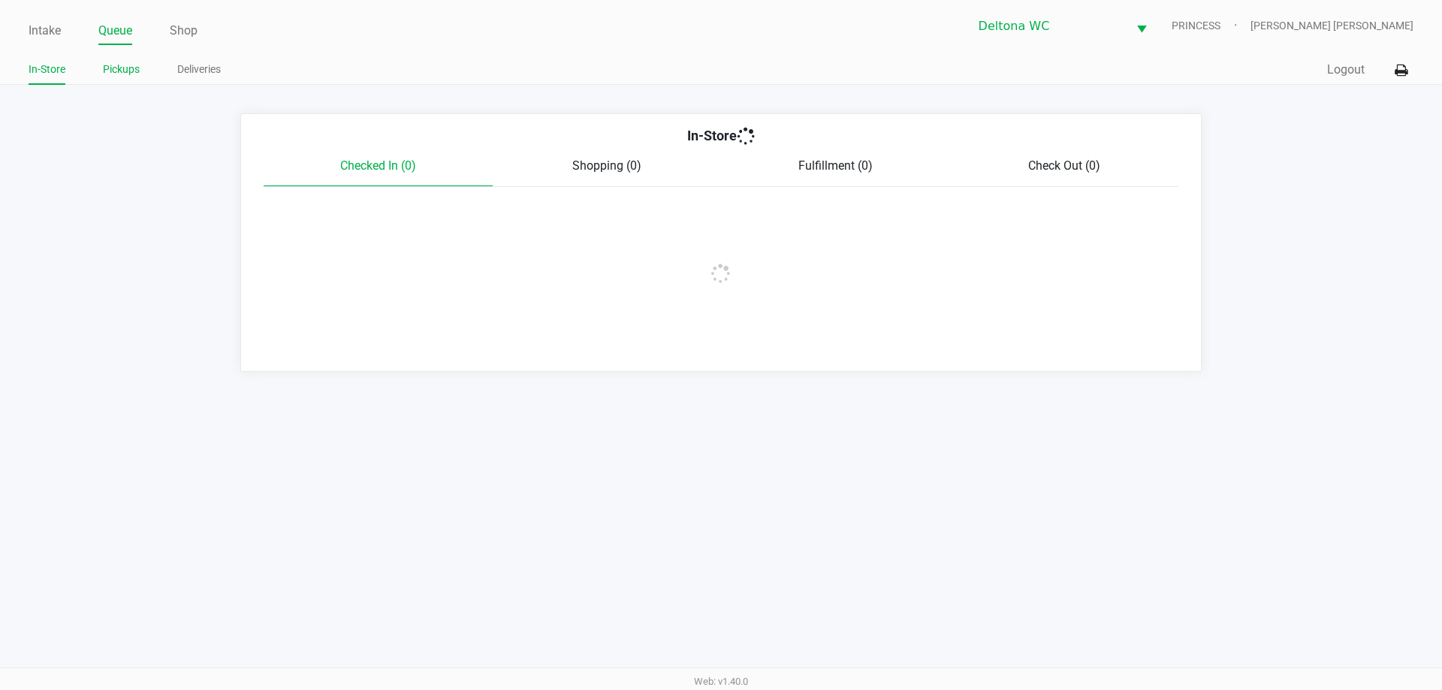
click at [111, 59] on li "Pickups" at bounding box center [121, 72] width 37 height 26
click at [116, 62] on link "Pickups" at bounding box center [121, 69] width 37 height 19
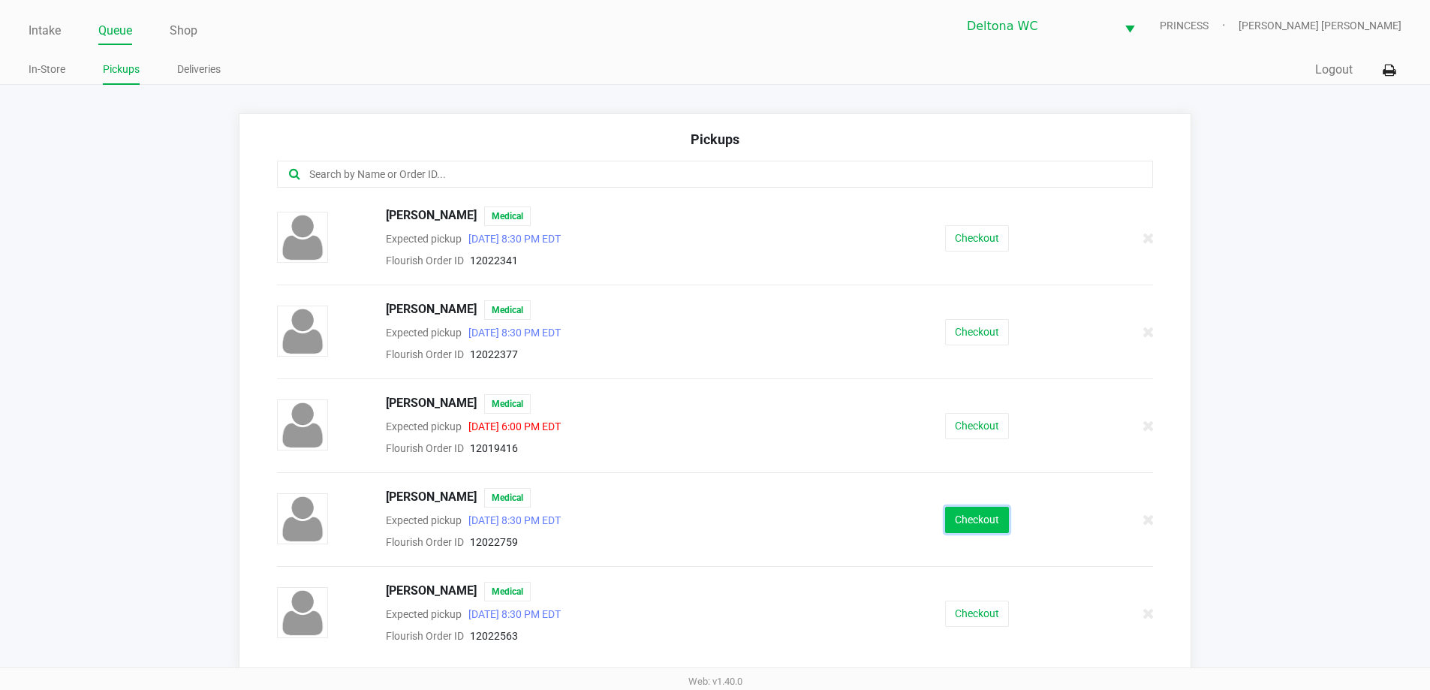
click at [957, 514] on button "Checkout" at bounding box center [977, 520] width 64 height 26
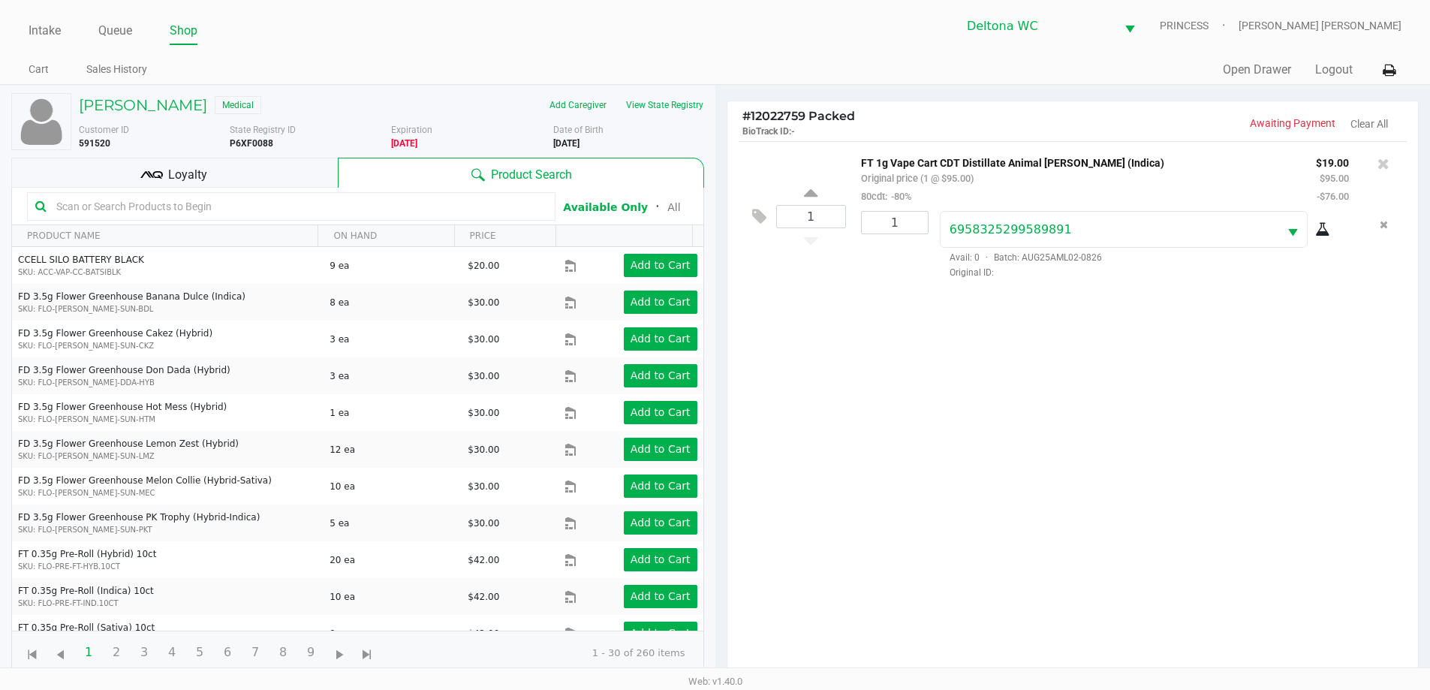
scroll to position [162, 0]
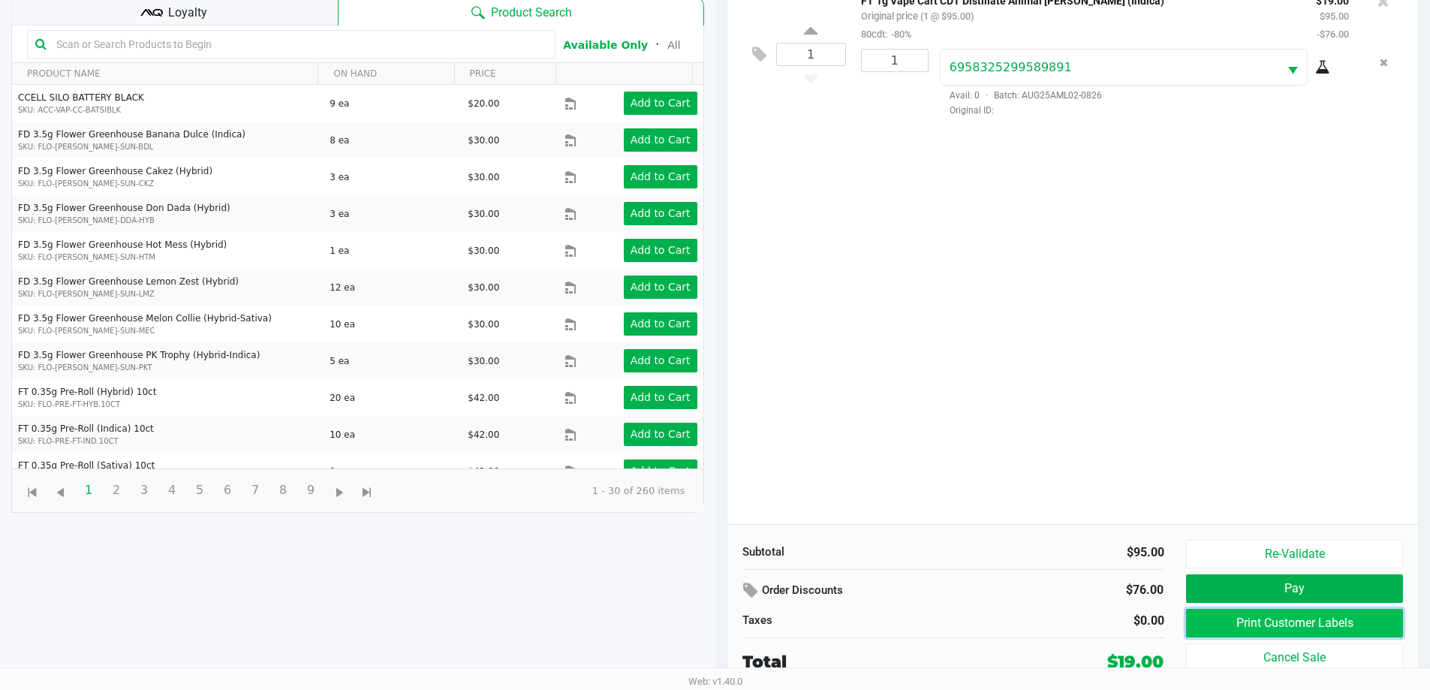
click at [1214, 628] on button "Print Customer Labels" at bounding box center [1294, 623] width 216 height 29
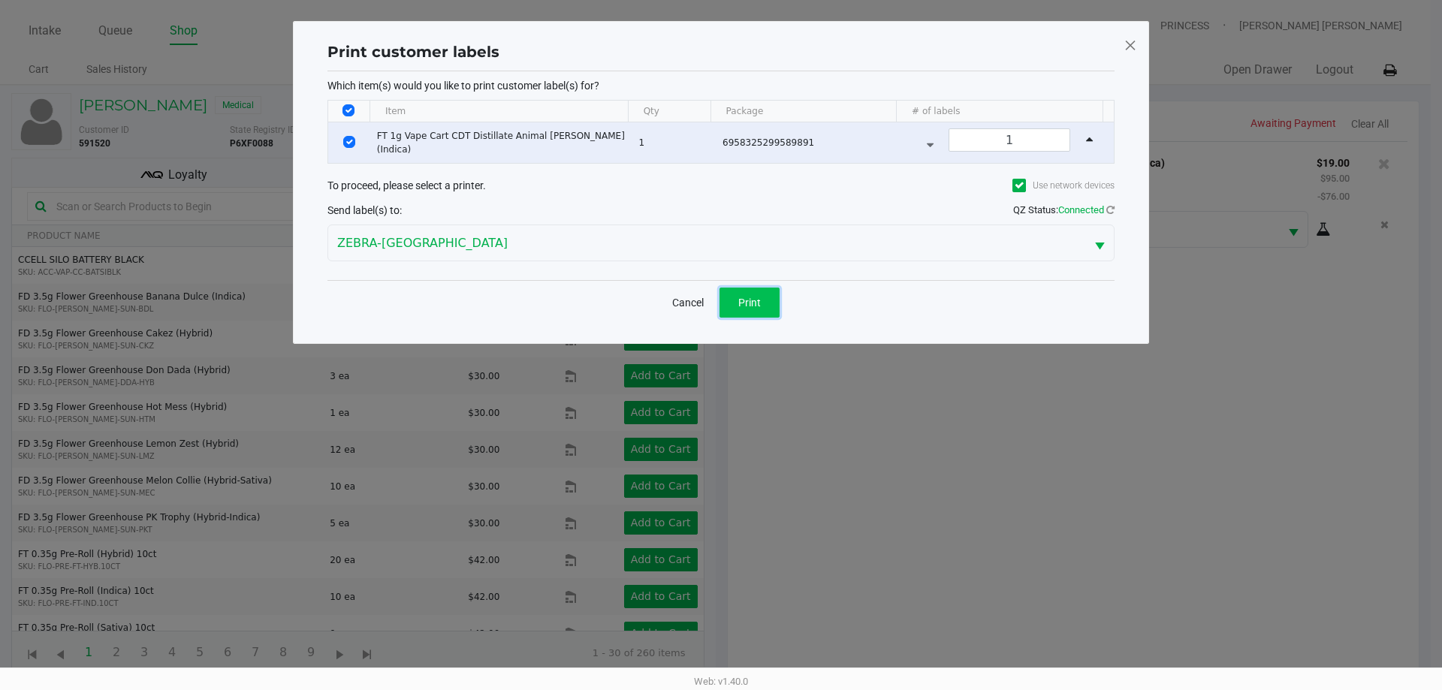
click at [767, 293] on button "Print" at bounding box center [749, 303] width 60 height 30
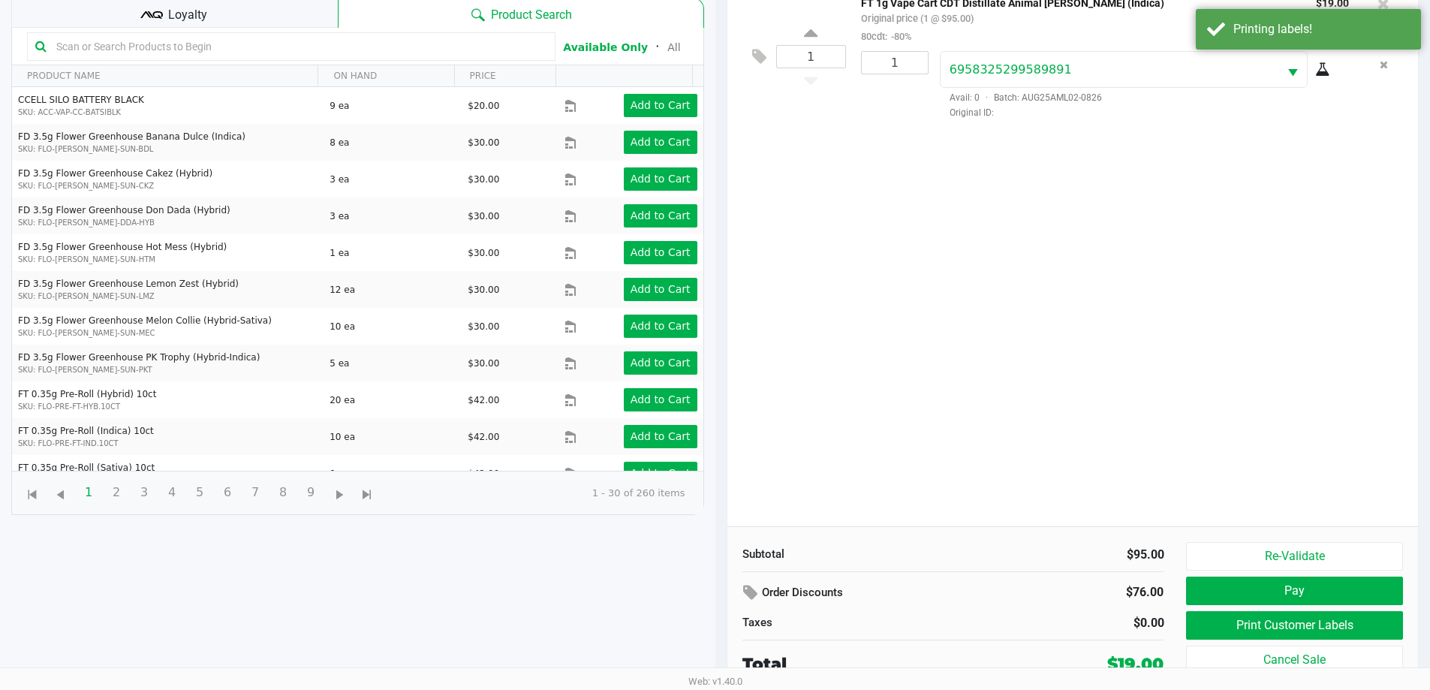
scroll to position [162, 0]
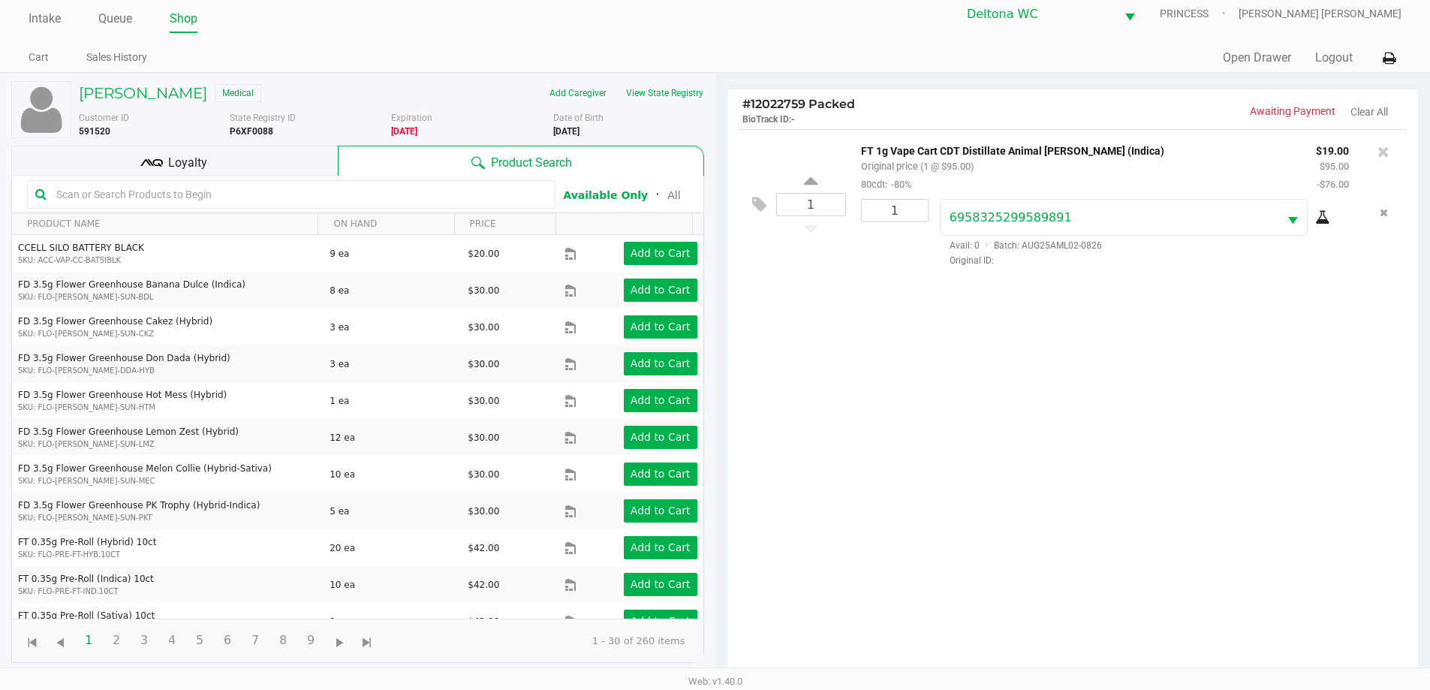
click at [176, 162] on span "Loyalty" at bounding box center [187, 163] width 39 height 18
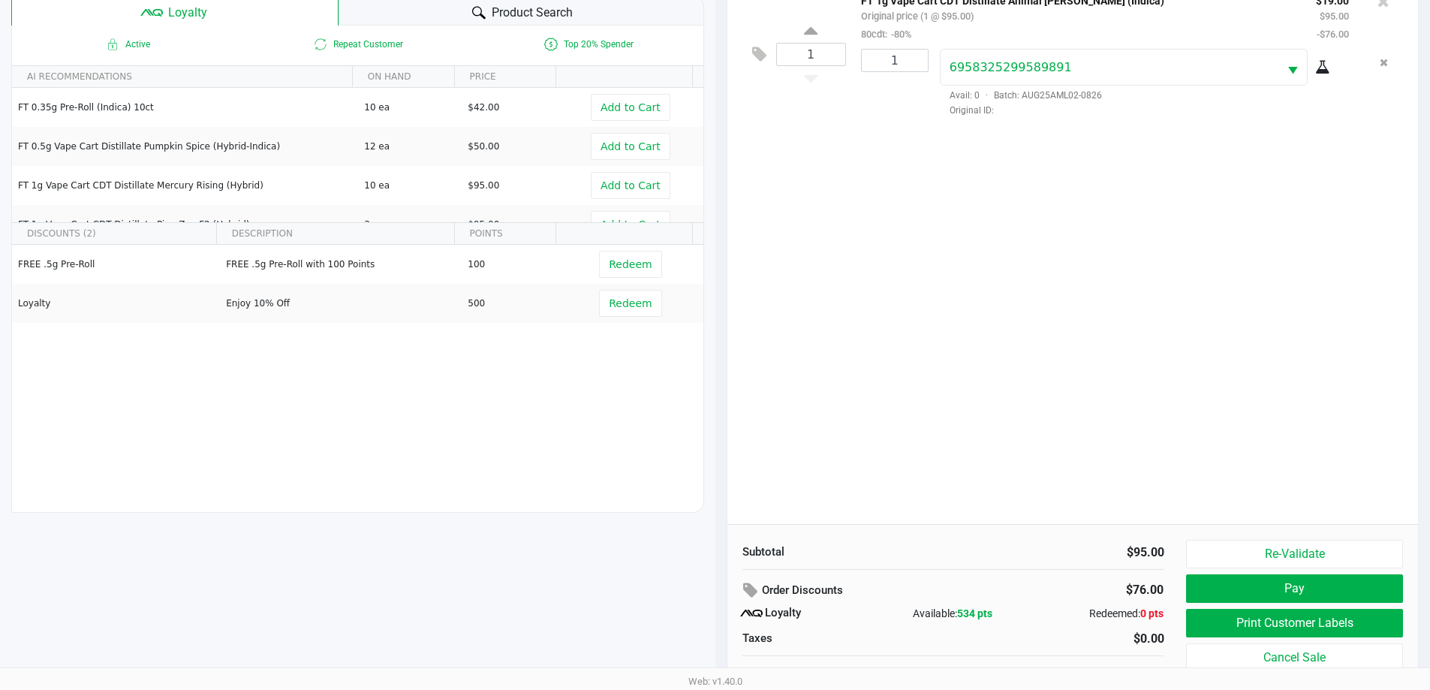
scroll to position [180, 0]
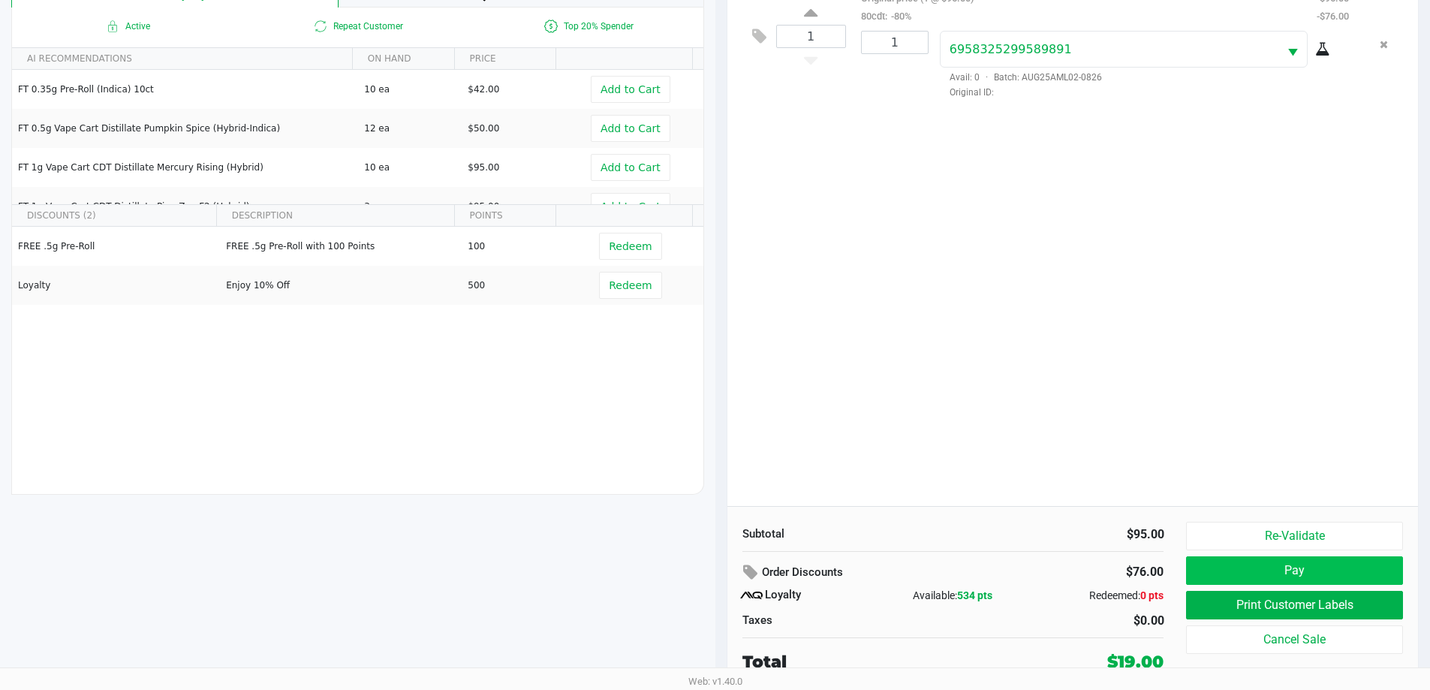
click at [1234, 578] on button "Pay" at bounding box center [1294, 570] width 216 height 29
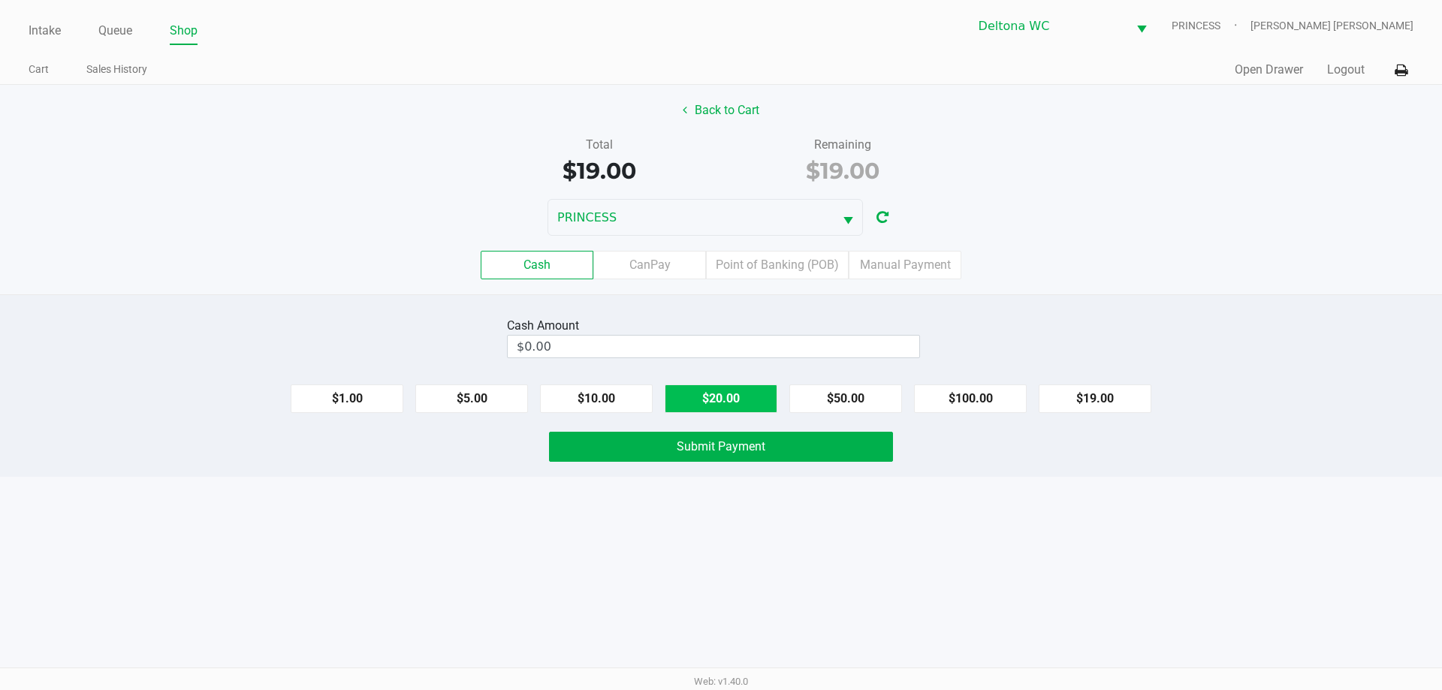
click at [716, 400] on button "$20.00" at bounding box center [720, 398] width 113 height 29
type input "$20.00"
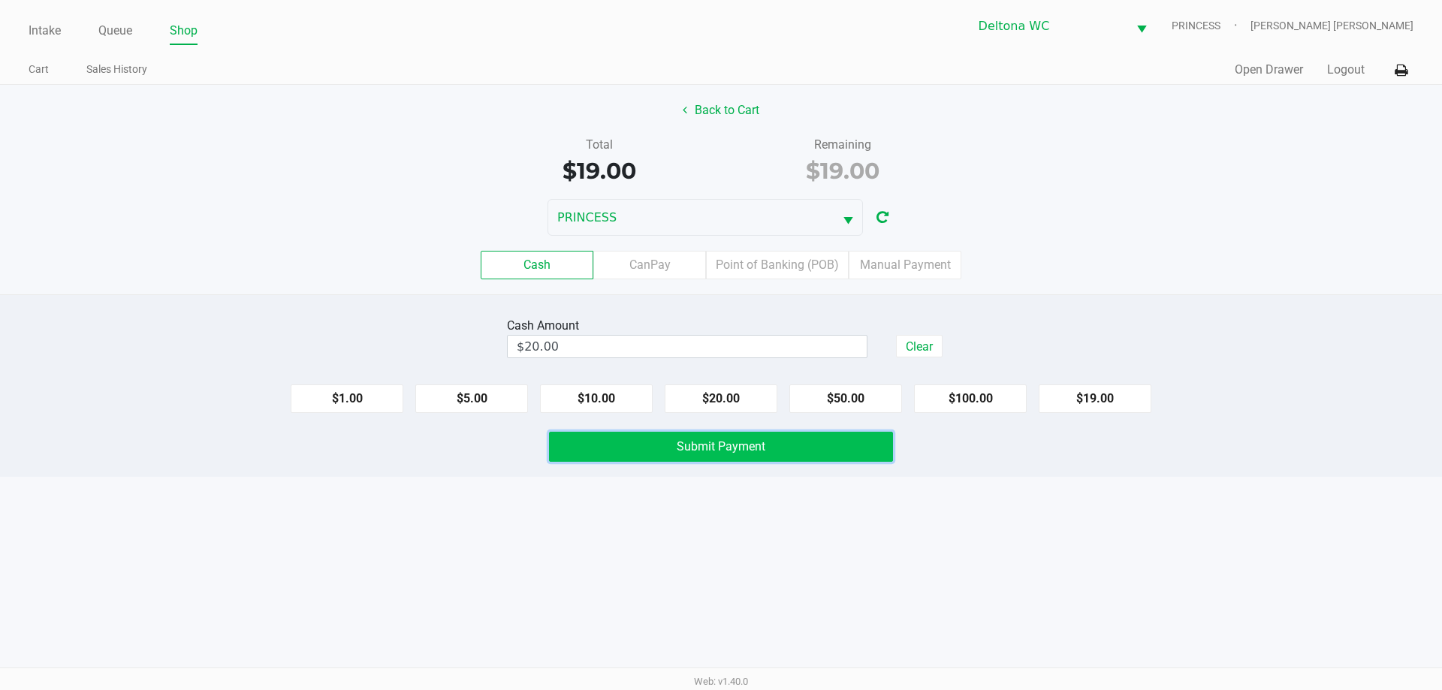
click at [707, 446] on span "Submit Payment" at bounding box center [721, 446] width 89 height 14
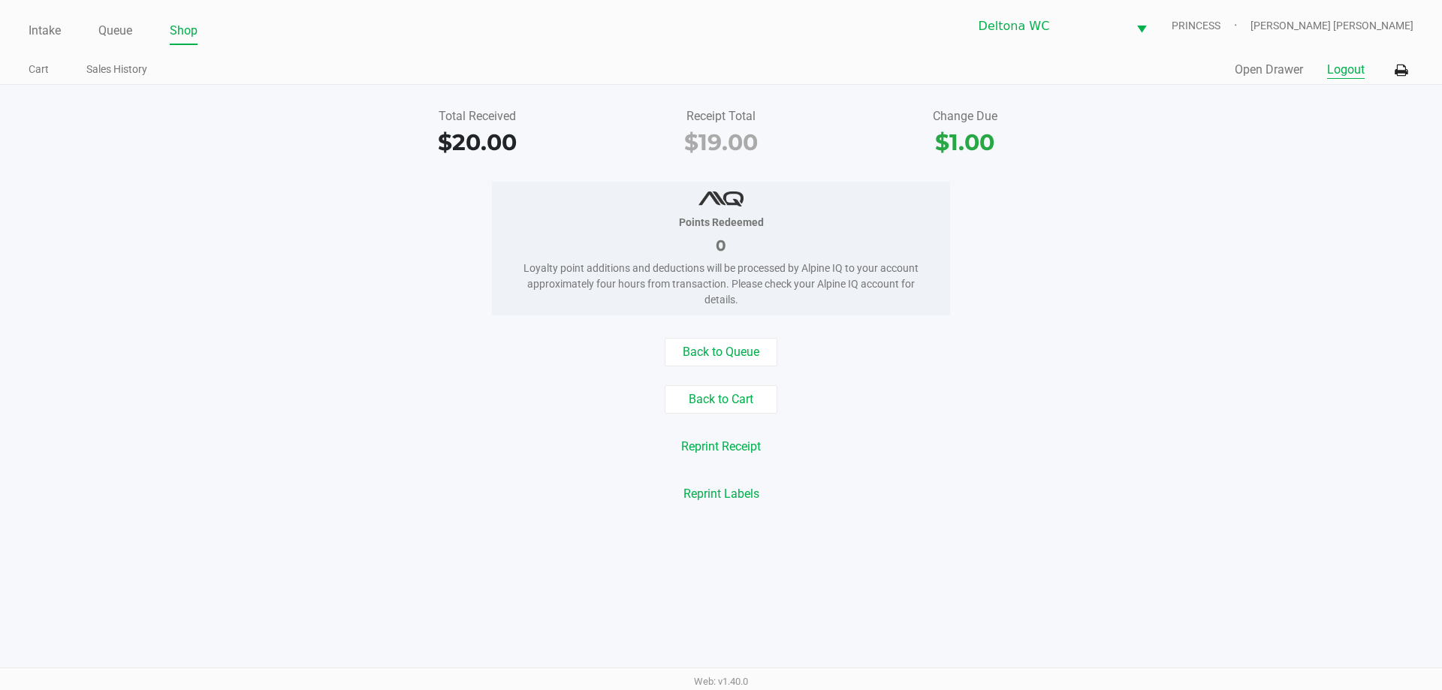
click at [1353, 68] on button "Logout" at bounding box center [1346, 70] width 38 height 18
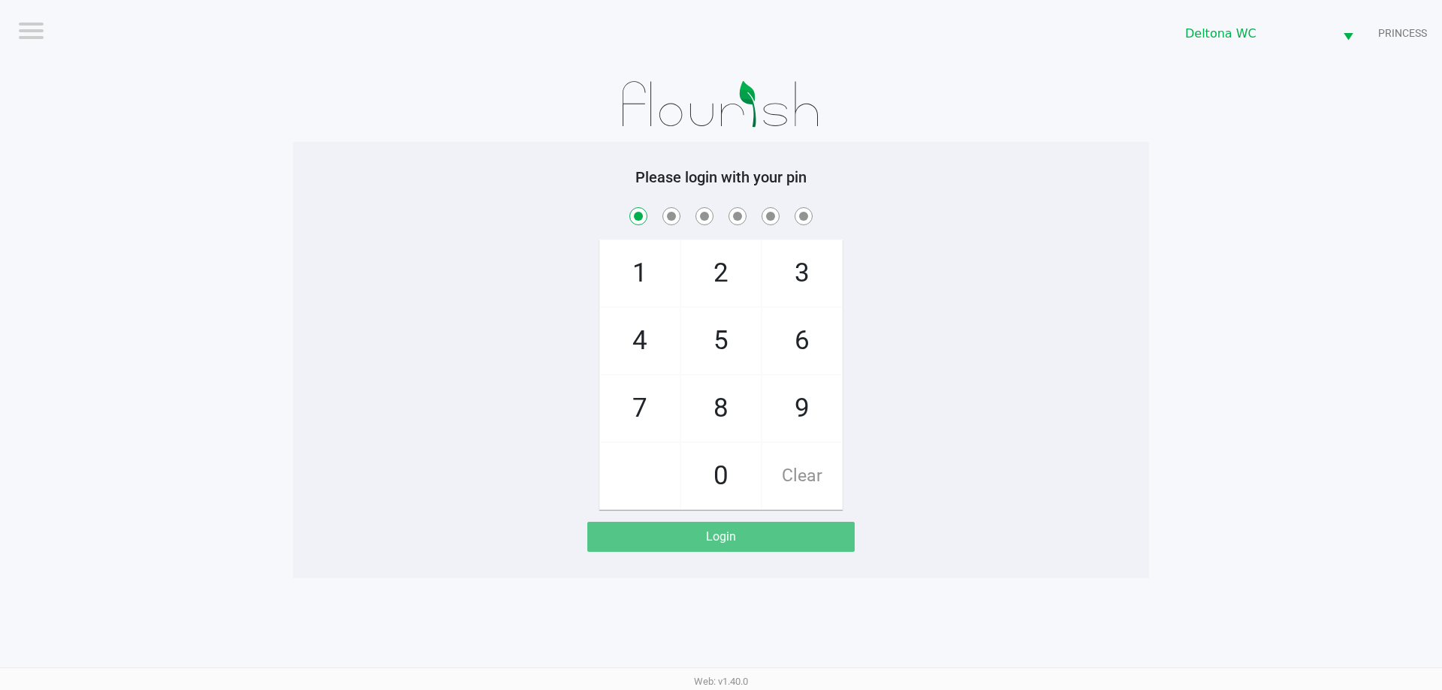
checkbox input "true"
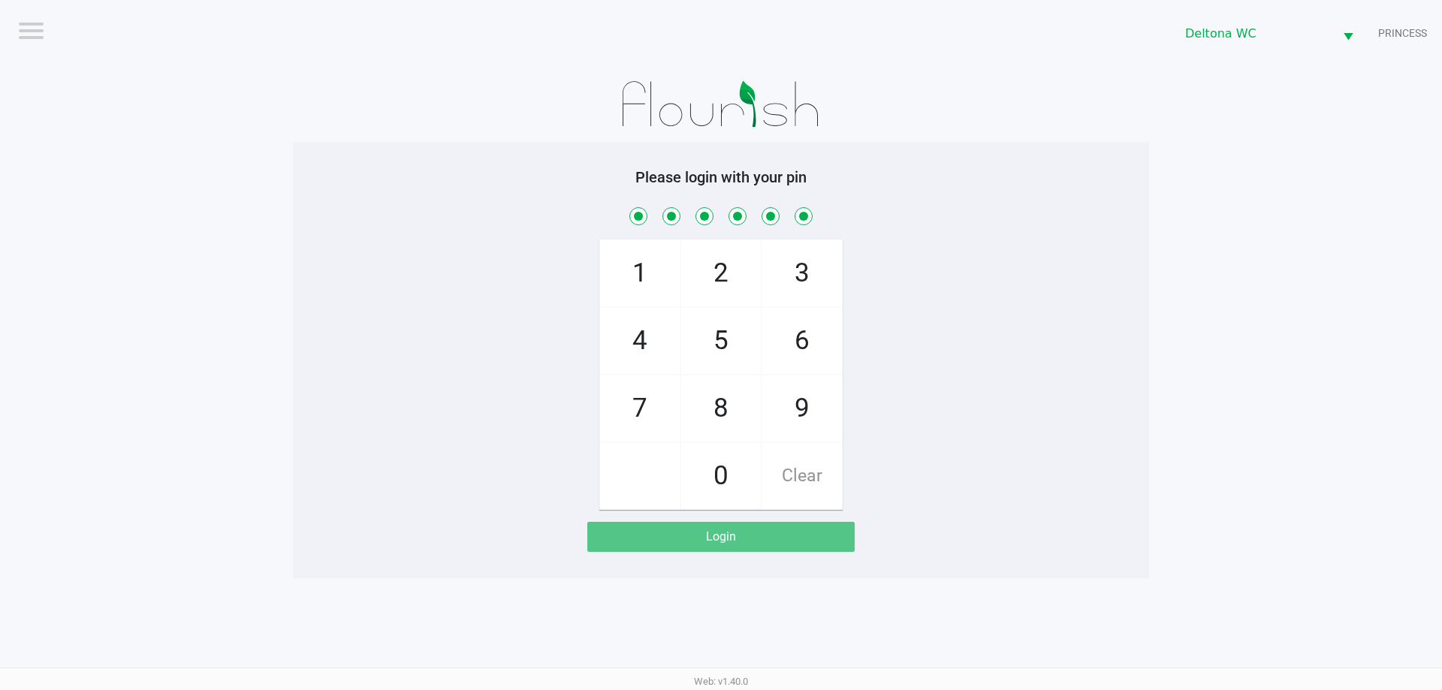
checkbox input "true"
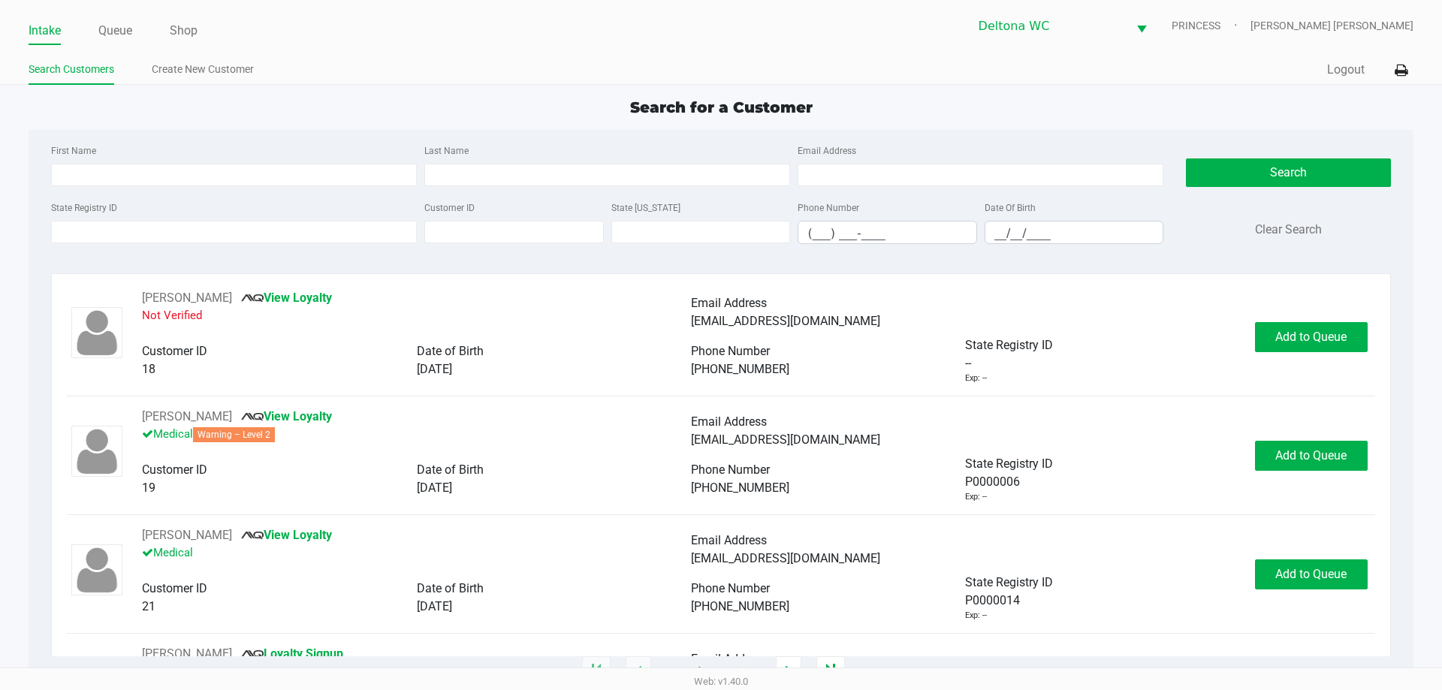
drag, startPoint x: 116, startPoint y: 23, endPoint x: 121, endPoint y: 53, distance: 29.8
click at [116, 25] on link "Queue" at bounding box center [115, 30] width 34 height 21
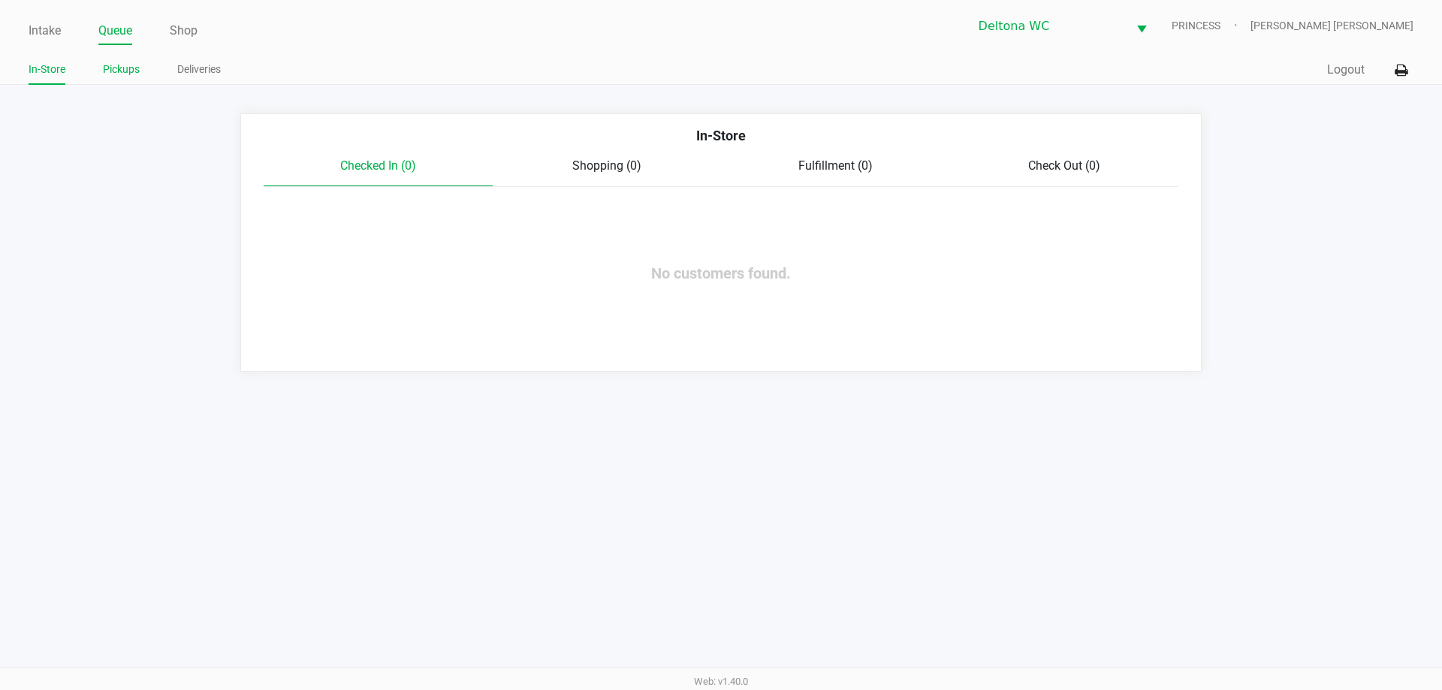
drag, startPoint x: 137, startPoint y: 81, endPoint x: 128, endPoint y: 74, distance: 11.3
click at [131, 77] on li "Pickups" at bounding box center [121, 72] width 37 height 26
click at [127, 73] on link "Pickups" at bounding box center [121, 69] width 37 height 19
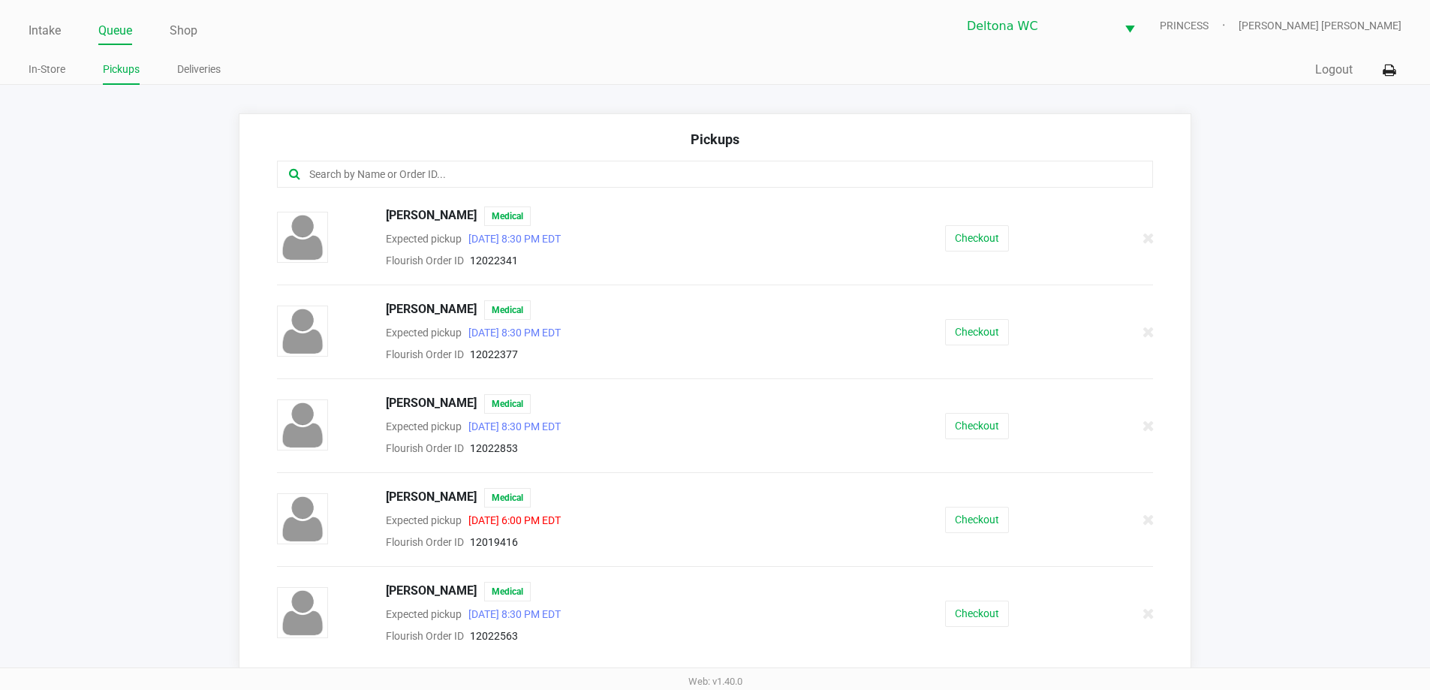
click at [443, 169] on input "text" at bounding box center [691, 174] width 767 height 17
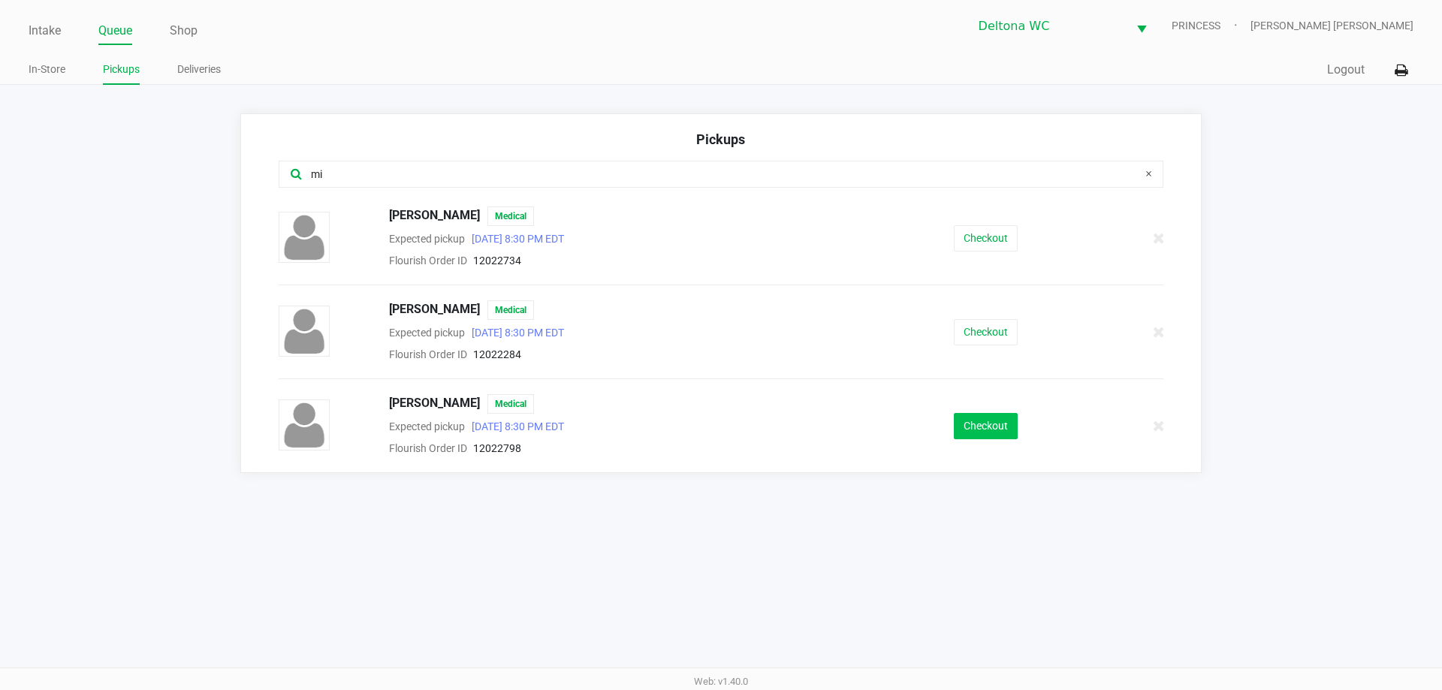
type input "mi"
click at [1000, 423] on button "Checkout" at bounding box center [986, 426] width 64 height 26
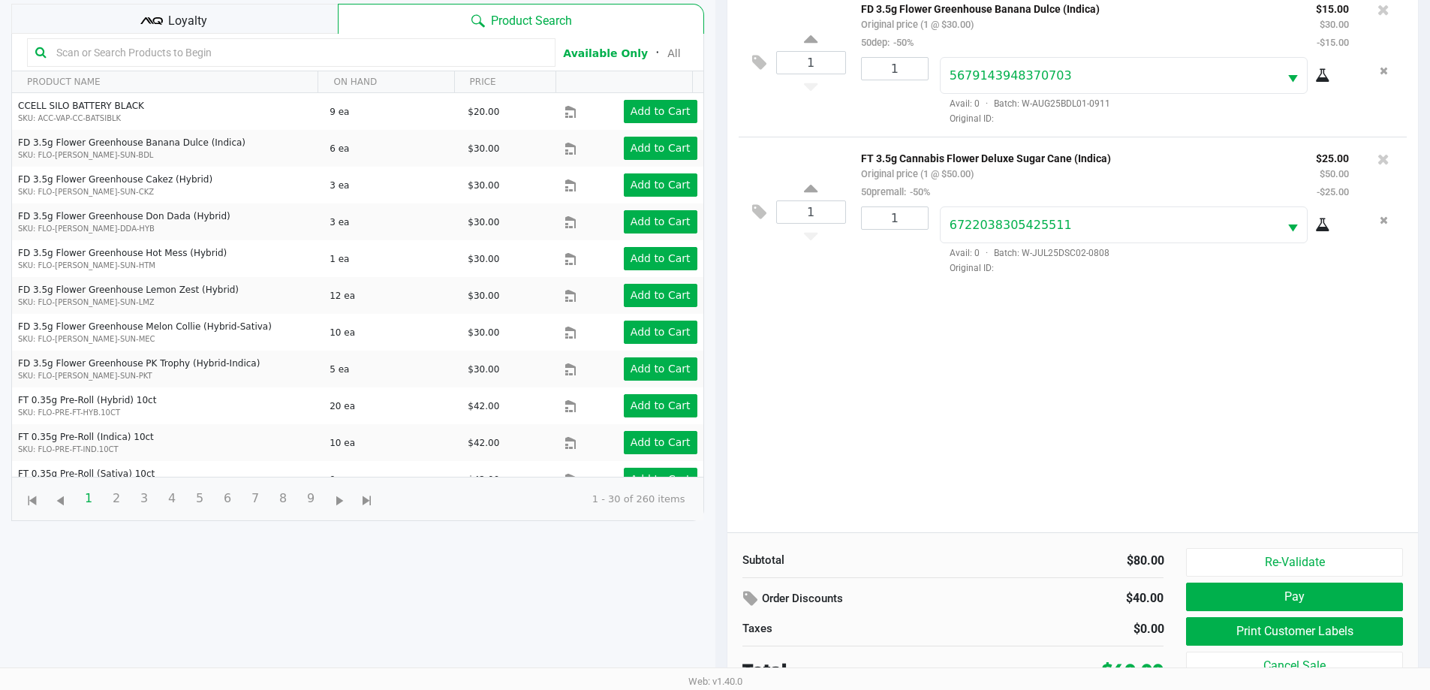
scroll to position [162, 0]
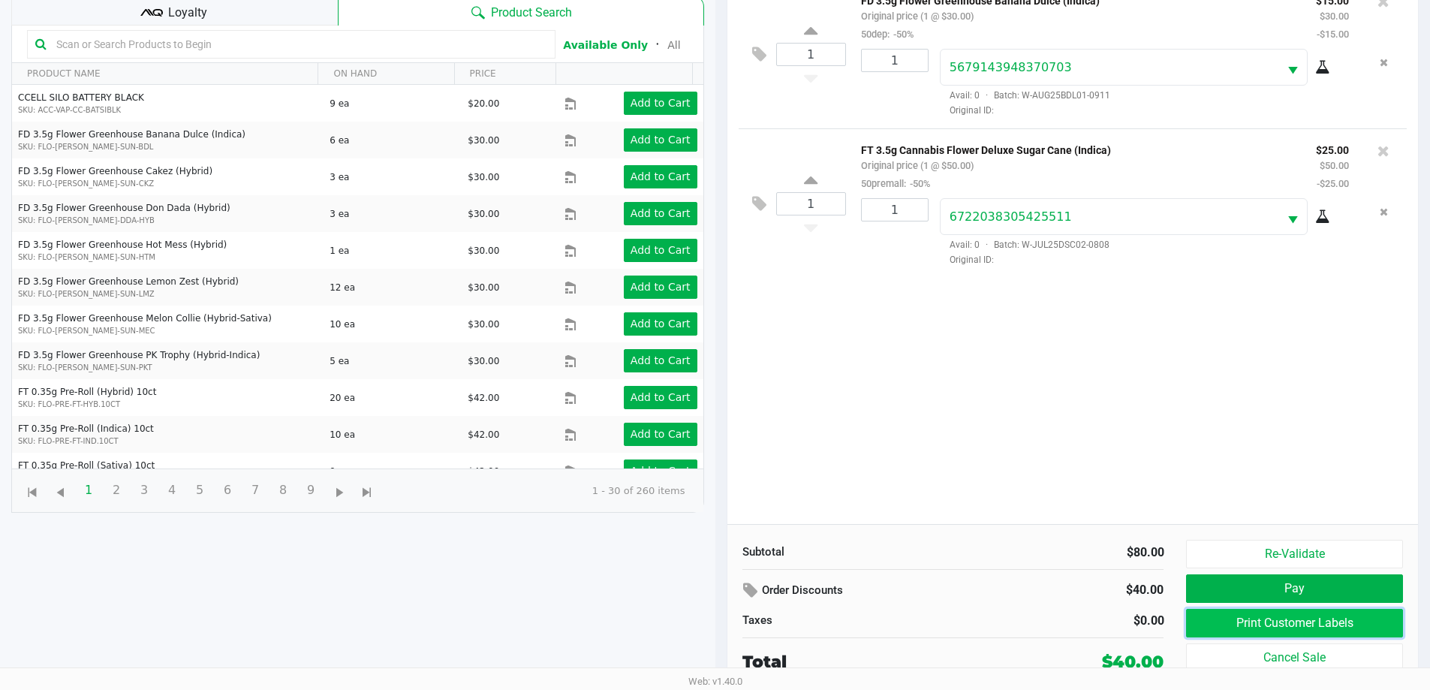
click at [1223, 628] on button "Print Customer Labels" at bounding box center [1294, 623] width 216 height 29
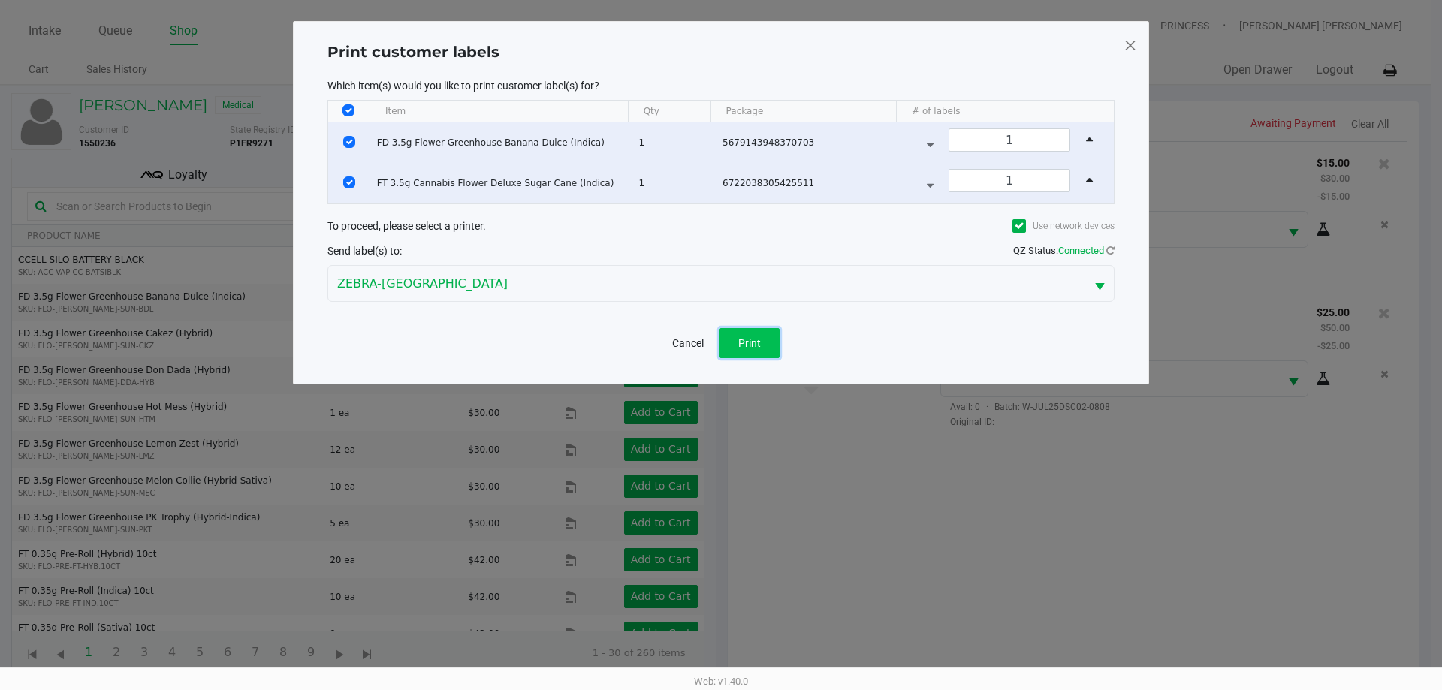
click at [725, 330] on button "Print" at bounding box center [749, 343] width 60 height 30
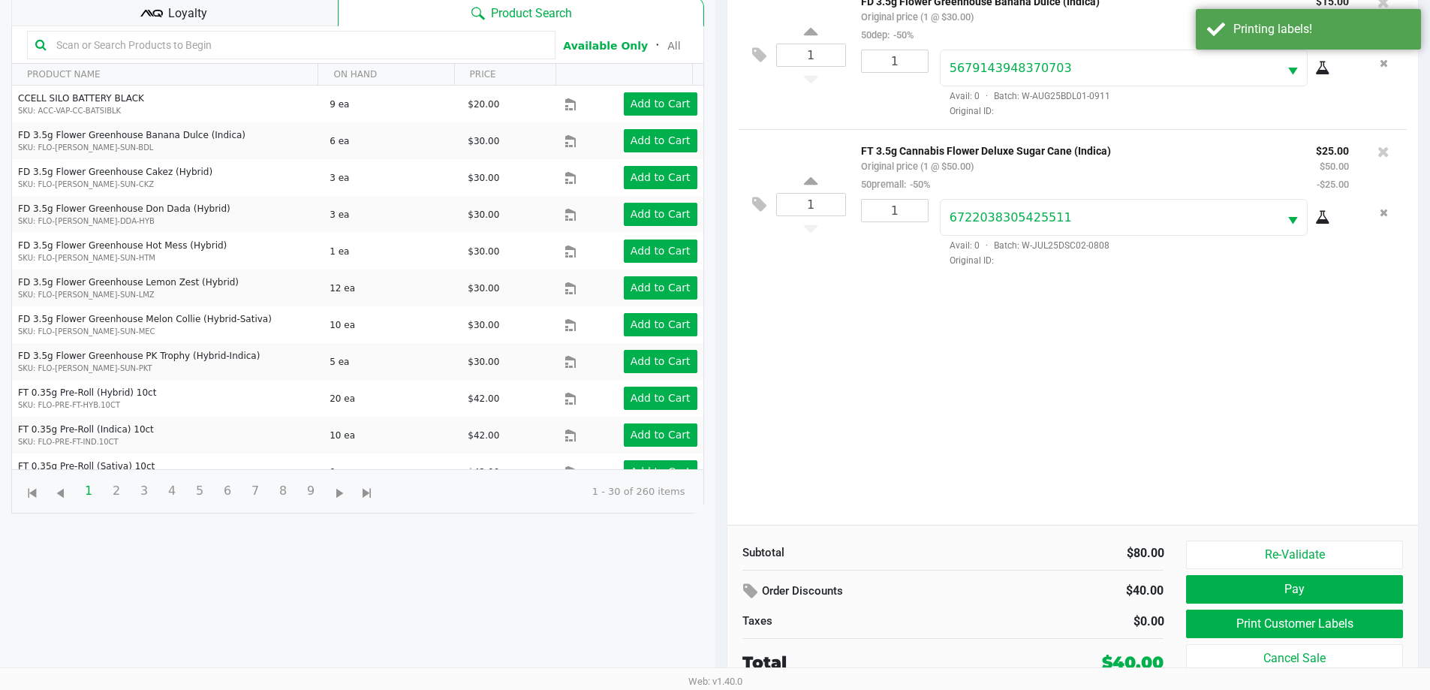
scroll to position [162, 0]
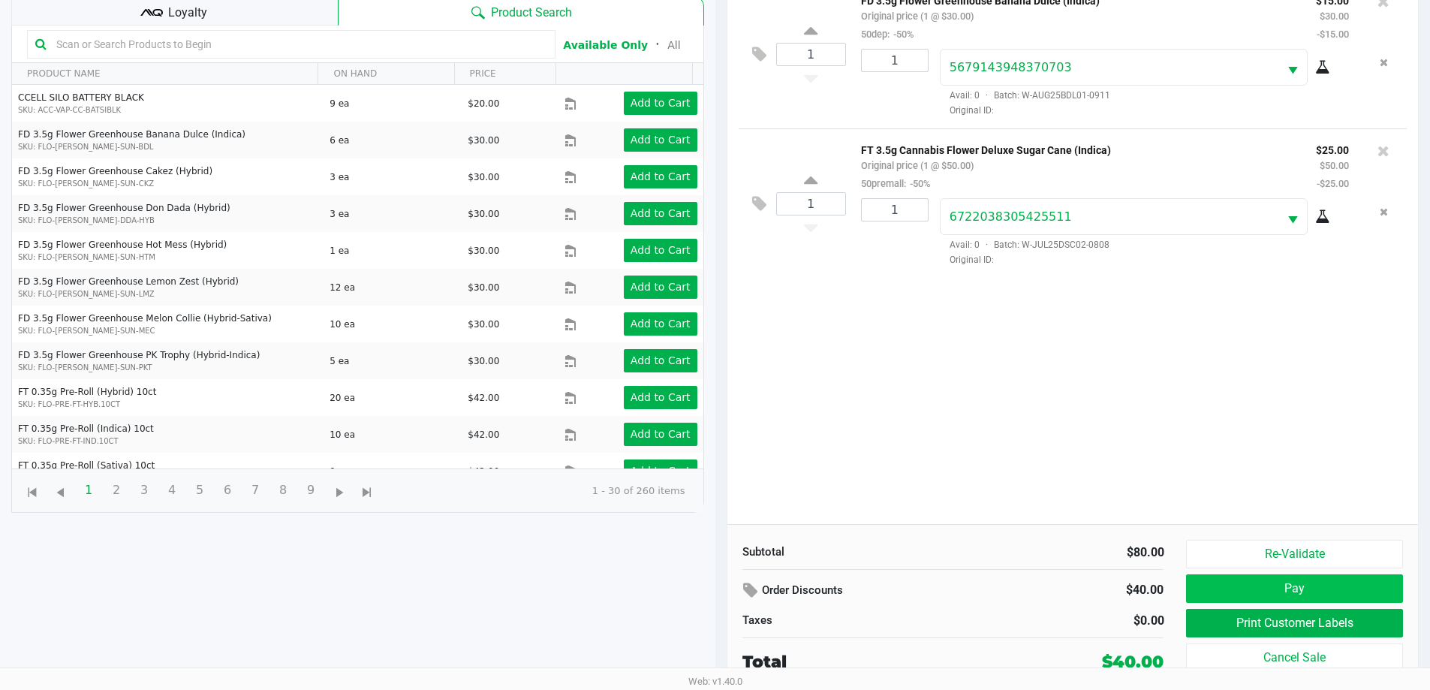
click at [1306, 592] on button "Pay" at bounding box center [1294, 588] width 216 height 29
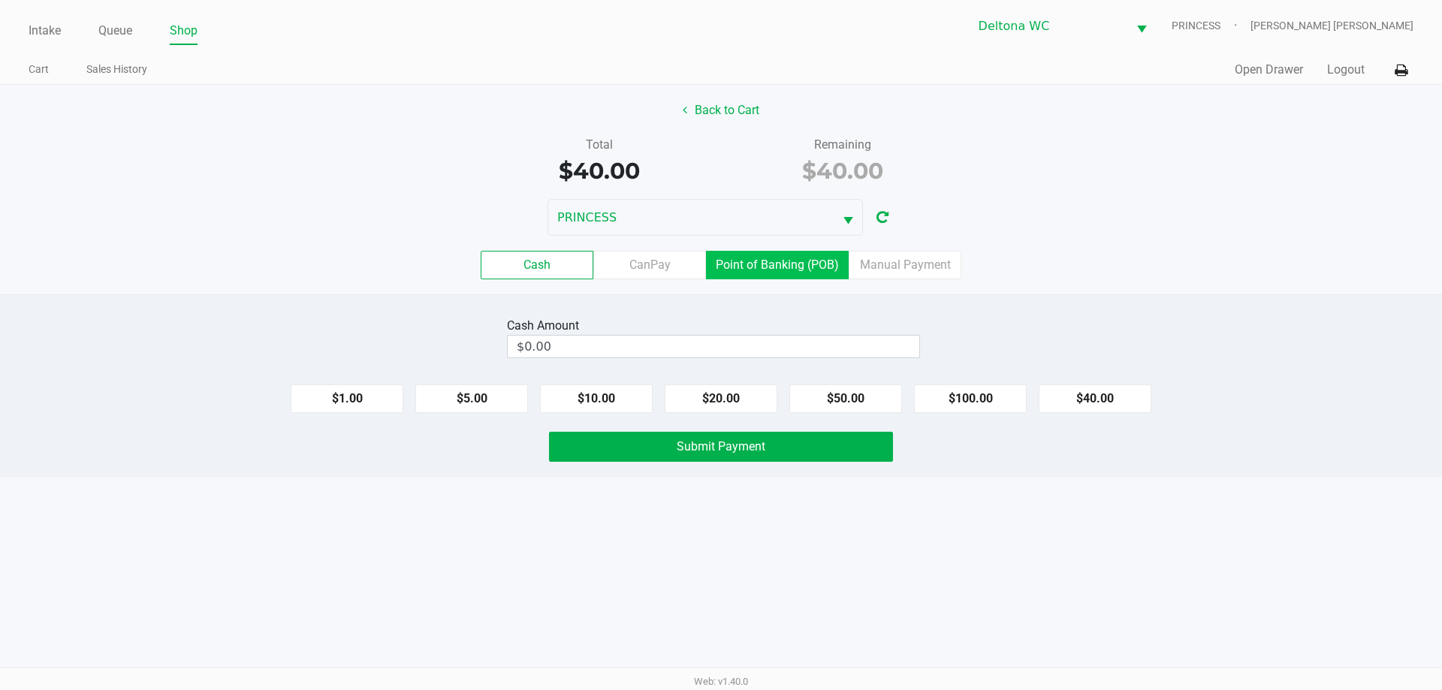
click at [802, 259] on label "Point of Banking (POB)" at bounding box center [777, 265] width 143 height 29
click at [0, 0] on 7 "Point of Banking (POB)" at bounding box center [0, 0] width 0 height 0
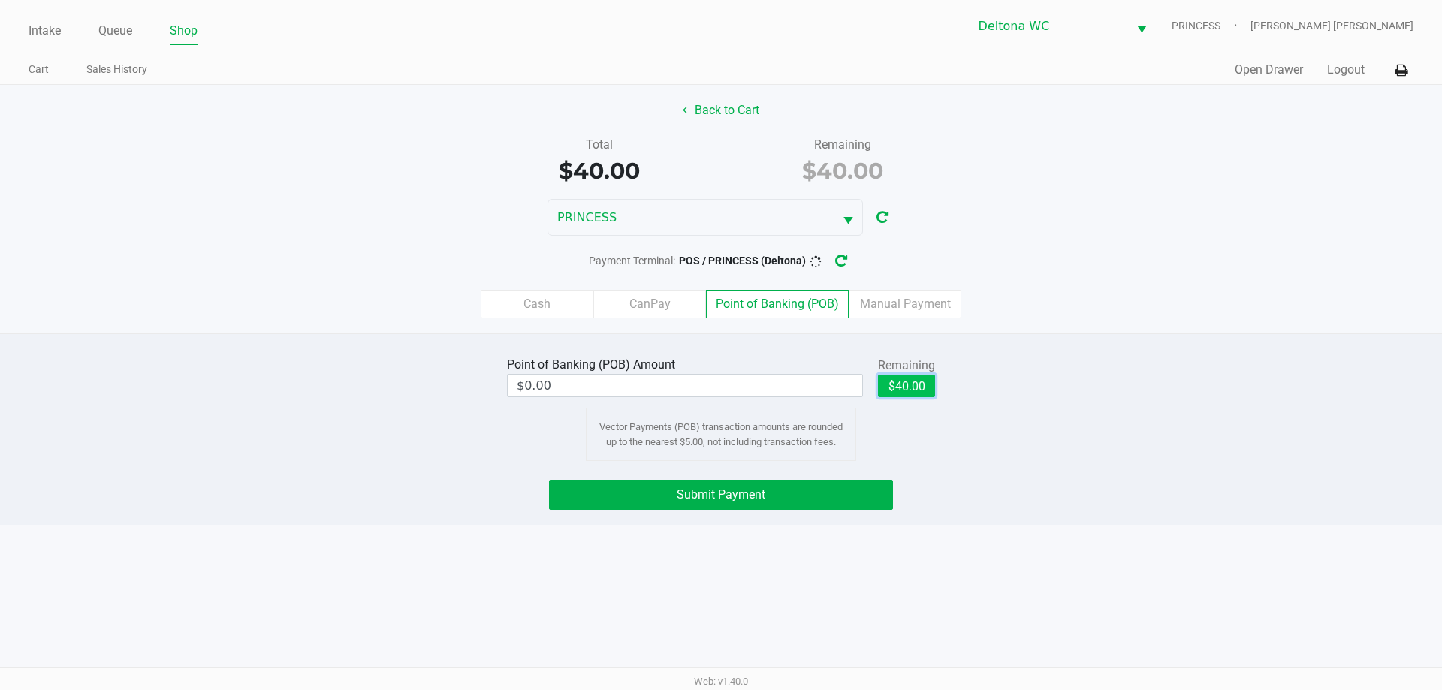
click at [891, 381] on button "$40.00" at bounding box center [906, 386] width 57 height 23
type input "$40.00"
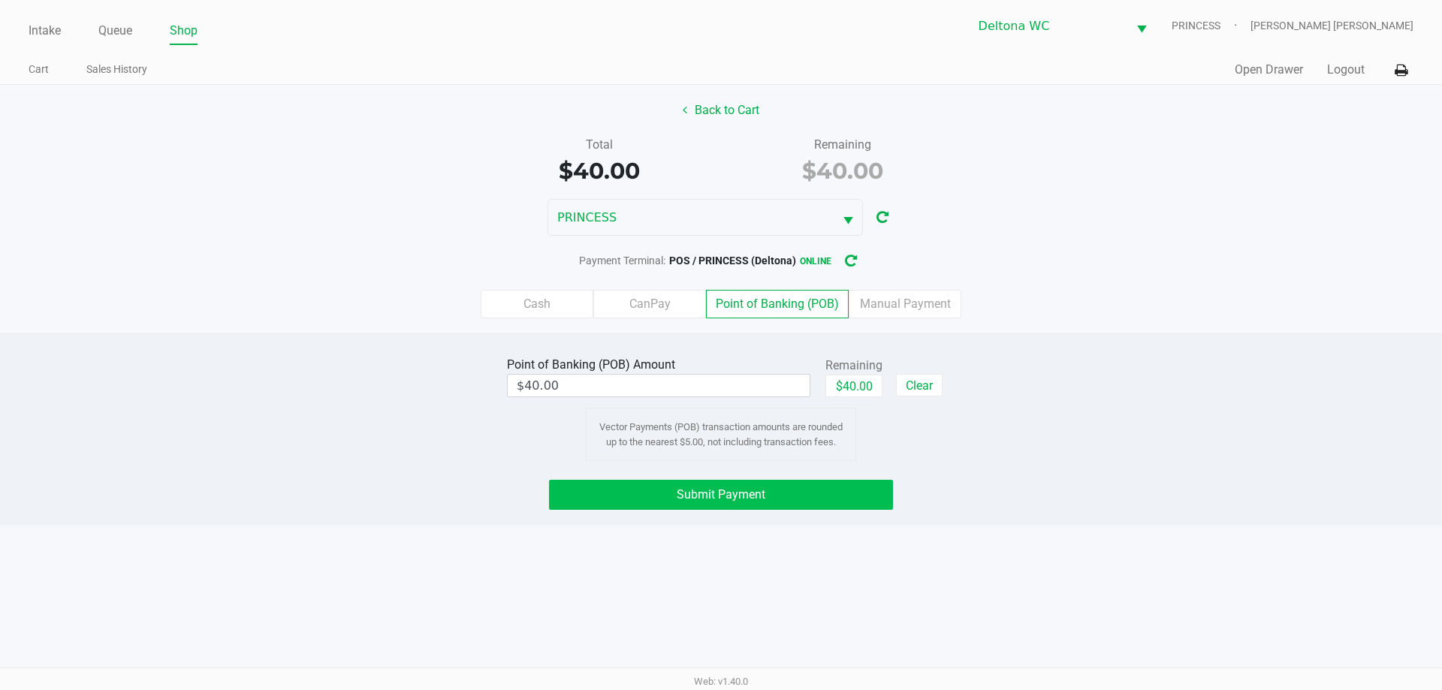
click at [861, 504] on button "Submit Payment" at bounding box center [721, 495] width 344 height 30
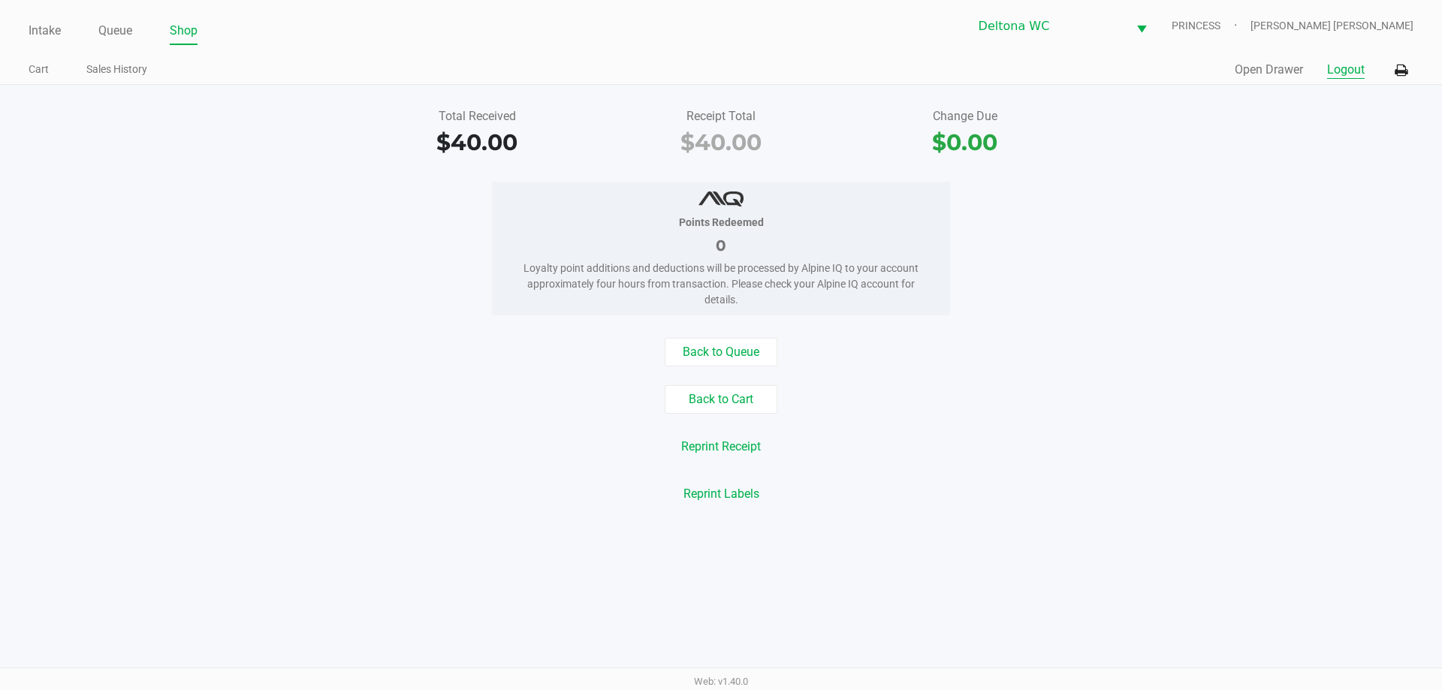
click at [1348, 63] on button "Logout" at bounding box center [1346, 70] width 38 height 18
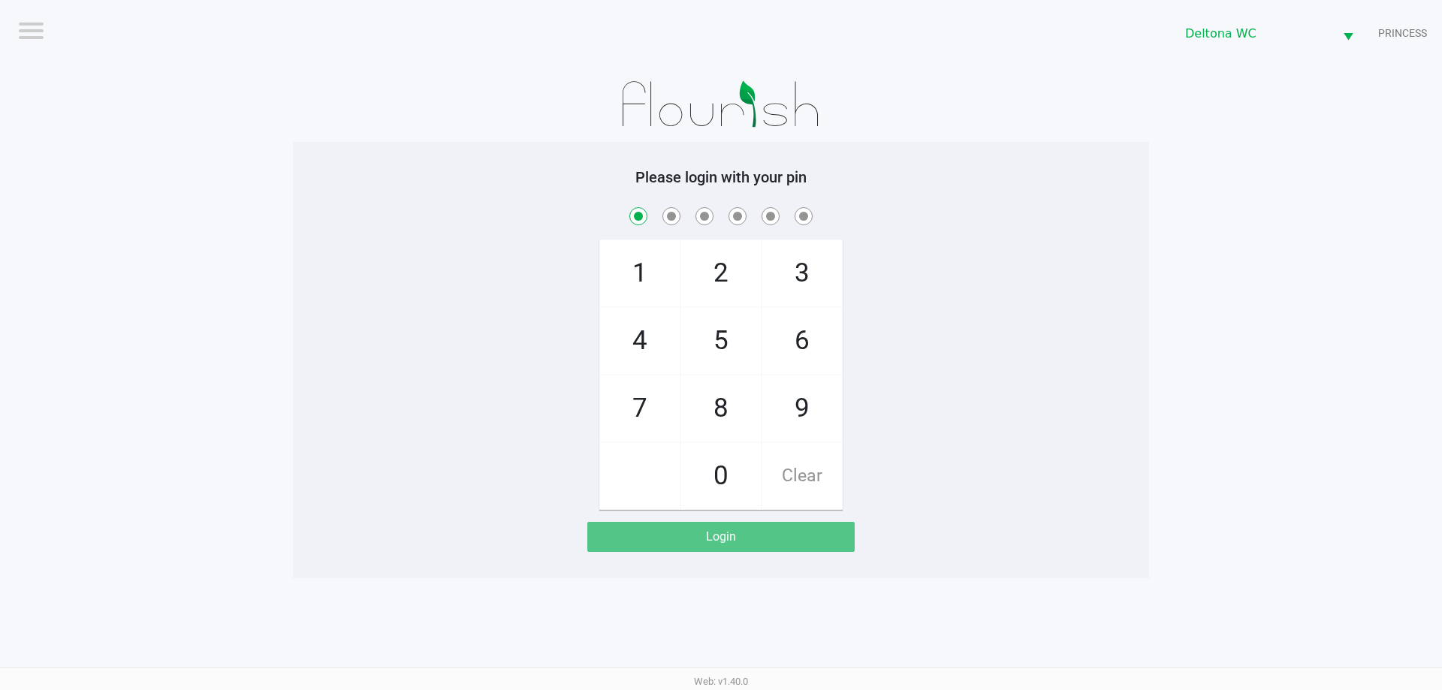
checkbox input "true"
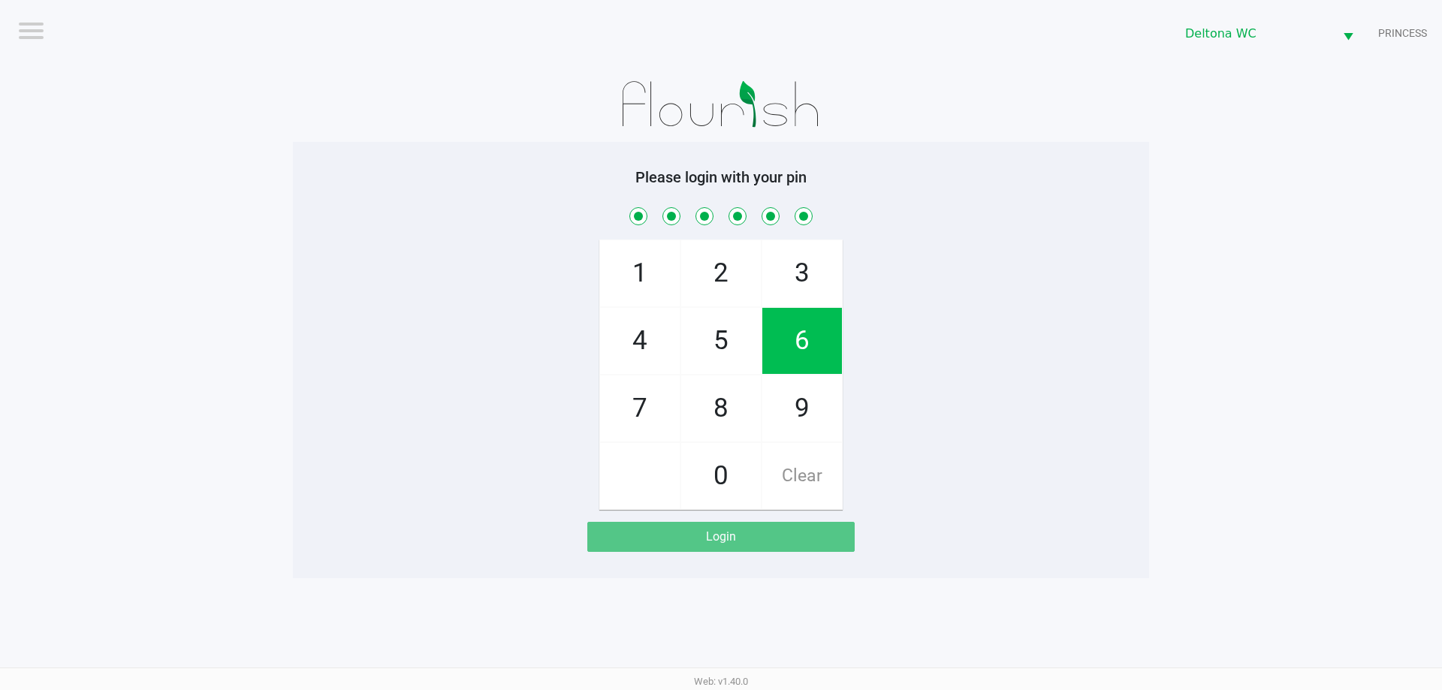
checkbox input "true"
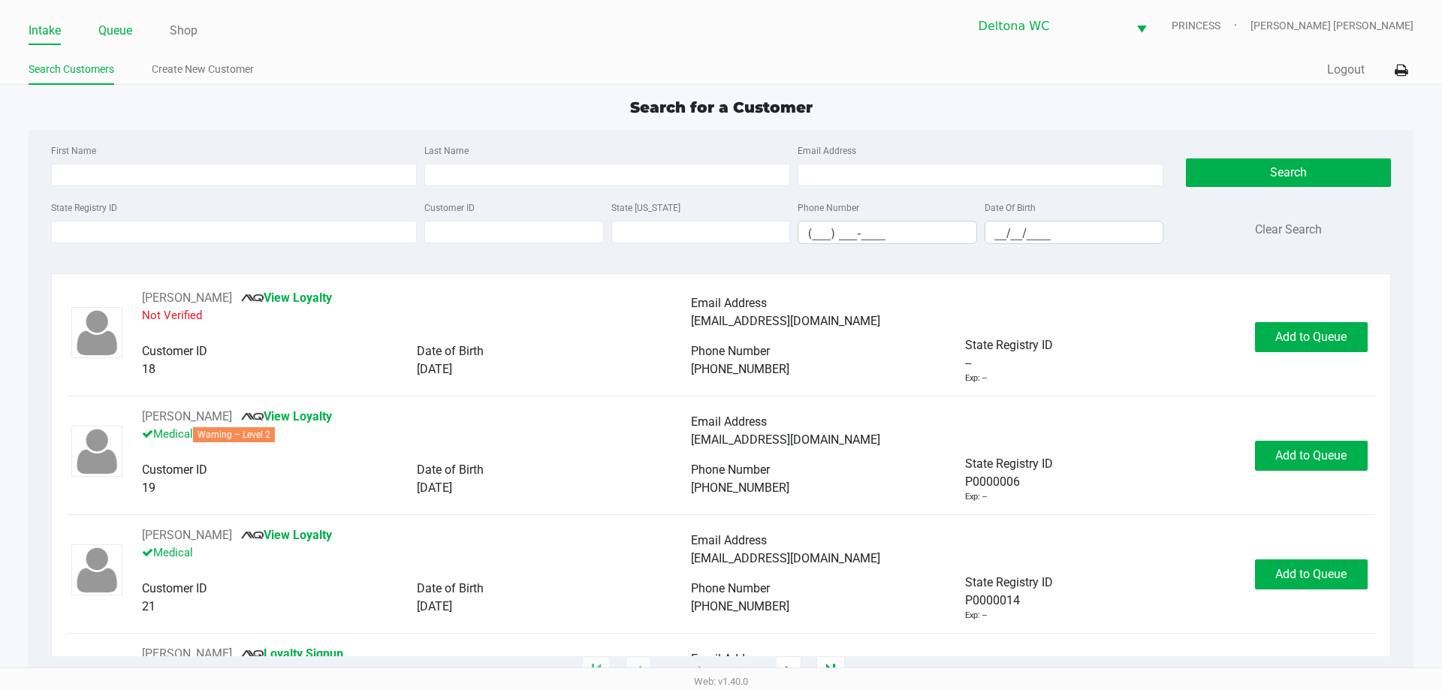
click at [110, 23] on link "Queue" at bounding box center [115, 30] width 34 height 21
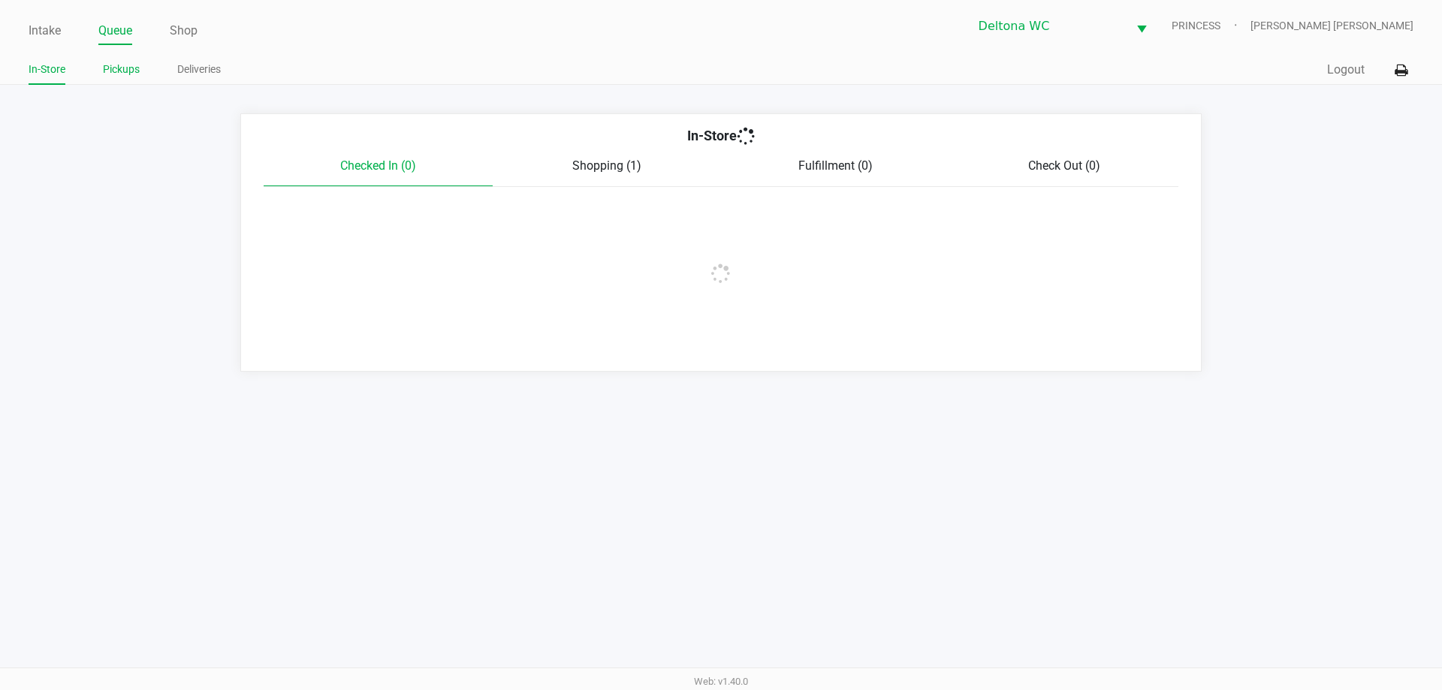
click at [109, 70] on link "Pickups" at bounding box center [121, 69] width 37 height 19
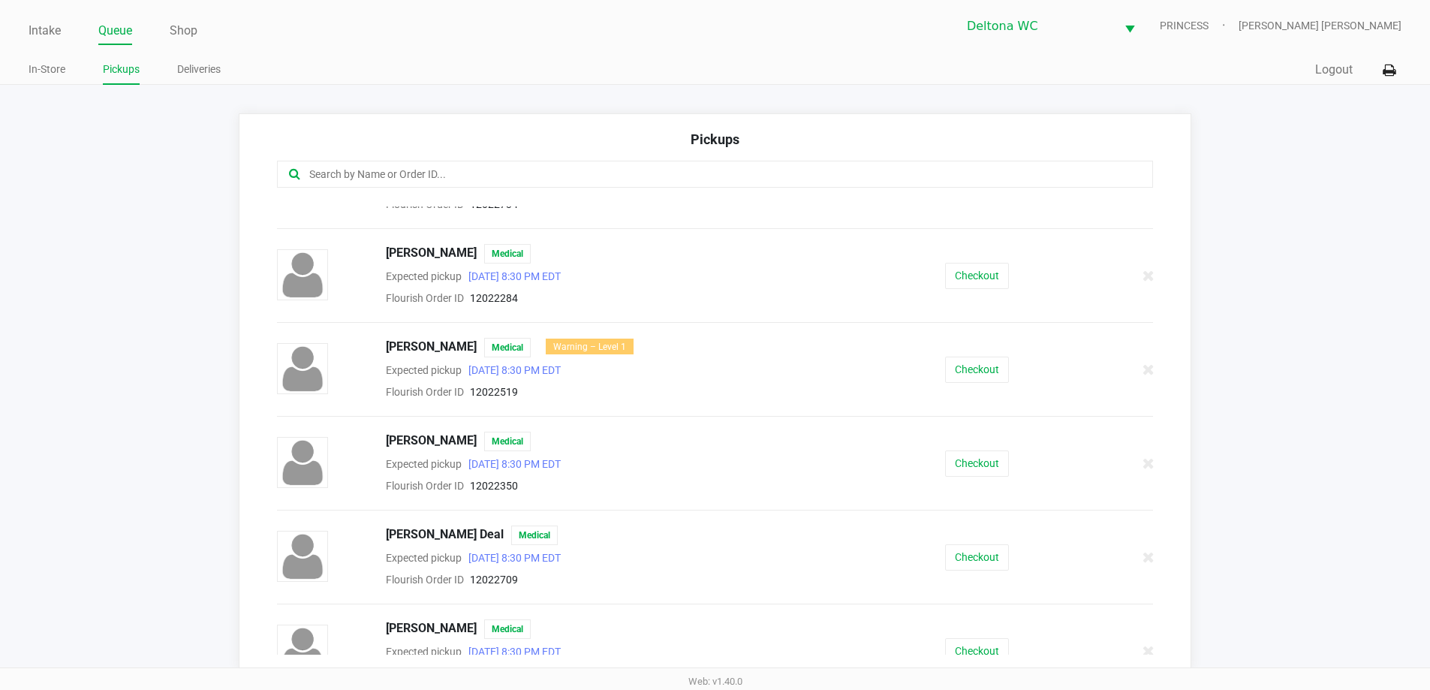
scroll to position [976, 0]
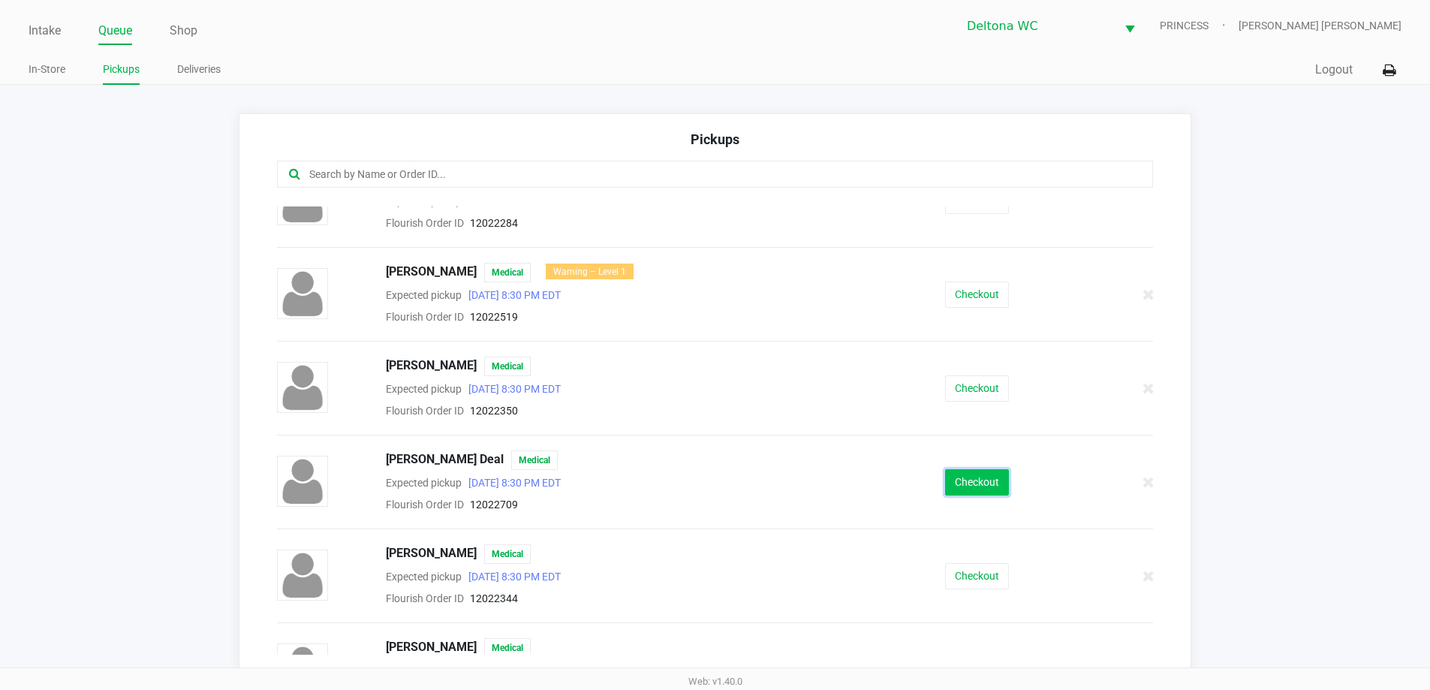
click at [960, 474] on button "Checkout" at bounding box center [977, 482] width 64 height 26
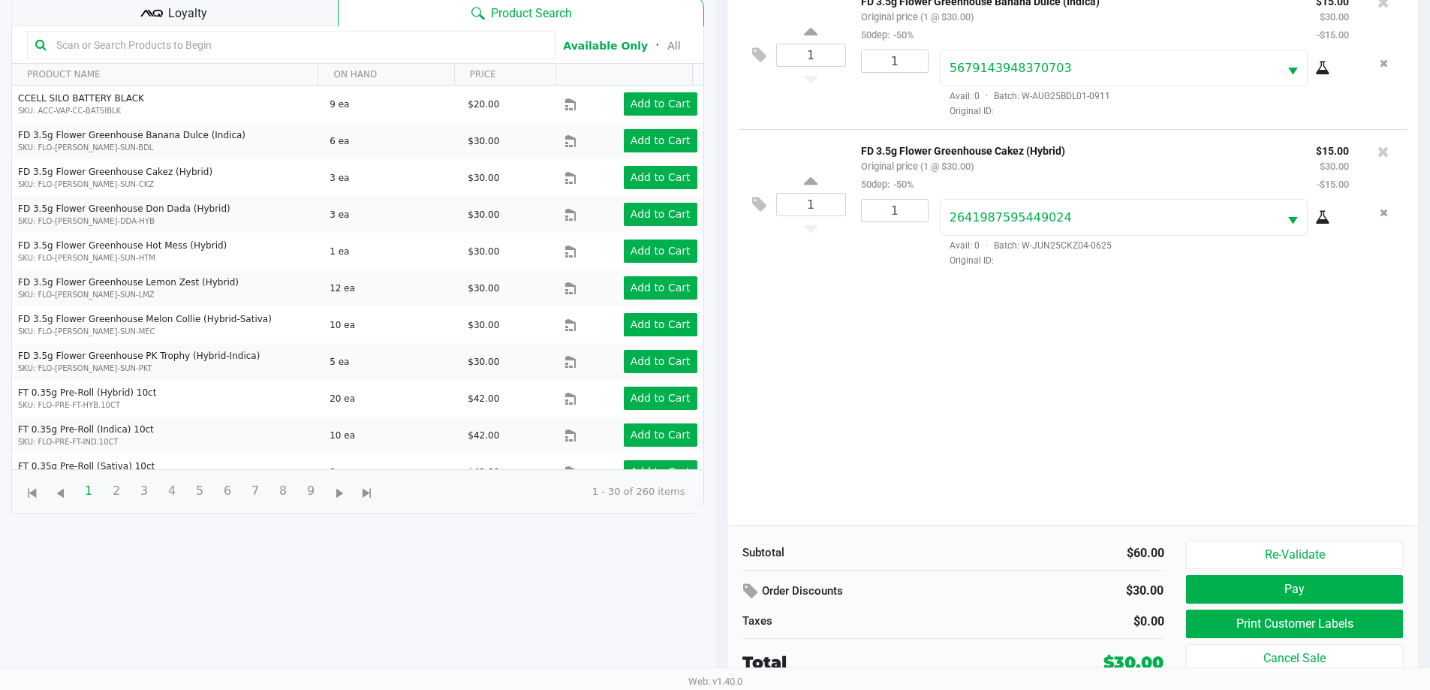
scroll to position [162, 0]
click at [1239, 611] on button "Print Customer Labels" at bounding box center [1294, 623] width 216 height 29
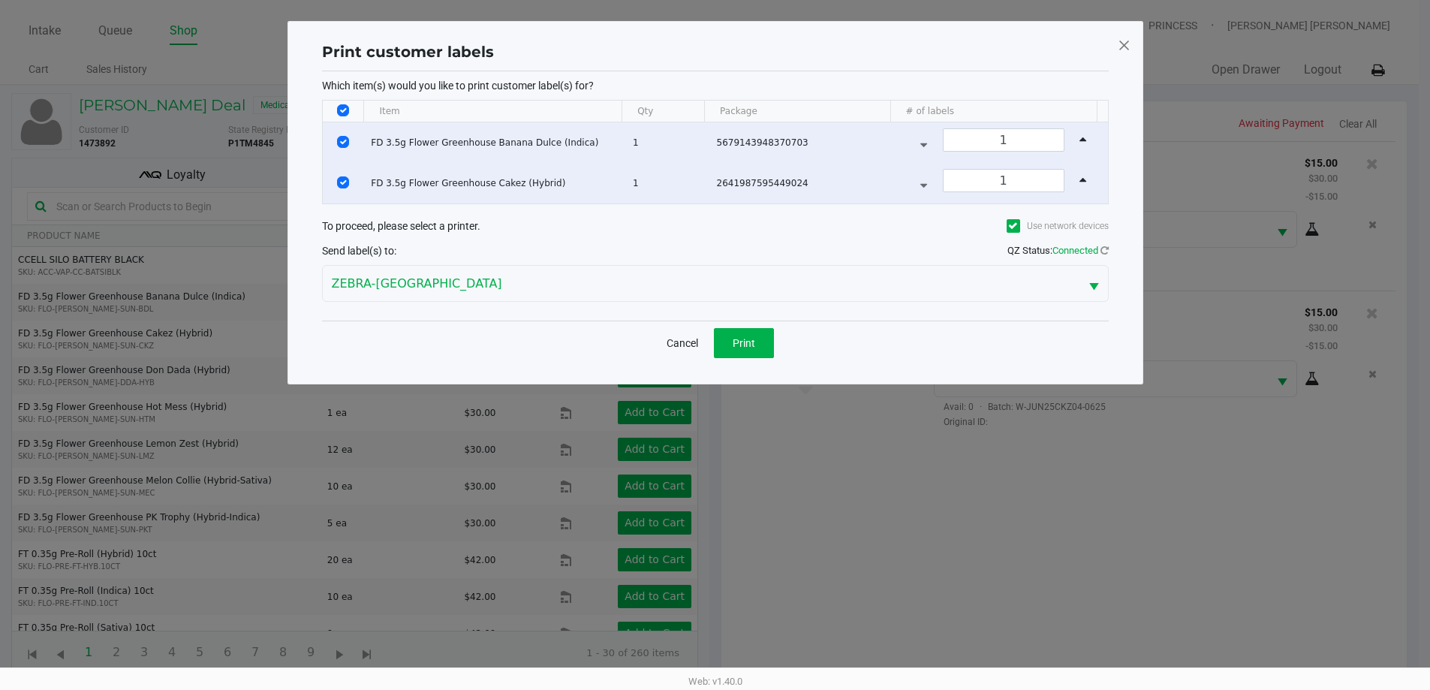
scroll to position [0, 0]
click at [733, 324] on div "Cancel Print" at bounding box center [720, 343] width 787 height 44
click at [748, 338] on span "Print" at bounding box center [749, 343] width 23 height 12
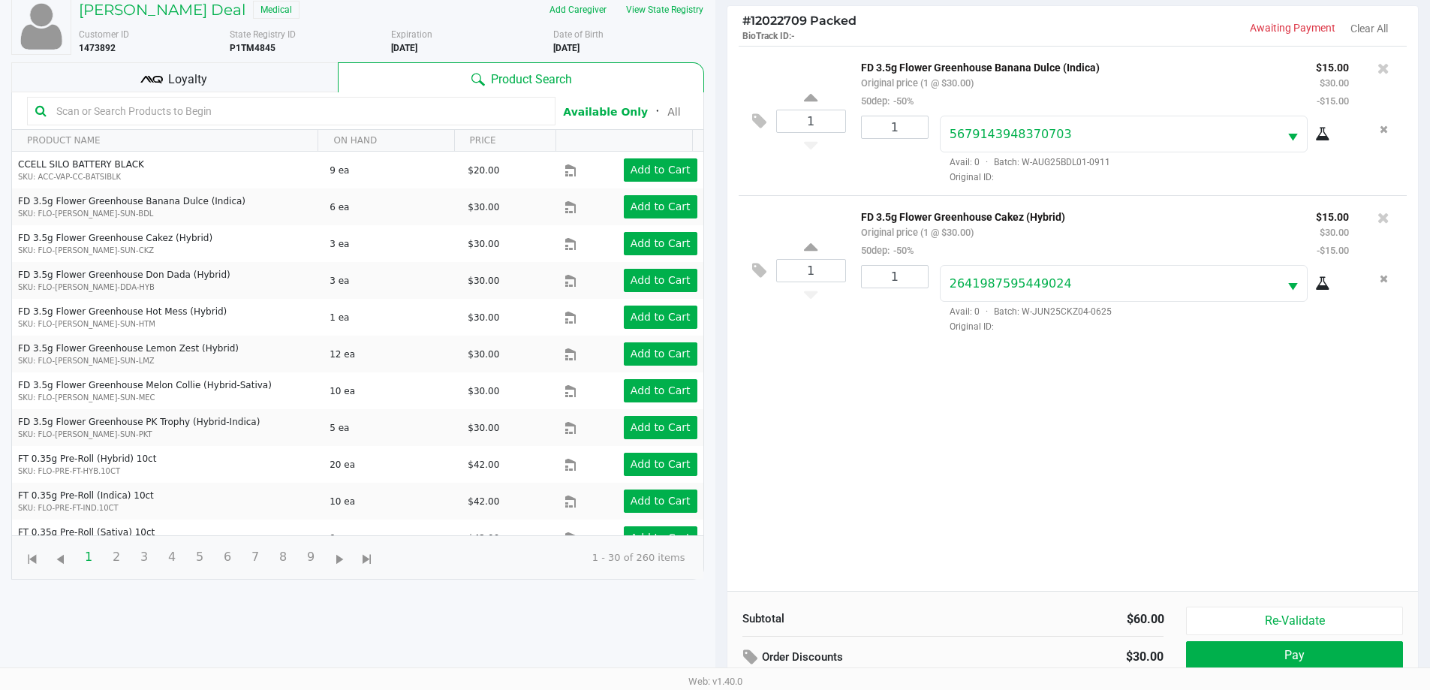
scroll to position [98, 0]
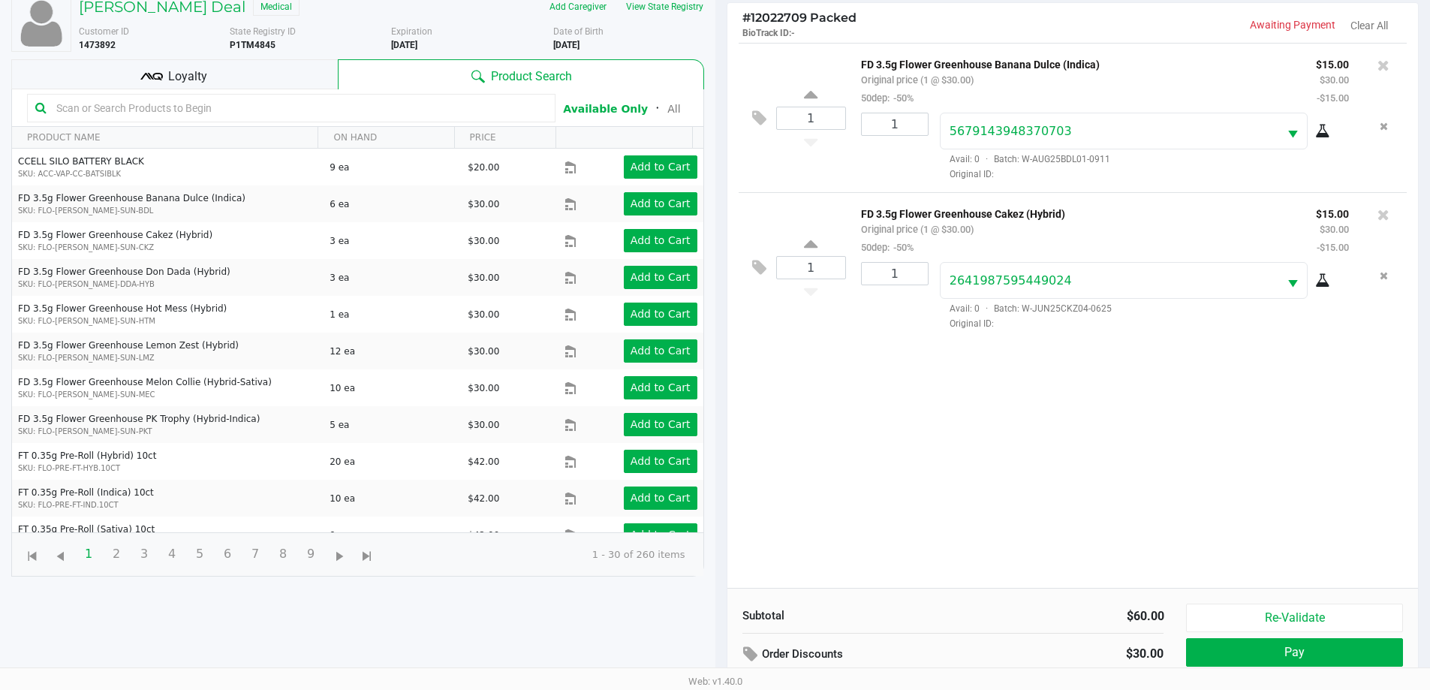
click at [883, 477] on div "1 FD 3.5g Flower Greenhouse Banana Dulce (Indica) Original price (1 @ $30.00) 5…" at bounding box center [1074, 315] width 692 height 545
click at [874, 484] on div "1 FD 3.5g Flower Greenhouse Banana Dulce (Indica) Original price (1 @ $30.00) 5…" at bounding box center [1074, 315] width 692 height 545
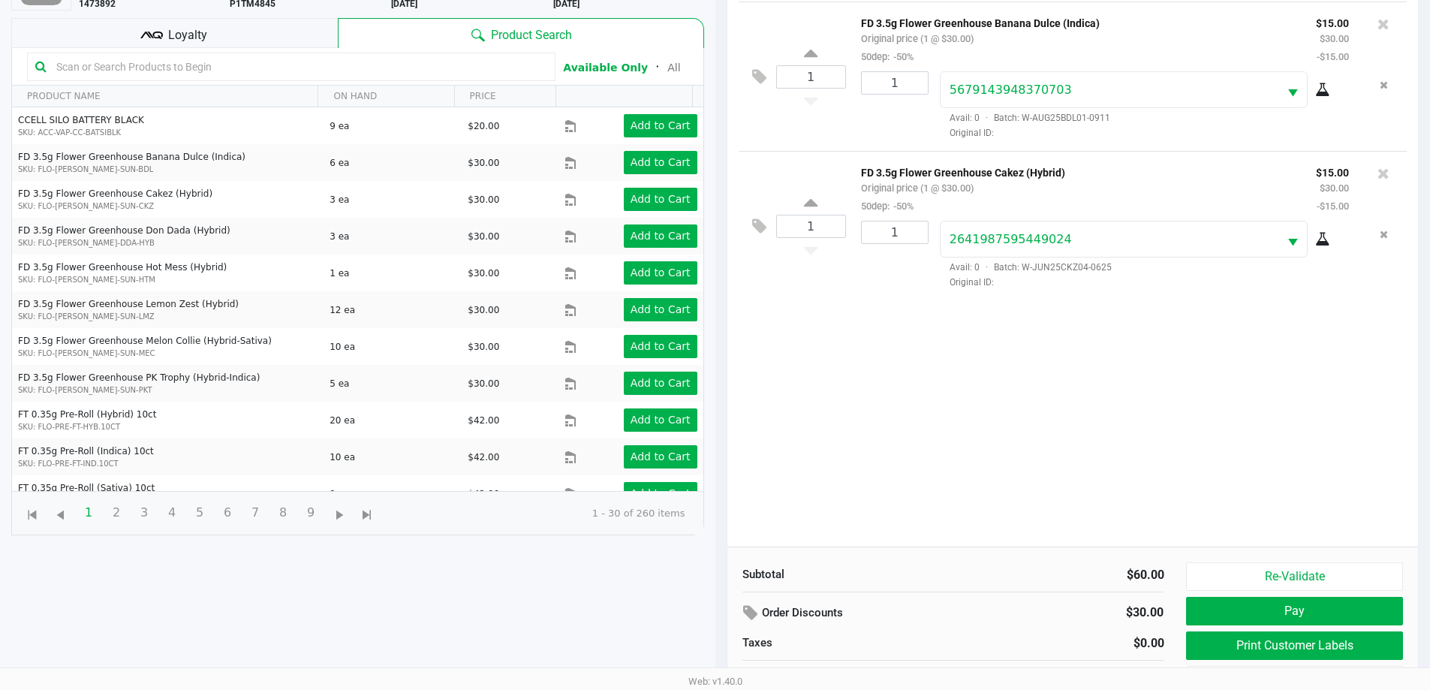
scroll to position [162, 0]
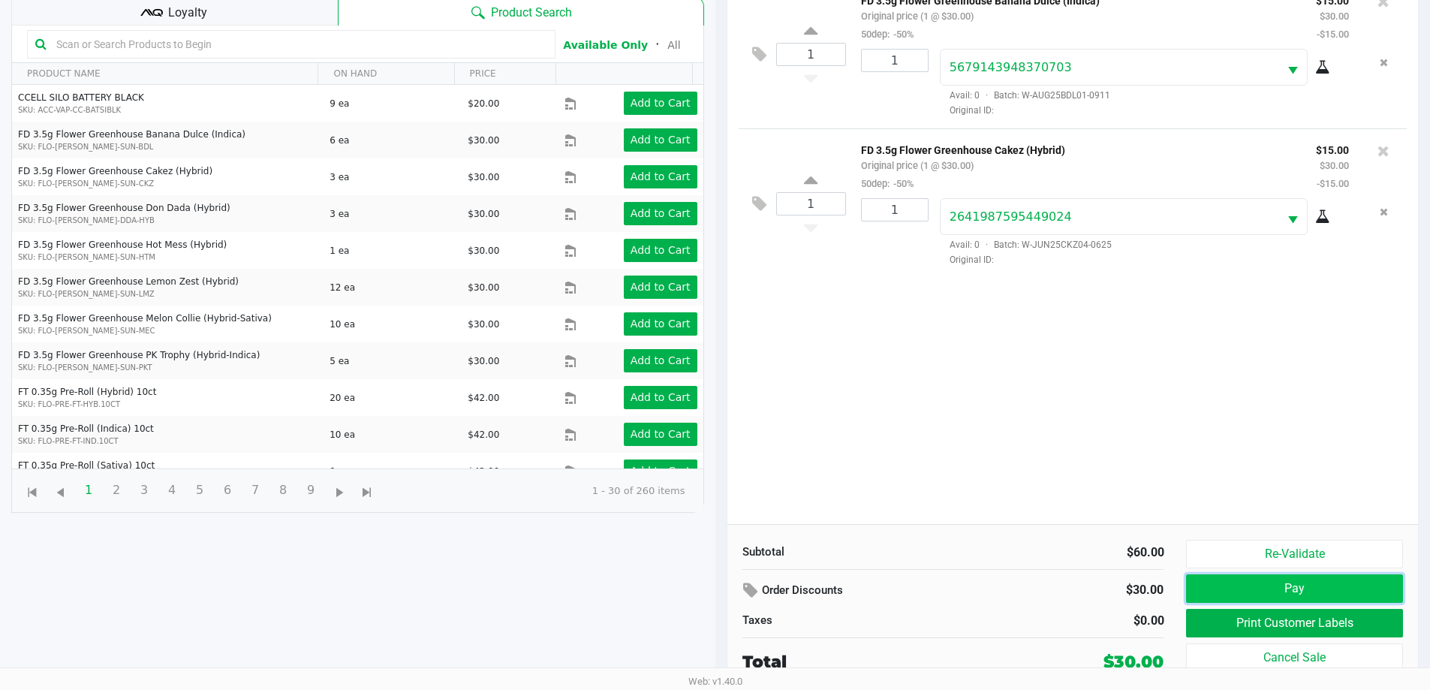
click at [1234, 583] on button "Pay" at bounding box center [1294, 588] width 216 height 29
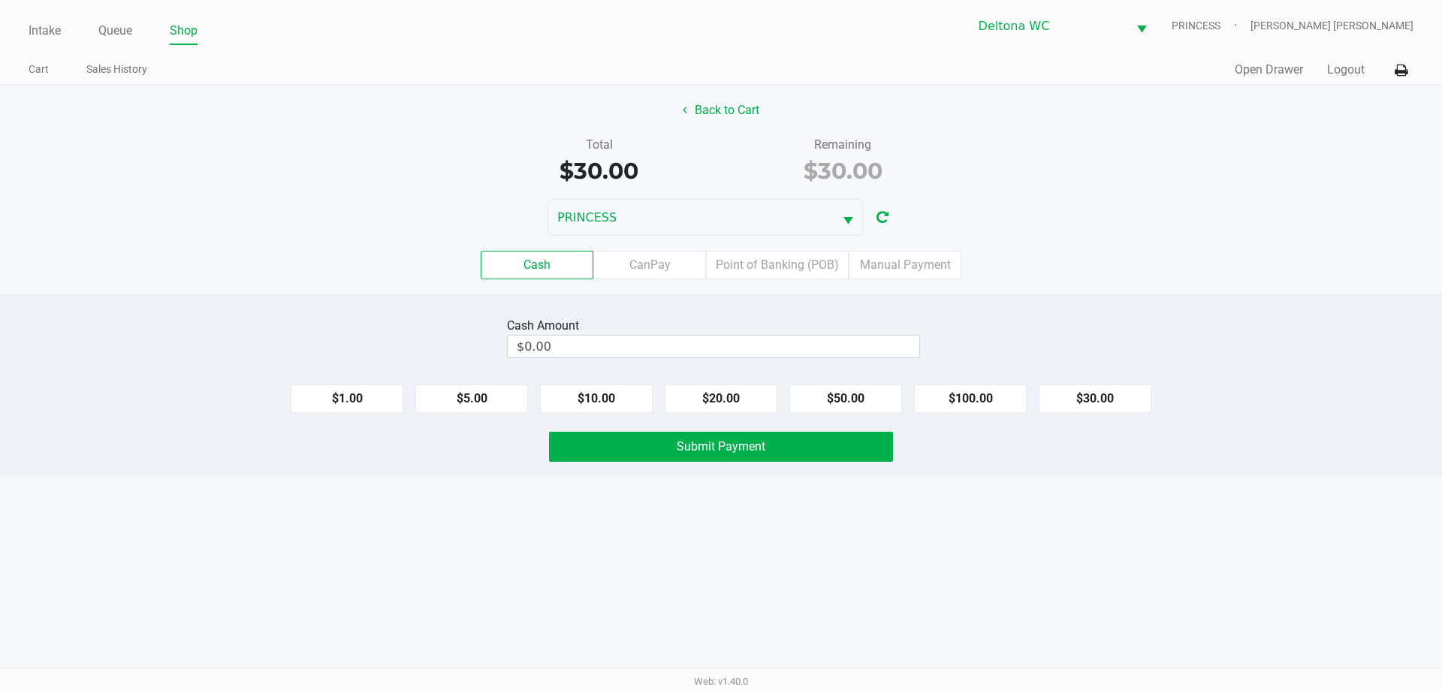
click at [818, 334] on div "Cash Amount $0.00" at bounding box center [713, 337] width 413 height 47
click at [1101, 400] on button "$30.00" at bounding box center [1094, 398] width 113 height 29
type input "$30.00"
click at [1114, 325] on div "Cash Amount $30.00 Clear" at bounding box center [721, 337] width 1464 height 47
click at [707, 447] on span "Submit Payment" at bounding box center [721, 446] width 89 height 14
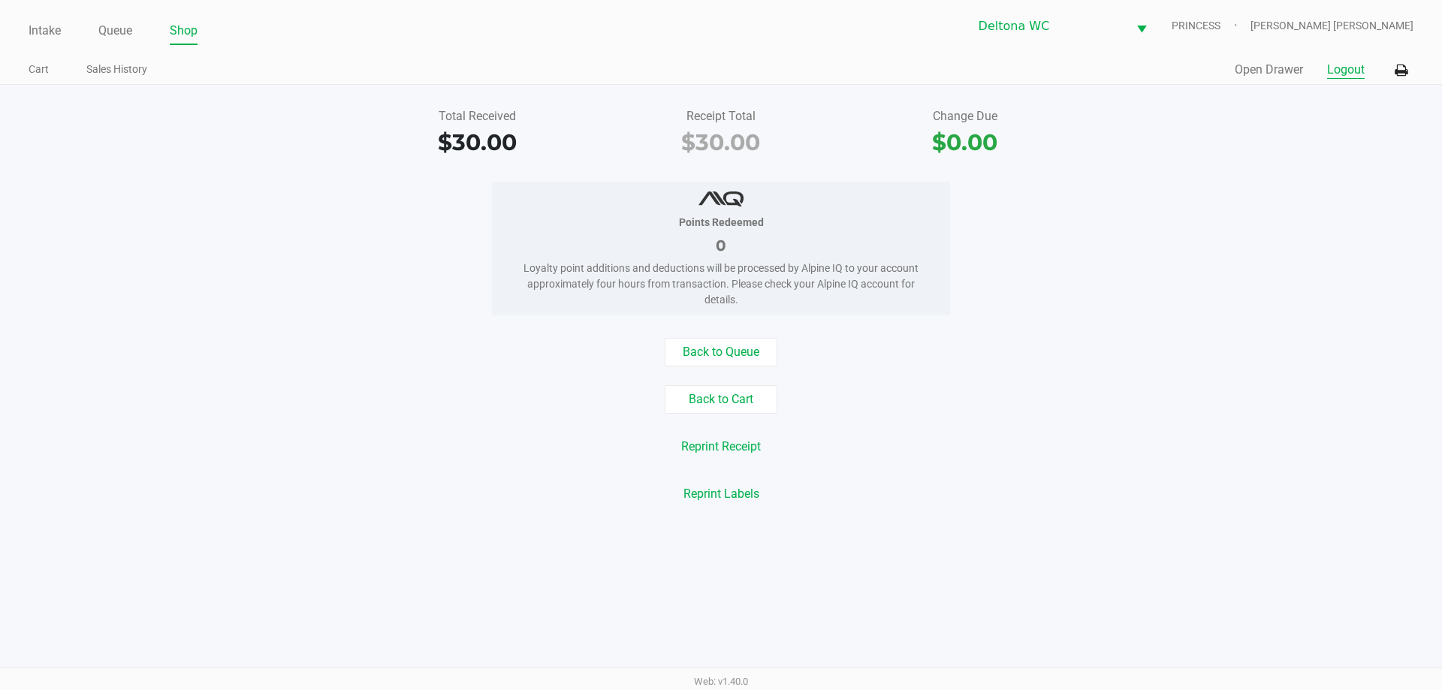
click at [1355, 70] on button "Logout" at bounding box center [1346, 70] width 38 height 18
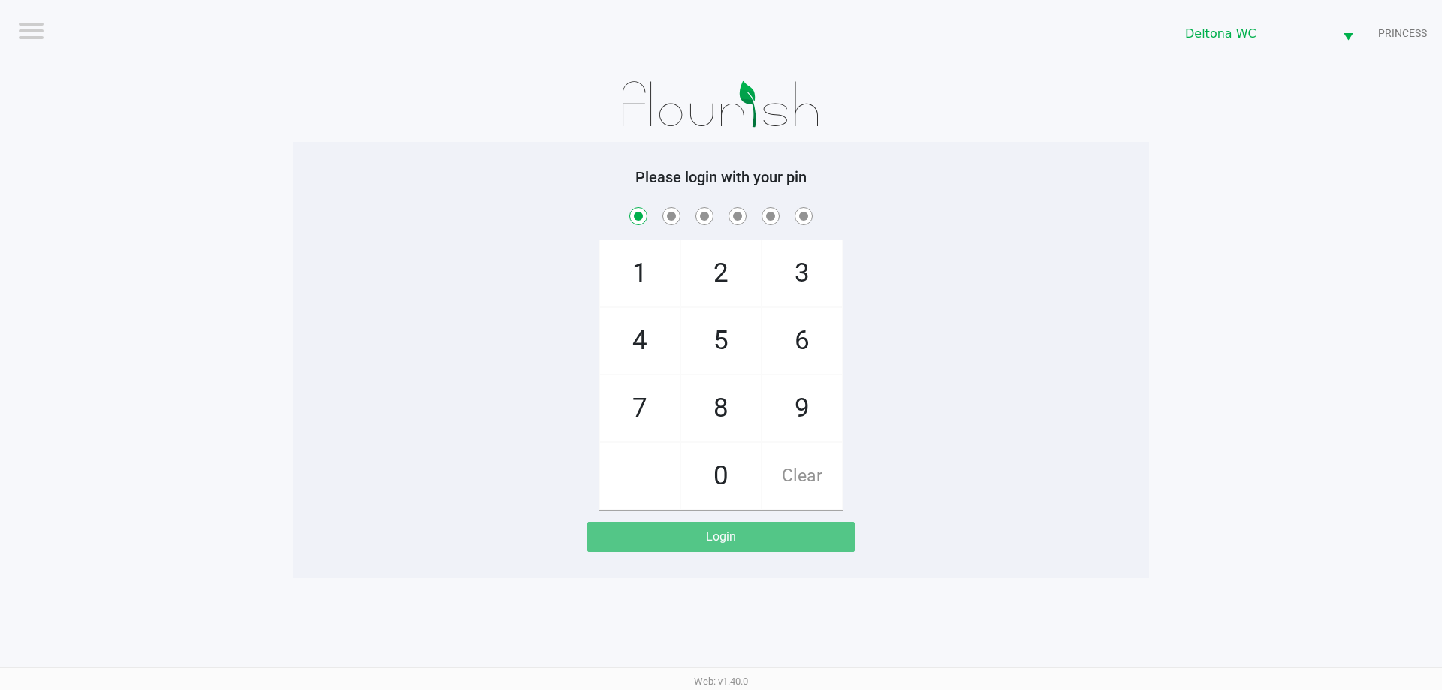
checkbox input "true"
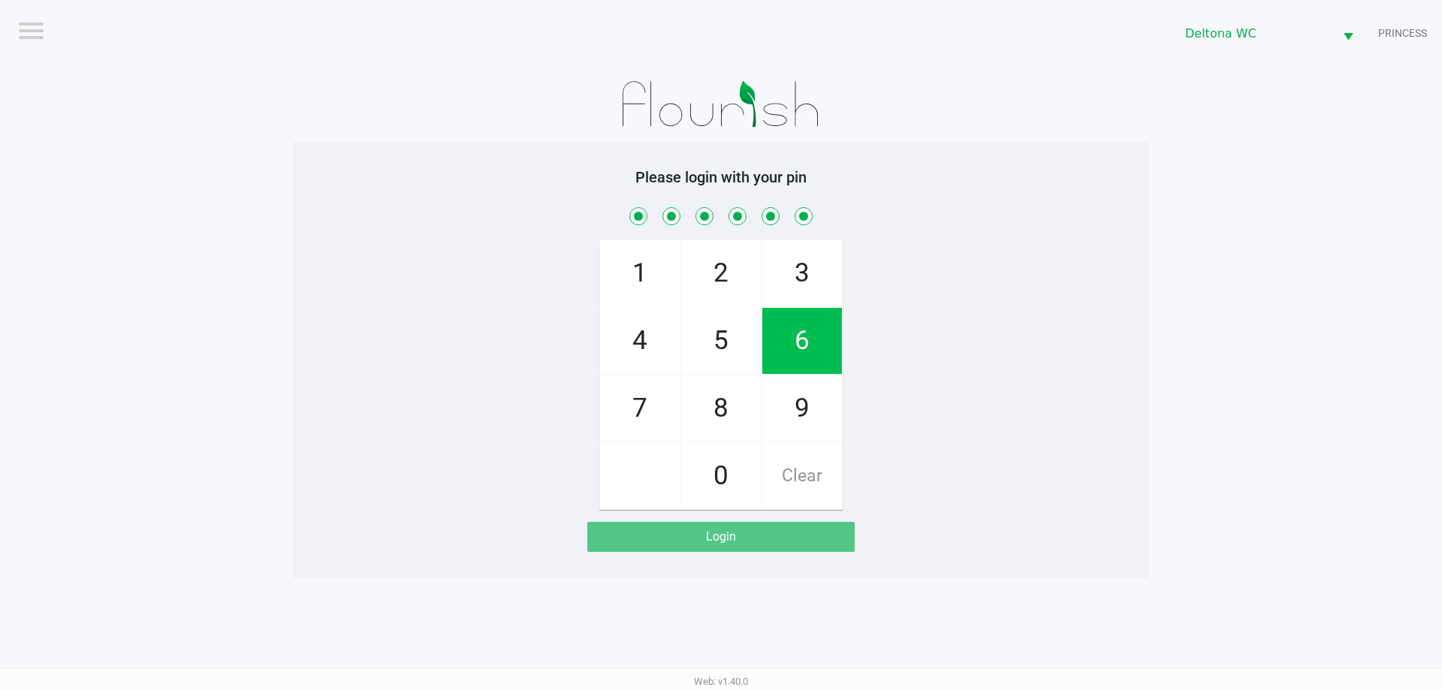
checkbox input "true"
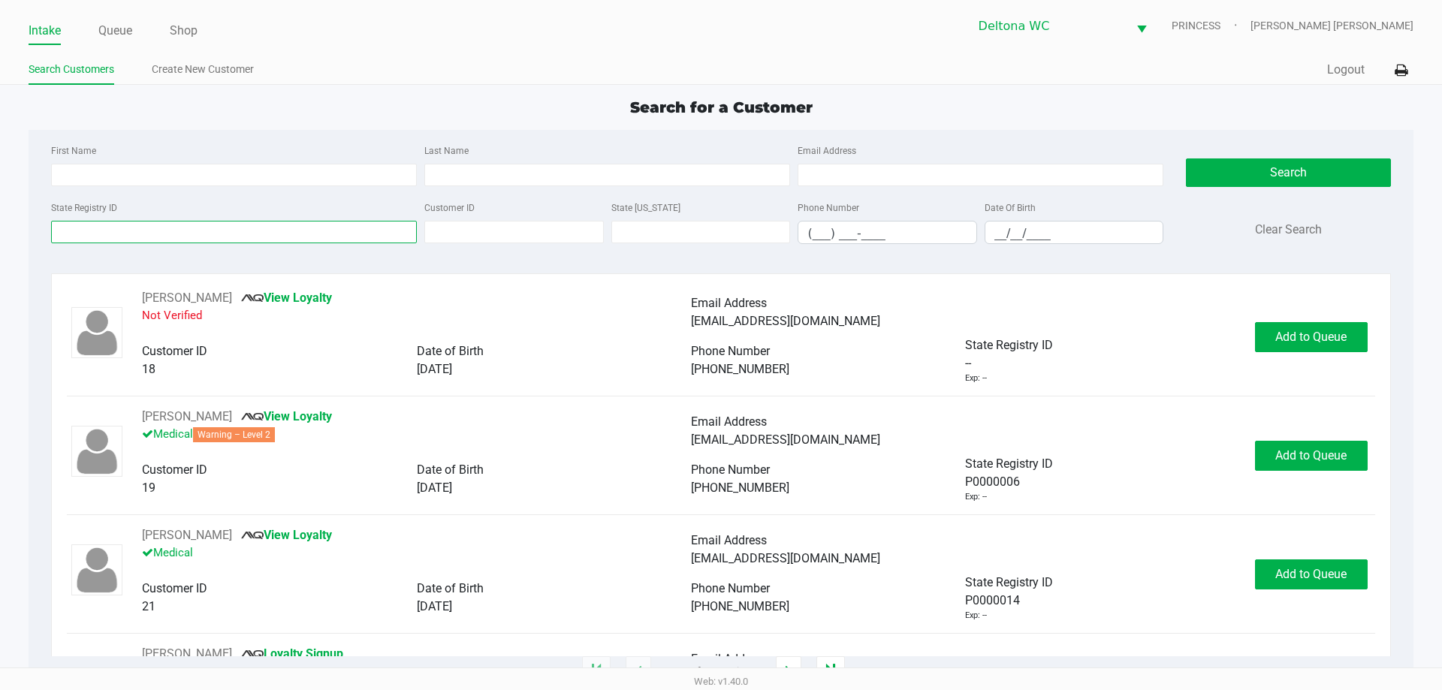
click at [309, 226] on input "State Registry ID" at bounding box center [234, 232] width 366 height 23
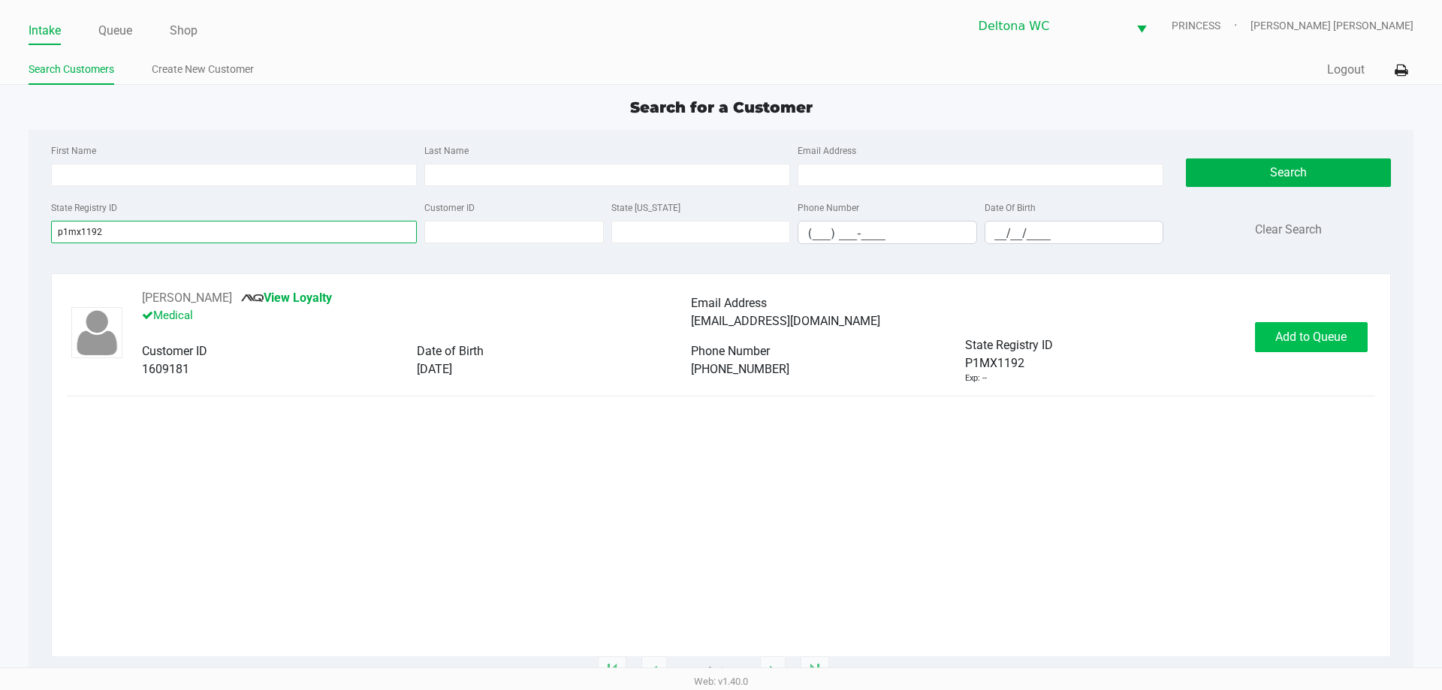
type input "p1mx1192"
click at [1341, 334] on span "Add to Queue" at bounding box center [1310, 337] width 71 height 14
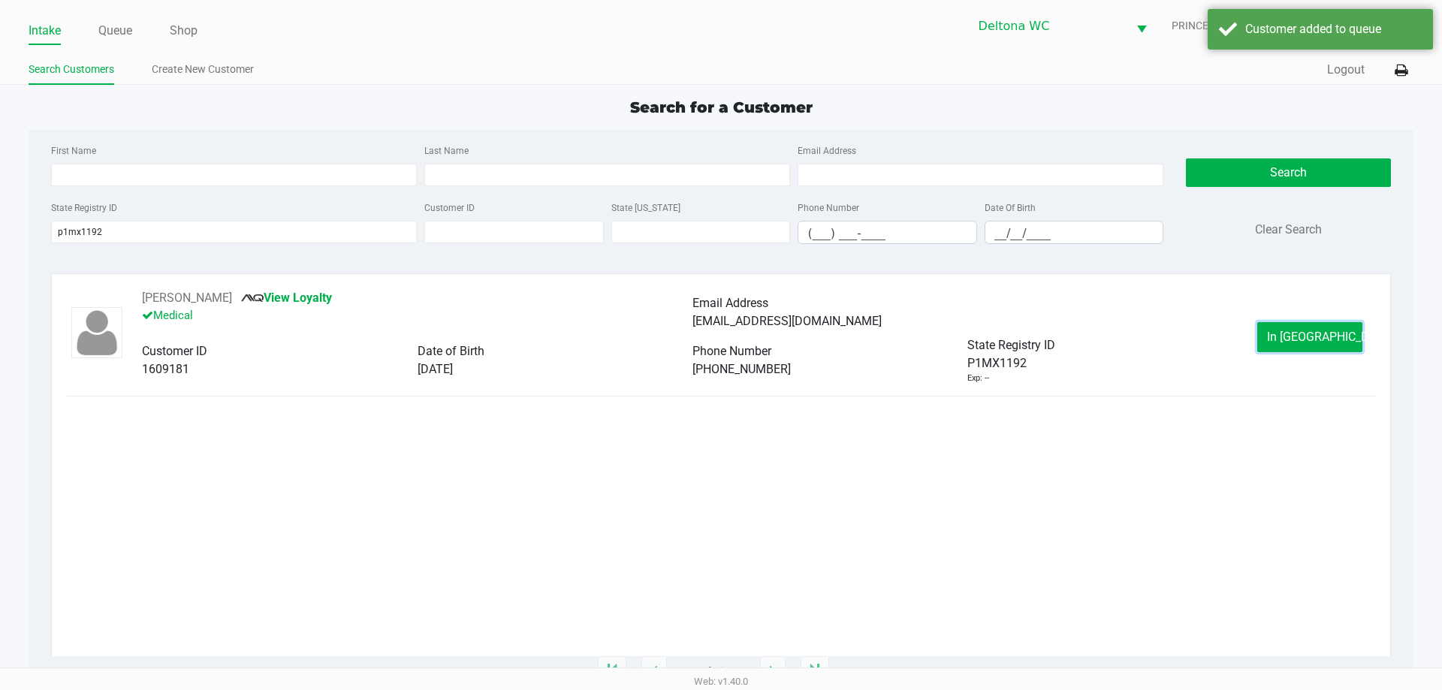
click at [1308, 335] on span "In [GEOGRAPHIC_DATA]" at bounding box center [1330, 337] width 126 height 14
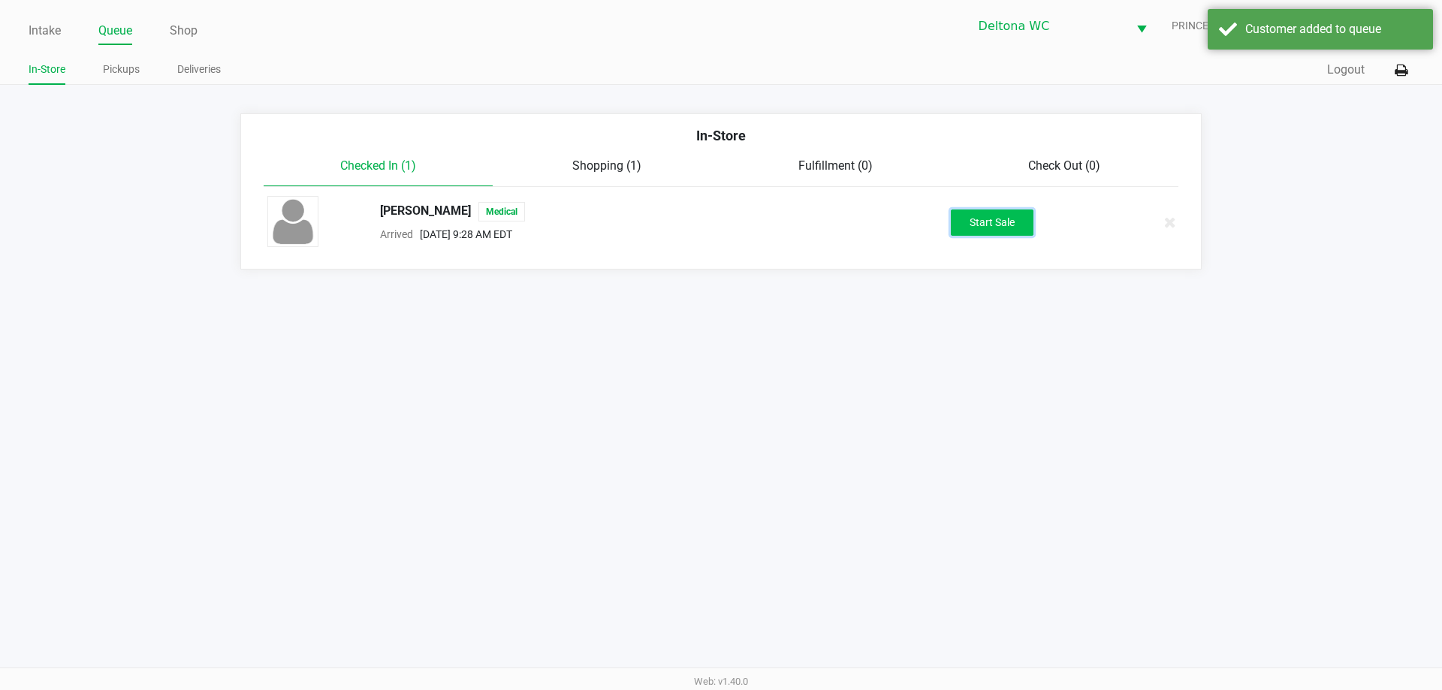
click at [987, 211] on button "Start Sale" at bounding box center [992, 222] width 83 height 26
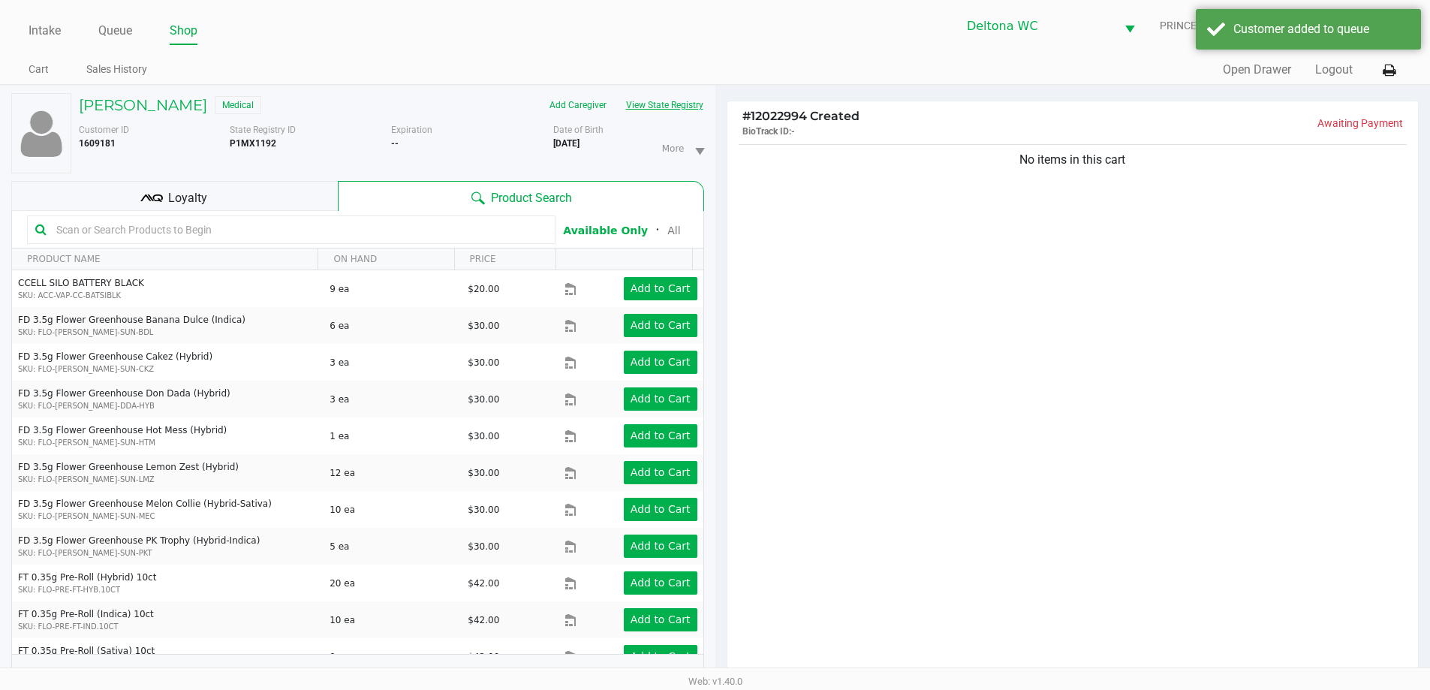
click at [683, 108] on button "View State Registry" at bounding box center [660, 105] width 88 height 24
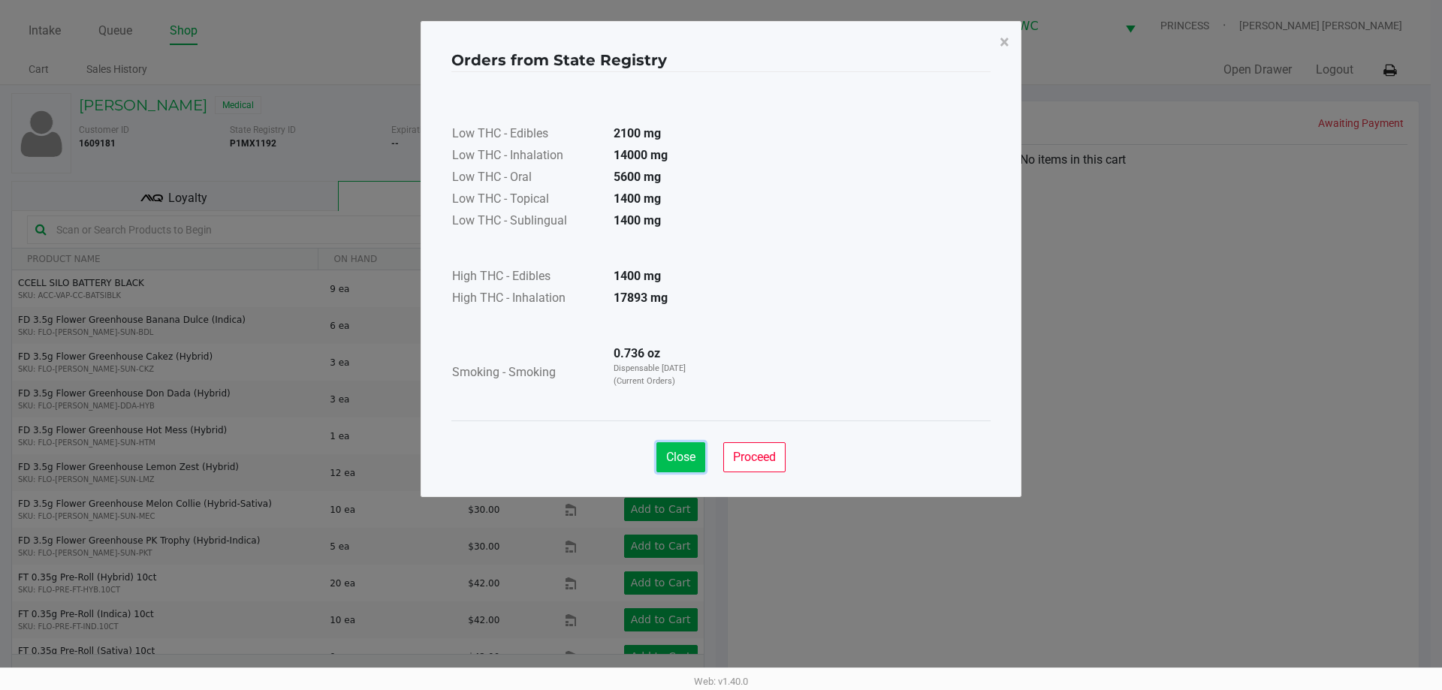
click at [695, 463] on button "Close" at bounding box center [680, 457] width 49 height 30
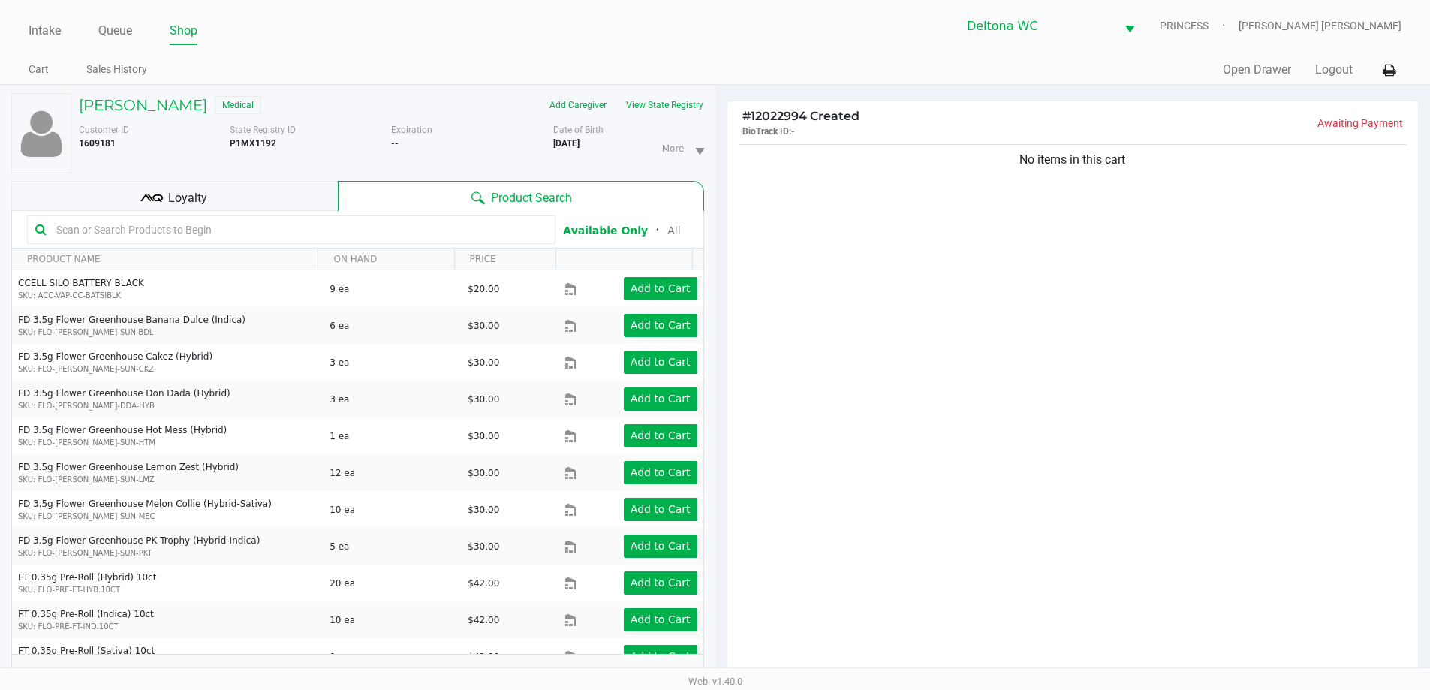
click at [240, 181] on div "Loyalty" at bounding box center [174, 196] width 327 height 30
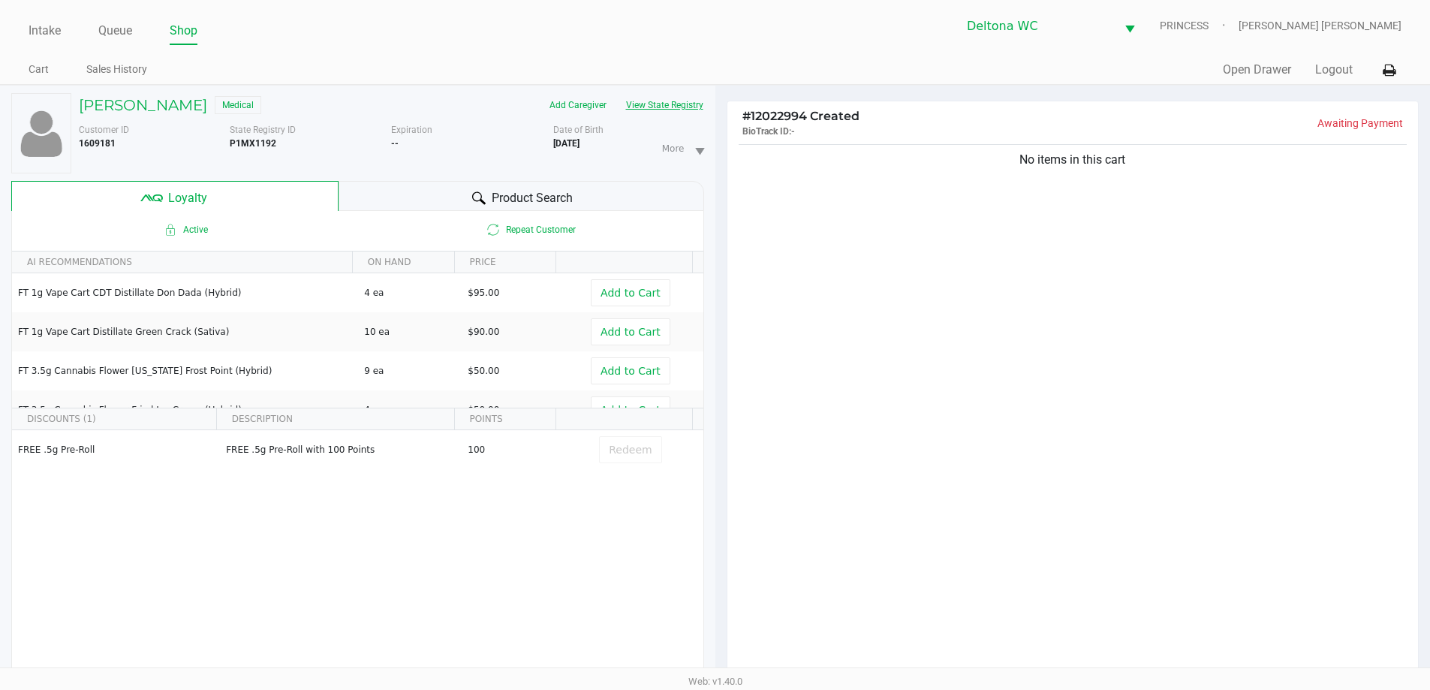
click at [672, 101] on button "View State Registry" at bounding box center [660, 105] width 88 height 24
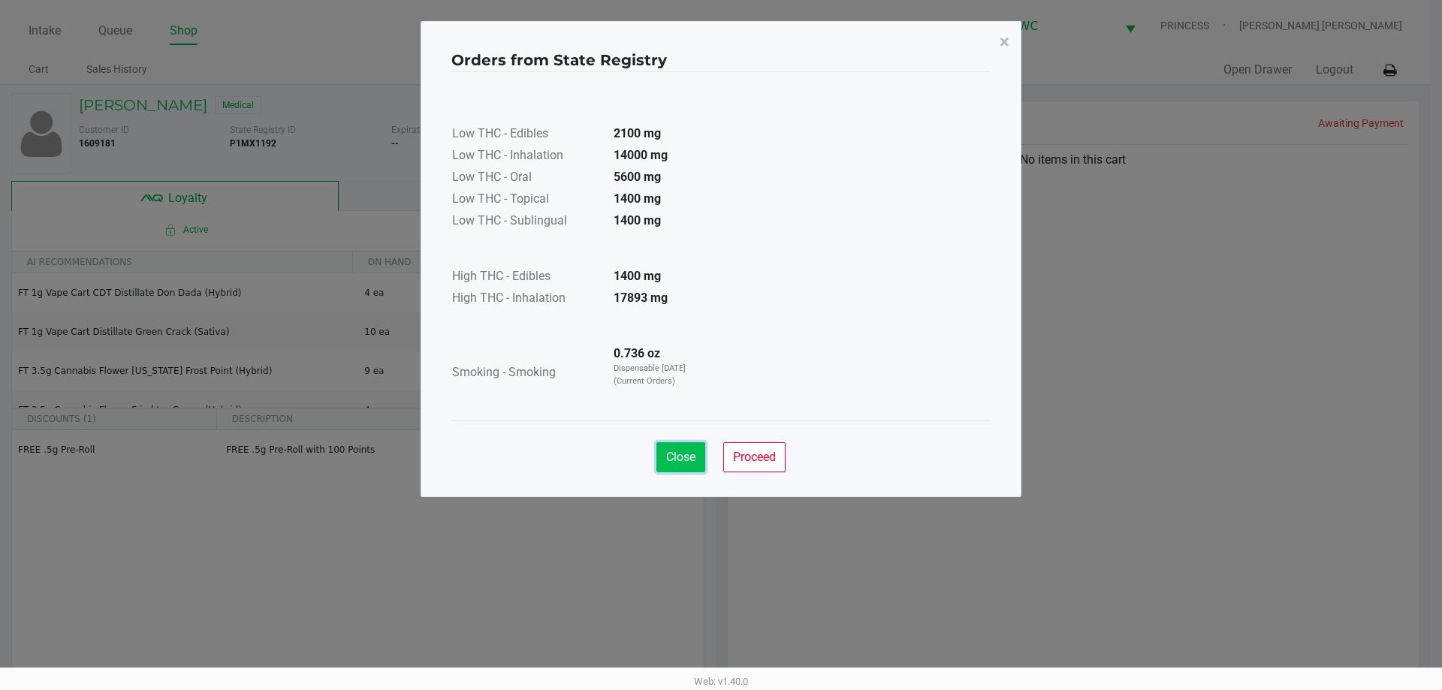
click at [686, 455] on span "Close" at bounding box center [680, 457] width 29 height 14
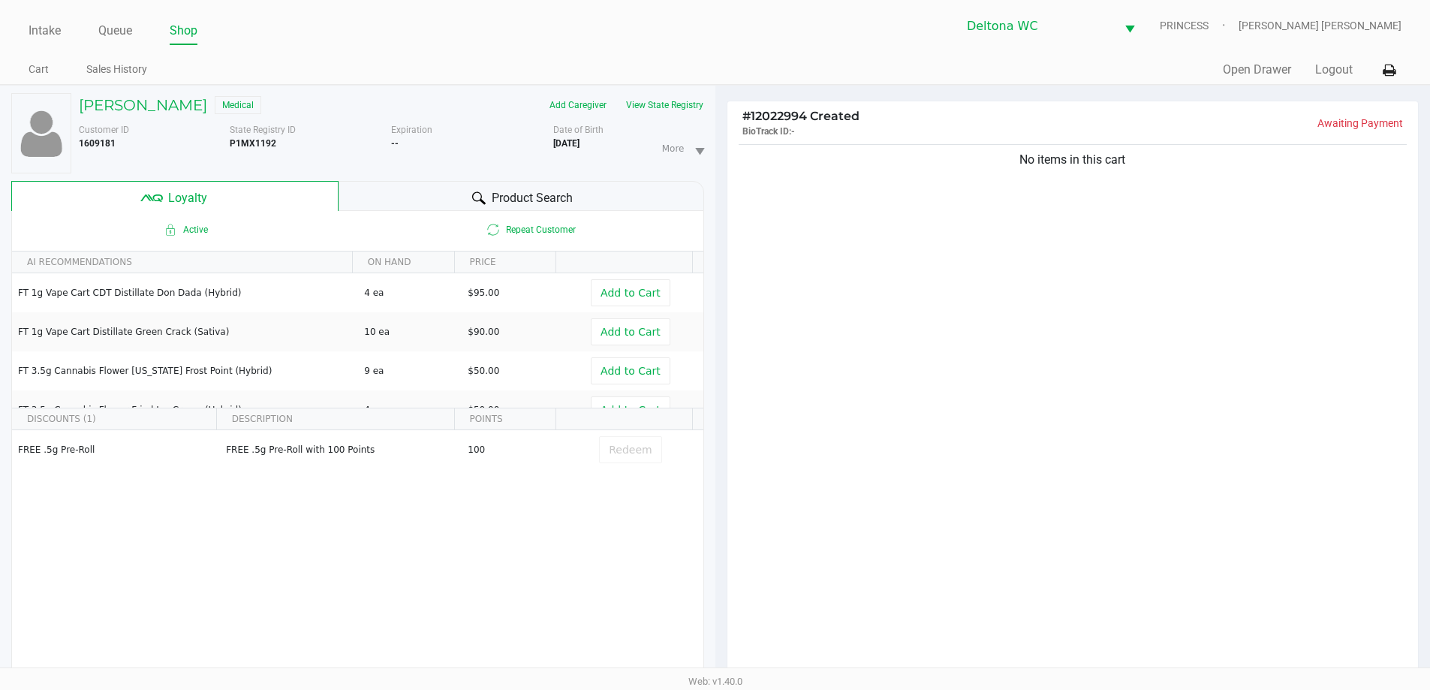
click at [1332, 526] on div "No items in this cart" at bounding box center [1074, 413] width 692 height 545
click at [1339, 291] on div "No items in this cart" at bounding box center [1074, 413] width 692 height 545
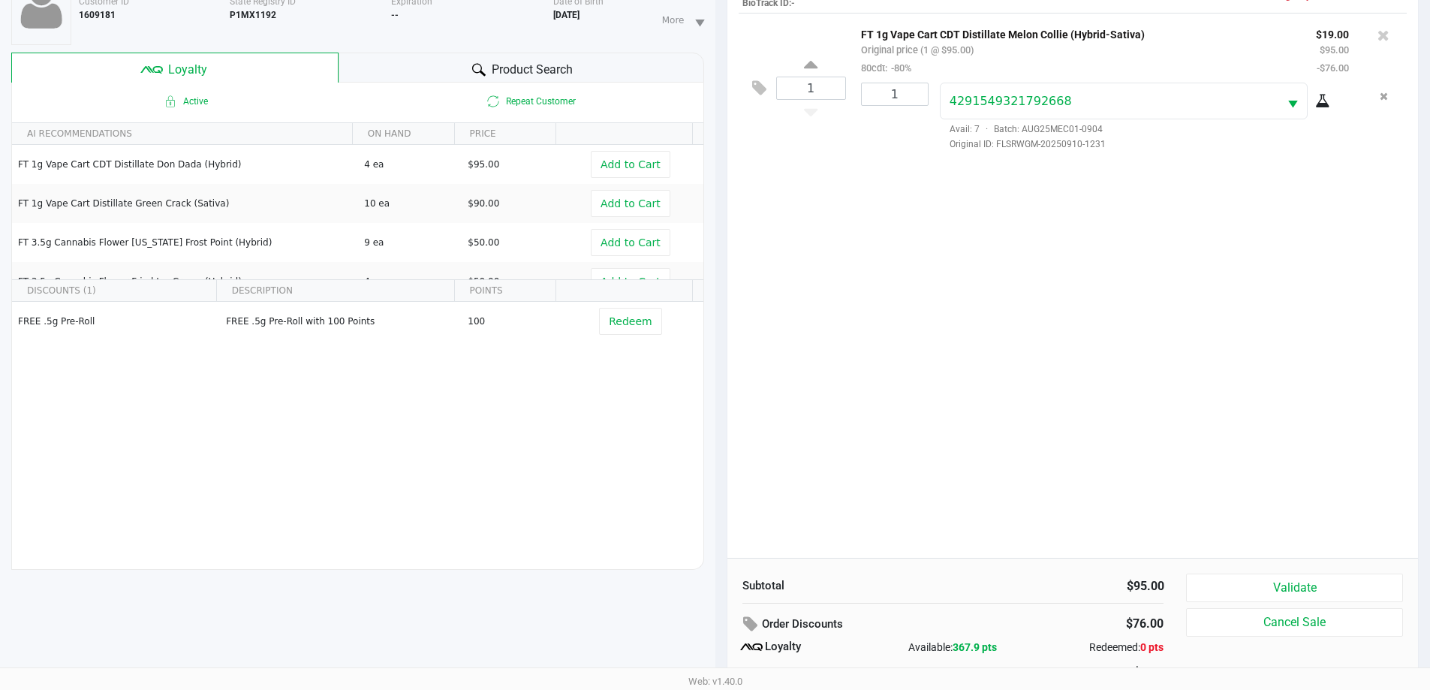
scroll to position [180, 0]
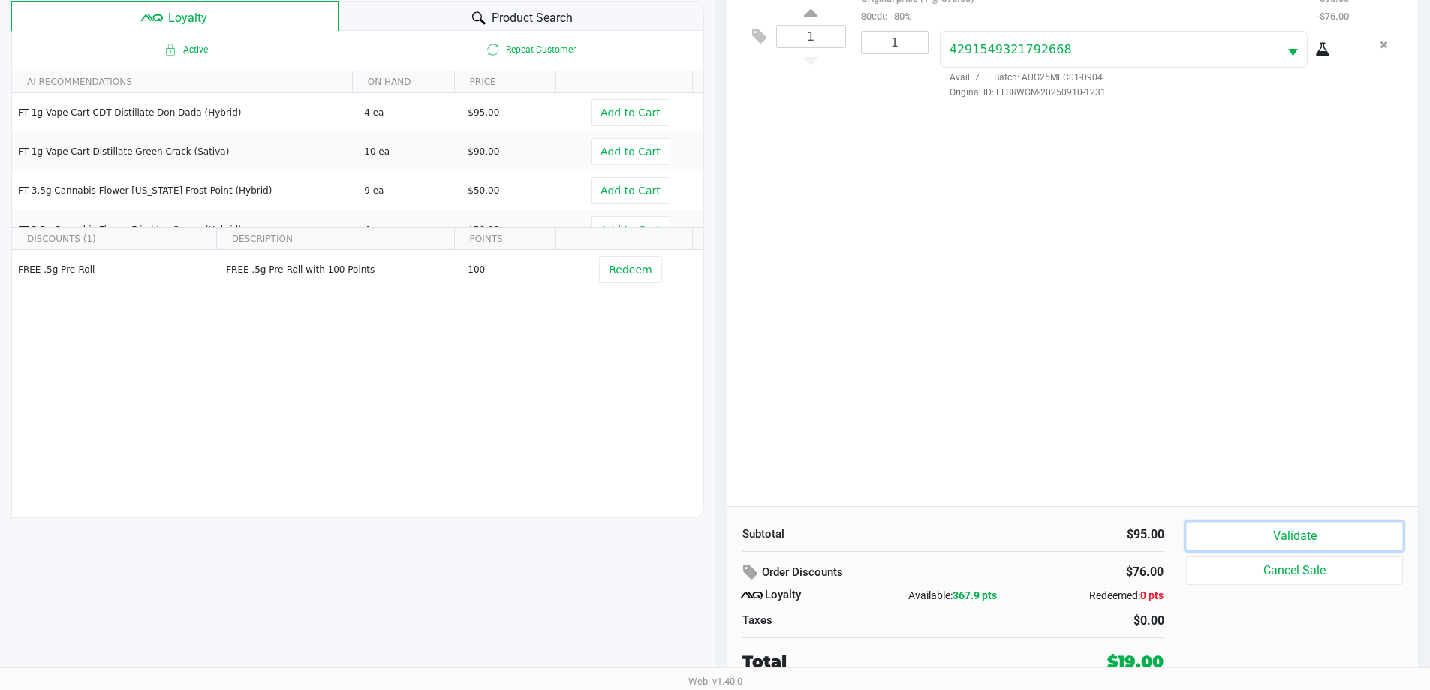
click at [1246, 532] on button "Validate" at bounding box center [1294, 536] width 216 height 29
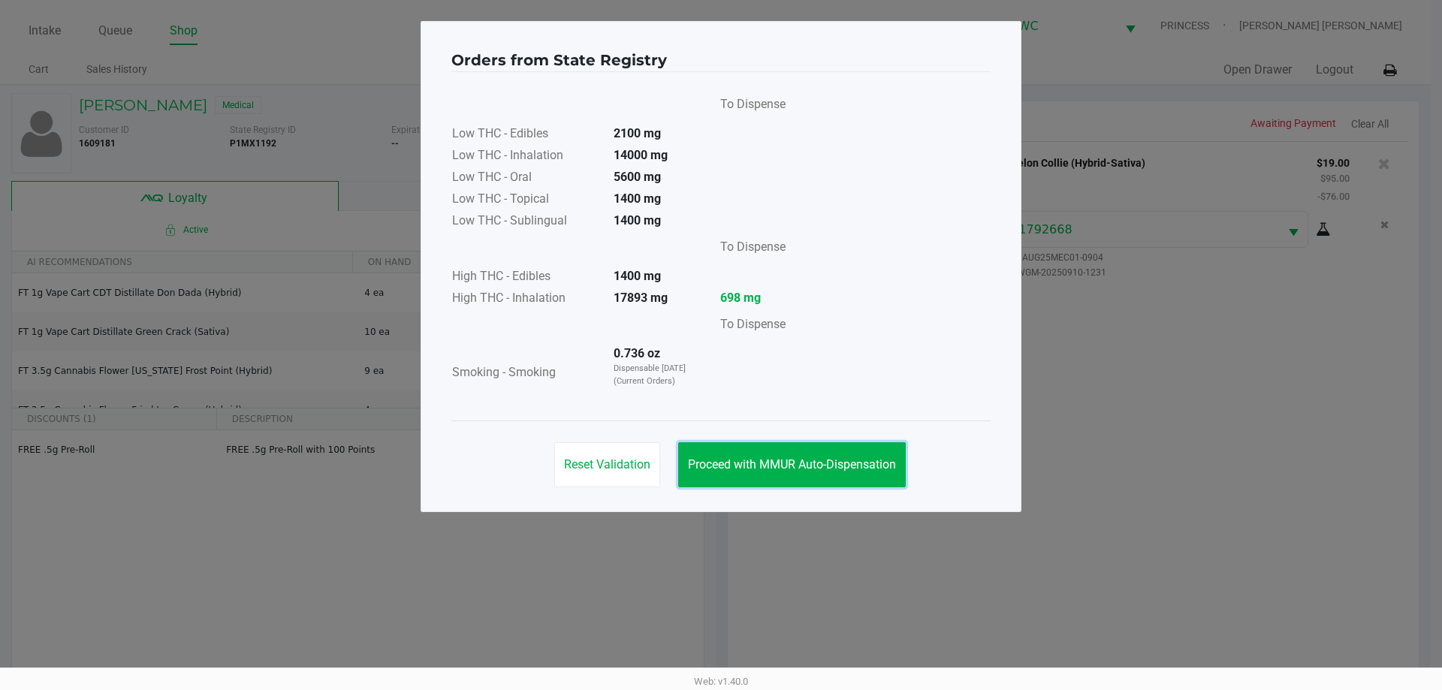
click at [849, 441] on div "Reset Validation Proceed with MMUR Auto-Dispensation" at bounding box center [720, 458] width 539 height 76
click at [851, 484] on button "Proceed with MMUR Auto-Dispensation" at bounding box center [792, 464] width 228 height 45
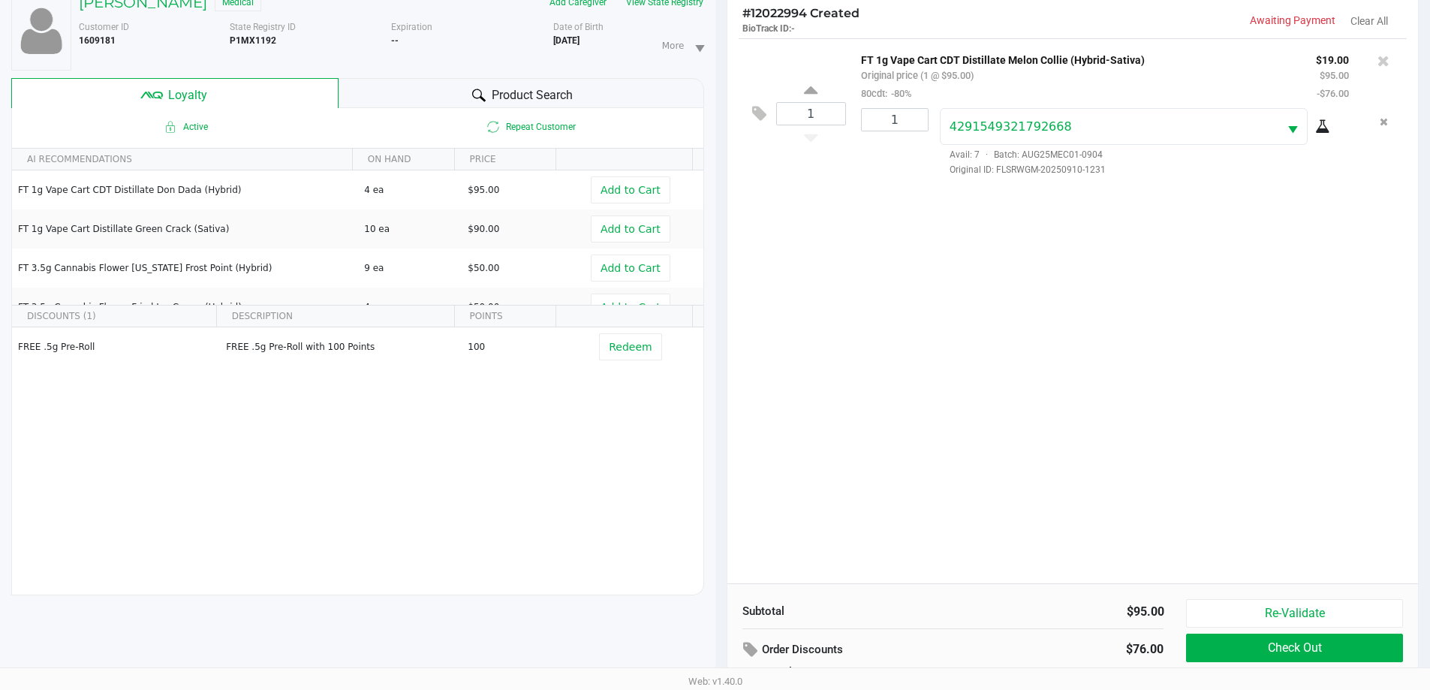
scroll to position [180, 0]
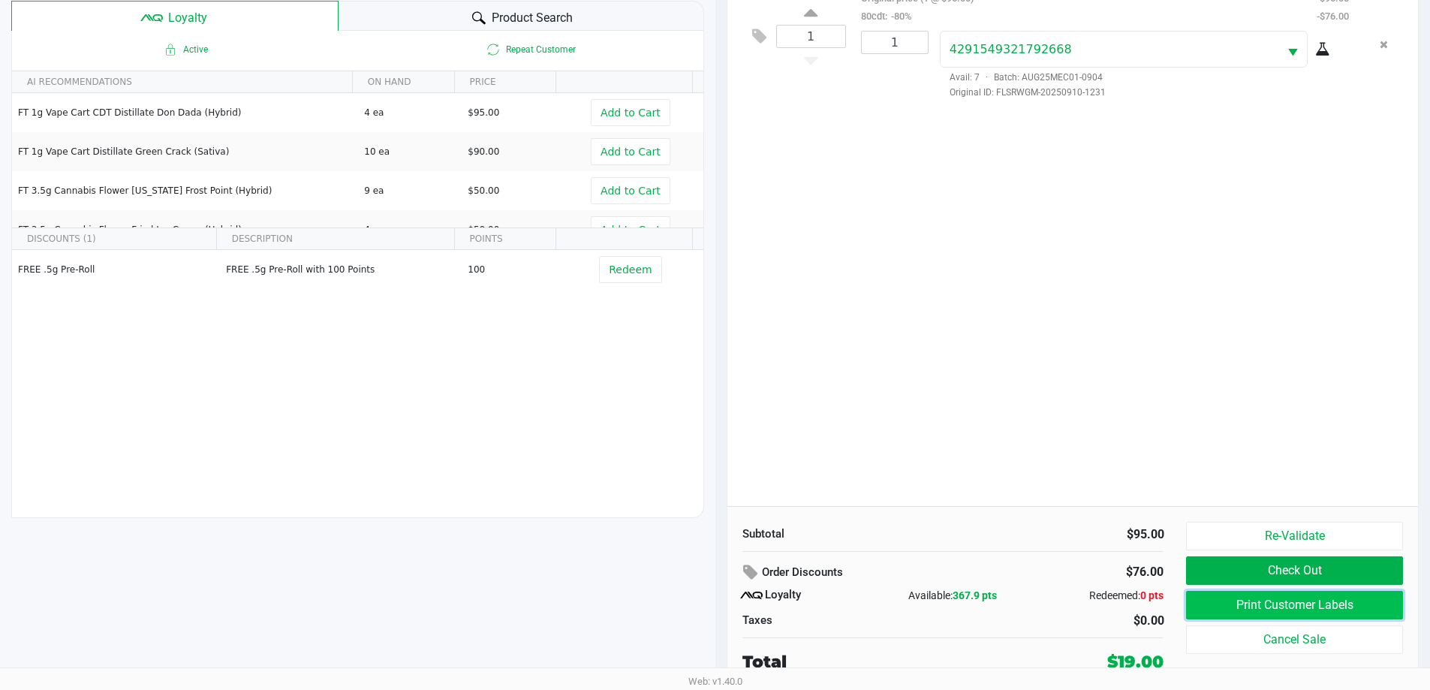
click at [1231, 599] on button "Print Customer Labels" at bounding box center [1294, 605] width 216 height 29
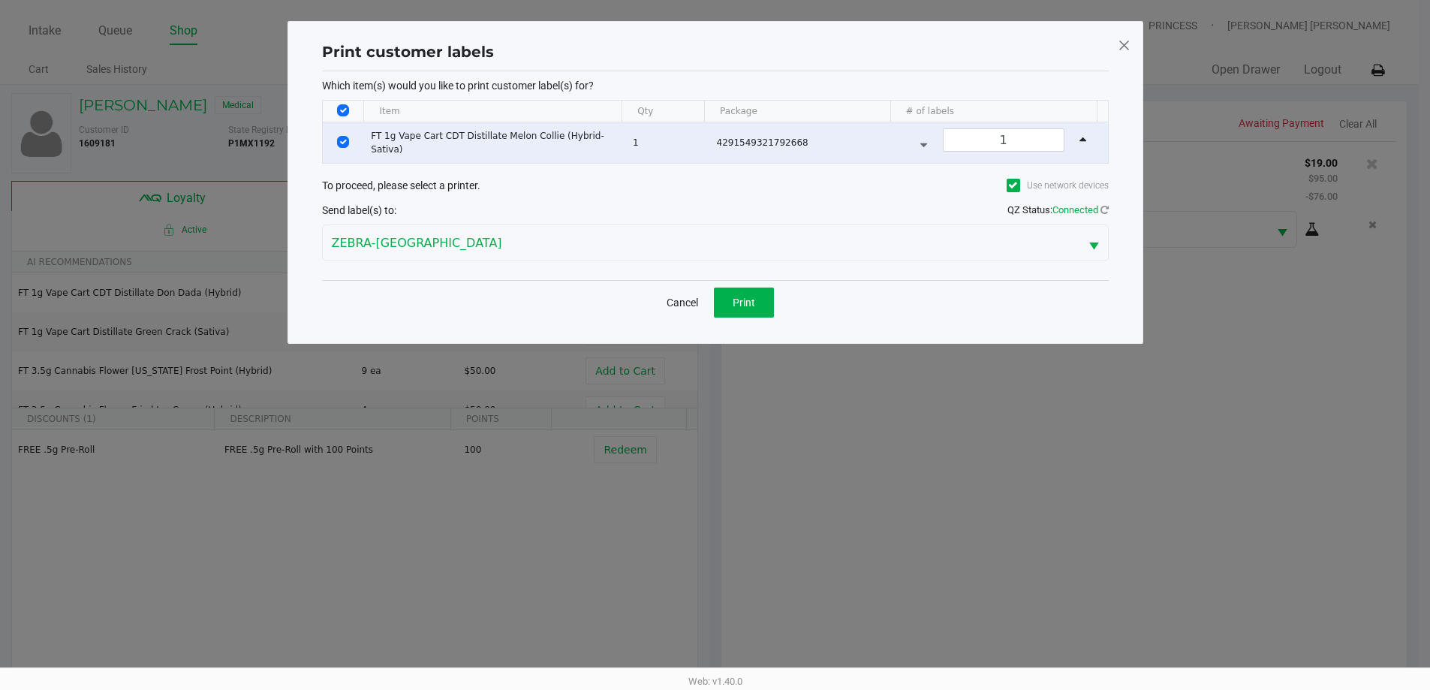
scroll to position [0, 0]
click at [750, 300] on span "Print" at bounding box center [749, 303] width 23 height 12
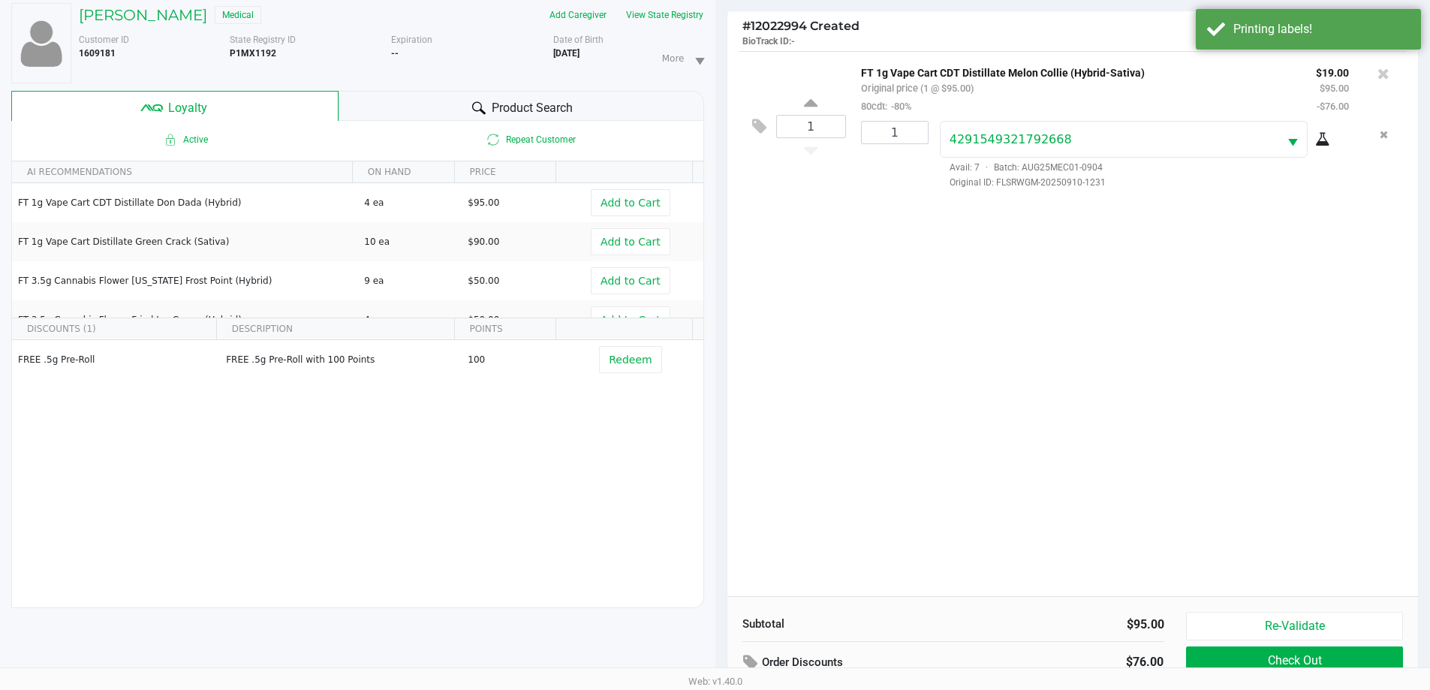
scroll to position [180, 0]
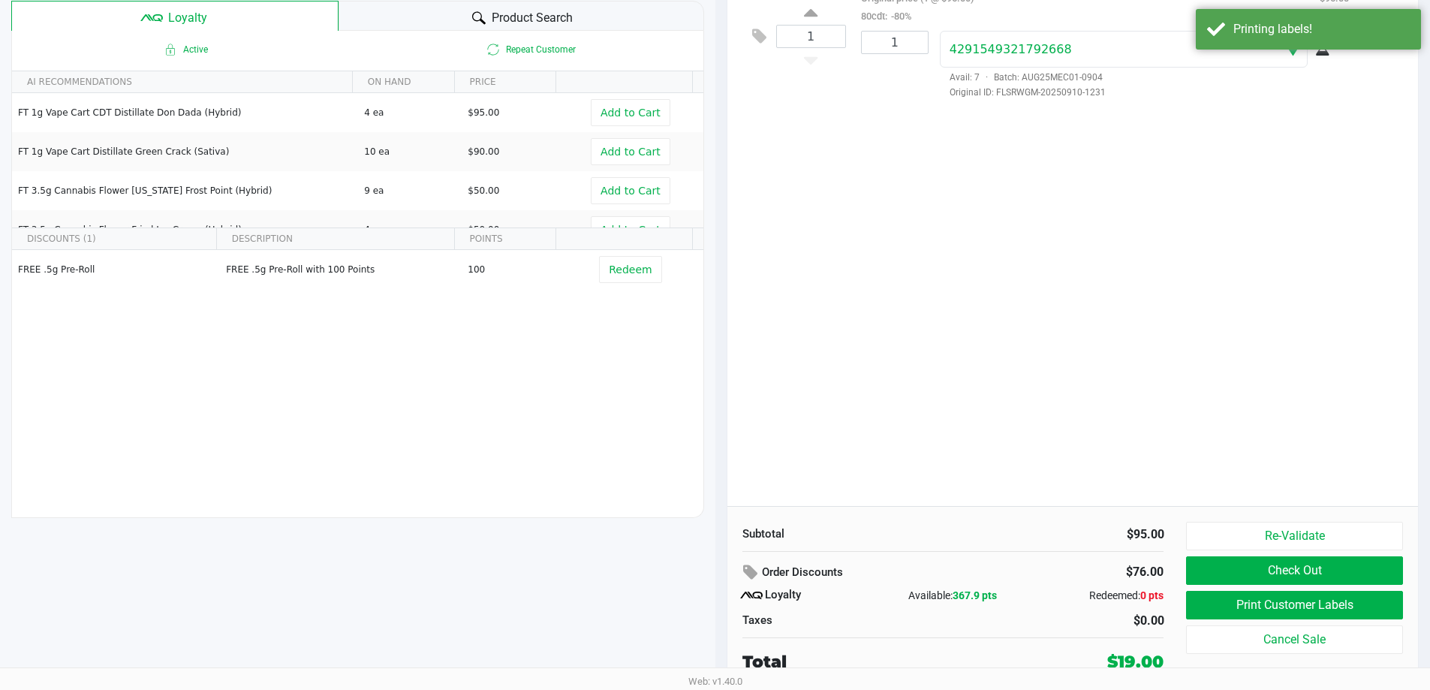
click at [1221, 582] on button "Check Out" at bounding box center [1294, 570] width 216 height 29
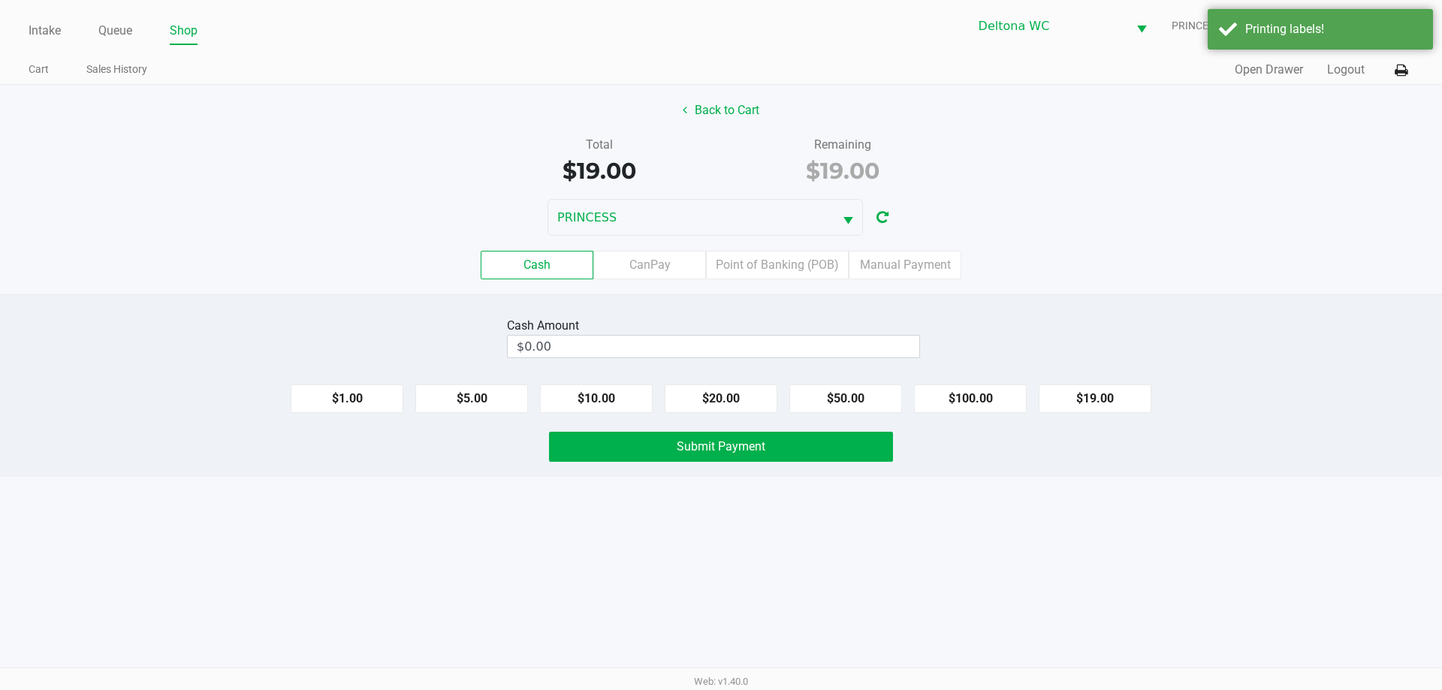
click at [776, 270] on label "Point of Banking (POB)" at bounding box center [777, 265] width 143 height 29
click at [0, 0] on 7 "Point of Banking (POB)" at bounding box center [0, 0] width 0 height 0
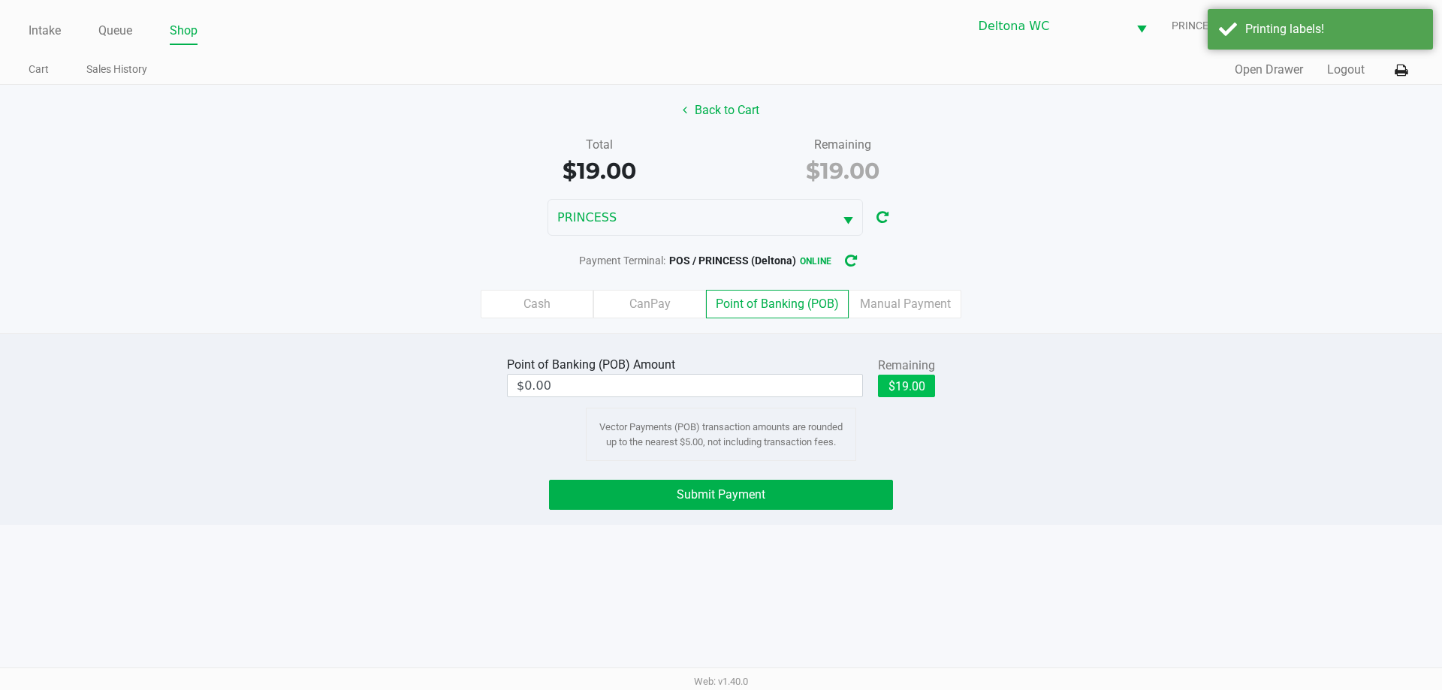
click at [903, 388] on button "$19.00" at bounding box center [906, 386] width 57 height 23
type input "$19.00"
click at [770, 498] on button "Submit Payment" at bounding box center [721, 495] width 344 height 30
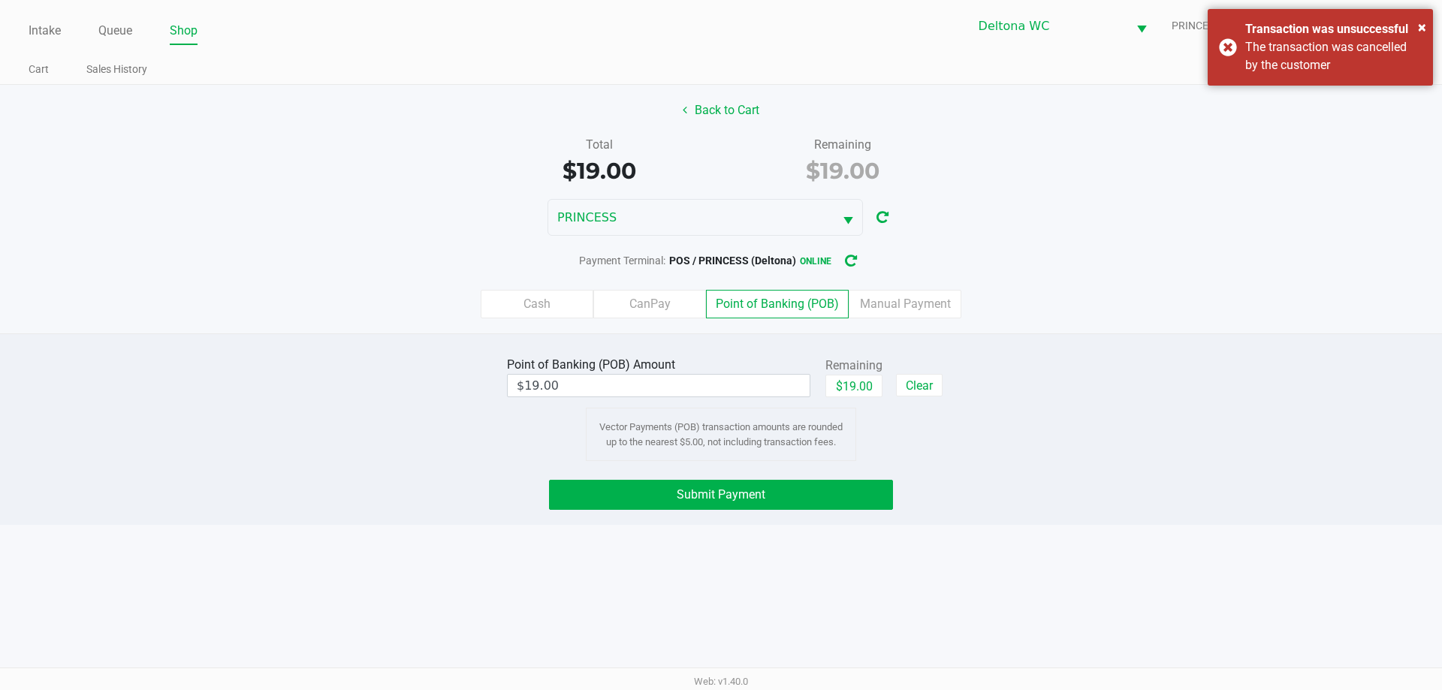
click at [726, 111] on button "Back to Cart" at bounding box center [721, 110] width 96 height 29
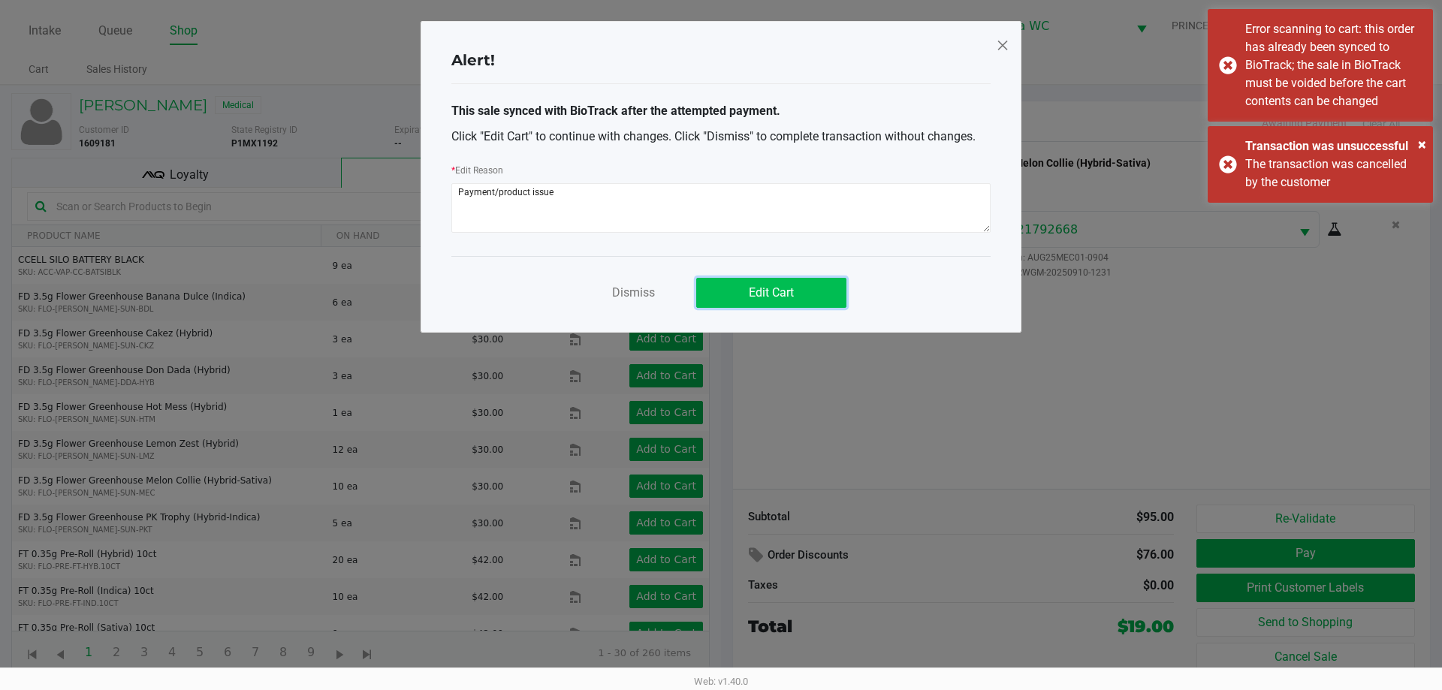
click at [790, 292] on span "Edit Cart" at bounding box center [771, 292] width 45 height 14
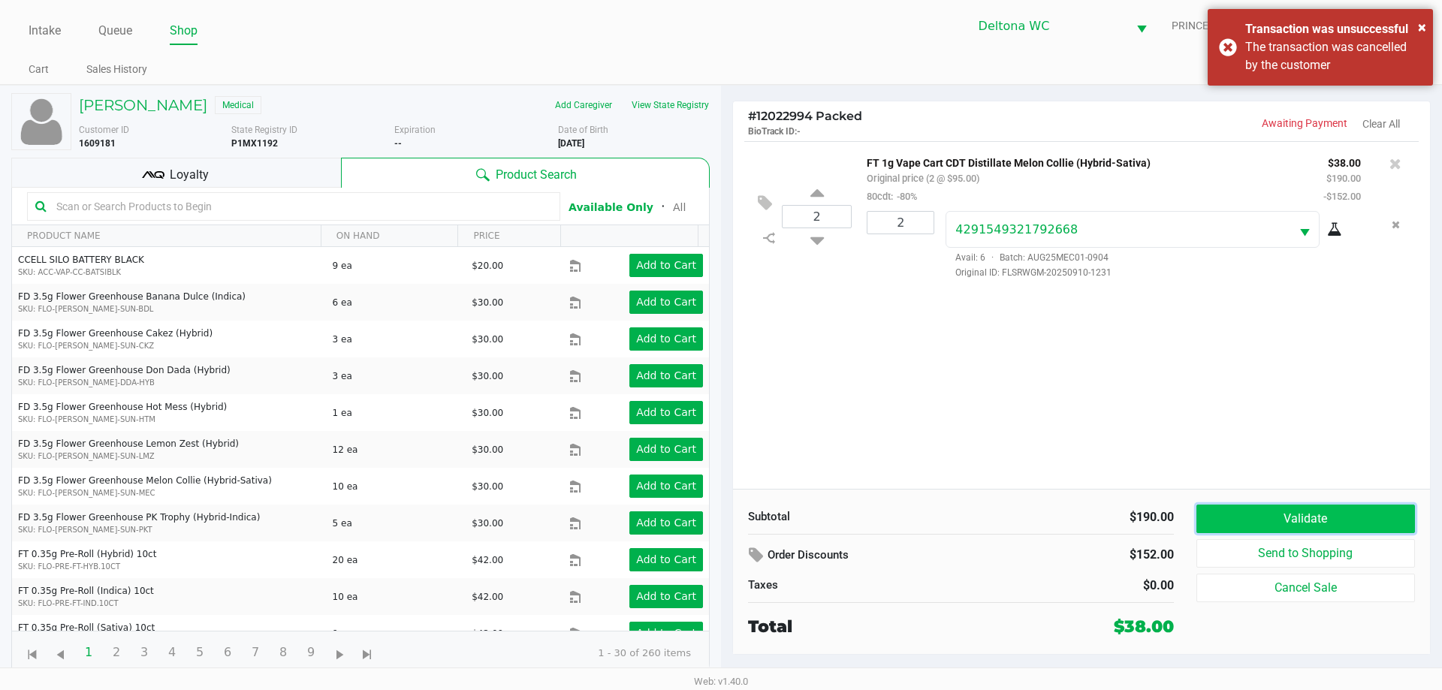
click at [1273, 516] on button "Validate" at bounding box center [1305, 519] width 218 height 29
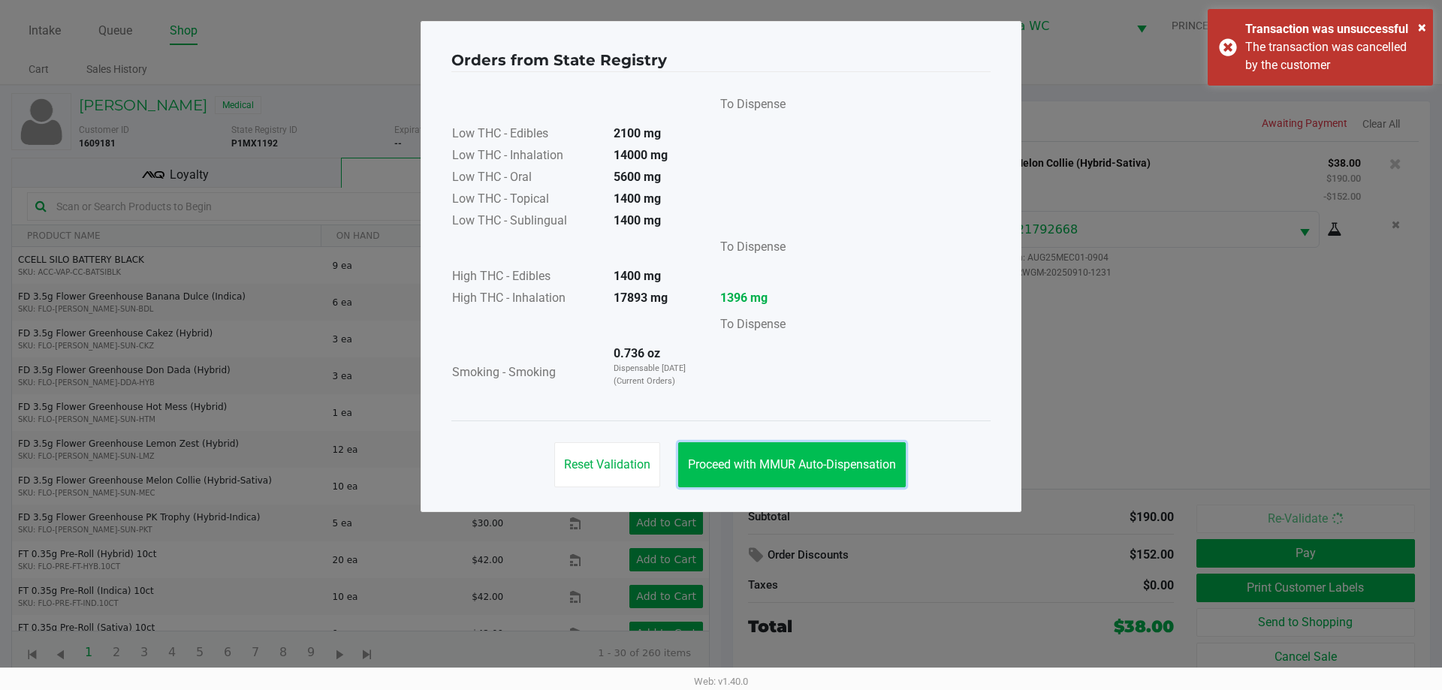
drag, startPoint x: 836, startPoint y: 453, endPoint x: 1273, endPoint y: 556, distance: 449.7
click at [838, 453] on button "Proceed with MMUR Auto-Dispensation" at bounding box center [792, 464] width 228 height 45
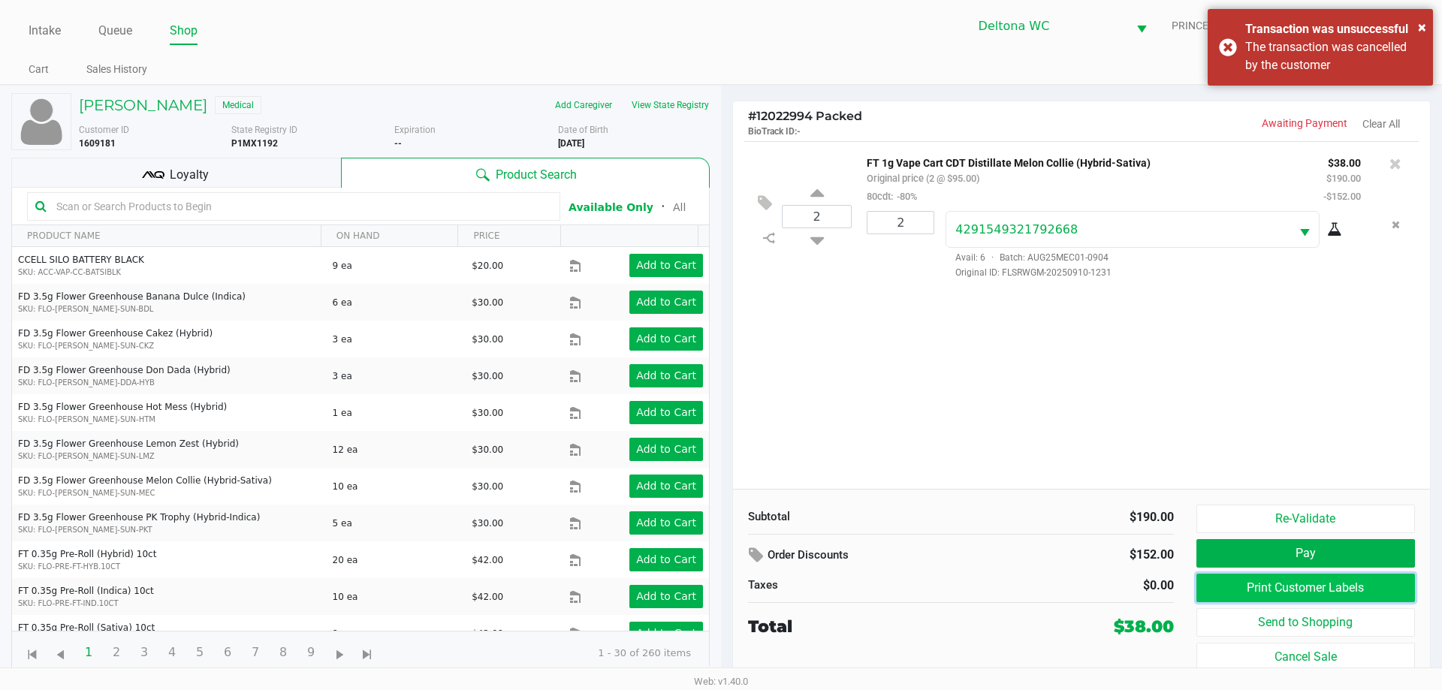
drag, startPoint x: 1332, startPoint y: 588, endPoint x: 1318, endPoint y: 575, distance: 18.6
click at [1318, 575] on button "Print Customer Labels" at bounding box center [1305, 588] width 218 height 29
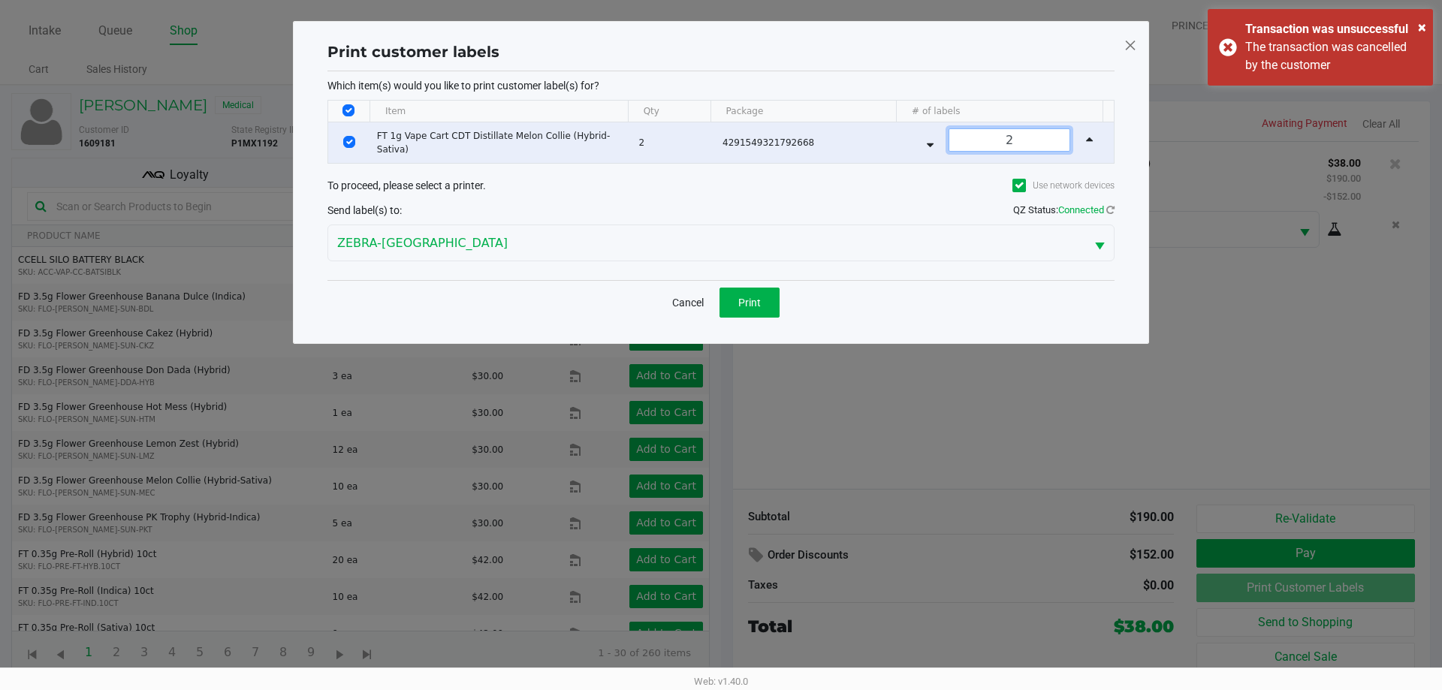
click at [1030, 142] on input "2" at bounding box center [1009, 140] width 120 height 22
type input "1"
click at [731, 314] on button "Print" at bounding box center [749, 303] width 60 height 30
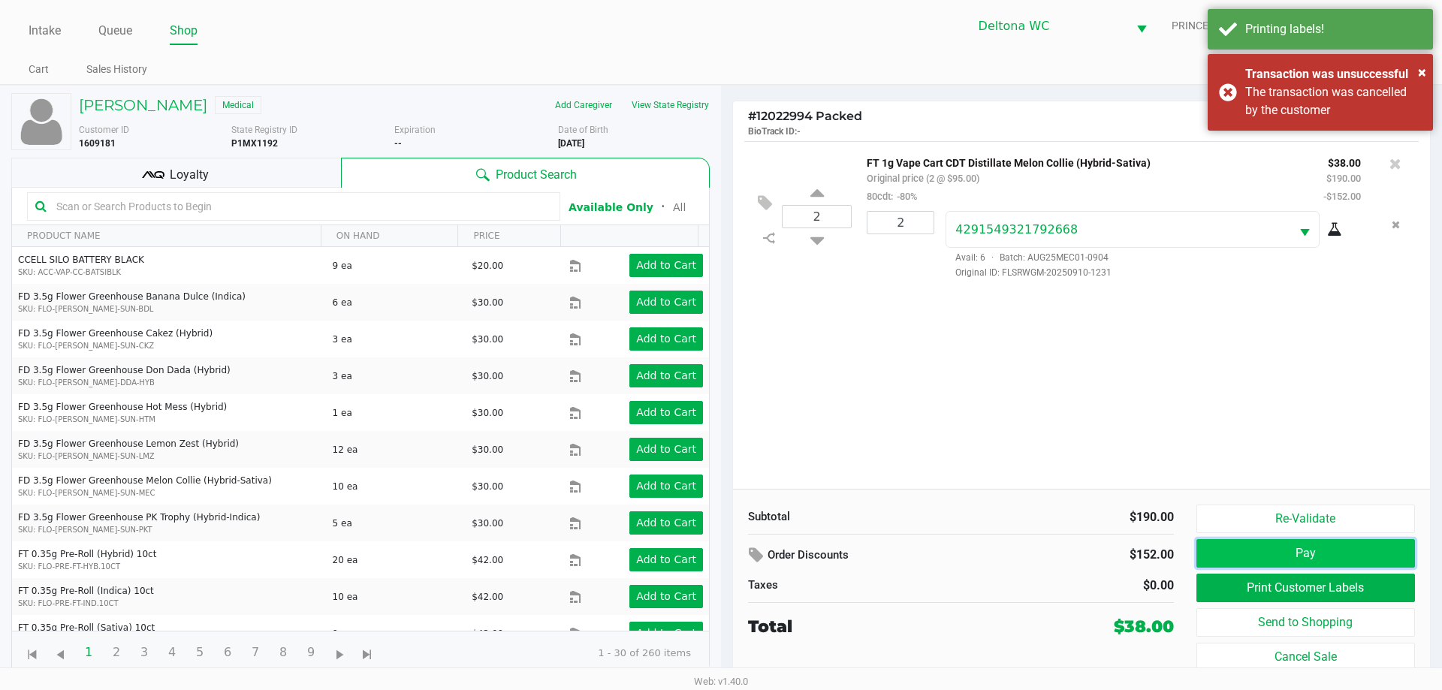
click at [1312, 552] on button "Pay" at bounding box center [1305, 553] width 218 height 29
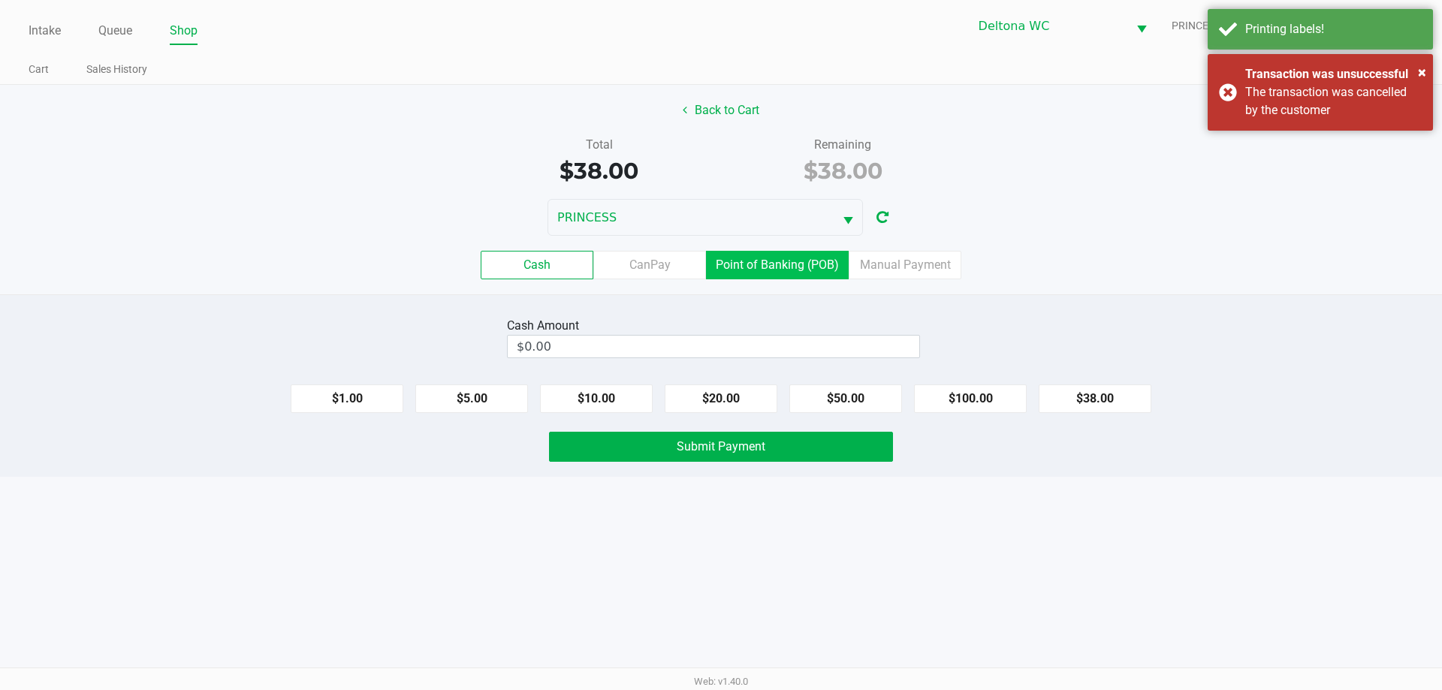
click at [785, 273] on label "Point of Banking (POB)" at bounding box center [777, 265] width 143 height 29
click at [0, 0] on 7 "Point of Banking (POB)" at bounding box center [0, 0] width 0 height 0
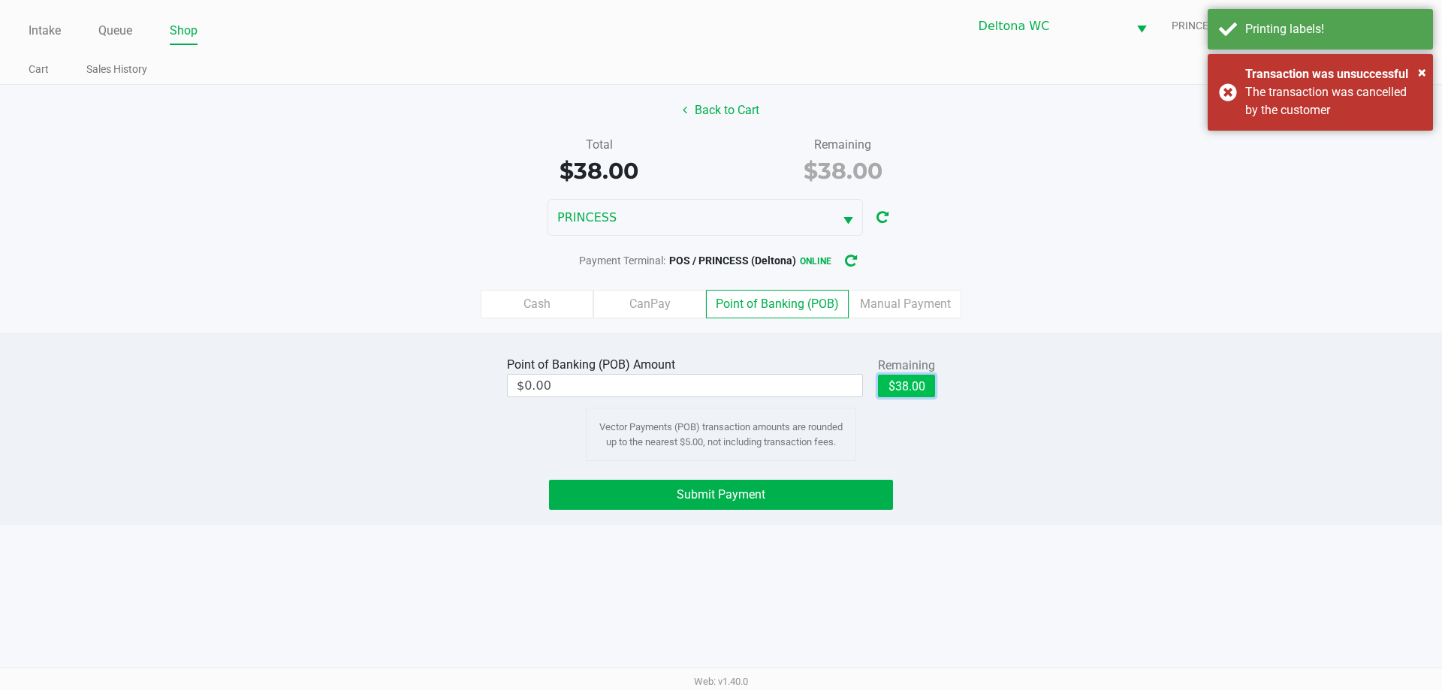
click at [904, 393] on button "$38.00" at bounding box center [906, 386] width 57 height 23
type input "$38.00"
click at [813, 504] on button "Submit Payment" at bounding box center [721, 495] width 344 height 30
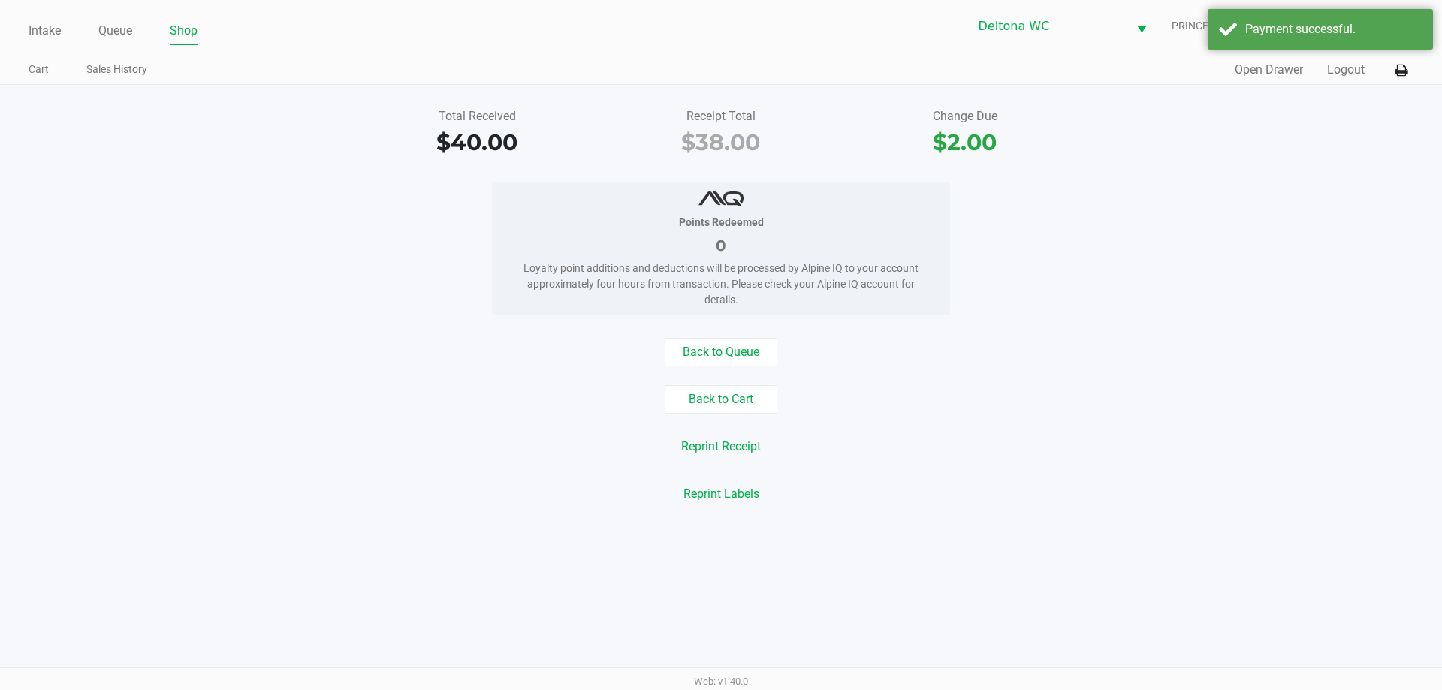
click at [1345, 400] on div "Back to Cart" at bounding box center [721, 399] width 1464 height 29
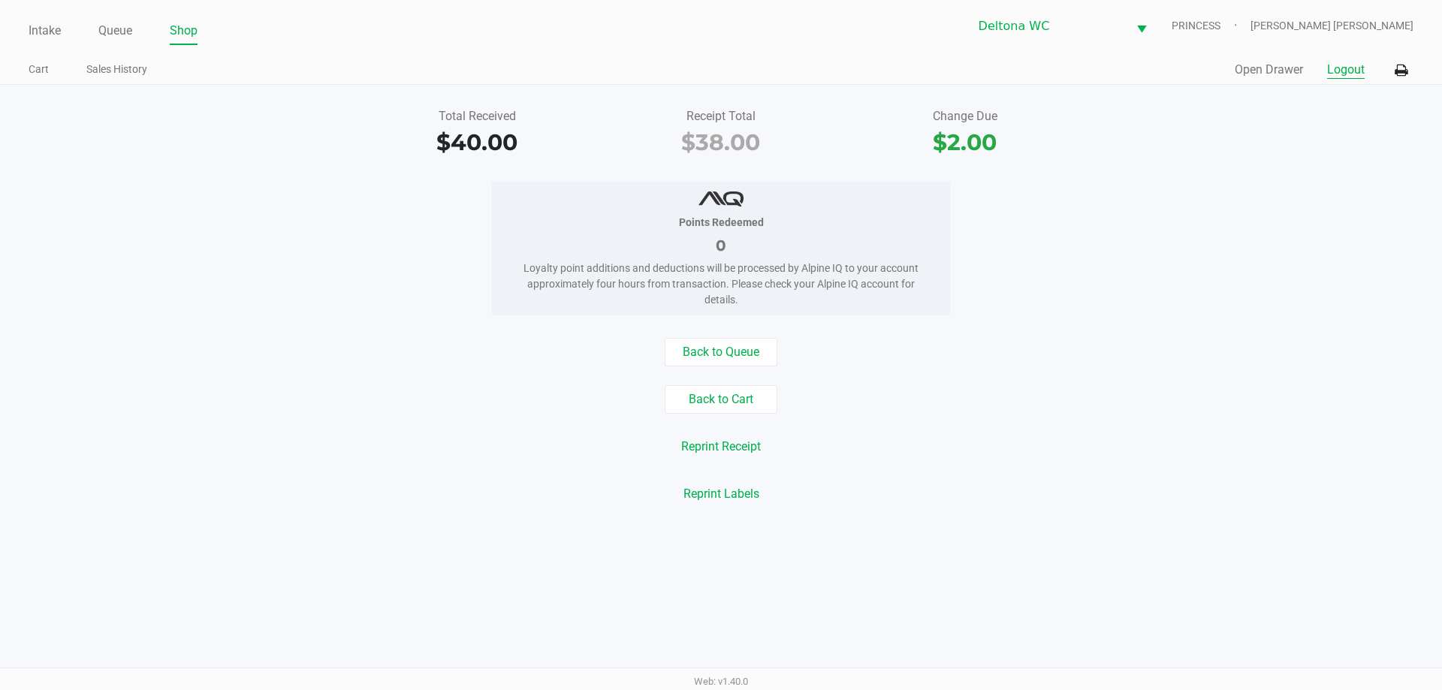
click at [1344, 65] on button "Logout" at bounding box center [1346, 70] width 38 height 18
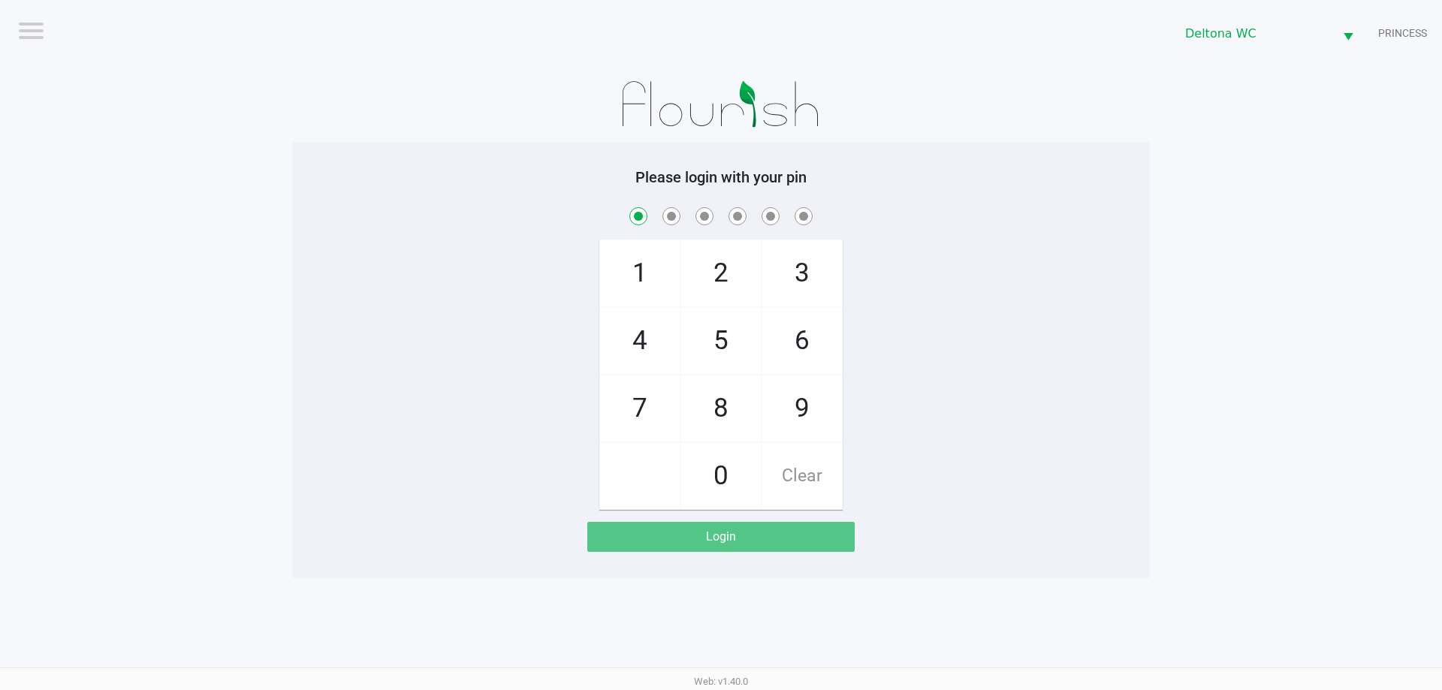
checkbox input "true"
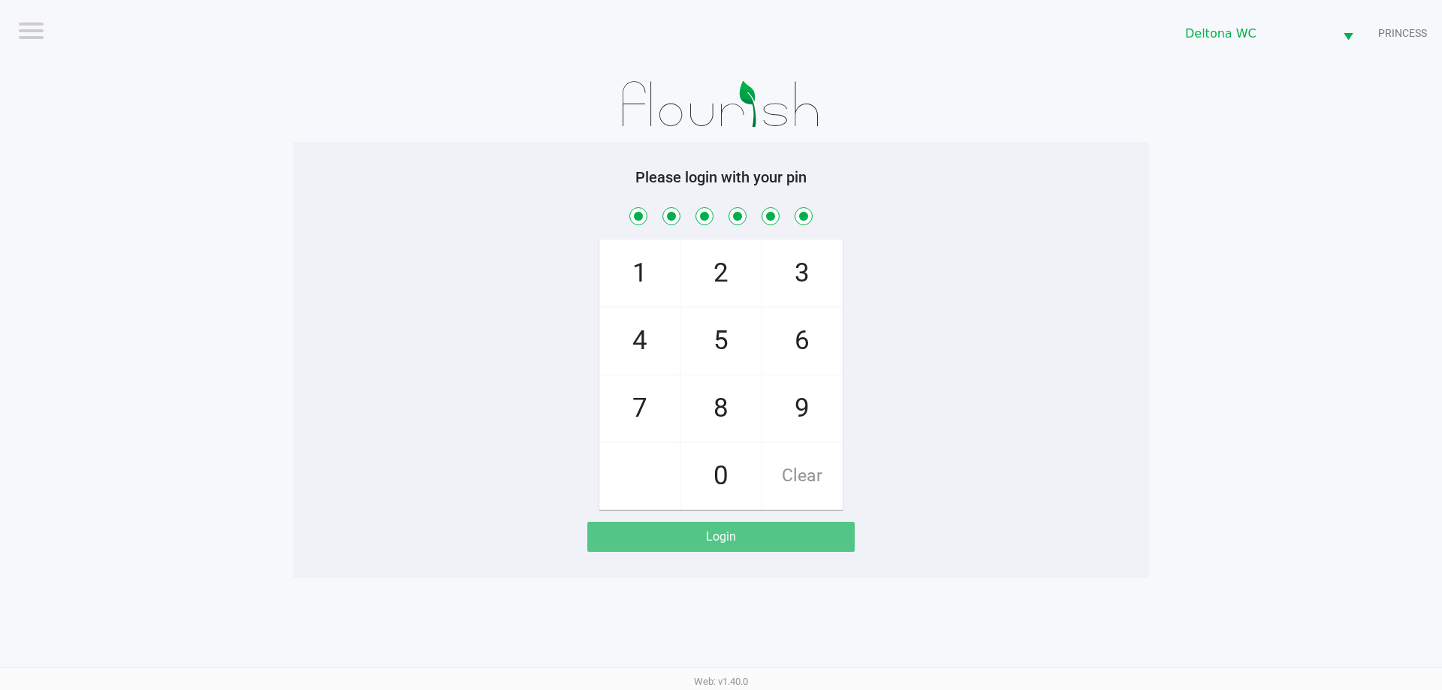
checkbox input "true"
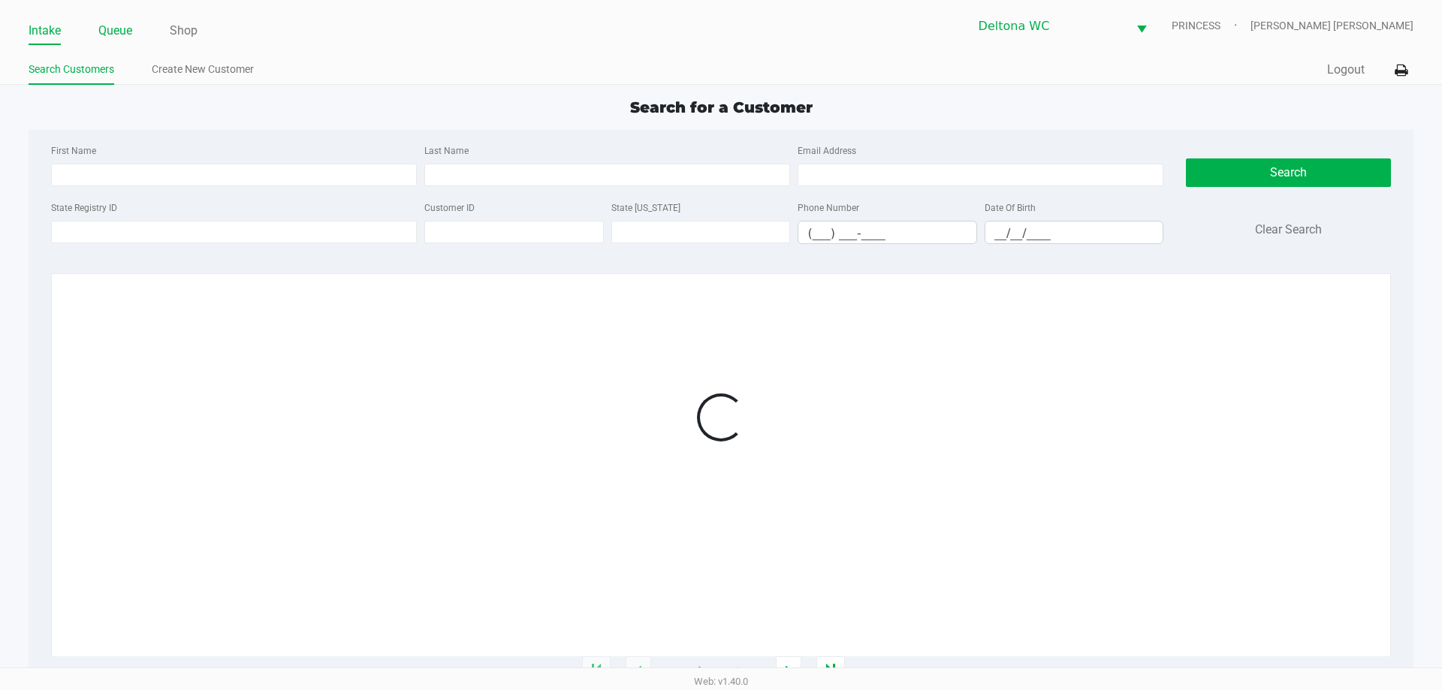
click at [101, 29] on link "Queue" at bounding box center [115, 30] width 34 height 21
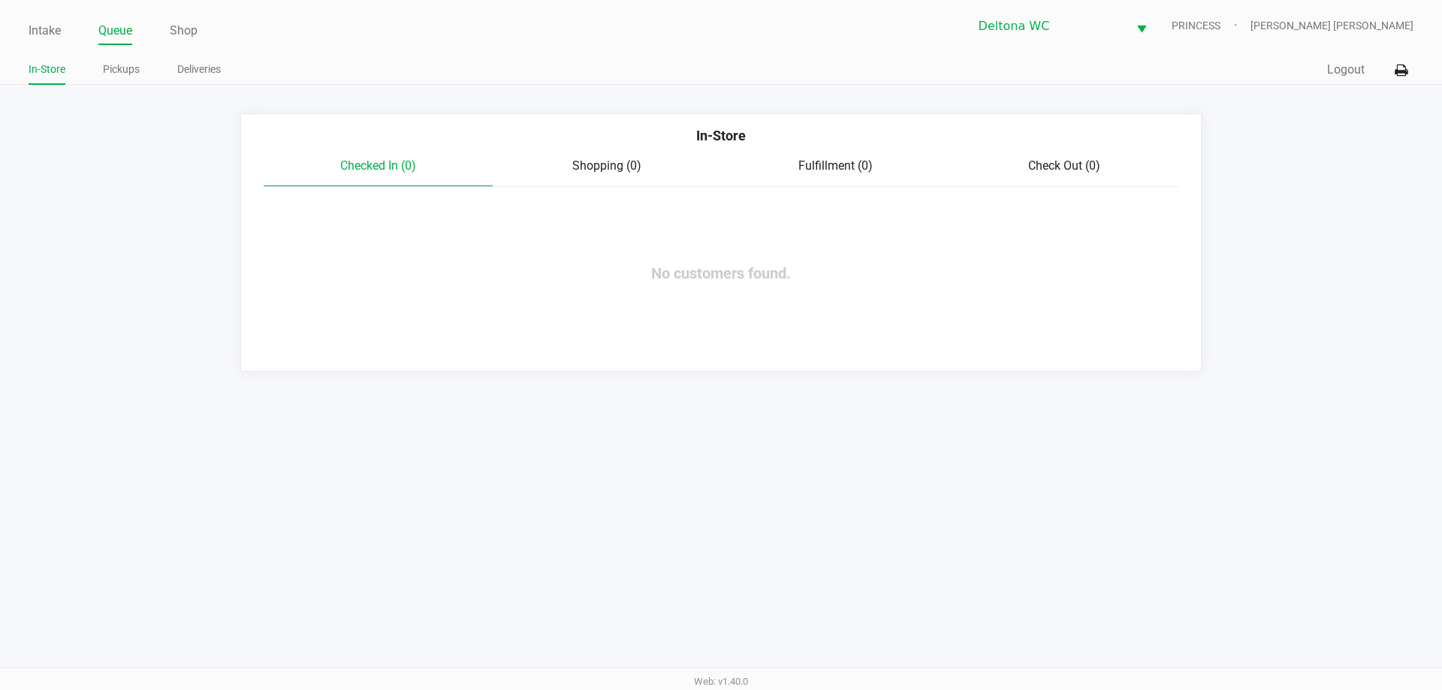
drag, startPoint x: 124, startPoint y: 67, endPoint x: 276, endPoint y: 105, distance: 156.4
click at [125, 68] on link "Pickups" at bounding box center [121, 69] width 37 height 19
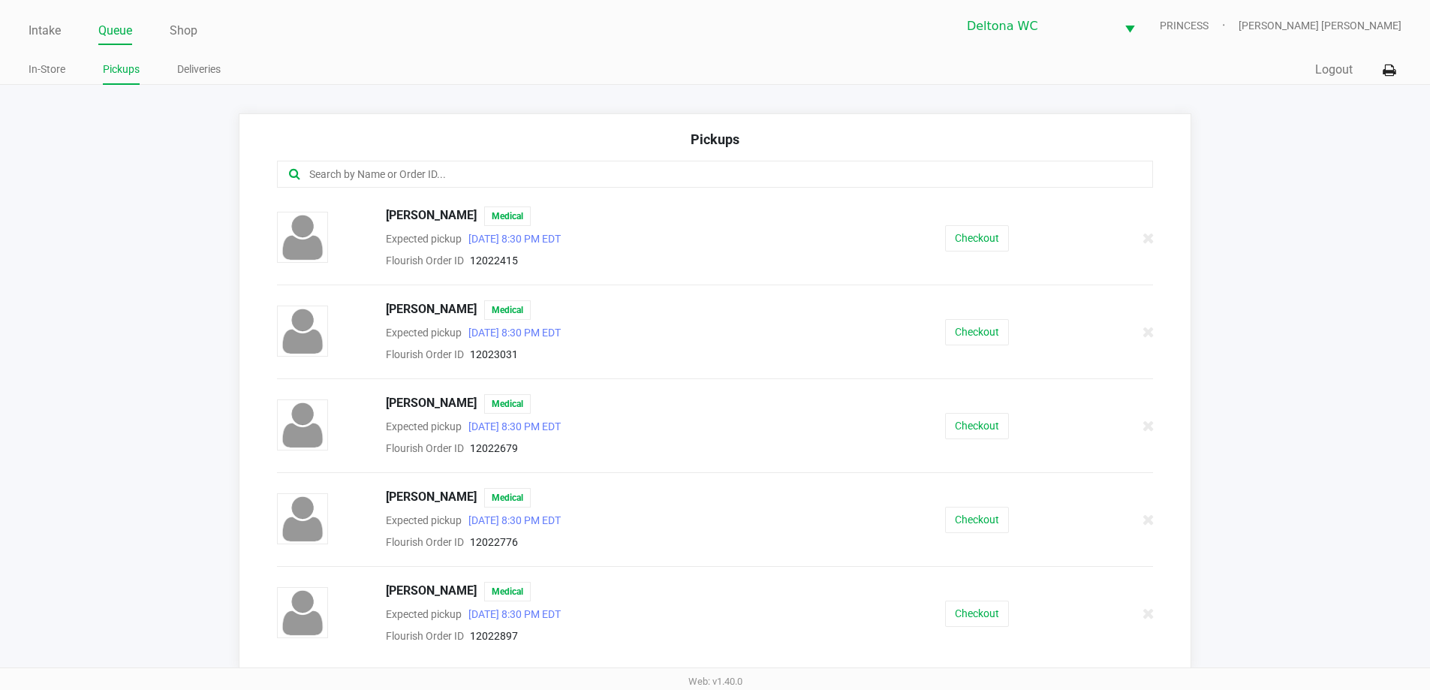
scroll to position [1652, 0]
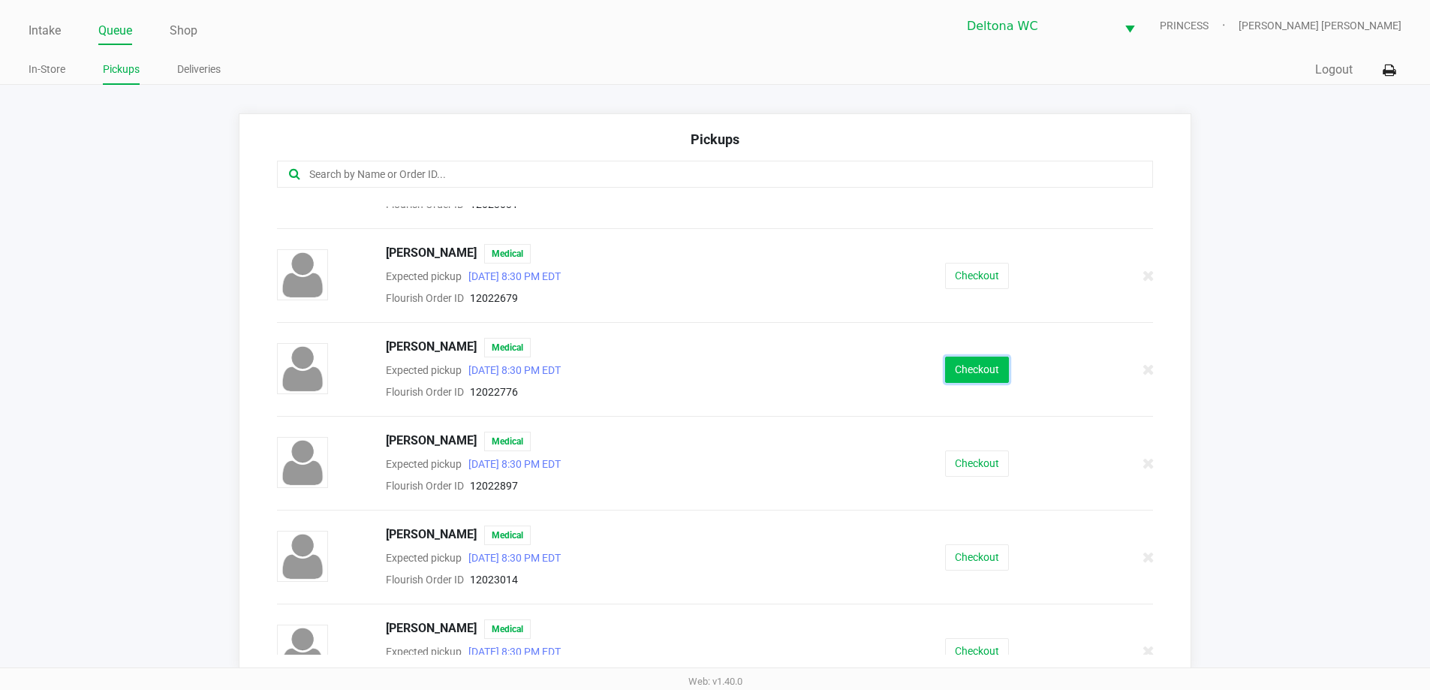
click at [970, 357] on button "Checkout" at bounding box center [977, 370] width 64 height 26
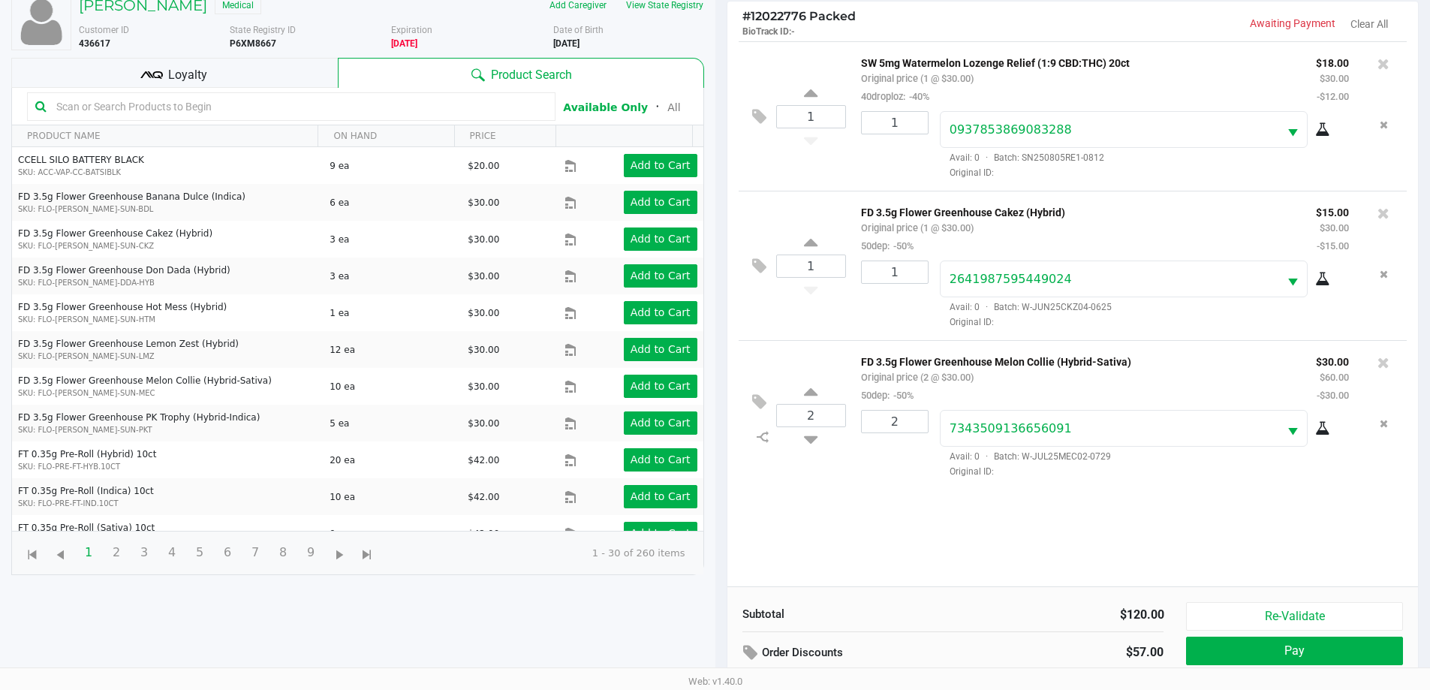
scroll to position [162, 0]
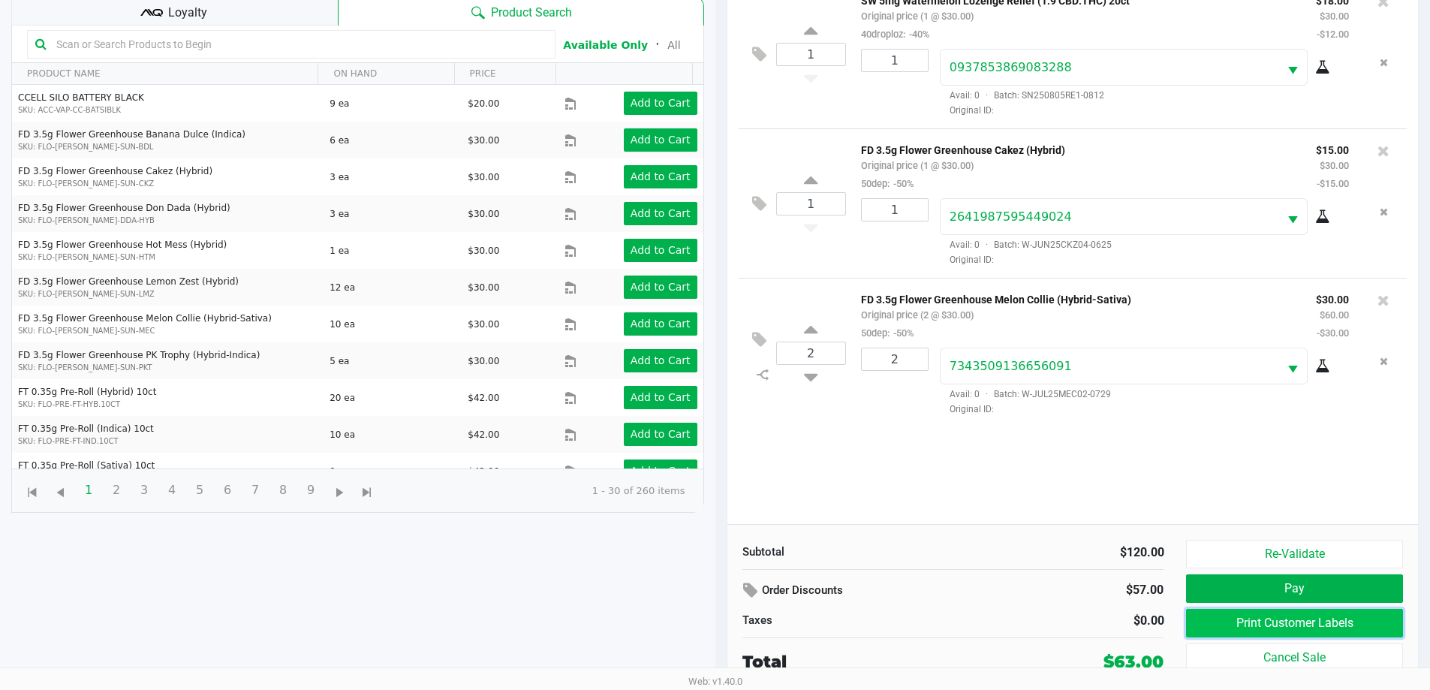
click at [1213, 621] on button "Print Customer Labels" at bounding box center [1294, 623] width 216 height 29
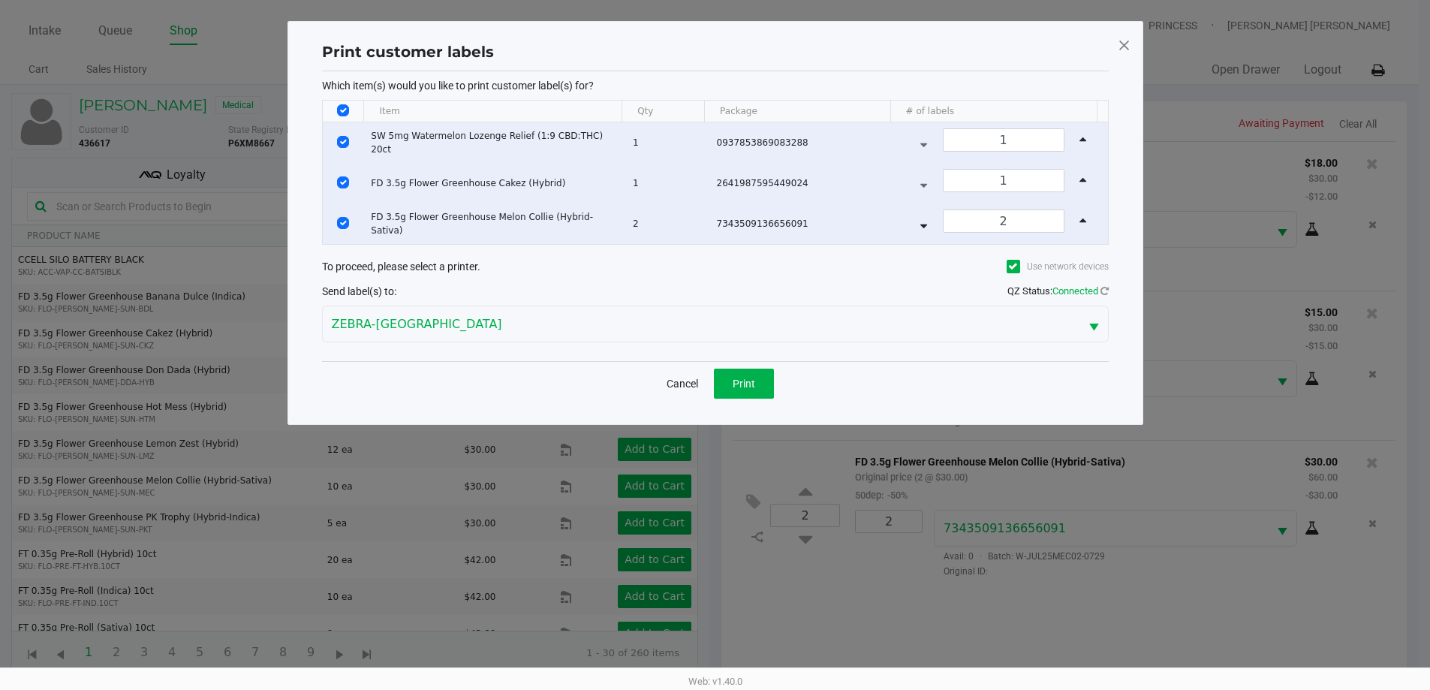
scroll to position [0, 0]
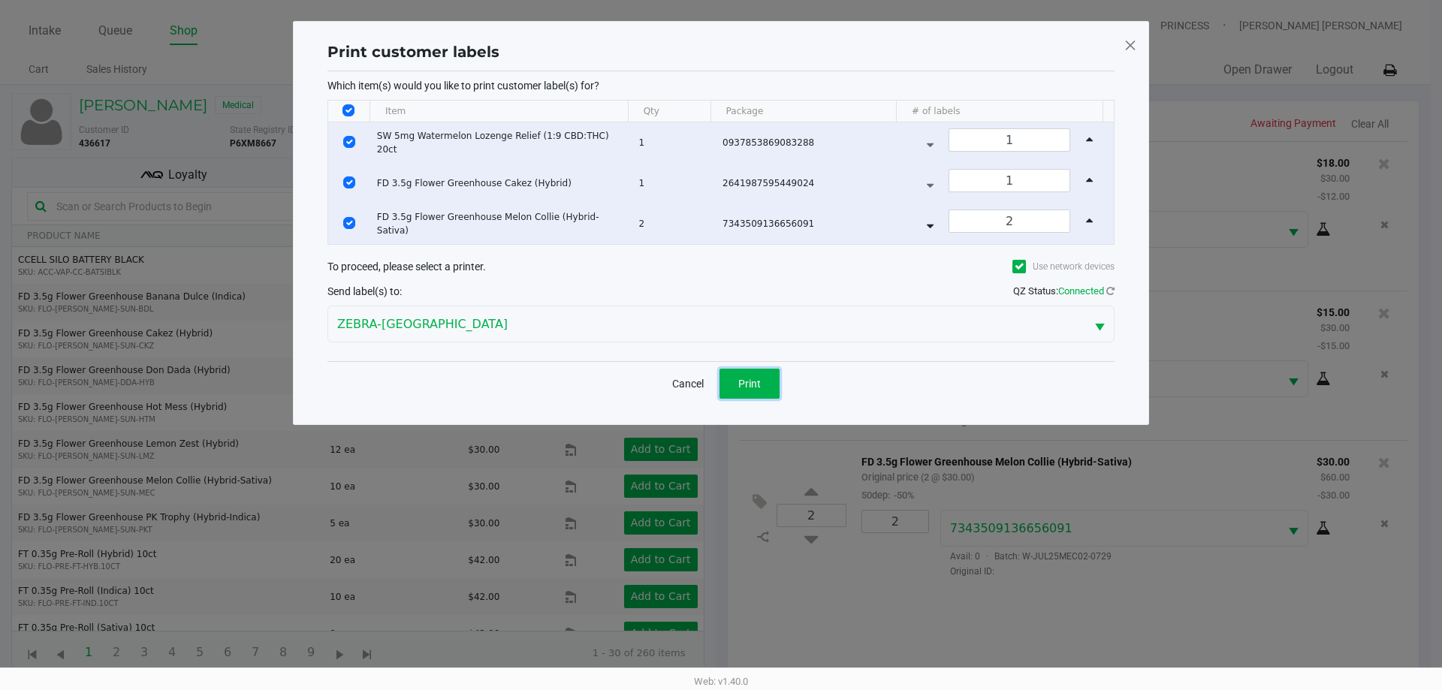
drag, startPoint x: 749, startPoint y: 379, endPoint x: 740, endPoint y: 382, distance: 9.5
click at [740, 382] on span "Print" at bounding box center [749, 384] width 23 height 12
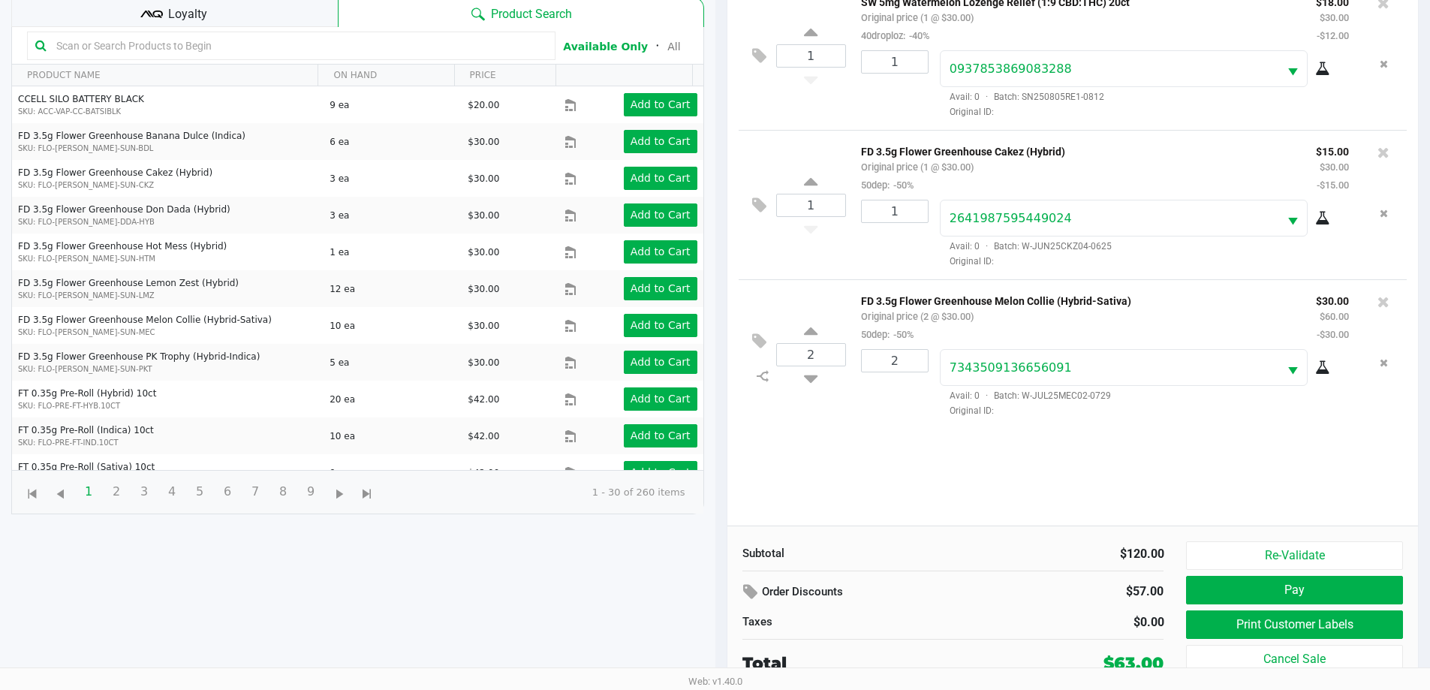
scroll to position [162, 0]
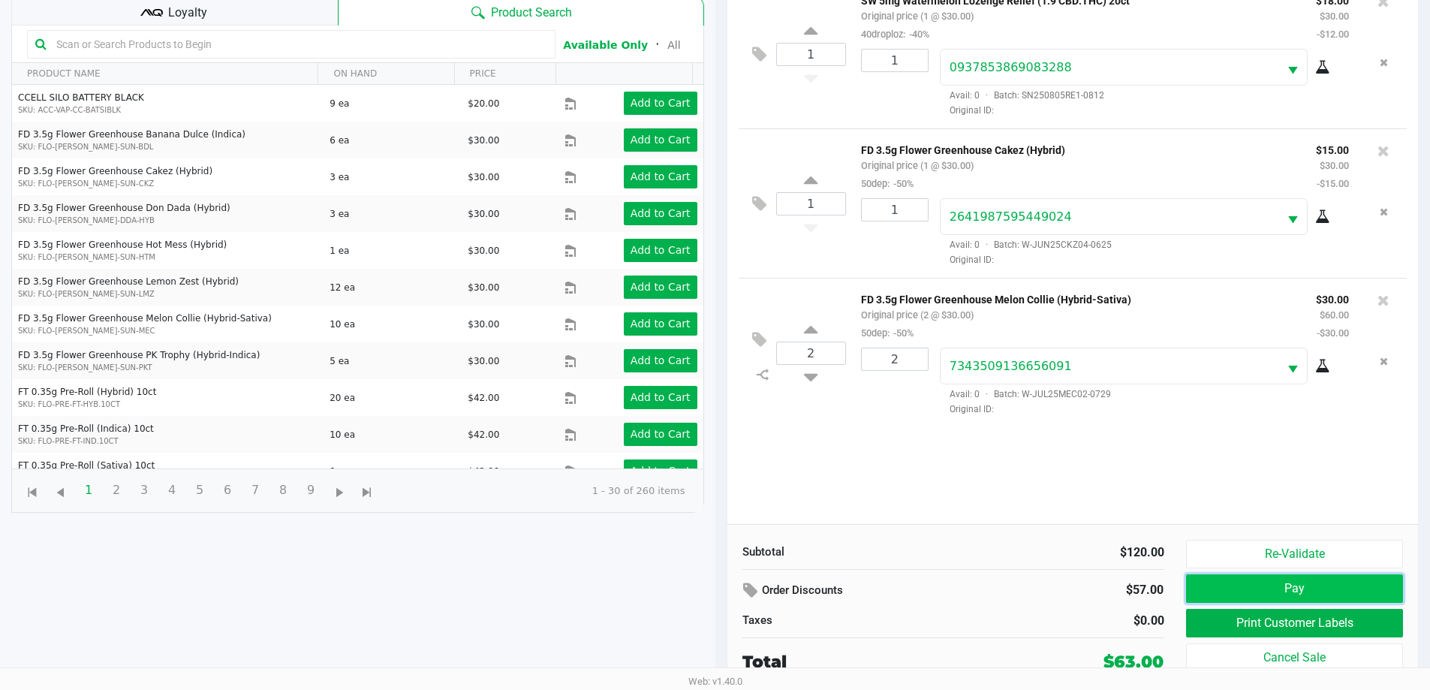
click at [1202, 580] on button "Pay" at bounding box center [1294, 588] width 216 height 29
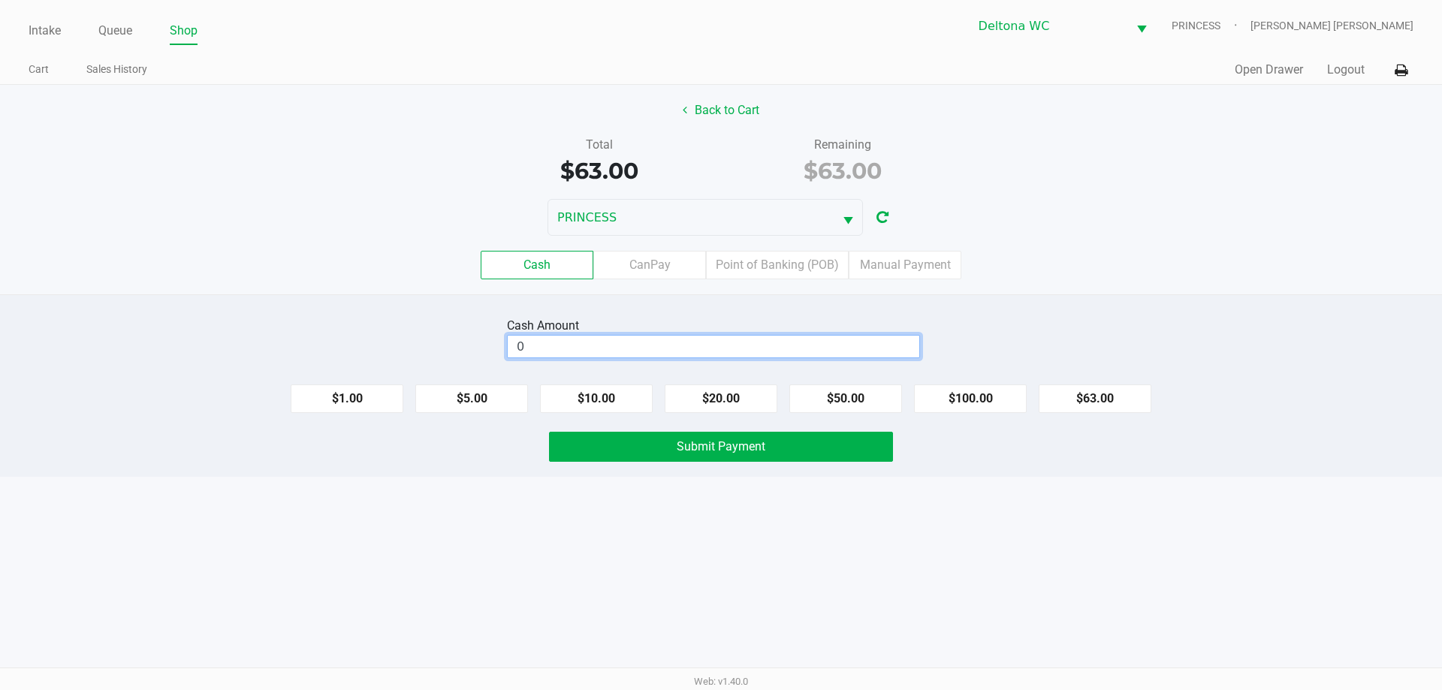
click at [746, 348] on input "0" at bounding box center [713, 347] width 411 height 22
type input "$80.00"
click at [782, 449] on button "Submit Payment" at bounding box center [721, 447] width 344 height 30
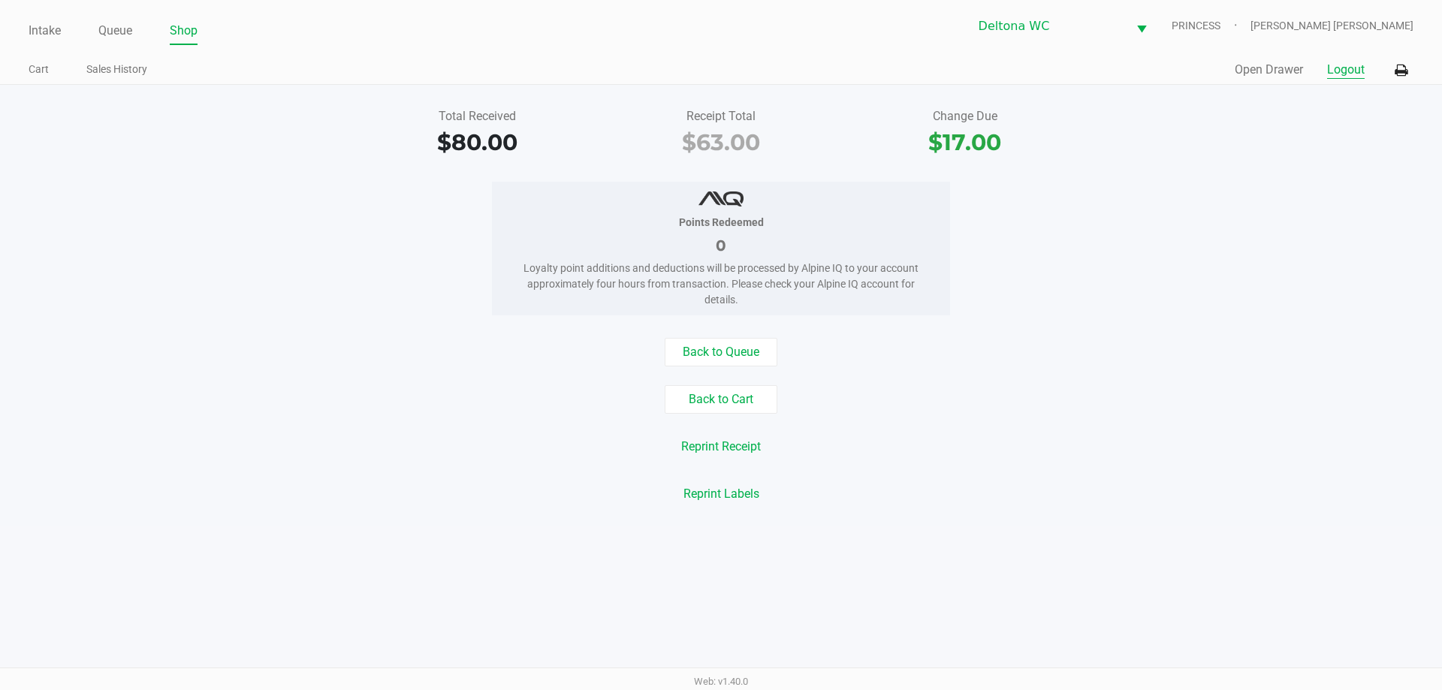
click at [1350, 67] on button "Logout" at bounding box center [1346, 70] width 38 height 18
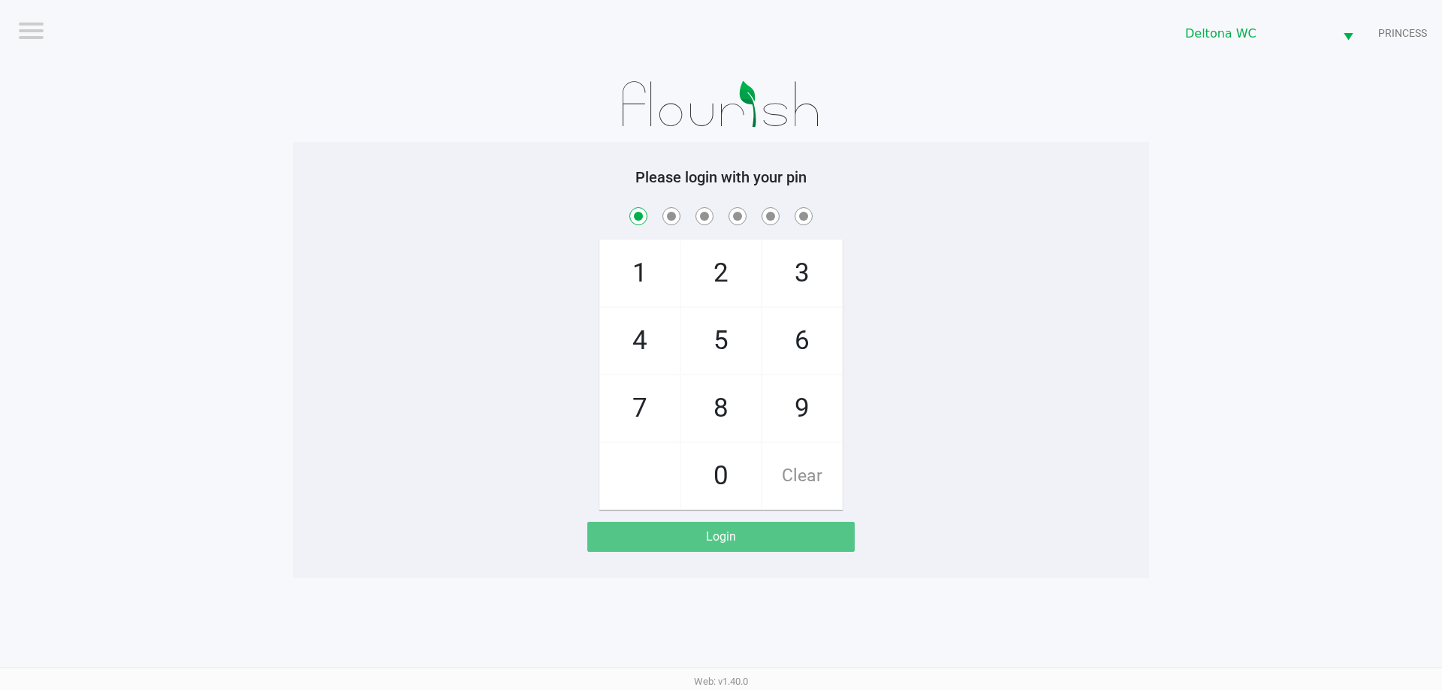
checkbox input "true"
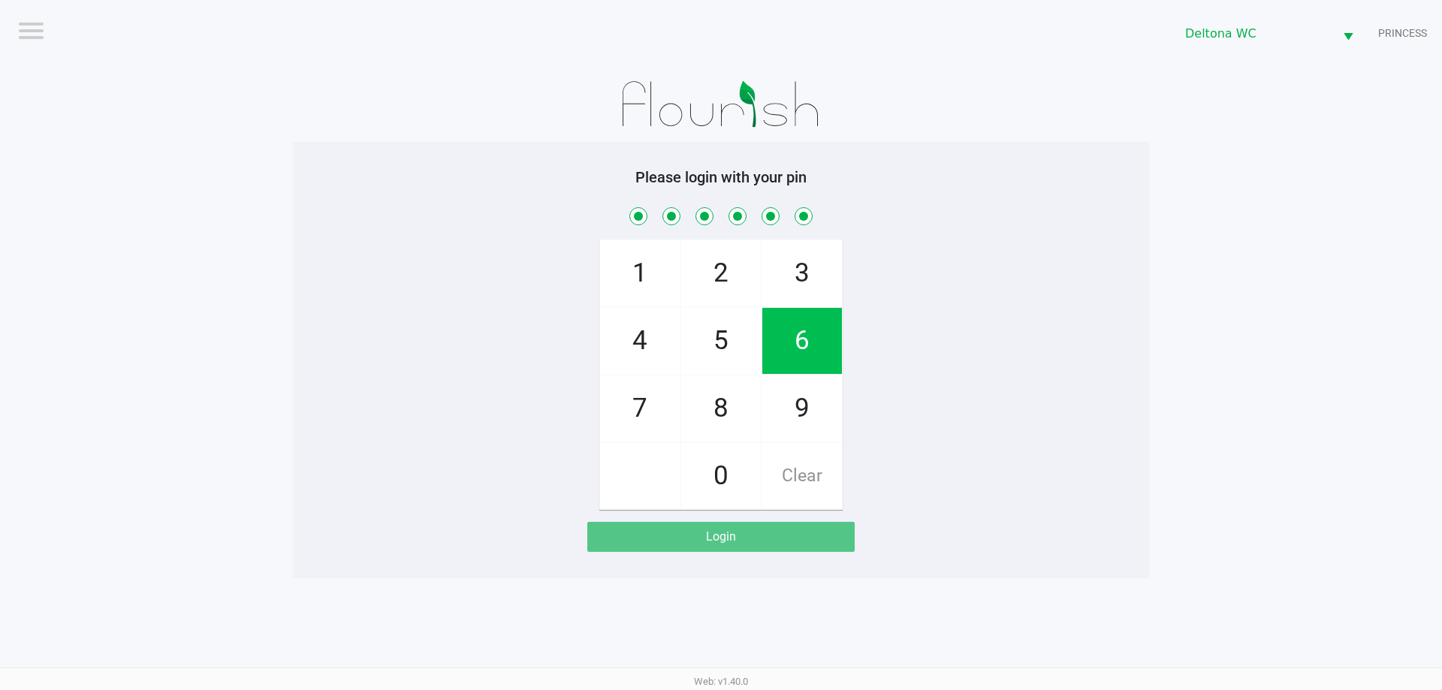
checkbox input "true"
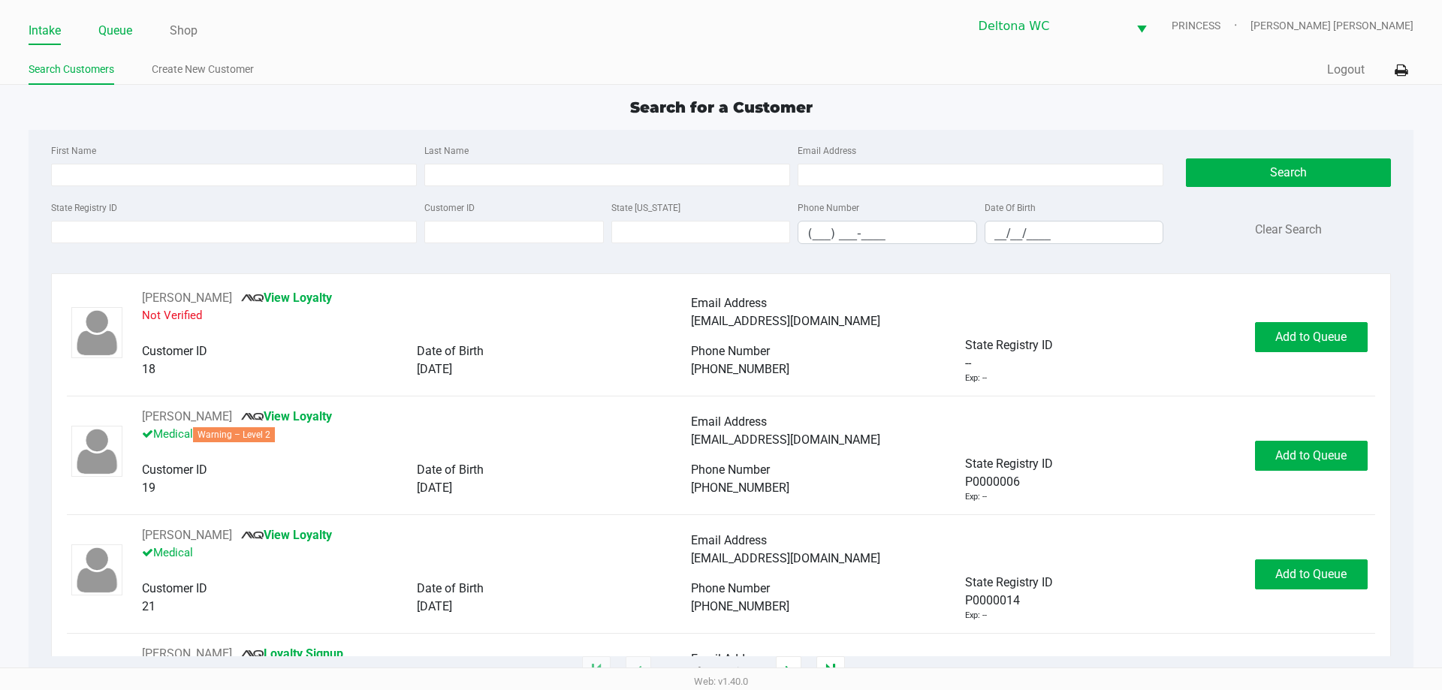
click at [109, 35] on link "Queue" at bounding box center [115, 30] width 34 height 21
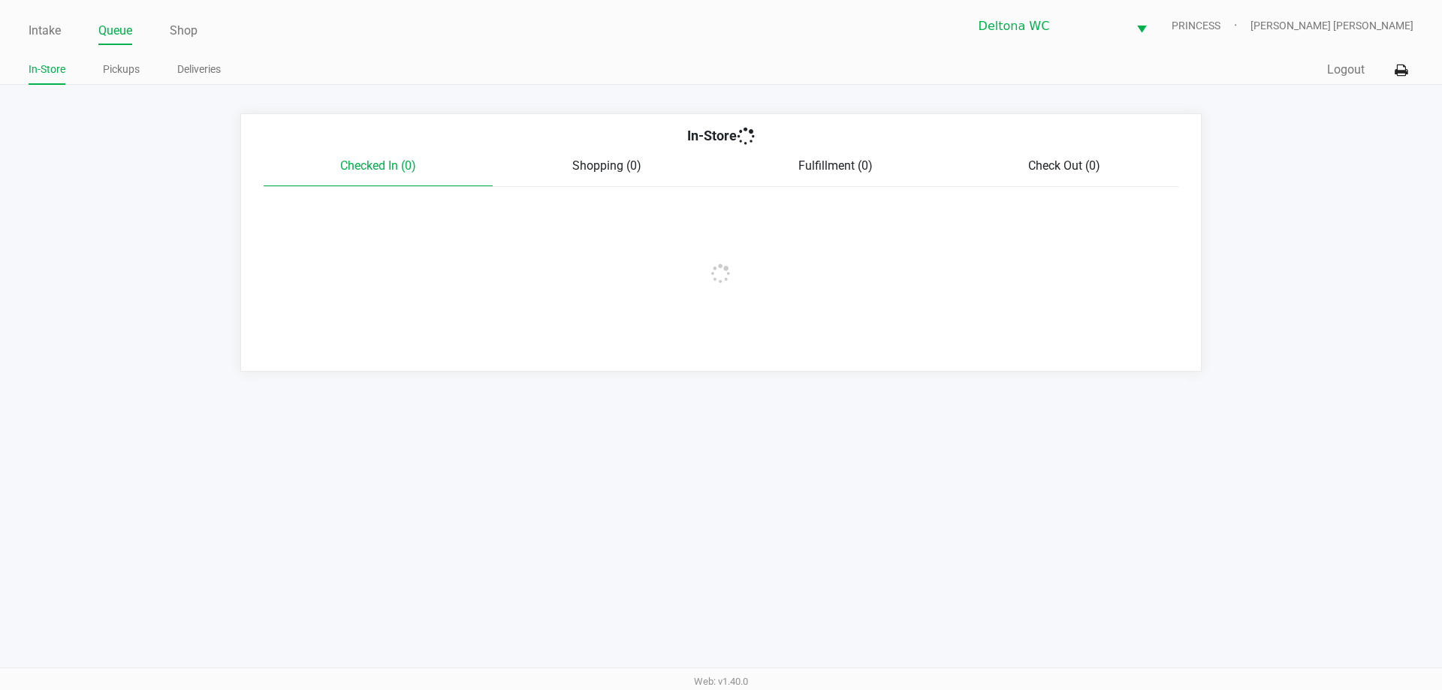
click at [126, 72] on link "Pickups" at bounding box center [121, 69] width 37 height 19
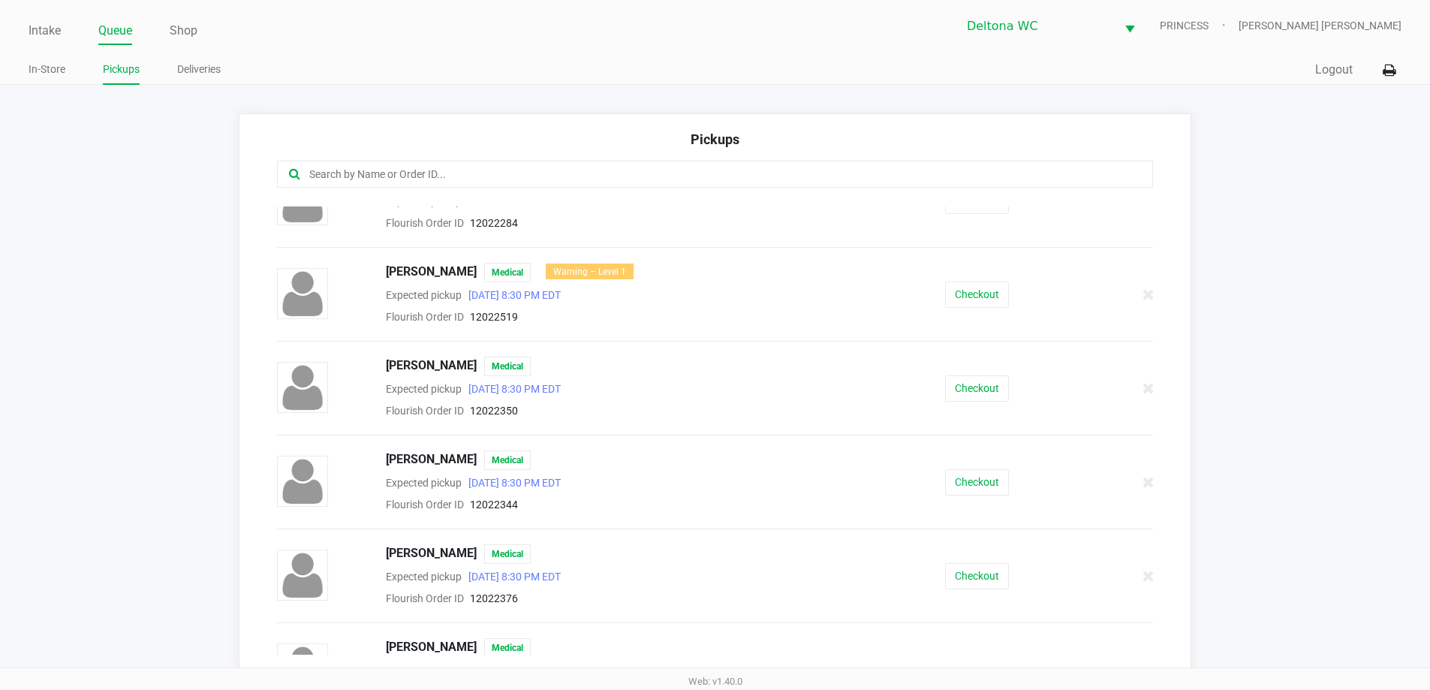
scroll to position [1051, 0]
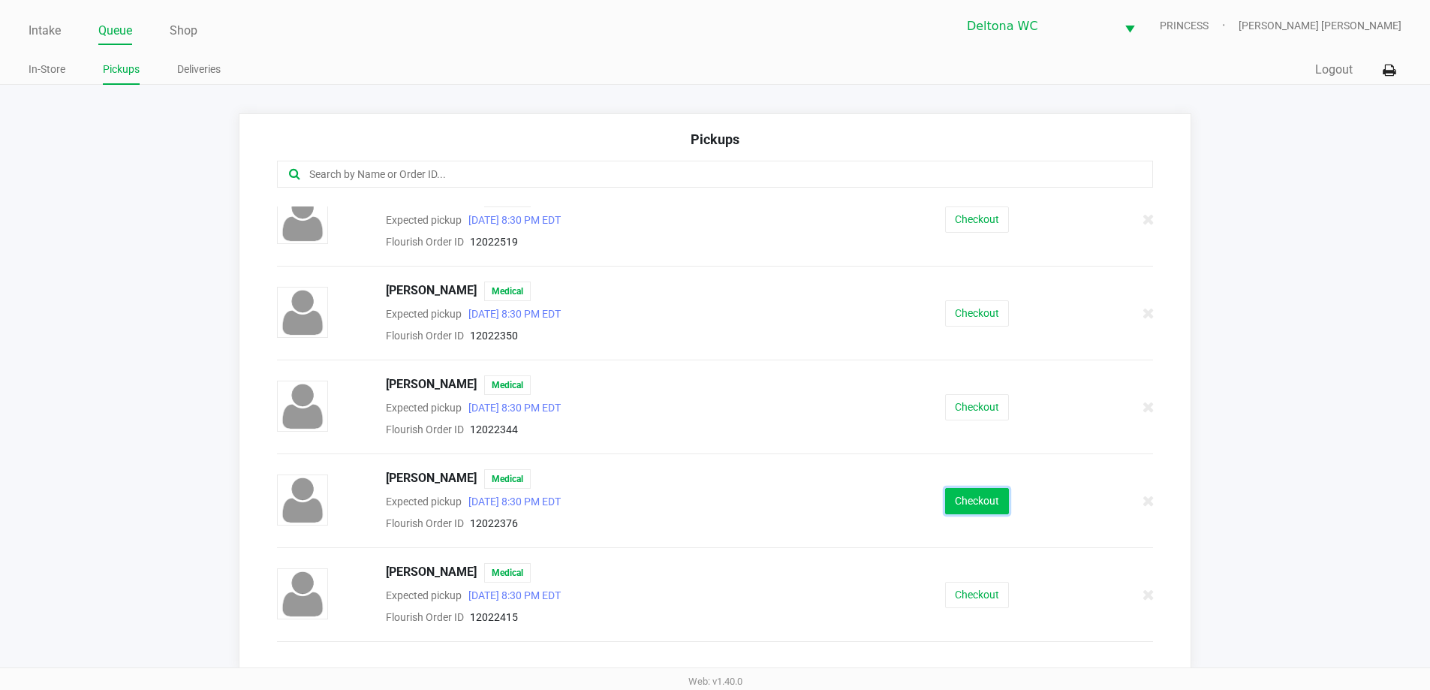
click at [982, 498] on button "Checkout" at bounding box center [977, 501] width 64 height 26
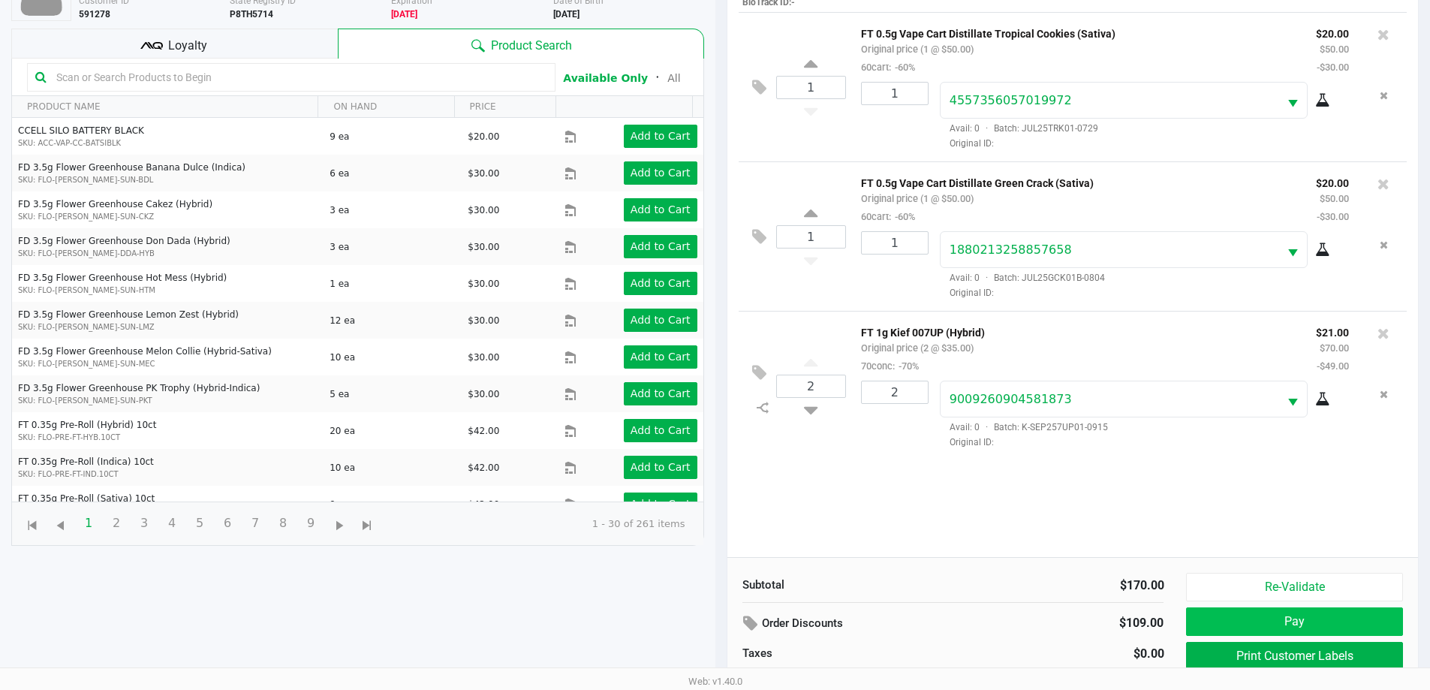
scroll to position [162, 0]
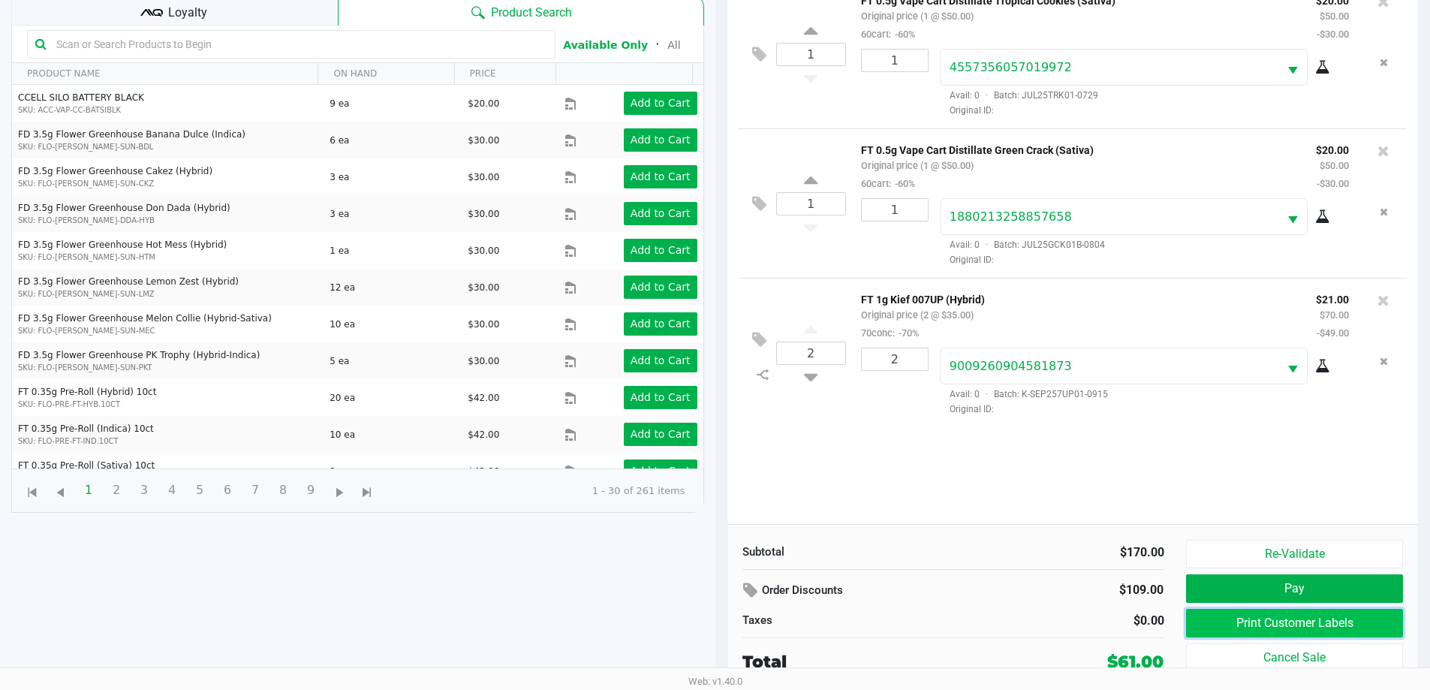
click at [1232, 623] on button "Print Customer Labels" at bounding box center [1294, 623] width 216 height 29
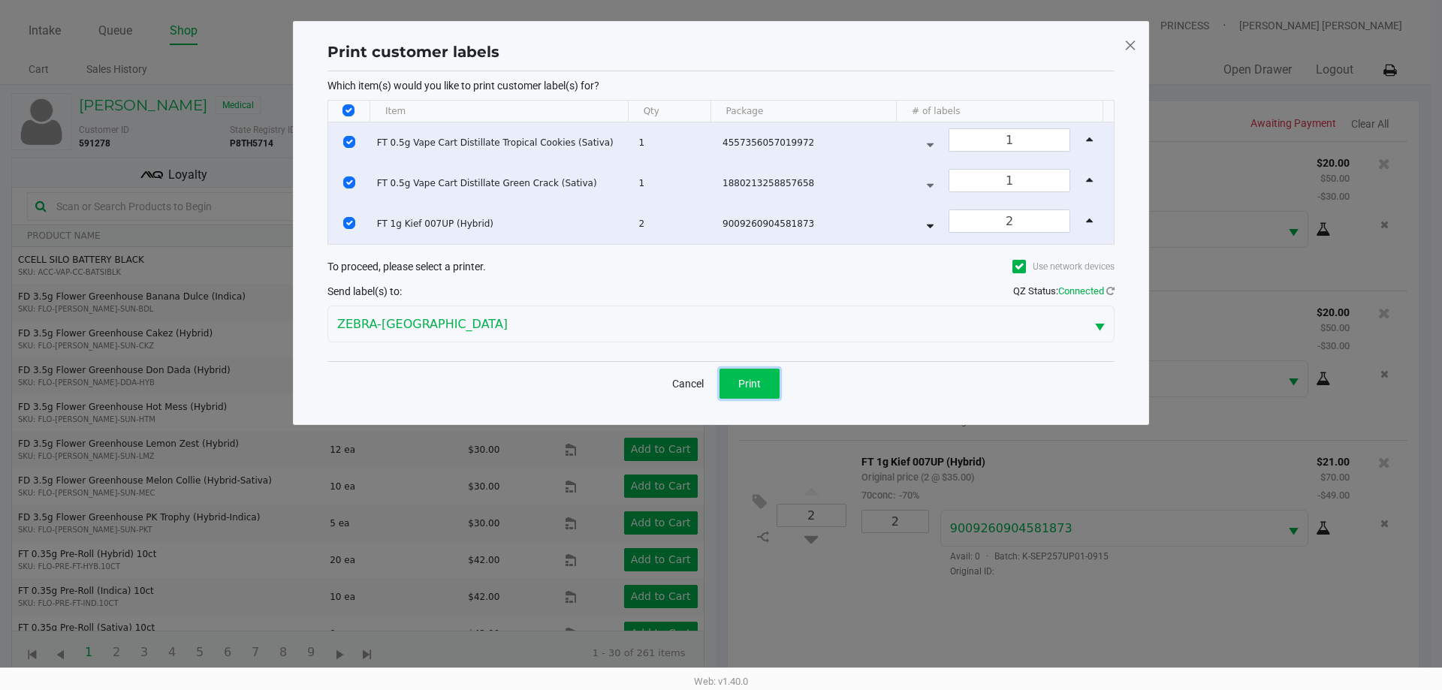
click at [741, 372] on button "Print" at bounding box center [749, 384] width 60 height 30
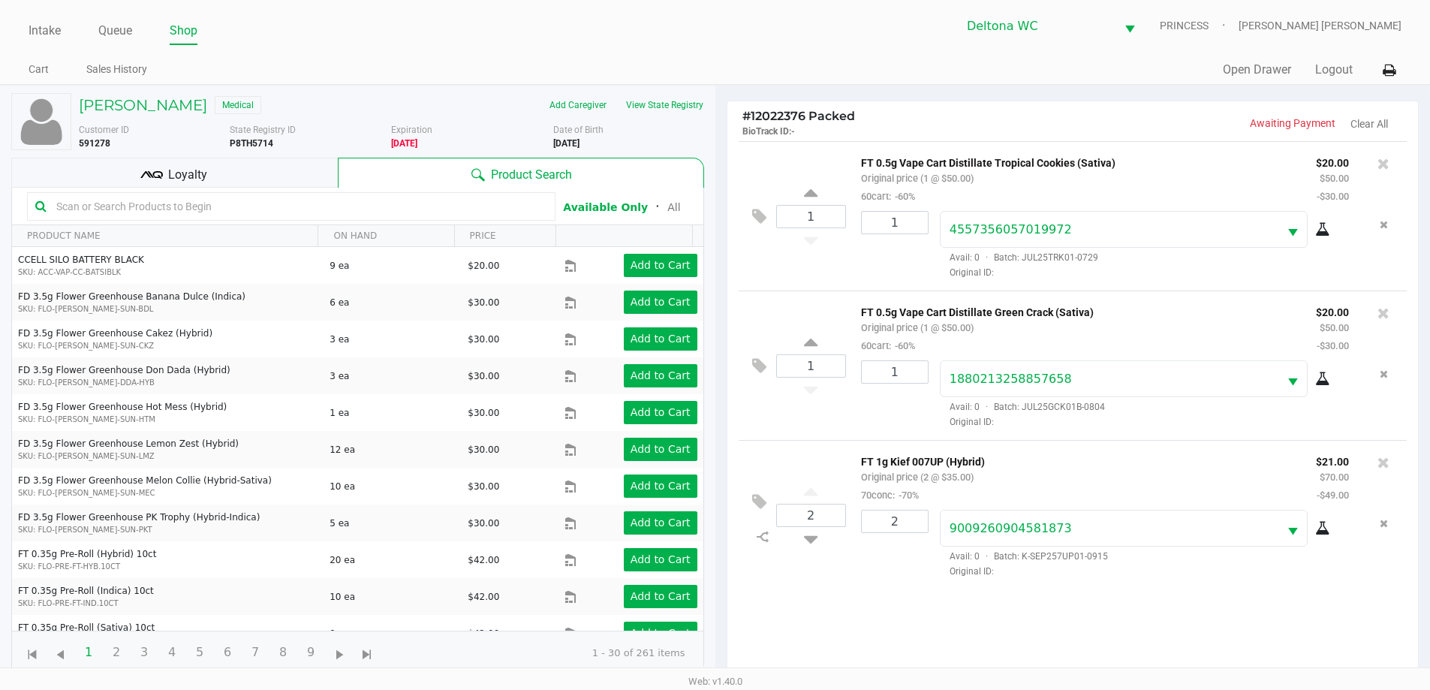
click at [207, 185] on div "Loyalty" at bounding box center [174, 173] width 327 height 30
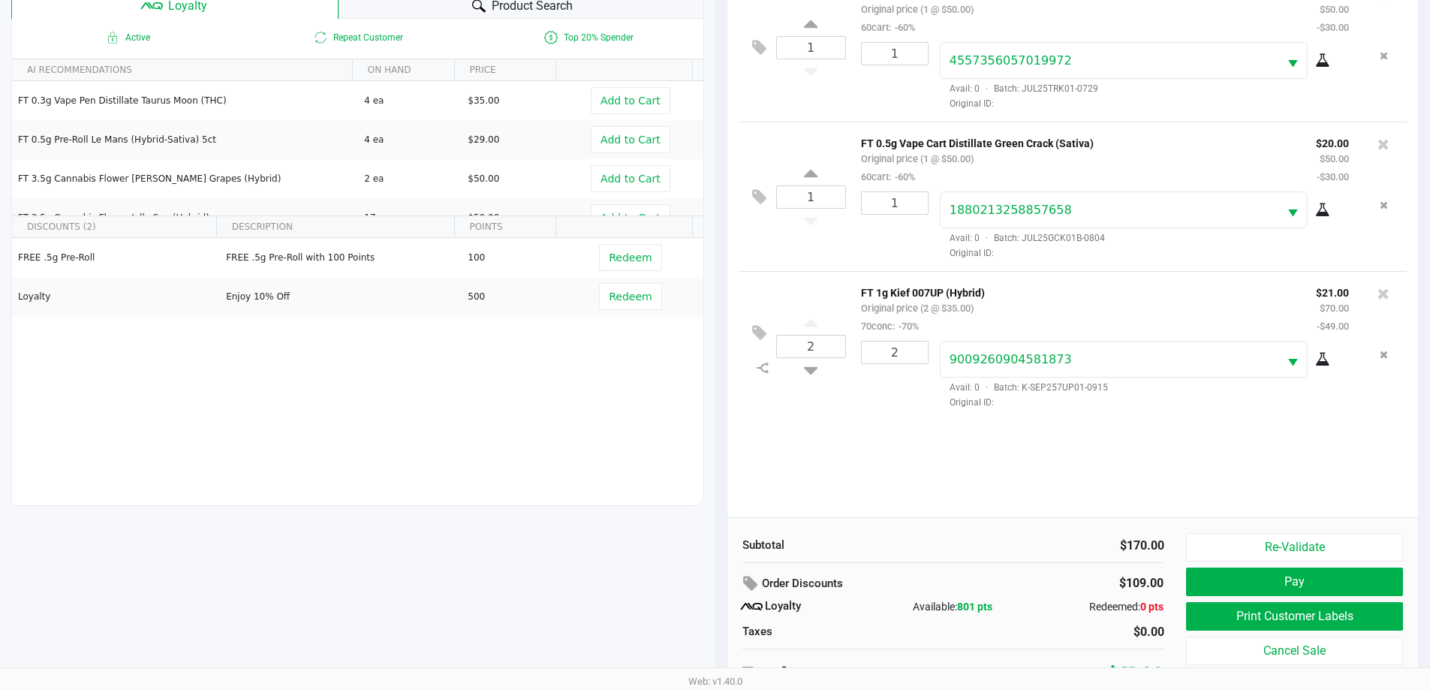
scroll to position [180, 0]
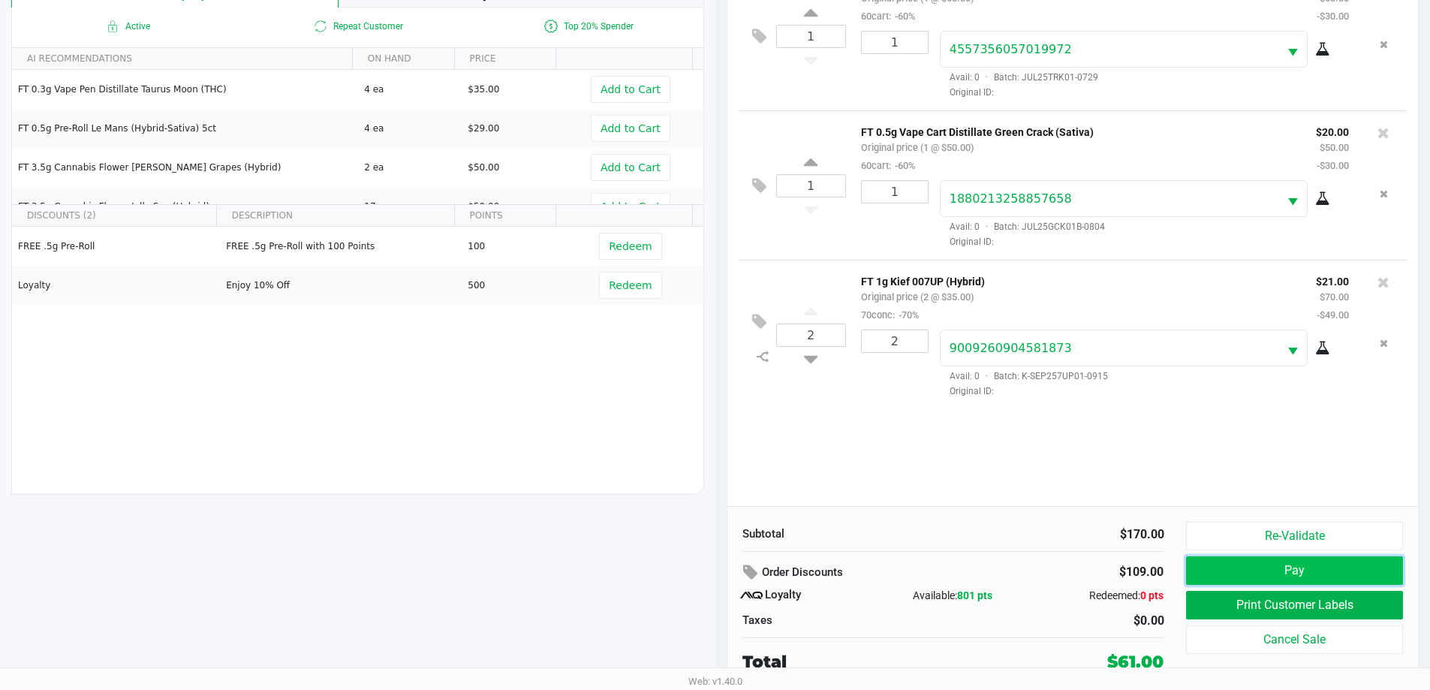
click at [1322, 570] on button "Pay" at bounding box center [1294, 570] width 216 height 29
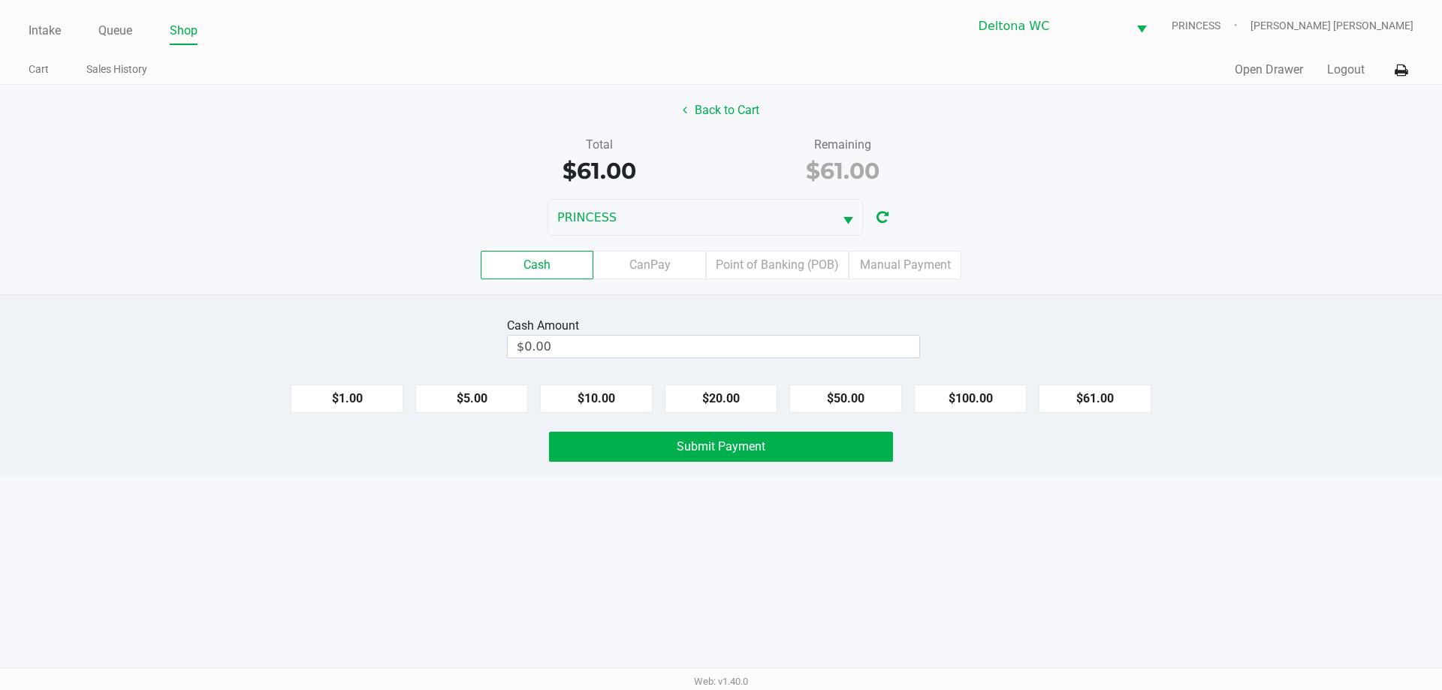
click at [794, 269] on label "Point of Banking (POB)" at bounding box center [777, 265] width 143 height 29
click at [0, 0] on 7 "Point of Banking (POB)" at bounding box center [0, 0] width 0 height 0
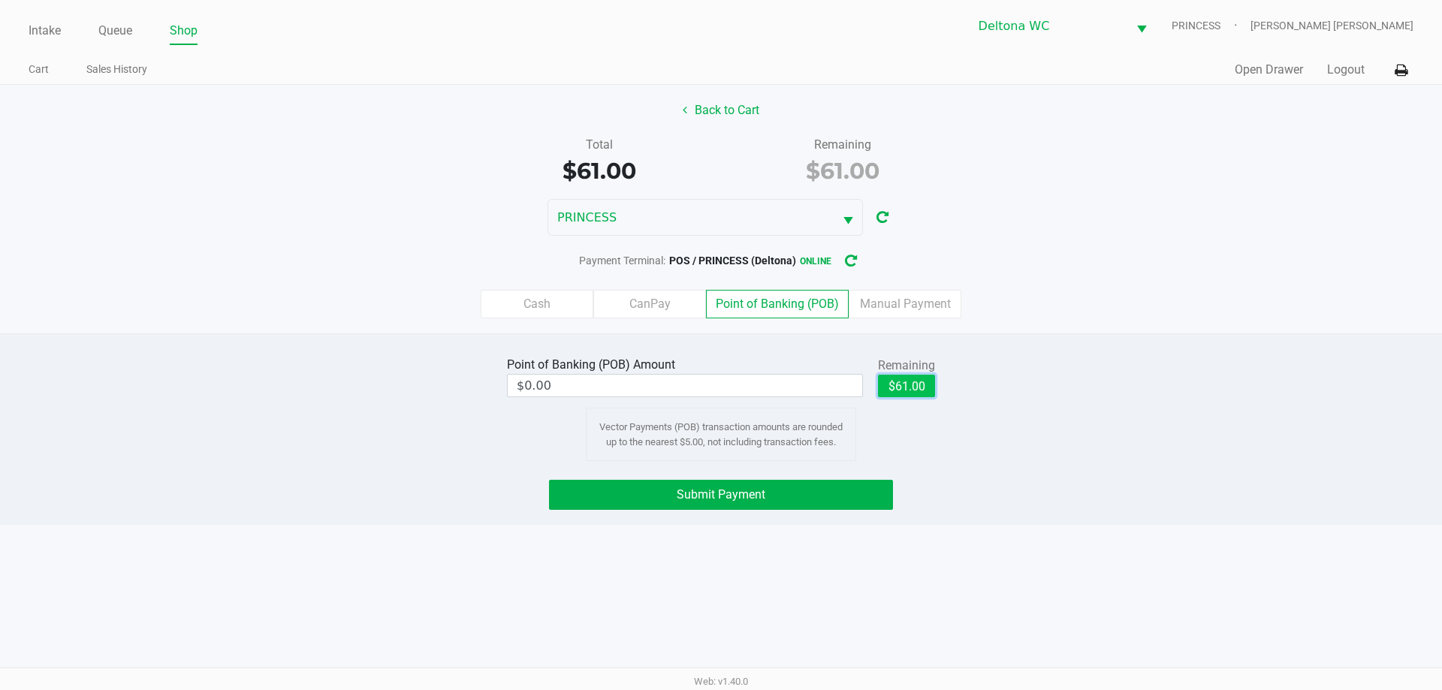
click at [892, 380] on button "$61.00" at bounding box center [906, 386] width 57 height 23
type input "$61.00"
click at [811, 496] on button "Submit Payment" at bounding box center [721, 495] width 344 height 30
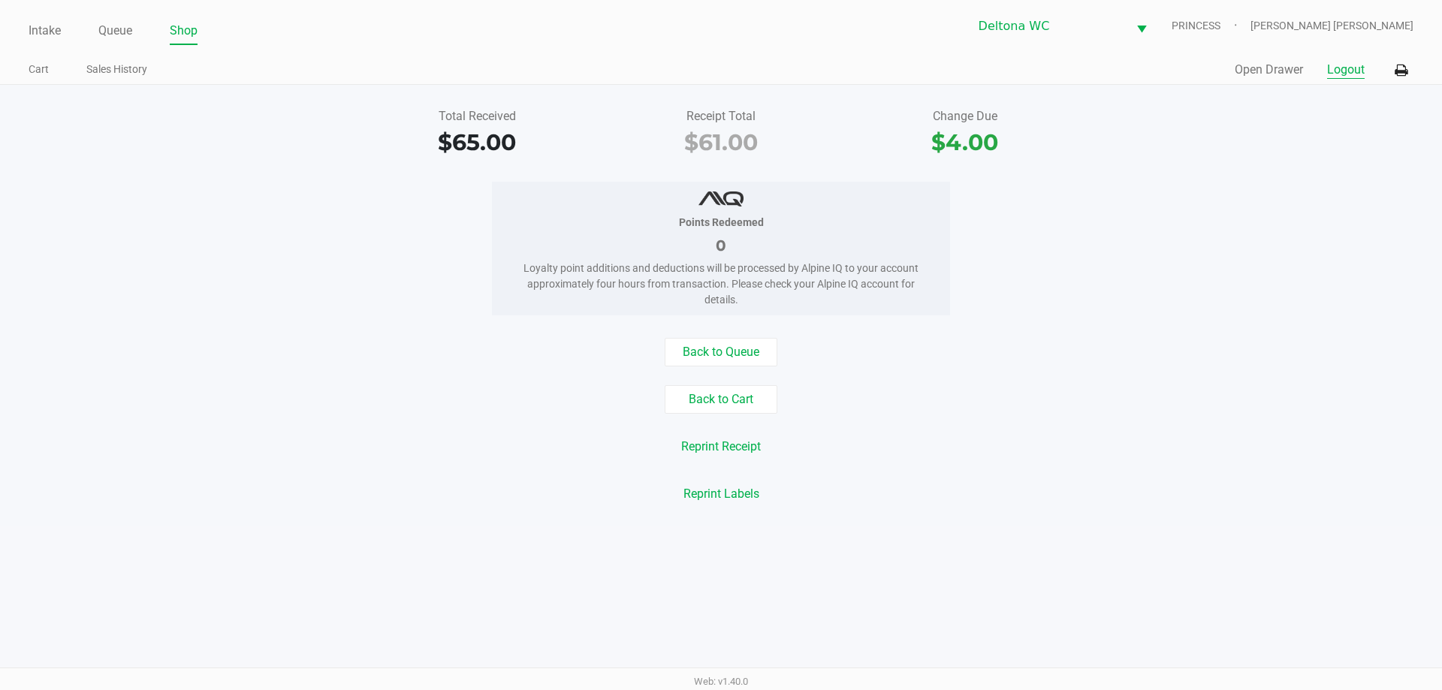
click at [1327, 71] on button "Logout" at bounding box center [1346, 70] width 38 height 18
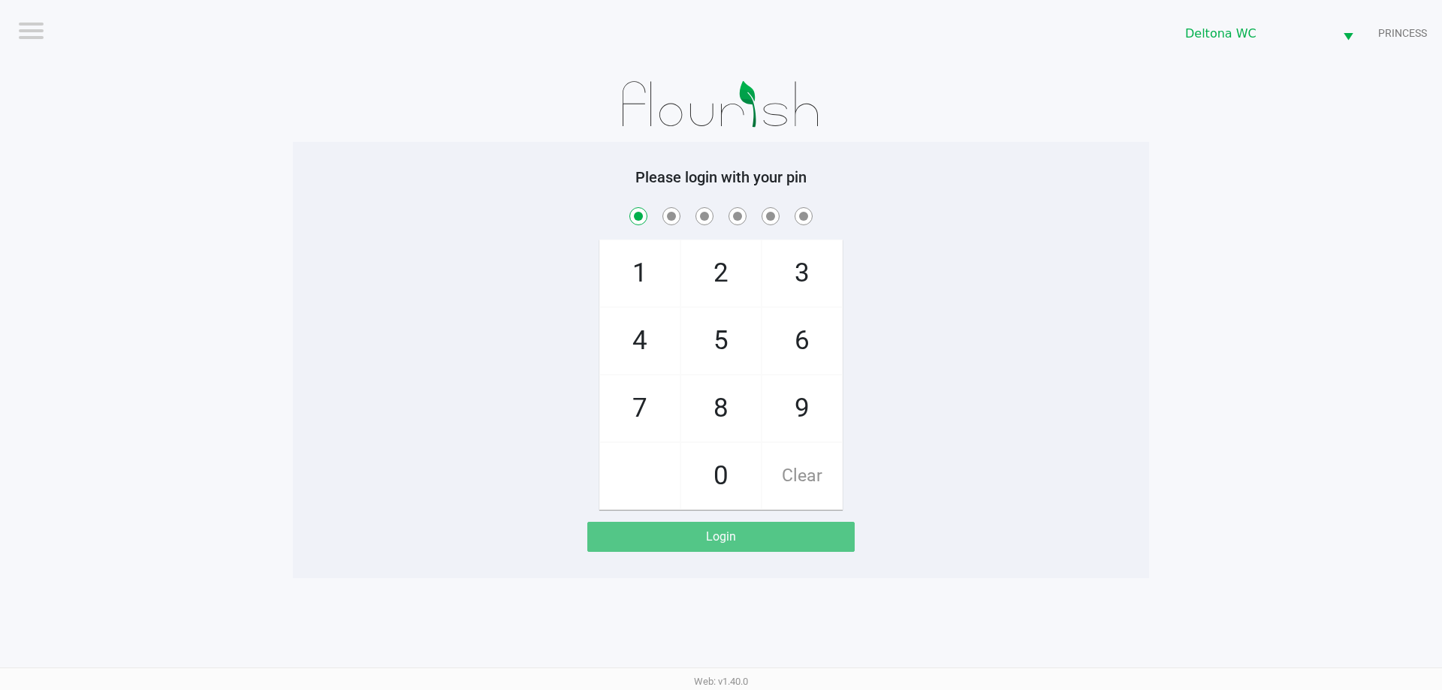
checkbox input "true"
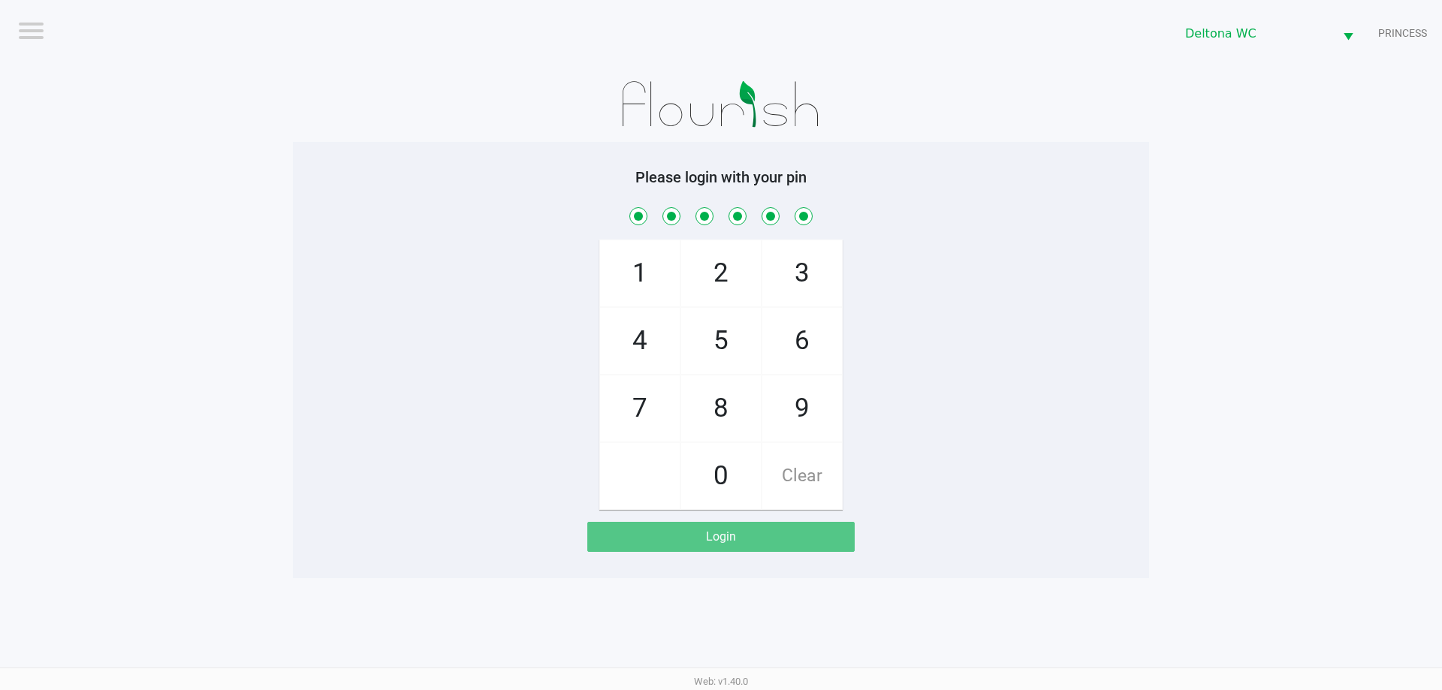
checkbox input "true"
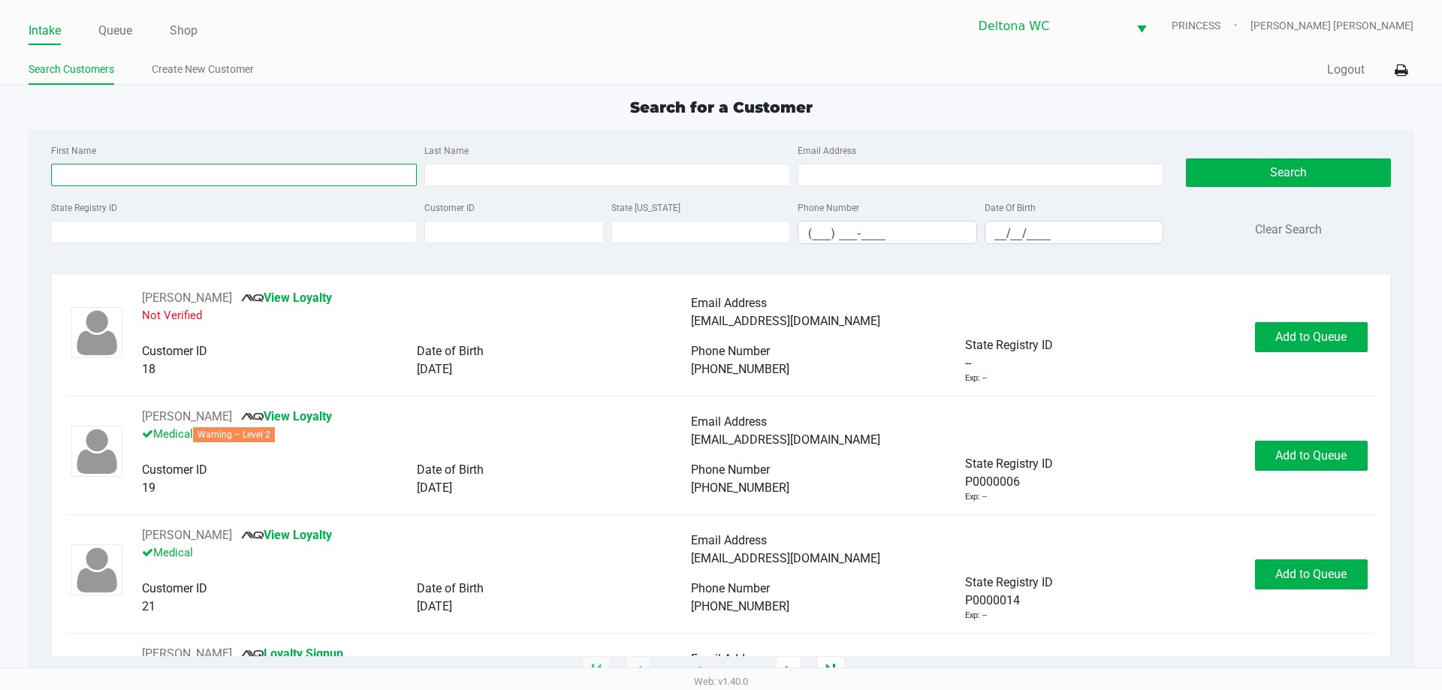
click at [204, 177] on input "First Name" at bounding box center [234, 175] width 366 height 23
click at [361, 233] on input "State Registry ID" at bounding box center [234, 232] width 366 height 23
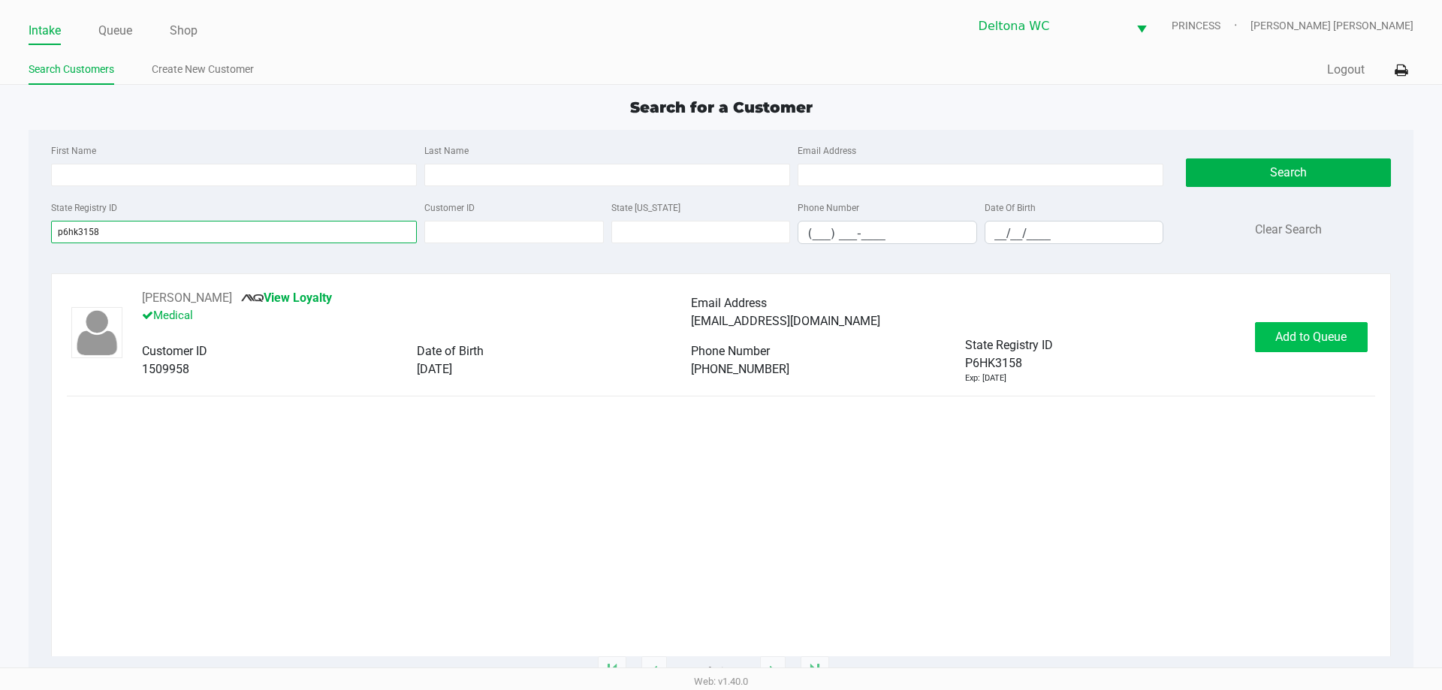
type input "p6hk3158"
click at [1290, 335] on span "Add to Queue" at bounding box center [1310, 337] width 71 height 14
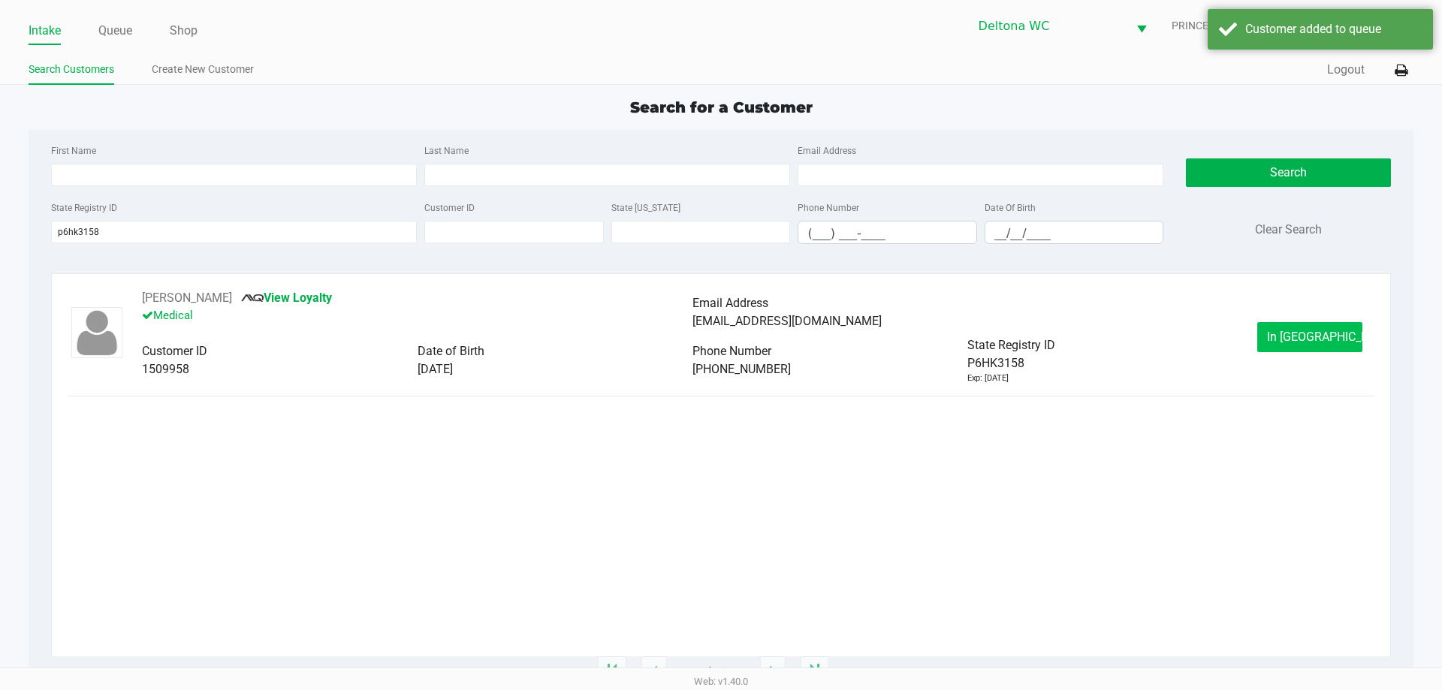
click at [1297, 342] on span "In Queue" at bounding box center [1330, 337] width 126 height 14
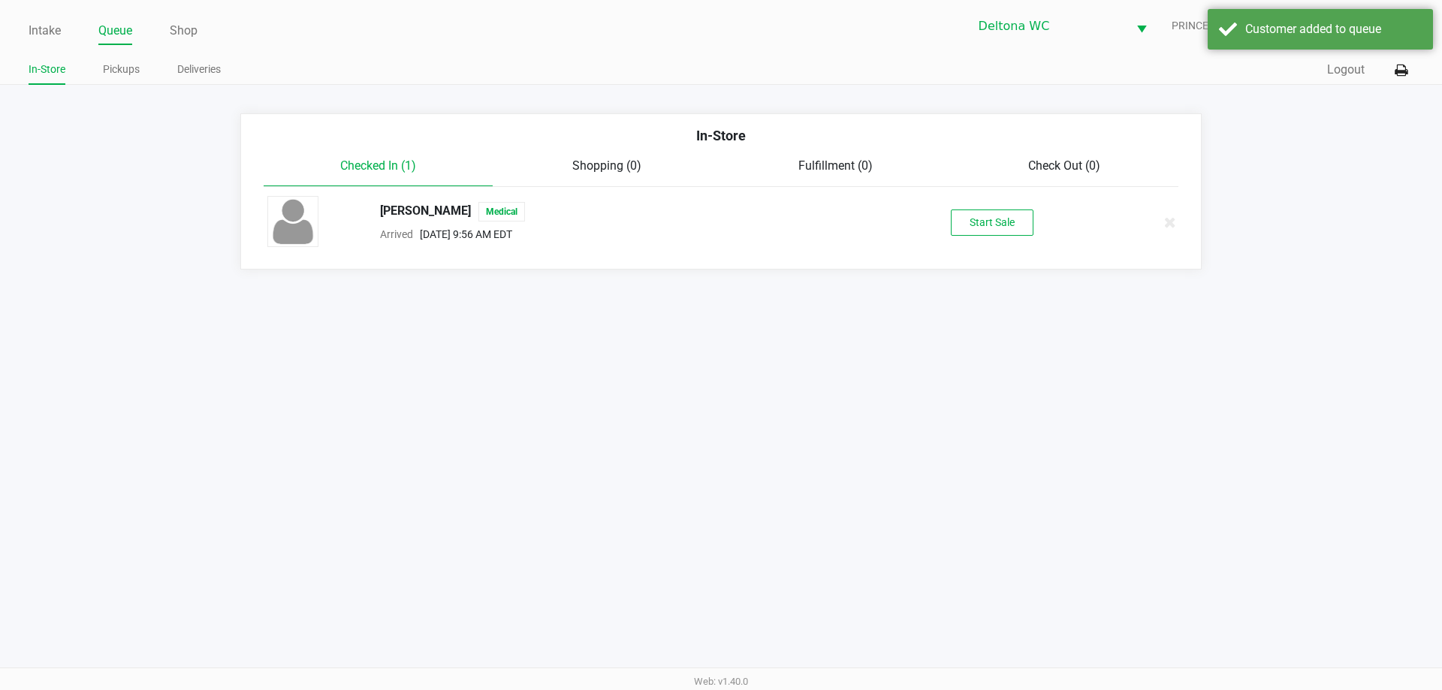
click at [999, 234] on button "Start Sale" at bounding box center [992, 222] width 83 height 26
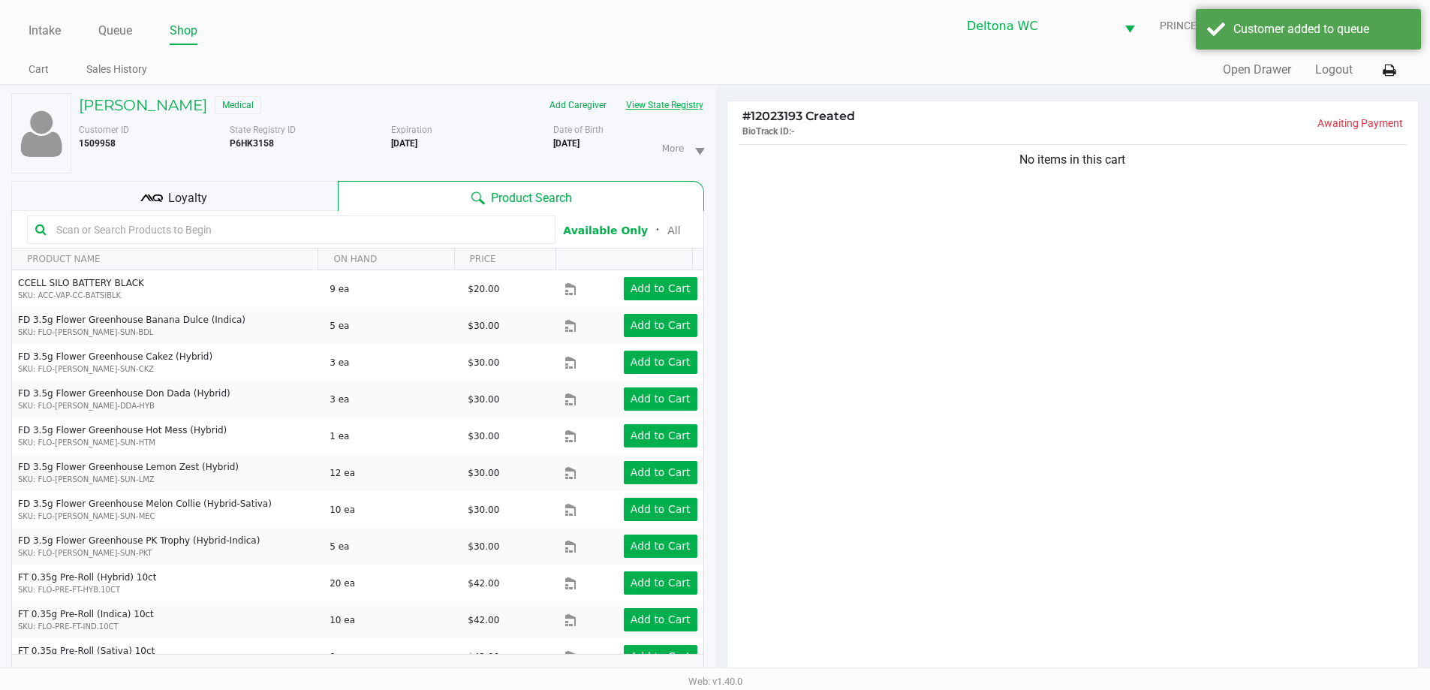
click at [684, 107] on button "View State Registry" at bounding box center [660, 105] width 88 height 24
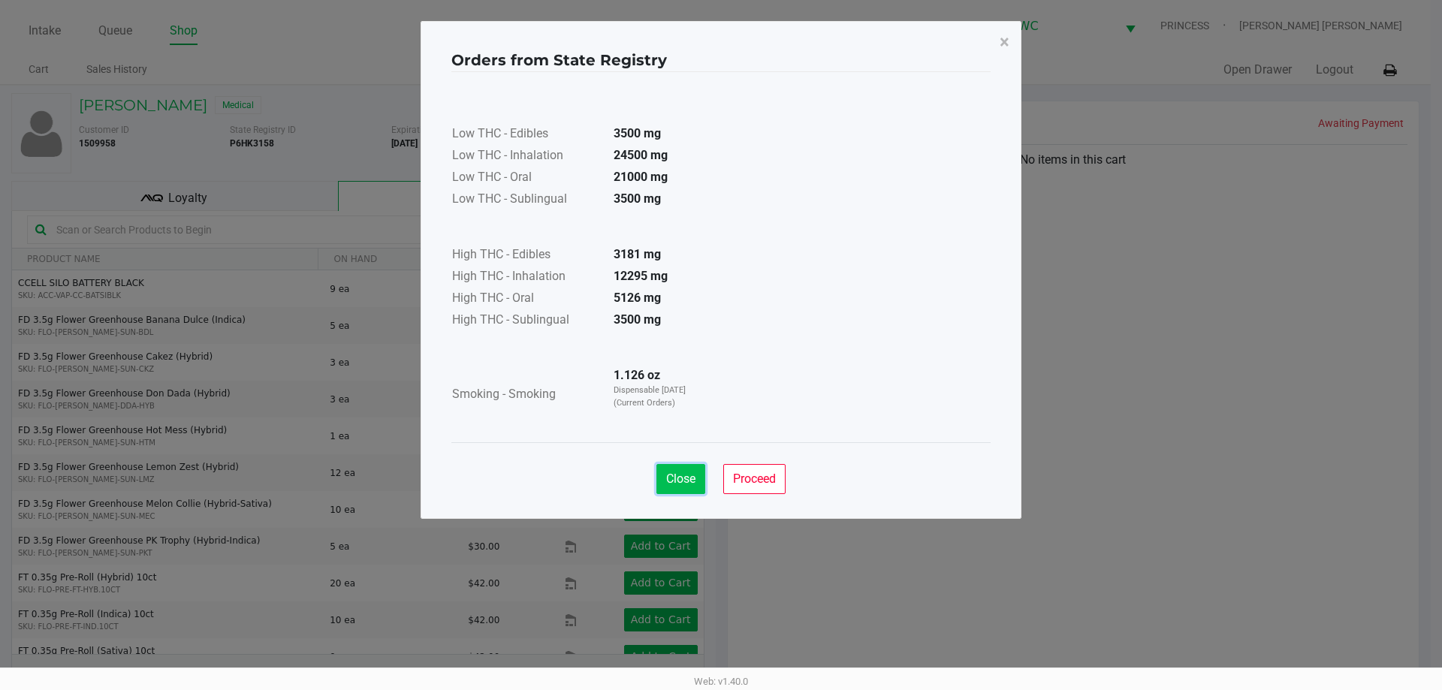
click at [689, 490] on button "Close" at bounding box center [680, 479] width 49 height 30
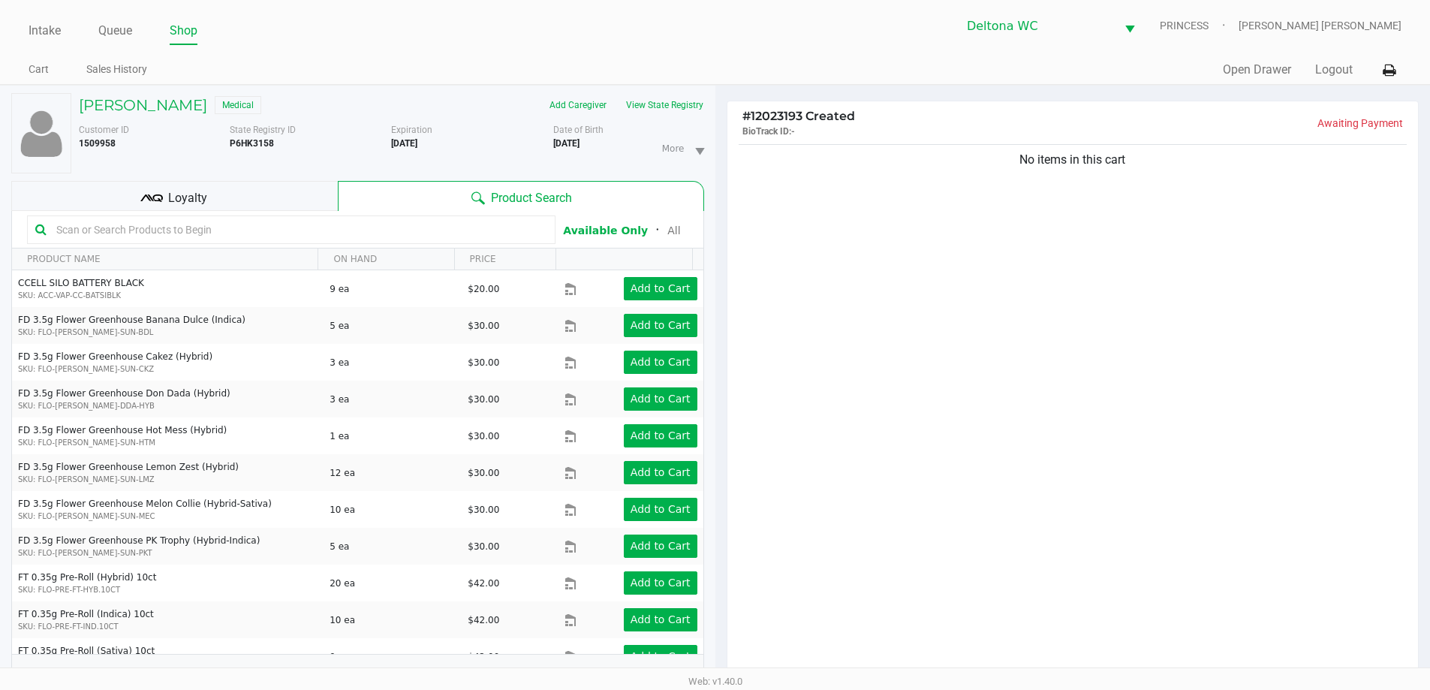
click at [922, 304] on div "No items in this cart" at bounding box center [1074, 413] width 692 height 545
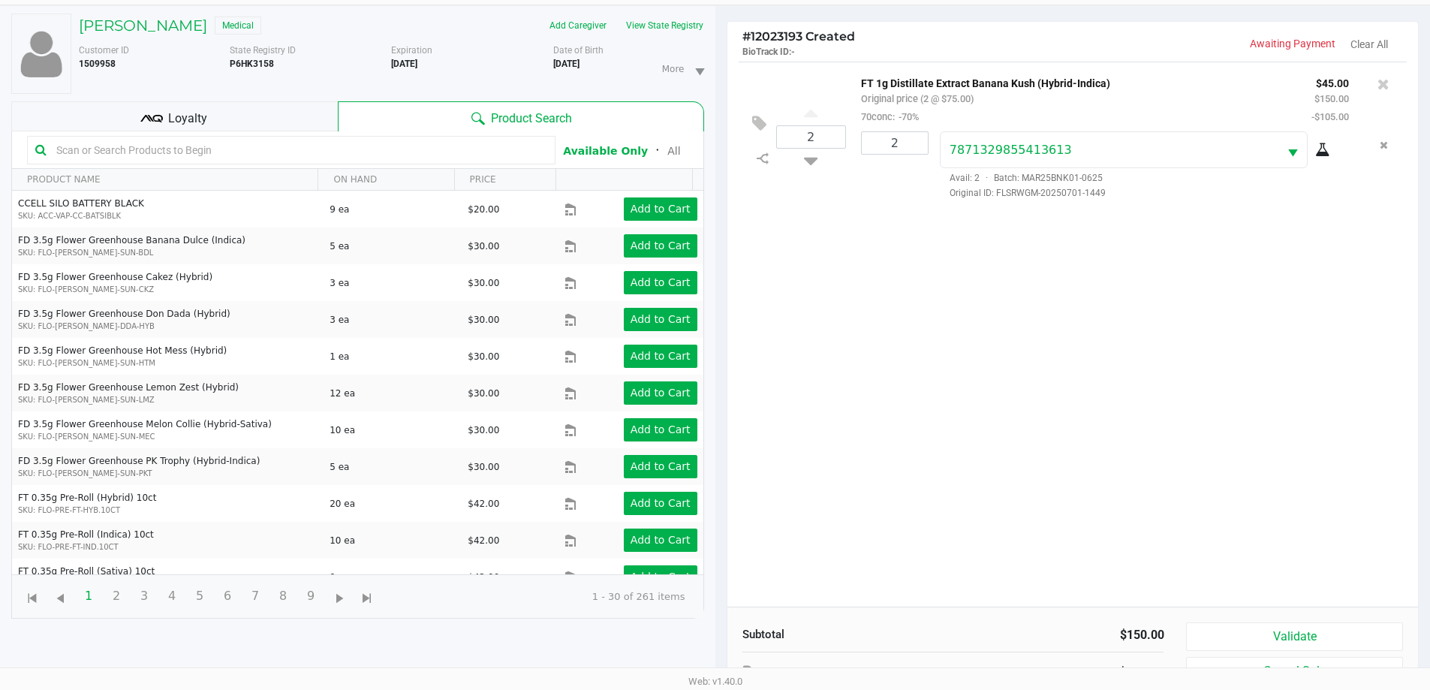
scroll to position [162, 0]
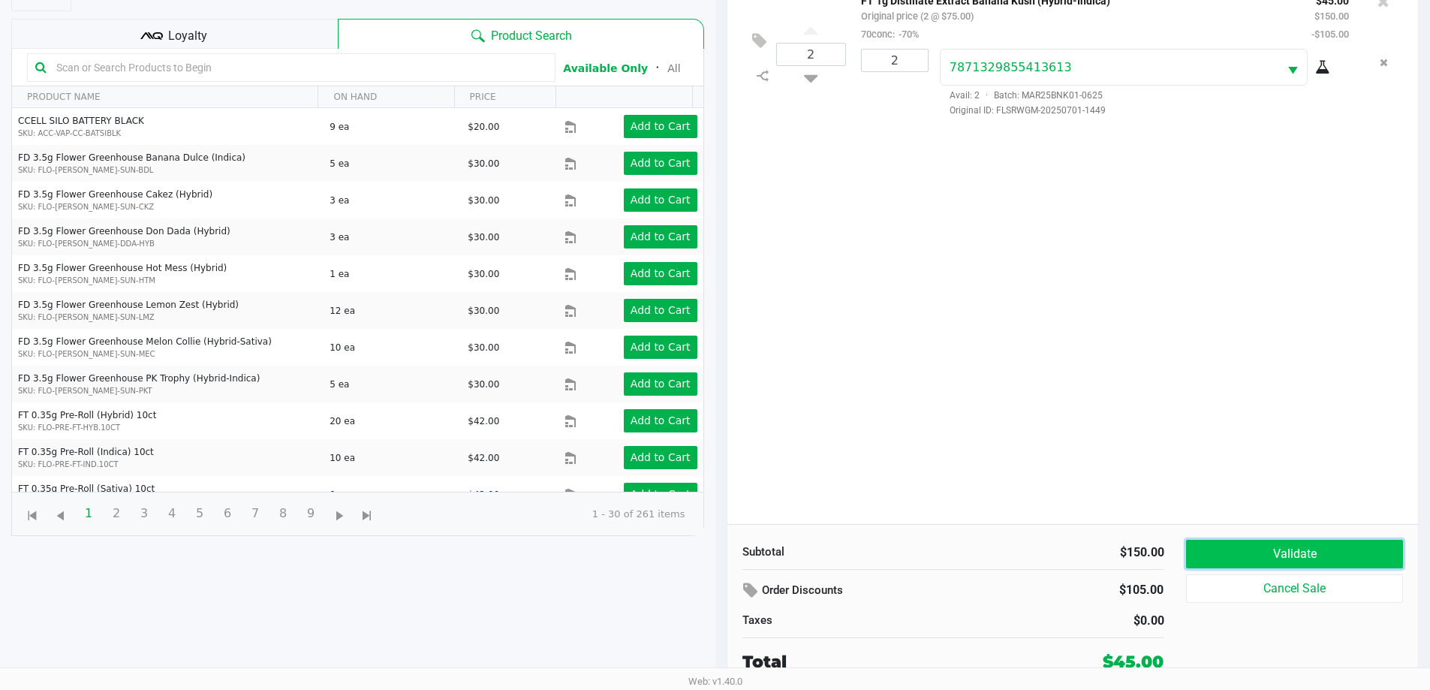
click at [1240, 553] on button "Validate" at bounding box center [1294, 554] width 216 height 29
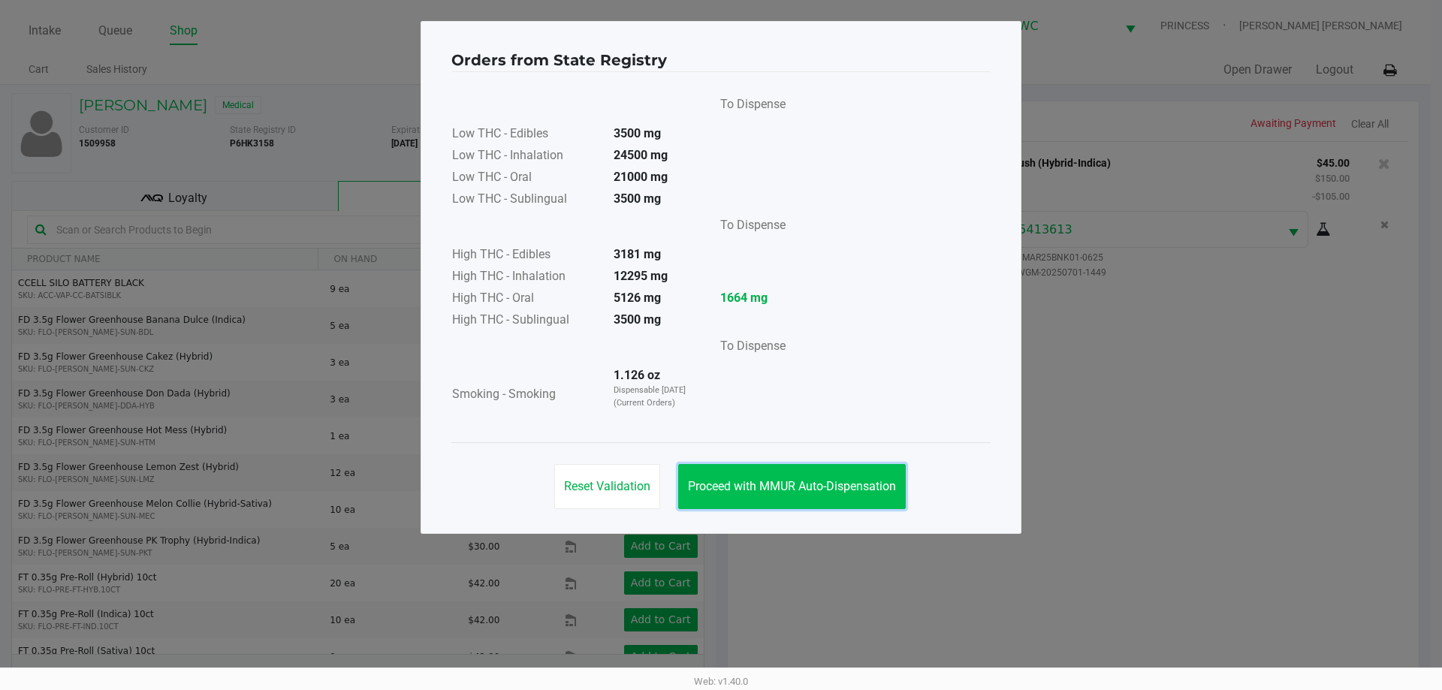
click at [760, 492] on span "Proceed with MMUR Auto-Dispensation" at bounding box center [792, 486] width 208 height 14
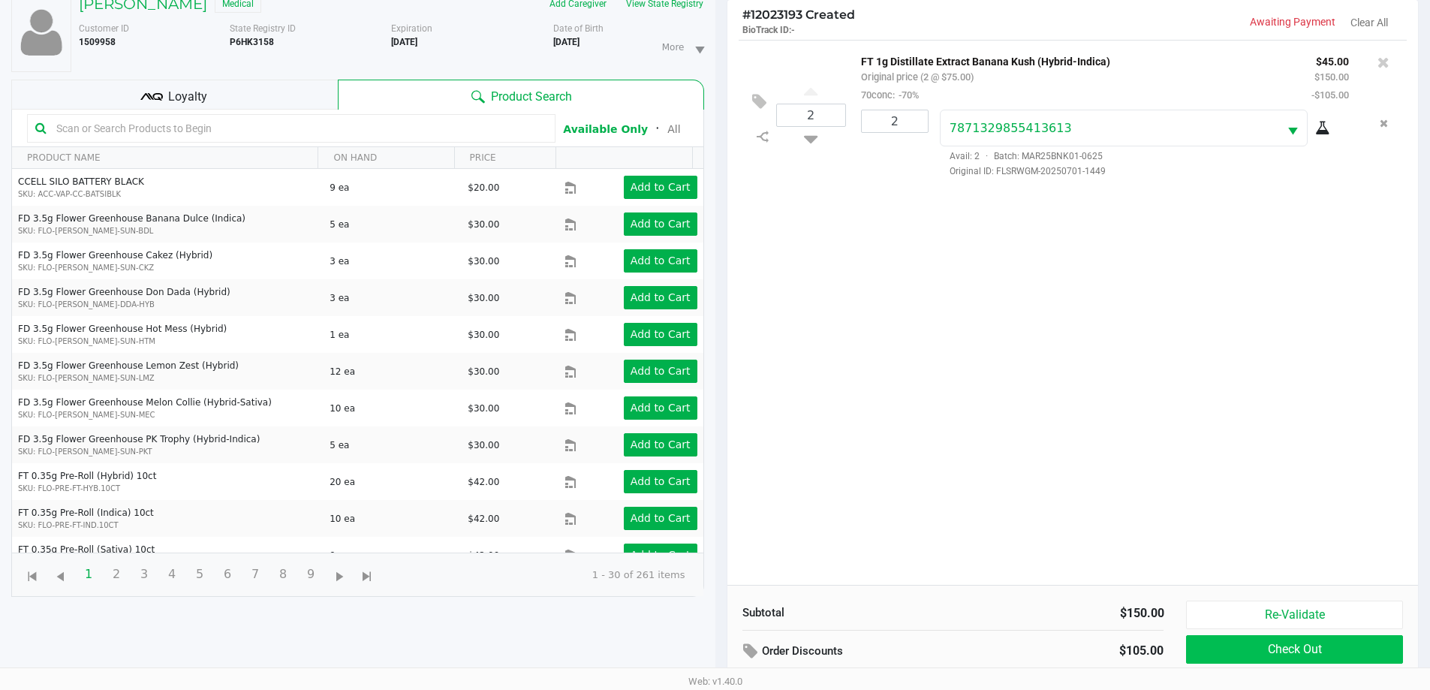
scroll to position [162, 0]
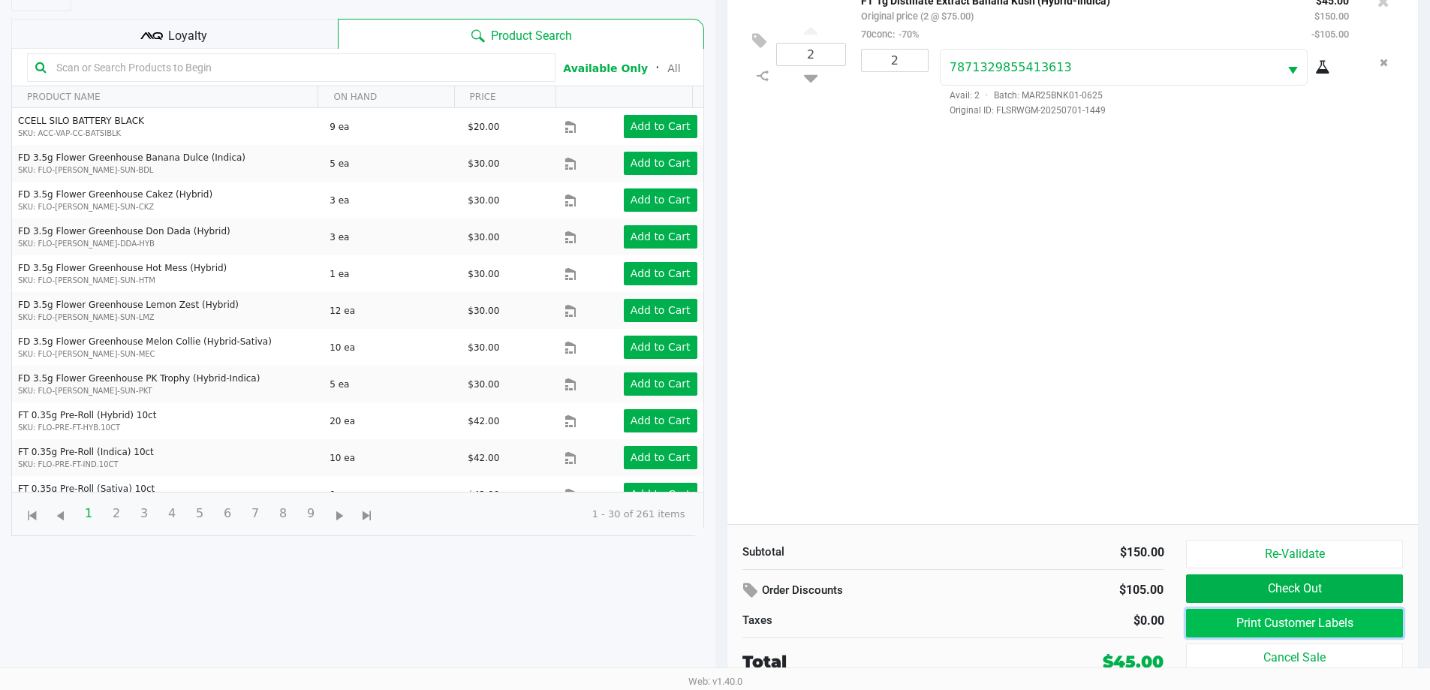
click at [1300, 619] on button "Print Customer Labels" at bounding box center [1294, 623] width 216 height 29
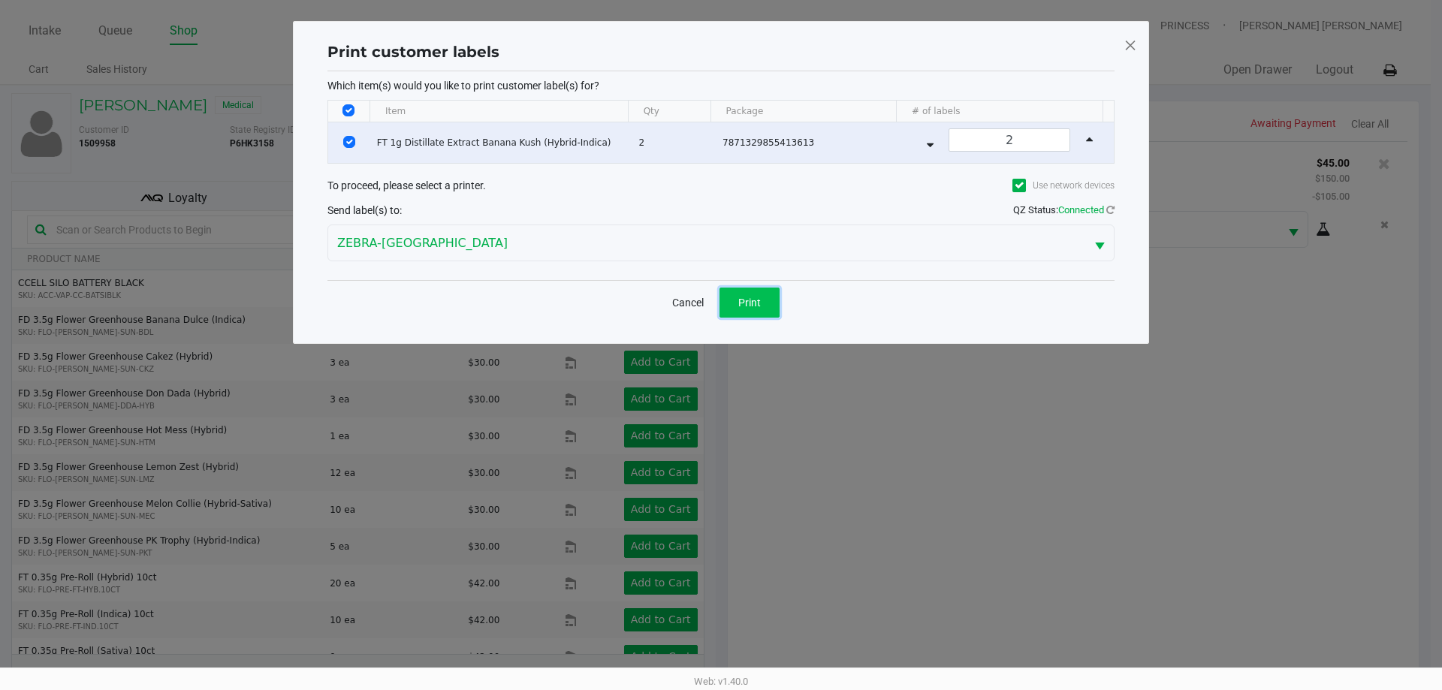
click at [750, 300] on span "Print" at bounding box center [749, 303] width 23 height 12
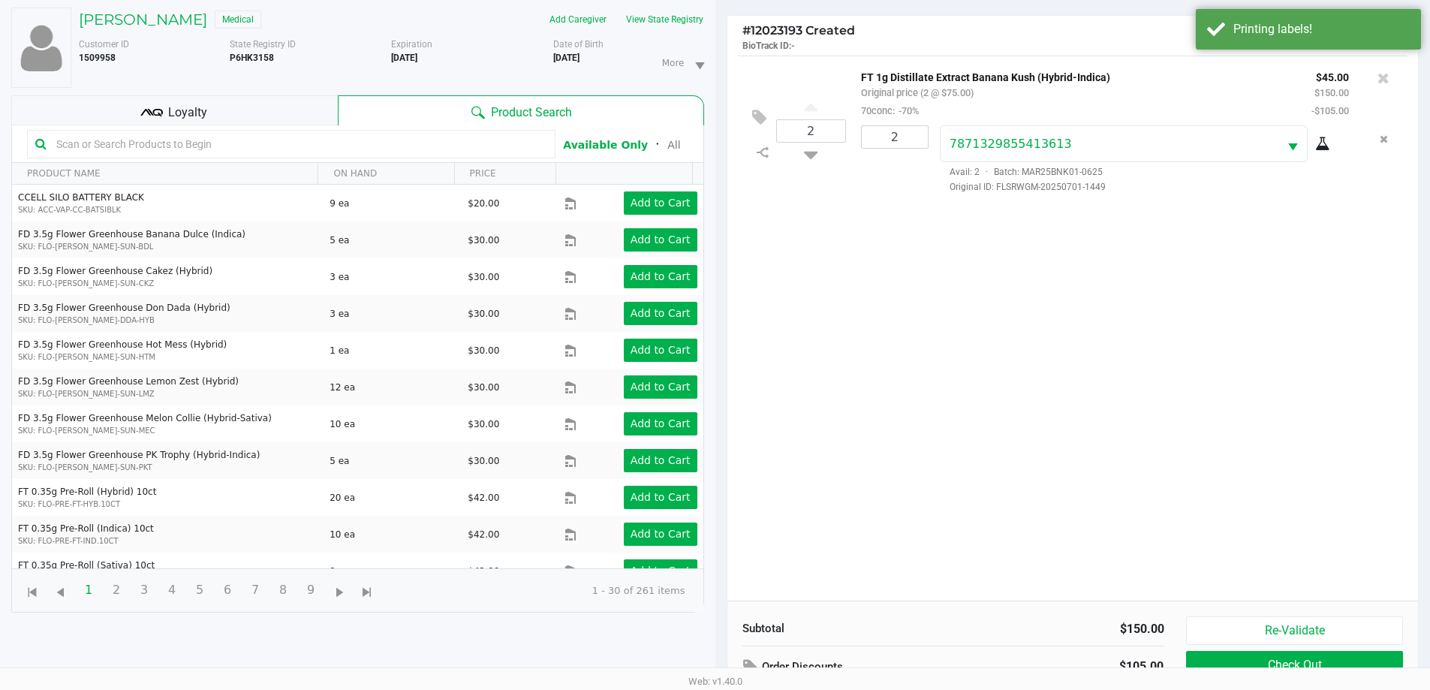
scroll to position [162, 0]
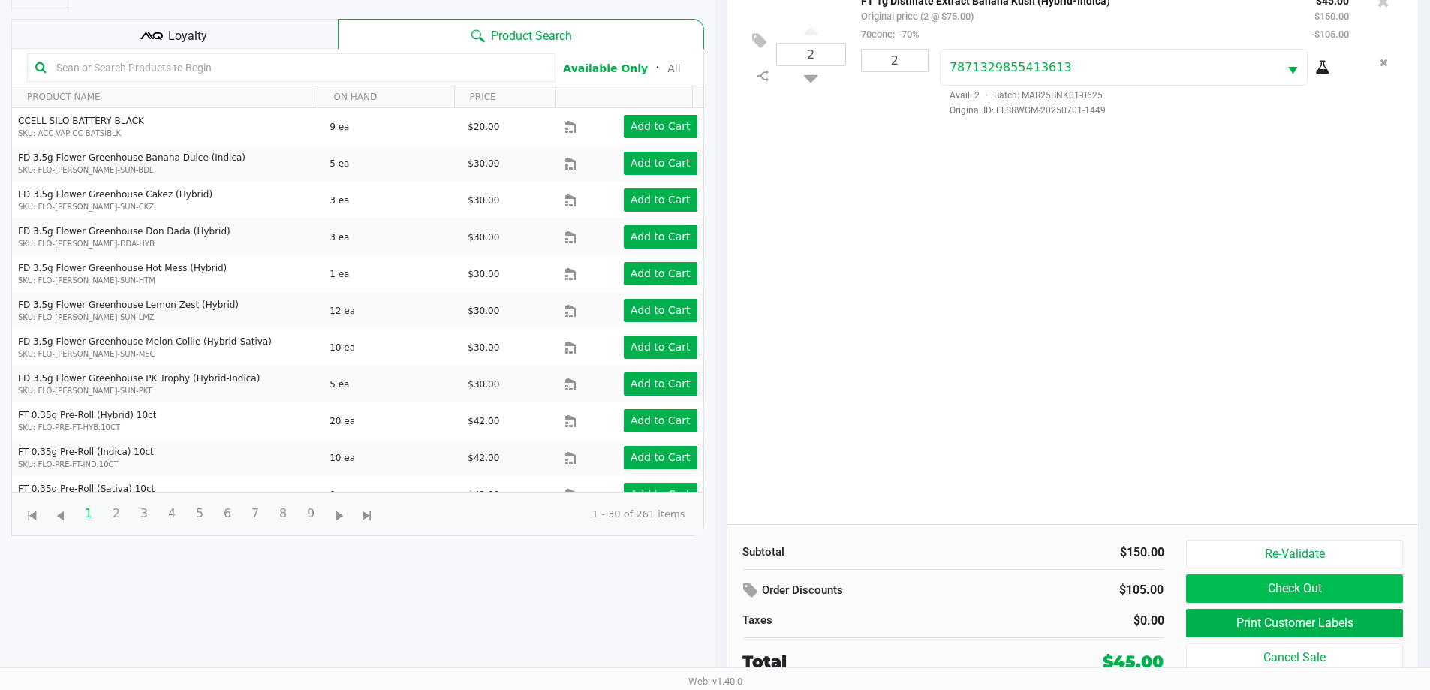
click at [1357, 597] on button "Check Out" at bounding box center [1294, 588] width 216 height 29
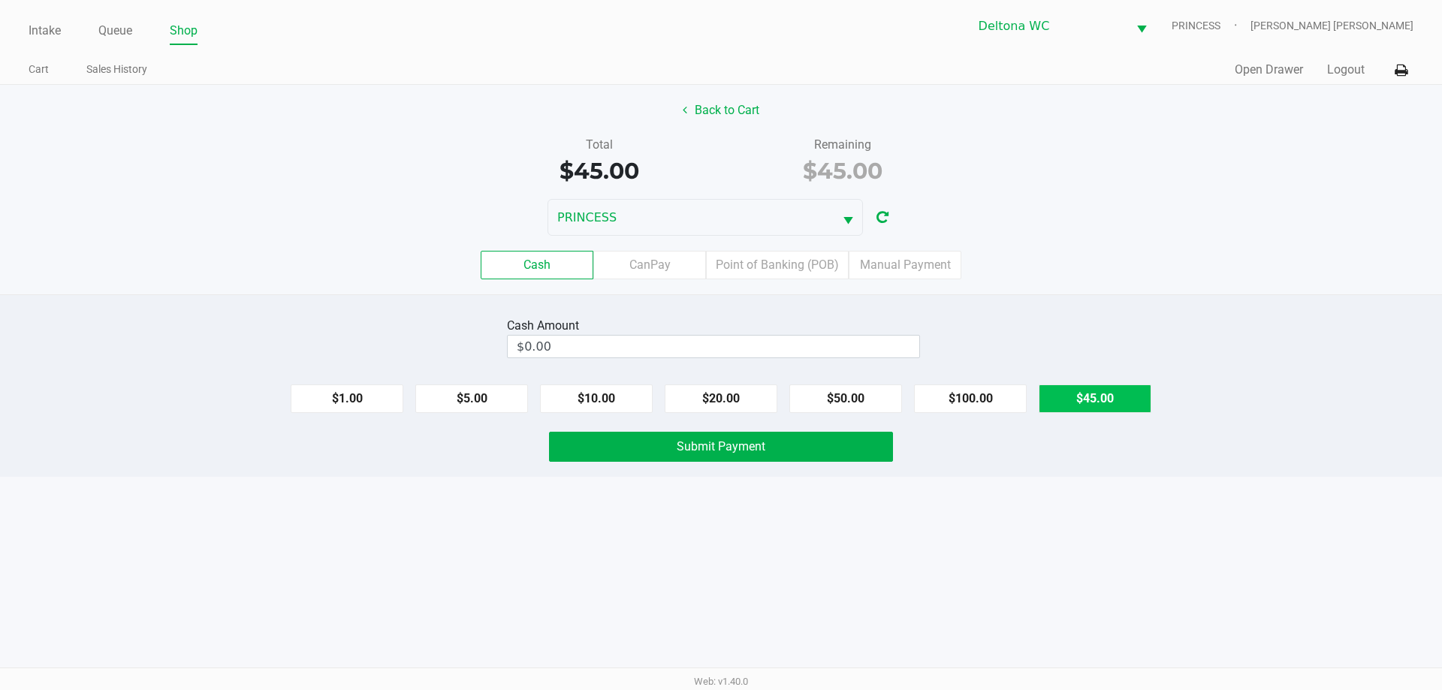
click at [1098, 399] on button "$45.00" at bounding box center [1094, 398] width 113 height 29
type input "$45.00"
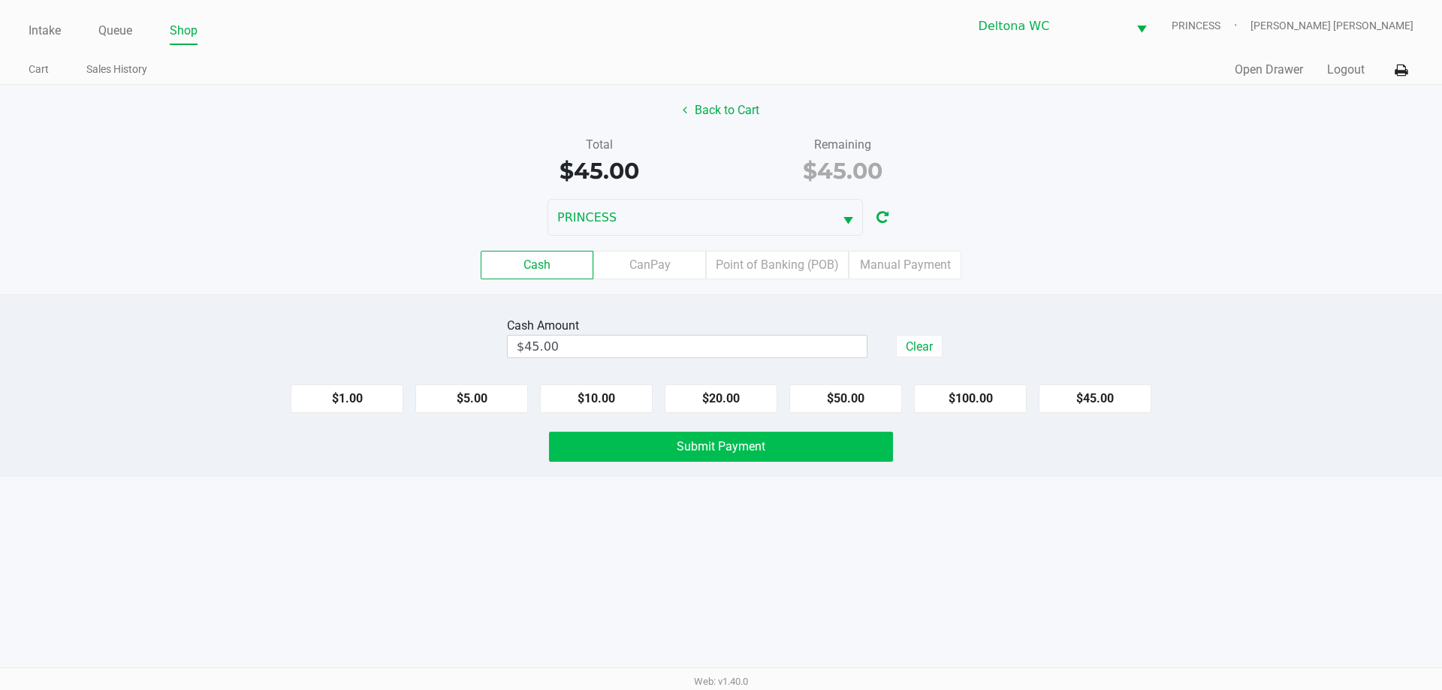
click at [808, 457] on button "Submit Payment" at bounding box center [721, 447] width 344 height 30
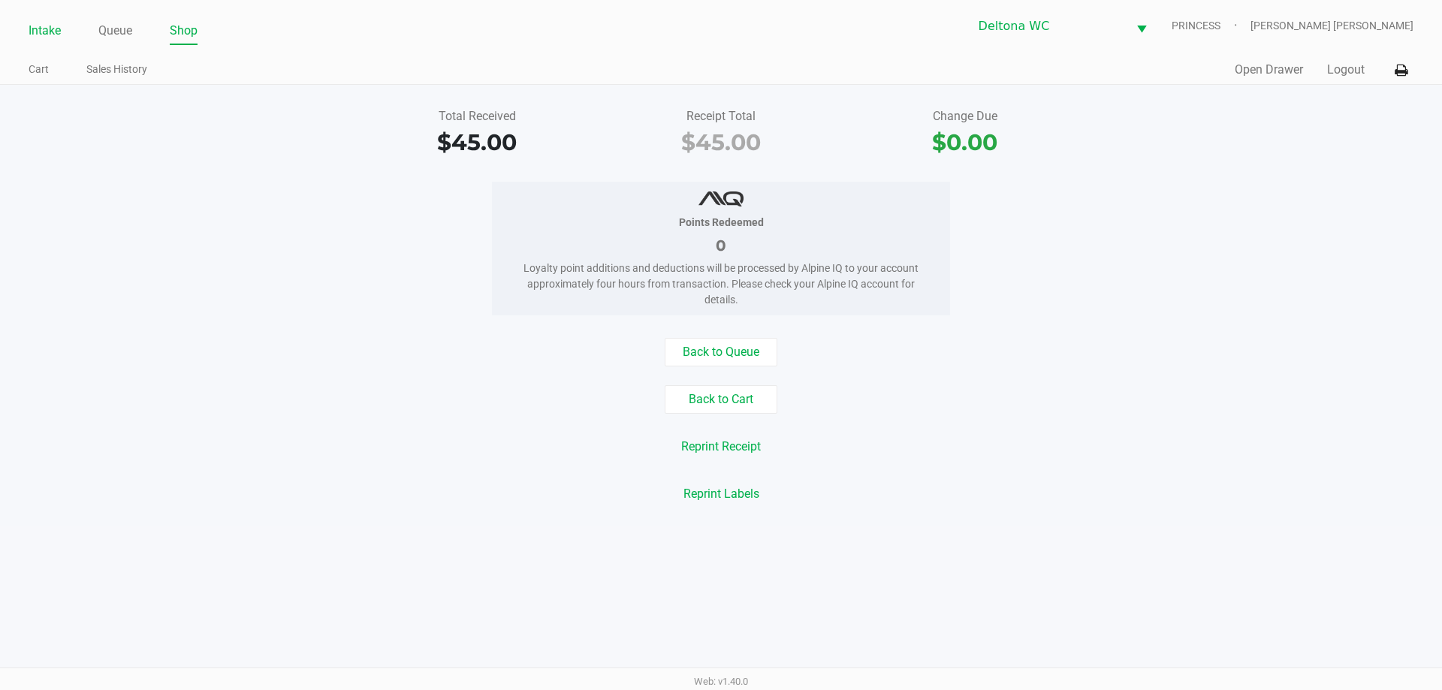
click at [49, 33] on link "Intake" at bounding box center [45, 30] width 32 height 21
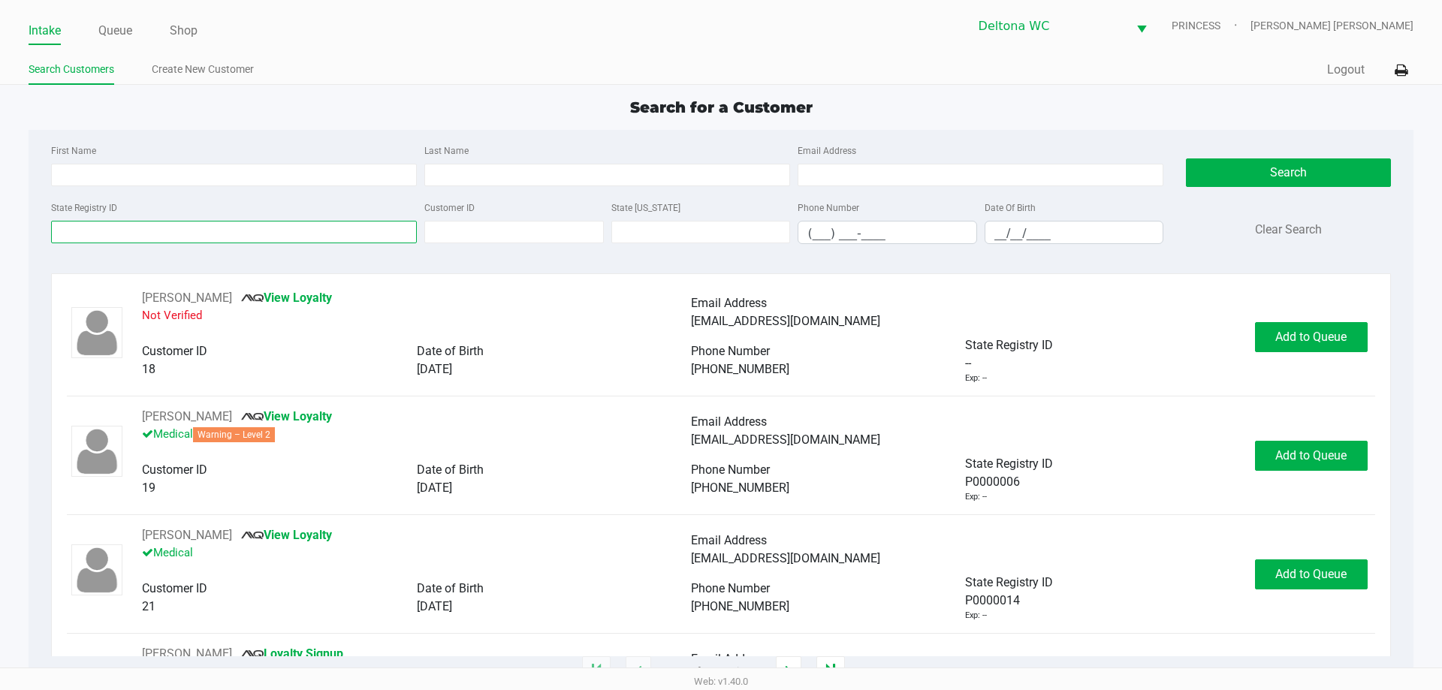
click at [350, 232] on input "State Registry ID" at bounding box center [234, 232] width 366 height 23
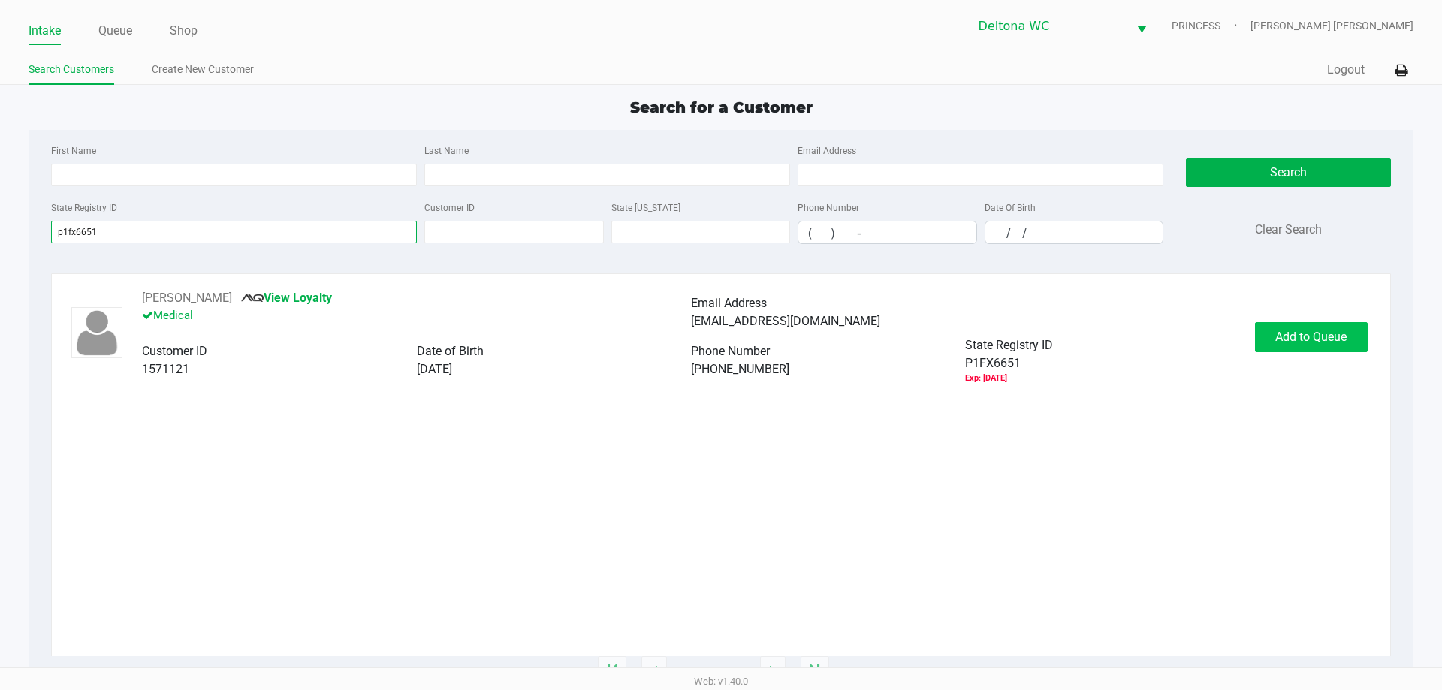
type input "p1fx6651"
click at [1329, 331] on span "Add to Queue" at bounding box center [1310, 337] width 71 height 14
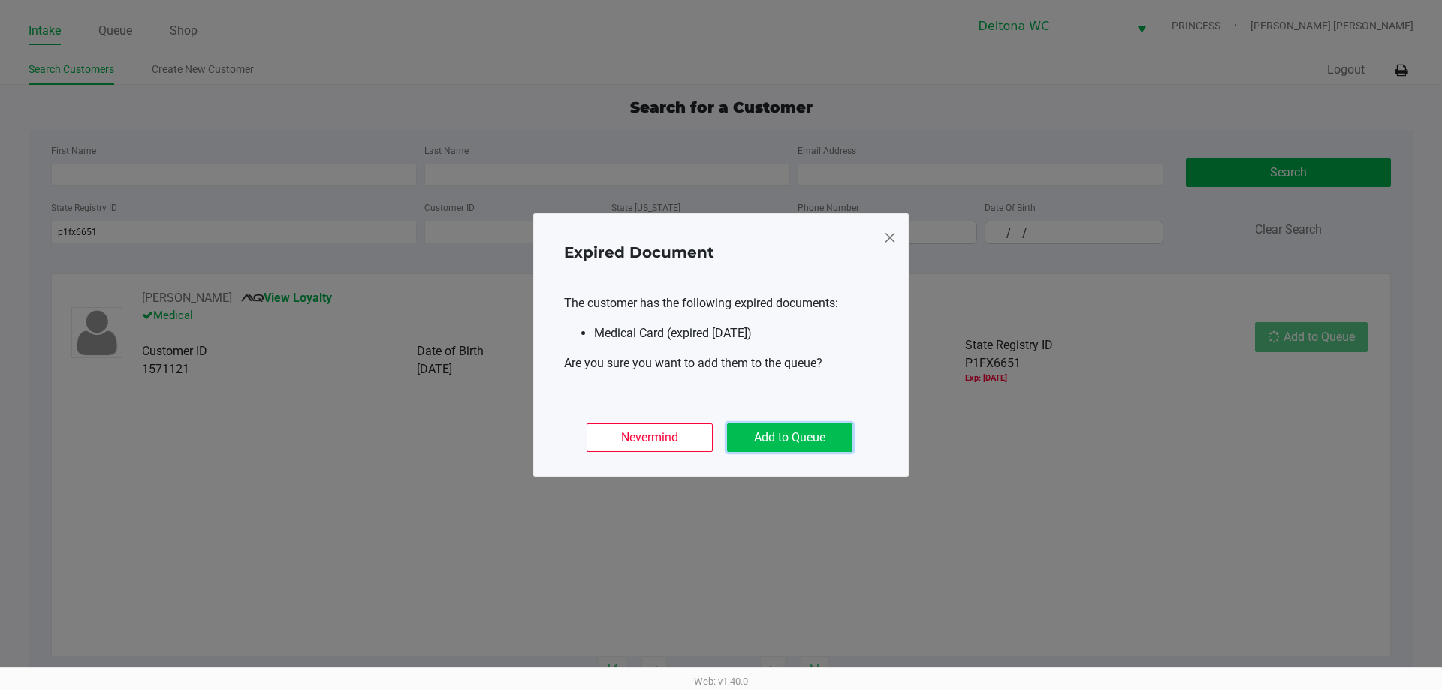
click at [803, 435] on button "Add to Queue" at bounding box center [789, 437] width 125 height 29
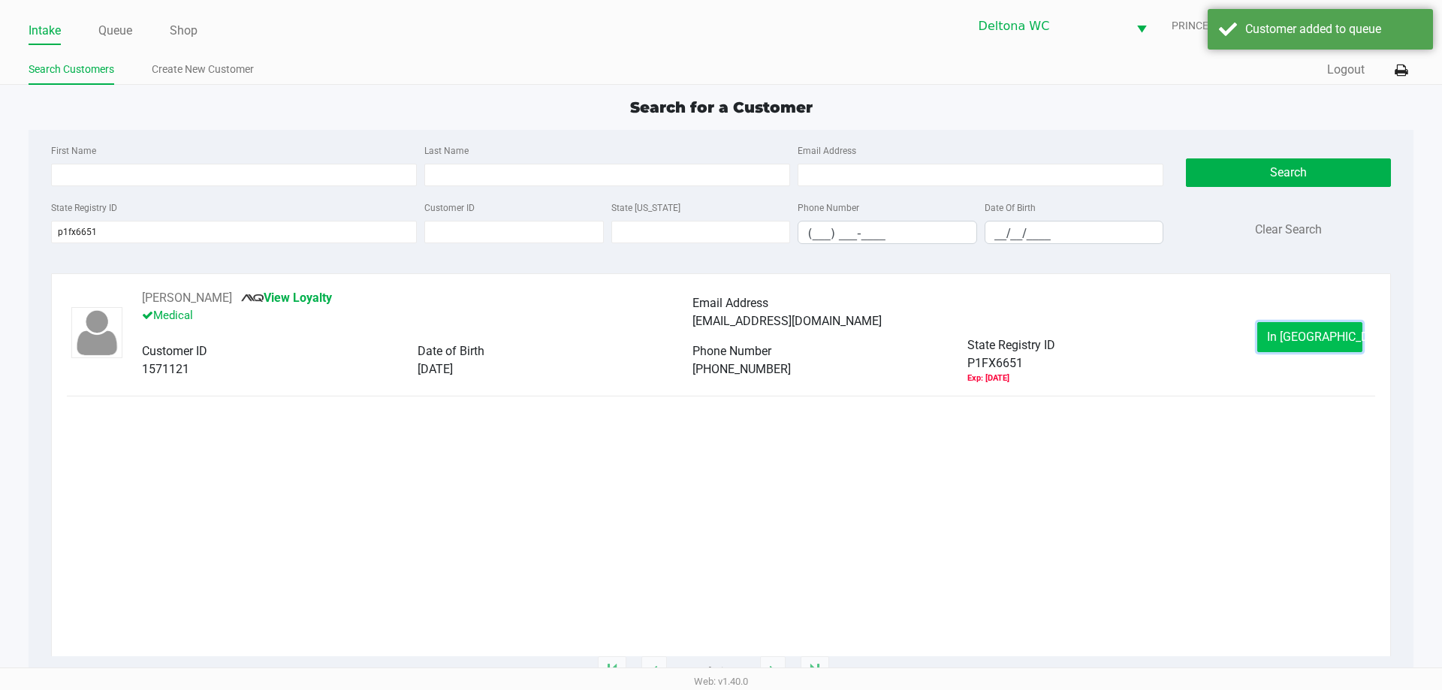
click at [1288, 328] on button "In Queue" at bounding box center [1309, 337] width 105 height 30
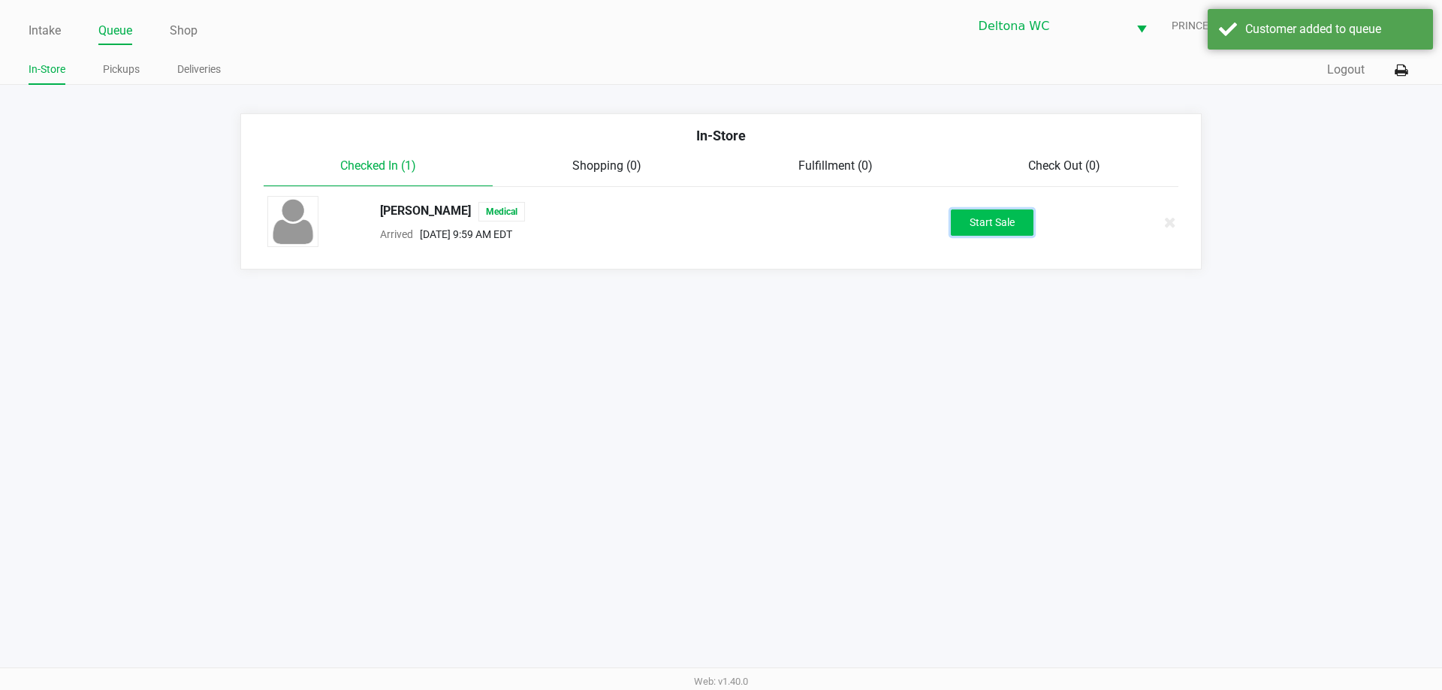
click at [987, 231] on button "Start Sale" at bounding box center [992, 222] width 83 height 26
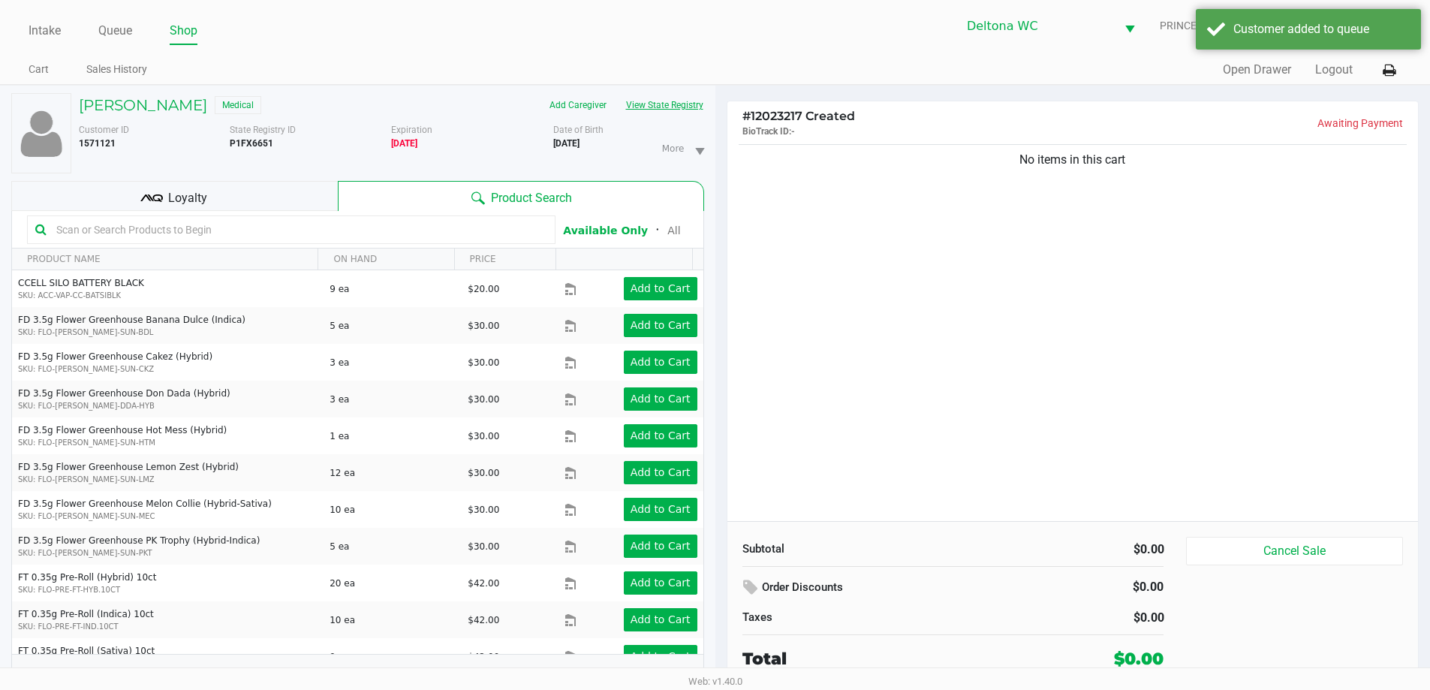
click at [648, 110] on button "View State Registry" at bounding box center [660, 105] width 88 height 24
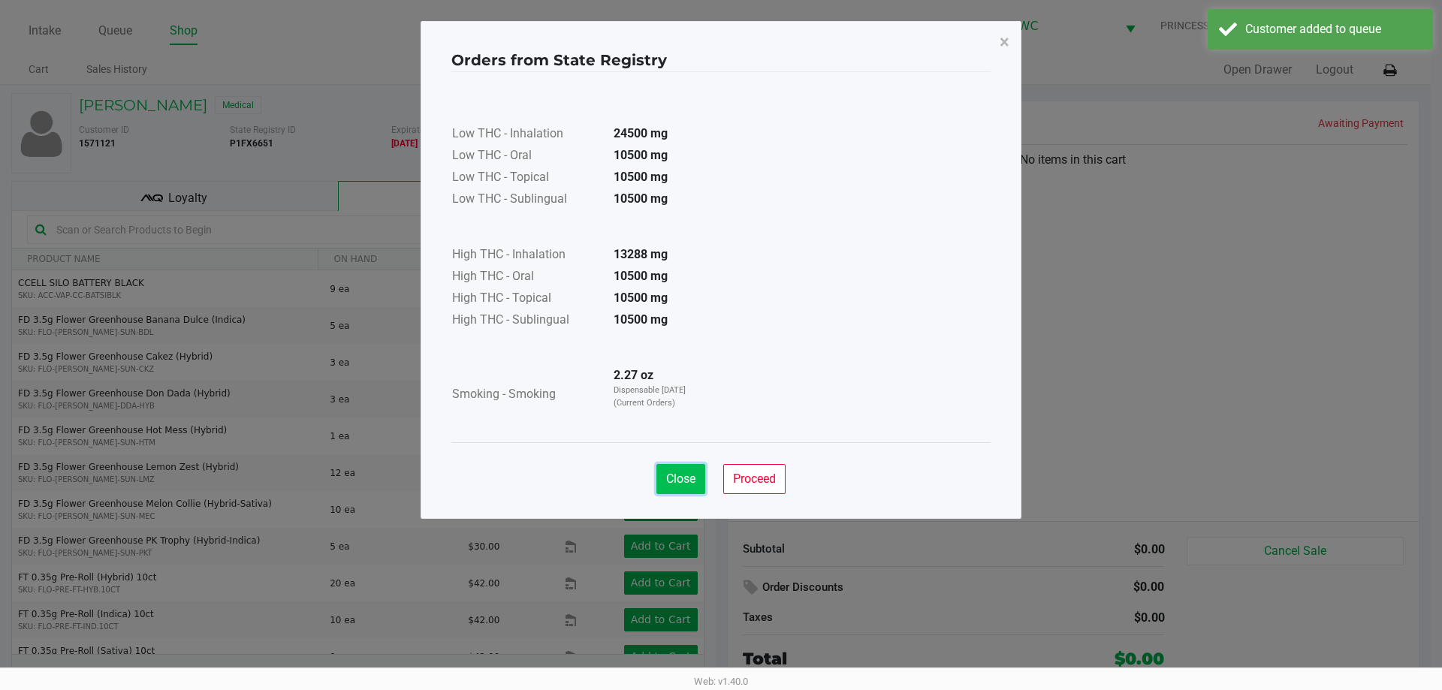
click at [688, 472] on span "Close" at bounding box center [680, 479] width 29 height 14
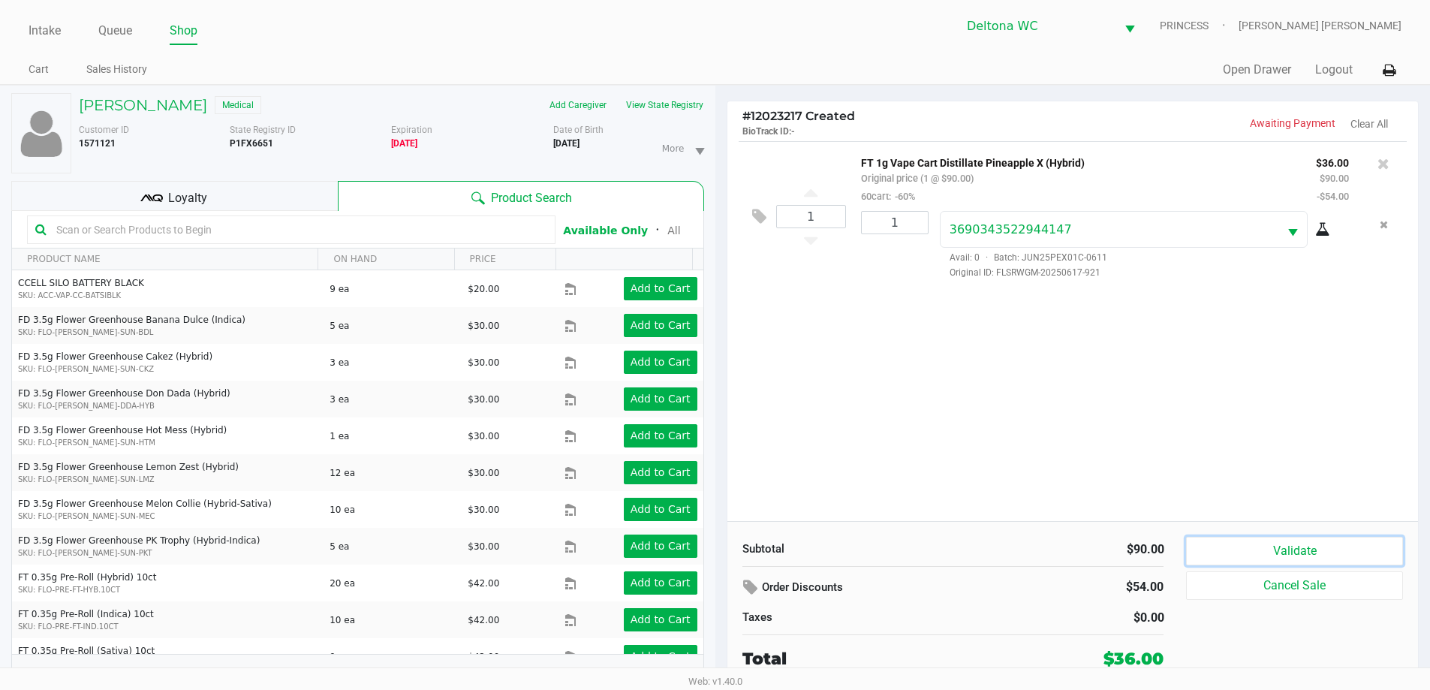
click at [1336, 544] on button "Validate" at bounding box center [1294, 551] width 216 height 29
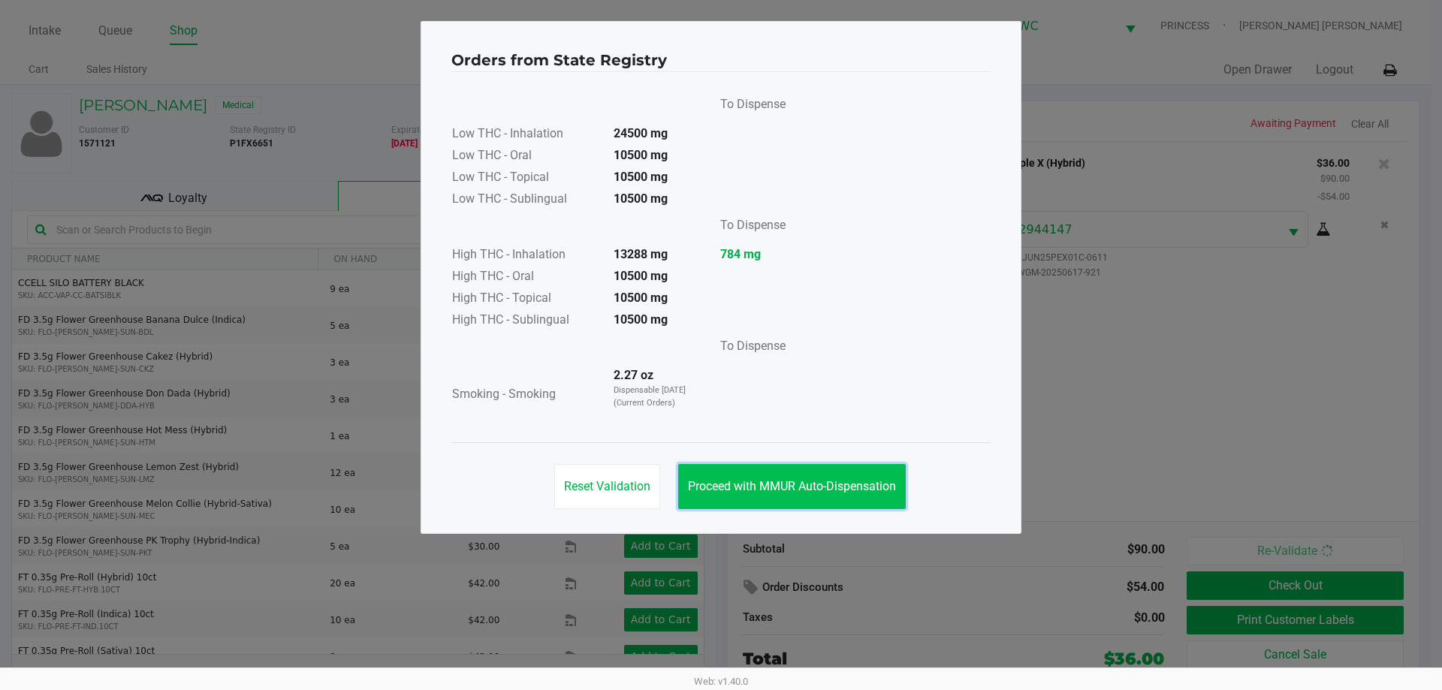
click at [791, 467] on button "Proceed with MMUR Auto-Dispensation" at bounding box center [792, 486] width 228 height 45
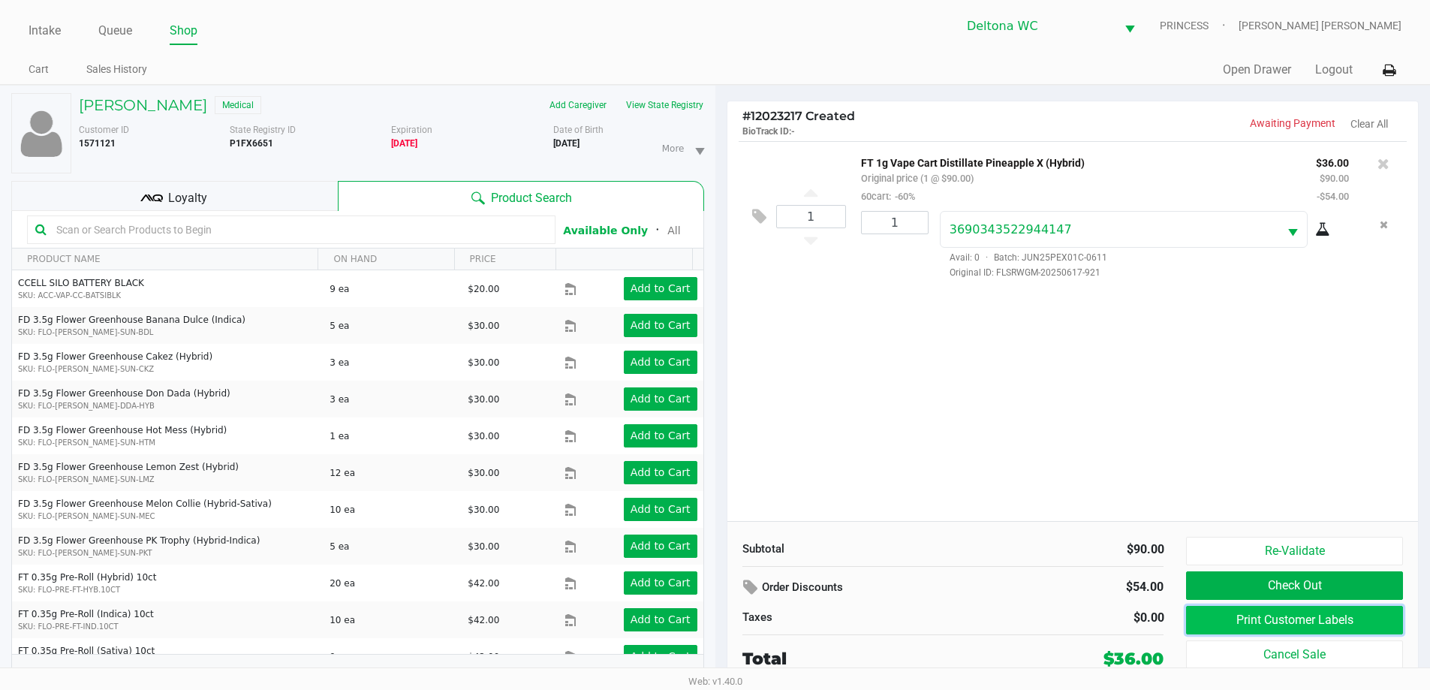
click at [1213, 612] on button "Print Customer Labels" at bounding box center [1294, 620] width 216 height 29
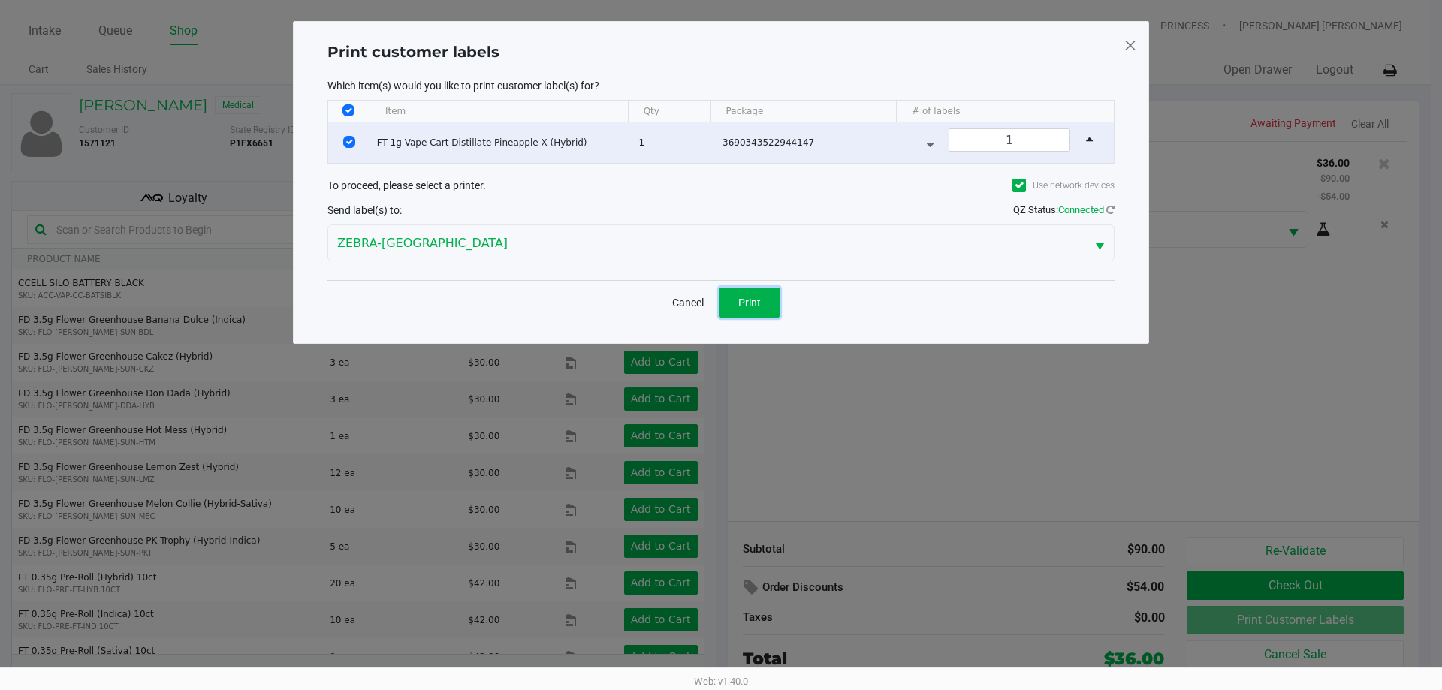
click at [746, 299] on span "Print" at bounding box center [749, 303] width 23 height 12
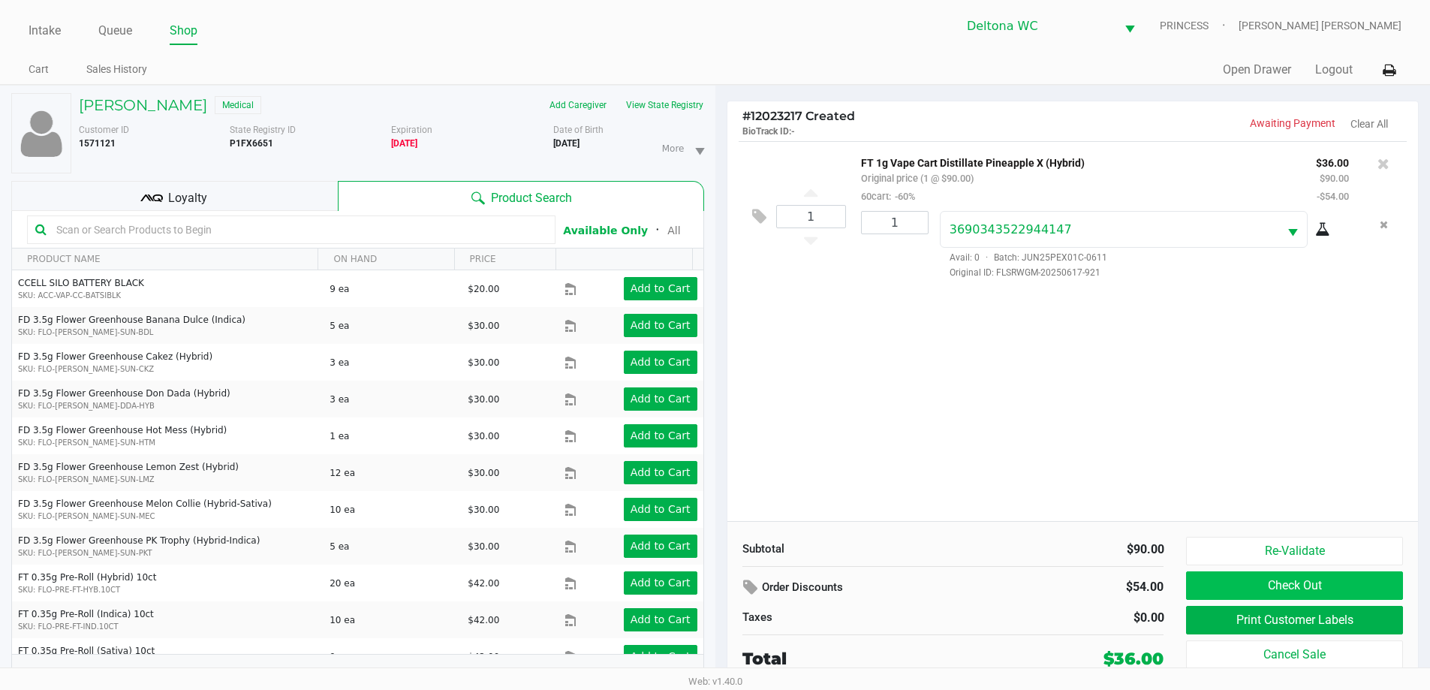
click at [1318, 578] on button "Check Out" at bounding box center [1294, 585] width 216 height 29
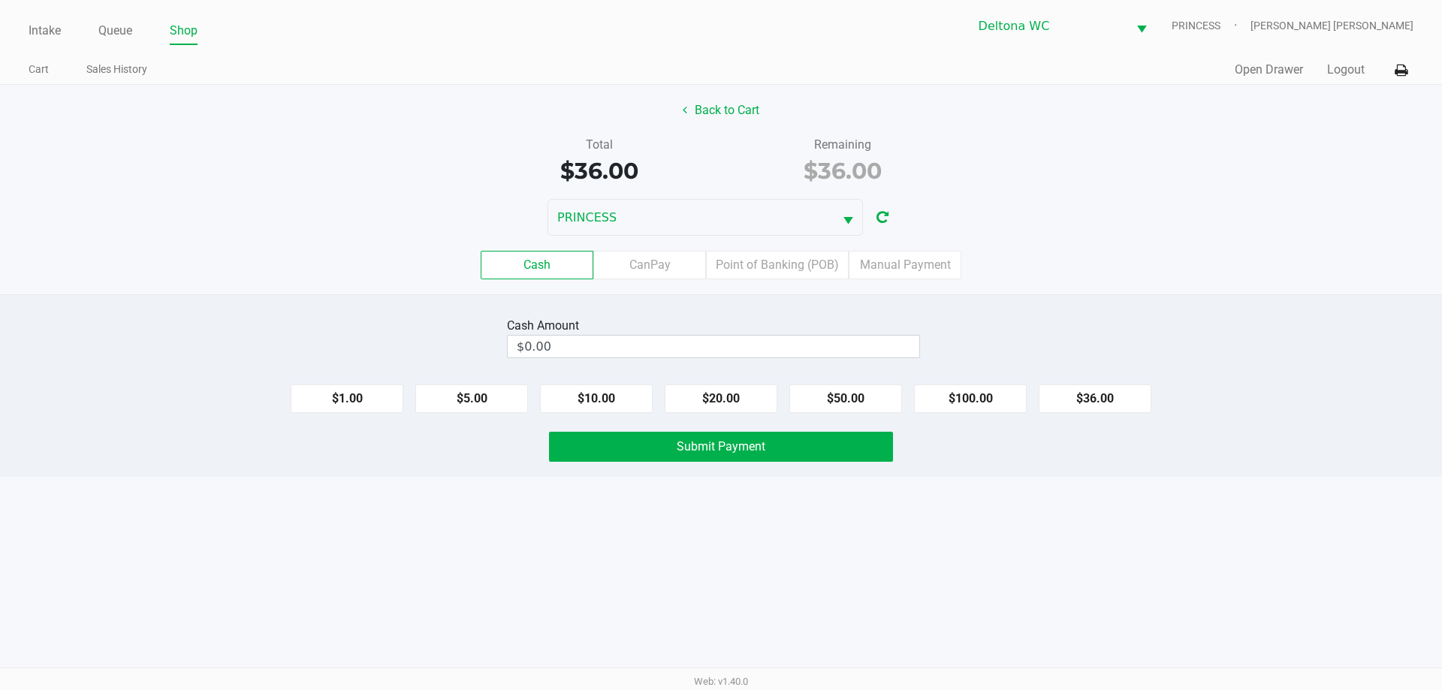
click at [793, 273] on label "Point of Banking (POB)" at bounding box center [777, 265] width 143 height 29
click at [0, 0] on 7 "Point of Banking (POB)" at bounding box center [0, 0] width 0 height 0
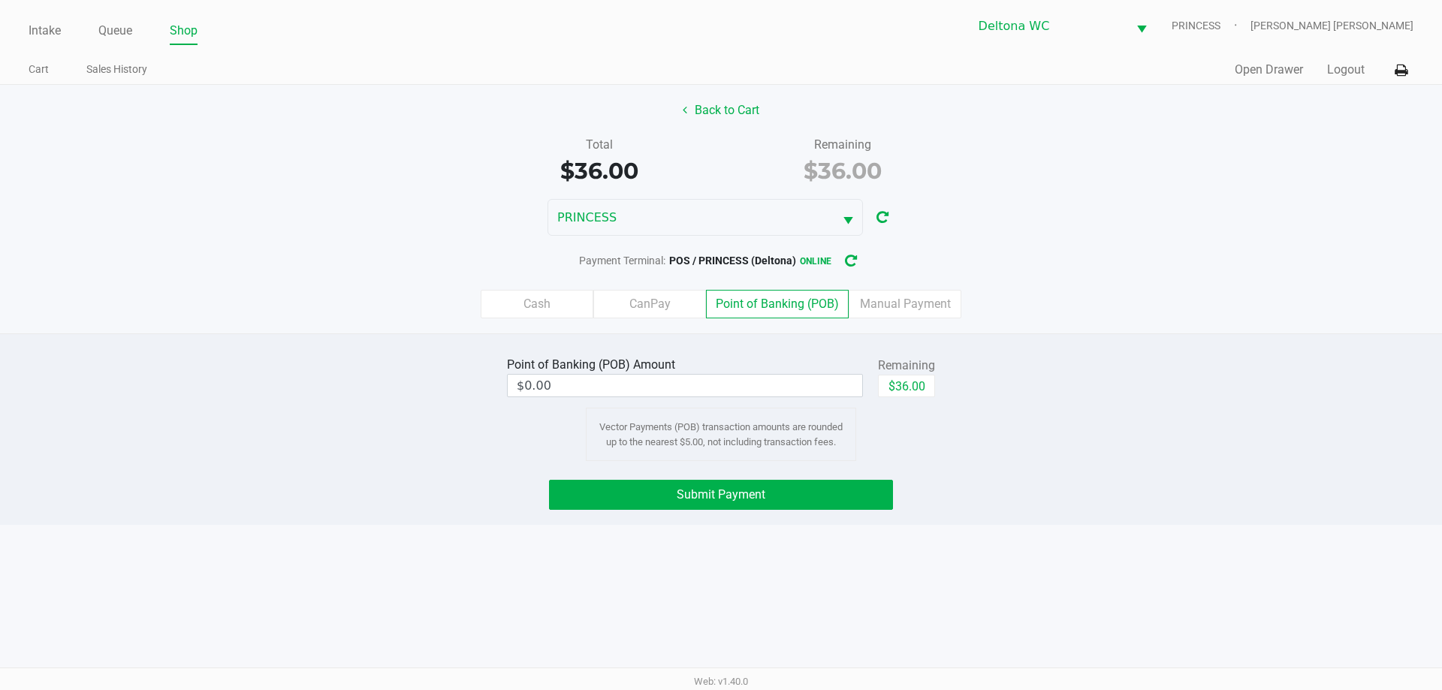
click at [919, 382] on button "$36.00" at bounding box center [906, 386] width 57 height 23
type input "$36.00"
click at [848, 489] on button "Submit Payment" at bounding box center [721, 495] width 344 height 30
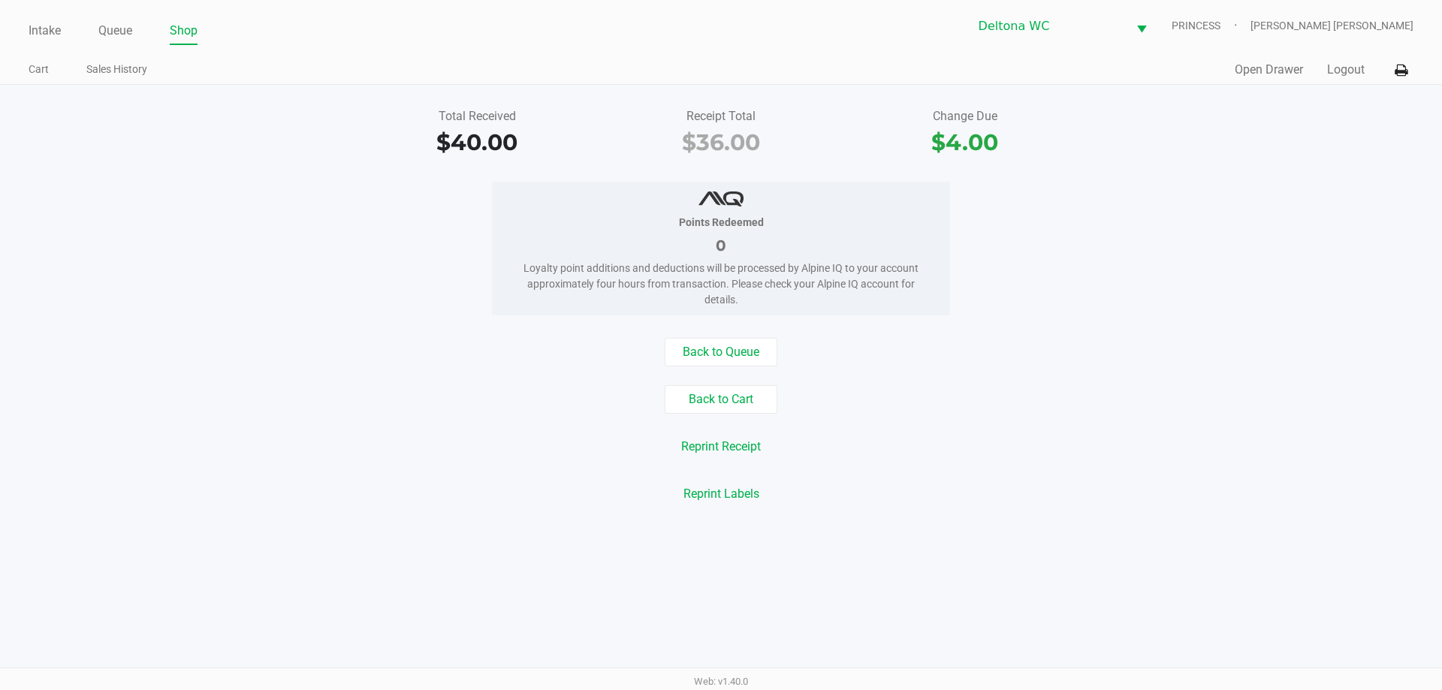
click at [1347, 73] on button "Logout" at bounding box center [1346, 70] width 38 height 18
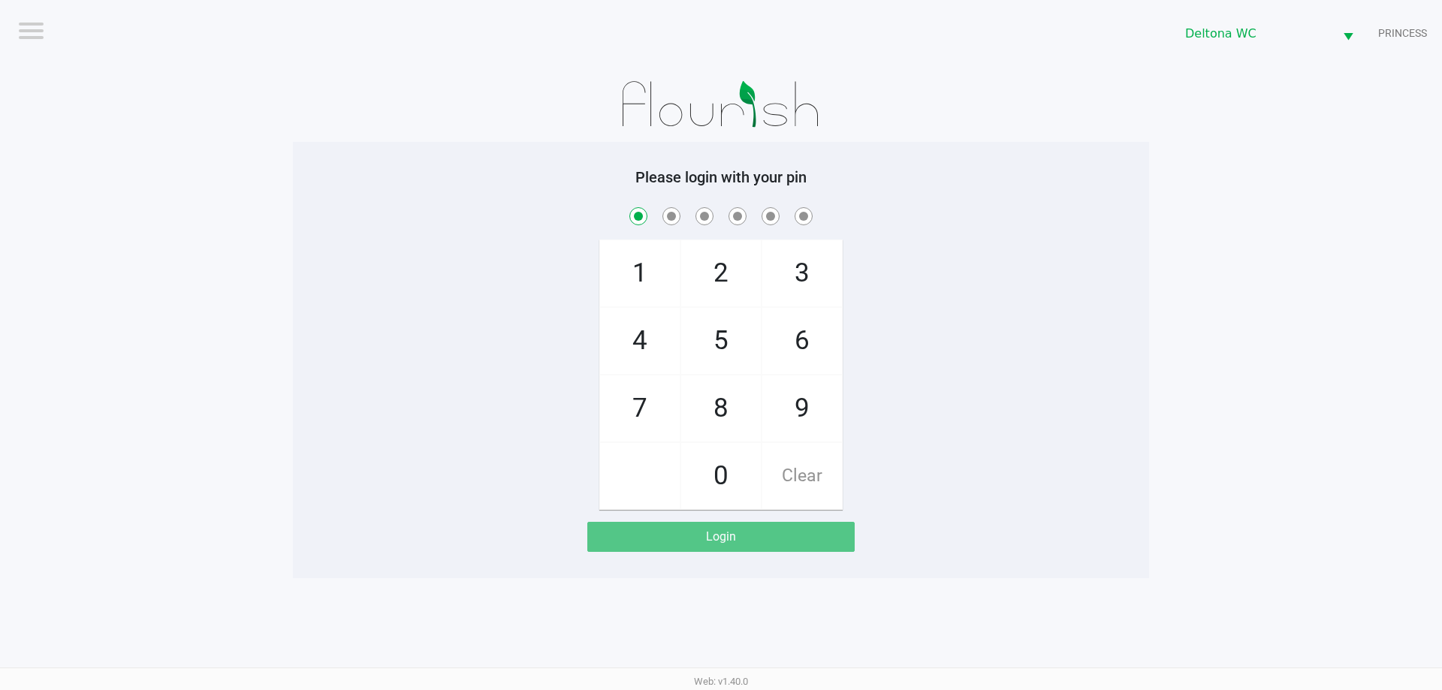
checkbox input "true"
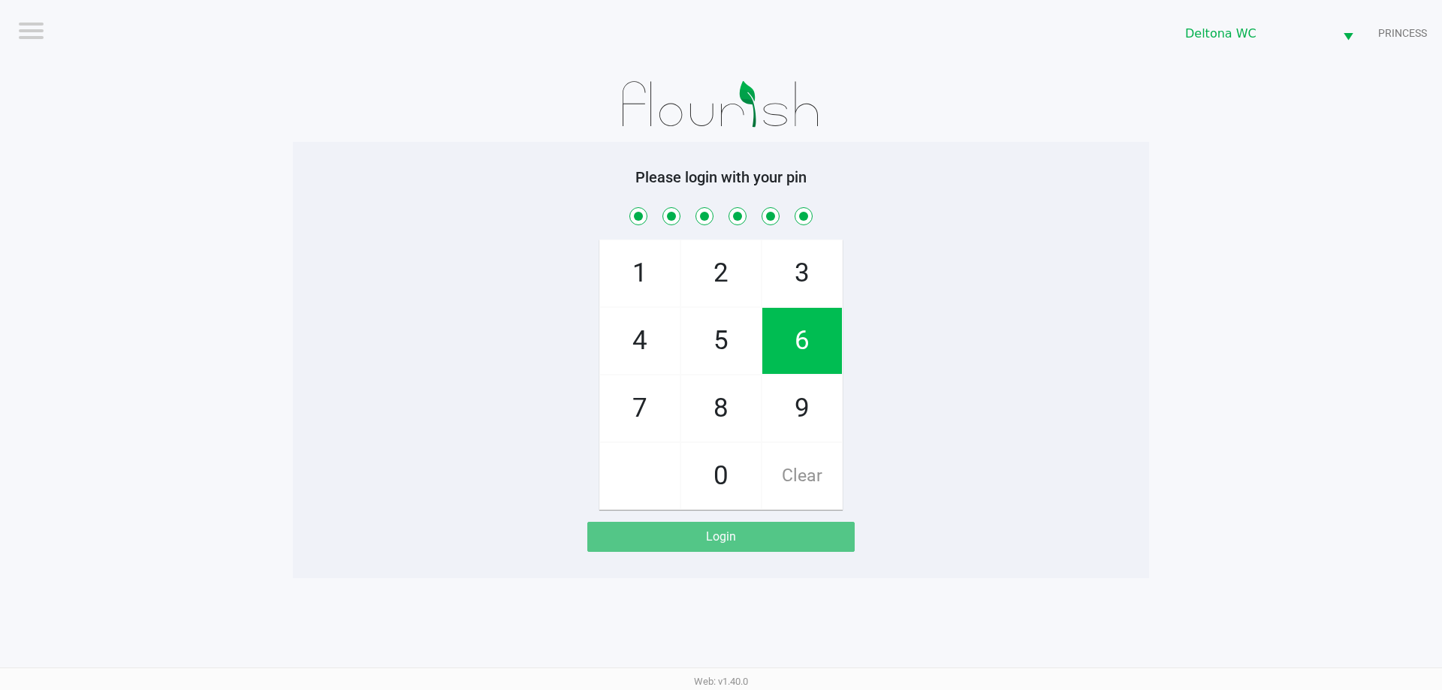
checkbox input "true"
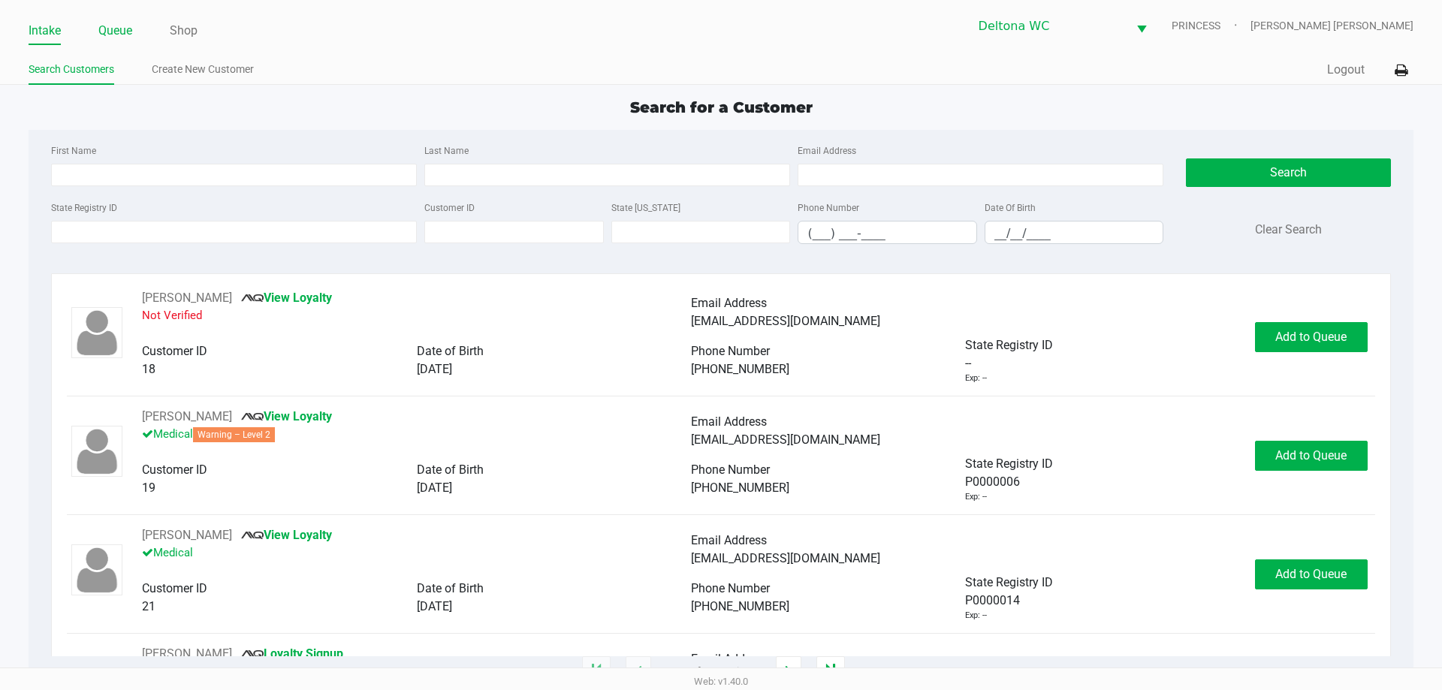
click at [107, 29] on link "Queue" at bounding box center [115, 30] width 34 height 21
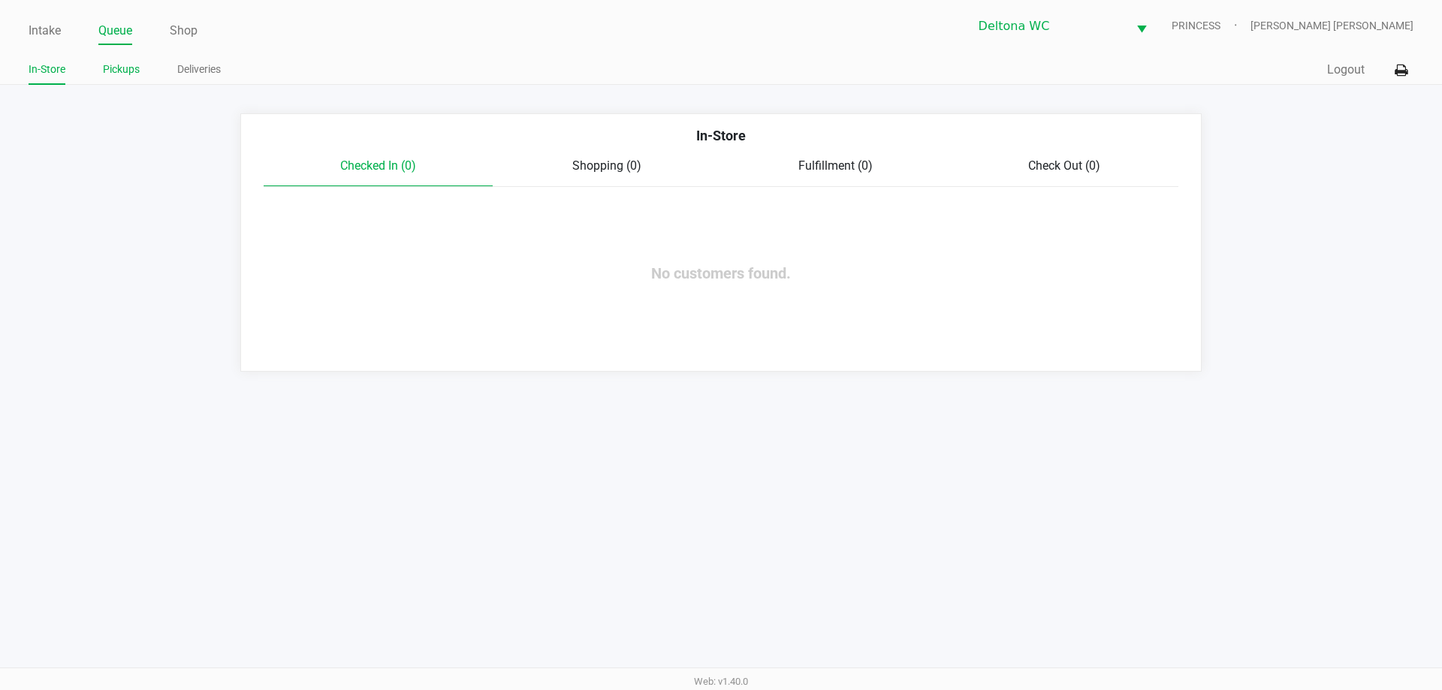
click at [128, 77] on link "Pickups" at bounding box center [121, 69] width 37 height 19
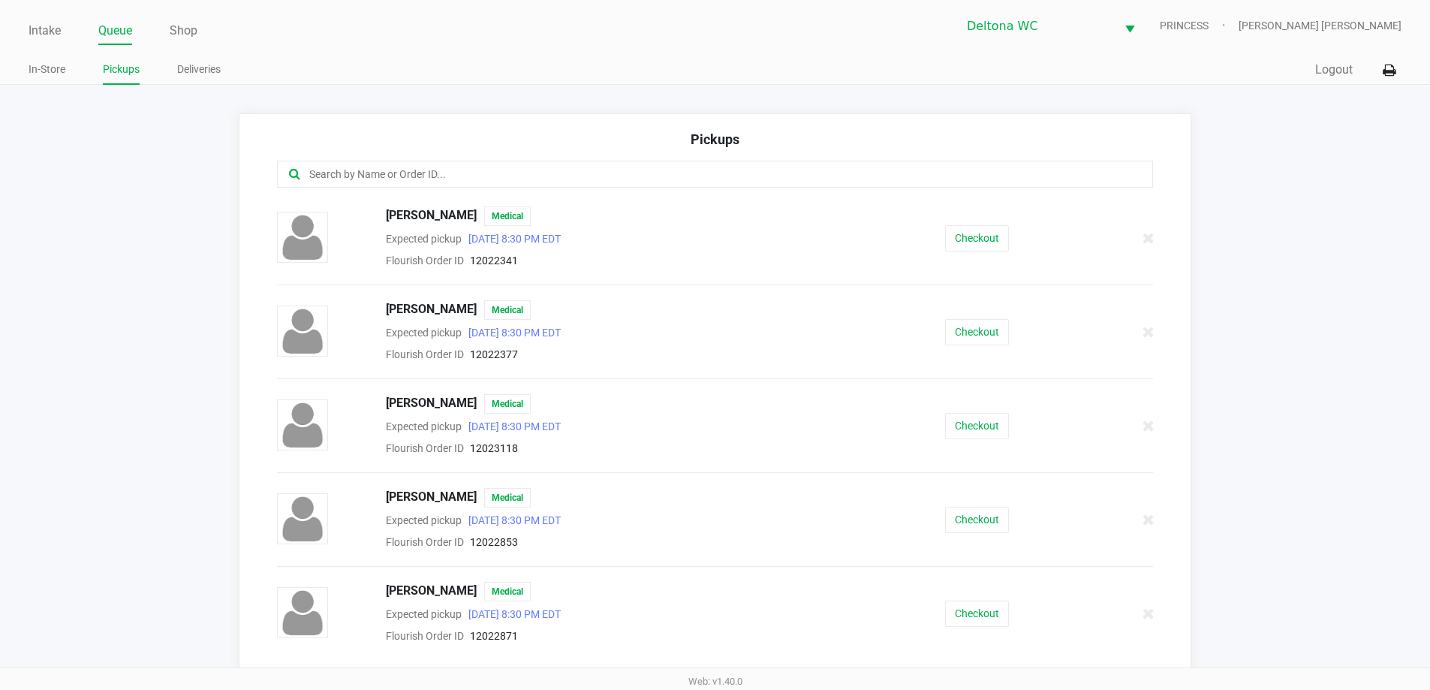
click at [562, 172] on input "text" at bounding box center [691, 174] width 767 height 17
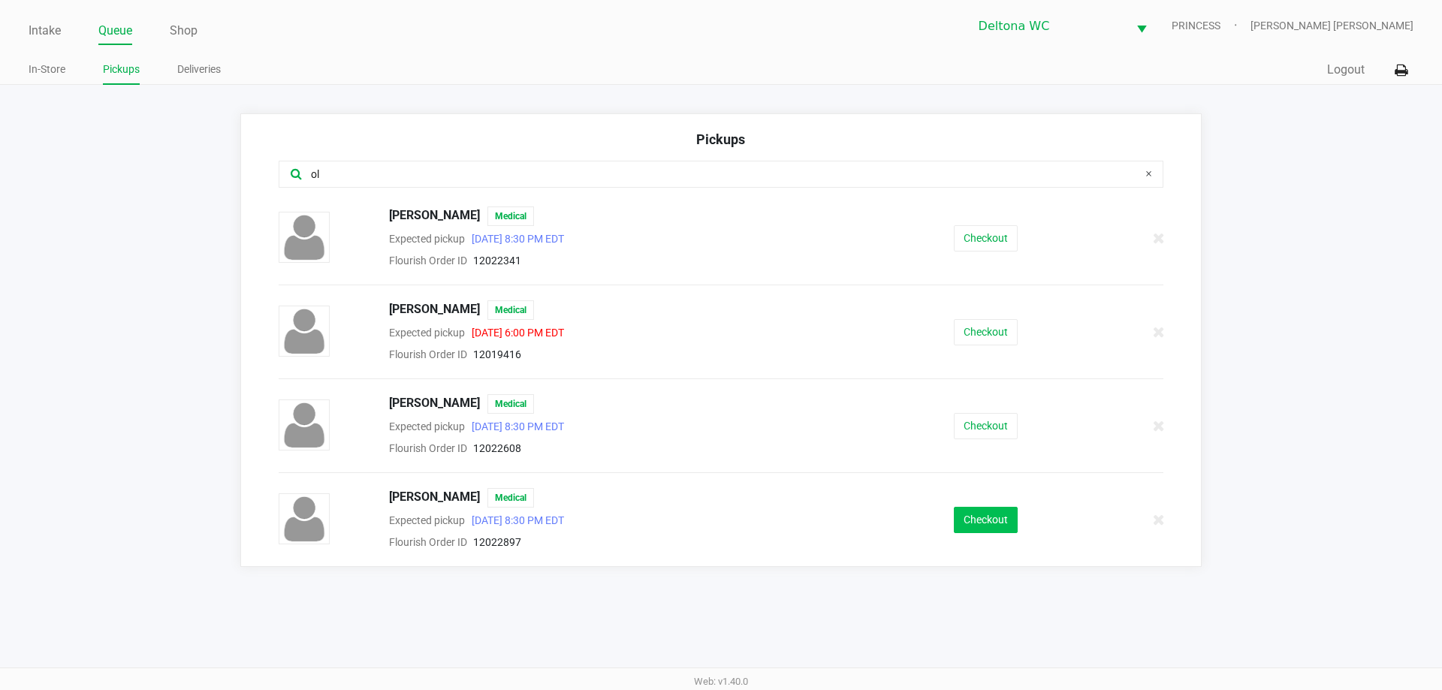
type input "ol"
click at [964, 520] on button "Checkout" at bounding box center [986, 520] width 64 height 26
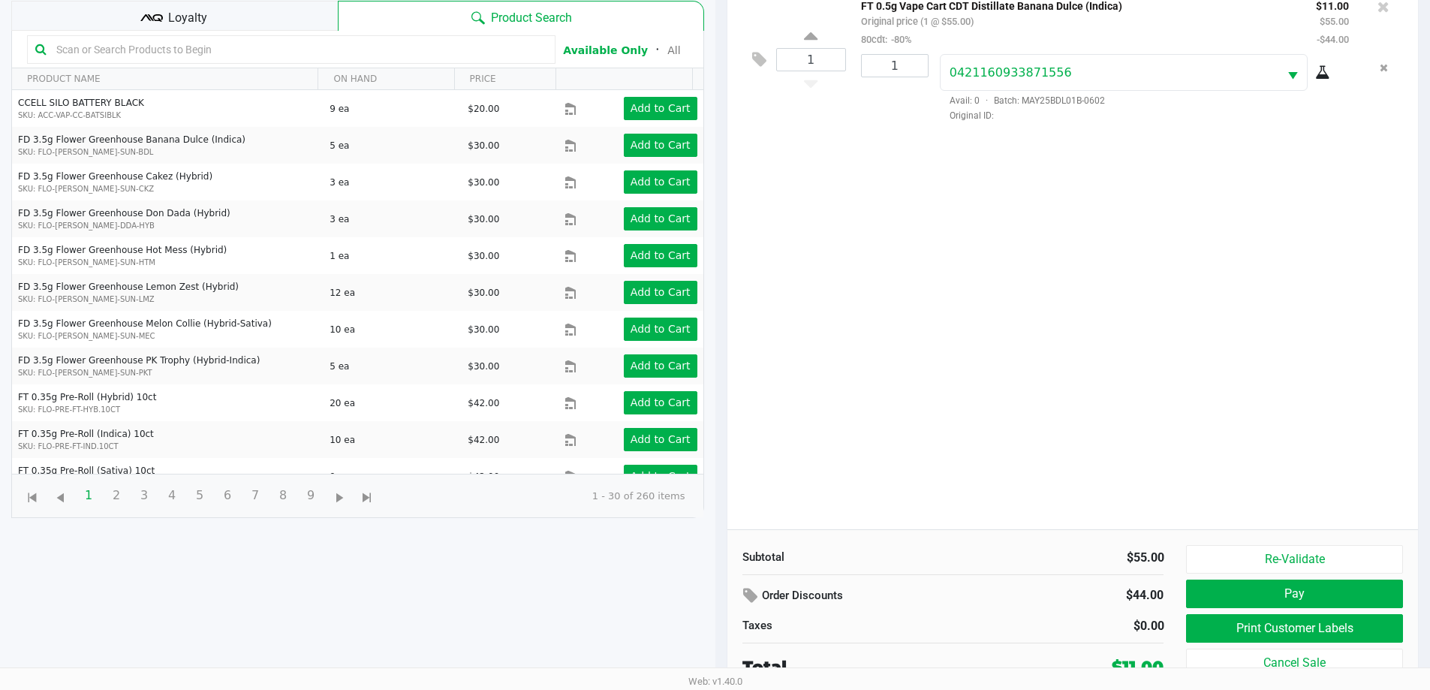
scroll to position [162, 0]
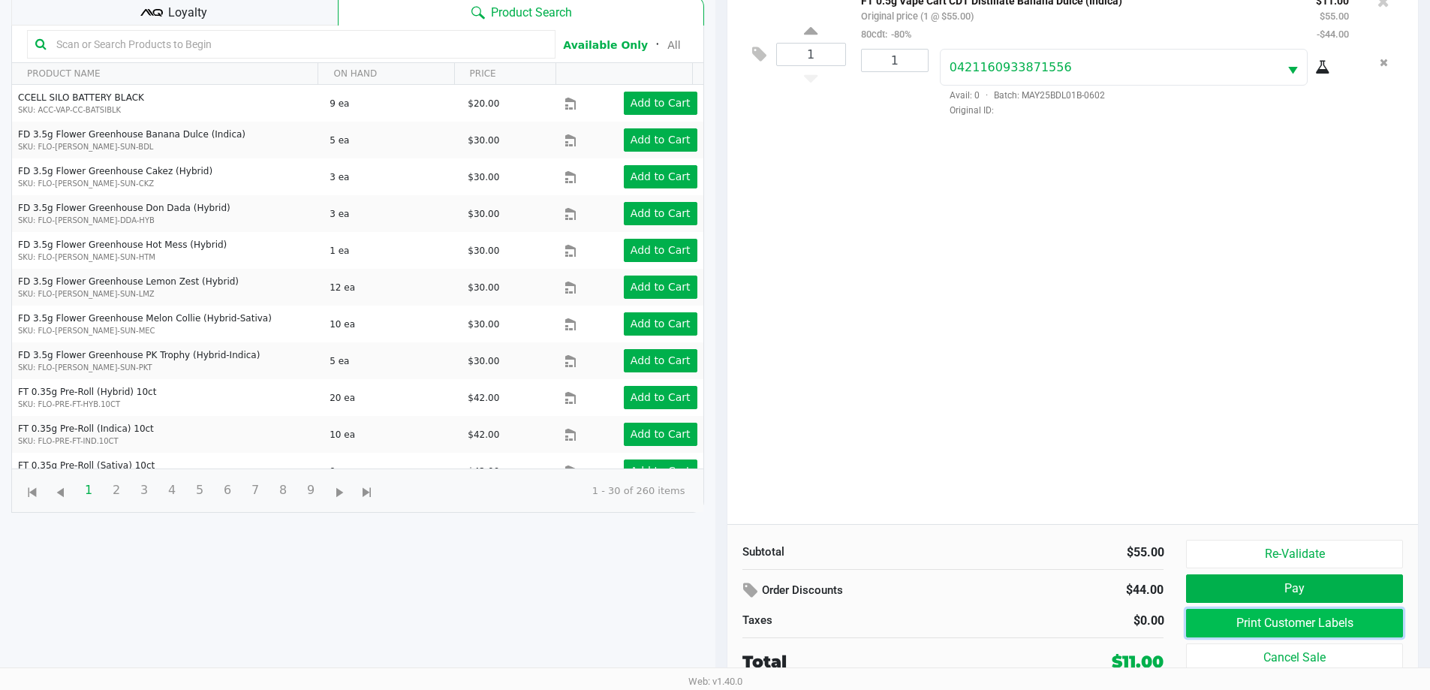
click at [1263, 624] on button "Print Customer Labels" at bounding box center [1294, 623] width 216 height 29
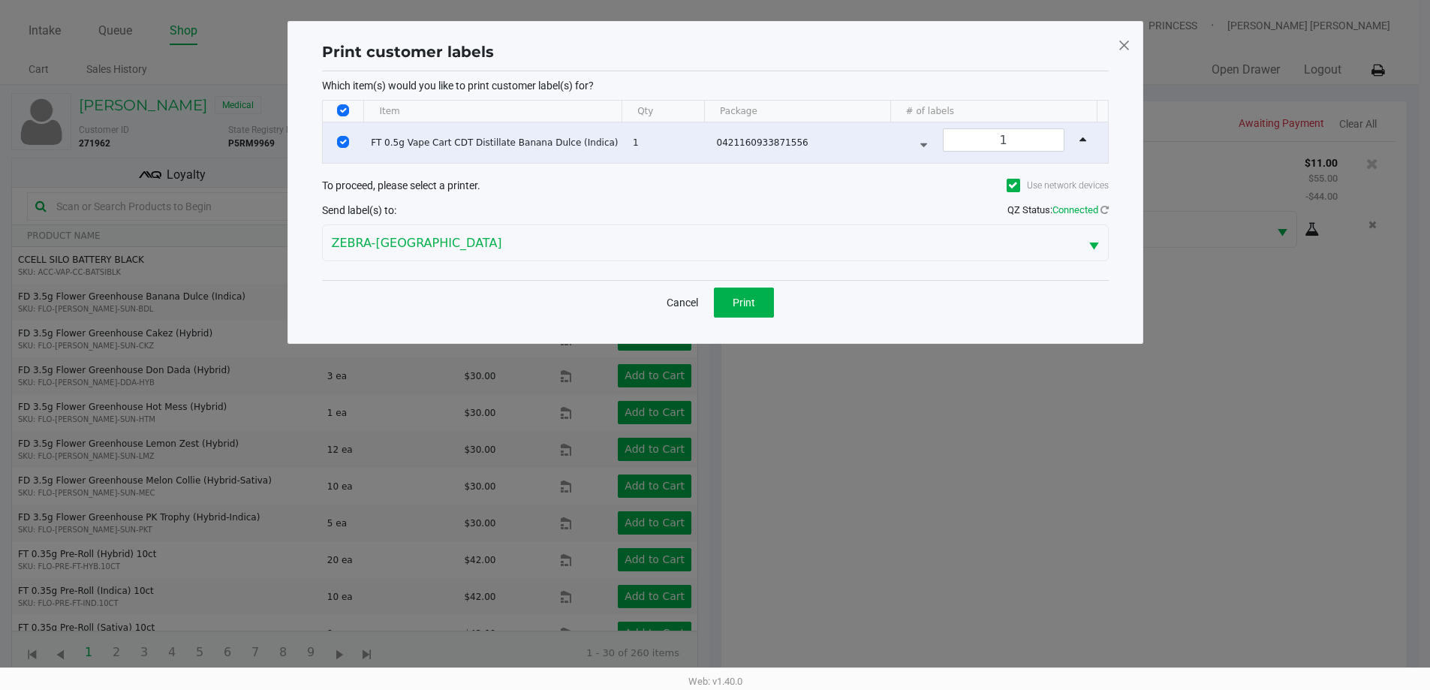
scroll to position [0, 0]
click at [744, 297] on span "Print" at bounding box center [749, 303] width 23 height 12
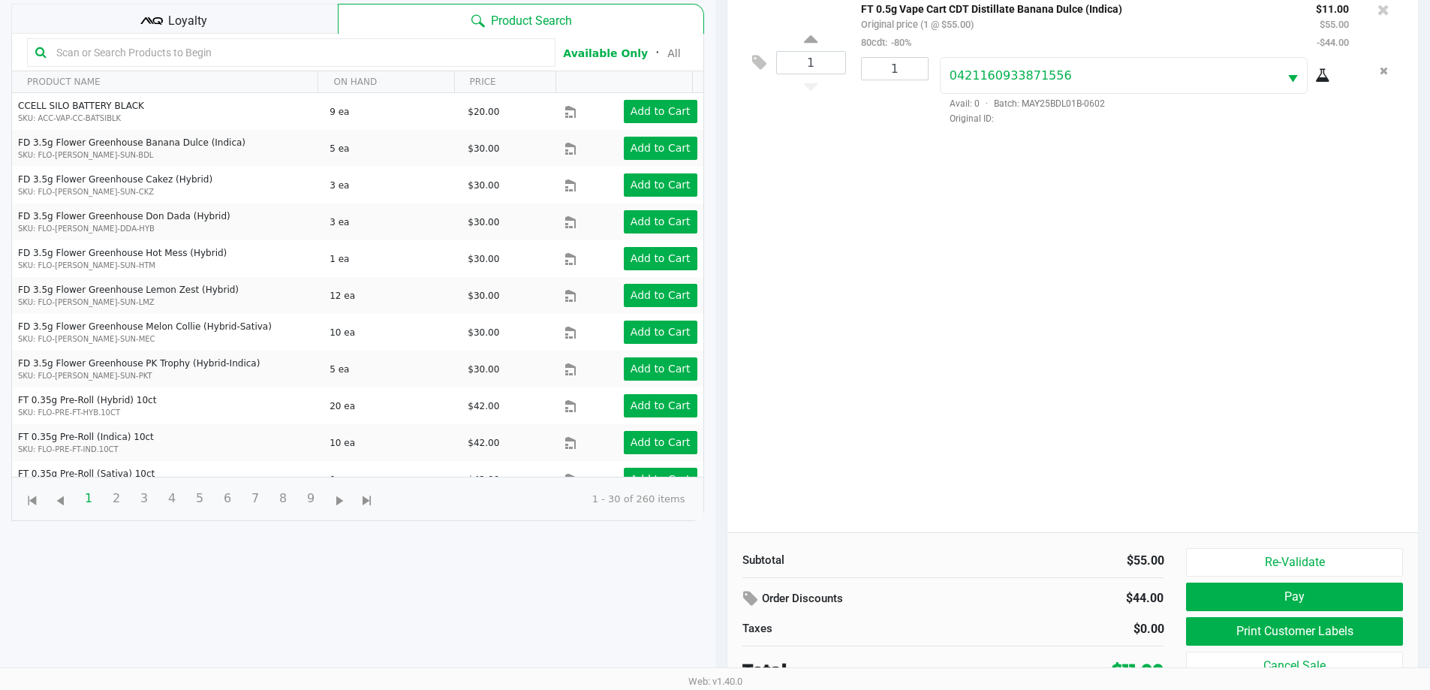
scroll to position [161, 0]
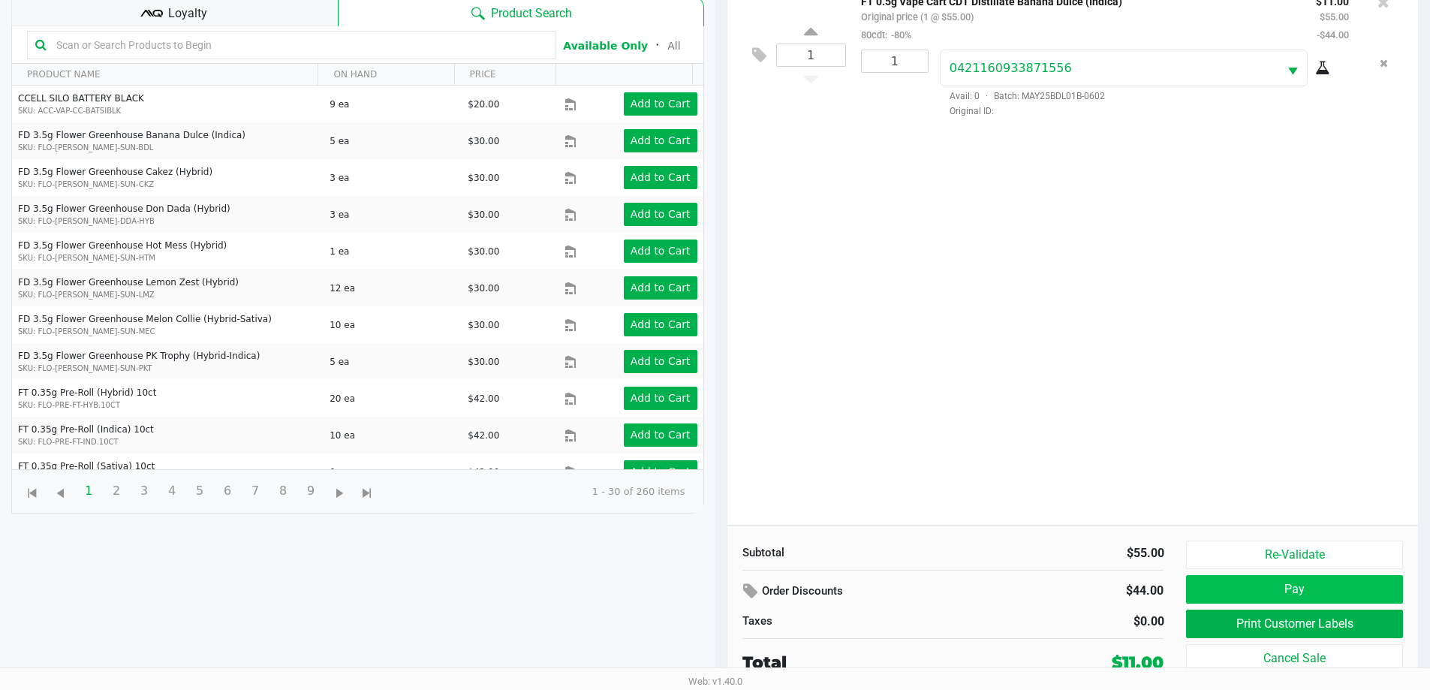
click at [1238, 588] on button "Pay" at bounding box center [1294, 589] width 216 height 29
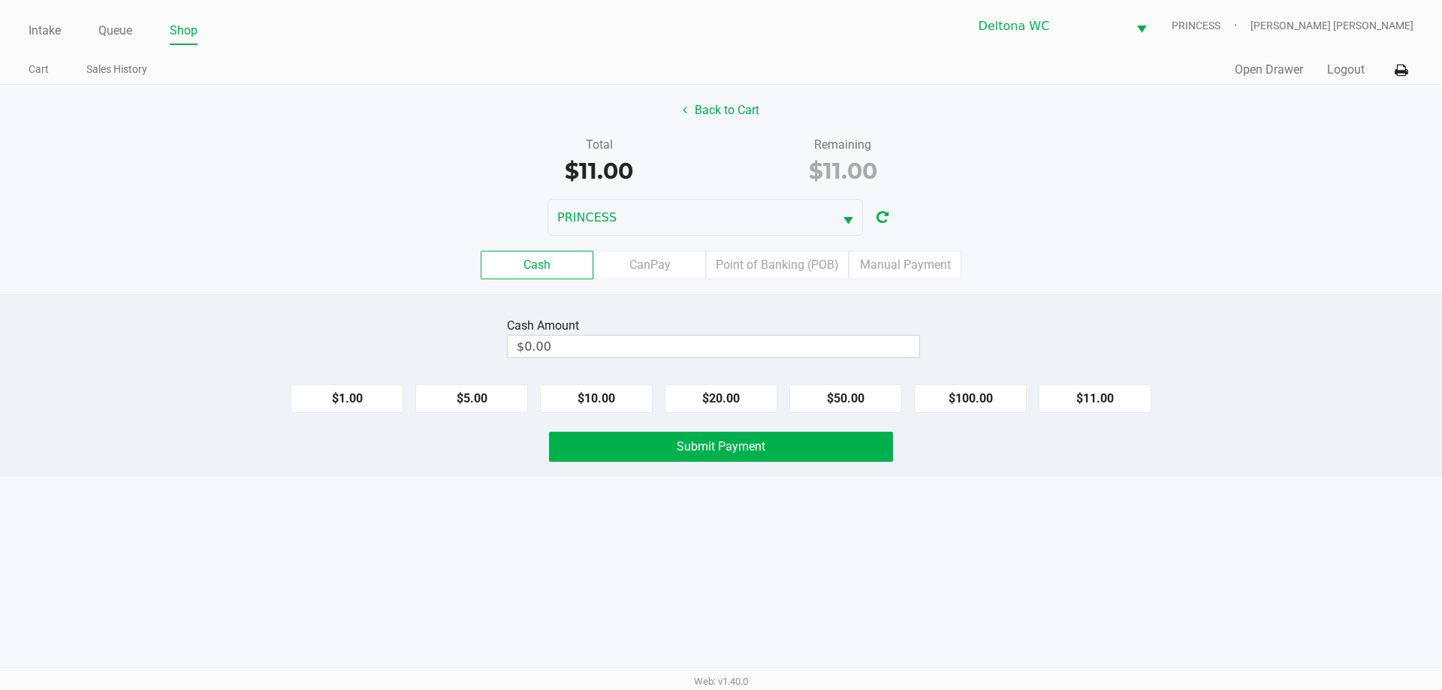
click at [729, 401] on button "$20.00" at bounding box center [720, 398] width 113 height 29
type input "$20.00"
click at [722, 454] on button "Submit Payment" at bounding box center [721, 447] width 344 height 30
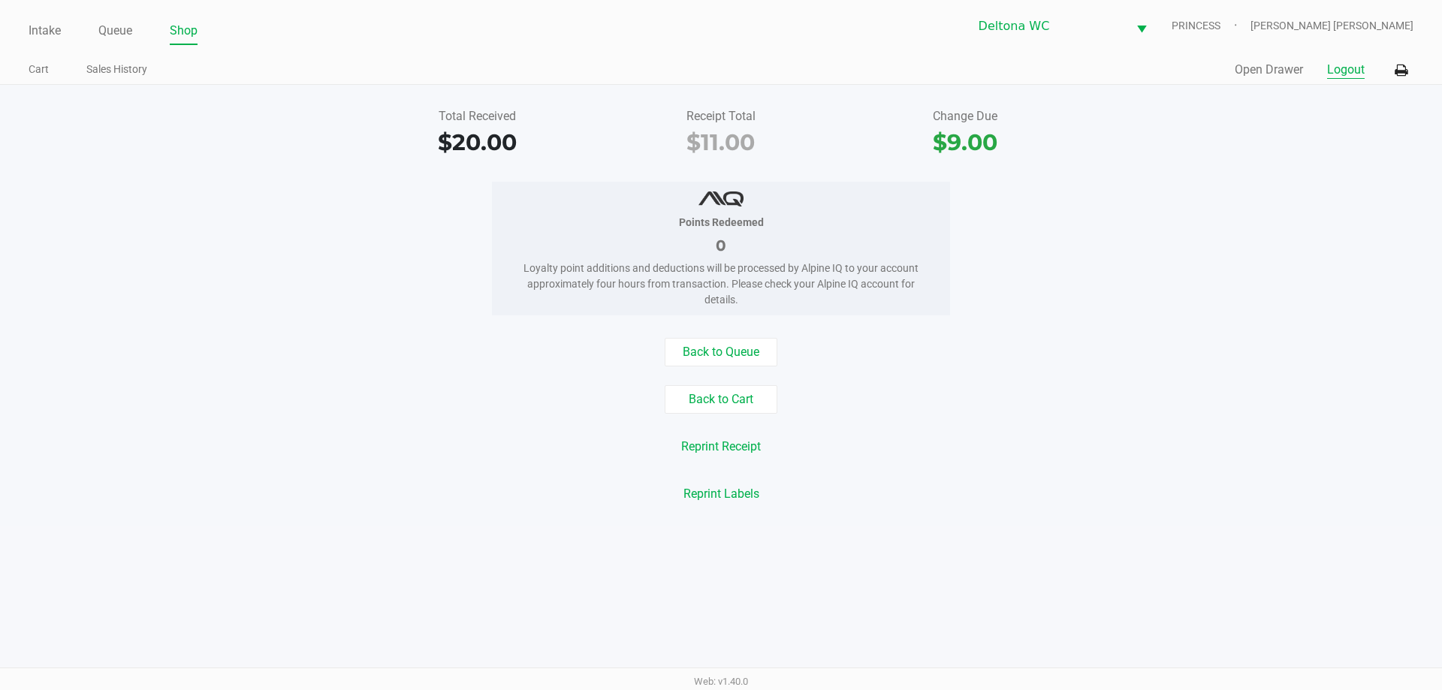
click at [1353, 74] on button "Logout" at bounding box center [1346, 70] width 38 height 18
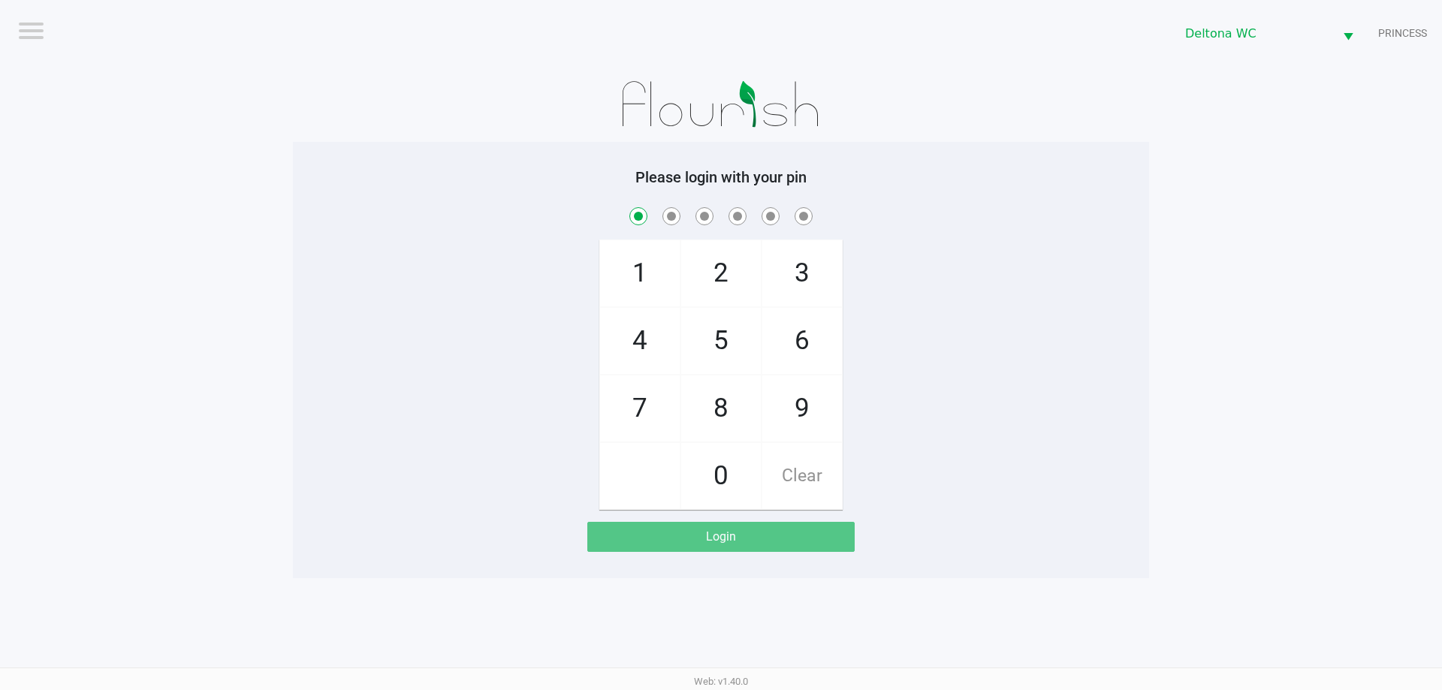
checkbox input "true"
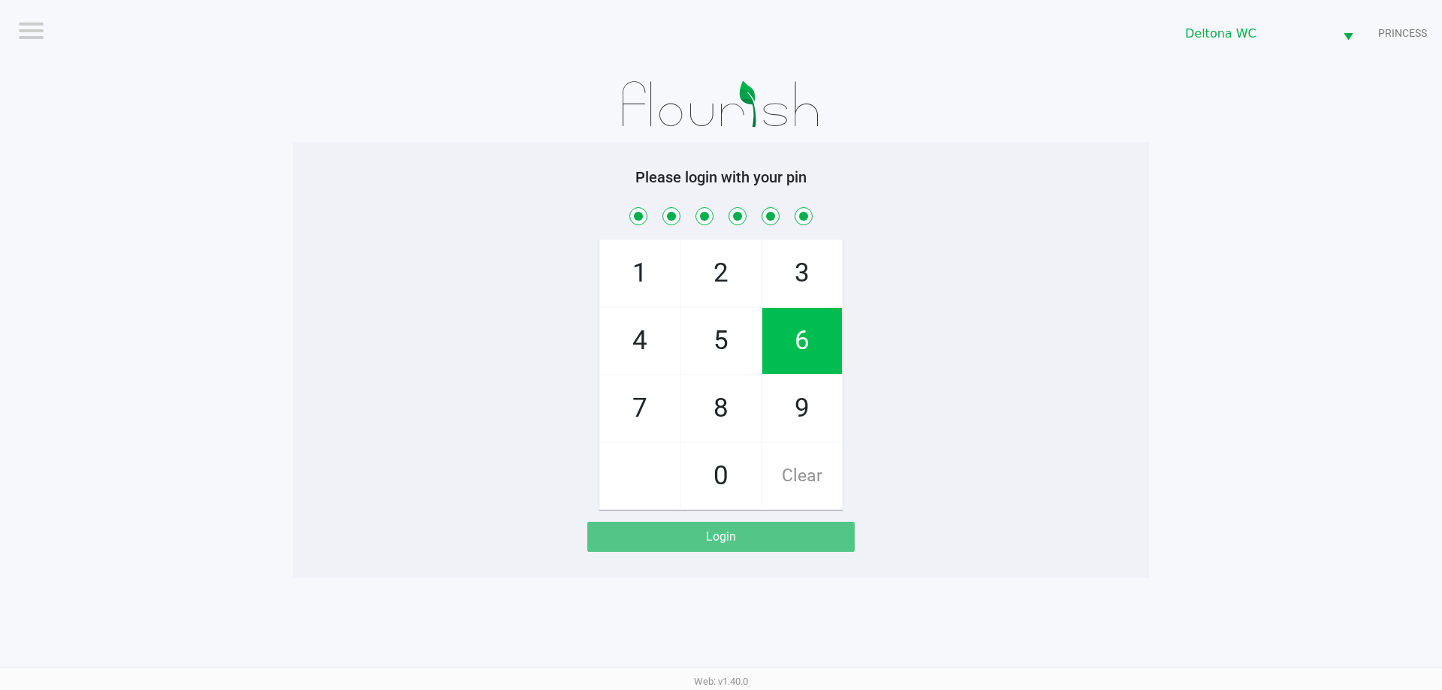
checkbox input "true"
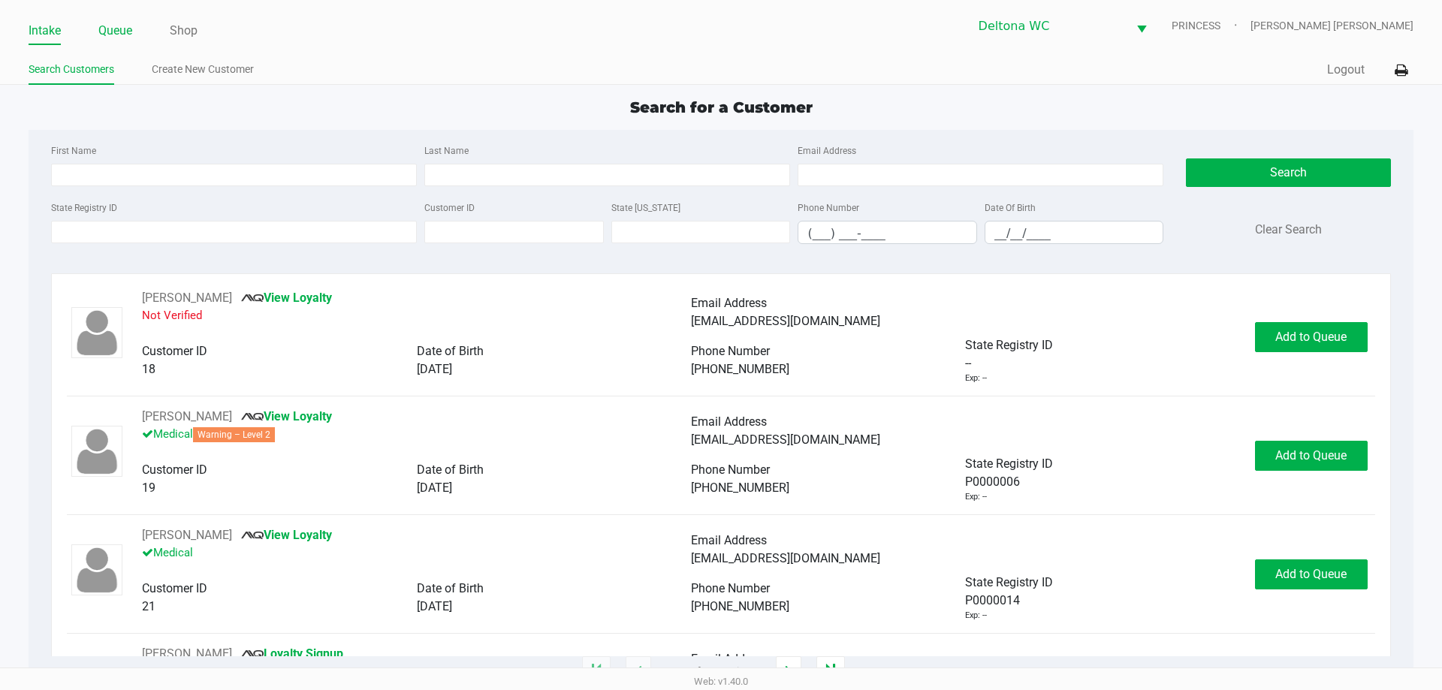
click at [125, 30] on link "Queue" at bounding box center [115, 30] width 34 height 21
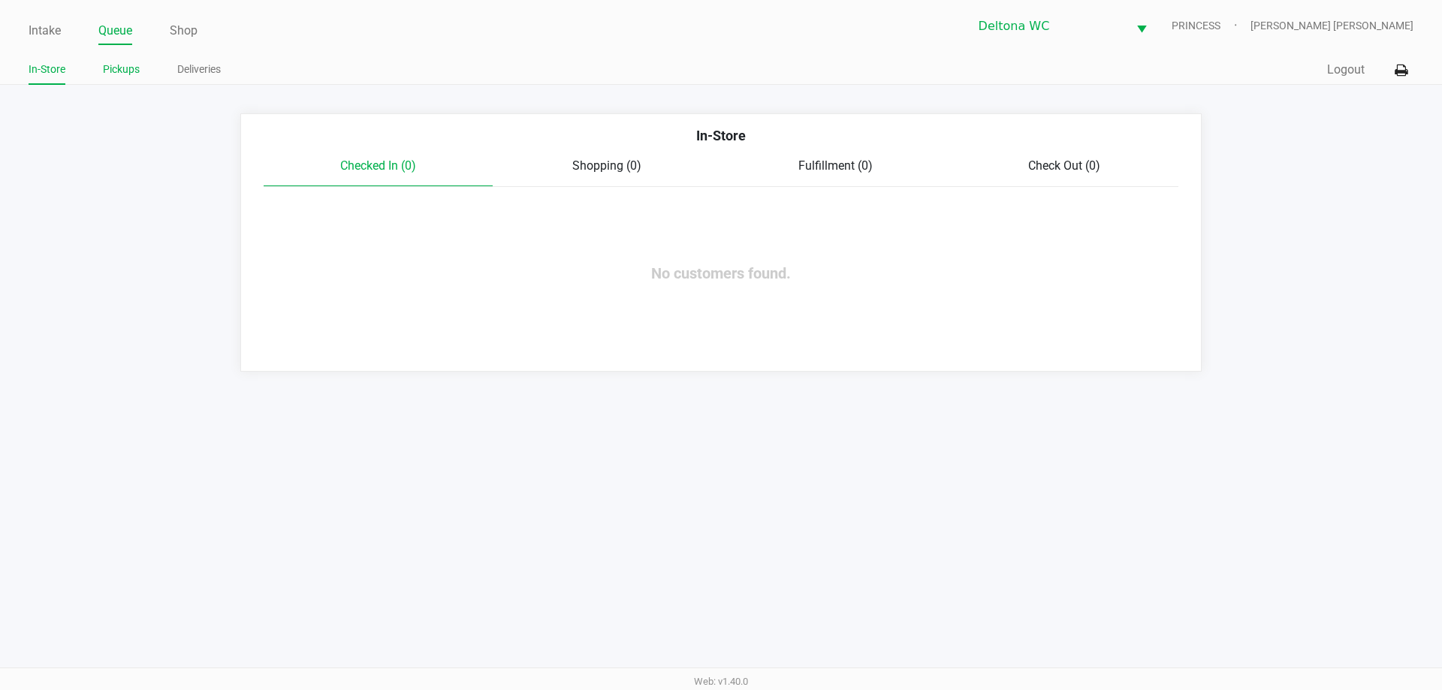
click at [124, 71] on link "Pickups" at bounding box center [121, 69] width 37 height 19
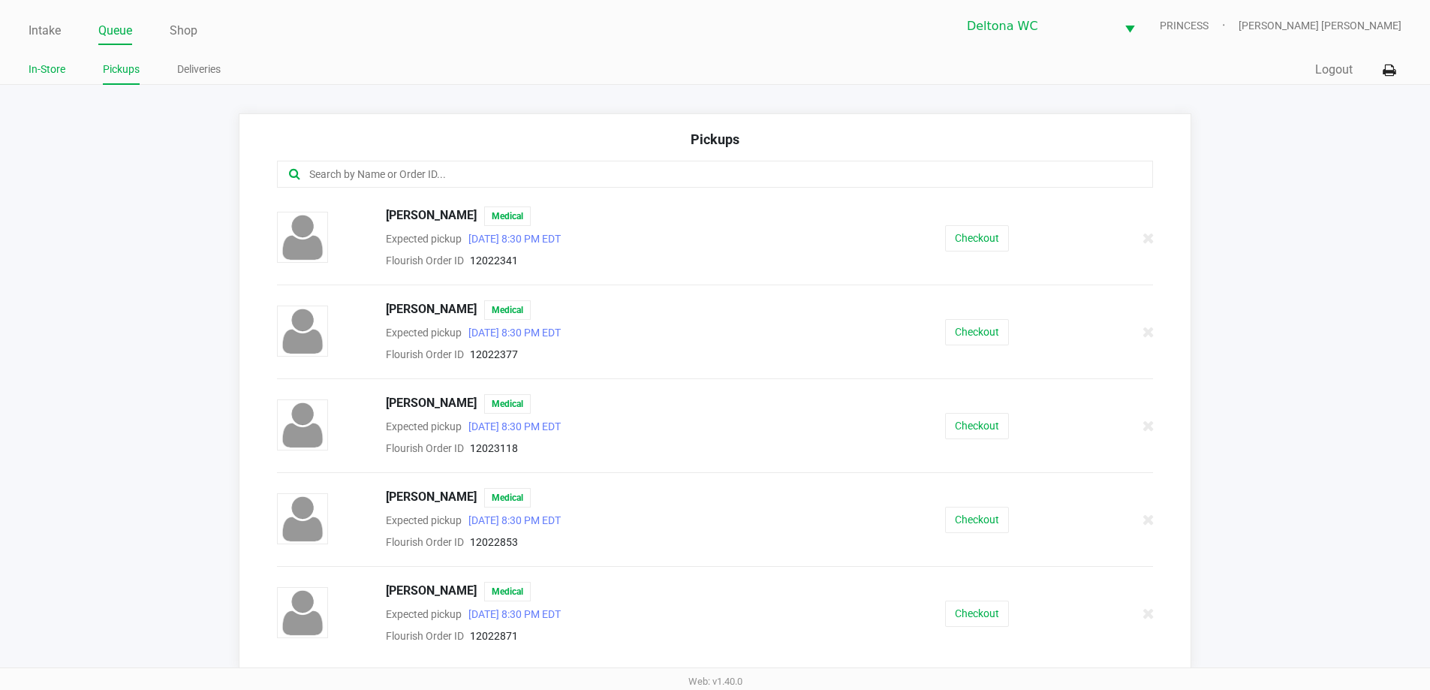
drag, startPoint x: 44, startPoint y: 59, endPoint x: 44, endPoint y: 39, distance: 20.3
click at [44, 59] on li "In-Store" at bounding box center [47, 72] width 37 height 26
click at [44, 38] on link "Intake" at bounding box center [45, 30] width 32 height 21
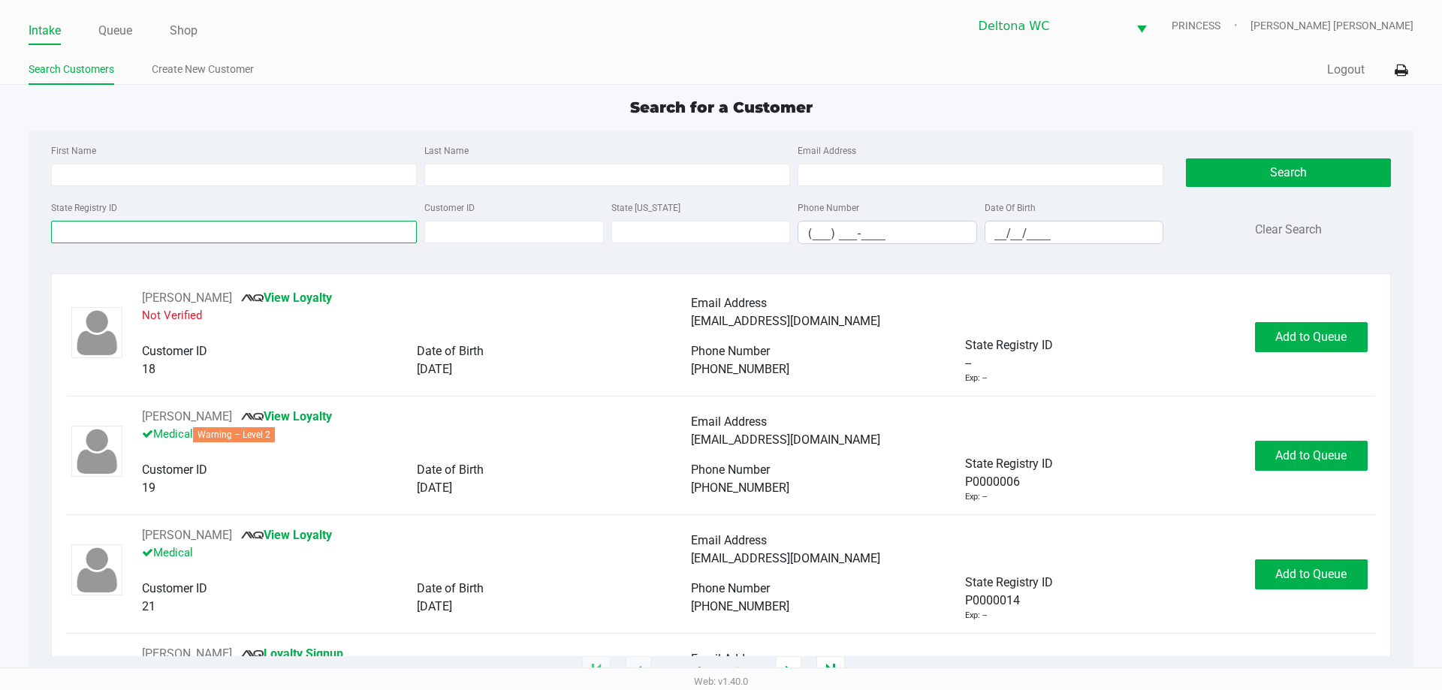
click at [138, 231] on input "State Registry ID" at bounding box center [234, 232] width 366 height 23
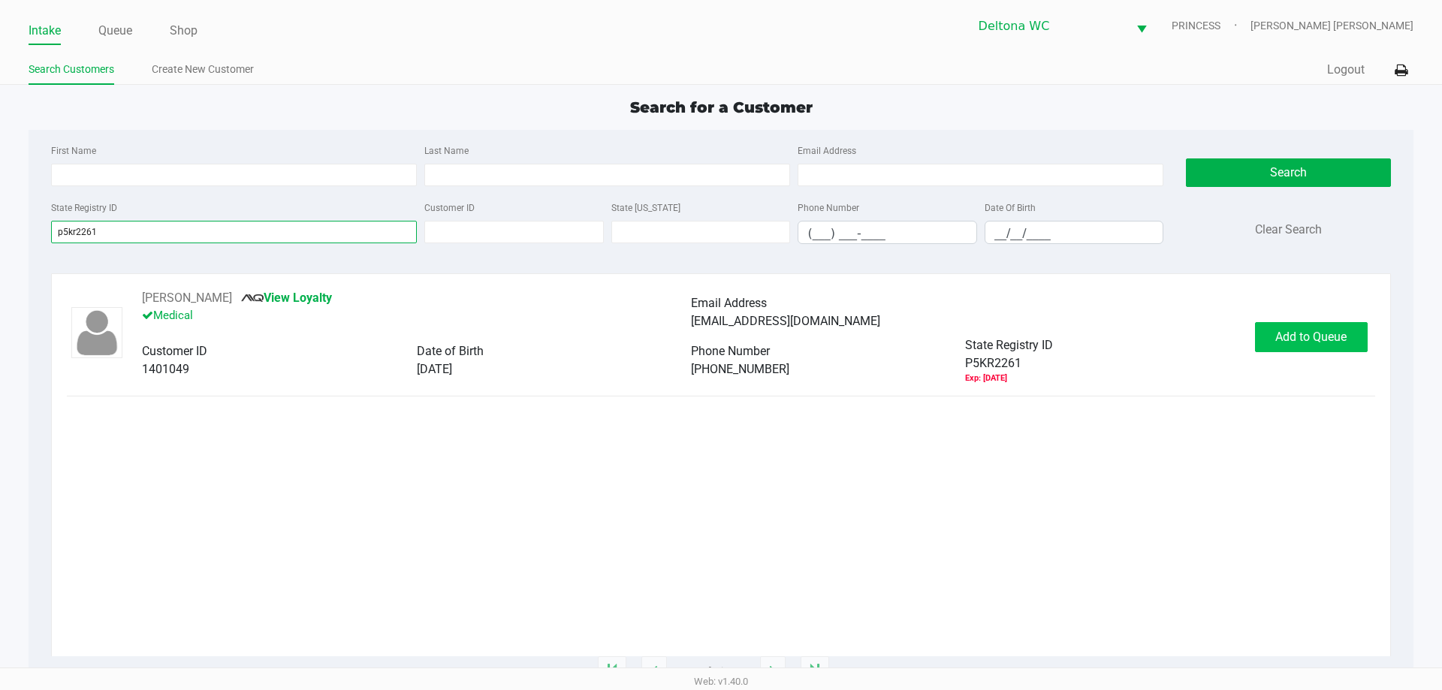
type input "p5kr2261"
click at [1353, 345] on button "Add to Queue" at bounding box center [1311, 337] width 113 height 30
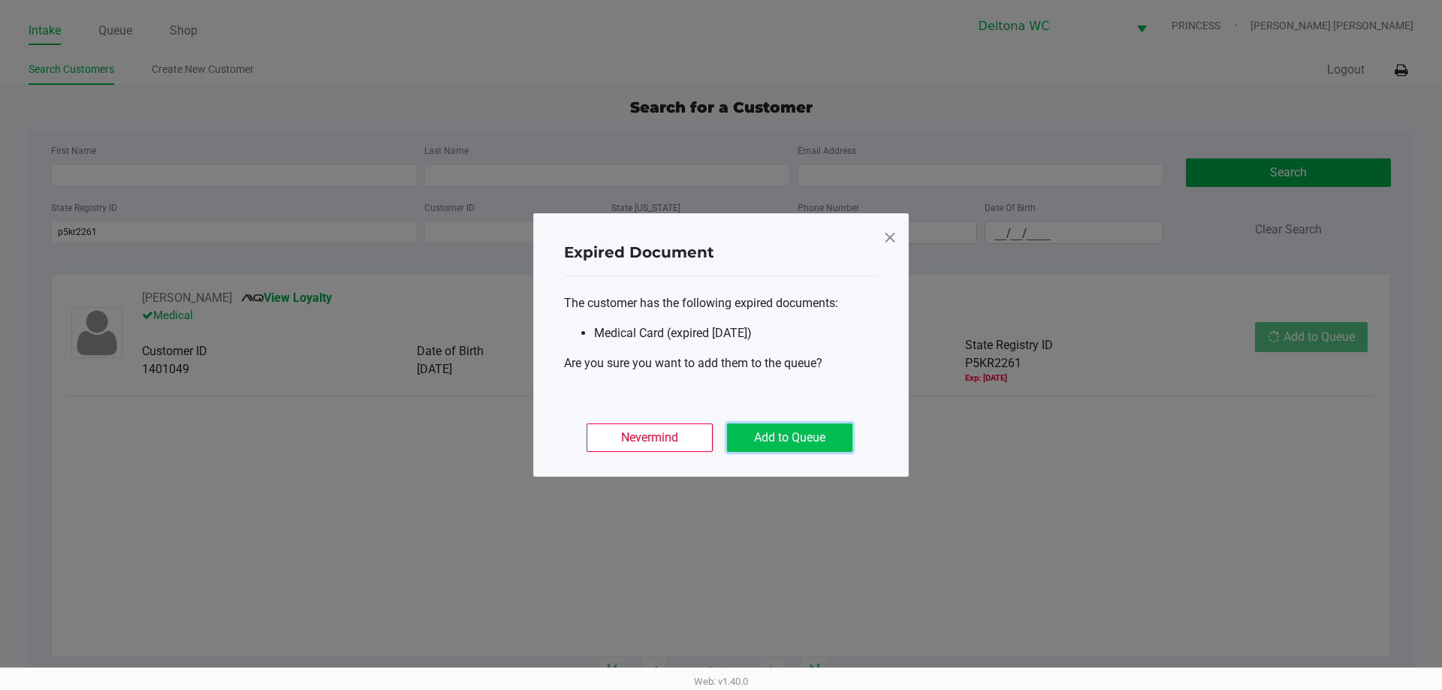
drag, startPoint x: 792, startPoint y: 435, endPoint x: 1098, endPoint y: 396, distance: 308.7
click at [794, 435] on button "Add to Queue" at bounding box center [789, 437] width 125 height 29
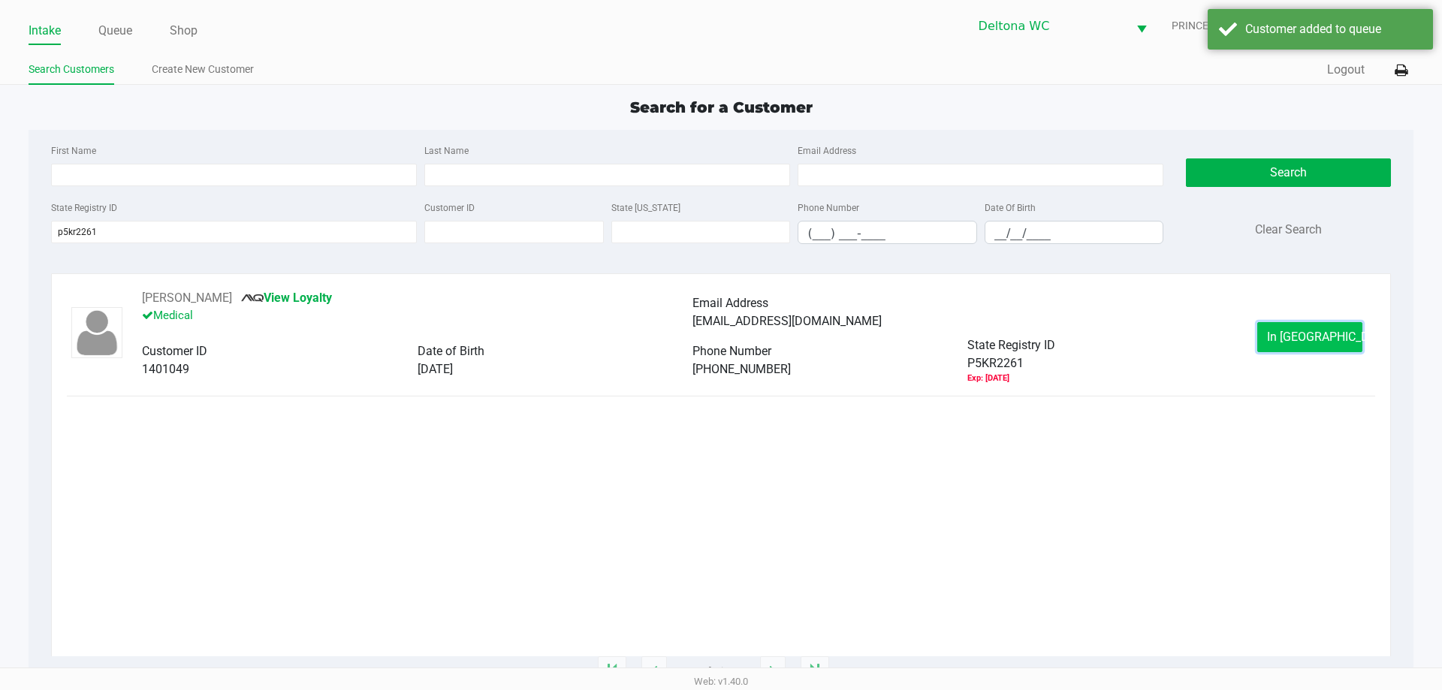
click at [1285, 343] on button "In Queue" at bounding box center [1309, 337] width 105 height 30
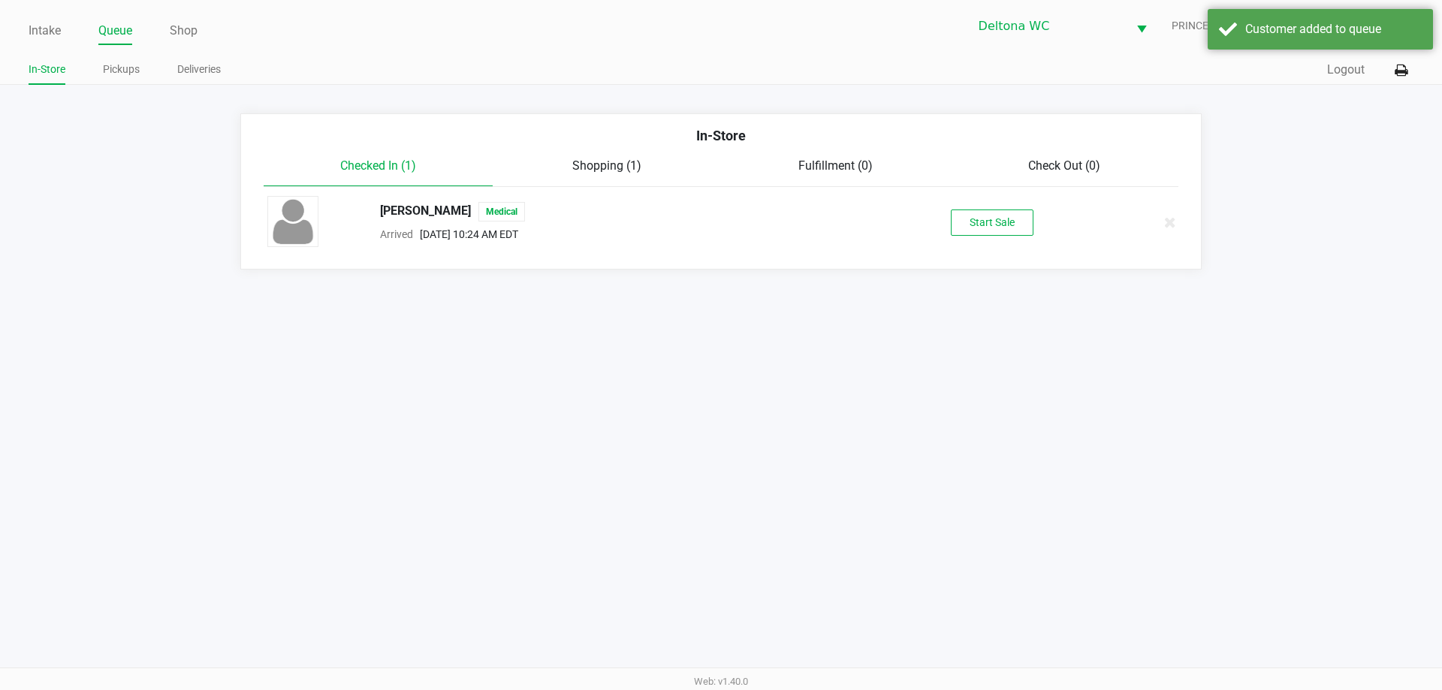
click at [970, 212] on button "Start Sale" at bounding box center [992, 222] width 83 height 26
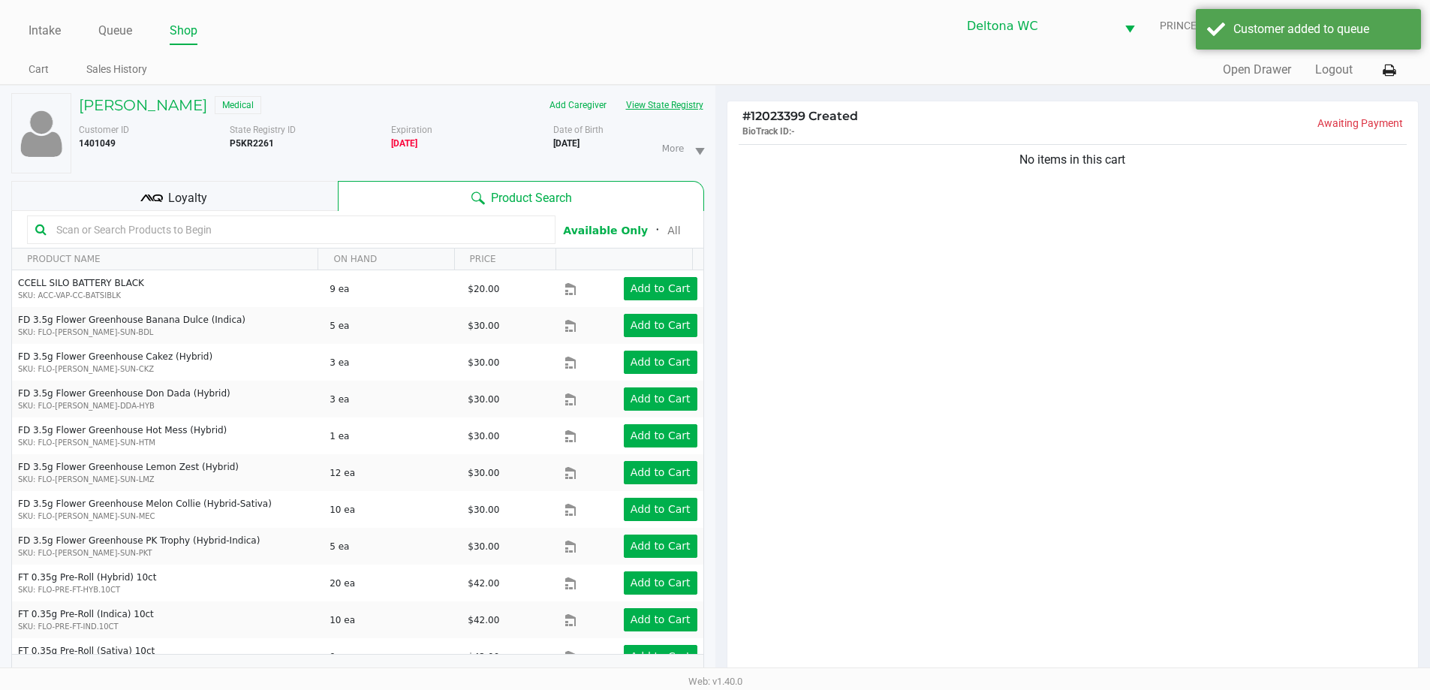
click at [674, 108] on button "View State Registry" at bounding box center [660, 105] width 88 height 24
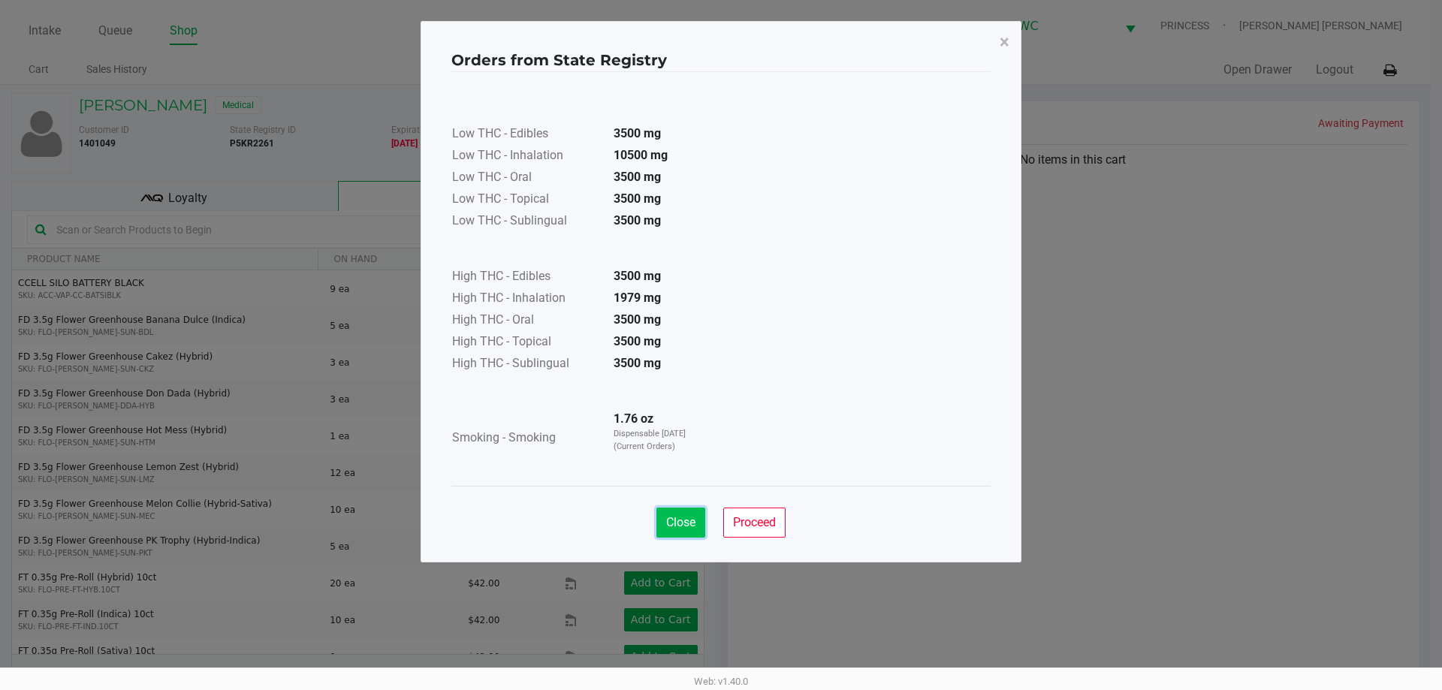
click at [688, 525] on span "Close" at bounding box center [680, 522] width 29 height 14
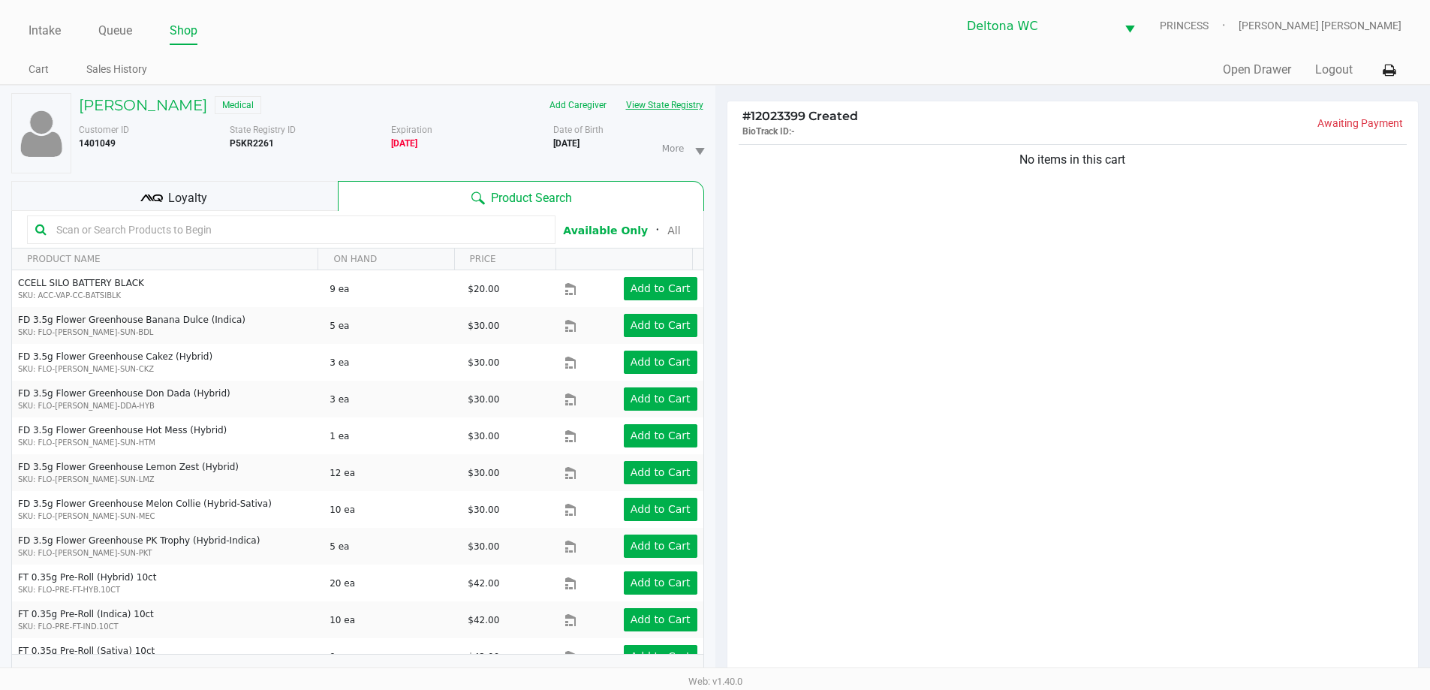
click at [676, 105] on button "View State Registry" at bounding box center [660, 105] width 88 height 24
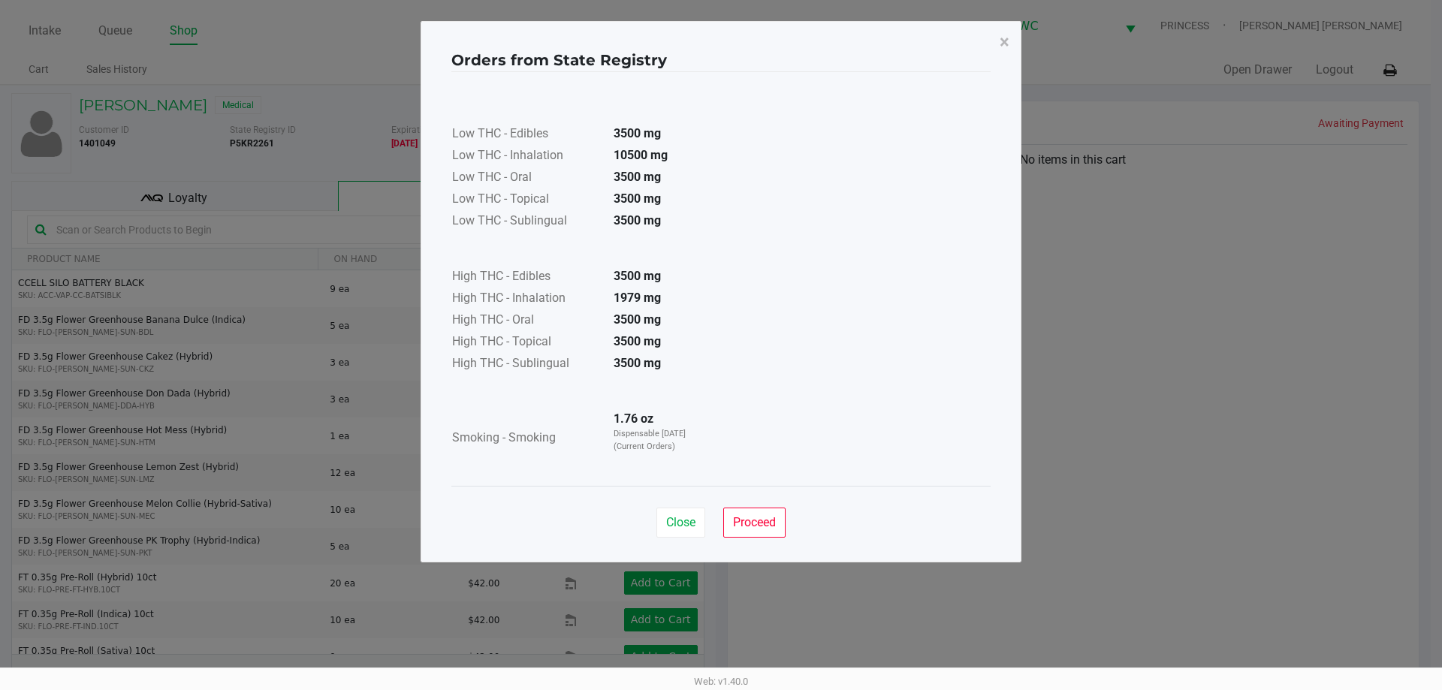
click at [667, 525] on span "Close" at bounding box center [680, 522] width 29 height 14
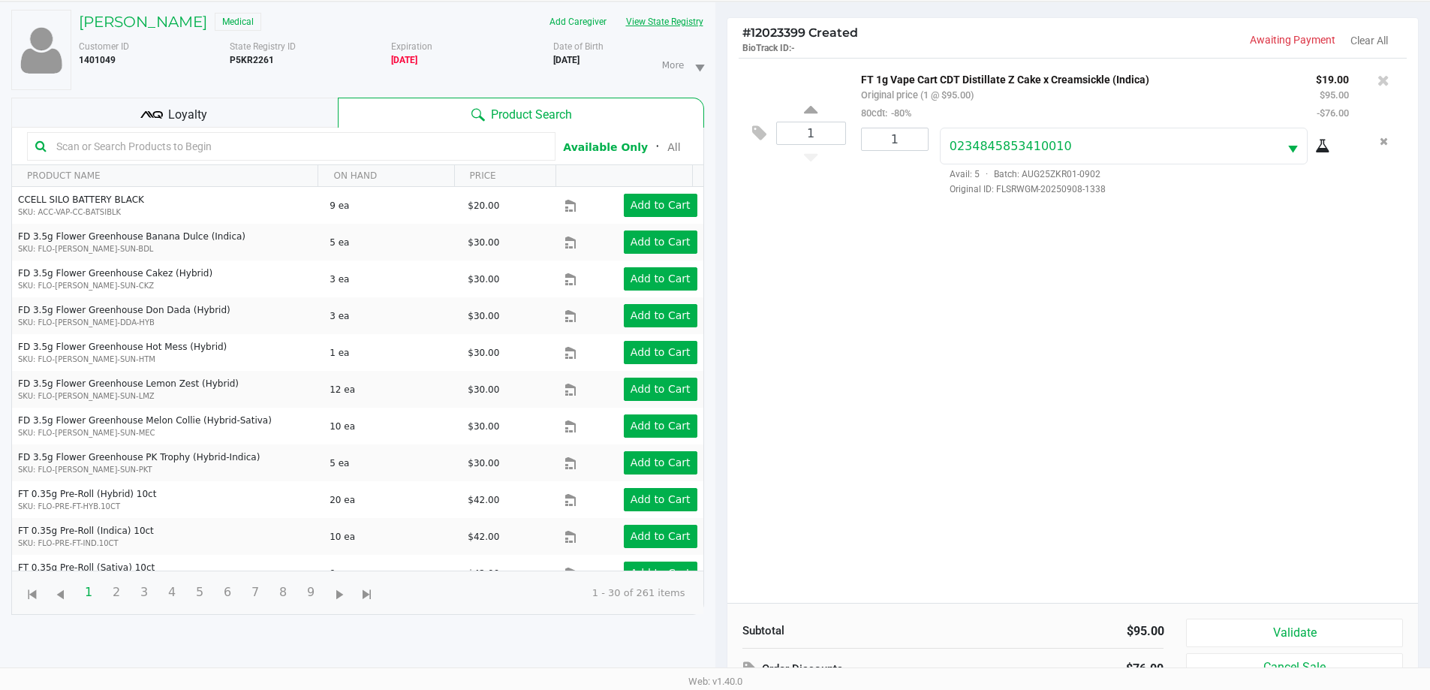
scroll to position [162, 0]
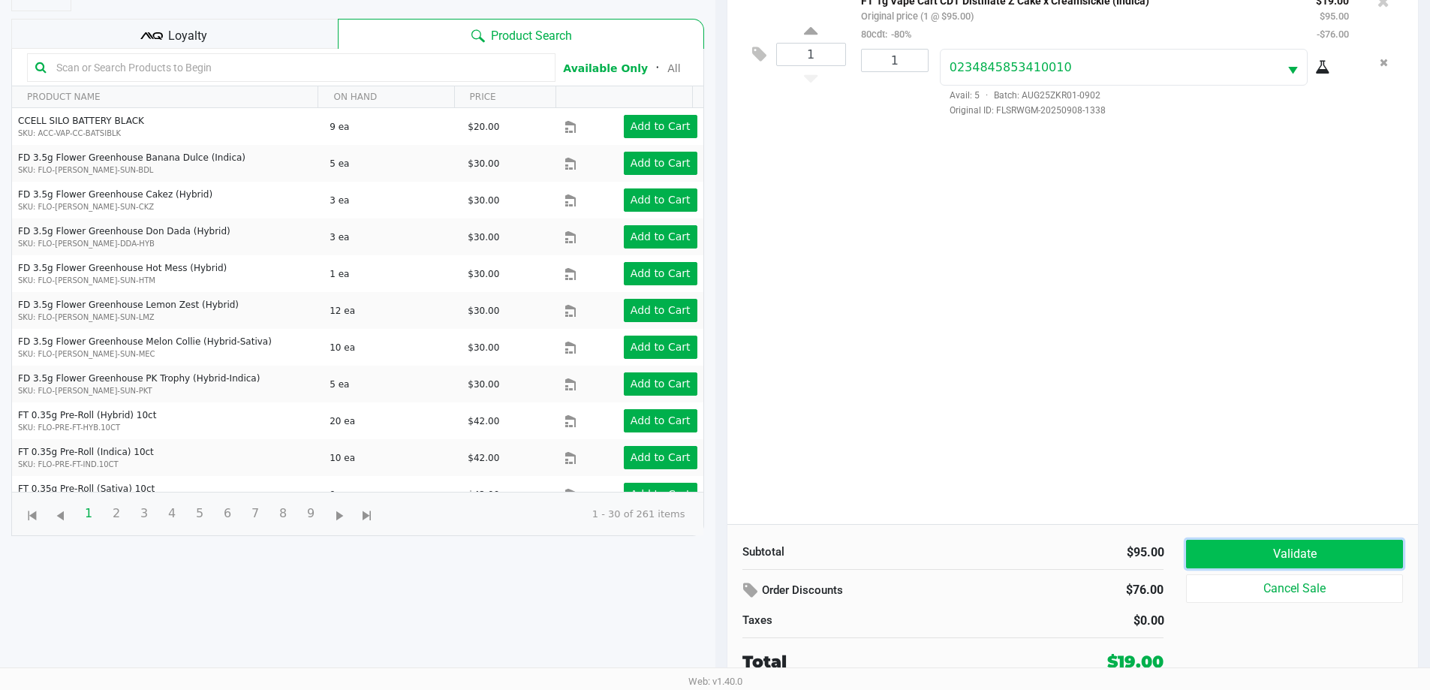
click at [1240, 561] on button "Validate" at bounding box center [1294, 554] width 216 height 29
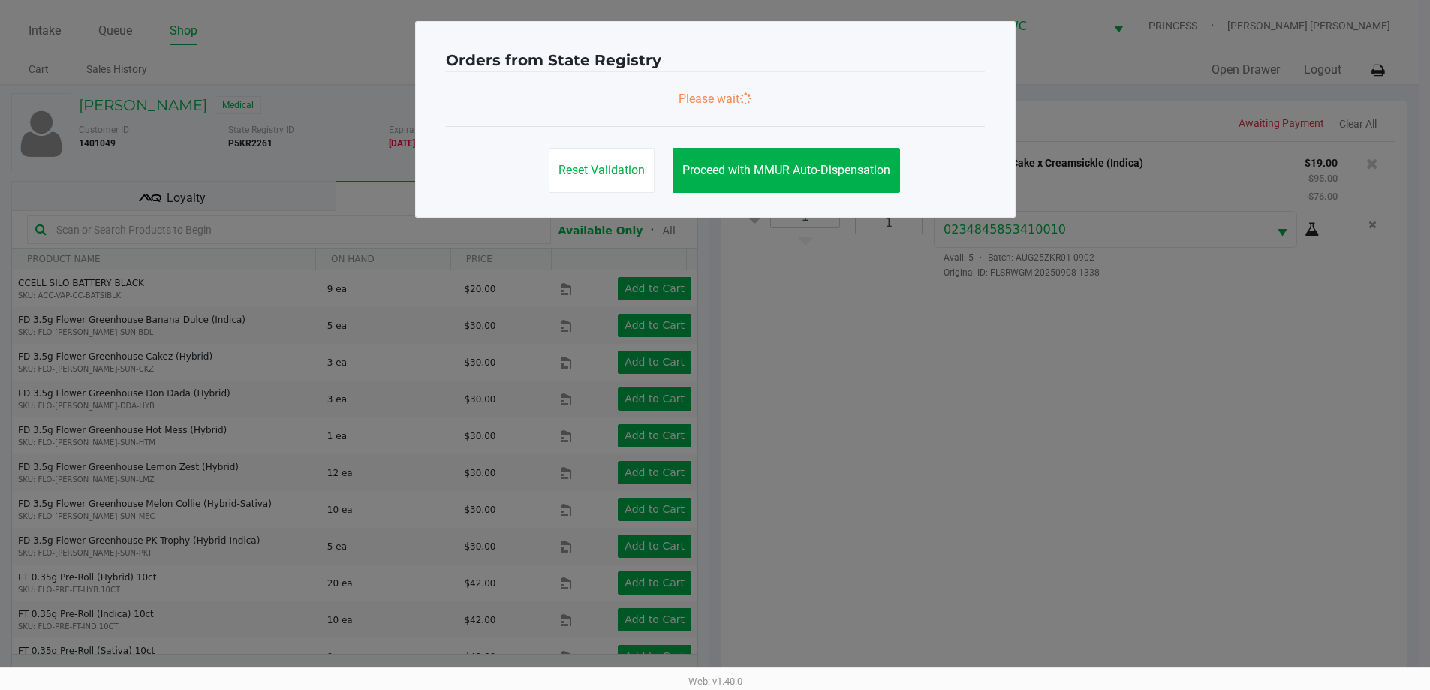
scroll to position [0, 0]
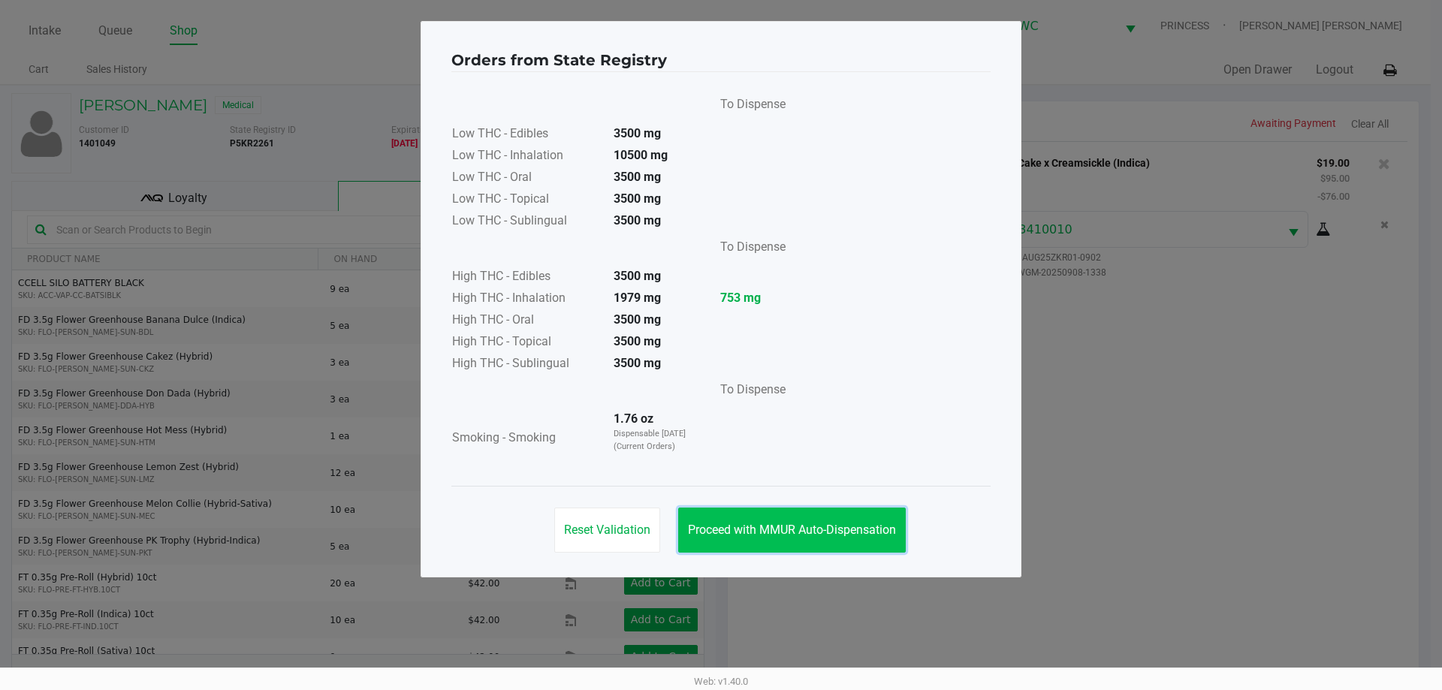
click at [797, 517] on button "Proceed with MMUR Auto-Dispensation" at bounding box center [792, 530] width 228 height 45
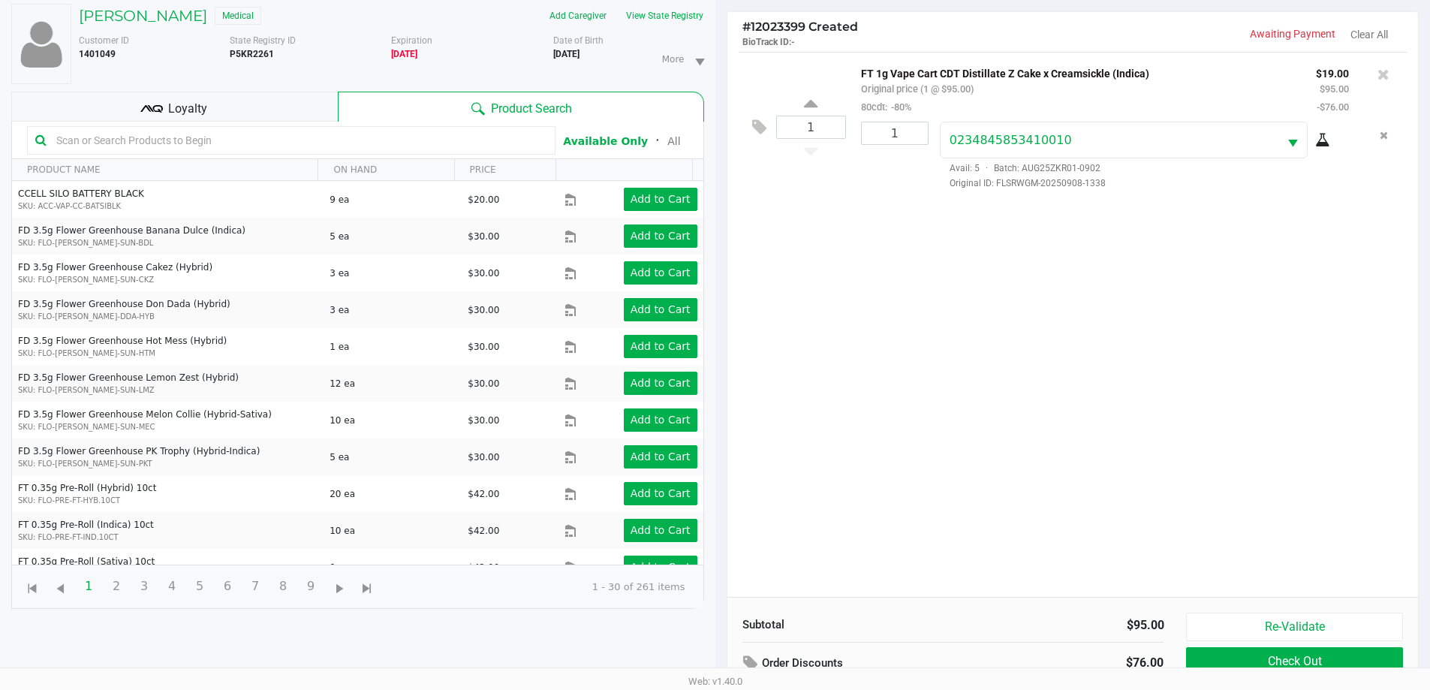
scroll to position [162, 0]
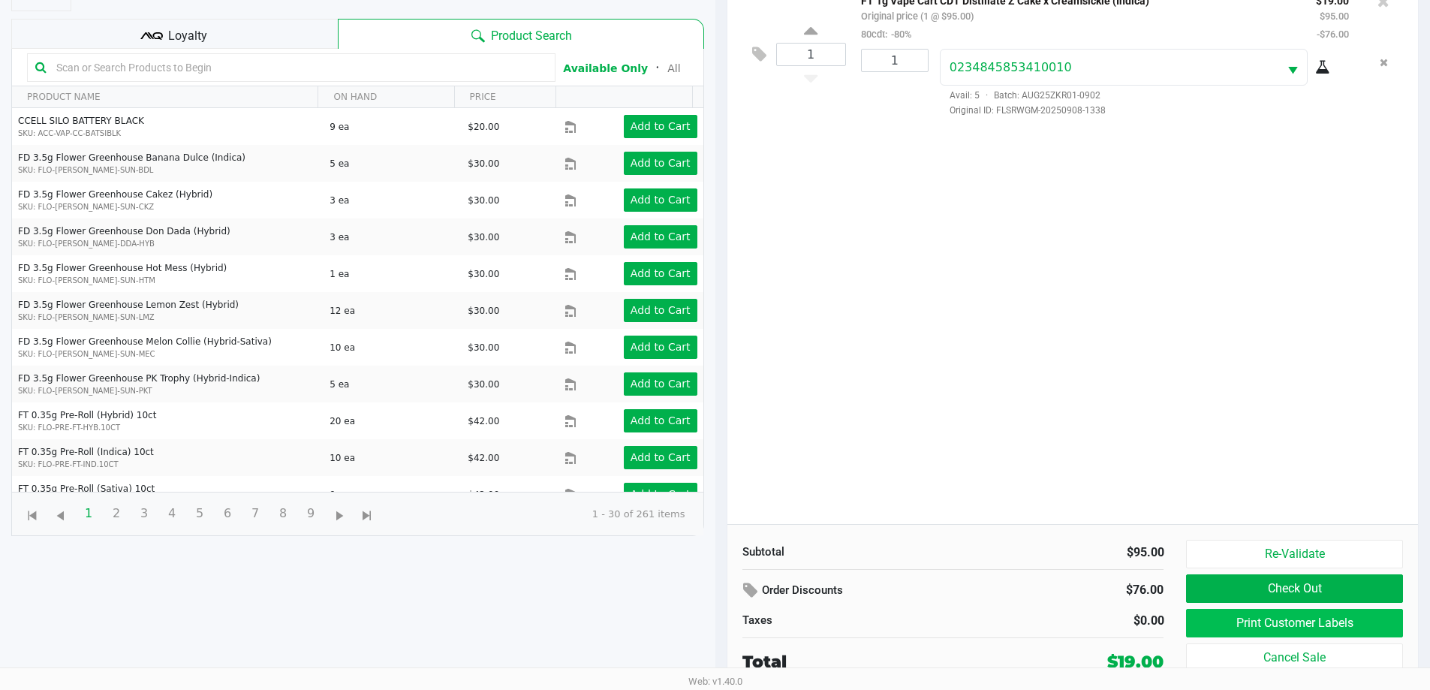
click at [1331, 609] on div "Re-Validate Check Out Print Customer Labels Cancel Sale" at bounding box center [1300, 607] width 228 height 134
click at [1329, 629] on button "Print Customer Labels" at bounding box center [1294, 623] width 216 height 29
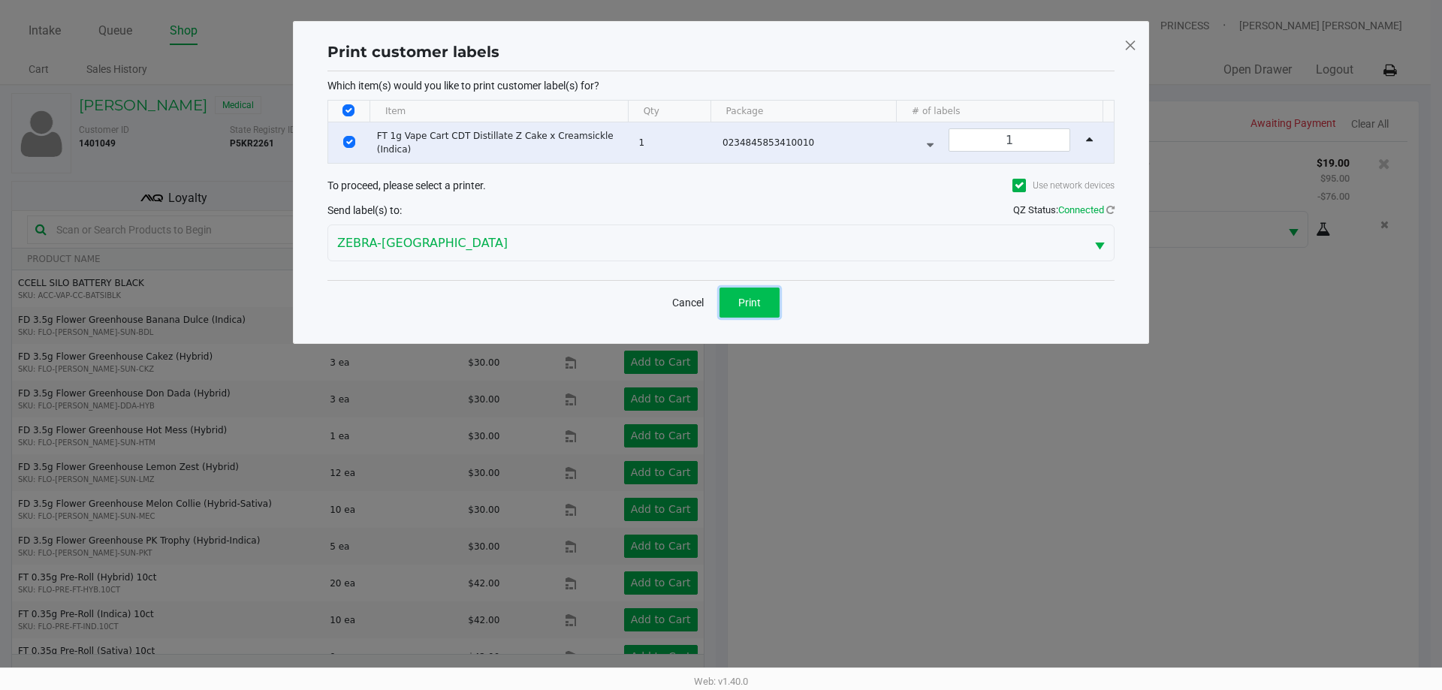
click at [749, 290] on button "Print" at bounding box center [749, 303] width 60 height 30
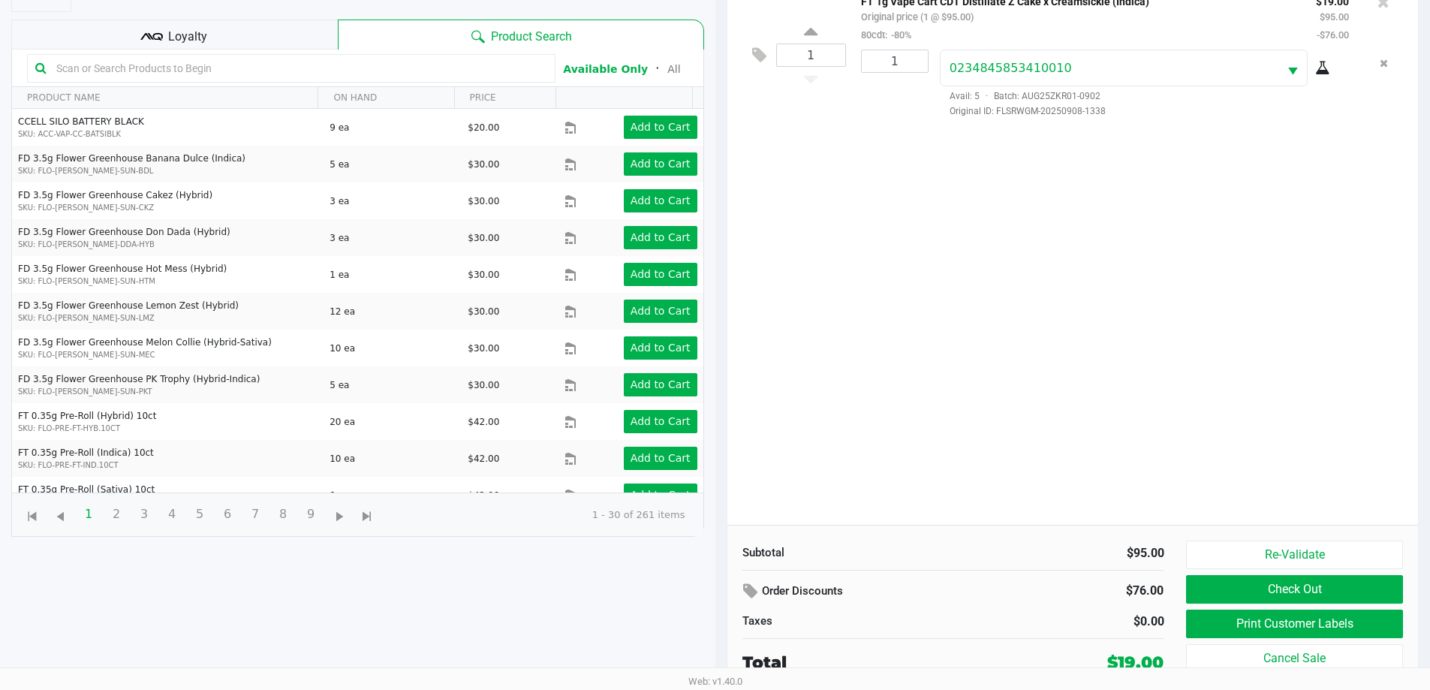
scroll to position [162, 0]
click at [1255, 580] on button "Check Out" at bounding box center [1294, 588] width 216 height 29
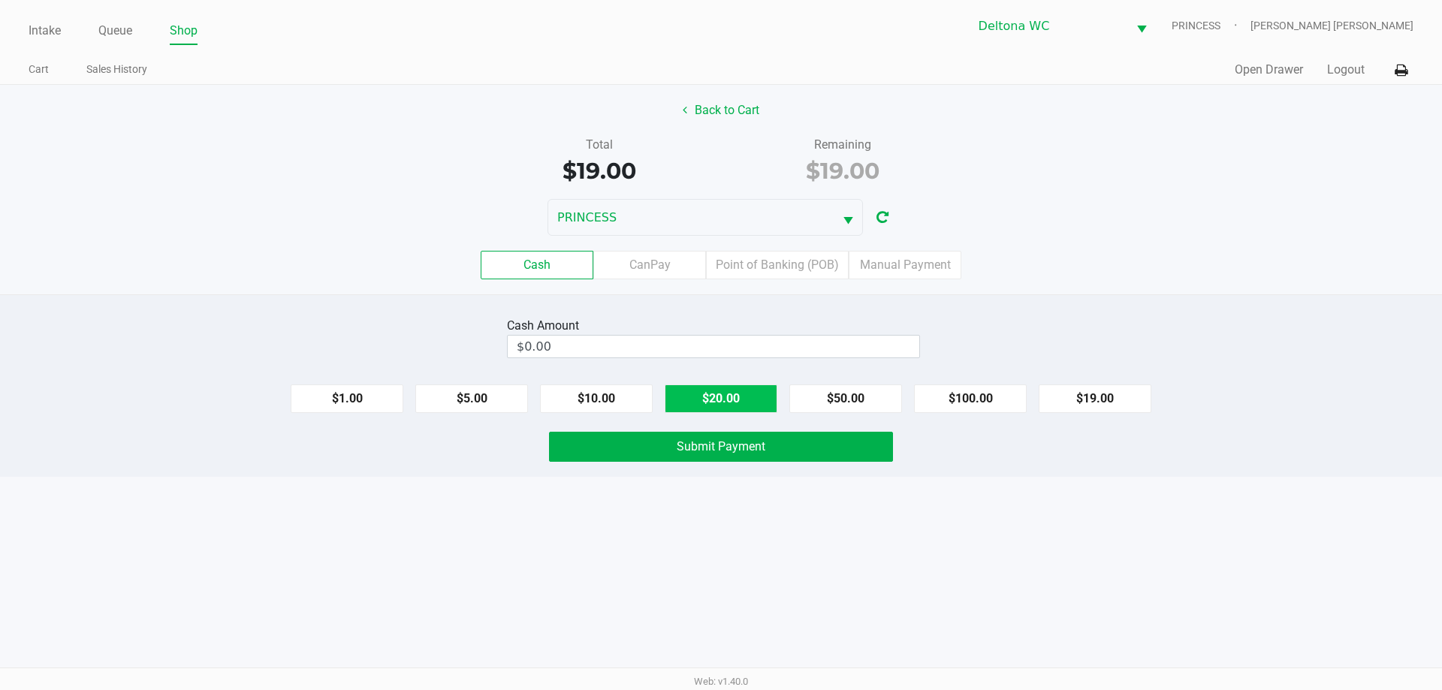
click at [757, 395] on button "$20.00" at bounding box center [720, 398] width 113 height 29
type input "$20.00"
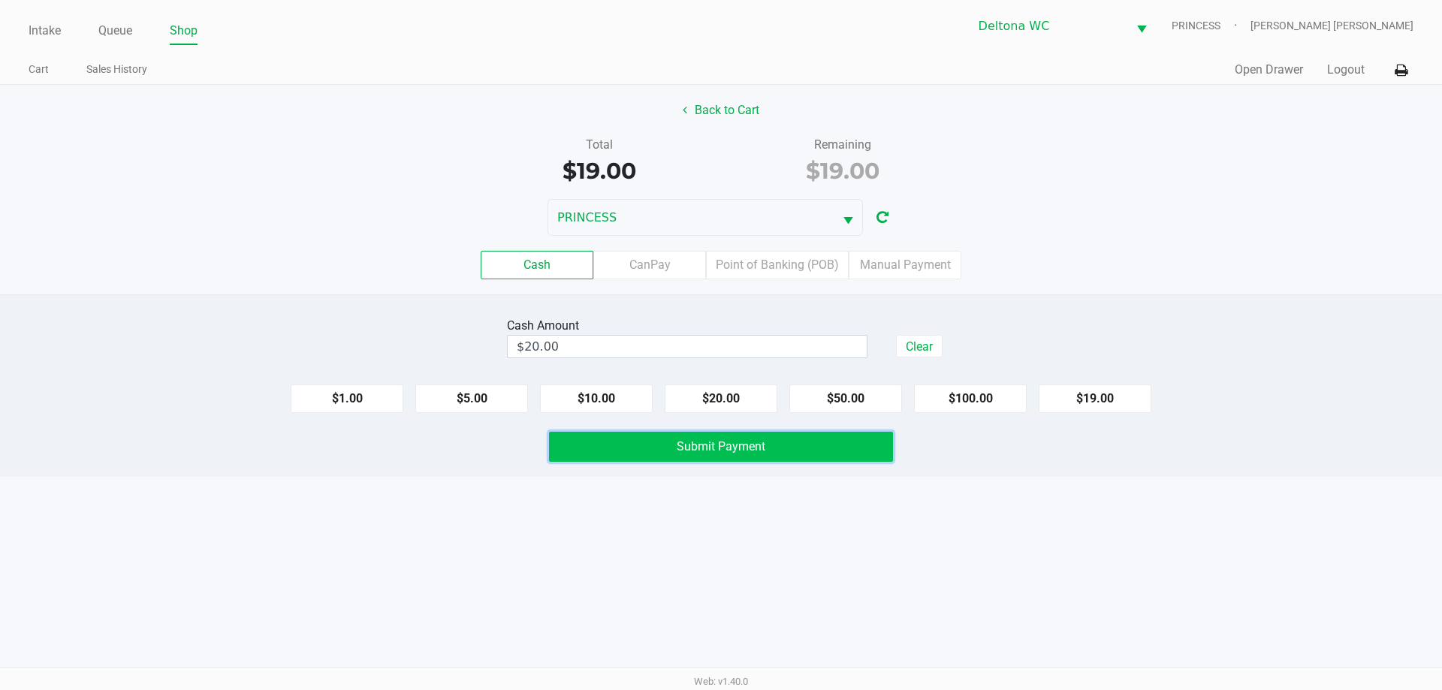
click at [731, 447] on span "Submit Payment" at bounding box center [721, 446] width 89 height 14
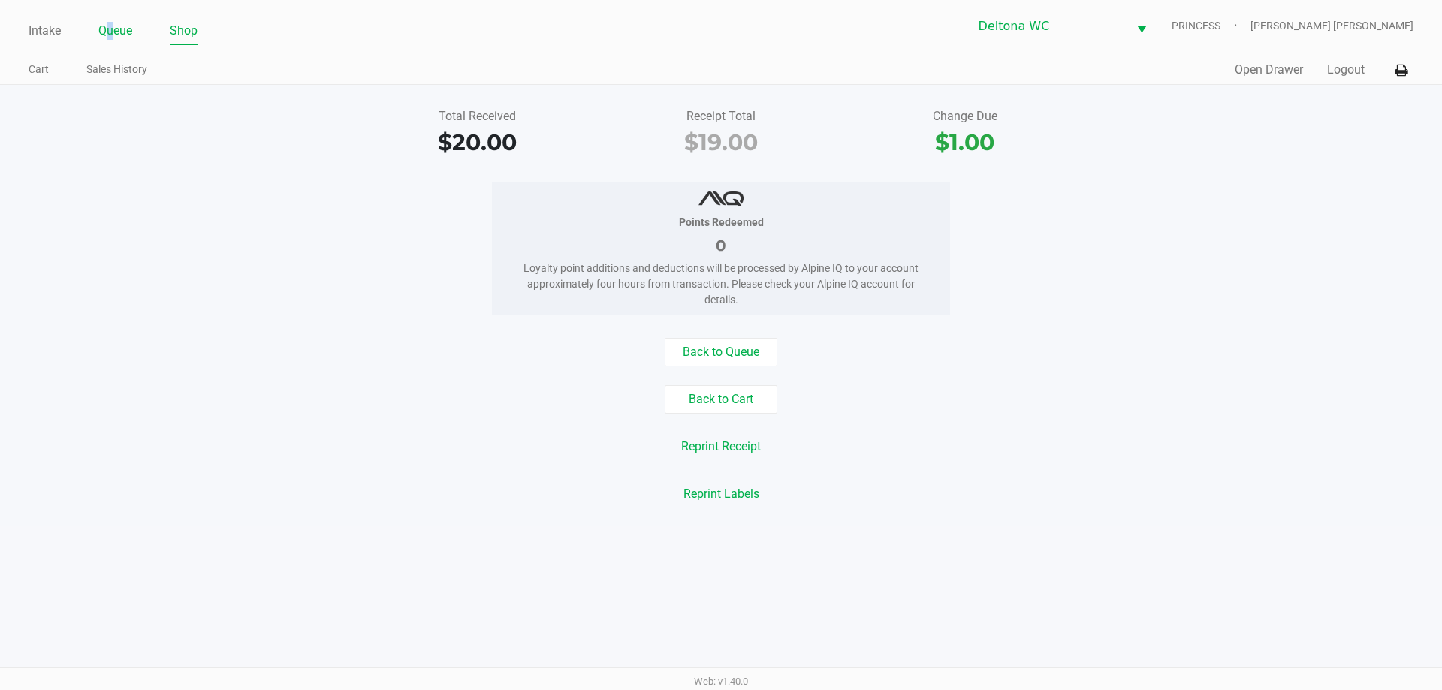
click at [111, 31] on link "Queue" at bounding box center [115, 30] width 34 height 21
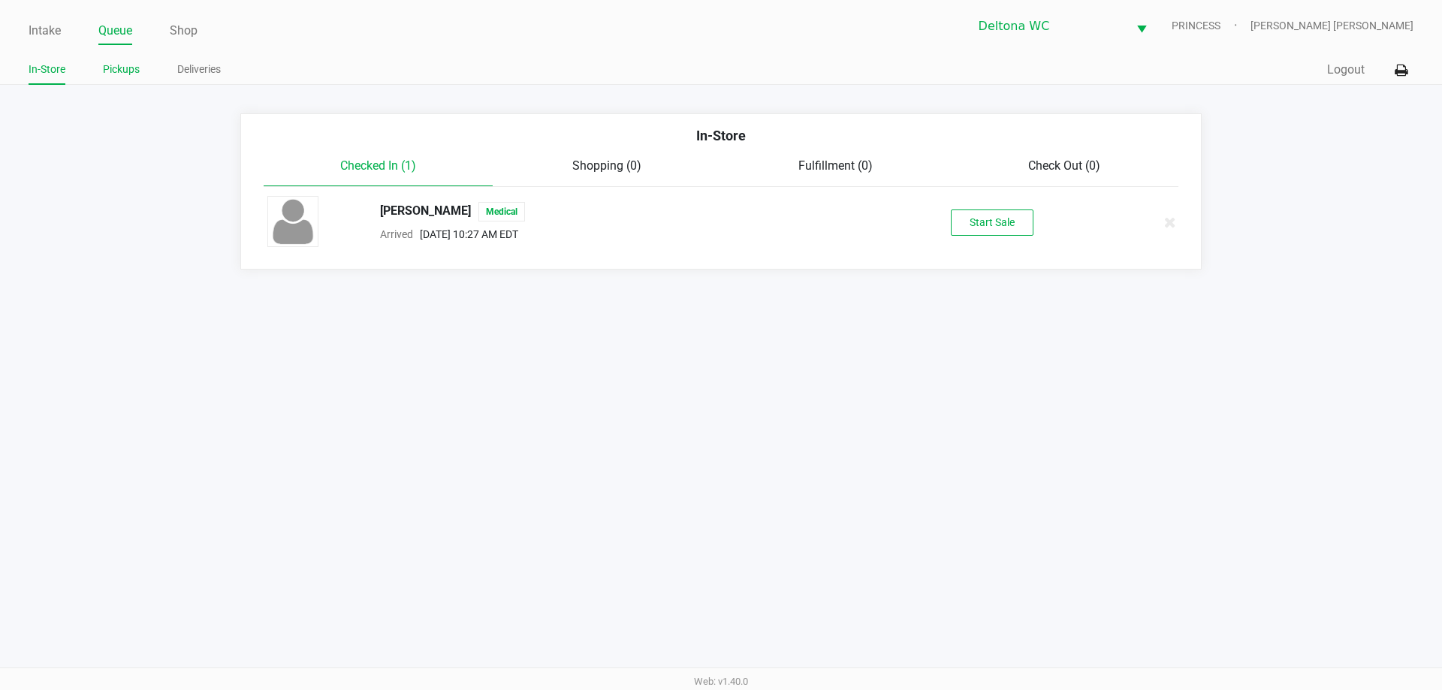
click at [119, 71] on link "Pickups" at bounding box center [121, 69] width 37 height 19
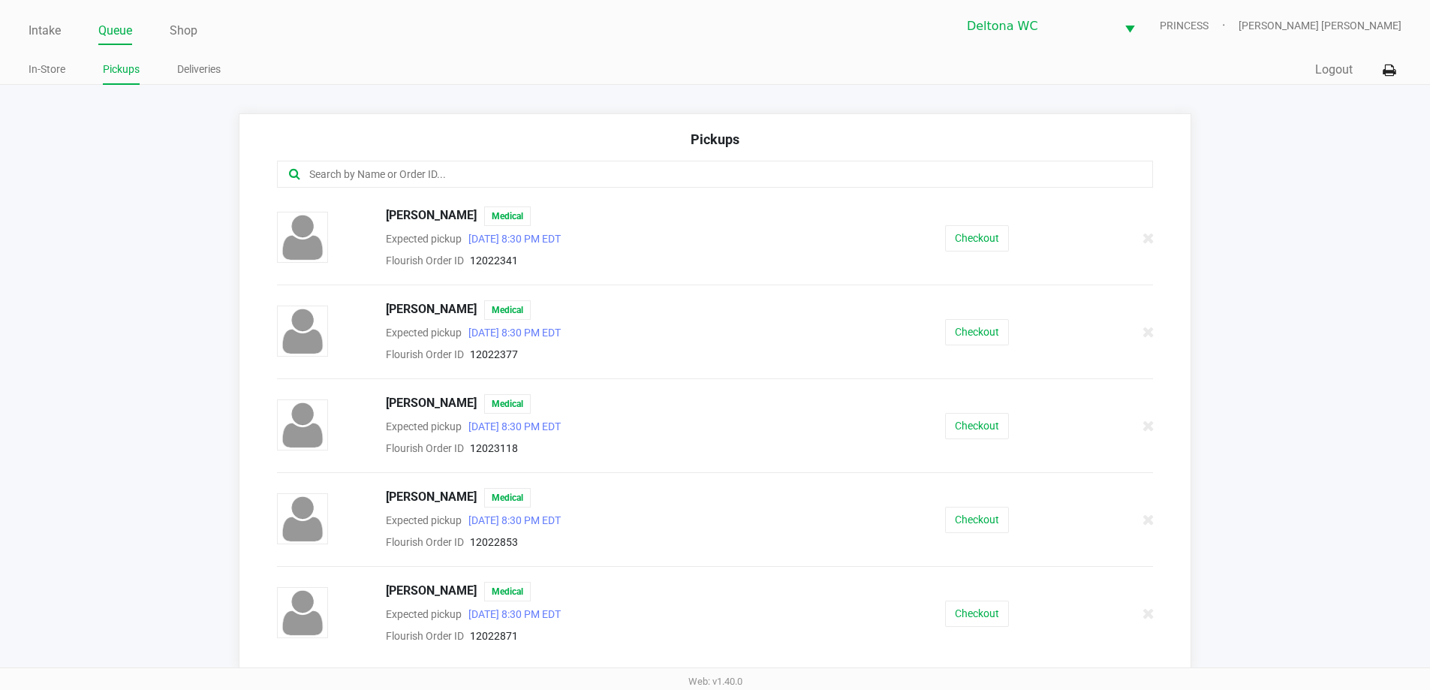
click at [385, 173] on input "text" at bounding box center [691, 174] width 767 height 17
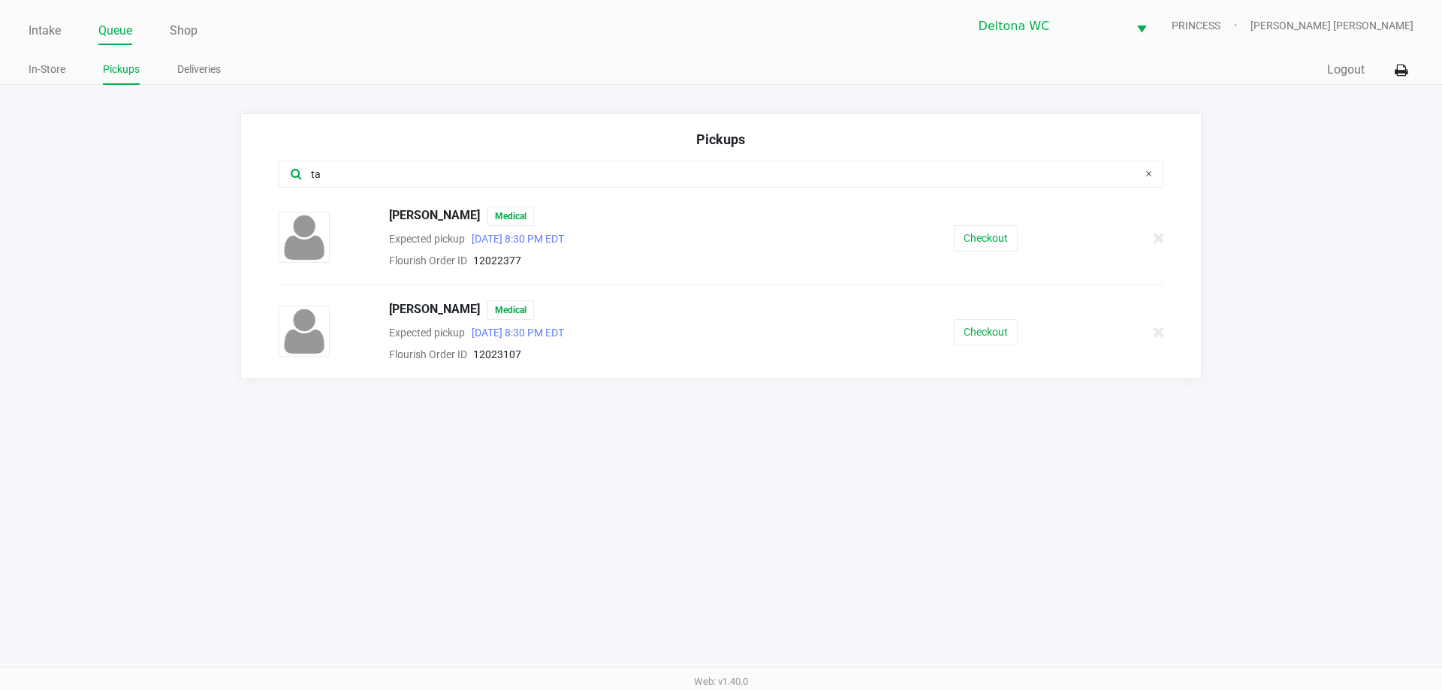
type input "ta"
click at [41, 23] on link "Intake" at bounding box center [45, 30] width 32 height 21
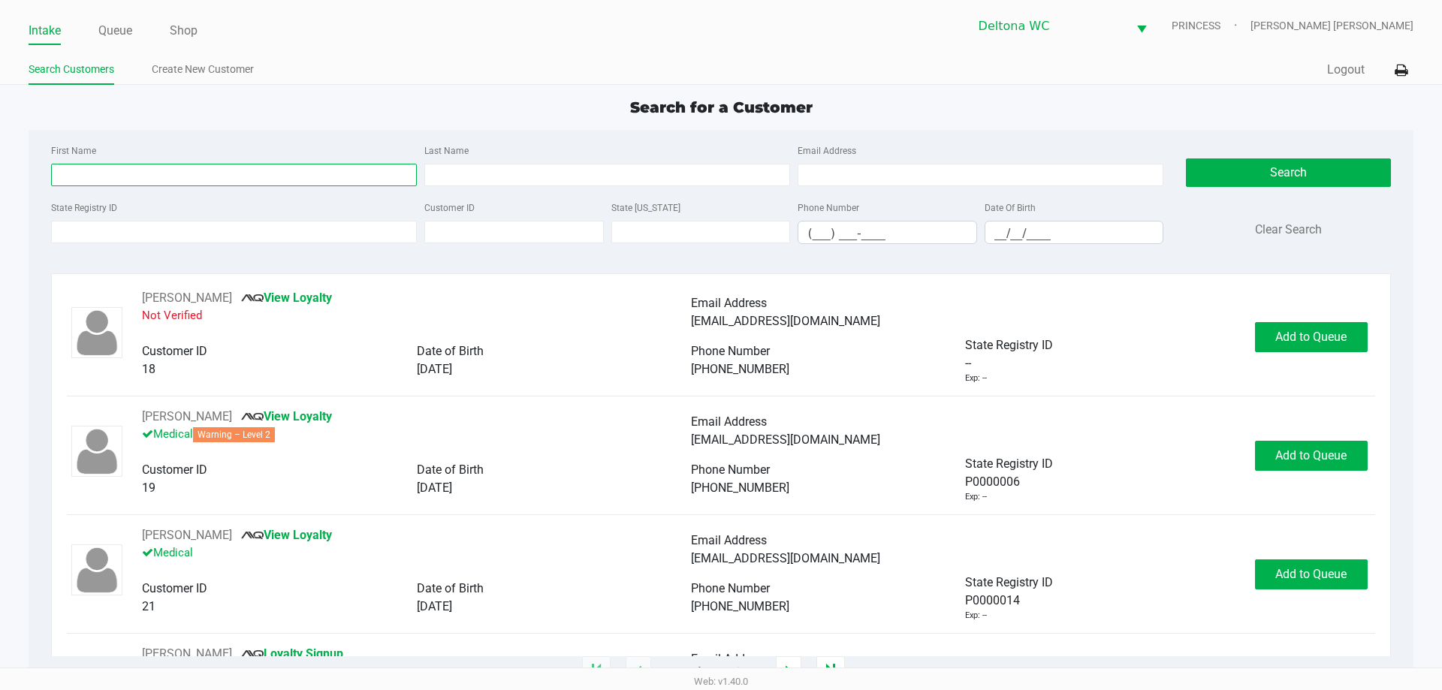
click at [188, 179] on input "First Name" at bounding box center [234, 175] width 366 height 23
click at [191, 228] on input "State Registry ID" at bounding box center [234, 232] width 366 height 23
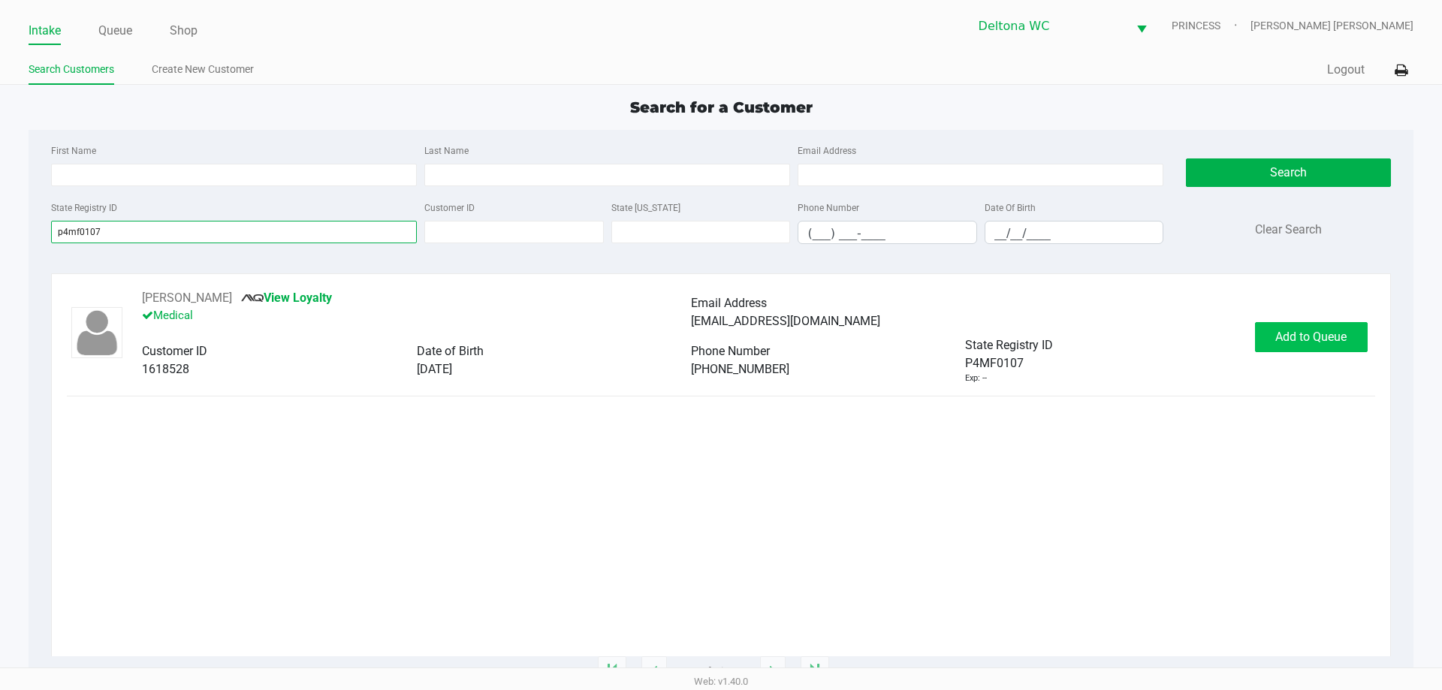
type input "p4mf0107"
click at [1280, 334] on span "Add to Queue" at bounding box center [1310, 337] width 71 height 14
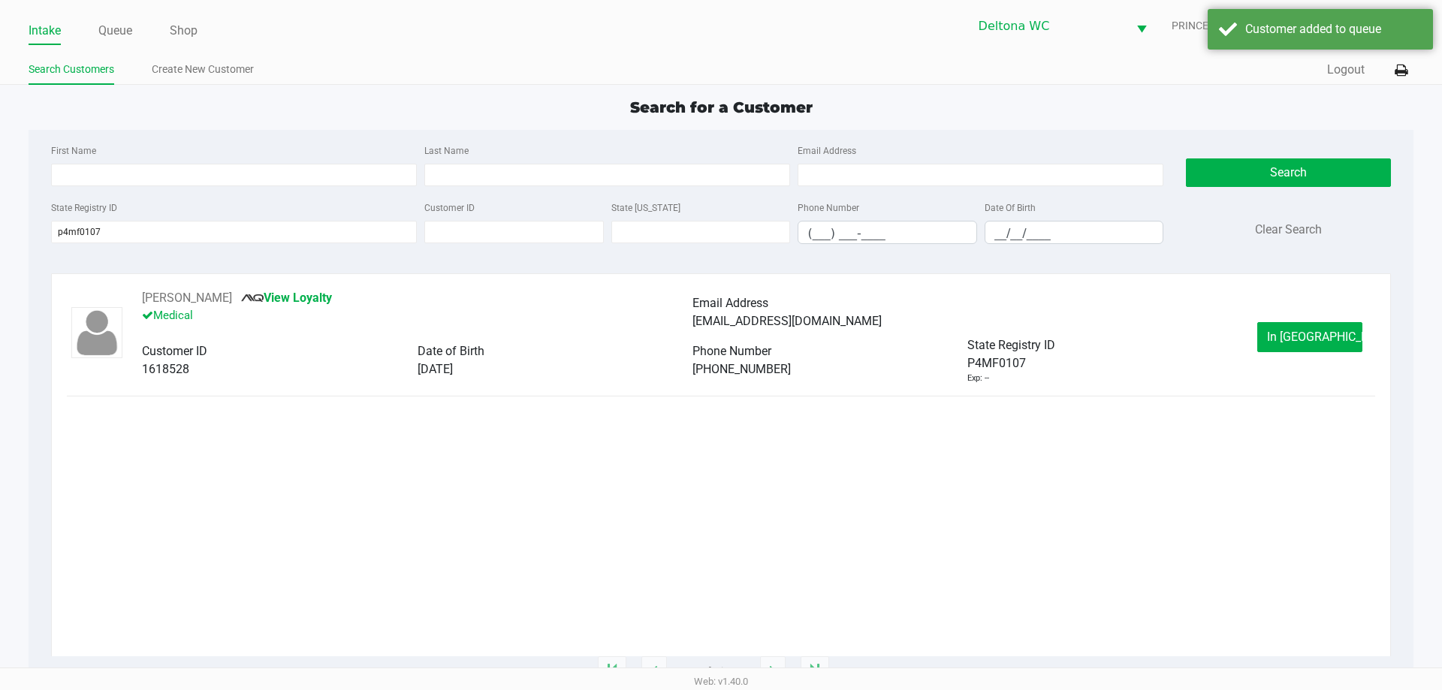
click at [1297, 342] on span "In Queue" at bounding box center [1330, 337] width 126 height 14
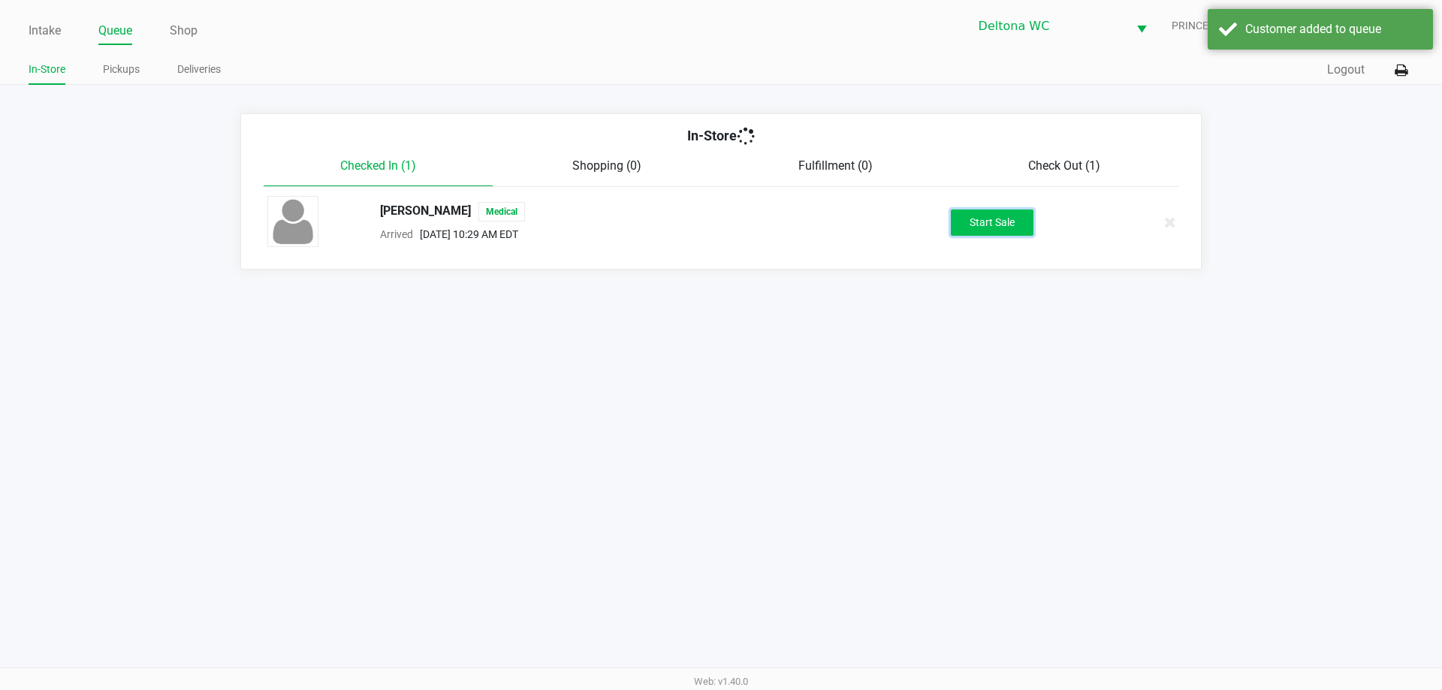
click at [968, 231] on button "Start Sale" at bounding box center [992, 222] width 83 height 26
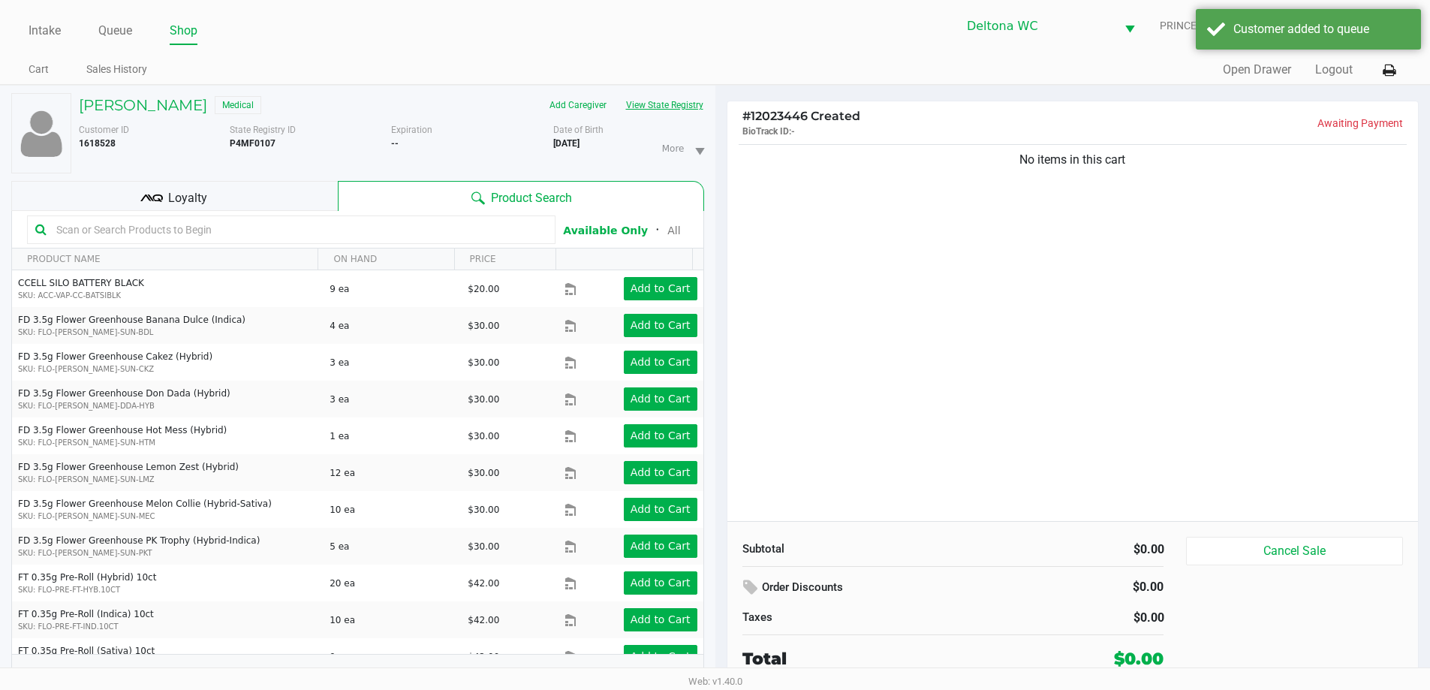
click at [658, 108] on button "View State Registry" at bounding box center [660, 105] width 88 height 24
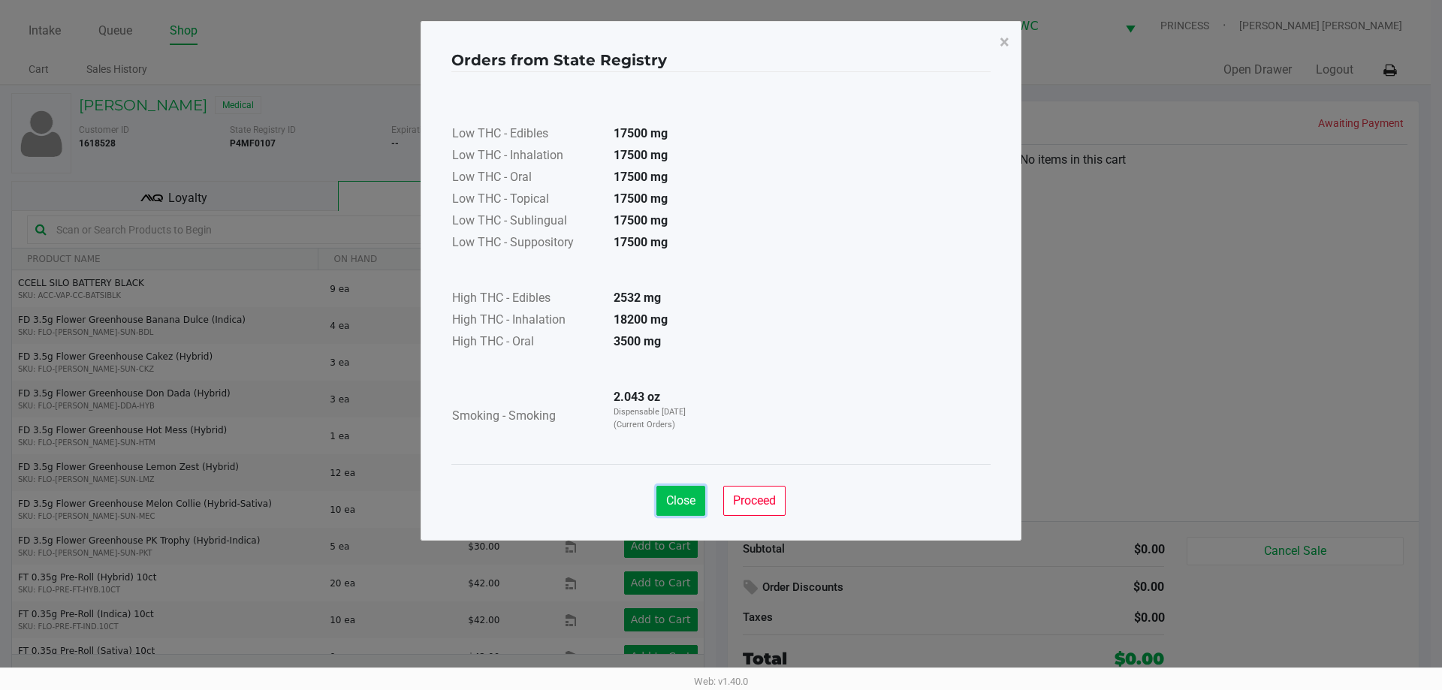
click at [690, 508] on button "Close" at bounding box center [680, 501] width 49 height 30
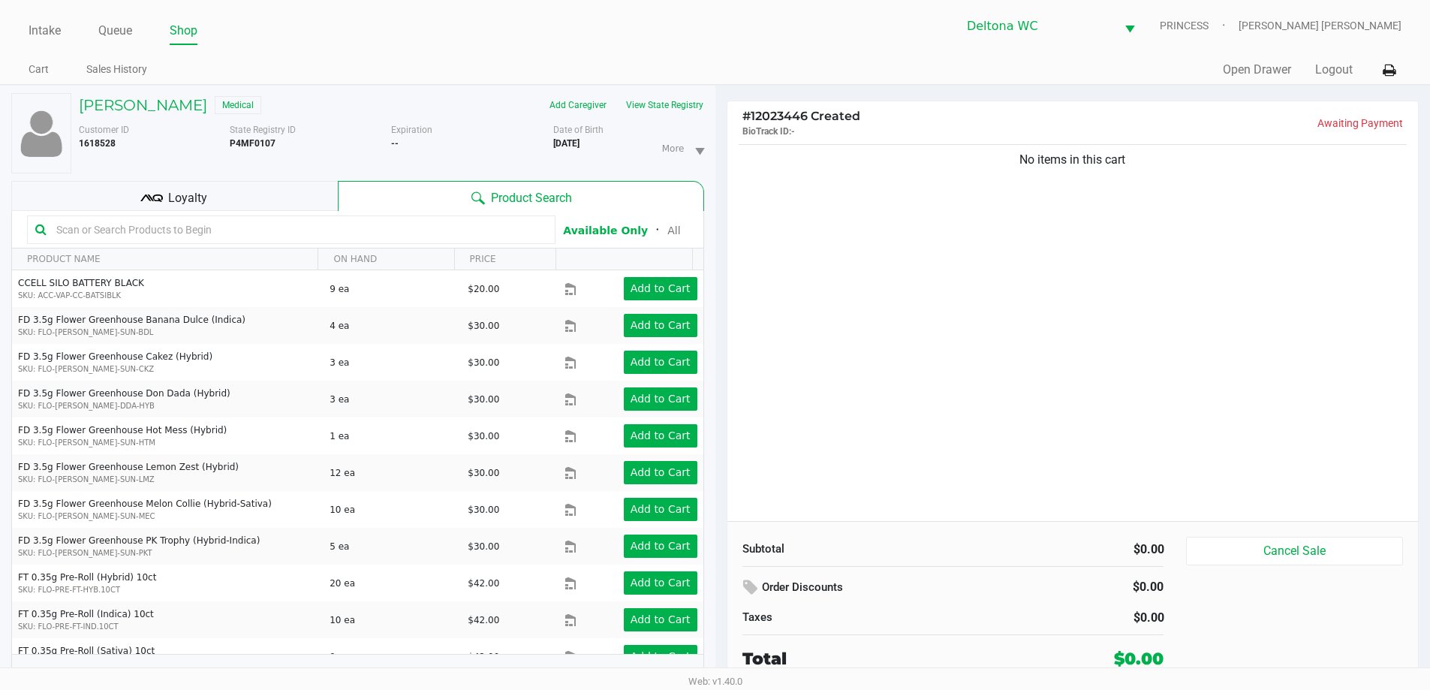
drag, startPoint x: 282, startPoint y: 194, endPoint x: 782, endPoint y: 374, distance: 531.5
click at [282, 194] on div "Loyalty" at bounding box center [174, 196] width 327 height 30
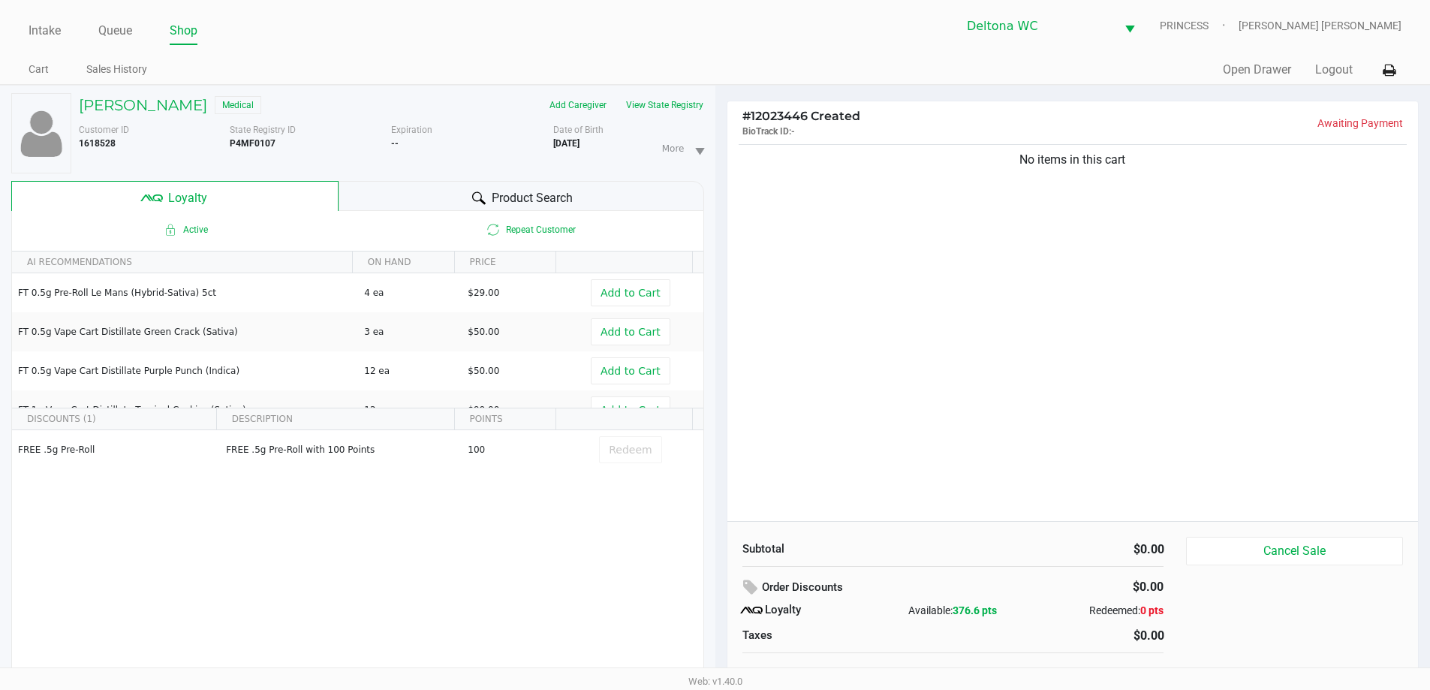
click at [776, 414] on div "No items in this cart" at bounding box center [1074, 331] width 692 height 380
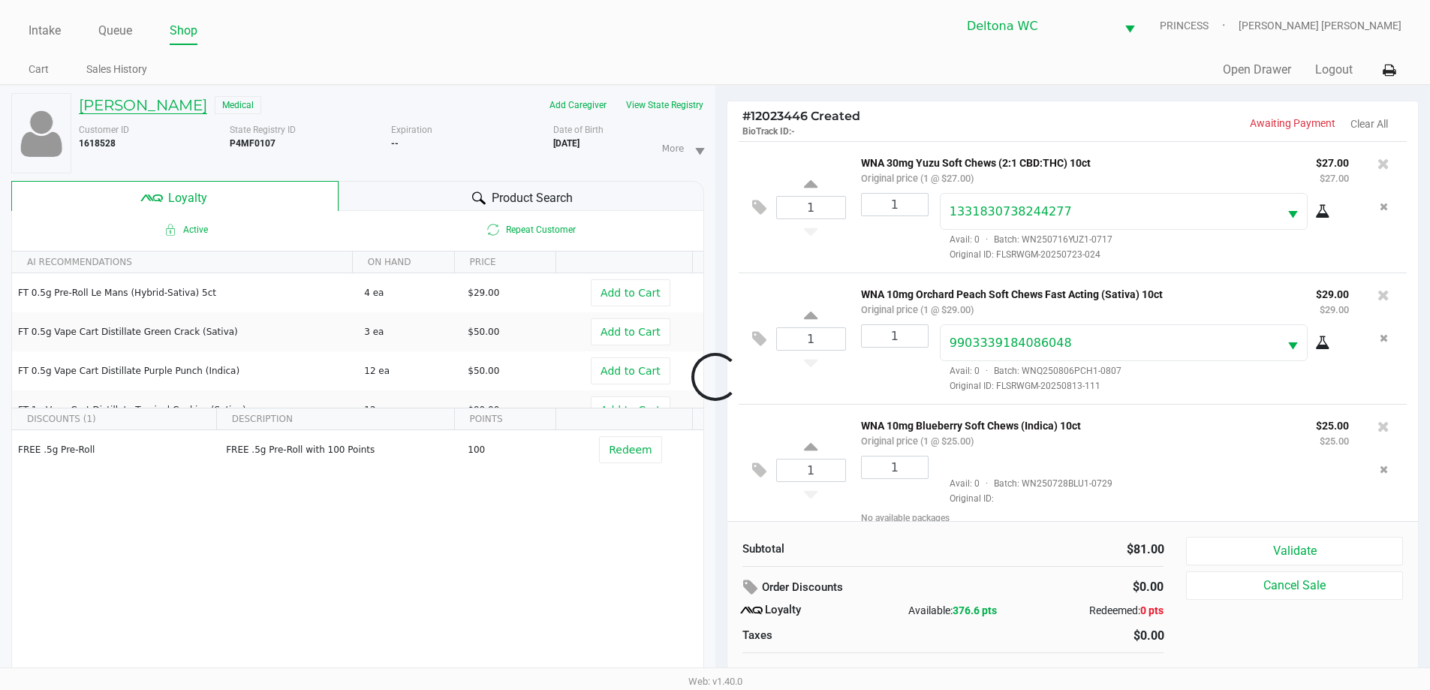
click at [158, 112] on h5 "ASHLEY REID" at bounding box center [143, 105] width 128 height 18
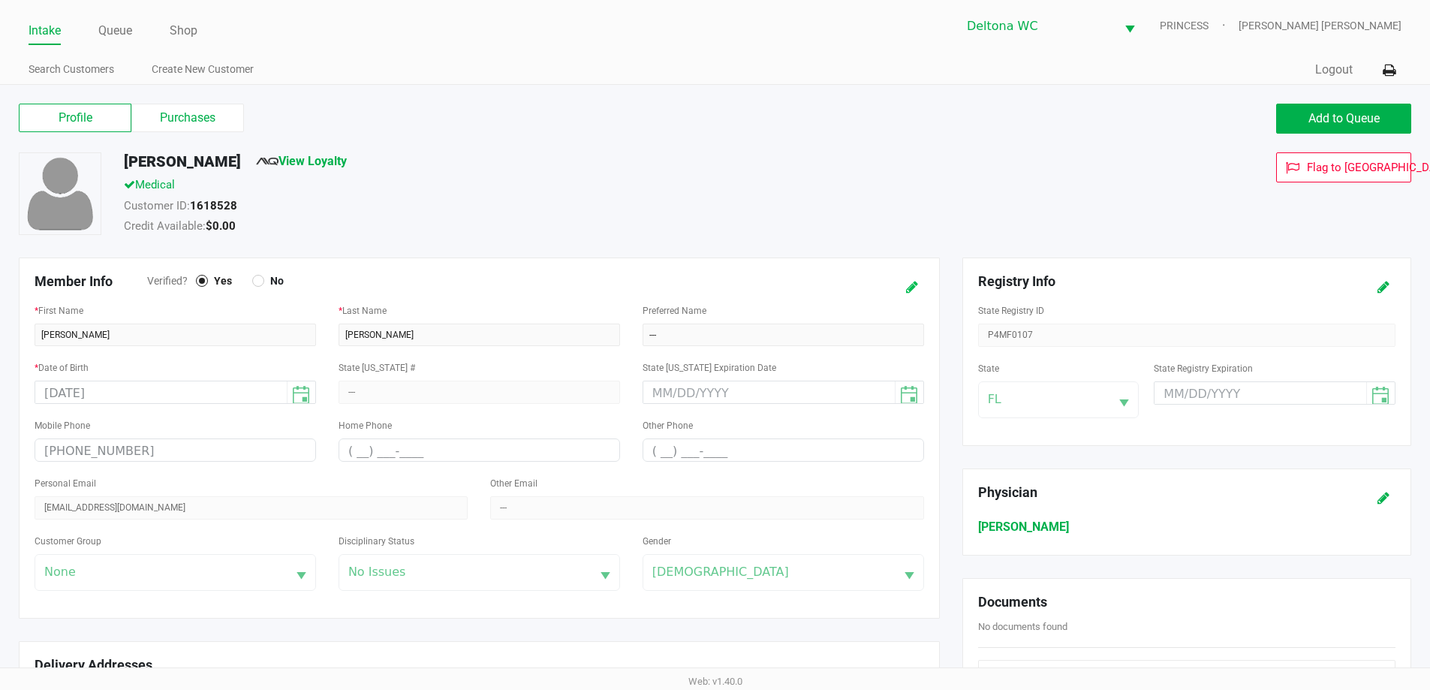
click at [909, 286] on icon at bounding box center [912, 287] width 12 height 11
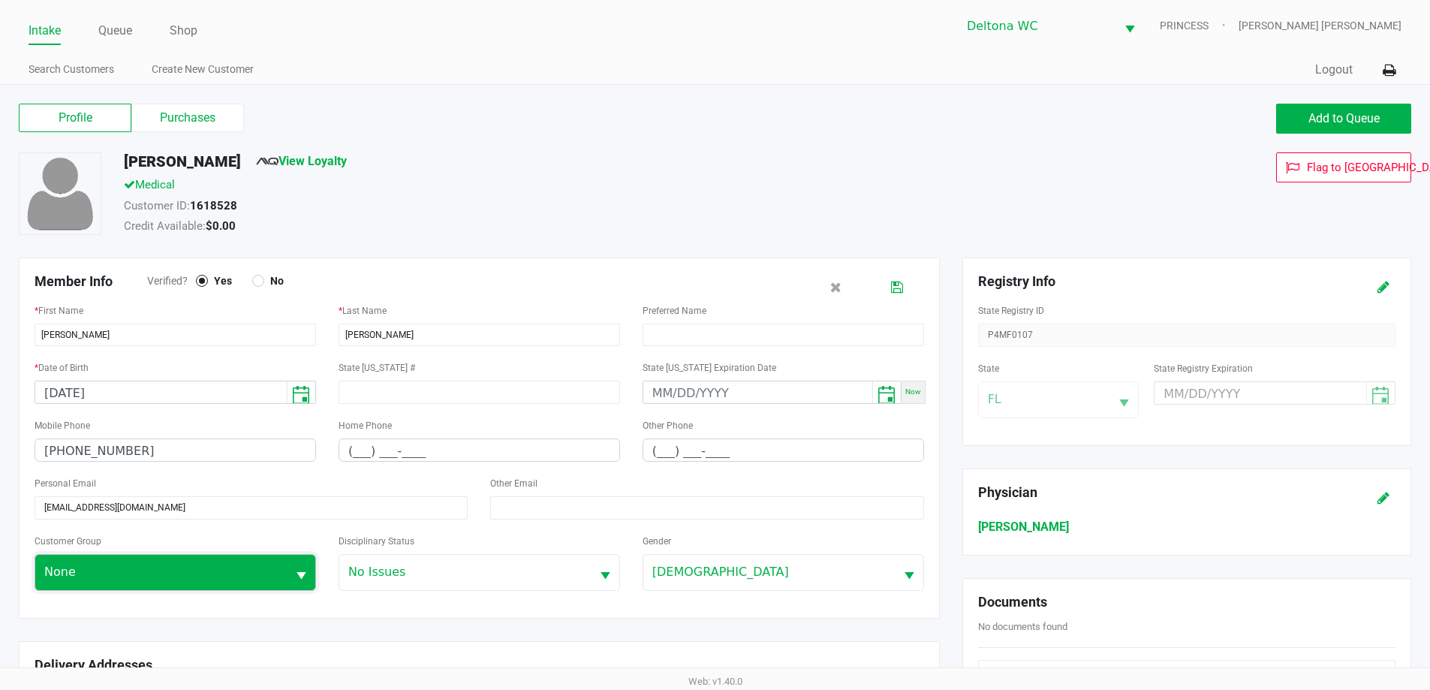
click at [173, 559] on span "None" at bounding box center [161, 572] width 252 height 35
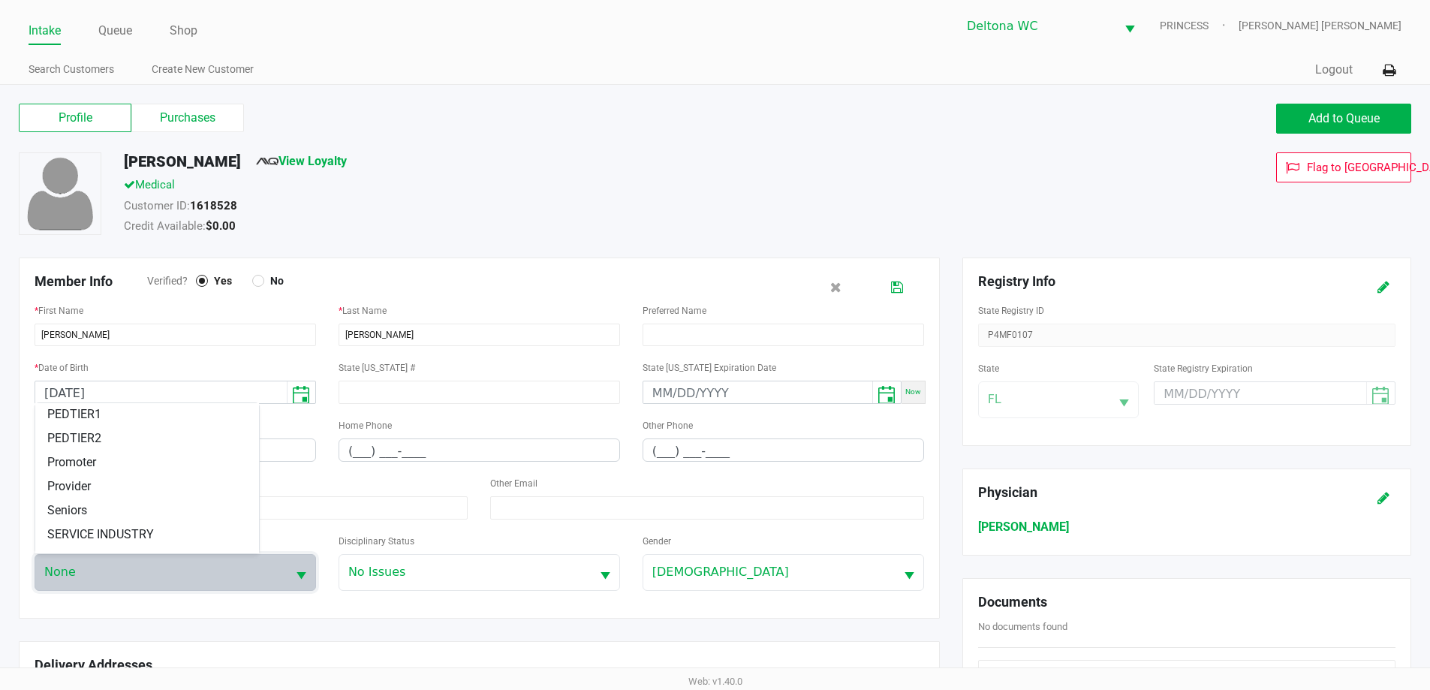
scroll to position [150, 0]
click at [143, 525] on span "SERVICE INDUSTRY" at bounding box center [100, 529] width 107 height 18
click at [899, 287] on icon at bounding box center [897, 287] width 12 height 11
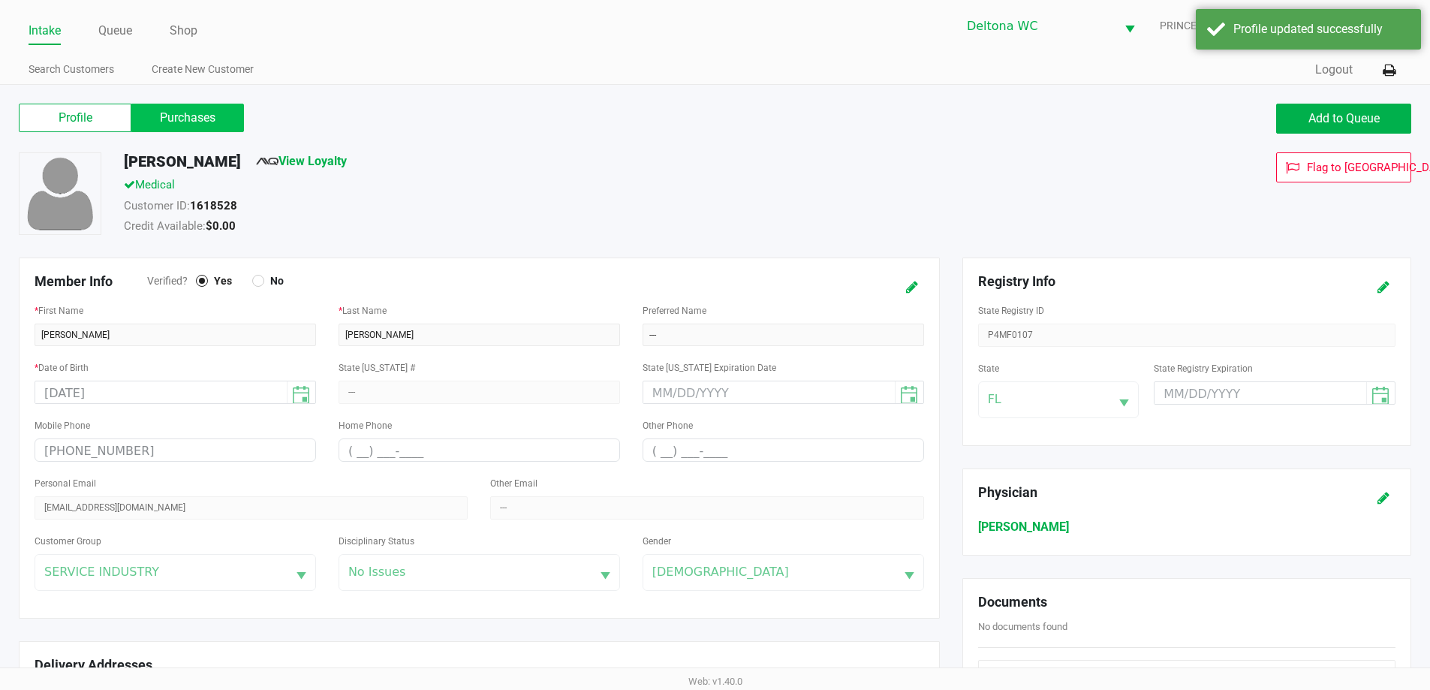
click at [196, 107] on label "Purchases" at bounding box center [187, 118] width 113 height 29
click at [0, 0] on 1 "Purchases" at bounding box center [0, 0] width 0 height 0
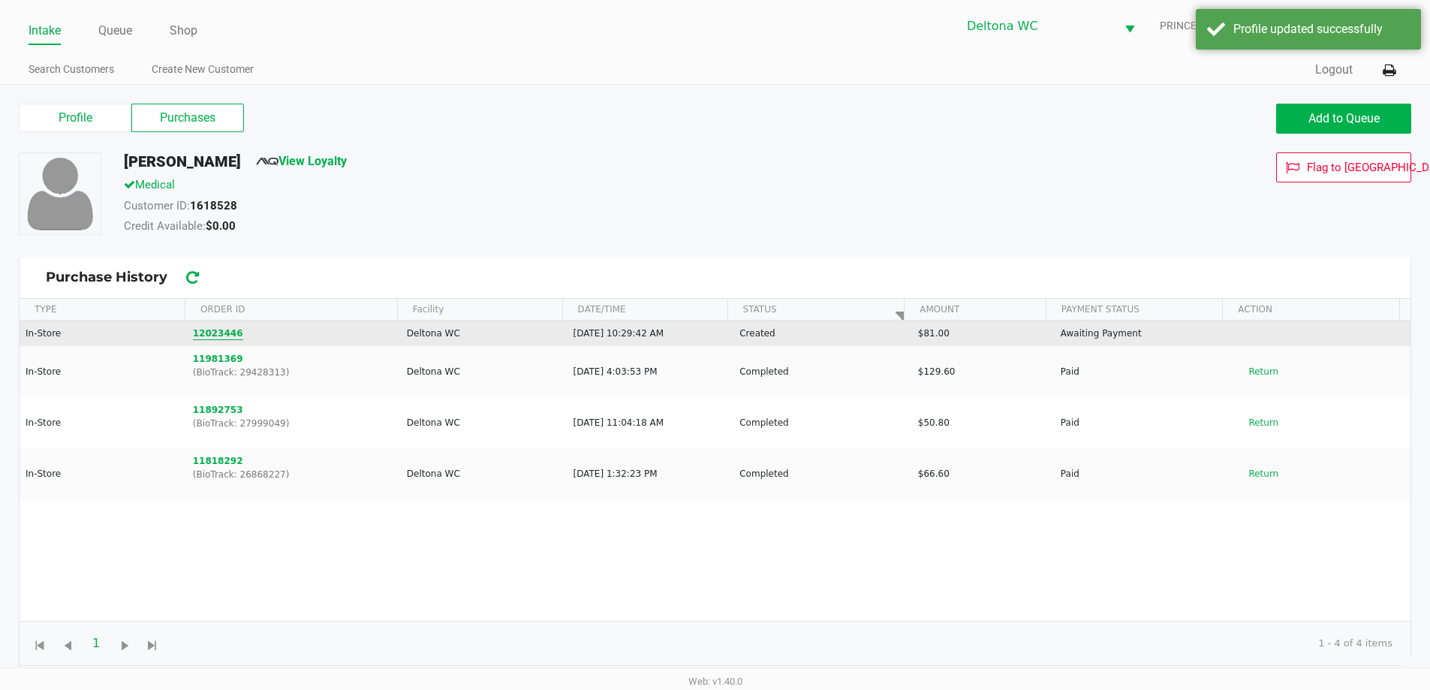
click at [215, 338] on button "12023446" at bounding box center [218, 334] width 50 height 14
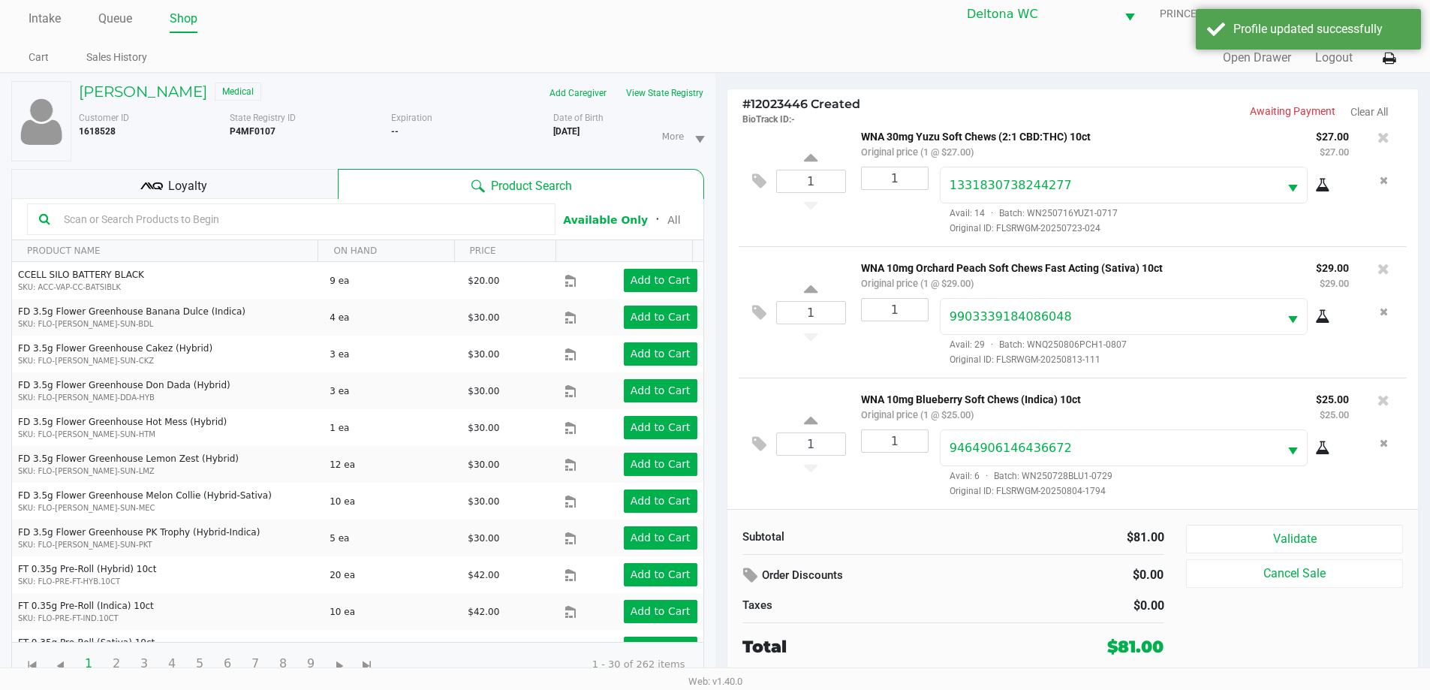
scroll to position [16, 0]
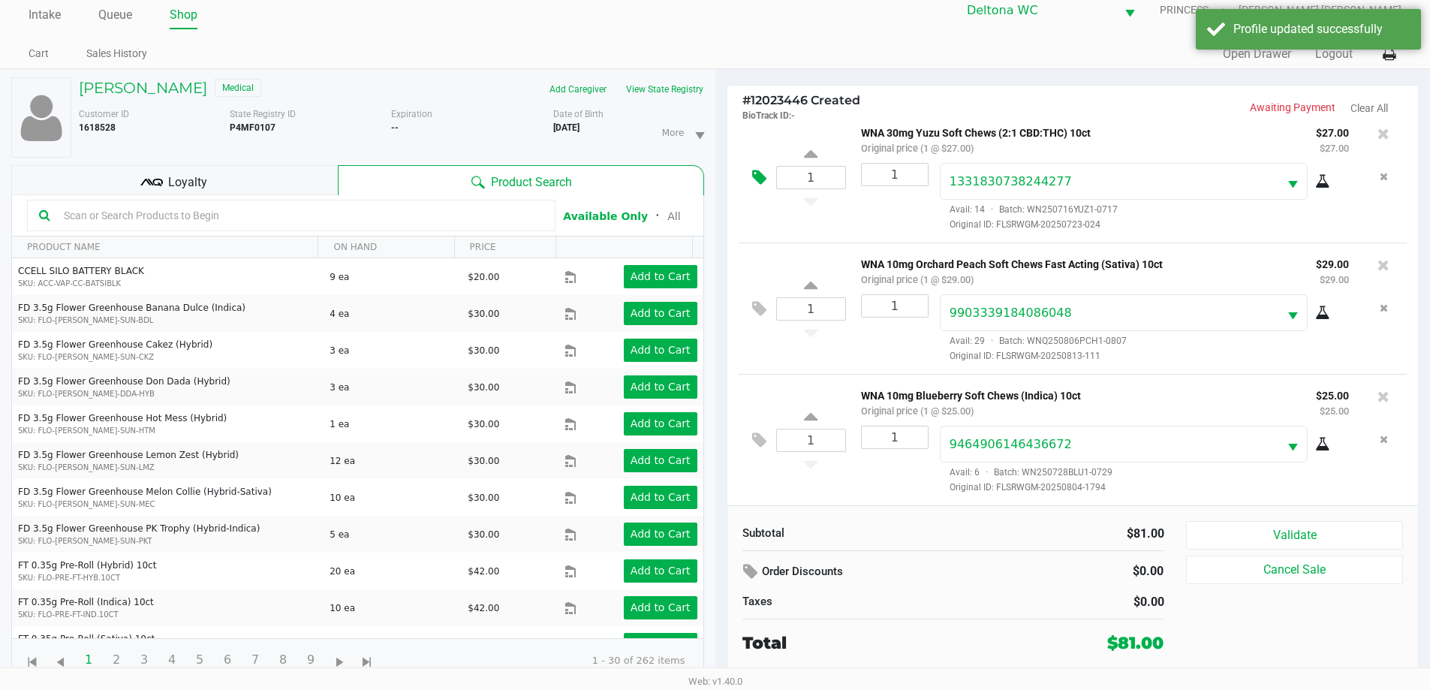
click at [758, 183] on button at bounding box center [763, 178] width 26 height 36
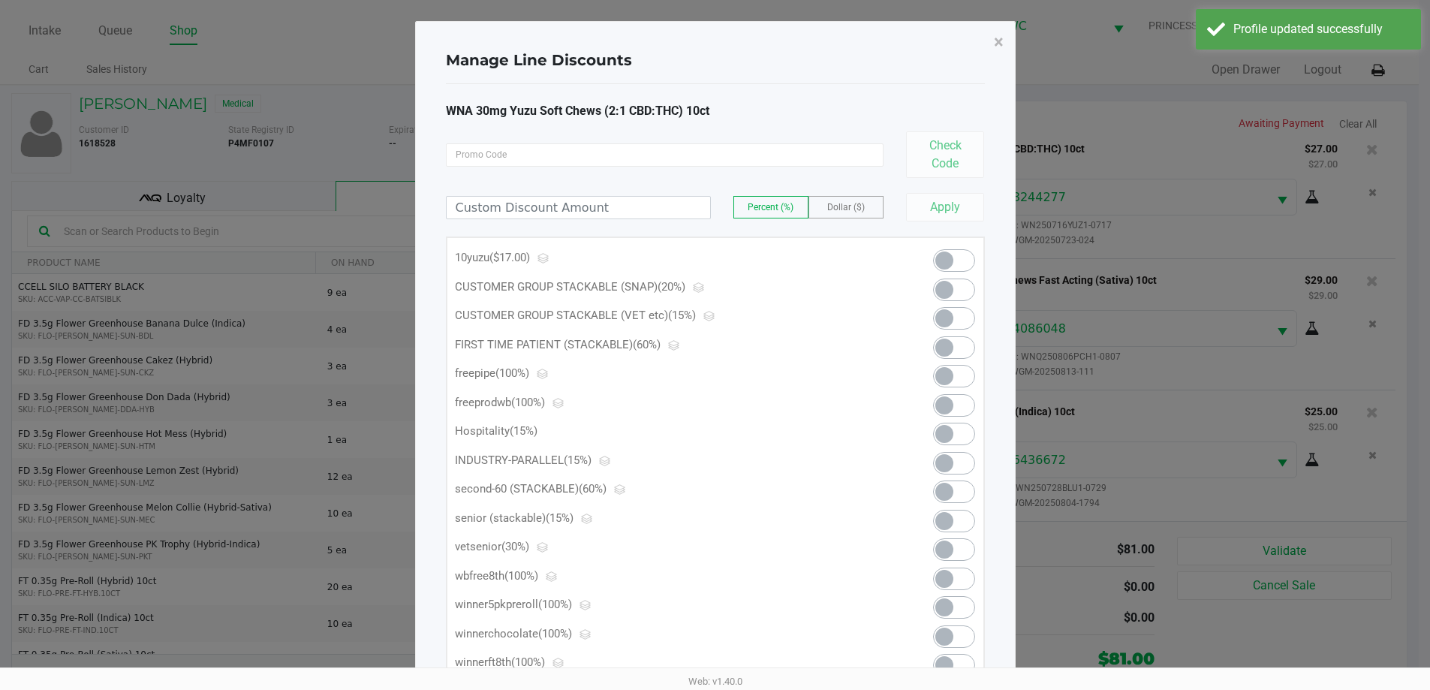
scroll to position [0, 0]
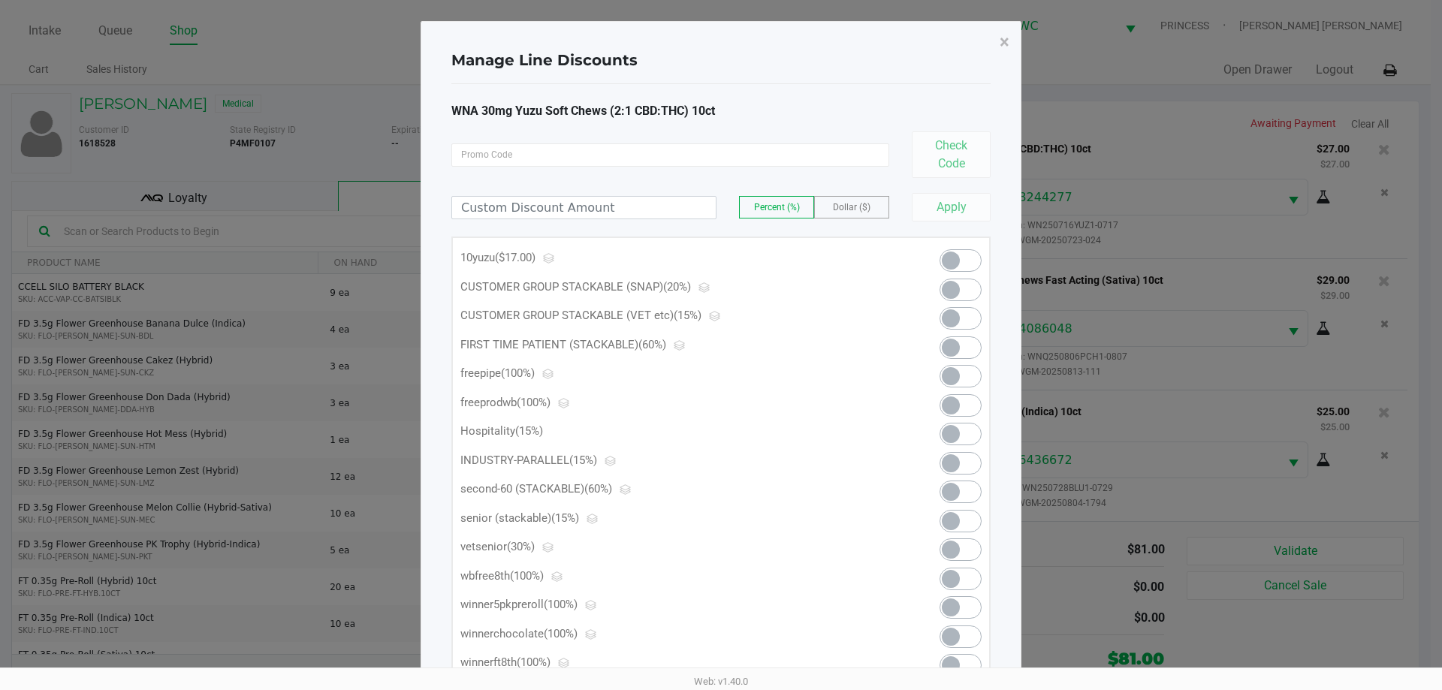
click at [967, 318] on span at bounding box center [960, 318] width 42 height 23
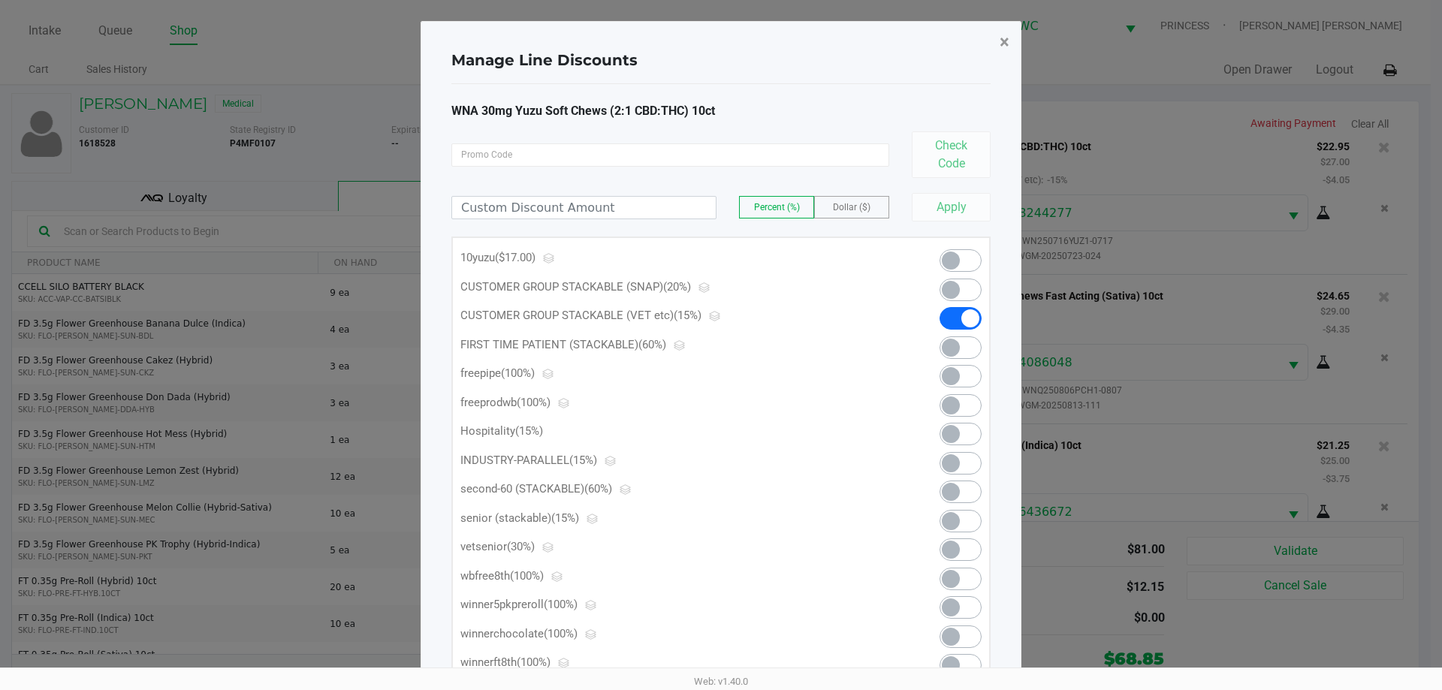
click at [1006, 42] on span "×" at bounding box center [1004, 42] width 10 height 21
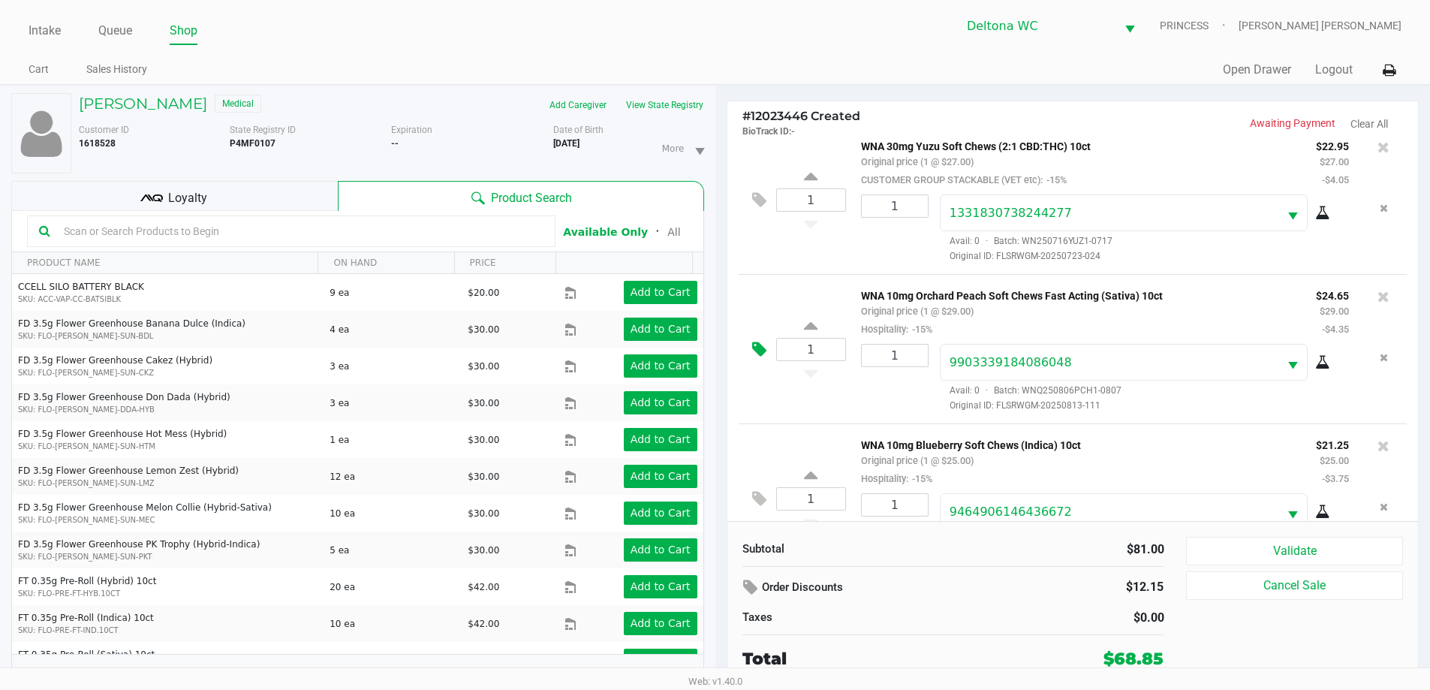
click at [755, 348] on icon at bounding box center [759, 349] width 14 height 17
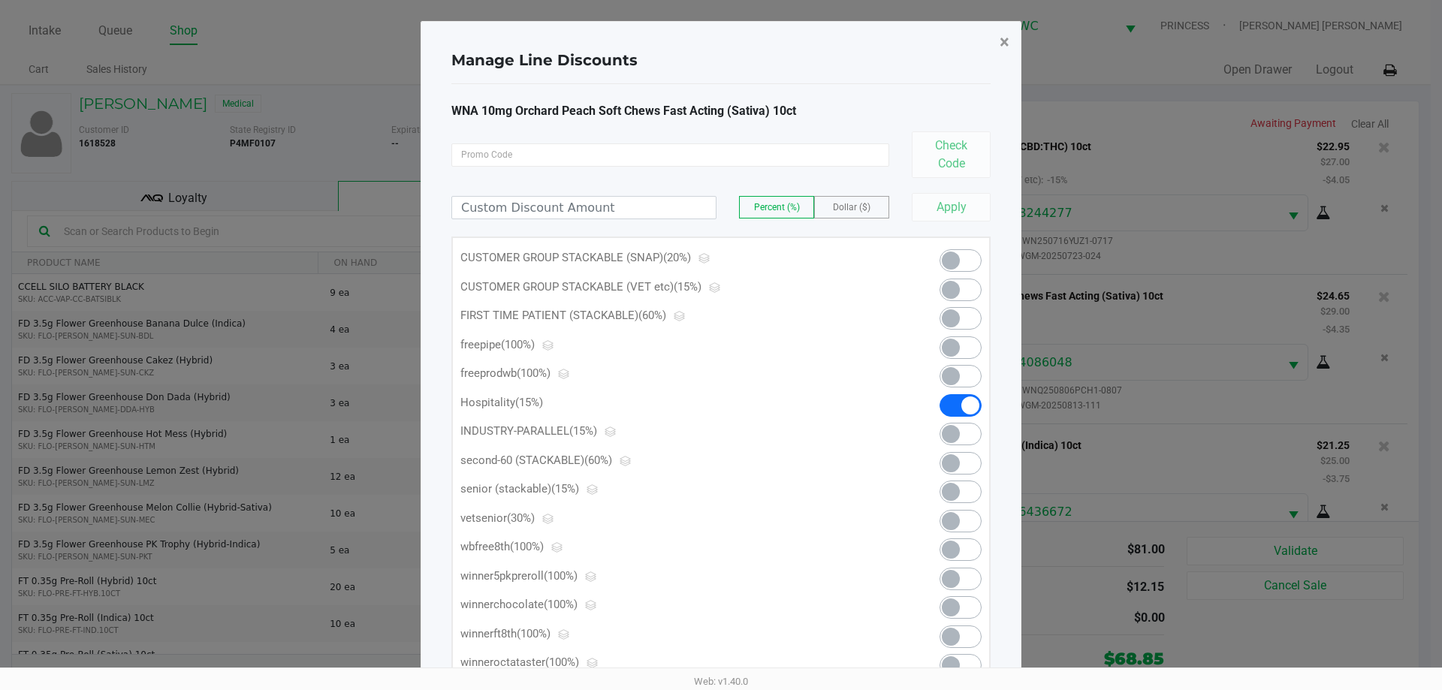
click at [1006, 38] on span "×" at bounding box center [1004, 42] width 10 height 21
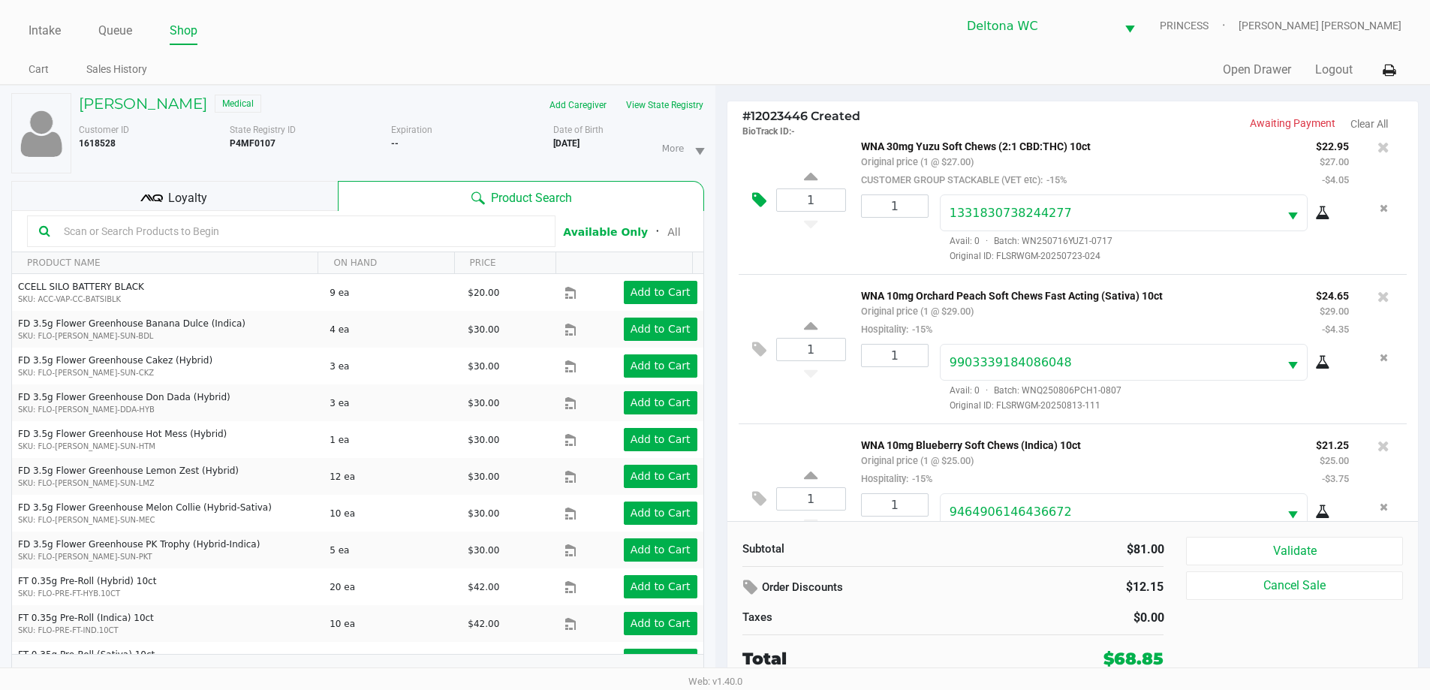
click at [760, 197] on icon at bounding box center [759, 199] width 14 height 17
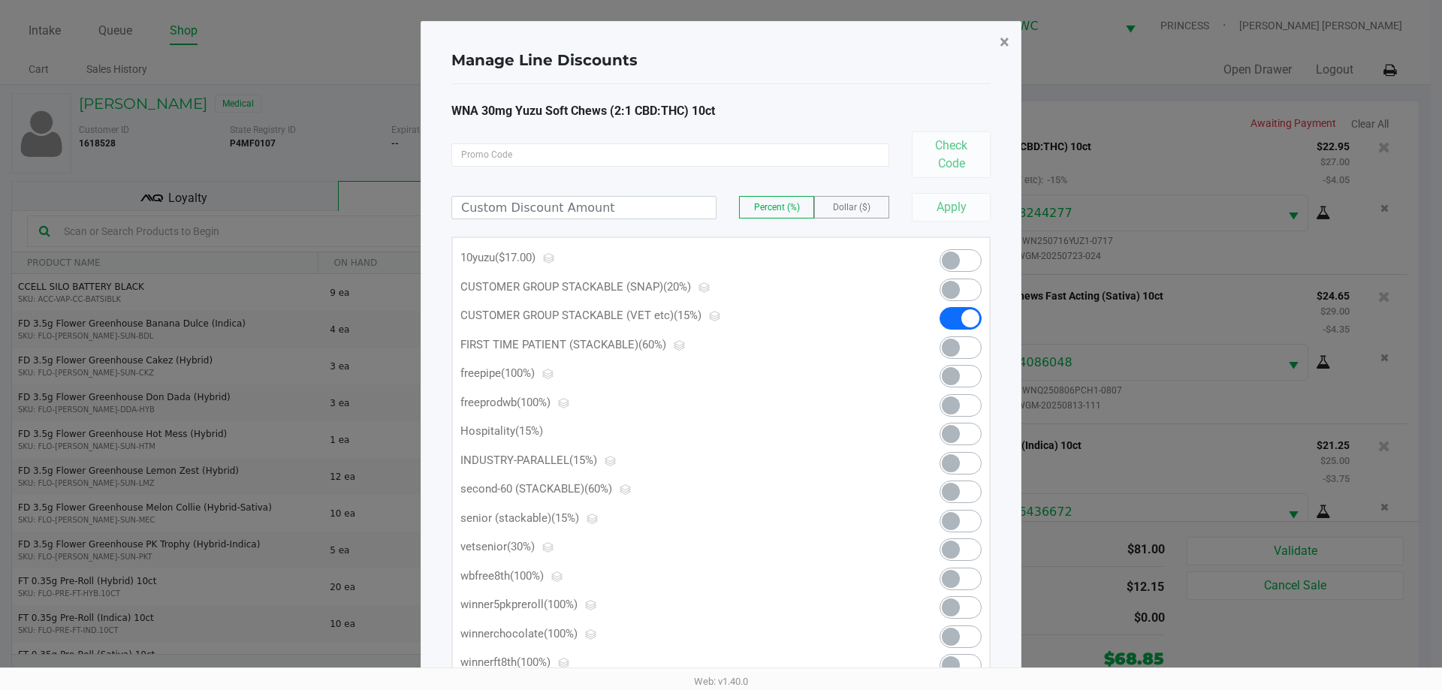
click at [1002, 41] on span "×" at bounding box center [1004, 42] width 10 height 21
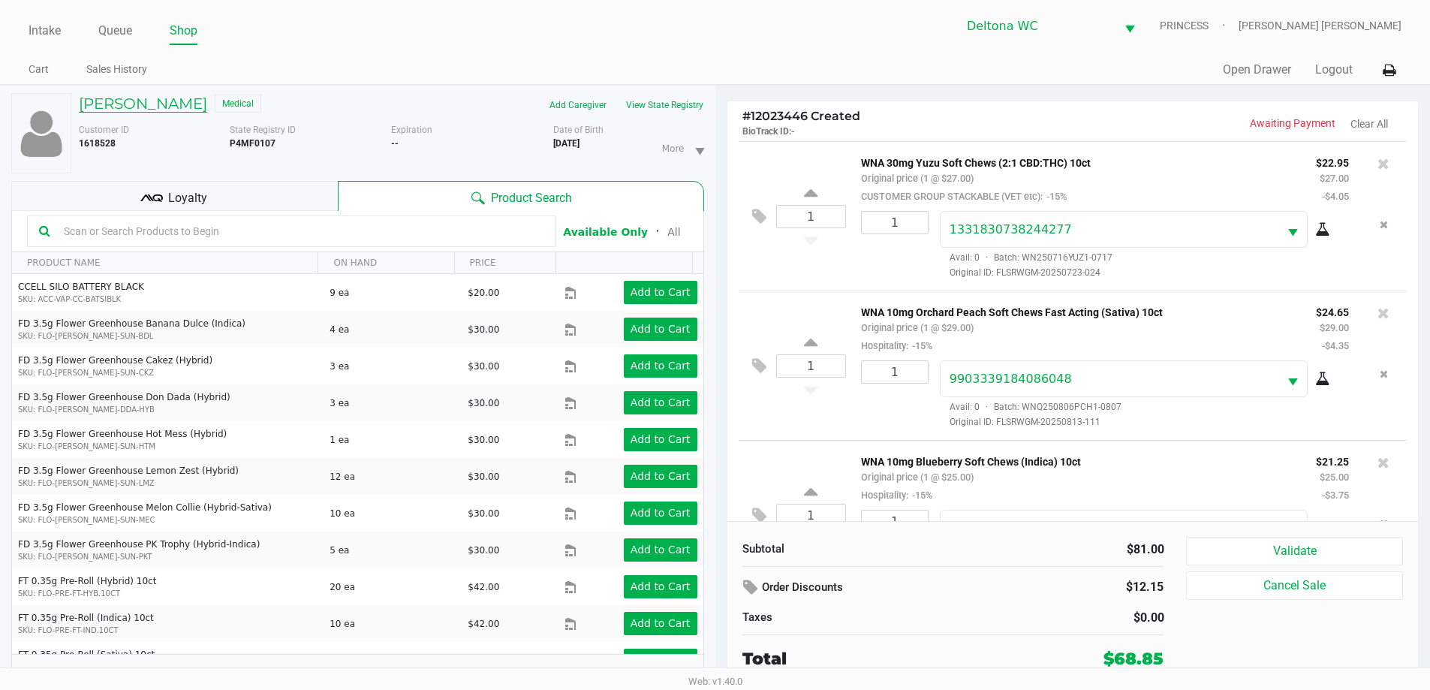
click at [165, 95] on h5 "ASHLEY REID" at bounding box center [143, 104] width 128 height 18
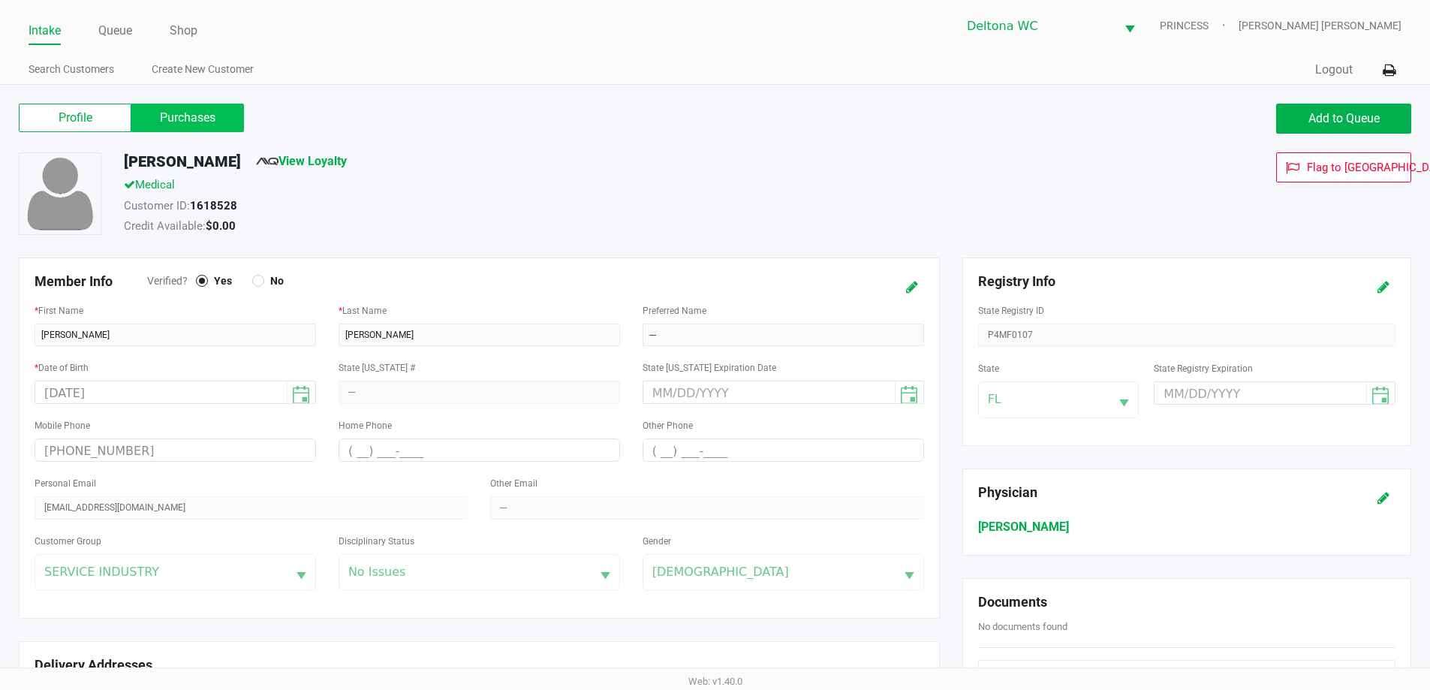
click at [206, 128] on label "Purchases" at bounding box center [187, 118] width 113 height 29
click at [0, 0] on 1 "Purchases" at bounding box center [0, 0] width 0 height 0
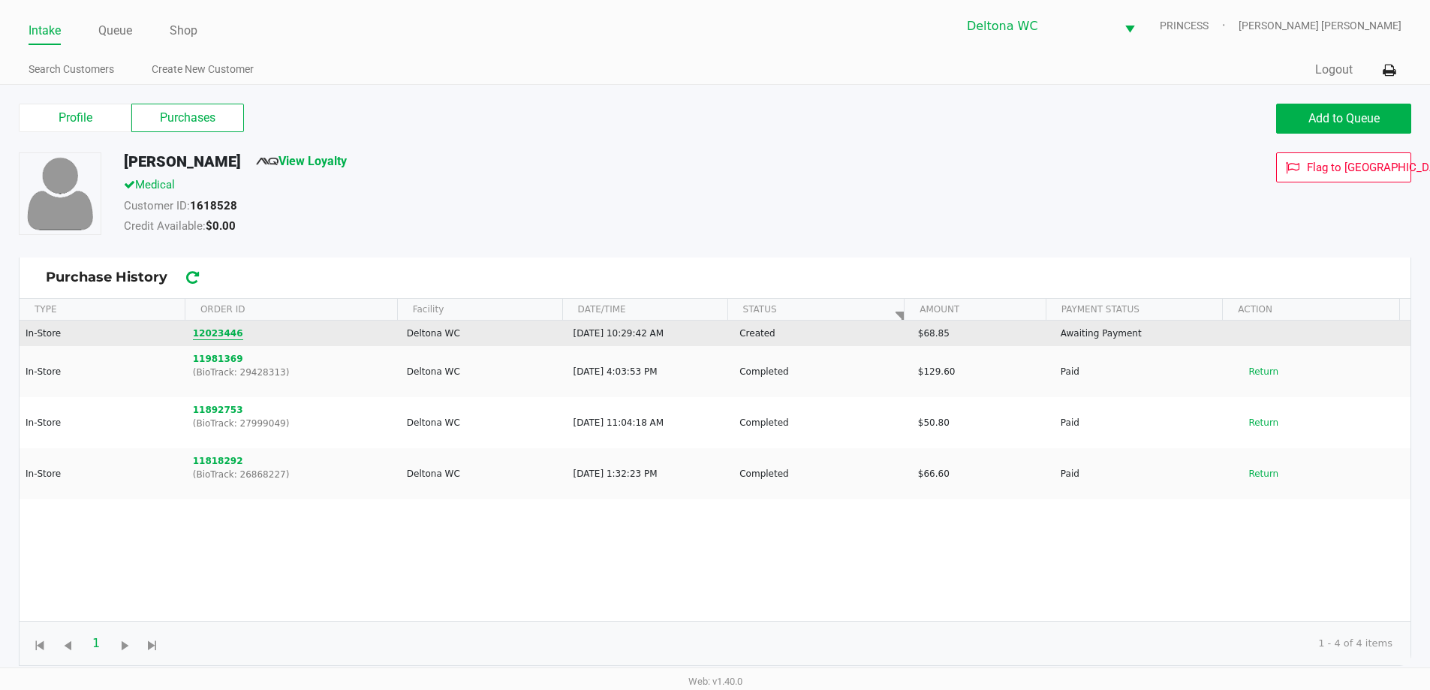
click at [203, 327] on button "12023446" at bounding box center [218, 334] width 50 height 14
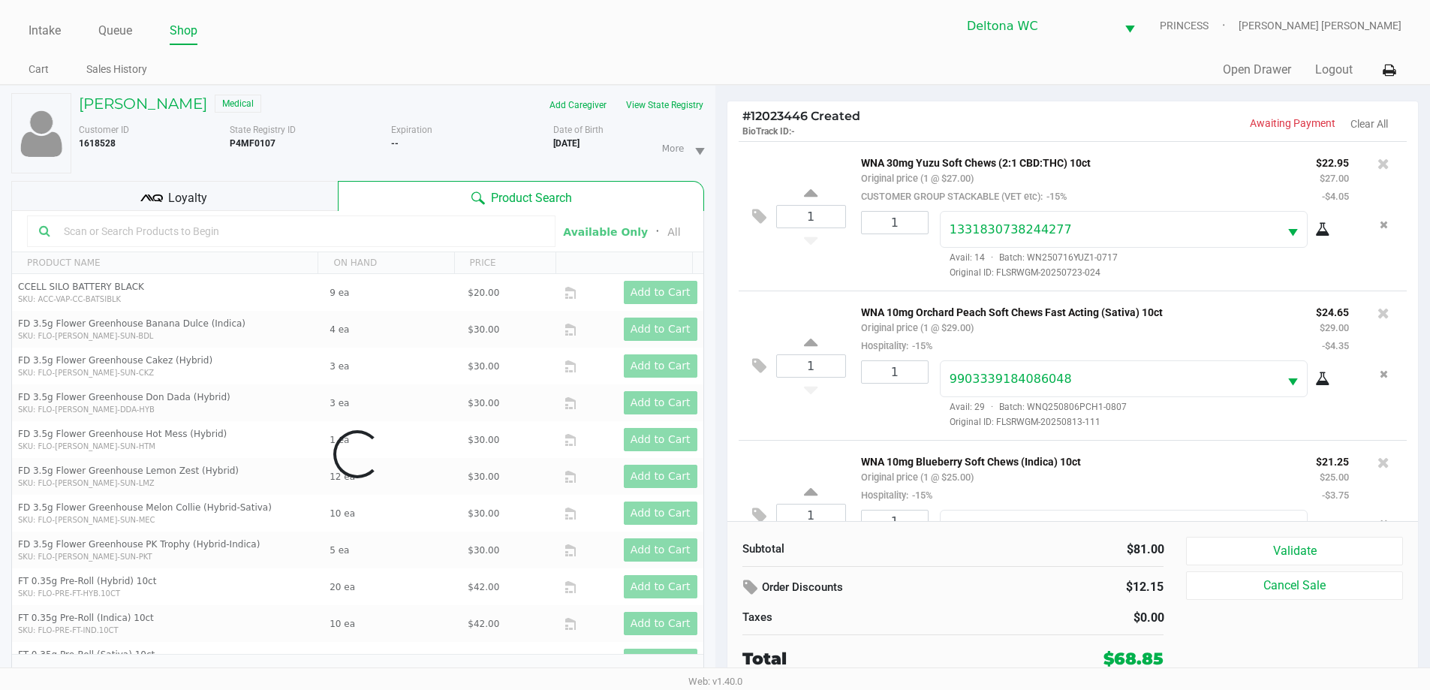
scroll to position [71, 0]
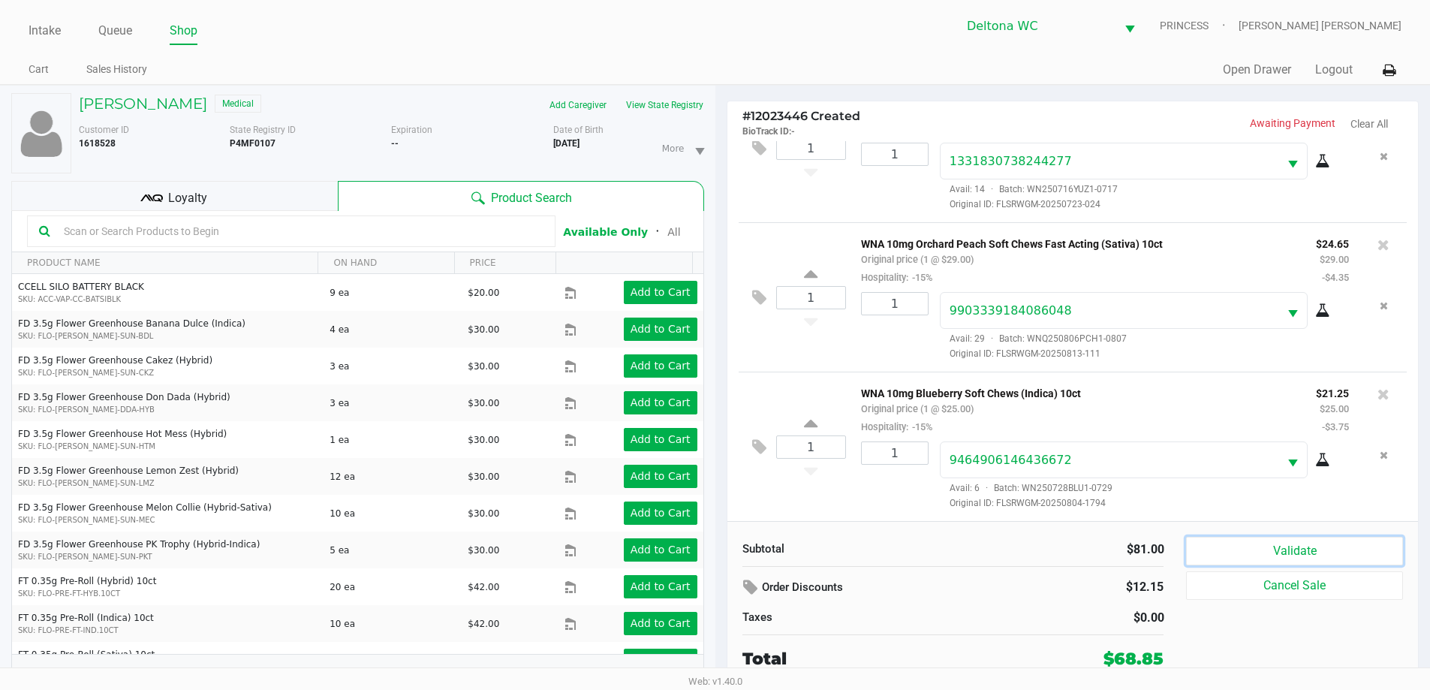
drag, startPoint x: 1203, startPoint y: 548, endPoint x: 831, endPoint y: 427, distance: 390.8
click at [1203, 549] on button "Validate" at bounding box center [1294, 551] width 216 height 29
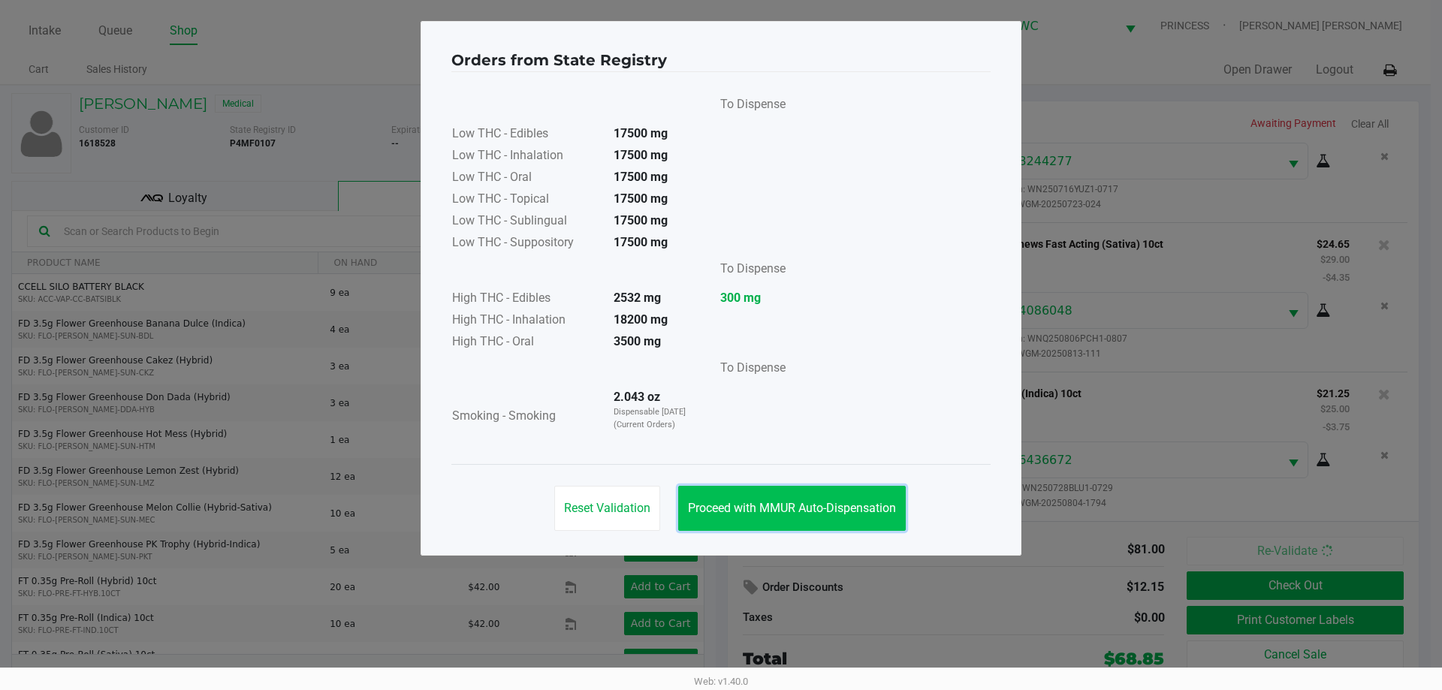
drag, startPoint x: 824, startPoint y: 505, endPoint x: 866, endPoint y: 522, distance: 45.9
click at [826, 507] on span "Proceed with MMUR Auto-Dispensation" at bounding box center [792, 508] width 208 height 14
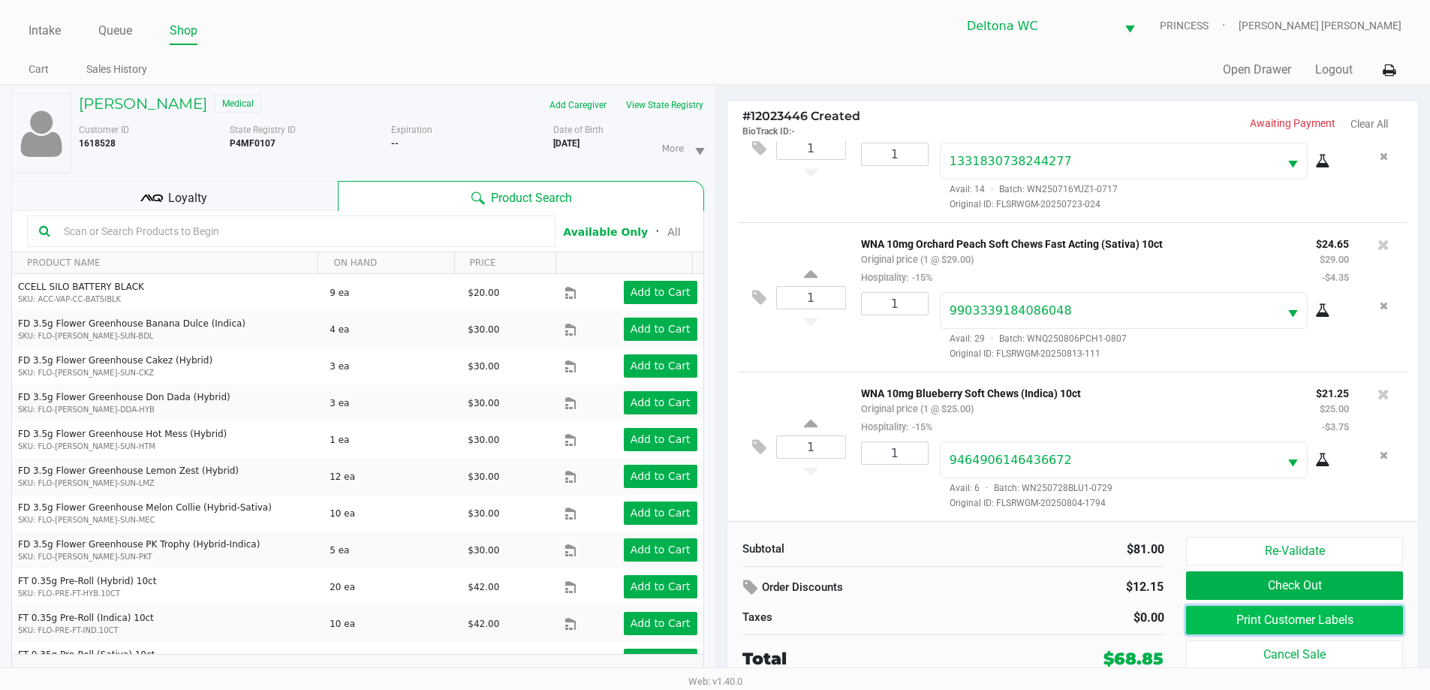
click at [1216, 616] on button "Print Customer Labels" at bounding box center [1294, 620] width 216 height 29
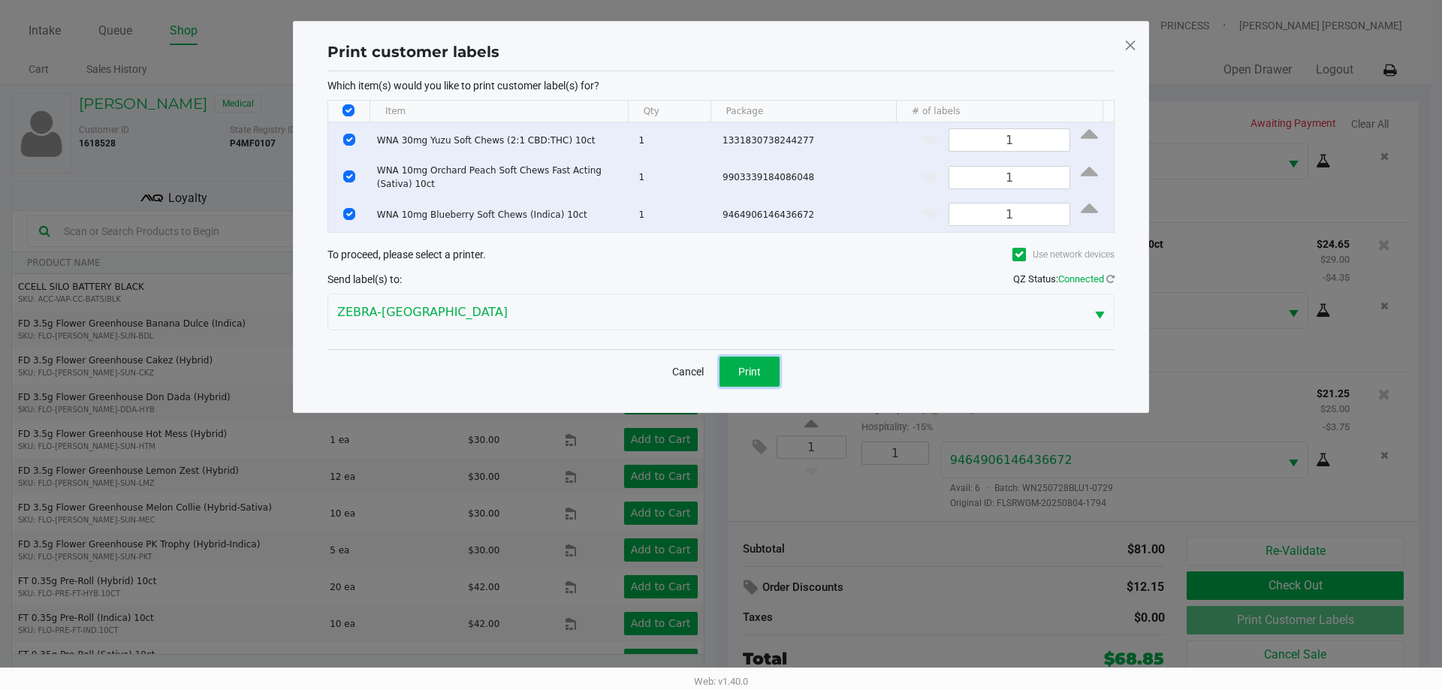
click at [747, 381] on button "Print" at bounding box center [749, 372] width 60 height 30
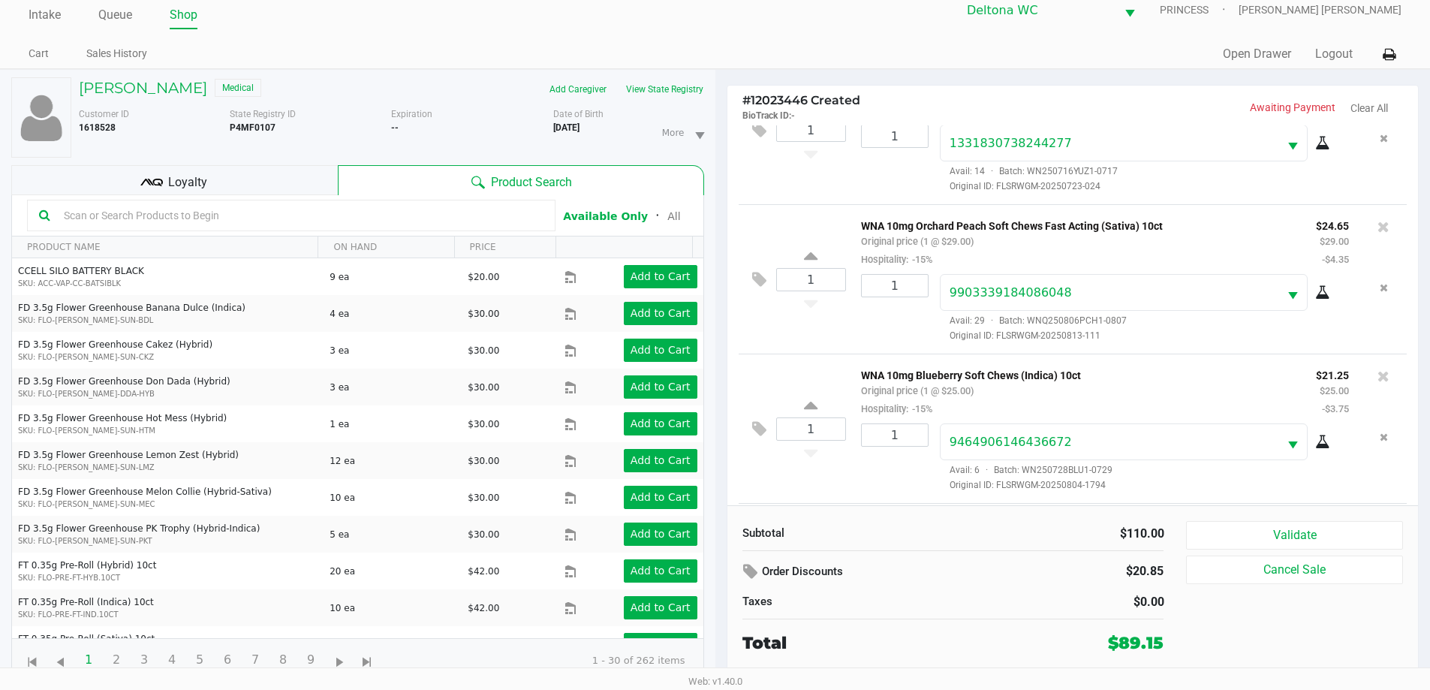
scroll to position [221, 0]
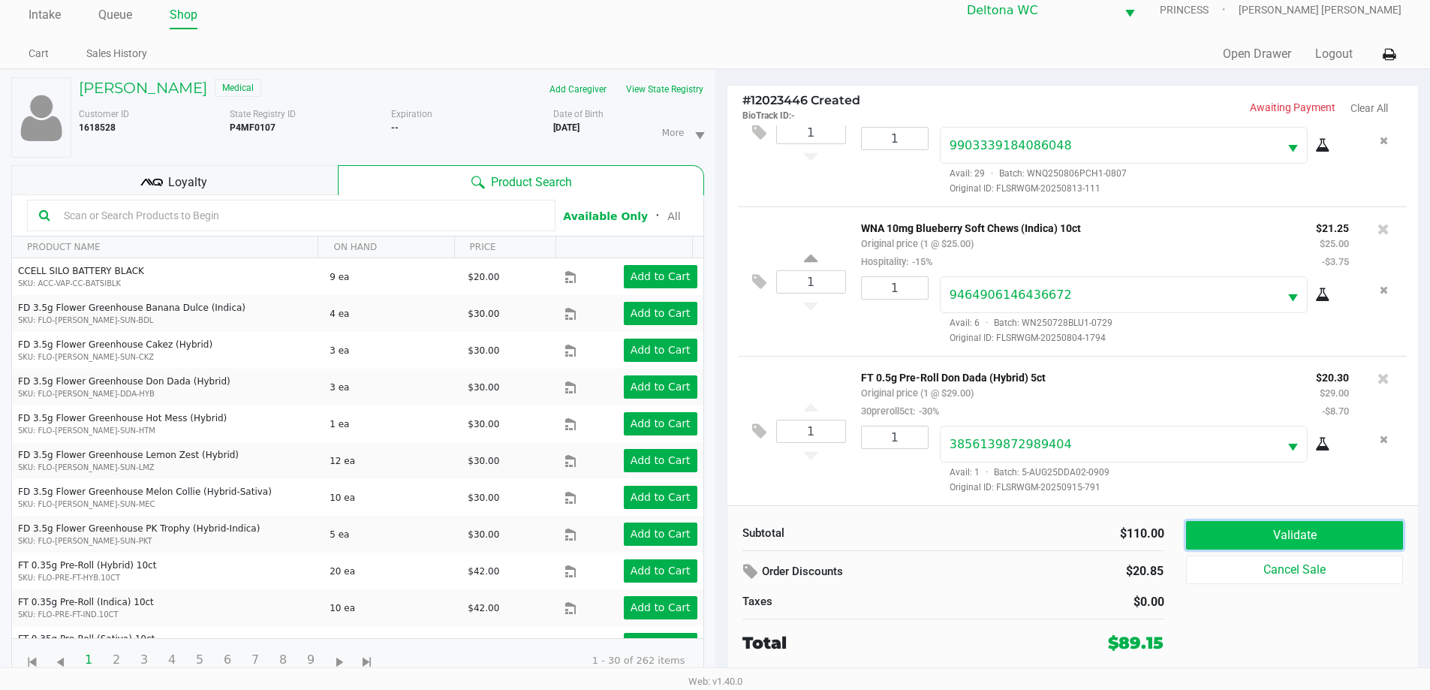
click at [1261, 523] on button "Validate" at bounding box center [1294, 535] width 216 height 29
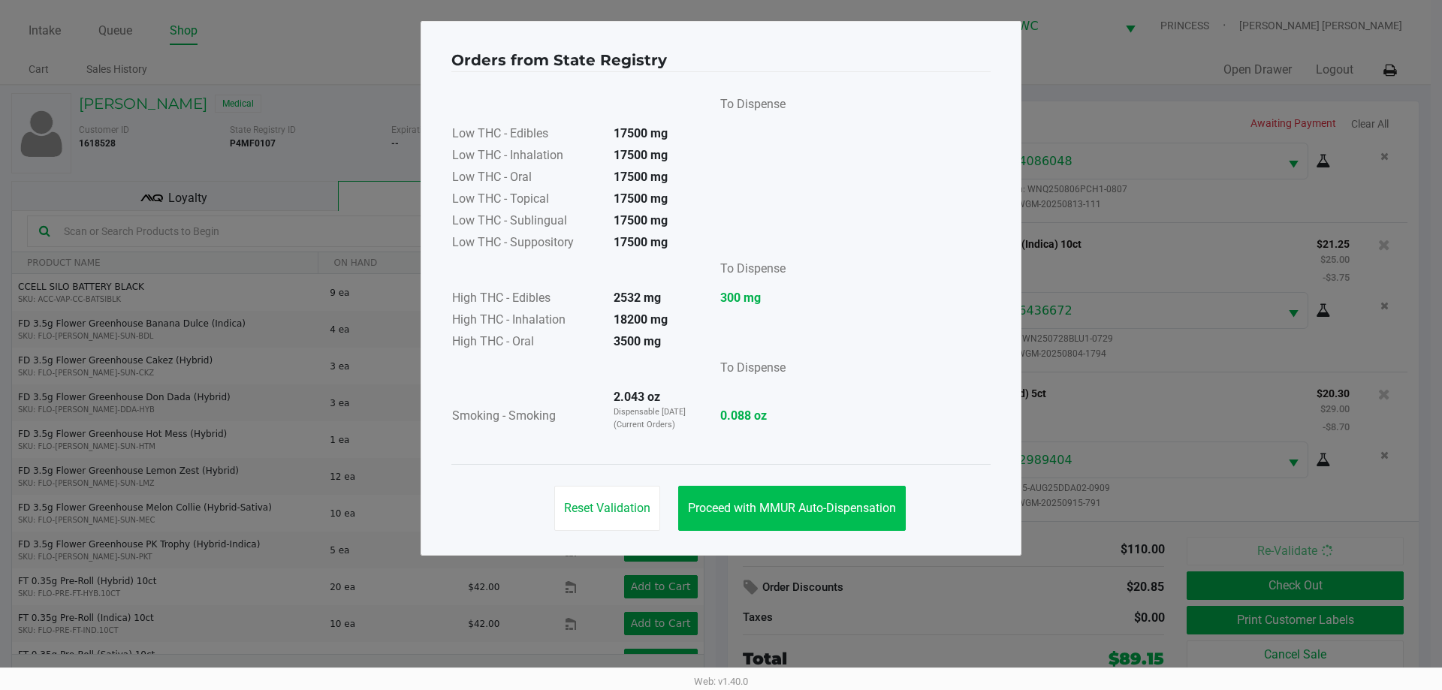
drag, startPoint x: 845, startPoint y: 530, endPoint x: 849, endPoint y: 520, distance: 10.5
click at [845, 527] on div "Reset Validation Proceed with MMUR Auto-Dispensation" at bounding box center [720, 502] width 539 height 76
drag, startPoint x: 857, startPoint y: 510, endPoint x: 1367, endPoint y: 577, distance: 514.3
click at [859, 510] on span "Proceed with MMUR Auto-Dispensation" at bounding box center [792, 508] width 208 height 14
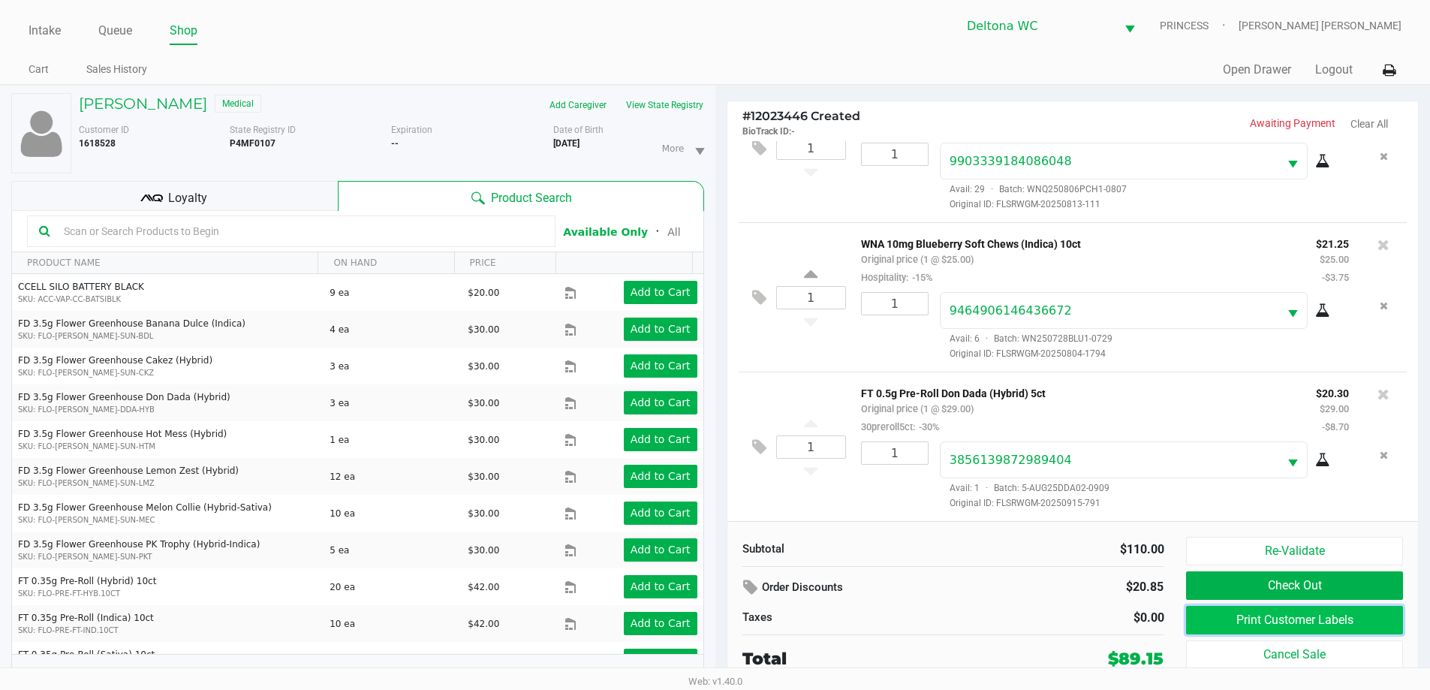
click at [1291, 619] on button "Print Customer Labels" at bounding box center [1294, 620] width 216 height 29
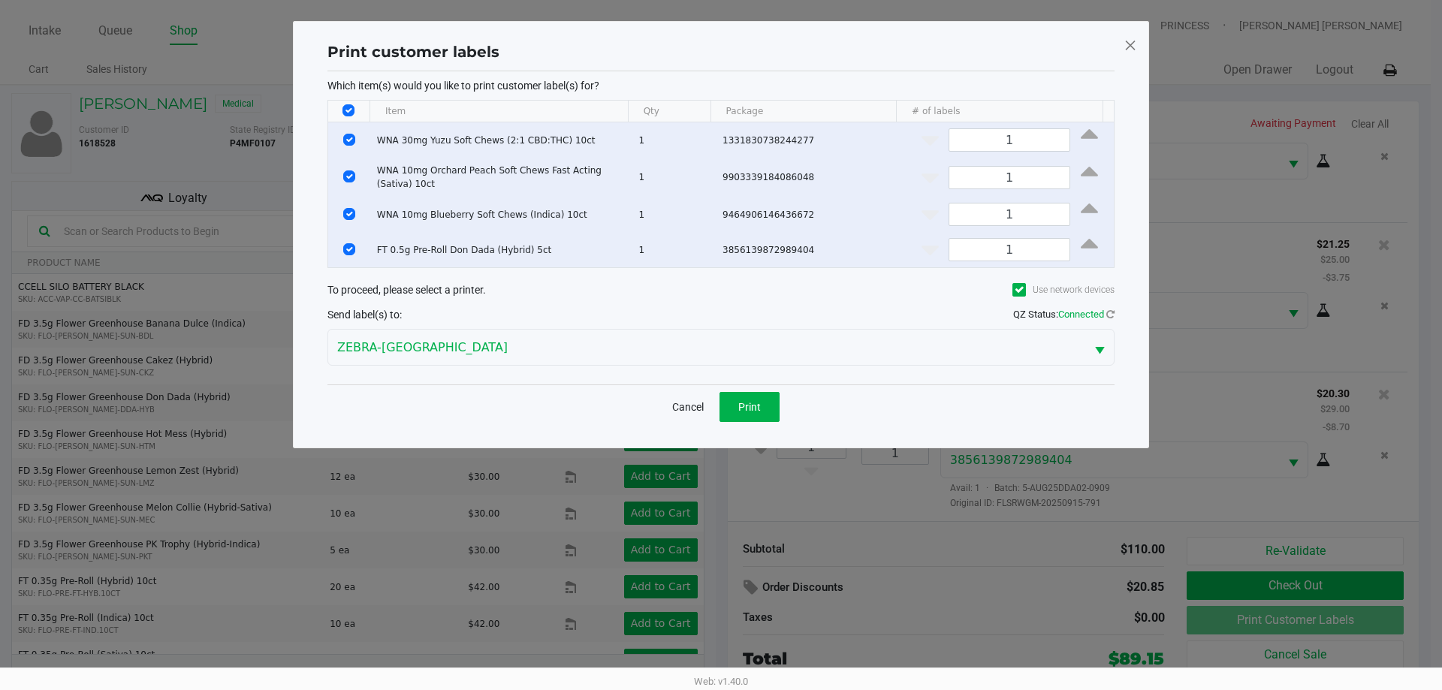
click at [348, 105] on input "Select All Rows" at bounding box center [348, 110] width 12 height 12
checkbox input "false"
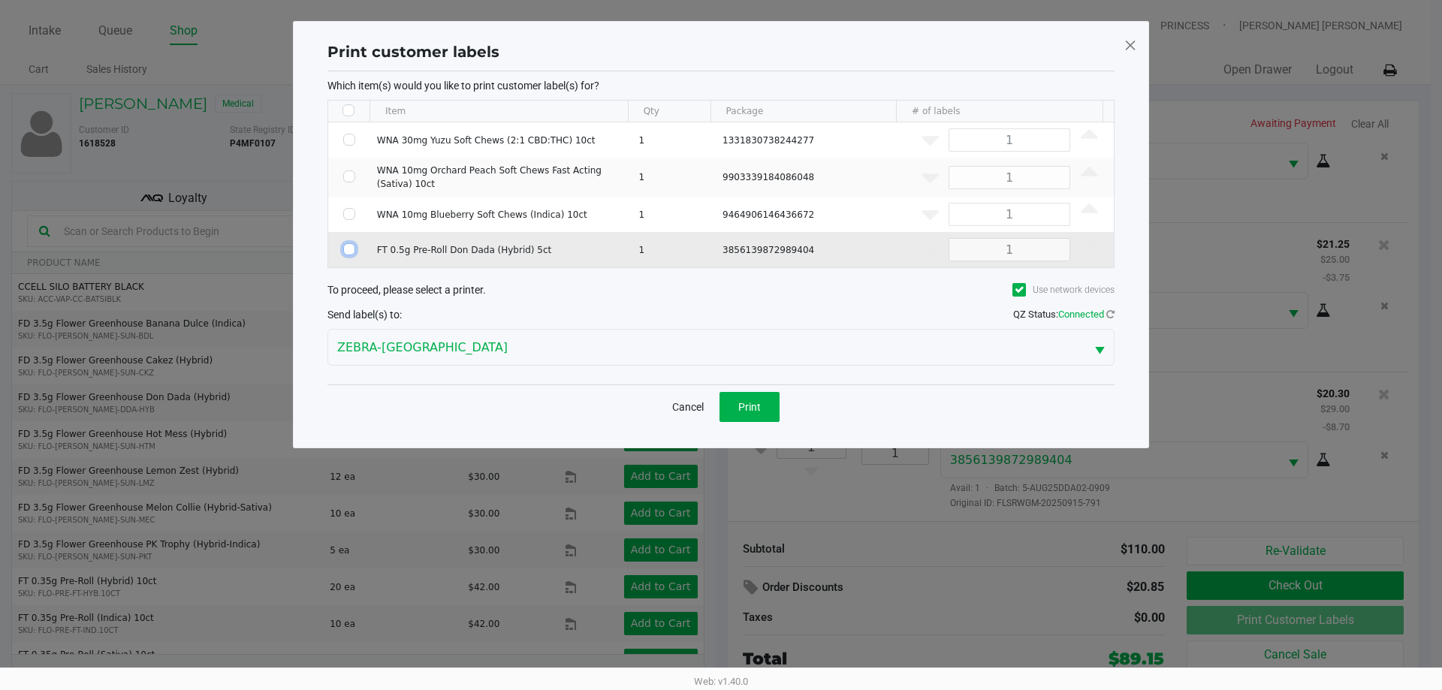
click at [347, 250] on input "Select Row" at bounding box center [349, 249] width 12 height 12
checkbox input "true"
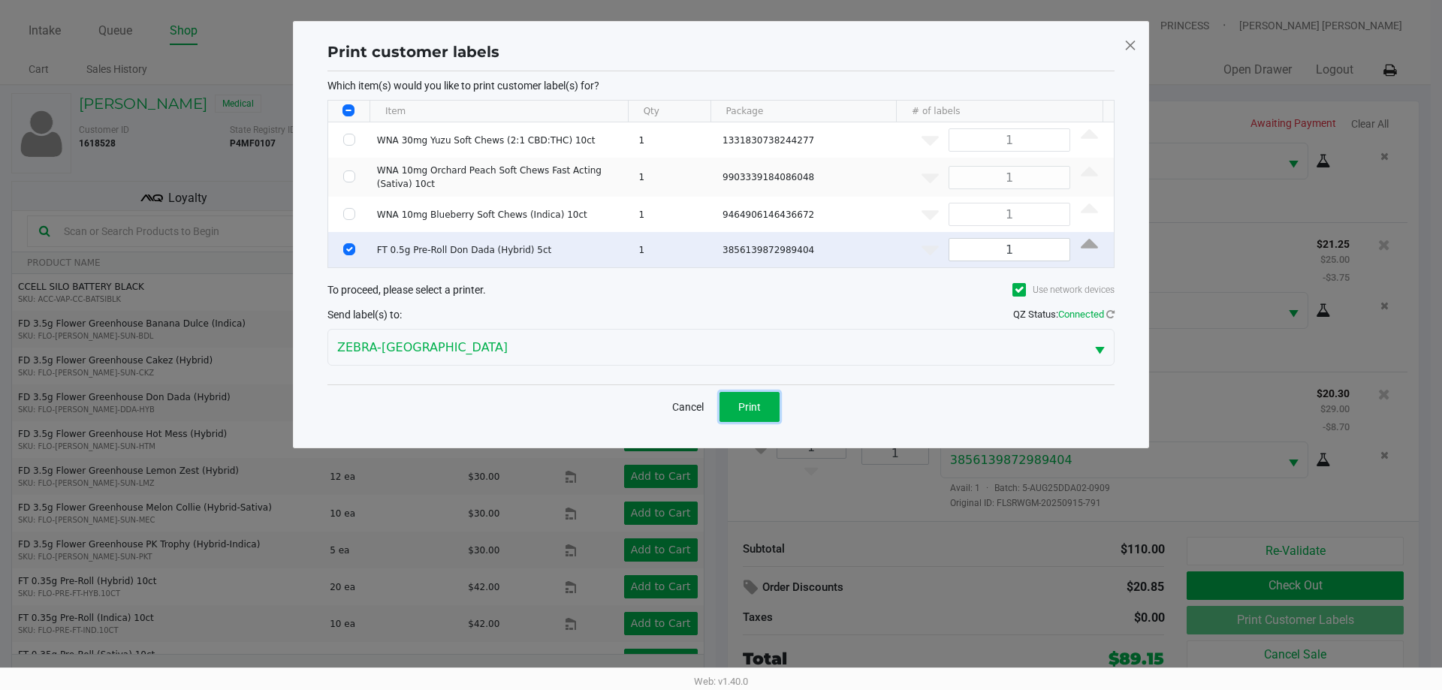
drag, startPoint x: 760, startPoint y: 397, endPoint x: 819, endPoint y: 388, distance: 60.0
click at [761, 396] on button "Print" at bounding box center [749, 407] width 60 height 30
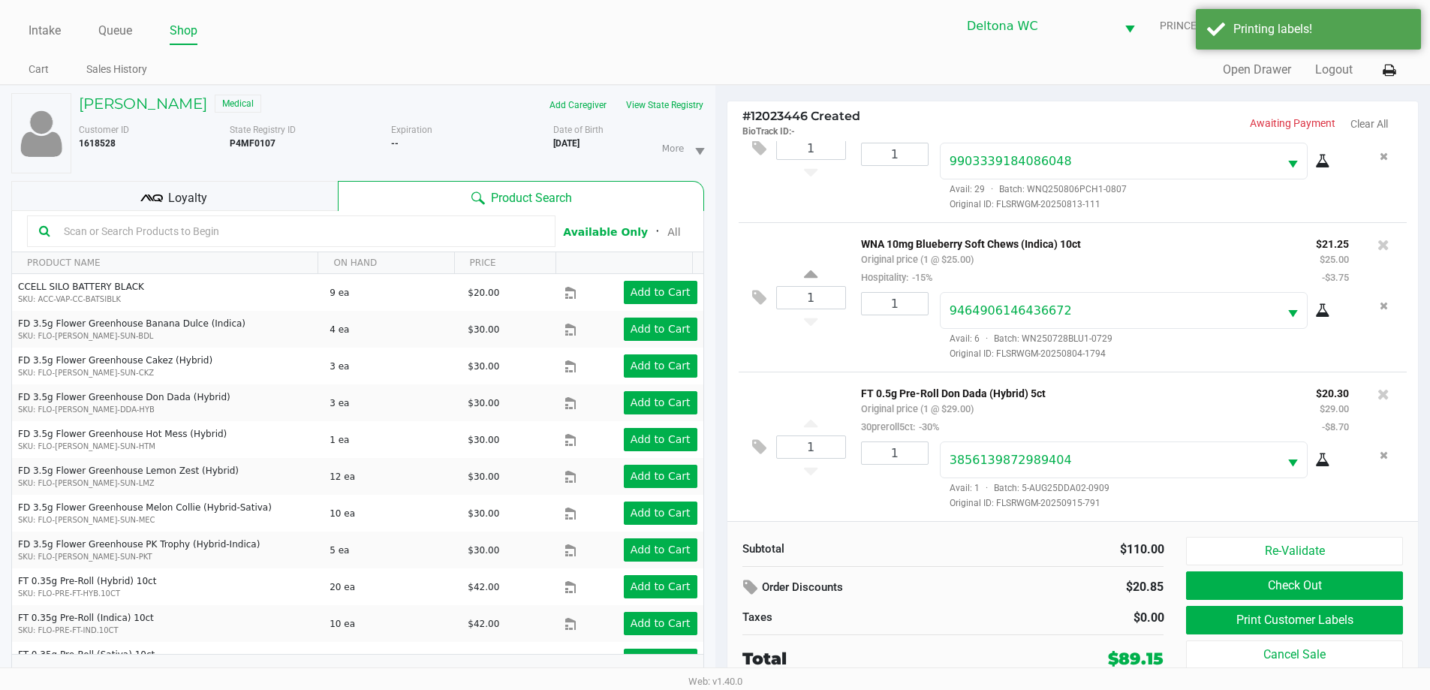
scroll to position [16, 0]
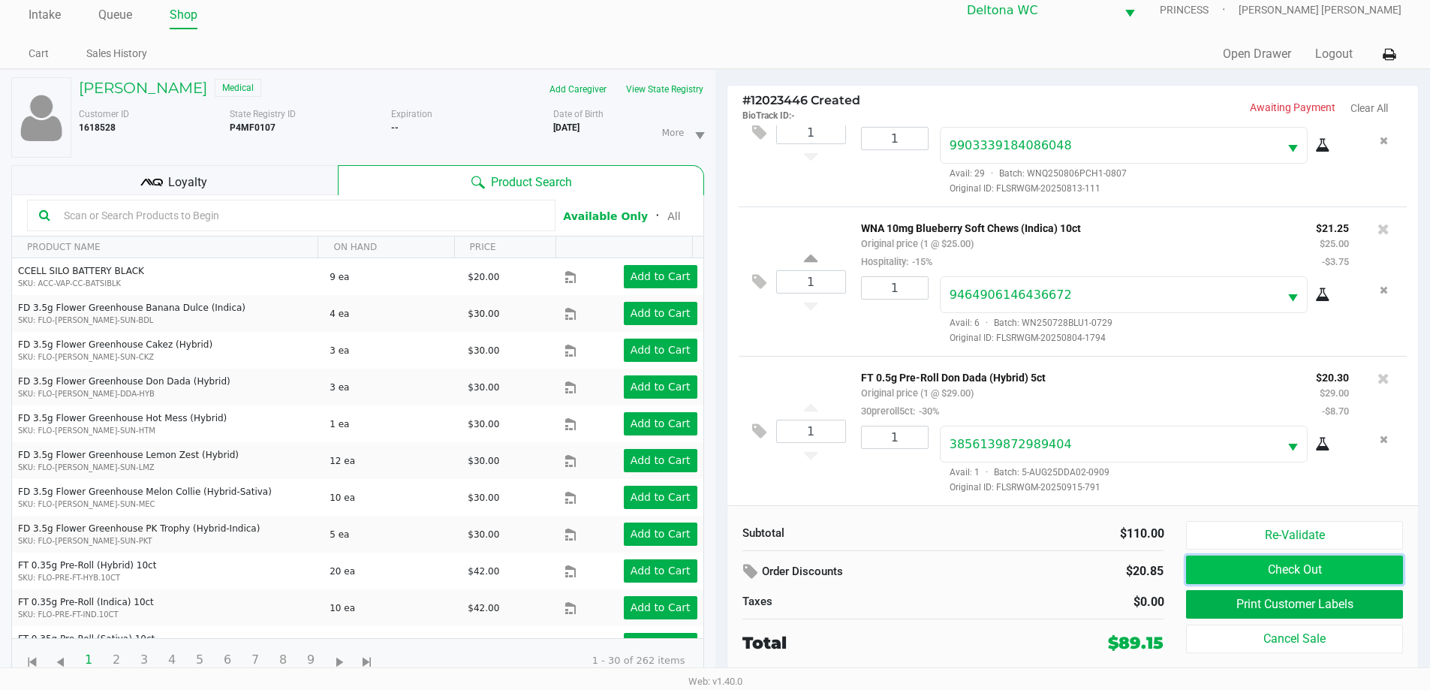
click at [1212, 561] on button "Check Out" at bounding box center [1294, 570] width 216 height 29
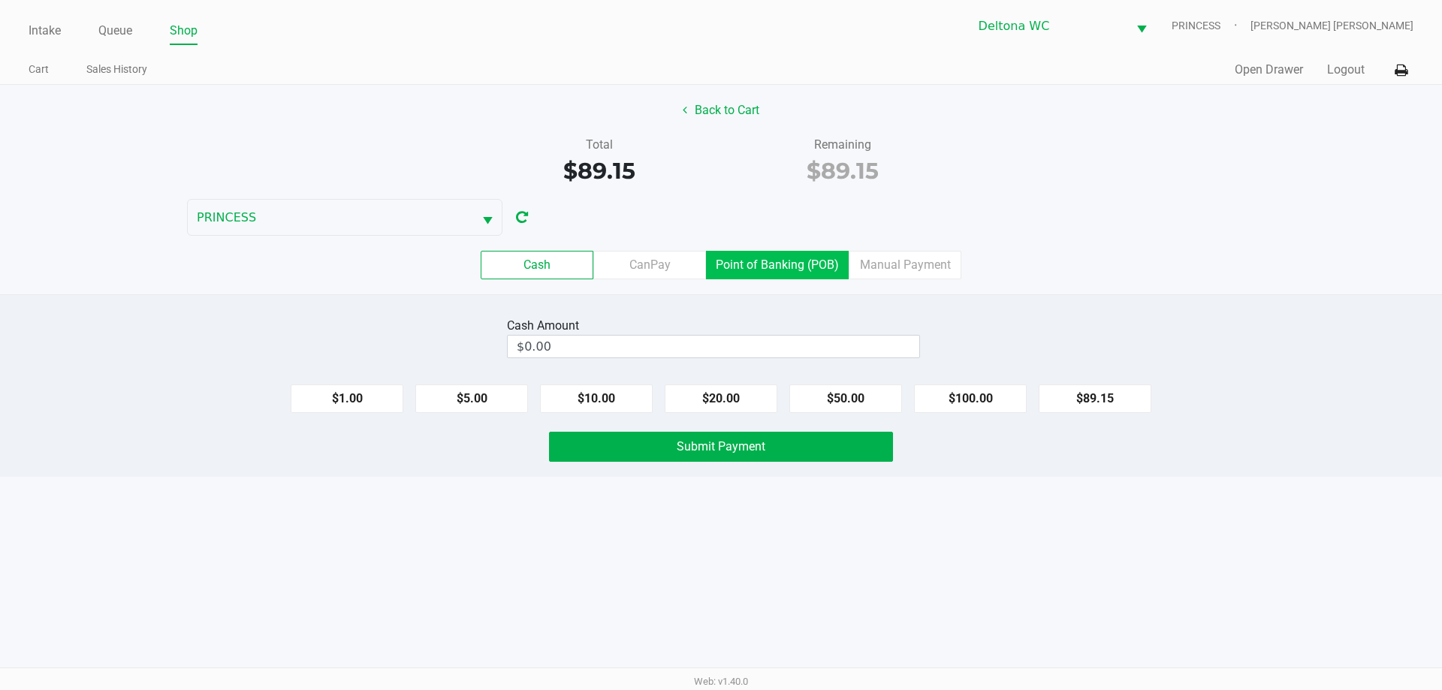
click at [783, 273] on label "Point of Banking (POB)" at bounding box center [777, 265] width 143 height 29
click at [0, 0] on 7 "Point of Banking (POB)" at bounding box center [0, 0] width 0 height 0
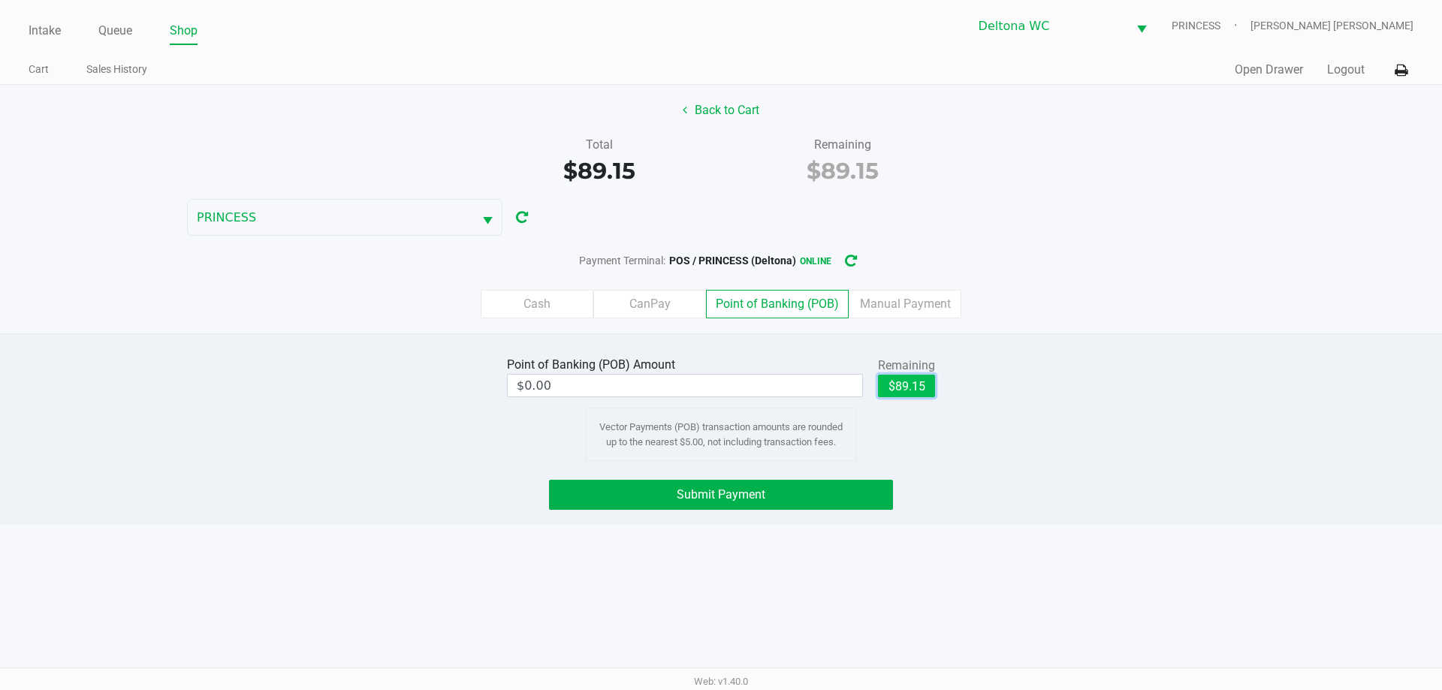
click at [895, 380] on button "$89.15" at bounding box center [906, 386] width 57 height 23
type input "$89.15"
click at [812, 485] on button "Submit Payment" at bounding box center [721, 495] width 344 height 30
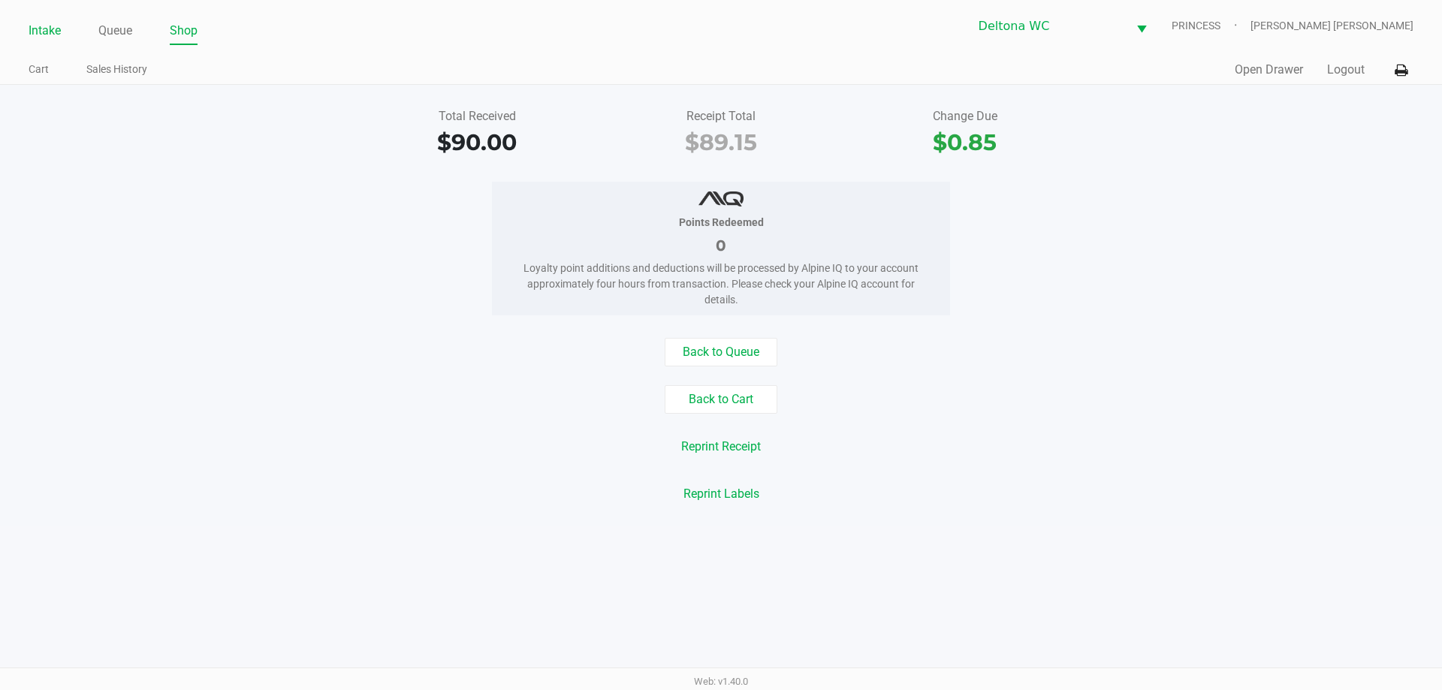
click at [45, 32] on link "Intake" at bounding box center [45, 30] width 32 height 21
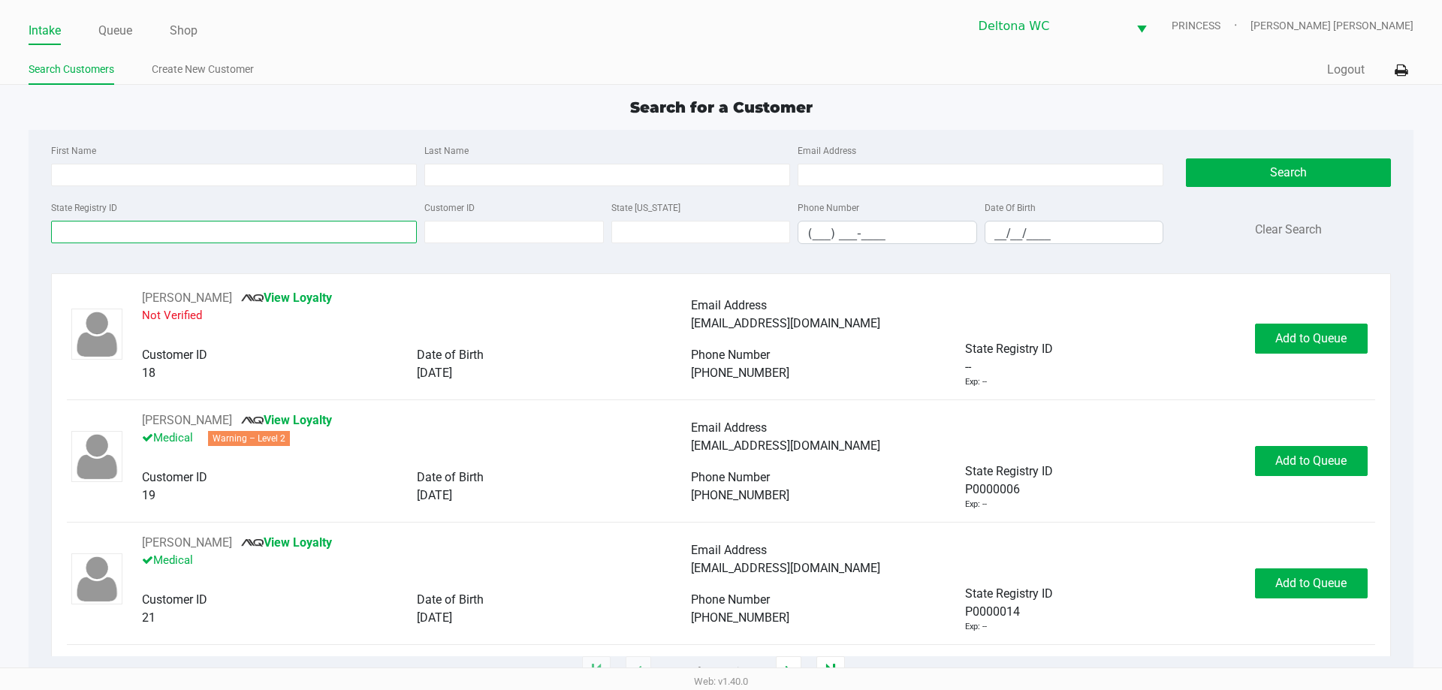
click at [197, 237] on input "State Registry ID" at bounding box center [234, 232] width 366 height 23
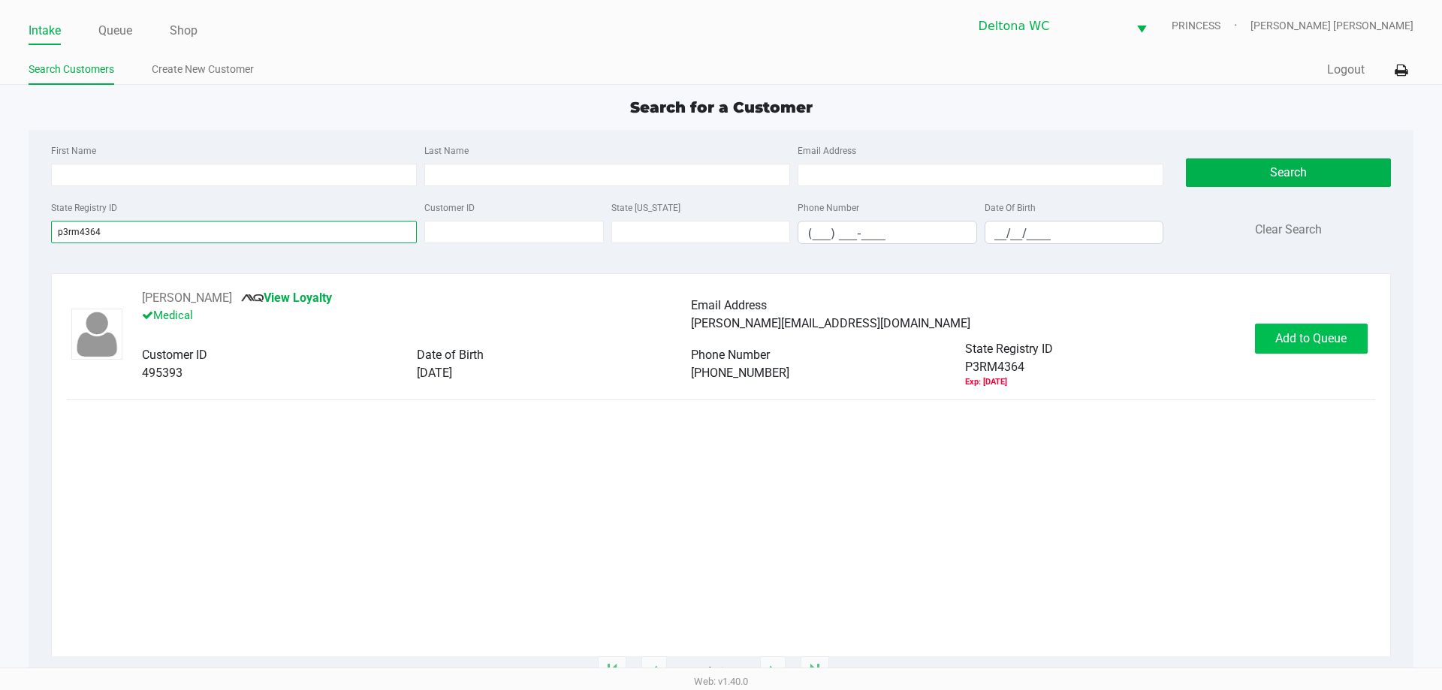
type input "p3rm4364"
click at [1282, 344] on span "Add to Queue" at bounding box center [1310, 338] width 71 height 14
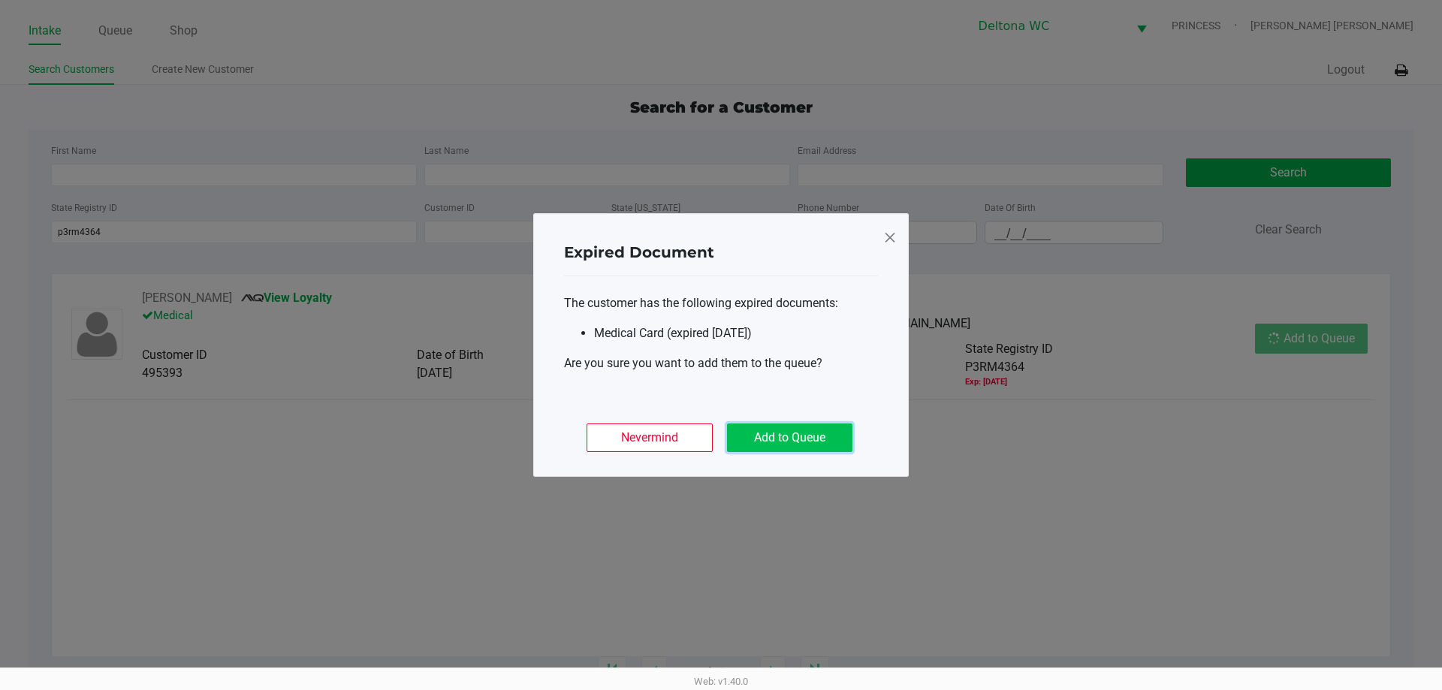
click at [803, 442] on button "Add to Queue" at bounding box center [789, 437] width 125 height 29
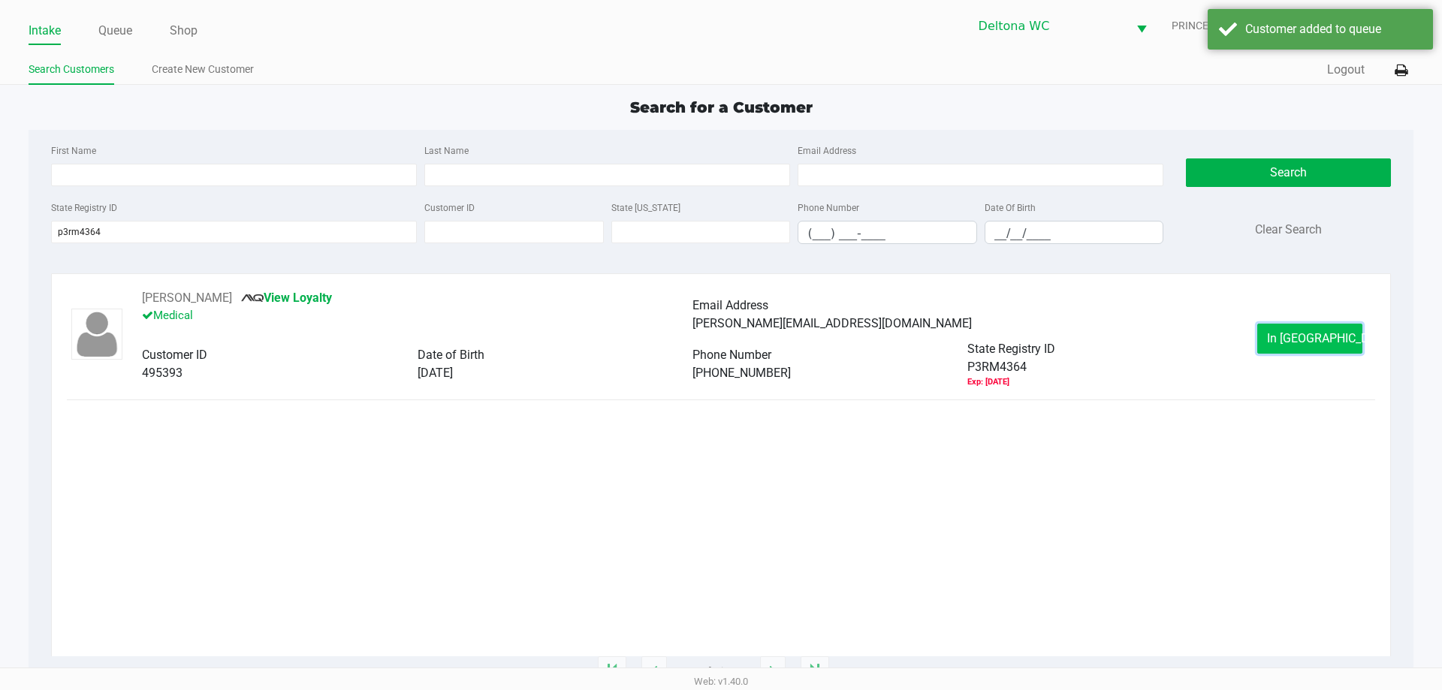
click at [1304, 332] on span "In Queue" at bounding box center [1330, 338] width 126 height 14
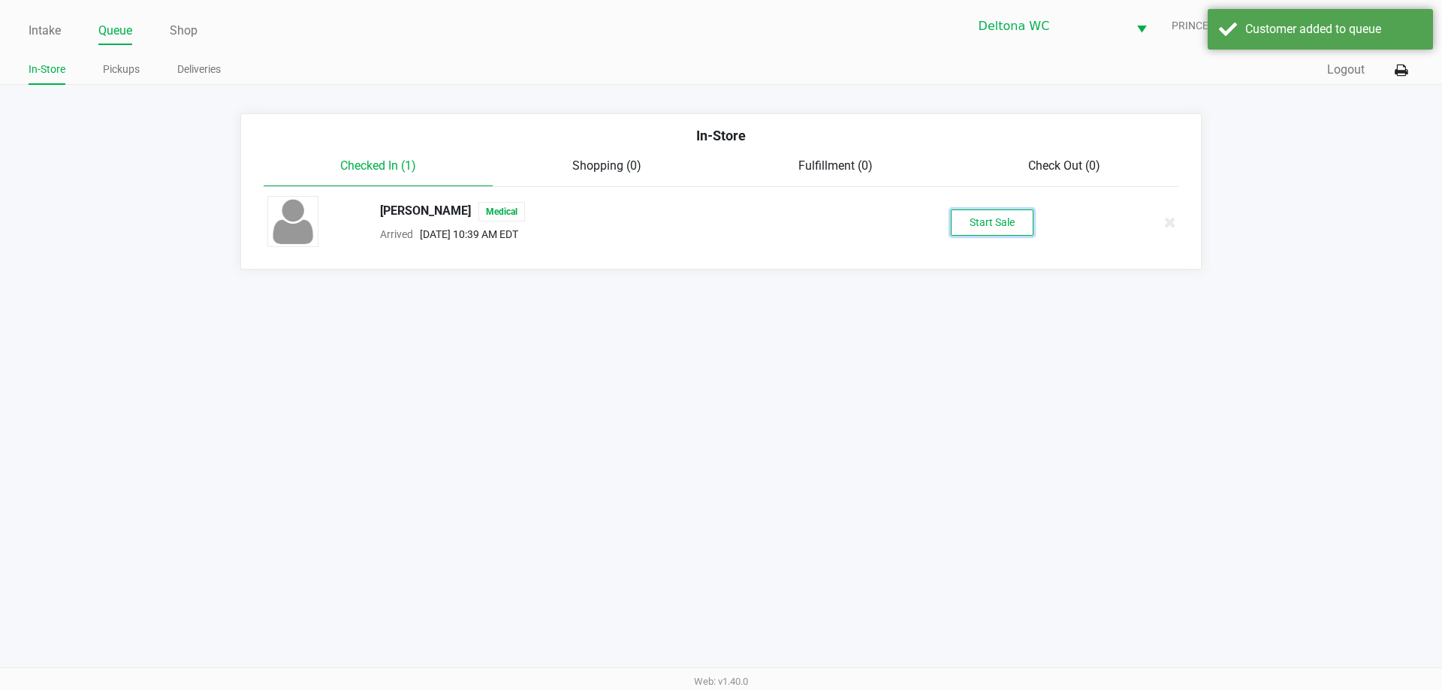
click at [1015, 236] on div "DANIEL MAHONIK Medical Arrived Sep 29, 2025 10:39 AM EDT Start Sale" at bounding box center [721, 222] width 930 height 53
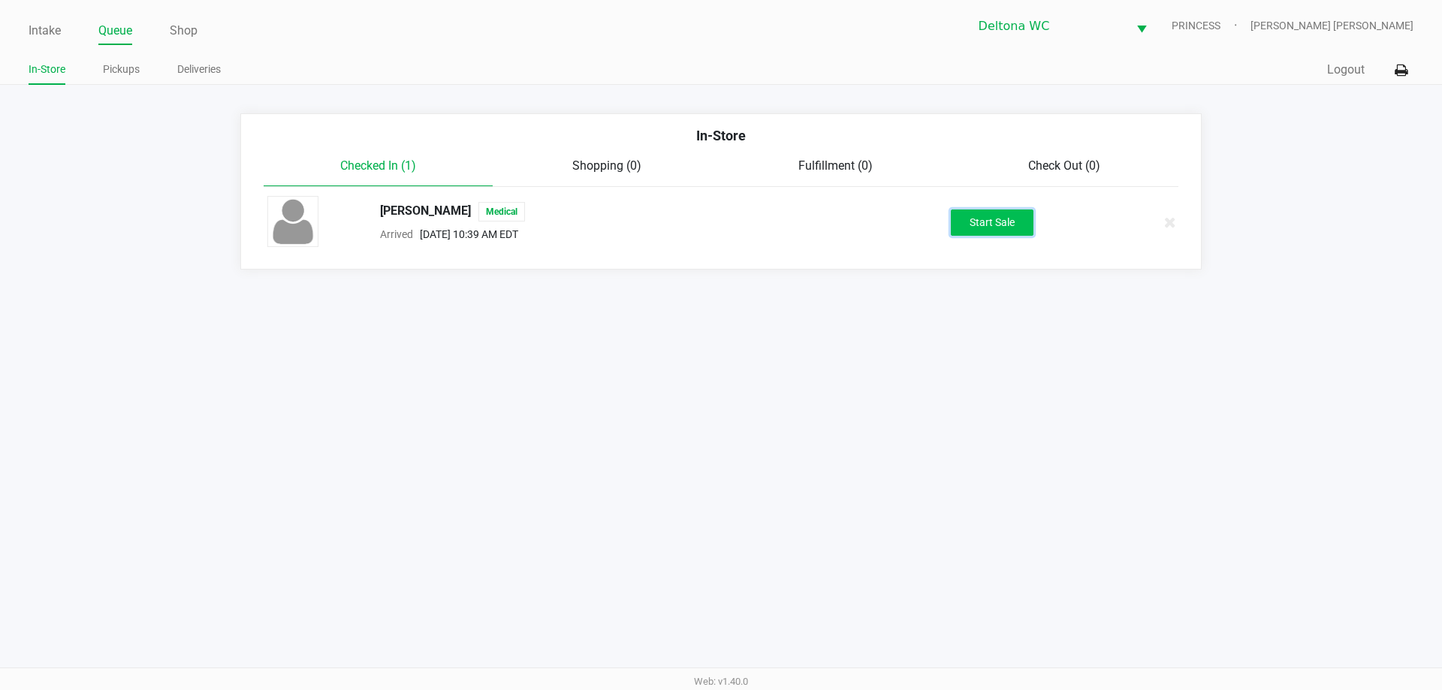
click at [1015, 214] on button "Start Sale" at bounding box center [992, 222] width 83 height 26
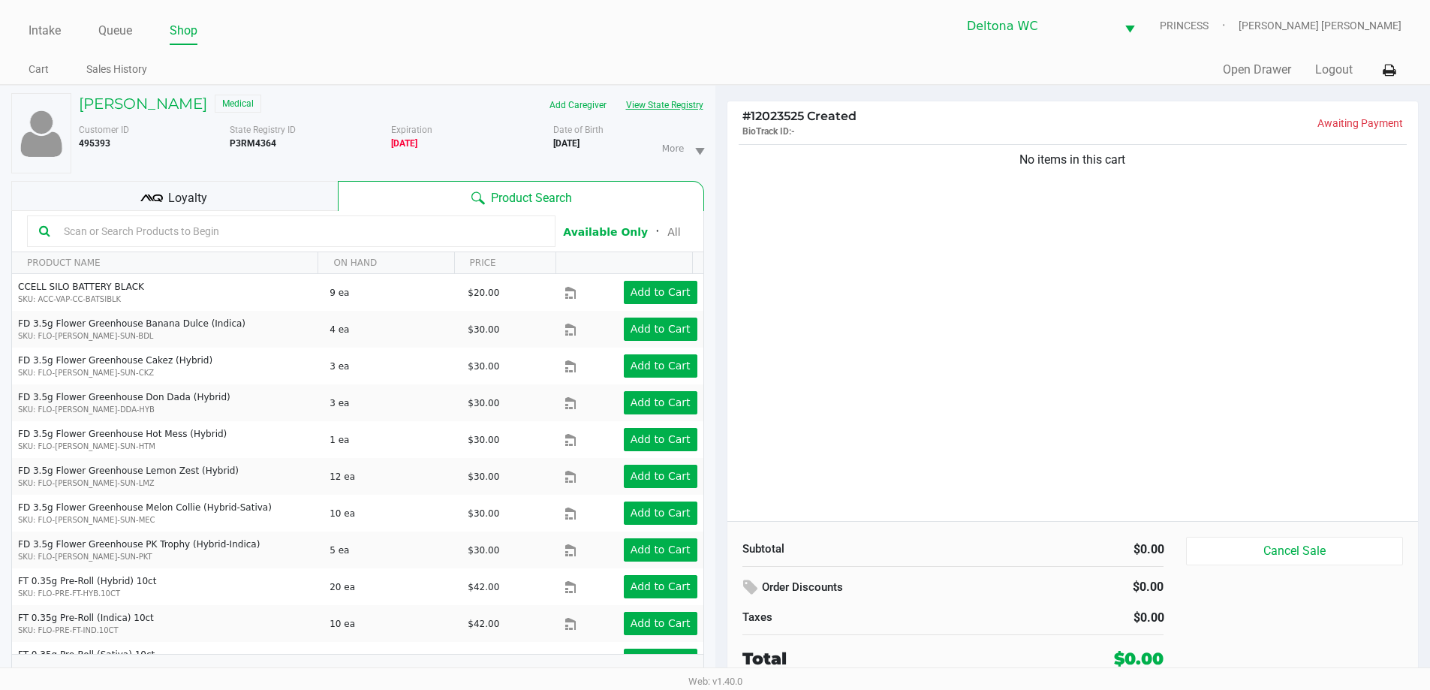
click at [689, 98] on button "View State Registry" at bounding box center [660, 105] width 88 height 24
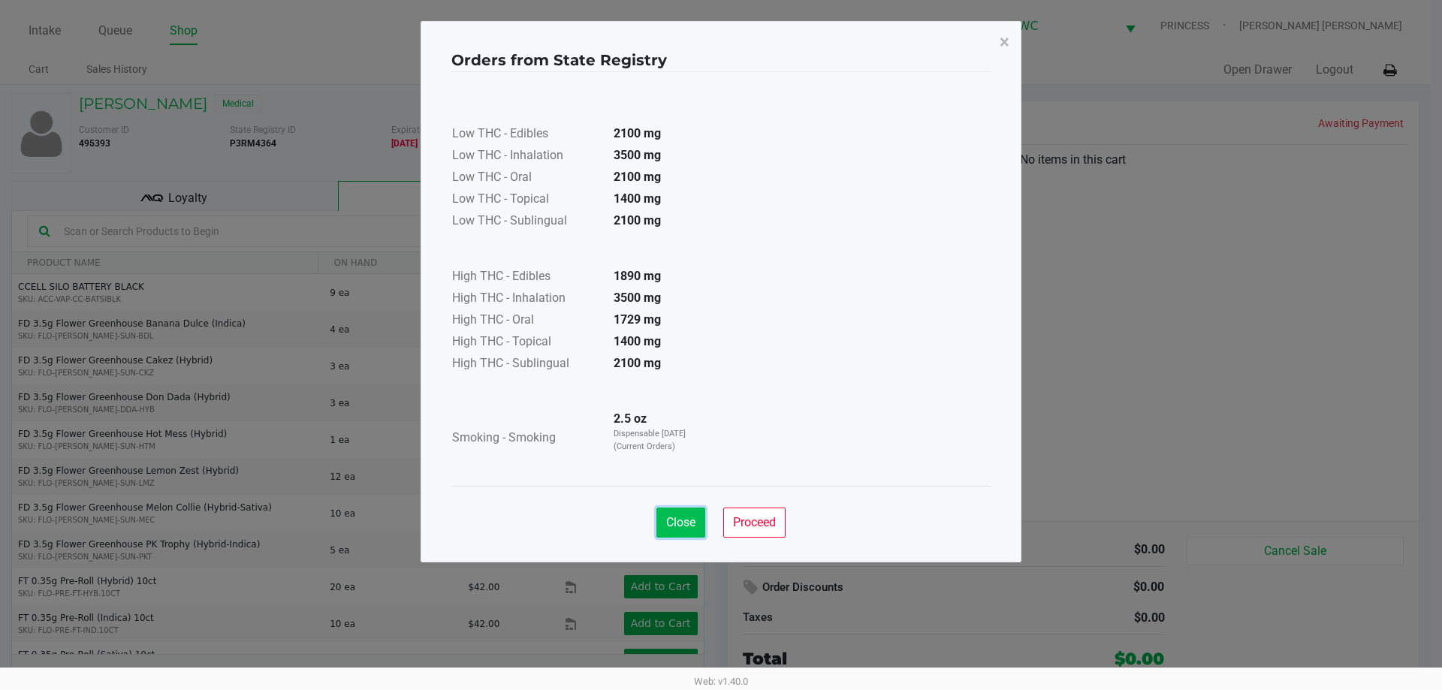
click at [683, 522] on span "Close" at bounding box center [680, 522] width 29 height 14
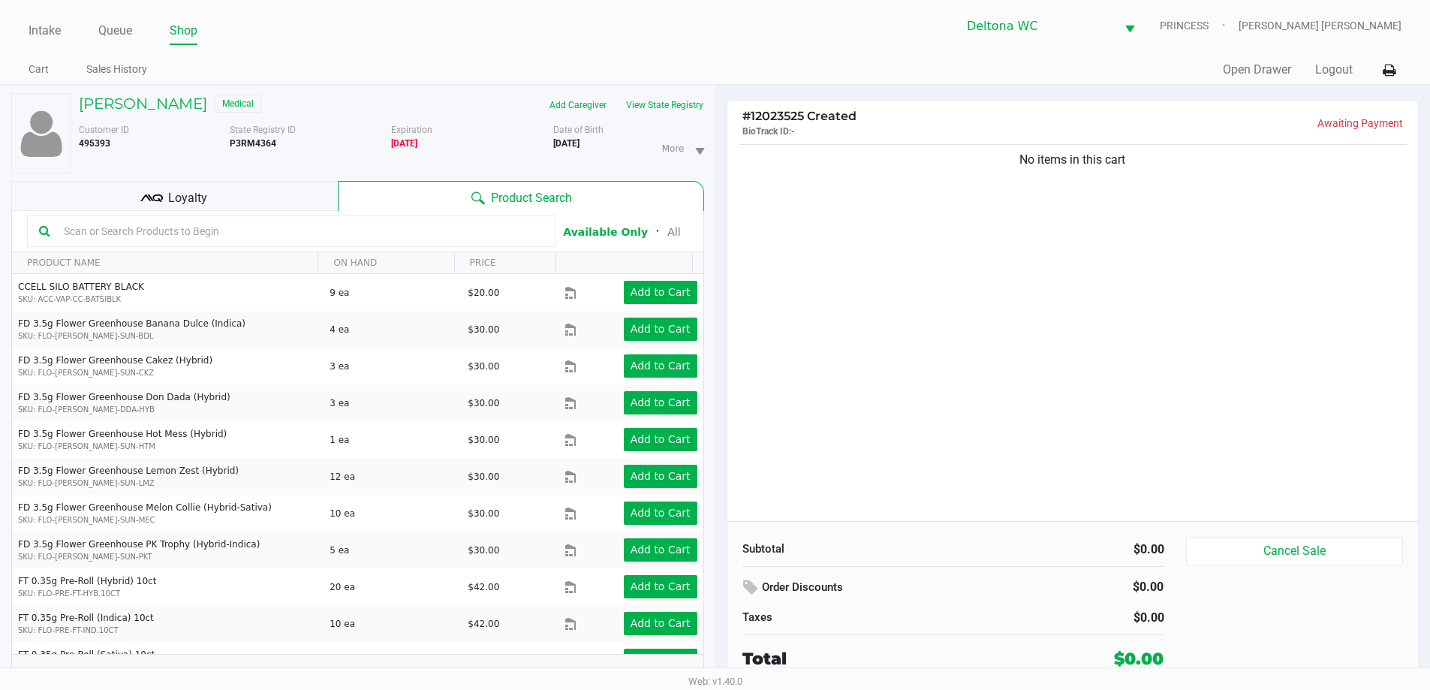
drag, startPoint x: 263, startPoint y: 188, endPoint x: 272, endPoint y: 191, distance: 9.5
click at [263, 189] on div "Loyalty" at bounding box center [174, 196] width 327 height 30
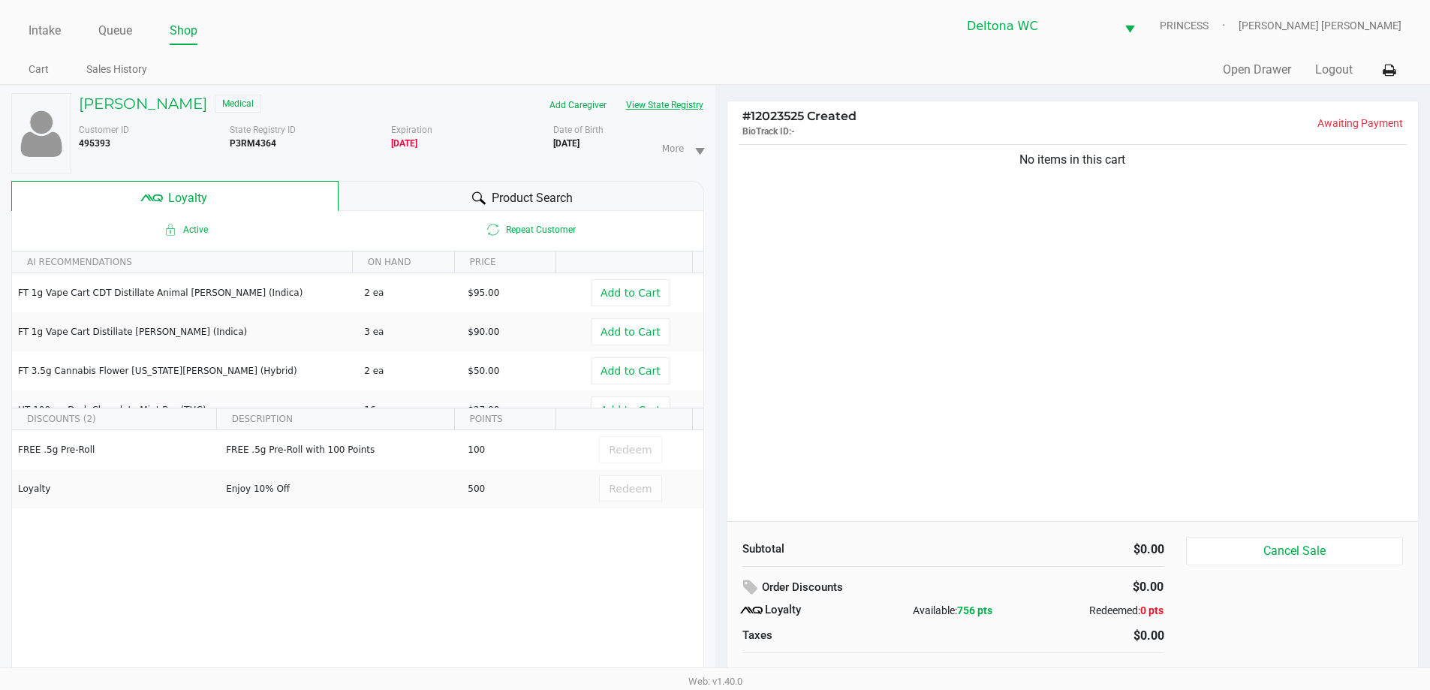
click at [698, 104] on button "View State Registry" at bounding box center [660, 105] width 88 height 24
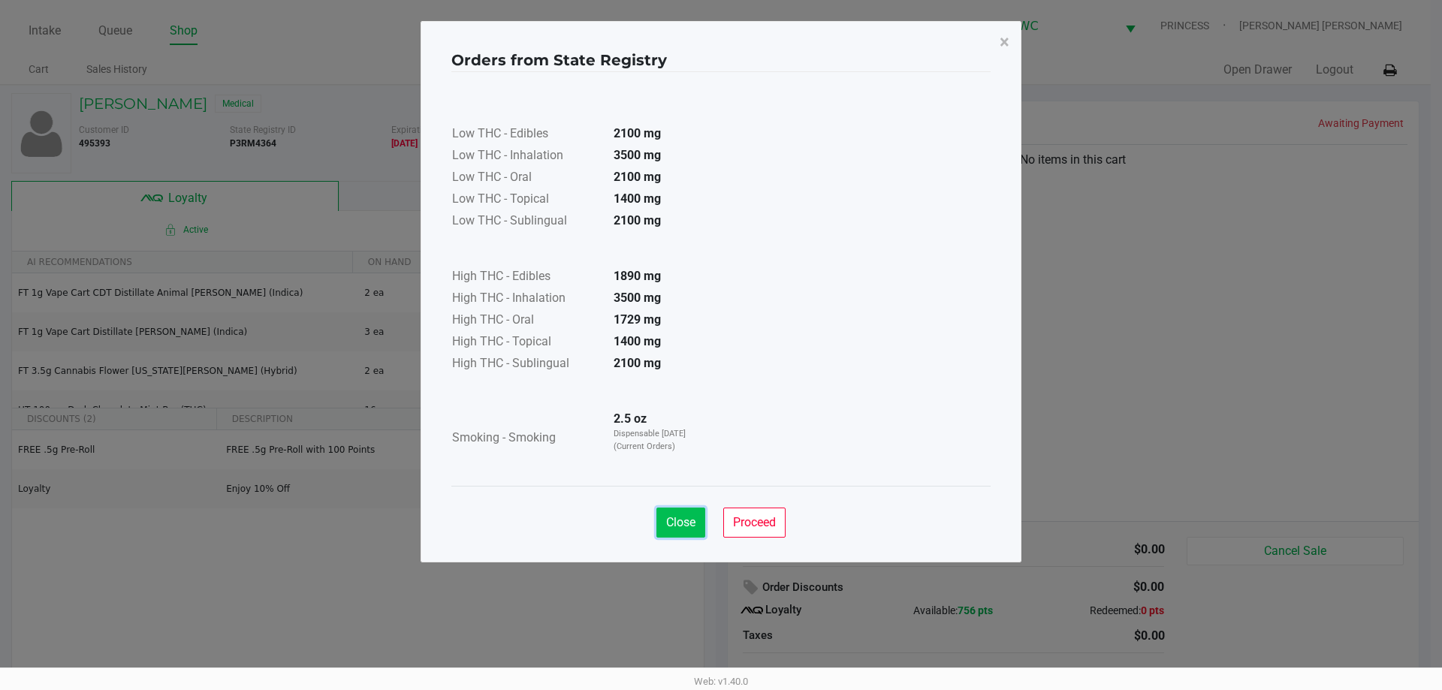
click at [685, 516] on span "Close" at bounding box center [680, 522] width 29 height 14
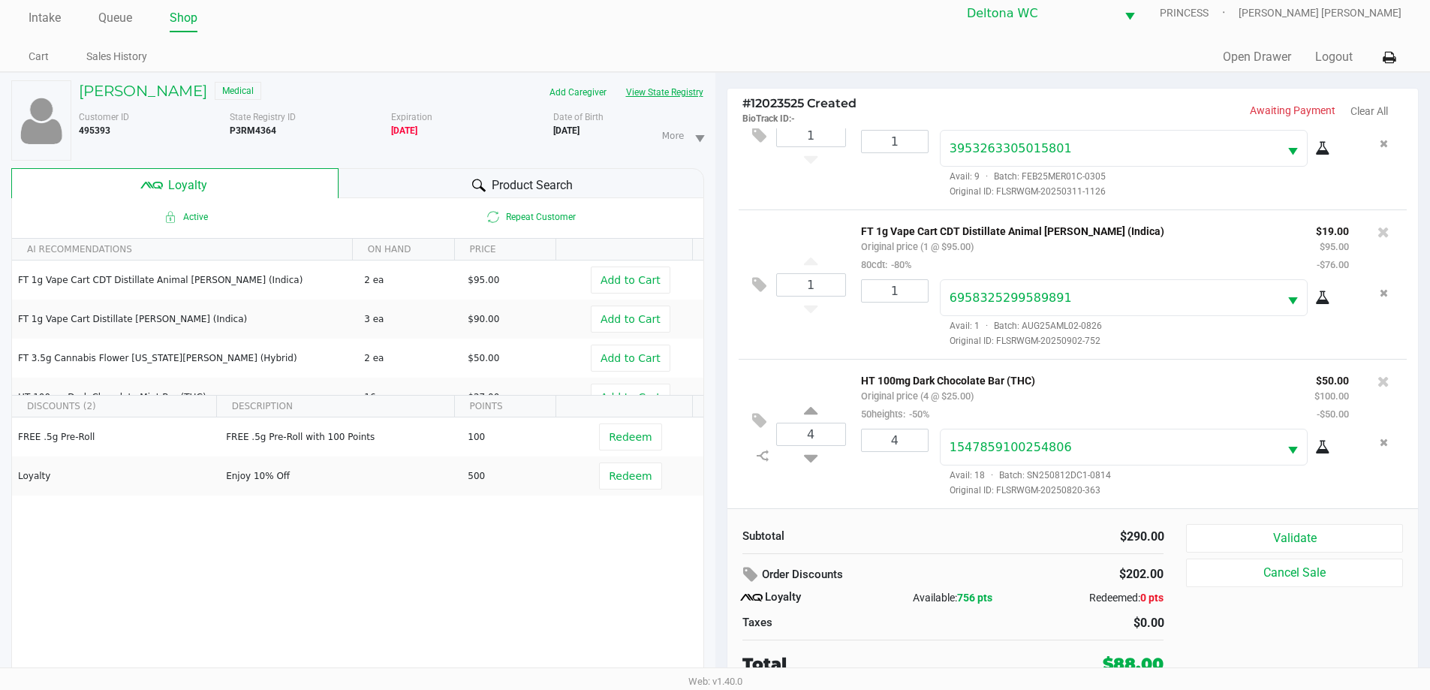
scroll to position [16, 0]
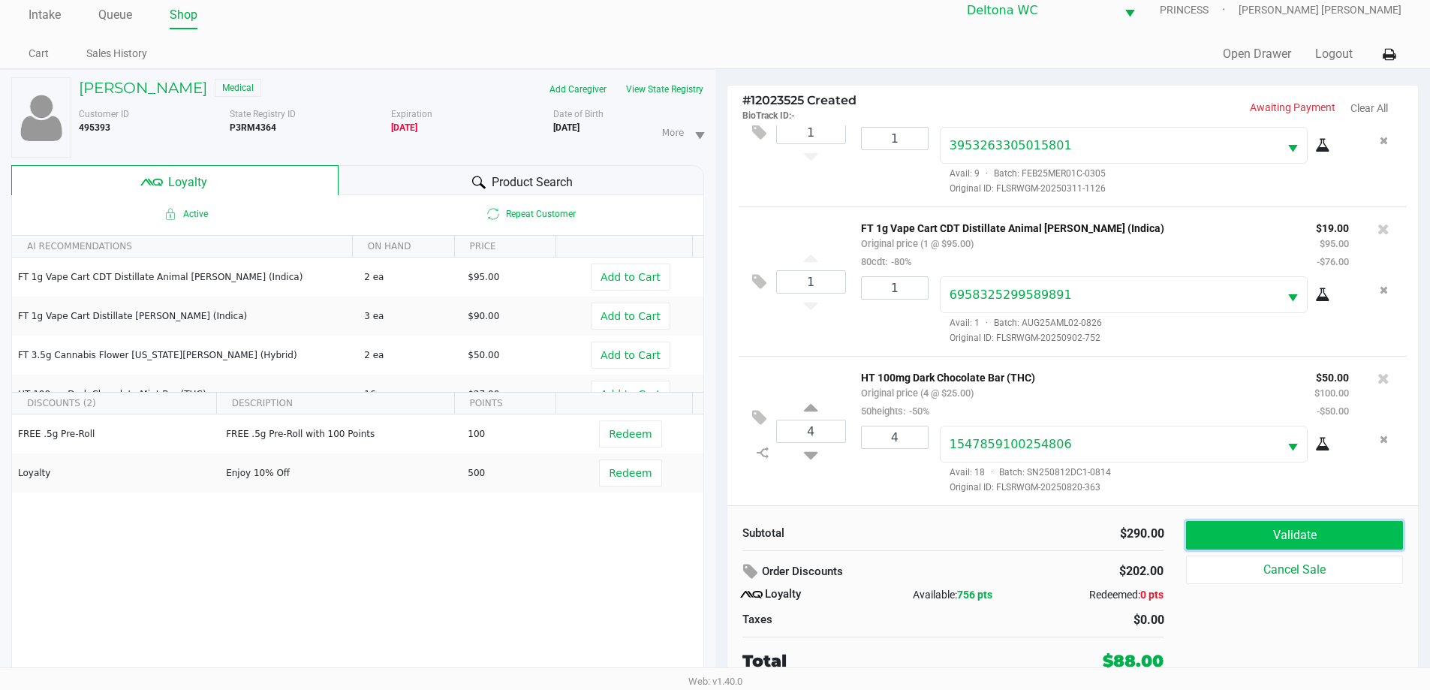
click at [1355, 538] on button "Validate" at bounding box center [1294, 535] width 216 height 29
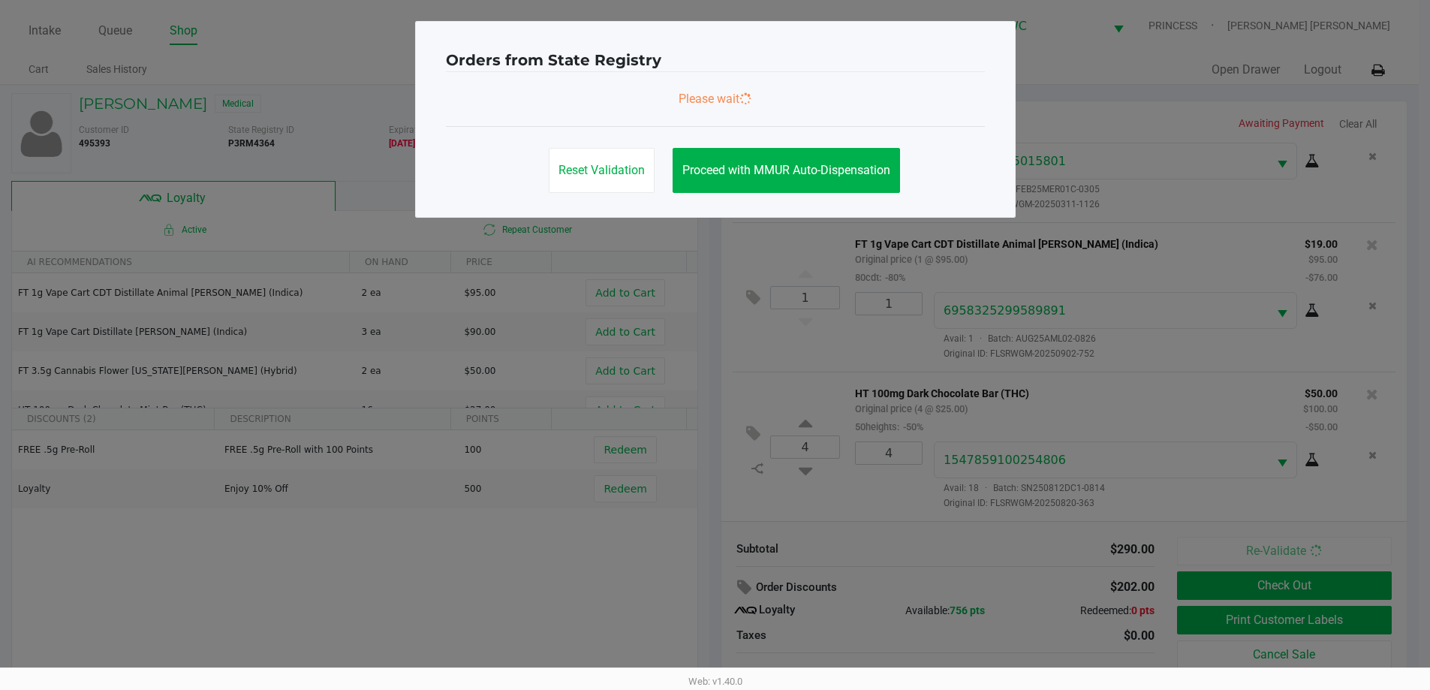
scroll to position [0, 0]
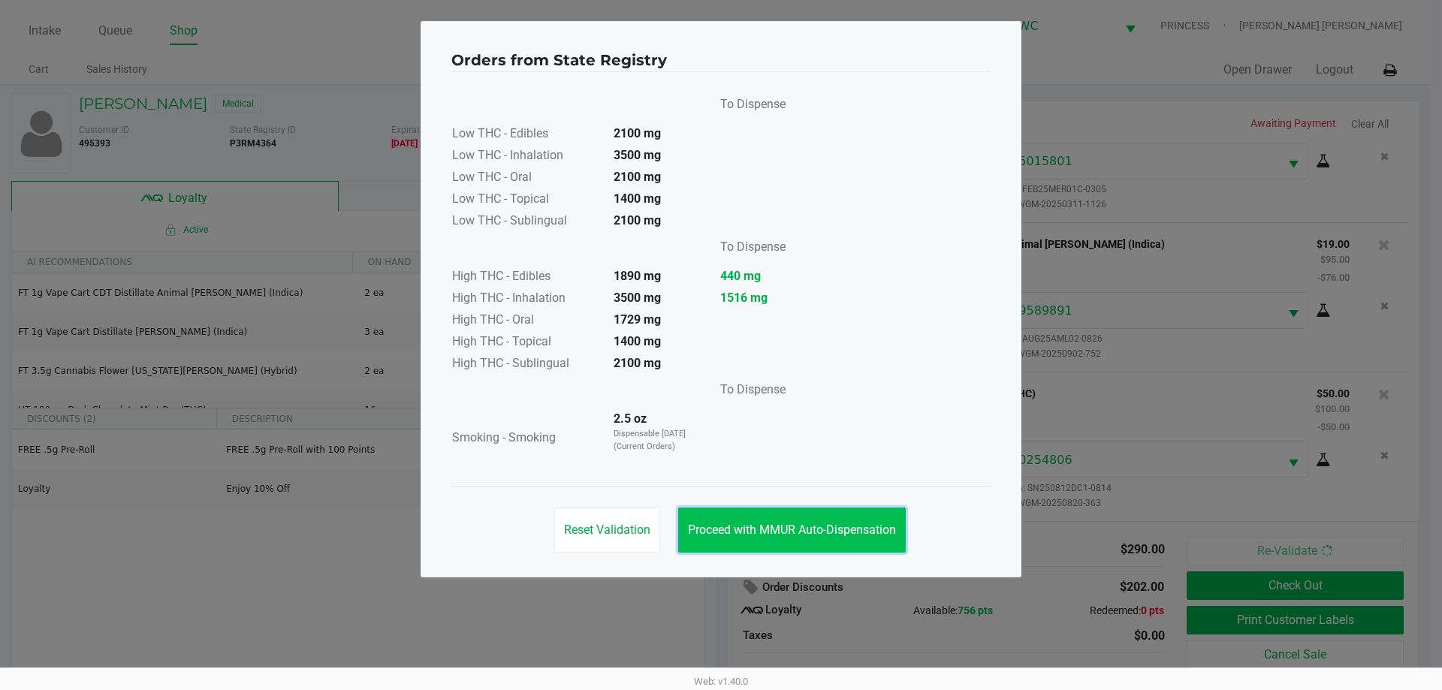
drag, startPoint x: 782, startPoint y: 522, endPoint x: 875, endPoint y: 514, distance: 93.4
click at [782, 521] on button "Proceed with MMUR Auto-Dispensation" at bounding box center [792, 530] width 228 height 45
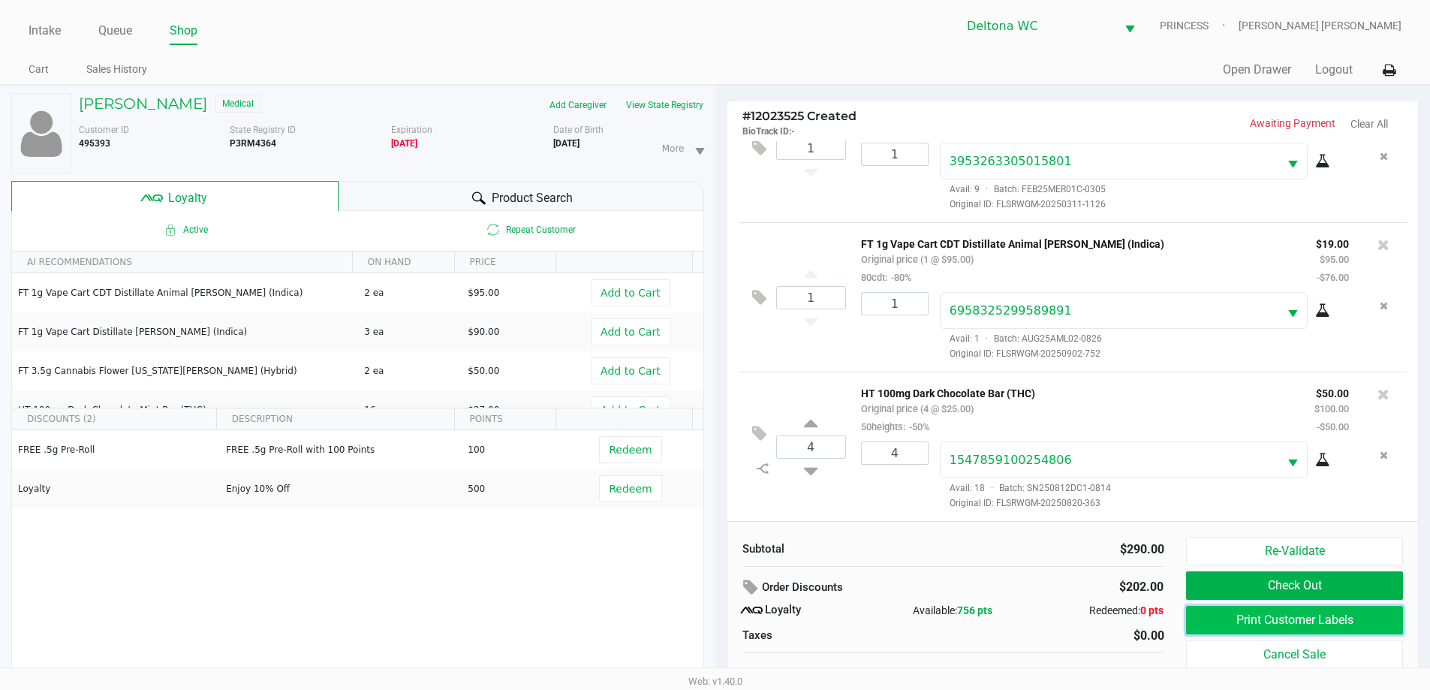
click at [1249, 627] on button "Print Customer Labels" at bounding box center [1294, 620] width 216 height 29
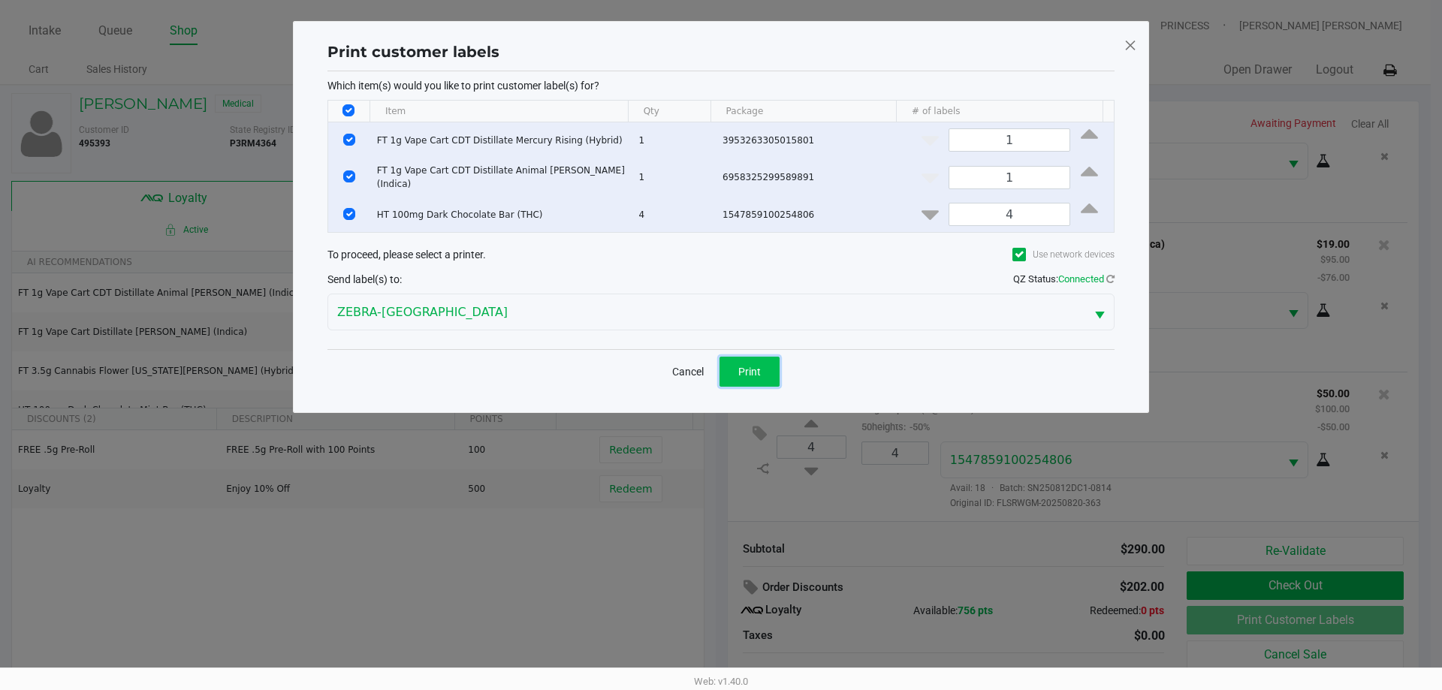
click at [736, 362] on button "Print" at bounding box center [749, 372] width 60 height 30
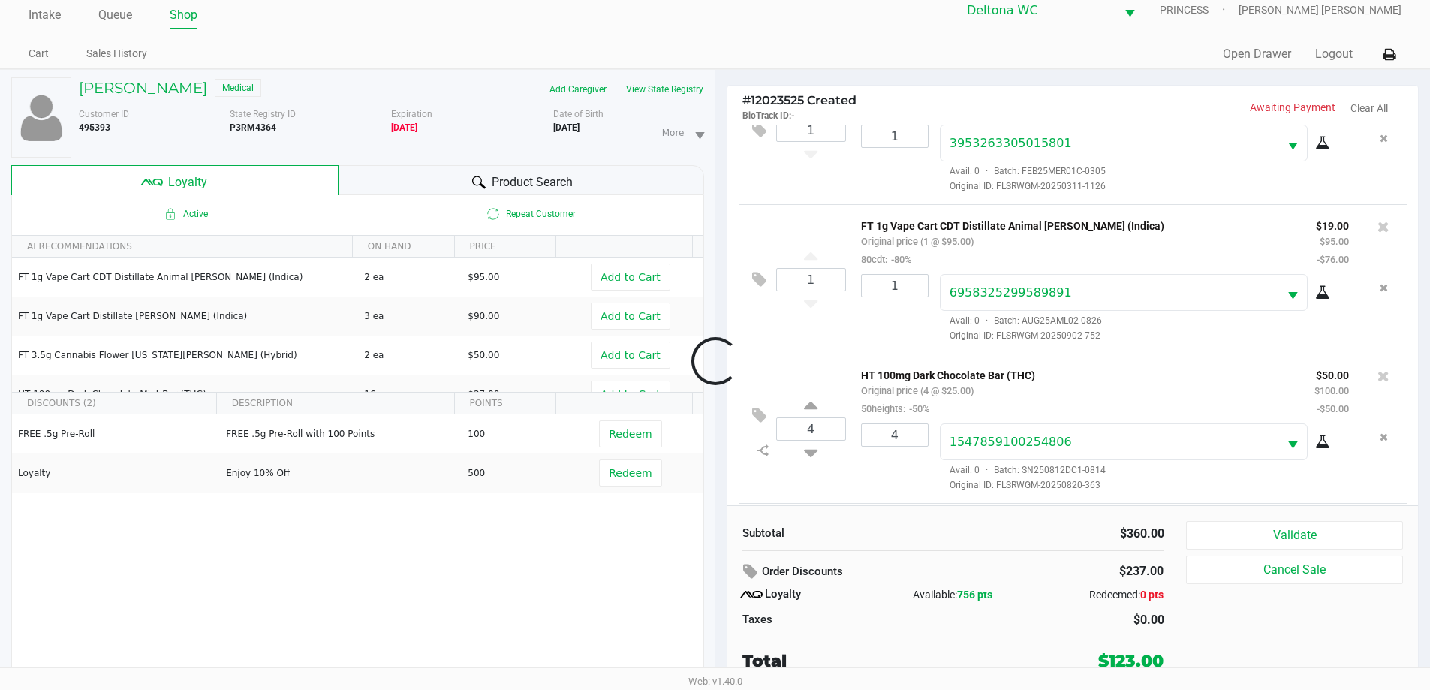
scroll to position [221, 0]
click at [764, 297] on icon at bounding box center [763, 303] width 12 height 12
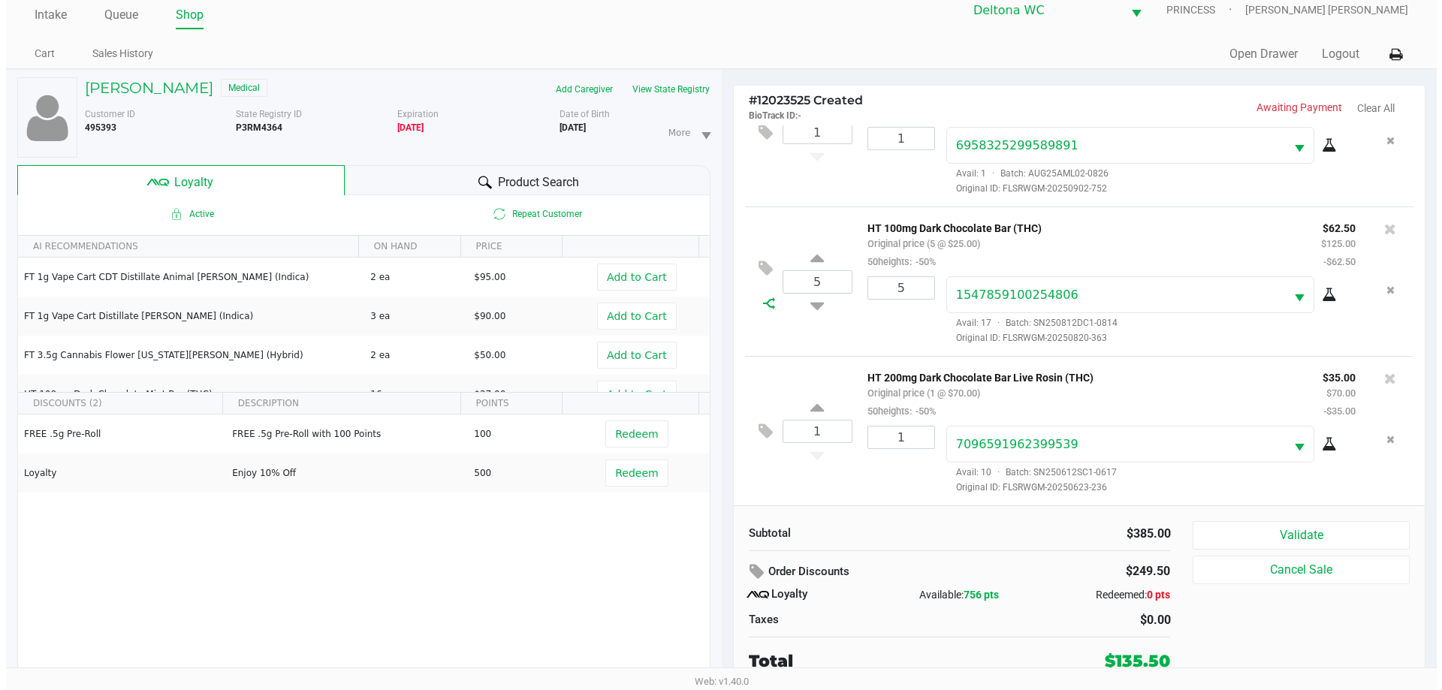
scroll to position [0, 0]
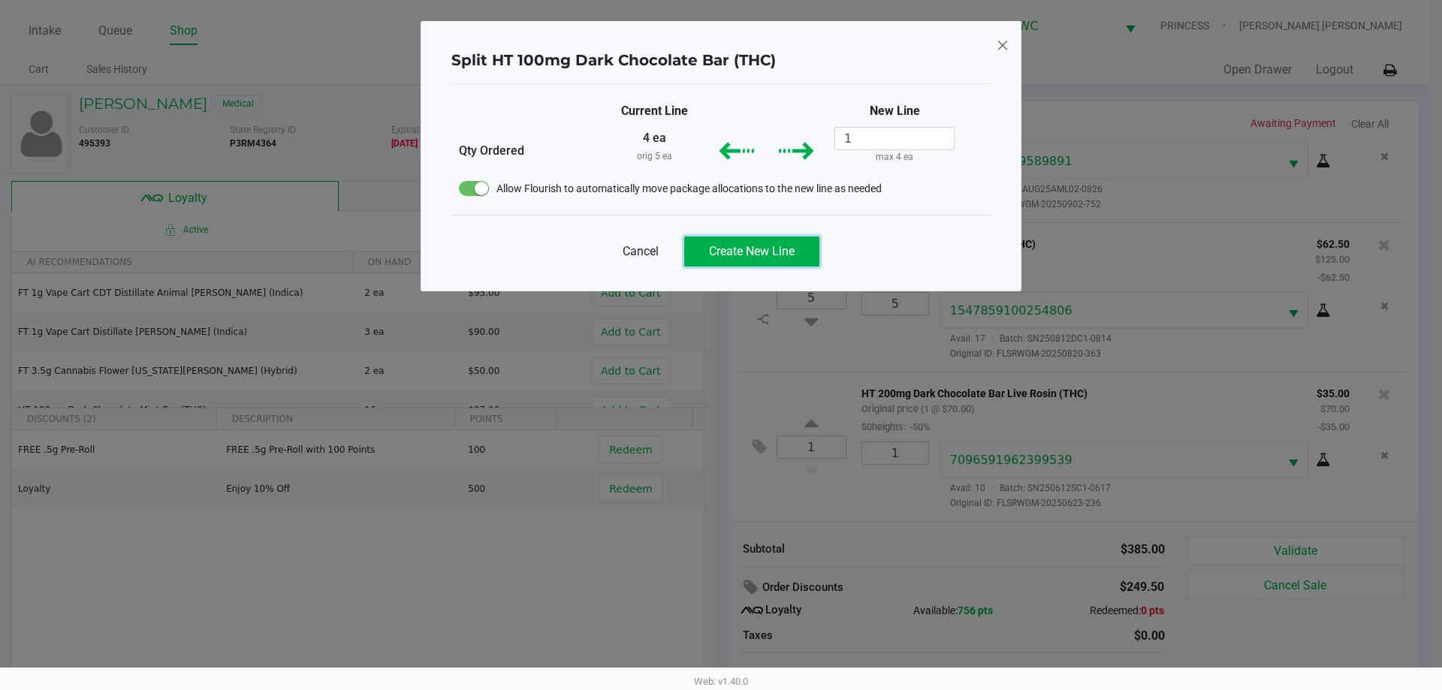
drag, startPoint x: 797, startPoint y: 259, endPoint x: 803, endPoint y: 266, distance: 9.6
click at [796, 259] on button "Create New Line" at bounding box center [751, 252] width 135 height 30
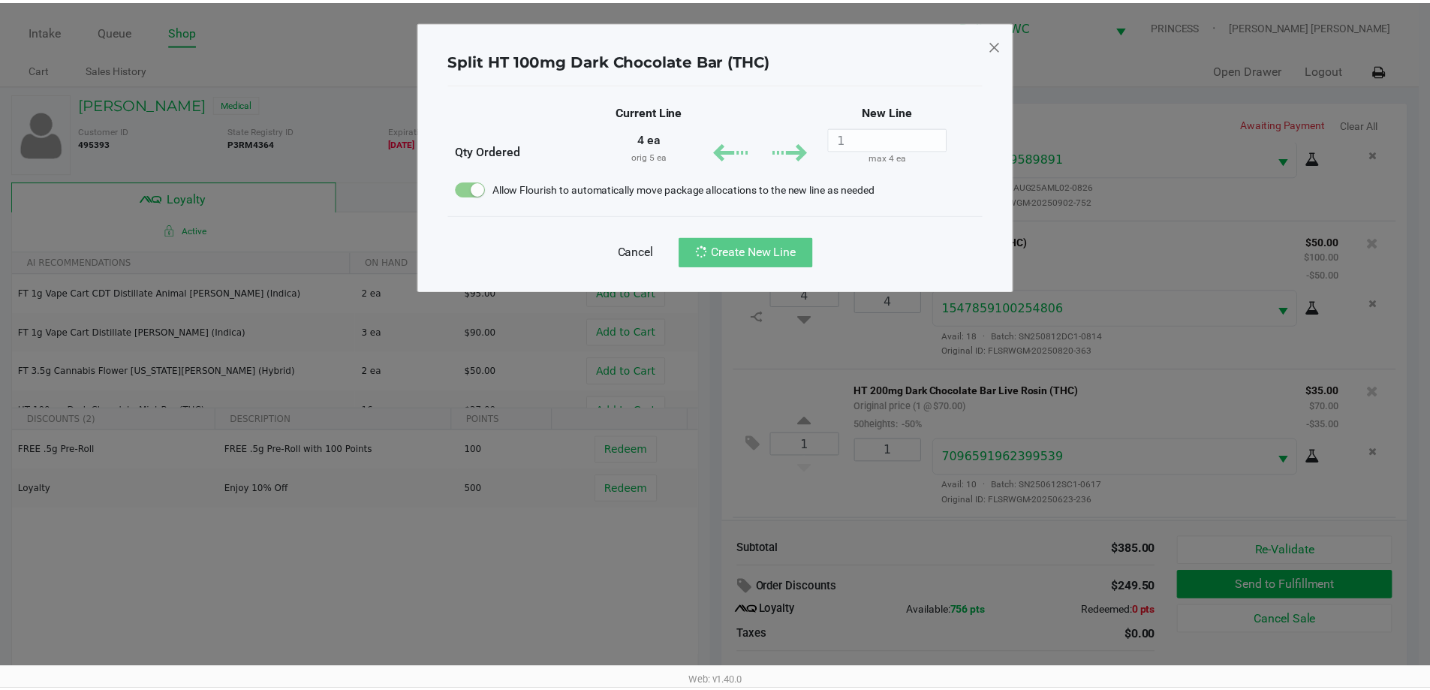
scroll to position [316, 0]
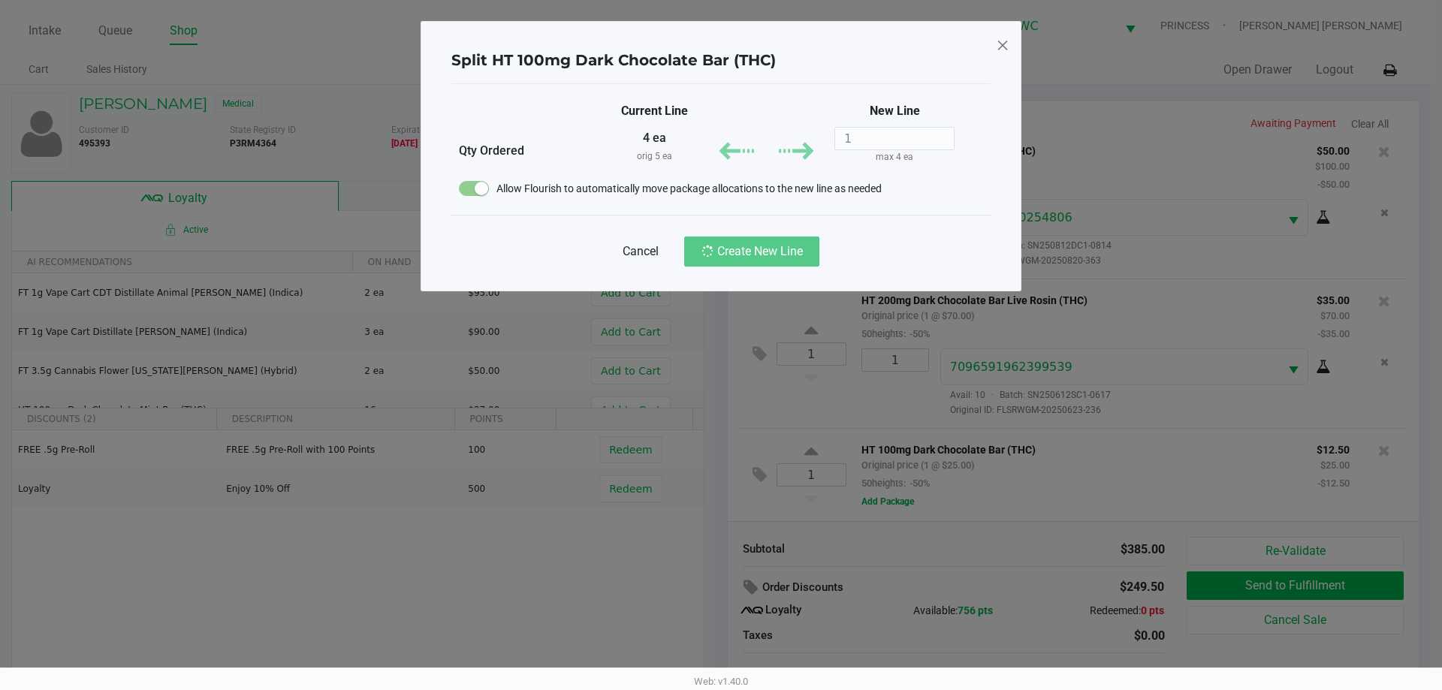
click at [1008, 45] on div "Split HT 100mg Dark Chocolate Bar (THC) Current Line New Line Qty Ordered 4 ea …" at bounding box center [720, 156] width 601 height 270
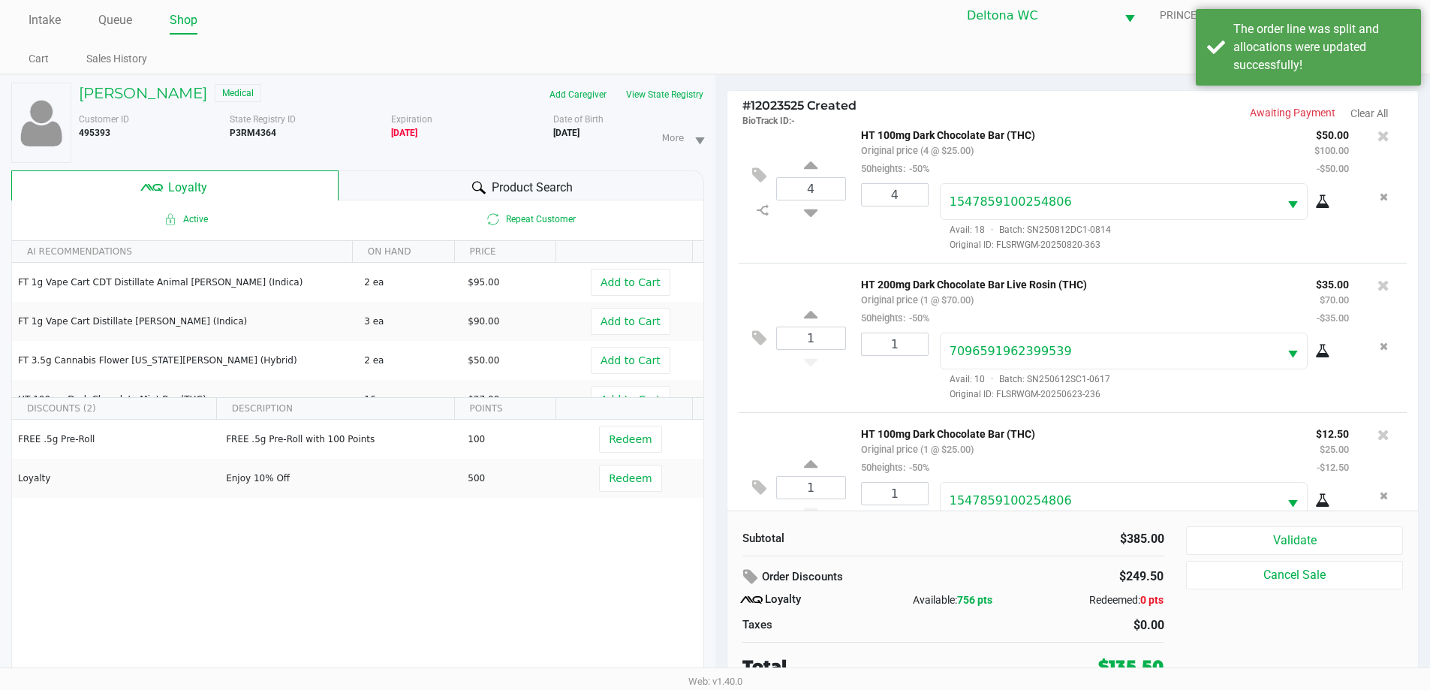
scroll to position [16, 0]
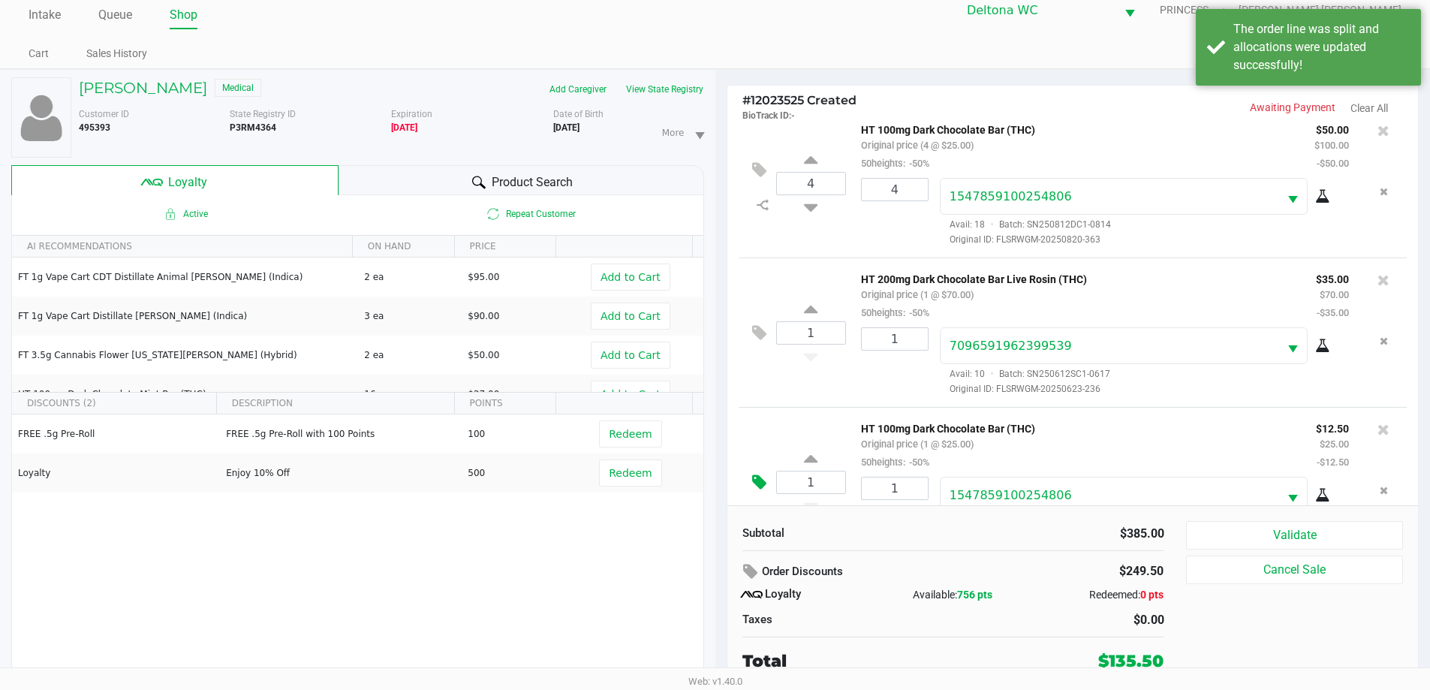
click at [759, 484] on icon at bounding box center [759, 482] width 14 height 17
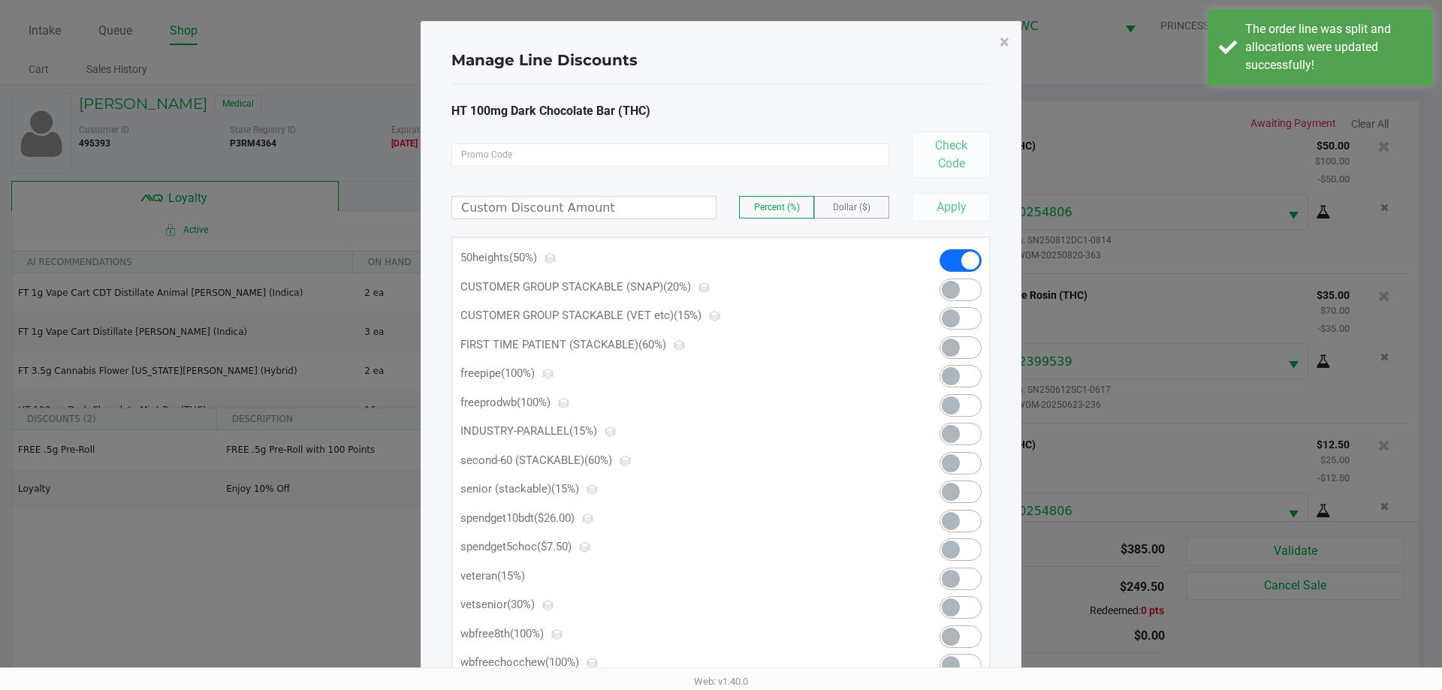
scroll to position [205, 0]
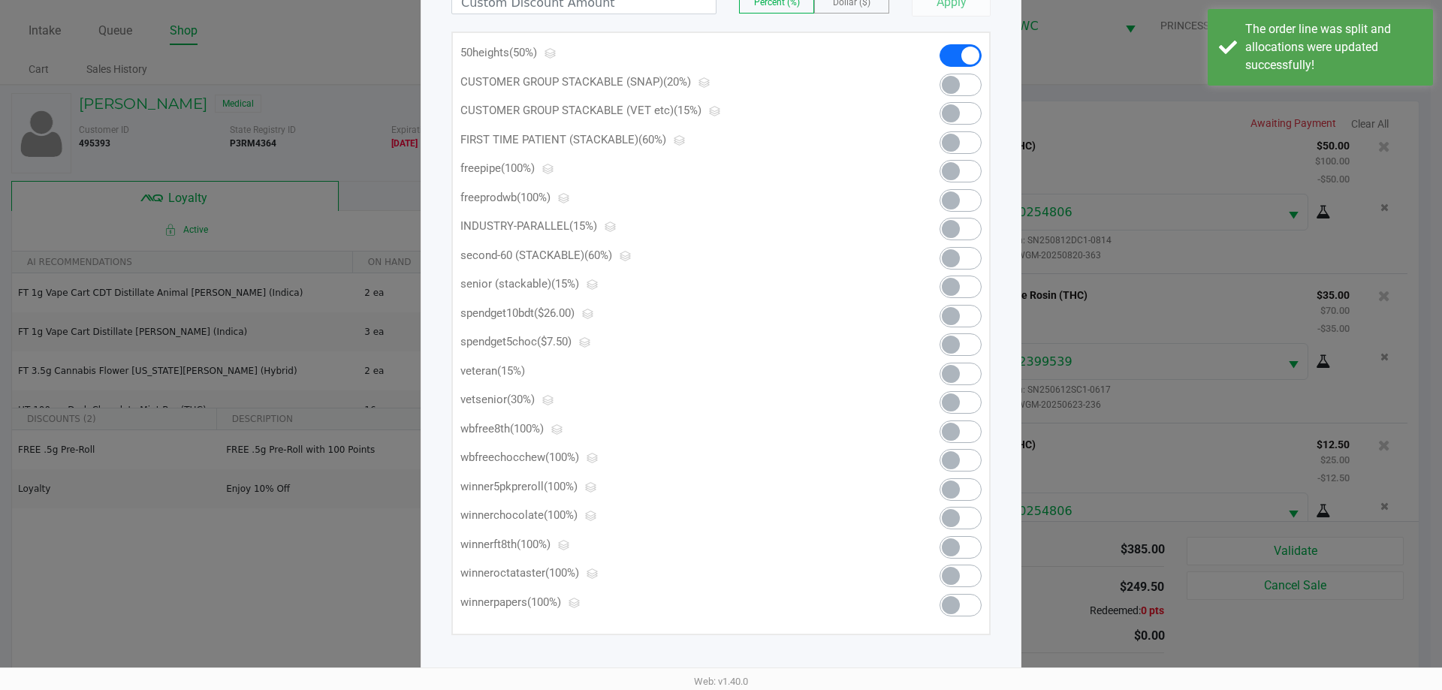
click at [962, 341] on span at bounding box center [960, 344] width 42 height 23
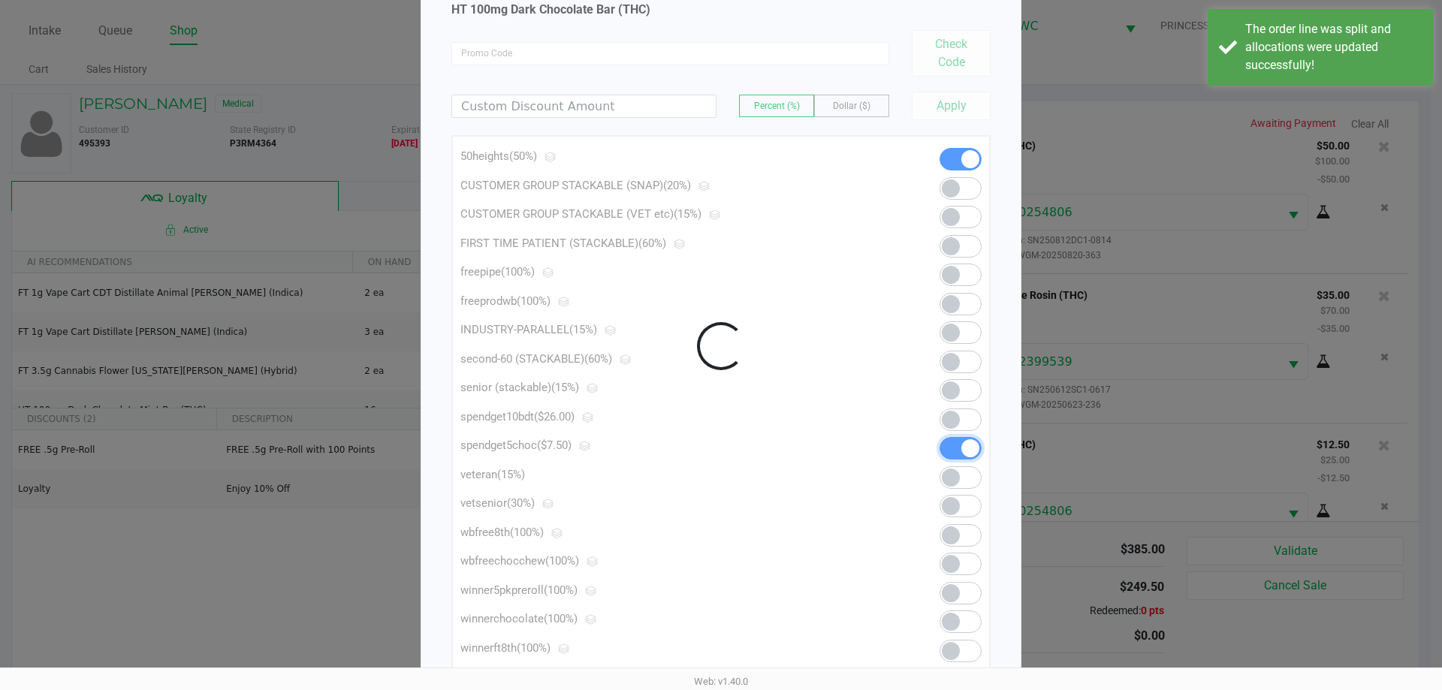
scroll to position [0, 0]
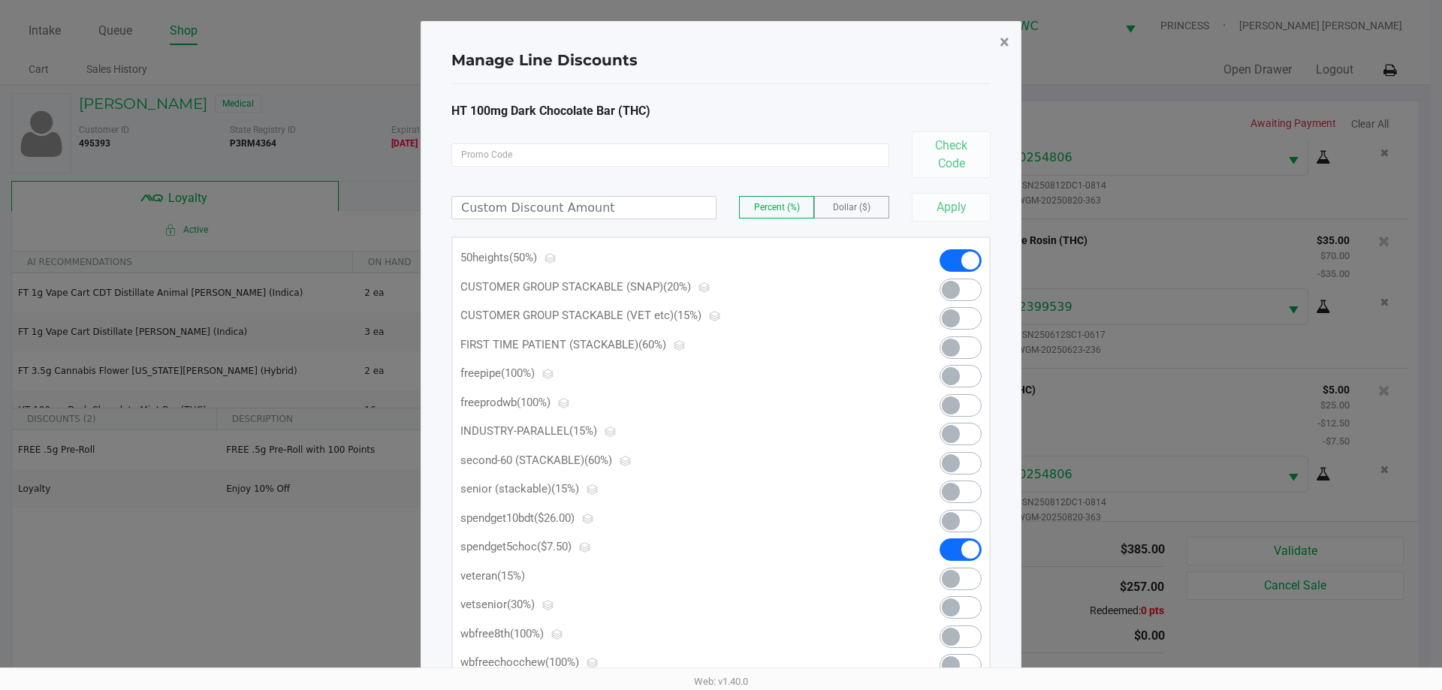
click at [1000, 41] on span "×" at bounding box center [1004, 42] width 10 height 21
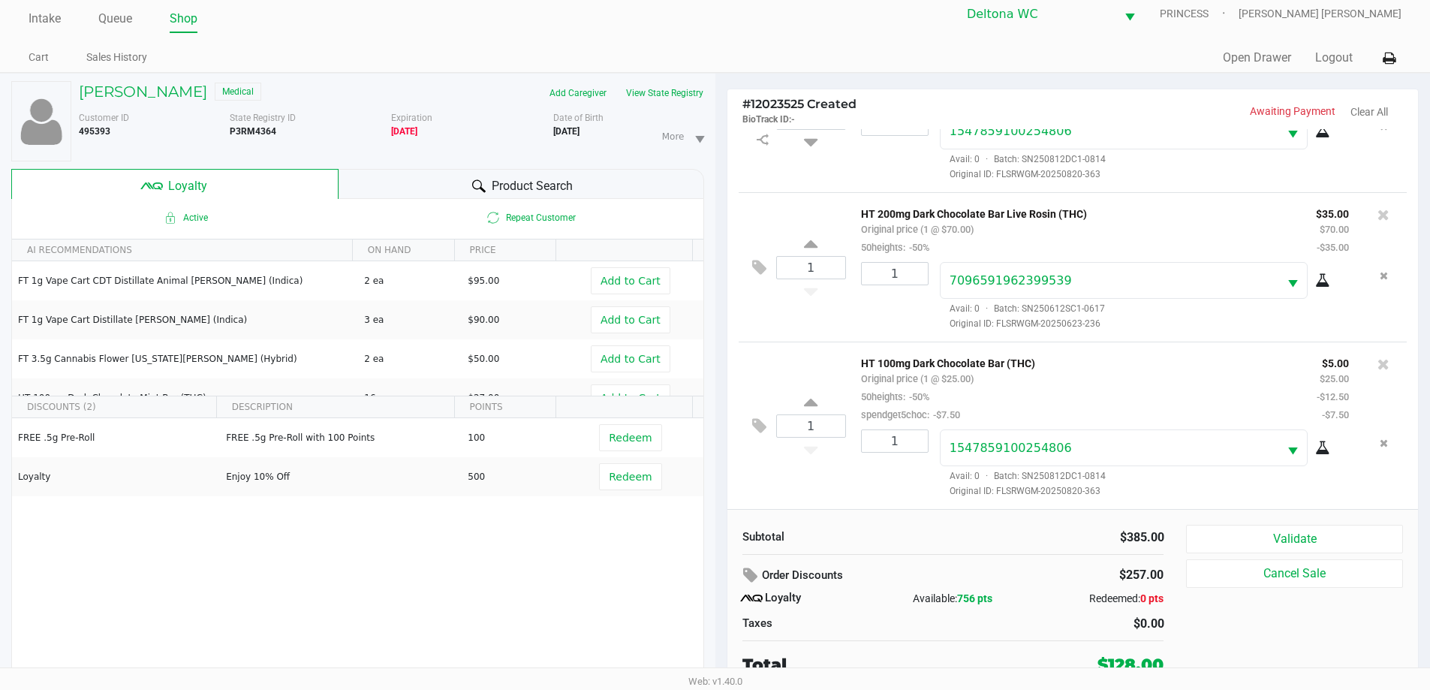
scroll to position [16, 0]
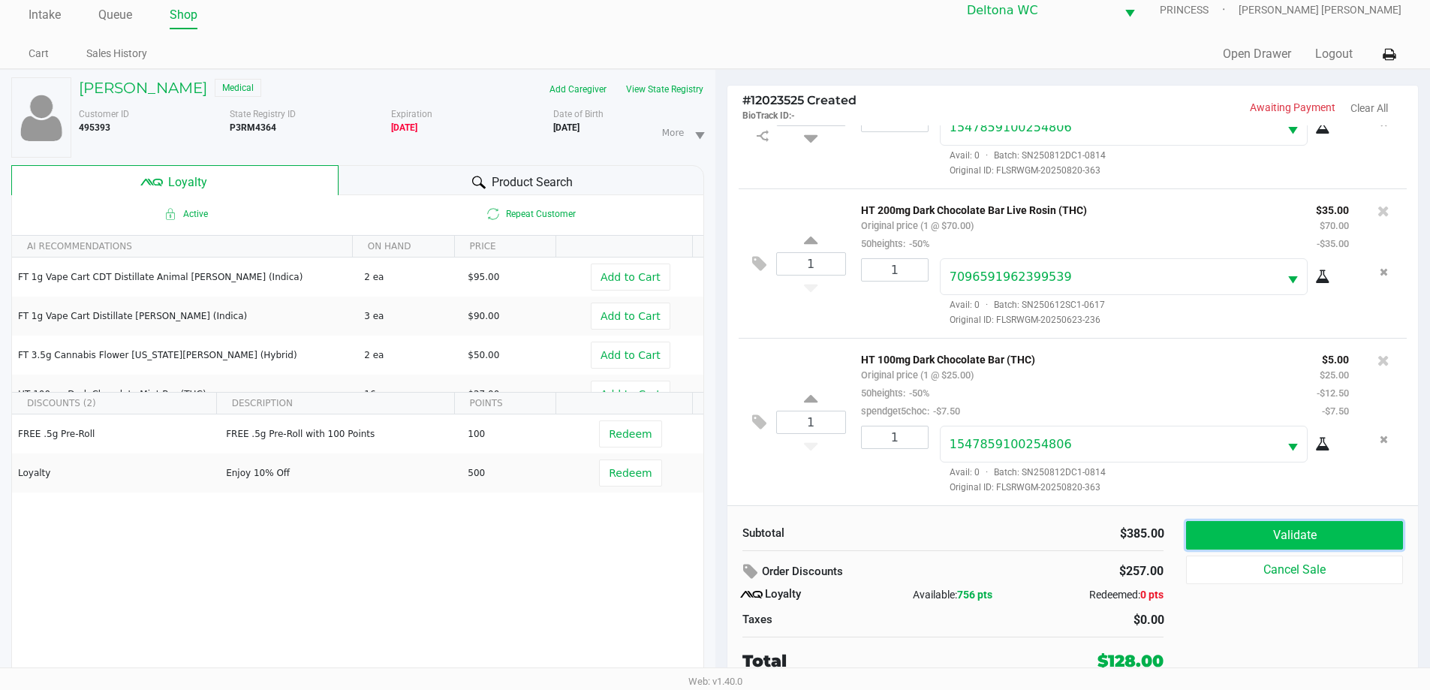
click at [1236, 530] on button "Validate" at bounding box center [1294, 535] width 216 height 29
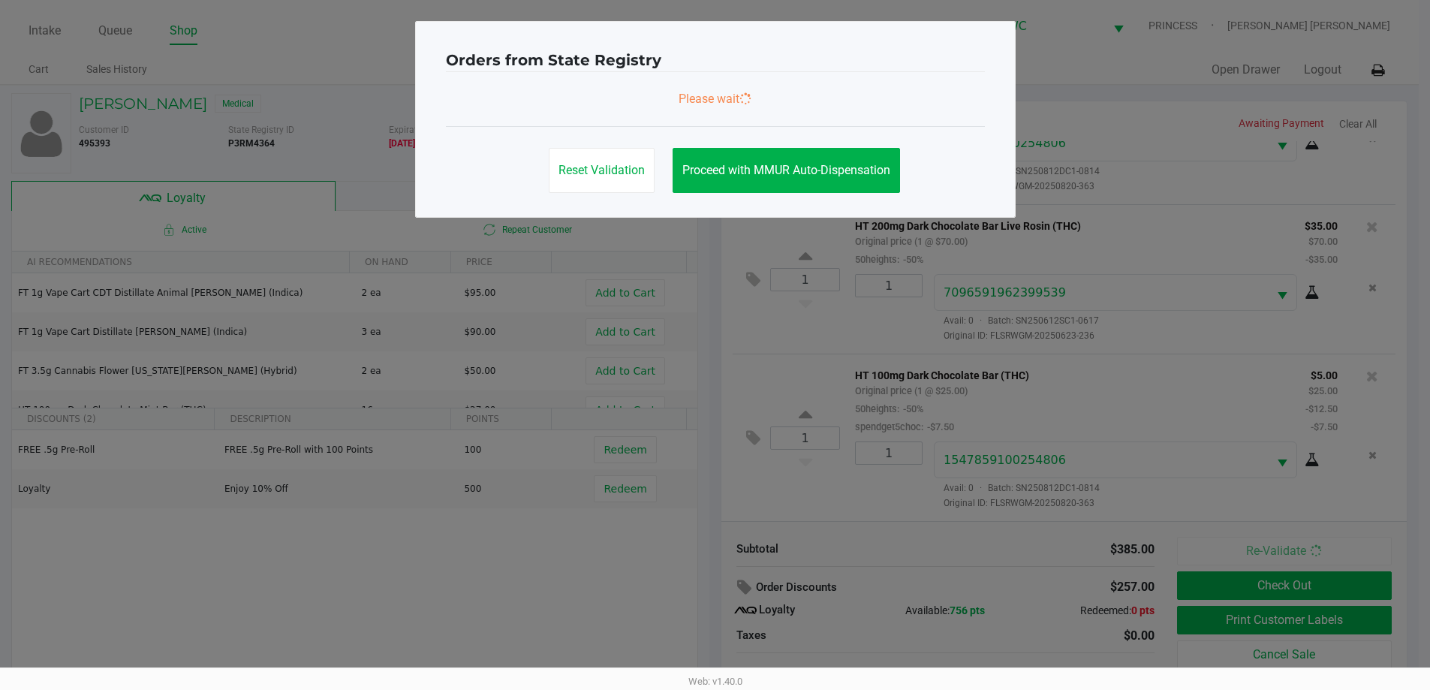
scroll to position [0, 0]
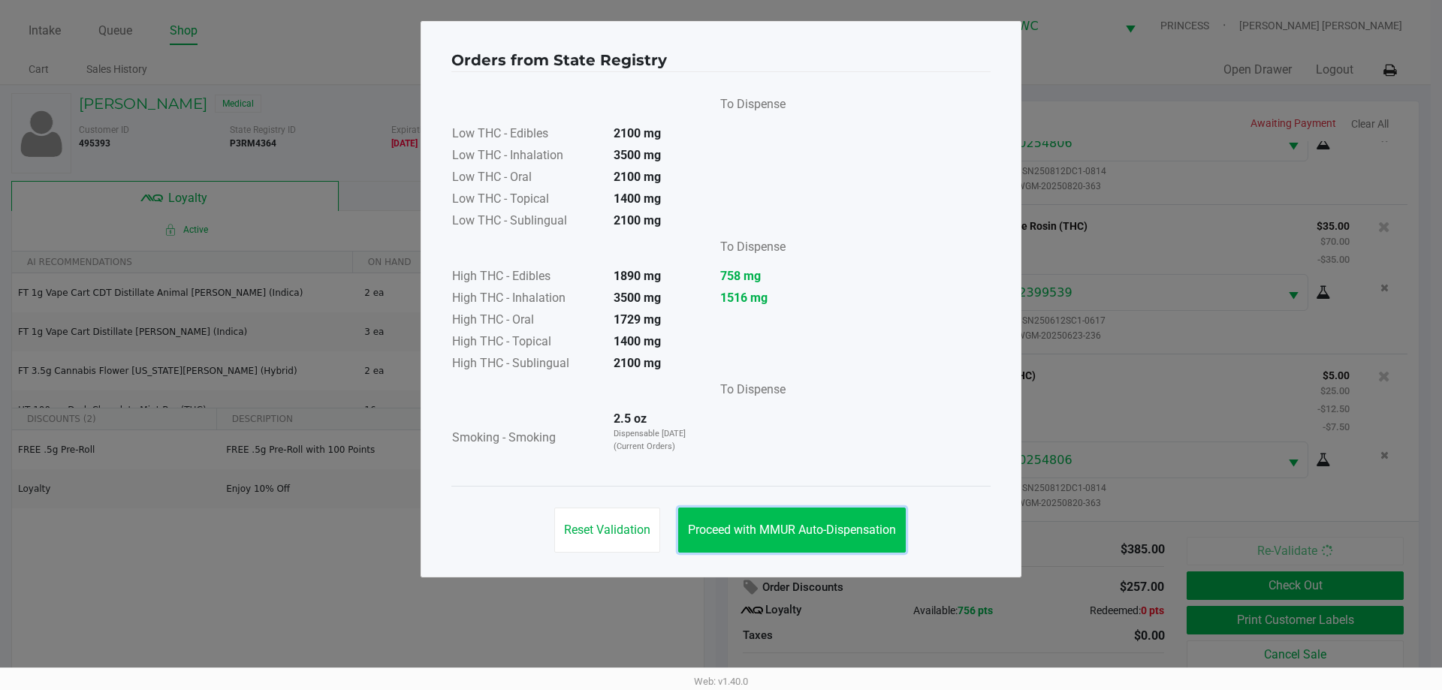
drag, startPoint x: 844, startPoint y: 532, endPoint x: 888, endPoint y: 529, distance: 44.5
click at [845, 533] on span "Proceed with MMUR Auto-Dispensation" at bounding box center [792, 530] width 208 height 14
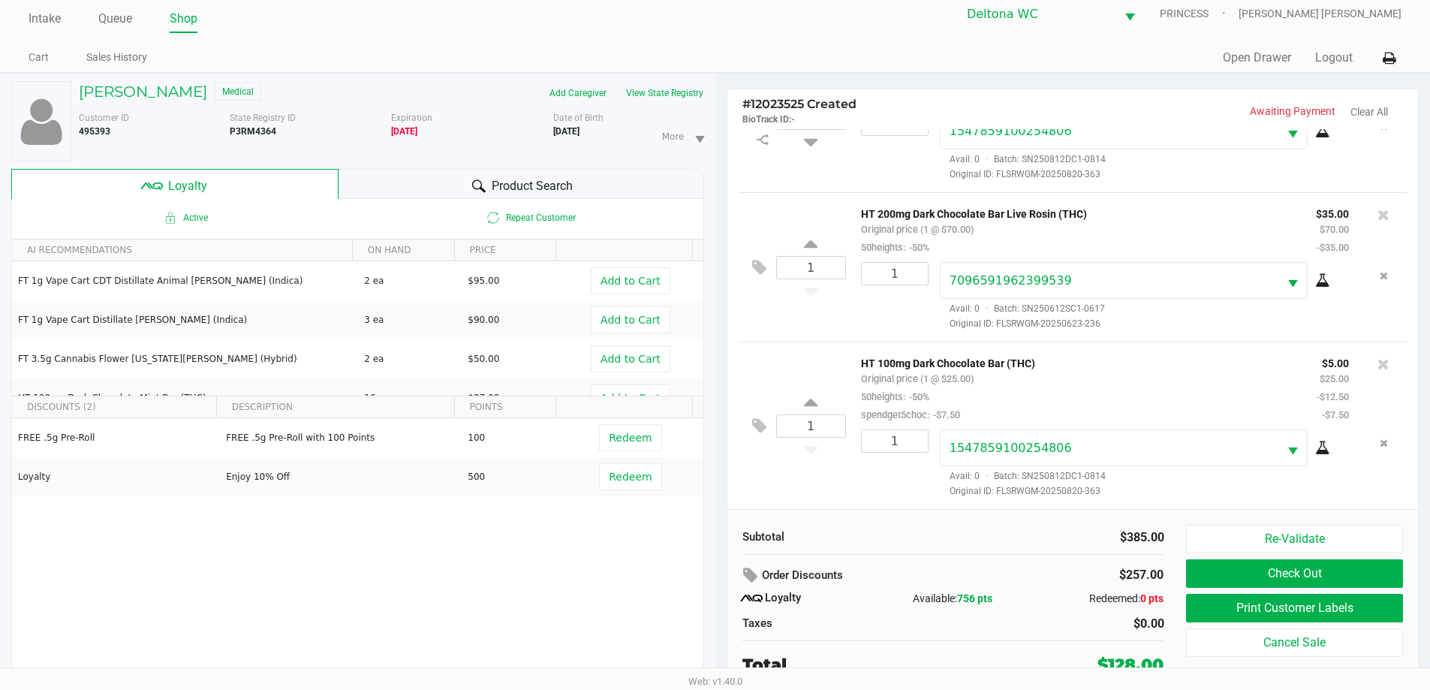
scroll to position [16, 0]
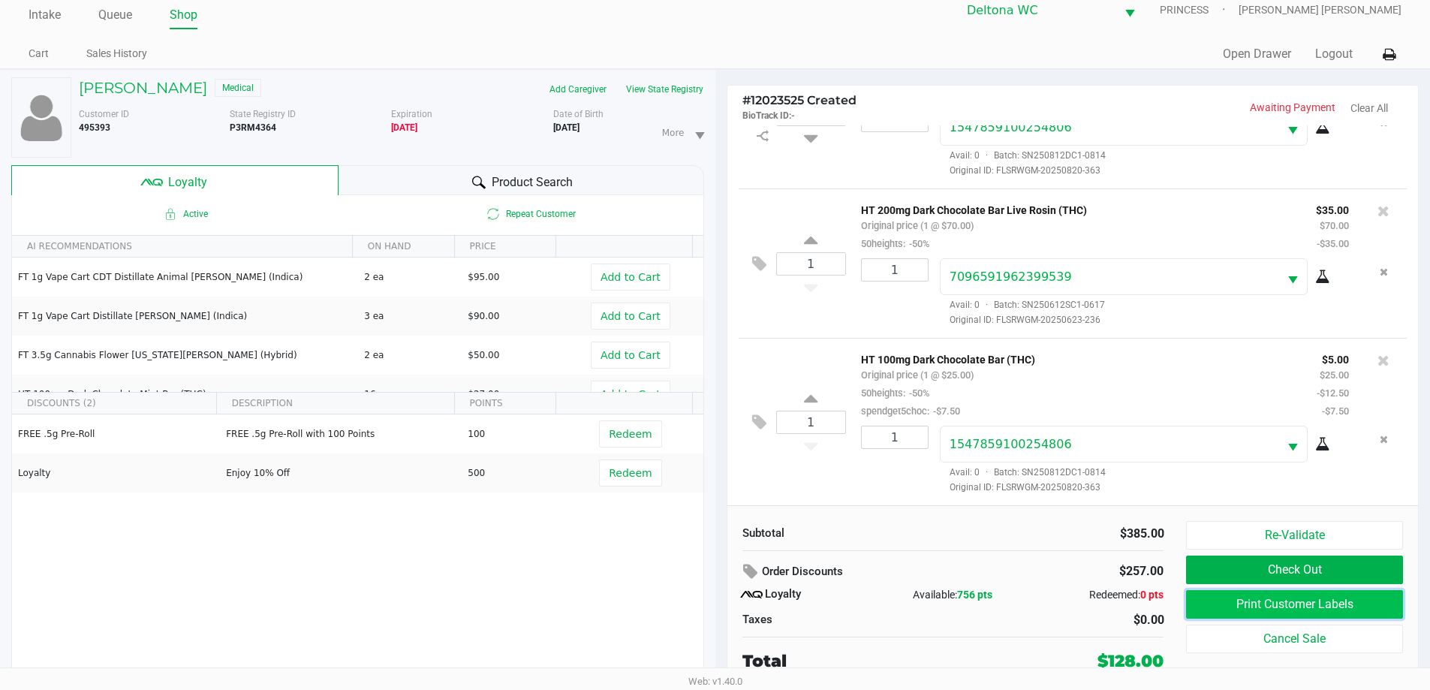
click at [1204, 598] on button "Print Customer Labels" at bounding box center [1294, 604] width 216 height 29
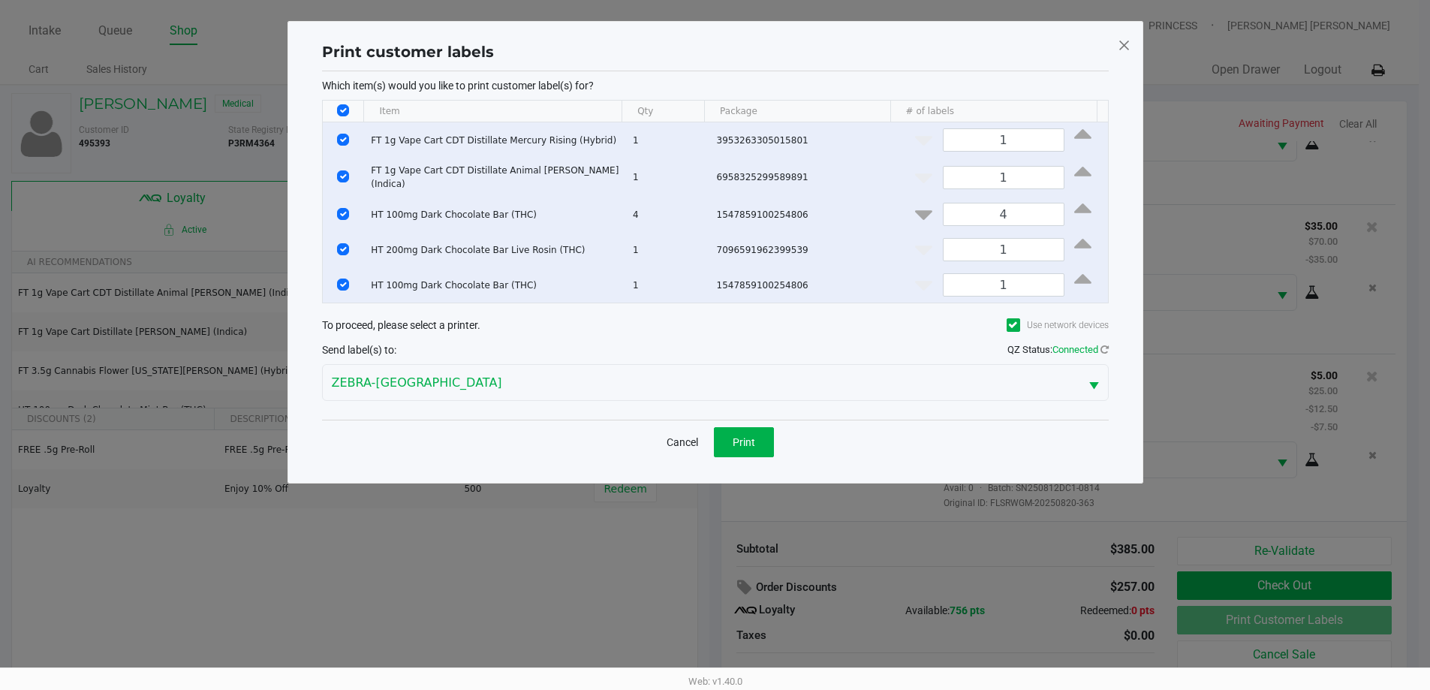
scroll to position [0, 0]
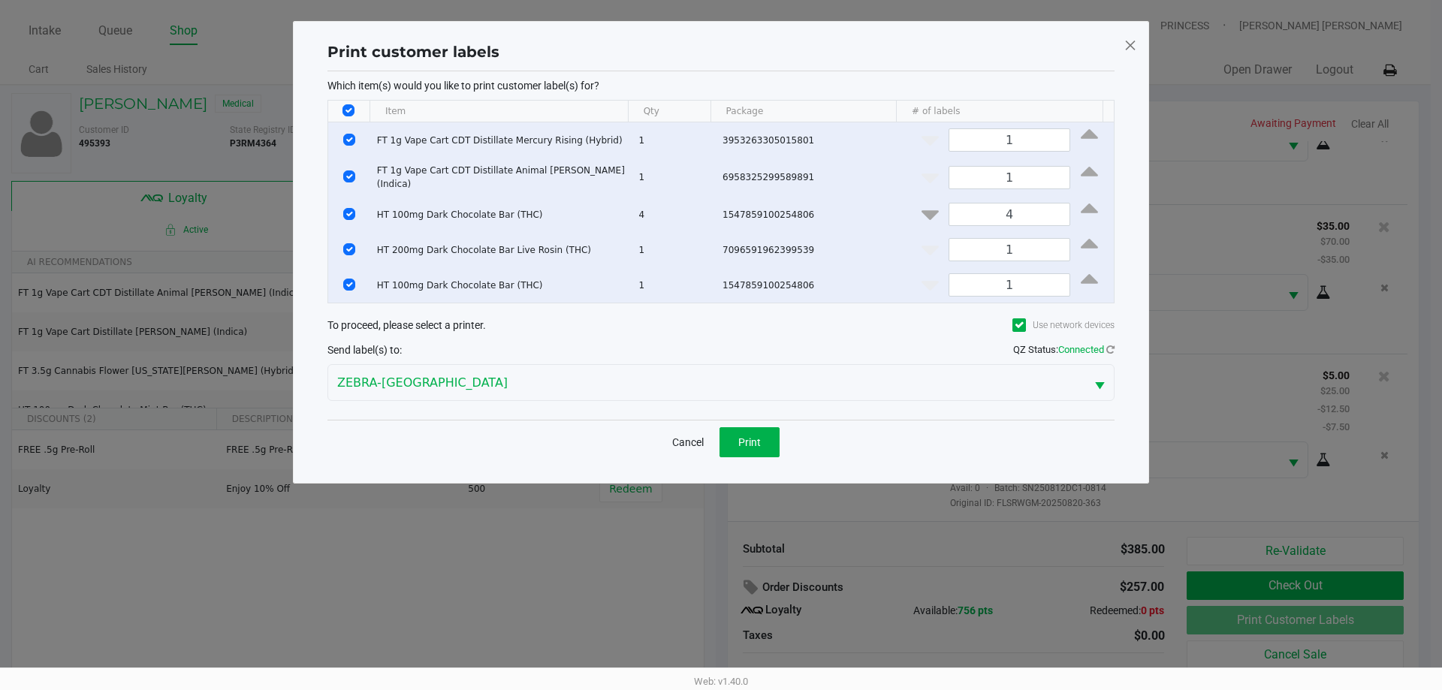
drag, startPoint x: 347, startPoint y: 109, endPoint x: 333, endPoint y: 161, distance: 53.5
click at [347, 110] on input "Select All Rows" at bounding box center [348, 110] width 12 height 12
checkbox input "false"
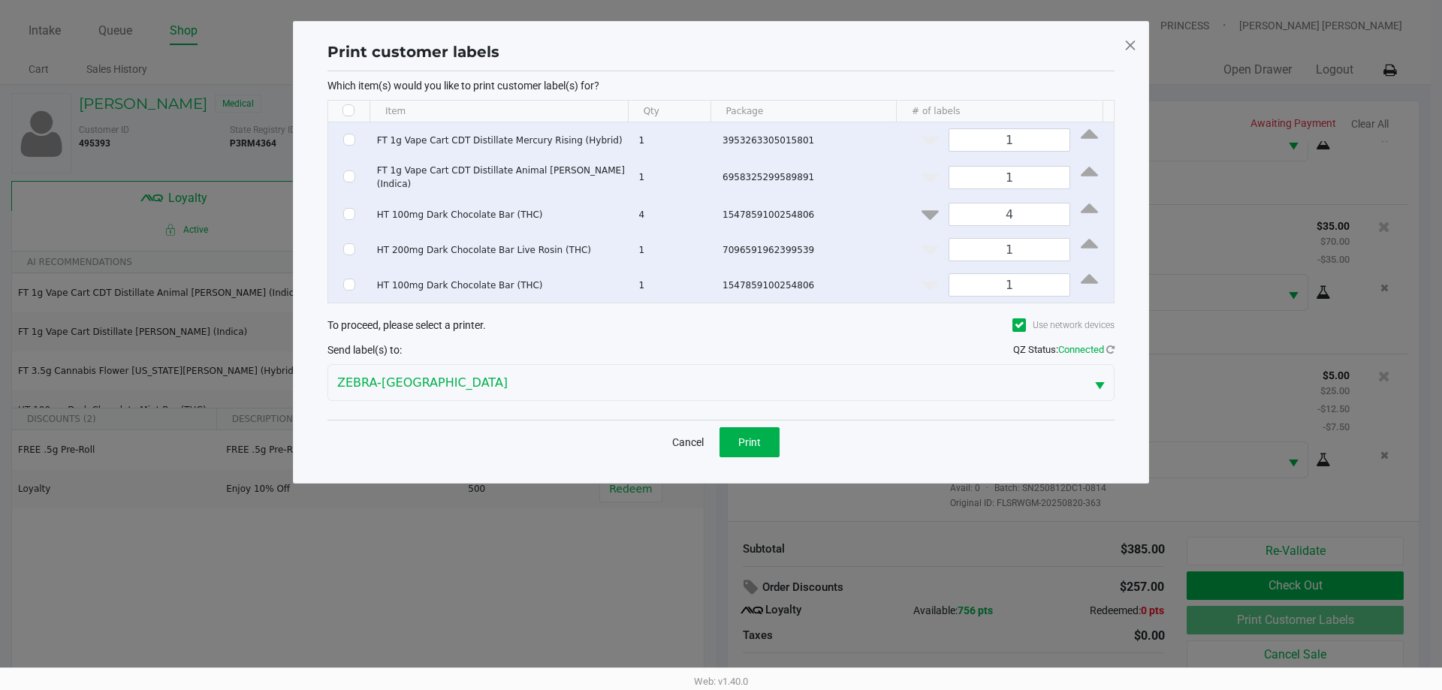
checkbox input "false"
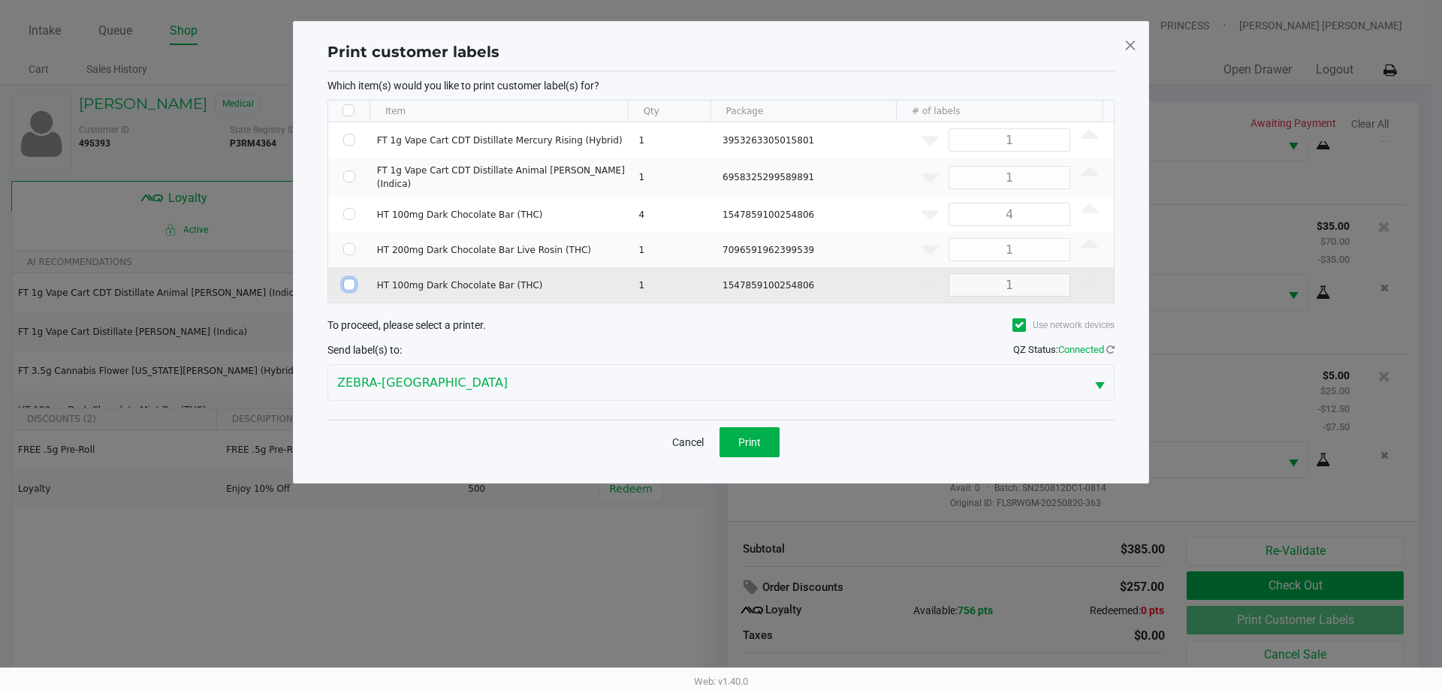
click at [353, 279] on input "Select Row" at bounding box center [349, 285] width 12 height 12
checkbox input "true"
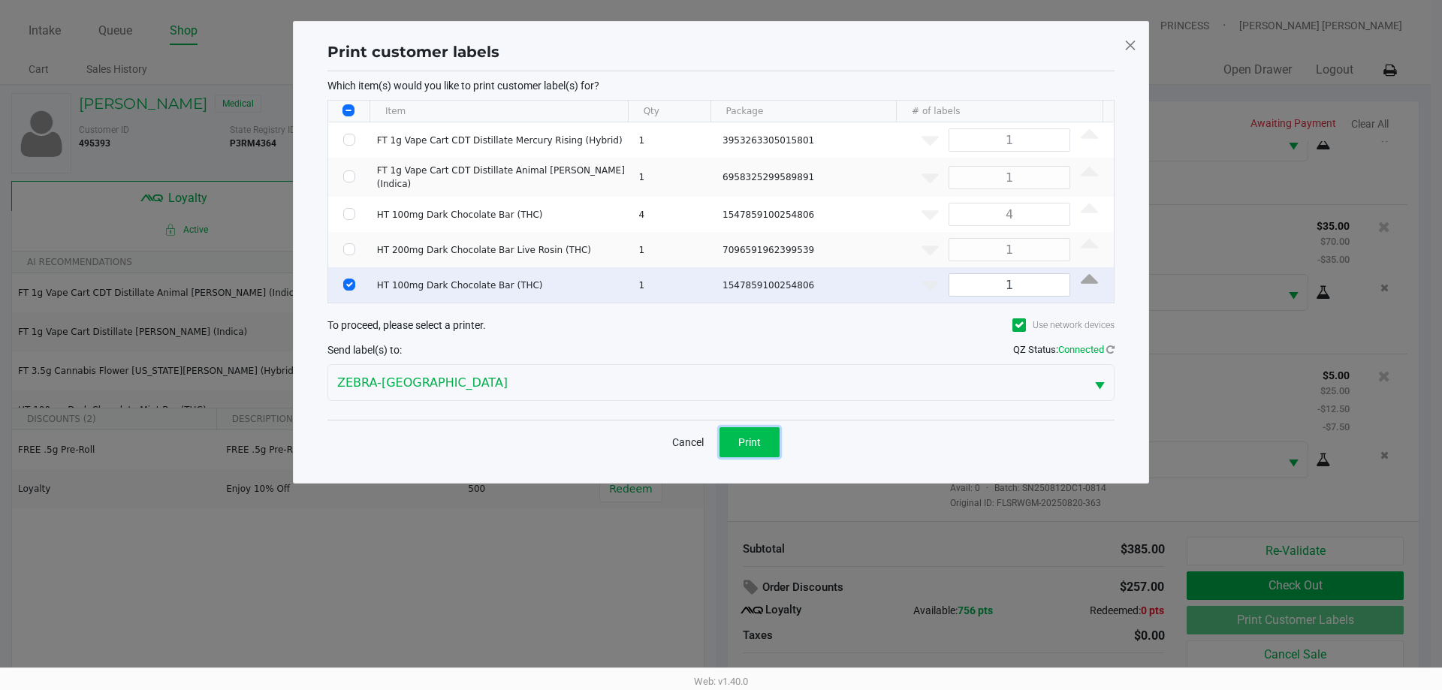
click at [764, 440] on button "Print" at bounding box center [749, 442] width 60 height 30
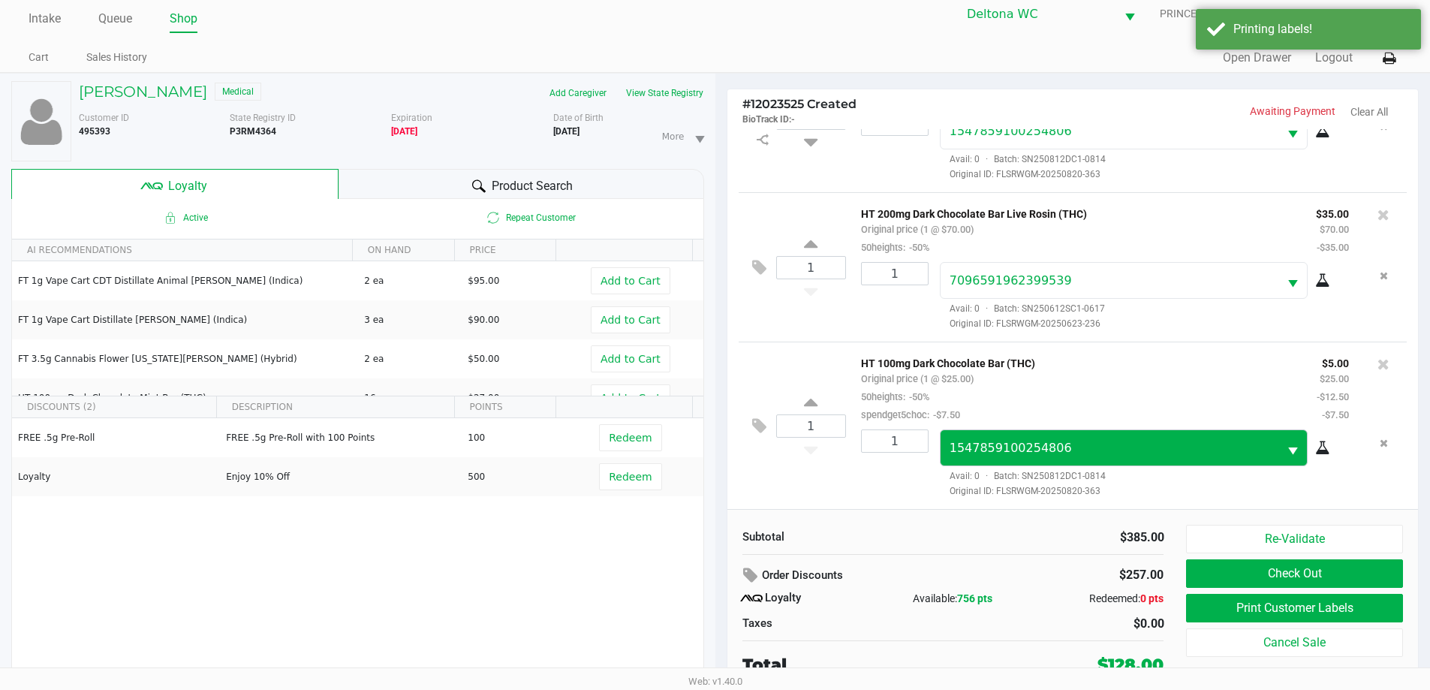
scroll to position [16, 0]
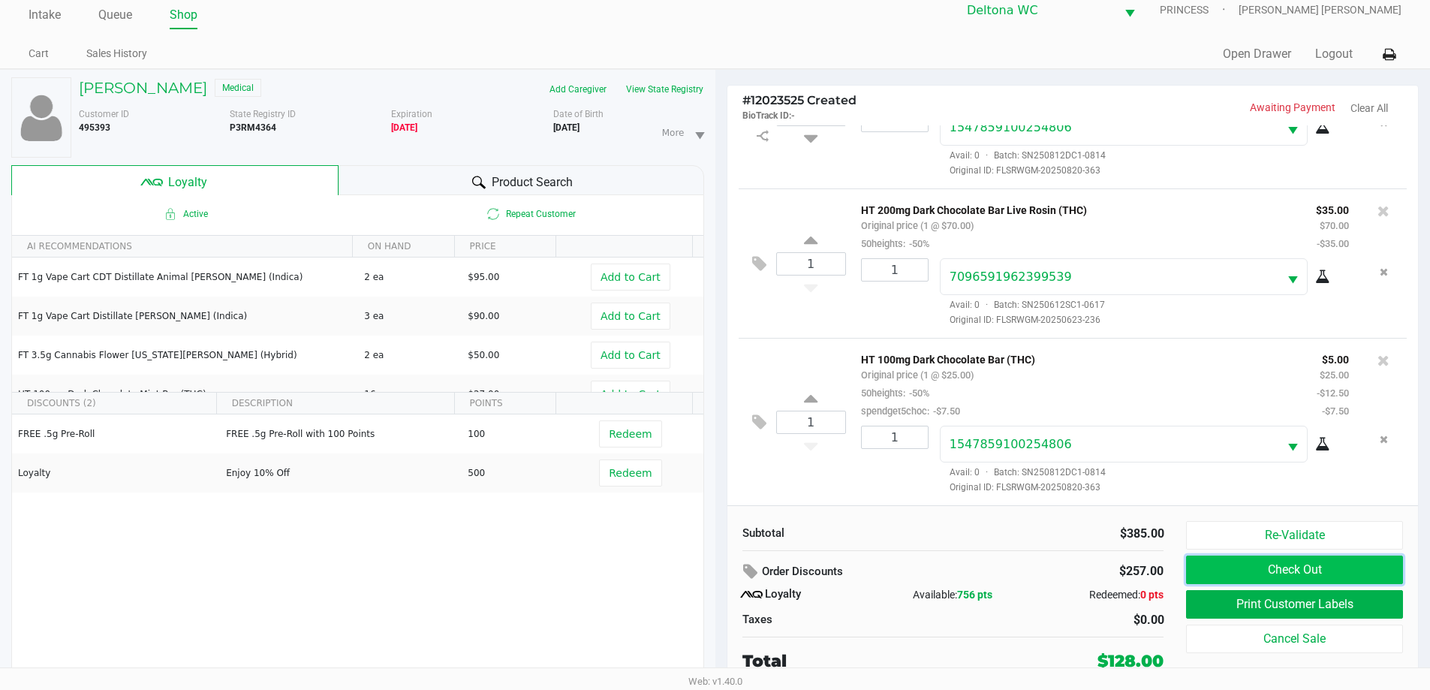
click at [1187, 577] on button "Check Out" at bounding box center [1294, 570] width 216 height 29
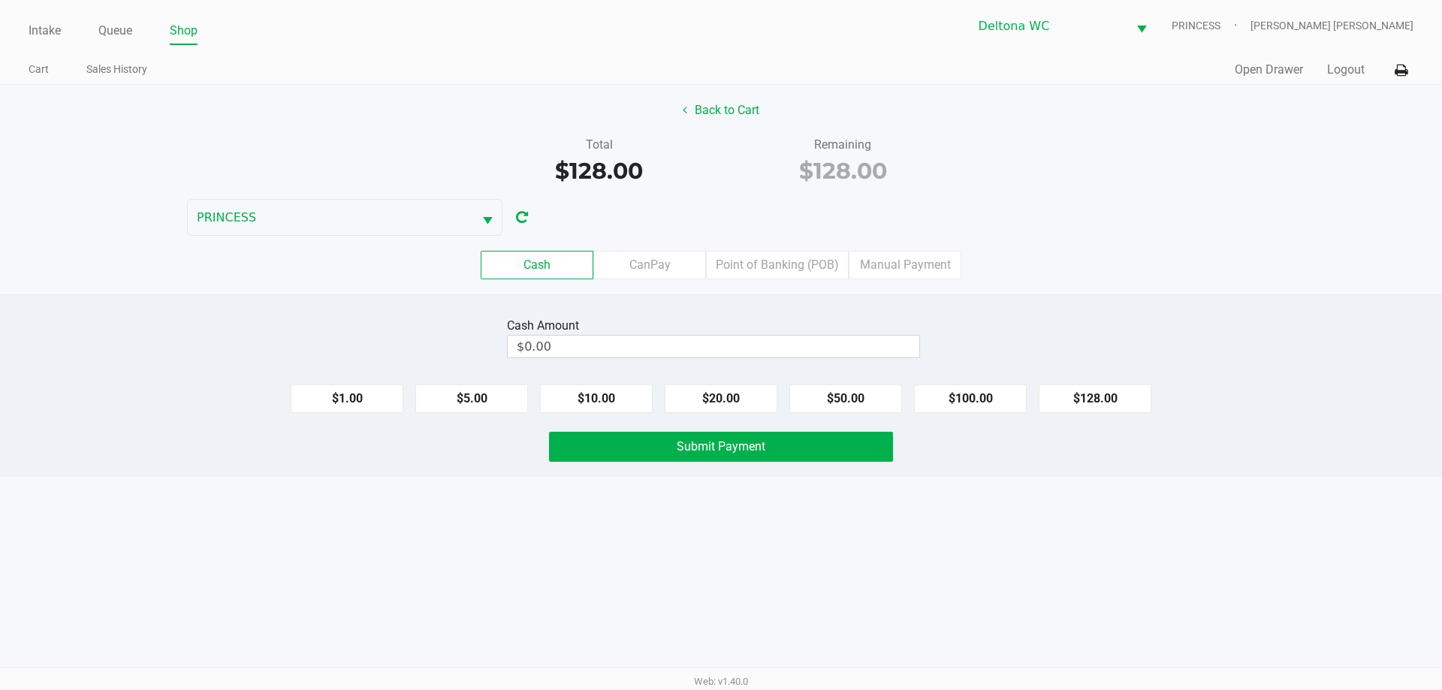
click at [740, 110] on button "Back to Cart" at bounding box center [721, 110] width 96 height 29
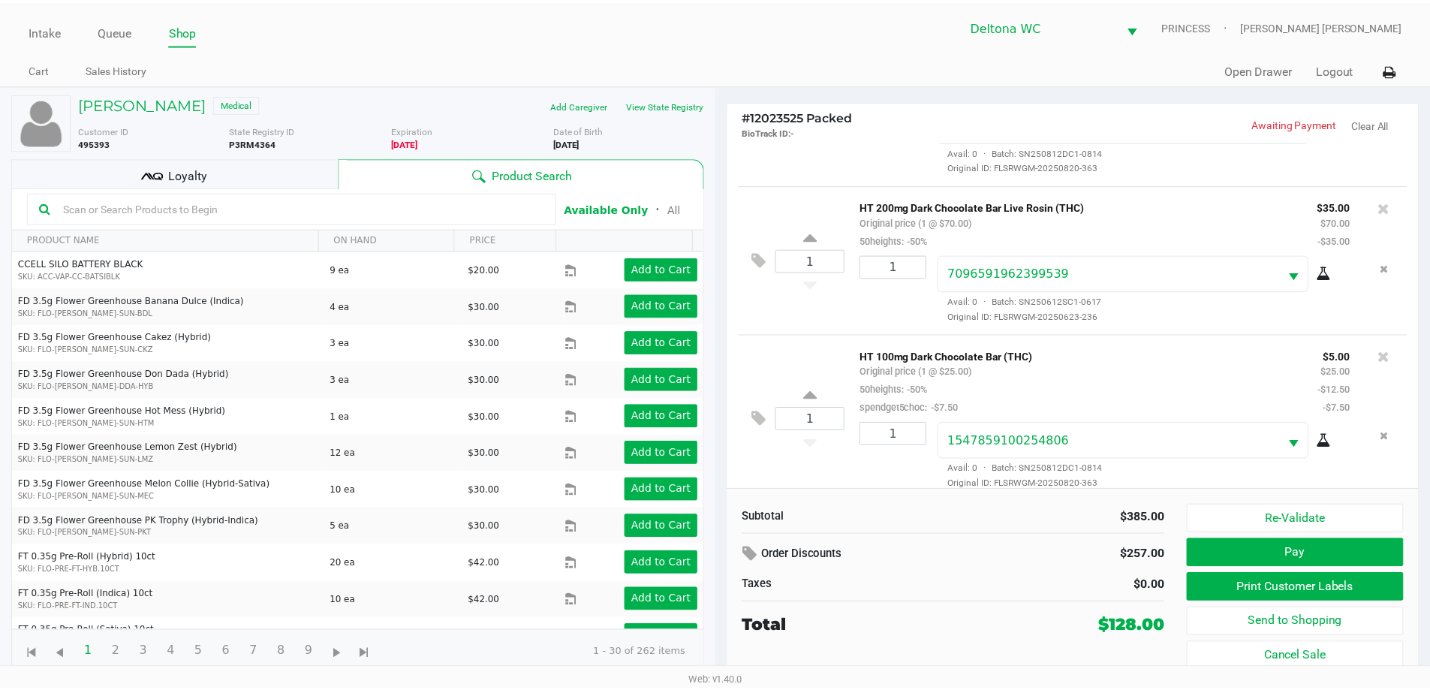
scroll to position [421, 0]
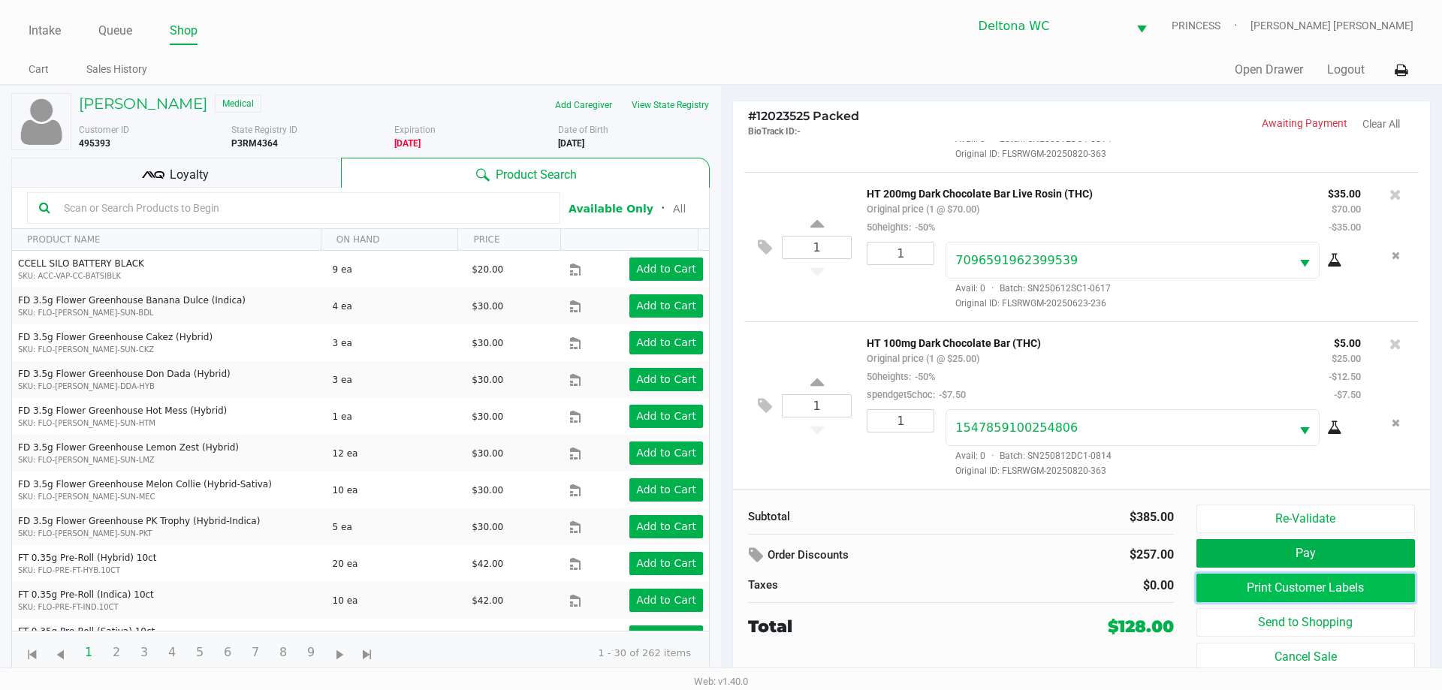
click at [1276, 583] on button "Print Customer Labels" at bounding box center [1305, 588] width 218 height 29
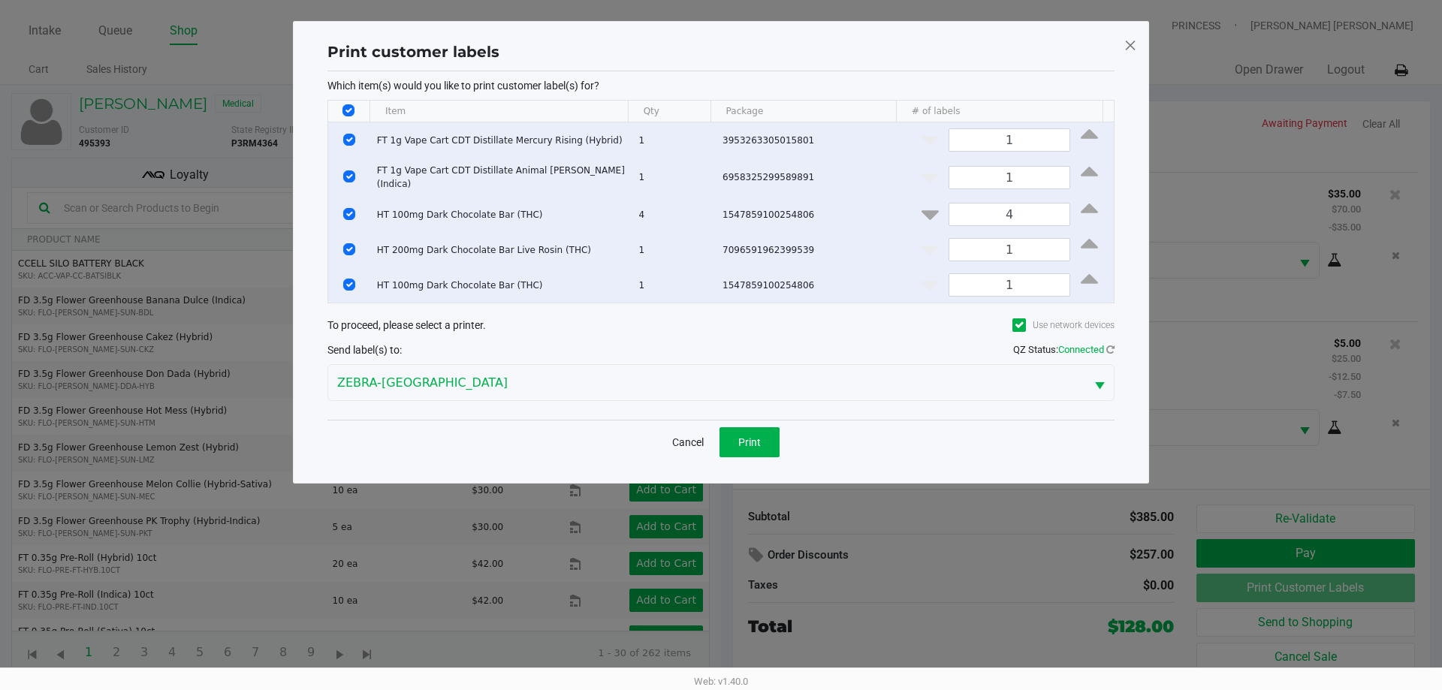
drag, startPoint x: 345, startPoint y: 102, endPoint x: 351, endPoint y: 134, distance: 32.8
click at [345, 103] on th "Data table" at bounding box center [348, 112] width 41 height 22
drag, startPoint x: 346, startPoint y: 110, endPoint x: 339, endPoint y: 191, distance: 82.1
click at [345, 110] on input "Select All Rows" at bounding box center [348, 110] width 12 height 12
checkbox input "false"
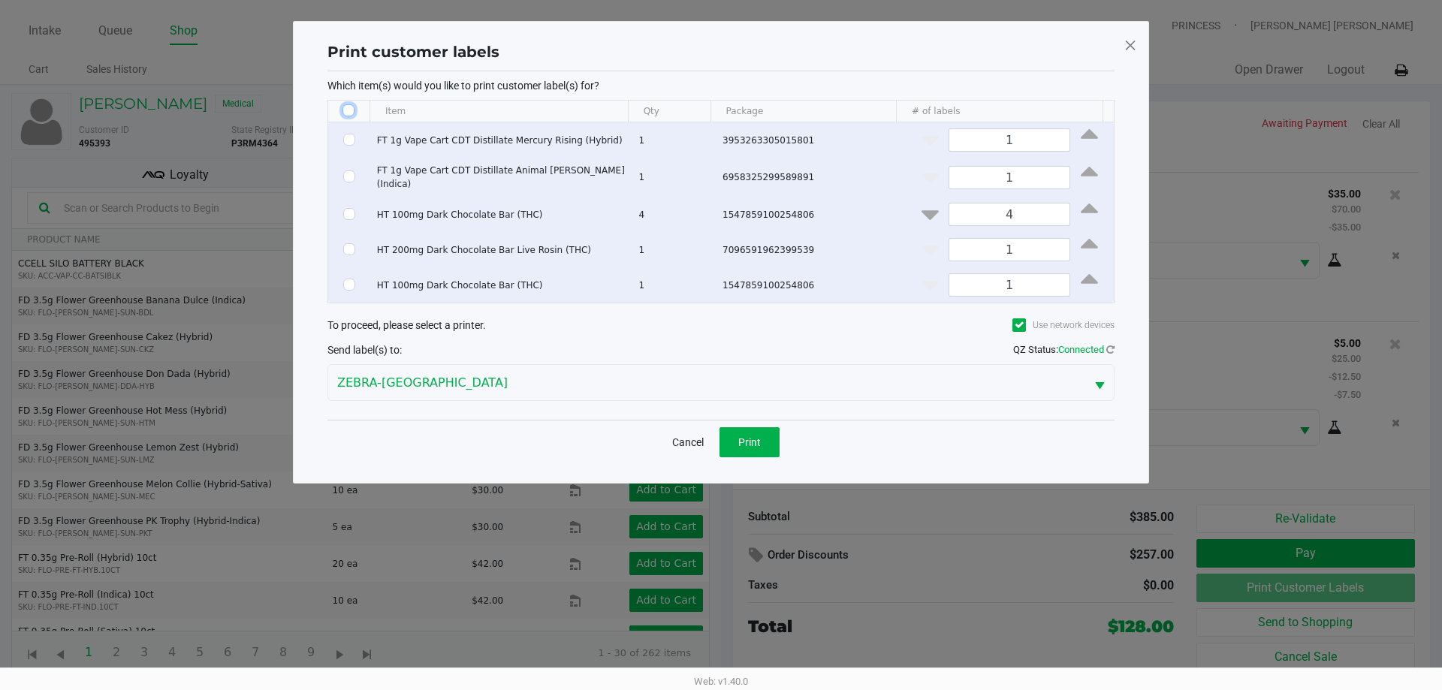
checkbox input "false"
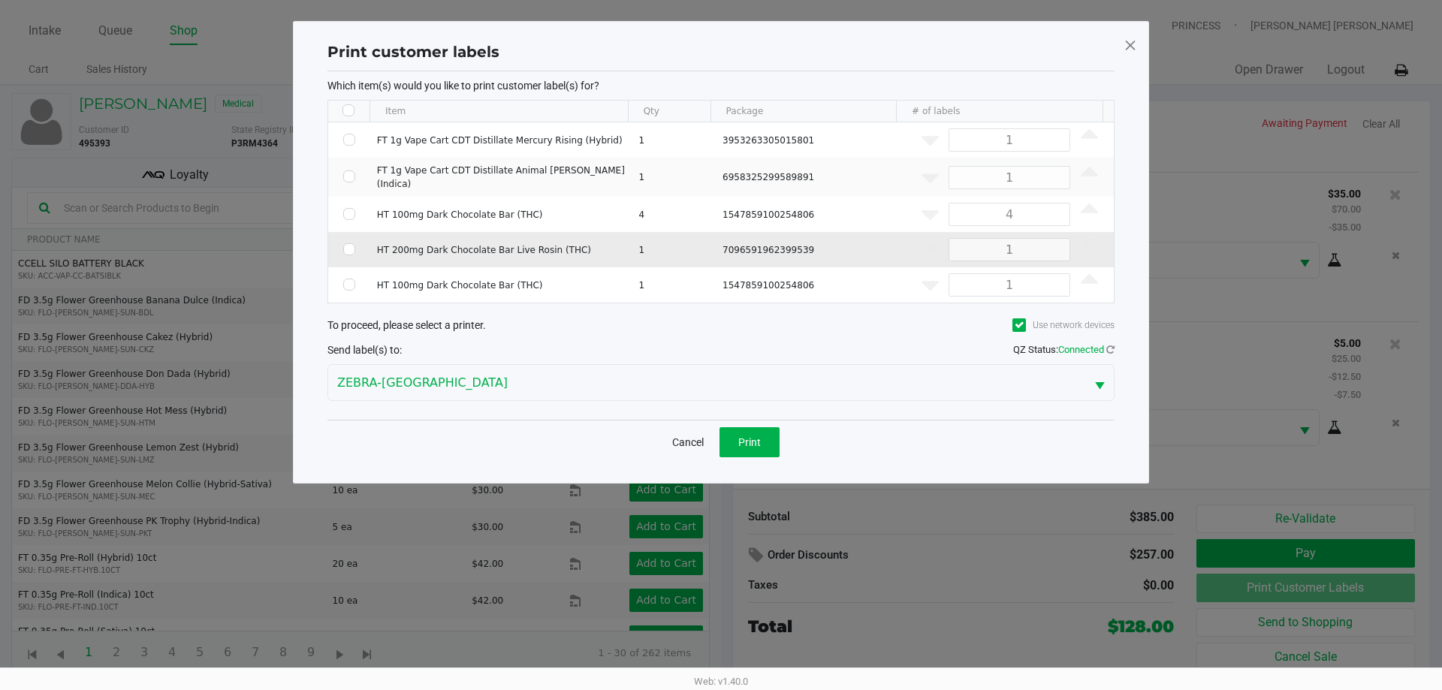
click at [354, 247] on td "Data table" at bounding box center [349, 249] width 42 height 35
click at [353, 247] on input "Select Row" at bounding box center [349, 249] width 12 height 12
checkbox input "true"
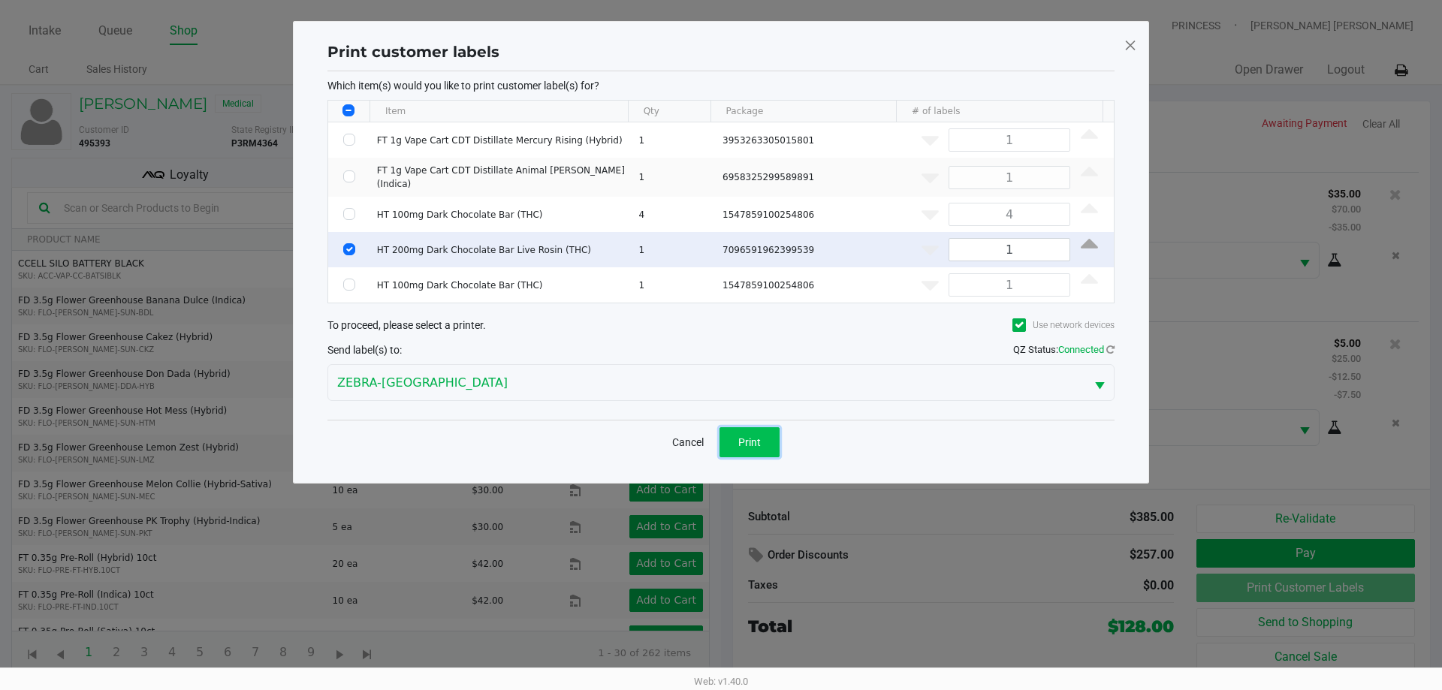
click at [743, 446] on button "Print" at bounding box center [749, 442] width 60 height 30
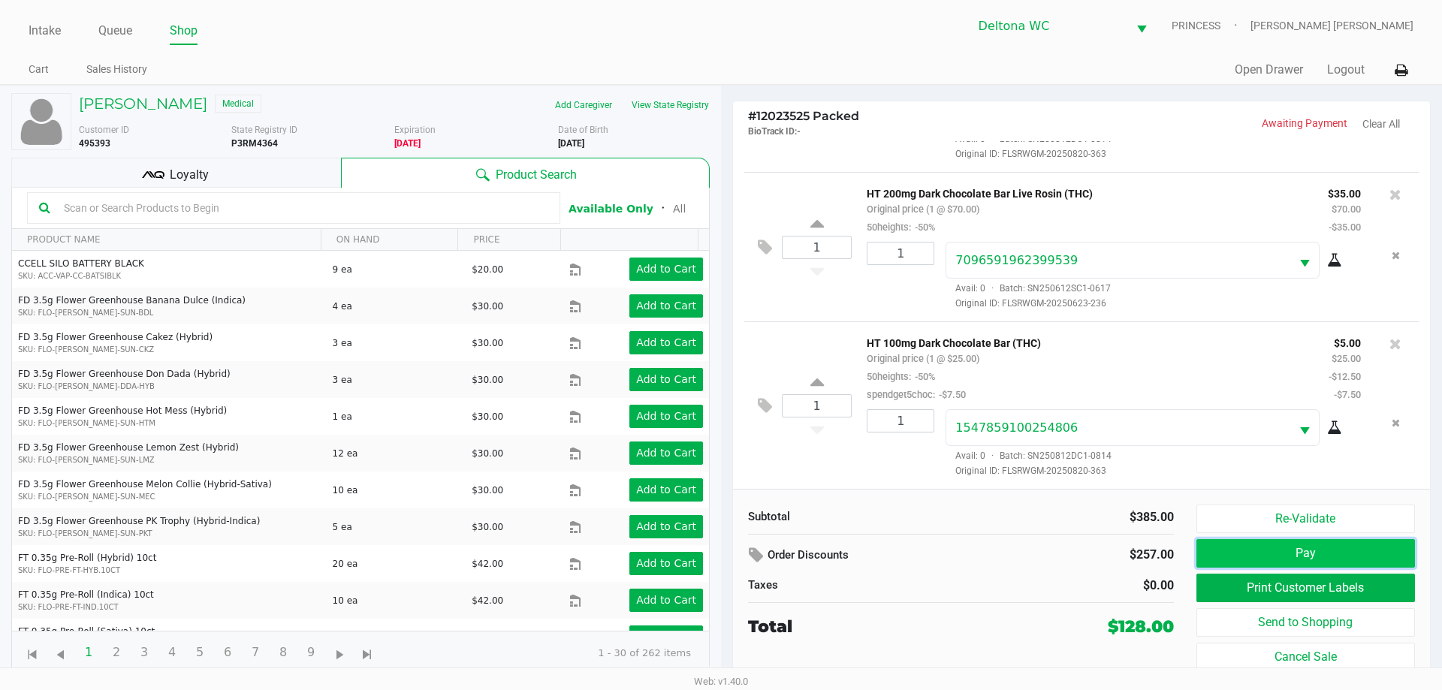
click at [1292, 549] on button "Pay" at bounding box center [1305, 553] width 218 height 29
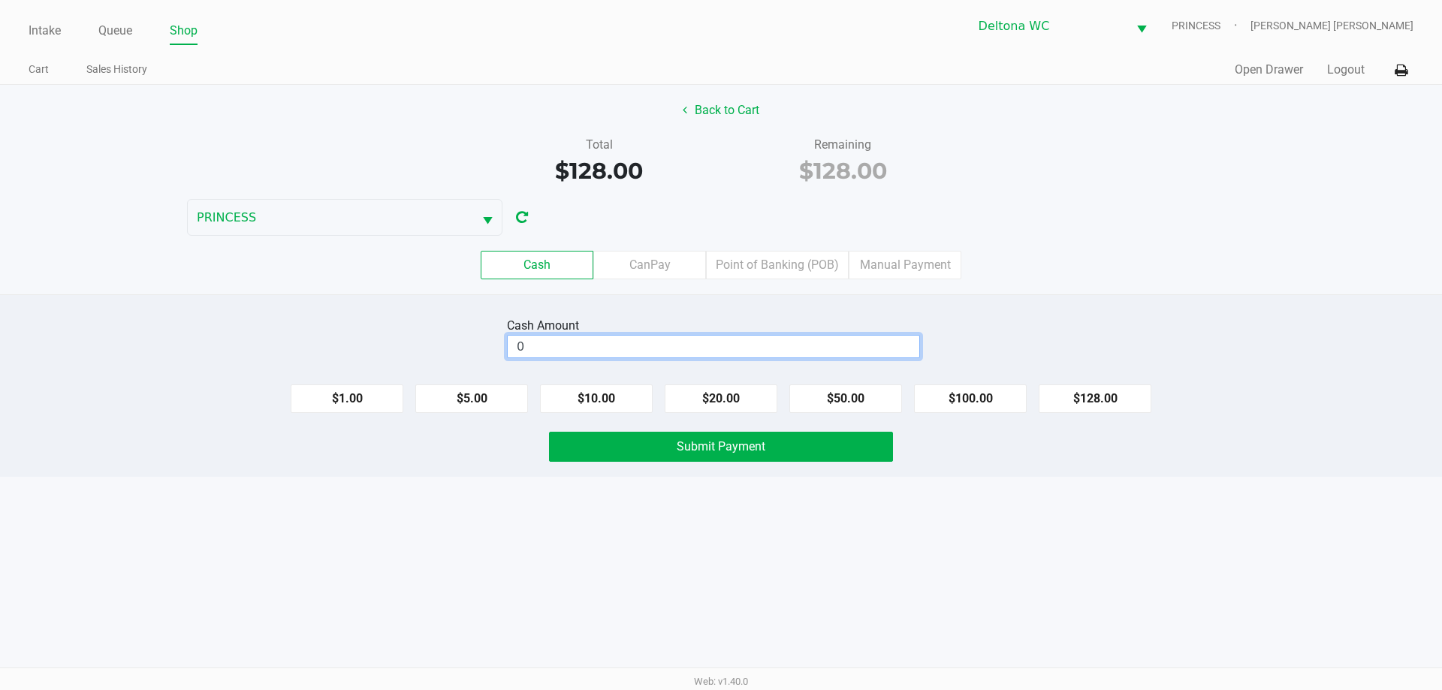
click at [832, 352] on input "0" at bounding box center [713, 347] width 411 height 22
type input "$158.00"
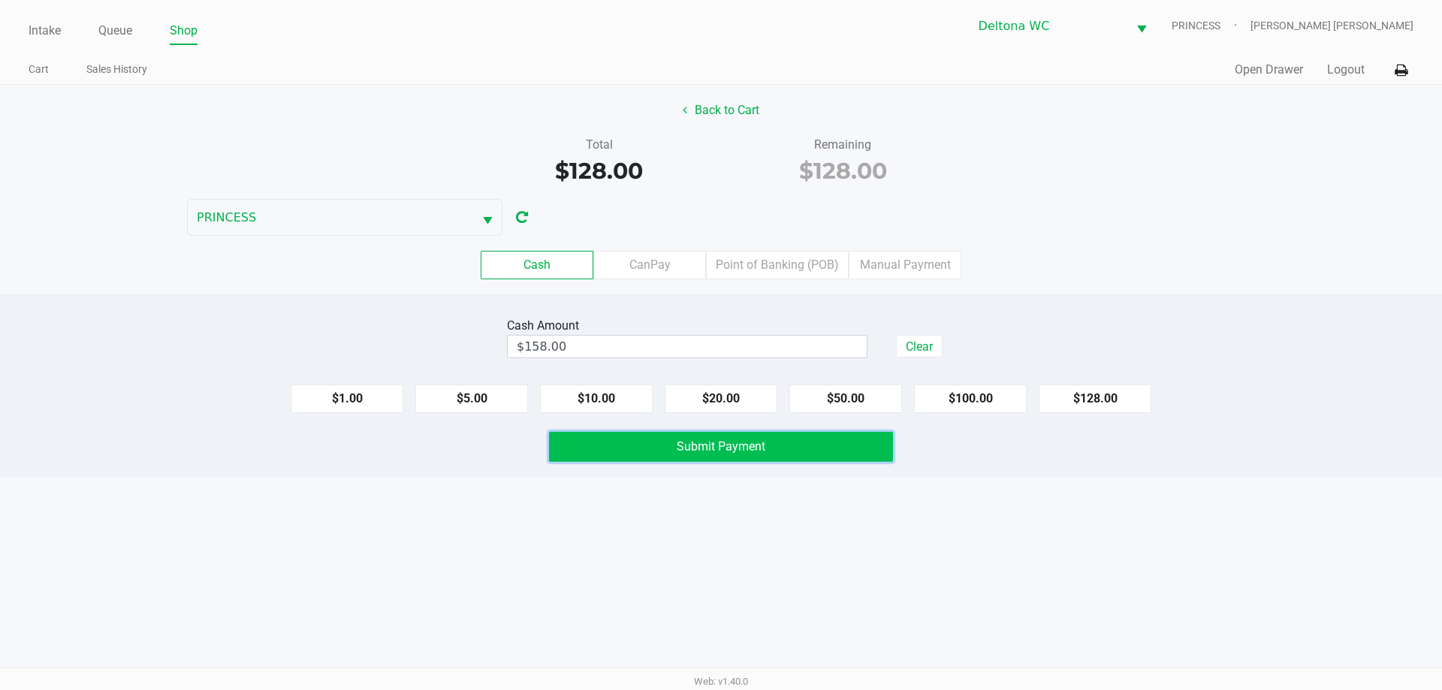
click at [832, 440] on button "Submit Payment" at bounding box center [721, 447] width 344 height 30
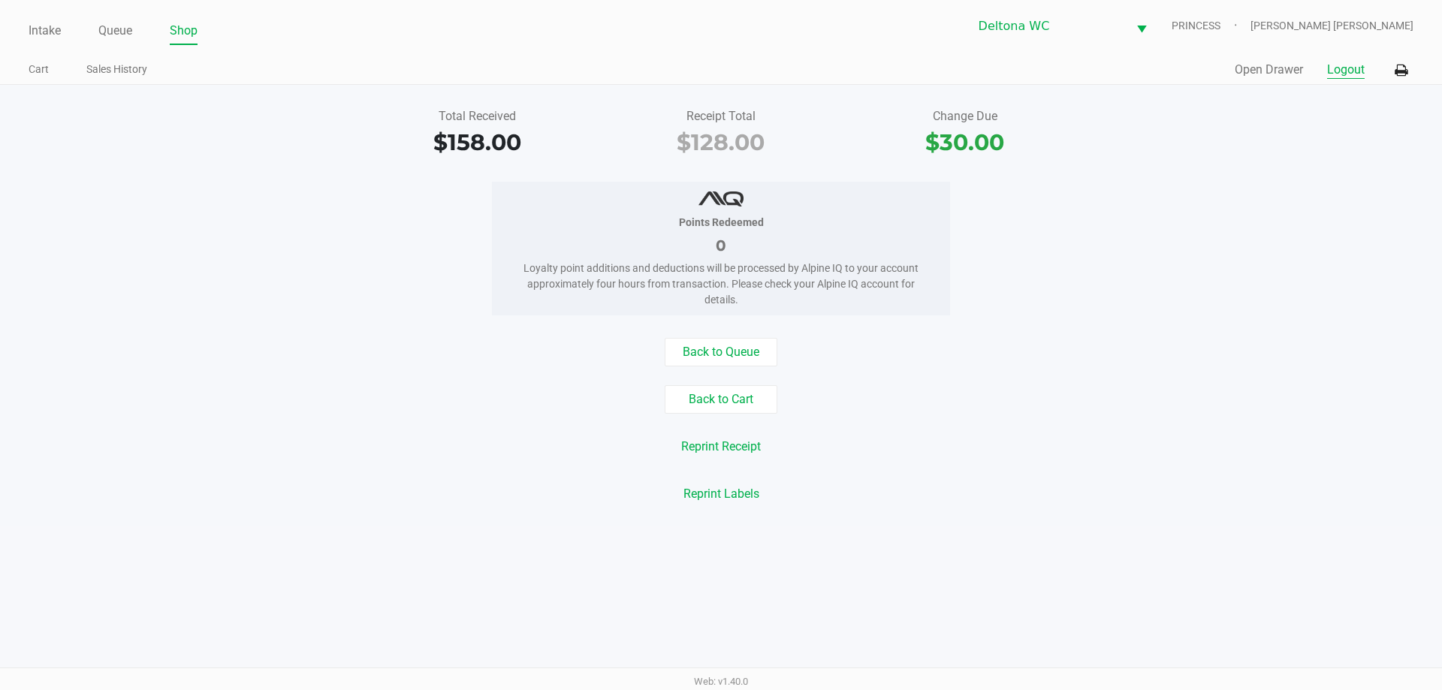
click at [1351, 69] on button "Logout" at bounding box center [1346, 70] width 38 height 18
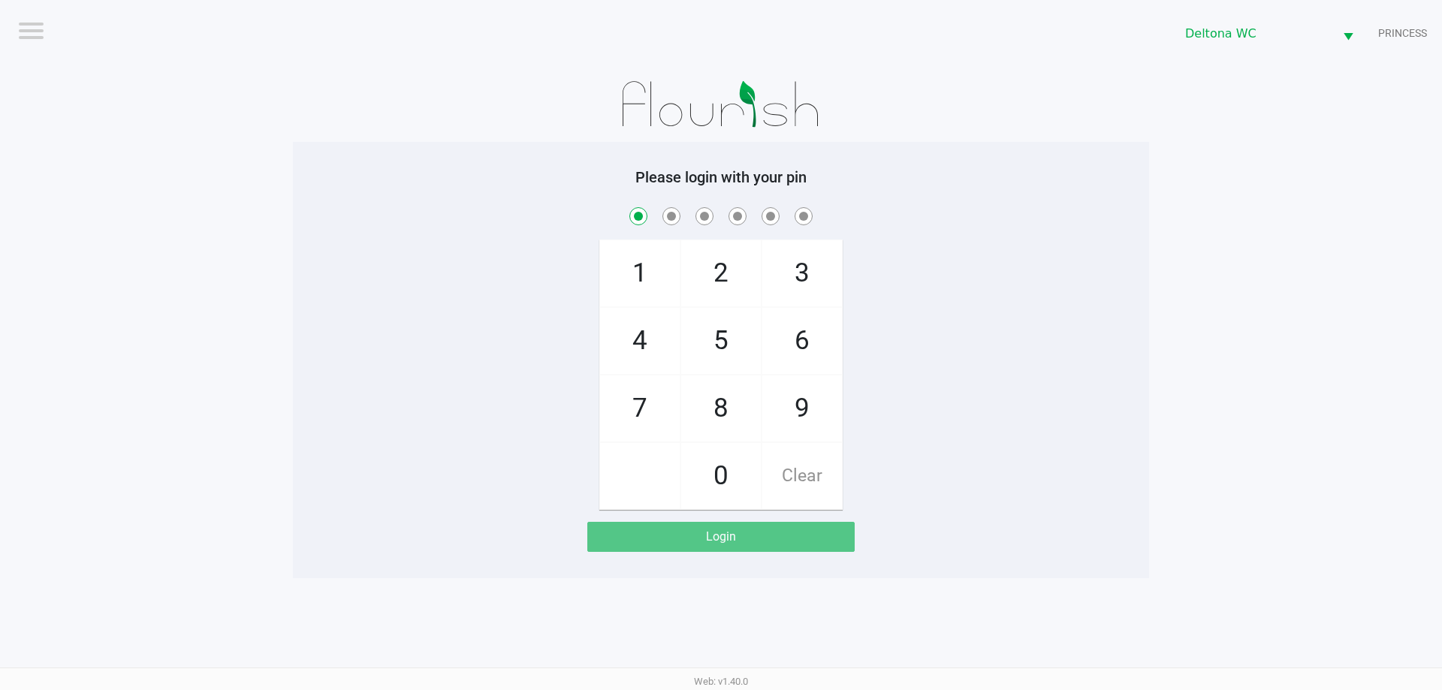
checkbox input "true"
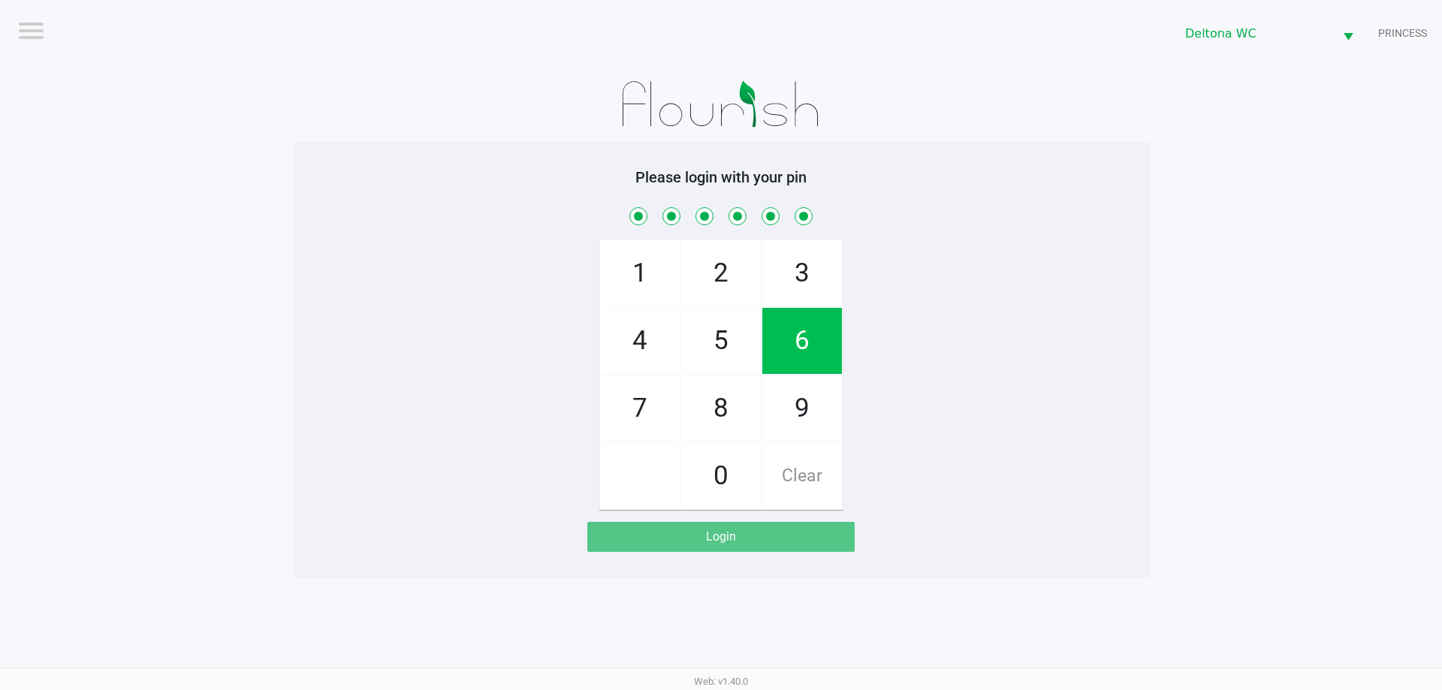
checkbox input "true"
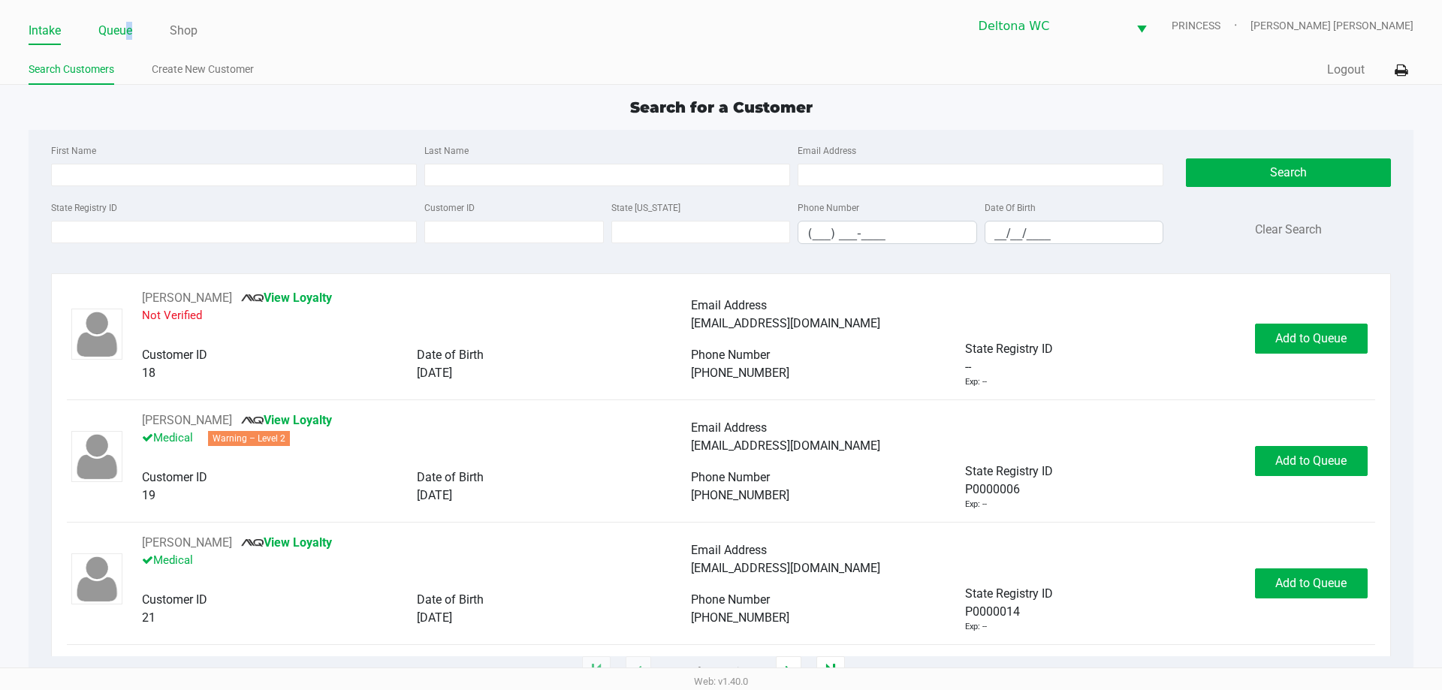
click at [125, 31] on link "Queue" at bounding box center [115, 30] width 34 height 21
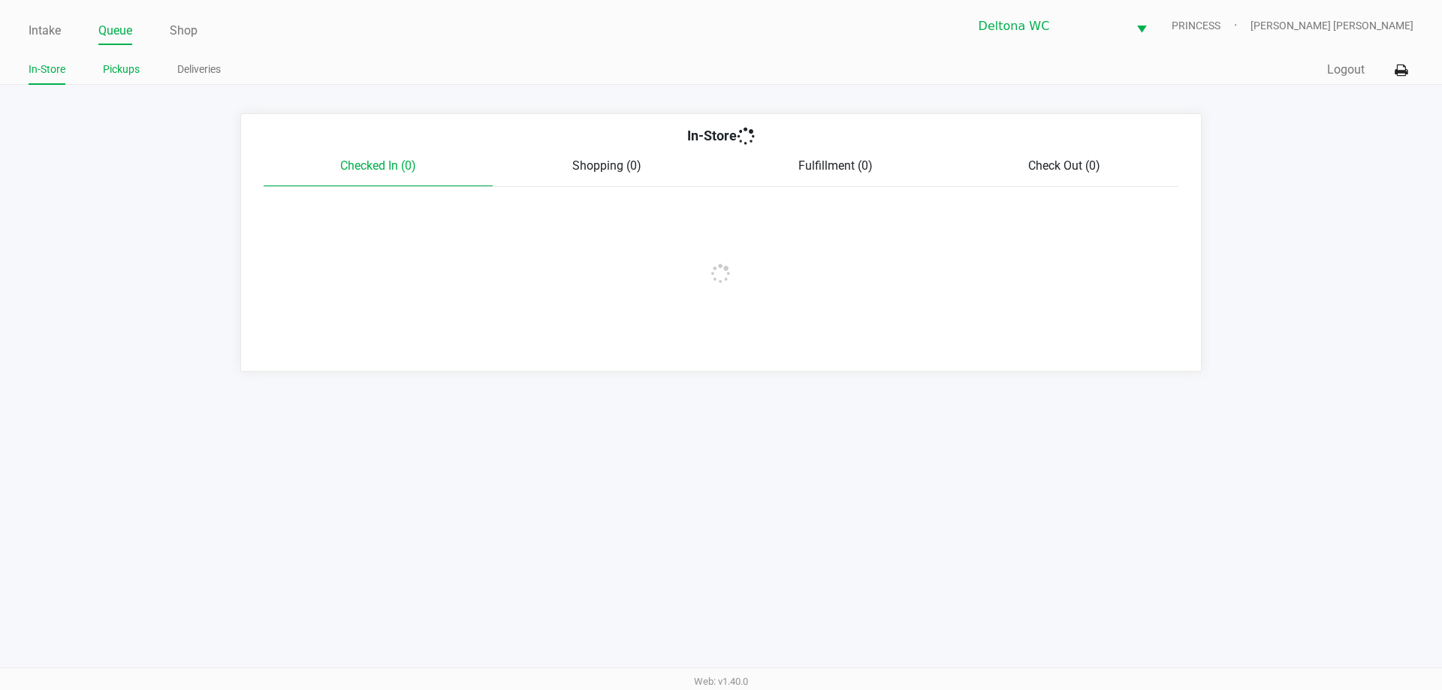
click at [129, 59] on li "Pickups" at bounding box center [121, 72] width 37 height 26
drag, startPoint x: 123, startPoint y: 68, endPoint x: 158, endPoint y: 86, distance: 38.6
click at [122, 69] on link "Pickups" at bounding box center [121, 69] width 37 height 19
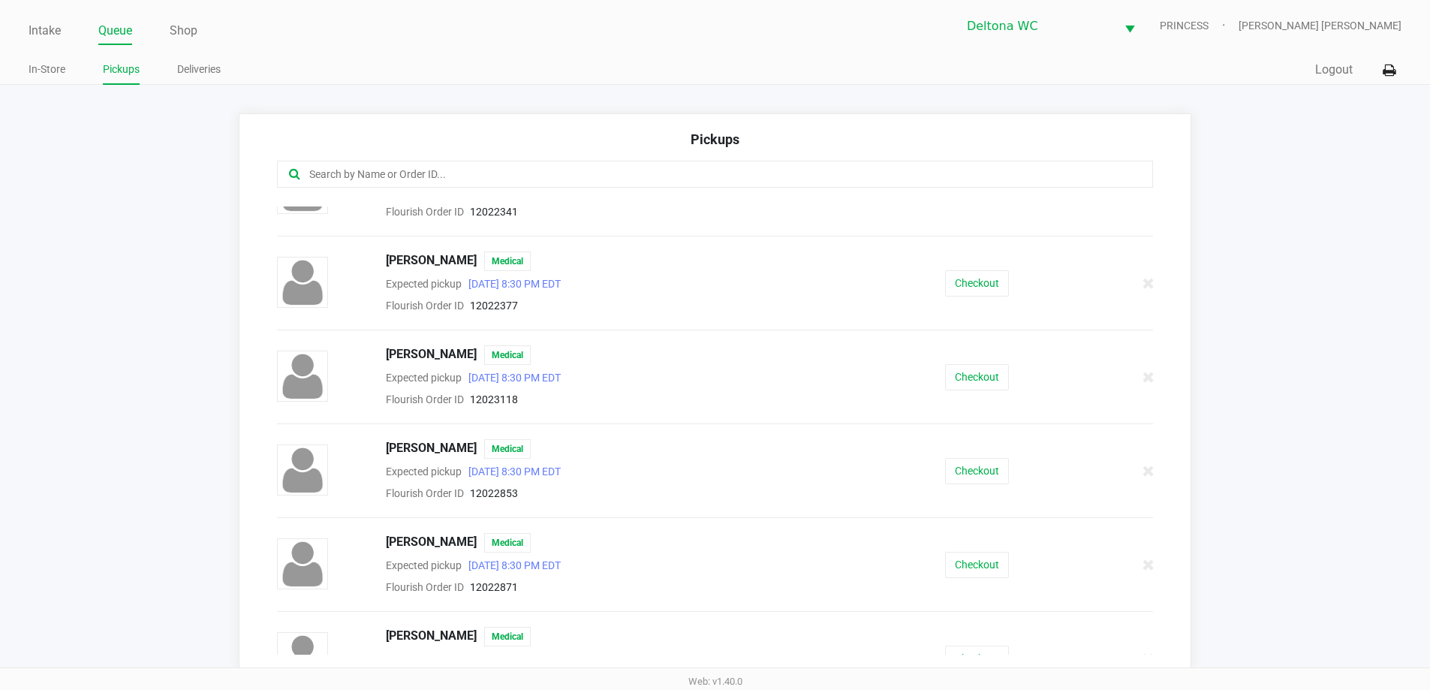
scroll to position [75, 0]
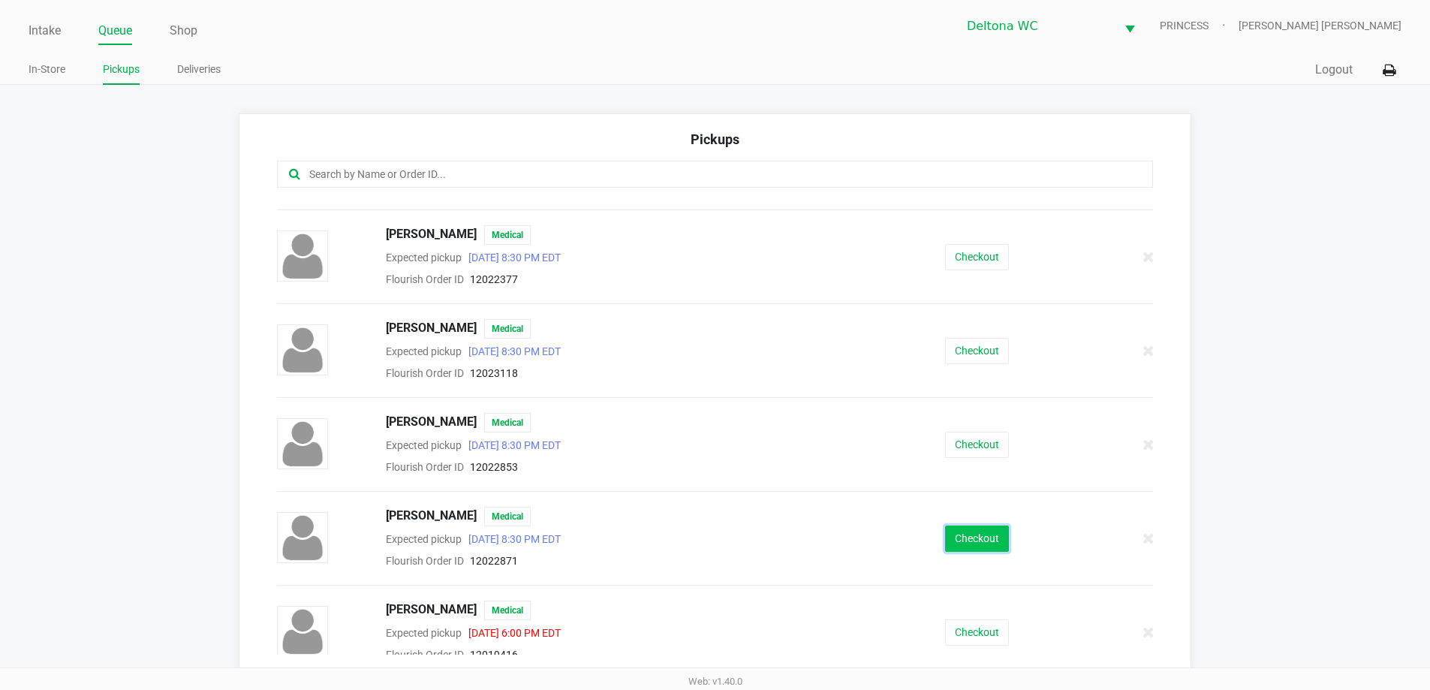
click at [968, 532] on button "Checkout" at bounding box center [977, 539] width 64 height 26
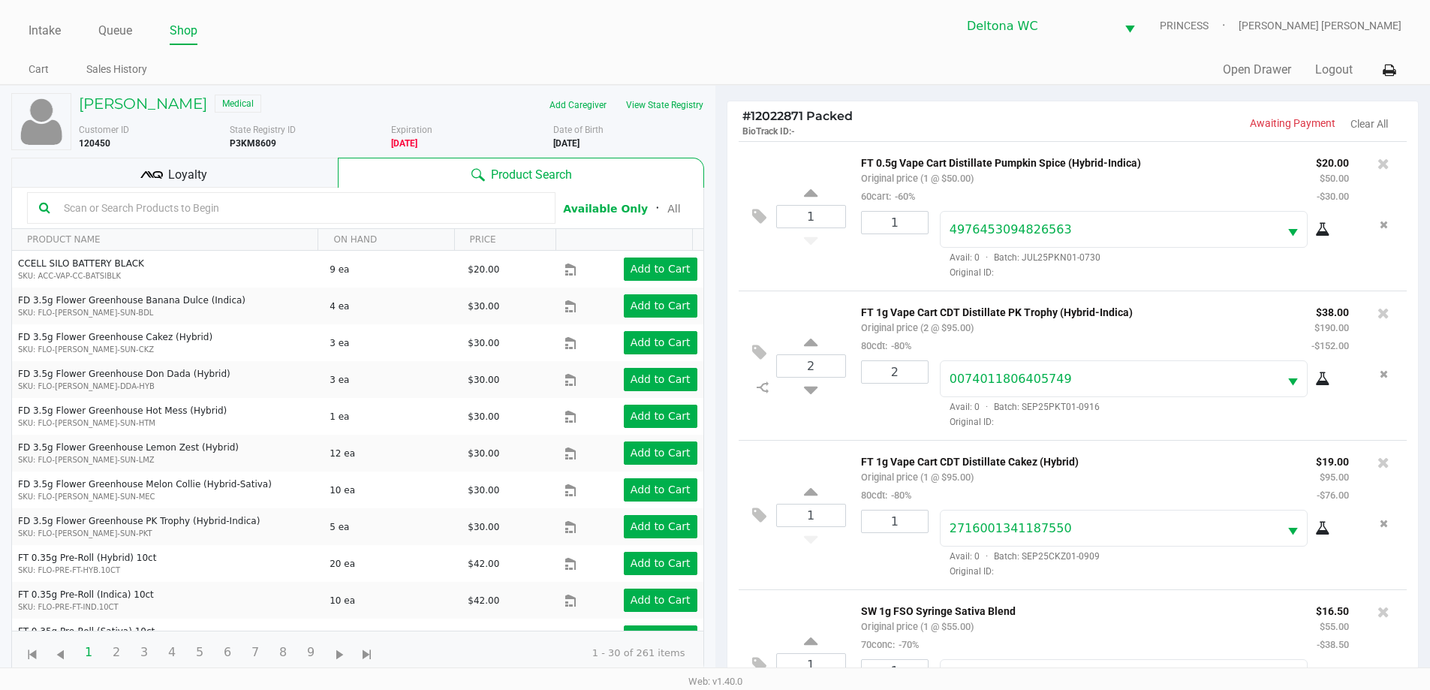
drag, startPoint x: 281, startPoint y: 173, endPoint x: 323, endPoint y: 180, distance: 42.6
click at [281, 174] on div "Loyalty" at bounding box center [174, 173] width 327 height 30
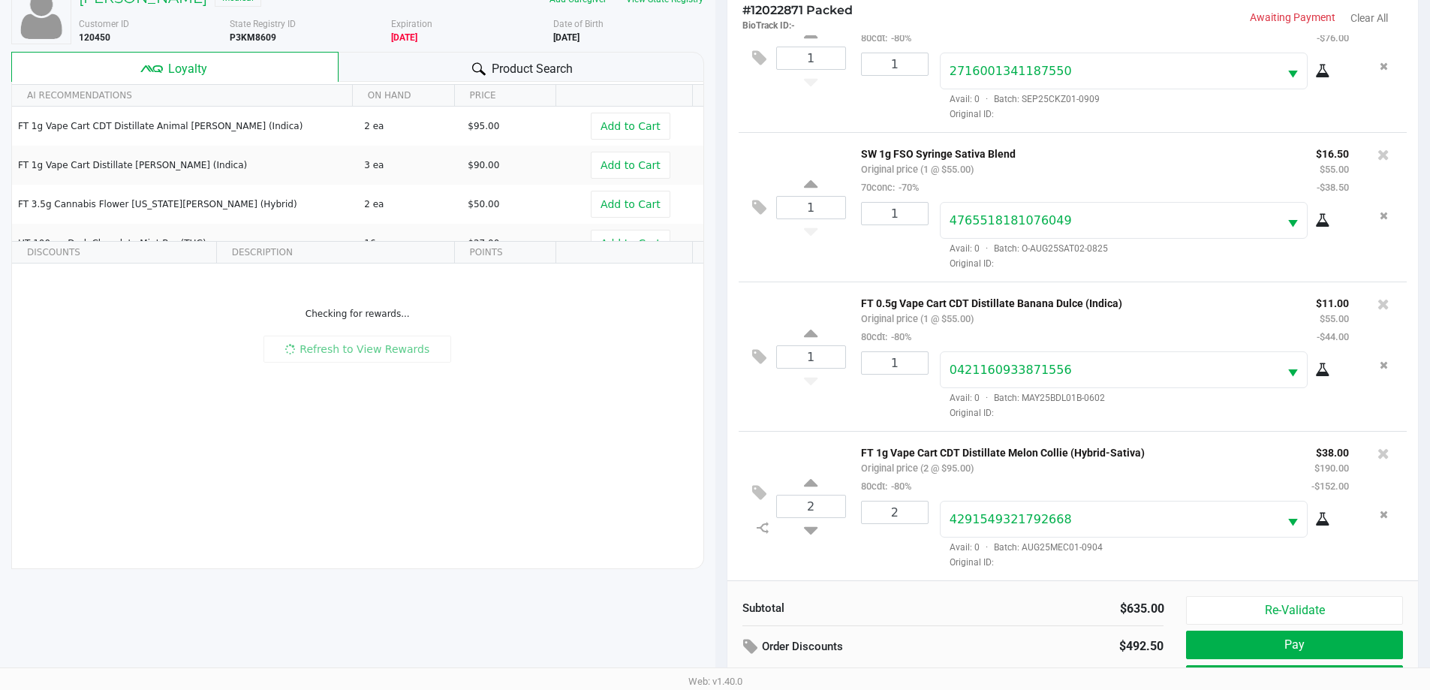
scroll to position [162, 0]
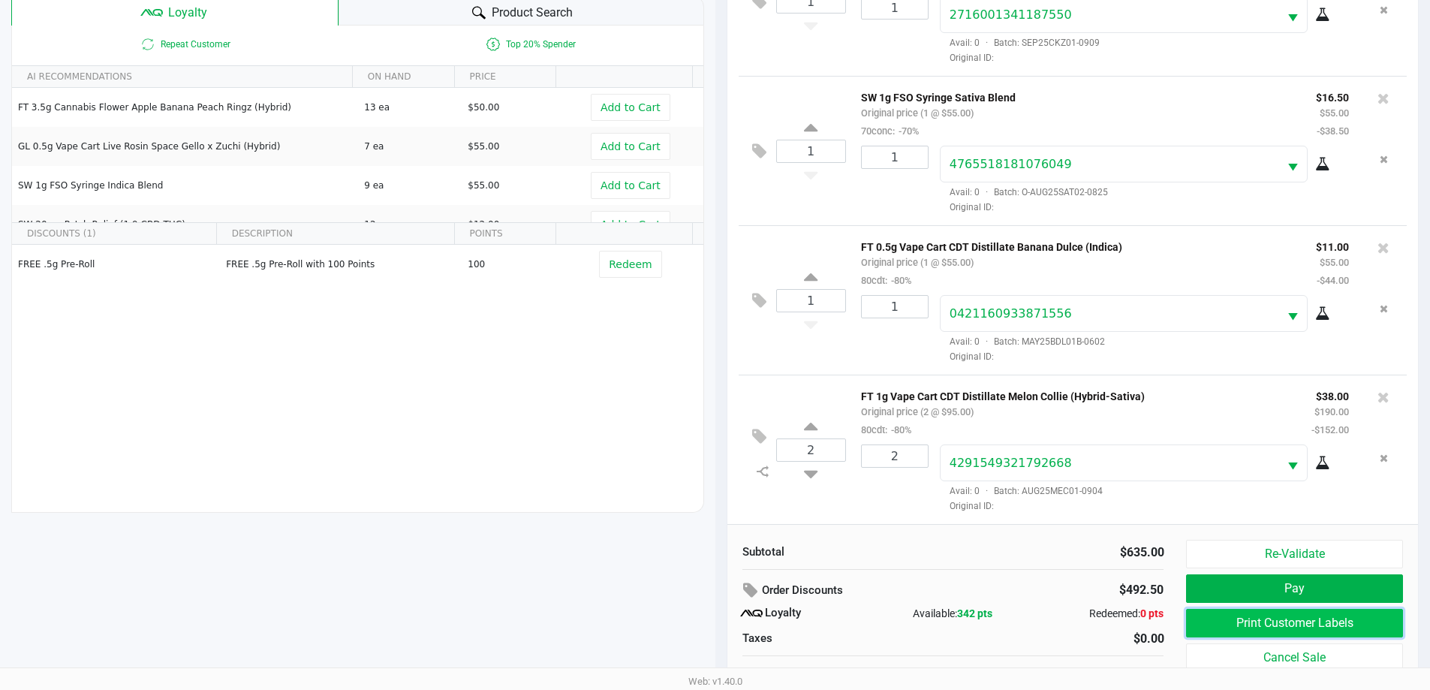
click at [1231, 617] on button "Print Customer Labels" at bounding box center [1294, 623] width 216 height 29
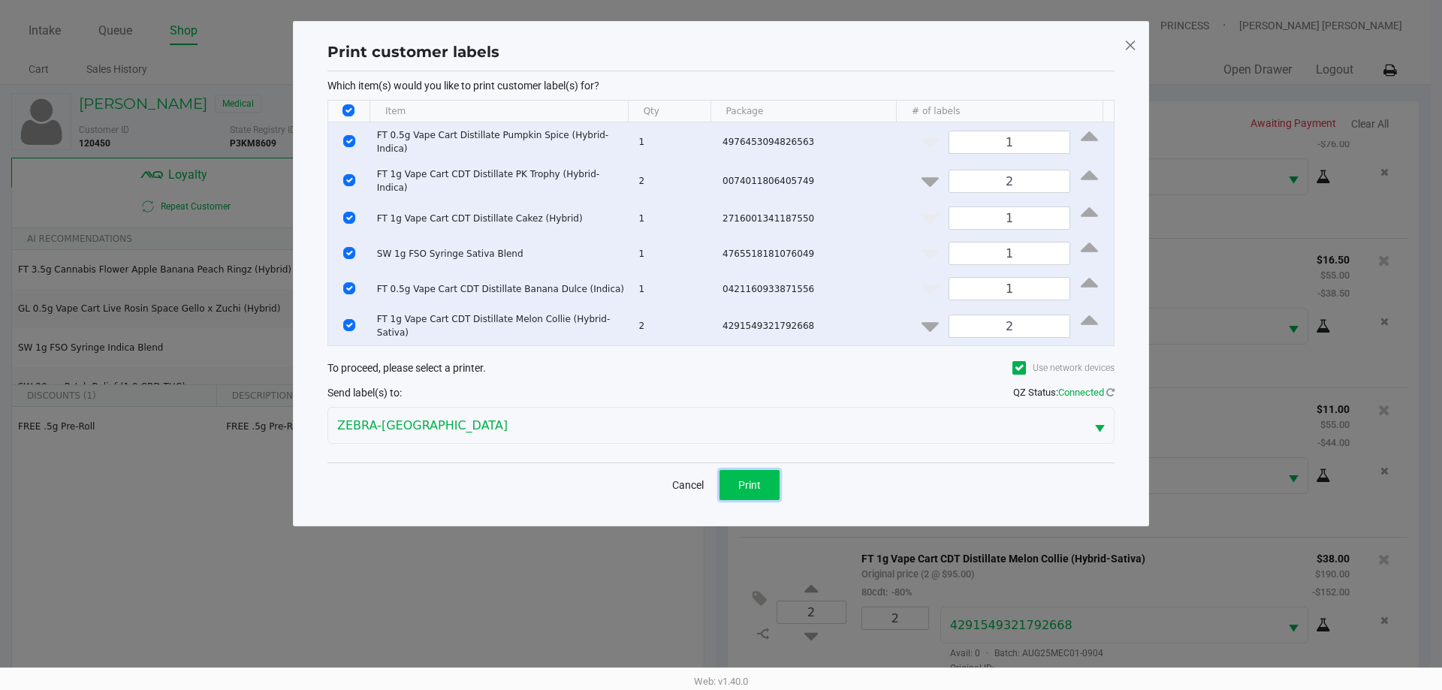
click at [738, 480] on button "Print" at bounding box center [749, 485] width 60 height 30
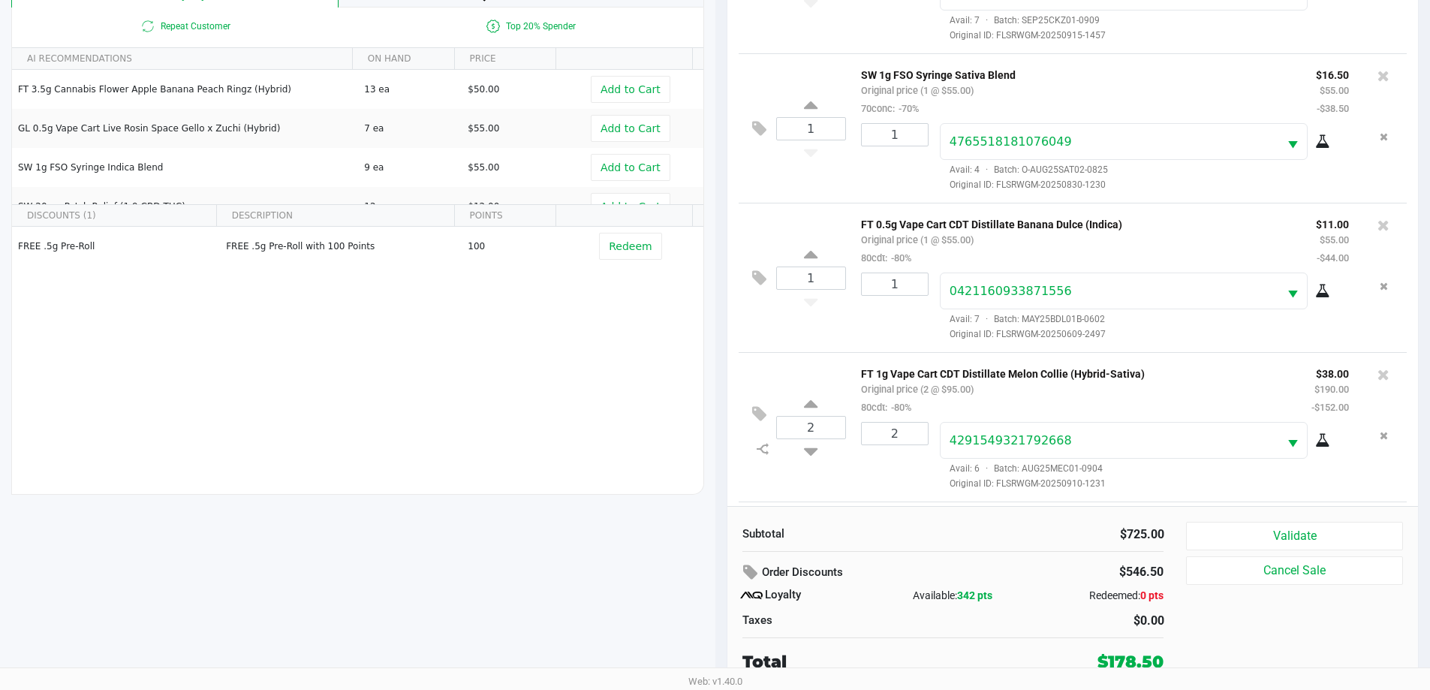
scroll to position [506, 0]
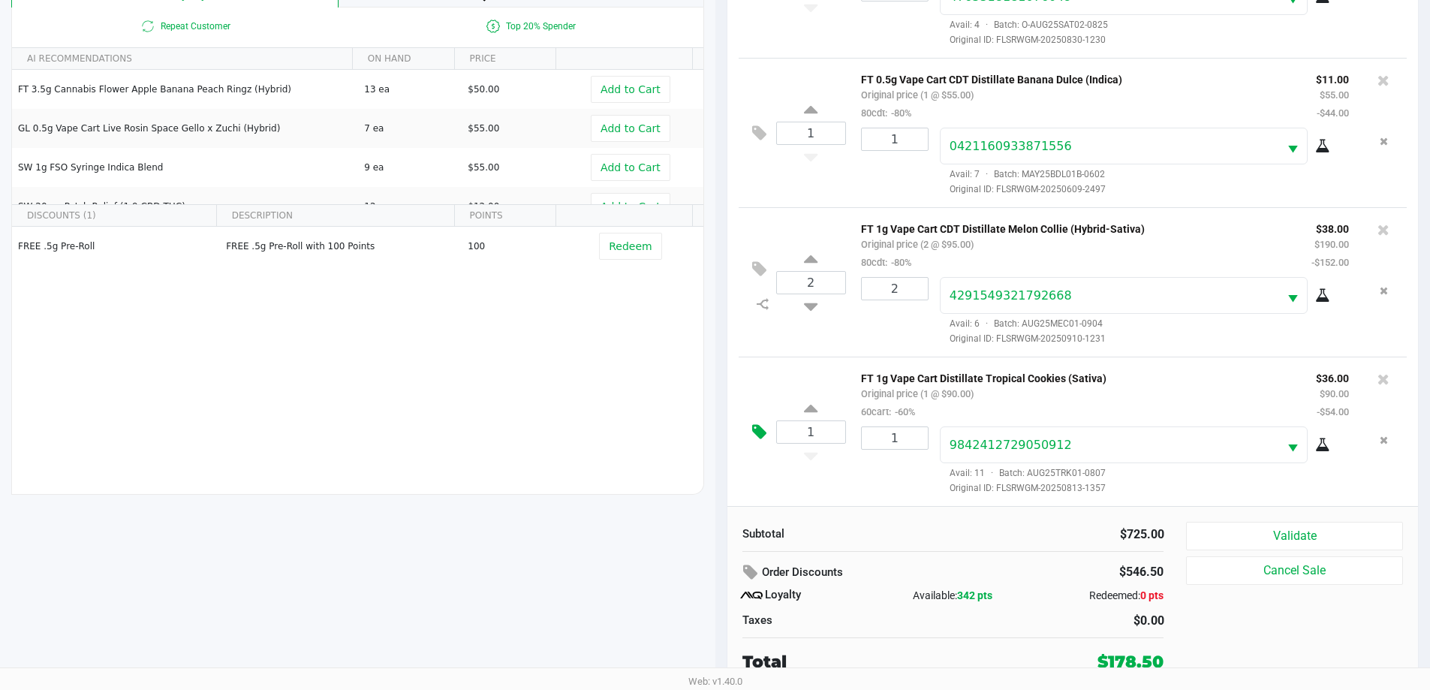
click at [760, 437] on icon at bounding box center [759, 431] width 14 height 17
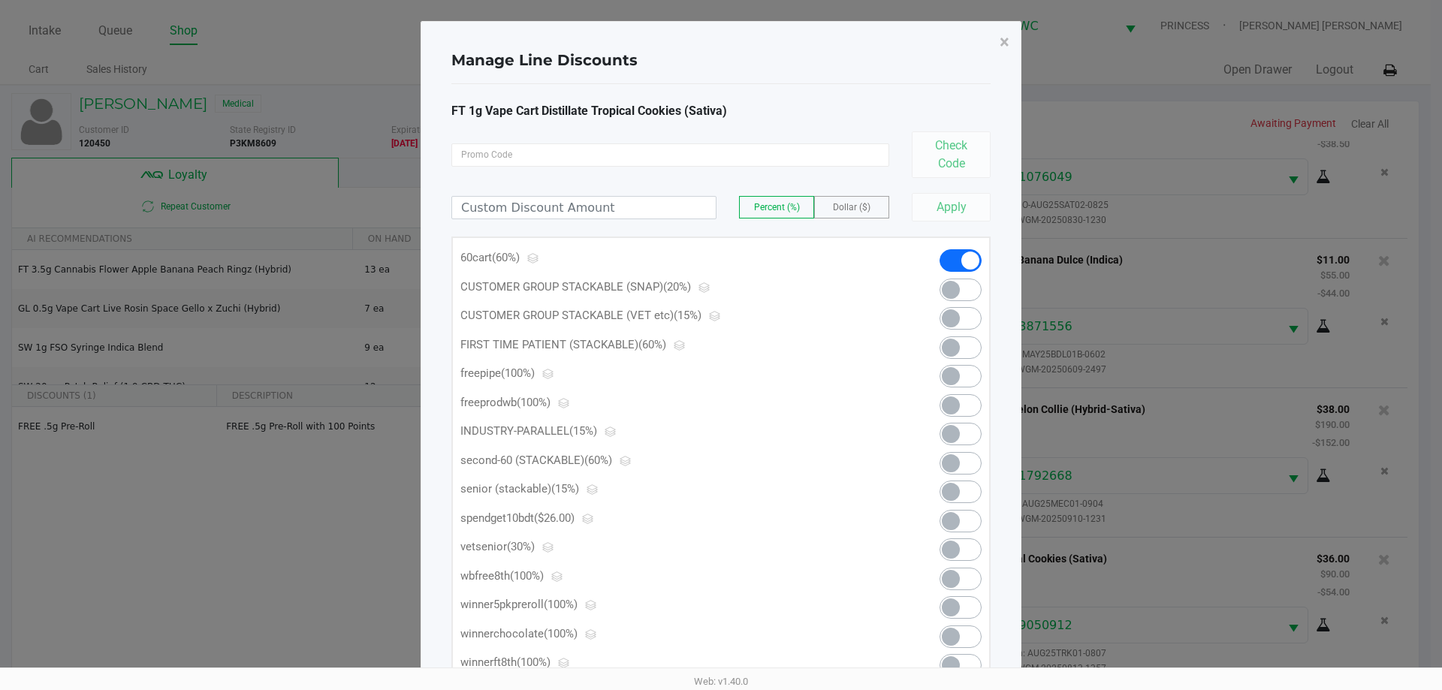
click at [956, 520] on span at bounding box center [951, 521] width 18 height 18
drag, startPoint x: 1004, startPoint y: 43, endPoint x: 1124, endPoint y: 312, distance: 294.4
click at [1006, 48] on span "×" at bounding box center [1004, 42] width 10 height 21
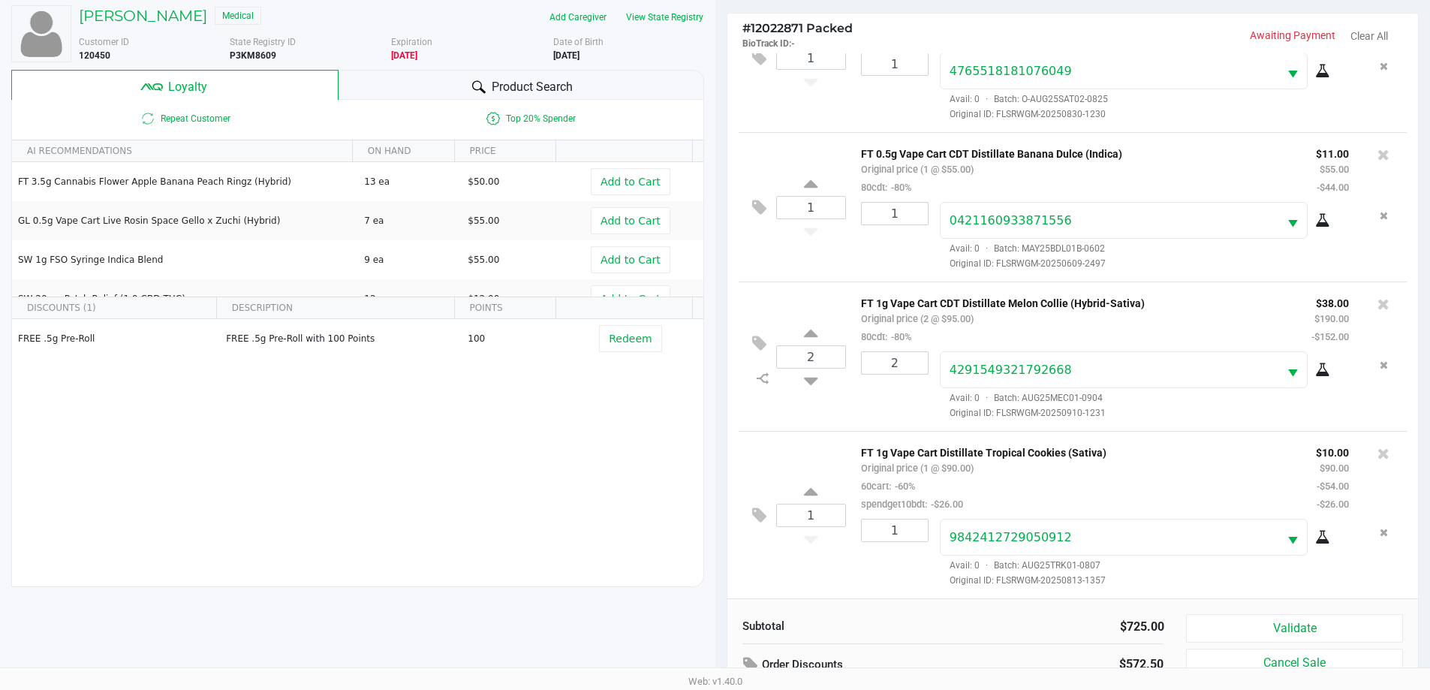
scroll to position [180, 0]
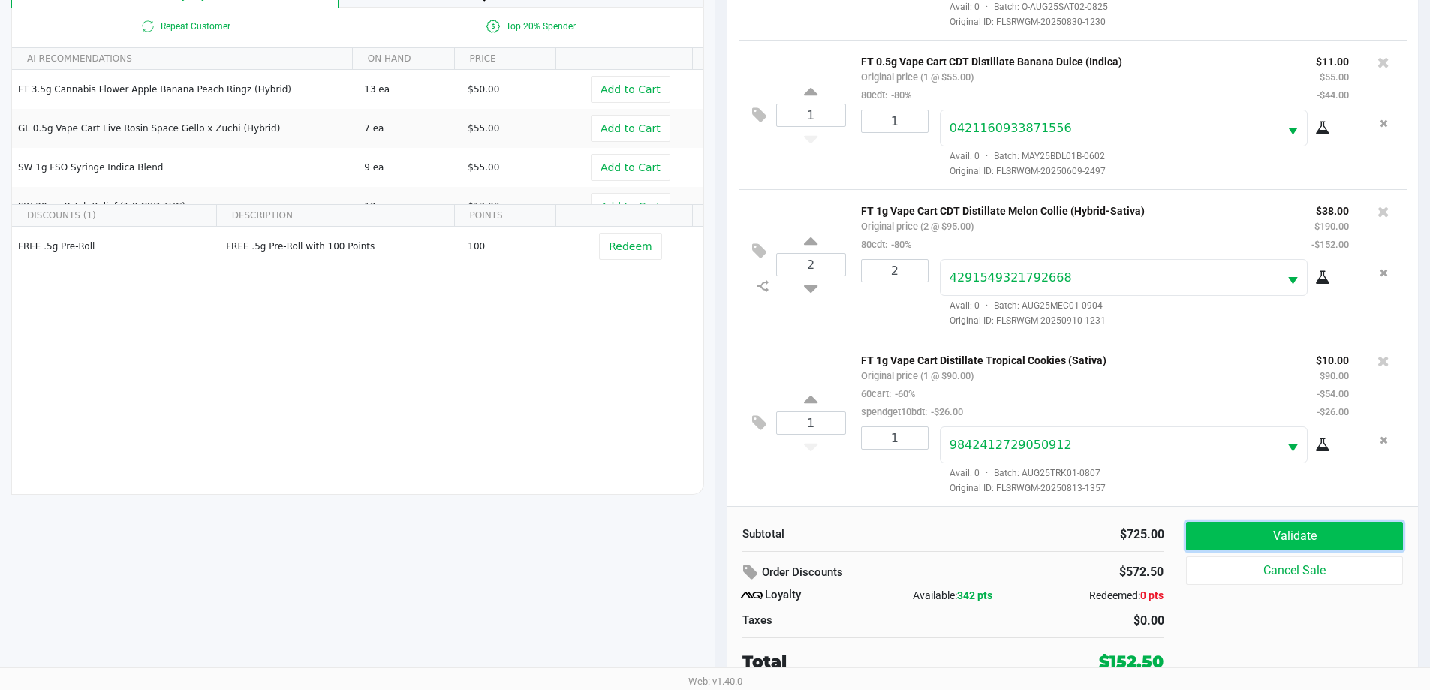
click at [1261, 541] on button "Validate" at bounding box center [1294, 536] width 216 height 29
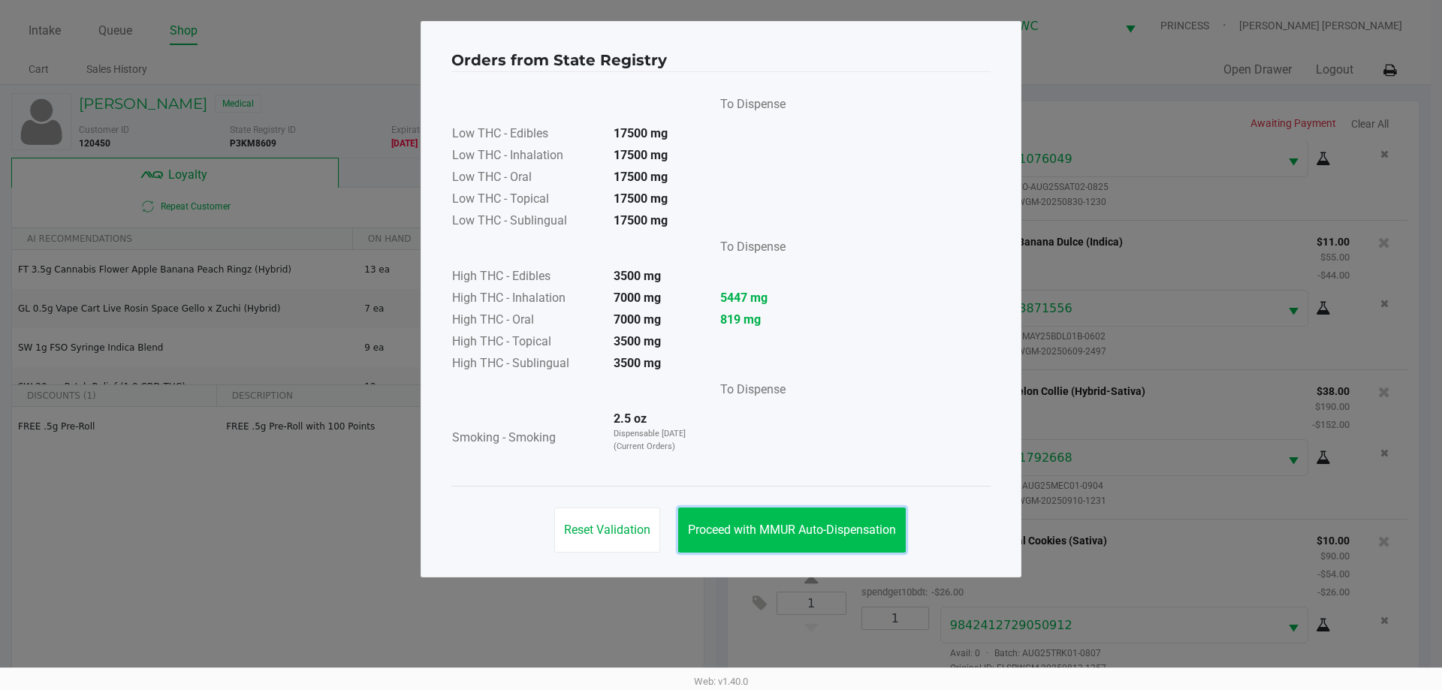
click at [853, 532] on span "Proceed with MMUR Auto-Dispensation" at bounding box center [792, 530] width 208 height 14
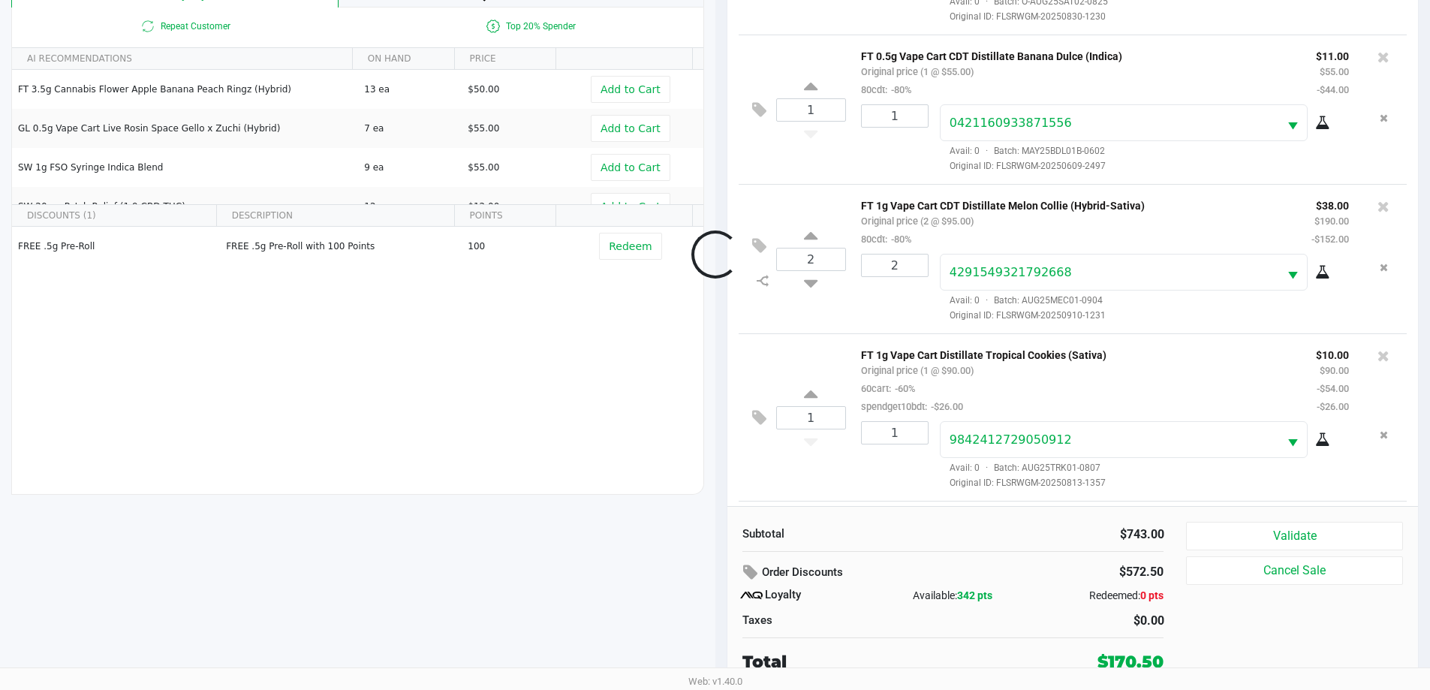
scroll to position [656, 0]
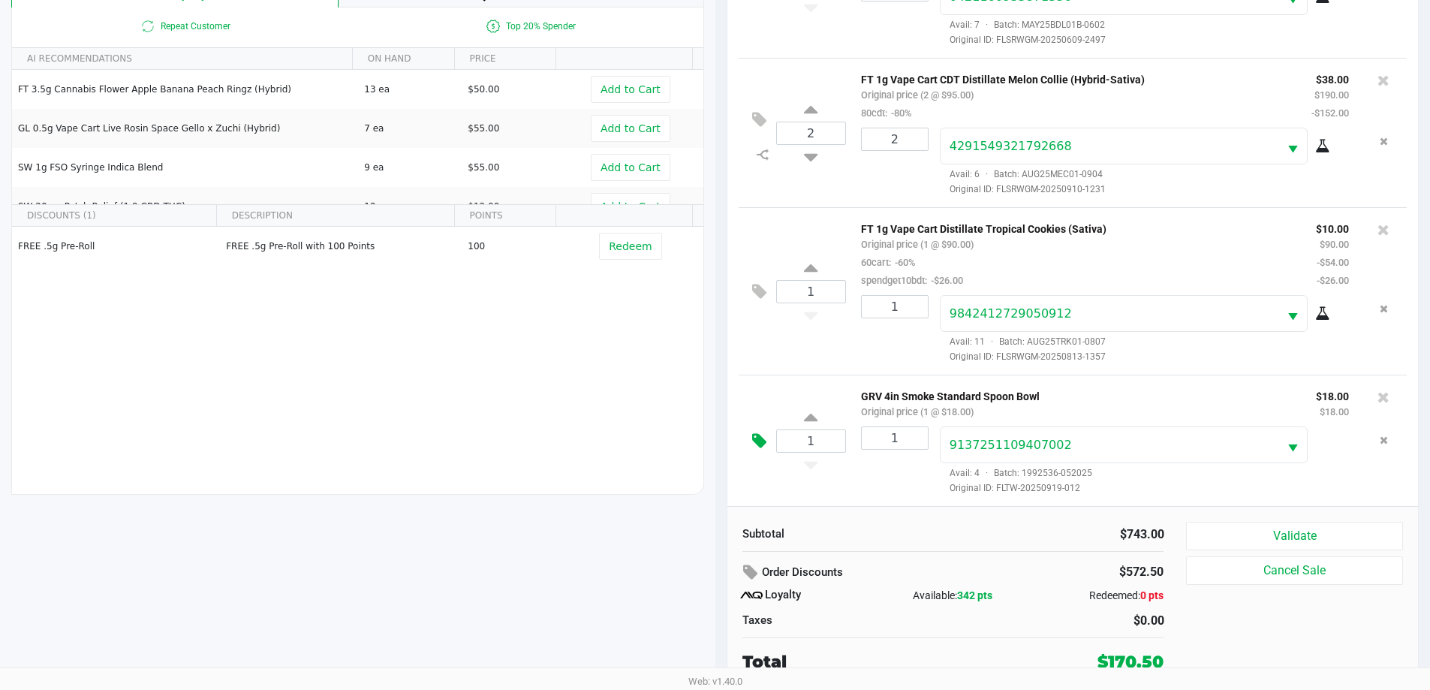
click at [759, 434] on icon at bounding box center [759, 440] width 14 height 17
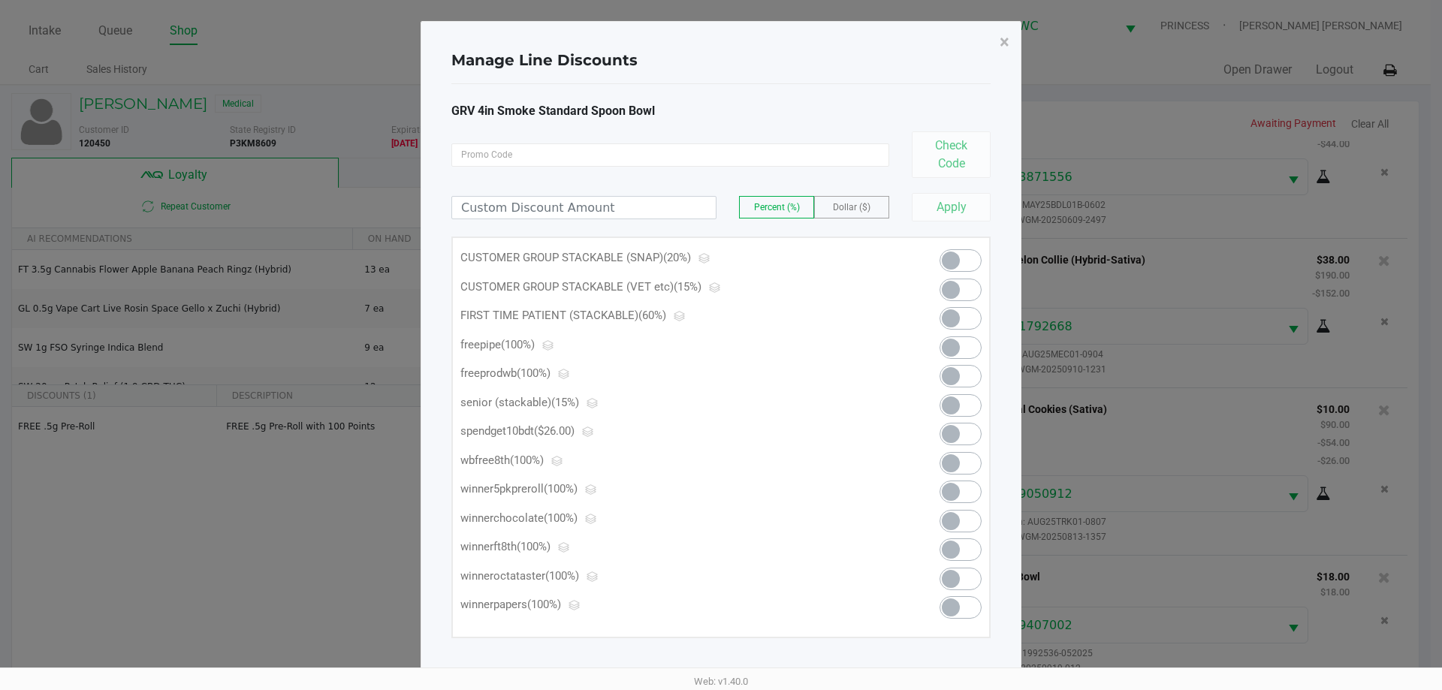
click at [971, 342] on span at bounding box center [960, 347] width 42 height 23
click at [1001, 42] on span "×" at bounding box center [1004, 42] width 10 height 21
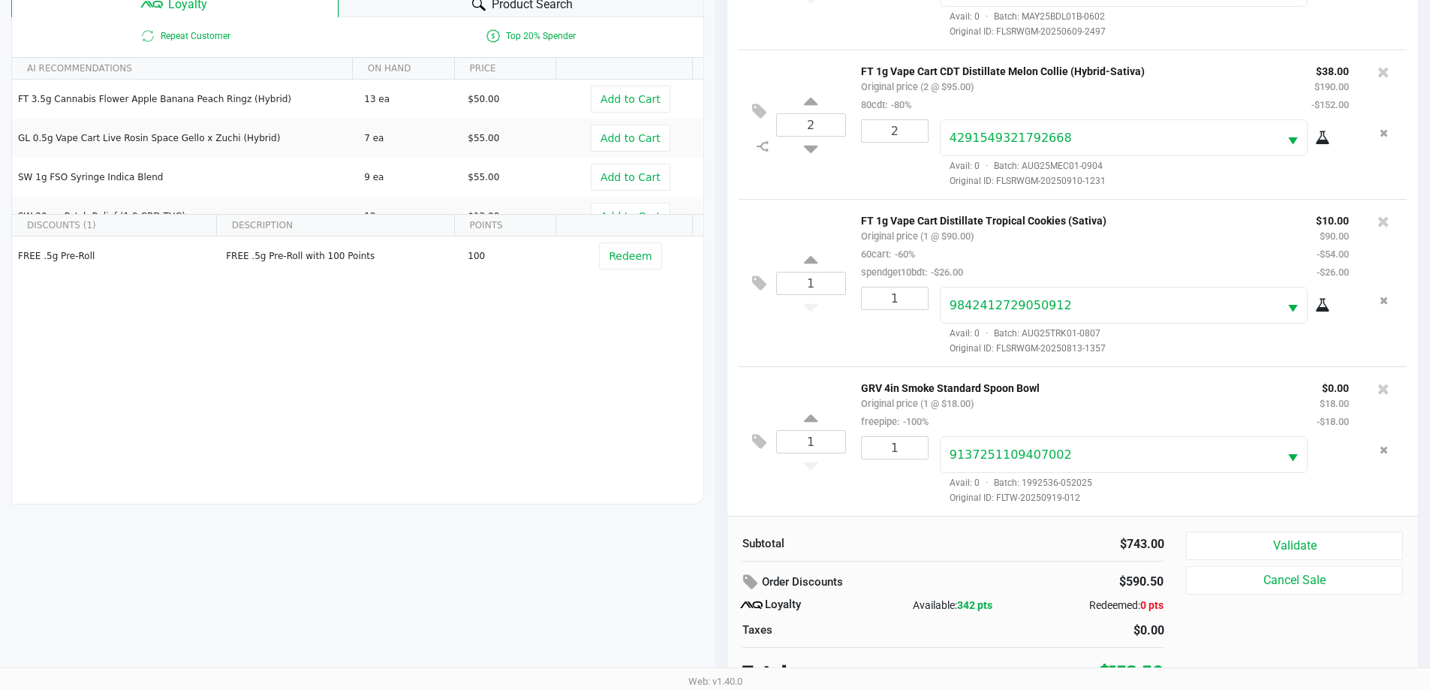
scroll to position [180, 0]
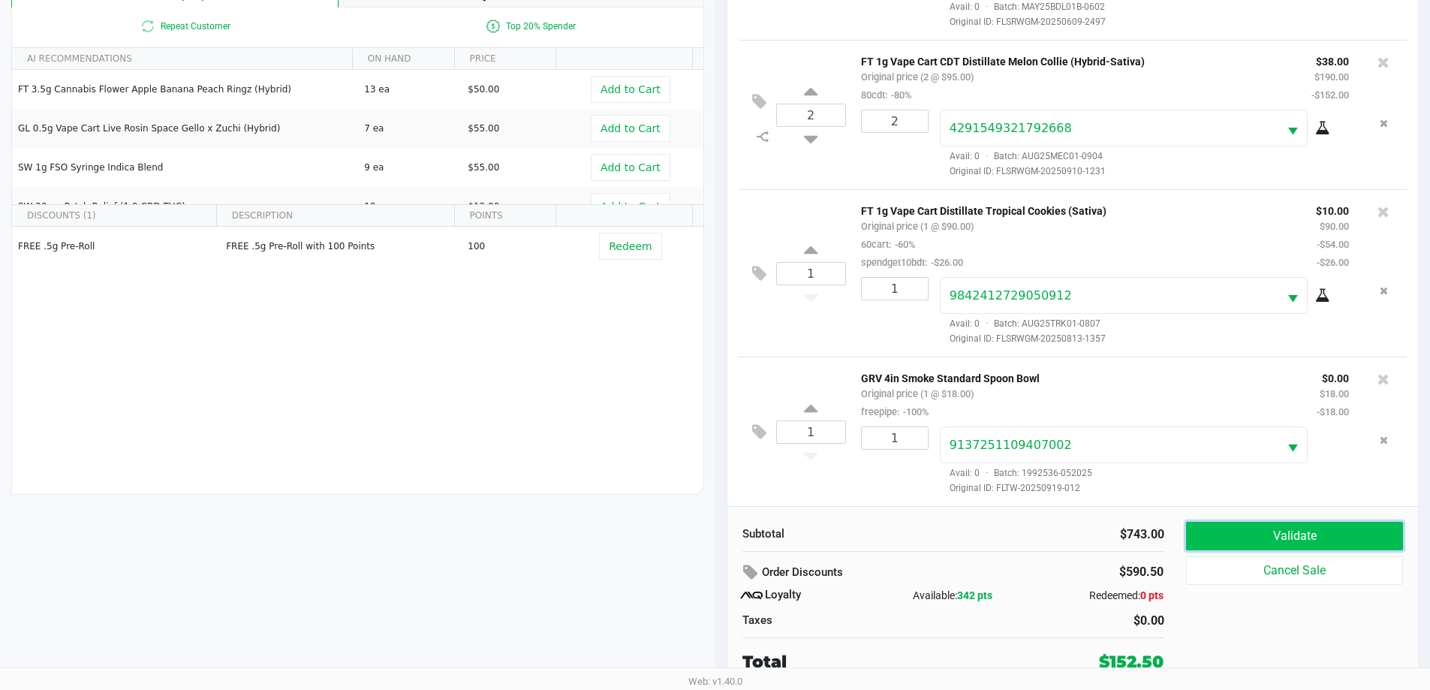
click at [1266, 536] on button "Validate" at bounding box center [1294, 536] width 216 height 29
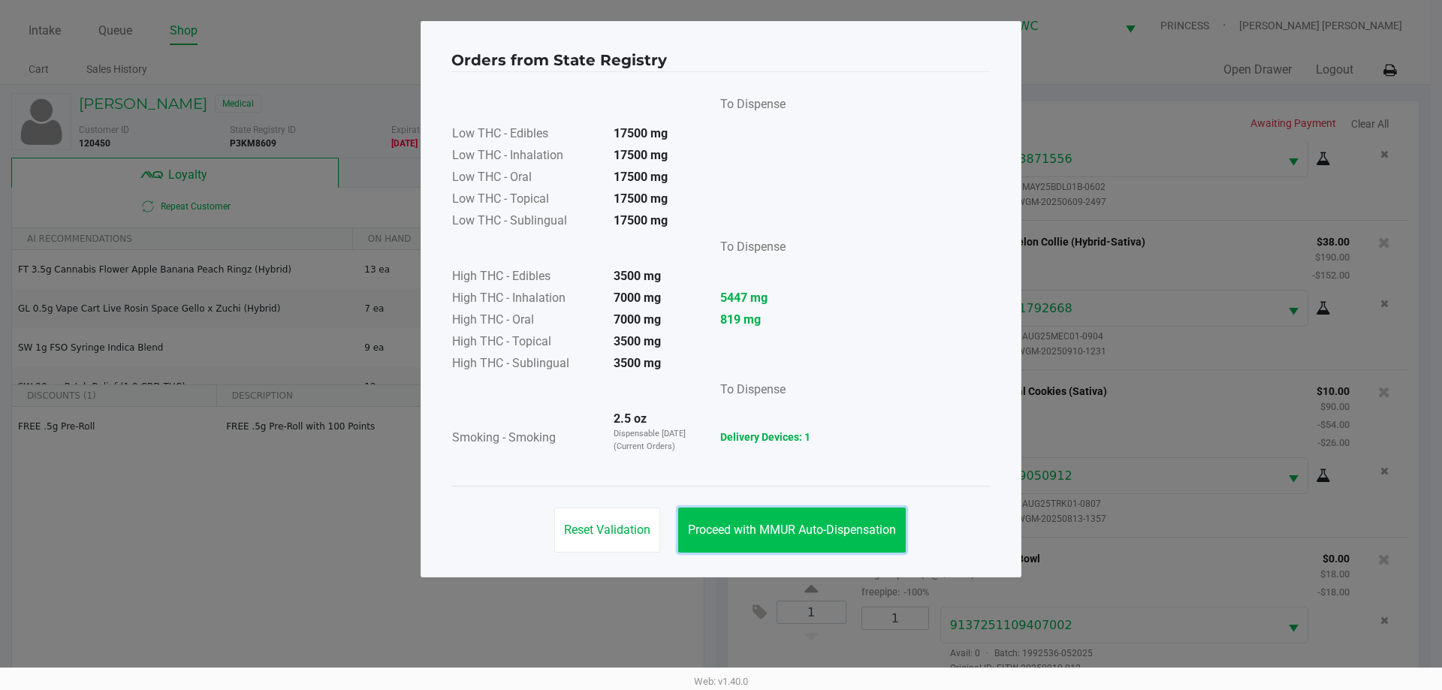
click at [806, 512] on button "Proceed with MMUR Auto-Dispensation" at bounding box center [792, 530] width 228 height 45
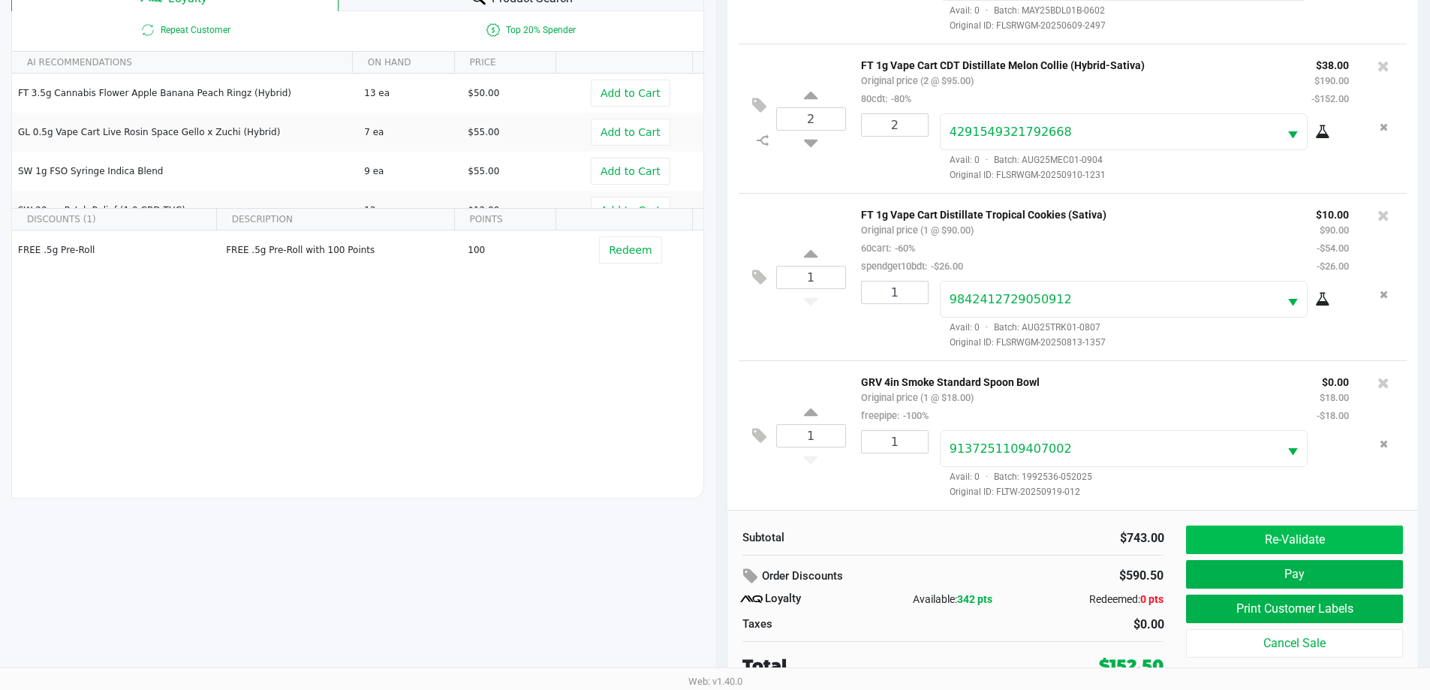
scroll to position [180, 0]
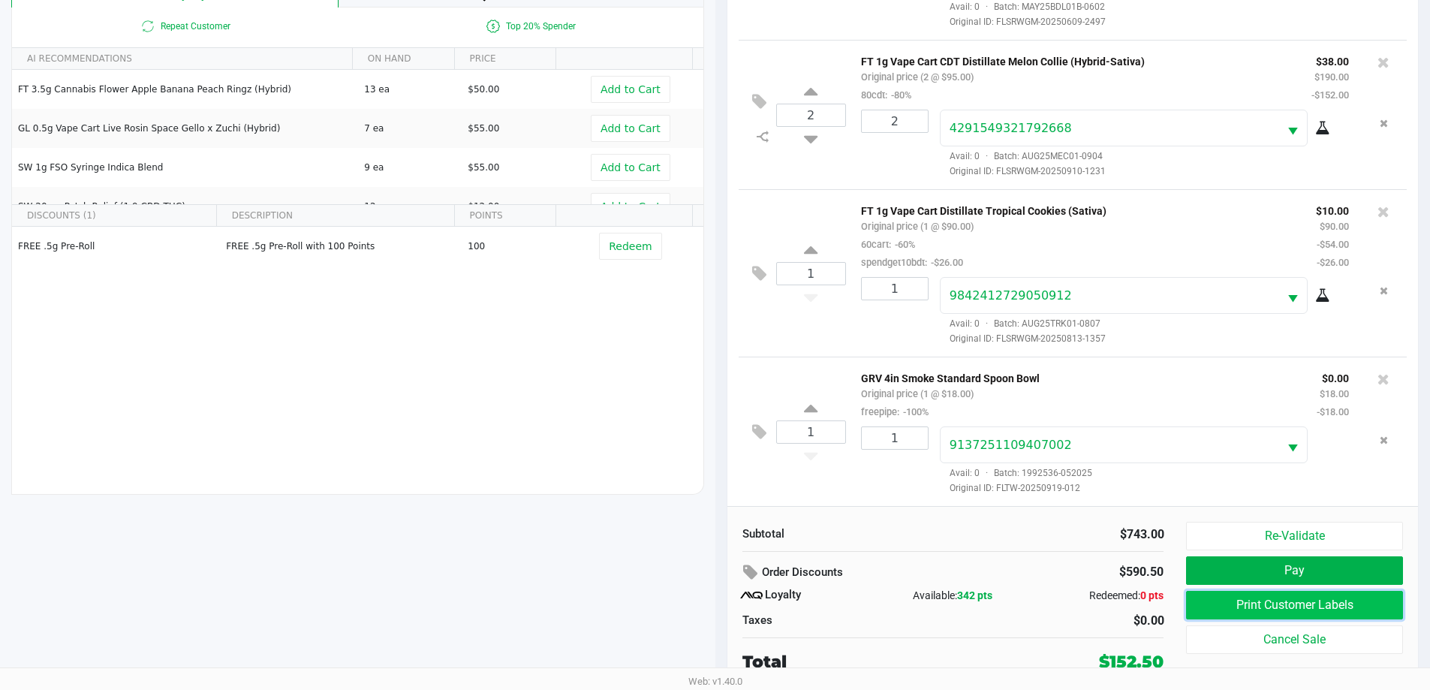
click at [1279, 611] on button "Print Customer Labels" at bounding box center [1294, 605] width 216 height 29
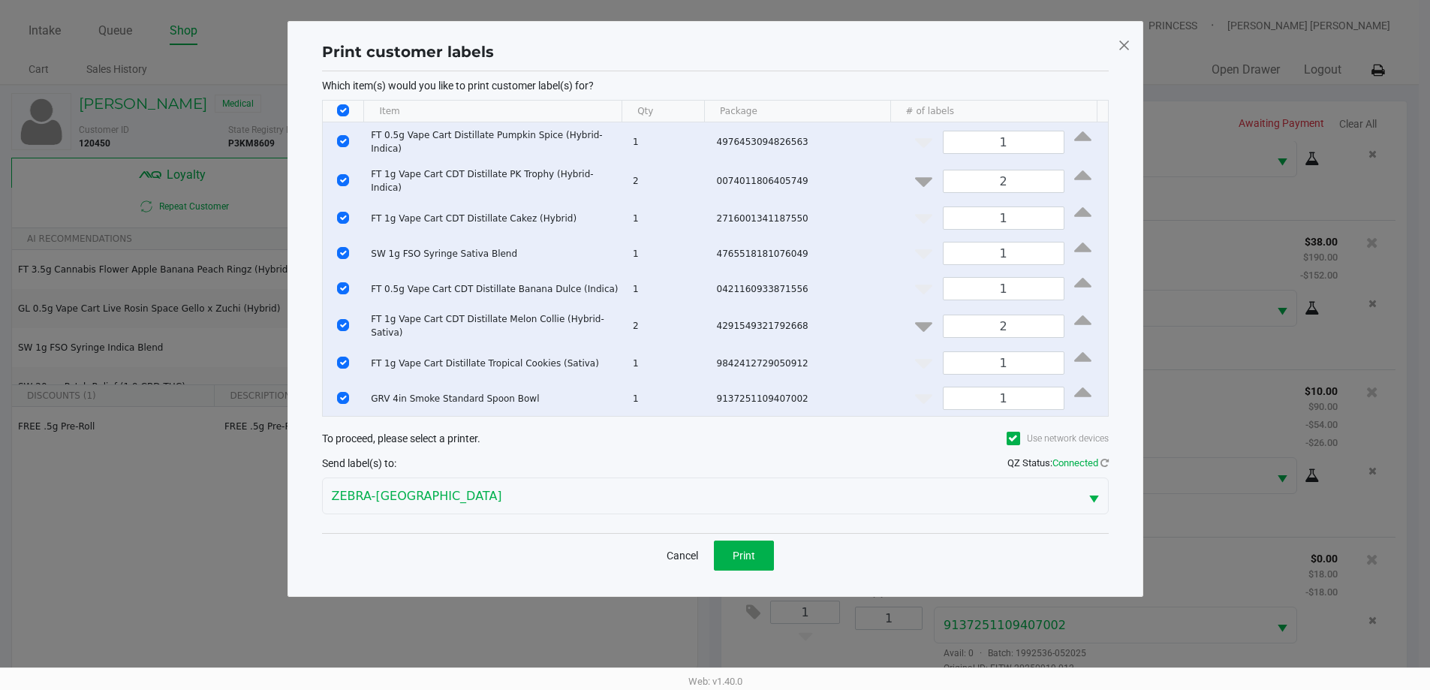
scroll to position [0, 0]
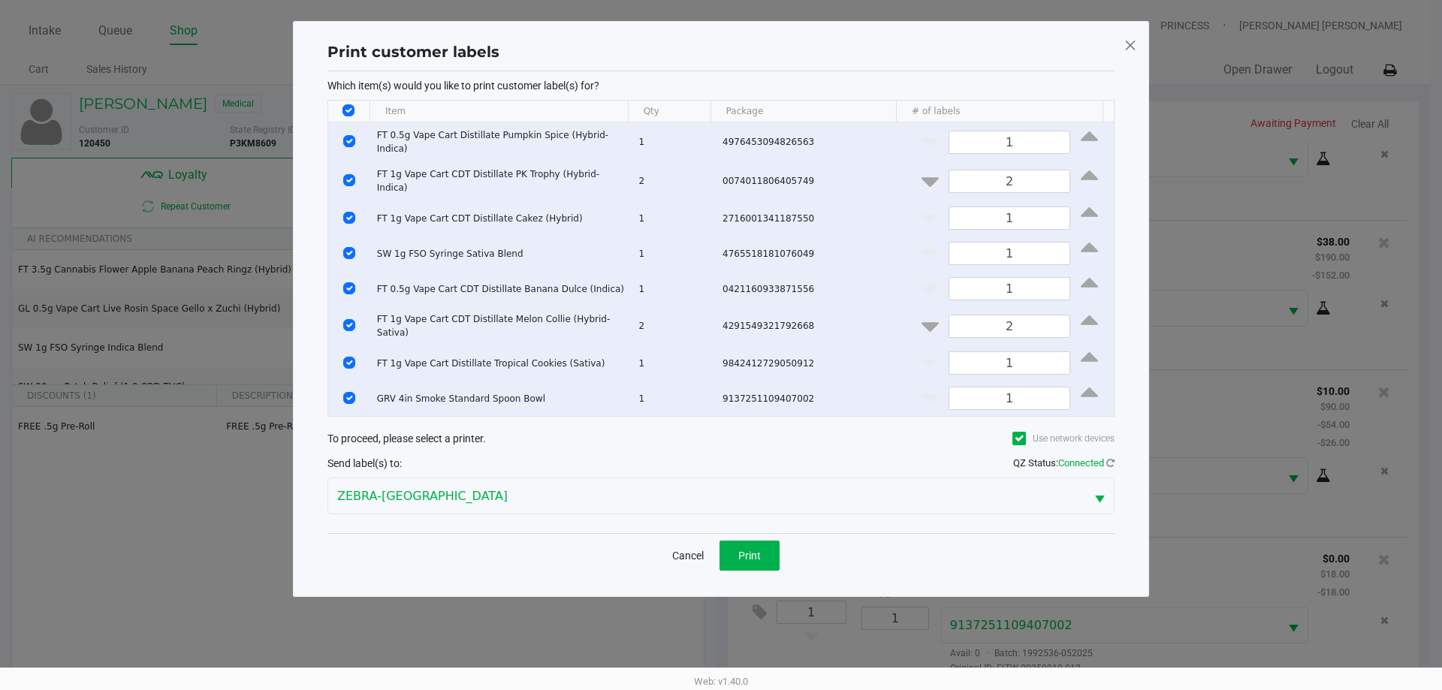
drag, startPoint x: 350, startPoint y: 109, endPoint x: 351, endPoint y: 238, distance: 129.1
click at [350, 110] on input "Select All Rows" at bounding box center [348, 110] width 12 height 12
checkbox input "false"
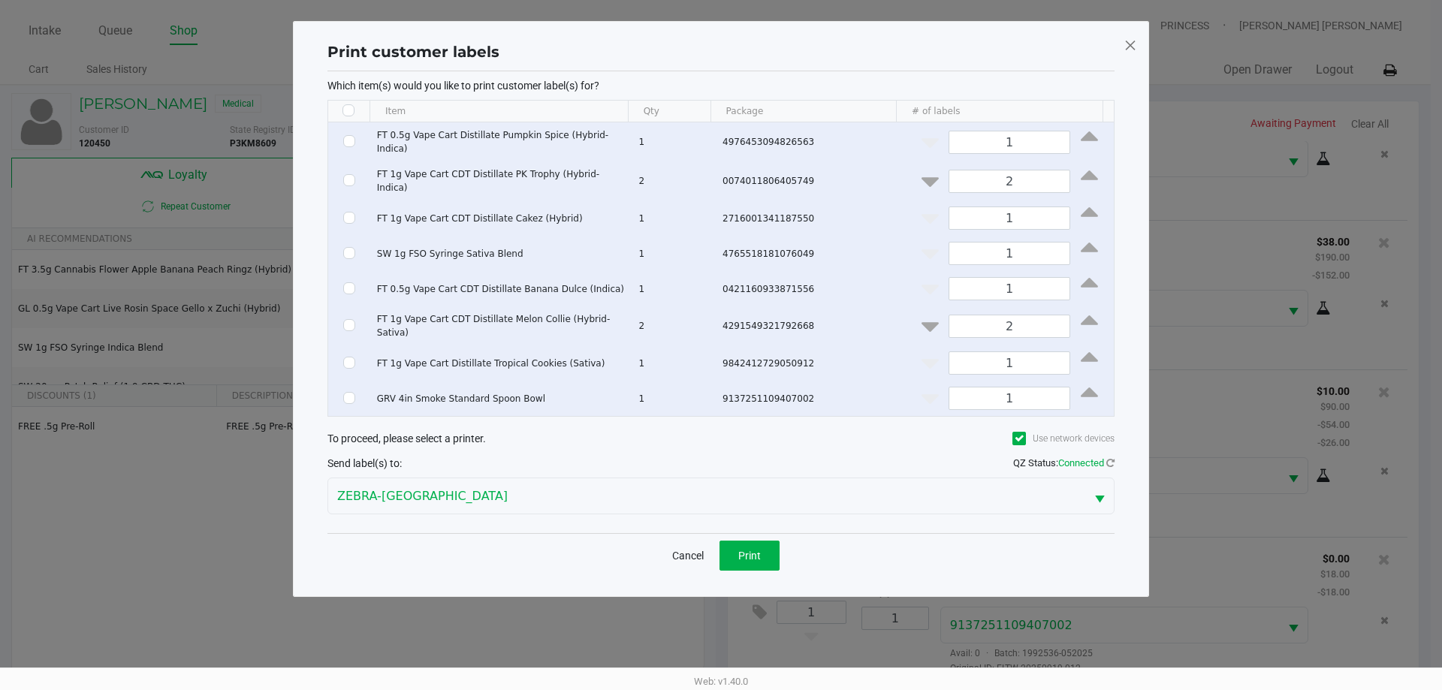
checkbox input "false"
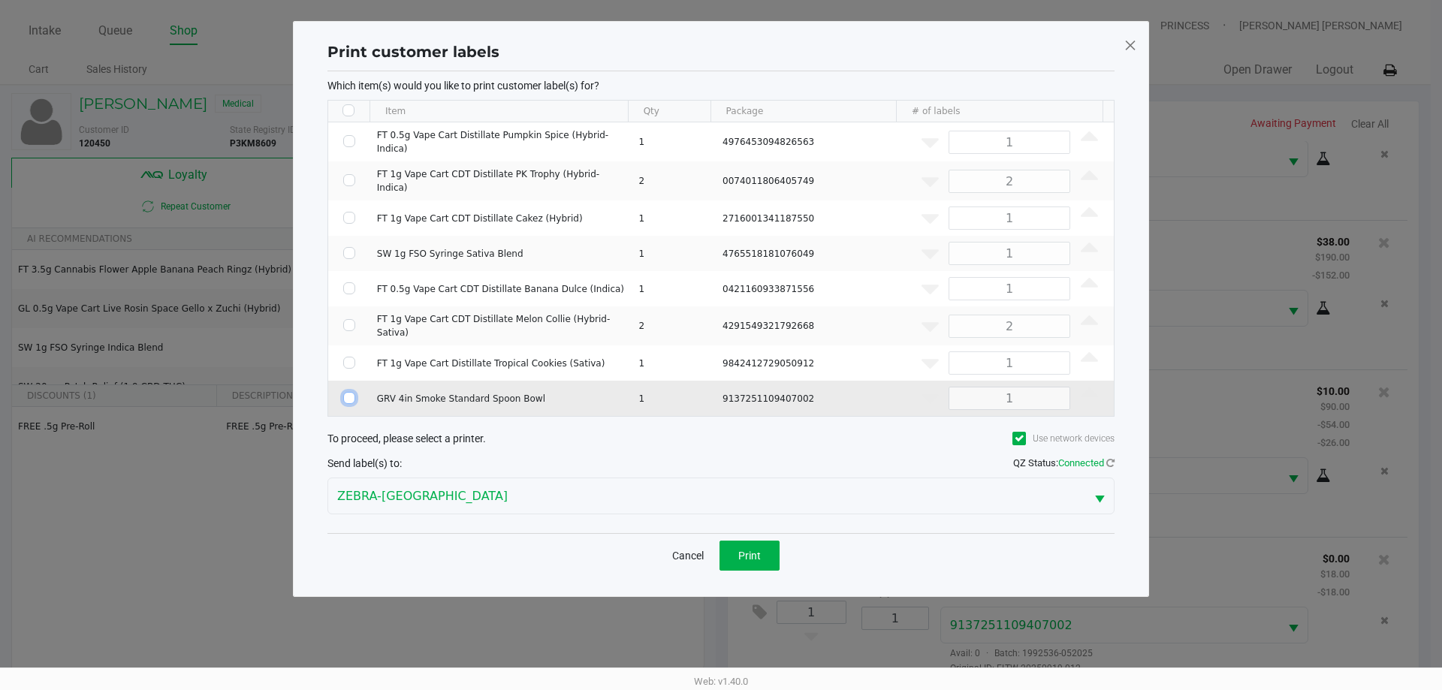
click at [349, 392] on input "Select Row" at bounding box center [349, 398] width 12 height 12
checkbox input "true"
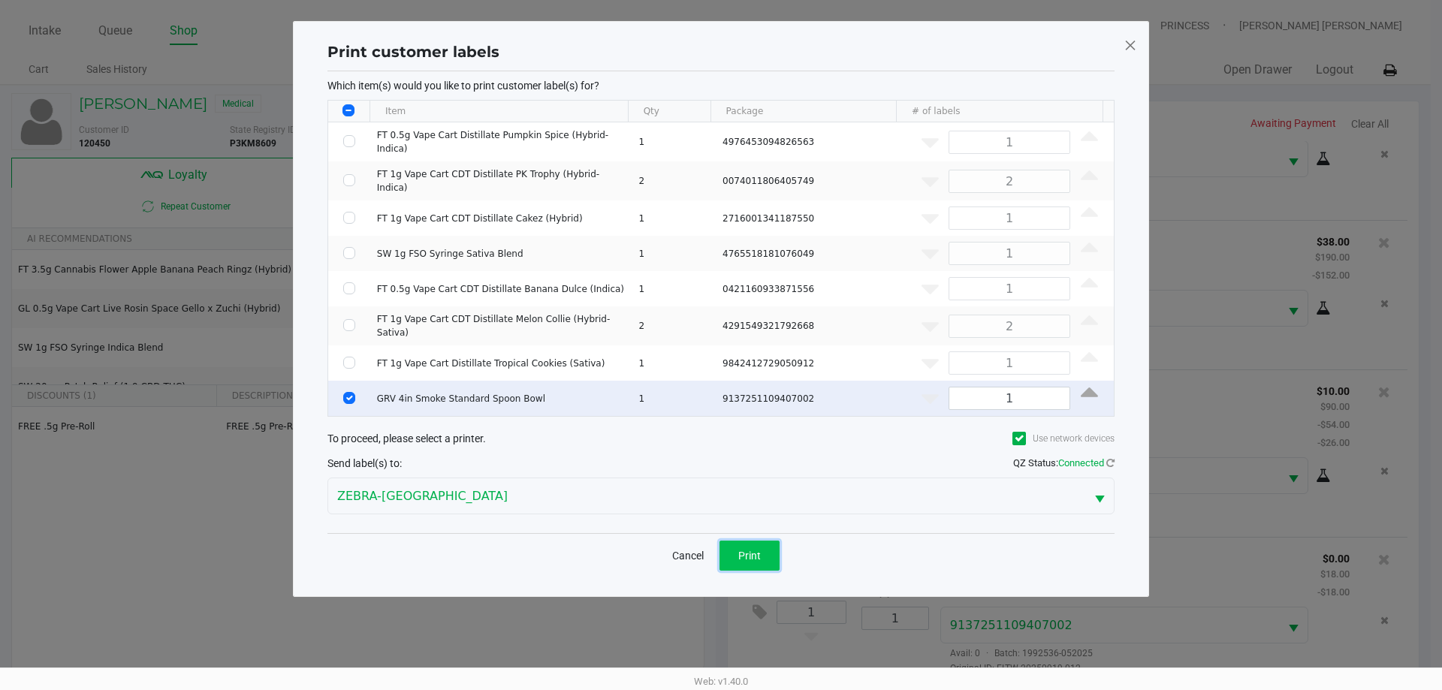
click at [743, 541] on button "Print" at bounding box center [749, 556] width 60 height 30
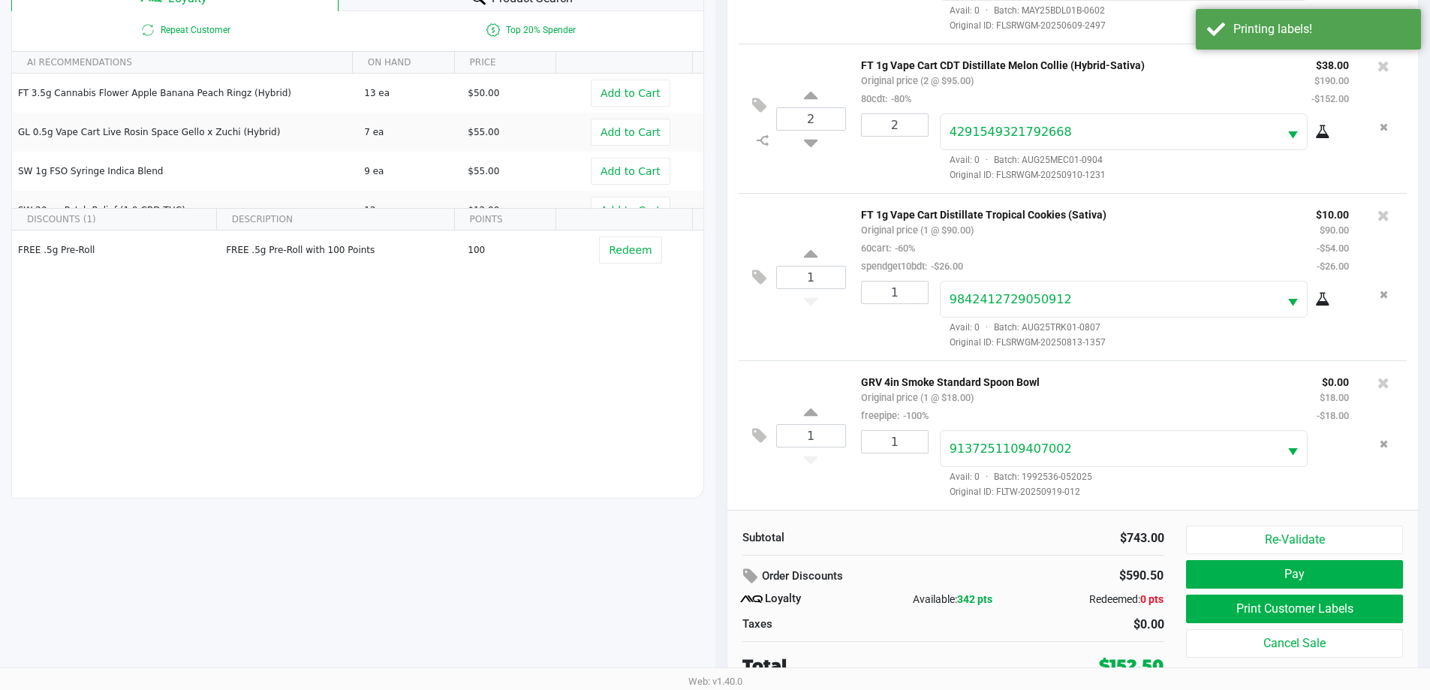
scroll to position [180, 0]
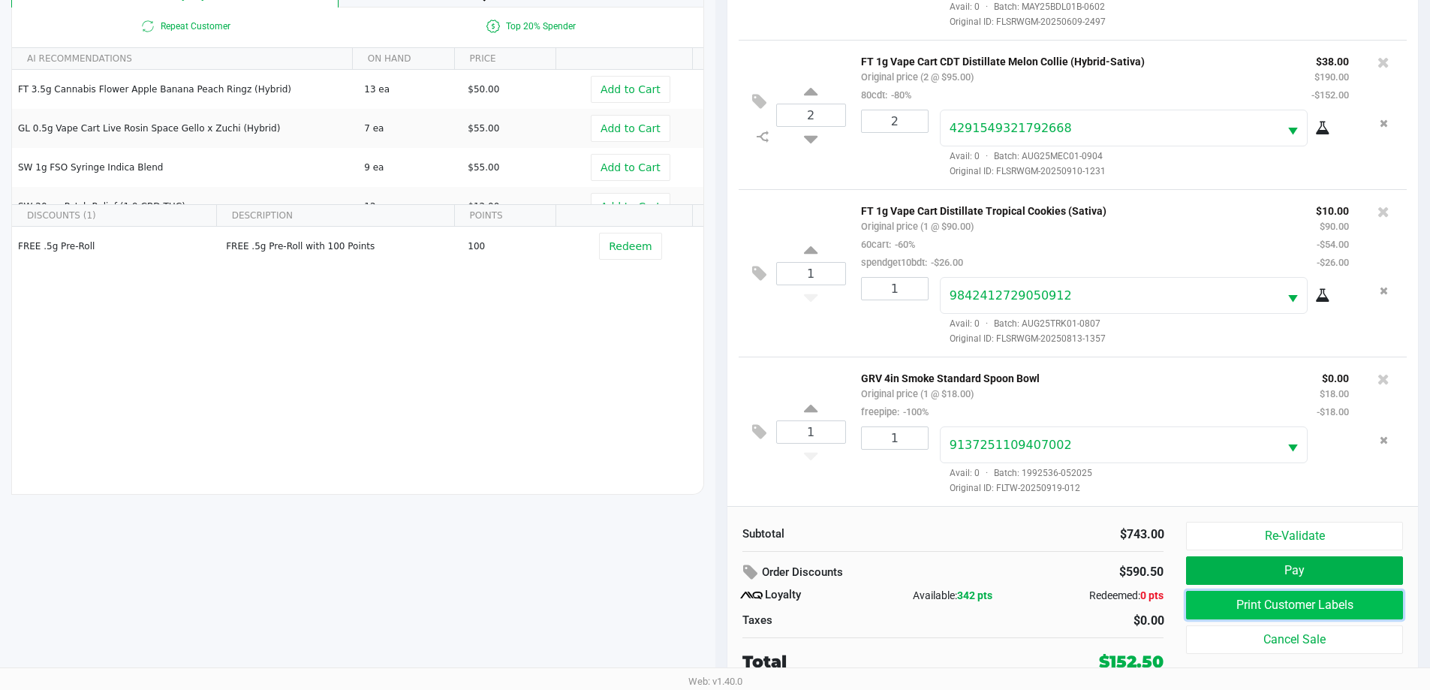
click at [1199, 610] on button "Print Customer Labels" at bounding box center [1294, 605] width 216 height 29
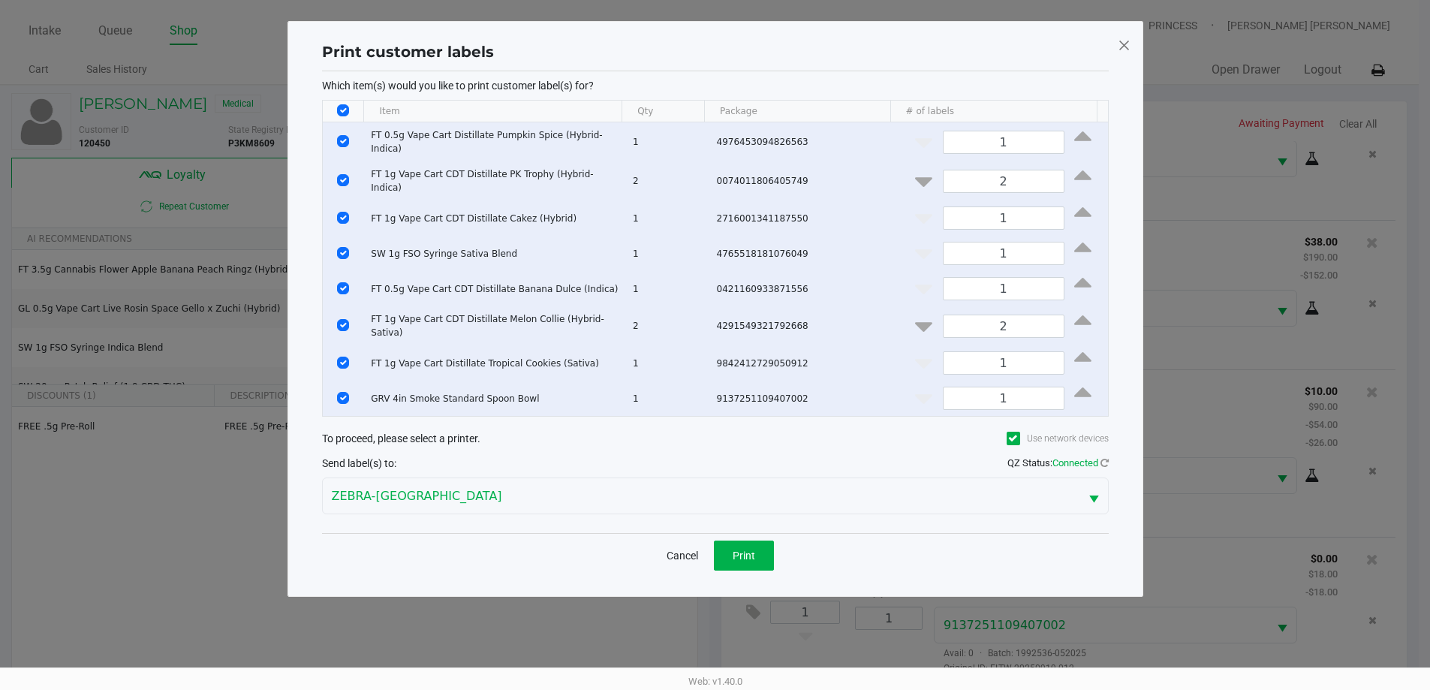
scroll to position [0, 0]
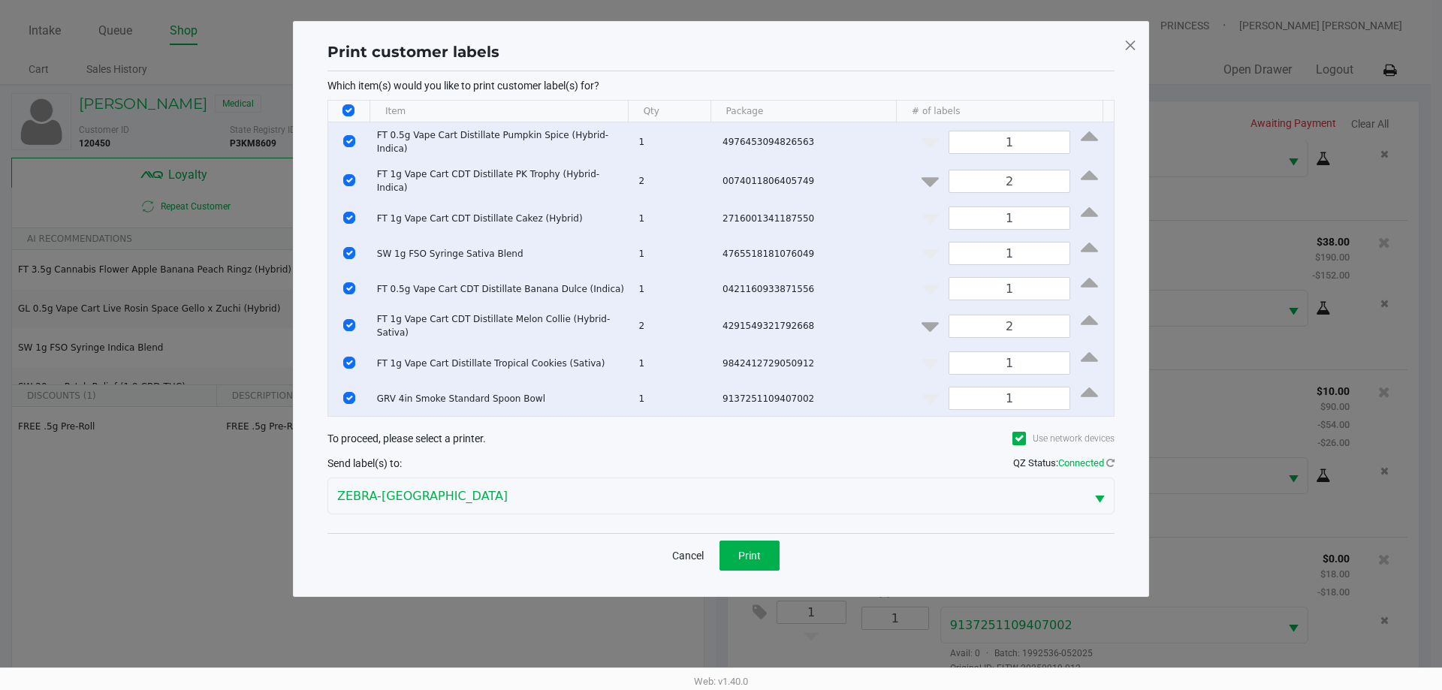
click at [353, 110] on input "Select All Rows" at bounding box center [348, 110] width 12 height 12
checkbox input "false"
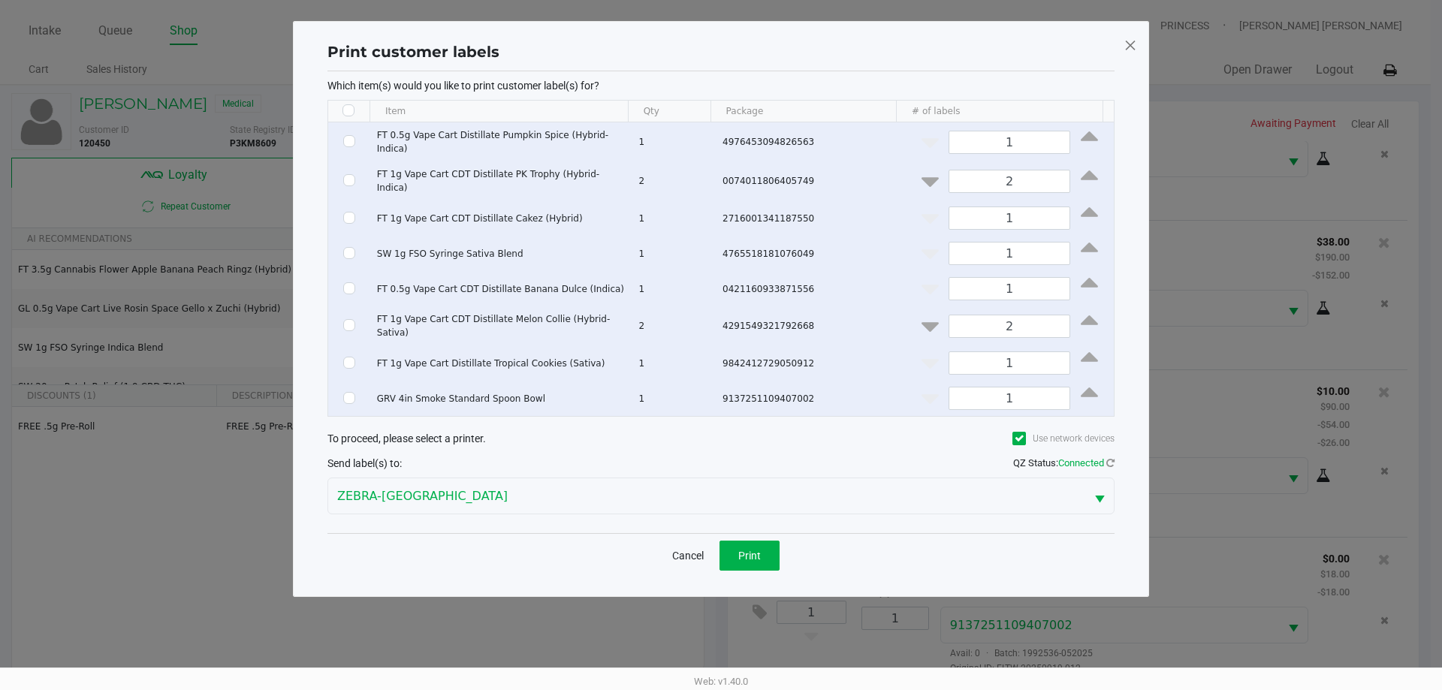
checkbox input "false"
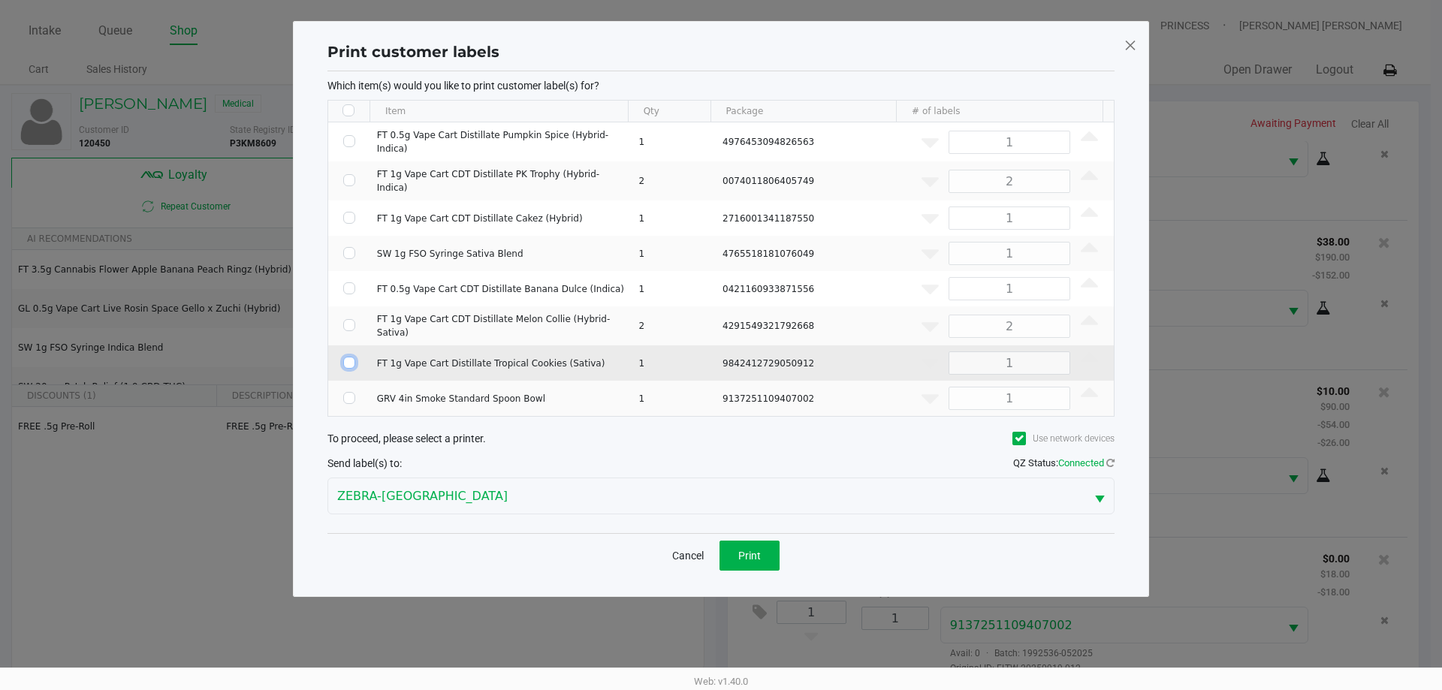
click at [347, 357] on input "Select Row" at bounding box center [349, 363] width 12 height 12
checkbox input "true"
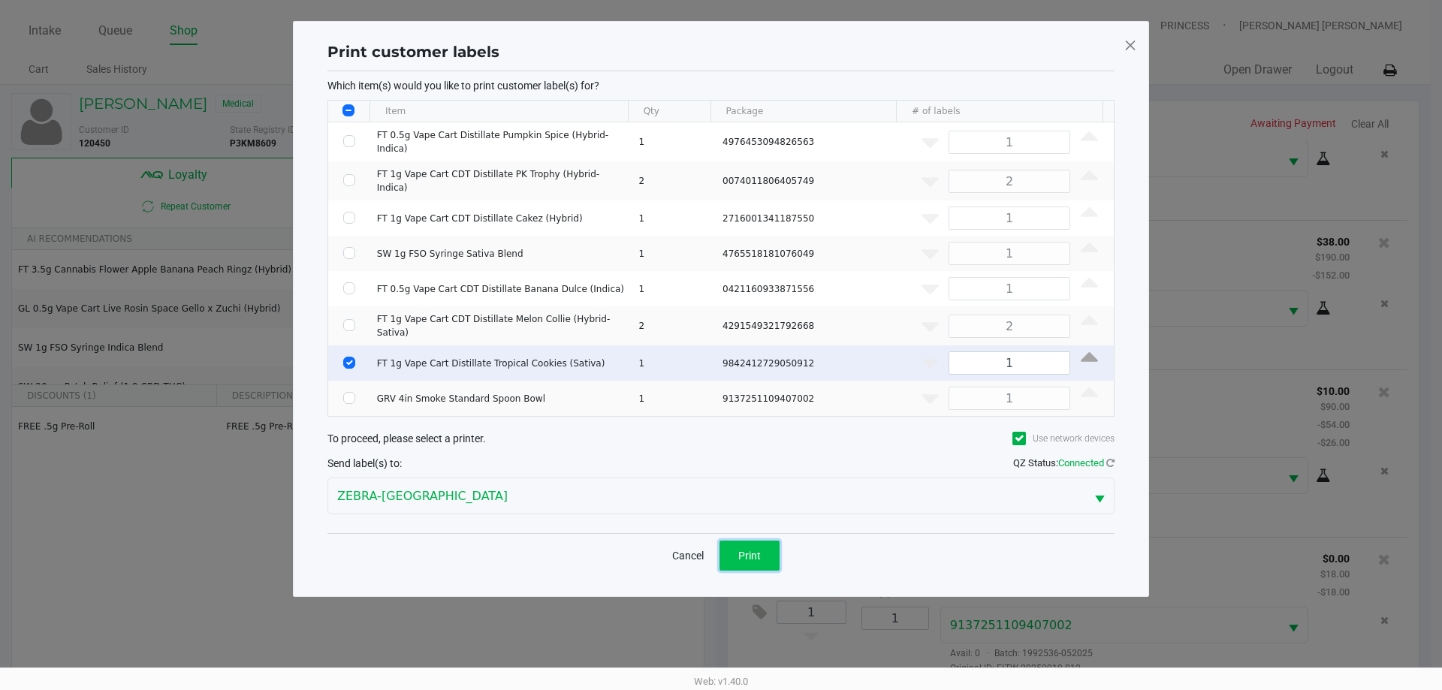
click at [754, 550] on span "Print" at bounding box center [749, 556] width 23 height 12
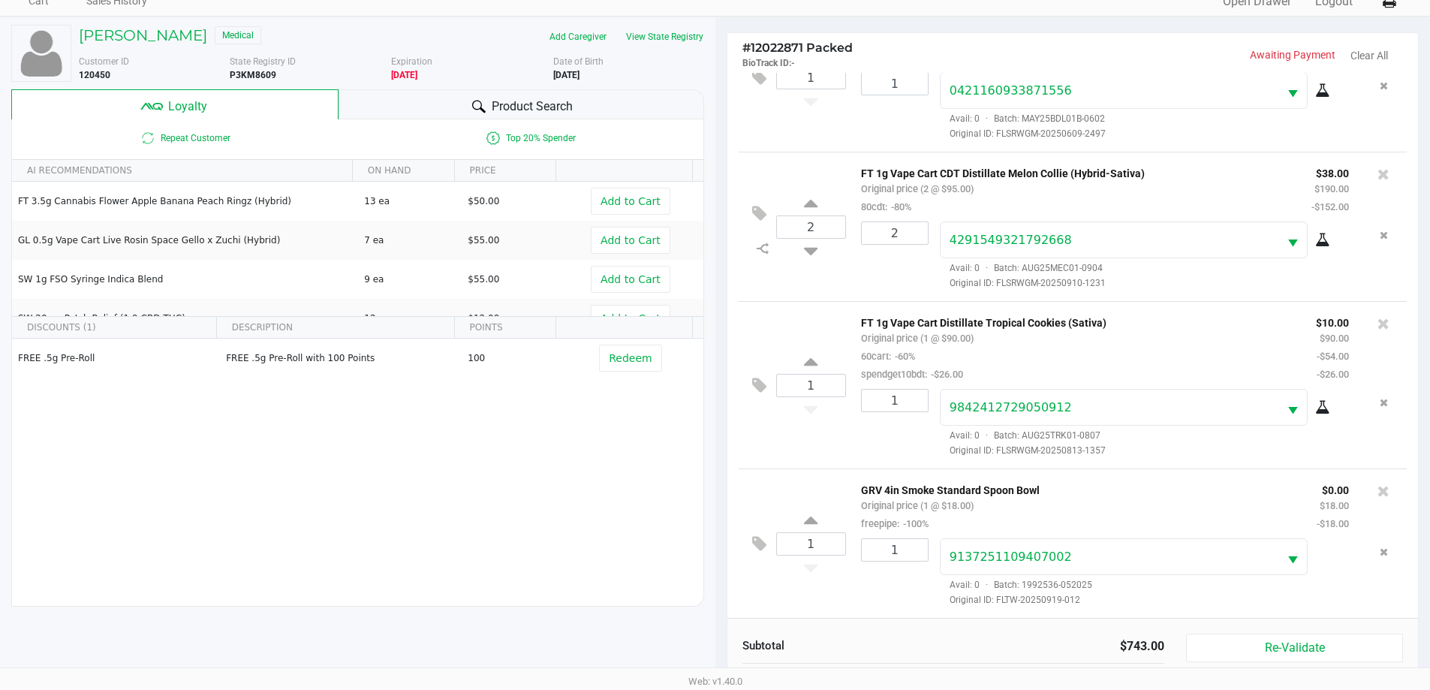
scroll to position [180, 0]
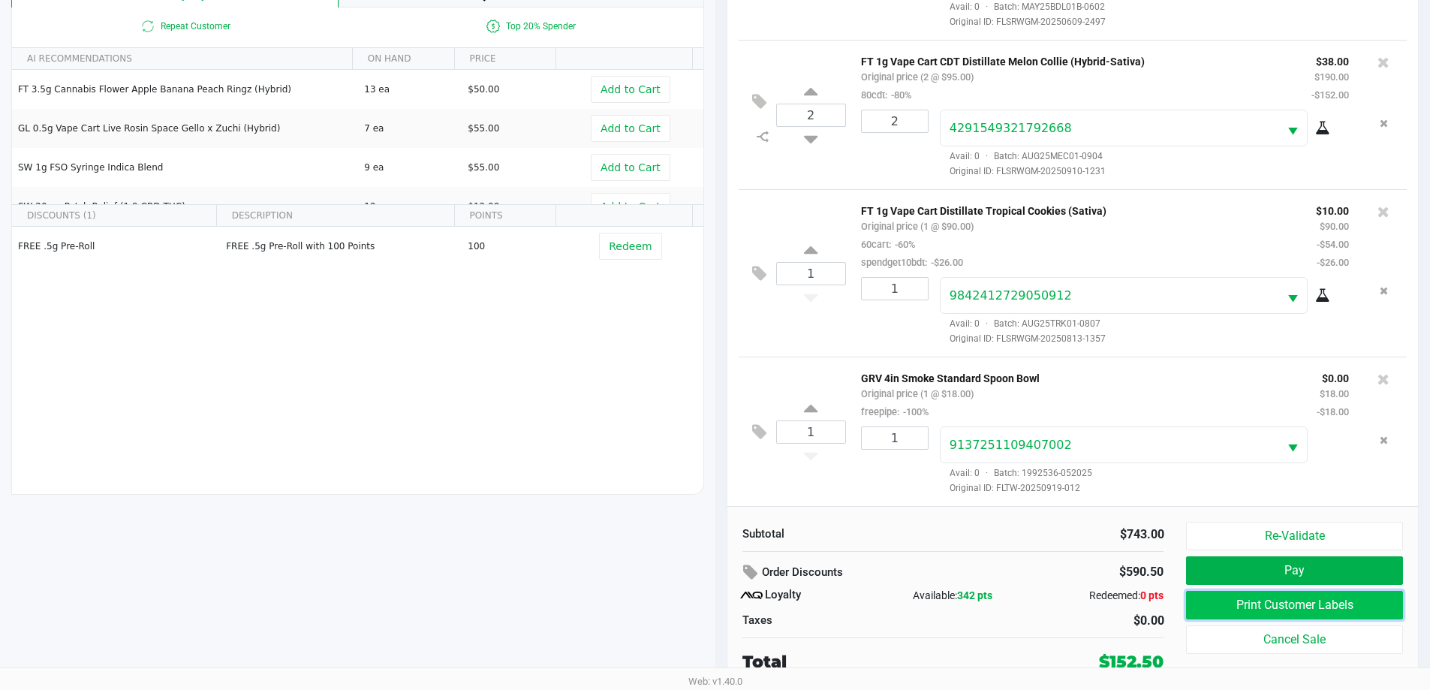
click at [1231, 612] on button "Print Customer Labels" at bounding box center [1294, 605] width 216 height 29
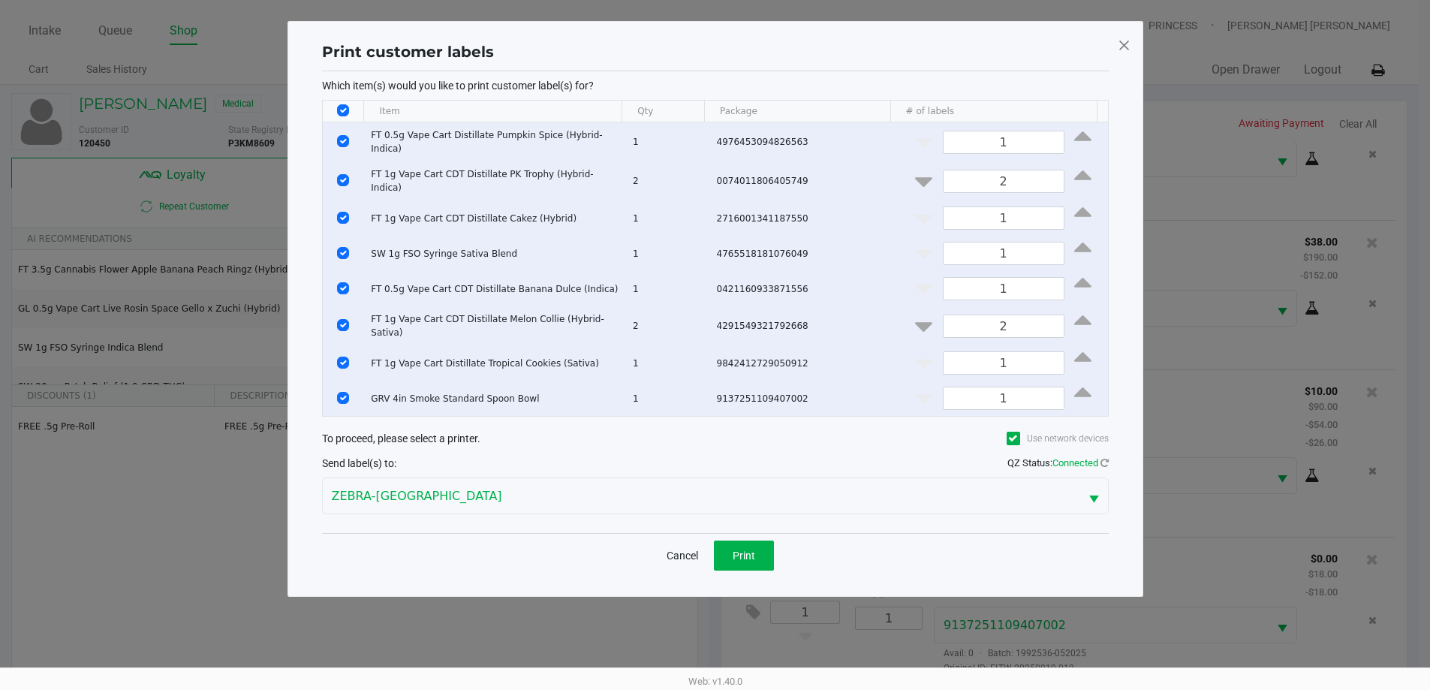
scroll to position [0, 0]
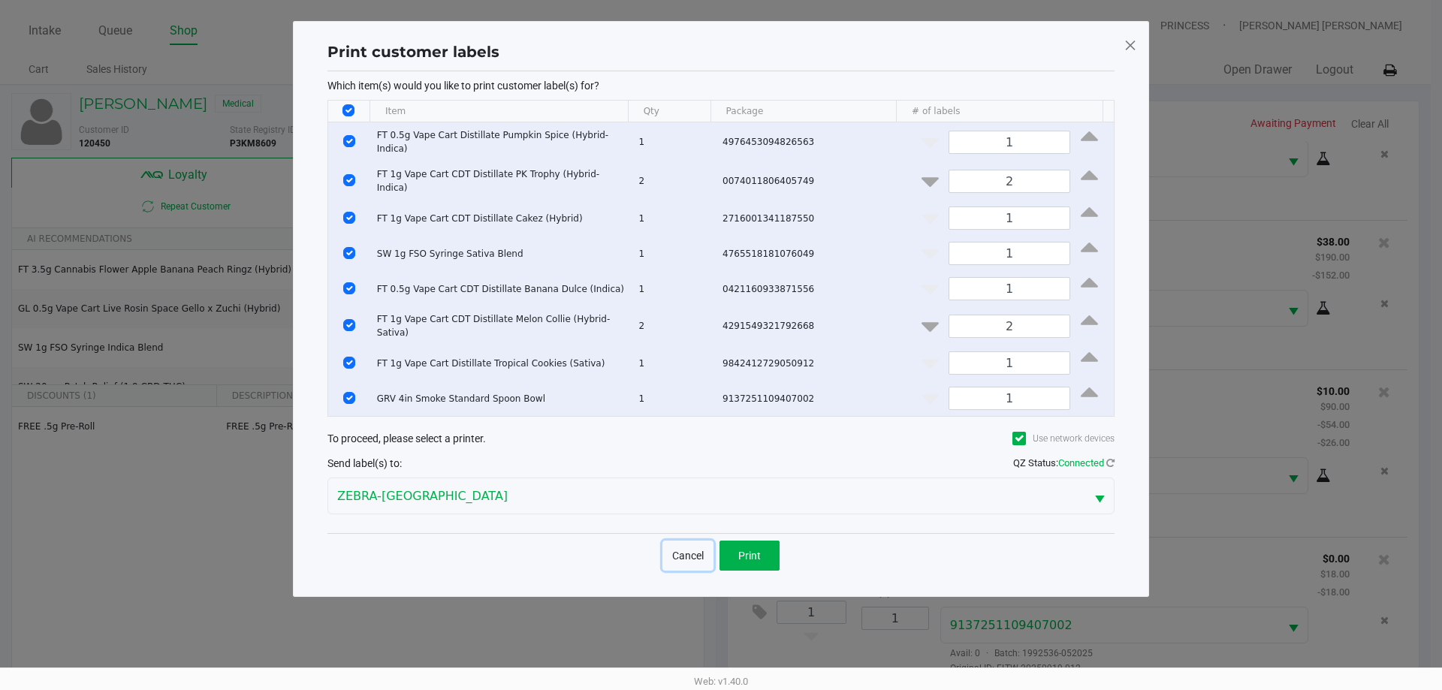
click at [690, 543] on button "Cancel" at bounding box center [687, 556] width 51 height 30
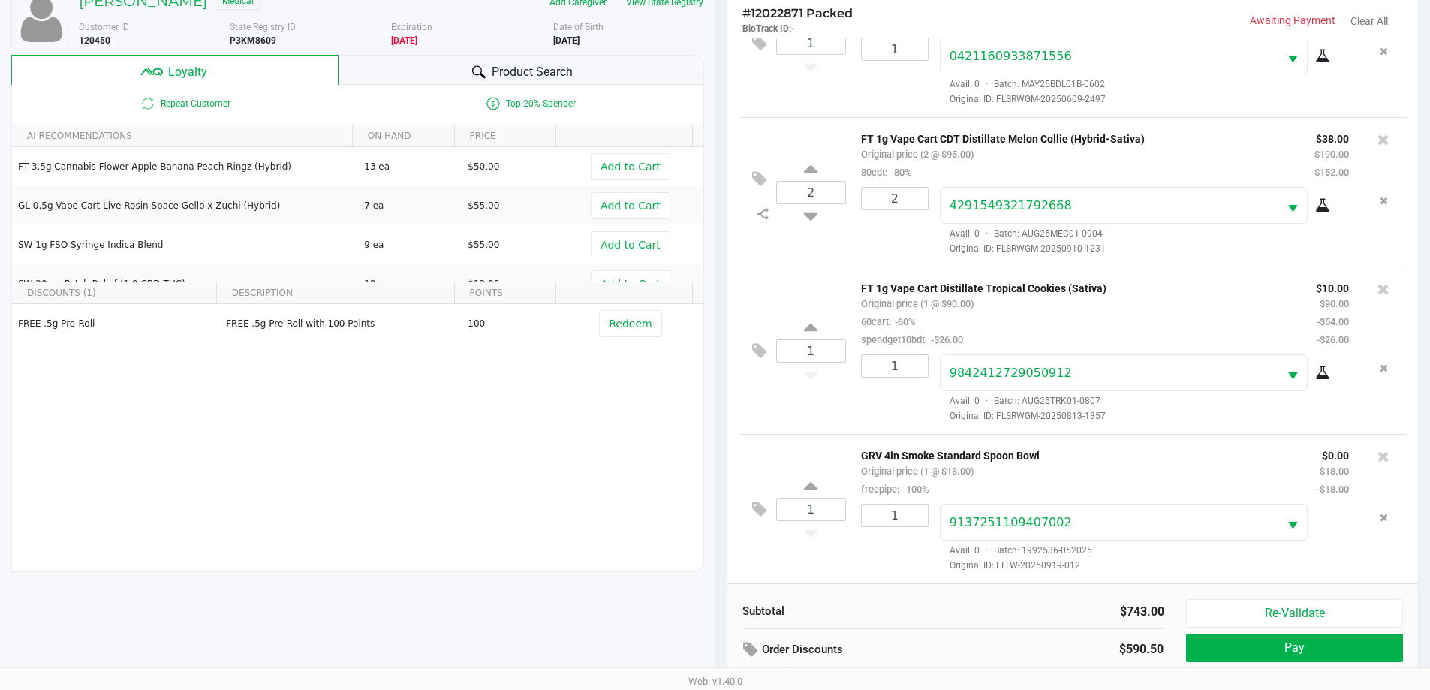
scroll to position [180, 0]
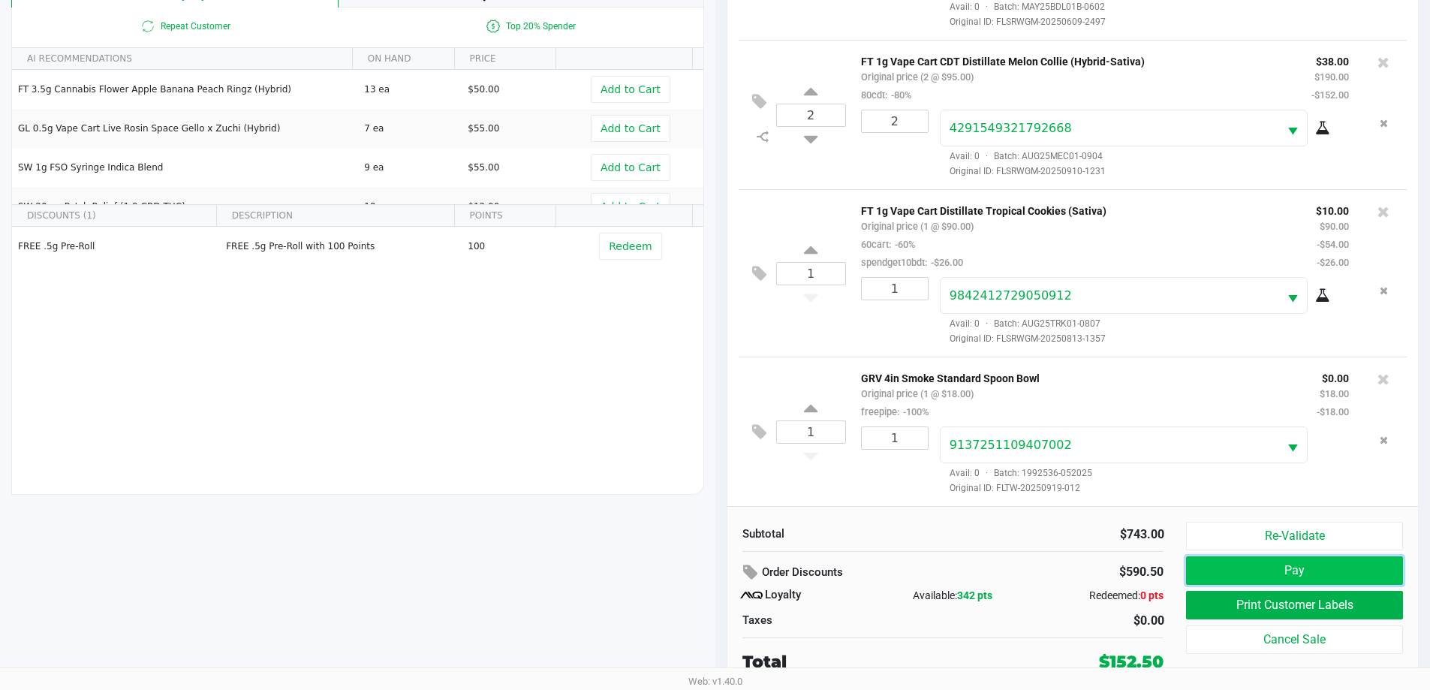
click at [1244, 569] on button "Pay" at bounding box center [1294, 570] width 216 height 29
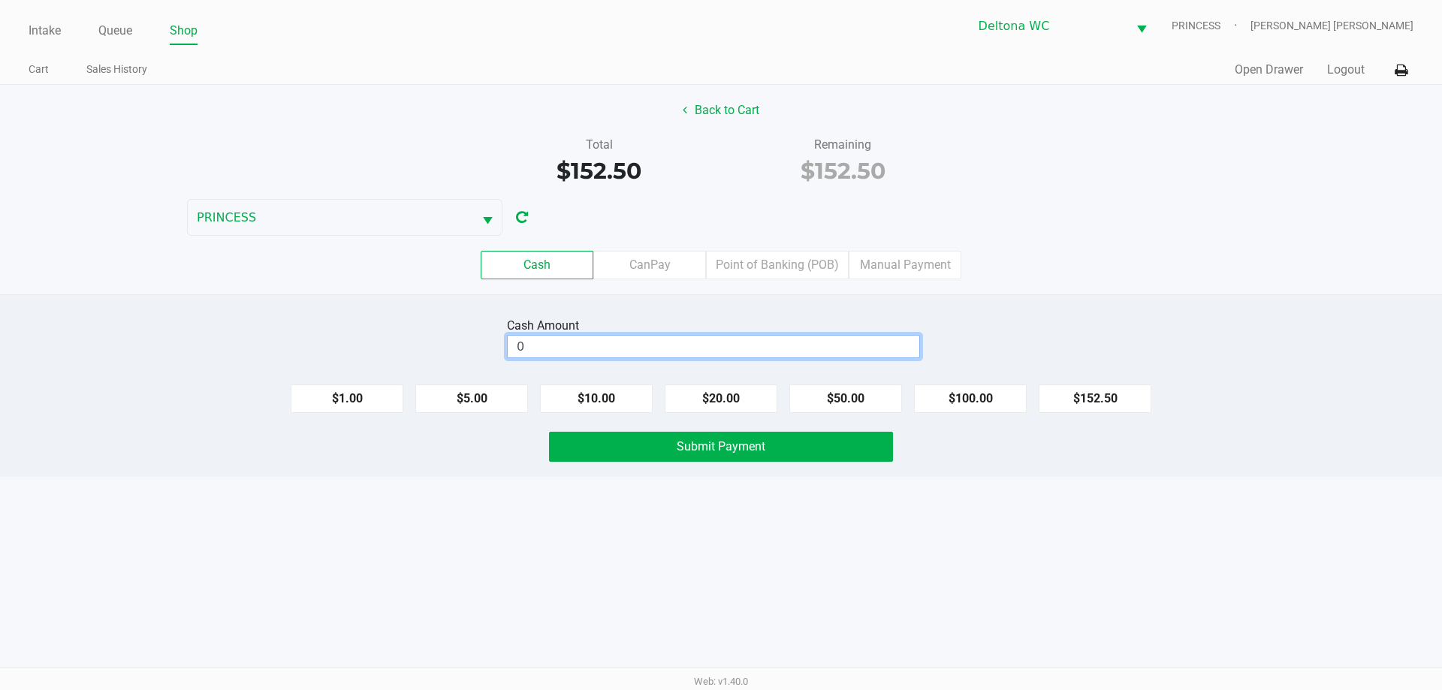
click at [886, 352] on input "0" at bounding box center [713, 347] width 411 height 22
type input "$200.00"
click at [851, 444] on button "Submit Payment" at bounding box center [721, 447] width 344 height 30
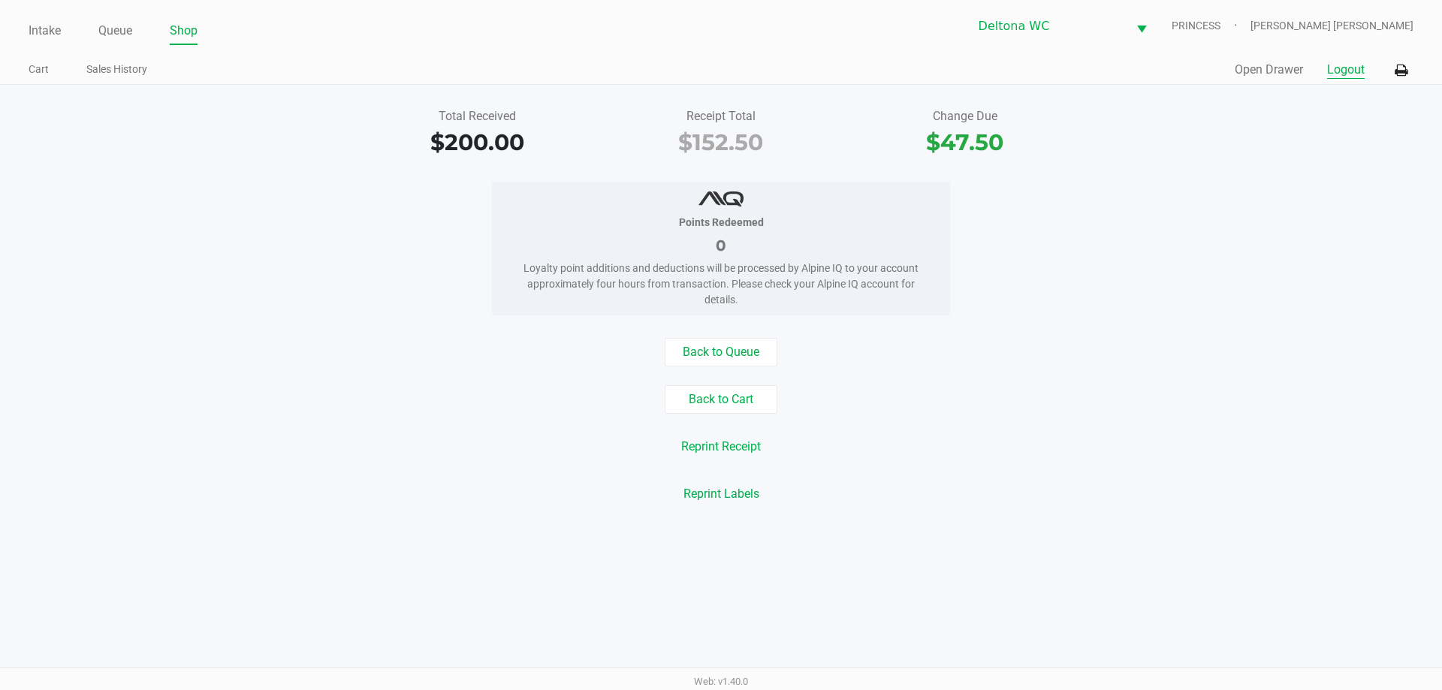
click at [1334, 70] on button "Logout" at bounding box center [1346, 70] width 38 height 18
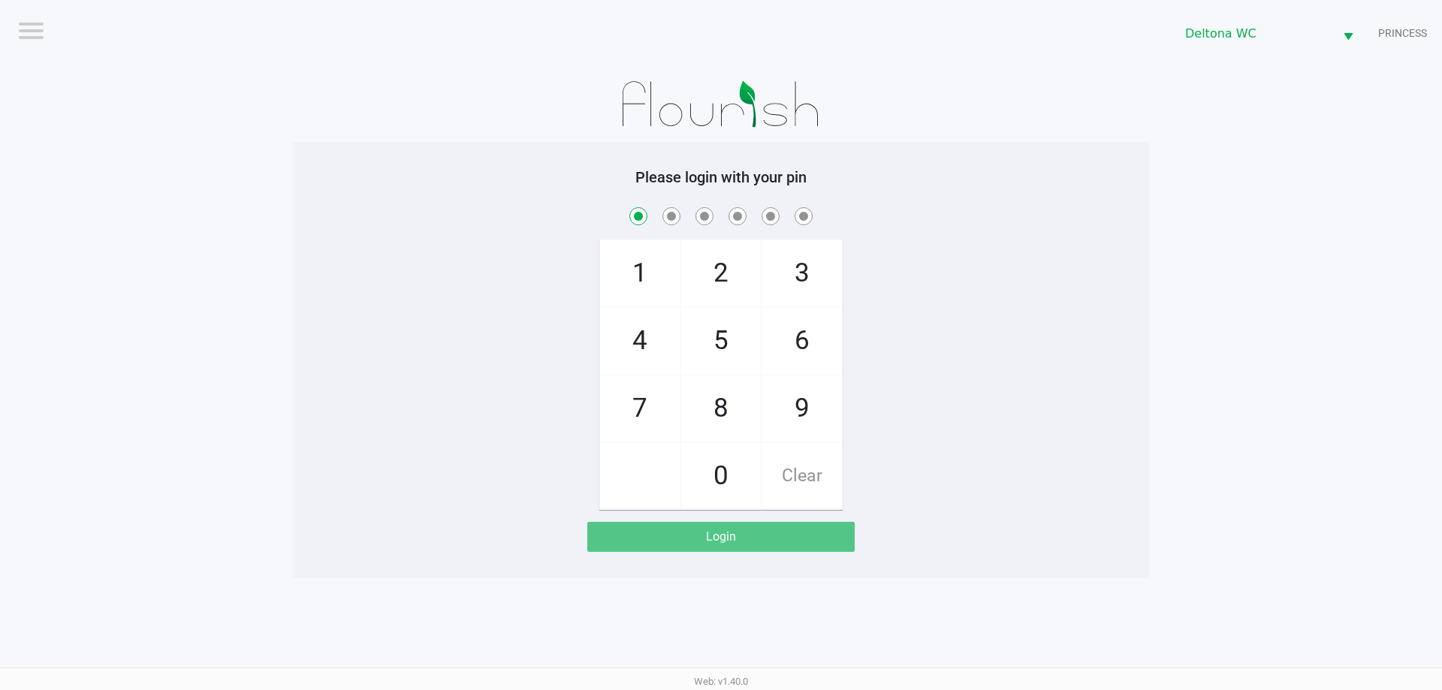
checkbox input "true"
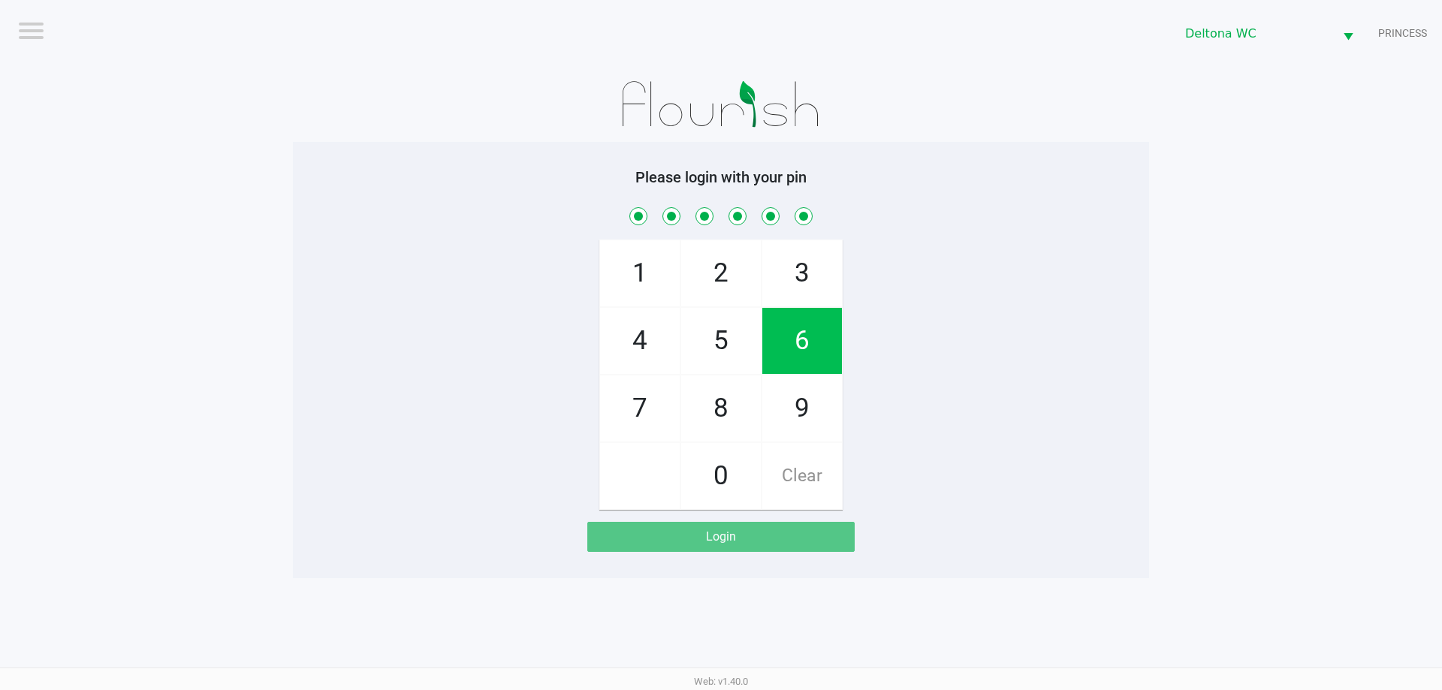
checkbox input "true"
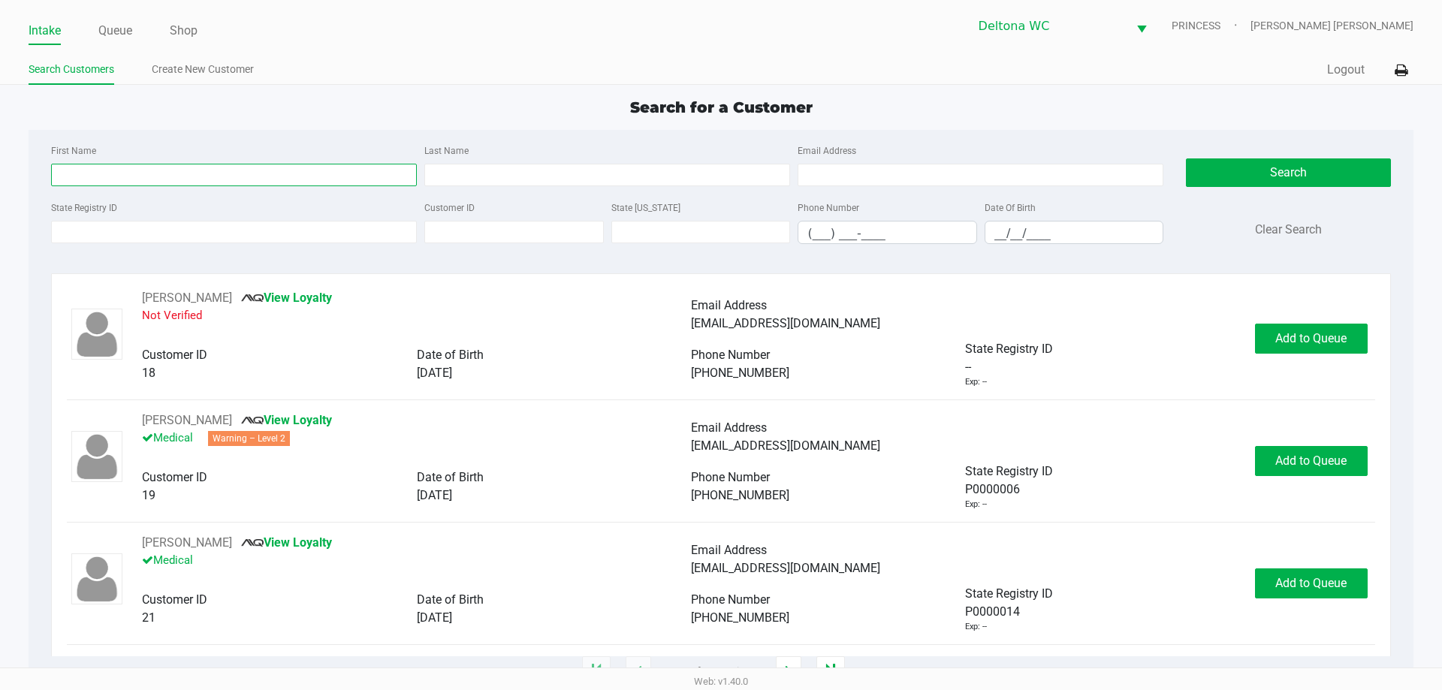
click at [300, 170] on input "First Name" at bounding box center [234, 175] width 366 height 23
type input "matthew"
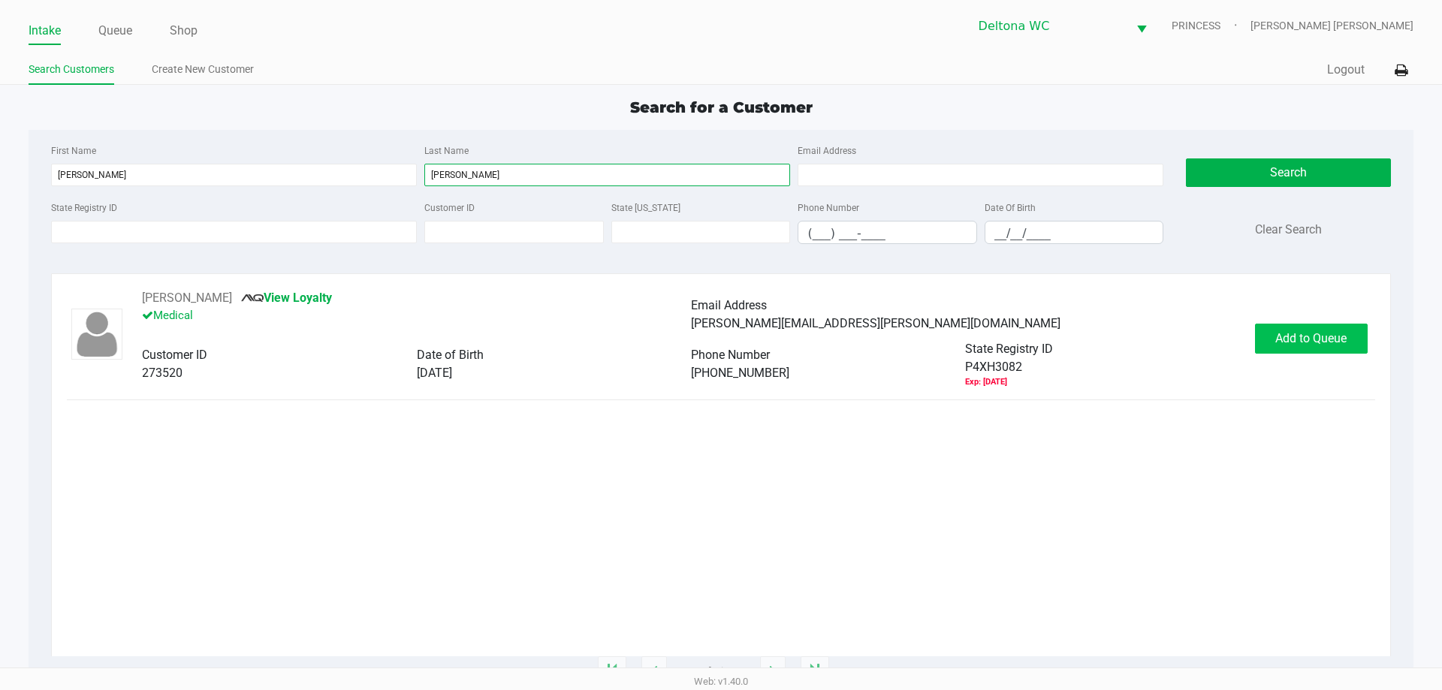
type input "maniscalco"
click at [1291, 342] on span "Add to Queue" at bounding box center [1310, 338] width 71 height 14
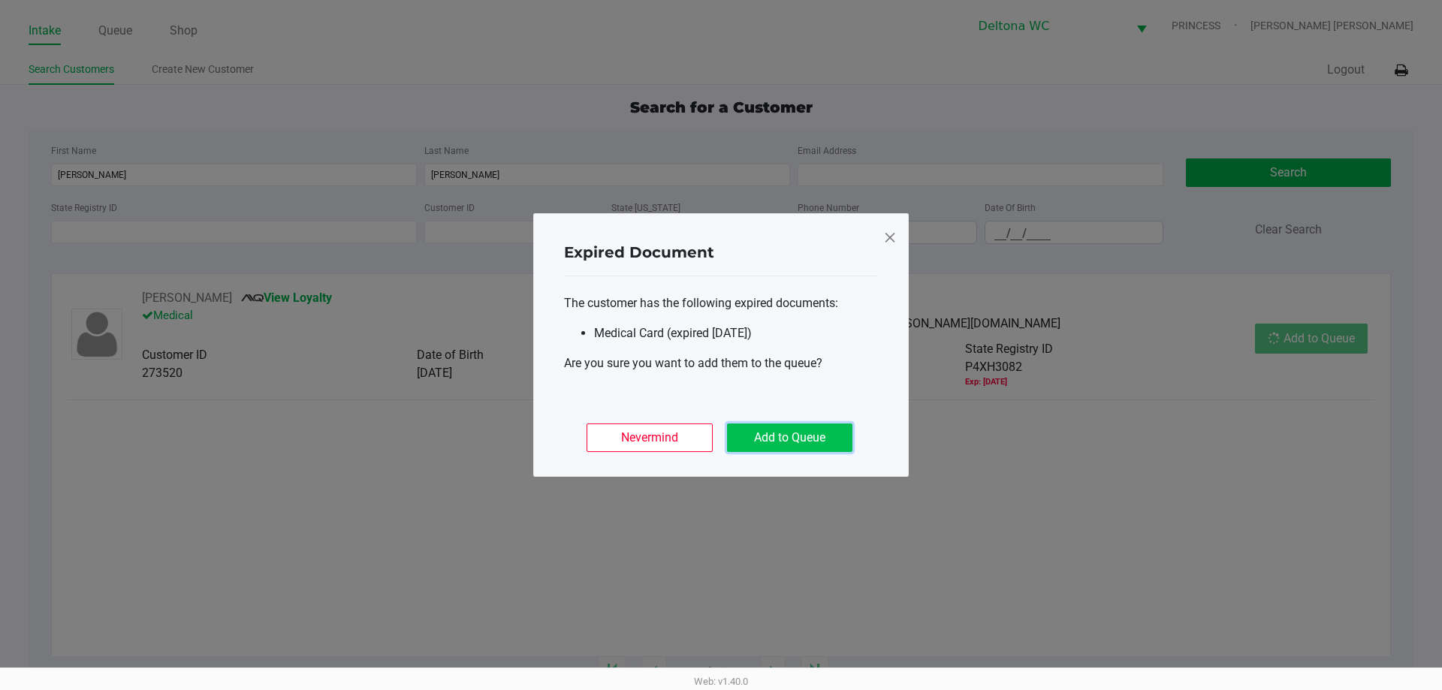
drag, startPoint x: 800, startPoint y: 444, endPoint x: 828, endPoint y: 433, distance: 29.7
click at [803, 441] on button "Add to Queue" at bounding box center [789, 437] width 125 height 29
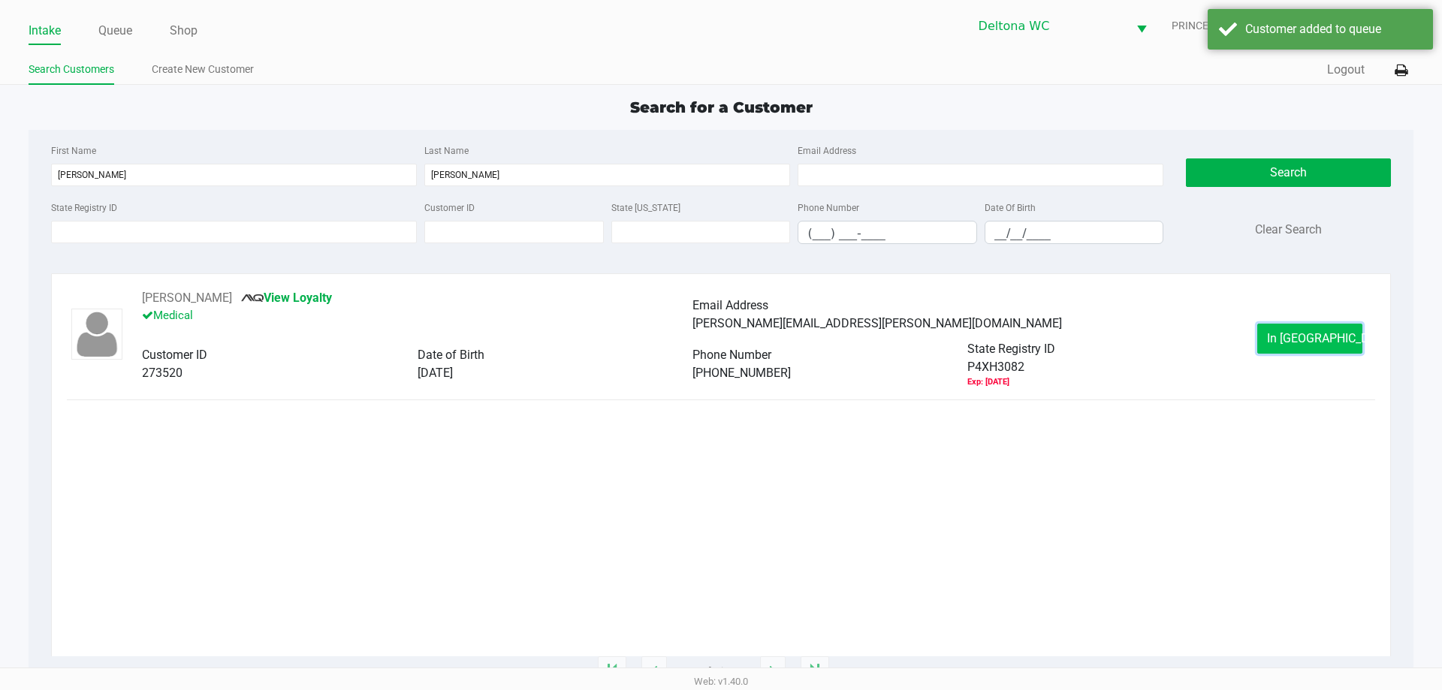
click at [1328, 342] on span "In Queue" at bounding box center [1330, 338] width 126 height 14
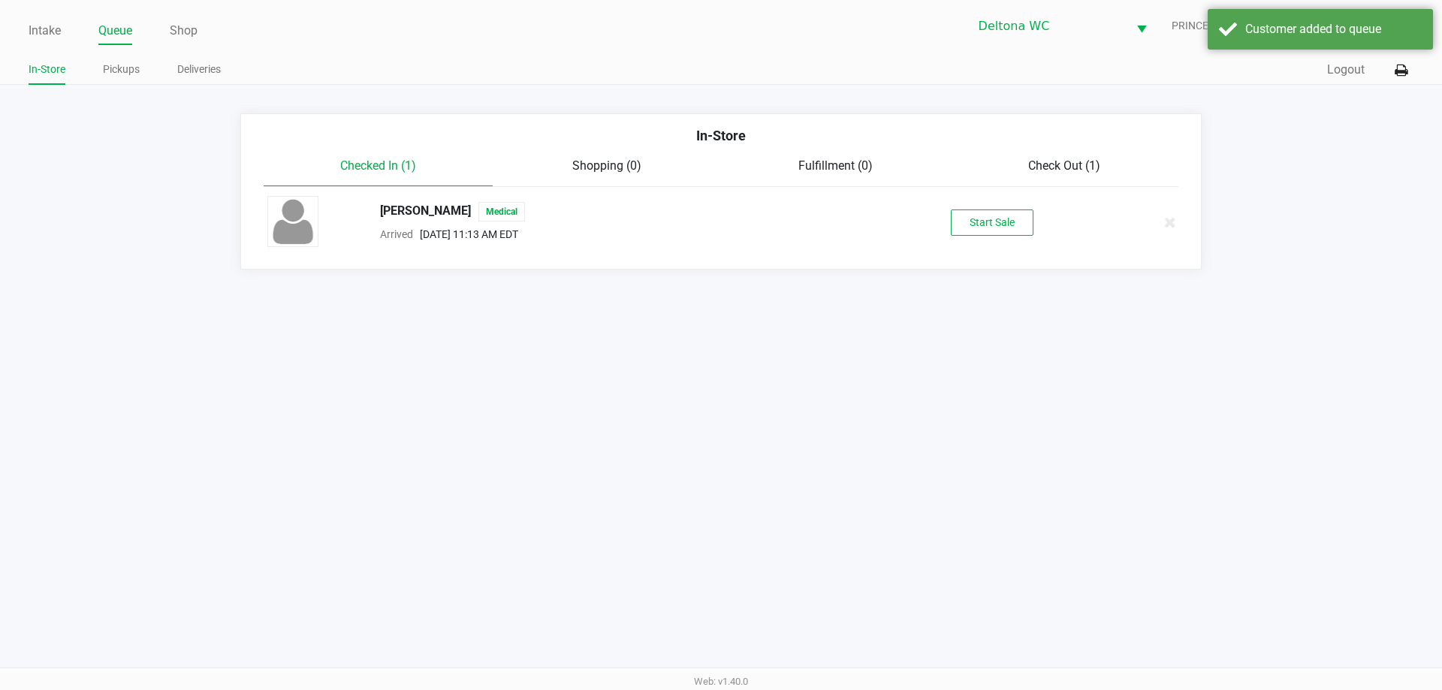
click at [1002, 206] on div "Matthew Maniscalco Medical Arrived Sep 29, 2025 11:13 AM EDT Start Sale" at bounding box center [721, 222] width 930 height 53
click at [996, 225] on button "Start Sale" at bounding box center [992, 222] width 83 height 26
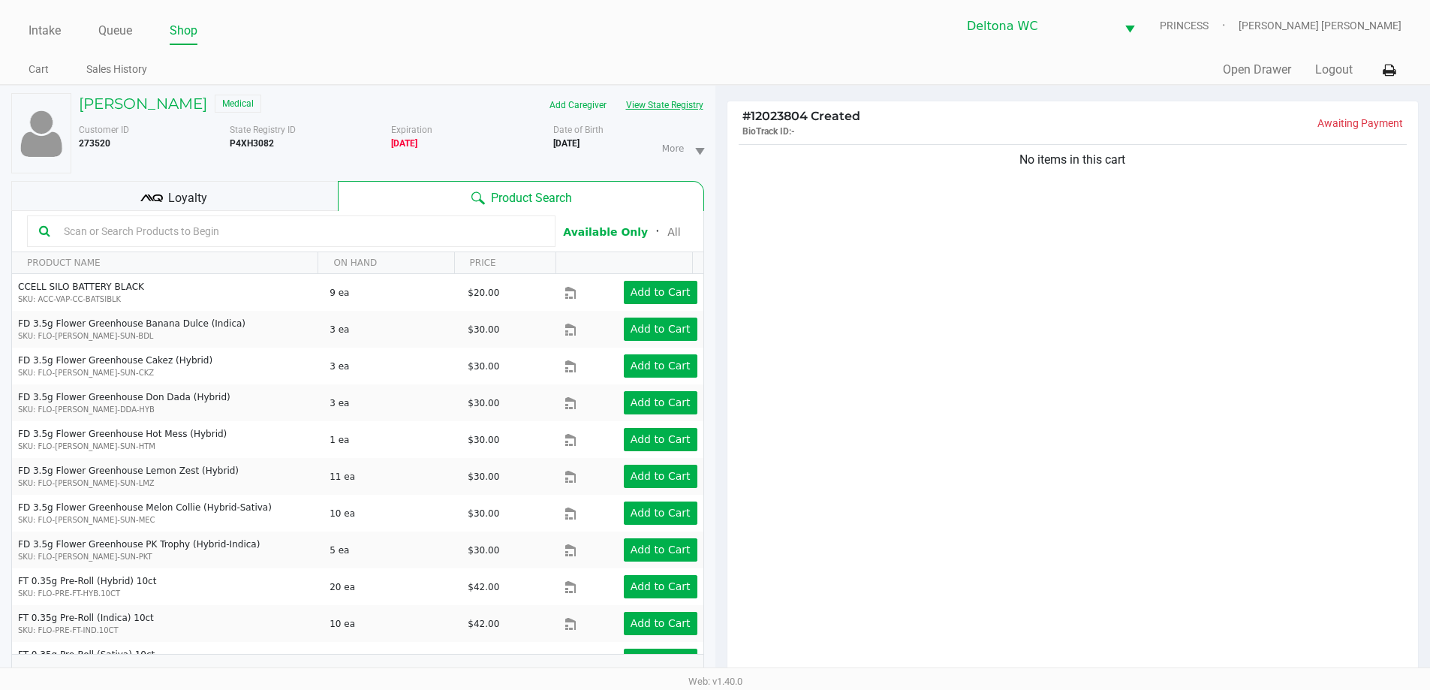
click at [696, 107] on button "View State Registry" at bounding box center [660, 105] width 88 height 24
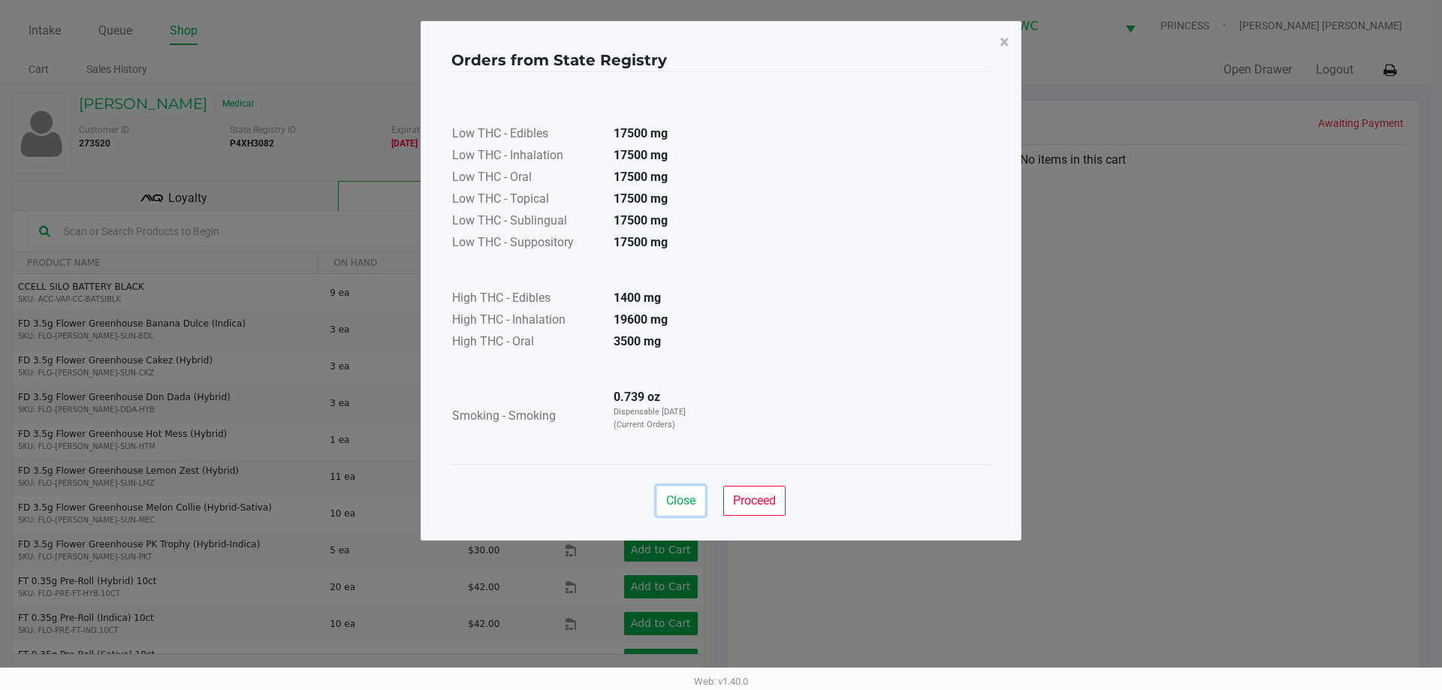
click at [692, 485] on div "Close Proceed" at bounding box center [720, 494] width 539 height 61
click at [1008, 53] on button "×" at bounding box center [1004, 42] width 34 height 42
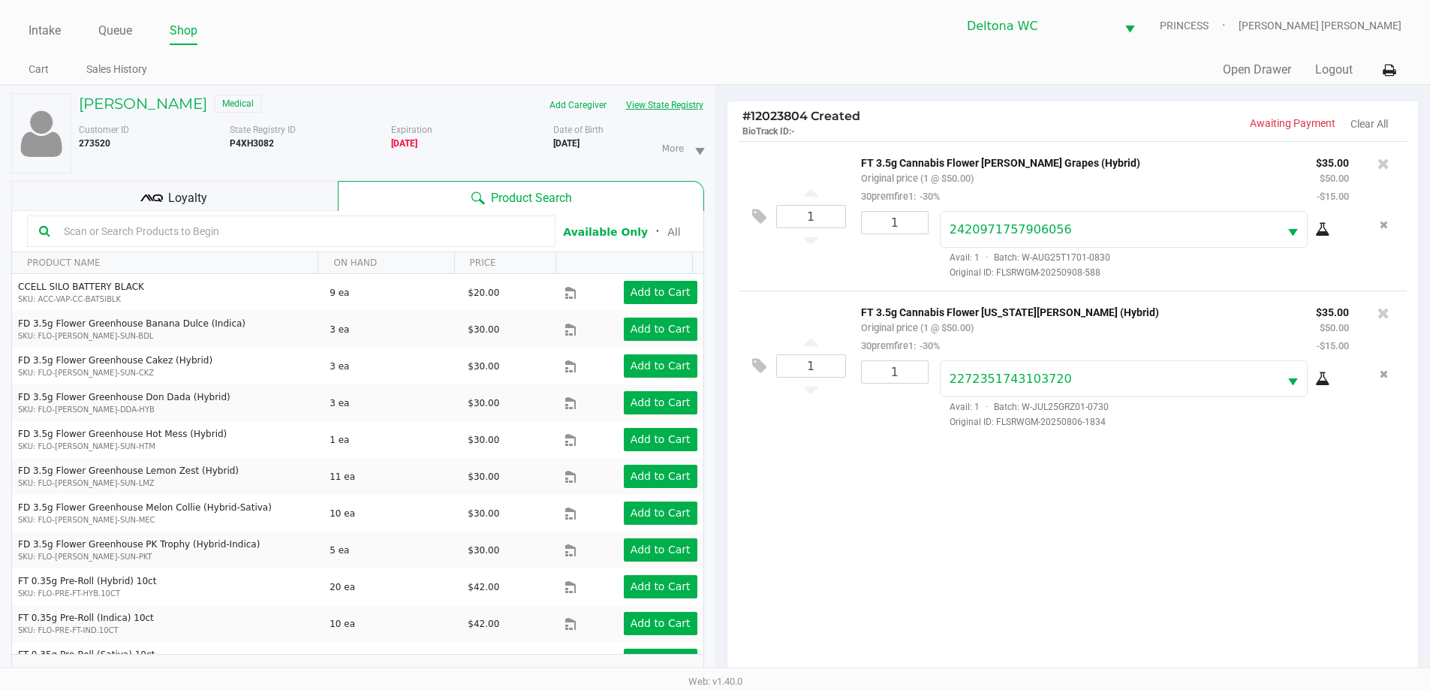
scroll to position [162, 0]
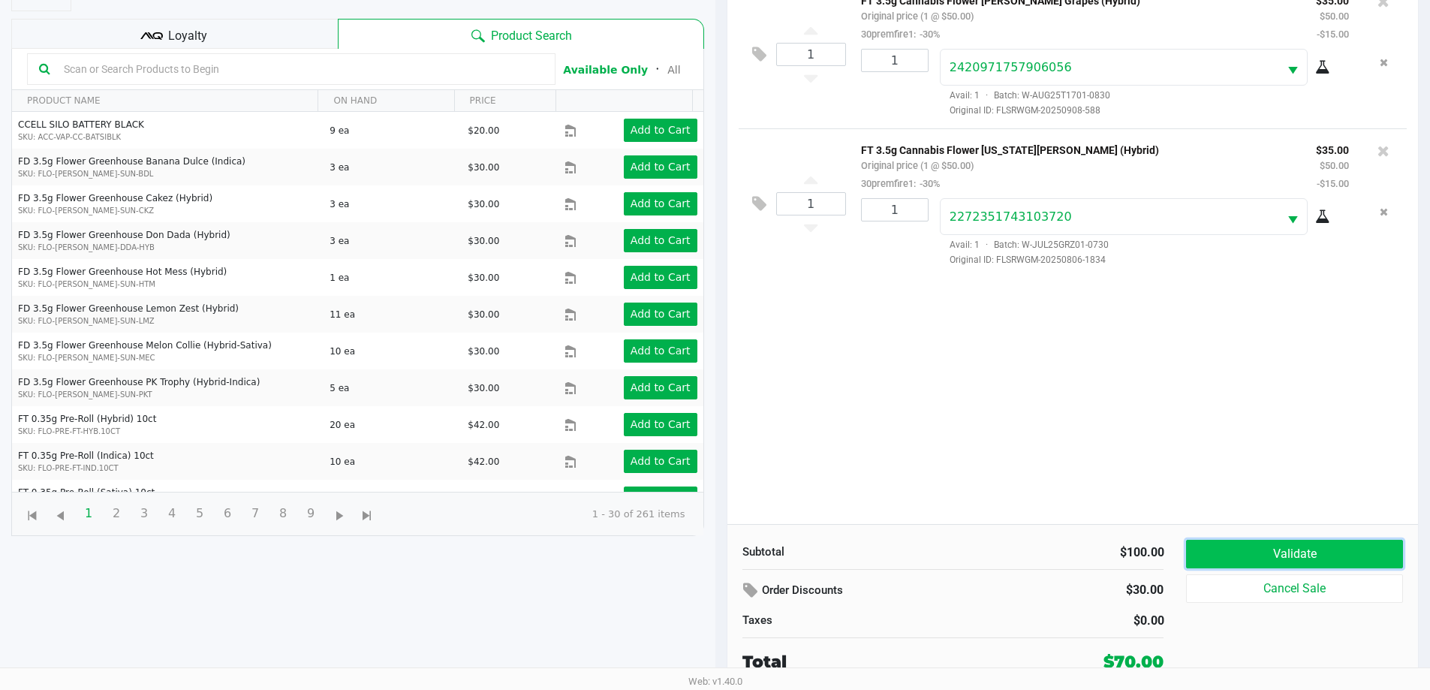
click at [1250, 550] on button "Validate" at bounding box center [1294, 554] width 216 height 29
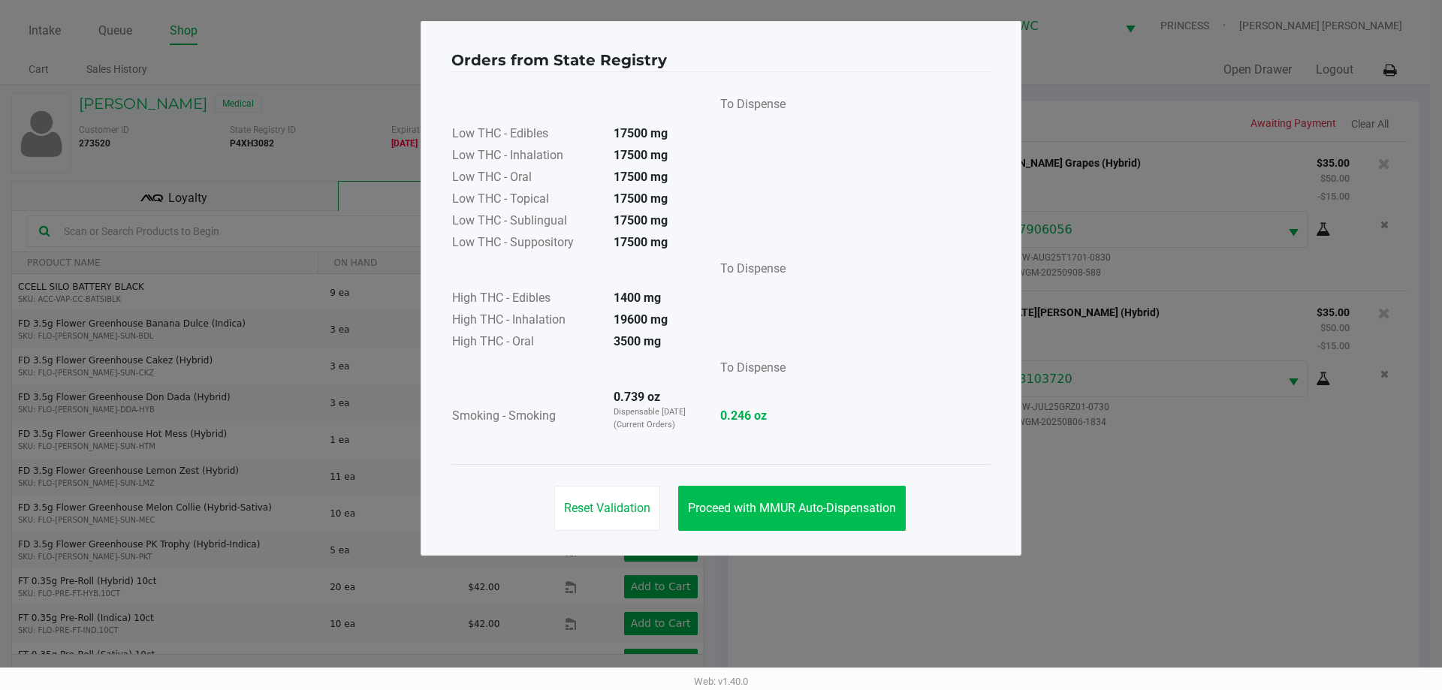
drag, startPoint x: 826, startPoint y: 472, endPoint x: 831, endPoint y: 495, distance: 23.1
click at [827, 486] on div "Reset Validation Proceed with MMUR Auto-Dispensation" at bounding box center [720, 502] width 539 height 76
click at [831, 495] on button "Proceed with MMUR Auto-Dispensation" at bounding box center [792, 508] width 228 height 45
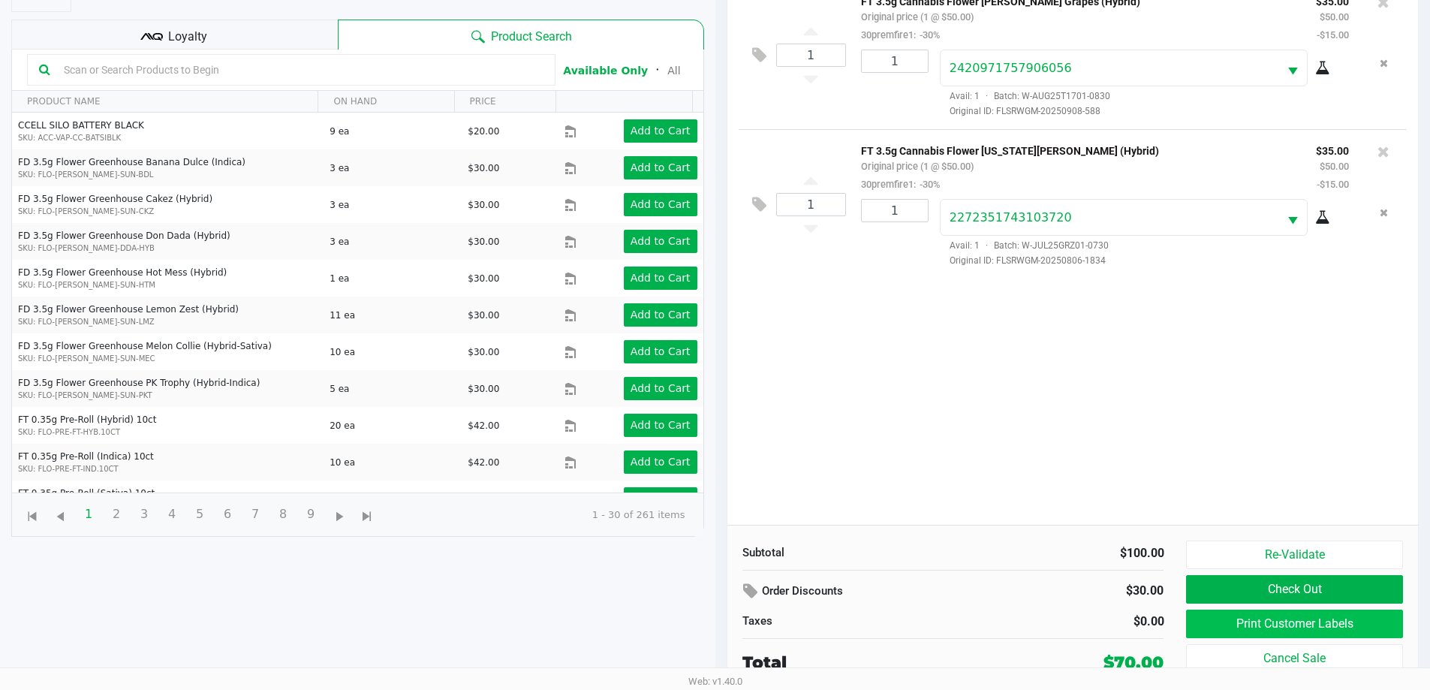
scroll to position [162, 0]
click at [1212, 615] on button "Print Customer Labels" at bounding box center [1294, 623] width 216 height 29
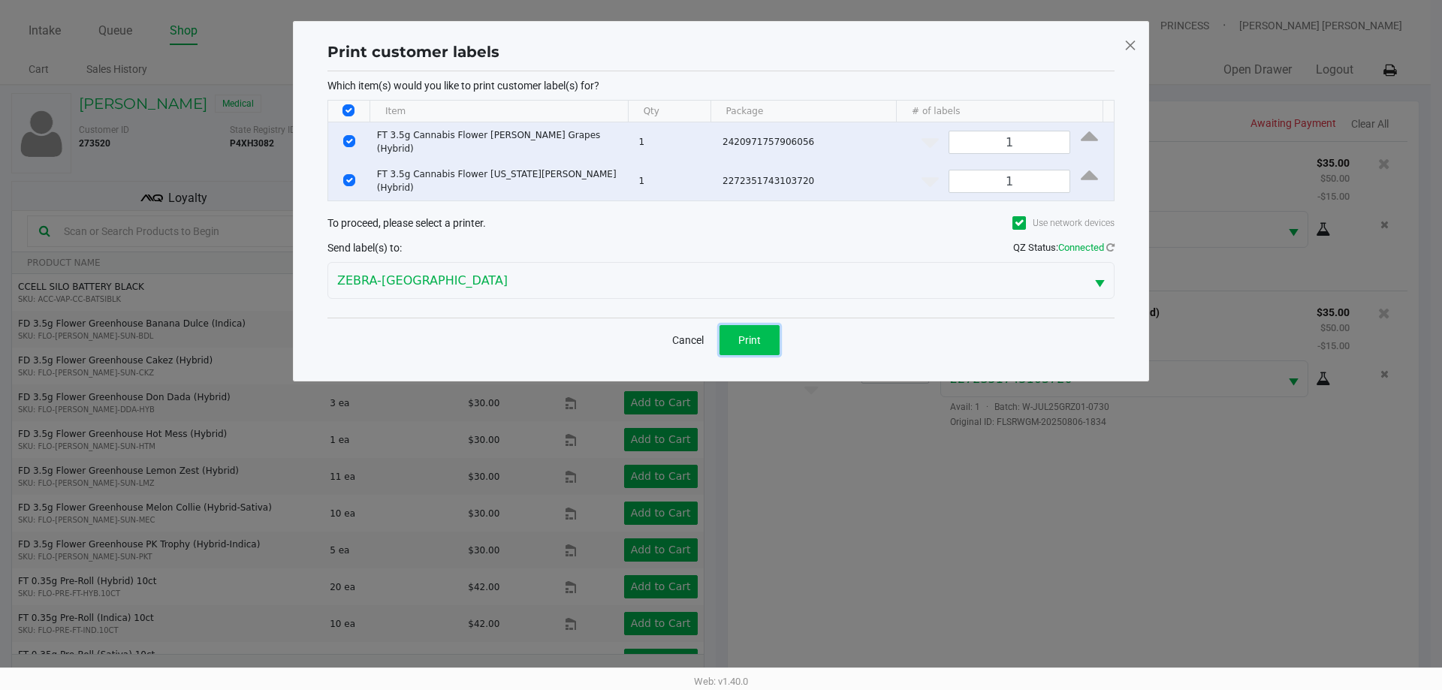
click at [742, 334] on span "Print" at bounding box center [749, 340] width 23 height 12
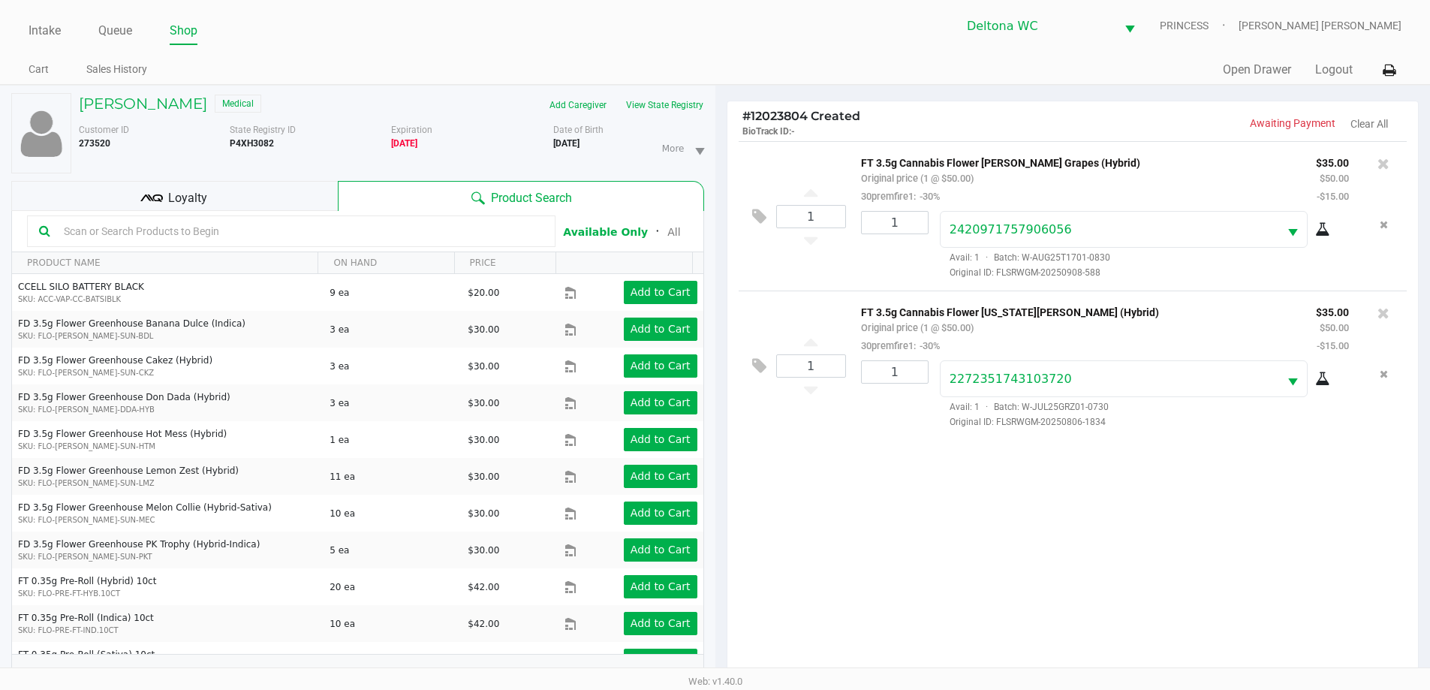
click at [231, 195] on div "Loyalty" at bounding box center [174, 196] width 327 height 30
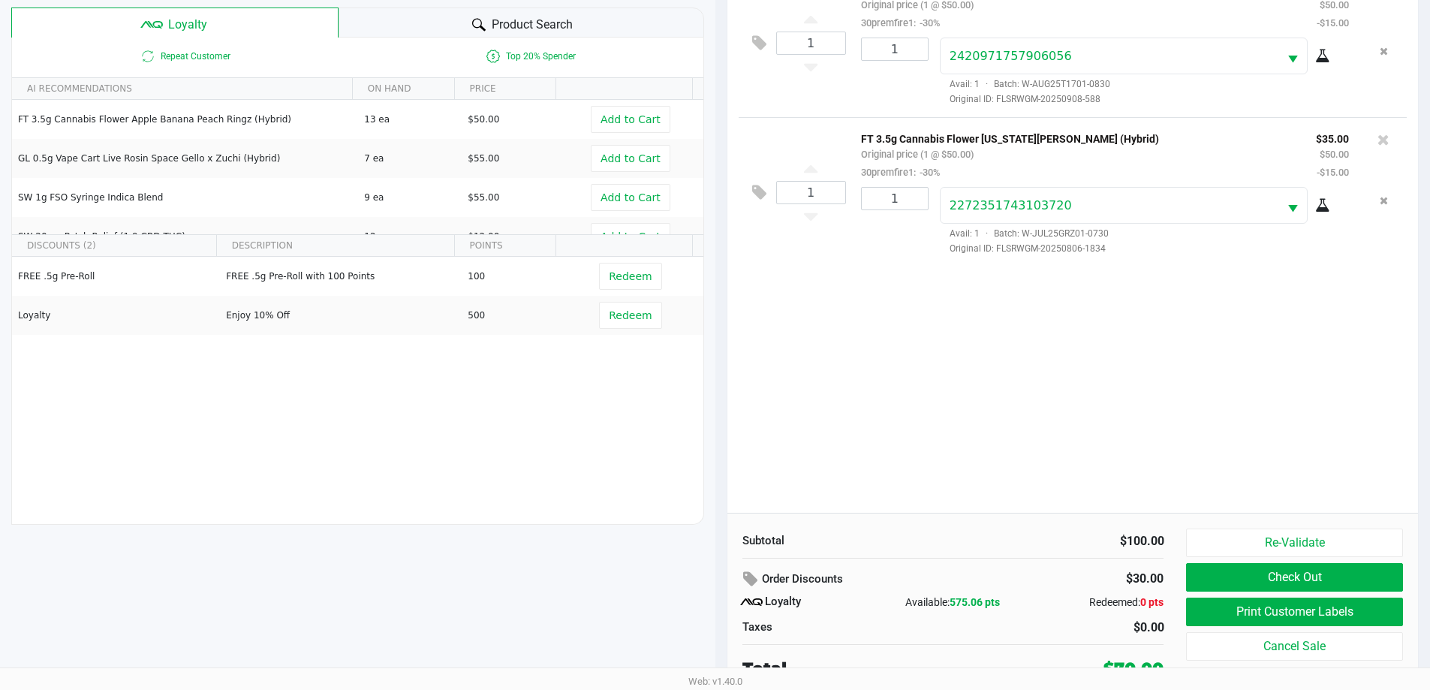
scroll to position [180, 0]
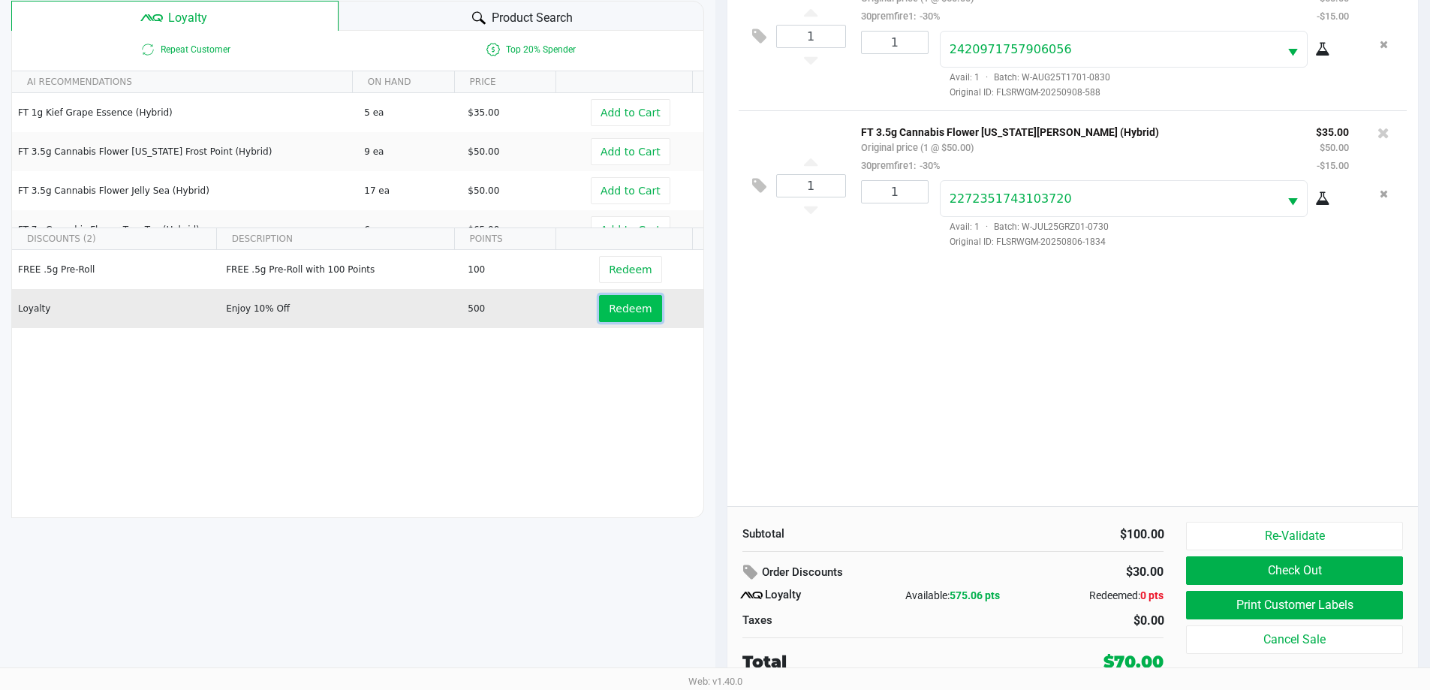
click at [623, 314] on span "Redeem" at bounding box center [630, 309] width 43 height 12
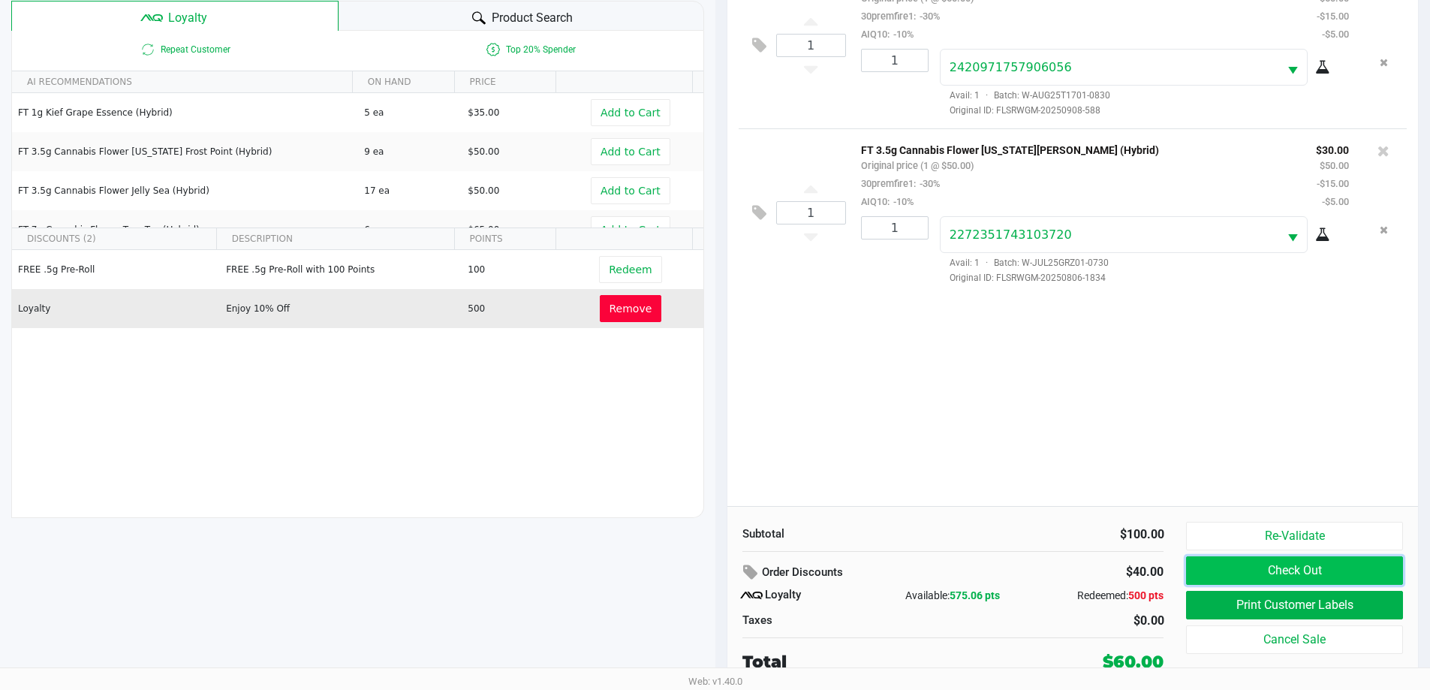
click at [1349, 574] on button "Check Out" at bounding box center [1294, 570] width 216 height 29
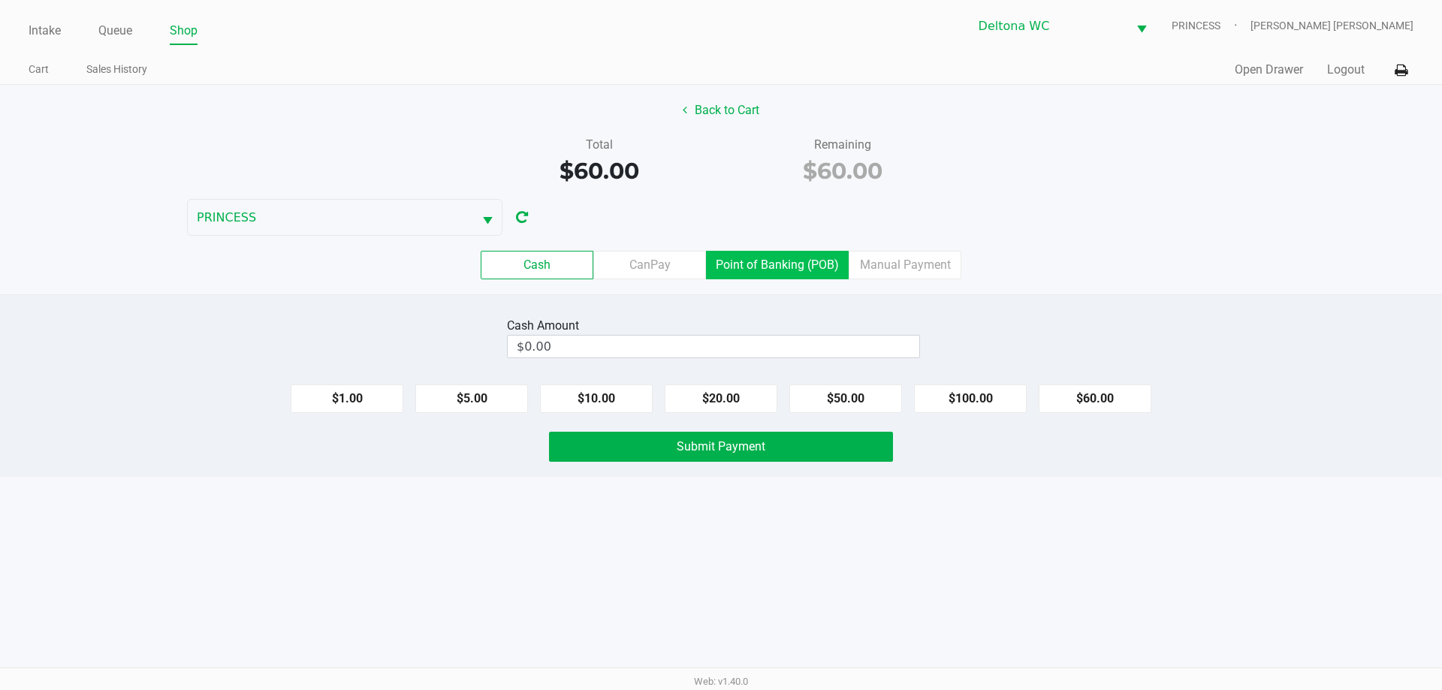
click at [754, 266] on label "Point of Banking (POB)" at bounding box center [777, 265] width 143 height 29
click at [0, 0] on 7 "Point of Banking (POB)" at bounding box center [0, 0] width 0 height 0
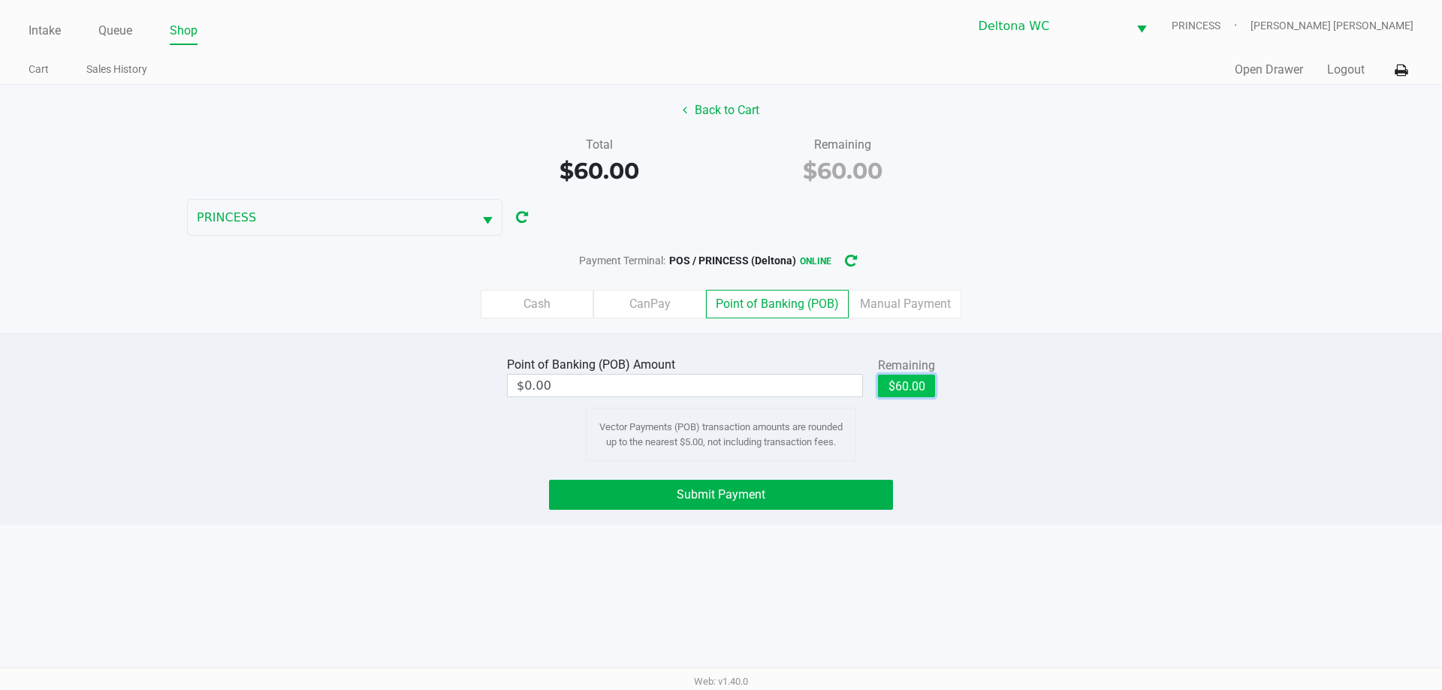
click at [909, 381] on button "$60.00" at bounding box center [906, 386] width 57 height 23
click at [553, 309] on label "Cash" at bounding box center [537, 304] width 113 height 29
click at [0, 0] on 0 "Cash" at bounding box center [0, 0] width 0 height 0
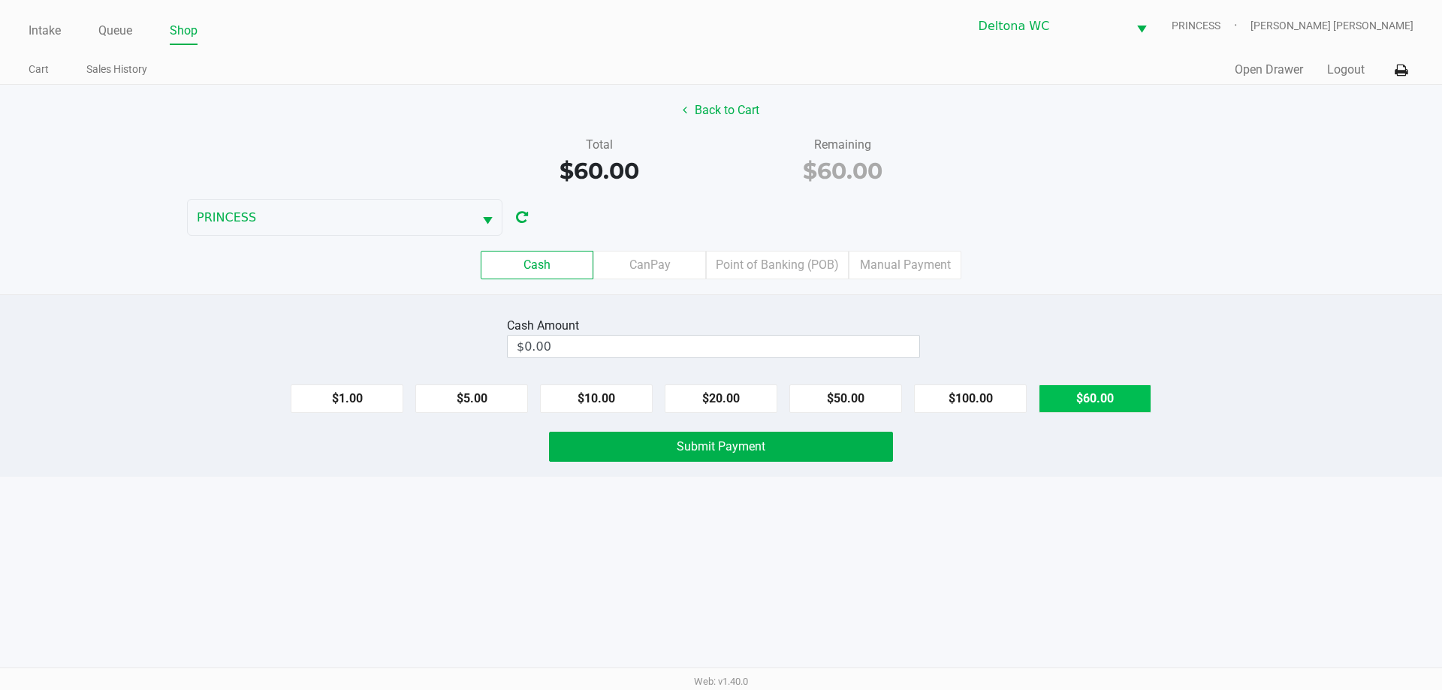
click at [1076, 393] on button "$60.00" at bounding box center [1094, 398] width 113 height 29
type input "$60.00"
click at [827, 425] on div "Cash Amount $60.00 Clear $1.00 $5.00 $10.00 $20.00 $50.00 $100.00 $60.00 Submit…" at bounding box center [721, 385] width 1442 height 182
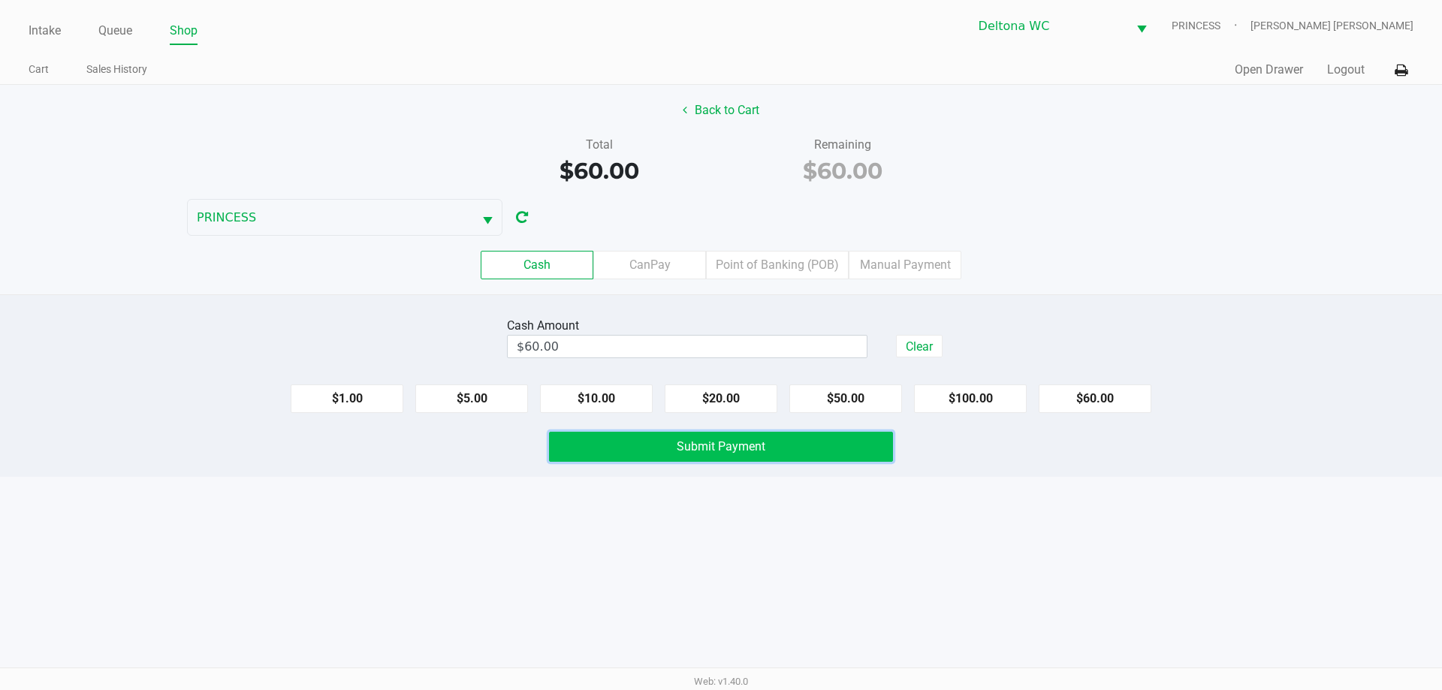
click at [827, 443] on button "Submit Payment" at bounding box center [721, 447] width 344 height 30
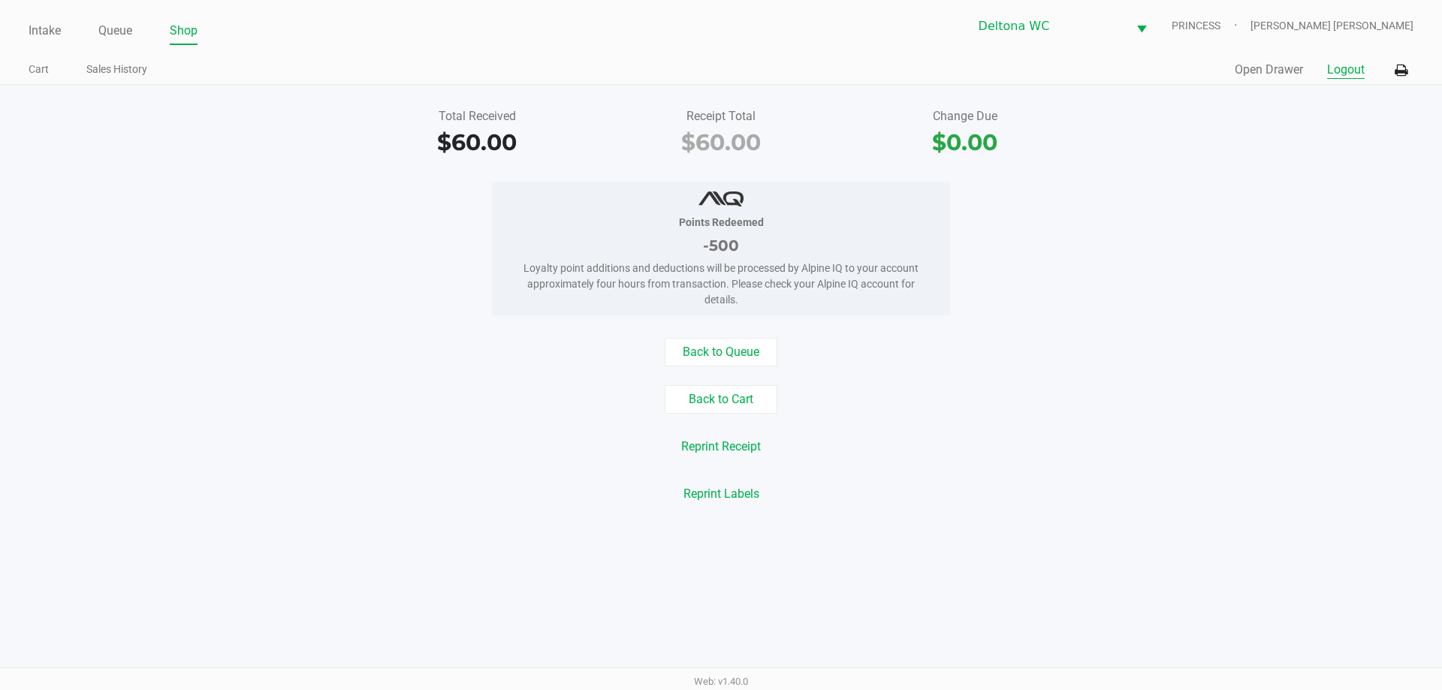
click at [1344, 65] on button "Logout" at bounding box center [1346, 70] width 38 height 18
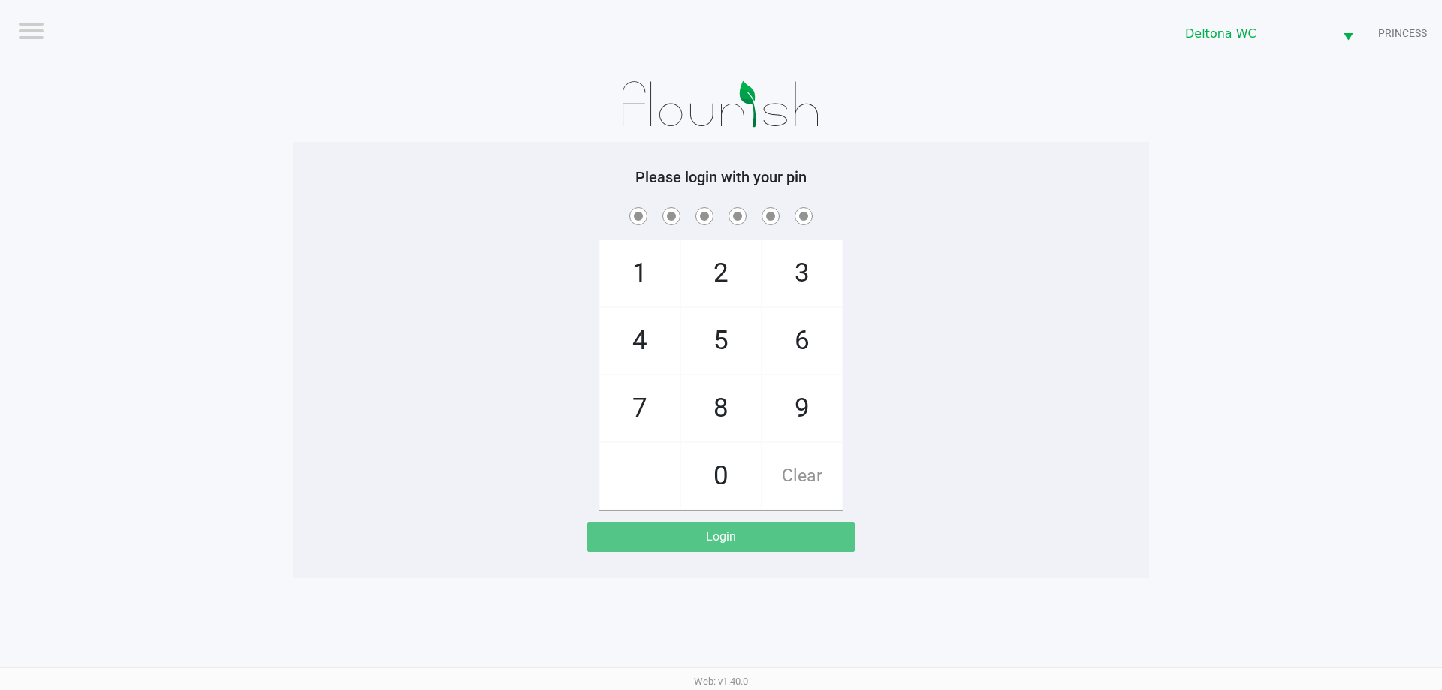
click at [975, 309] on div "1 4 7 2 5 8 0 3 6 9 Clear" at bounding box center [721, 357] width 856 height 306
checkbox input "true"
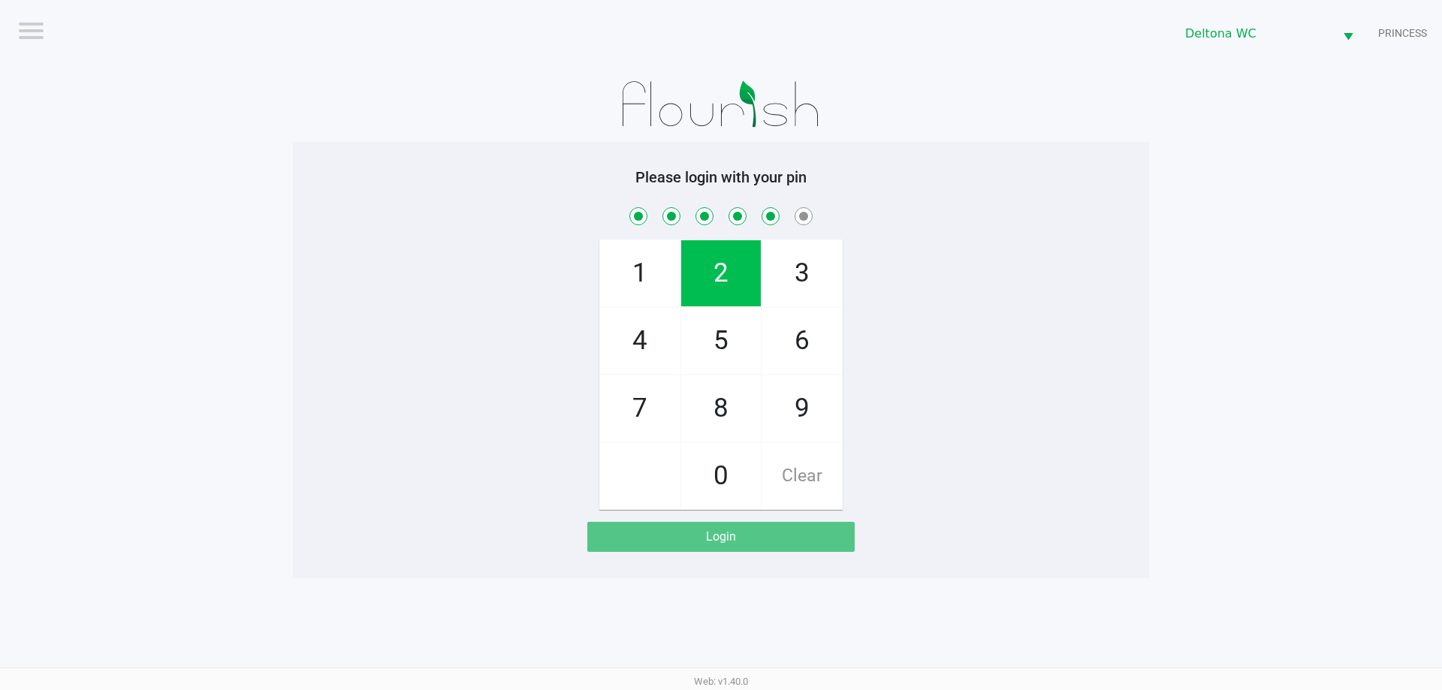
checkbox input "true"
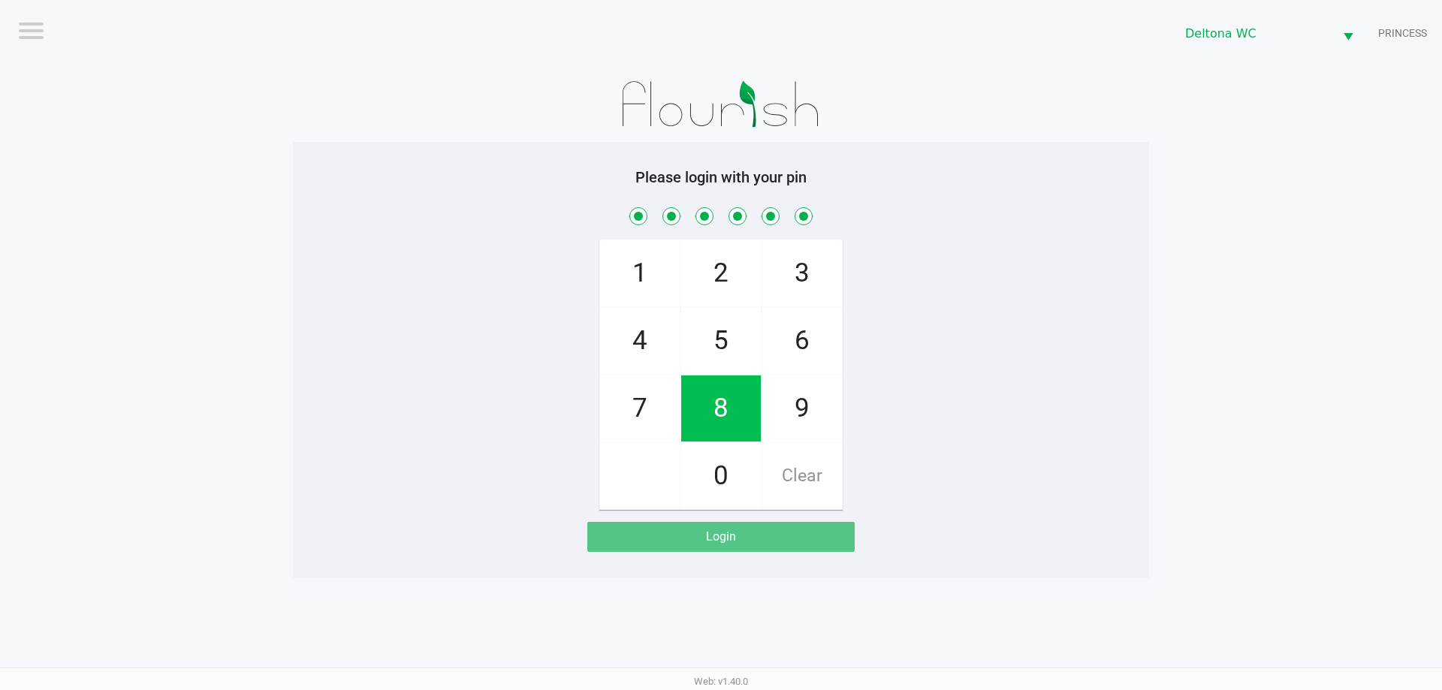
checkbox input "true"
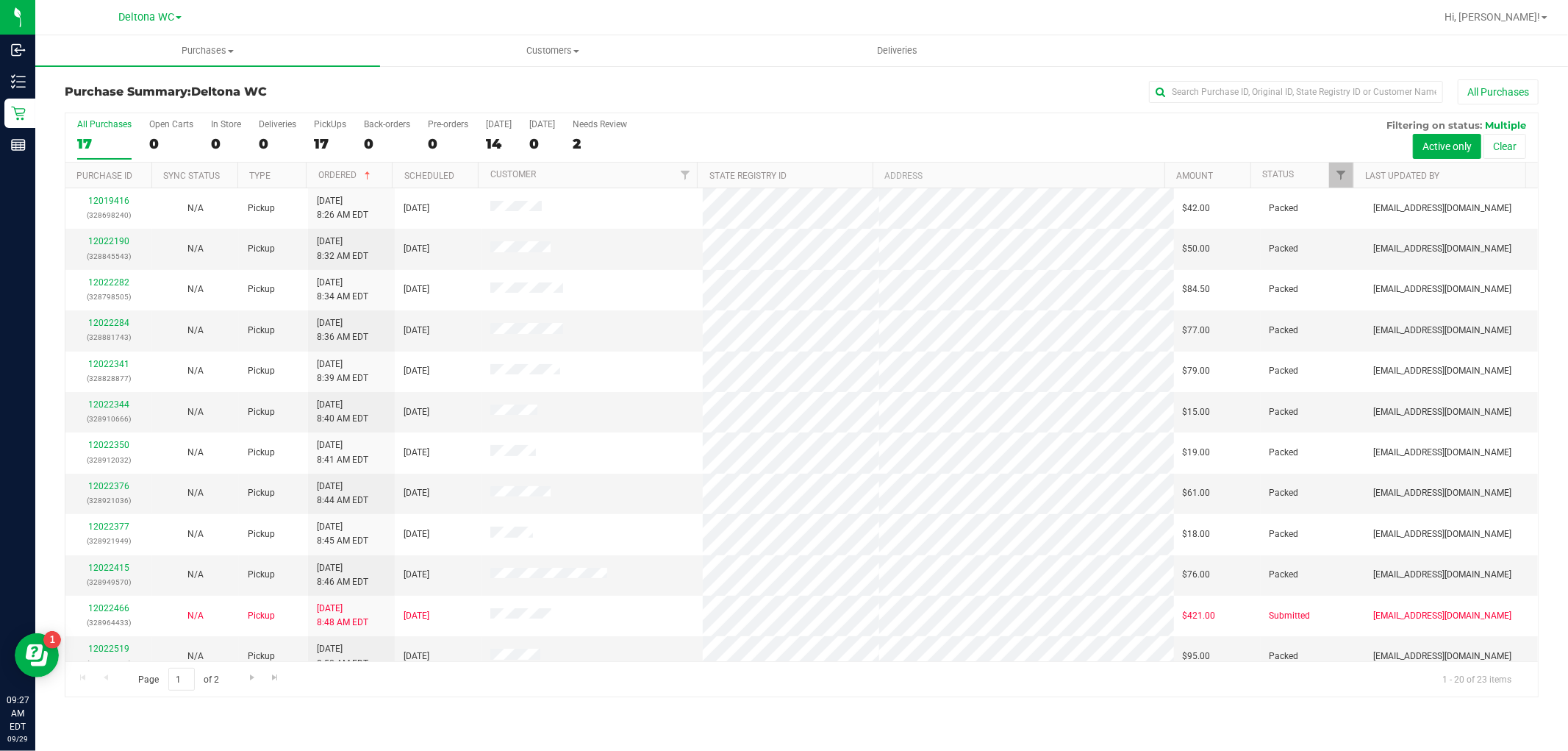
click at [669, 82] on div "All Purchases" at bounding box center [1047, 92] width 983 height 25
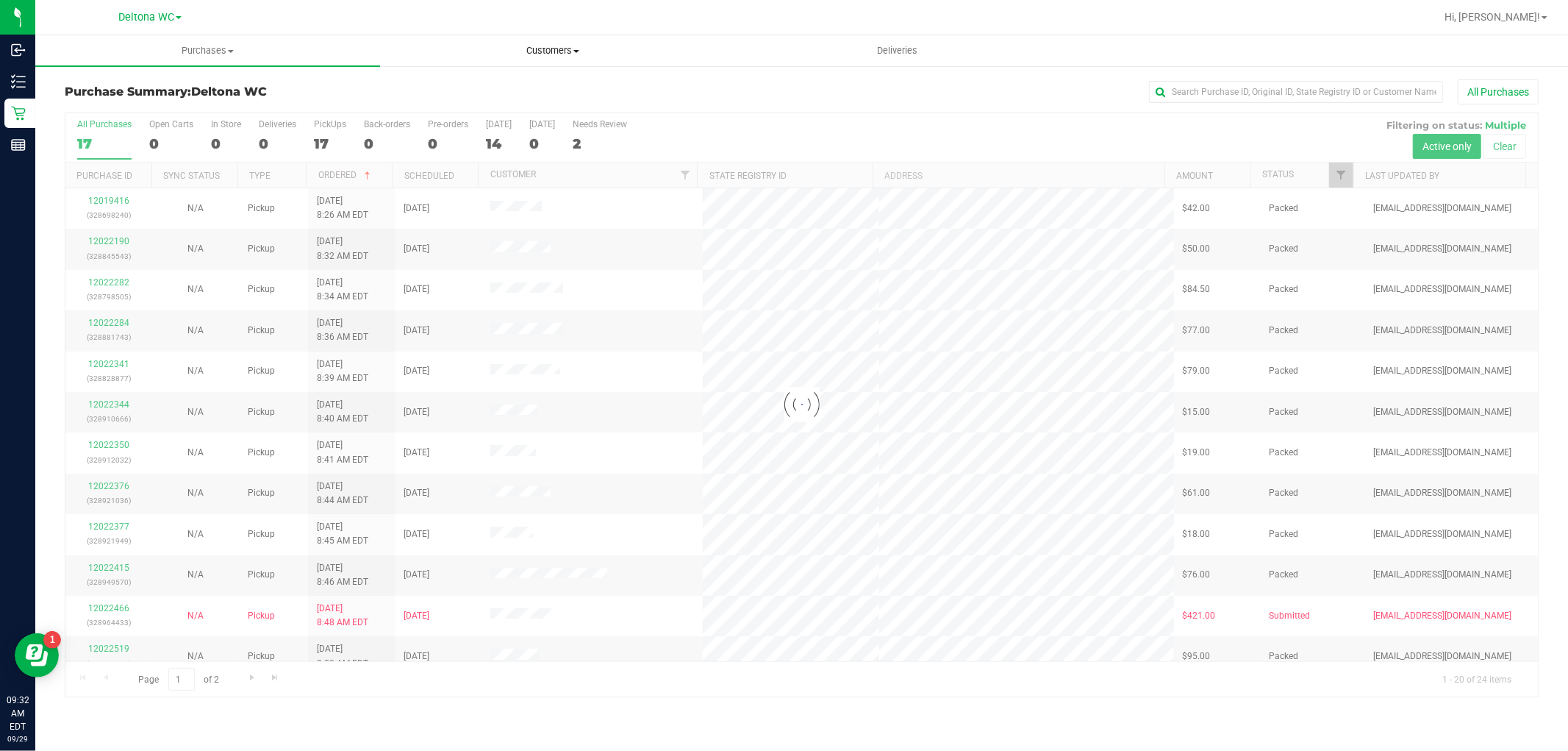
click at [535, 49] on span "Customers" at bounding box center [552, 51] width 344 height 14
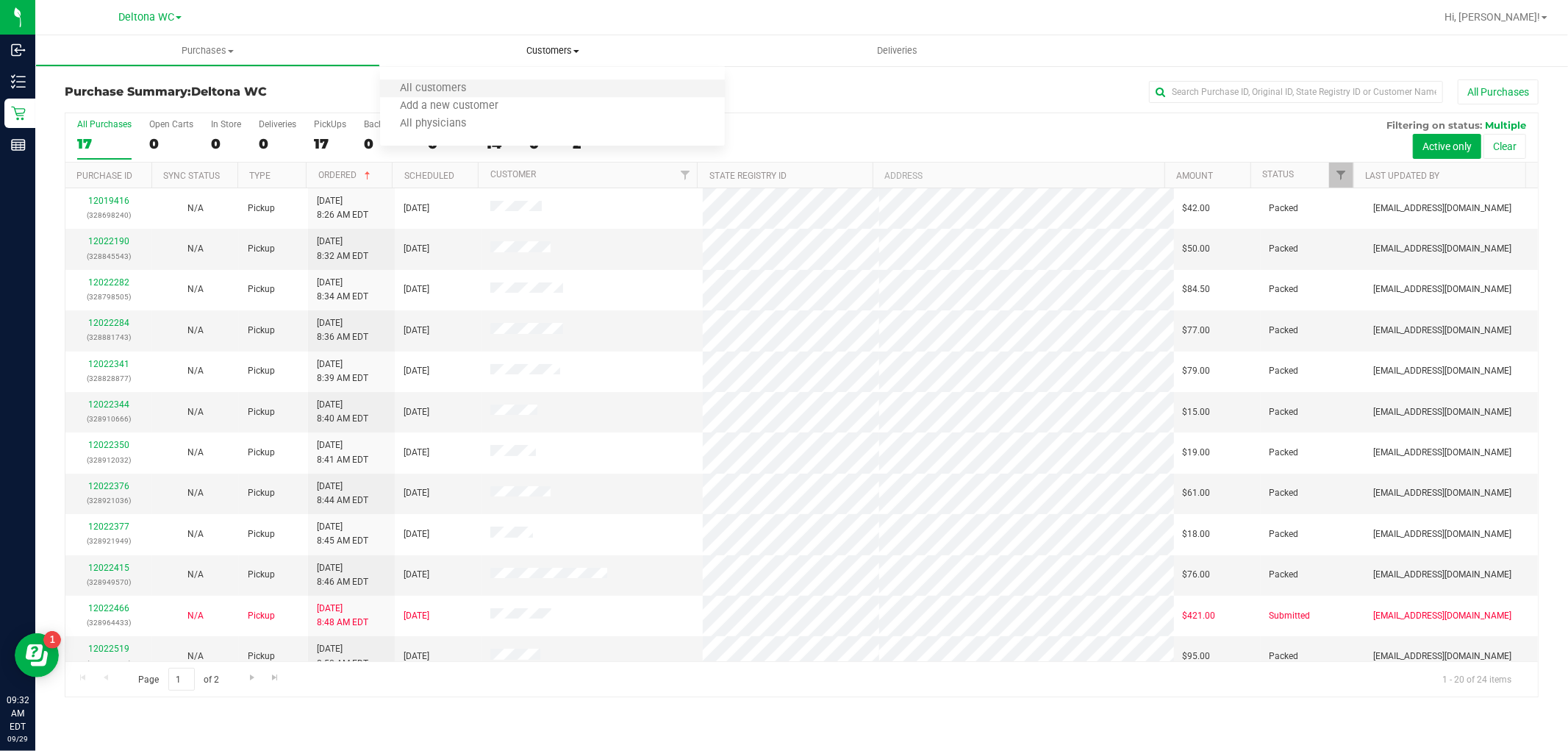
click at [512, 85] on li "All customers" at bounding box center [552, 89] width 345 height 18
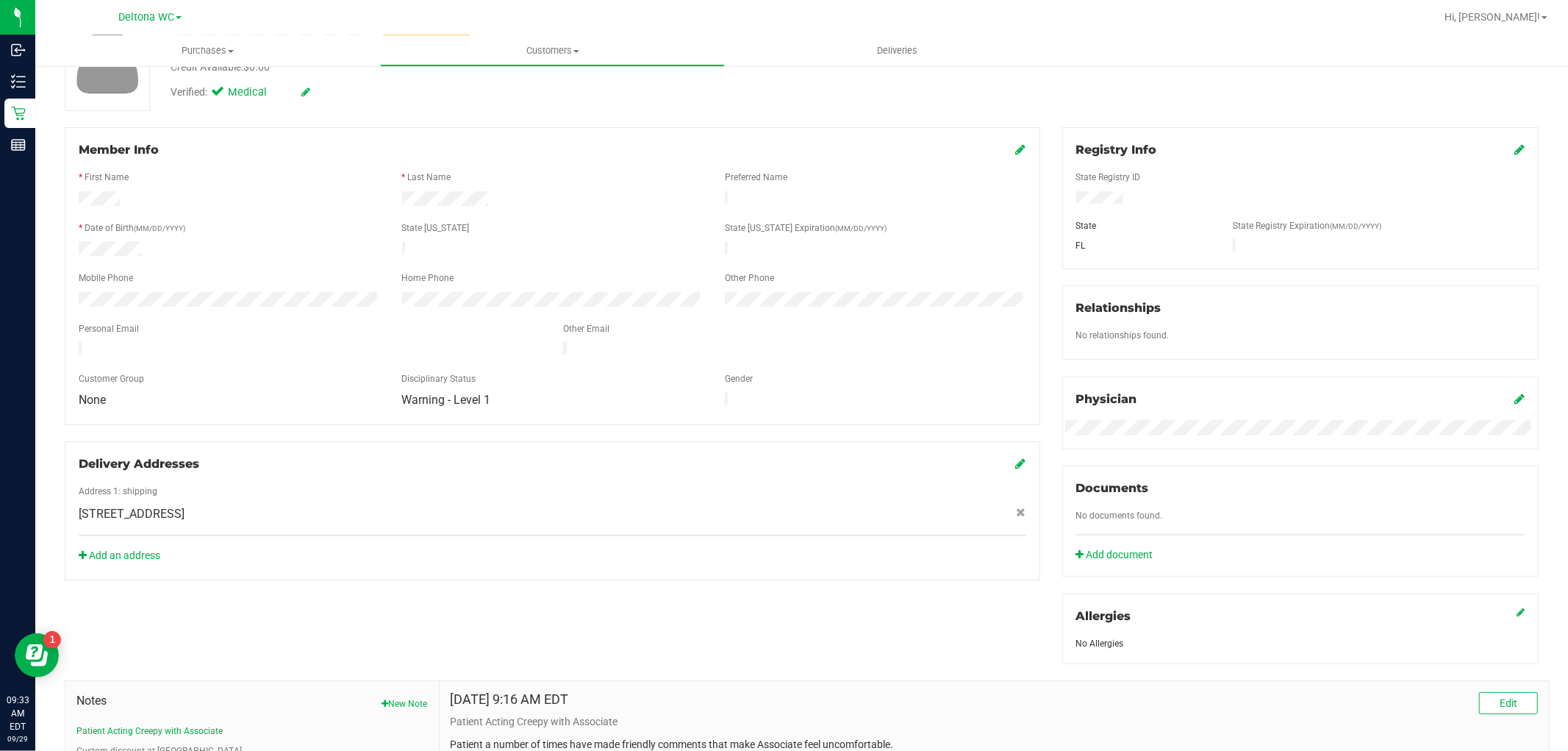
scroll to position [312, 0]
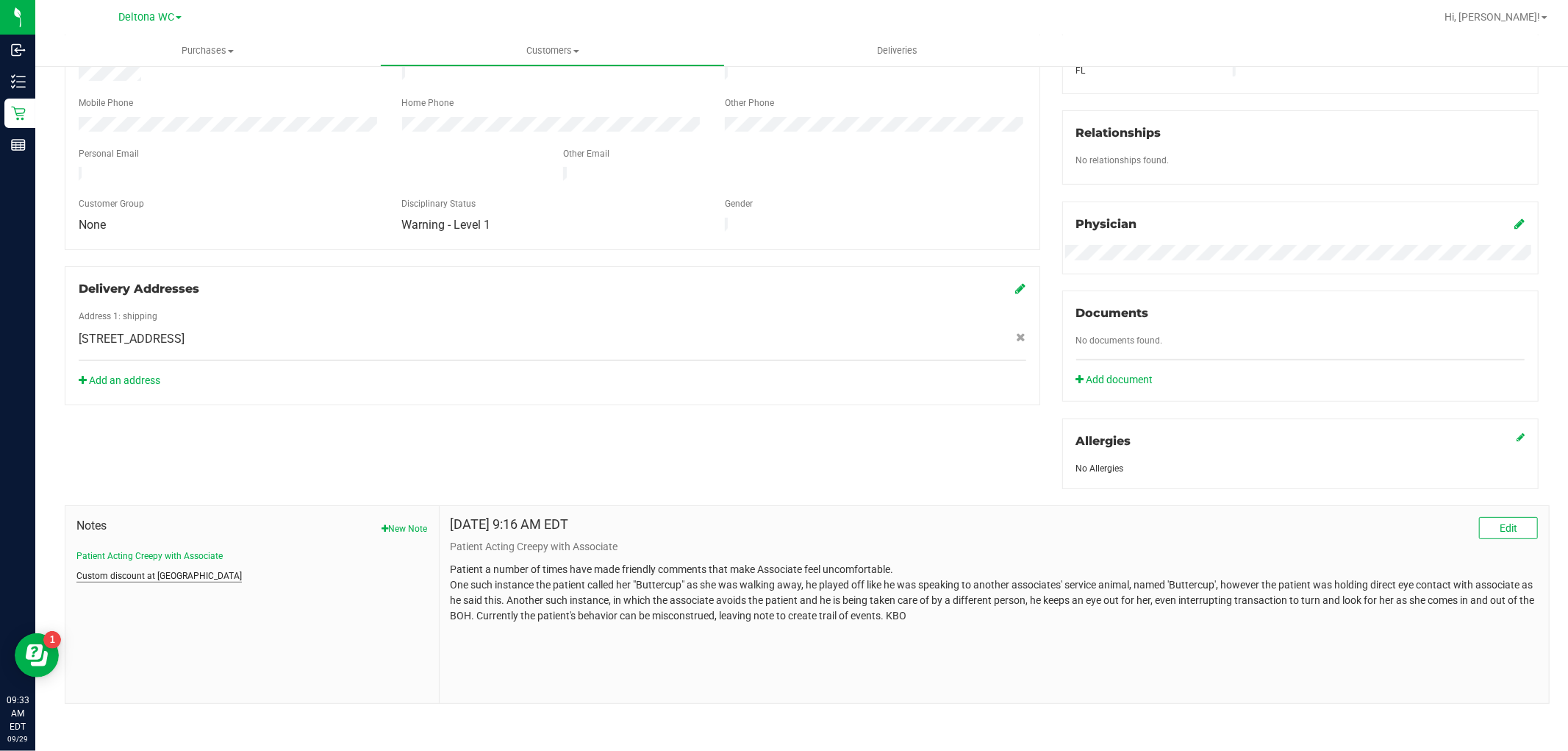
click at [175, 575] on button "Custom discount at [GEOGRAPHIC_DATA]" at bounding box center [159, 576] width 165 height 14
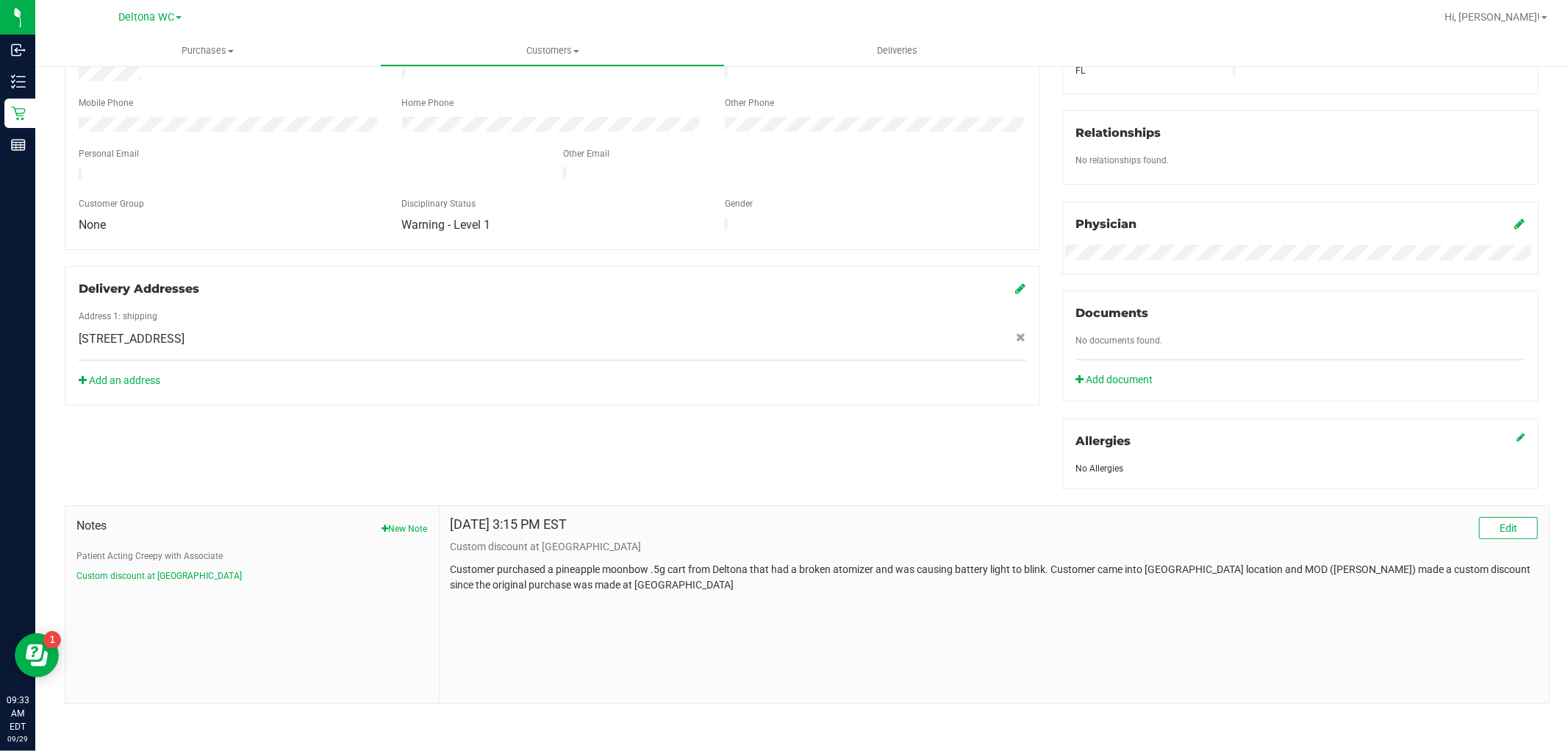
click at [178, 538] on div "Notes New Note Patient Acting Creepy with Associate Custom discount at [GEOGRAP…" at bounding box center [252, 549] width 351 height 66
click at [181, 554] on button "Patient Acting Creepy with Associate" at bounding box center [149, 556] width 146 height 14
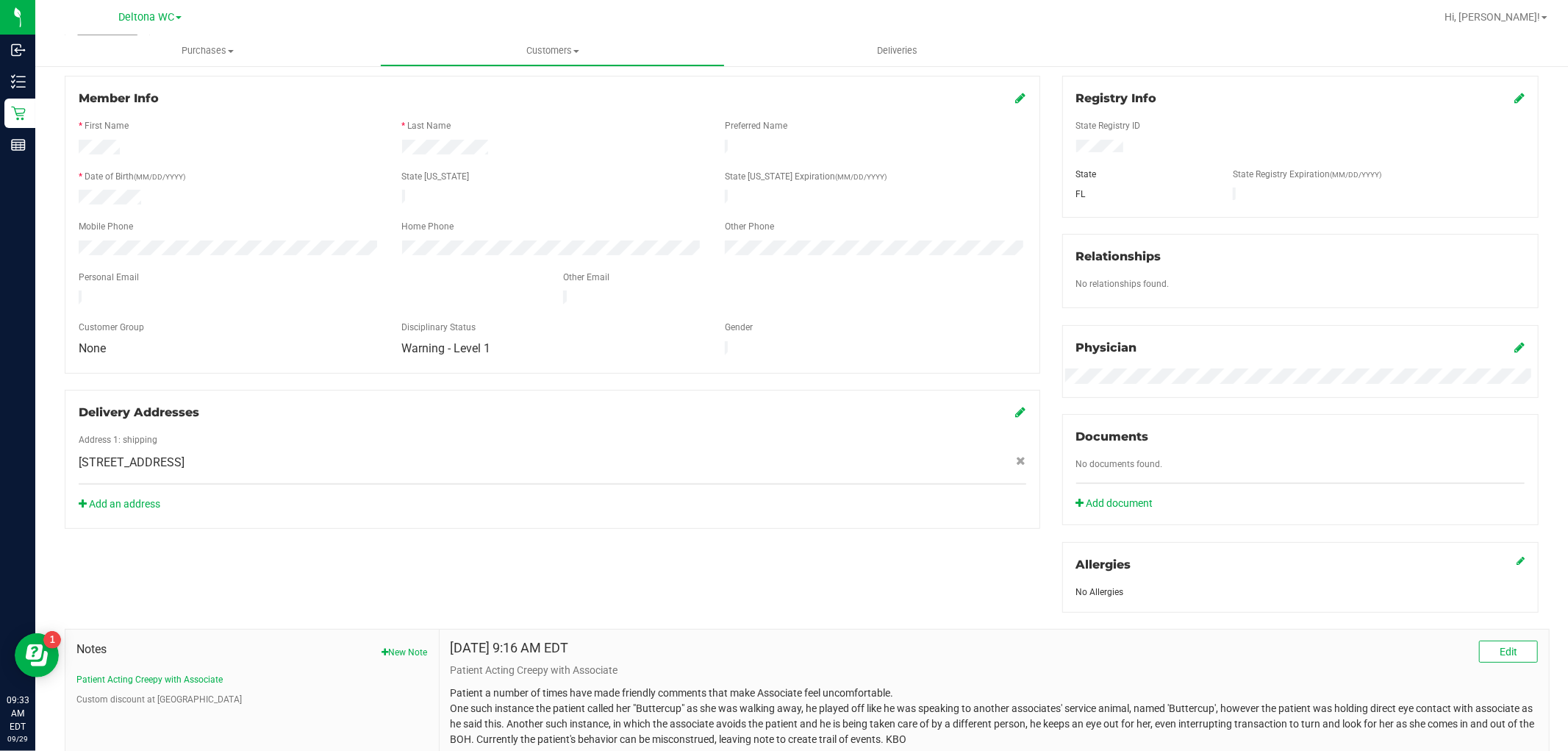
scroll to position [0, 0]
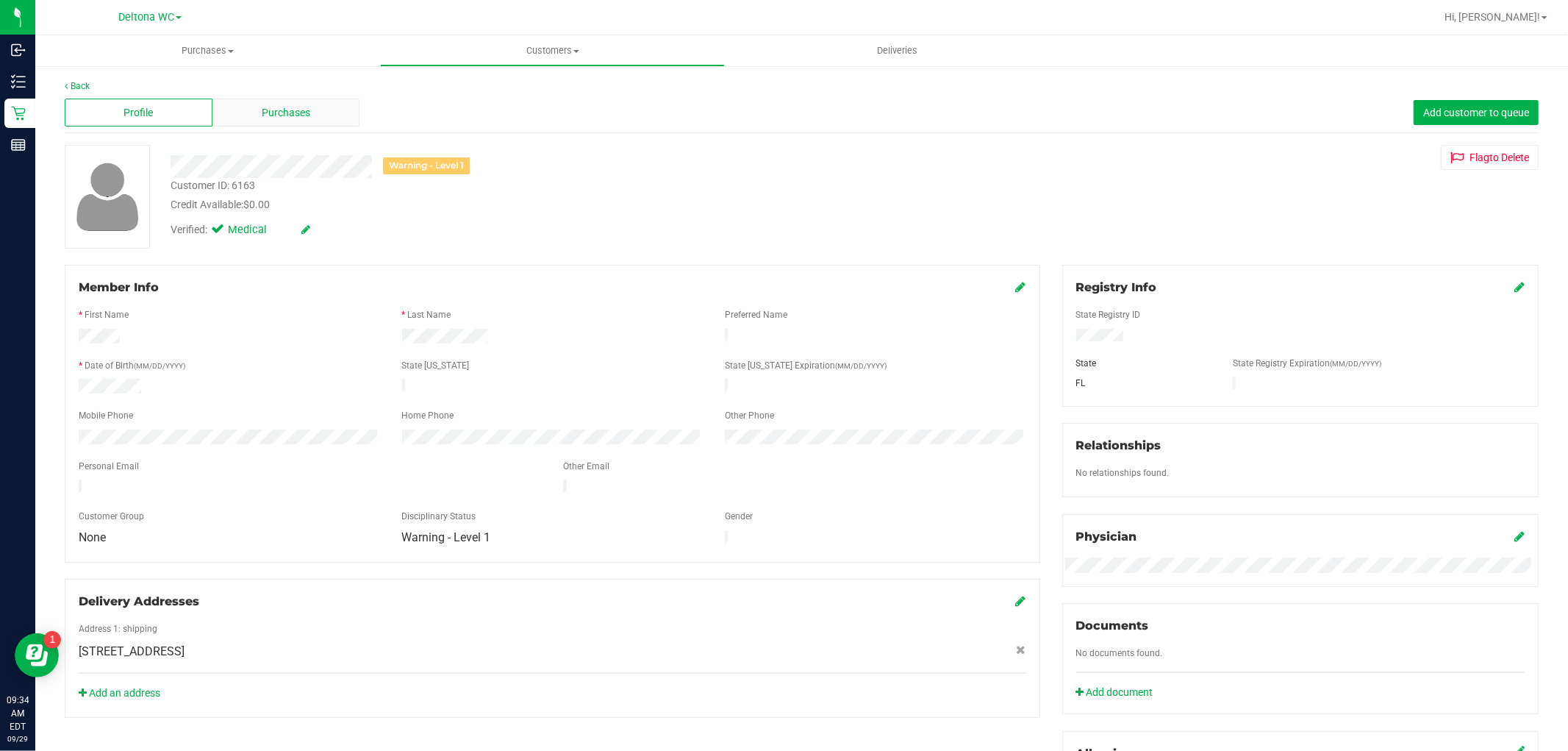
click at [327, 111] on div "Purchases" at bounding box center [286, 113] width 148 height 28
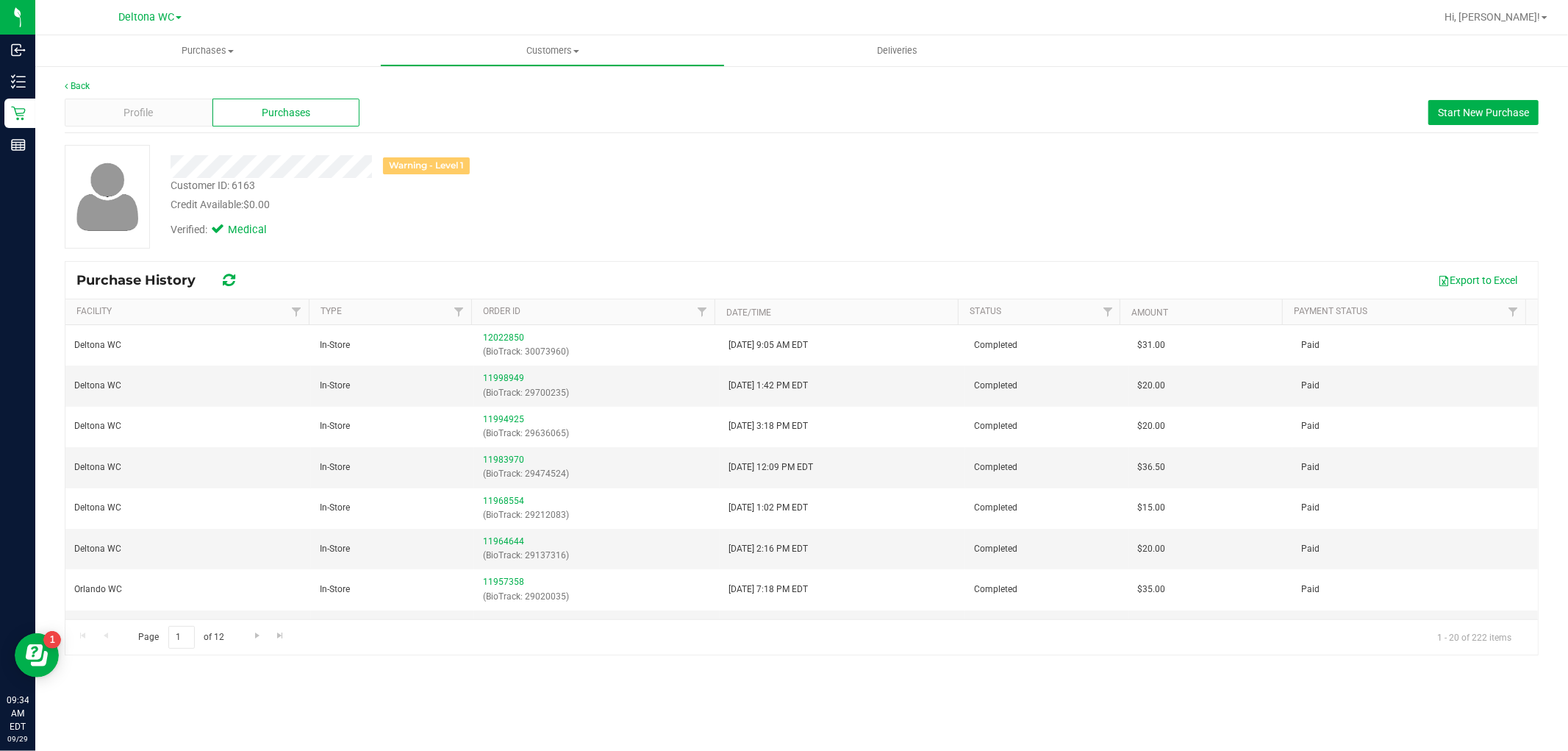
click at [1162, 209] on div "Warning - Level 1 Customer ID: 6163 Credit Available: $0.00 Verified: Medical" at bounding box center [802, 197] width 1496 height 104
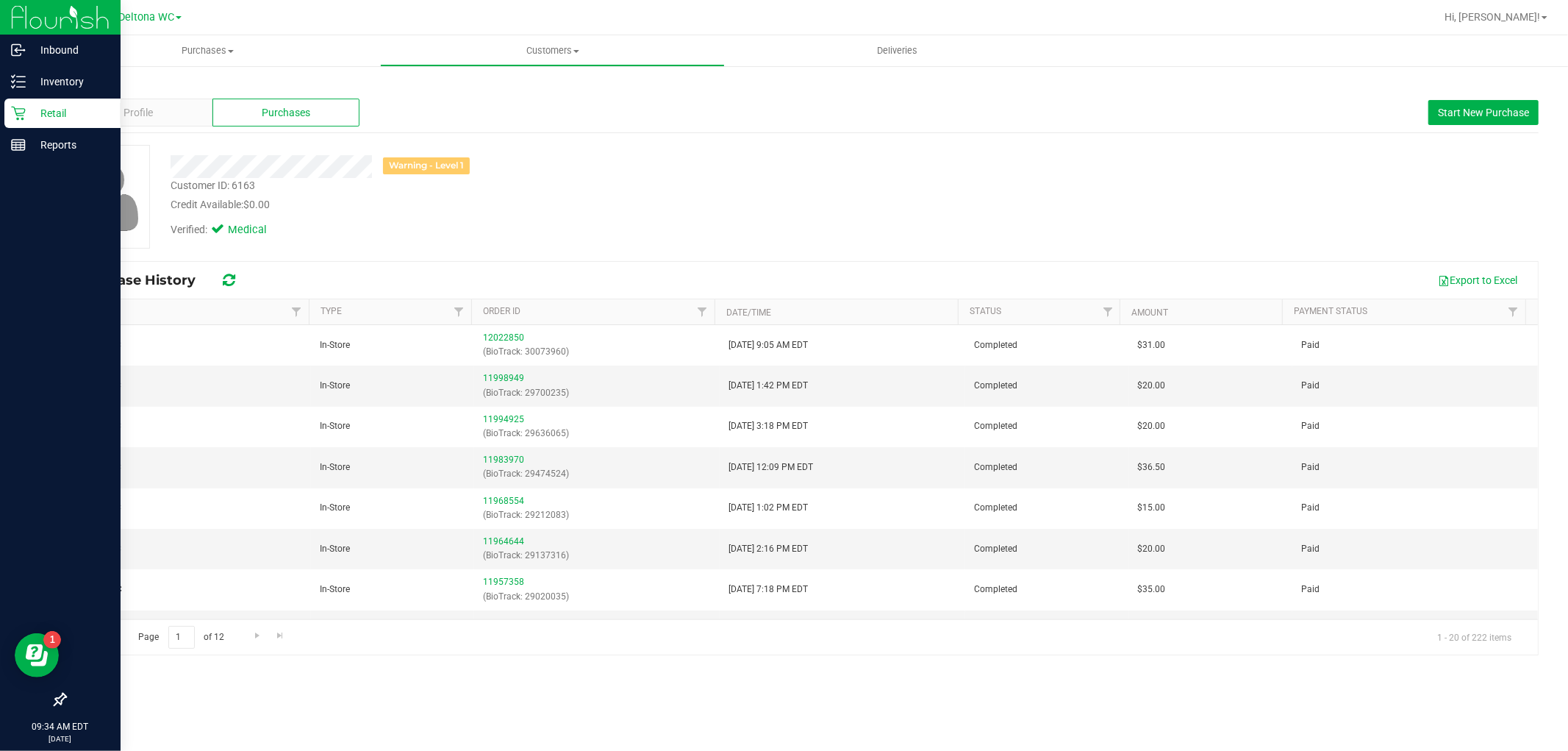
click at [25, 113] on p "Retail" at bounding box center [69, 114] width 88 height 18
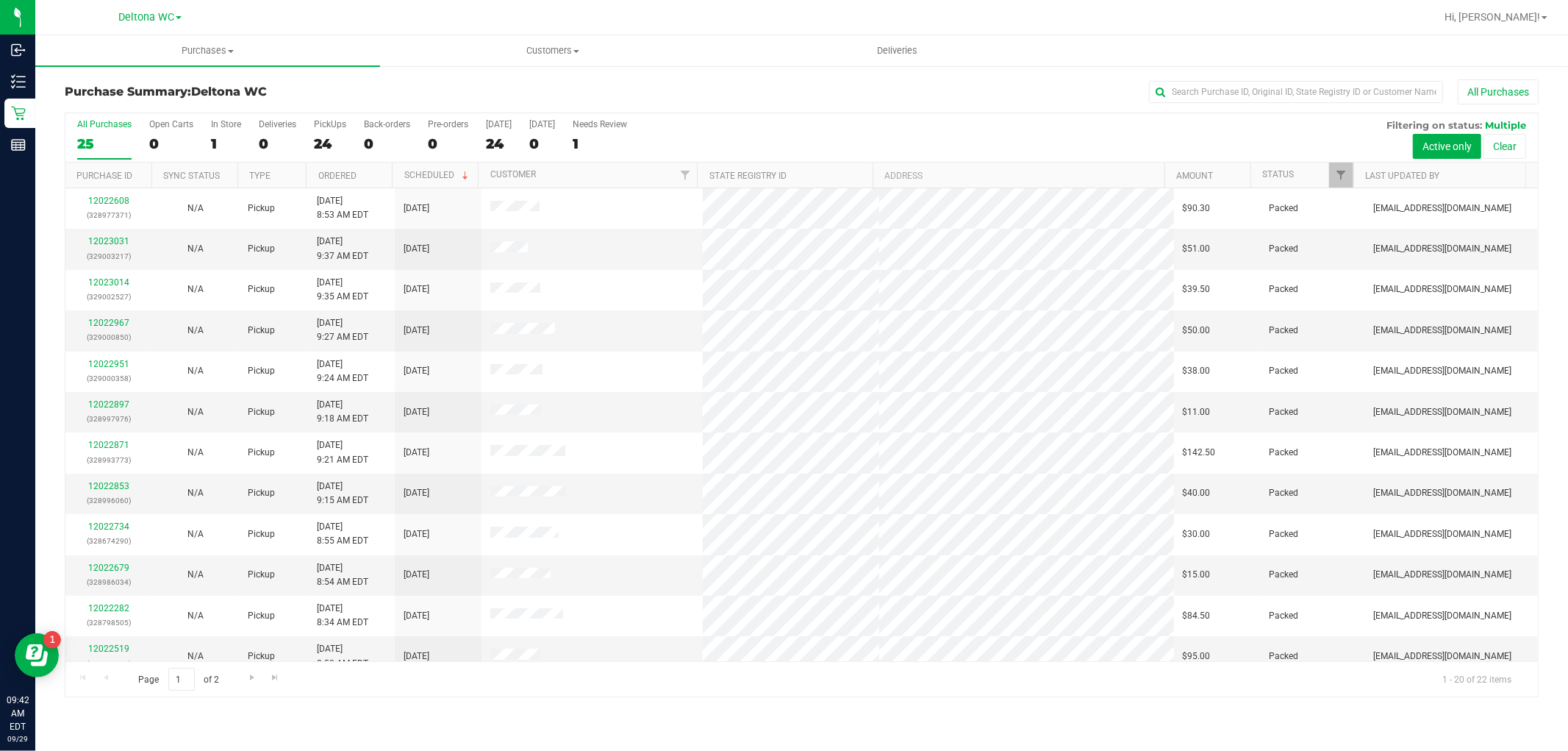
click at [1311, 174] on th "Status" at bounding box center [1301, 175] width 103 height 25
click at [1302, 172] on span at bounding box center [1305, 175] width 12 height 12
click at [204, 147] on div "All Purchases 25 Open Carts 0 In Store 1 Deliveries 0 PickUps 24 Back-orders 0 …" at bounding box center [802, 138] width 1472 height 49
click at [220, 143] on div "1" at bounding box center [225, 143] width 30 height 17
click at [0, 0] on input "In Store 1" at bounding box center [0, 0] width 0 height 0
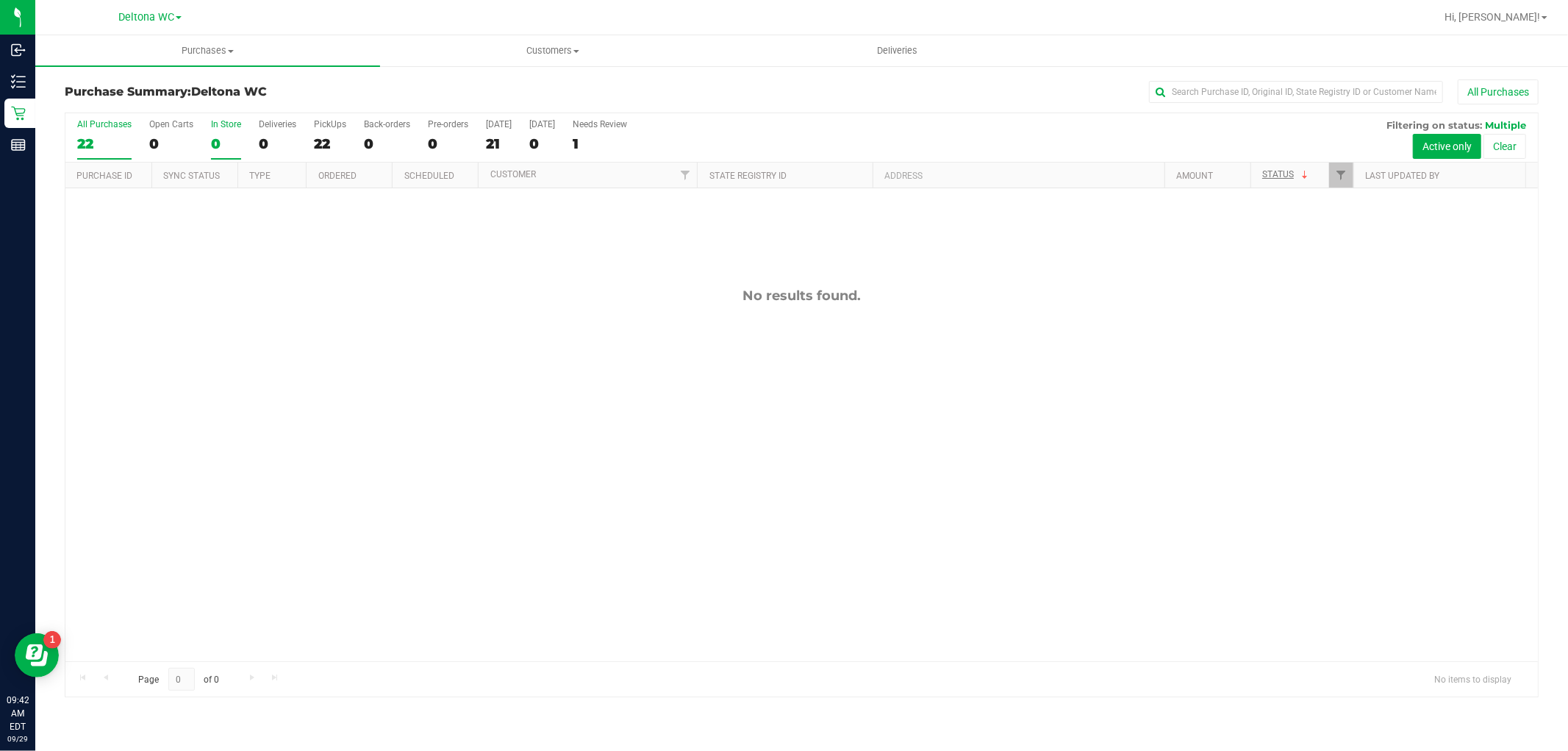
click at [91, 143] on div "22" at bounding box center [105, 143] width 55 height 17
click at [0, 0] on input "All Purchases 22" at bounding box center [0, 0] width 0 height 0
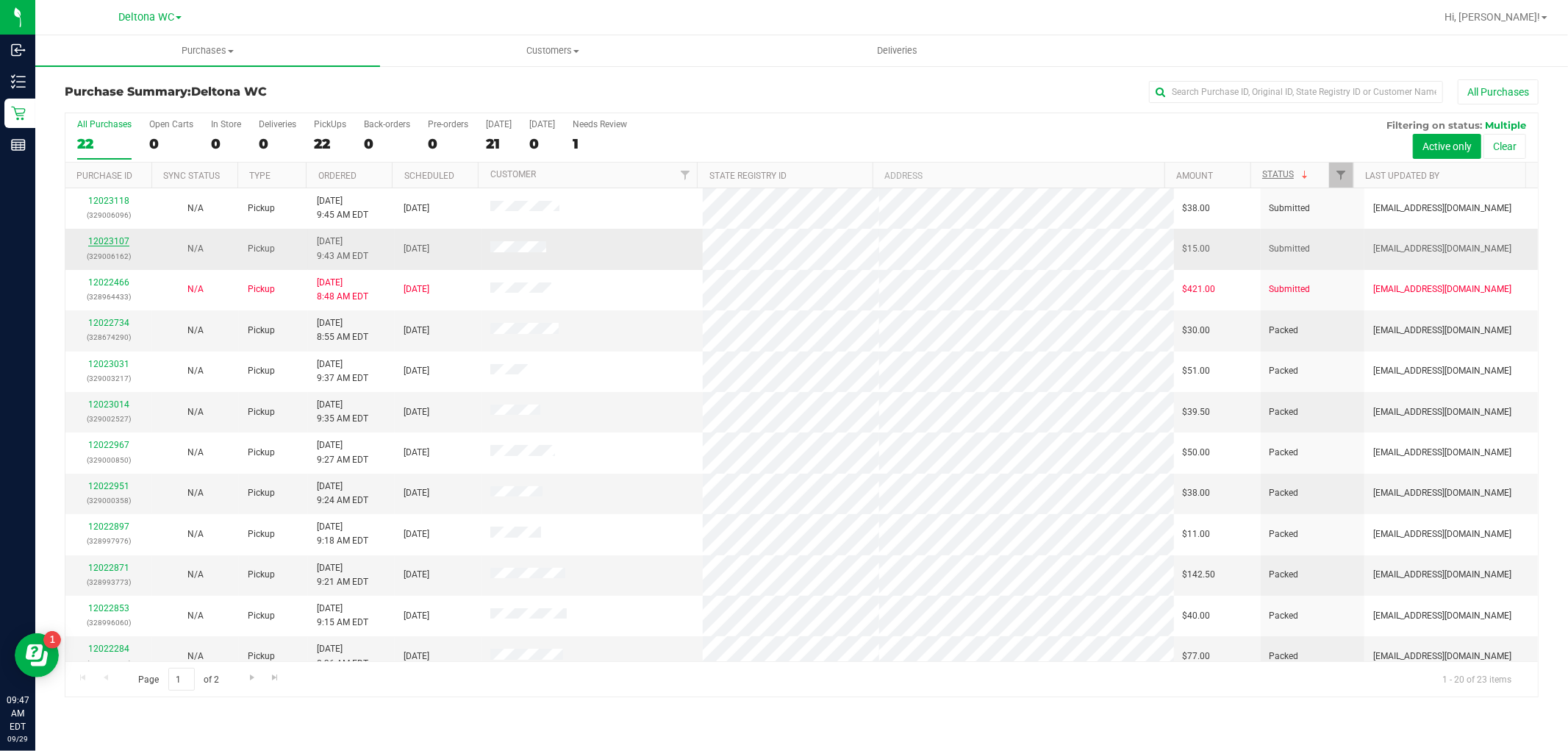
click at [111, 243] on link "12023107" at bounding box center [109, 241] width 41 height 11
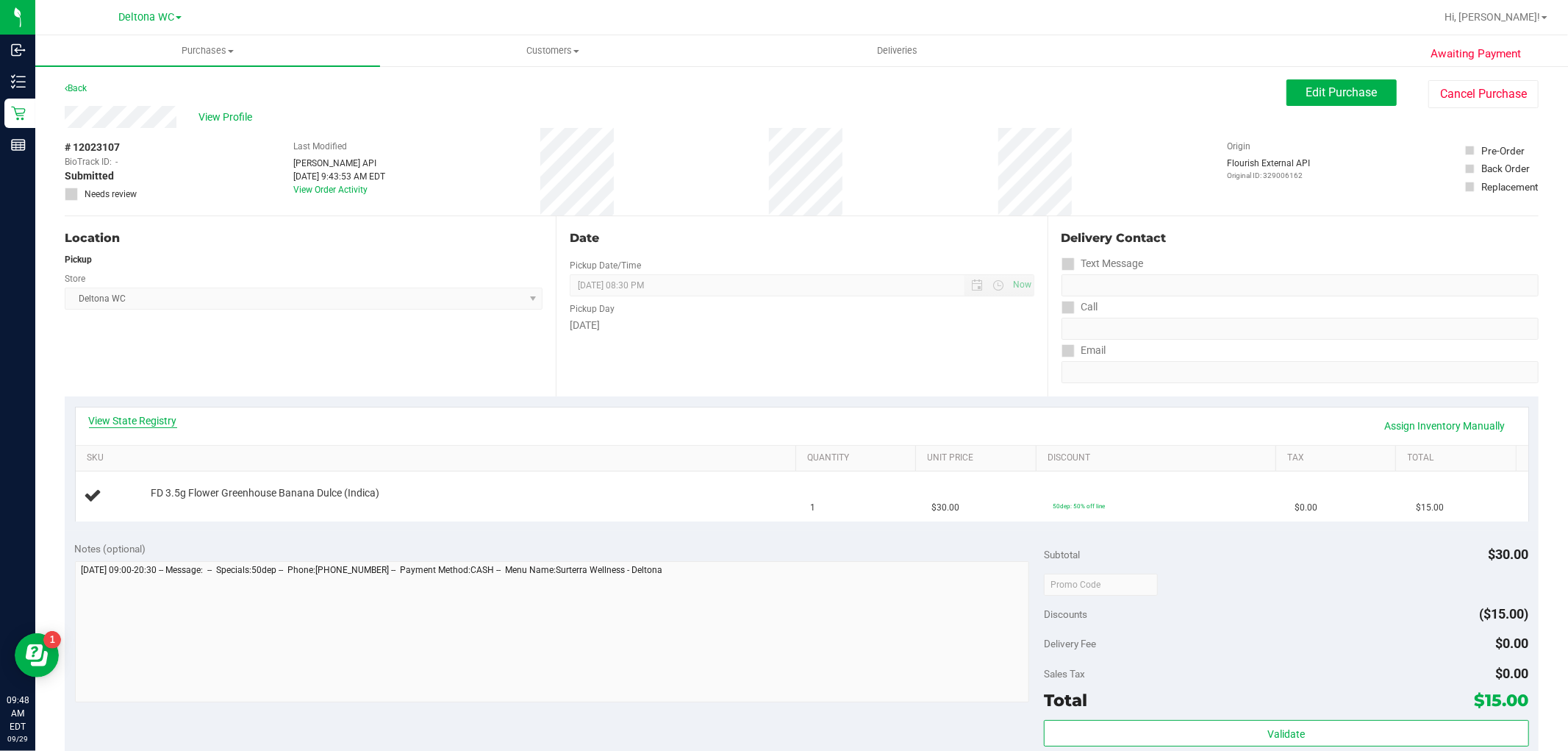
click at [158, 415] on link "View State Registry" at bounding box center [133, 420] width 88 height 15
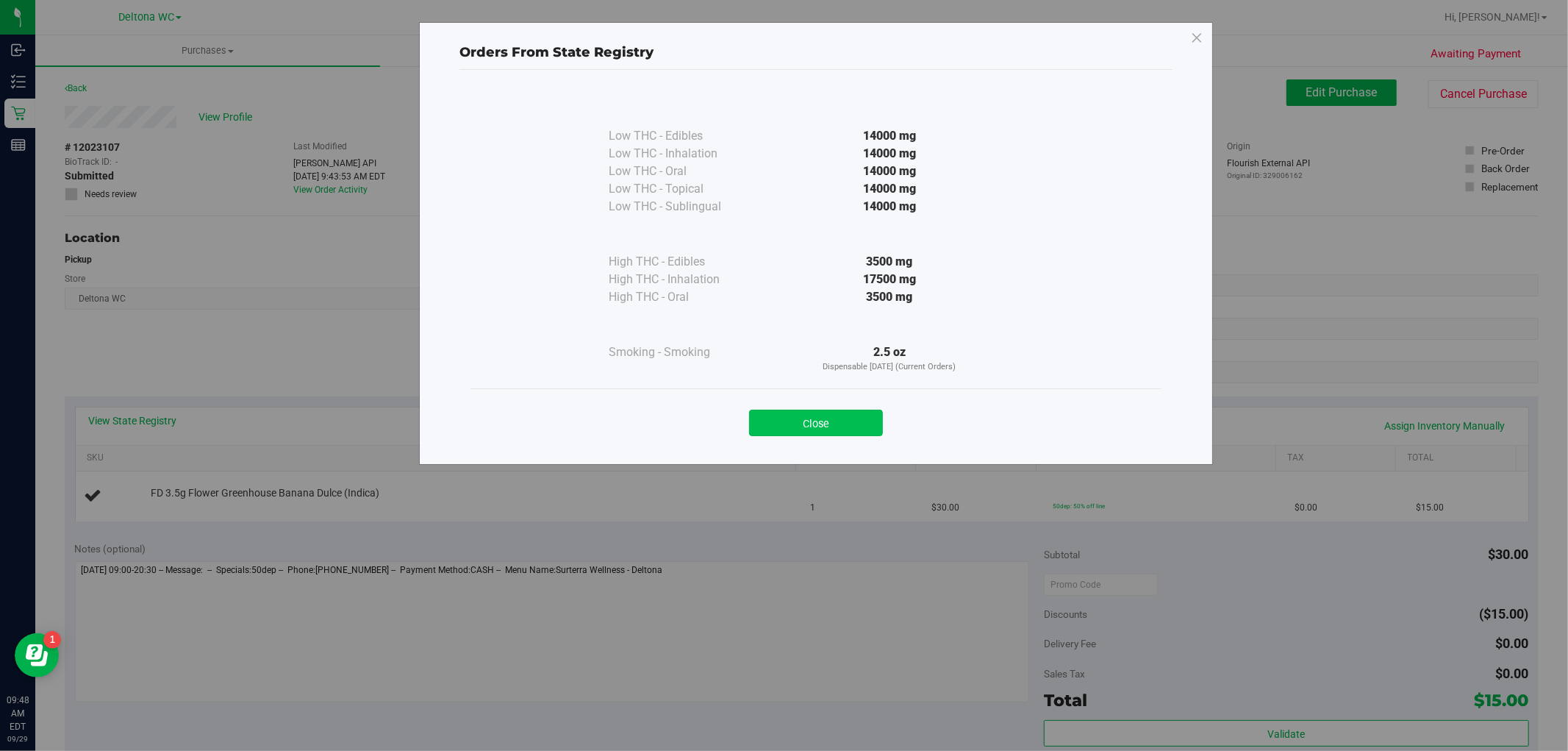
click at [851, 423] on button "Close" at bounding box center [815, 422] width 134 height 26
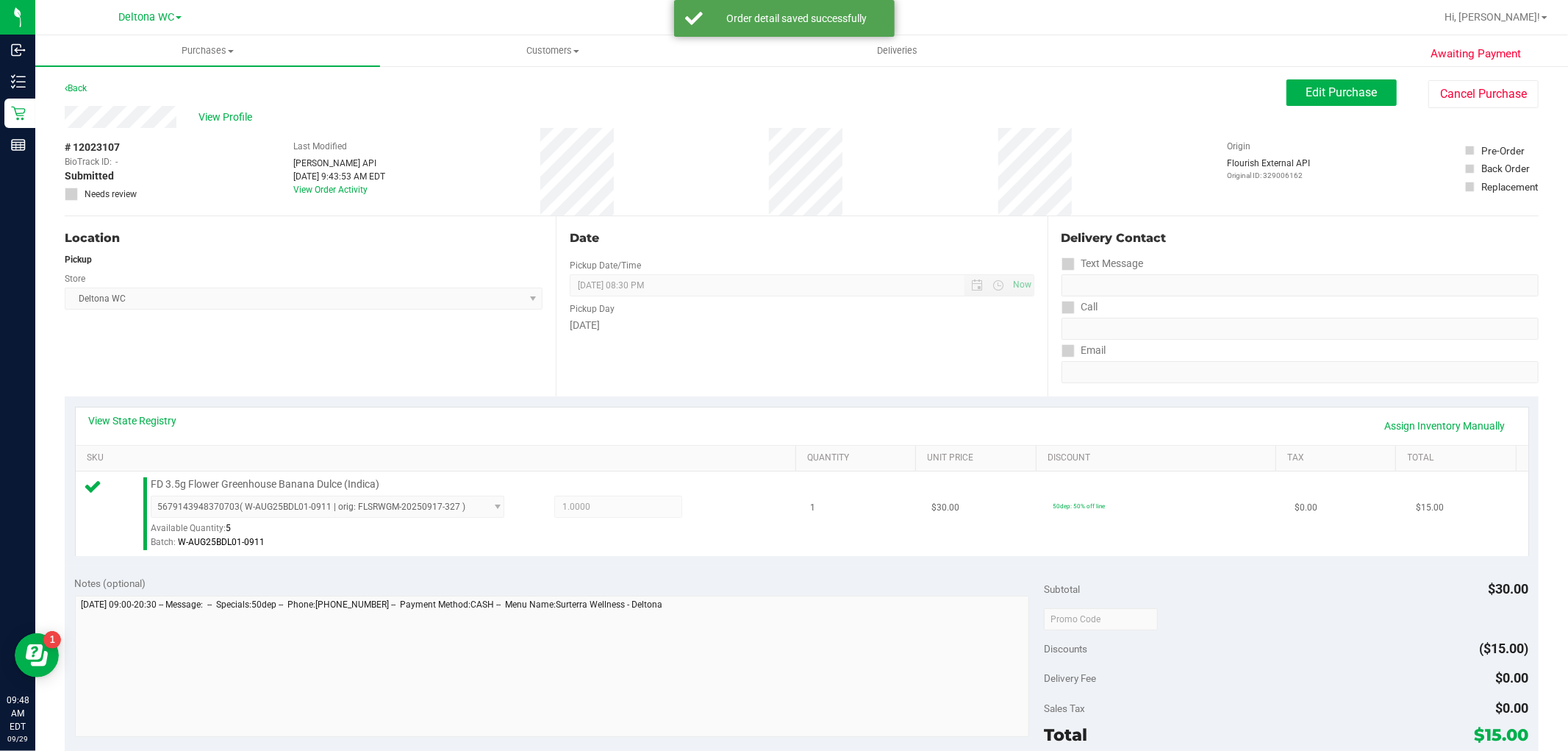
scroll to position [326, 0]
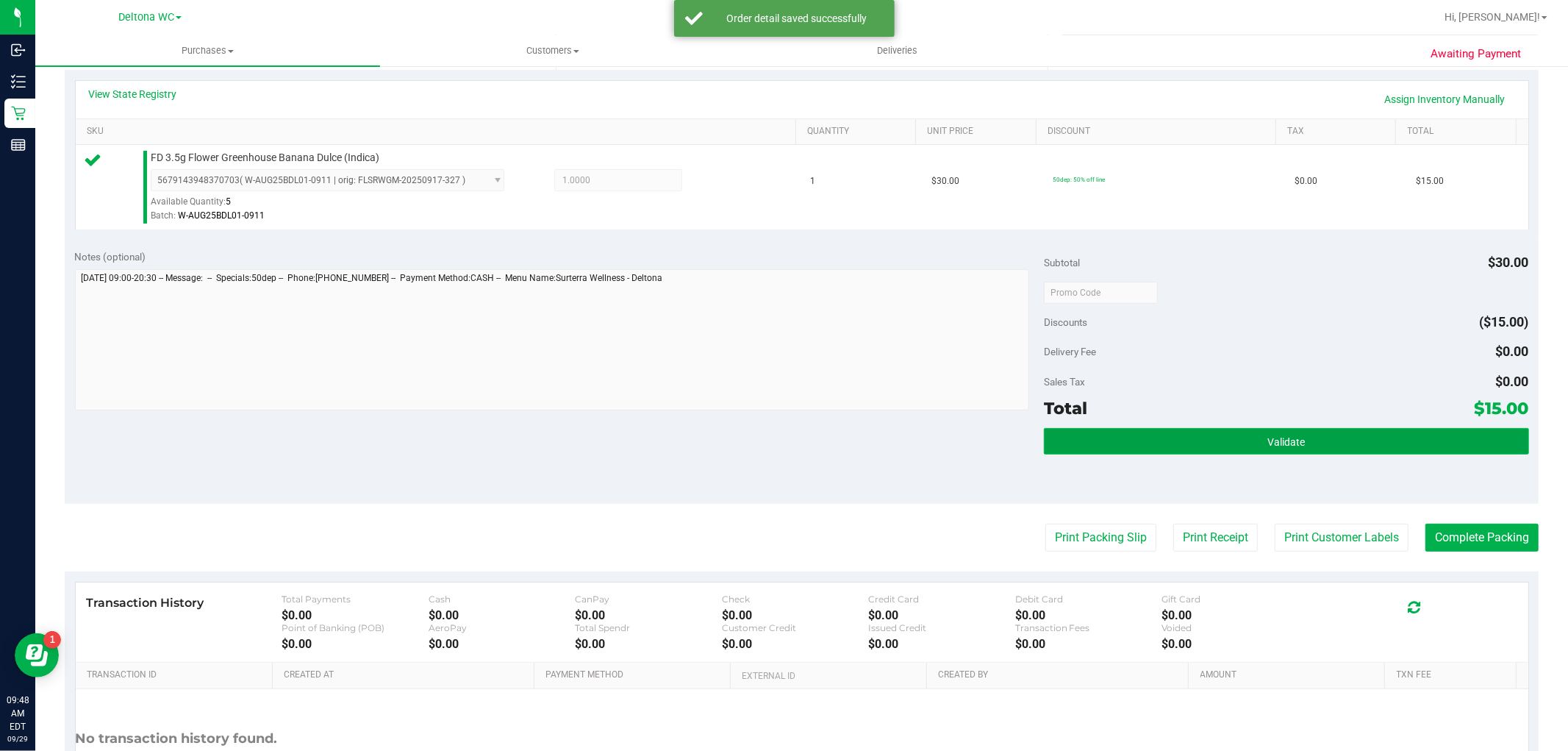
click at [1148, 428] on button "Validate" at bounding box center [1285, 441] width 484 height 26
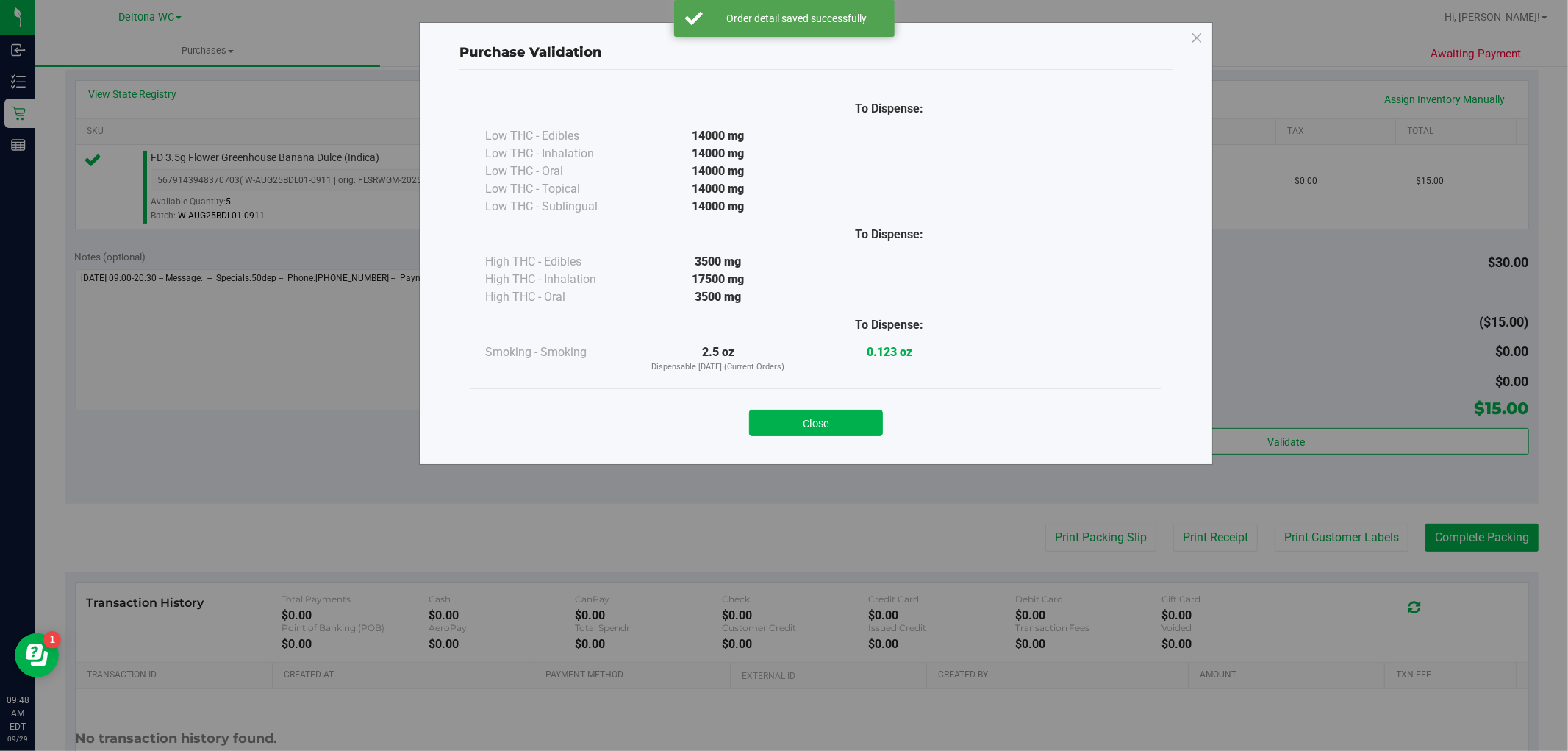
drag, startPoint x: 849, startPoint y: 420, endPoint x: 862, endPoint y: 428, distance: 15.3
click at [849, 420] on button "Close" at bounding box center [815, 422] width 134 height 26
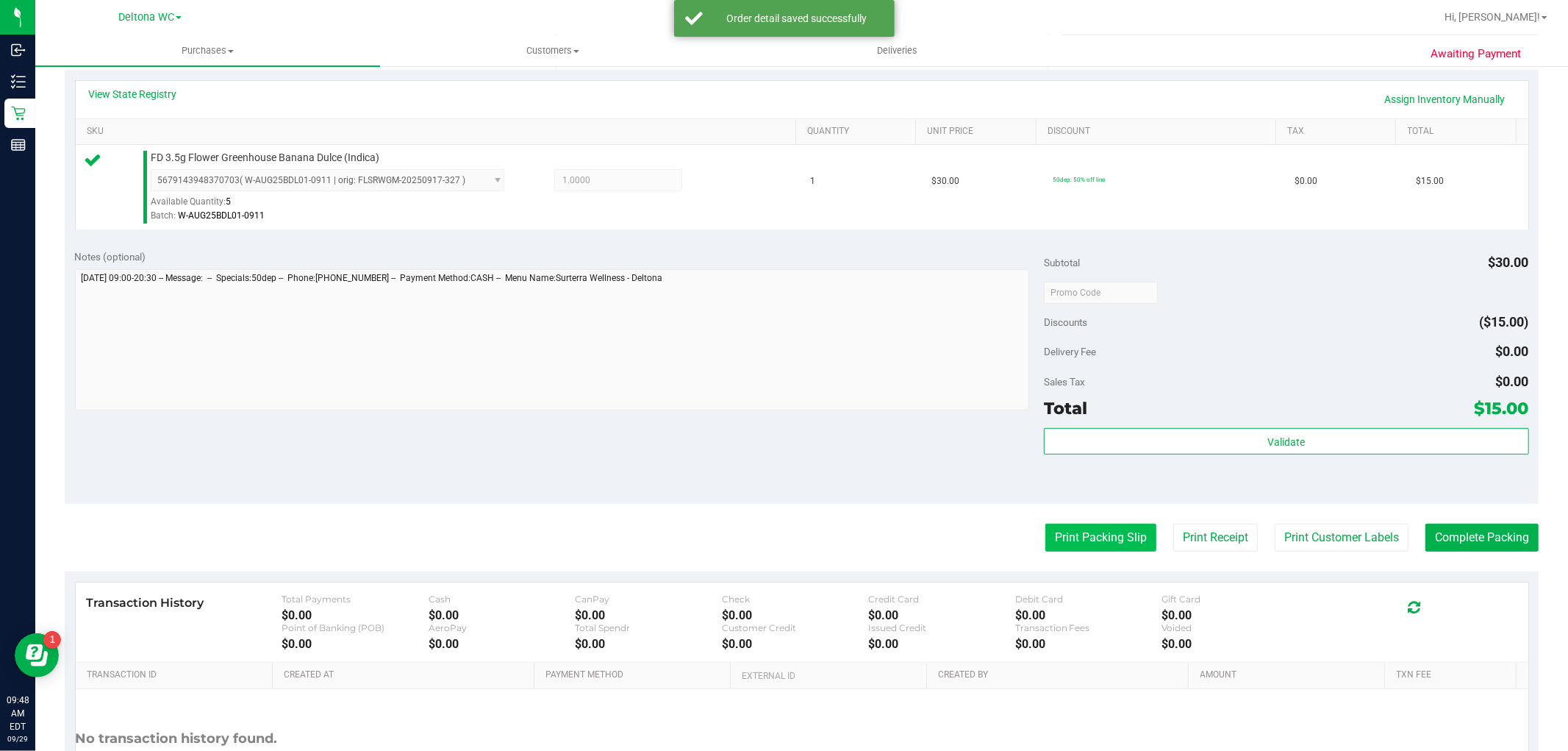
click at [1055, 533] on button "Print Packing Slip" at bounding box center [1100, 538] width 111 height 28
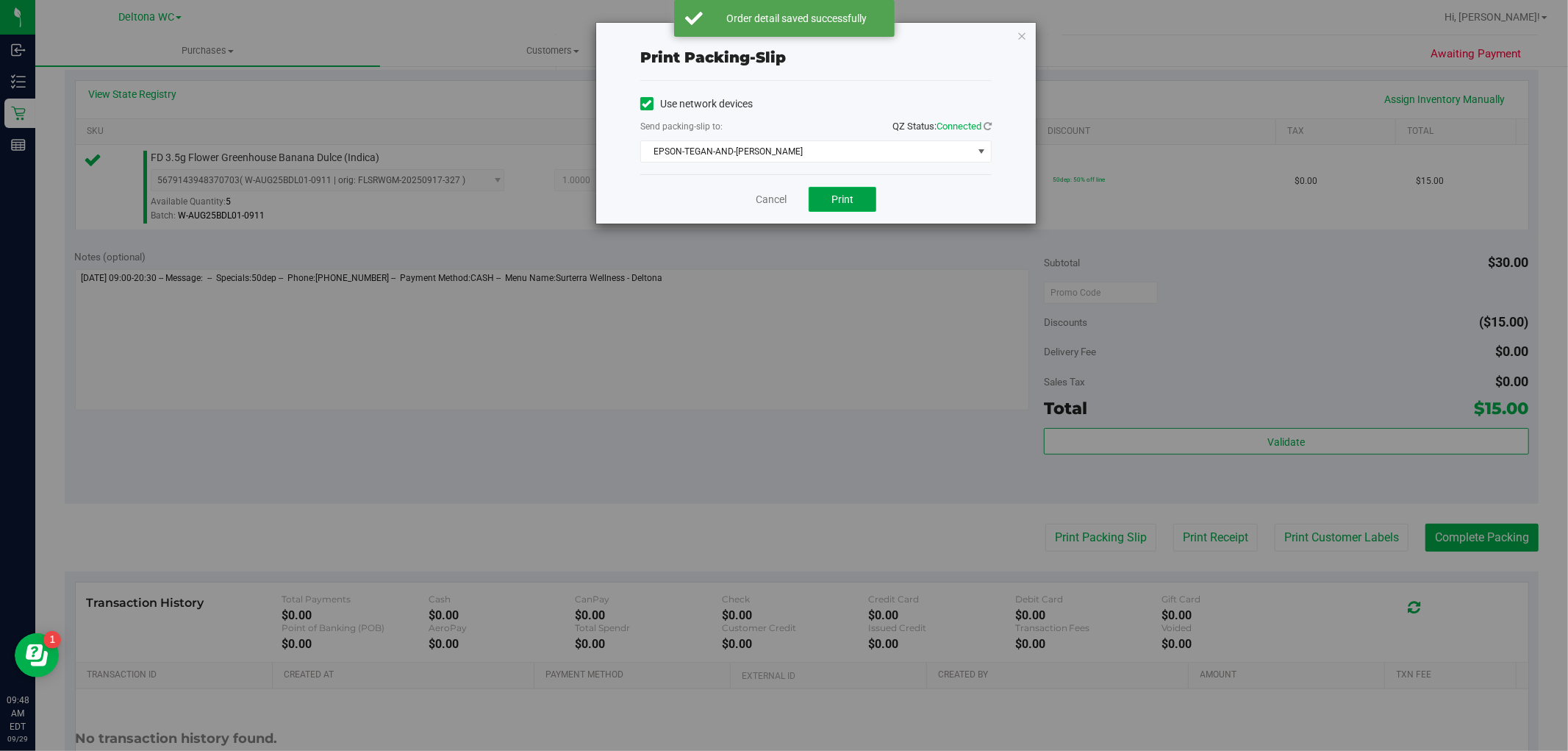
click at [836, 197] on span "Print" at bounding box center [842, 199] width 23 height 12
click at [764, 196] on link "Cancel" at bounding box center [771, 200] width 31 height 16
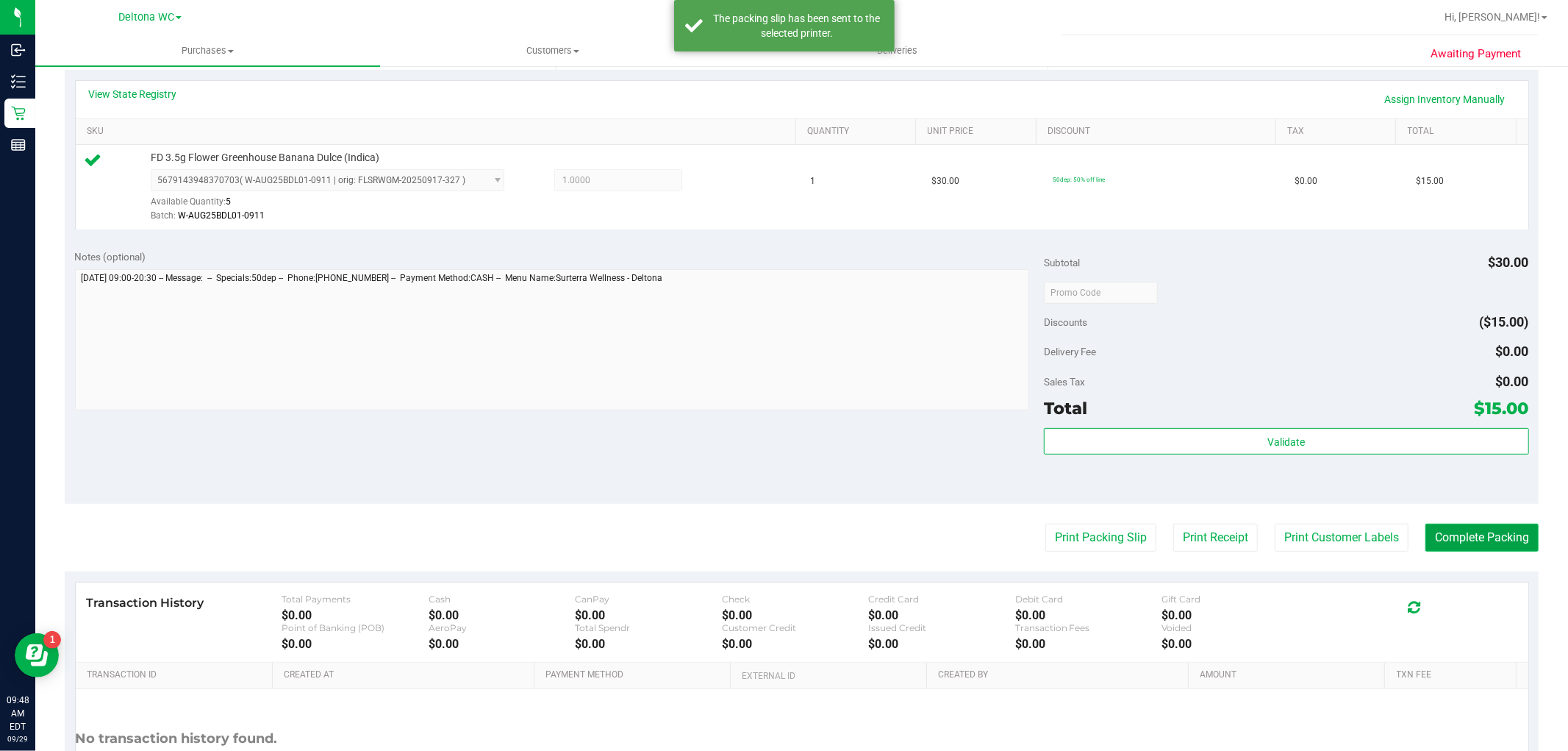
click at [1464, 530] on button "Complete Packing" at bounding box center [1482, 538] width 114 height 28
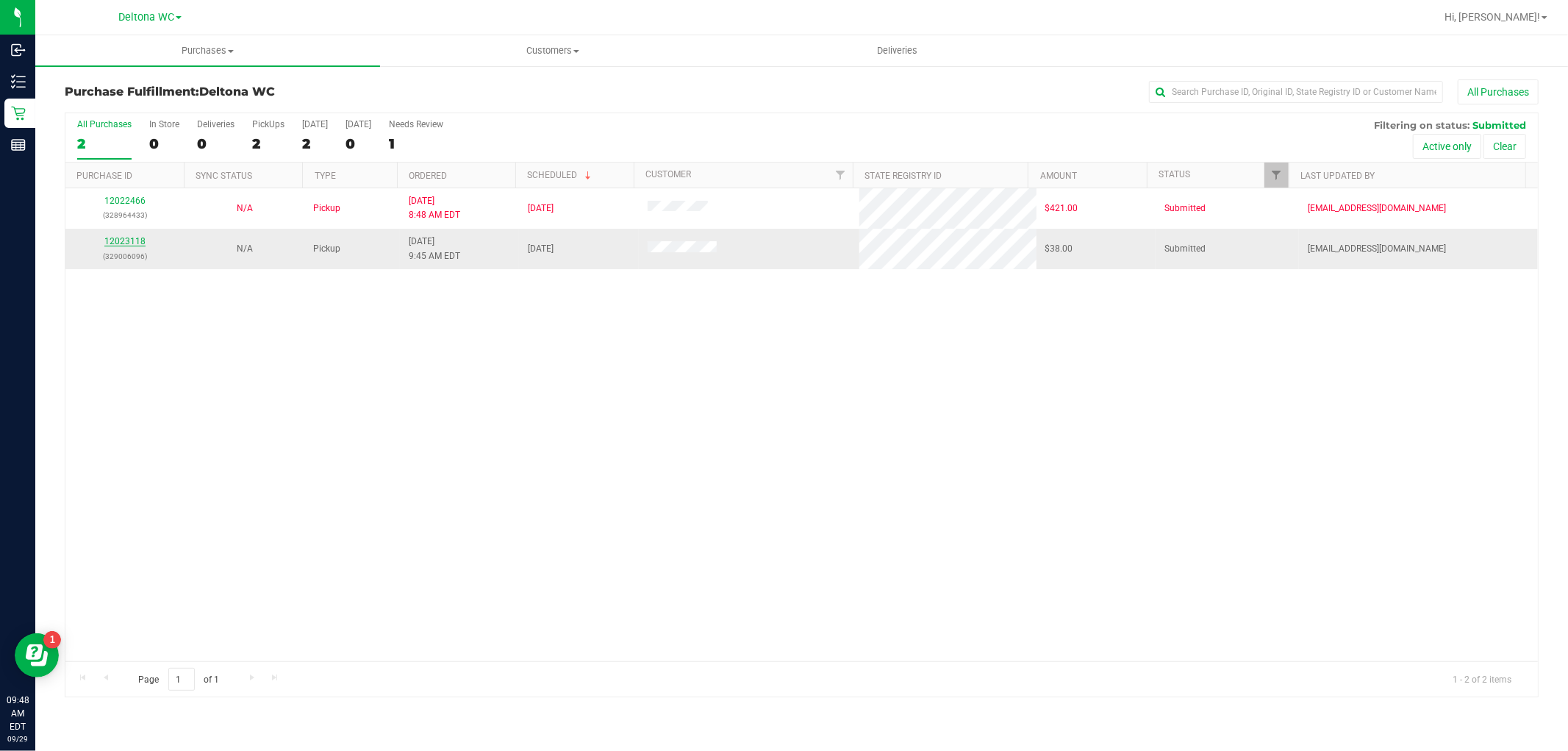
click at [128, 237] on link "12023118" at bounding box center [125, 241] width 41 height 11
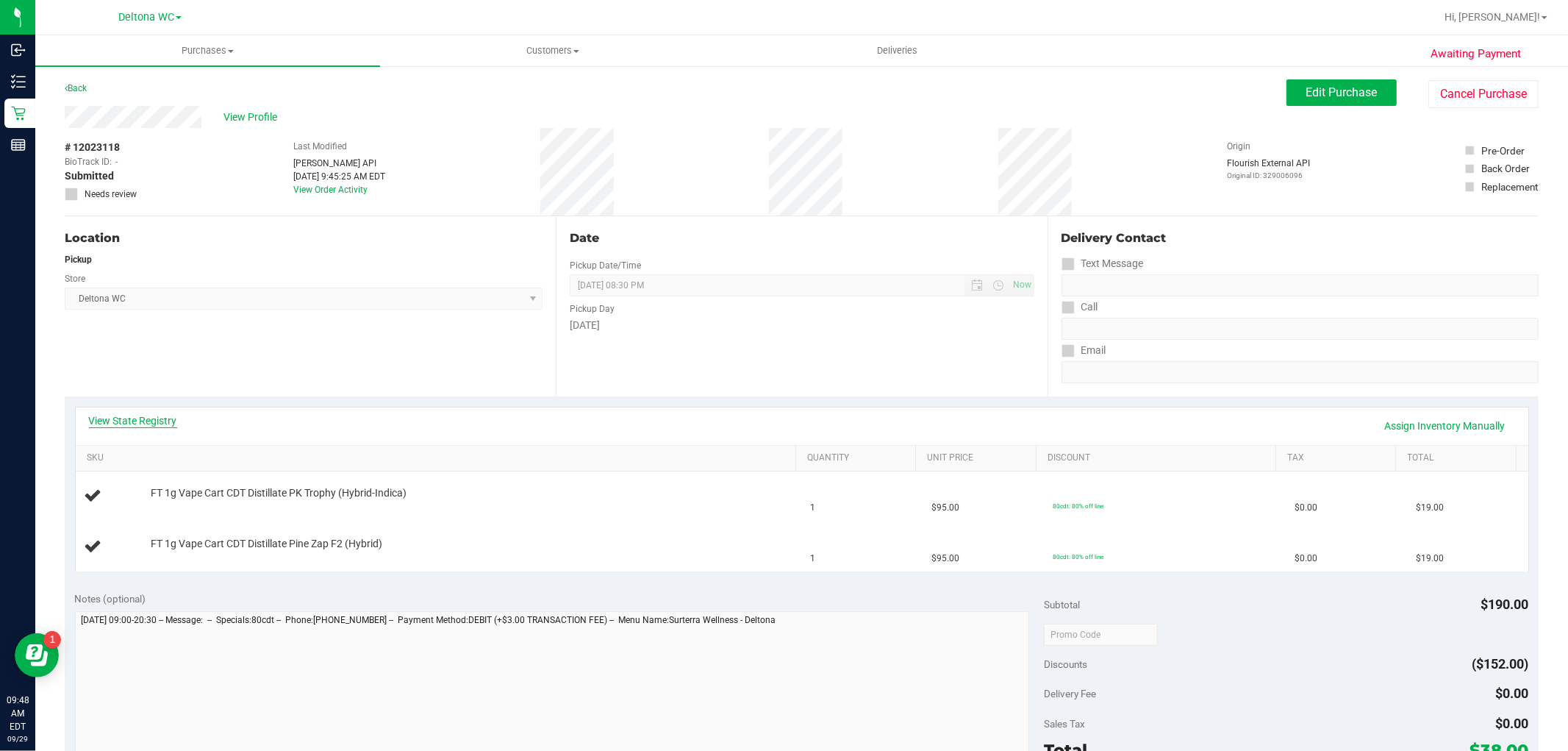
click at [157, 421] on link "View State Registry" at bounding box center [133, 420] width 88 height 15
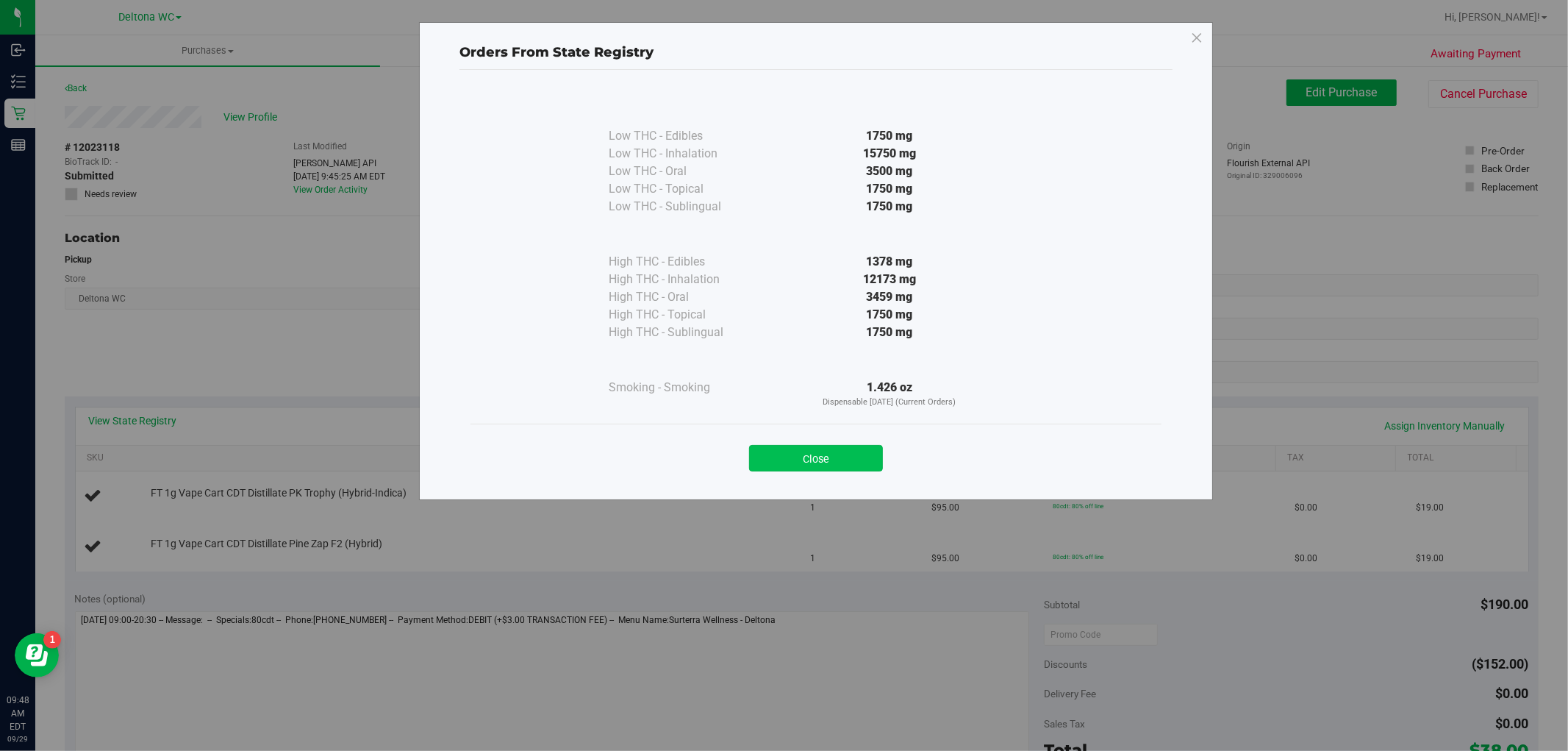
click at [844, 457] on button "Close" at bounding box center [815, 457] width 134 height 26
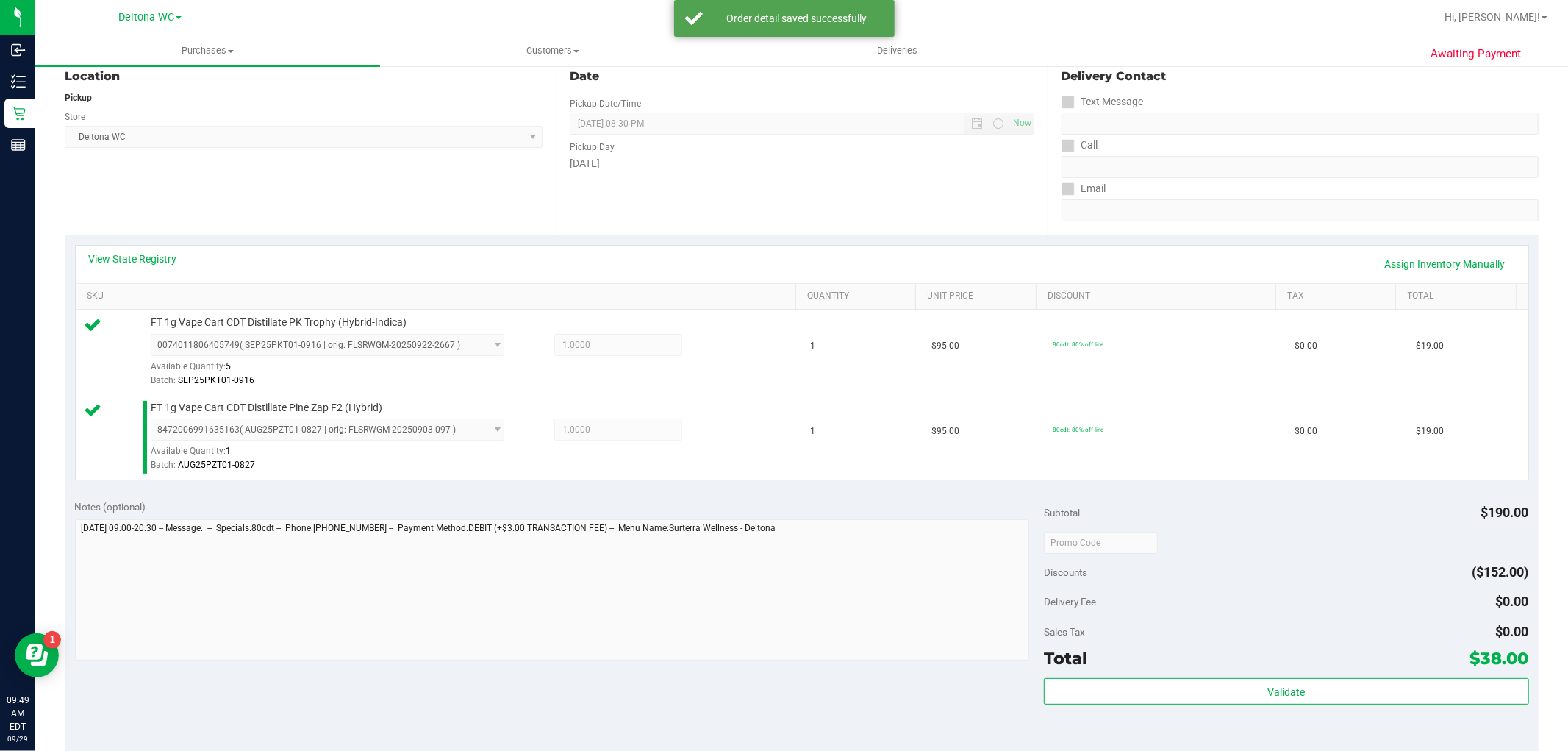
scroll to position [164, 0]
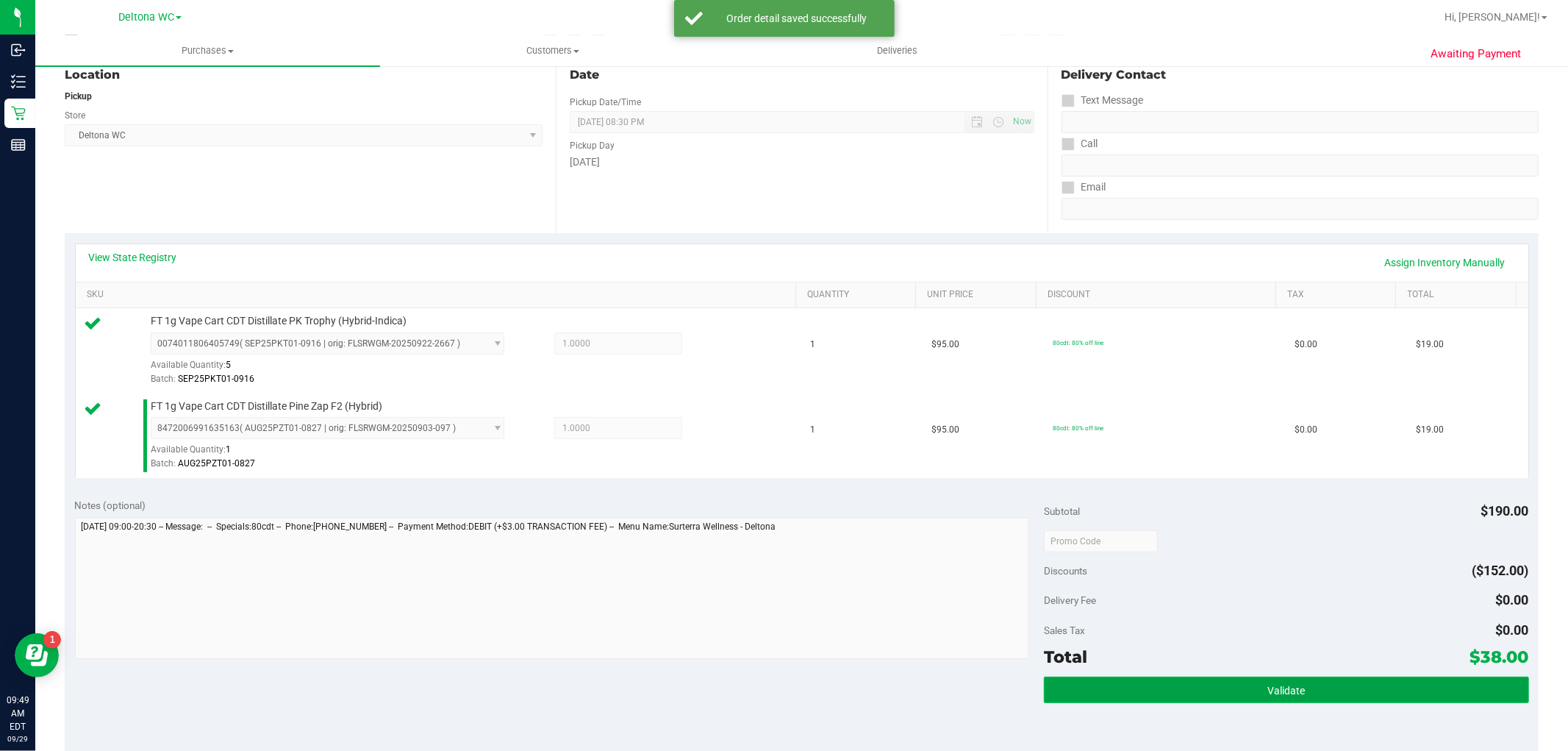
click at [1230, 681] on button "Validate" at bounding box center [1285, 689] width 484 height 26
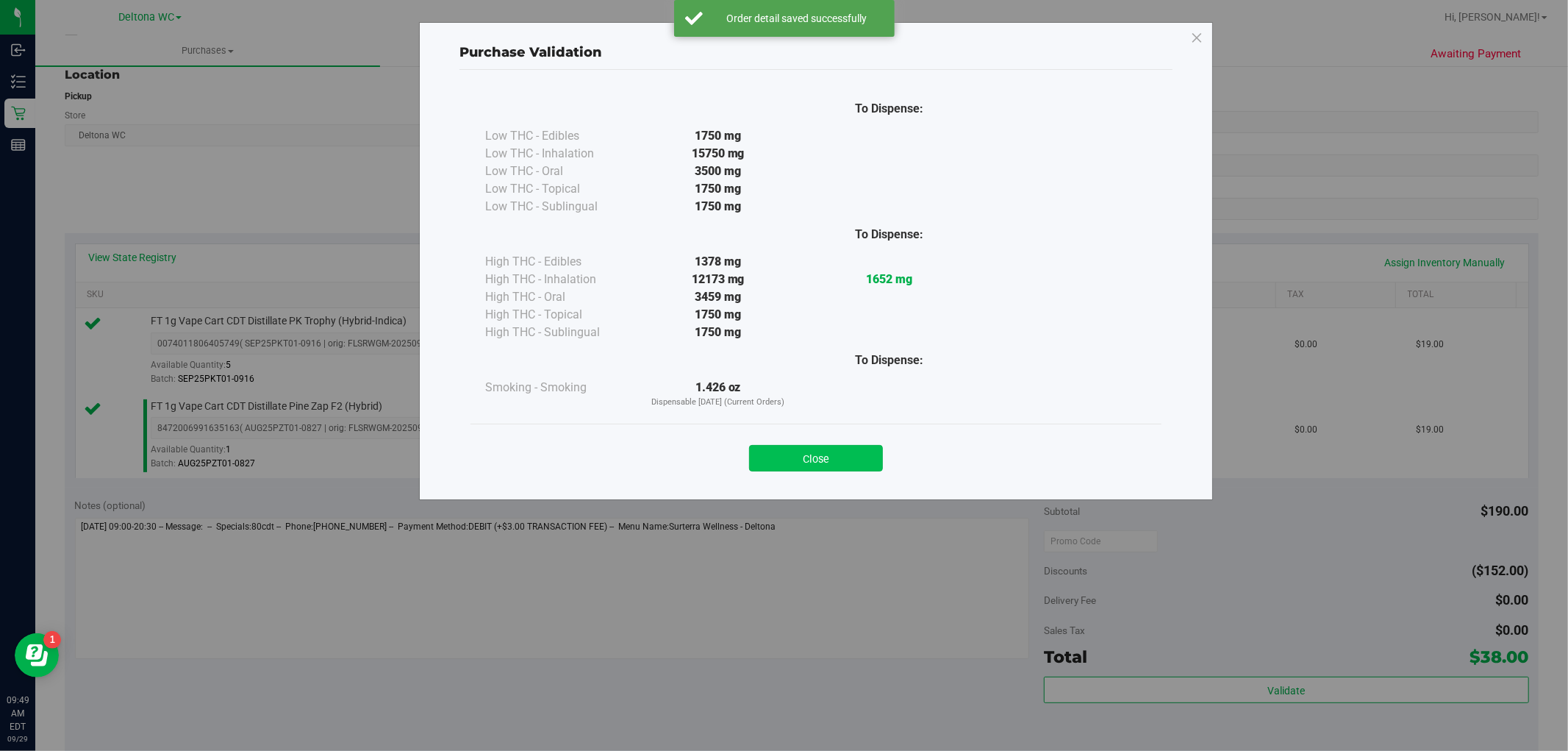
click at [839, 450] on button "Close" at bounding box center [815, 457] width 134 height 26
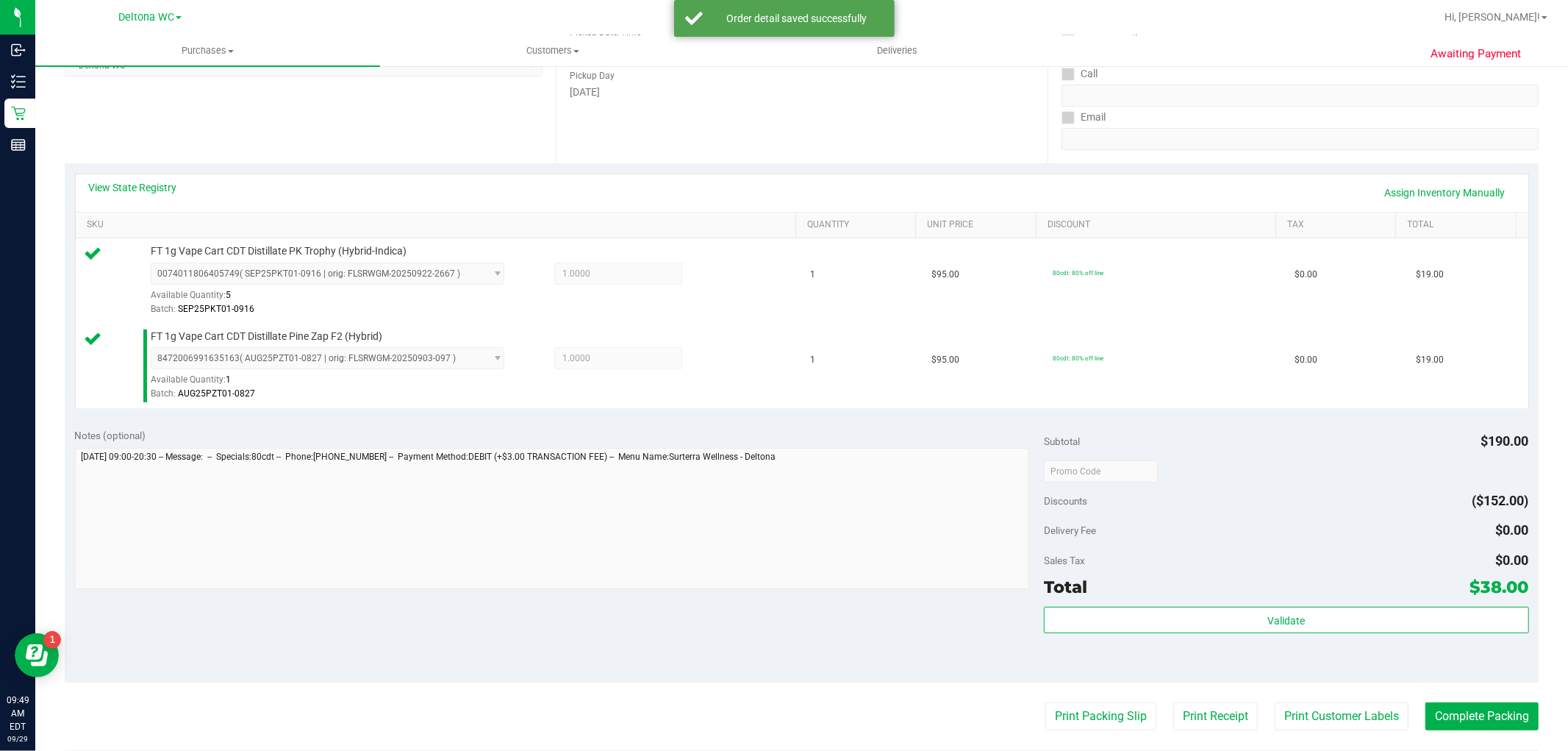
scroll to position [326, 0]
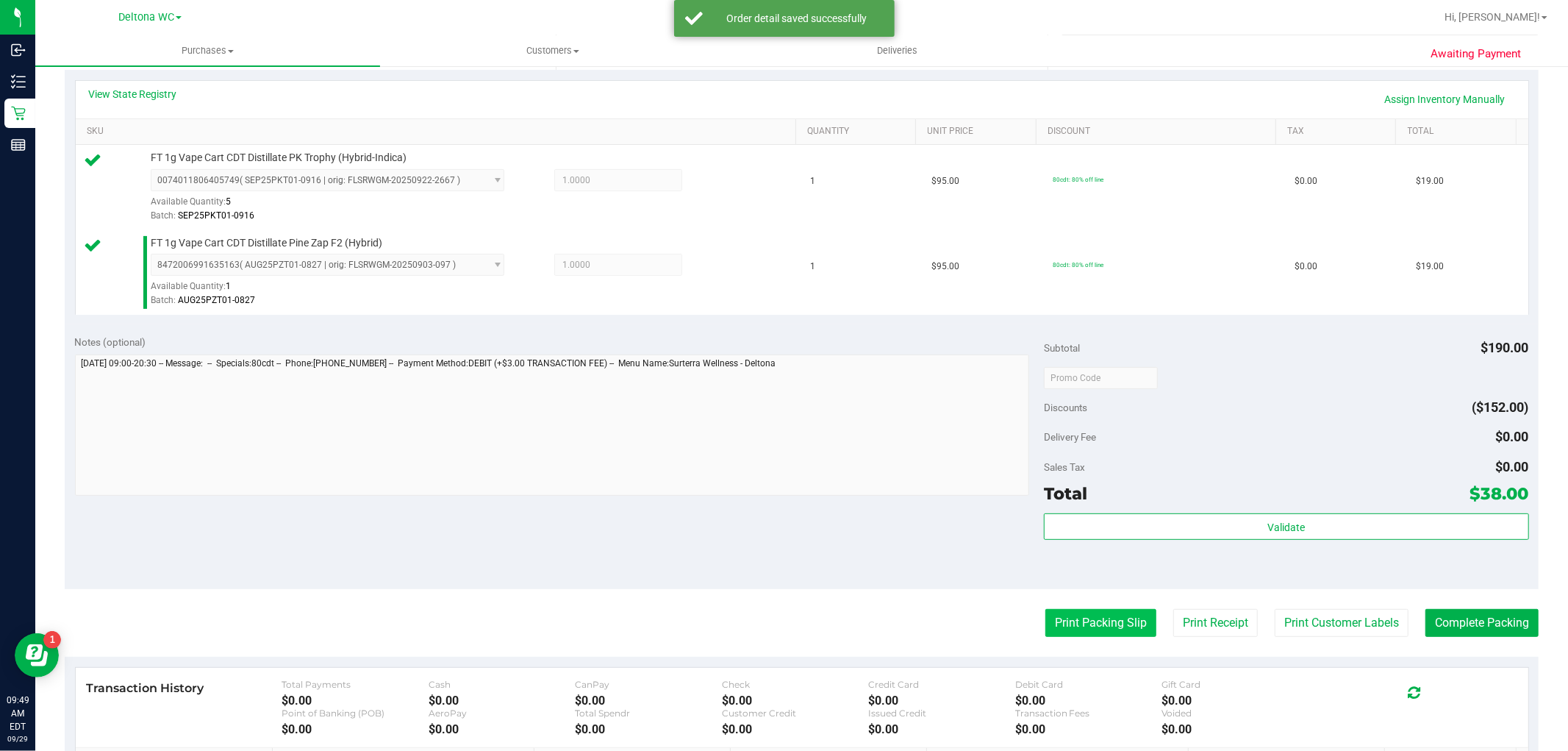
click at [1057, 611] on button "Print Packing Slip" at bounding box center [1100, 623] width 111 height 28
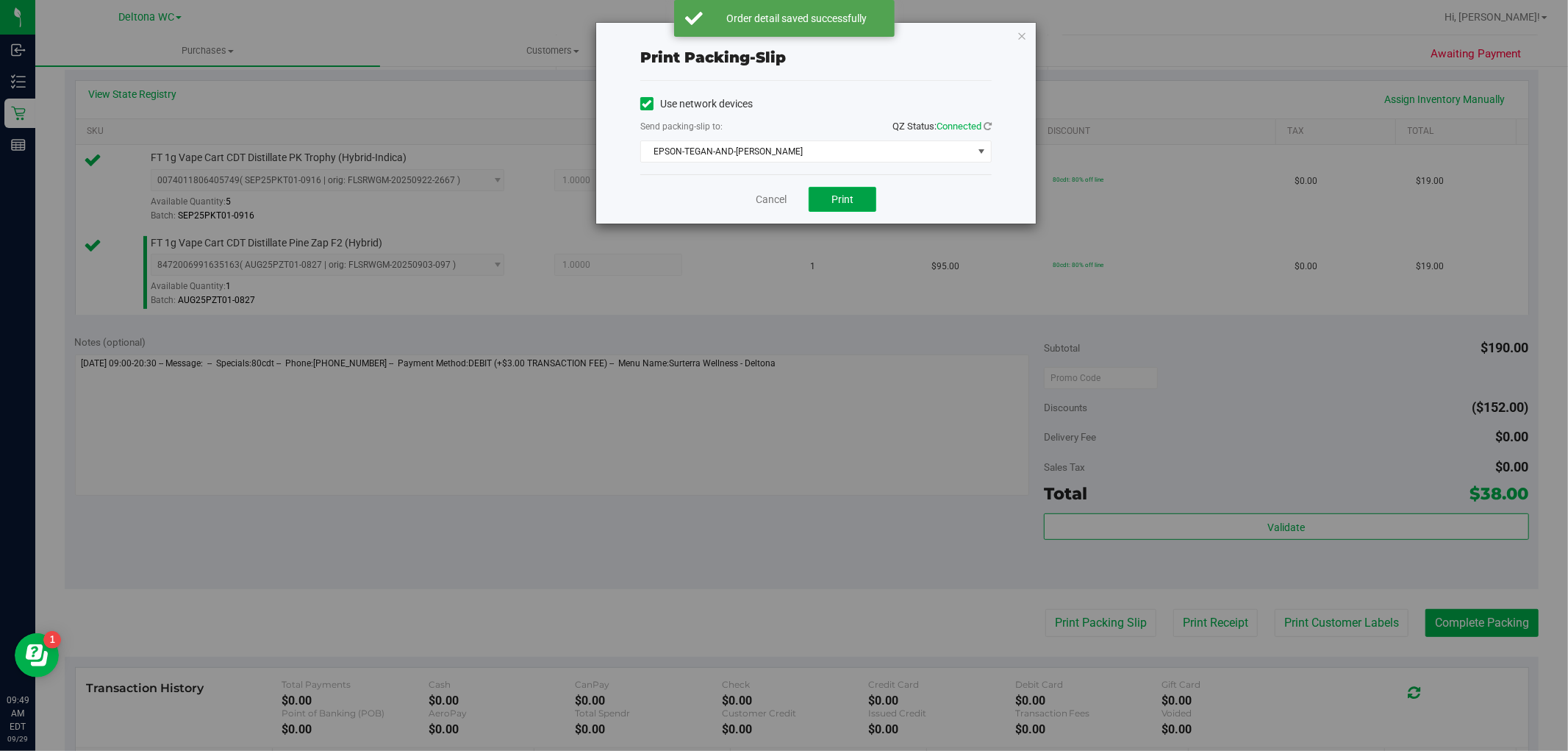
click at [816, 207] on button "Print" at bounding box center [842, 200] width 68 height 25
click at [769, 200] on link "Cancel" at bounding box center [771, 200] width 31 height 16
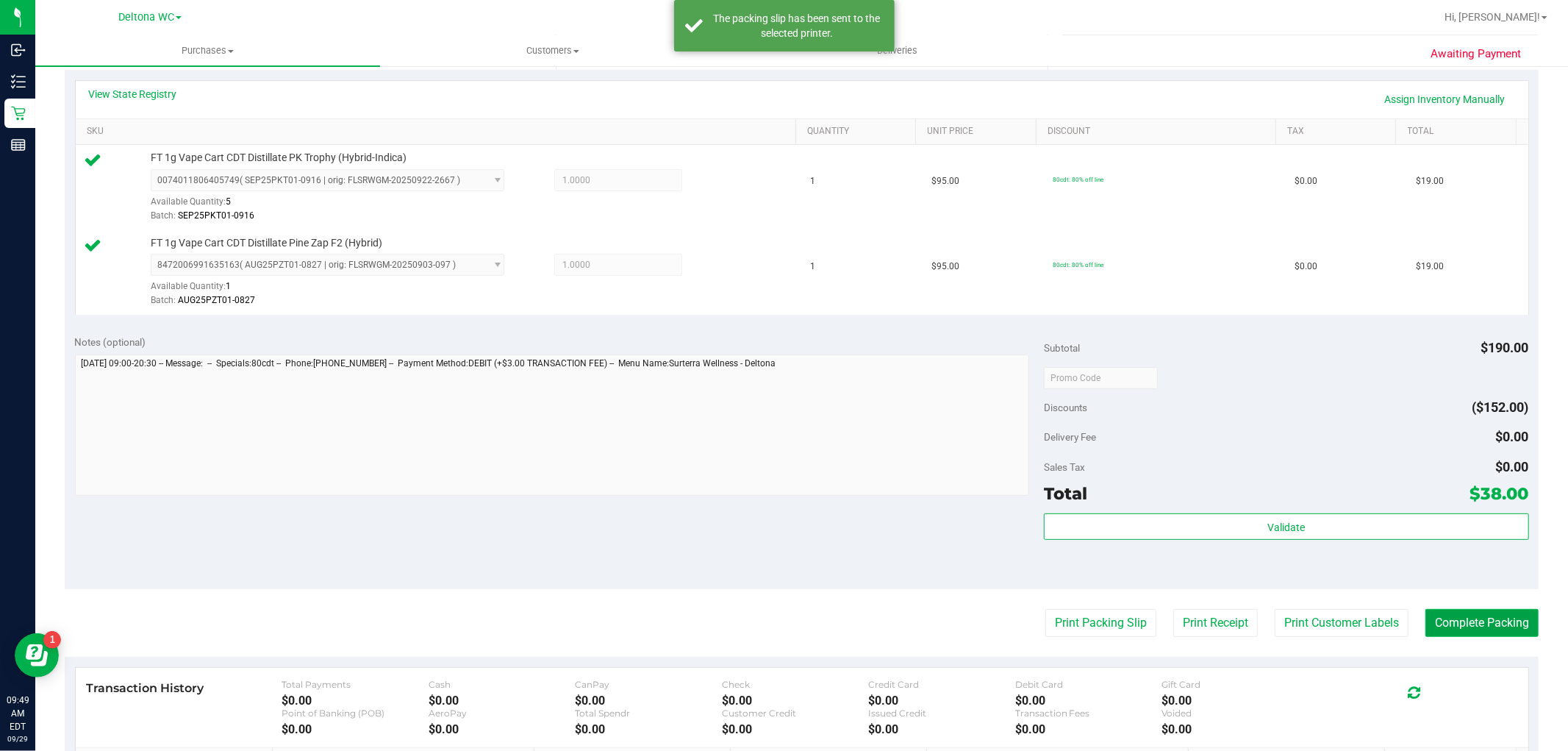
click at [1488, 625] on button "Complete Packing" at bounding box center [1482, 623] width 114 height 28
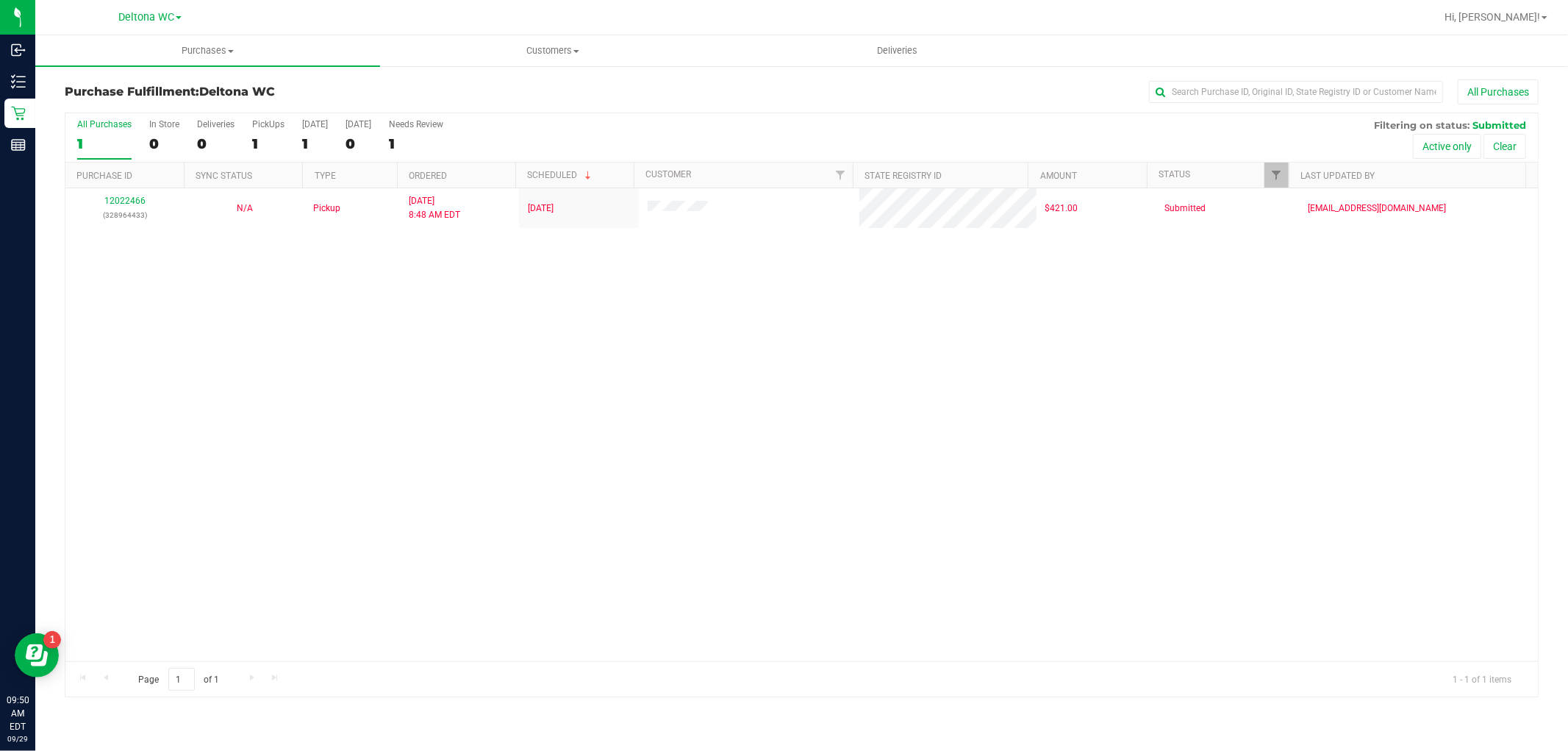
click at [1468, 512] on div "12022466 (328964433) N/A Pickup [DATE] 8:48 AM EDT 9/29/2025 $421.00 Submitted …" at bounding box center [802, 424] width 1472 height 473
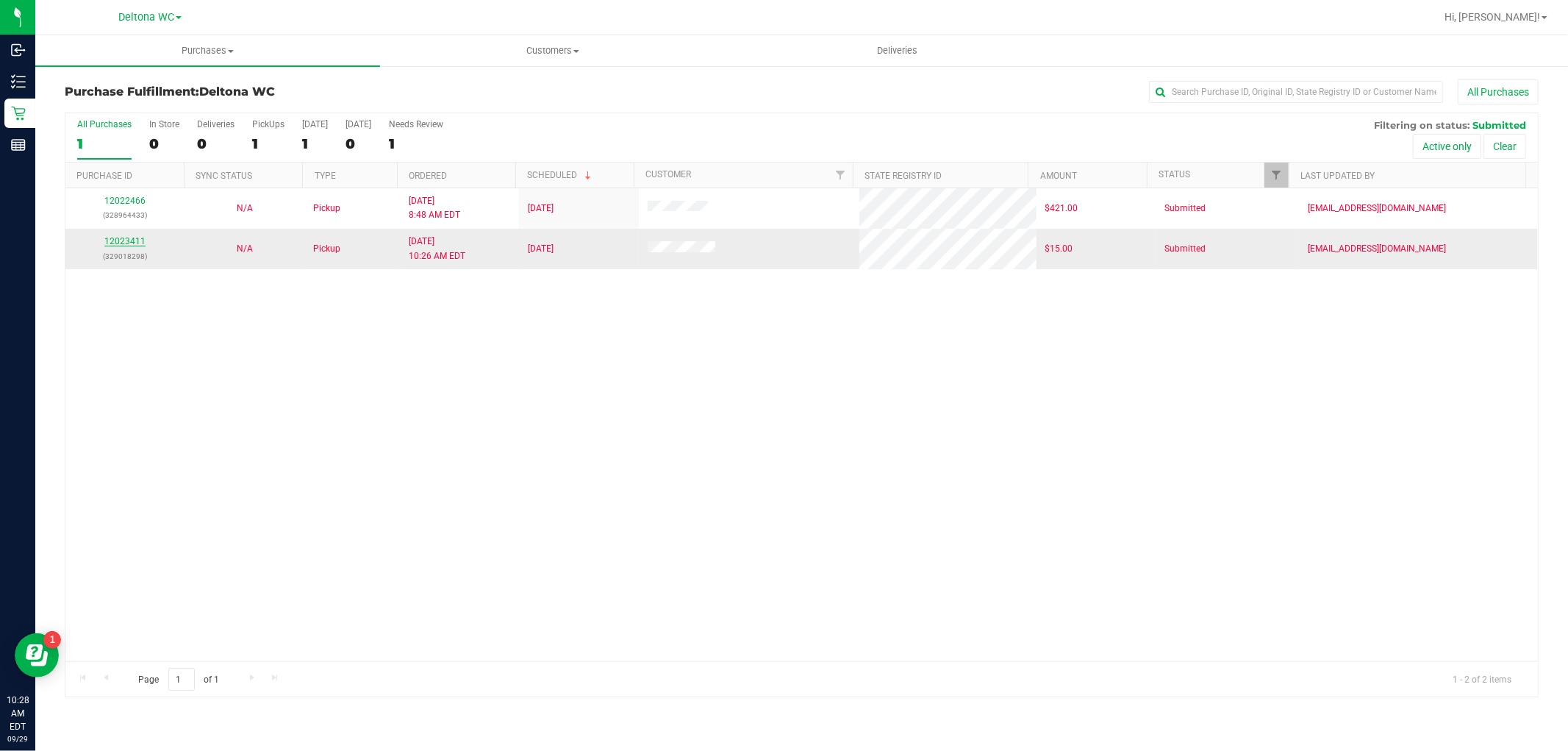
click at [125, 239] on link "12023411" at bounding box center [125, 241] width 41 height 11
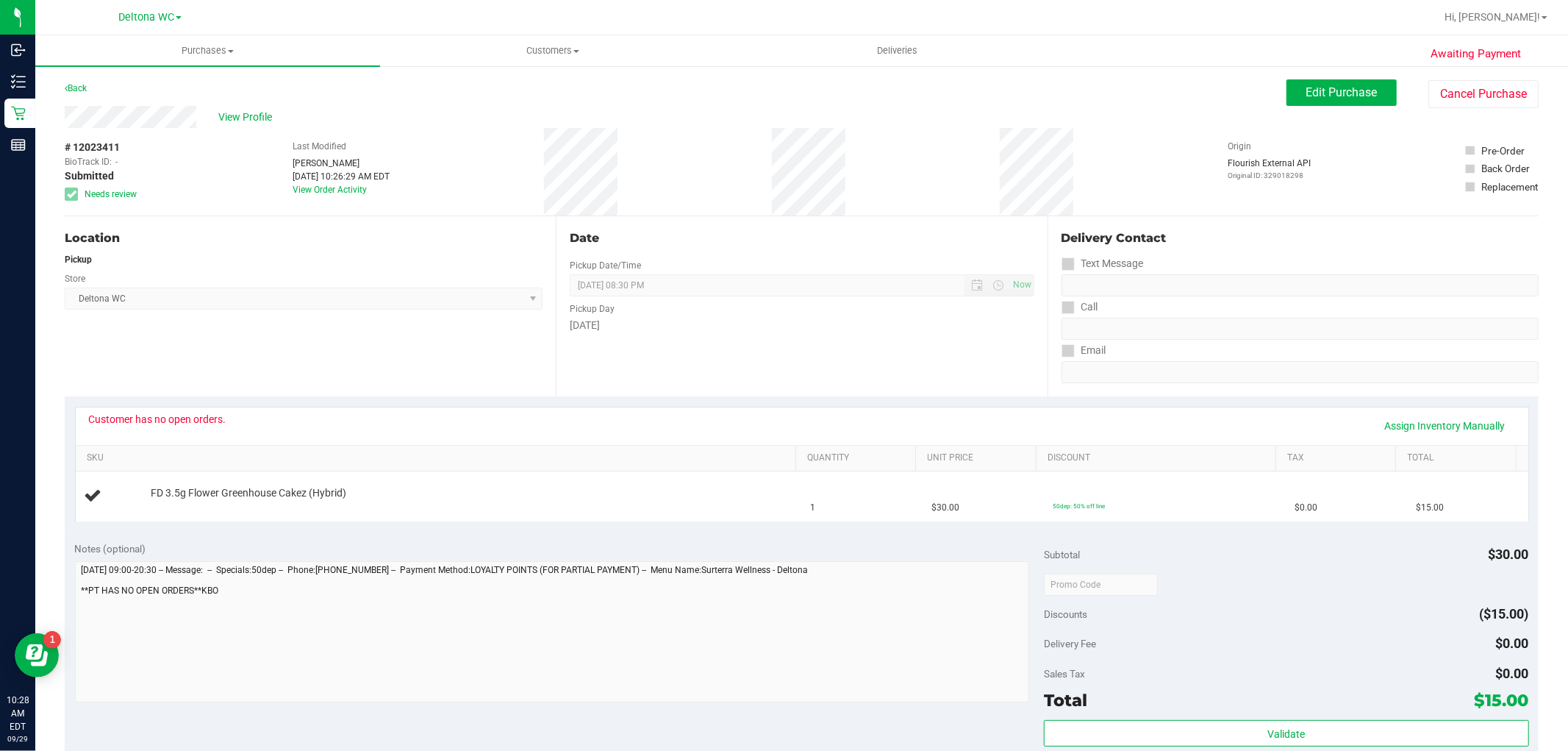
scroll to position [81, 0]
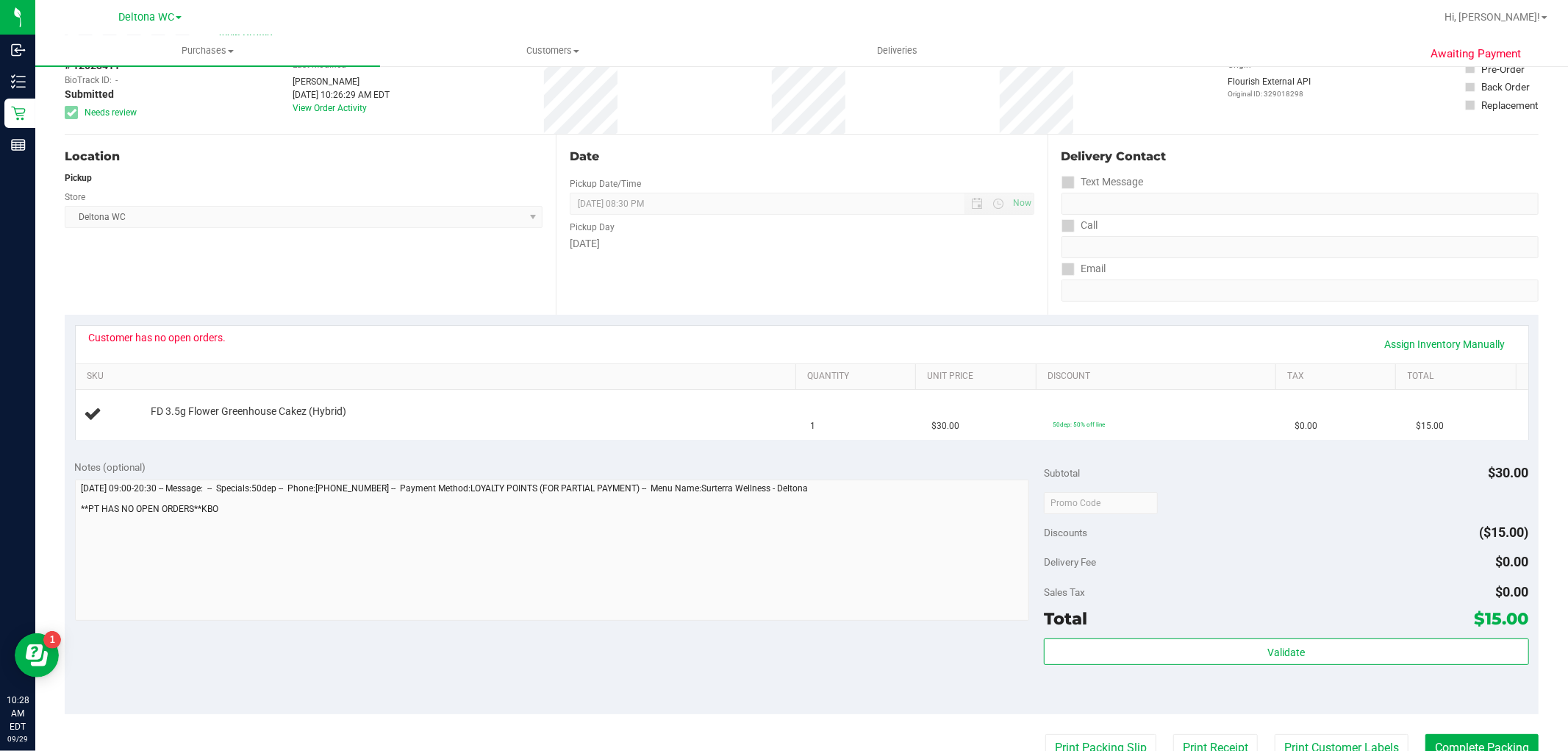
click at [137, 349] on div "Customer has no open orders. Assign Inventory Manually" at bounding box center [802, 345] width 1426 height 25
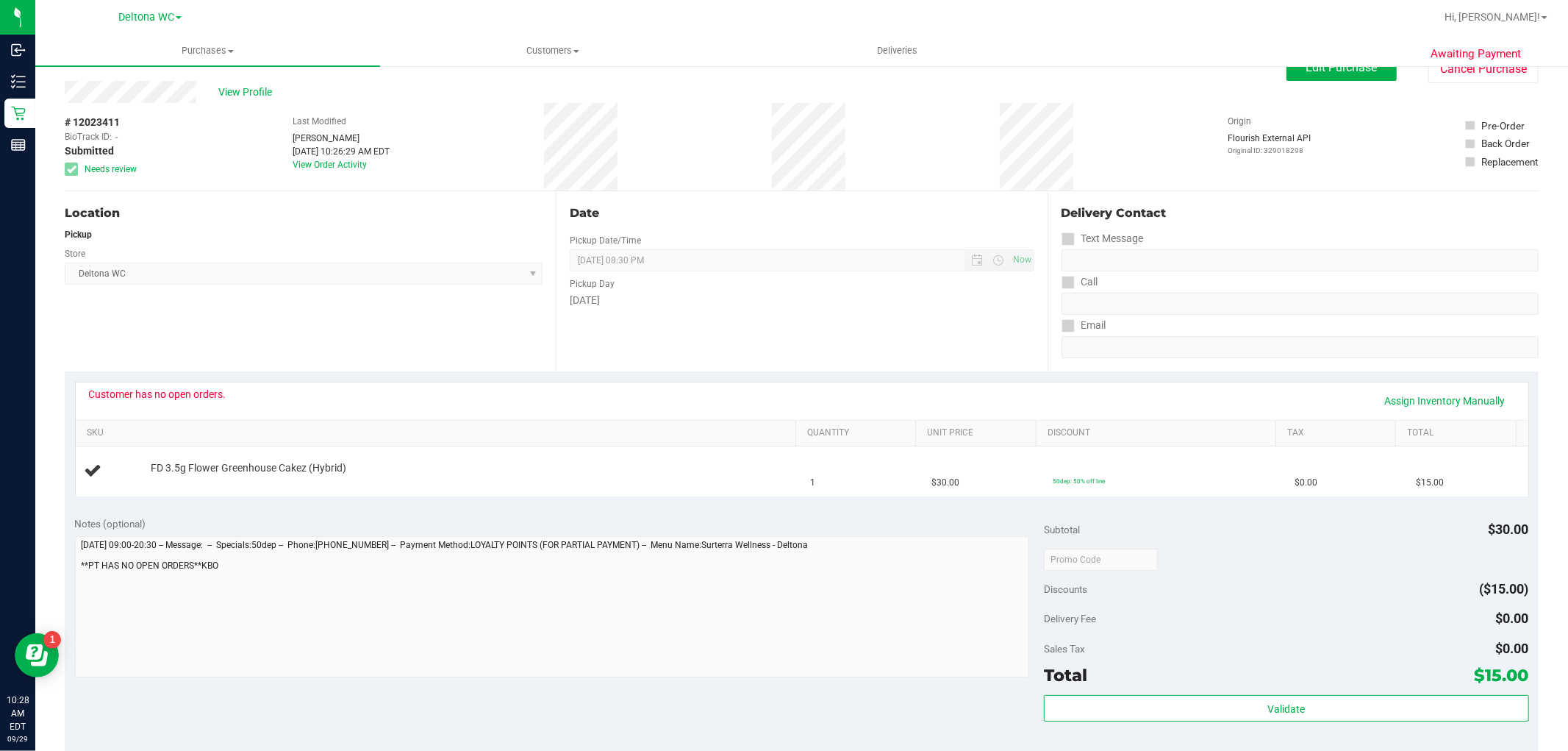
scroll to position [0, 0]
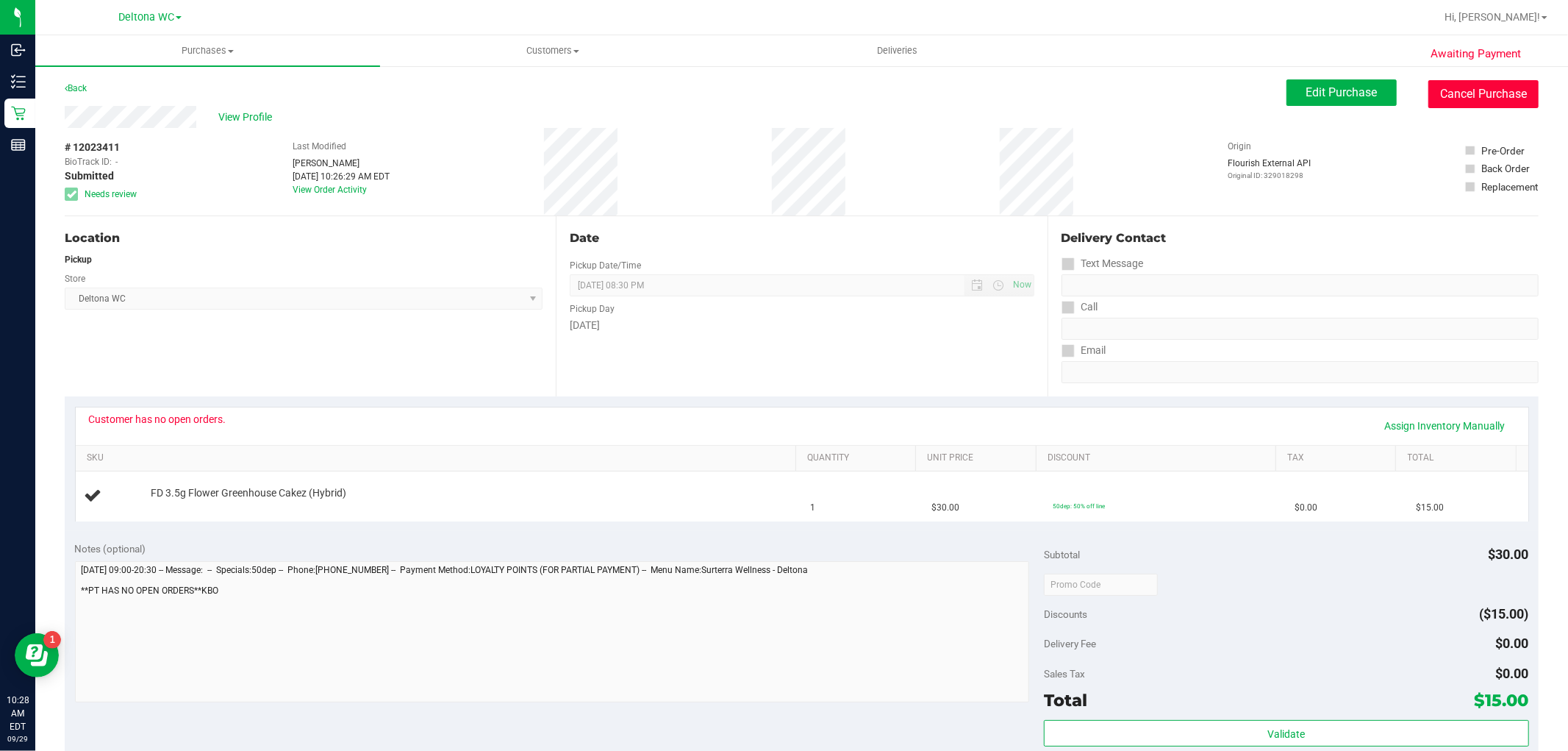
click at [1500, 93] on button "Cancel Purchase" at bounding box center [1483, 94] width 111 height 28
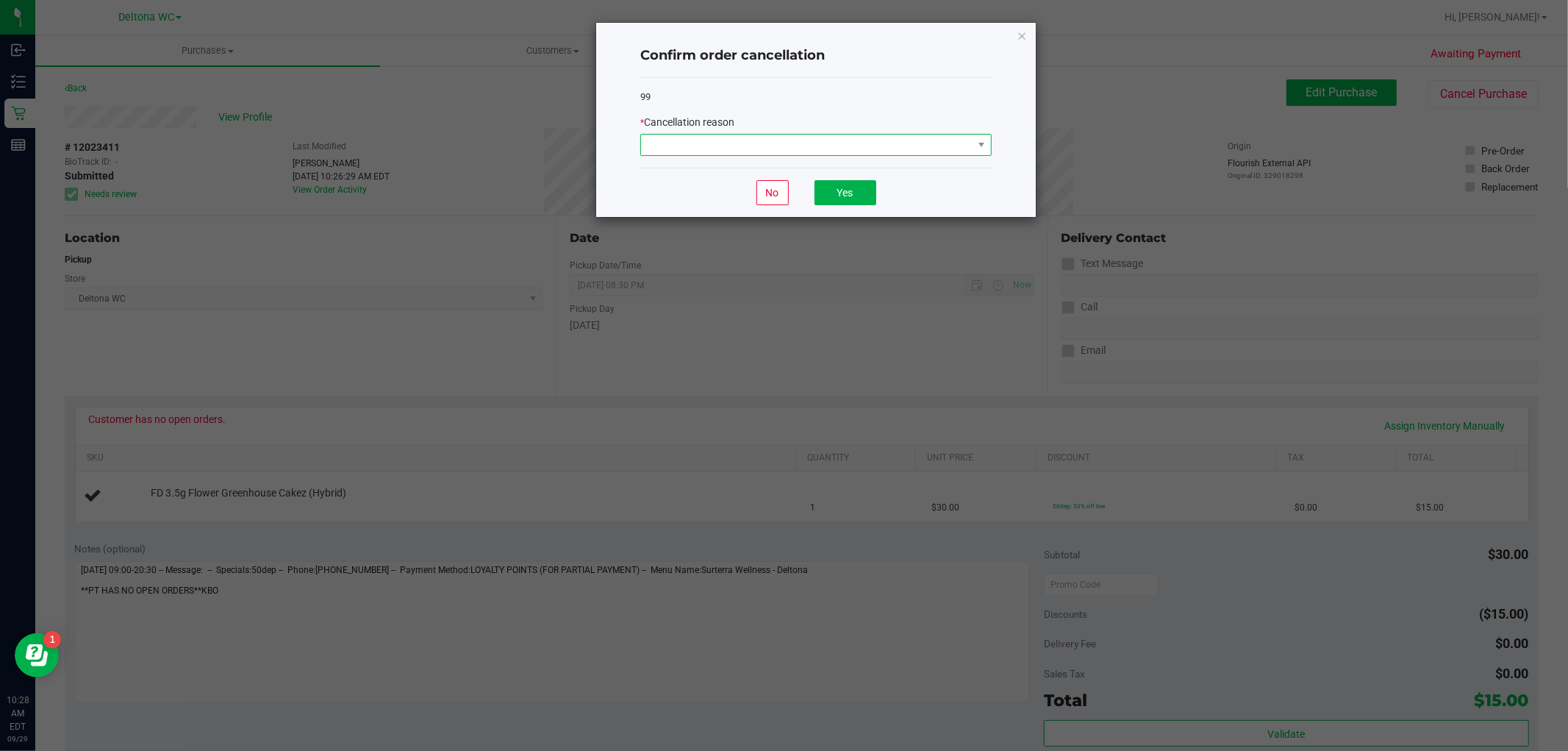
click at [851, 149] on span at bounding box center [807, 144] width 332 height 21
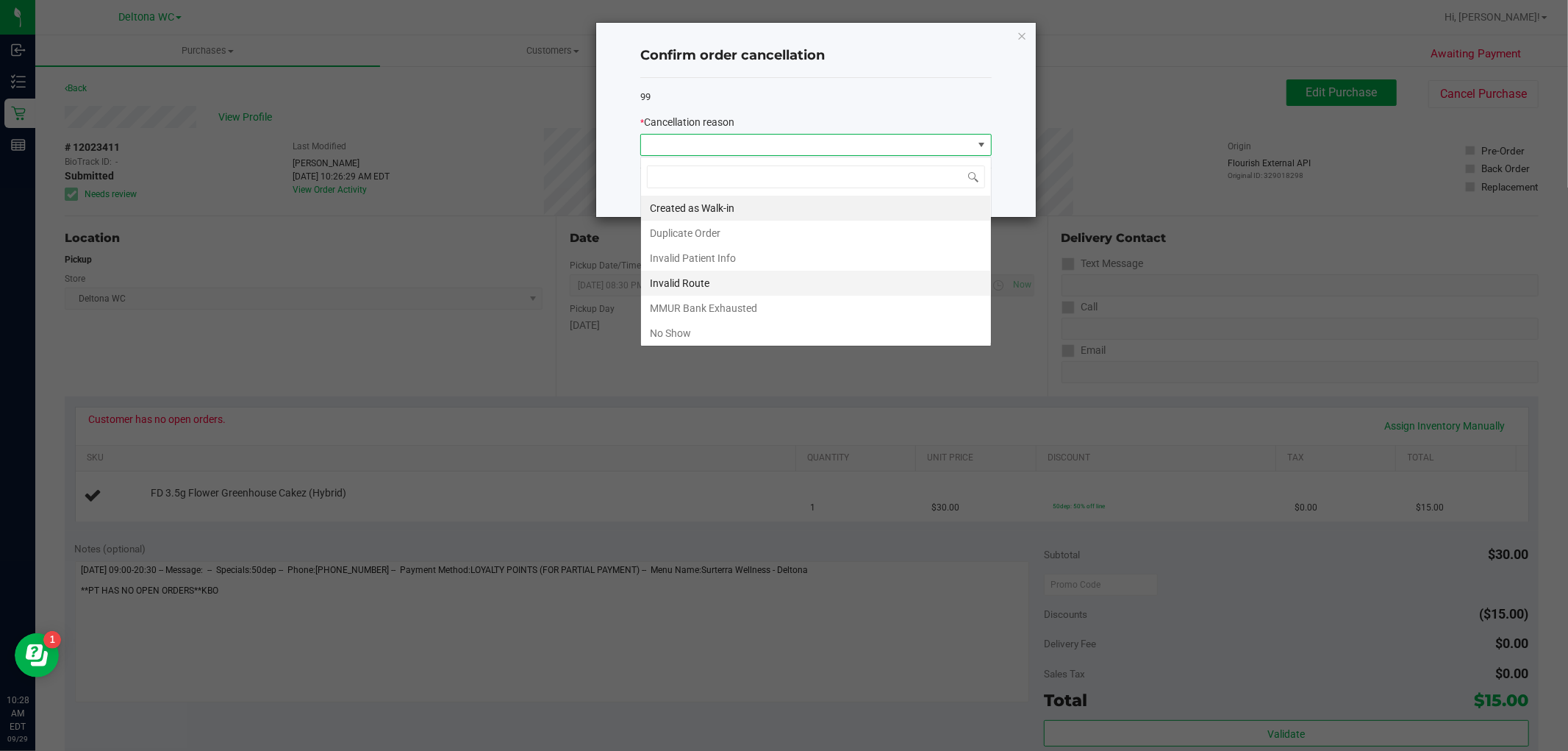
scroll to position [23, 350]
click at [790, 308] on li "MMUR Bank Exhausted" at bounding box center [815, 308] width 349 height 25
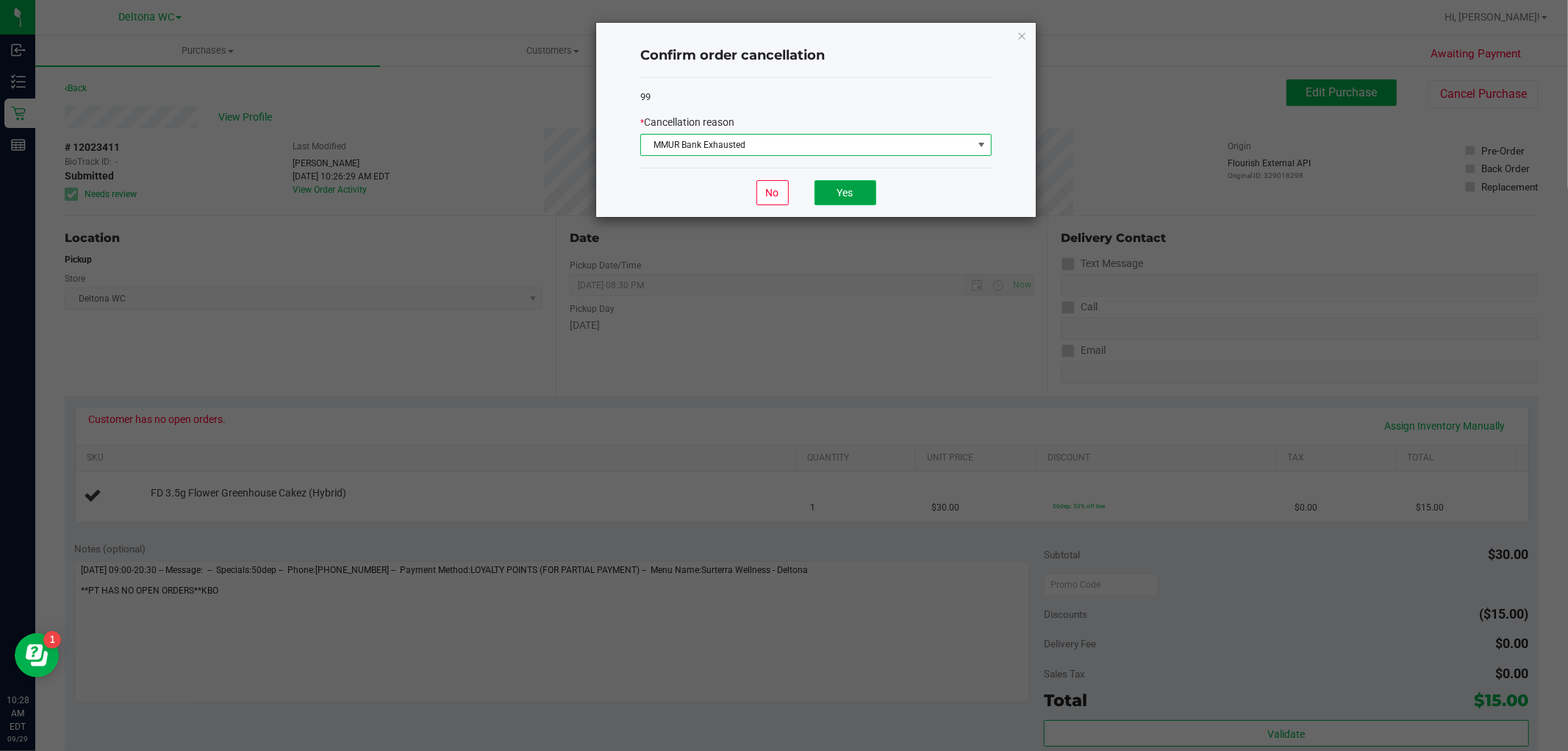
click at [838, 199] on button "Yes" at bounding box center [845, 193] width 62 height 25
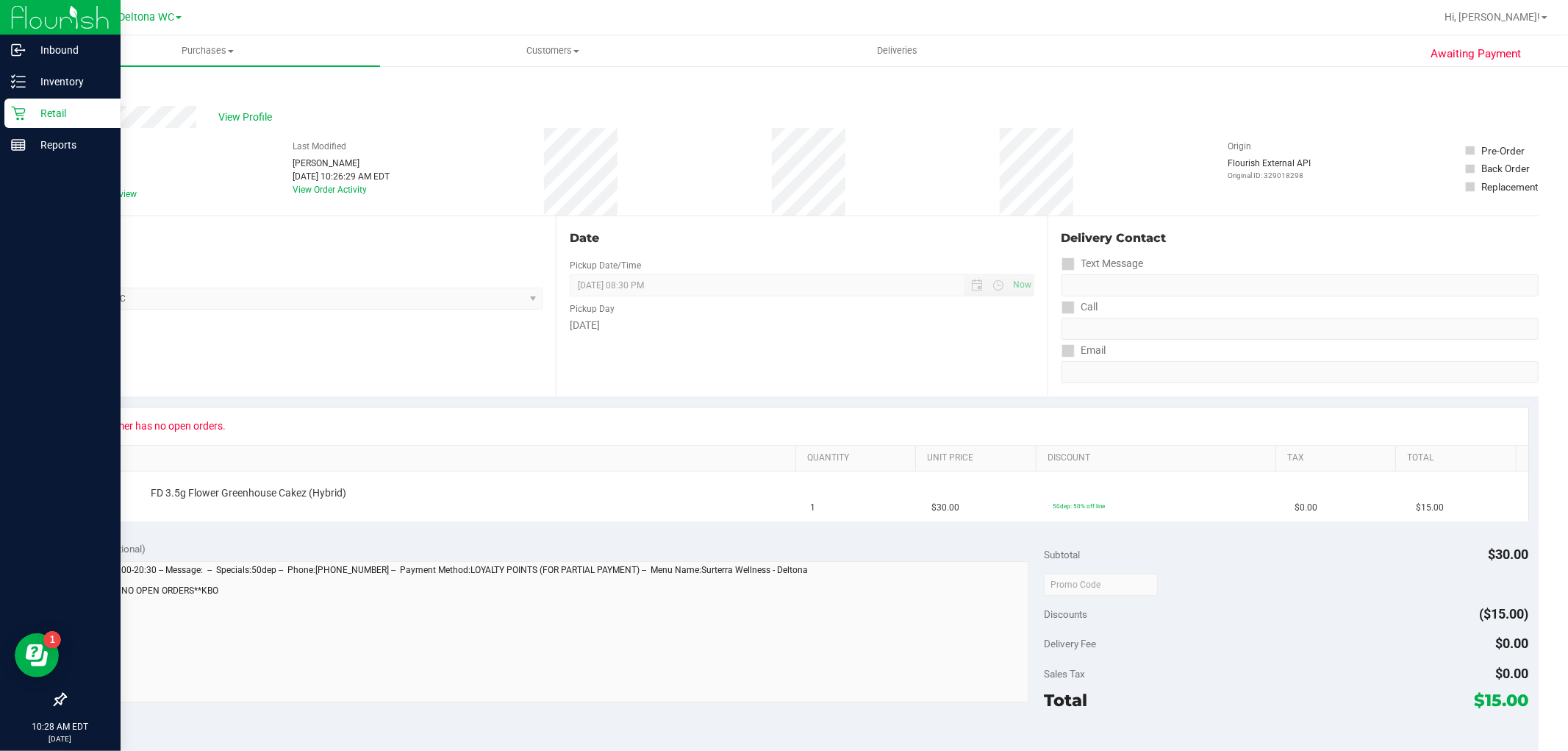
click at [47, 107] on p "Retail" at bounding box center [69, 114] width 88 height 18
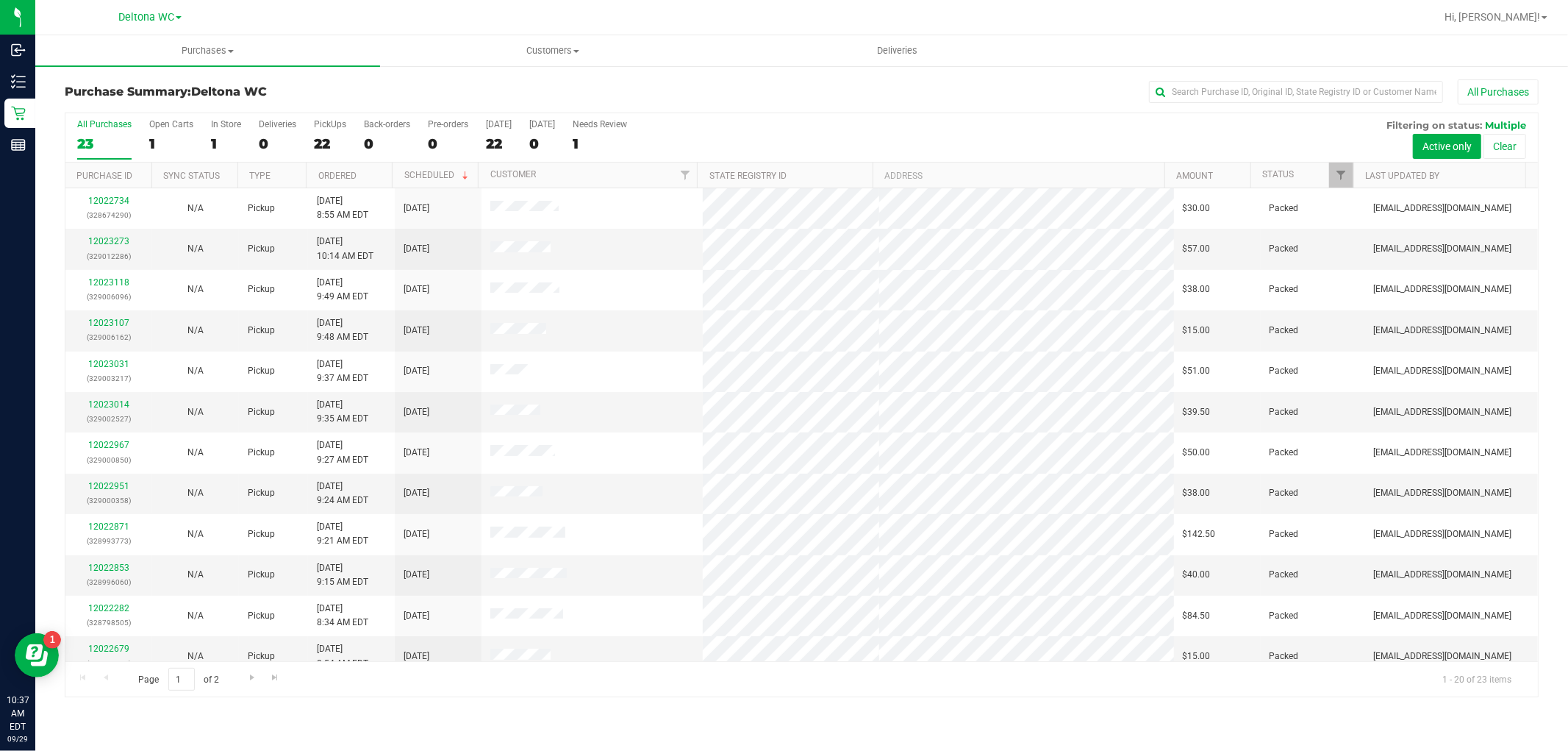
click at [1299, 175] on th "Status" at bounding box center [1301, 175] width 103 height 25
click at [1306, 172] on span at bounding box center [1305, 175] width 12 height 12
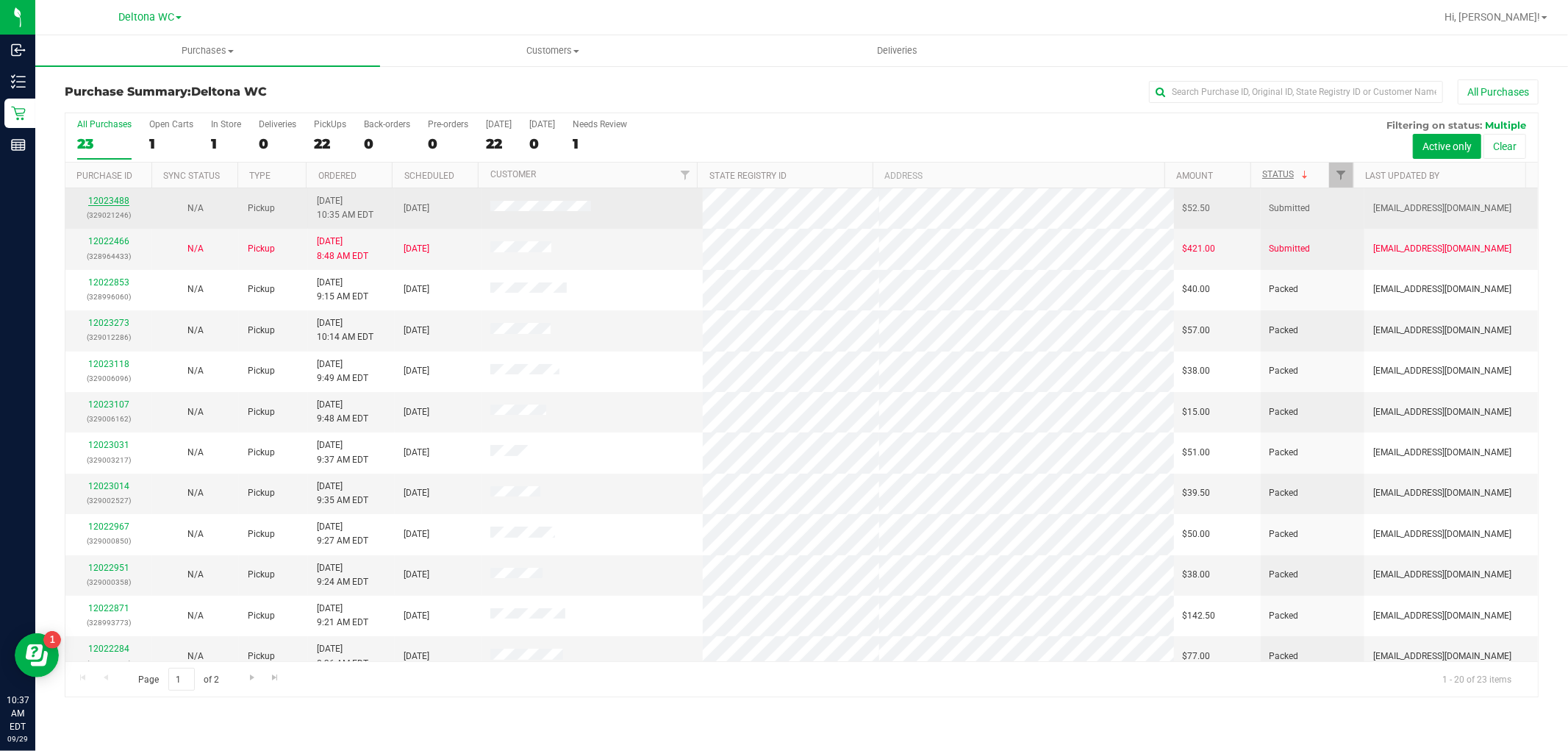
click at [112, 199] on link "12023488" at bounding box center [109, 201] width 41 height 11
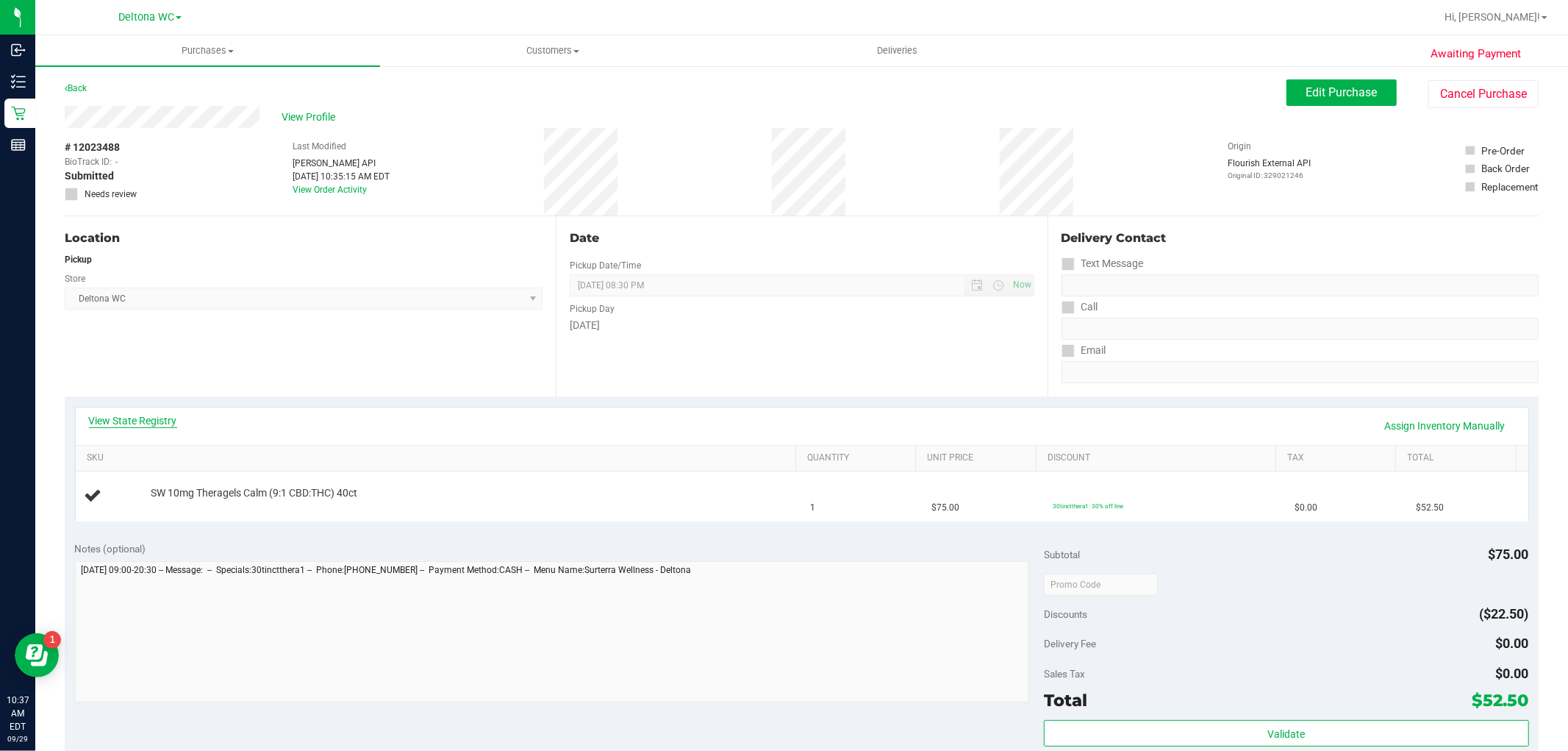
click at [165, 422] on link "View State Registry" at bounding box center [133, 420] width 88 height 15
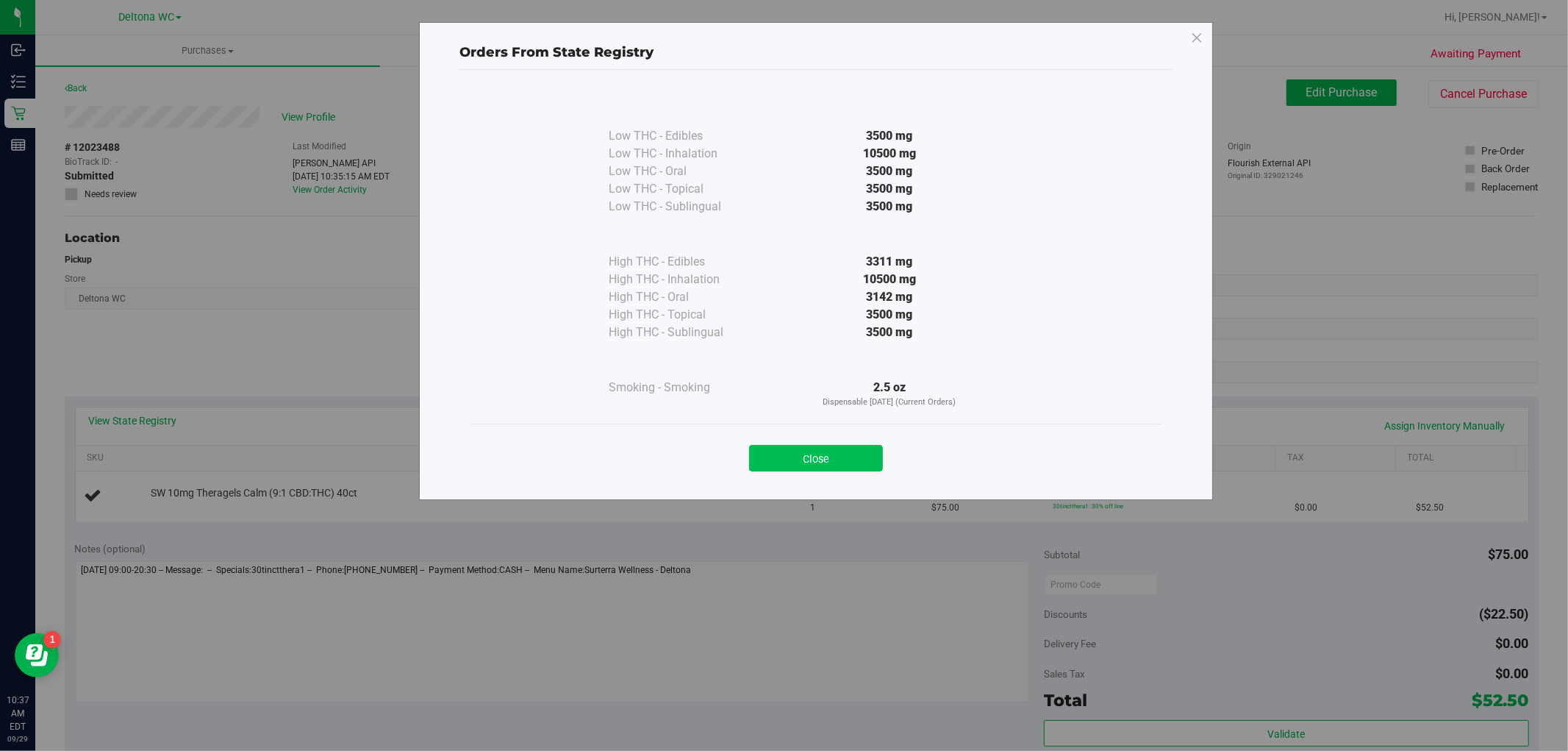
click at [842, 465] on button "Close" at bounding box center [815, 457] width 134 height 26
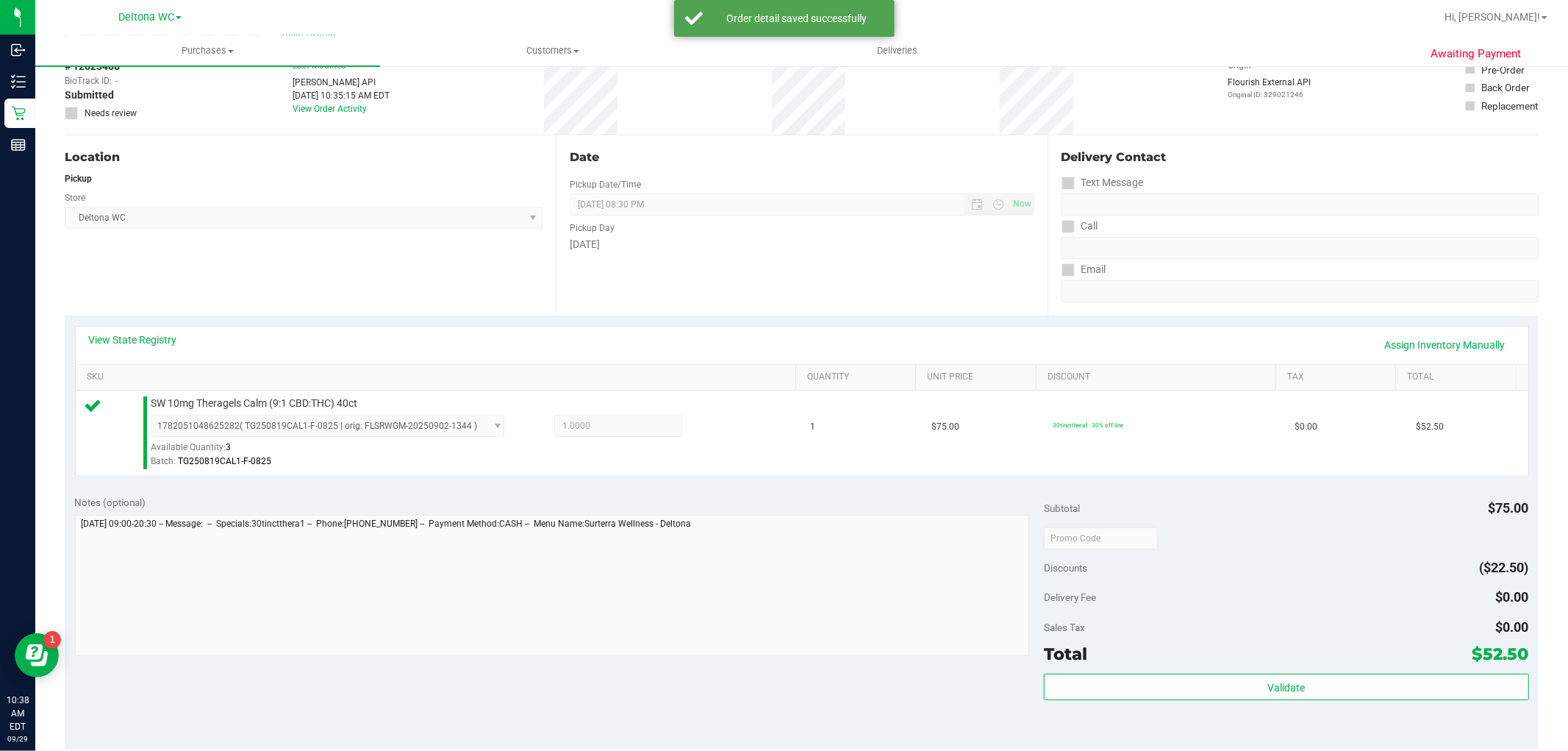
scroll to position [245, 0]
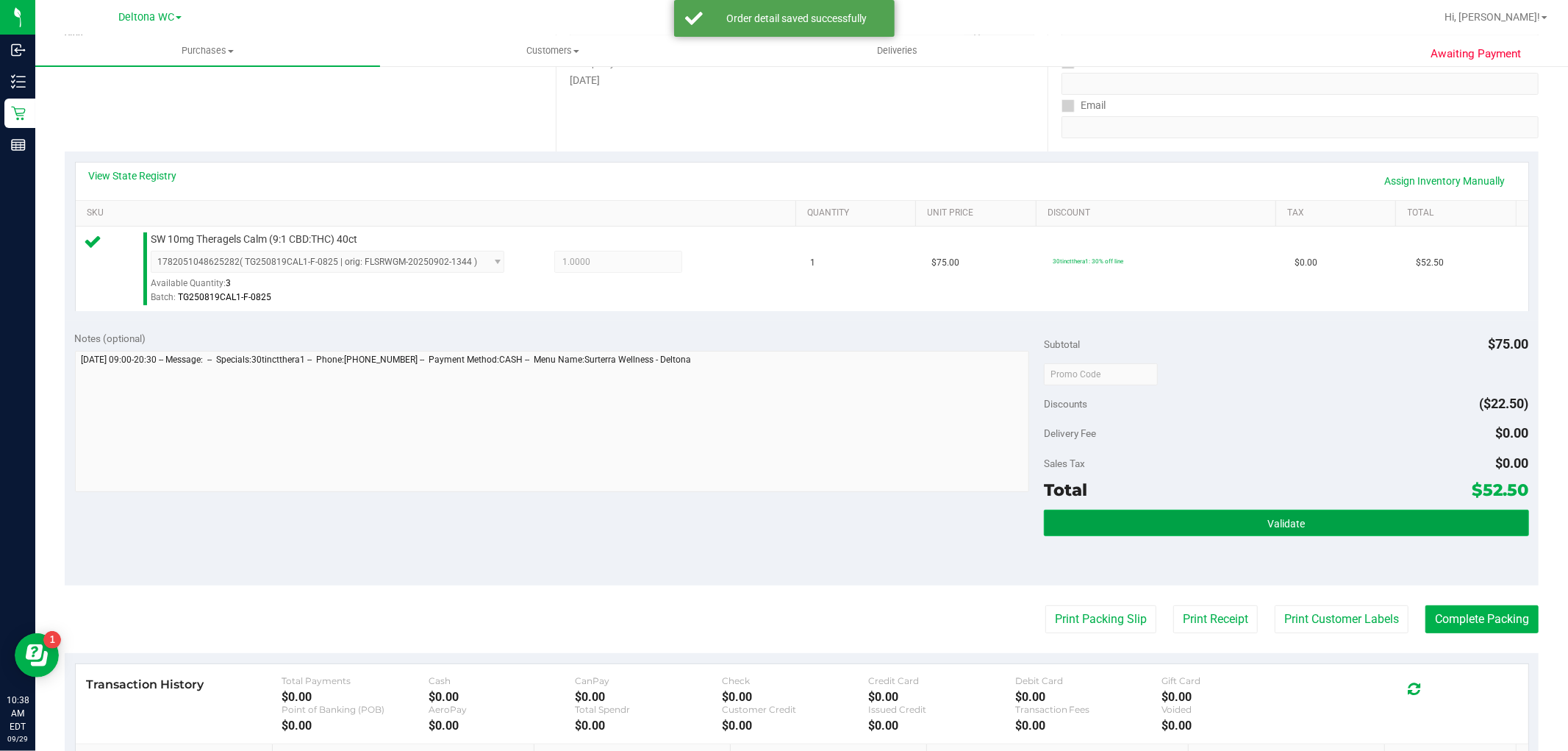
click at [1320, 518] on button "Validate" at bounding box center [1285, 522] width 484 height 26
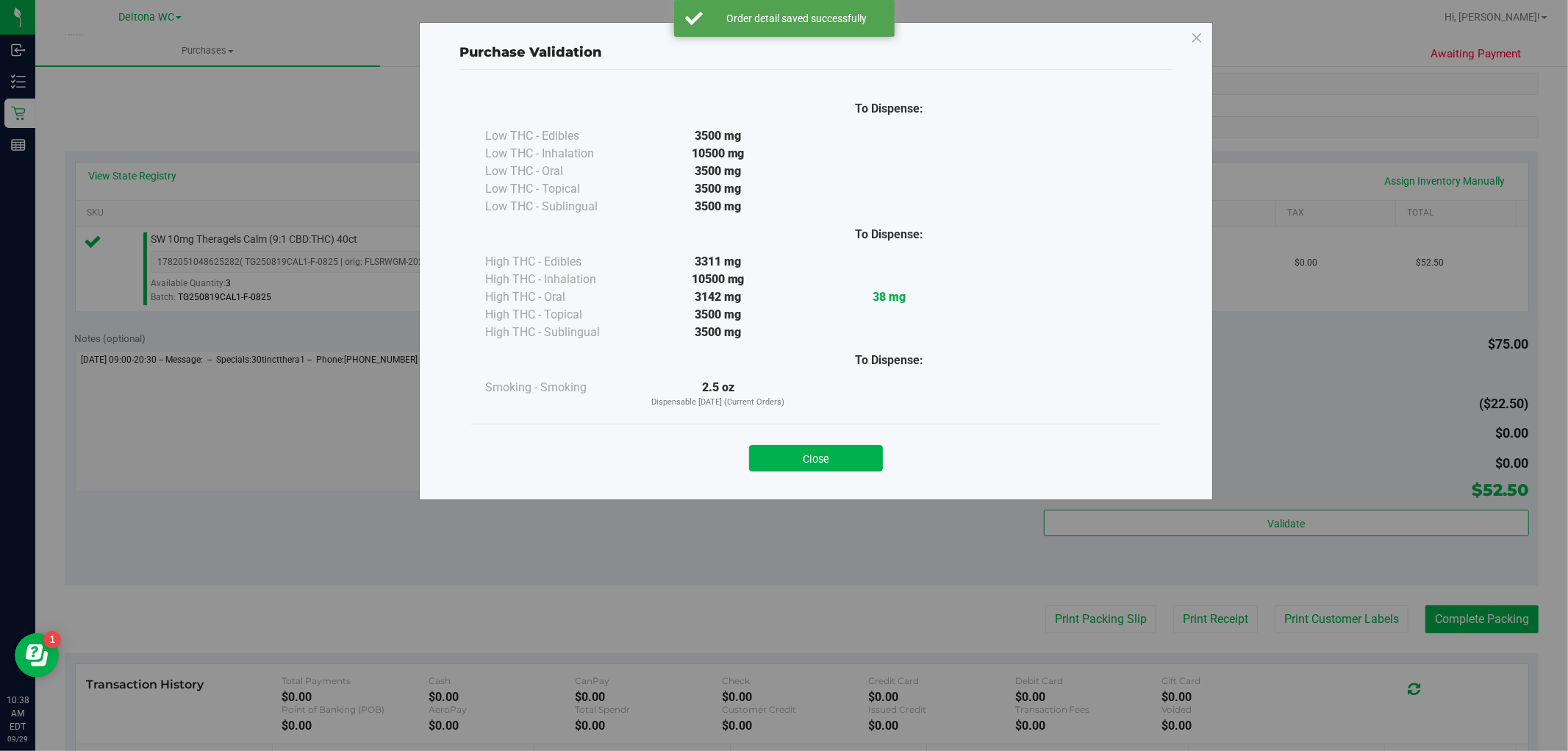
drag, startPoint x: 780, startPoint y: 465, endPoint x: 813, endPoint y: 472, distance: 33.7
click at [786, 465] on button "Close" at bounding box center [815, 457] width 134 height 26
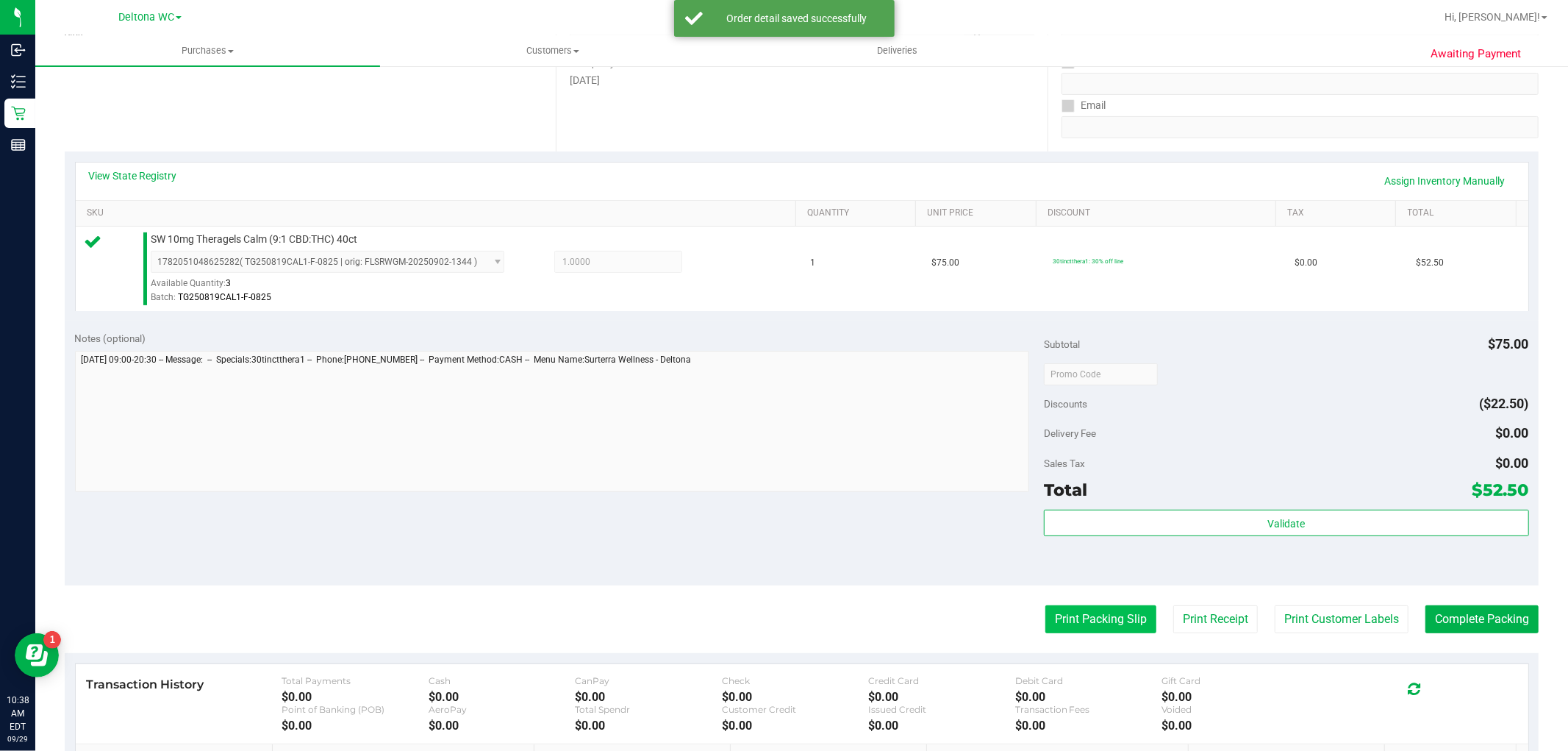
click at [1110, 611] on button "Print Packing Slip" at bounding box center [1100, 619] width 111 height 28
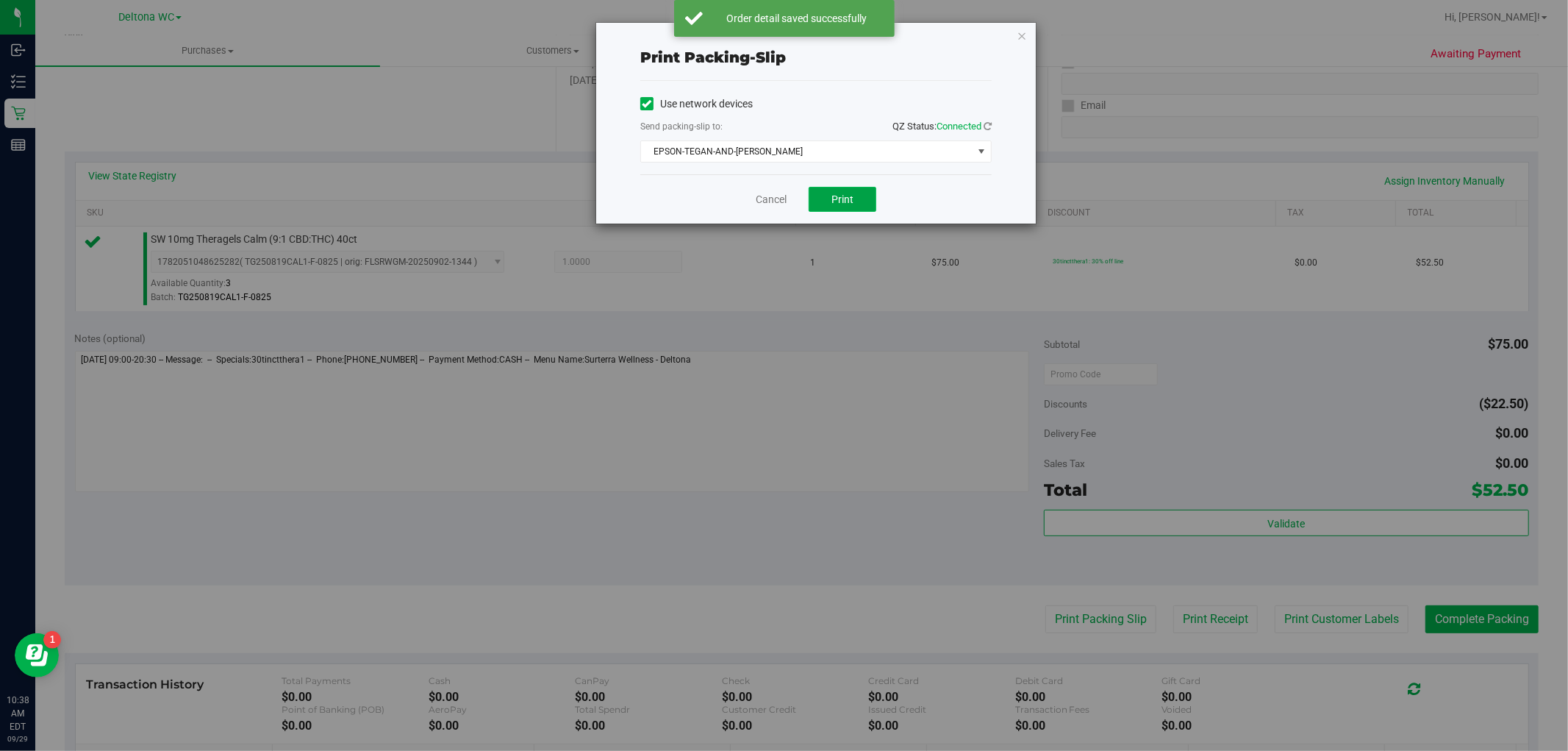
click at [834, 196] on span "Print" at bounding box center [842, 199] width 23 height 12
click at [768, 199] on link "Cancel" at bounding box center [771, 200] width 31 height 16
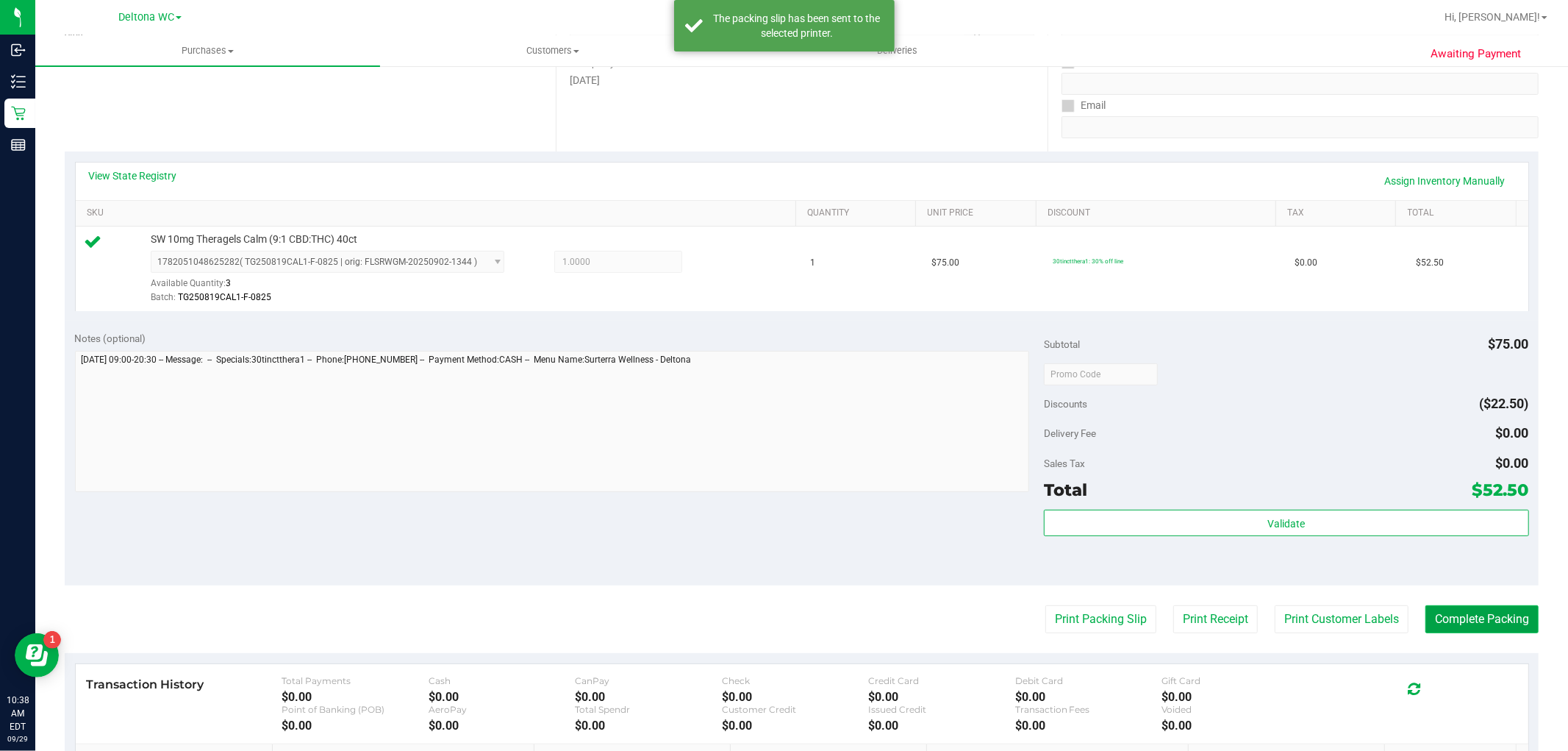
click at [1455, 613] on button "Complete Packing" at bounding box center [1482, 619] width 114 height 28
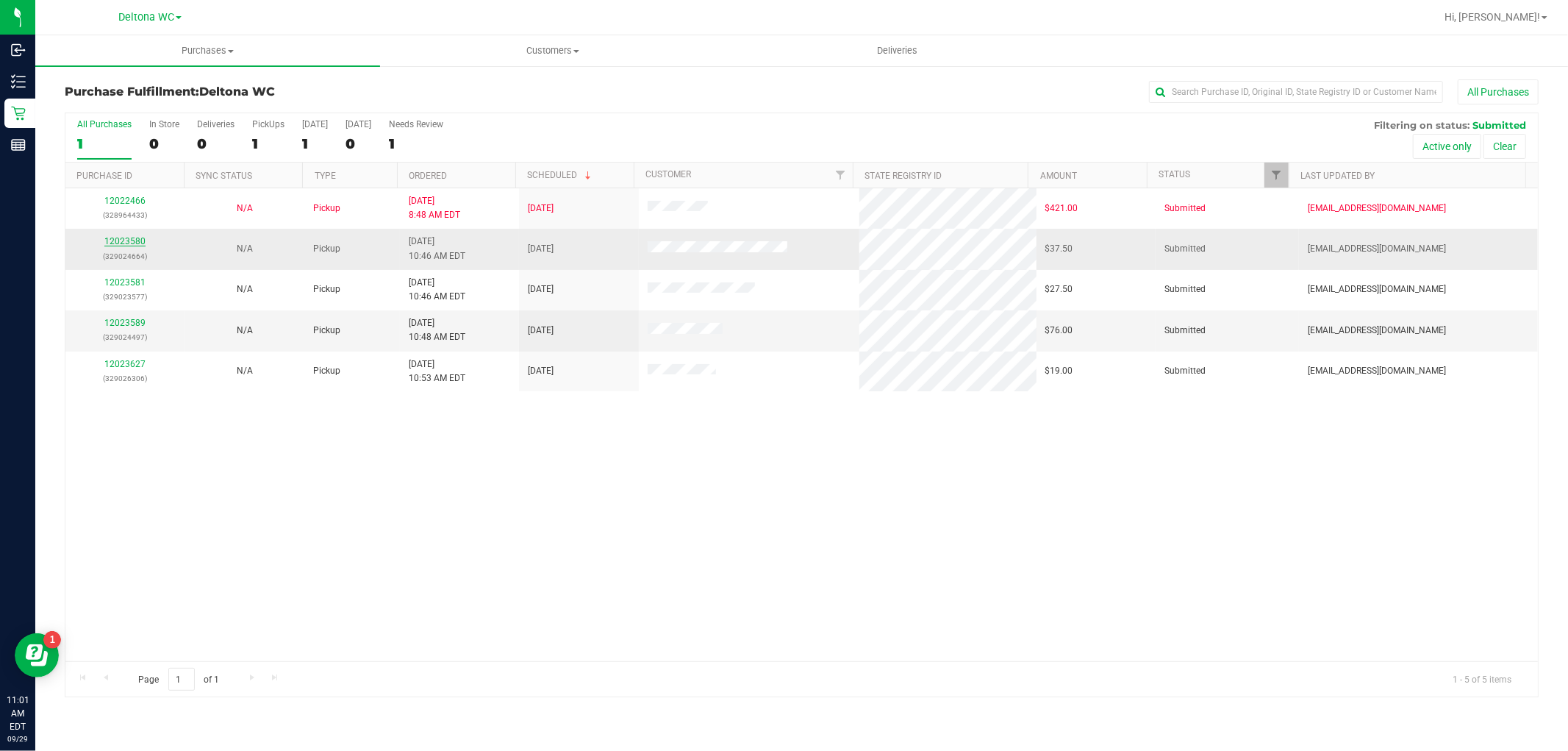
click at [129, 240] on link "12023580" at bounding box center [125, 241] width 41 height 11
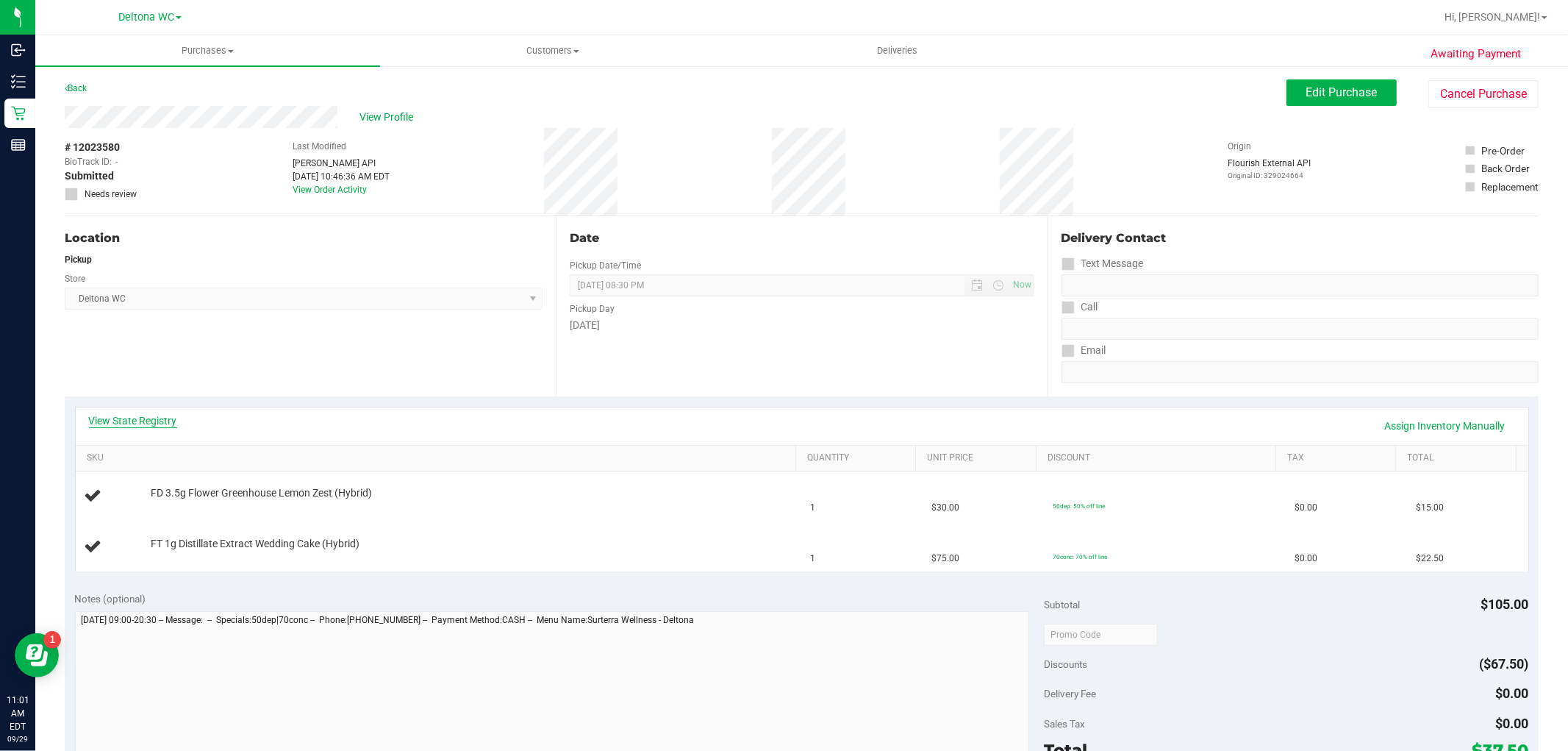
click at [148, 423] on link "View State Registry" at bounding box center [133, 420] width 88 height 15
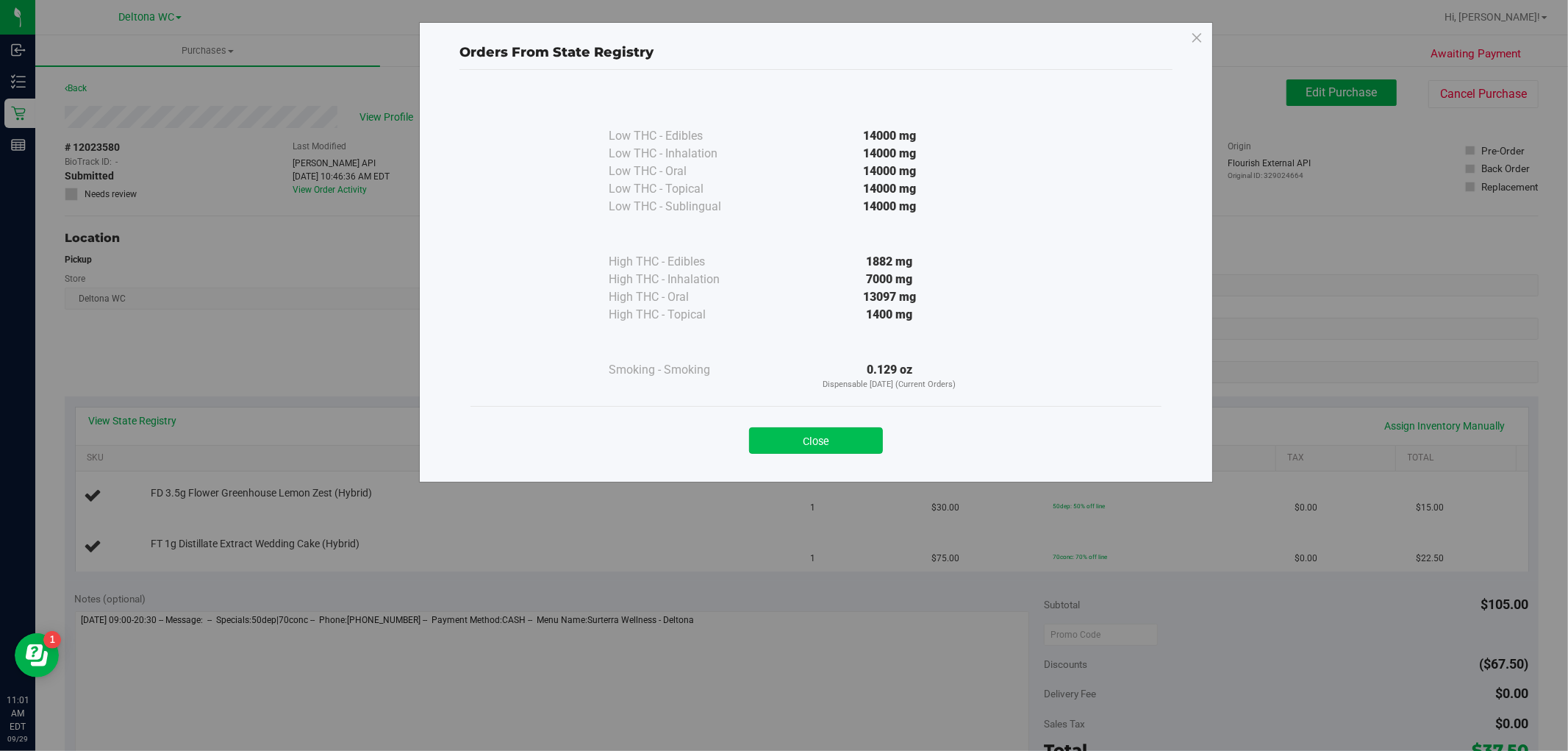
click at [853, 441] on button "Close" at bounding box center [815, 440] width 134 height 26
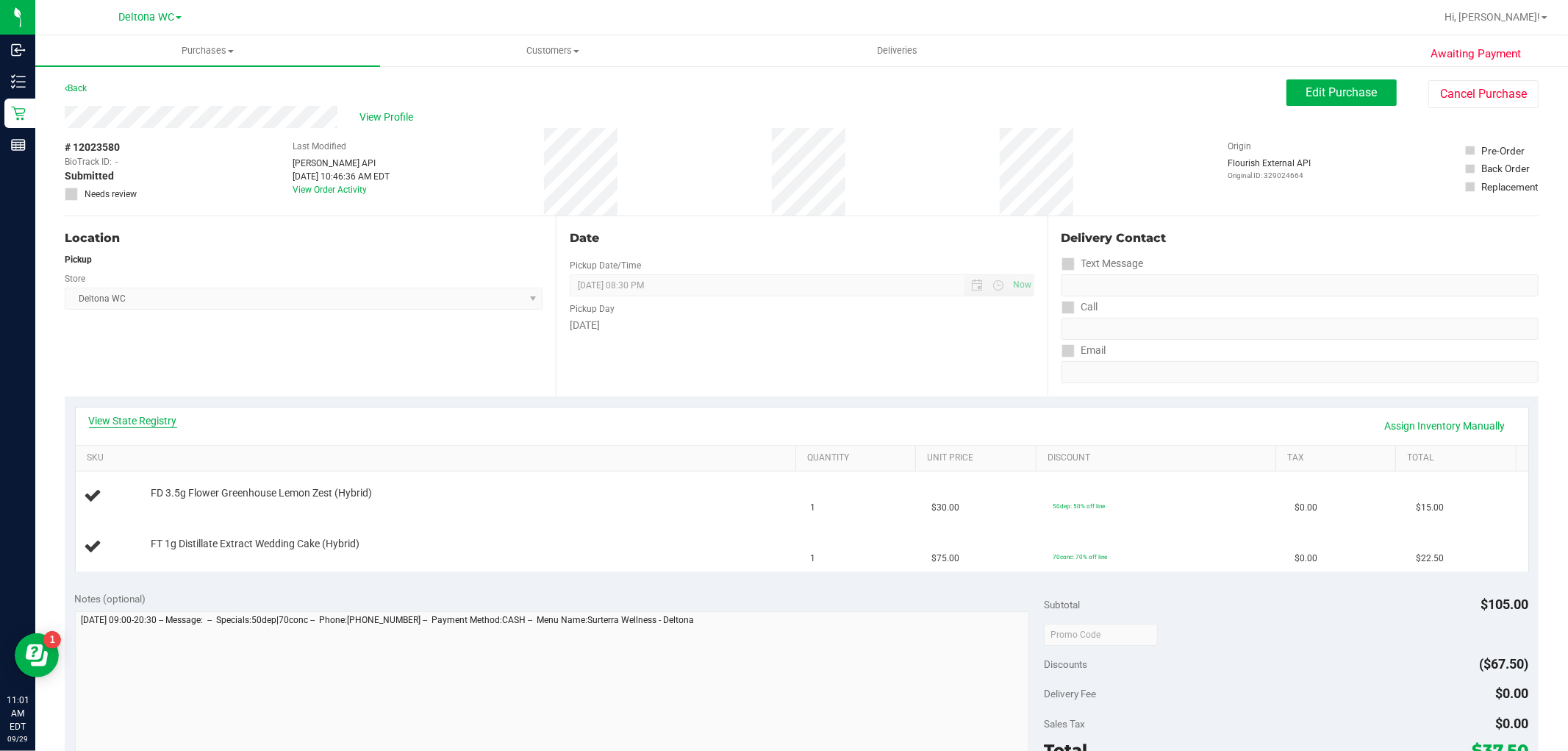
click at [105, 424] on link "View State Registry" at bounding box center [133, 420] width 88 height 15
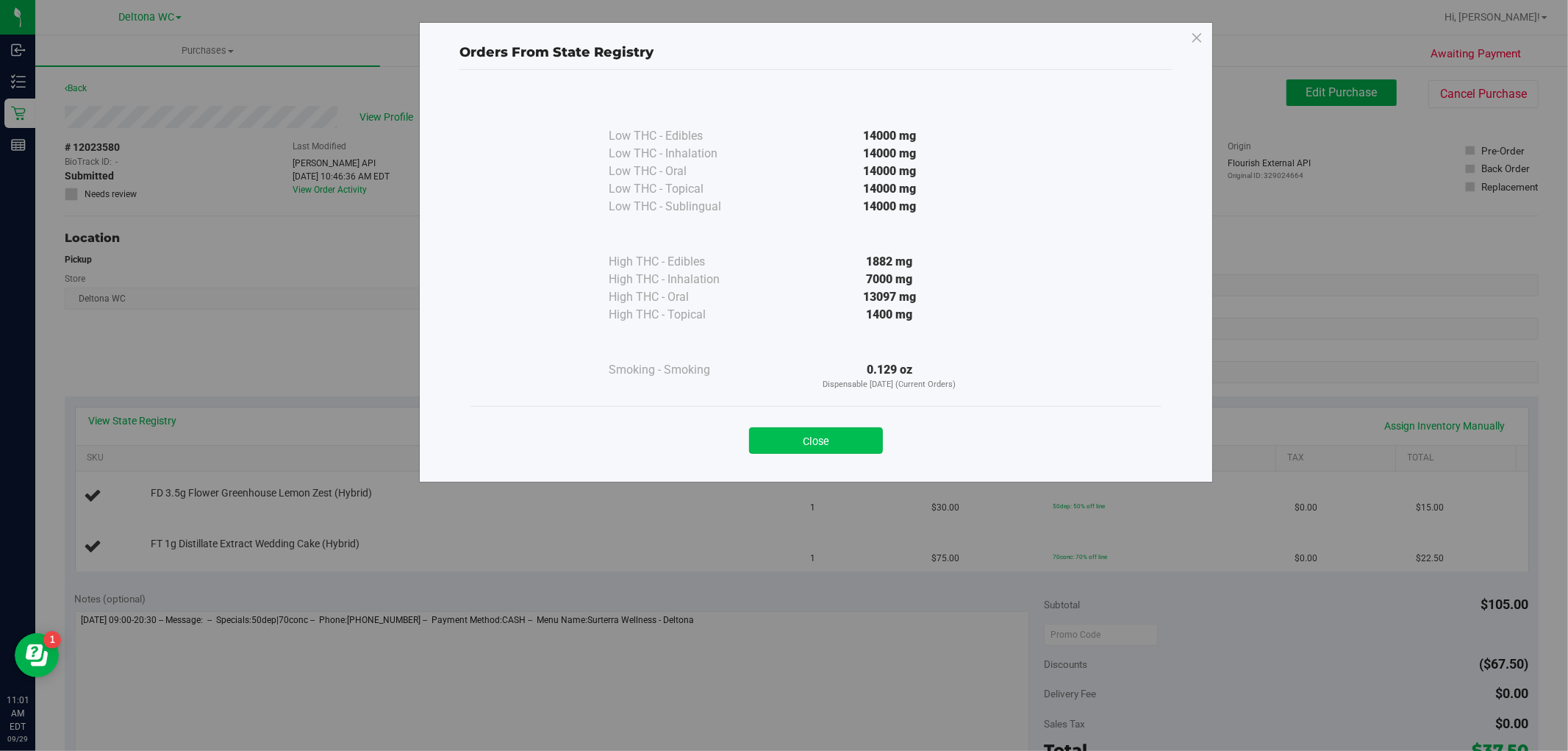
click at [788, 445] on button "Close" at bounding box center [815, 440] width 134 height 26
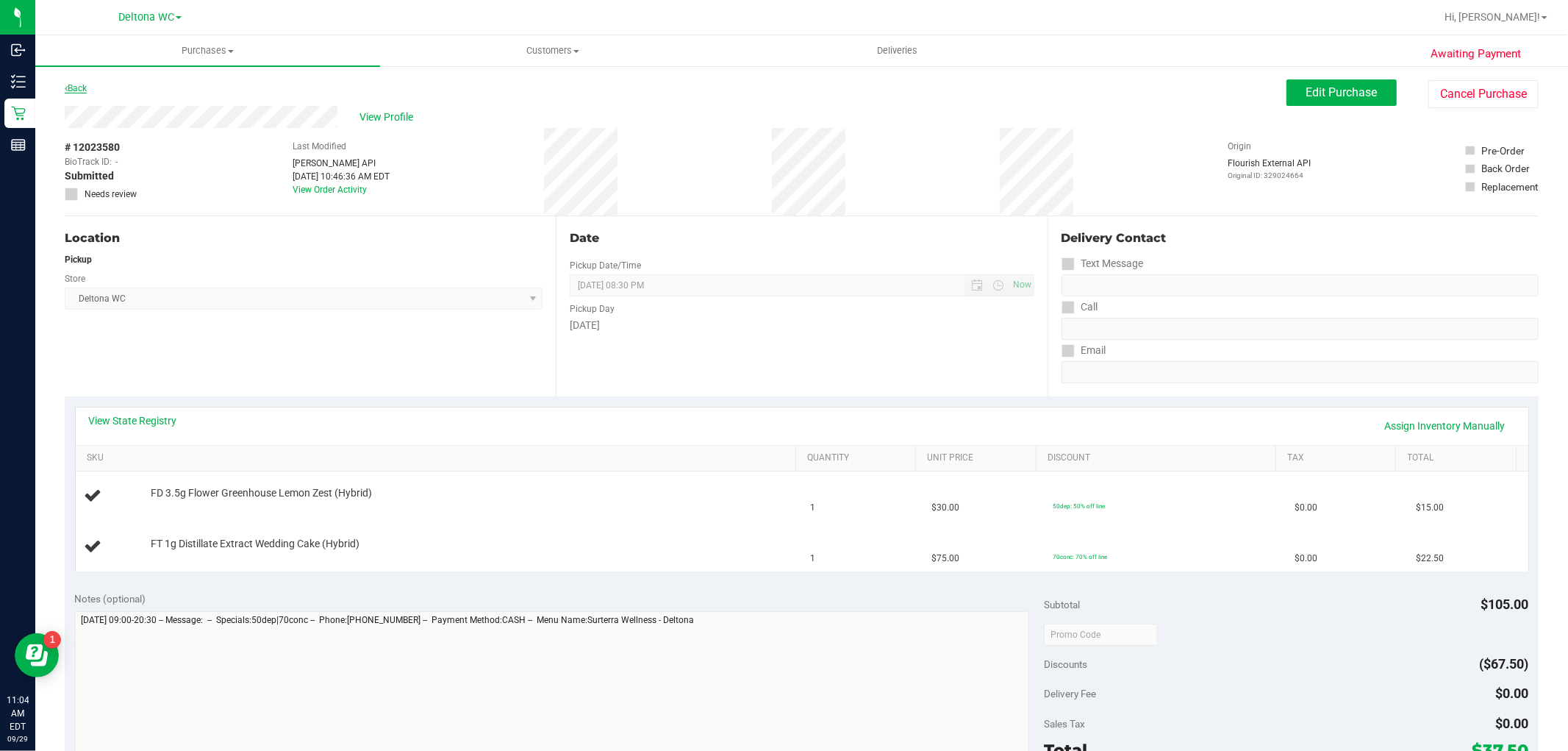
click at [70, 84] on link "Back" at bounding box center [75, 88] width 23 height 11
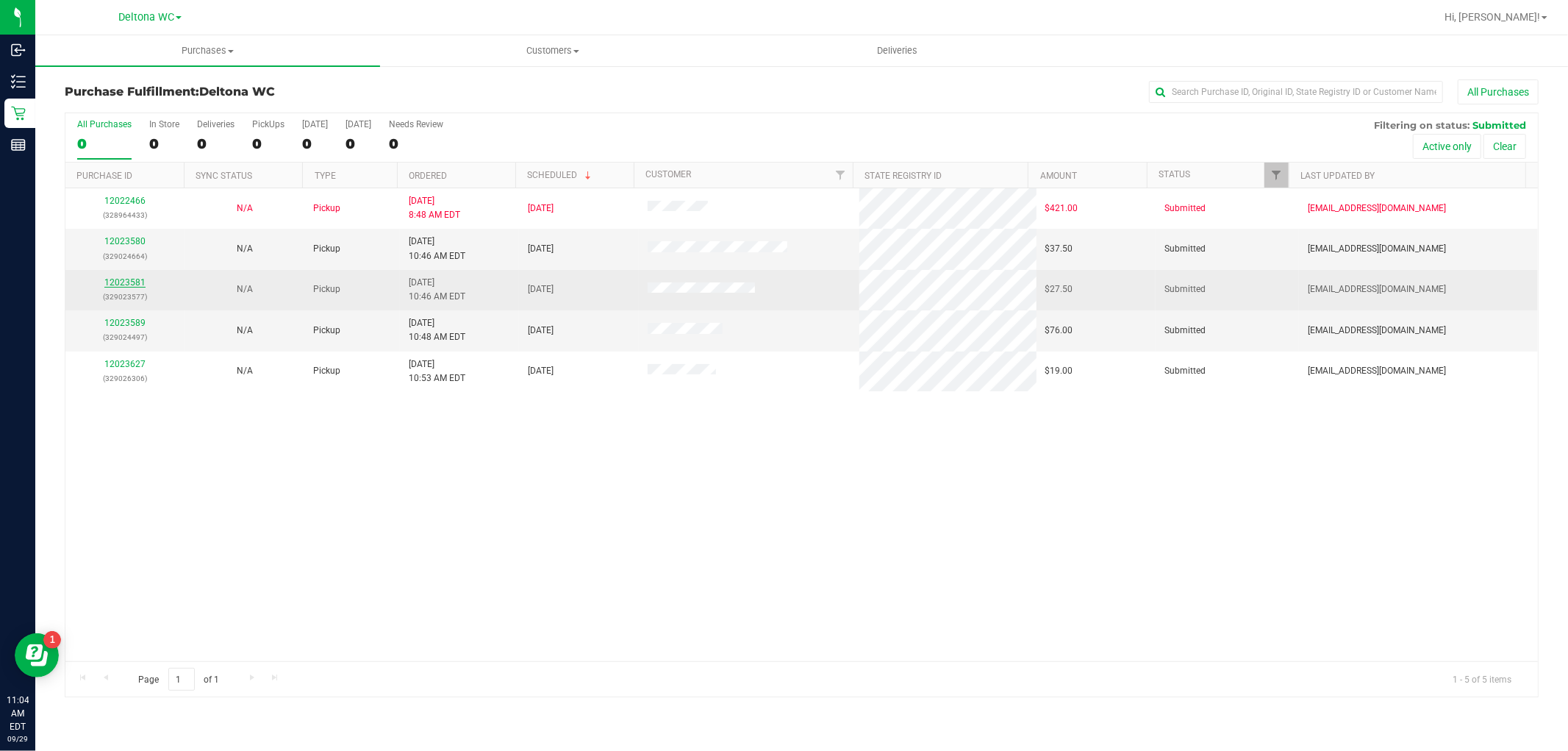
click at [118, 287] on link "12023581" at bounding box center [125, 282] width 41 height 11
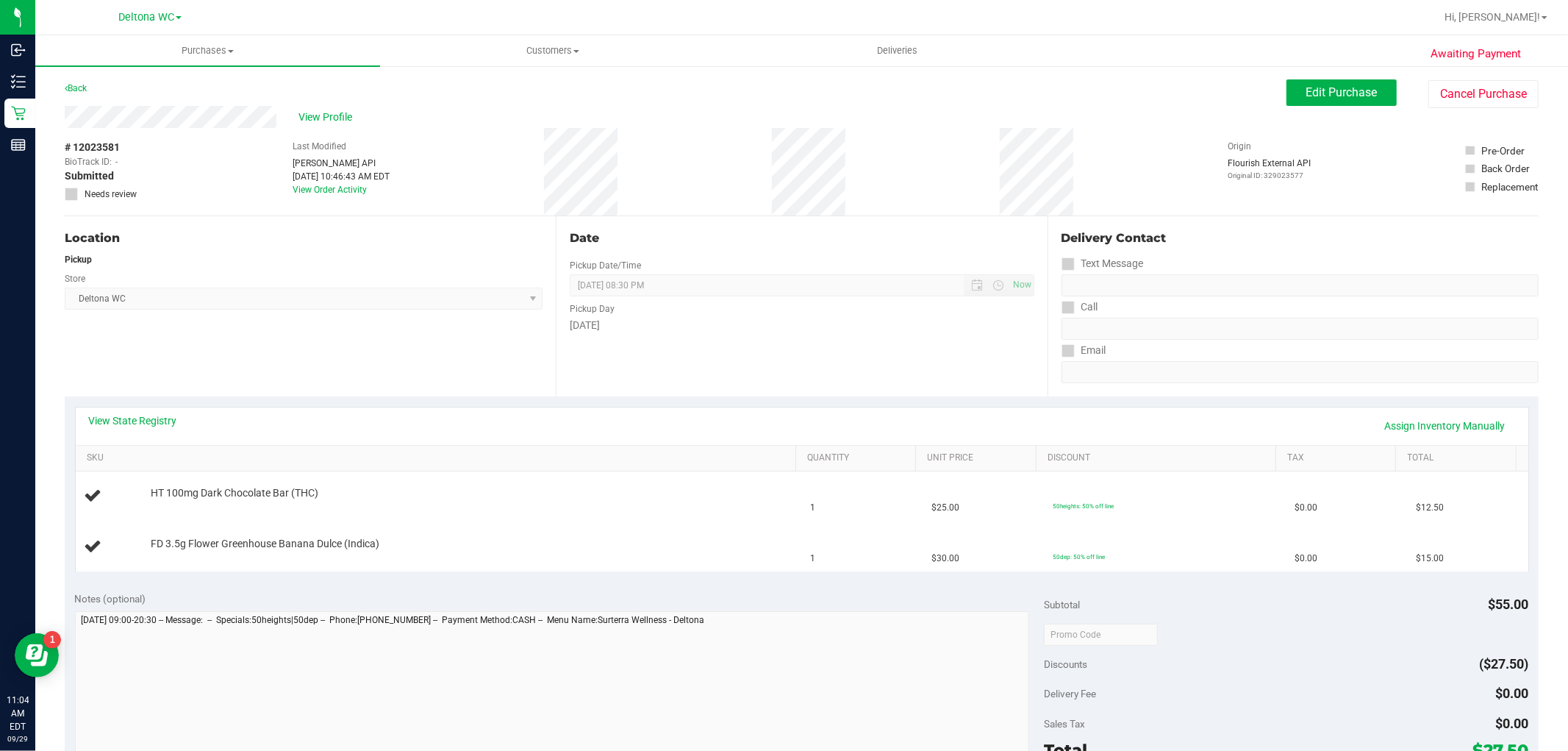
click at [163, 411] on div "View State Registry Assign Inventory Manually" at bounding box center [802, 426] width 1453 height 37
click at [163, 421] on link "View State Registry" at bounding box center [133, 420] width 88 height 15
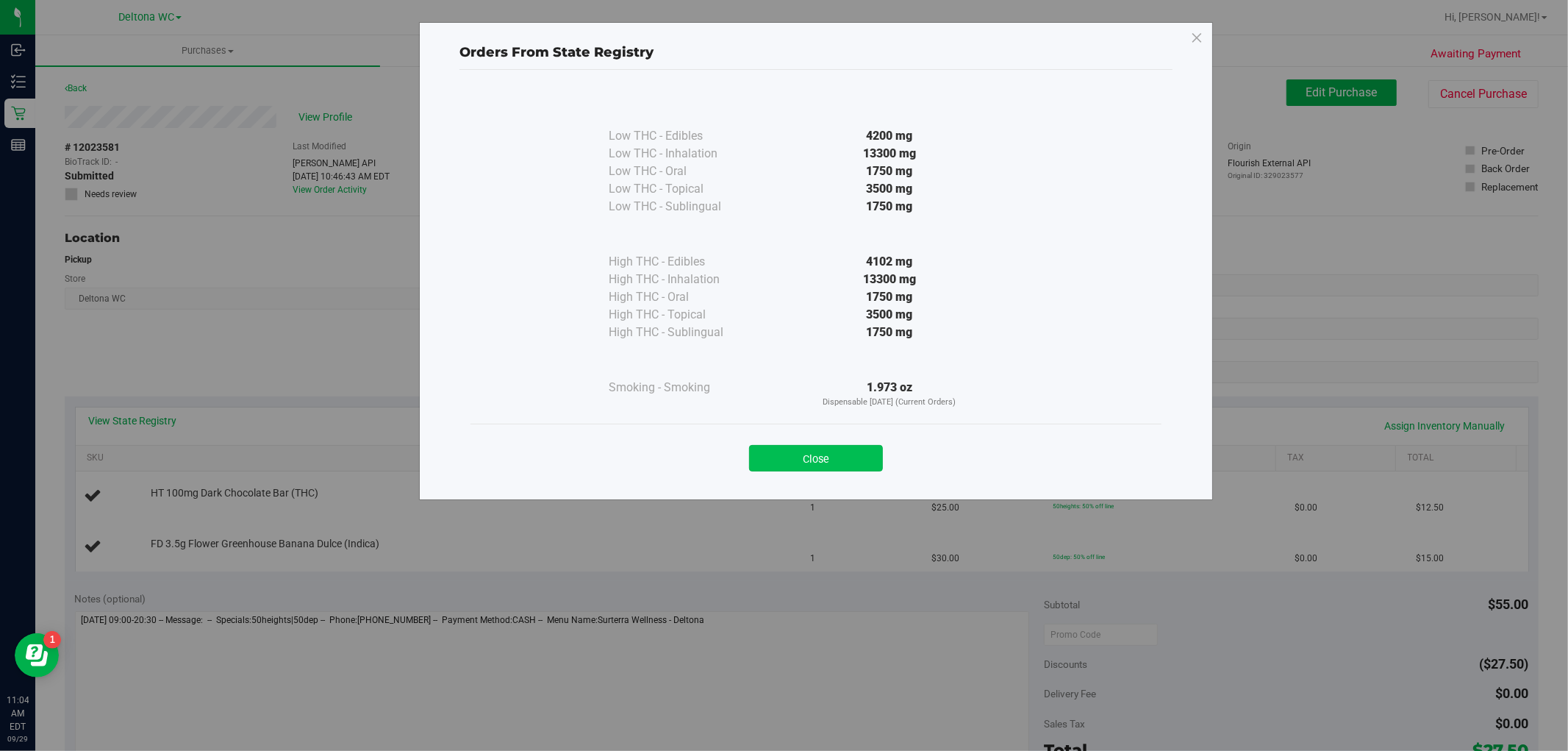
click at [839, 459] on button "Close" at bounding box center [815, 457] width 134 height 26
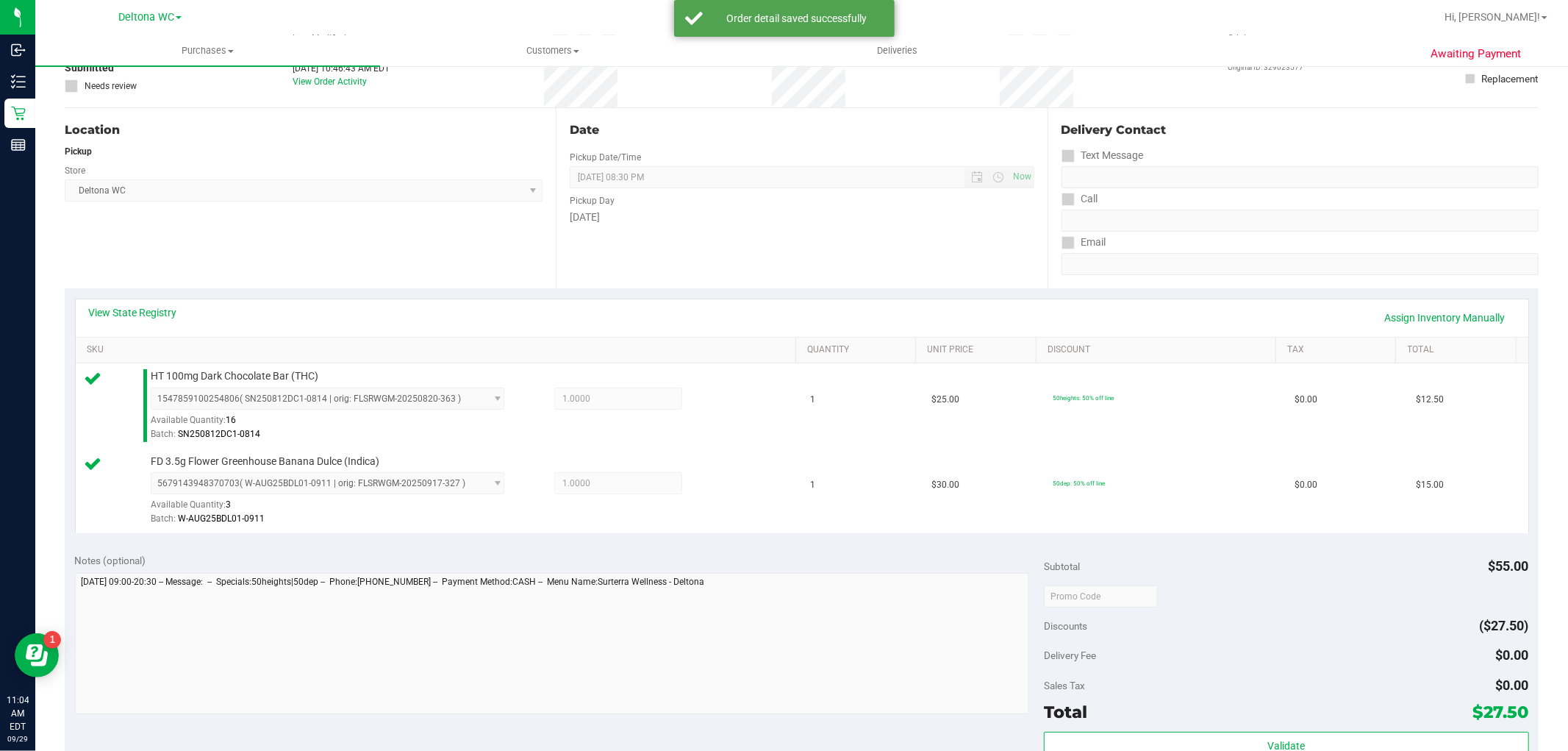
scroll to position [408, 0]
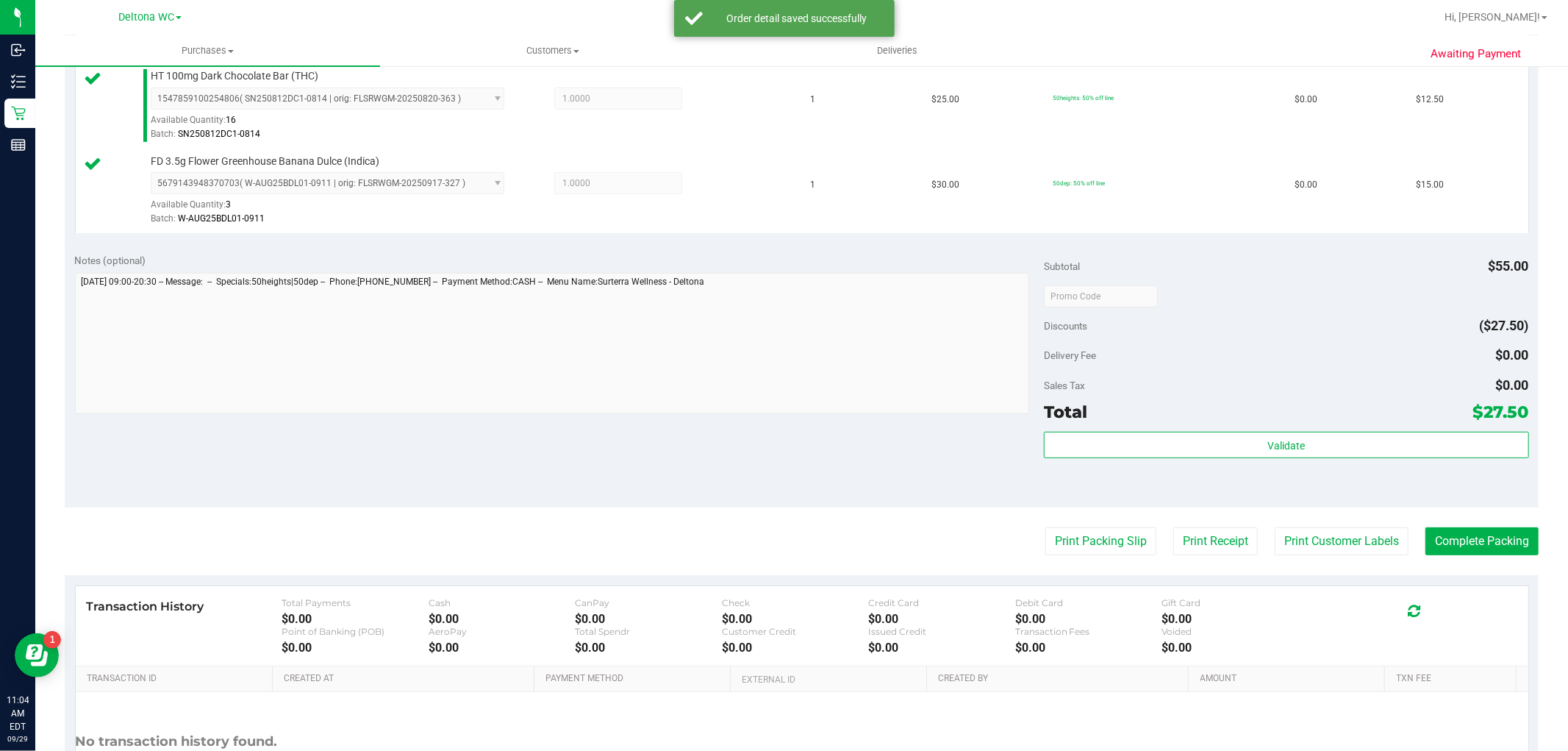
click at [1211, 460] on div "Validate" at bounding box center [1285, 465] width 484 height 67
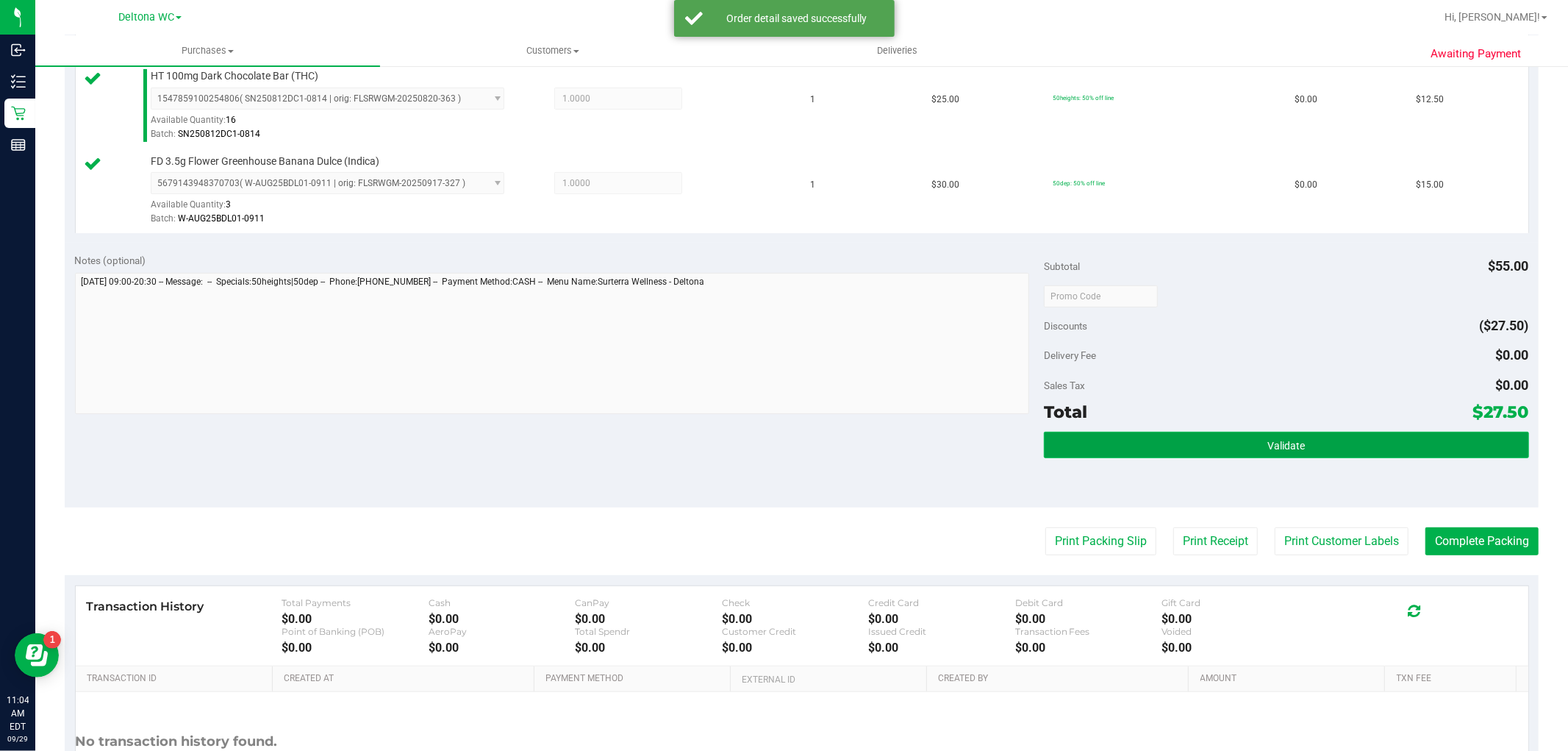
click at [1210, 448] on button "Validate" at bounding box center [1285, 445] width 484 height 26
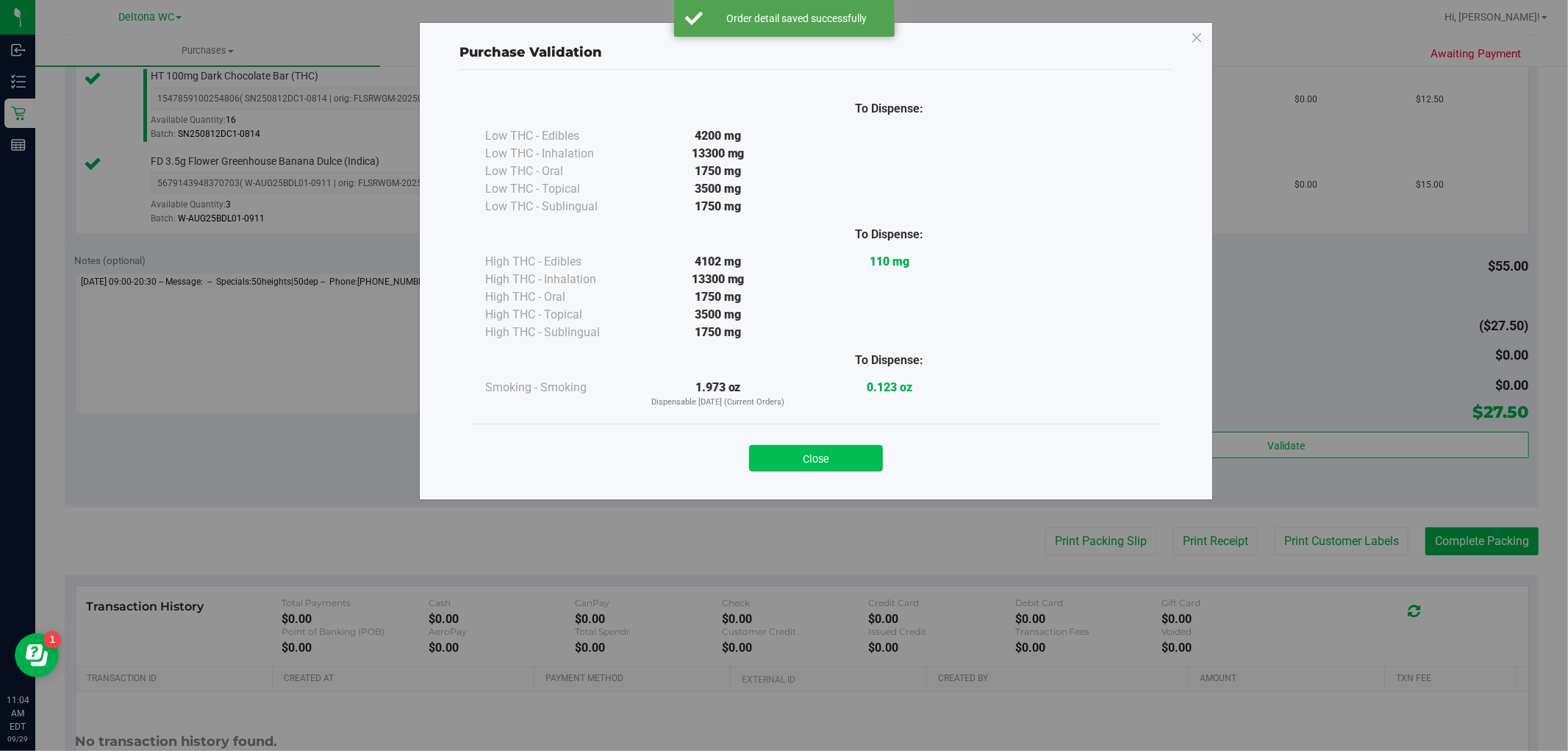
click at [839, 457] on button "Close" at bounding box center [815, 457] width 134 height 26
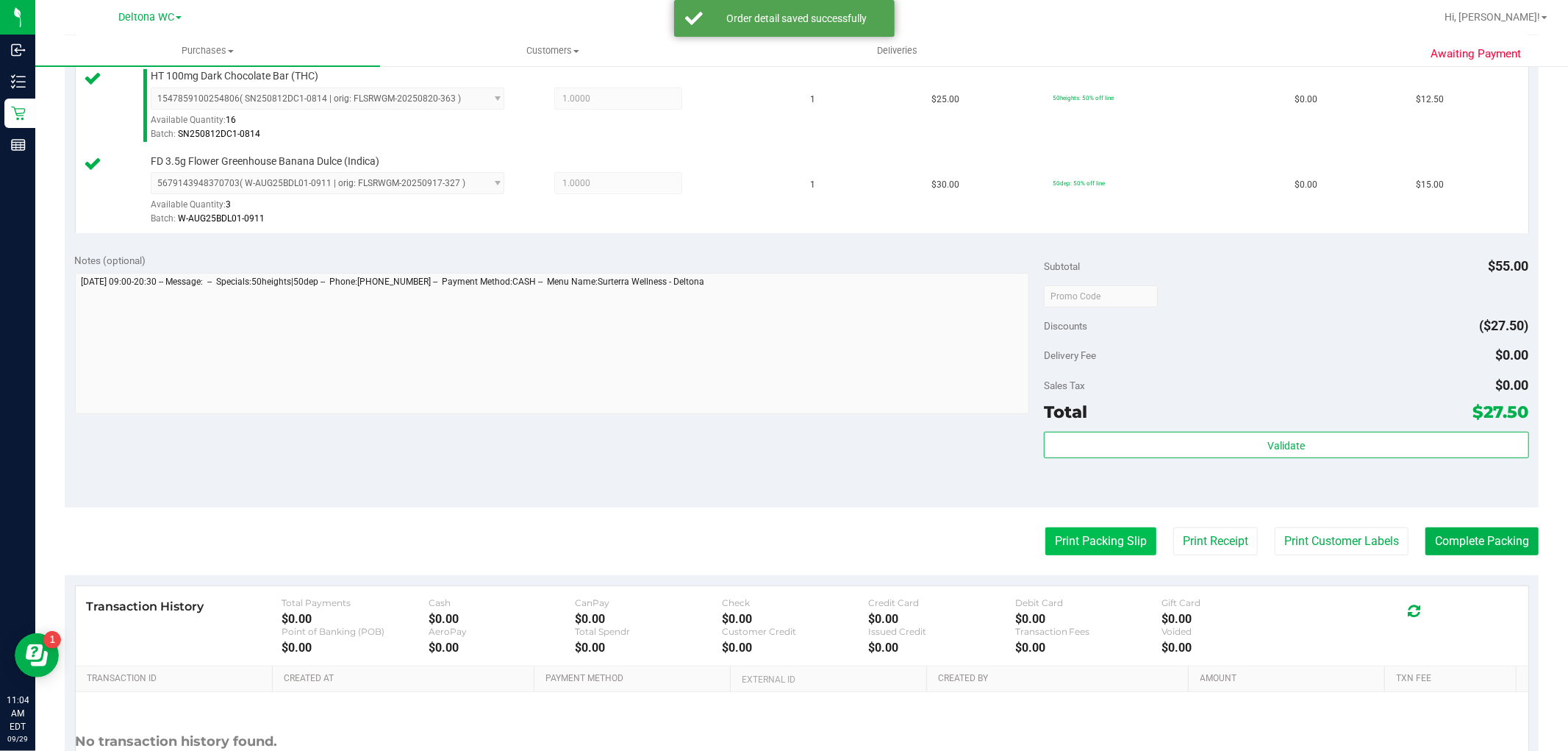
click at [1084, 541] on button "Print Packing Slip" at bounding box center [1100, 540] width 111 height 28
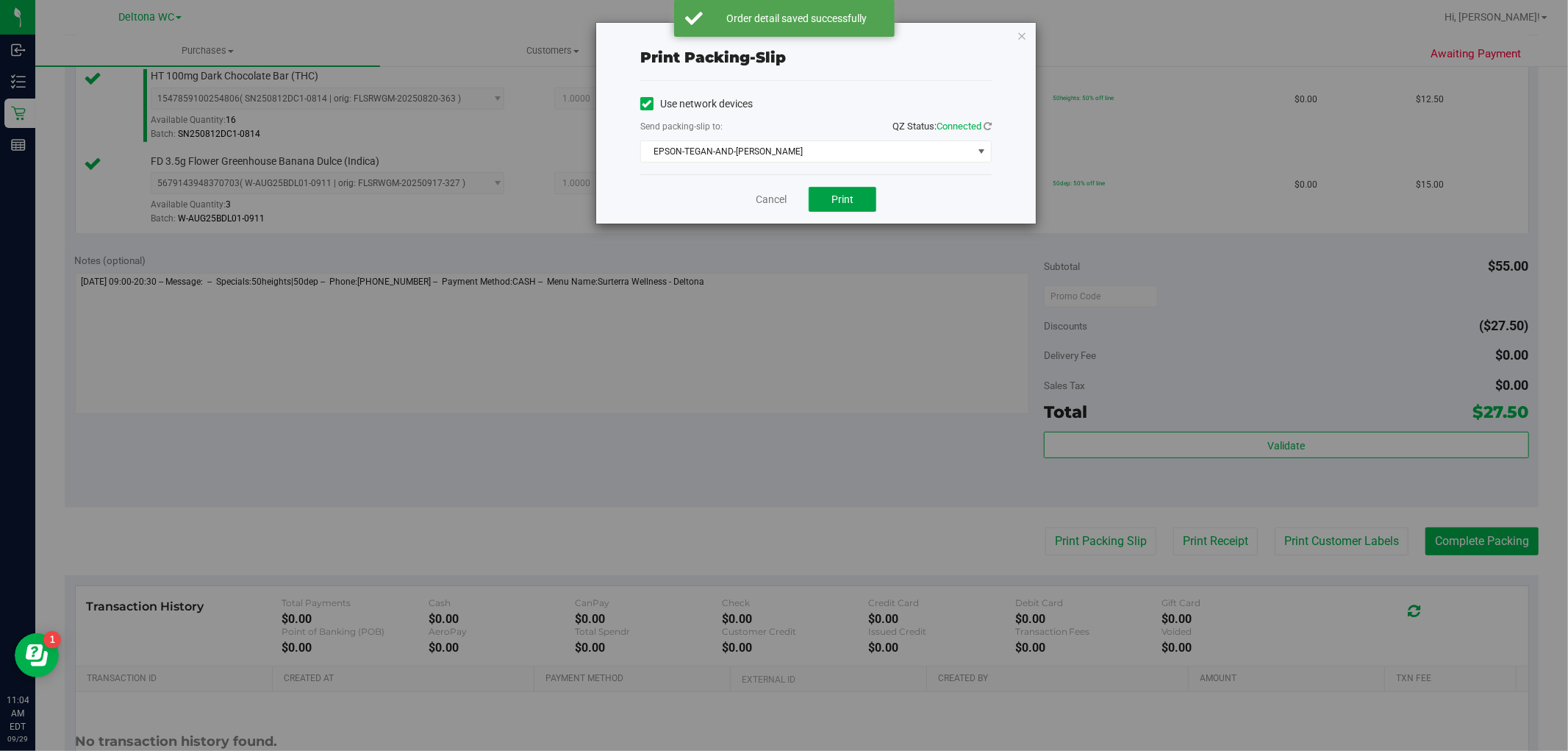
click at [816, 189] on button "Print" at bounding box center [842, 200] width 68 height 25
click at [759, 195] on link "Cancel" at bounding box center [771, 200] width 31 height 16
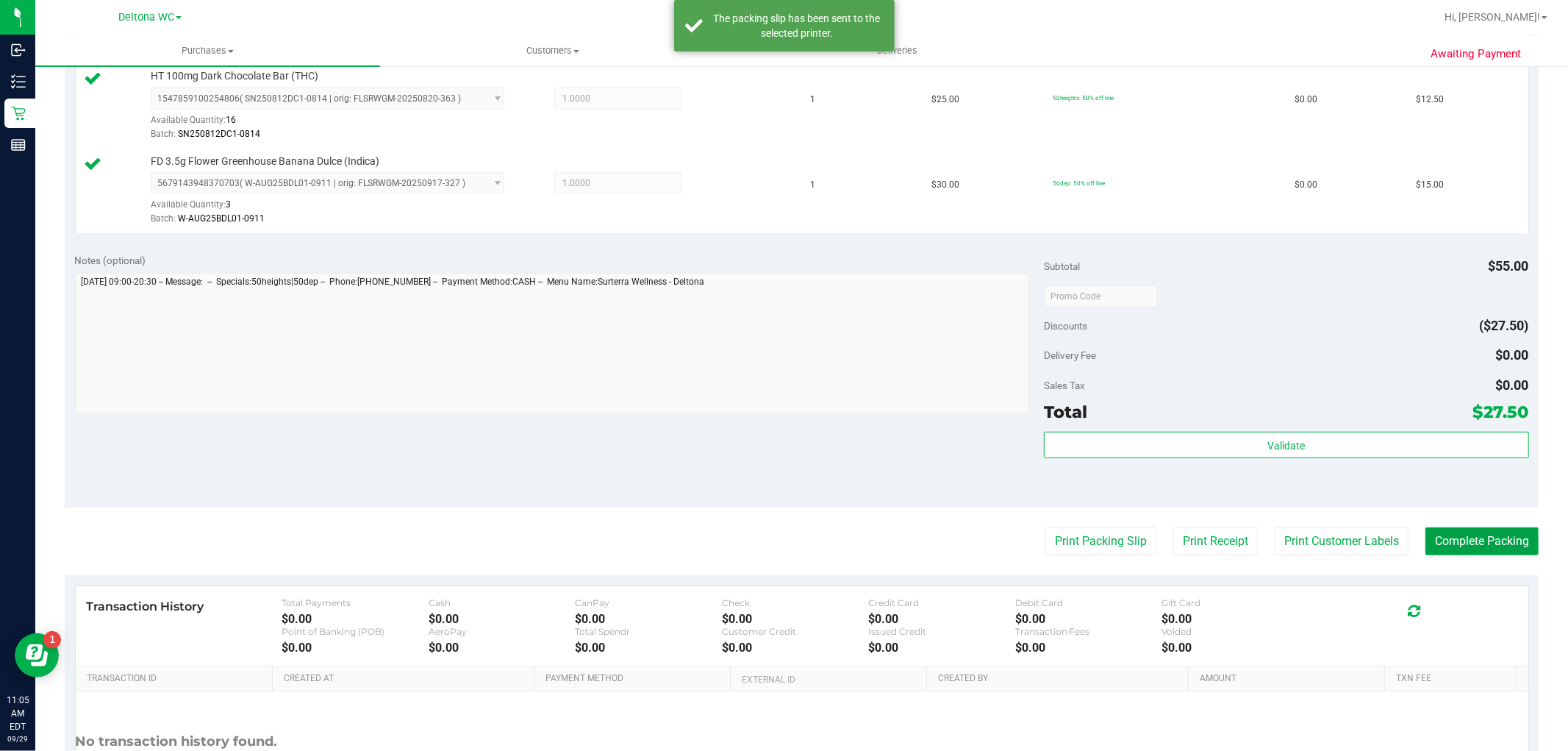
click at [1487, 533] on button "Complete Packing" at bounding box center [1482, 540] width 114 height 28
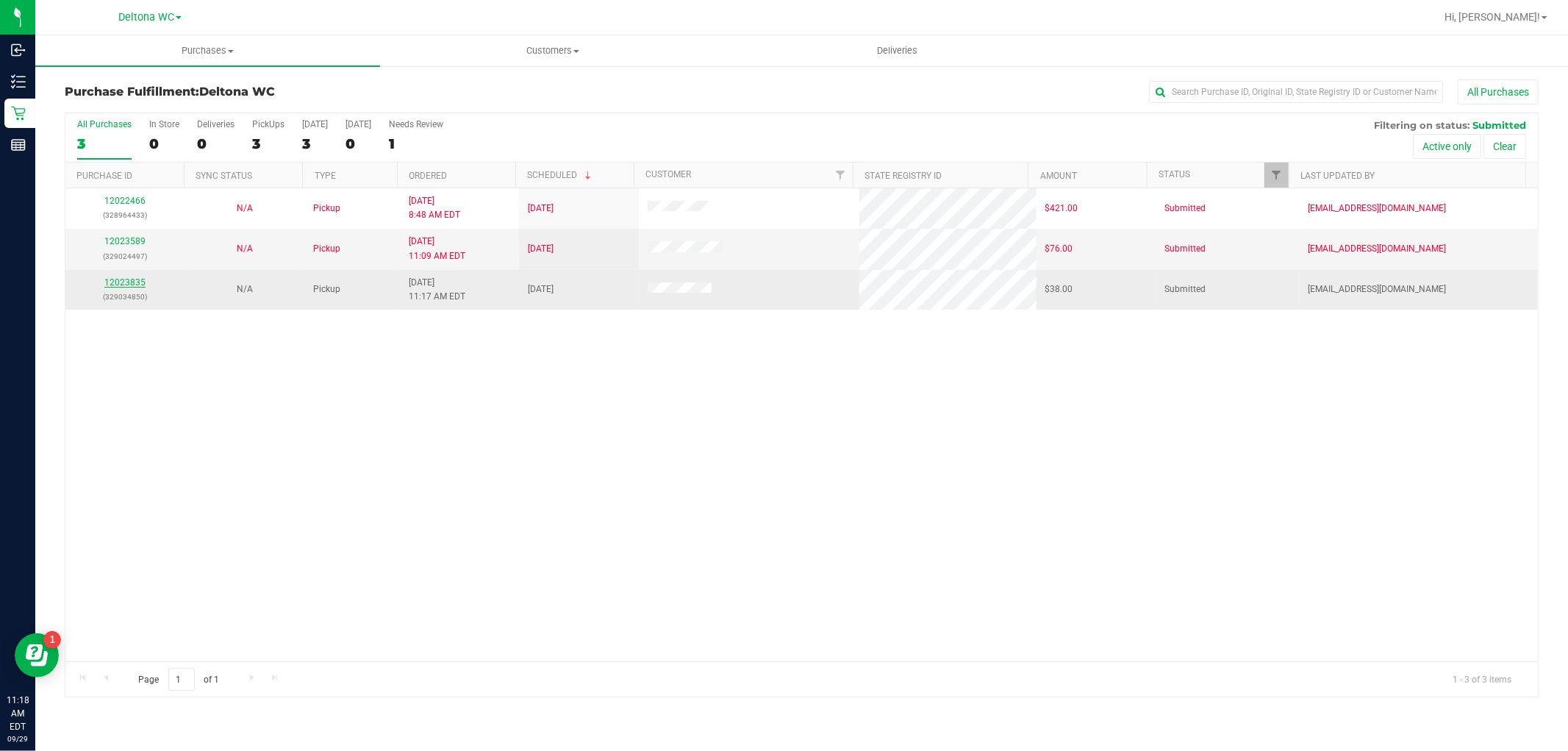
click at [122, 282] on link "12023835" at bounding box center [125, 282] width 41 height 11
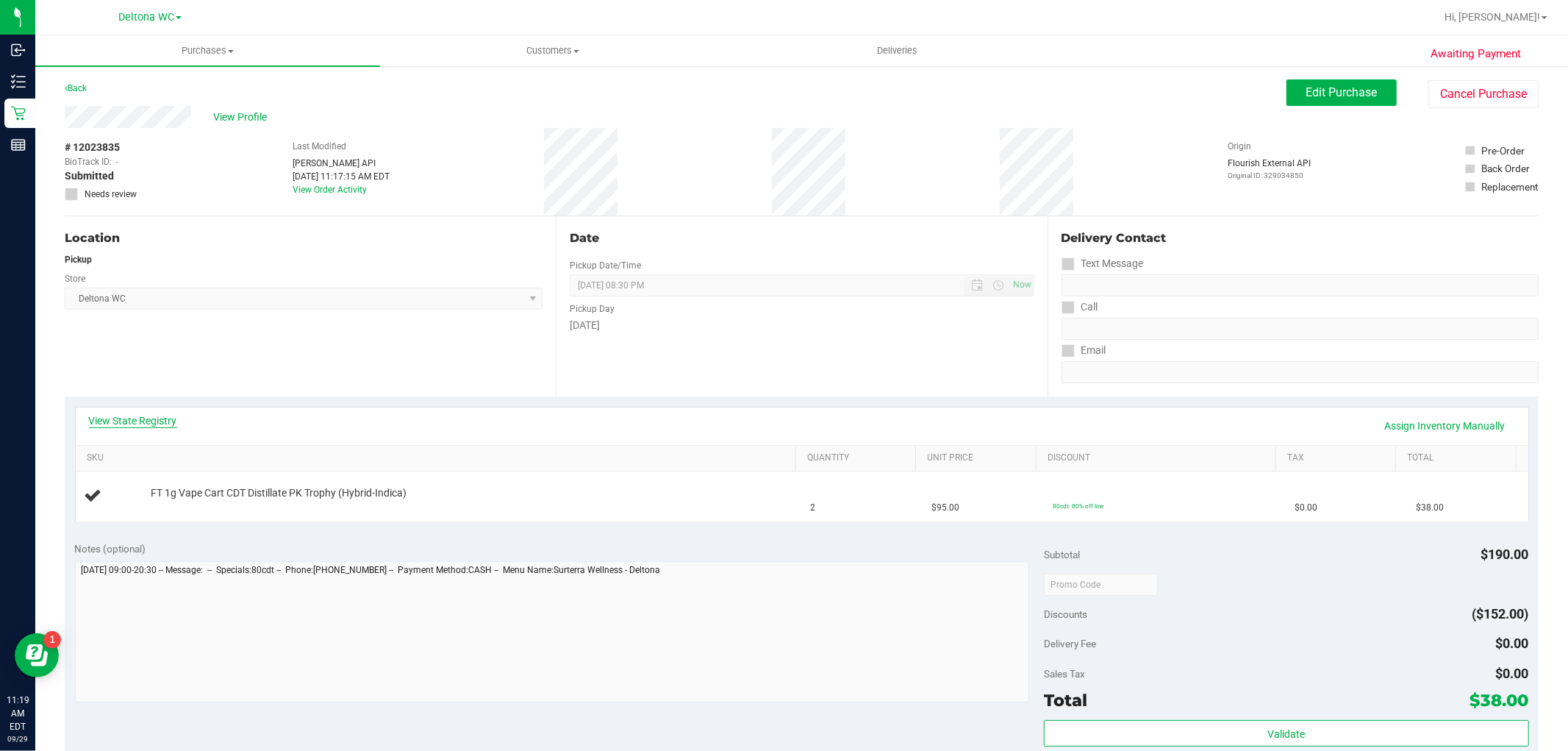
click at [135, 421] on link "View State Registry" at bounding box center [133, 420] width 88 height 15
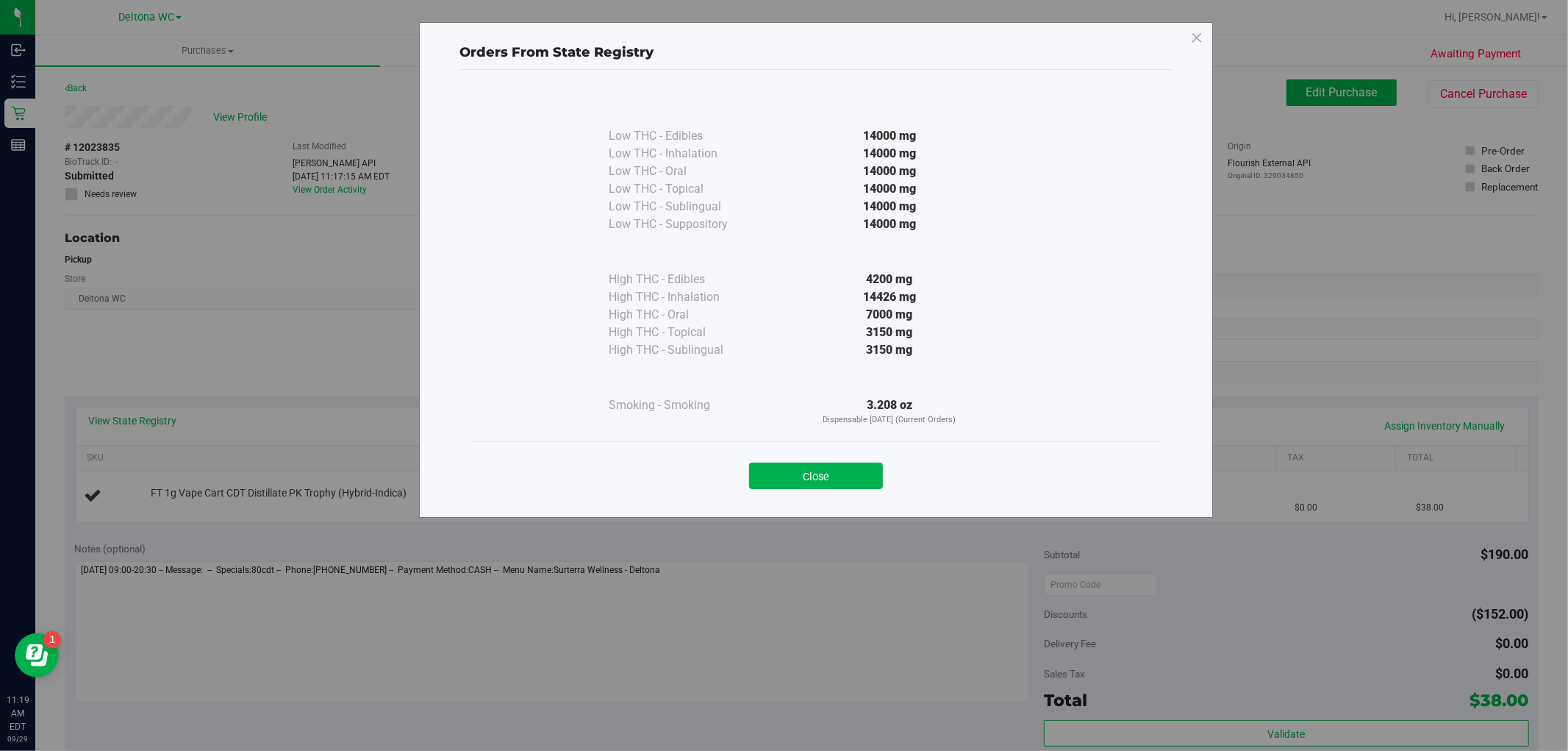
drag, startPoint x: 844, startPoint y: 481, endPoint x: 934, endPoint y: 323, distance: 181.8
click at [844, 480] on button "Close" at bounding box center [815, 475] width 134 height 26
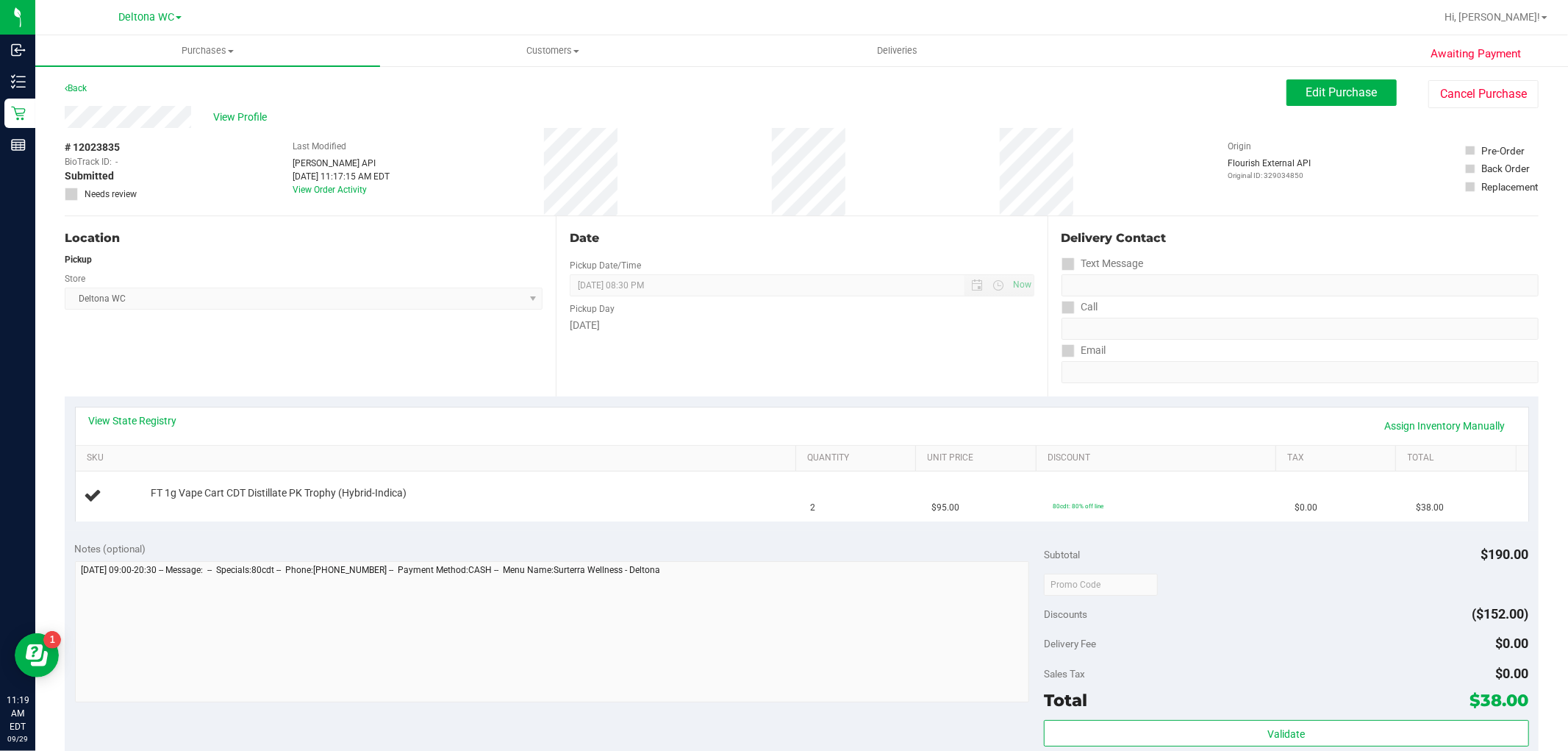
click at [836, 352] on div "Date Pickup Date/Time [DATE] Now [DATE] 08:30 PM Now Pickup Day [DATE]" at bounding box center [802, 306] width 491 height 180
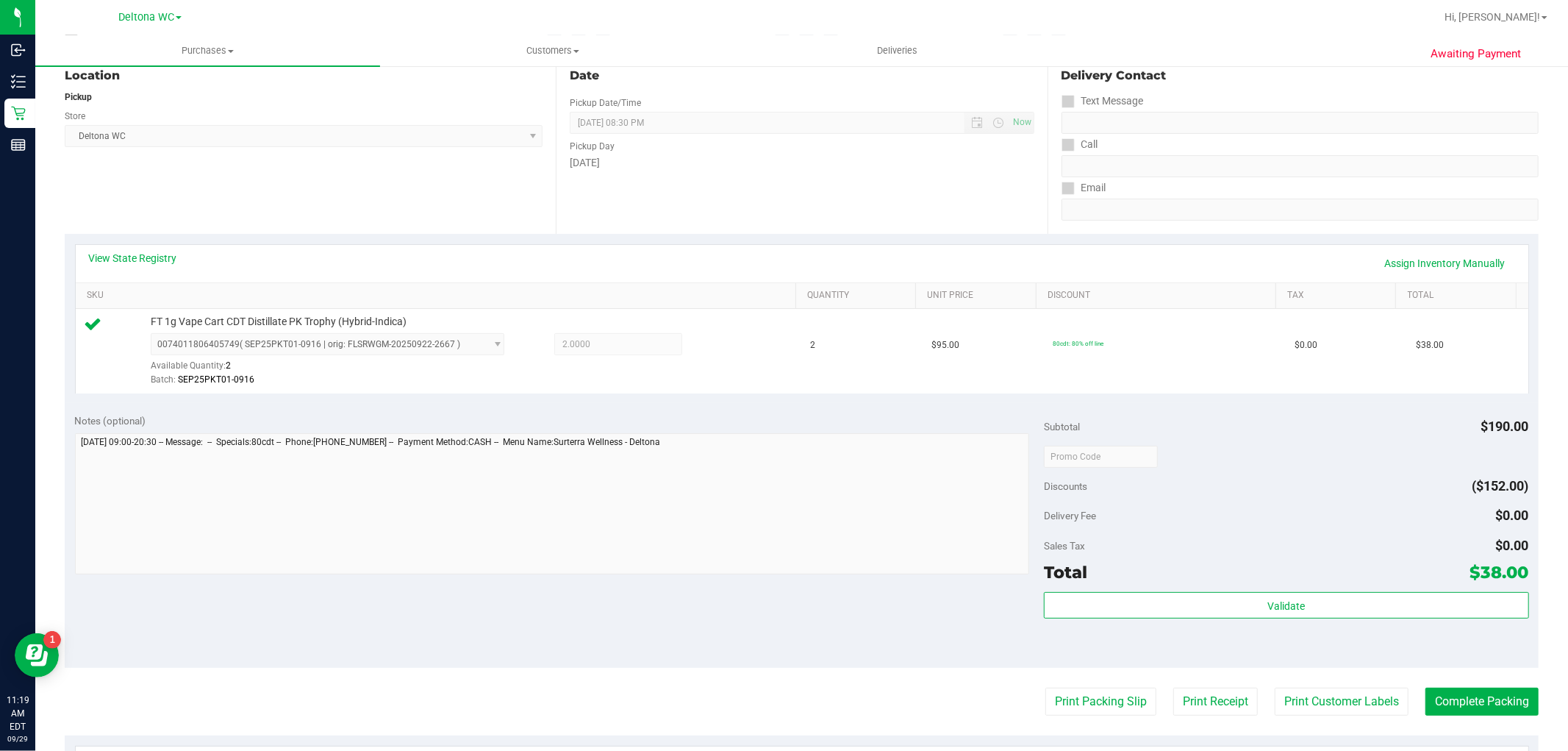
scroll to position [326, 0]
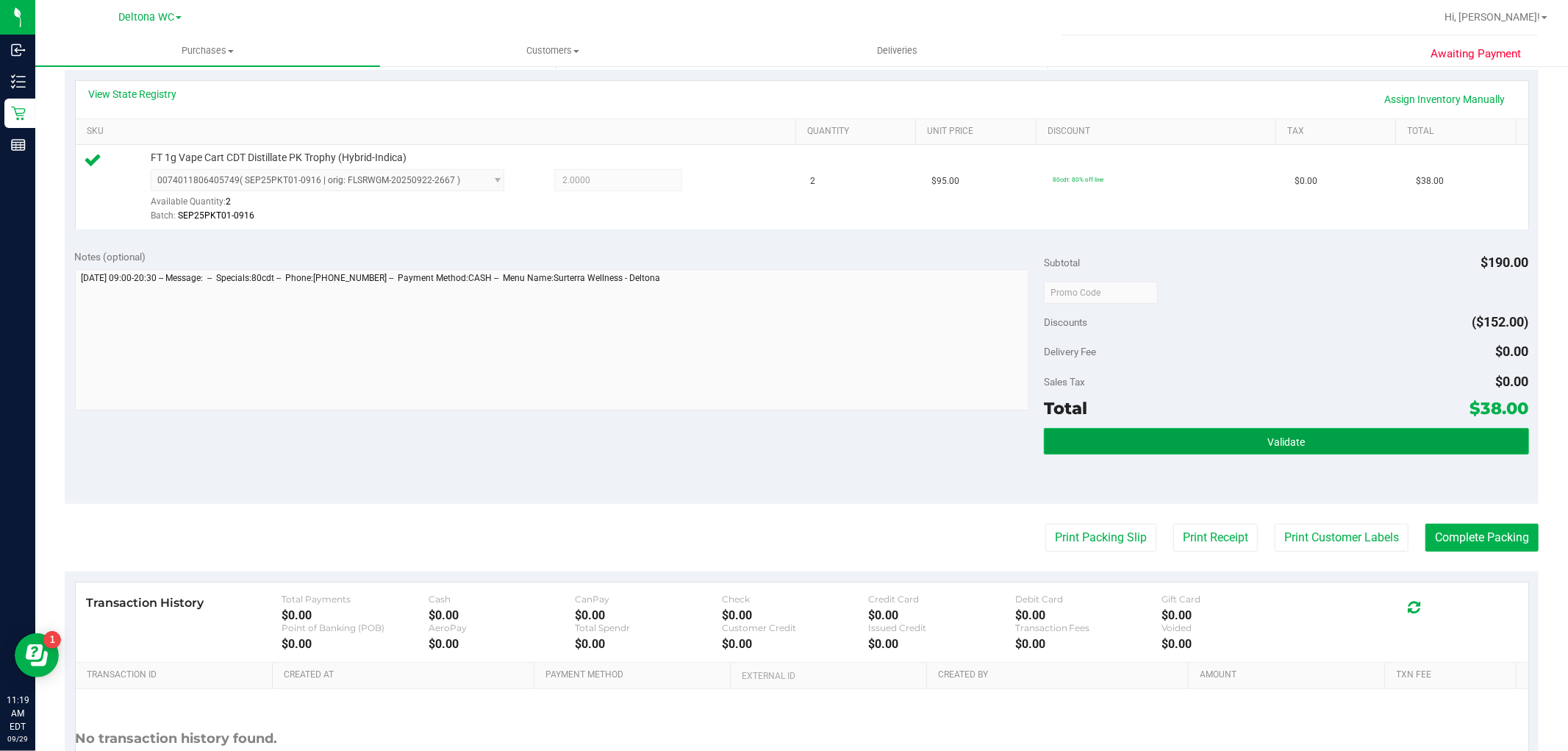
click at [1306, 449] on button "Validate" at bounding box center [1285, 441] width 484 height 26
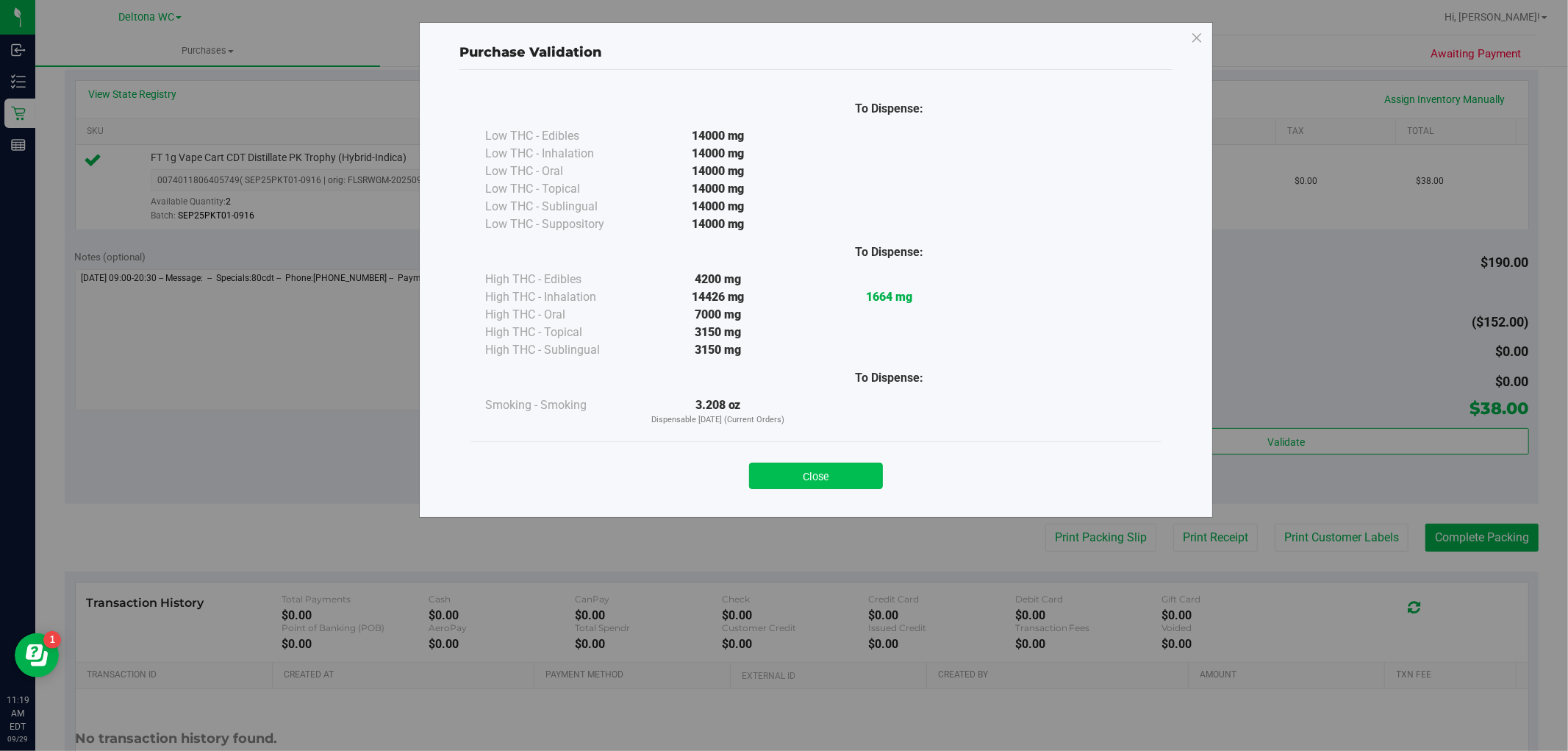
click at [804, 465] on button "Close" at bounding box center [815, 475] width 134 height 26
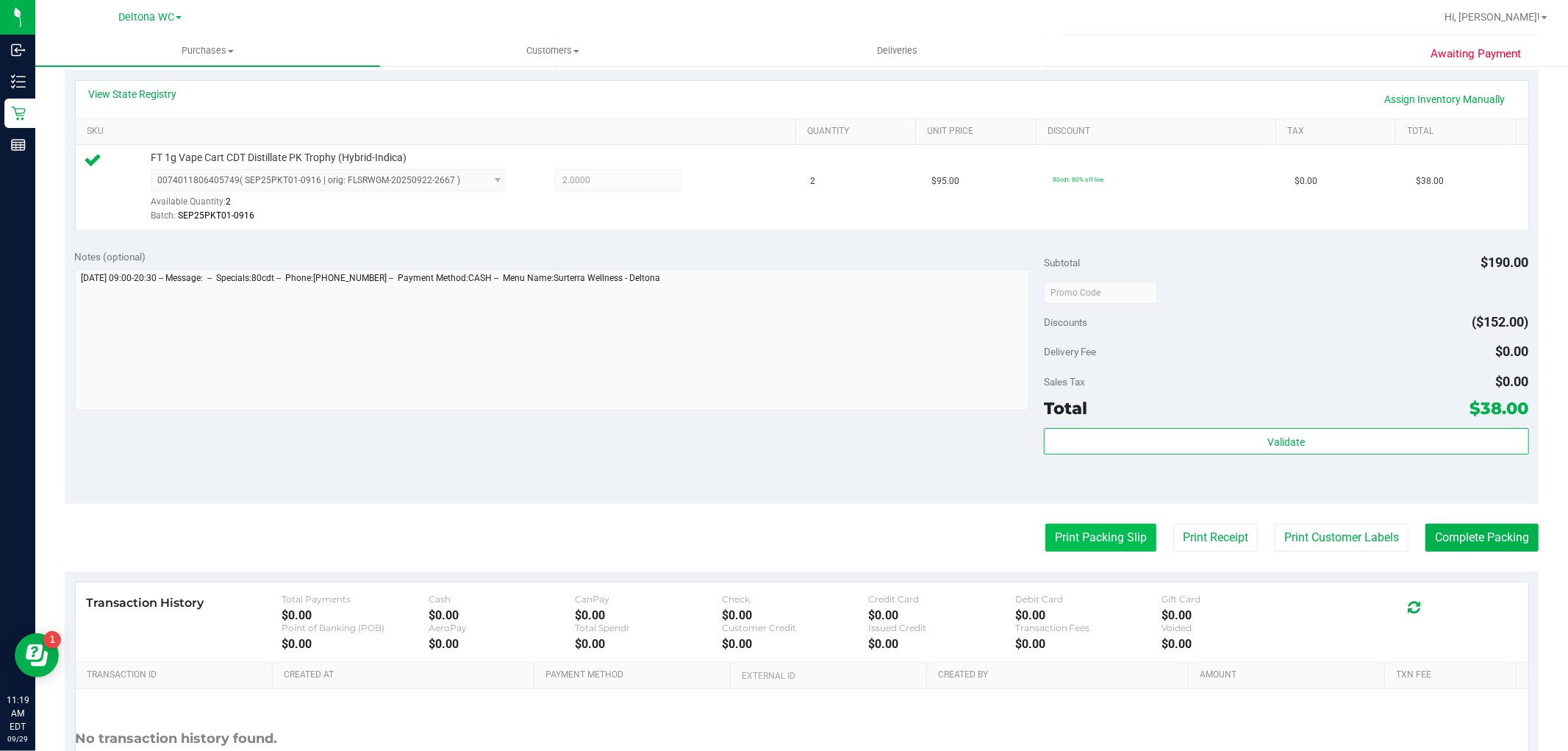
click at [1045, 547] on button "Print Packing Slip" at bounding box center [1100, 538] width 111 height 28
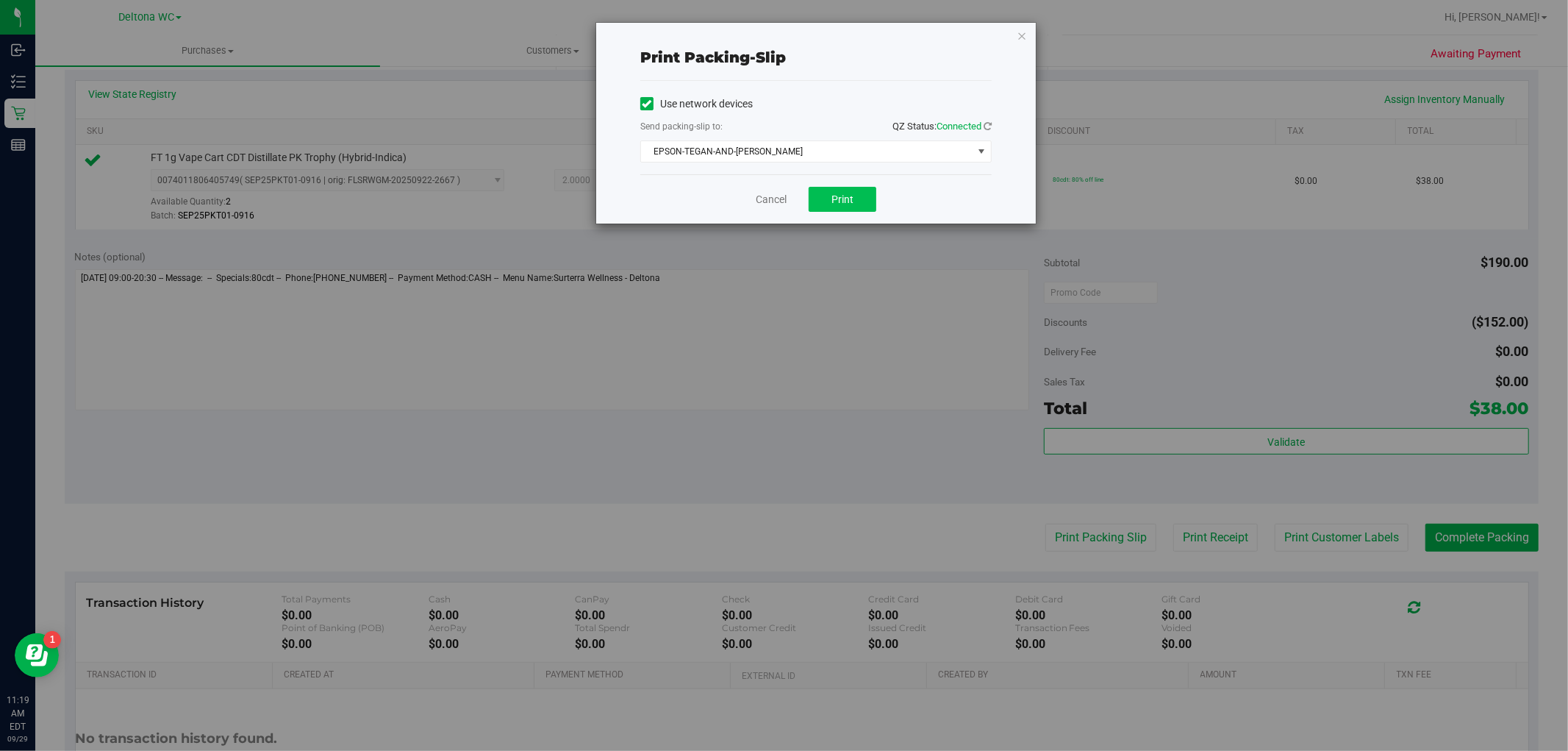
click at [848, 211] on div "Cancel Print" at bounding box center [815, 199] width 351 height 49
click at [849, 201] on span "Print" at bounding box center [842, 199] width 23 height 12
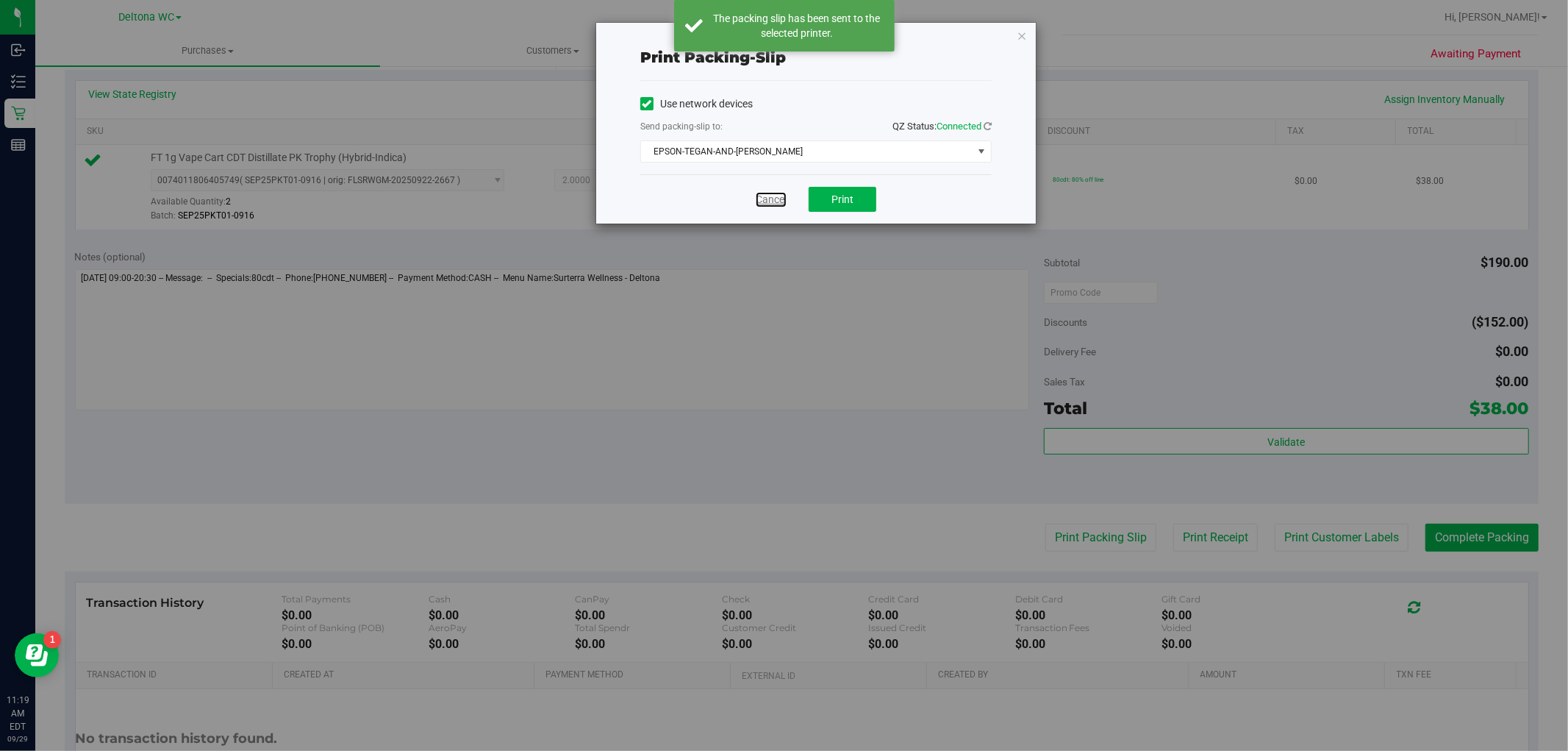
drag, startPoint x: 770, startPoint y: 200, endPoint x: 786, endPoint y: 216, distance: 22.6
click at [770, 202] on link "Cancel" at bounding box center [771, 200] width 31 height 16
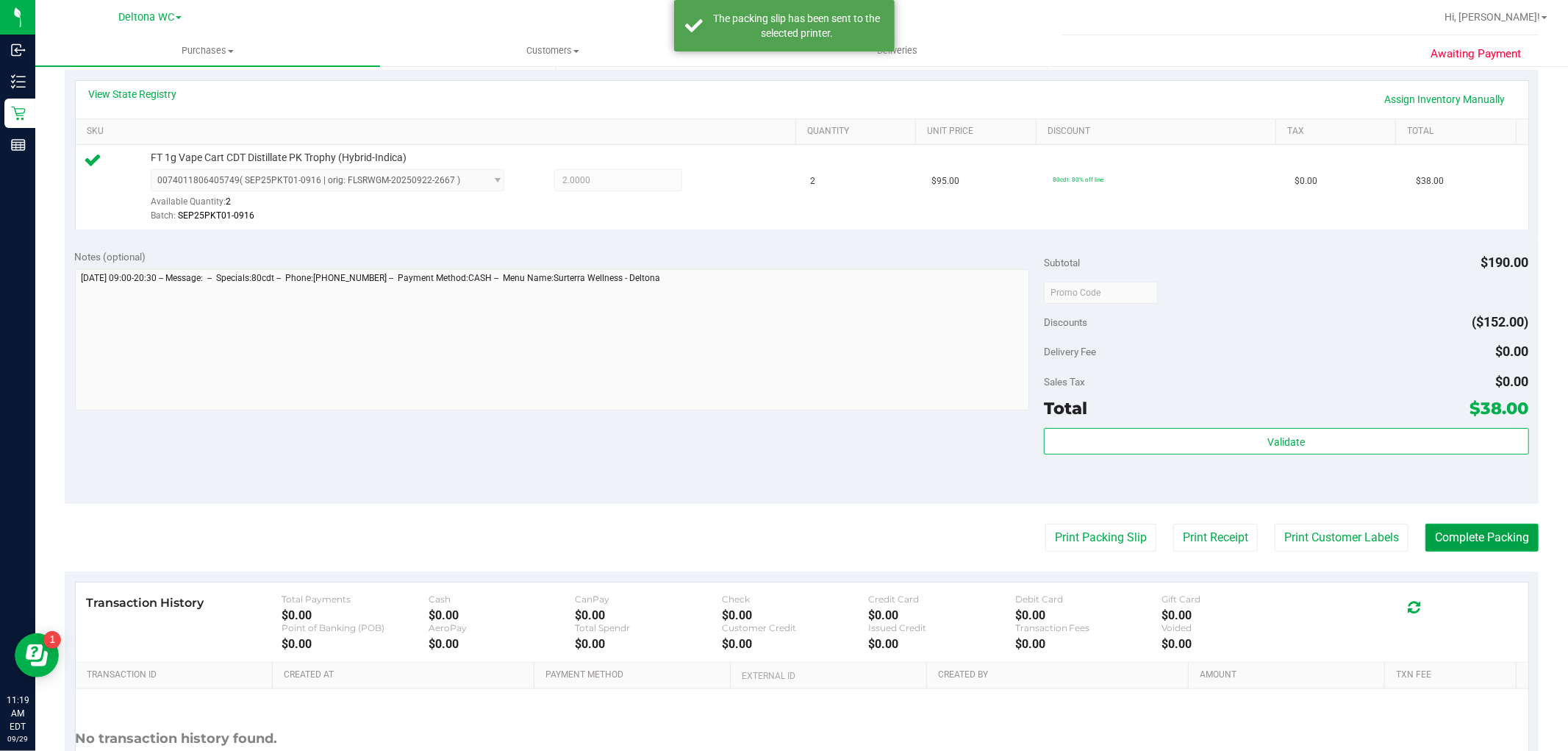
click at [1481, 527] on button "Complete Packing" at bounding box center [1482, 538] width 114 height 28
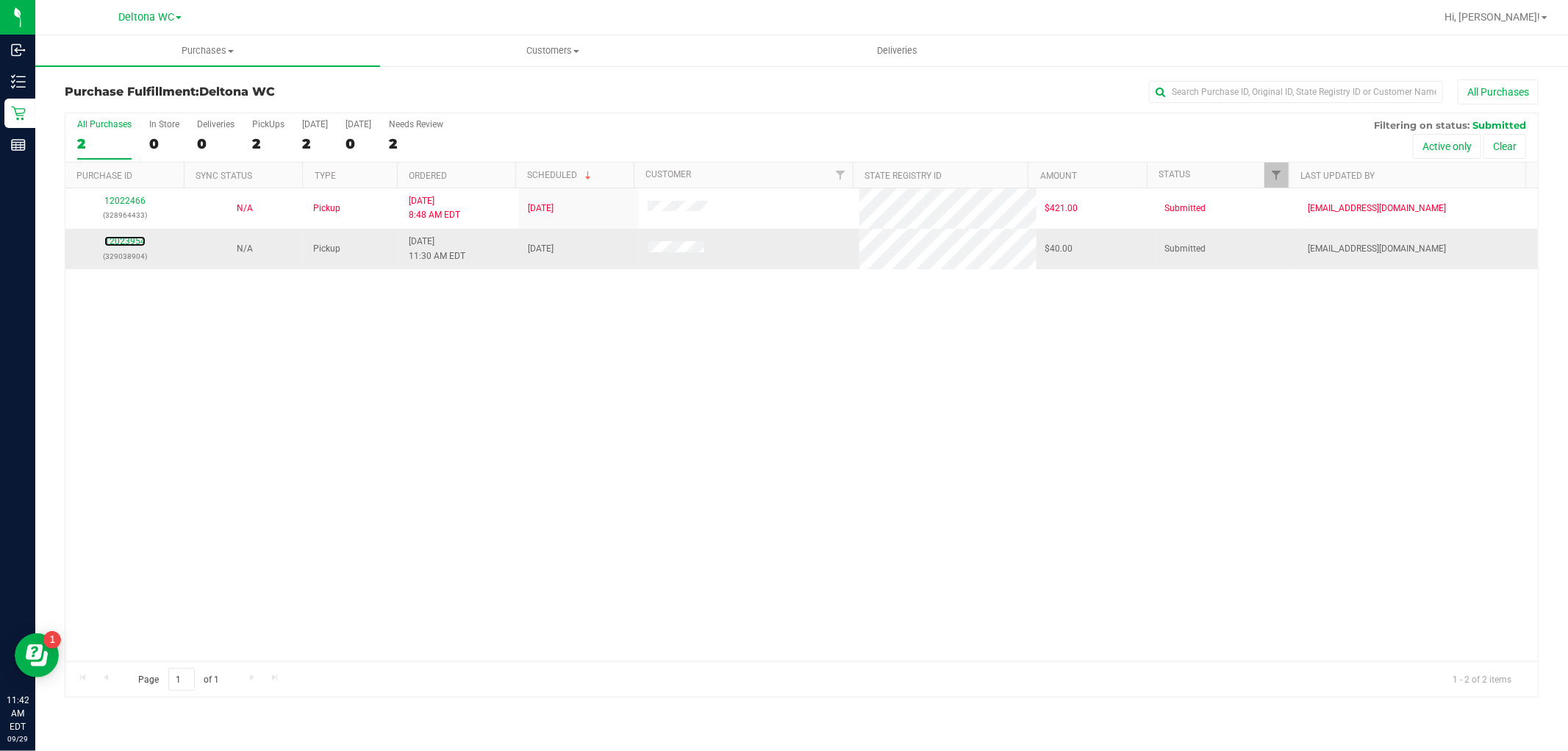
click at [135, 236] on div "12023954 (329038904)" at bounding box center [125, 249] width 102 height 28
click at [106, 245] on link "12023954" at bounding box center [125, 241] width 41 height 11
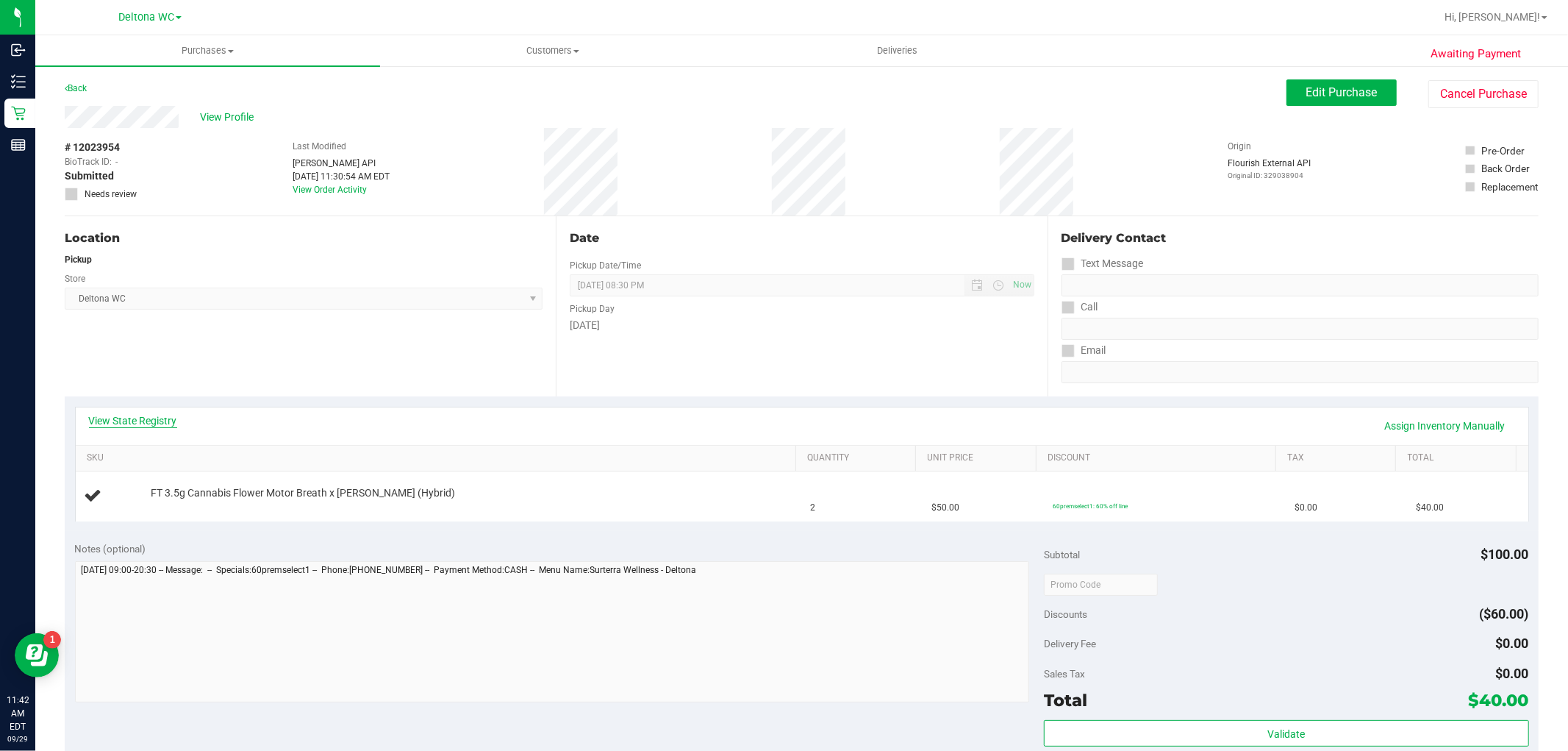
click at [158, 422] on link "View State Registry" at bounding box center [133, 420] width 88 height 15
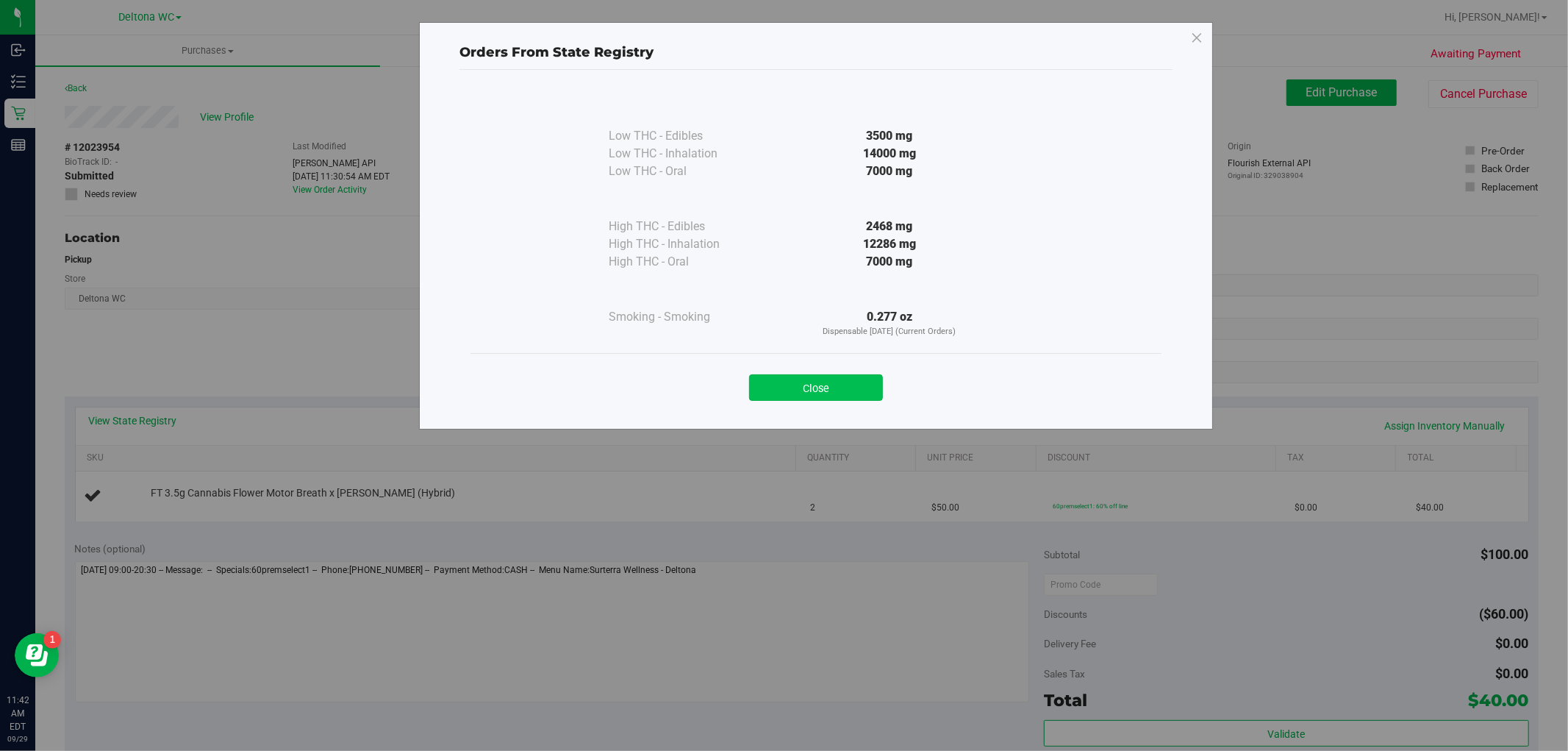
click at [794, 393] on button "Close" at bounding box center [815, 387] width 134 height 26
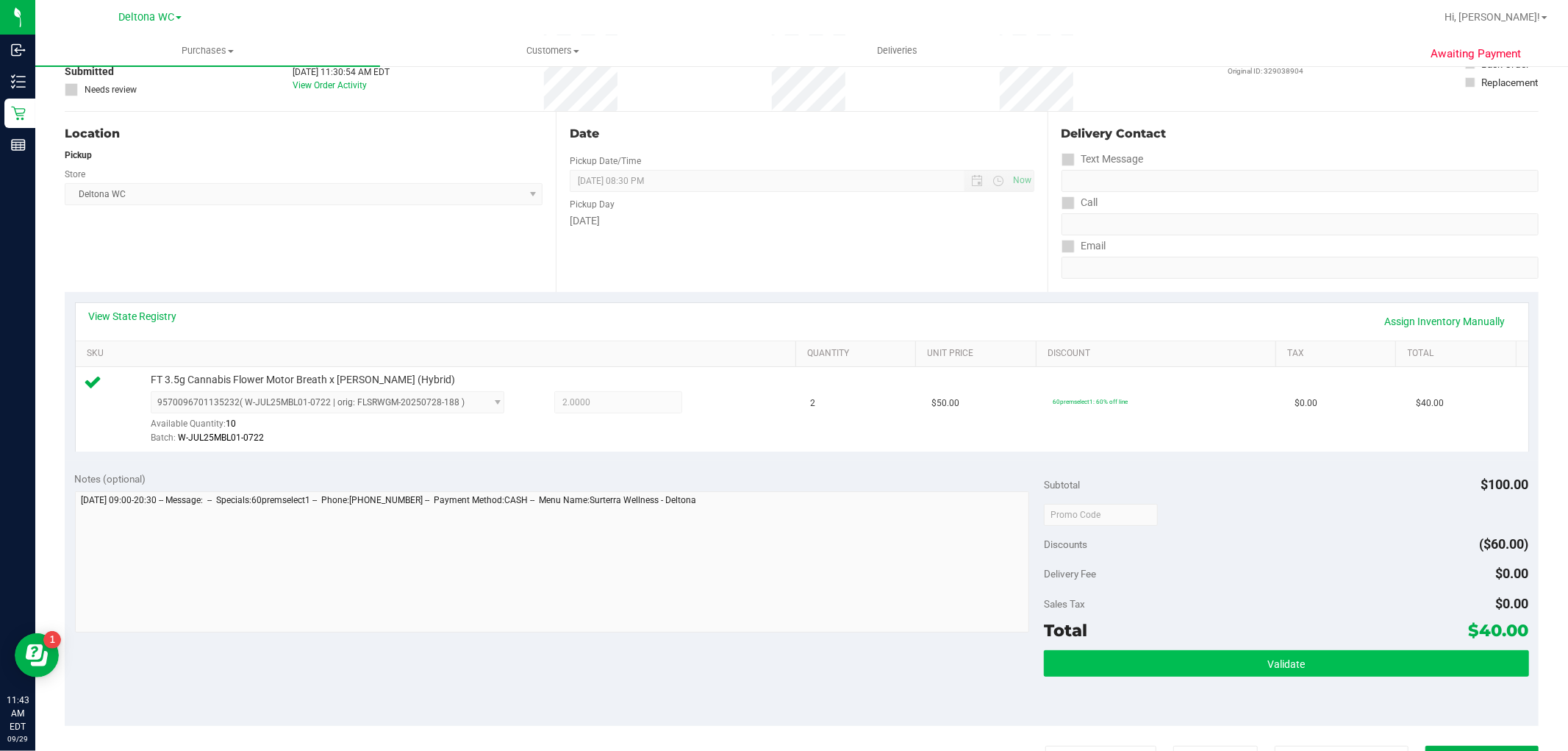
scroll to position [408, 0]
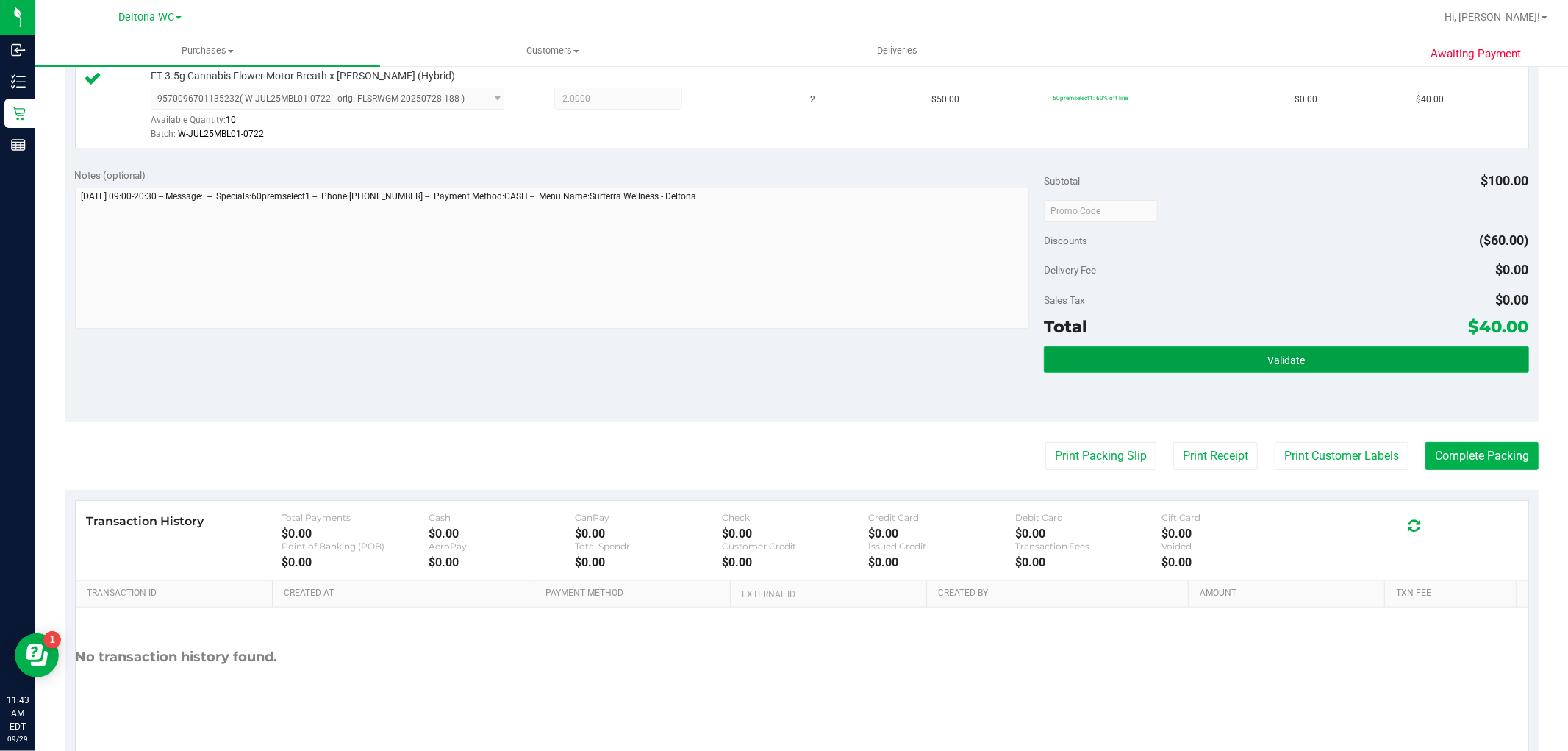
click at [1178, 365] on button "Validate" at bounding box center [1285, 359] width 484 height 26
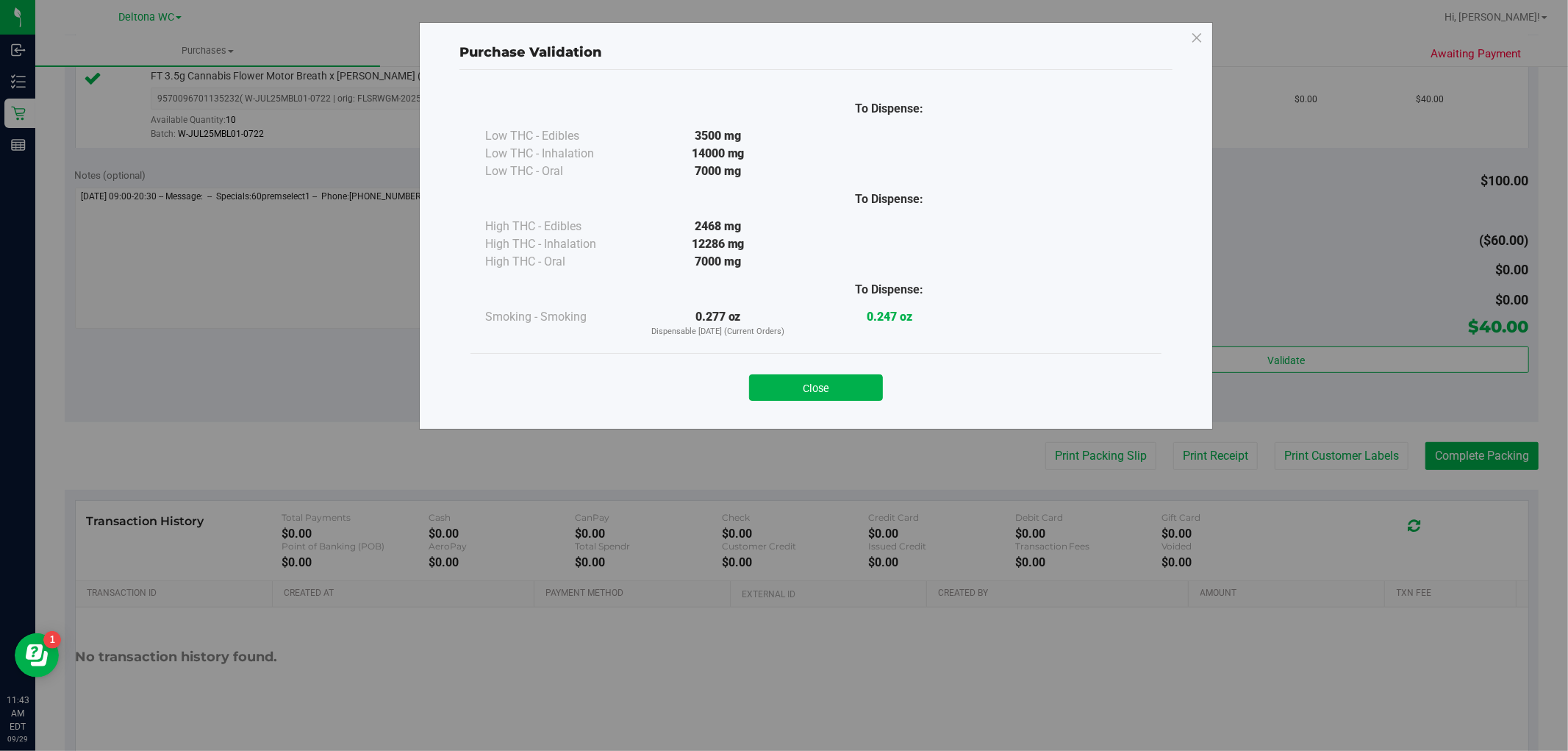
drag, startPoint x: 863, startPoint y: 377, endPoint x: 1001, endPoint y: 404, distance: 140.6
click at [872, 377] on button "Close" at bounding box center [815, 387] width 134 height 26
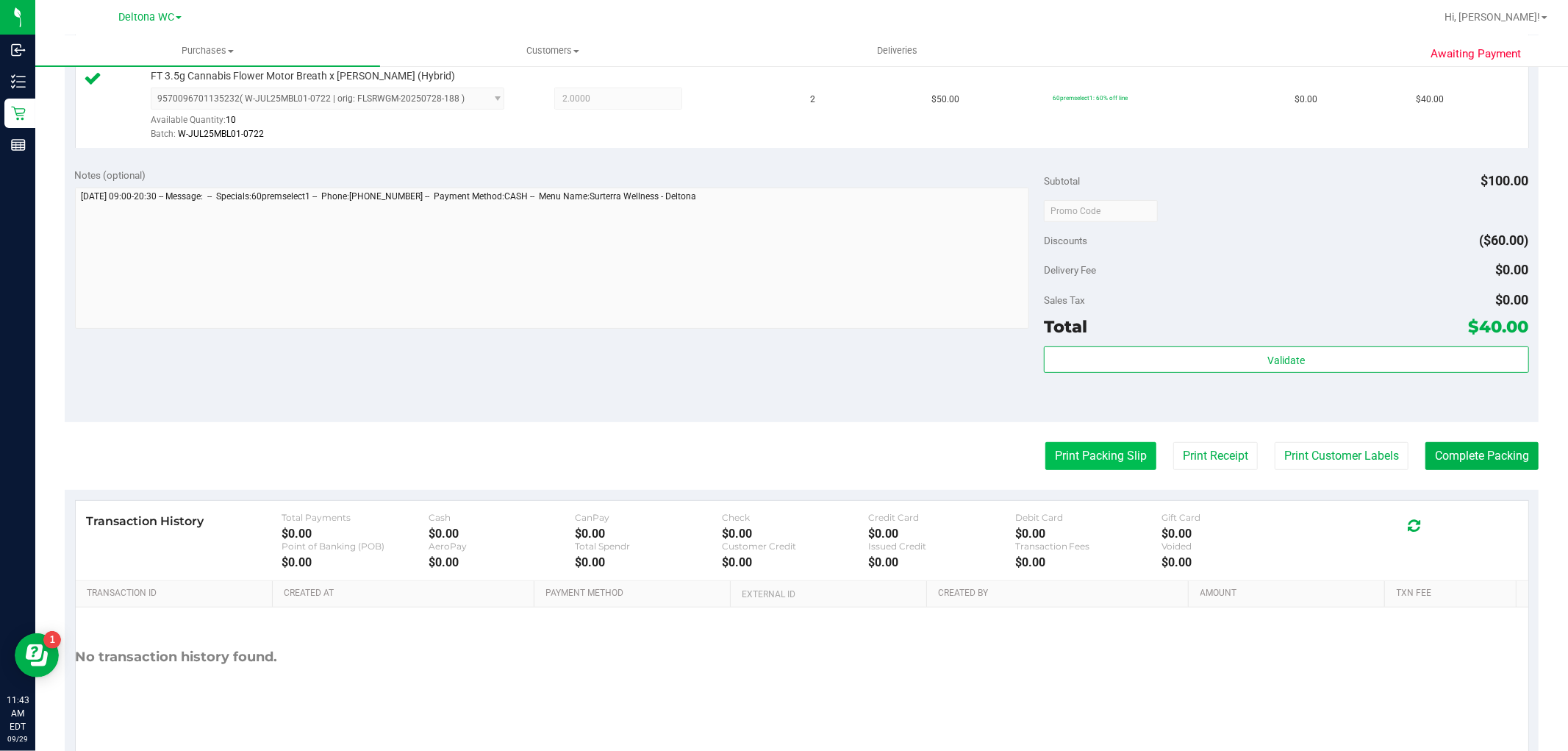
click at [1045, 461] on button "Print Packing Slip" at bounding box center [1100, 455] width 111 height 28
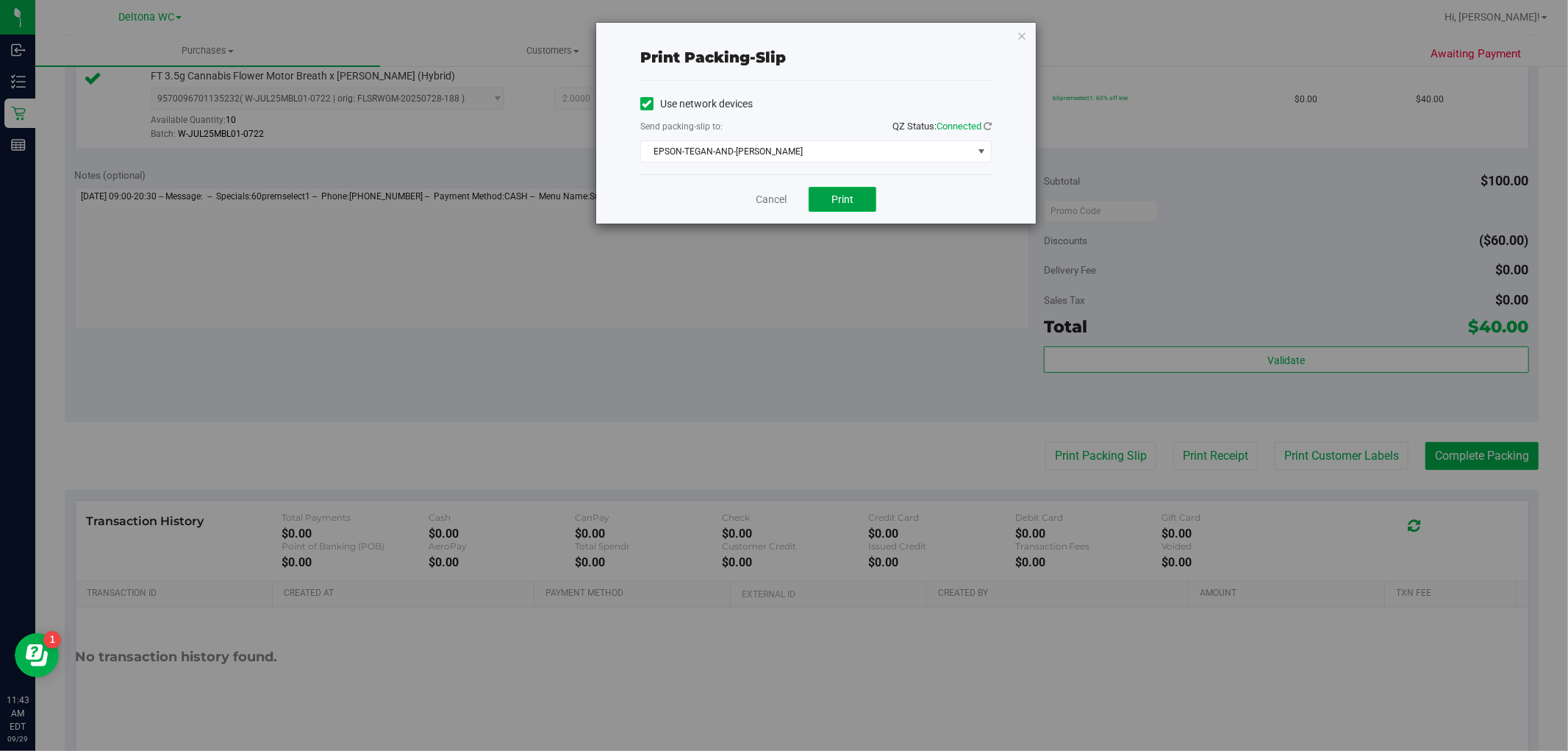
click at [849, 192] on button "Print" at bounding box center [842, 200] width 68 height 25
click at [760, 200] on link "Cancel" at bounding box center [771, 200] width 31 height 16
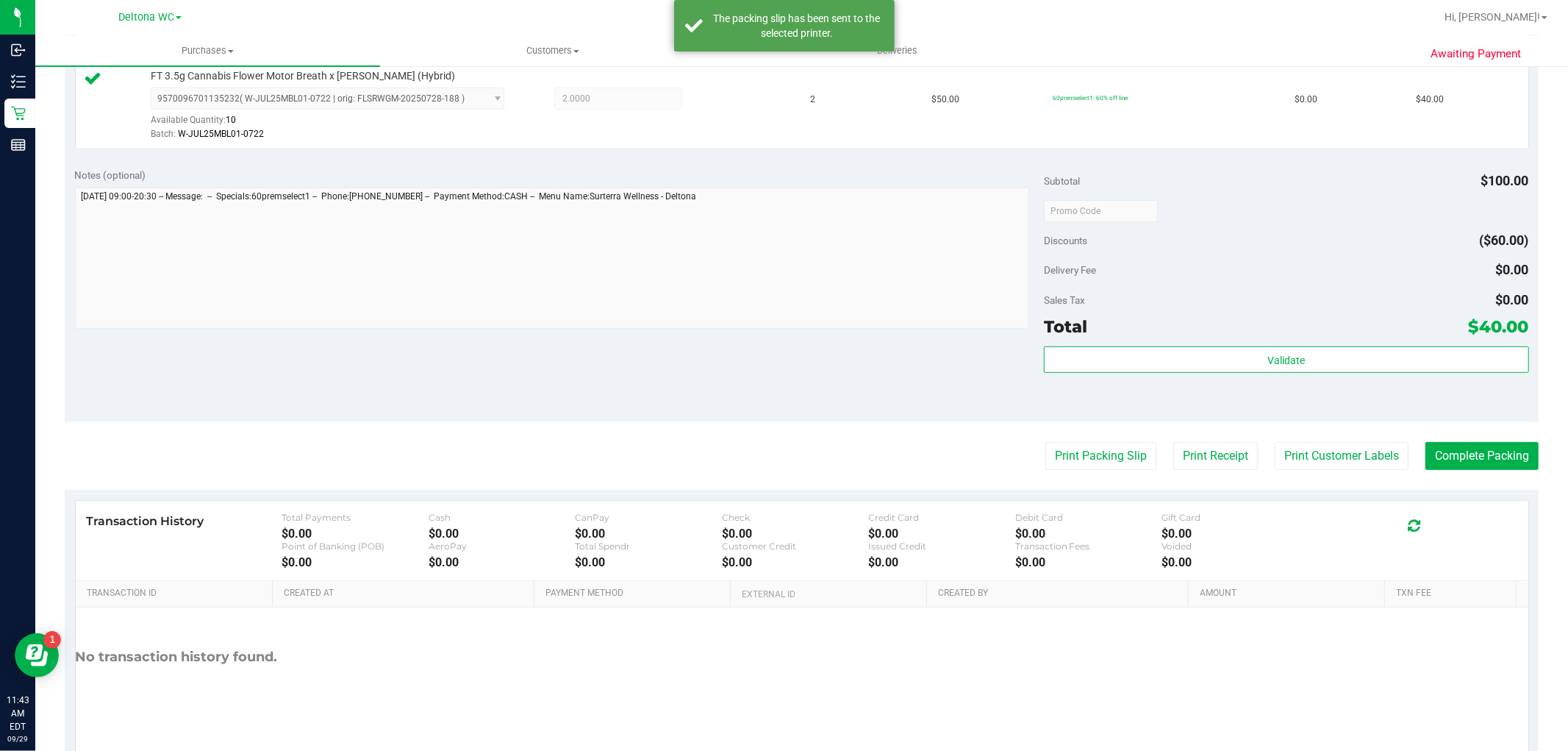
click at [1483, 438] on purchase-details "Back Edit Purchase Cancel Purchase View Profile # 12023954 BioTrack ID: - Submi…" at bounding box center [801, 217] width 1473 height 1093
click at [1496, 462] on button "Complete Packing" at bounding box center [1482, 455] width 114 height 28
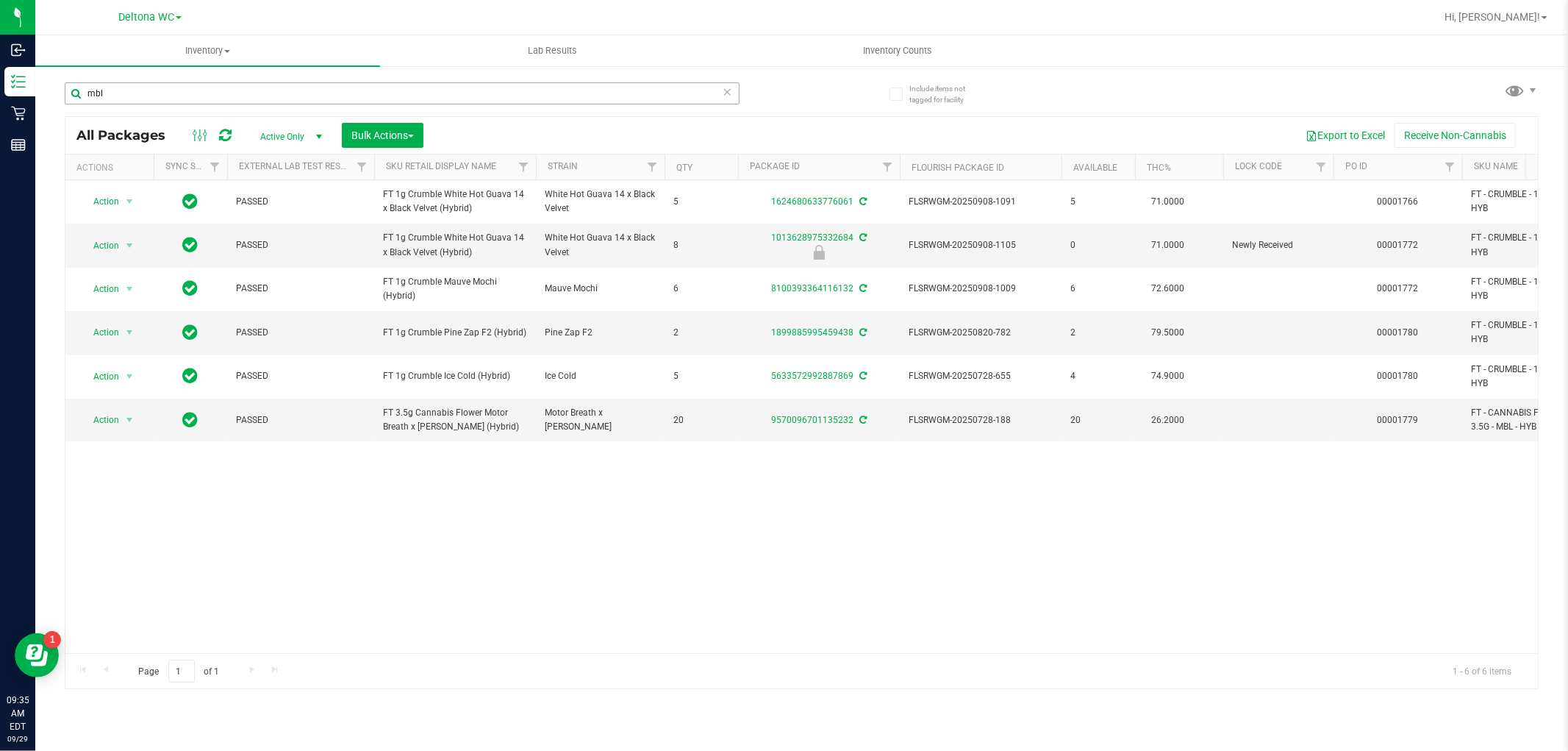
click at [300, 84] on input "mbl" at bounding box center [401, 93] width 674 height 23
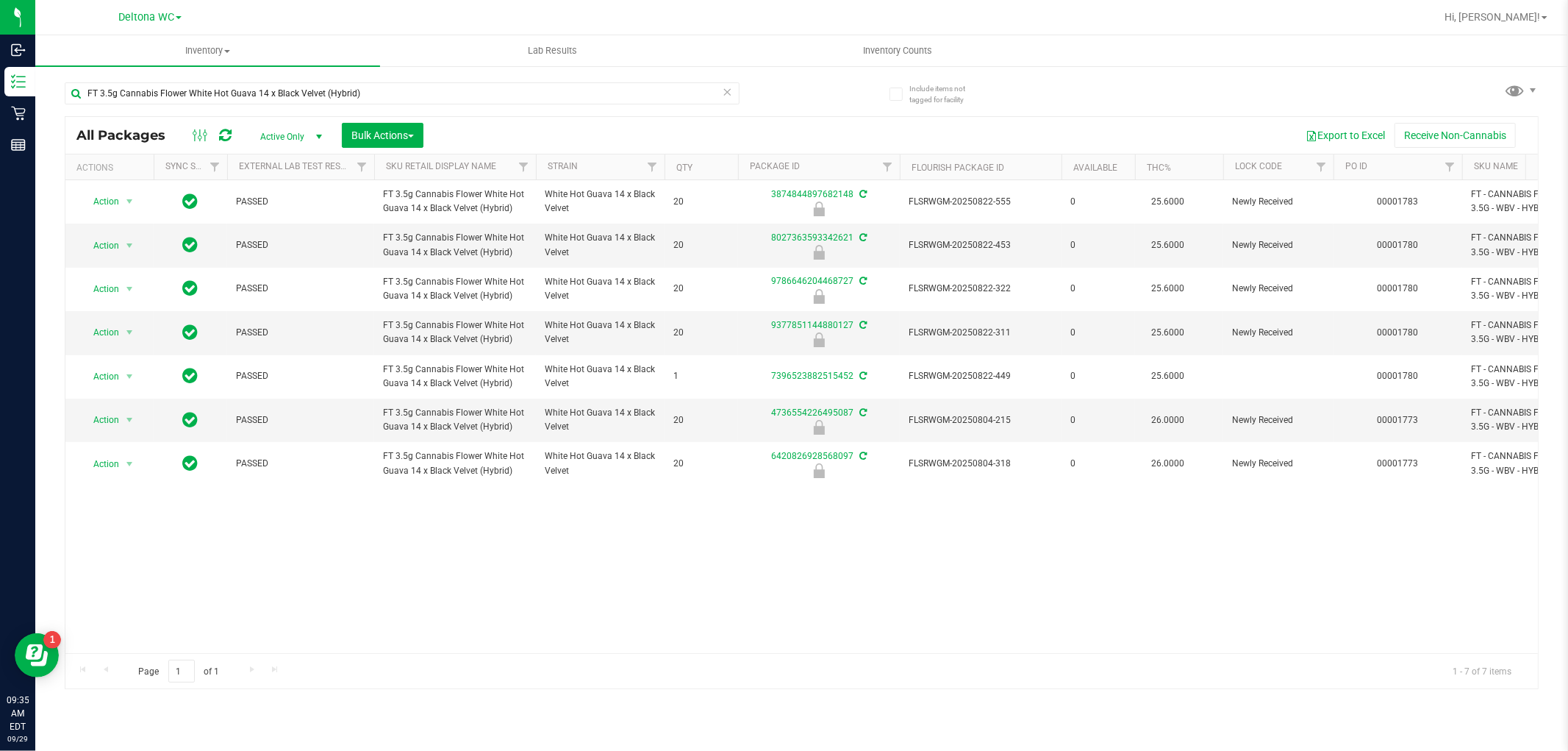
type input "FT 3.5g Cannabis Flower White Hot Guava 14 x Black Velvet (Hybrid)"
click at [108, 241] on span "Action" at bounding box center [100, 245] width 40 height 21
click at [132, 415] on li "Unlock package" at bounding box center [128, 420] width 94 height 23
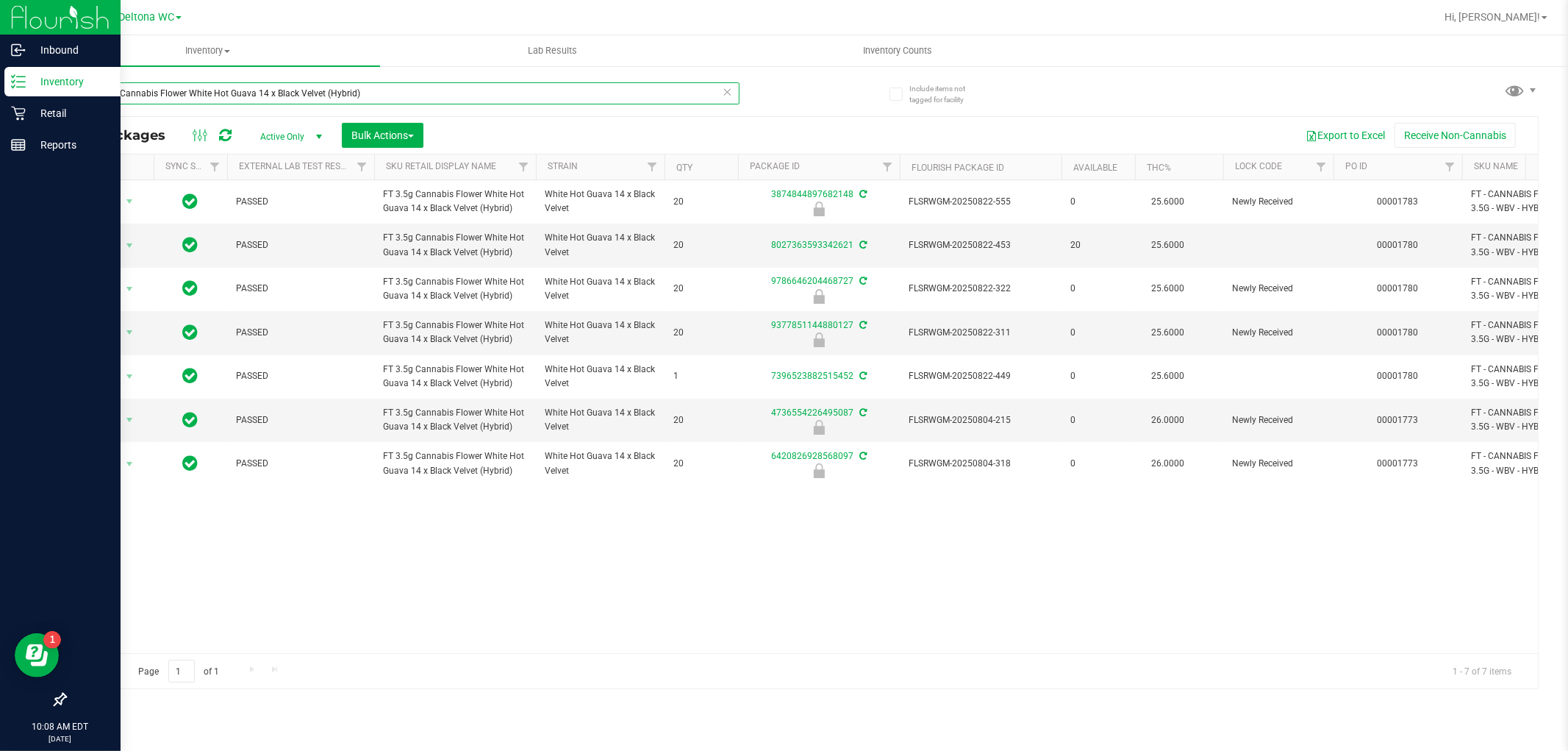
drag, startPoint x: 393, startPoint y: 90, endPoint x: 12, endPoint y: 81, distance: 381.1
click at [12, 81] on div "Inbound Inventory Retail Reports 10:08 AM EDT [DATE] 09/29 Deltona WC Hi, [PERS…" at bounding box center [784, 375] width 1568 height 751
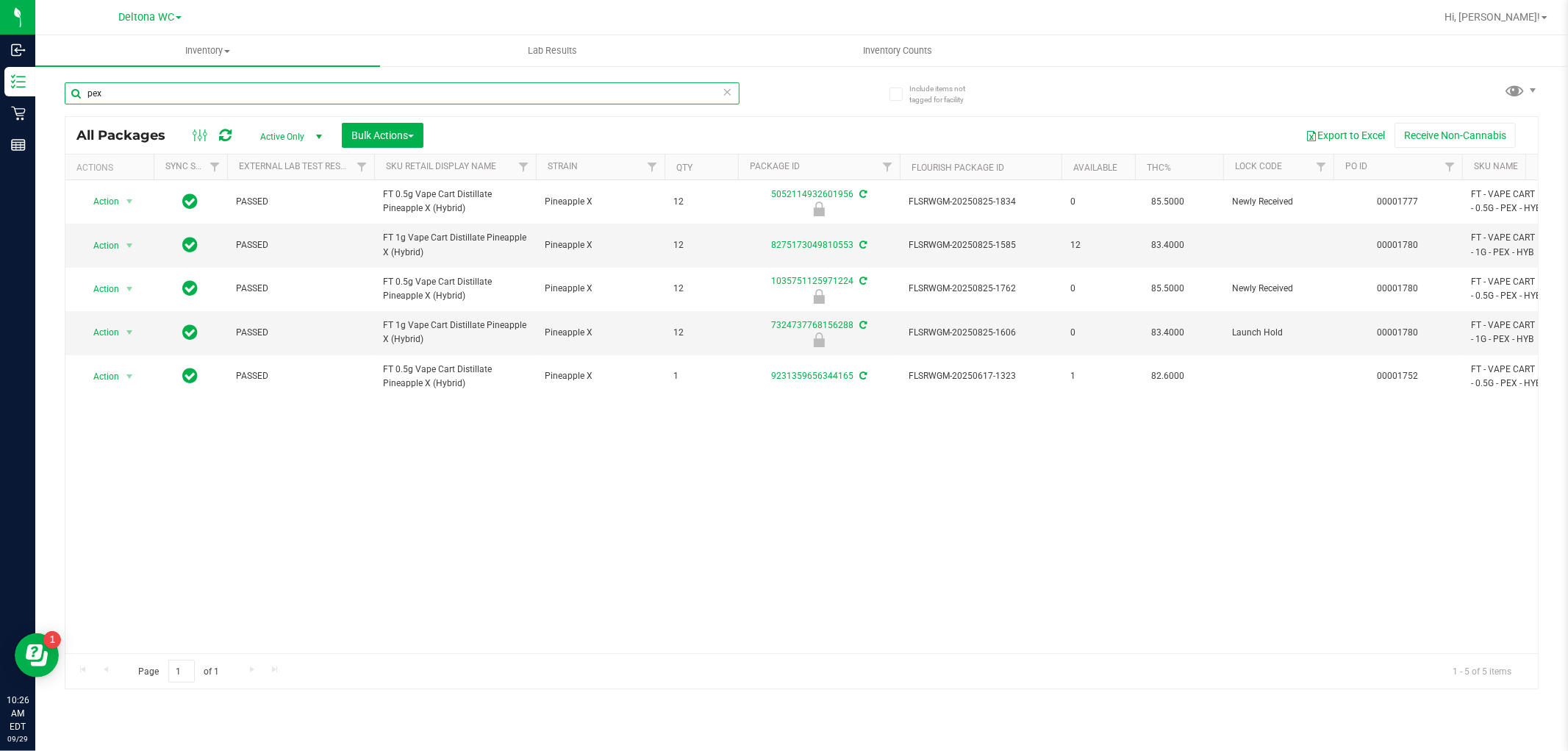
click at [393, 86] on input "pex" at bounding box center [401, 93] width 674 height 23
type input "sbc"
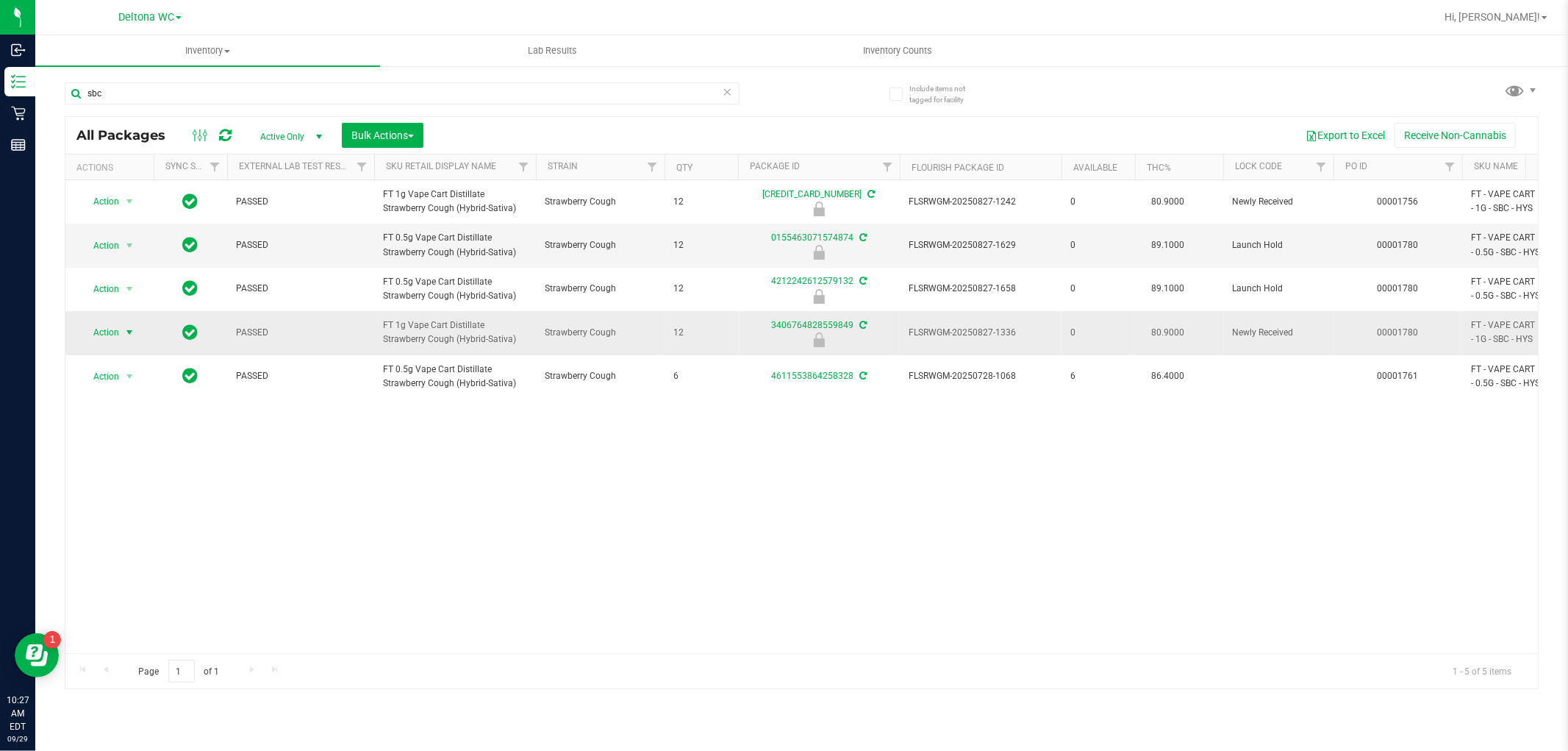
click at [118, 334] on span "Action" at bounding box center [100, 332] width 40 height 21
click at [120, 504] on li "Unlock package" at bounding box center [128, 507] width 94 height 23
click at [441, 90] on input "sbc" at bounding box center [401, 93] width 674 height 23
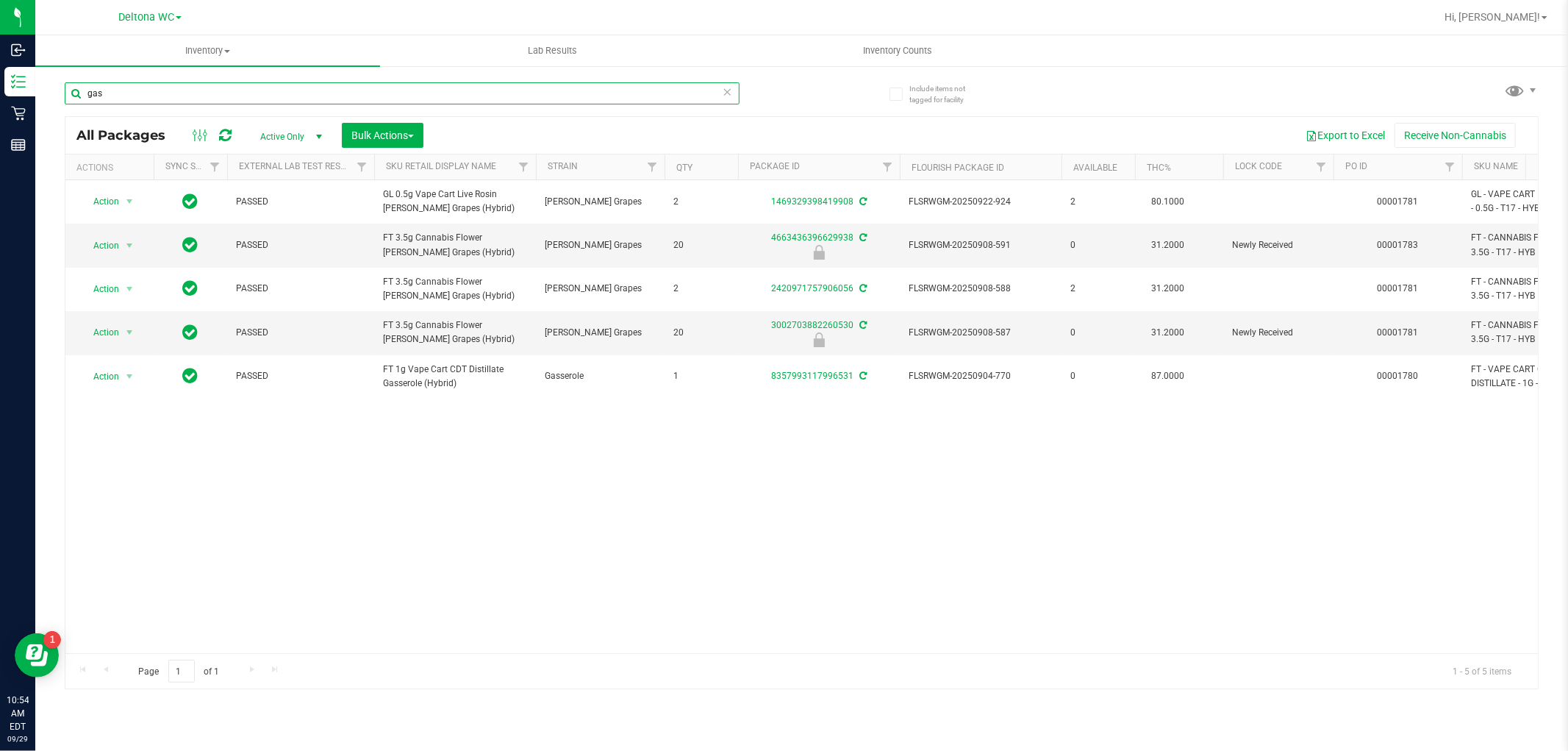
click at [298, 96] on input "gas" at bounding box center [401, 93] width 674 height 23
click at [298, 97] on input "gas" at bounding box center [401, 93] width 674 height 23
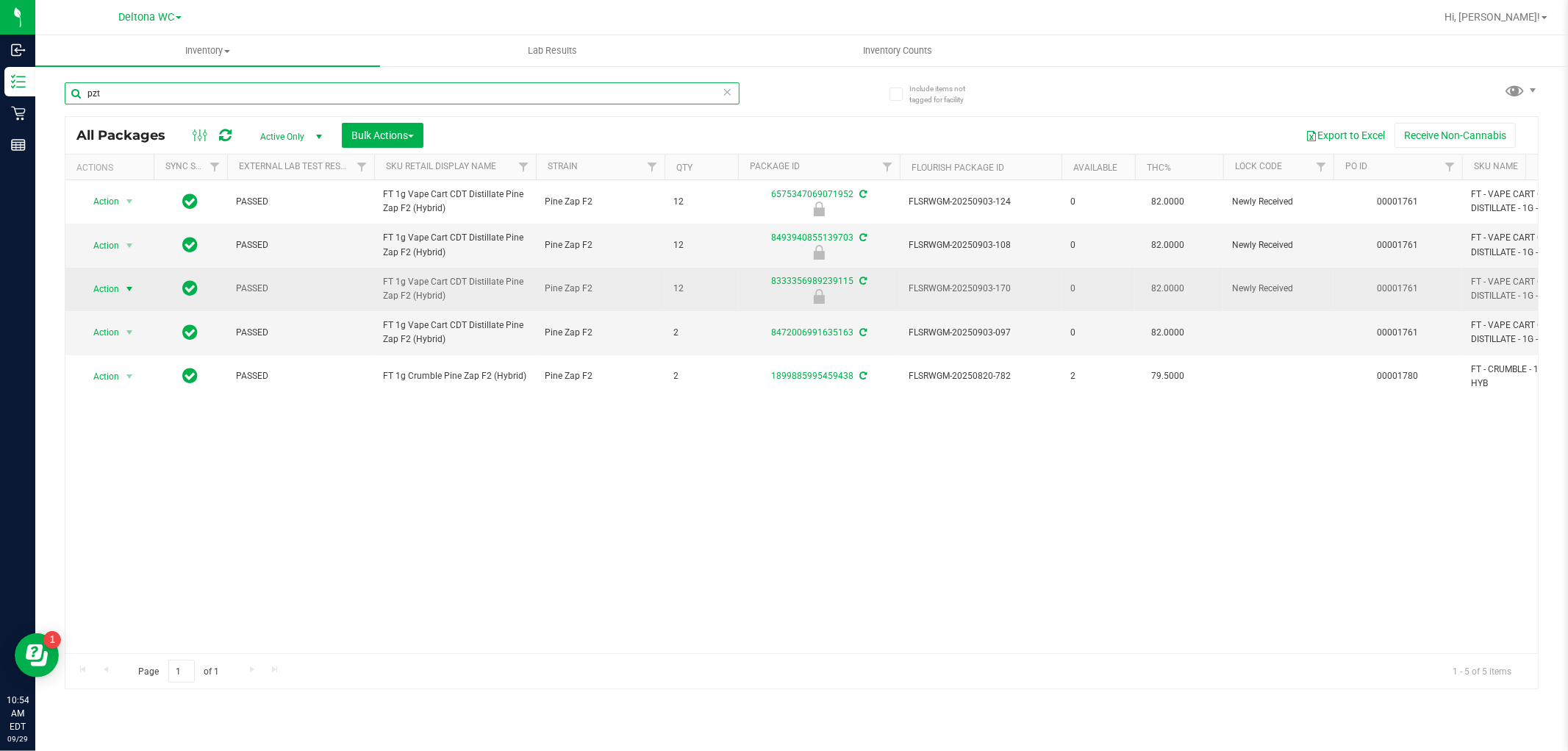
type input "pzt"
drag, startPoint x: 126, startPoint y: 285, endPoint x: 128, endPoint y: 293, distance: 8.2
click at [126, 287] on span "select" at bounding box center [129, 289] width 12 height 12
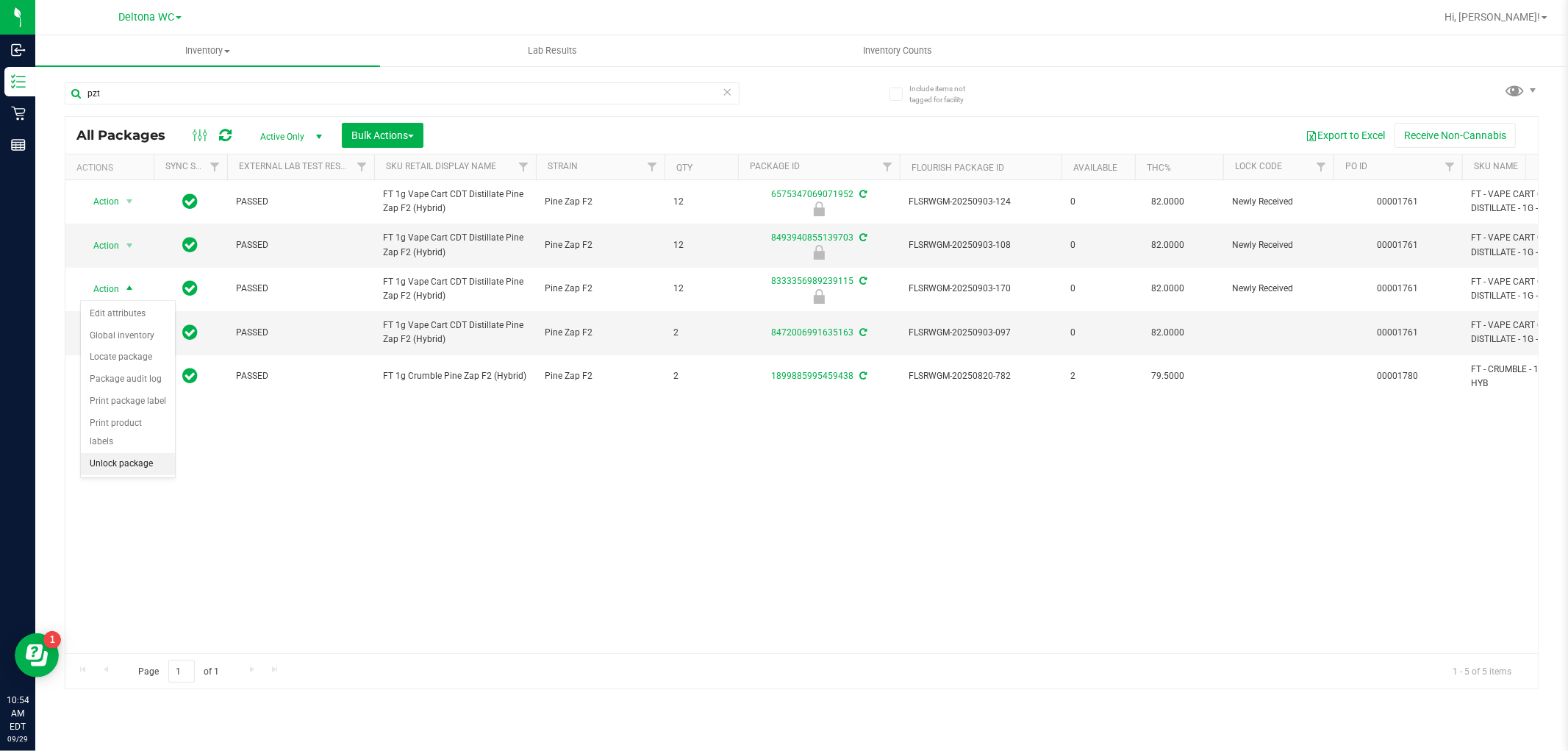
click at [118, 465] on li "Unlock package" at bounding box center [128, 464] width 94 height 23
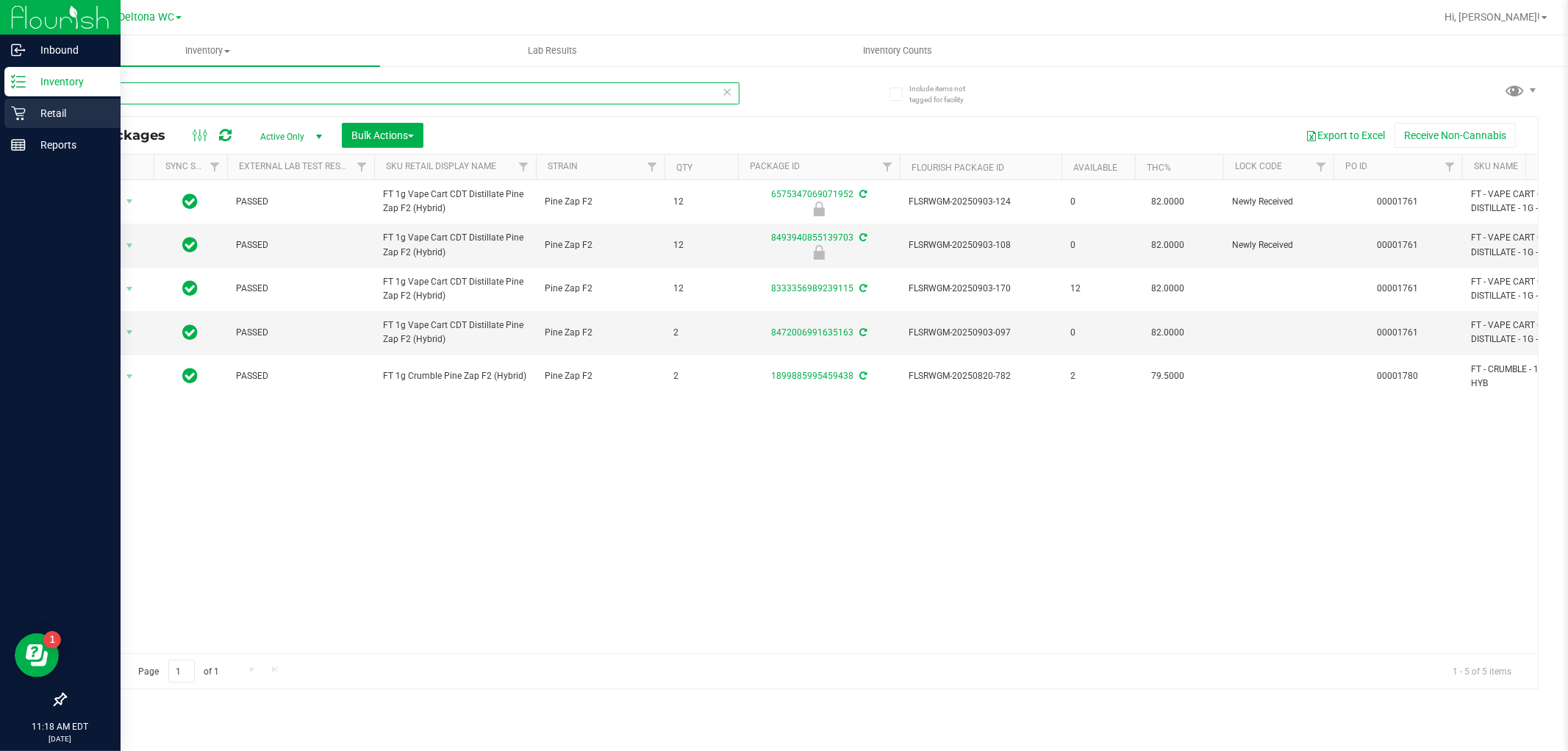
drag, startPoint x: 435, startPoint y: 93, endPoint x: 0, endPoint y: 104, distance: 435.1
click at [0, 103] on div "Inbound Inventory Retail Reports 11:18 AM EDT [DATE] 09/29 Deltona WC Hi, [PERS…" at bounding box center [784, 375] width 1568 height 751
type input "i"
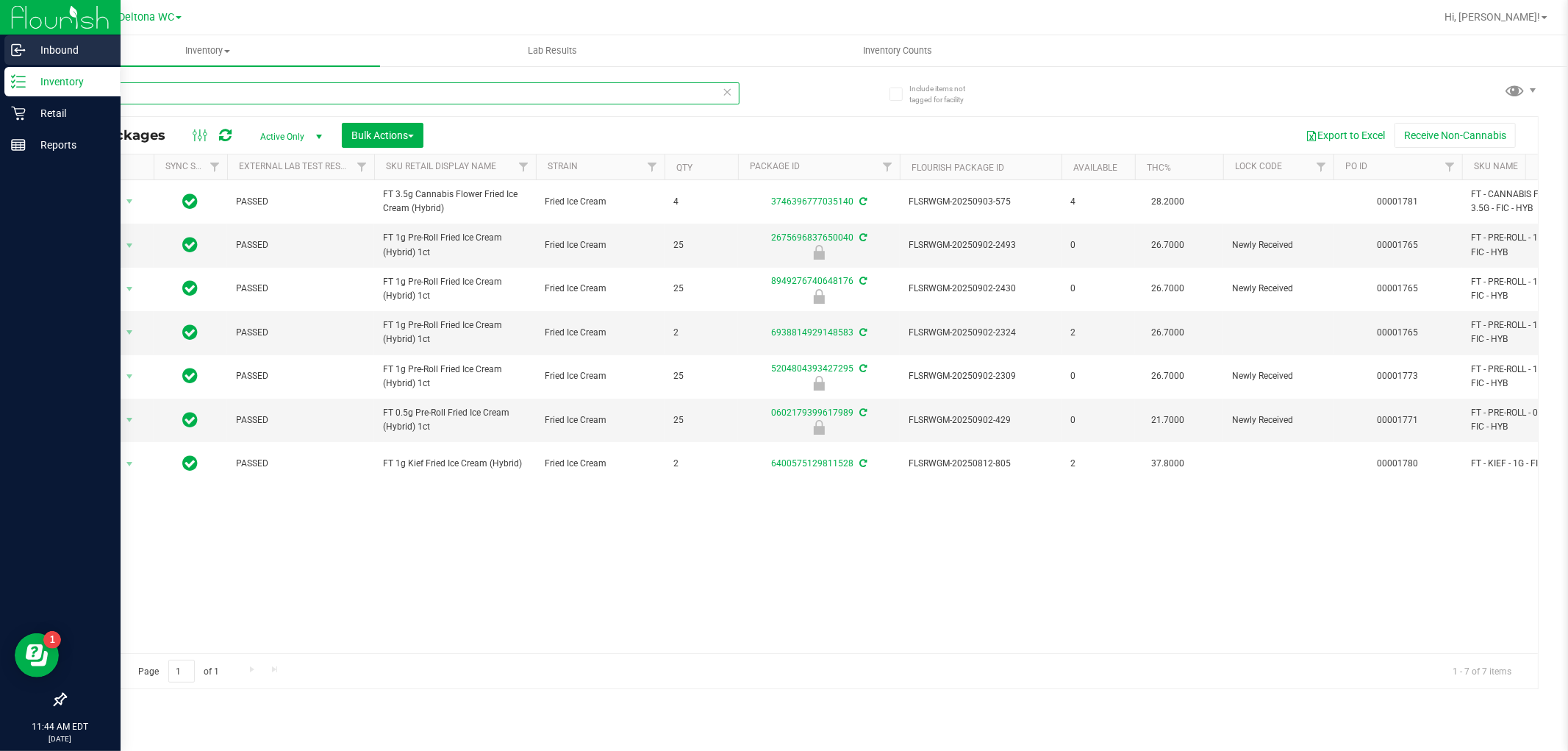
type input "f"
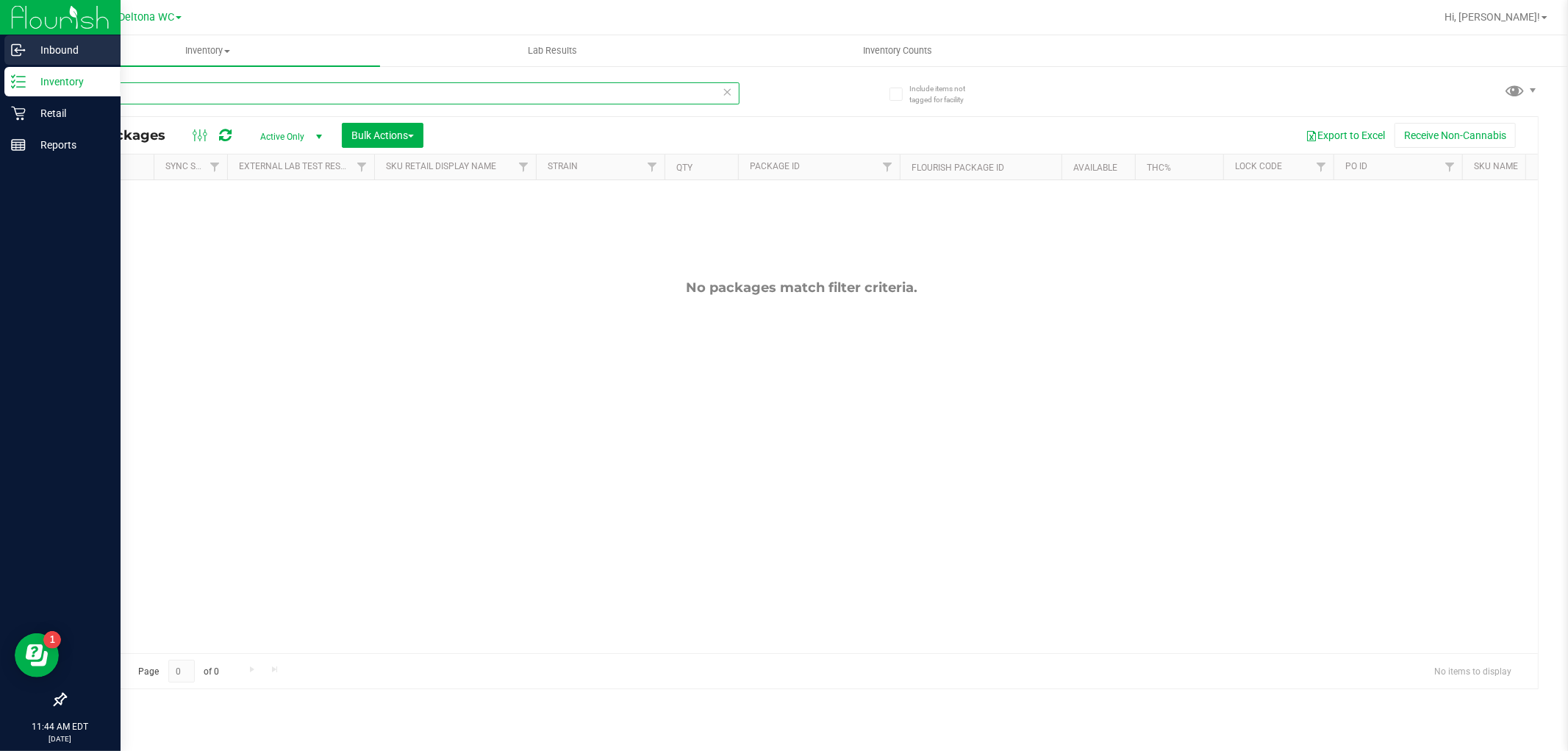
drag, startPoint x: 711, startPoint y: 92, endPoint x: 0, endPoint y: 44, distance: 712.6
click at [0, 44] on div "Inbound Inventory Retail Reports 11:44 AM EDT [DATE] 09/29 Deltona WC Hi, [PERS…" at bounding box center [784, 375] width 1568 height 751
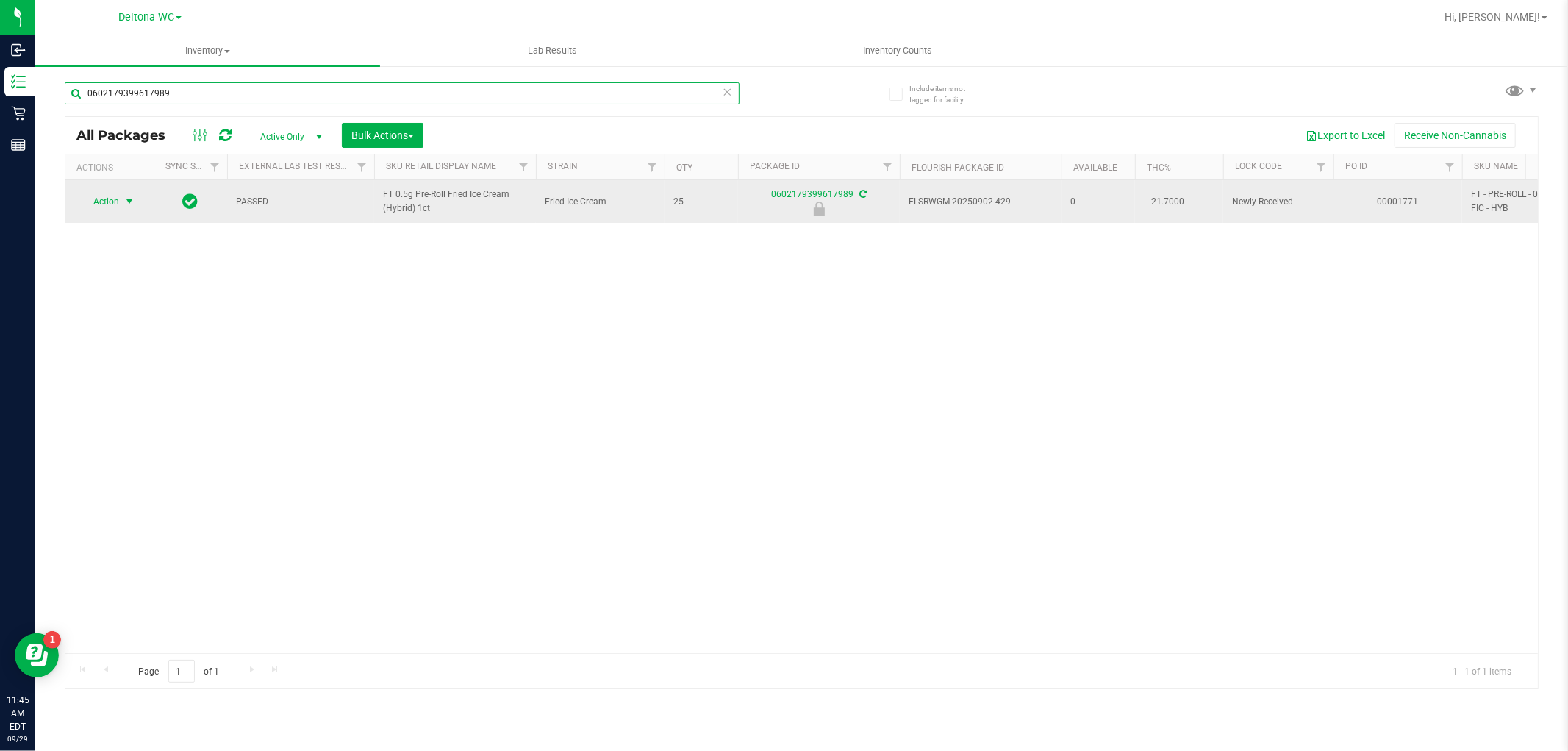
type input "0602179399617989"
click at [90, 210] on span "Action" at bounding box center [100, 201] width 40 height 21
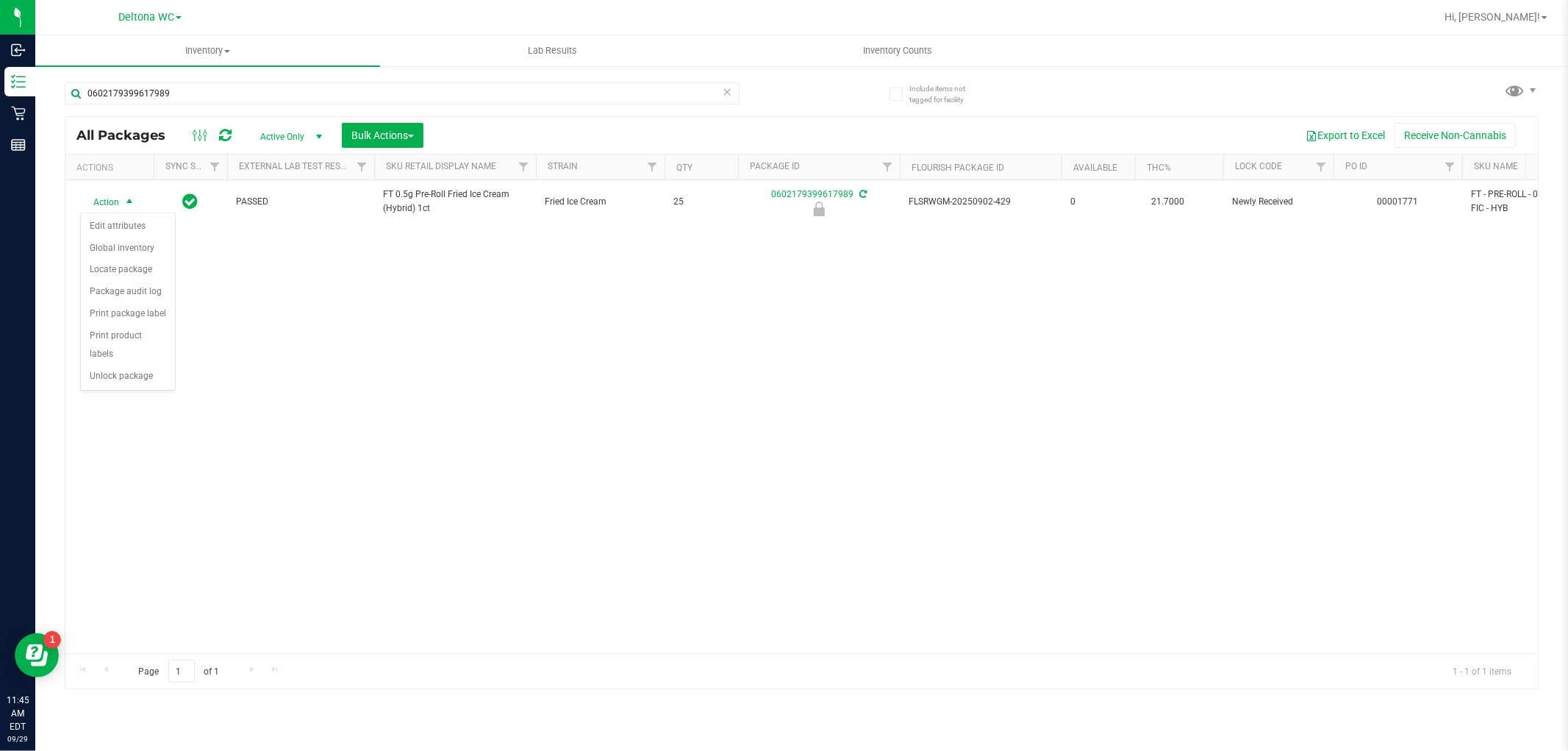
click at [108, 400] on div "Action Action Edit attributes Global inventory Locate package Package audit log…" at bounding box center [802, 416] width 1472 height 473
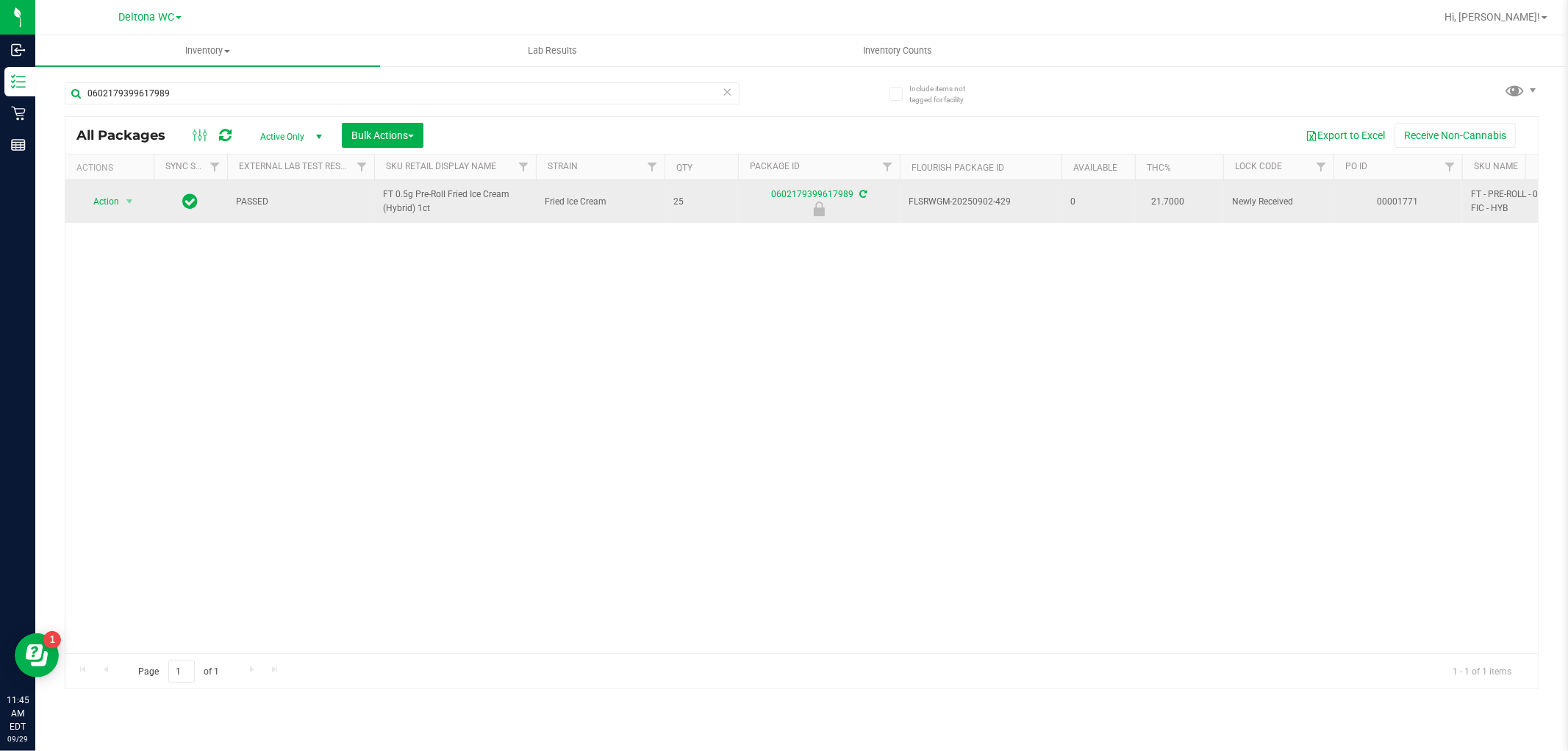
drag, startPoint x: 140, startPoint y: 195, endPoint x: 112, endPoint y: 219, distance: 36.9
click at [138, 196] on div "Action Action Edit attributes Global inventory Locate package Package audit log…" at bounding box center [110, 201] width 70 height 21
click at [130, 205] on span "select" at bounding box center [129, 202] width 12 height 12
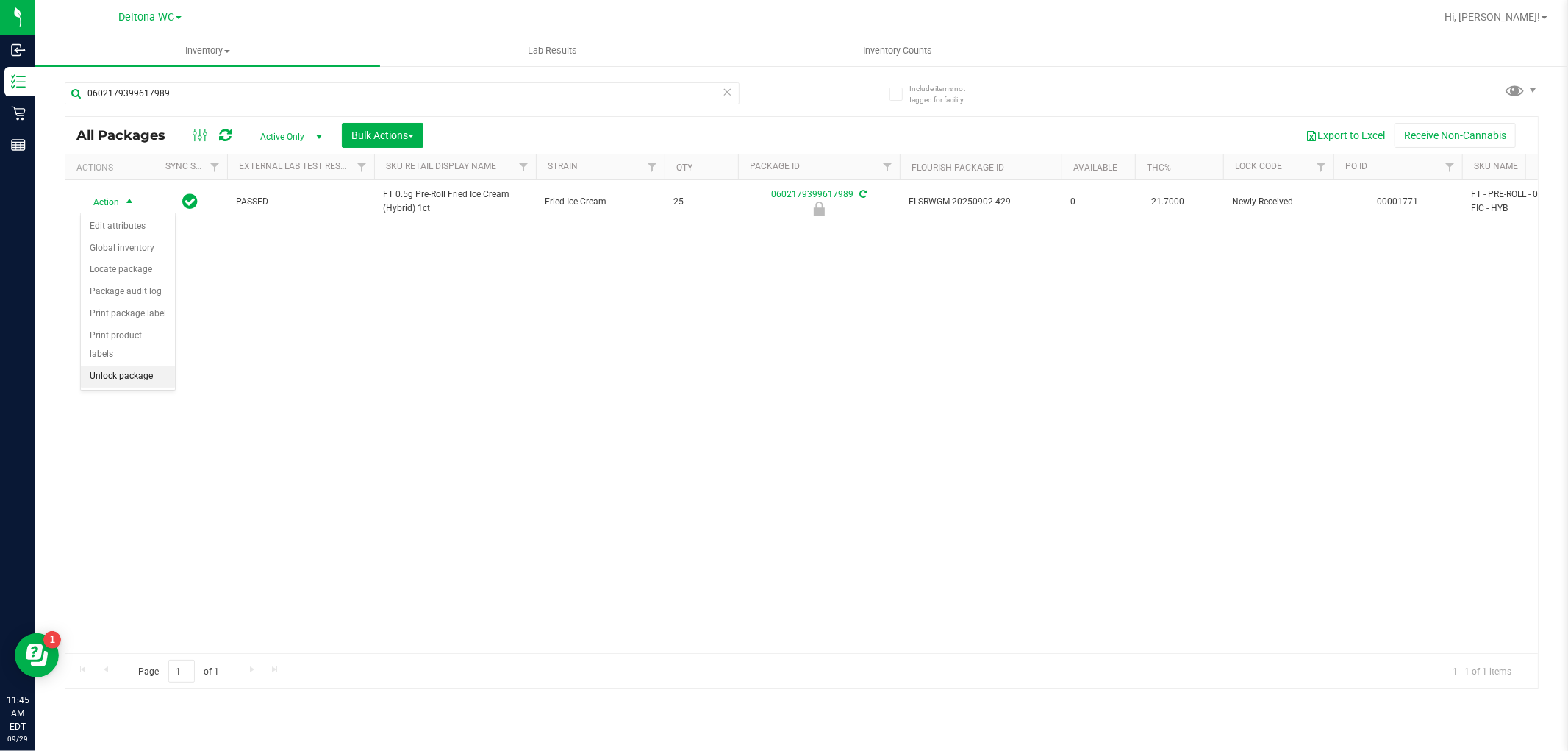
click at [121, 384] on li "Unlock package" at bounding box center [128, 376] width 94 height 23
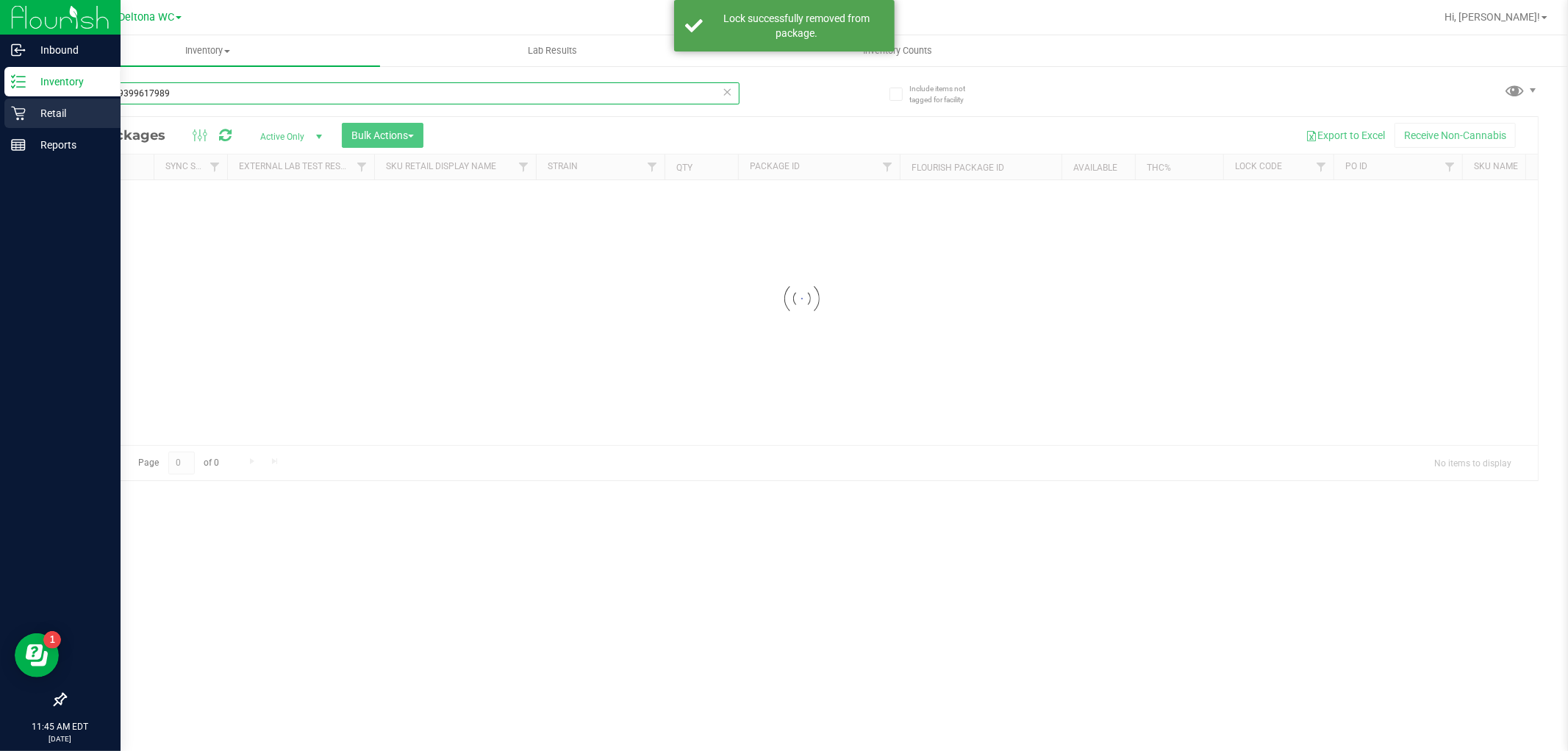
drag, startPoint x: 226, startPoint y: 99, endPoint x: 0, endPoint y: 98, distance: 226.0
click at [0, 100] on div "Inbound Inventory Retail Reports 11:45 AM EDT [DATE] 09/29 Deltona WC Hi, [PERS…" at bounding box center [784, 375] width 1568 height 751
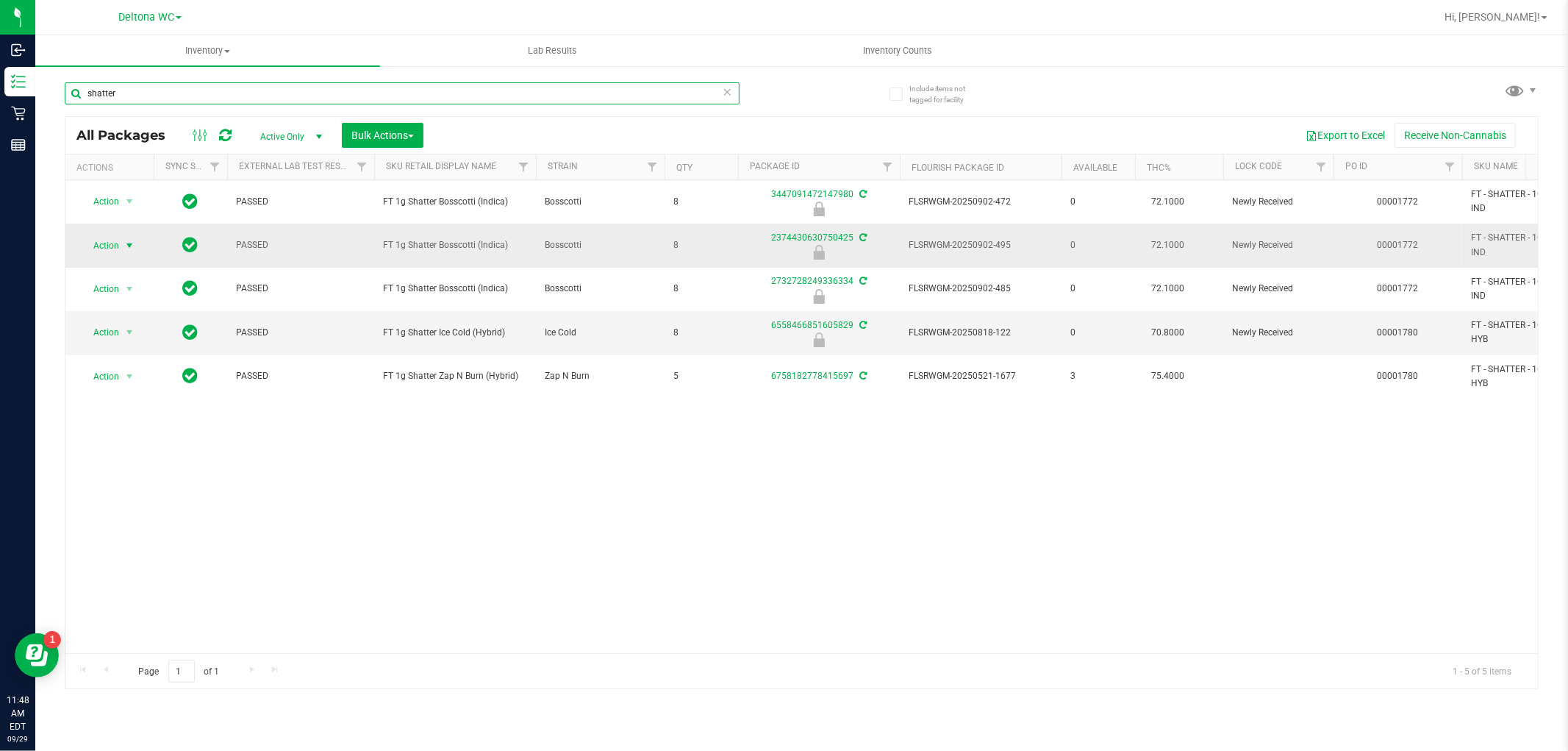
type input "shatter"
click at [126, 244] on span "select" at bounding box center [129, 246] width 12 height 12
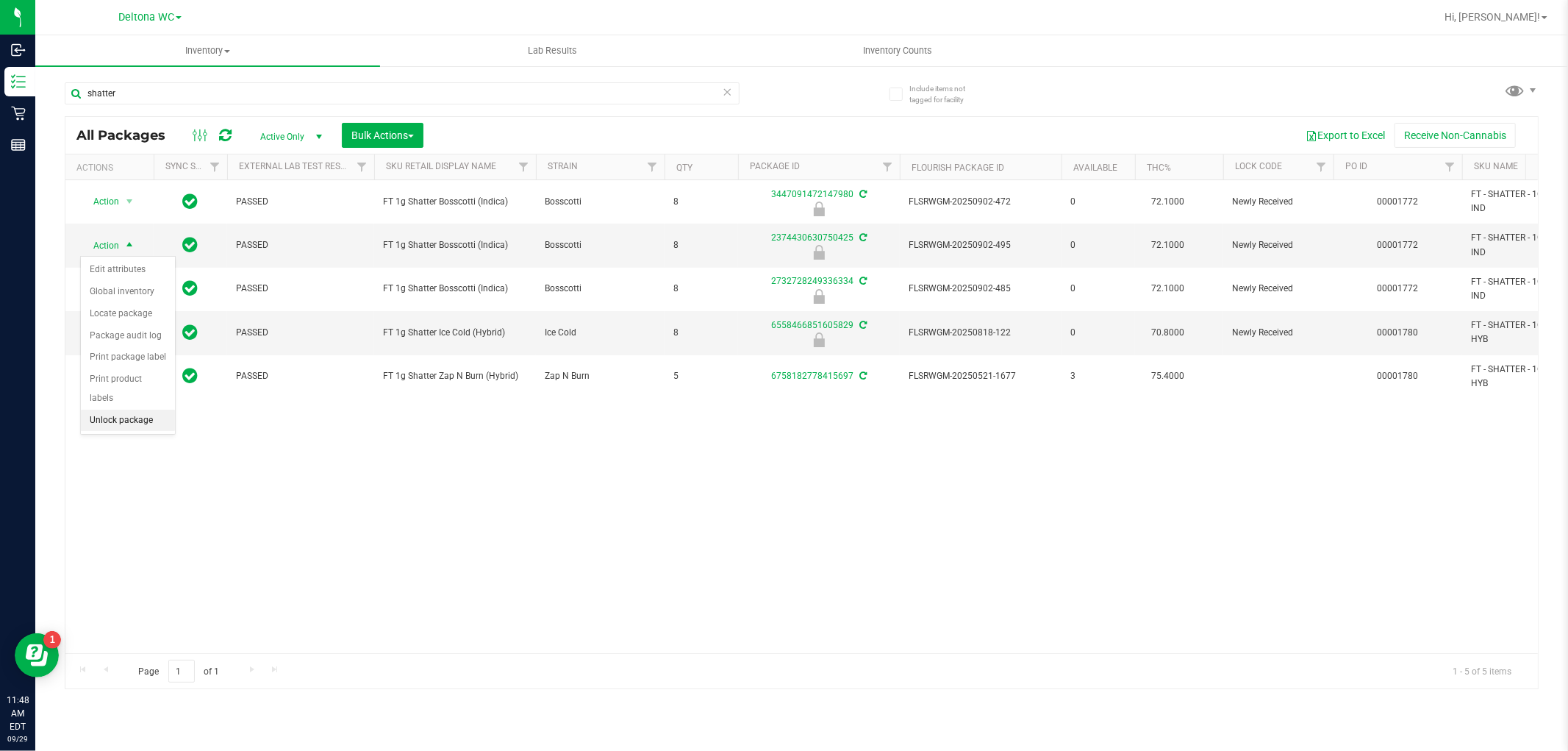
click at [119, 420] on li "Unlock package" at bounding box center [128, 420] width 94 height 23
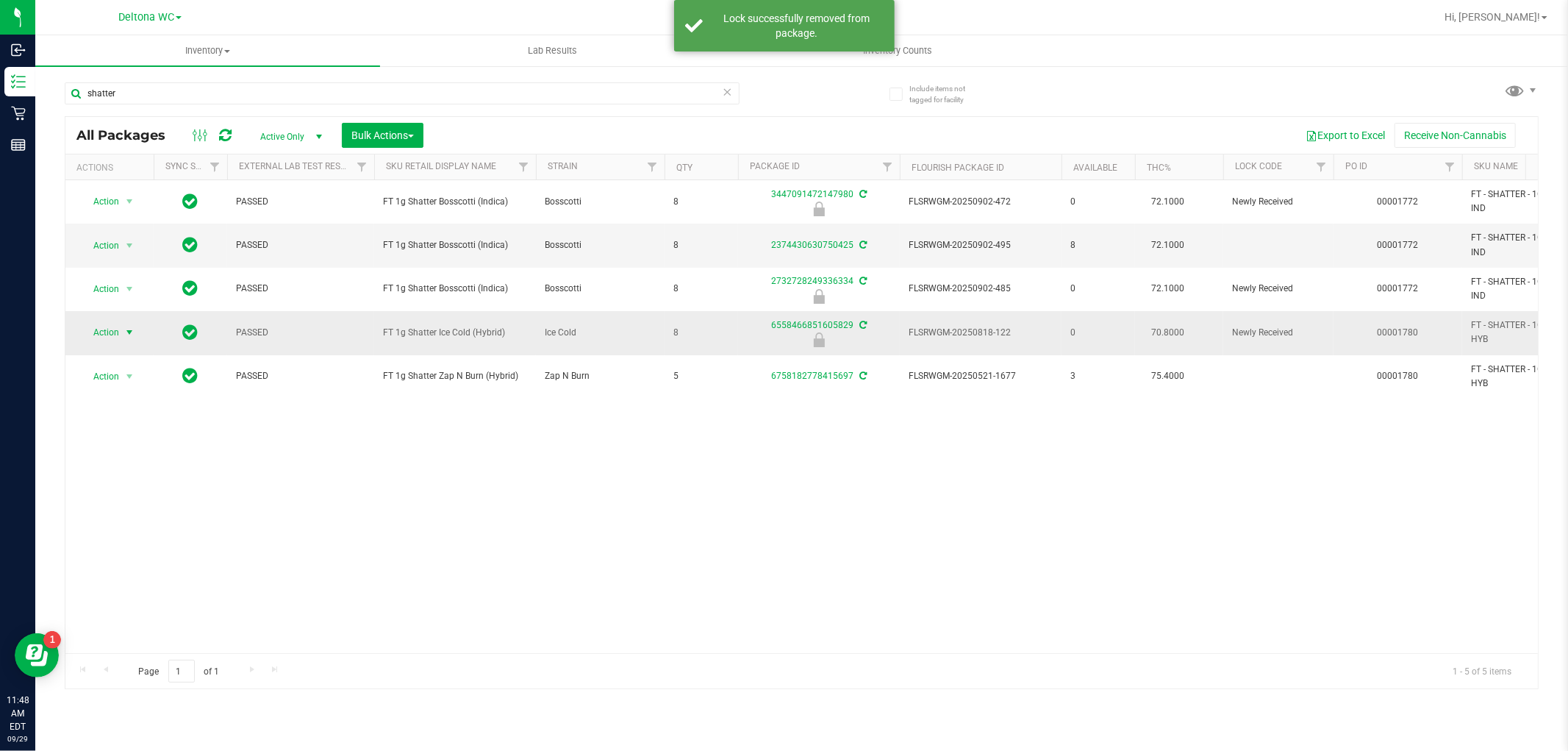
click at [123, 328] on span "select" at bounding box center [129, 332] width 12 height 12
click at [122, 501] on li "Unlock package" at bounding box center [128, 507] width 94 height 23
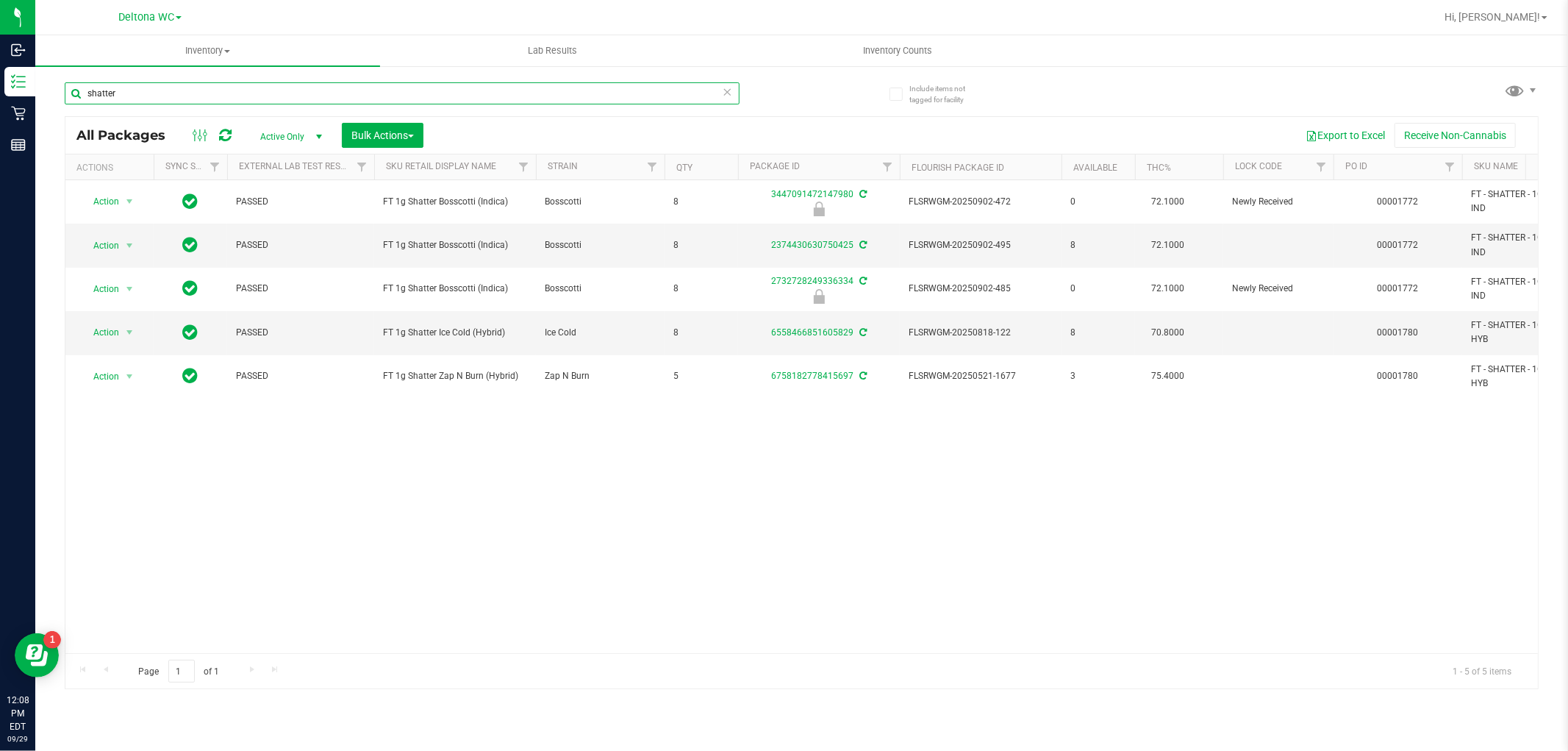
click at [401, 93] on input "shatter" at bounding box center [401, 93] width 674 height 23
type input "s"
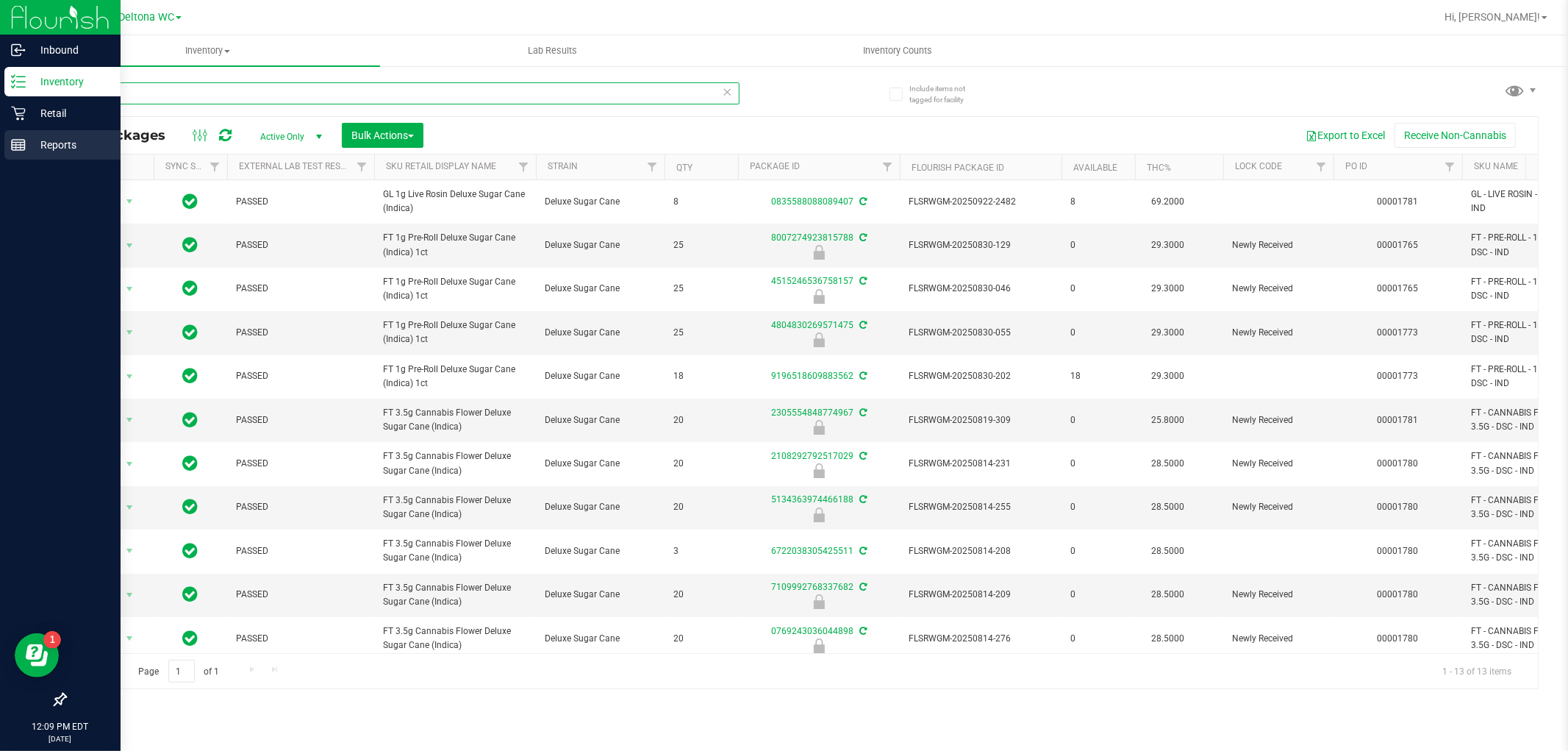
drag, startPoint x: 380, startPoint y: 101, endPoint x: 0, endPoint y: 155, distance: 383.8
click at [0, 155] on div "Inbound Inventory Retail Reports 12:09 PM EDT [DATE] 09/29 Deltona WC Hi, [PERS…" at bounding box center [784, 375] width 1568 height 751
type input "aml"
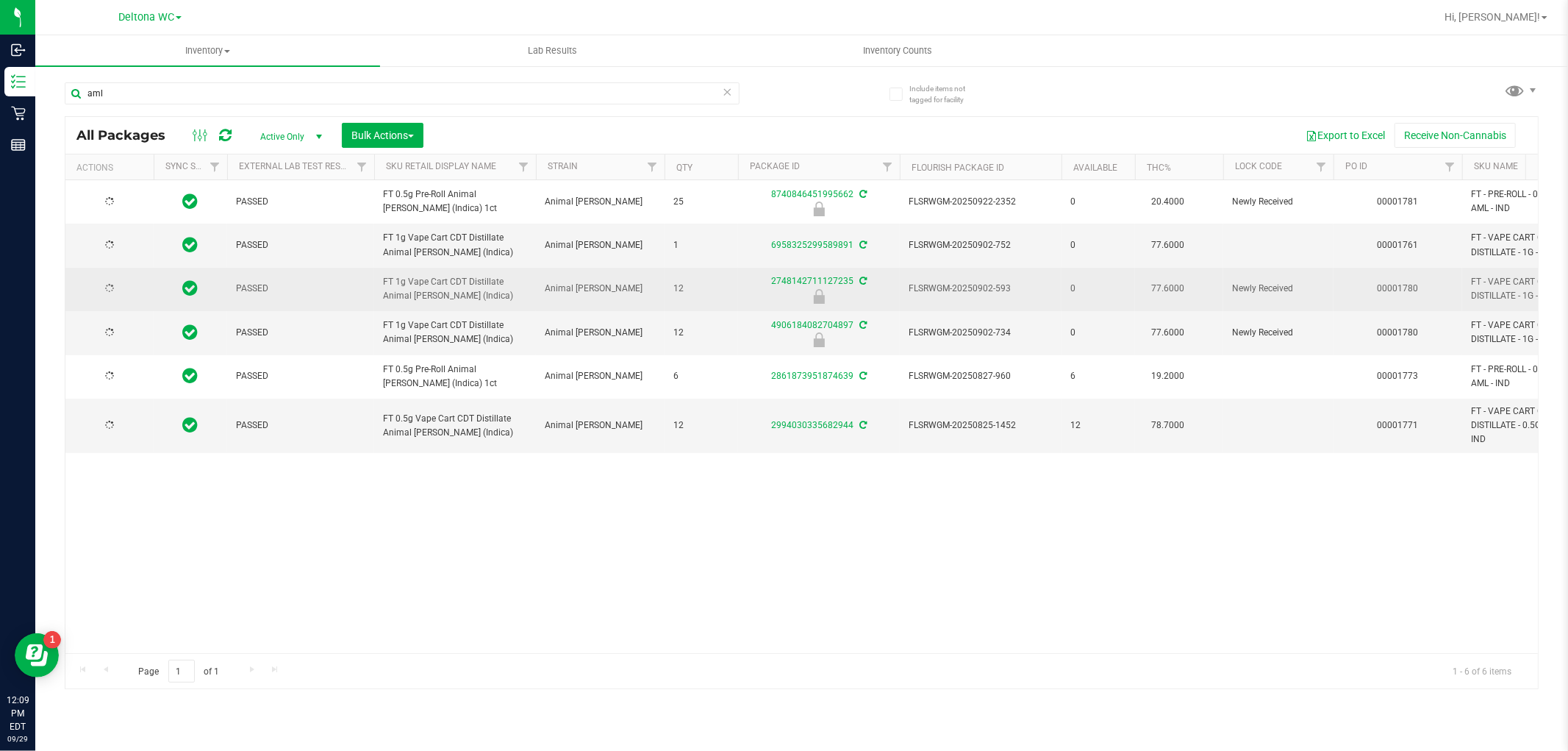
drag, startPoint x: 850, startPoint y: 556, endPoint x: 656, endPoint y: 310, distance: 313.3
click at [850, 557] on div "PASSED FT 0.5g Pre-Roll Animal [PERSON_NAME] (Indica) 1ct Animal [PERSON_NAME] …" at bounding box center [802, 416] width 1472 height 473
